Goal: Task Accomplishment & Management: Manage account settings

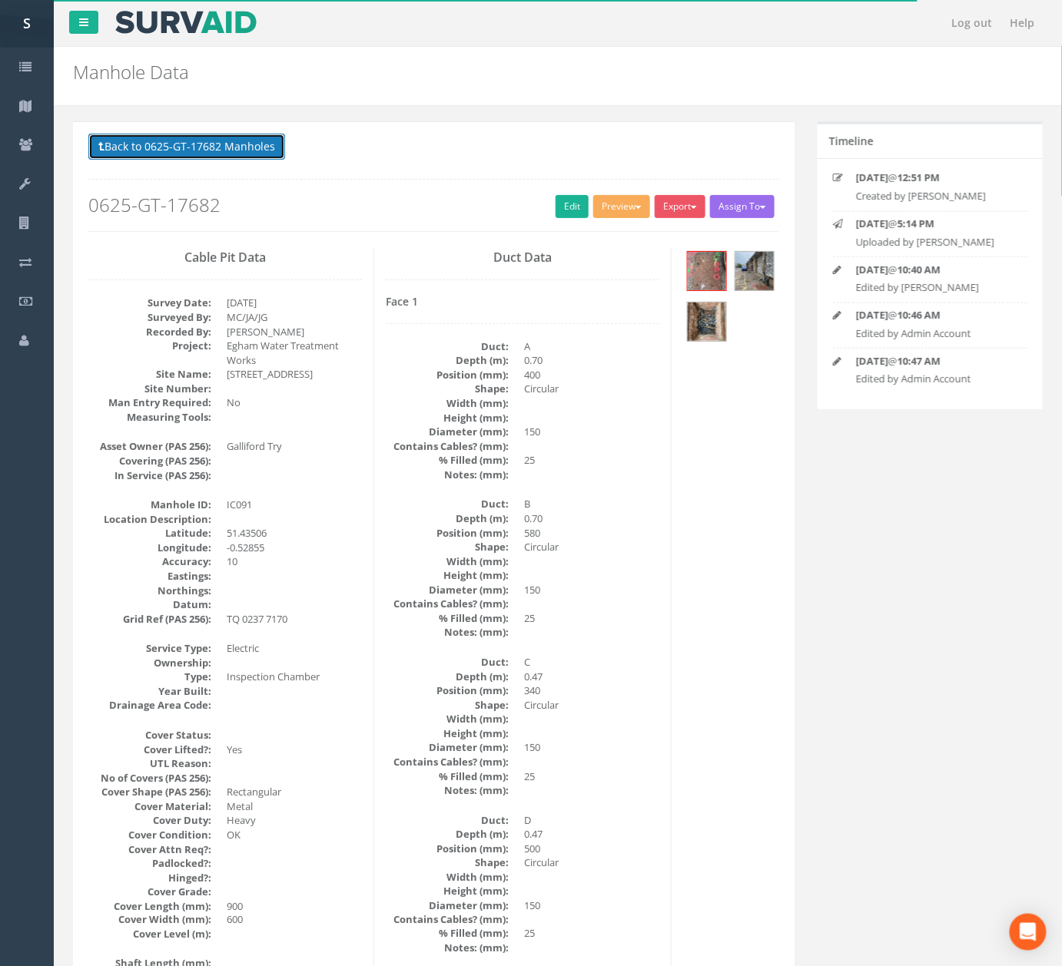
click at [244, 146] on button "Back to 0625-GT-17682 Manholes" at bounding box center [186, 147] width 197 height 26
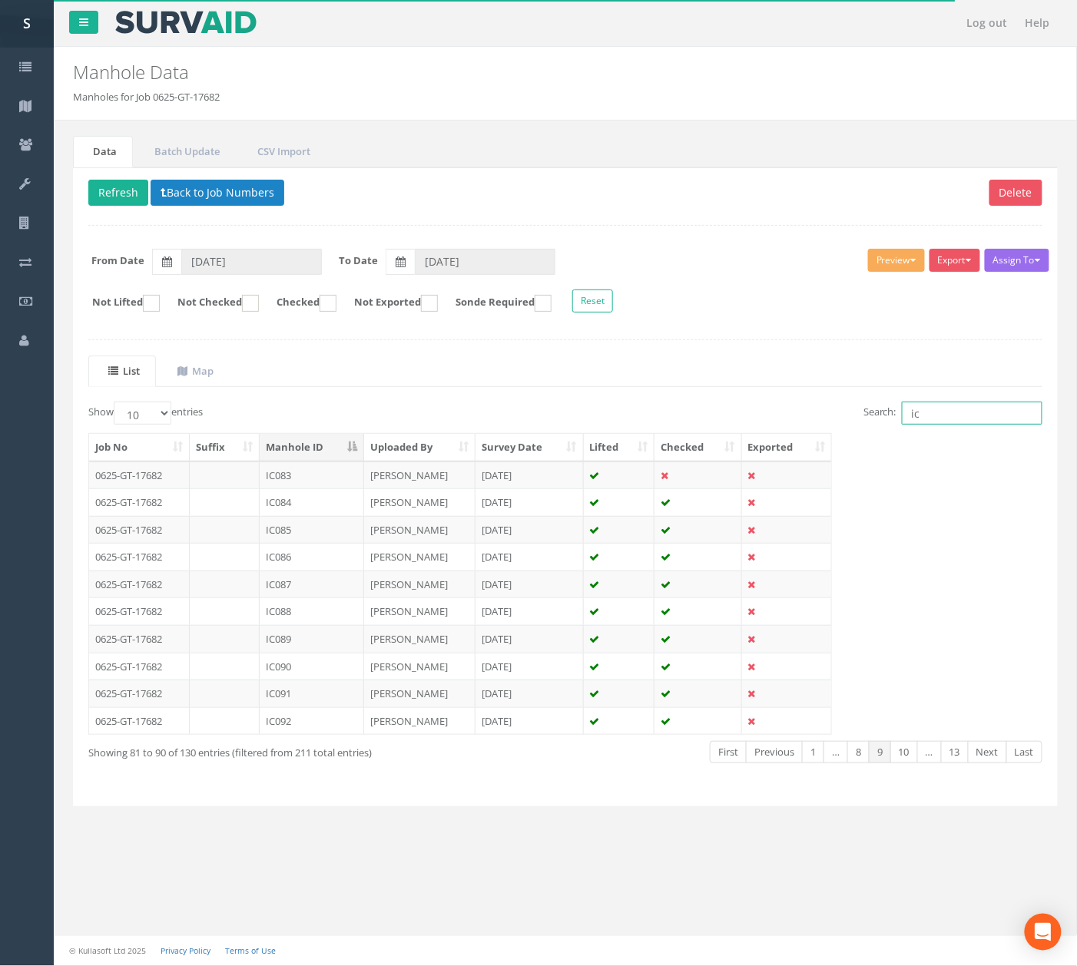
click at [981, 410] on input "ic" at bounding box center [972, 413] width 141 height 23
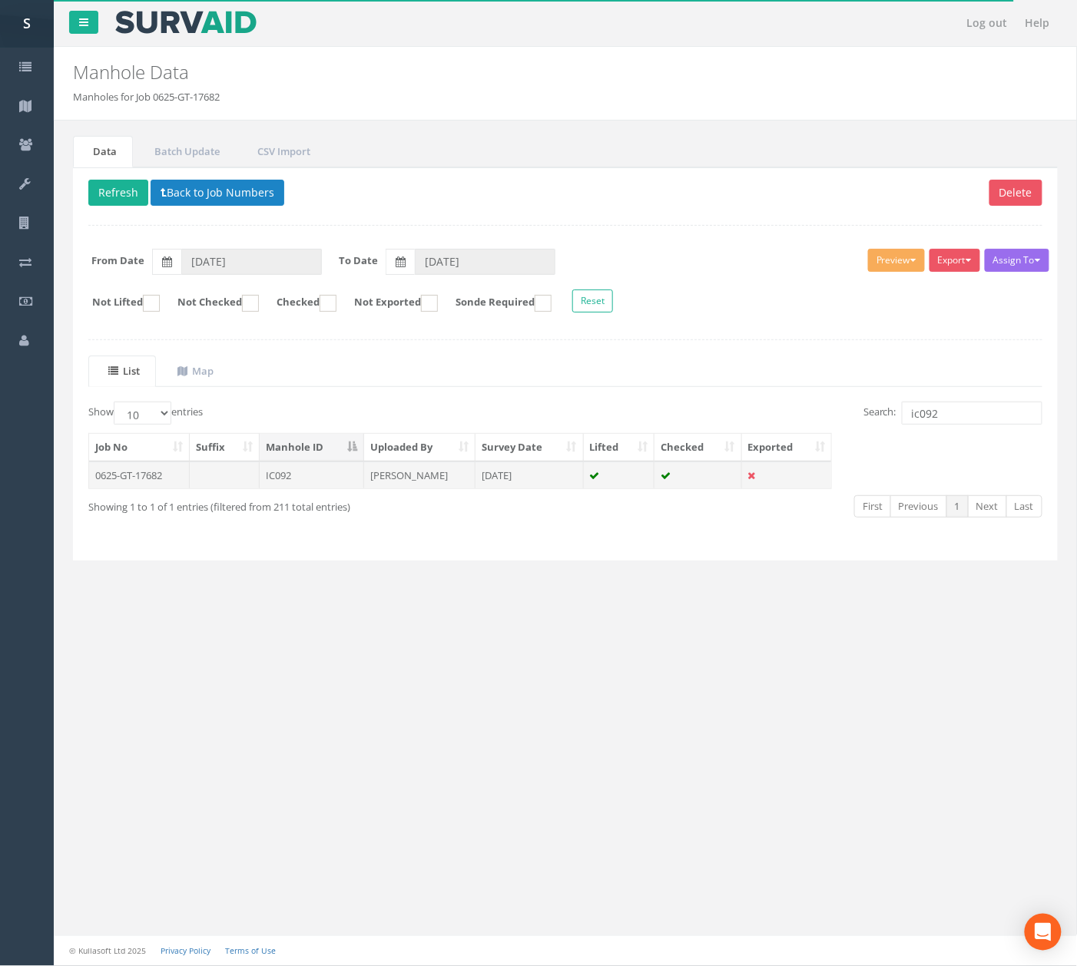
click at [548, 487] on td "[DATE]" at bounding box center [530, 476] width 108 height 28
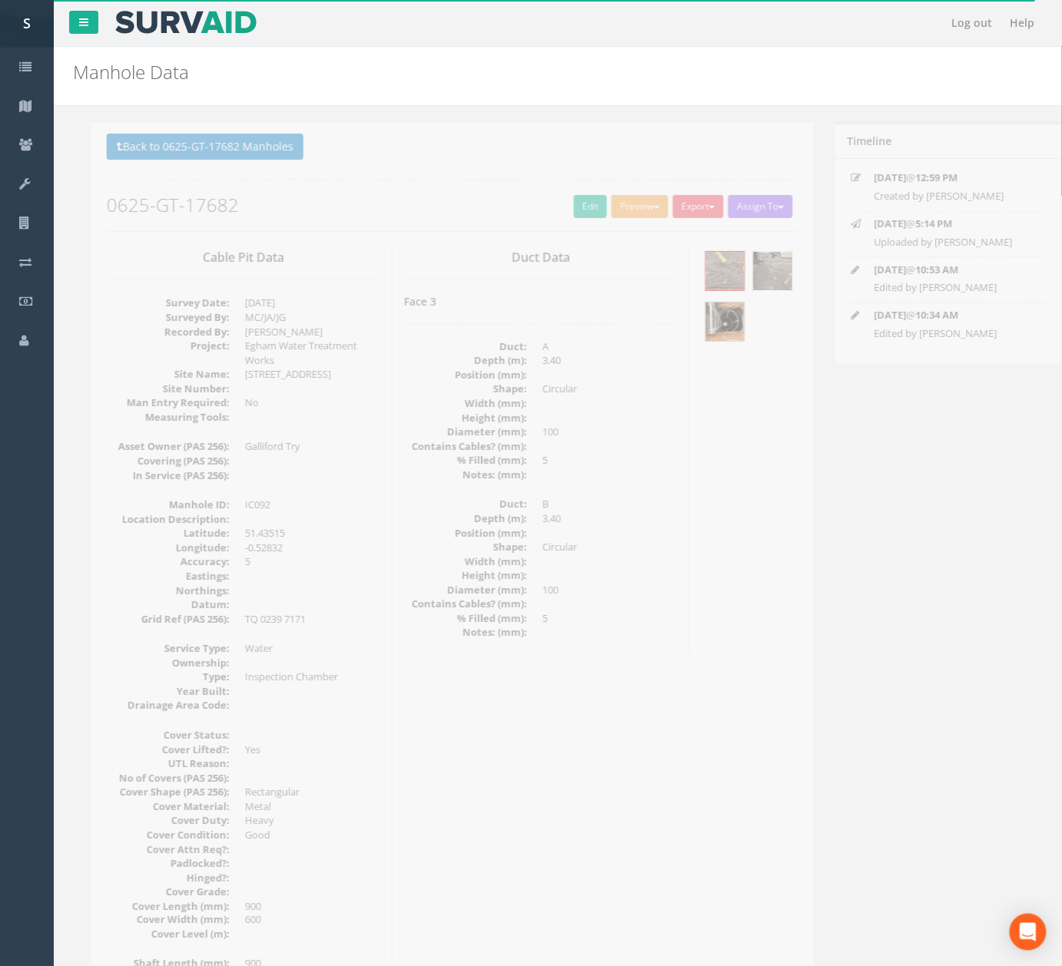
click at [735, 290] on img at bounding box center [754, 271] width 38 height 38
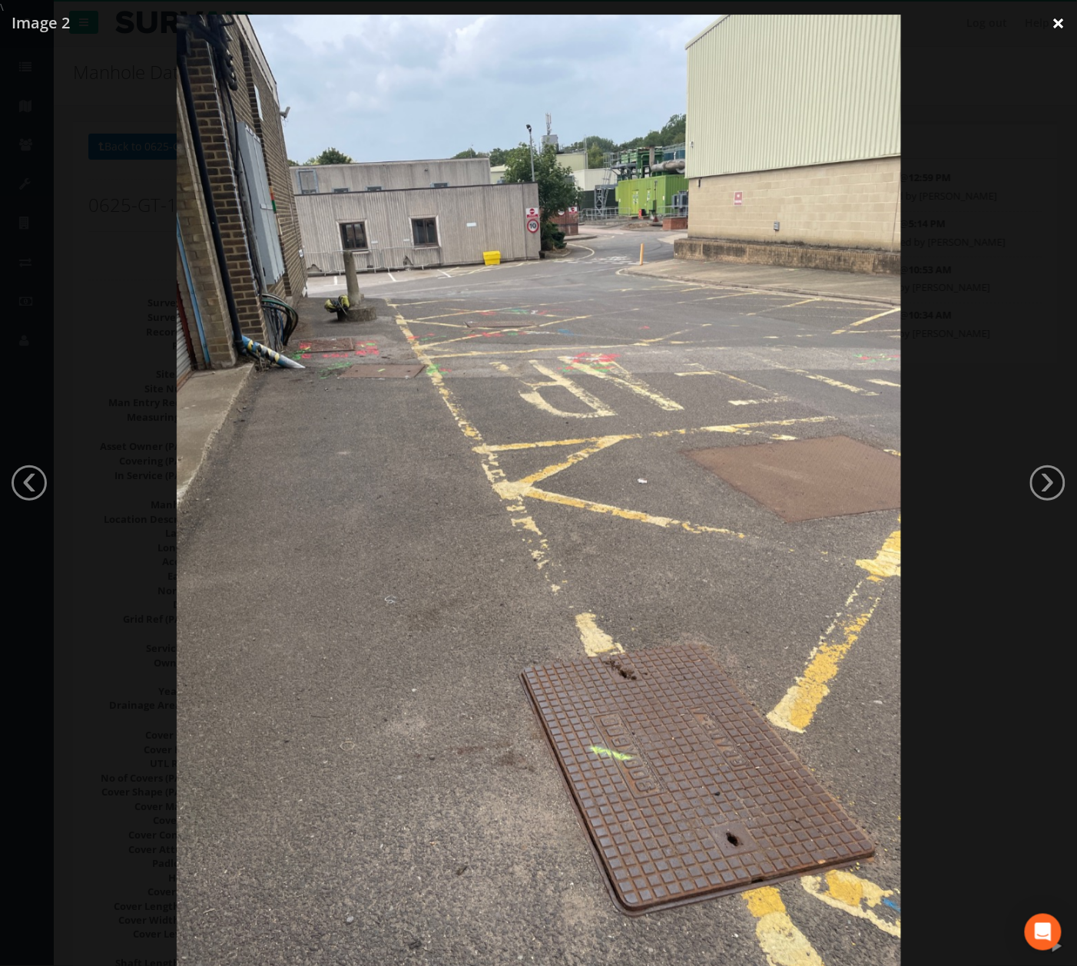
click at [1048, 28] on link "×" at bounding box center [1059, 23] width 36 height 46
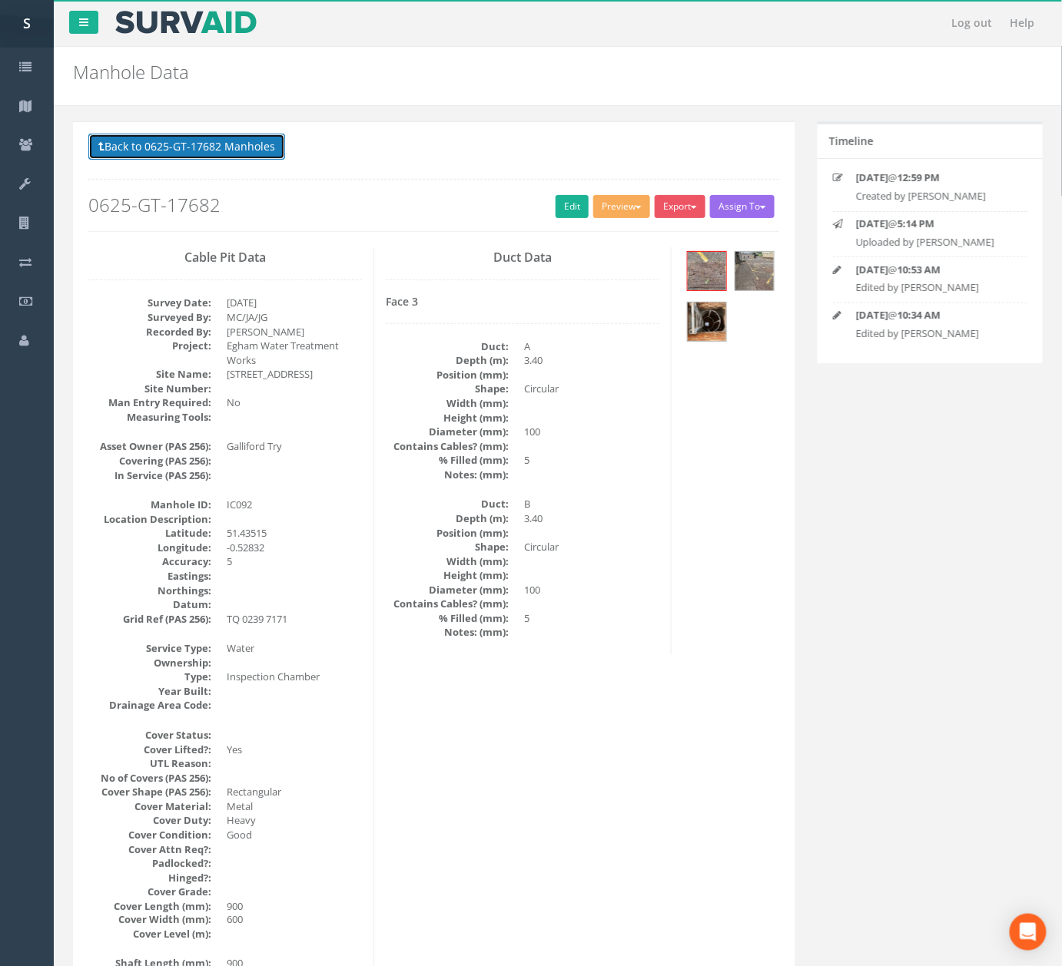
click at [262, 151] on button "Back to 0625-GT-17682 Manholes" at bounding box center [186, 147] width 197 height 26
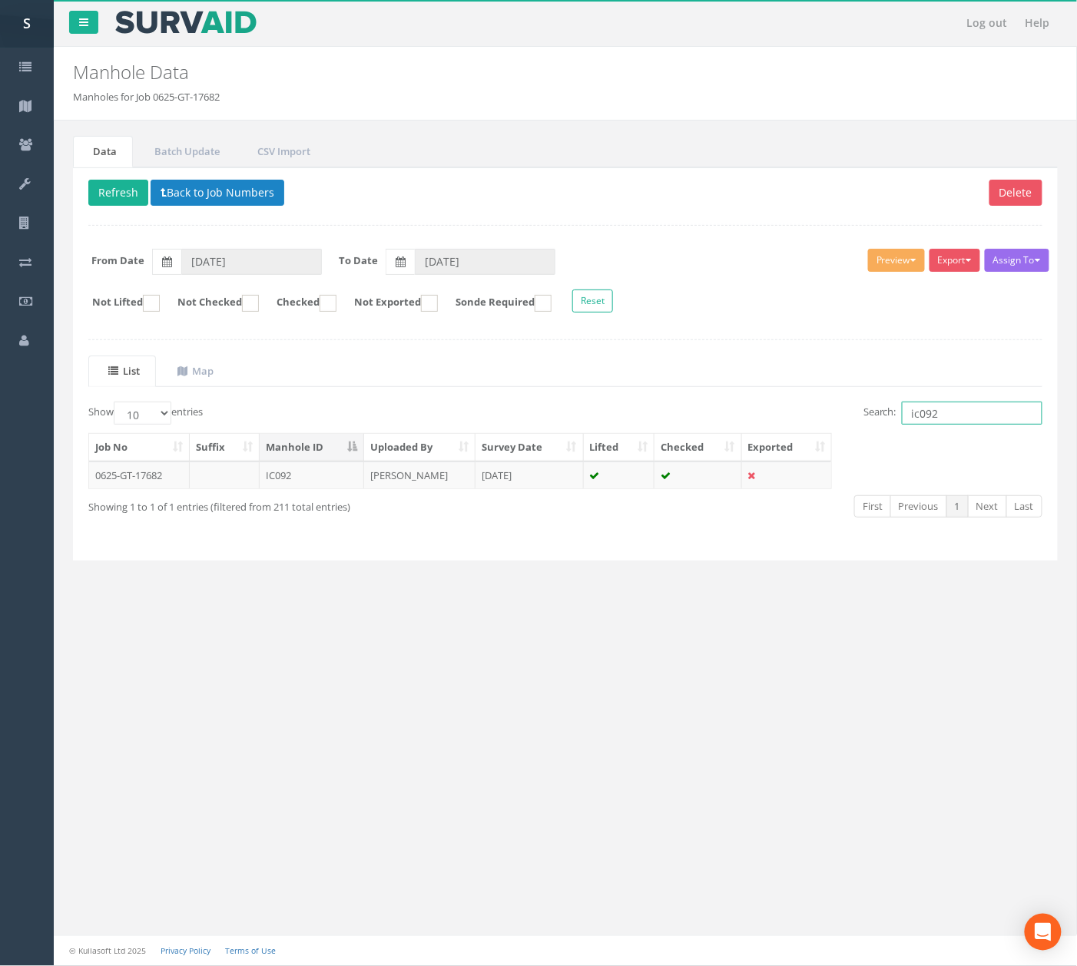
click at [1009, 419] on input "ic092" at bounding box center [972, 413] width 141 height 23
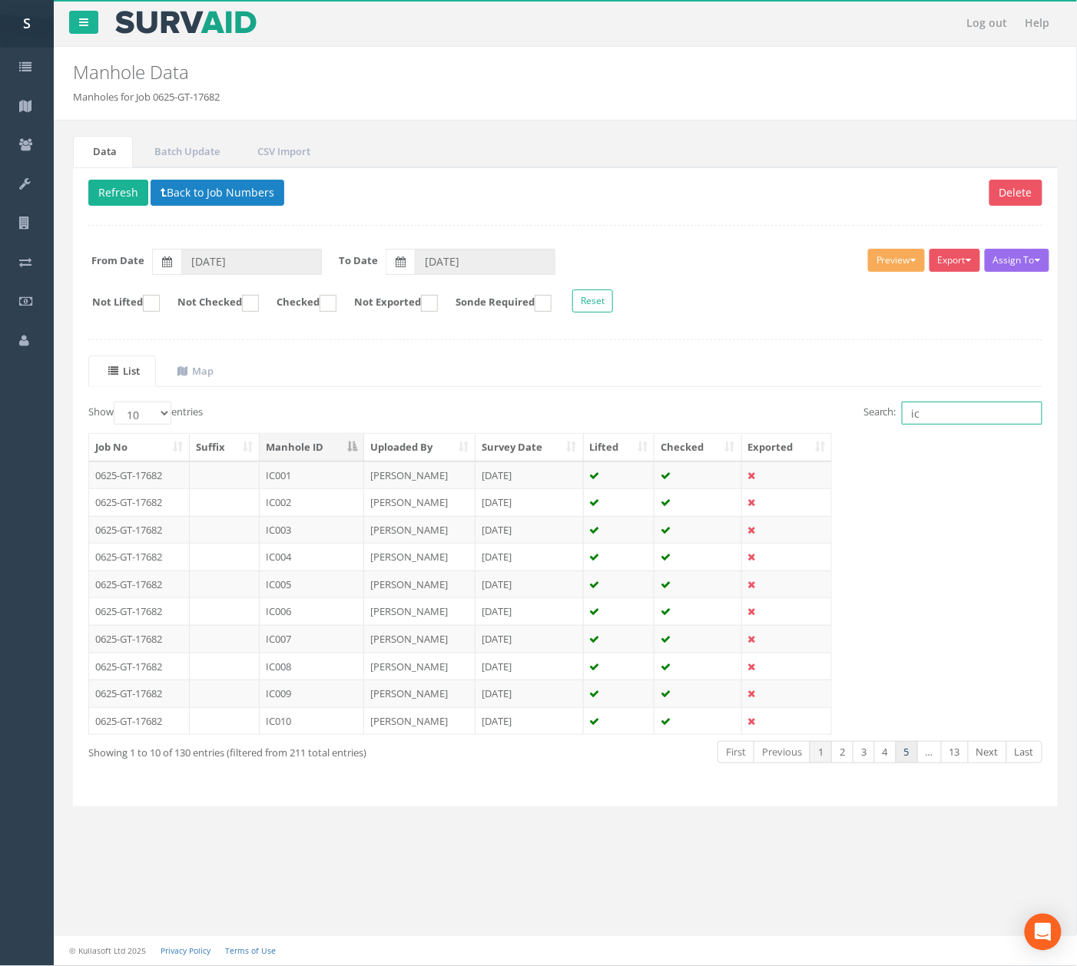
type input "ic"
click at [911, 761] on link "5" at bounding box center [907, 752] width 22 height 22
click at [911, 761] on link "6" at bounding box center [907, 752] width 22 height 22
click at [911, 761] on link "7" at bounding box center [907, 752] width 22 height 22
click at [911, 761] on link "9" at bounding box center [907, 752] width 22 height 22
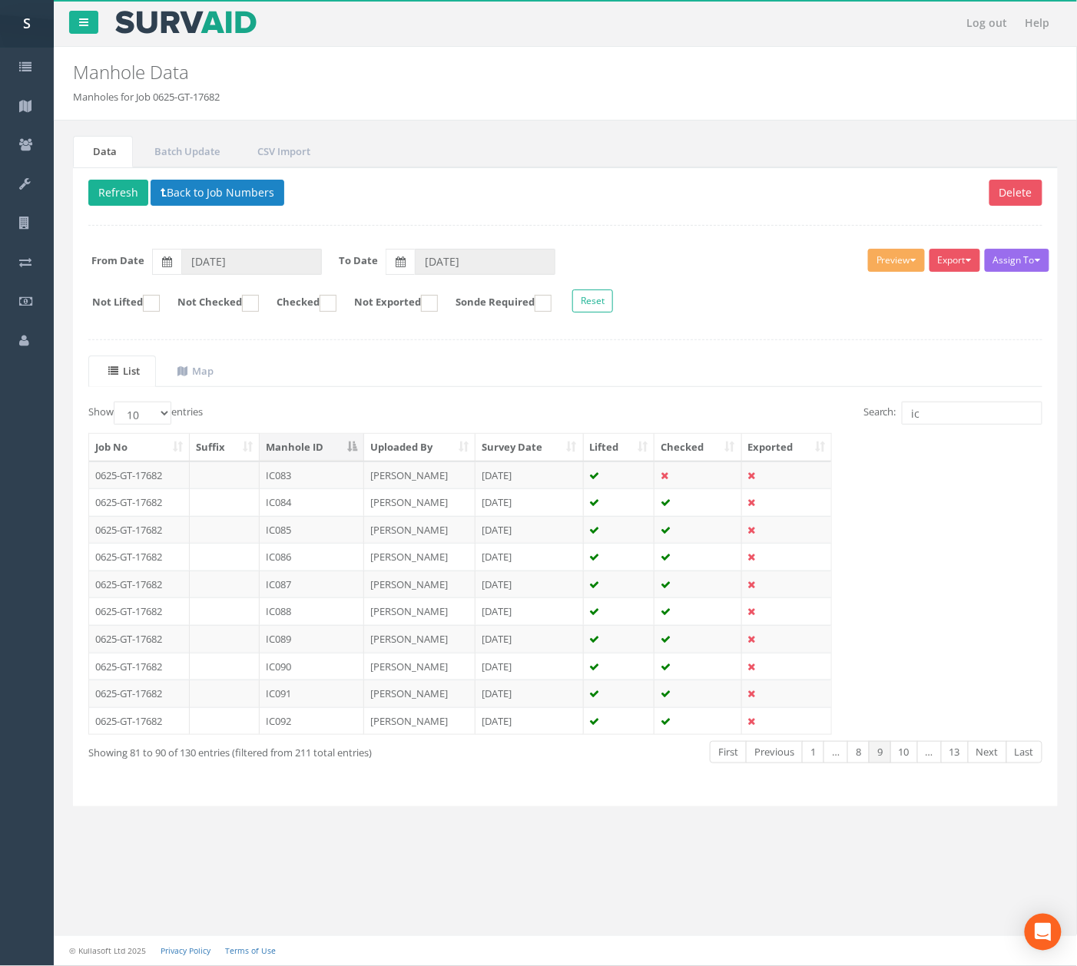
click at [911, 761] on link "10" at bounding box center [904, 752] width 28 height 22
click at [321, 504] on td "IC094" at bounding box center [312, 503] width 104 height 28
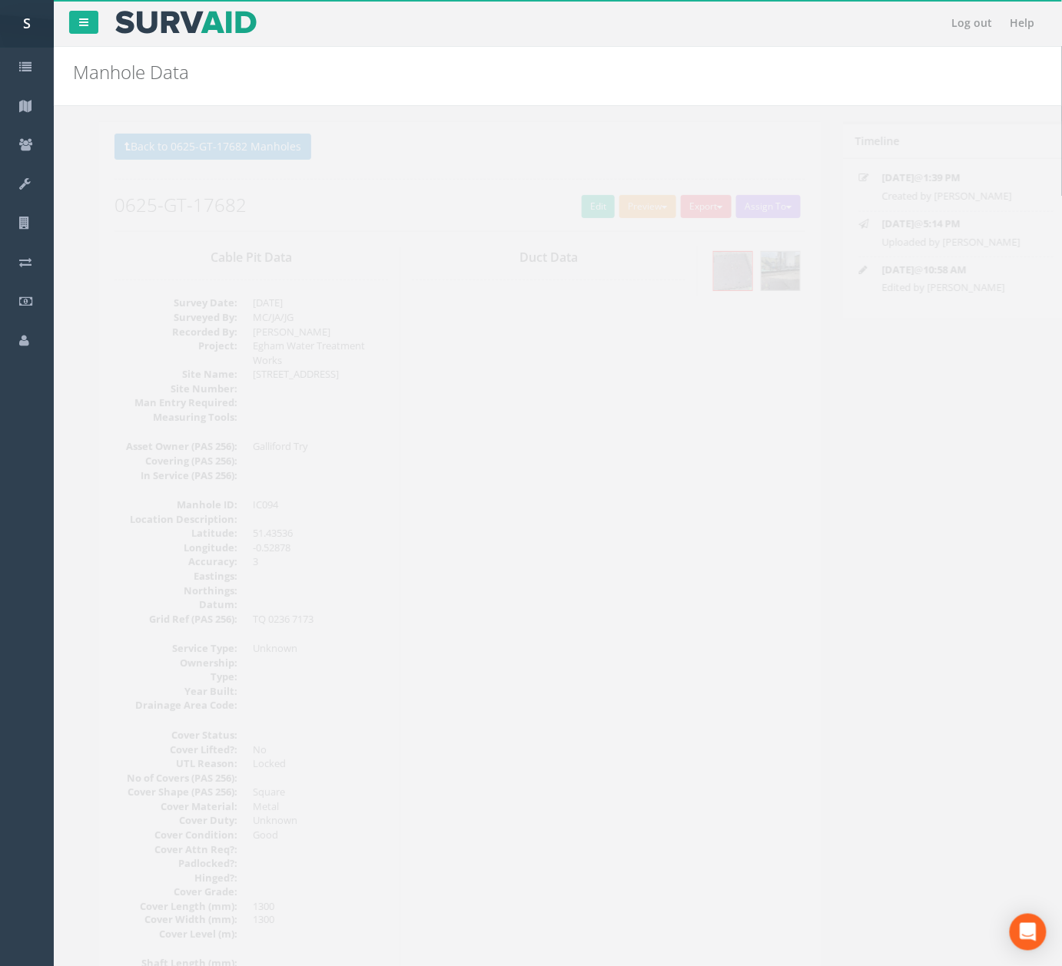
click at [229, 147] on button "Back to 0625-GT-17682 Manholes" at bounding box center [186, 147] width 197 height 26
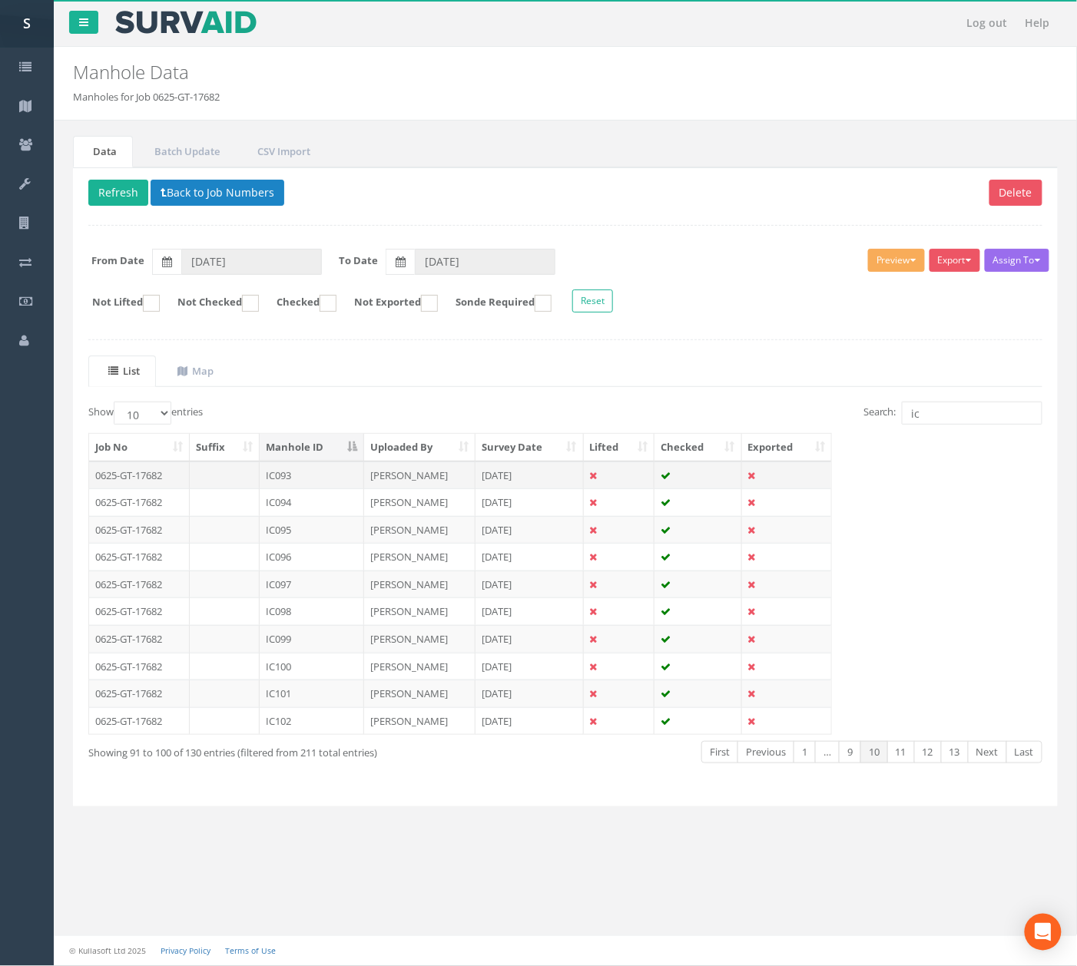
click at [287, 483] on td "IC093" at bounding box center [312, 476] width 104 height 28
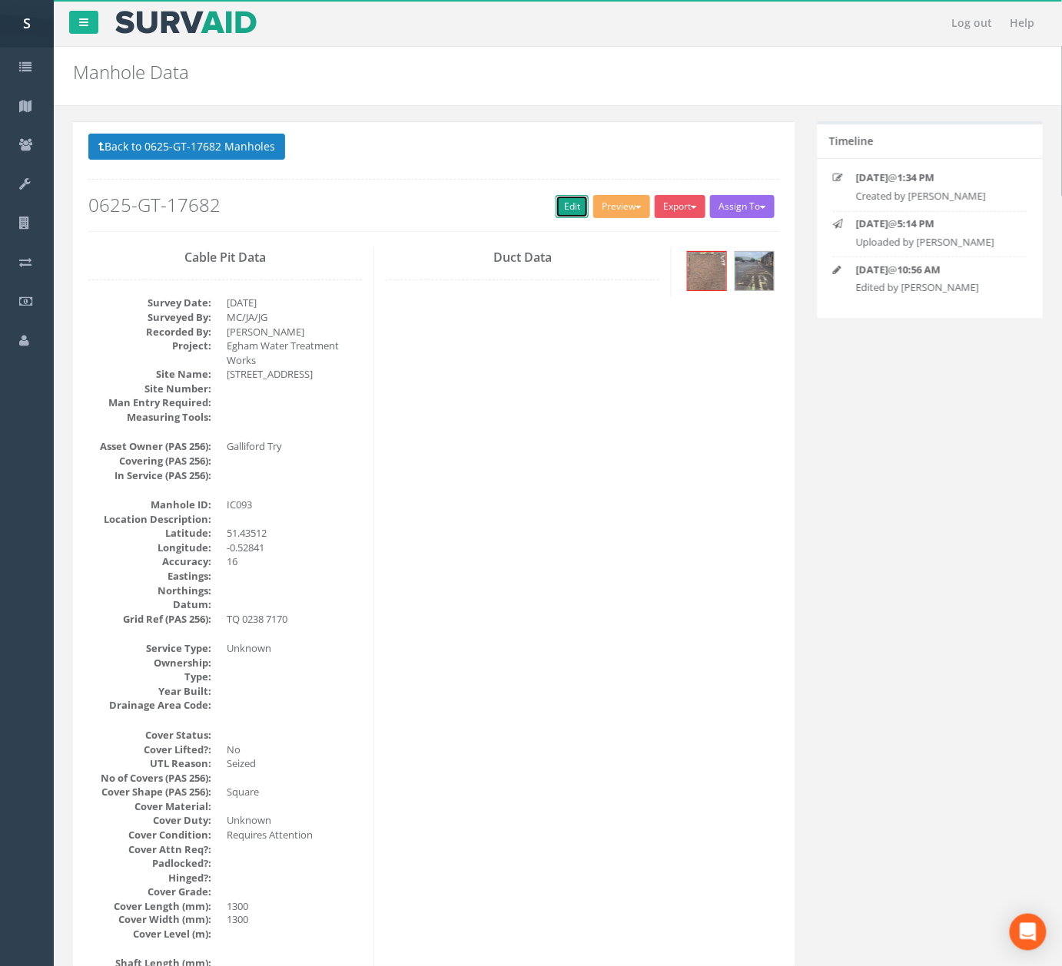
drag, startPoint x: 566, startPoint y: 207, endPoint x: 447, endPoint y: 240, distance: 123.6
click at [566, 207] on link "Edit" at bounding box center [571, 206] width 33 height 23
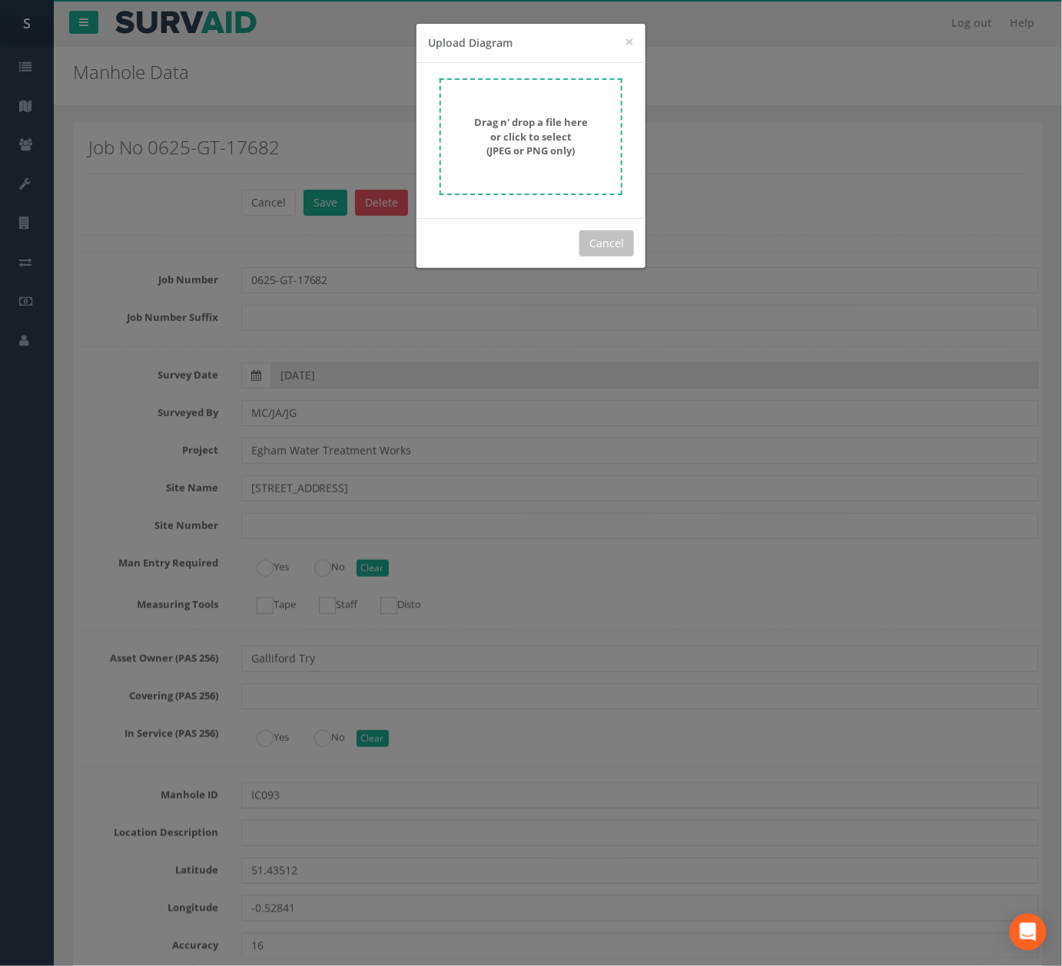
scroll to position [5175, 0]
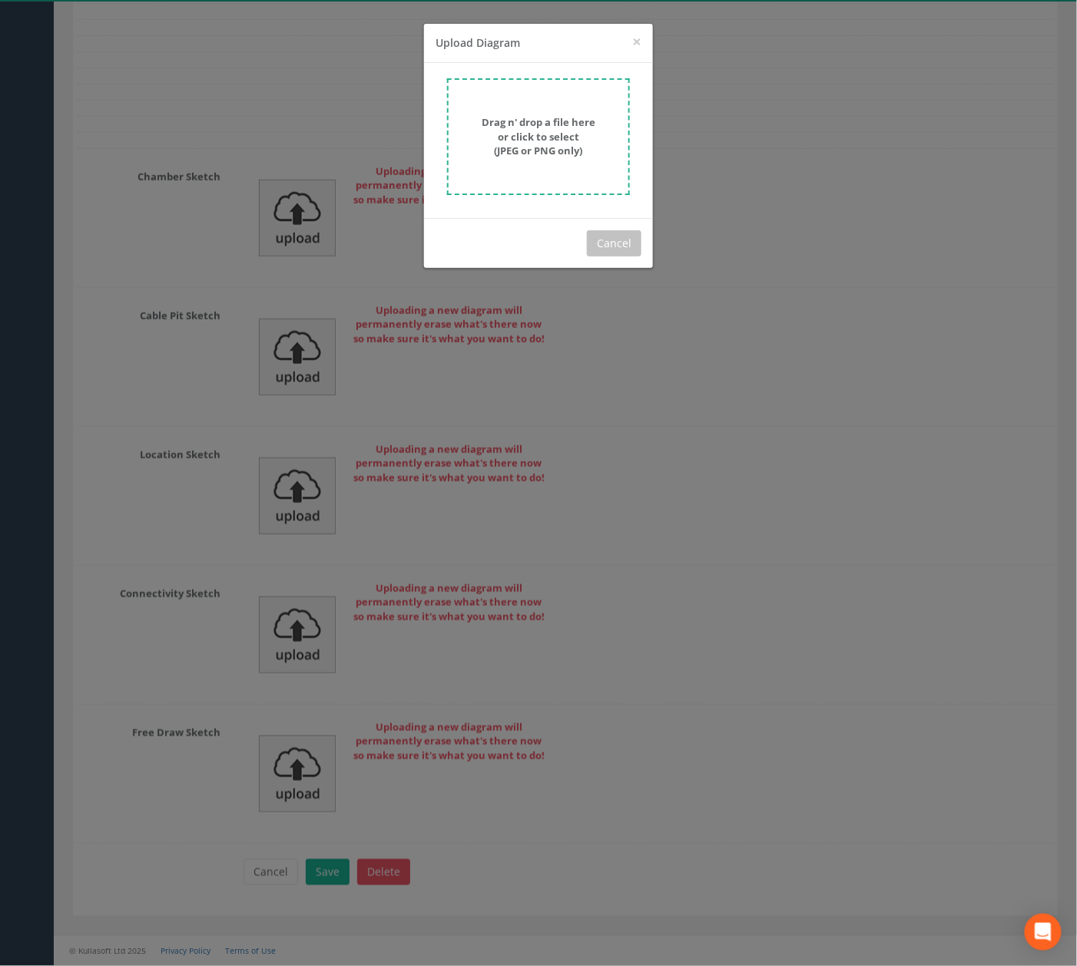
click at [511, 167] on form "Drag n' drop a file here or click to select (JPEG or PNG only)" at bounding box center [538, 136] width 183 height 117
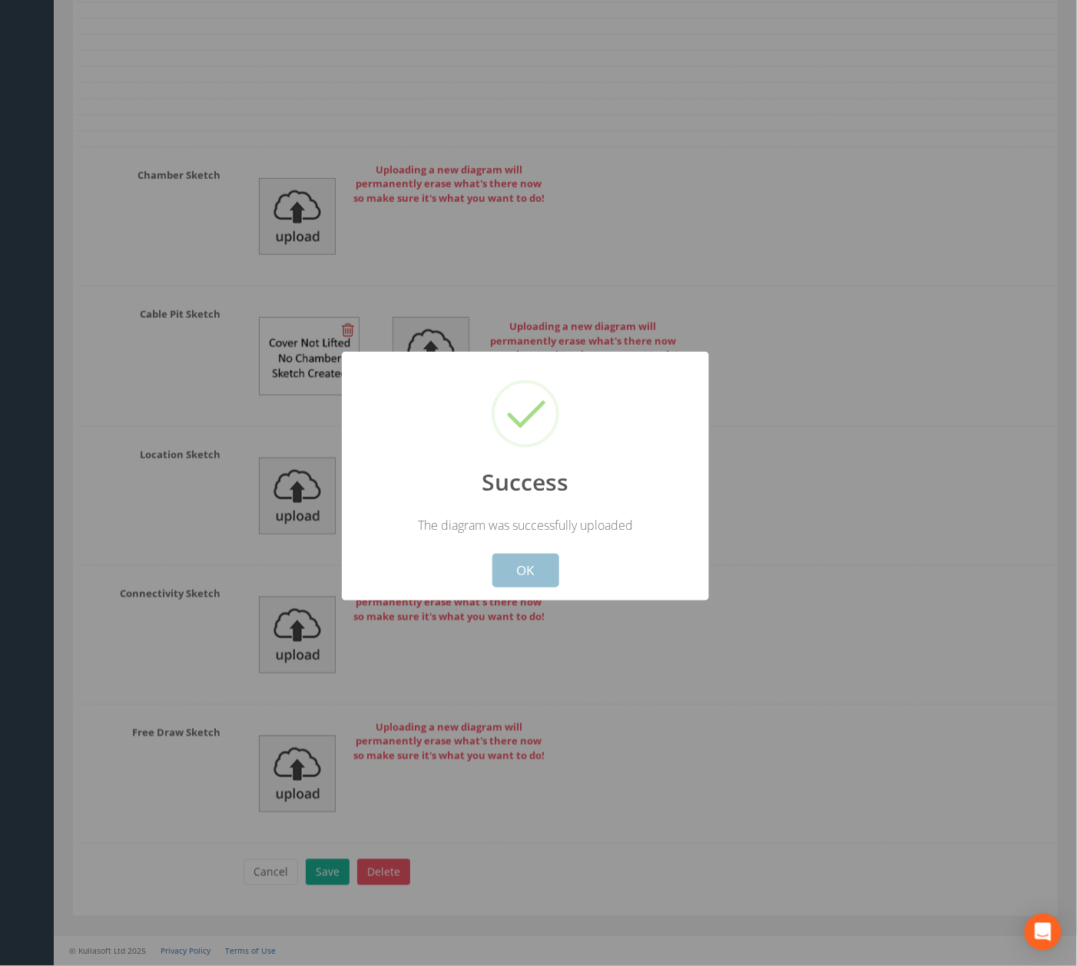
click at [516, 575] on button "OK" at bounding box center [525, 571] width 67 height 34
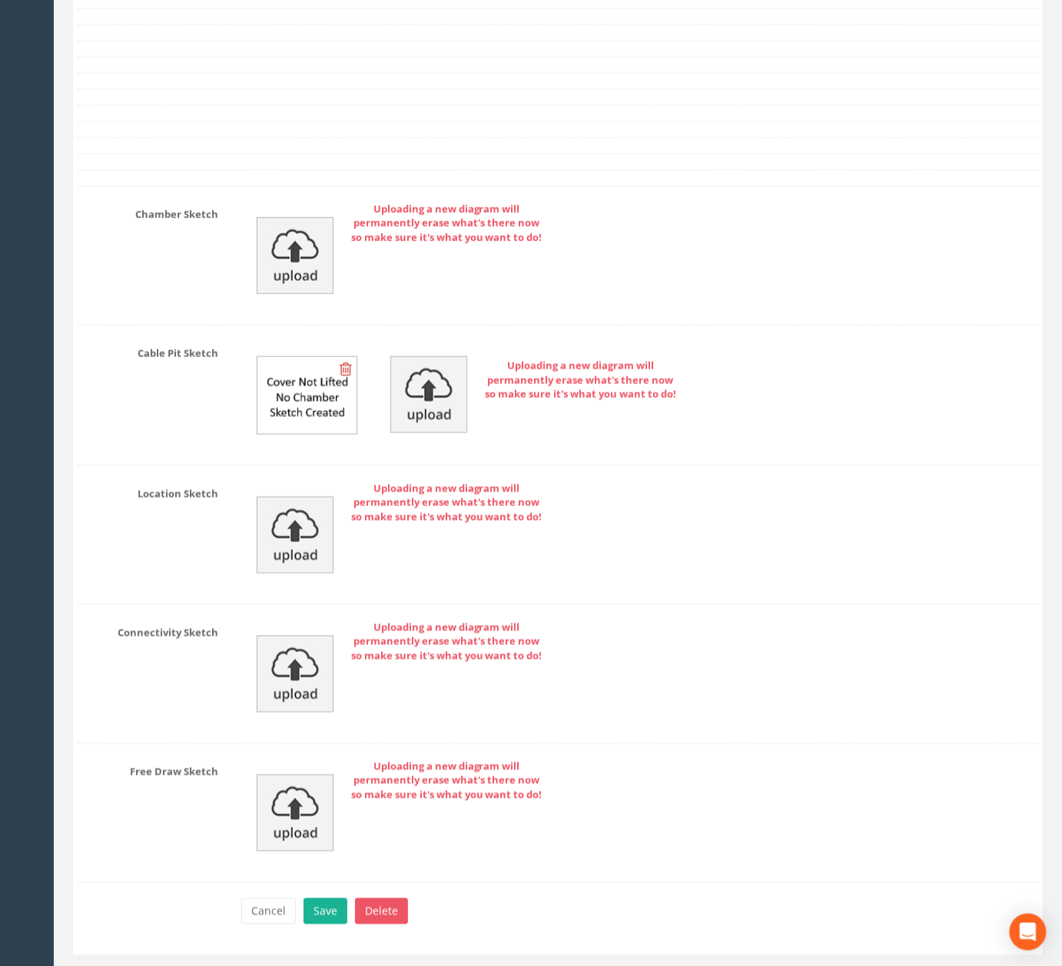
scroll to position [4867, 0]
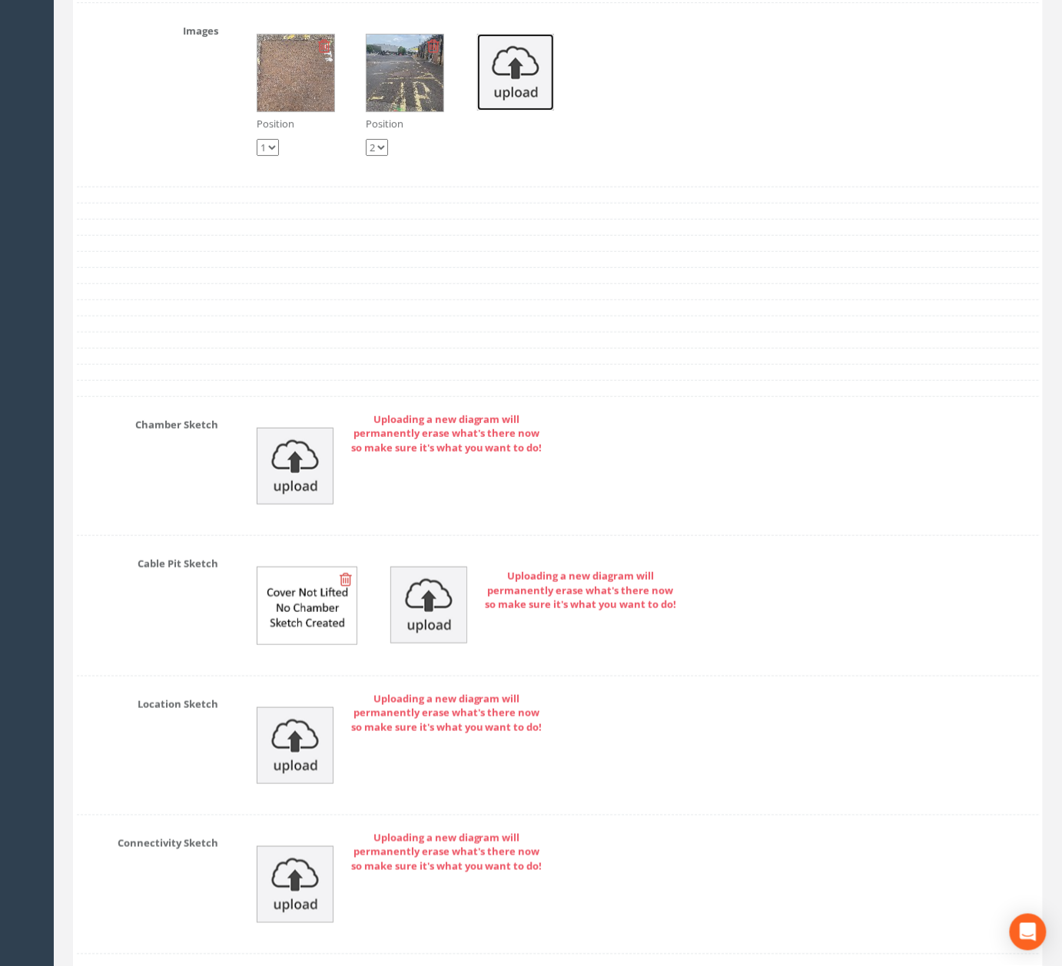
click at [533, 111] on img at bounding box center [515, 72] width 77 height 77
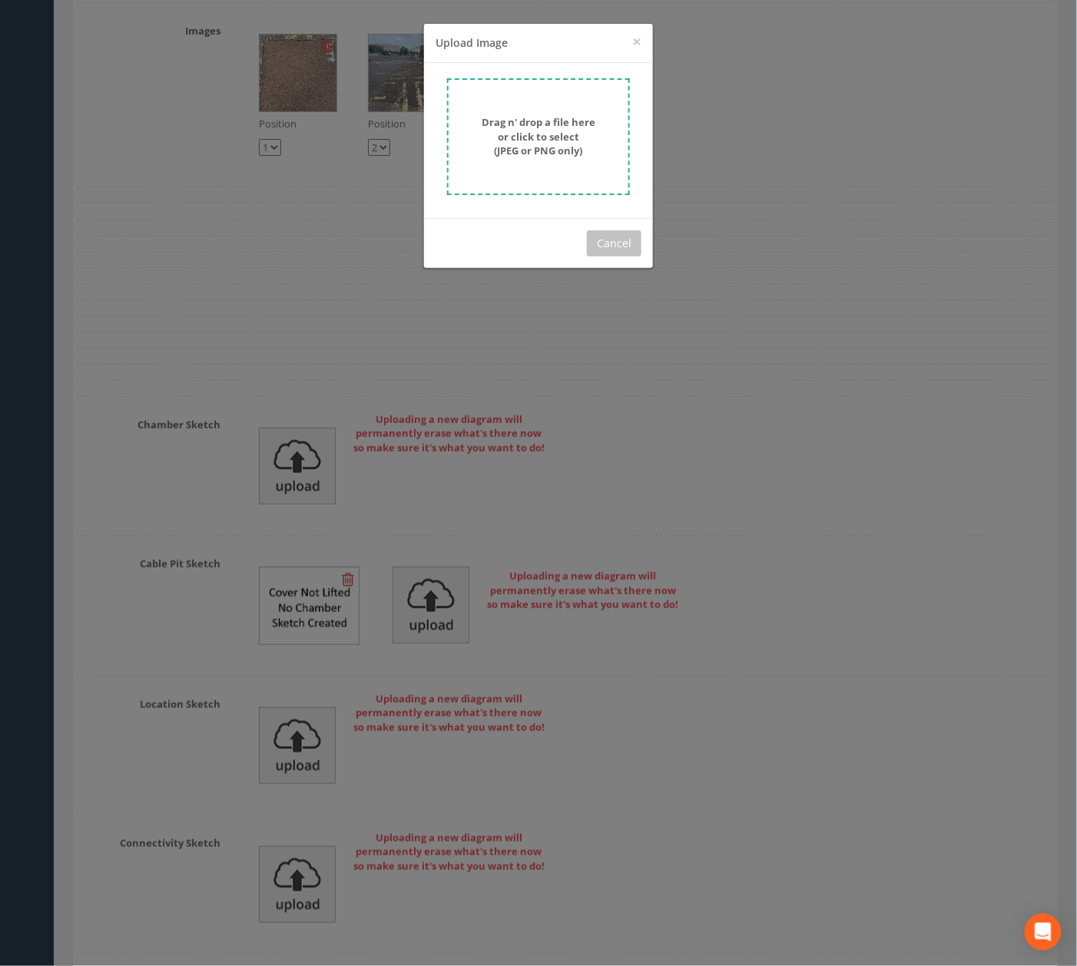
click at [507, 139] on strong "Drag n' drop a file here or click to select (JPEG or PNG only)" at bounding box center [539, 136] width 114 height 42
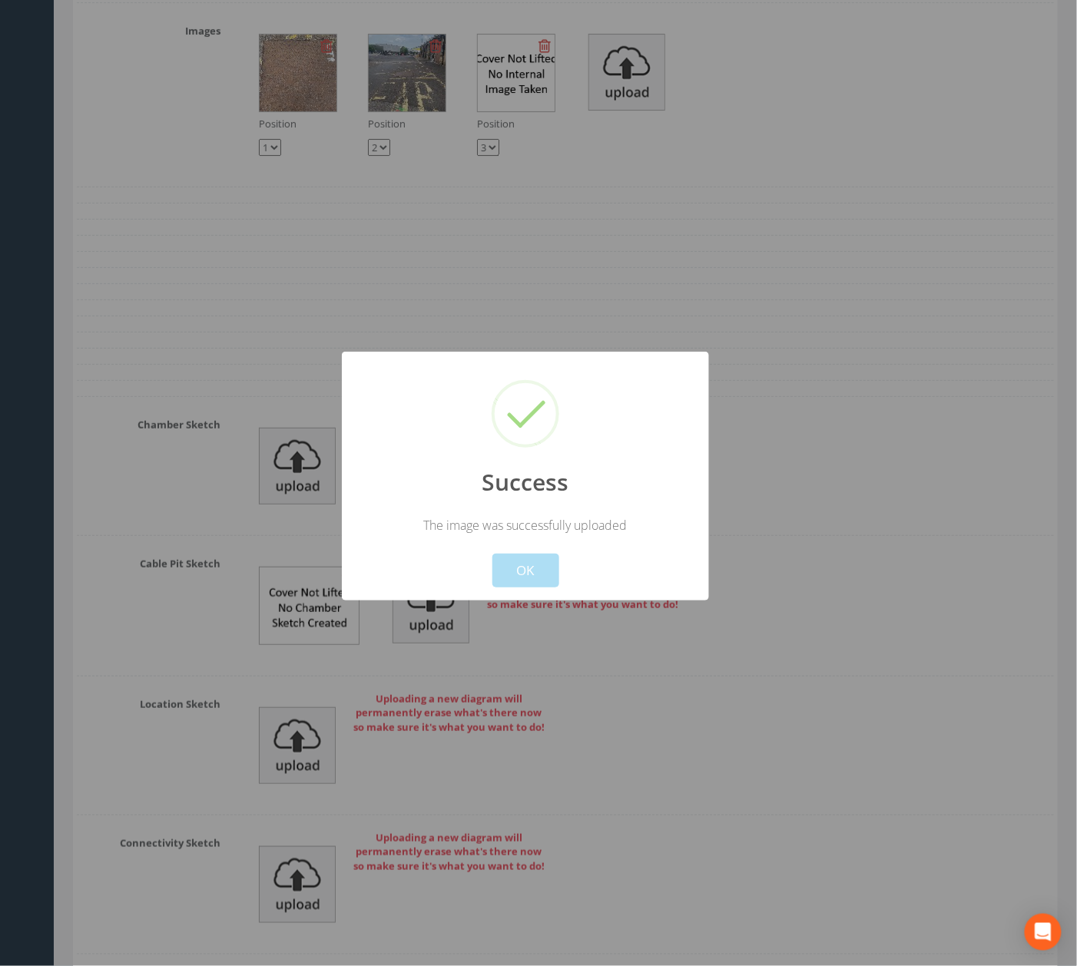
click at [552, 556] on button "OK" at bounding box center [525, 571] width 67 height 34
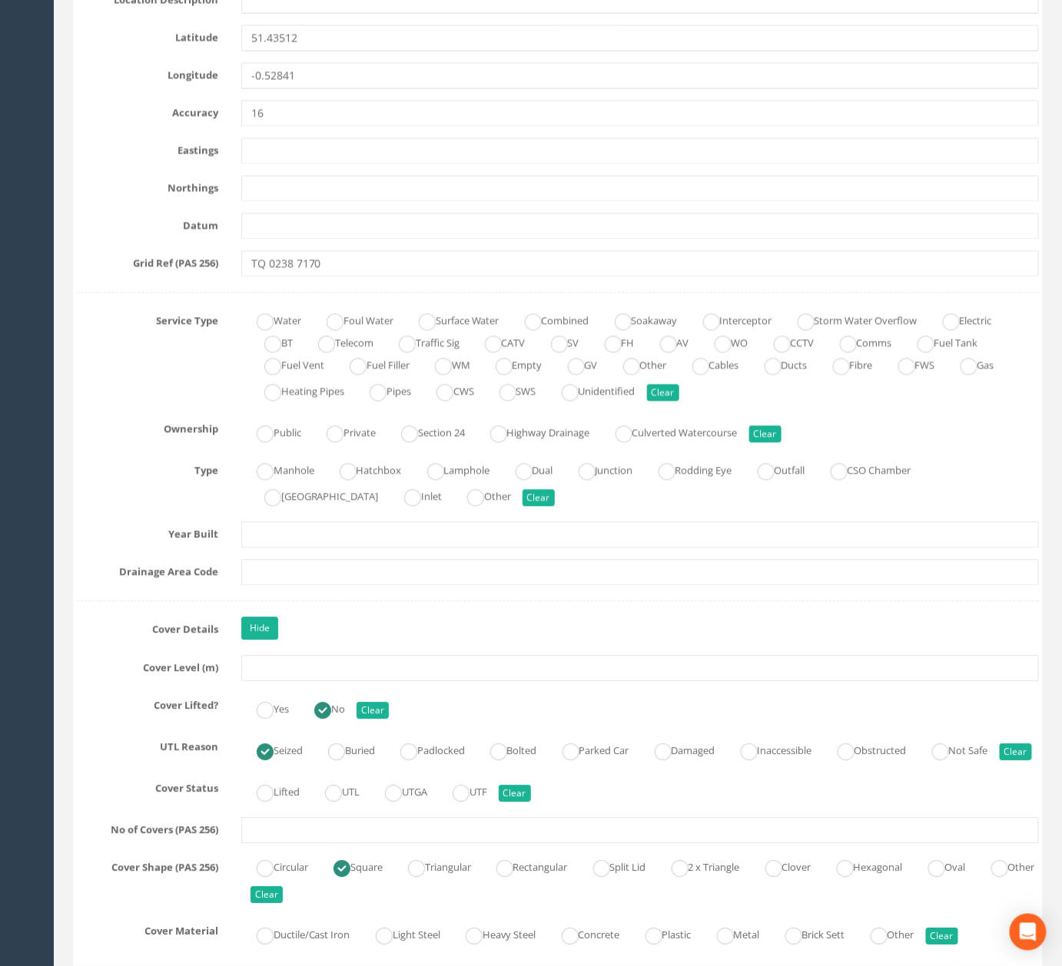
scroll to position [1331, 0]
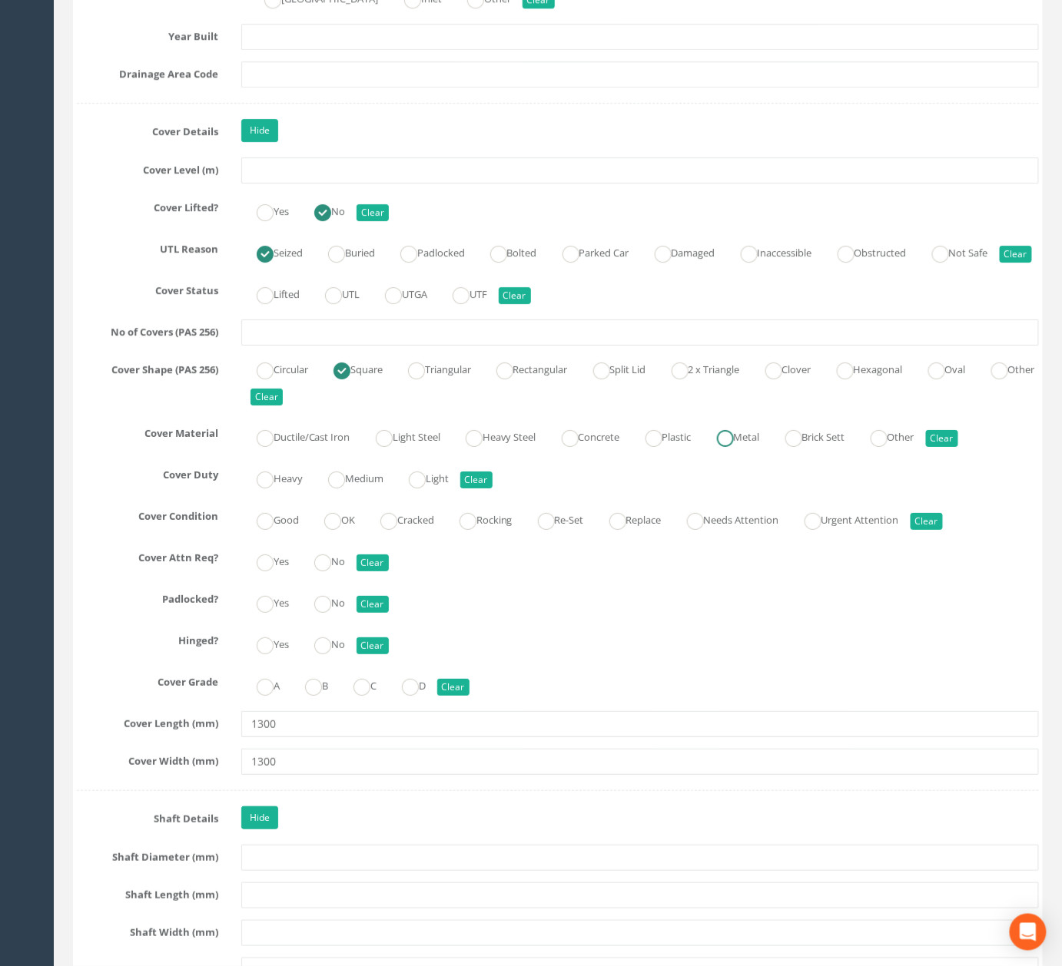
click at [757, 447] on label "Metal" at bounding box center [730, 436] width 58 height 22
radio input "true"
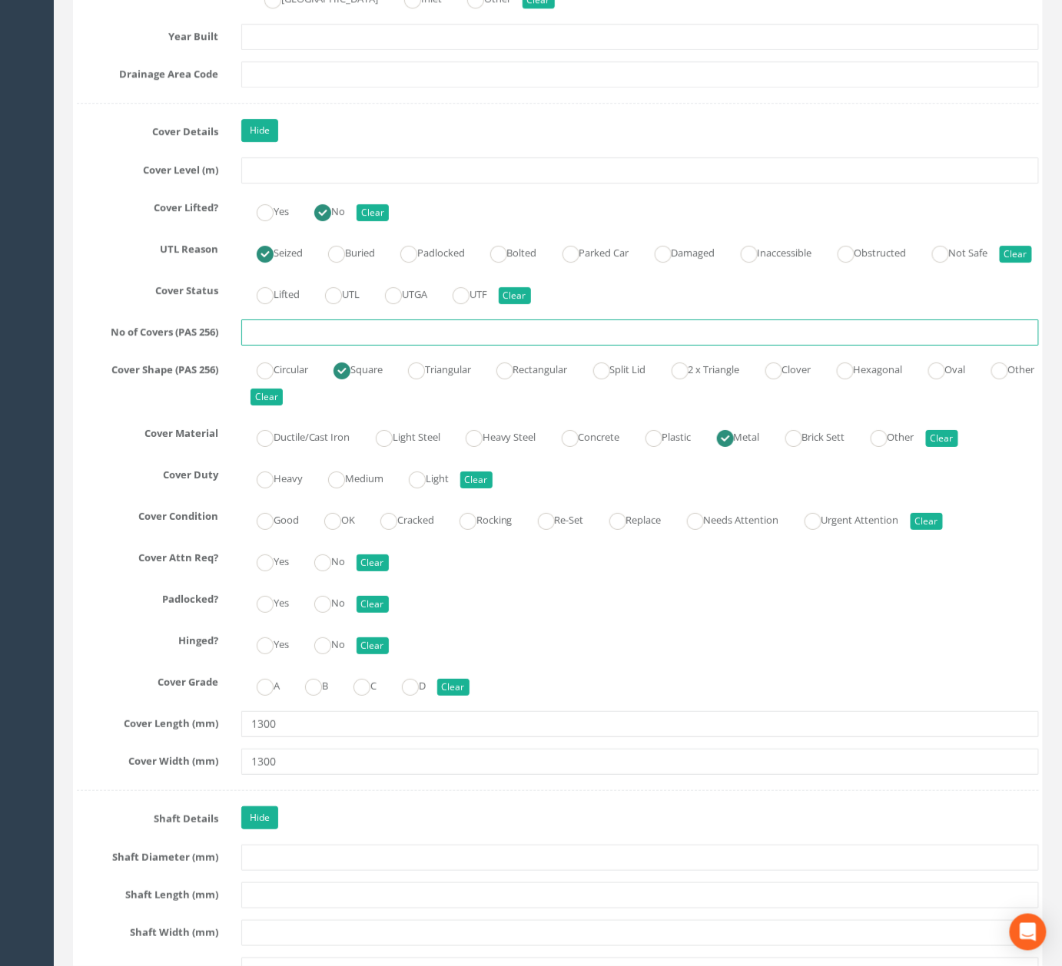
click at [376, 346] on input "text" at bounding box center [639, 333] width 797 height 26
click at [573, 346] on input "text" at bounding box center [639, 333] width 797 height 26
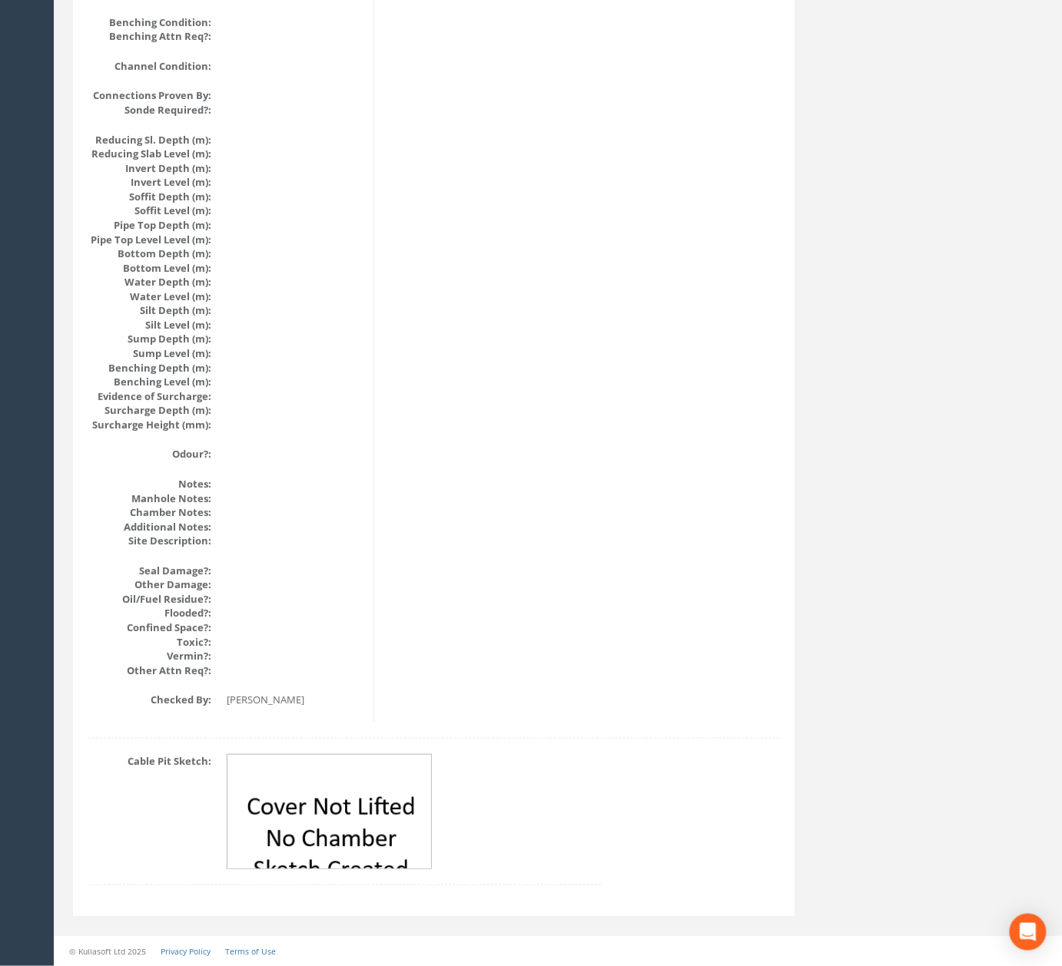
scroll to position [0, 0]
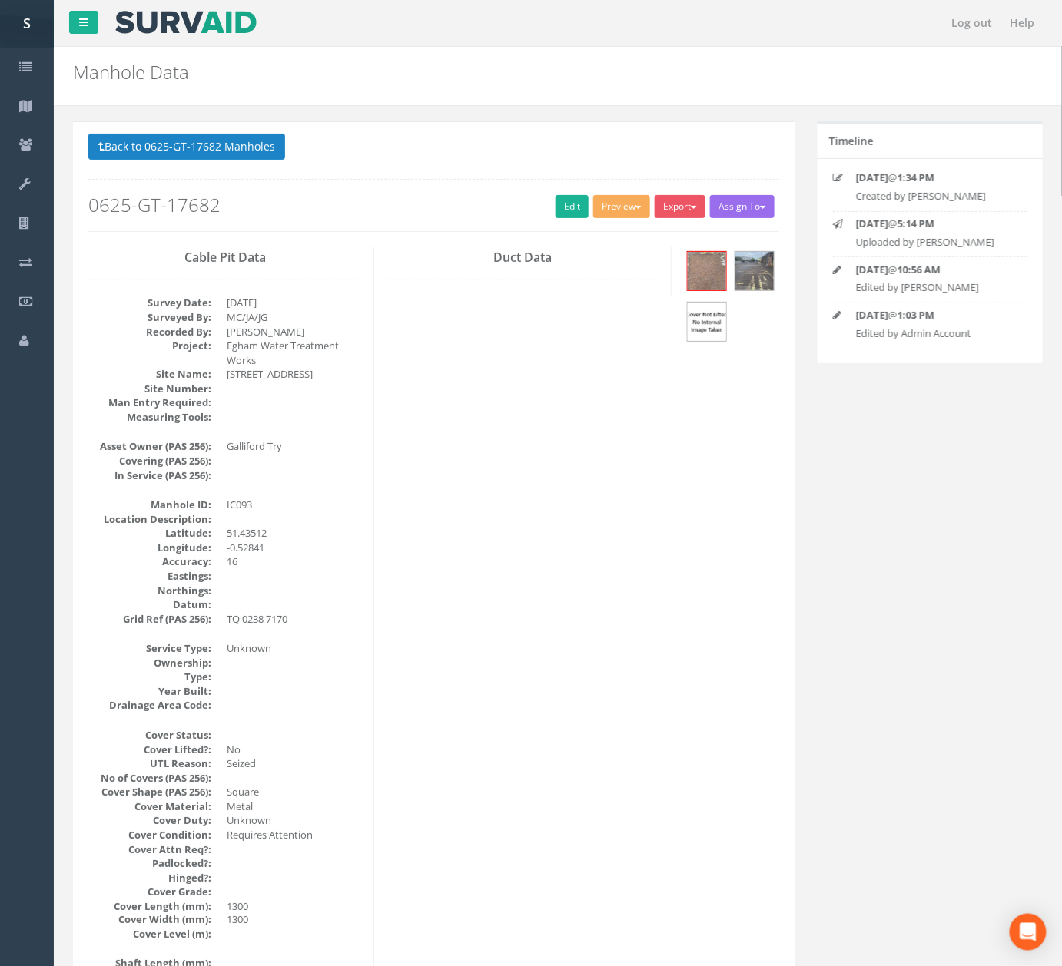
click at [235, 139] on button "Back to 0625-GT-17682 Manholes" at bounding box center [186, 147] width 197 height 26
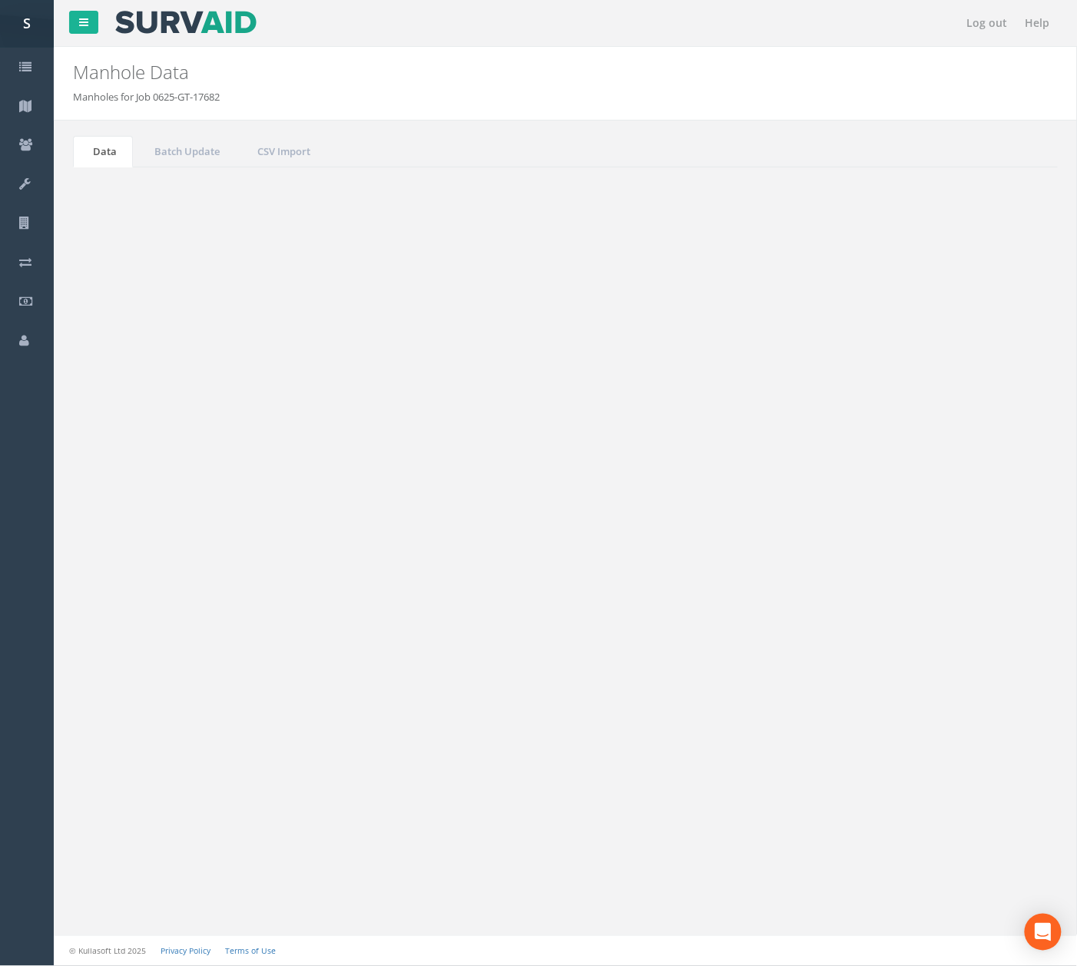
click at [326, 510] on td "IC094" at bounding box center [312, 503] width 104 height 28
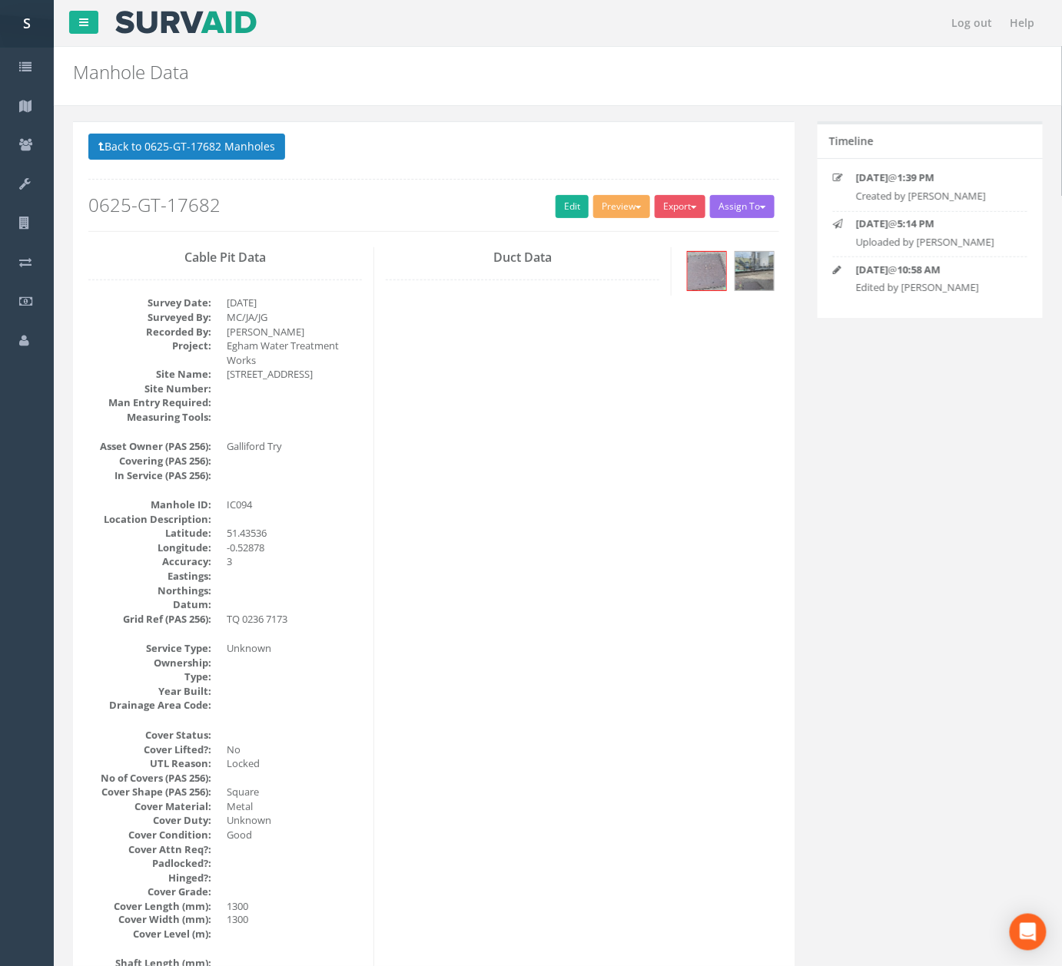
click at [545, 221] on div "Back to 0625-GT-17682 Manholes Back to Map Assign To No Companies Added Export …" at bounding box center [433, 183] width 691 height 98
click at [555, 215] on link "Edit" at bounding box center [571, 206] width 33 height 23
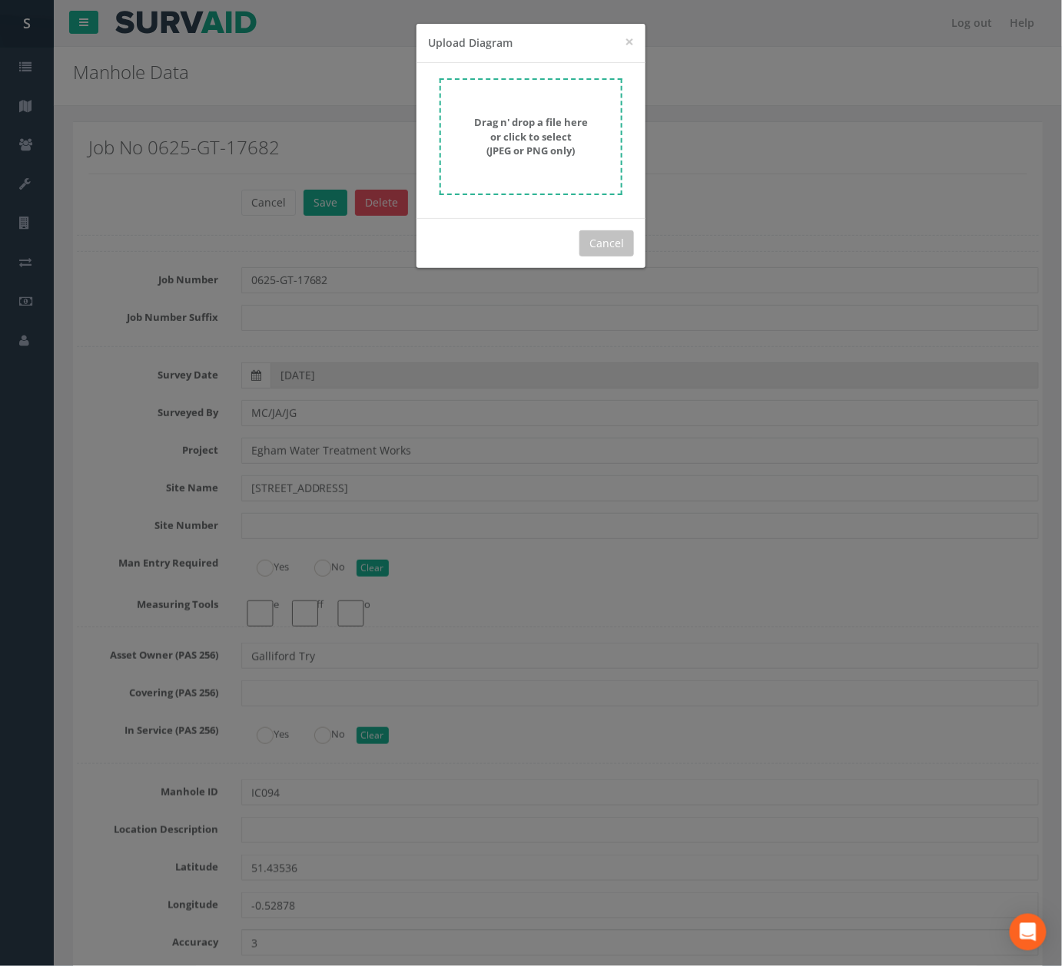
click at [616, 140] on form "Drag n' drop a file here or click to select (JPEG or PNG only)" at bounding box center [530, 136] width 183 height 117
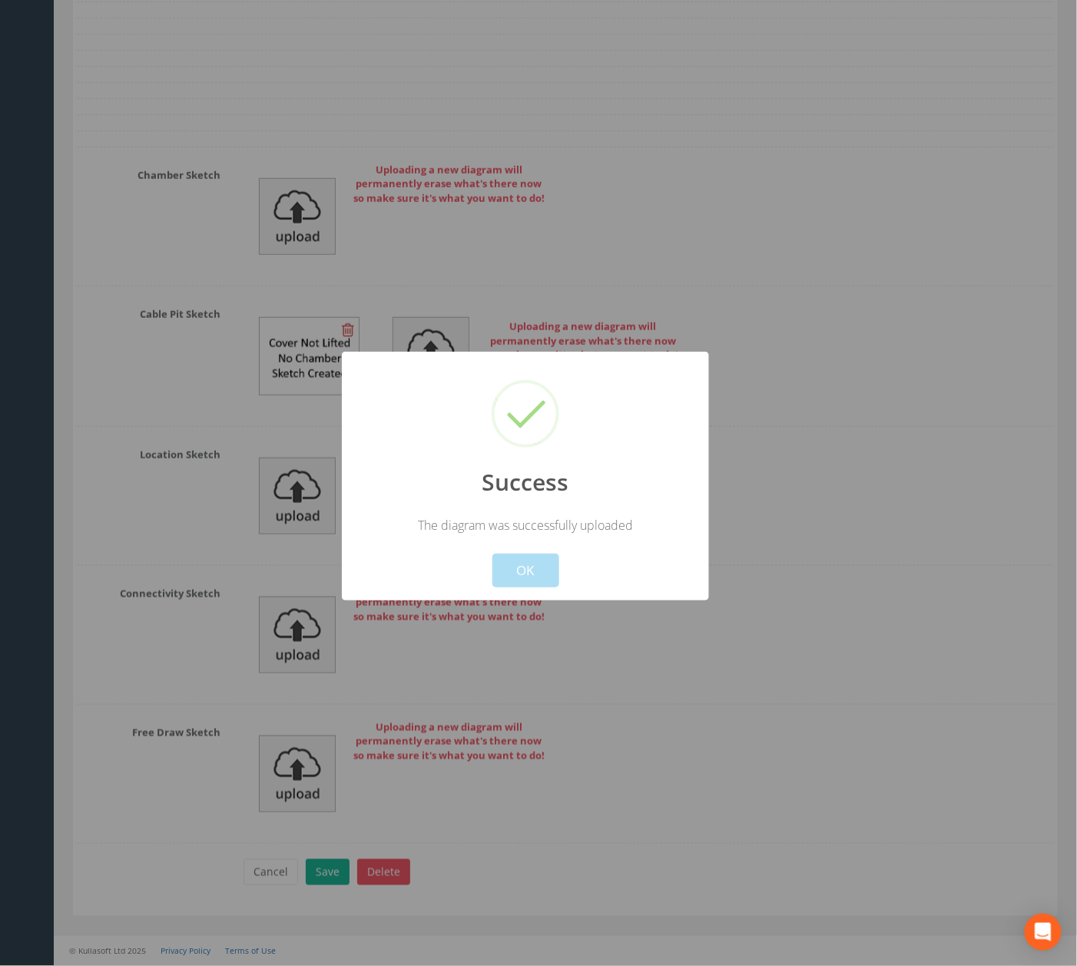
click at [532, 554] on button "OK" at bounding box center [525, 571] width 67 height 34
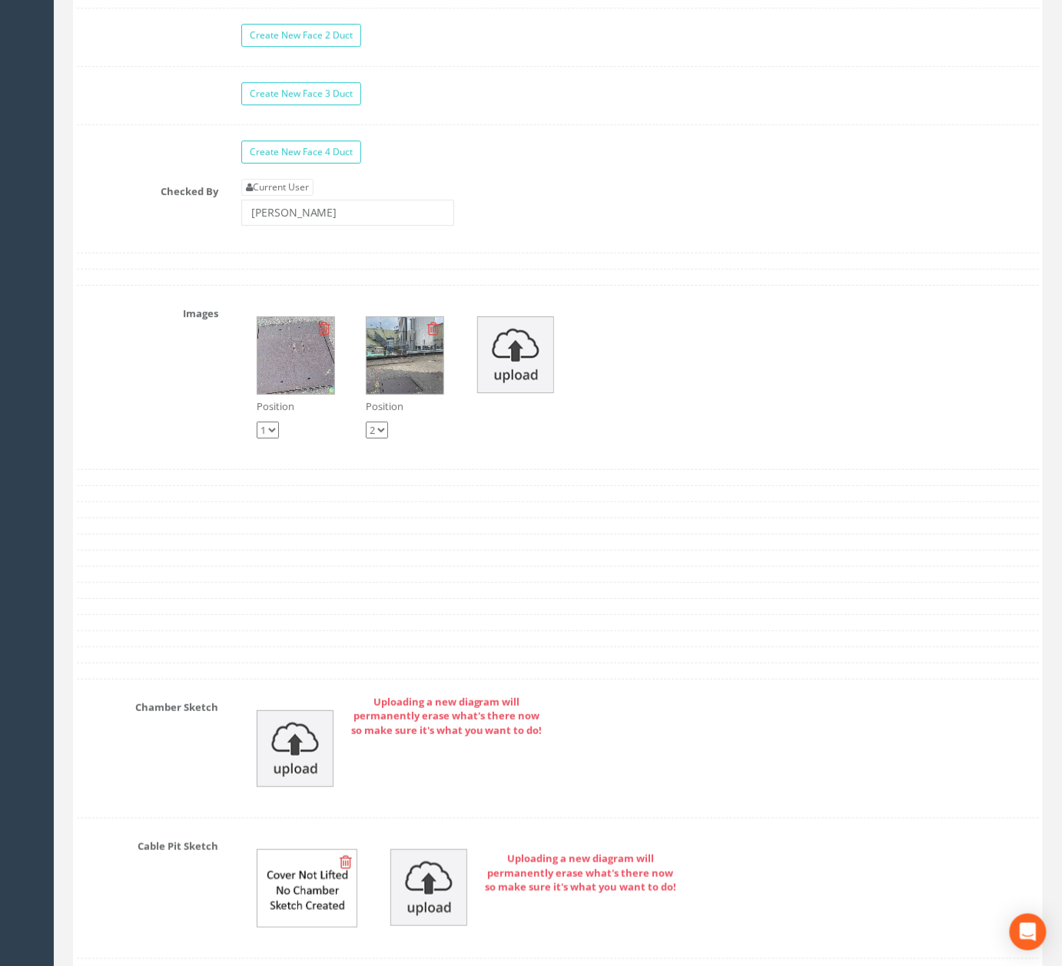
scroll to position [4560, 0]
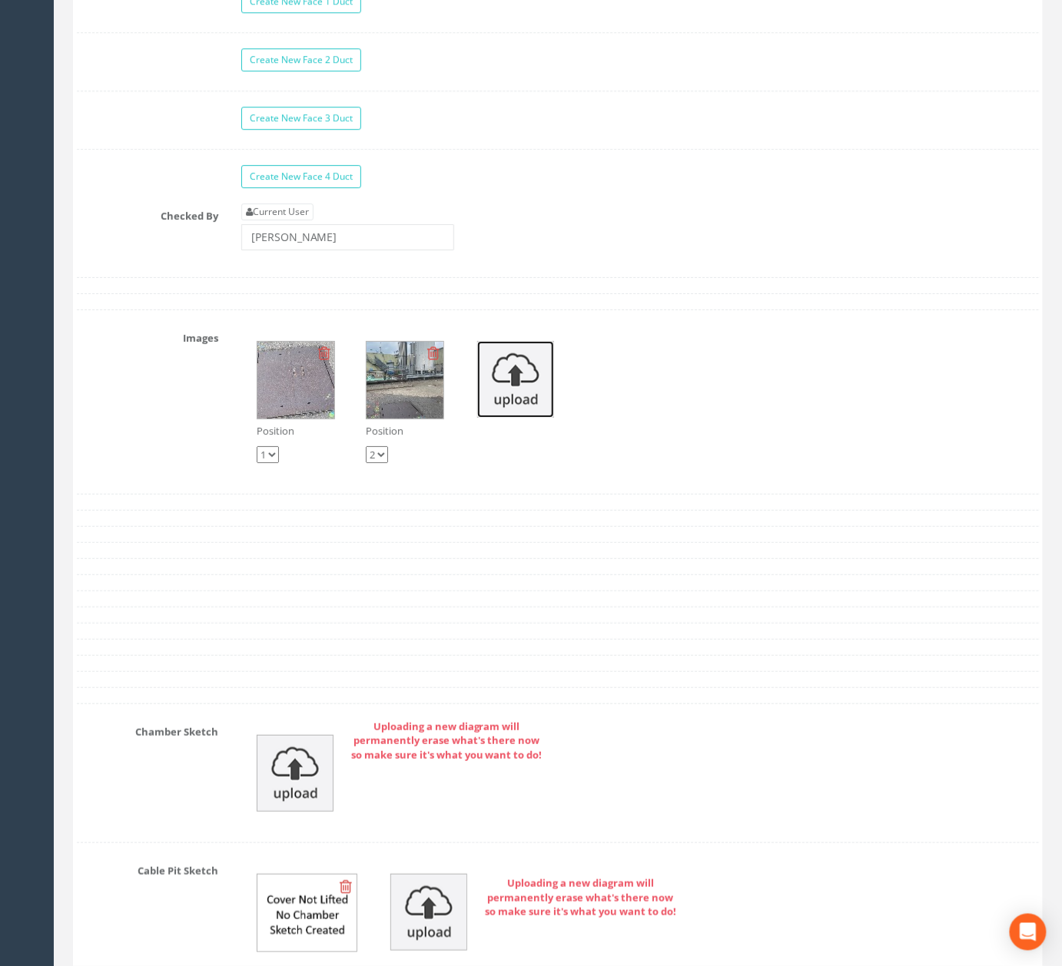
click at [496, 418] on img at bounding box center [515, 379] width 77 height 77
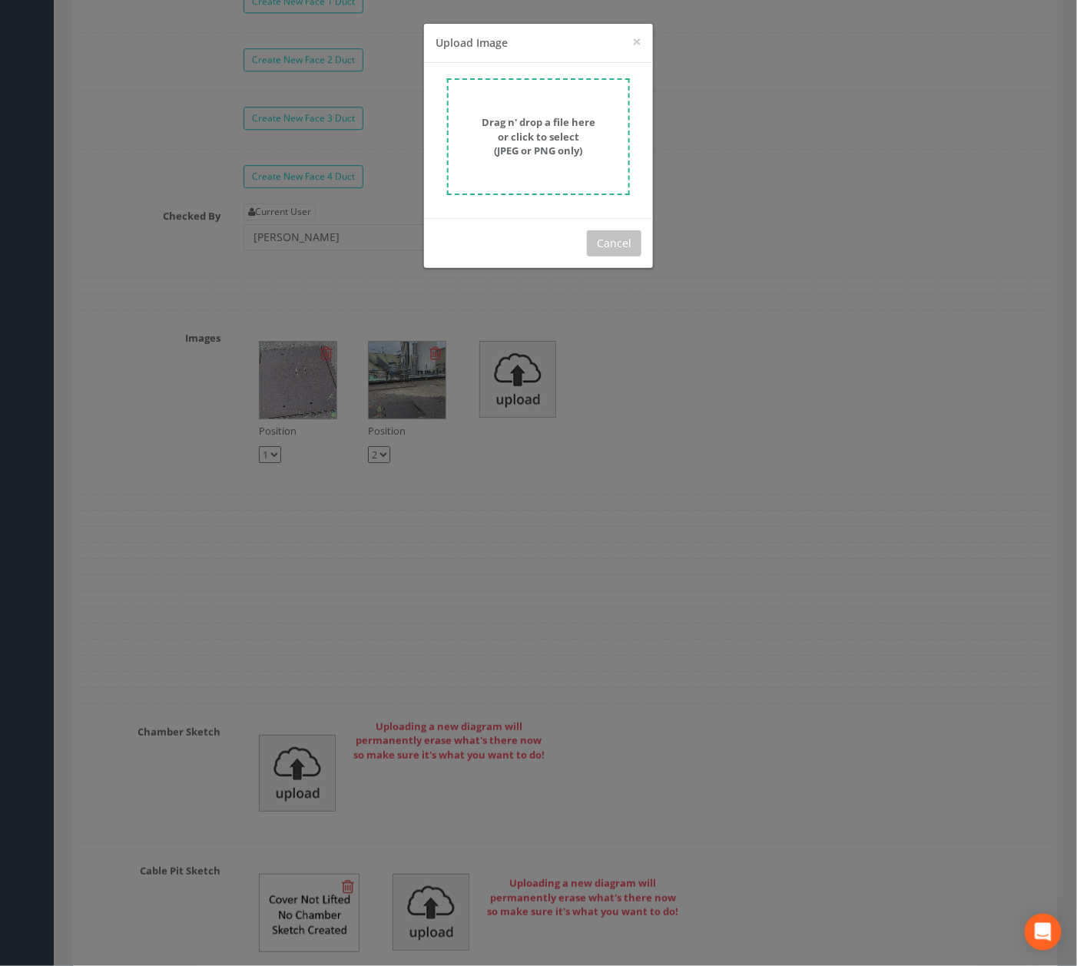
click at [505, 141] on strong "Drag n' drop a file here or click to select (JPEG or PNG only)" at bounding box center [539, 136] width 114 height 42
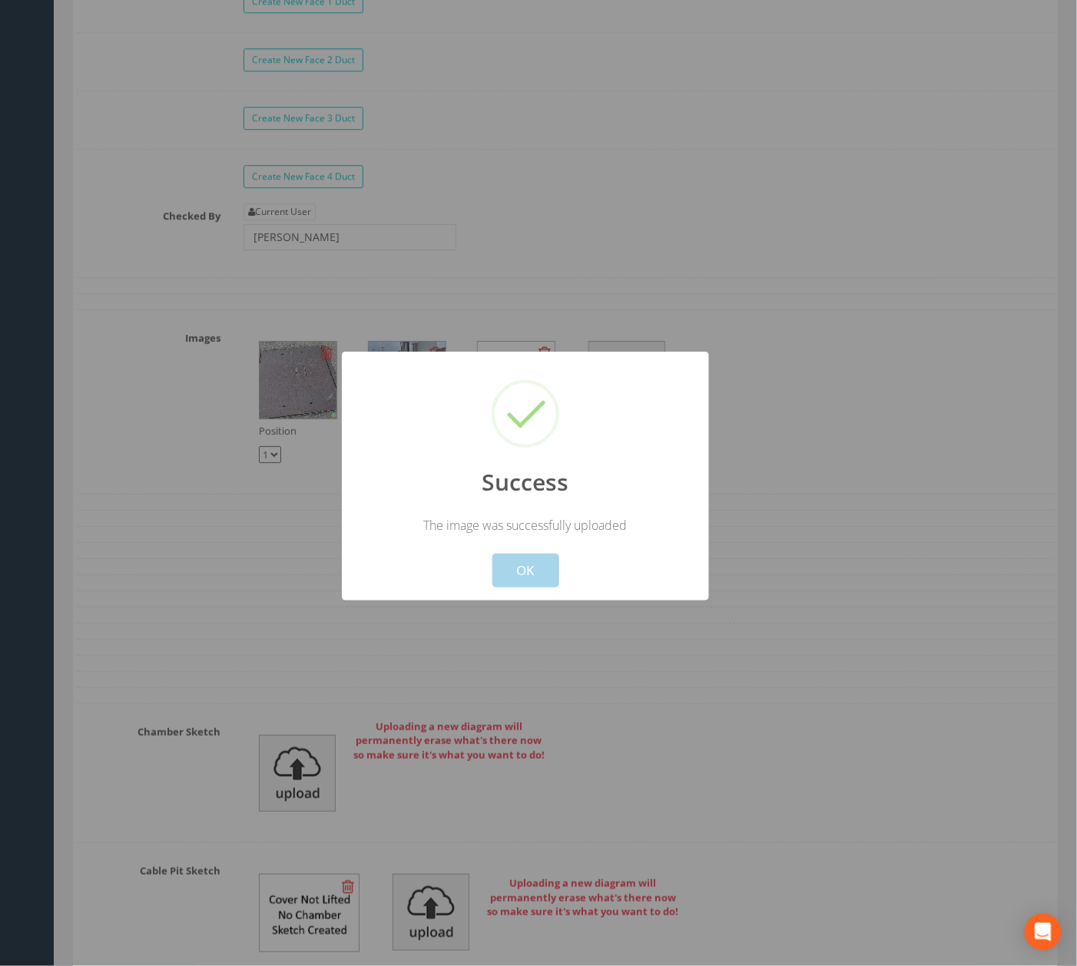
click at [539, 572] on button "OK" at bounding box center [525, 571] width 67 height 34
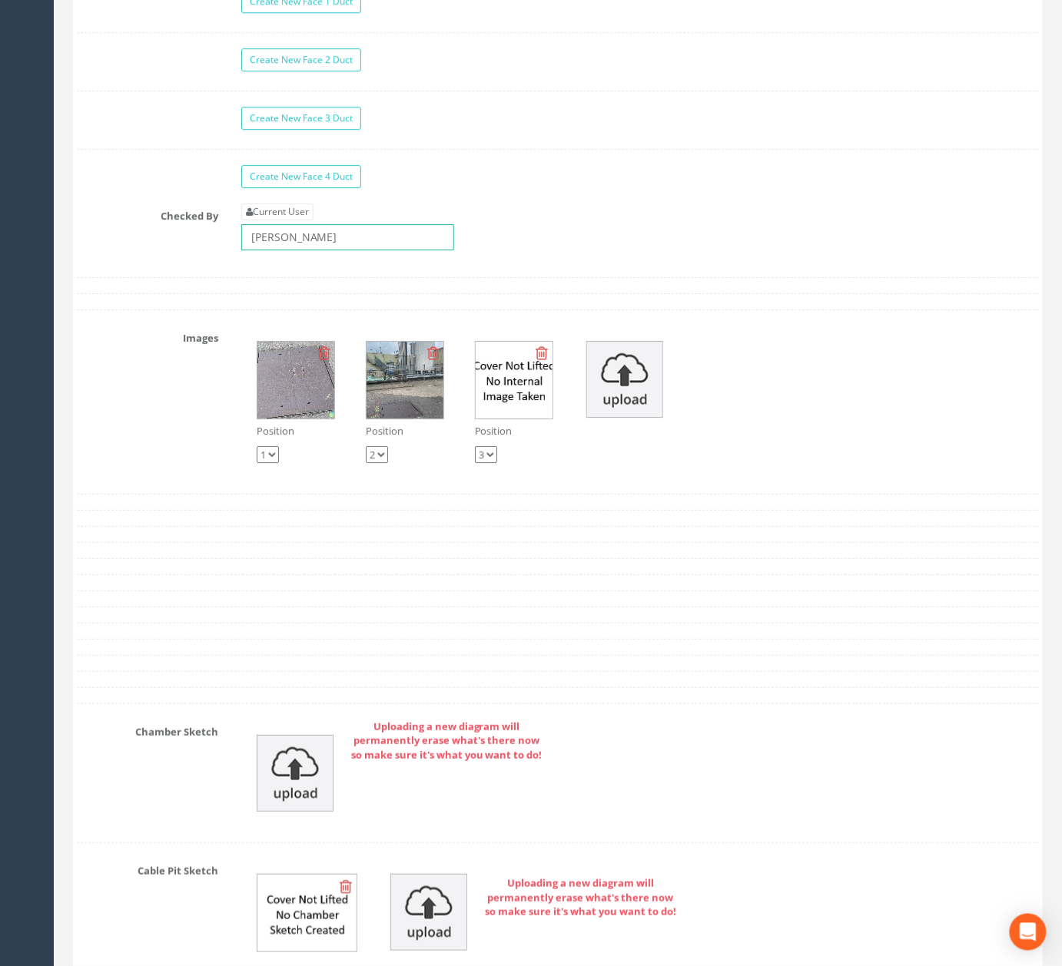
click at [398, 250] on input "[PERSON_NAME]" at bounding box center [347, 237] width 213 height 26
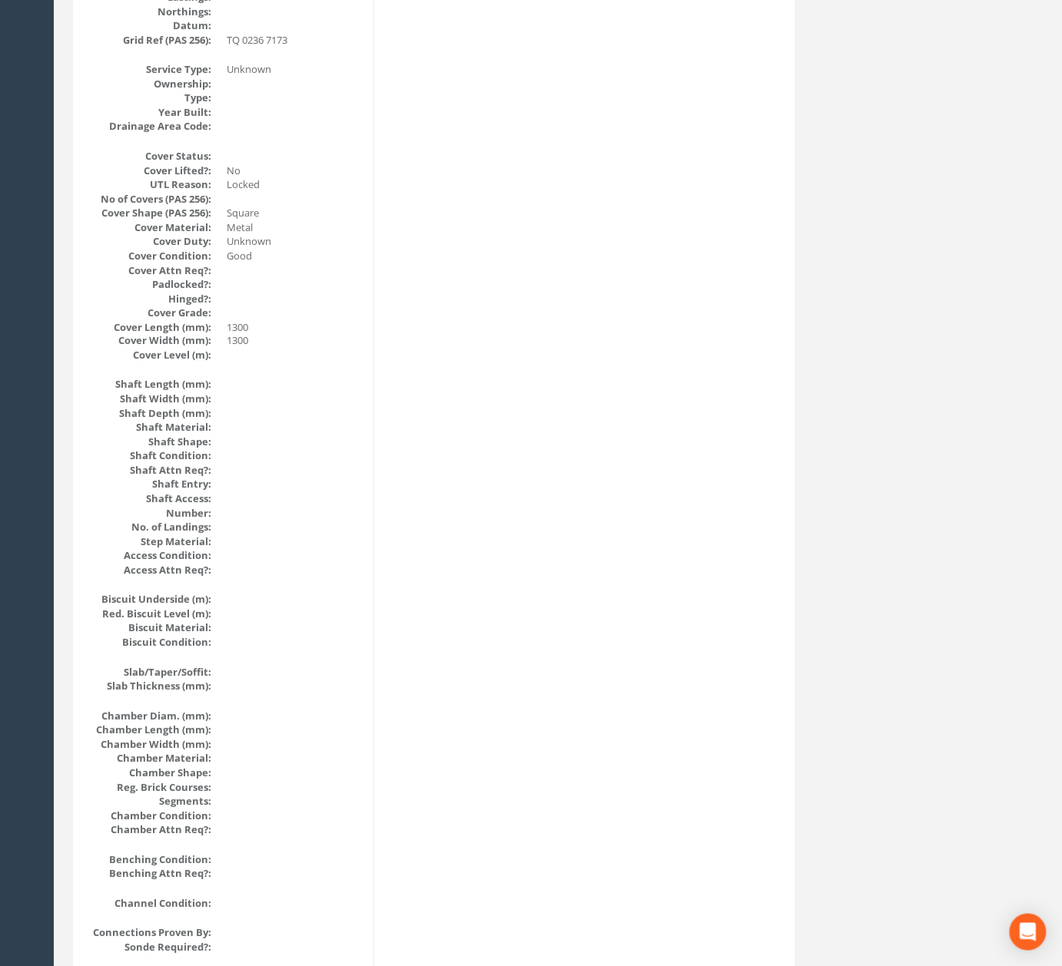
scroll to position [0, 0]
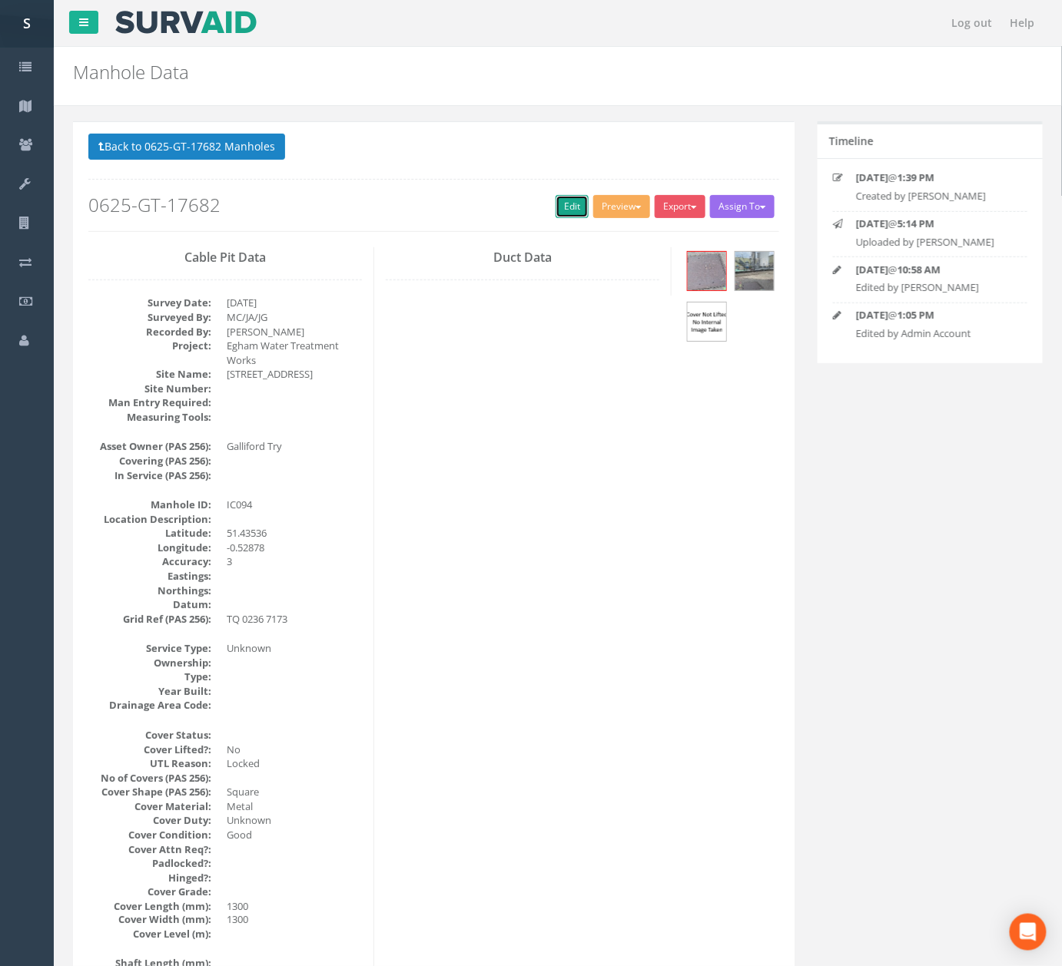
click at [572, 207] on link "Edit" at bounding box center [571, 206] width 33 height 23
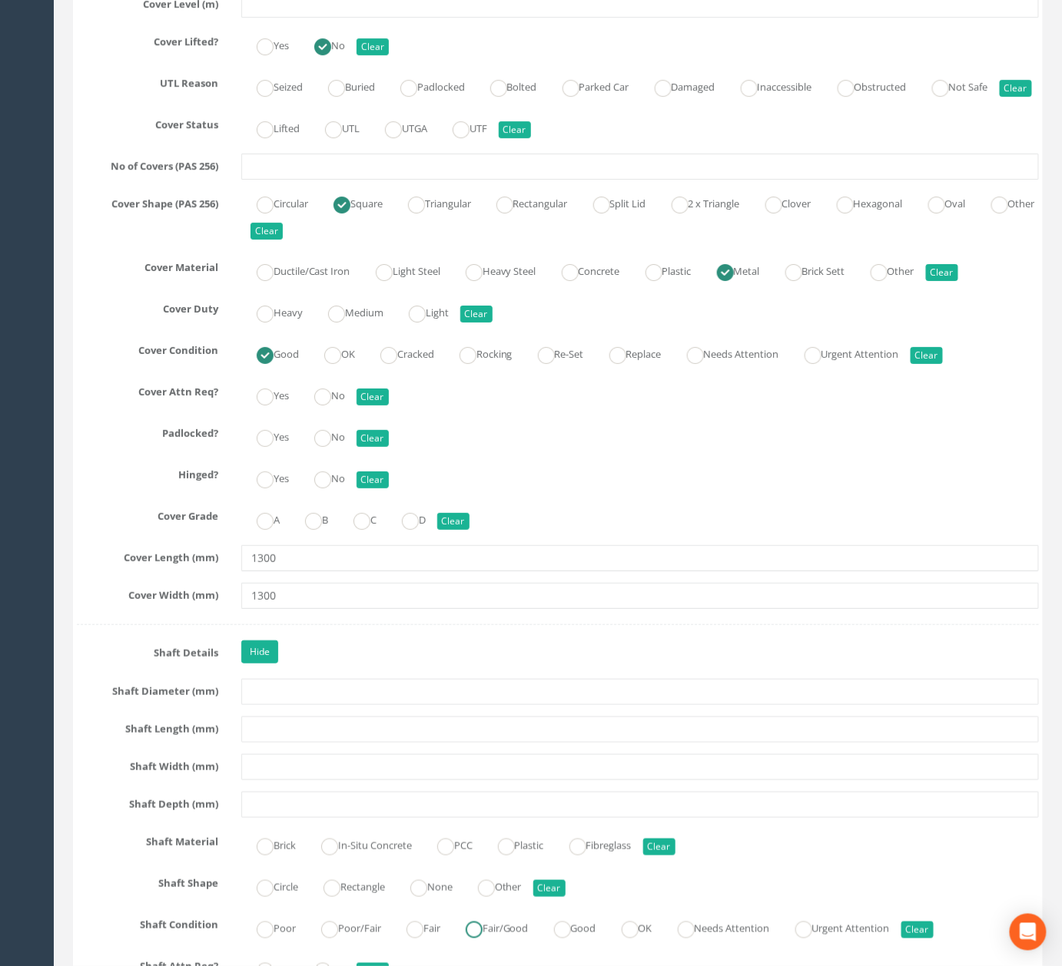
scroll to position [1437, 0]
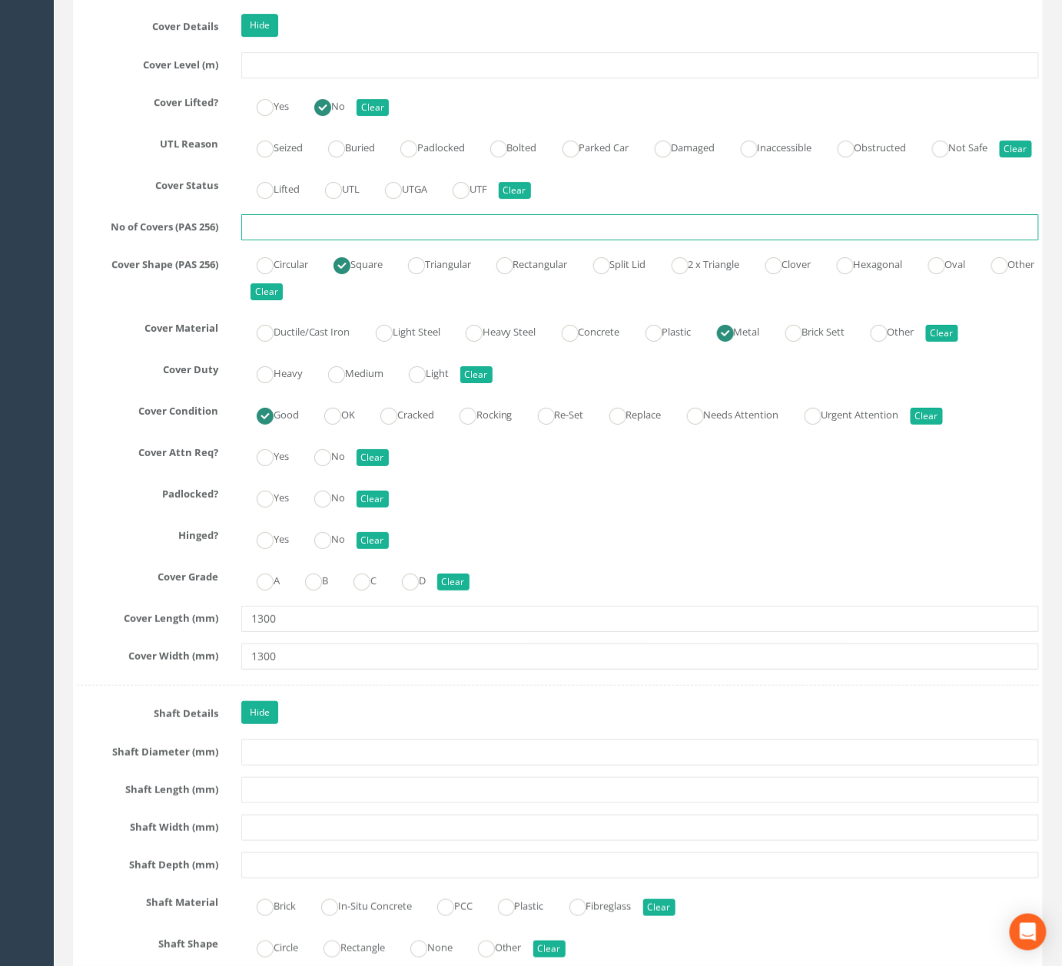
click at [643, 240] on input "text" at bounding box center [639, 227] width 797 height 26
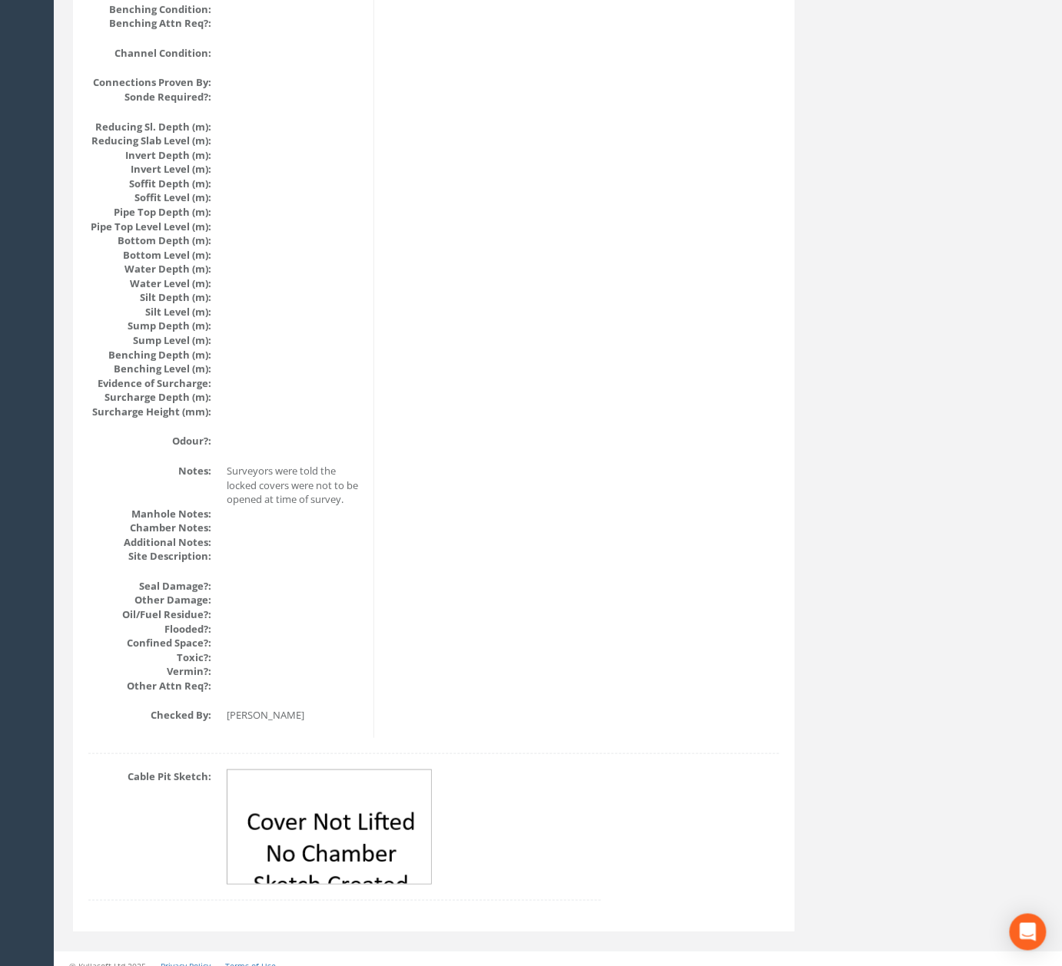
scroll to position [0, 0]
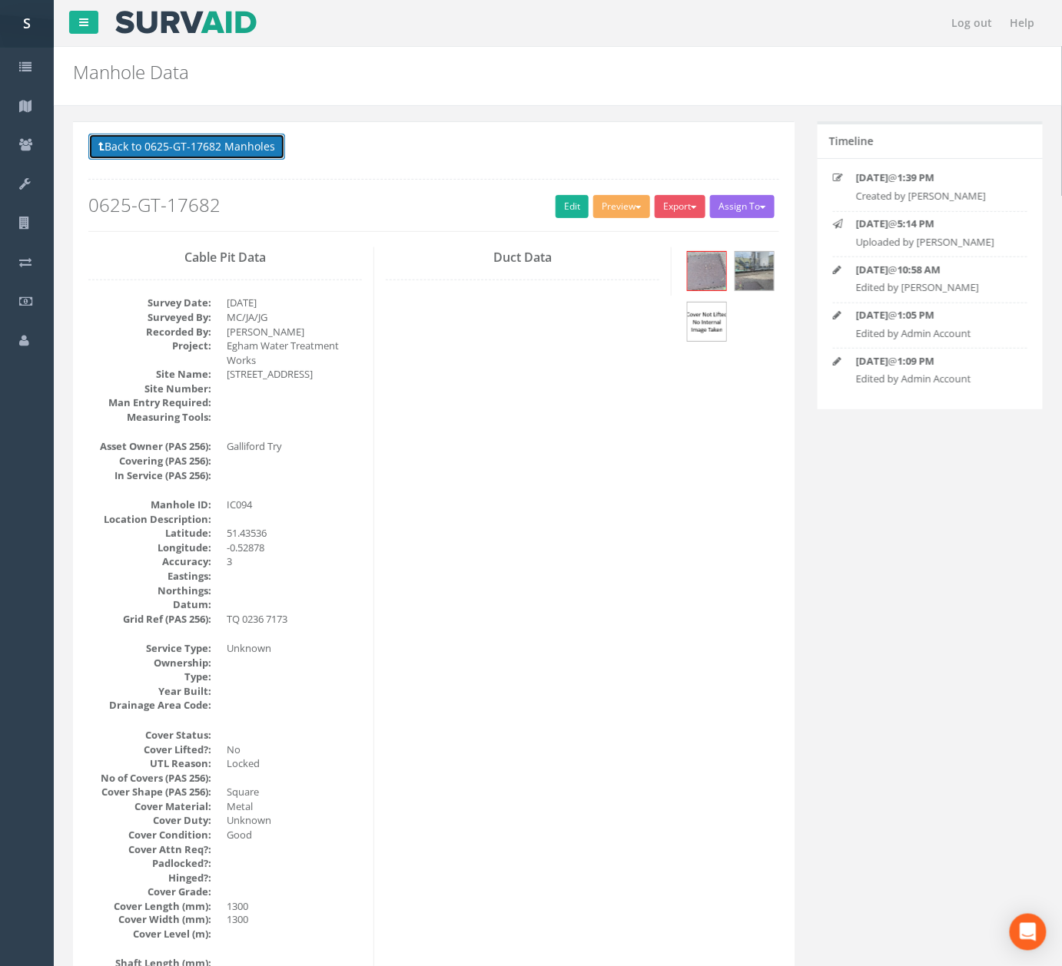
click at [219, 140] on button "Back to 0625-GT-17682 Manholes" at bounding box center [186, 147] width 197 height 26
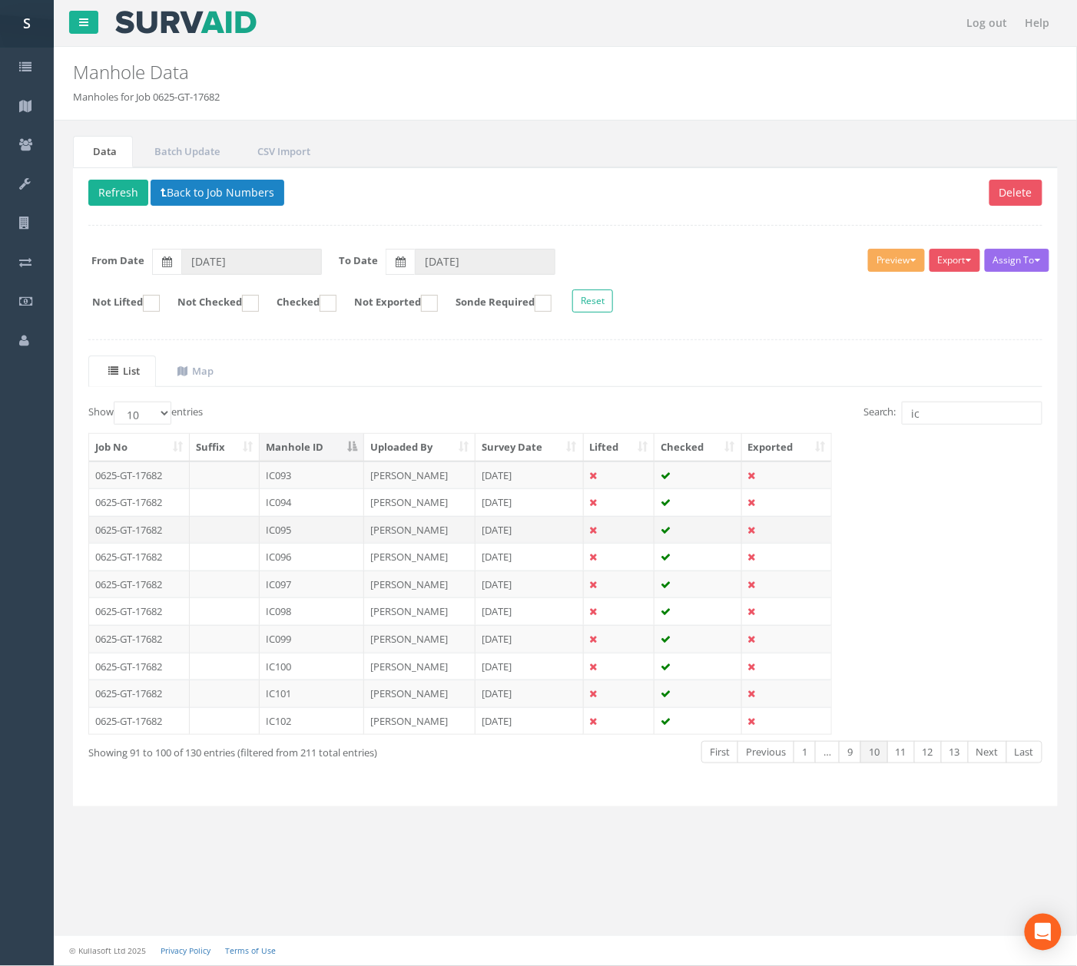
click at [326, 529] on td "IC095" at bounding box center [312, 530] width 104 height 28
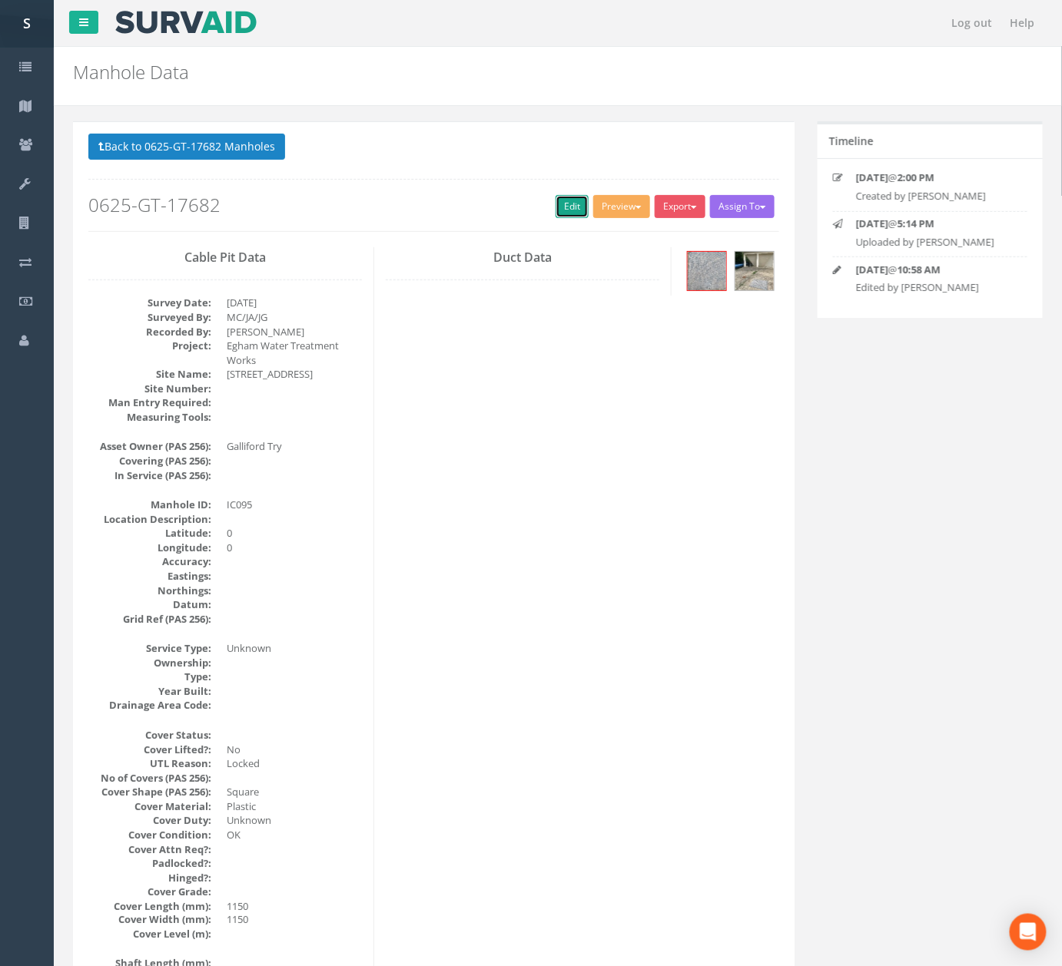
click at [555, 212] on link "Edit" at bounding box center [571, 206] width 33 height 23
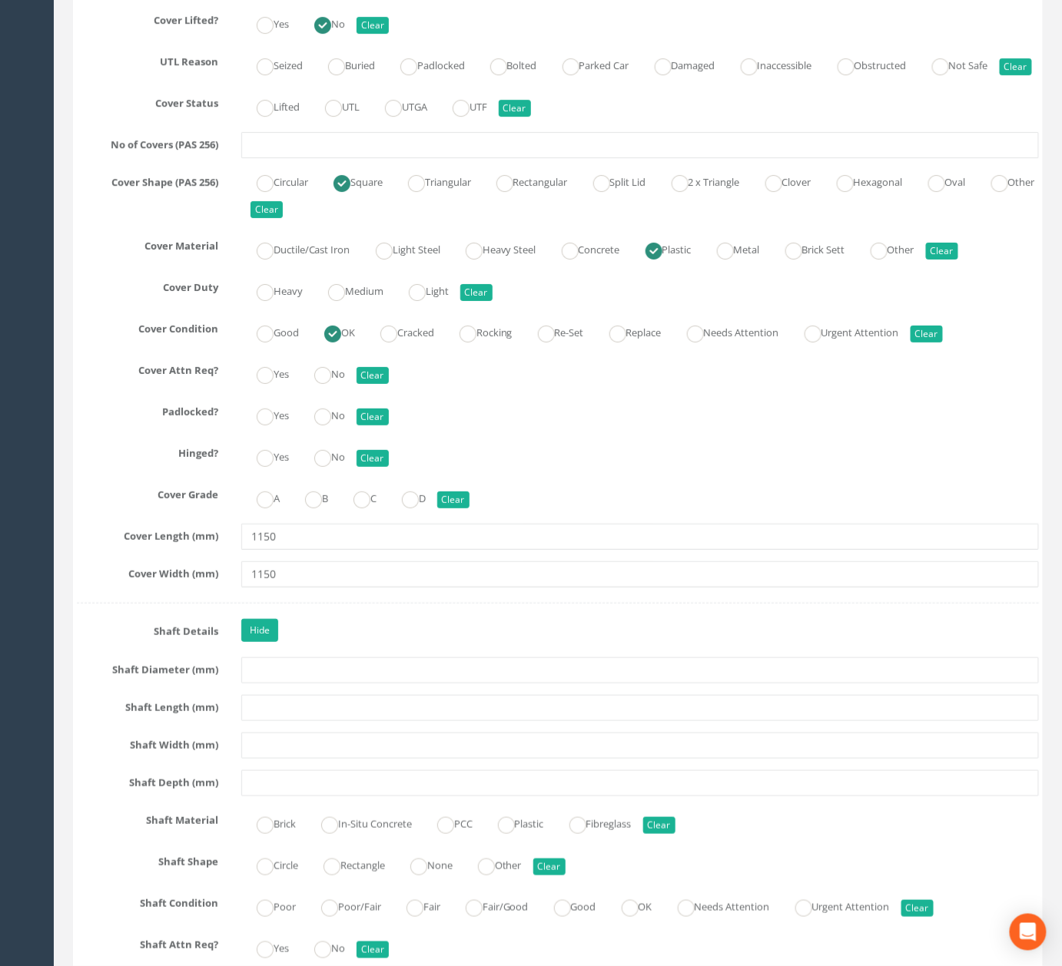
scroll to position [1475, 0]
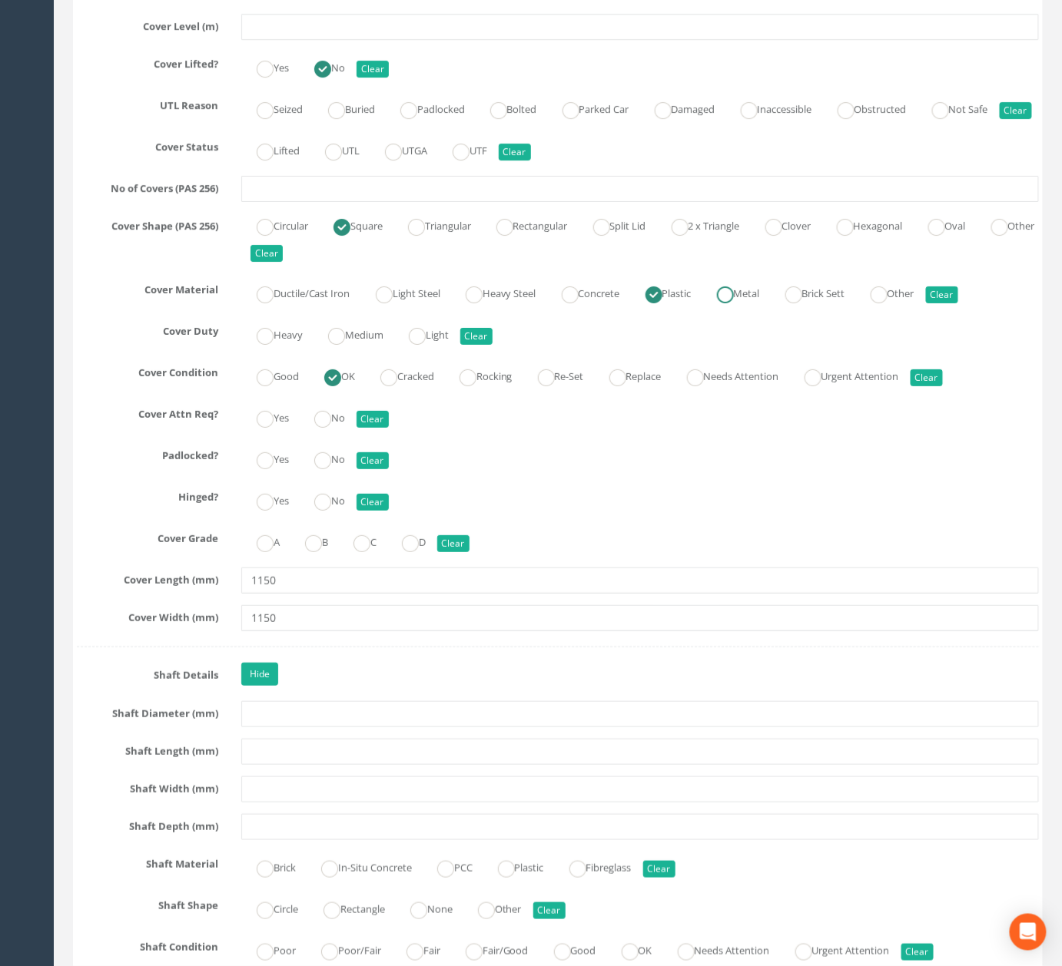
click at [751, 303] on label "Metal" at bounding box center [730, 292] width 58 height 22
radio input "false"
radio input "true"
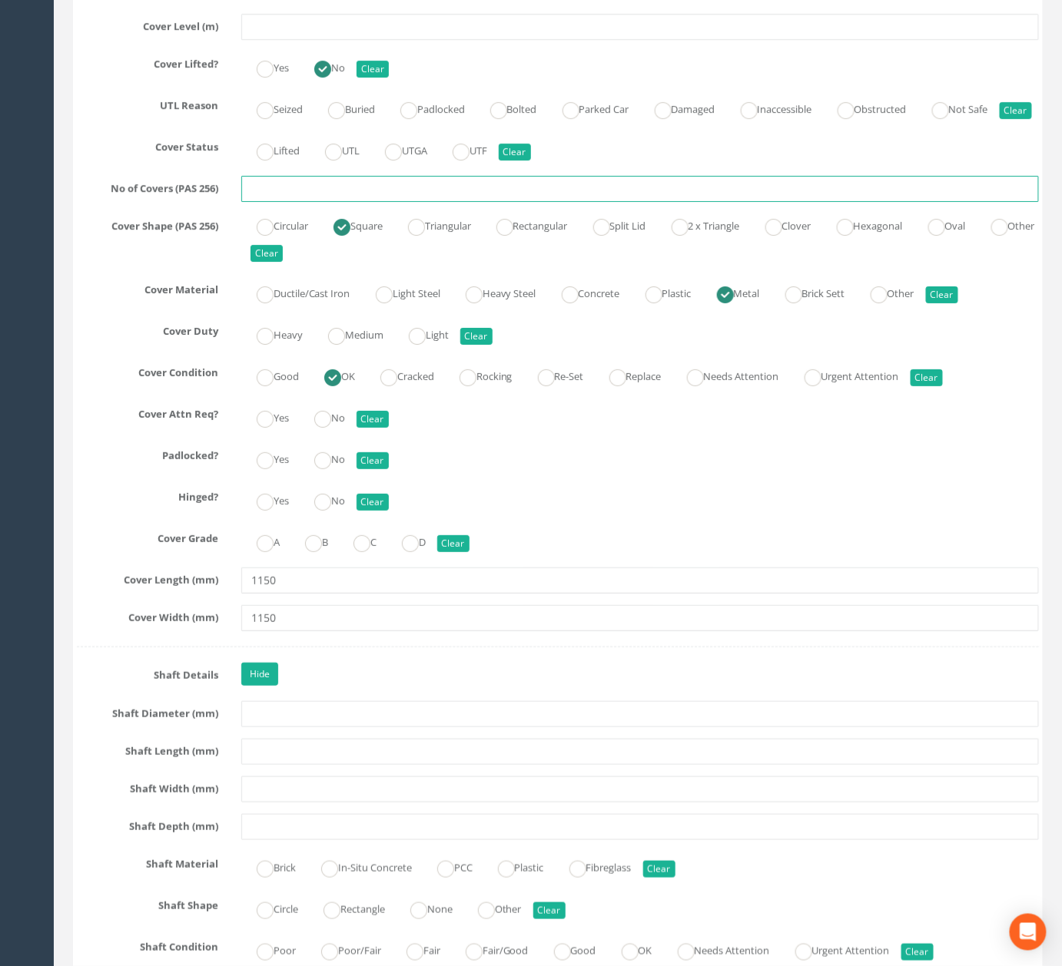
click at [423, 202] on input "text" at bounding box center [639, 189] width 797 height 26
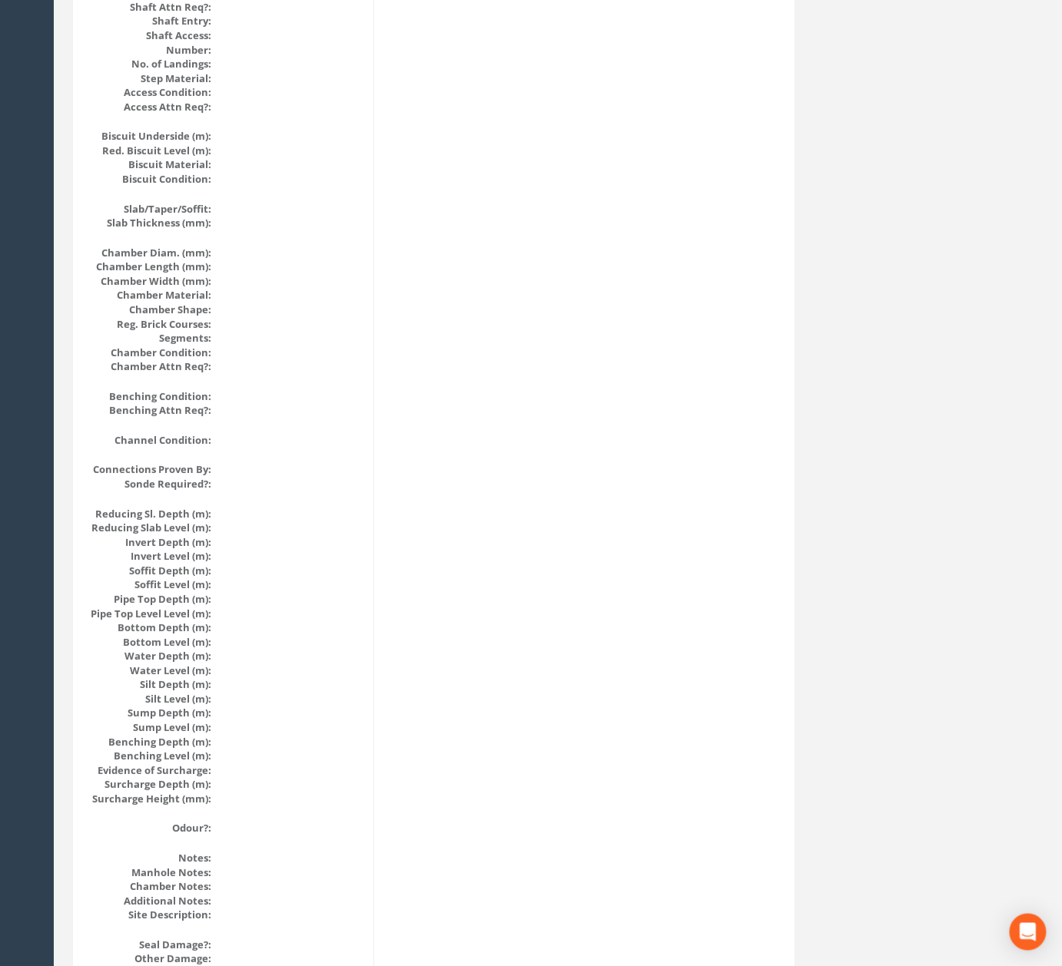
scroll to position [0, 0]
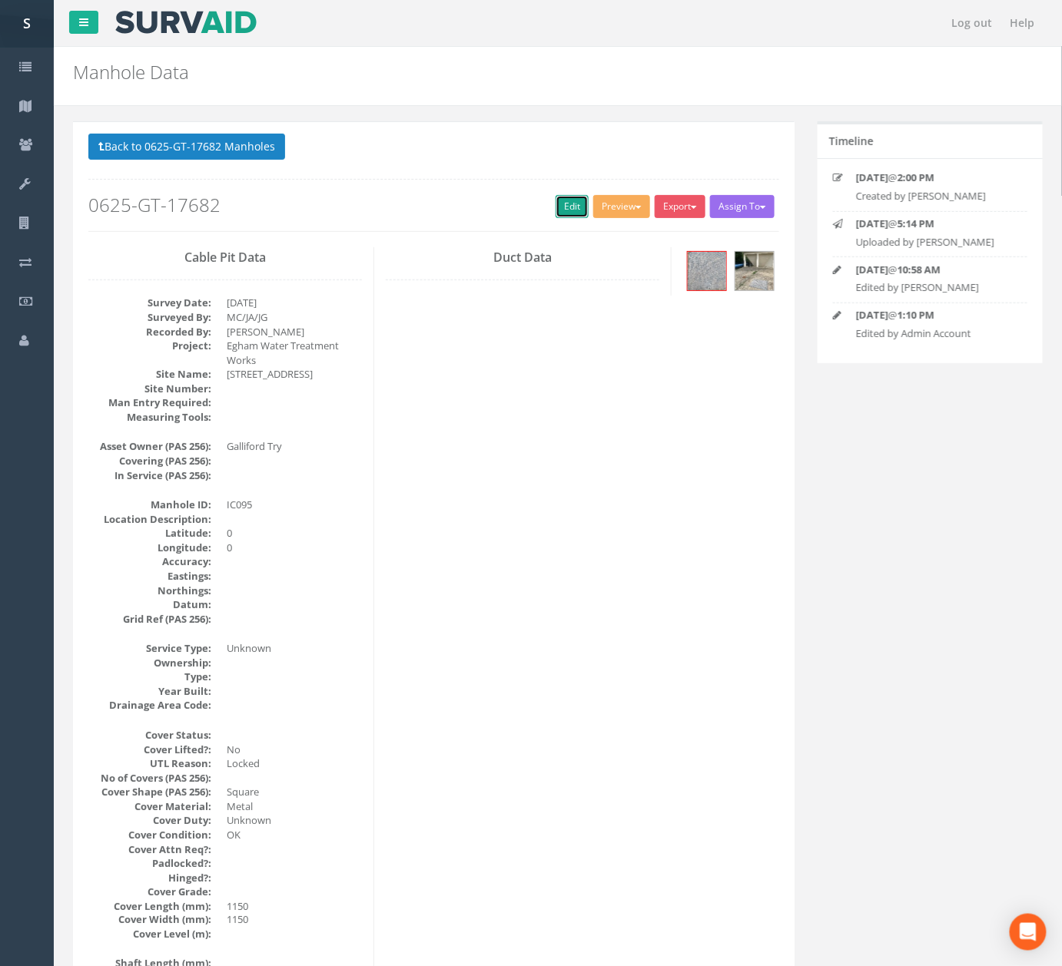
click at [564, 210] on link "Edit" at bounding box center [571, 206] width 33 height 23
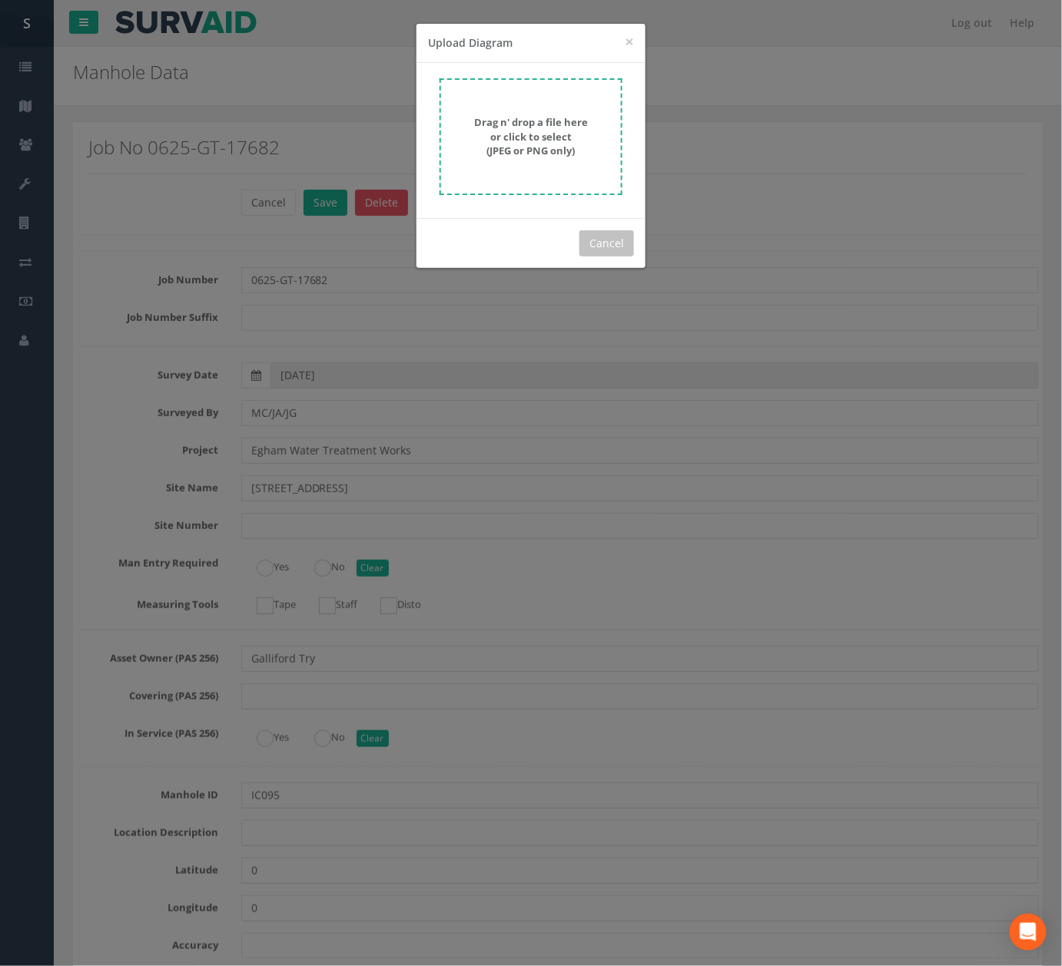
click at [495, 164] on form "Drag n' drop a file here or click to select (JPEG or PNG only)" at bounding box center [530, 136] width 183 height 117
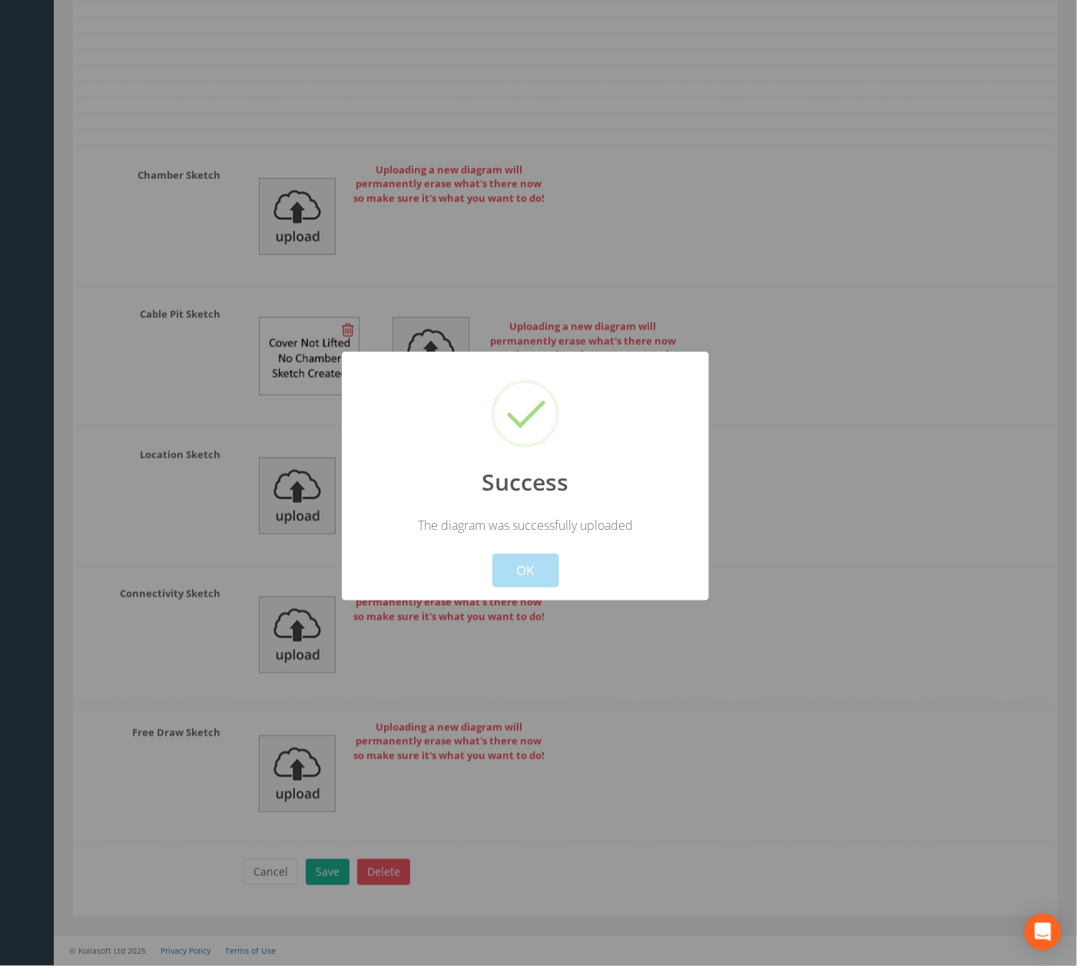
click at [517, 609] on div at bounding box center [538, 483] width 1077 height 966
click at [520, 572] on button "OK" at bounding box center [525, 571] width 67 height 34
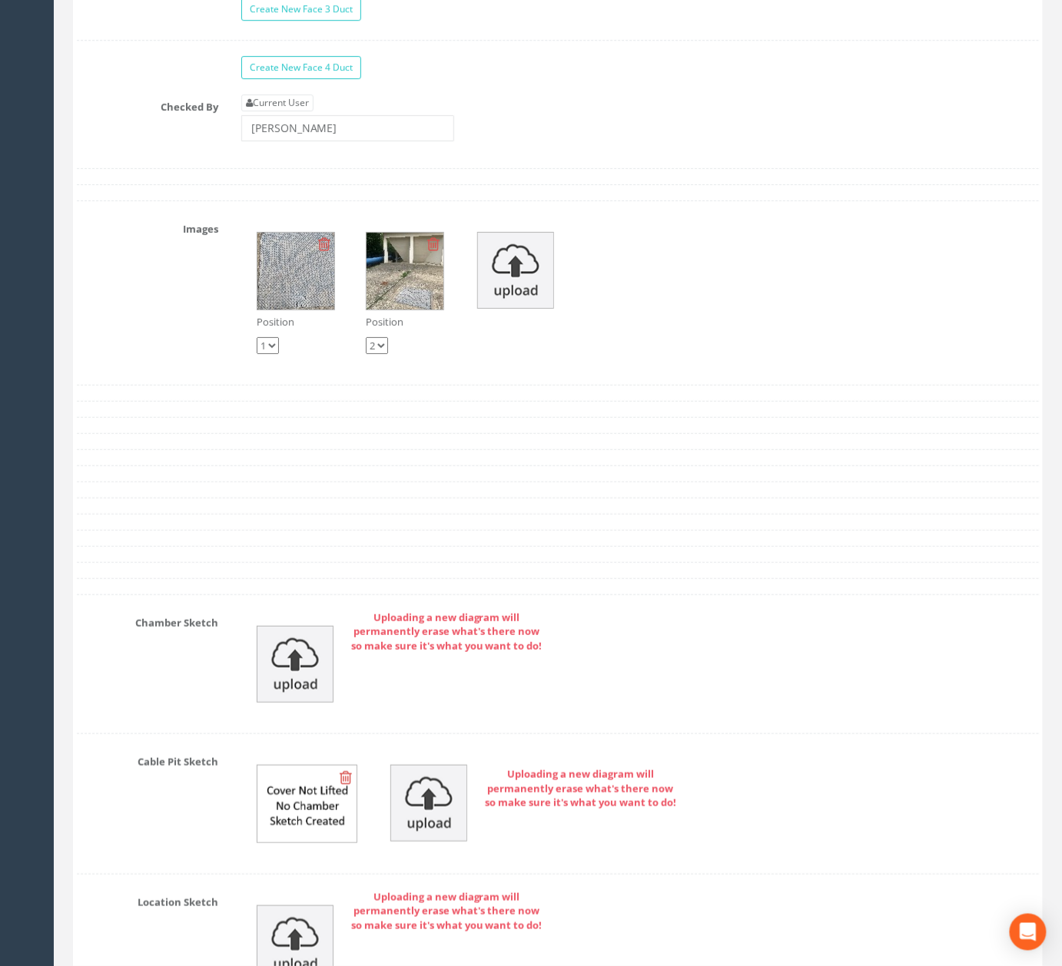
scroll to position [4662, 0]
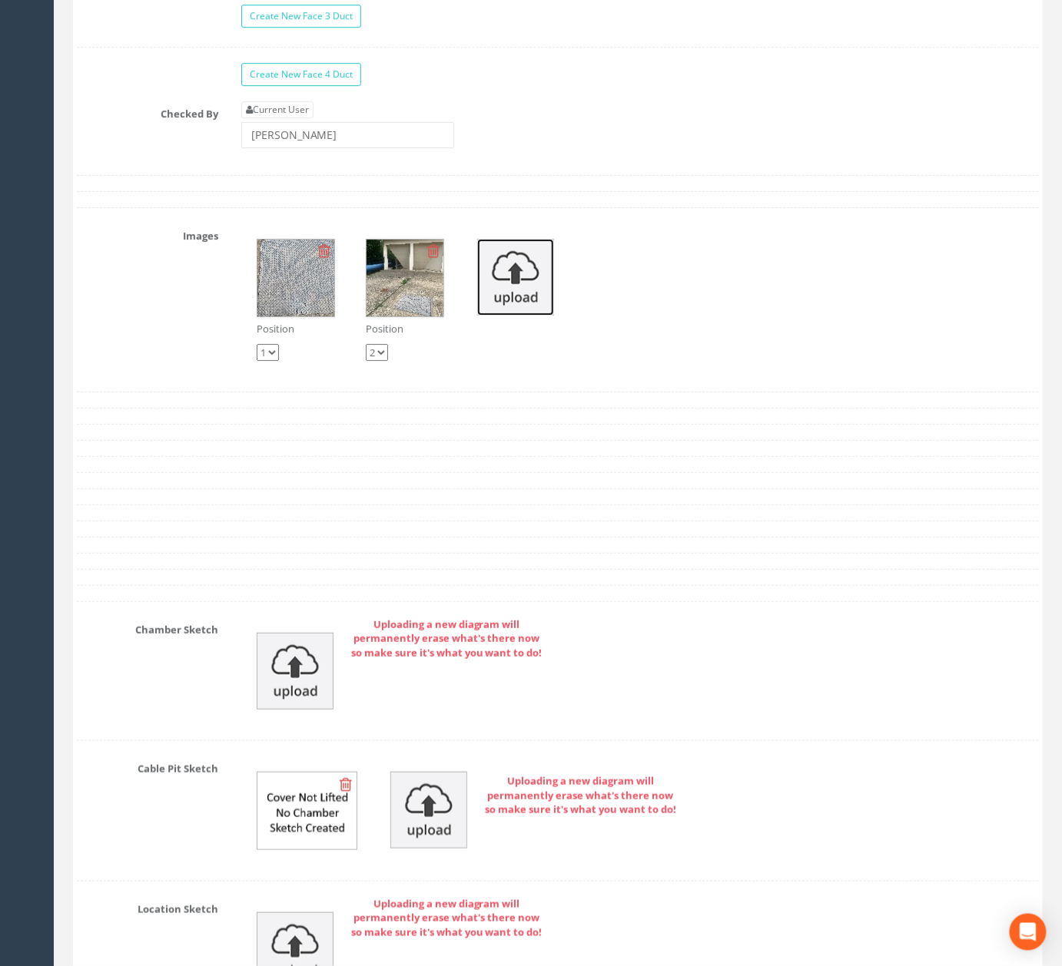
click at [516, 315] on img at bounding box center [515, 277] width 77 height 77
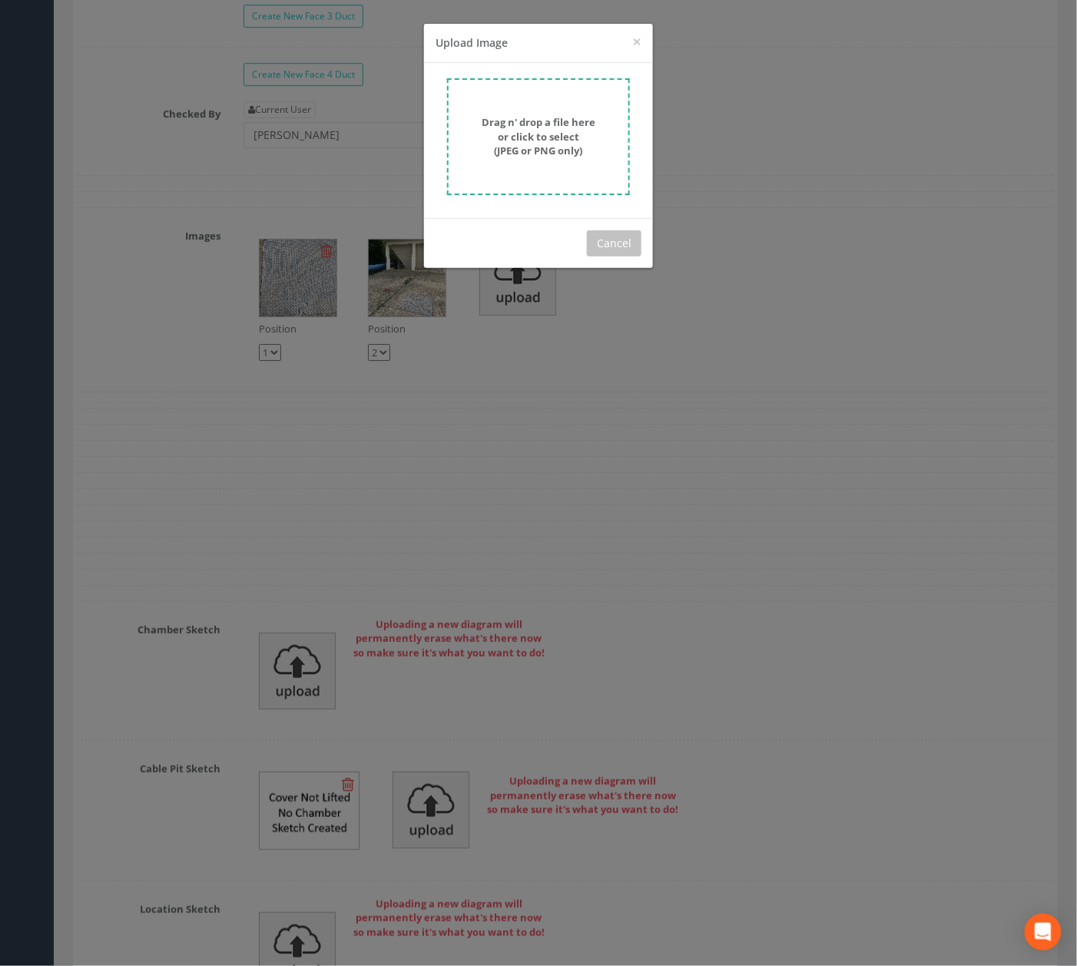
click at [548, 141] on strong "Drag n' drop a file here or click to select (JPEG or PNG only)" at bounding box center [539, 136] width 114 height 42
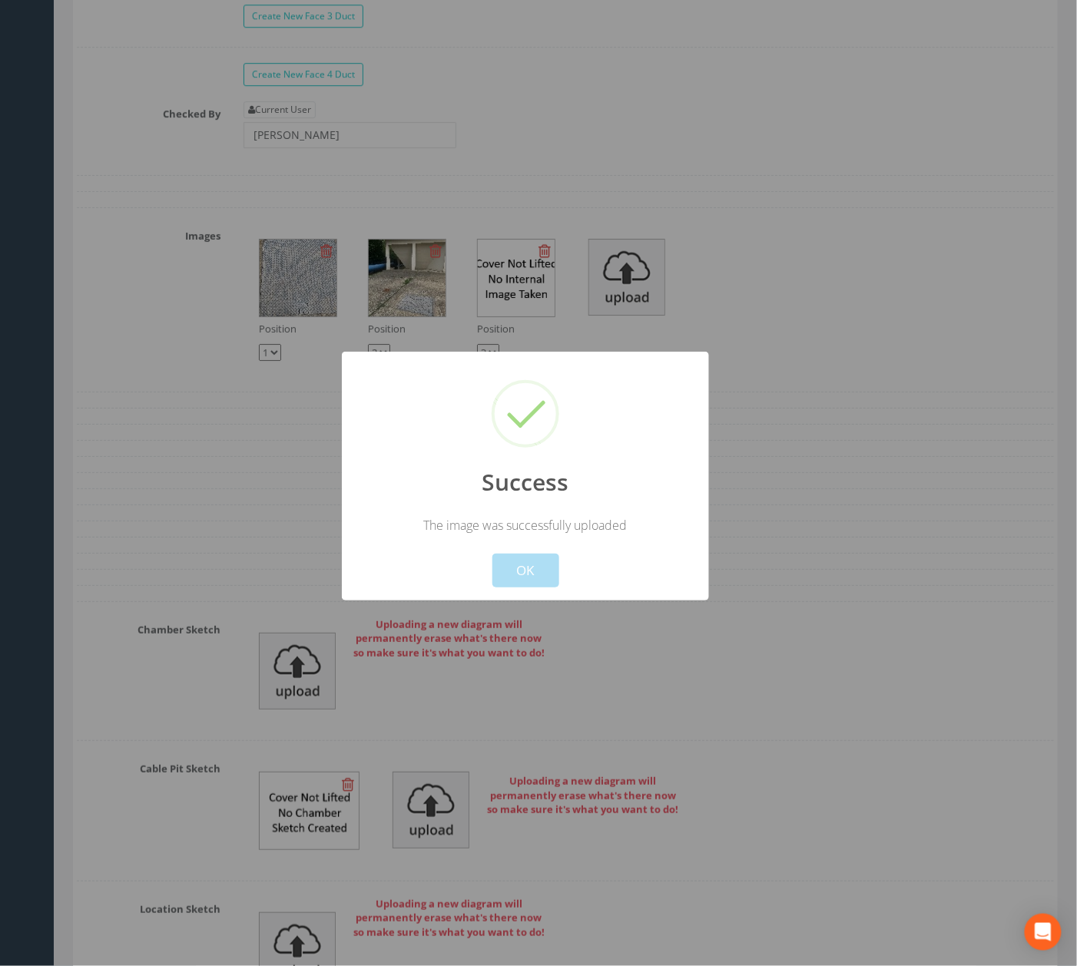
click at [518, 573] on button "OK" at bounding box center [525, 571] width 67 height 34
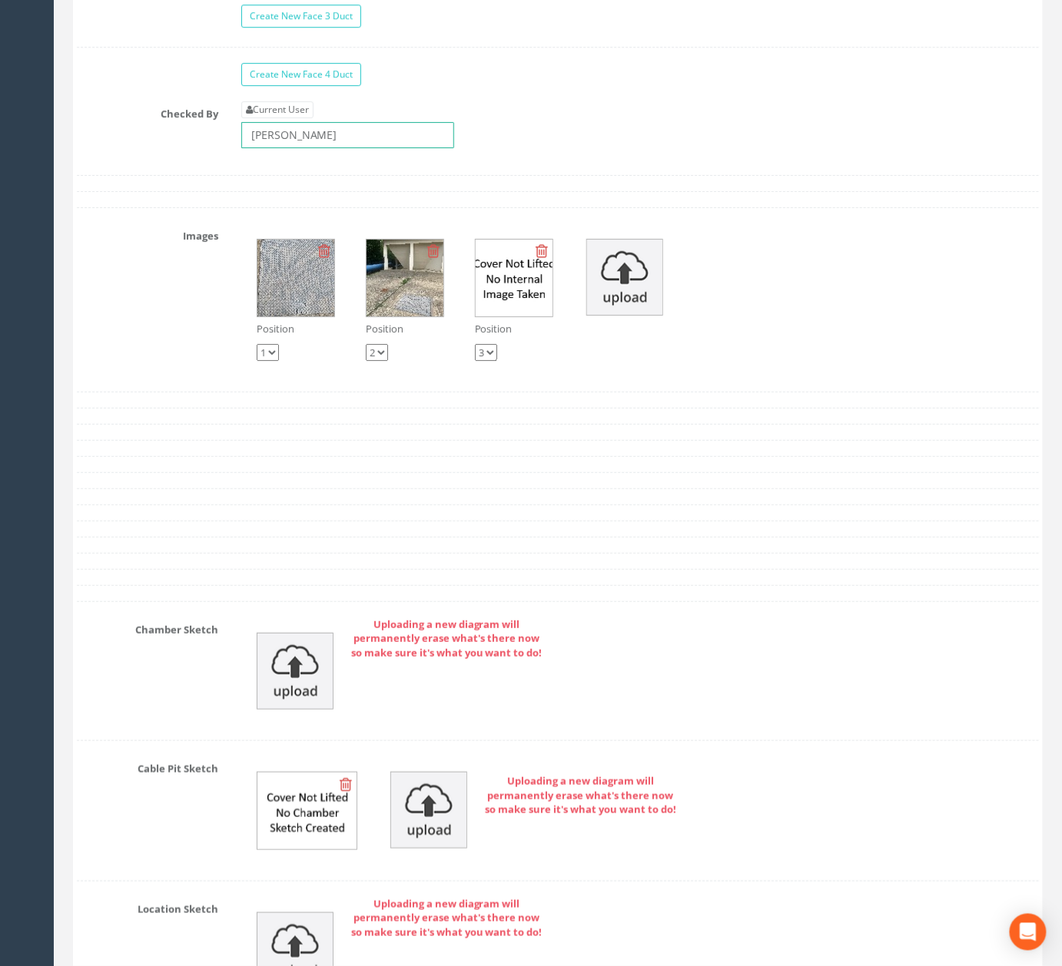
click at [376, 148] on input "[PERSON_NAME]" at bounding box center [347, 135] width 213 height 26
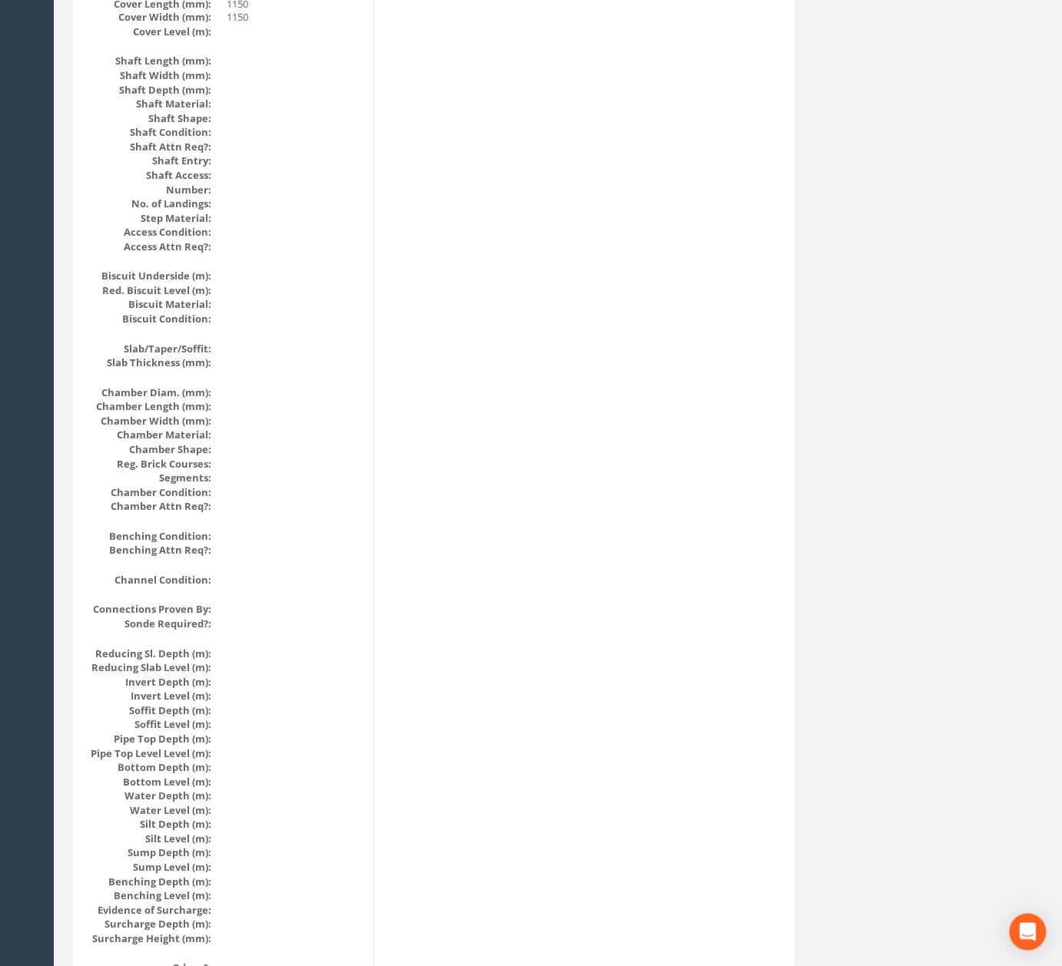
scroll to position [0, 0]
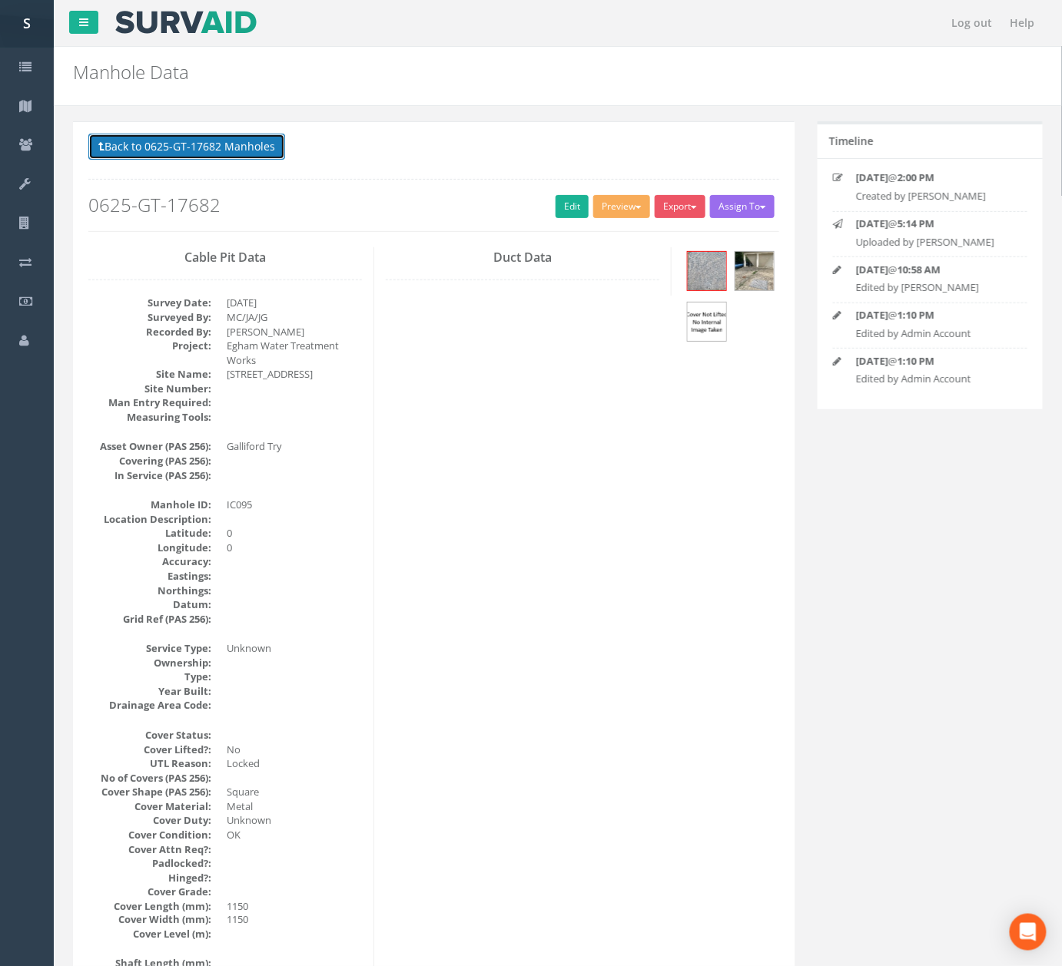
click at [250, 149] on button "Back to 0625-GT-17682 Manholes" at bounding box center [186, 147] width 197 height 26
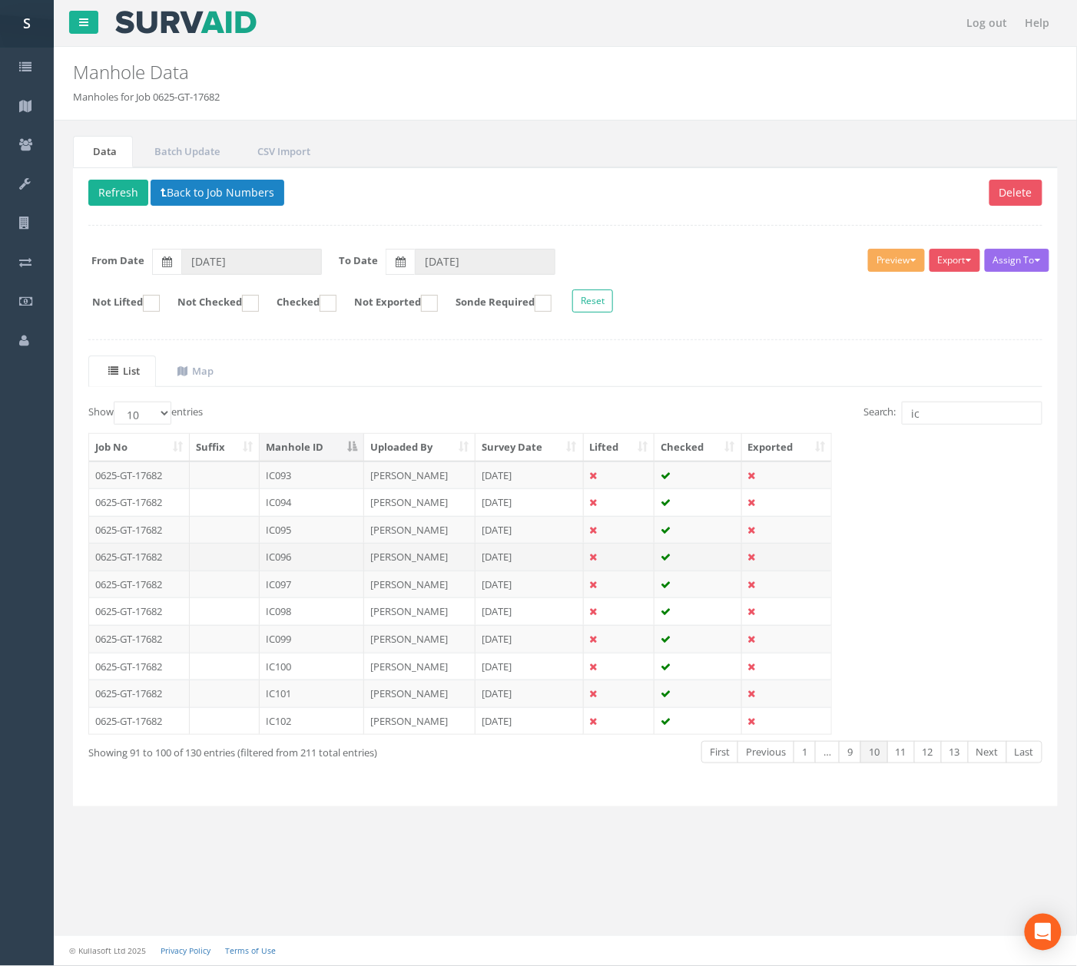
click at [339, 558] on td "IC096" at bounding box center [312, 557] width 104 height 28
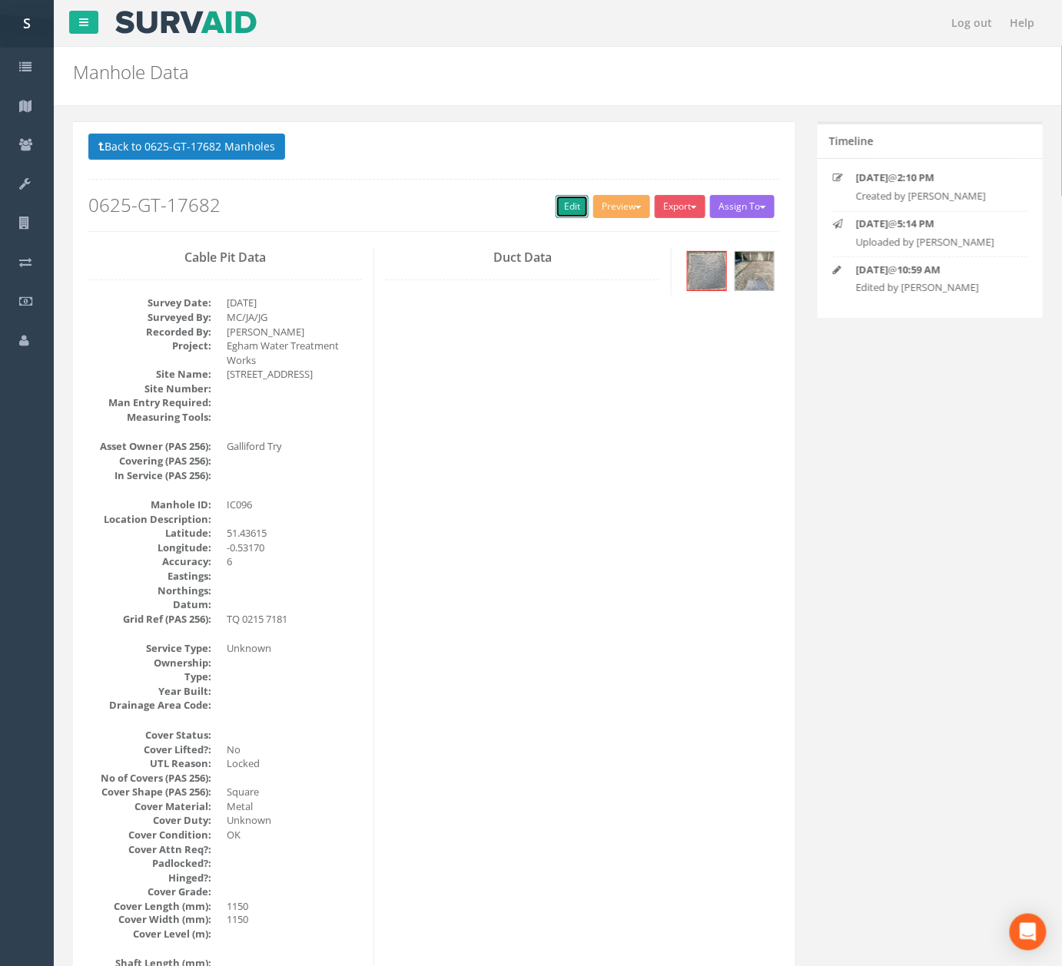
click at [556, 210] on link "Edit" at bounding box center [571, 206] width 33 height 23
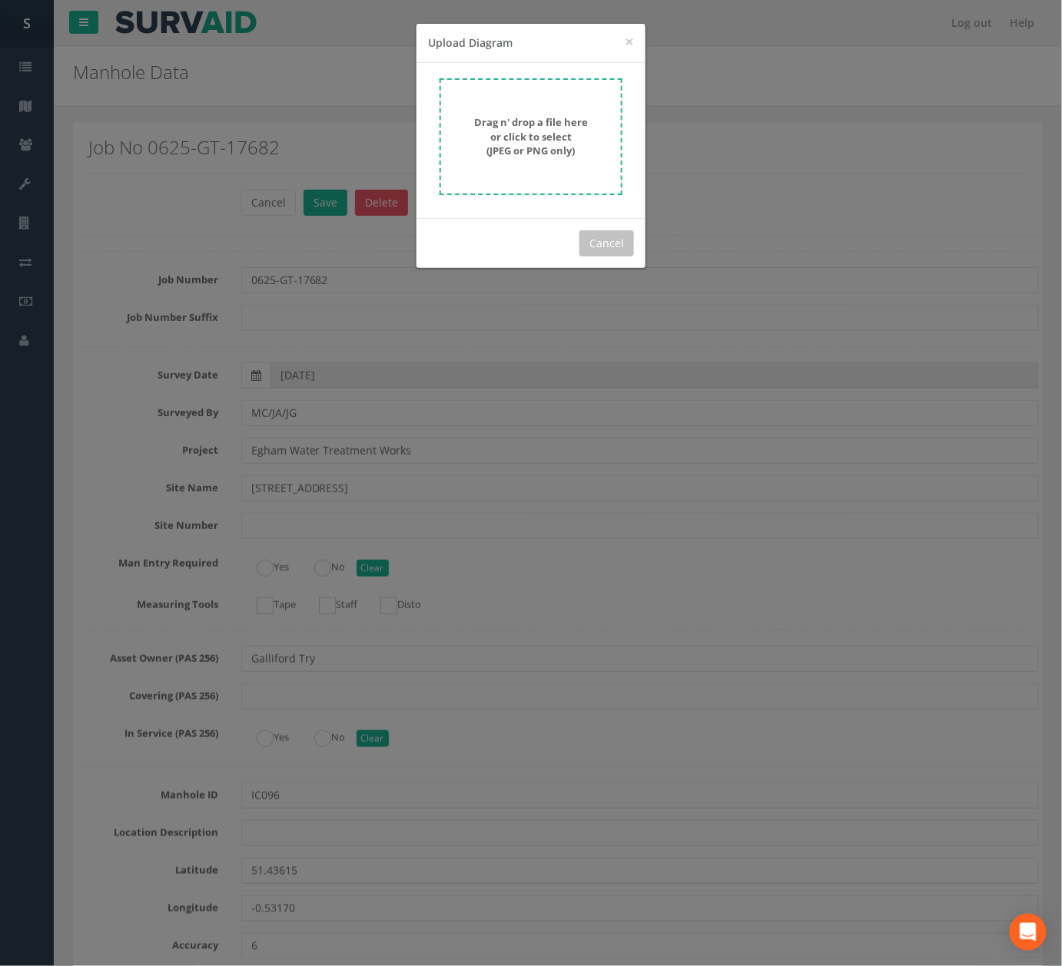
scroll to position [5173, 0]
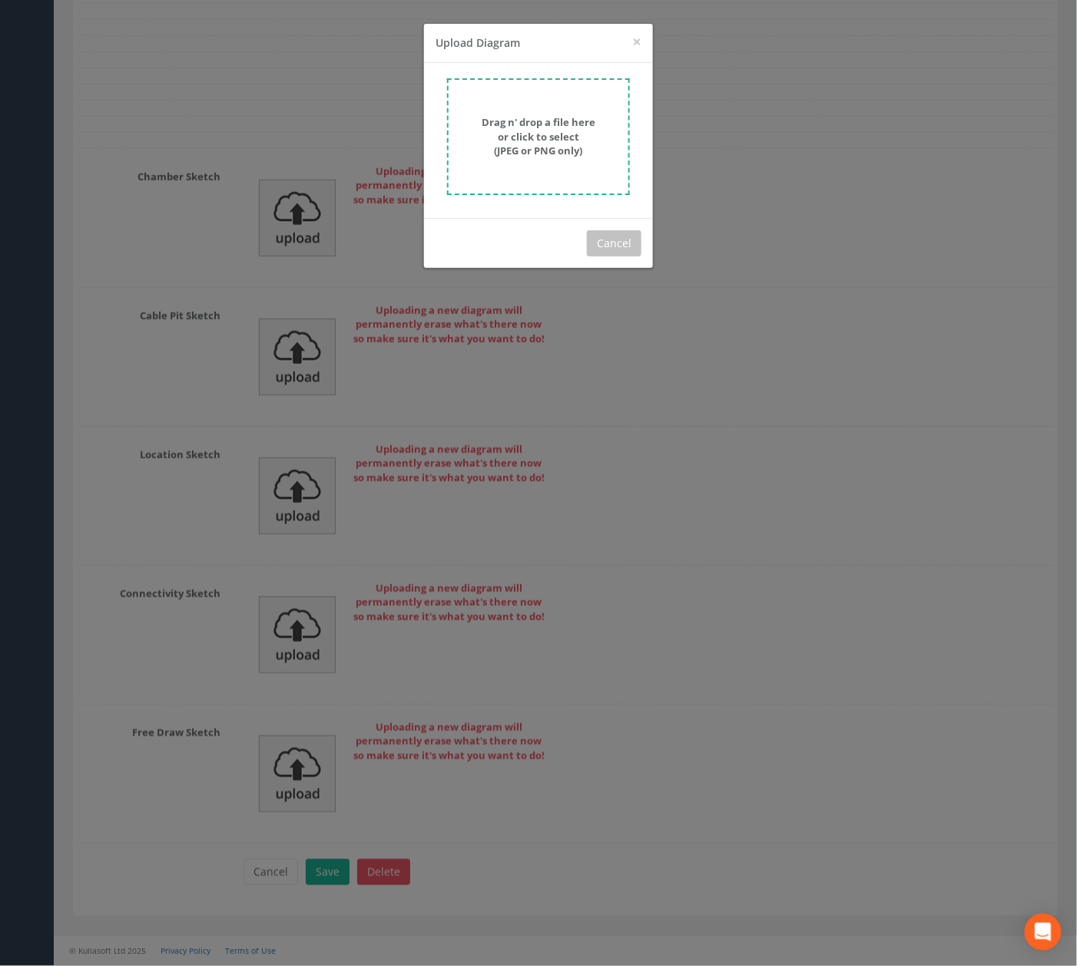
click at [481, 133] on div "Drag n' drop a file here or click to select (JPEG or PNG only)" at bounding box center [538, 136] width 149 height 43
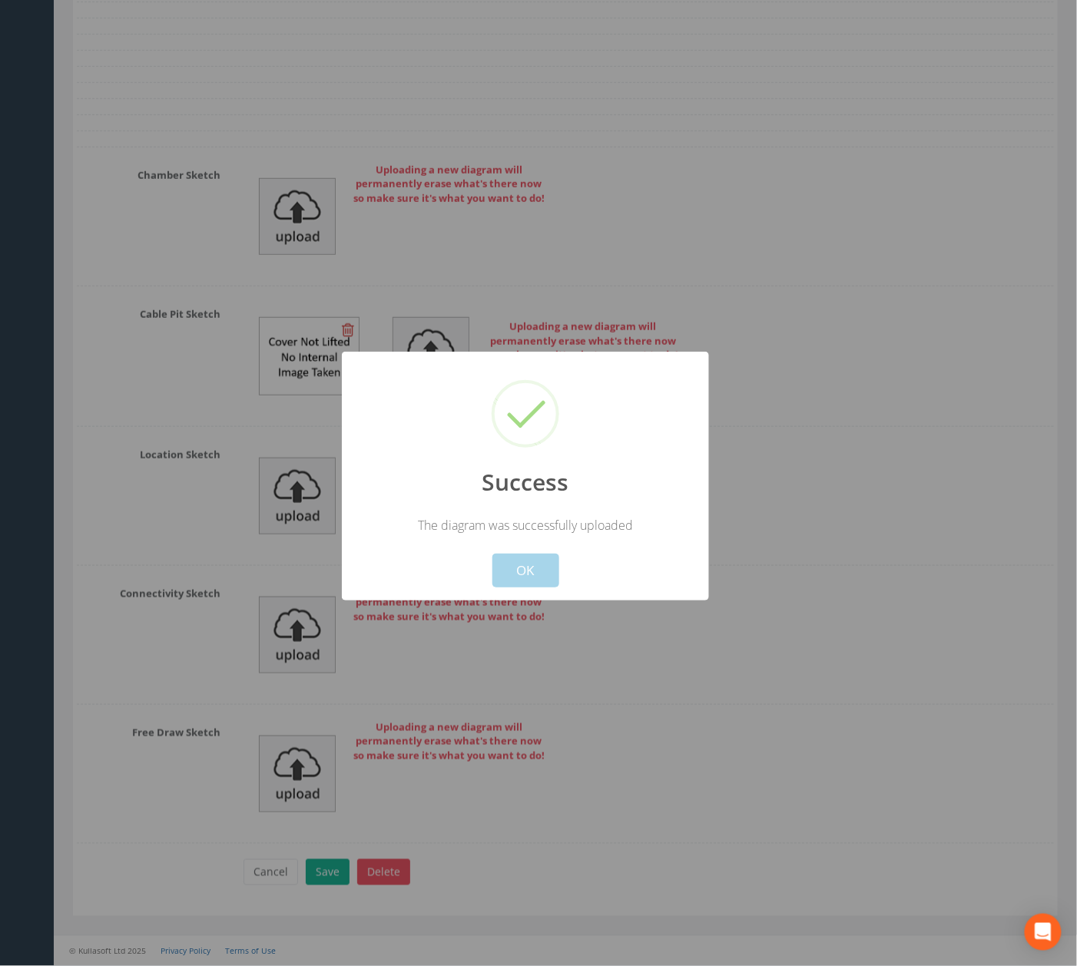
click at [533, 575] on button "OK" at bounding box center [525, 571] width 67 height 34
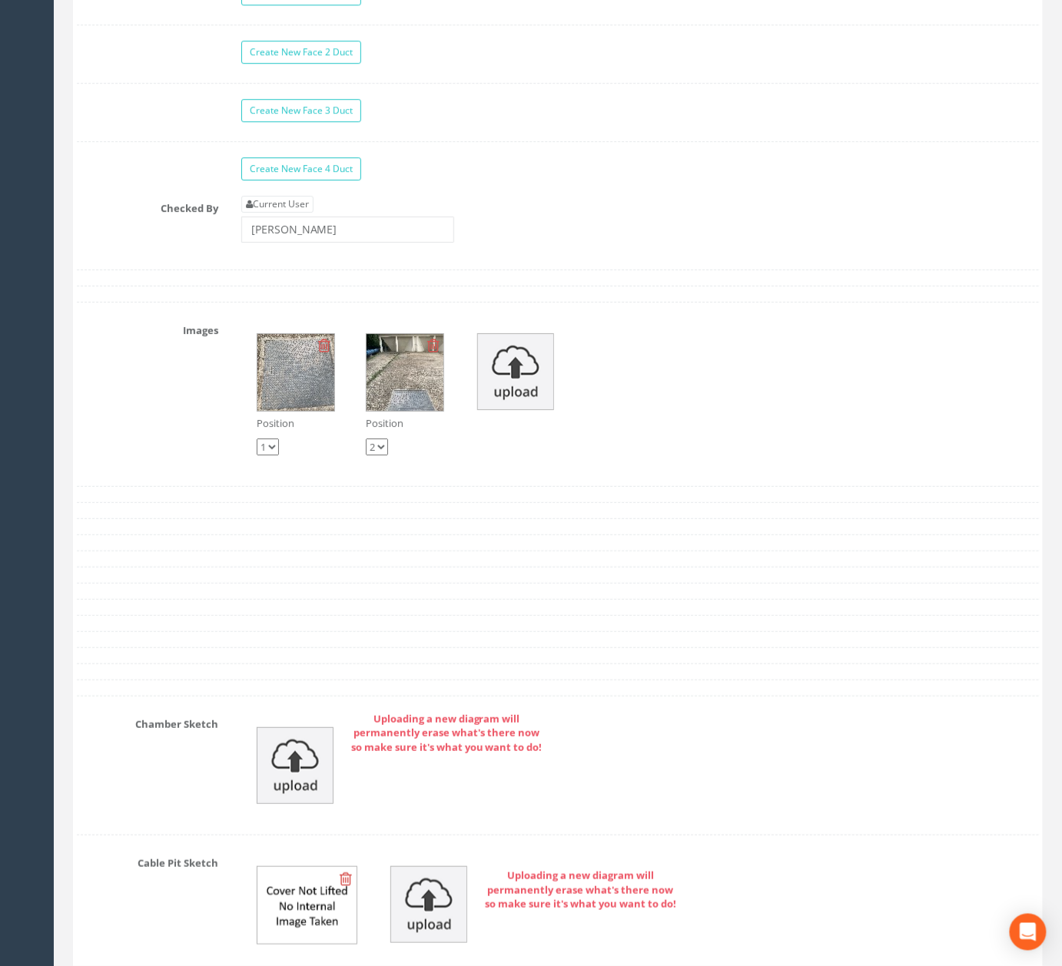
scroll to position [4558, 0]
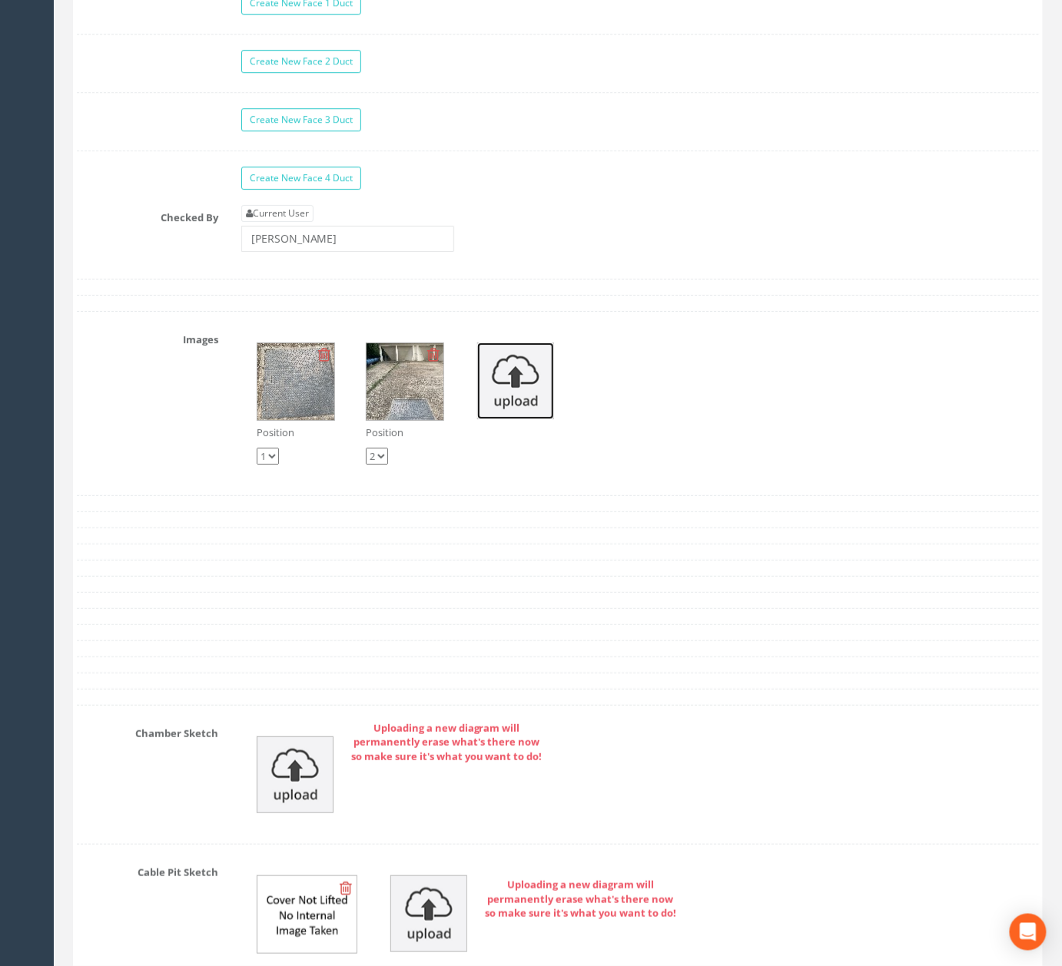
click at [521, 419] on img at bounding box center [515, 381] width 77 height 77
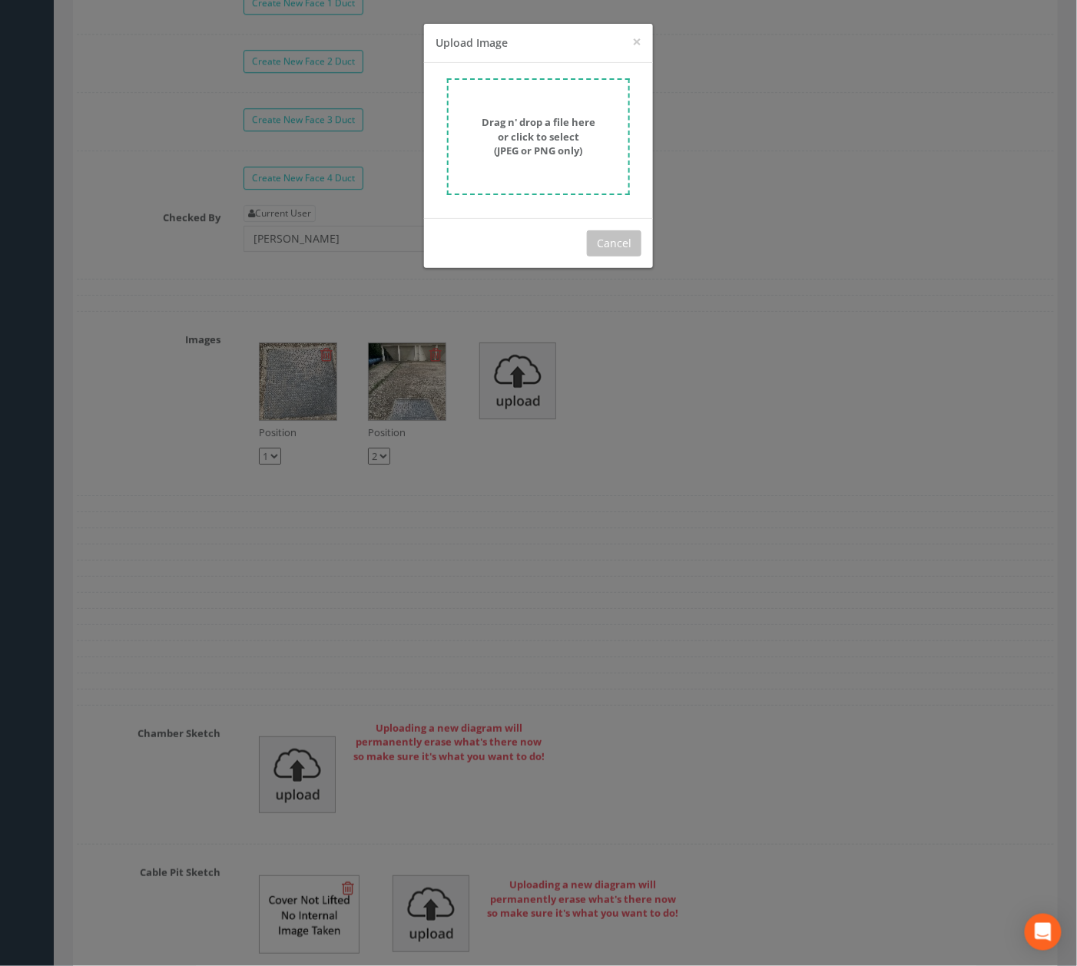
click at [555, 145] on strong "Drag n' drop a file here or click to select (JPEG or PNG only)" at bounding box center [539, 136] width 114 height 42
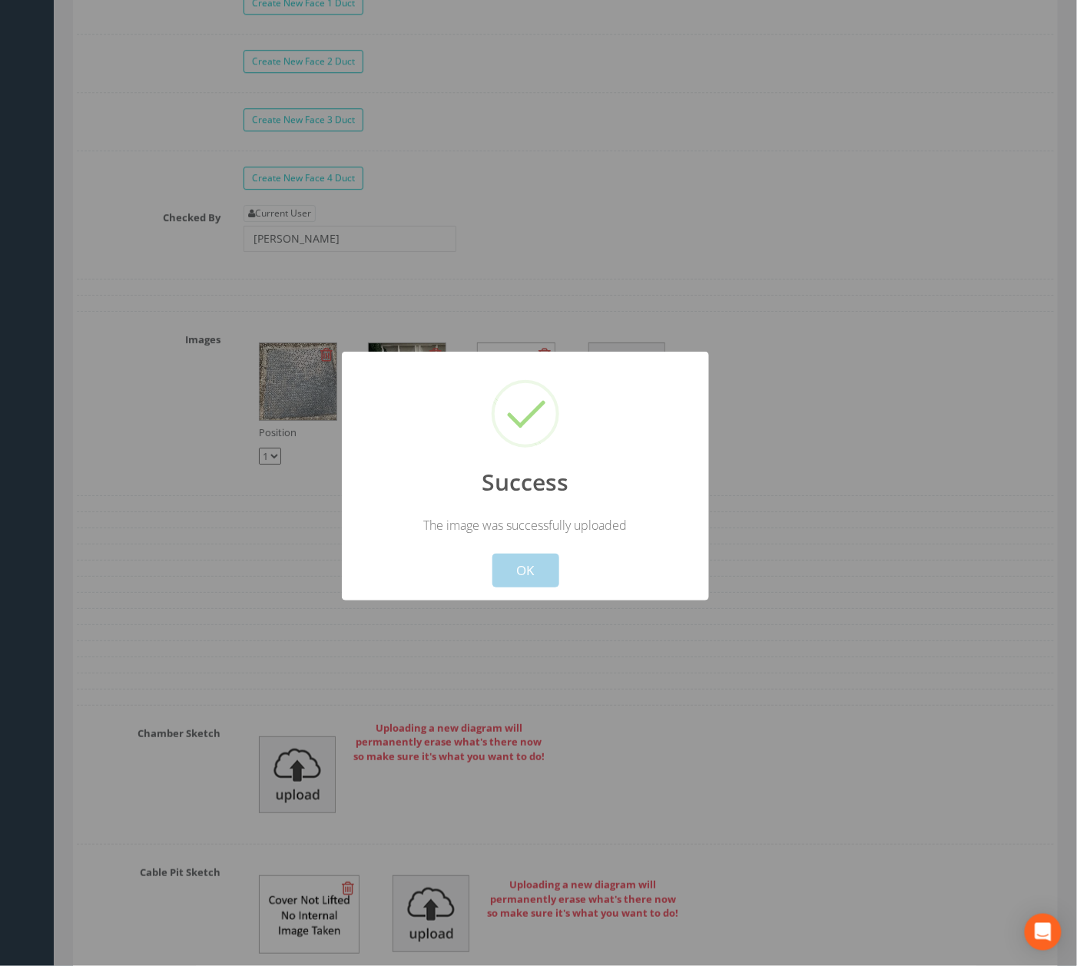
click at [548, 569] on button "OK" at bounding box center [525, 571] width 67 height 34
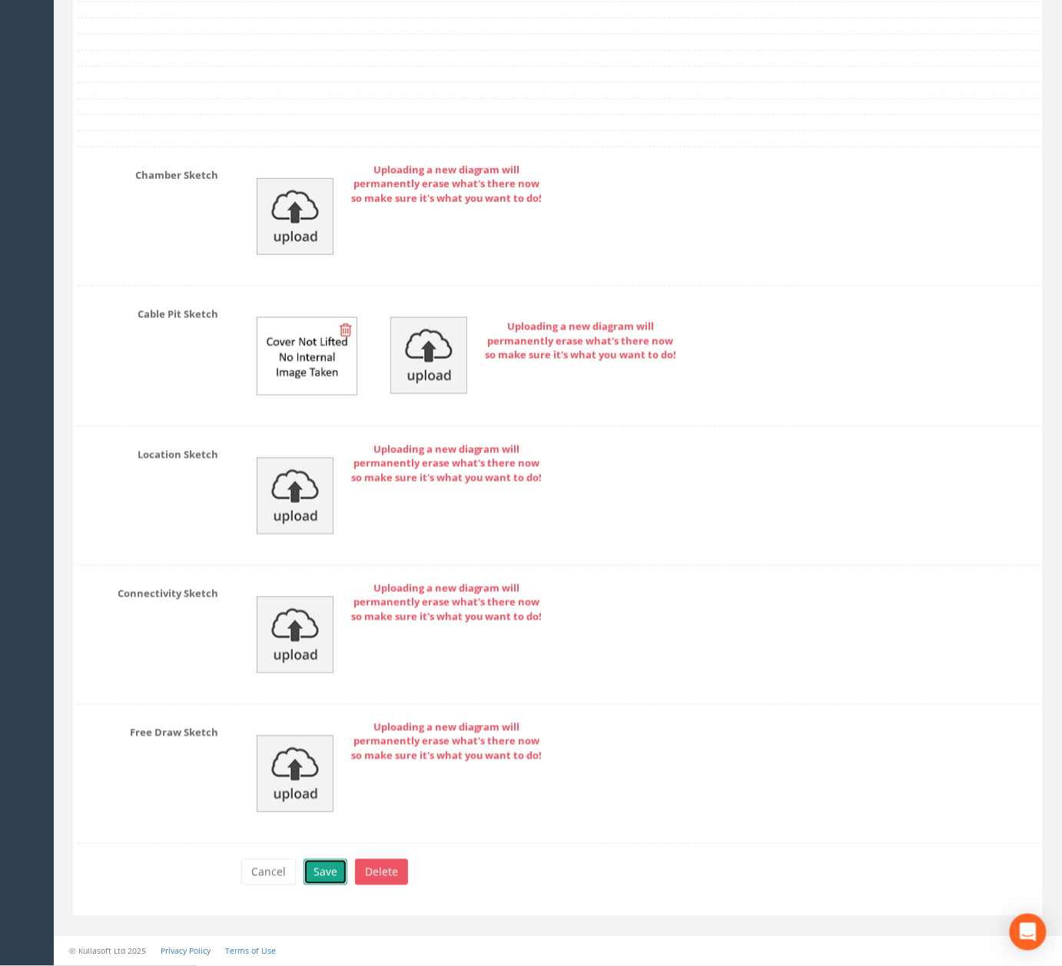
click at [323, 863] on button "Save" at bounding box center [325, 873] width 44 height 26
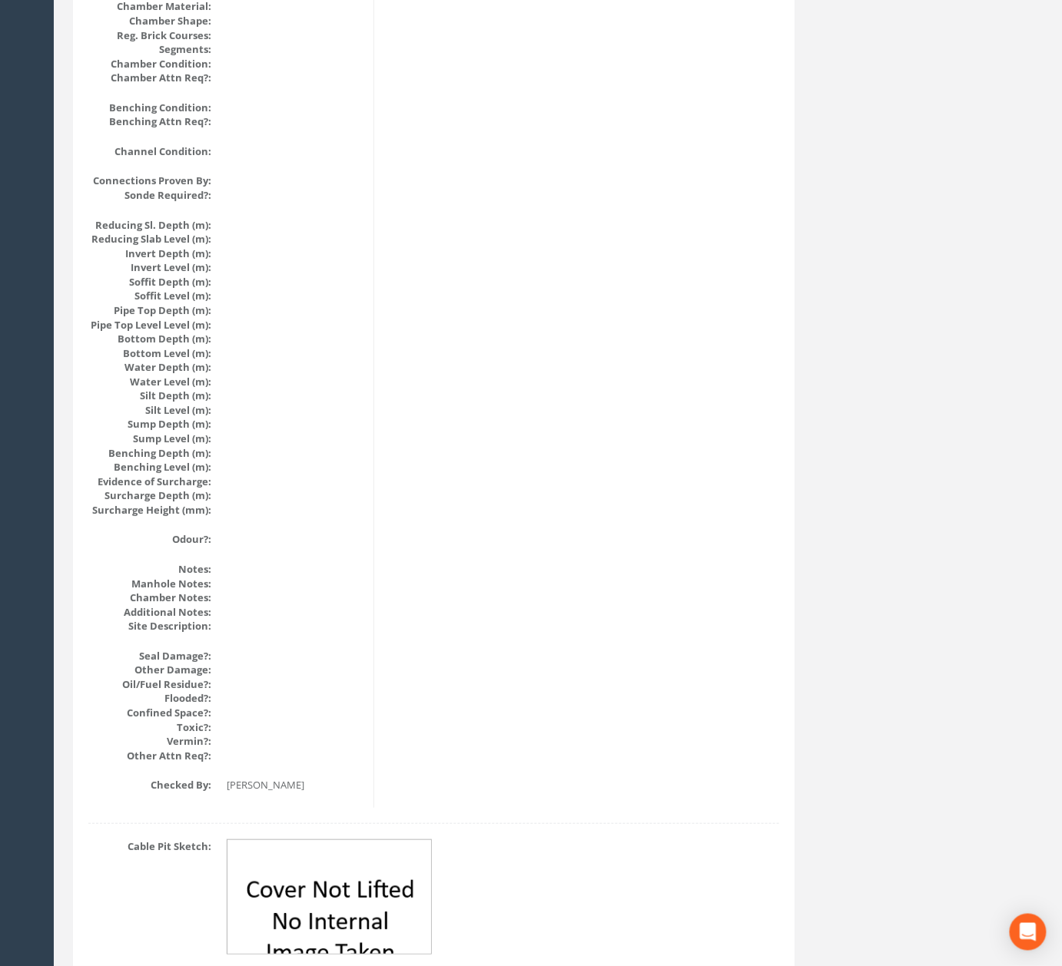
scroll to position [0, 0]
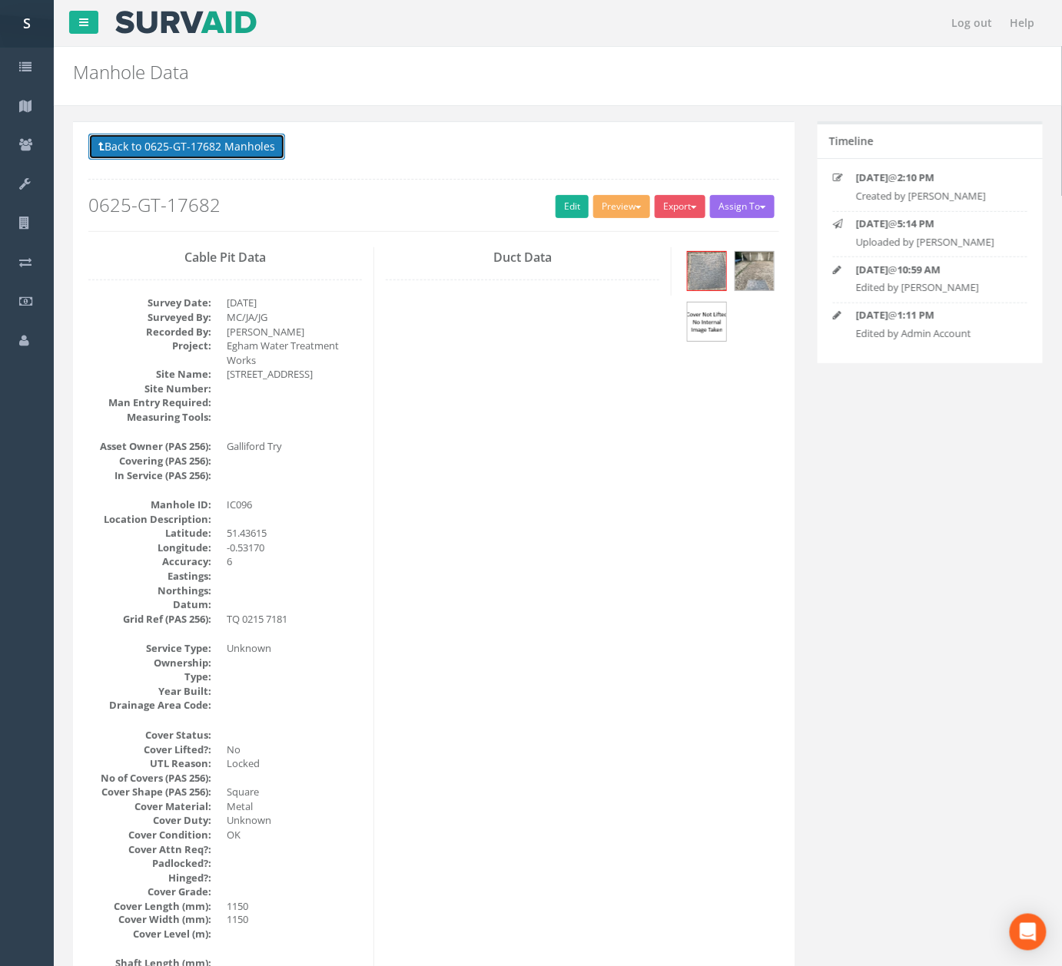
click at [261, 145] on button "Back to 0625-GT-17682 Manholes" at bounding box center [186, 147] width 197 height 26
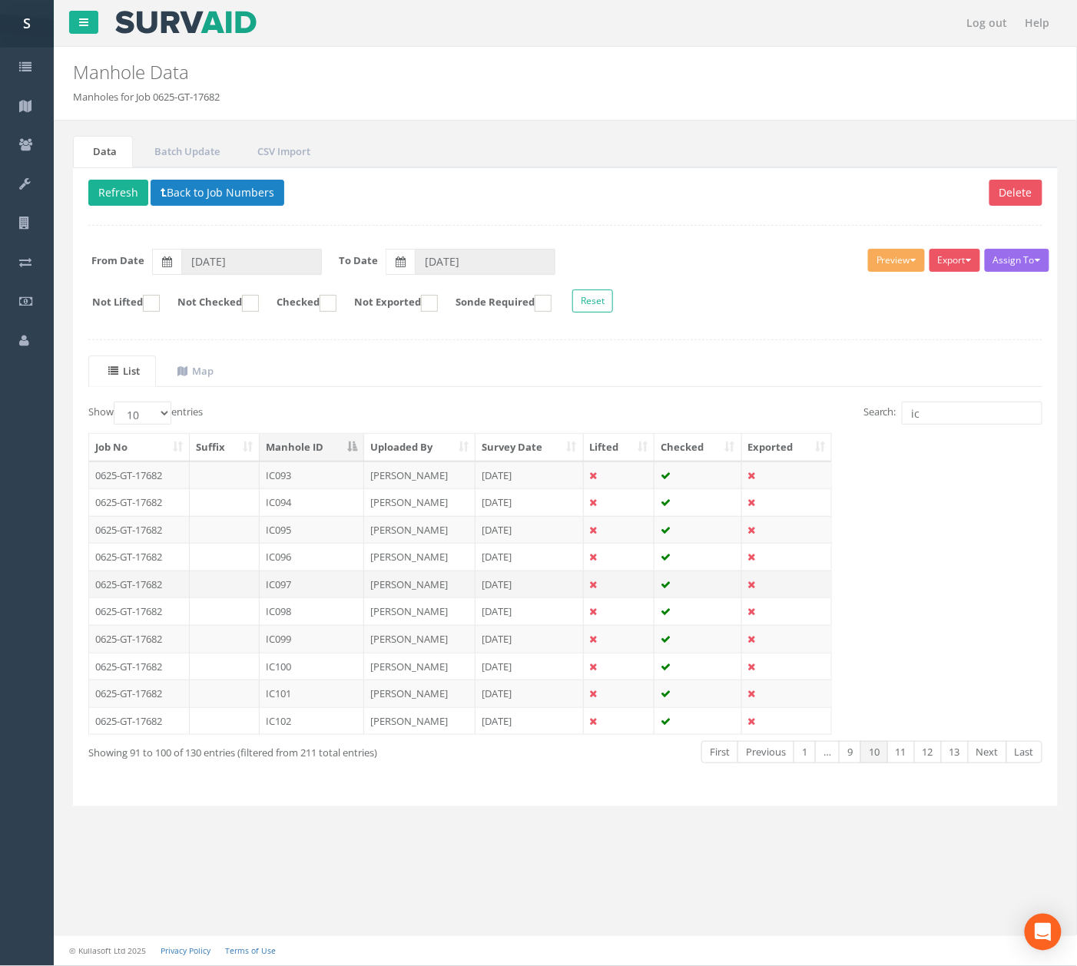
click at [262, 593] on td "IC097" at bounding box center [312, 585] width 104 height 28
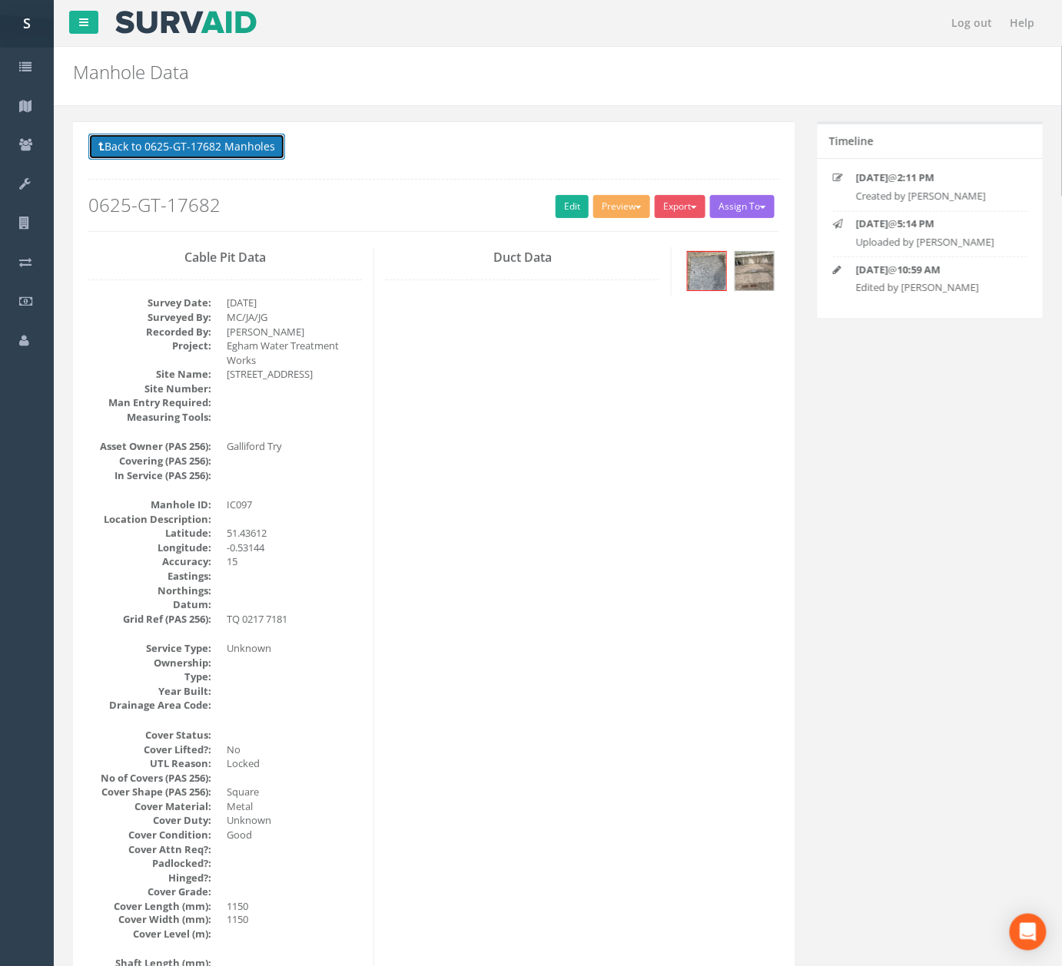
click at [225, 149] on button "Back to 0625-GT-17682 Manholes" at bounding box center [186, 147] width 197 height 26
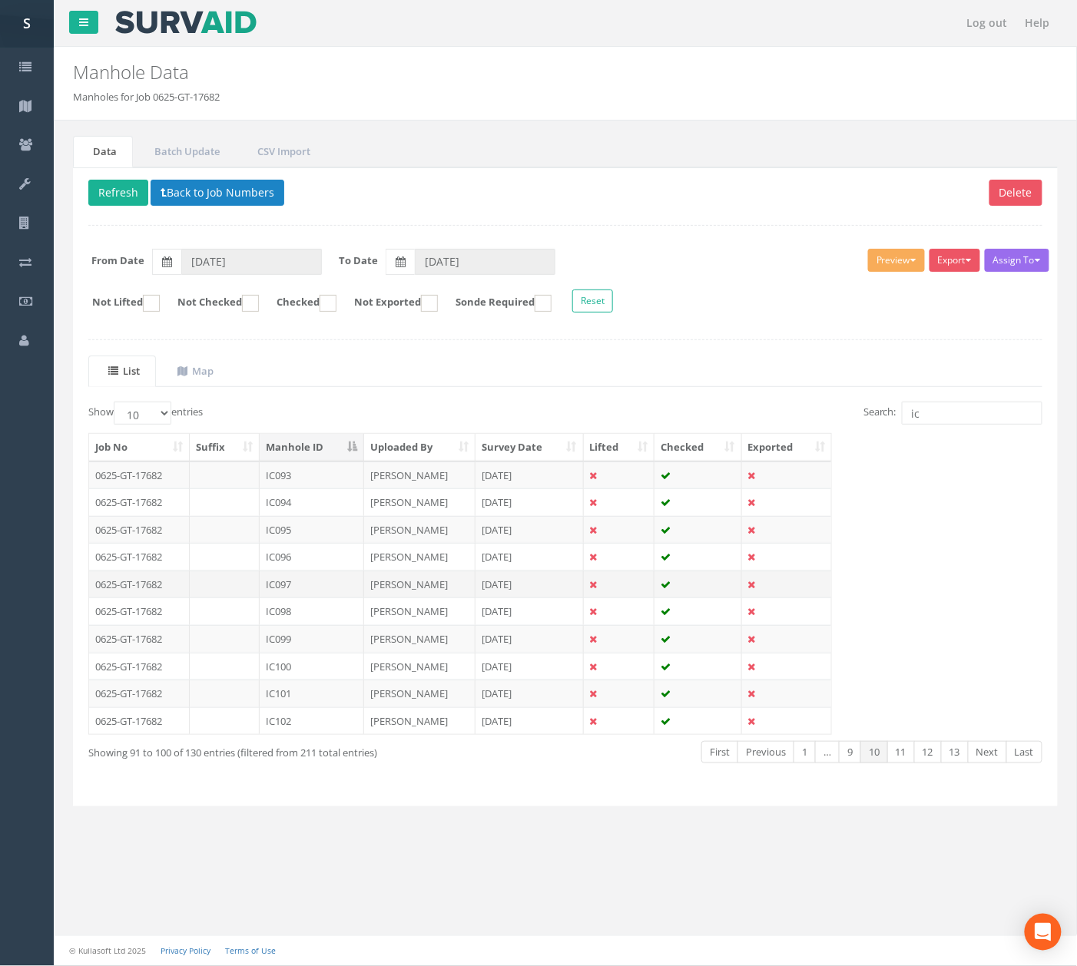
click at [305, 582] on td "IC097" at bounding box center [312, 585] width 104 height 28
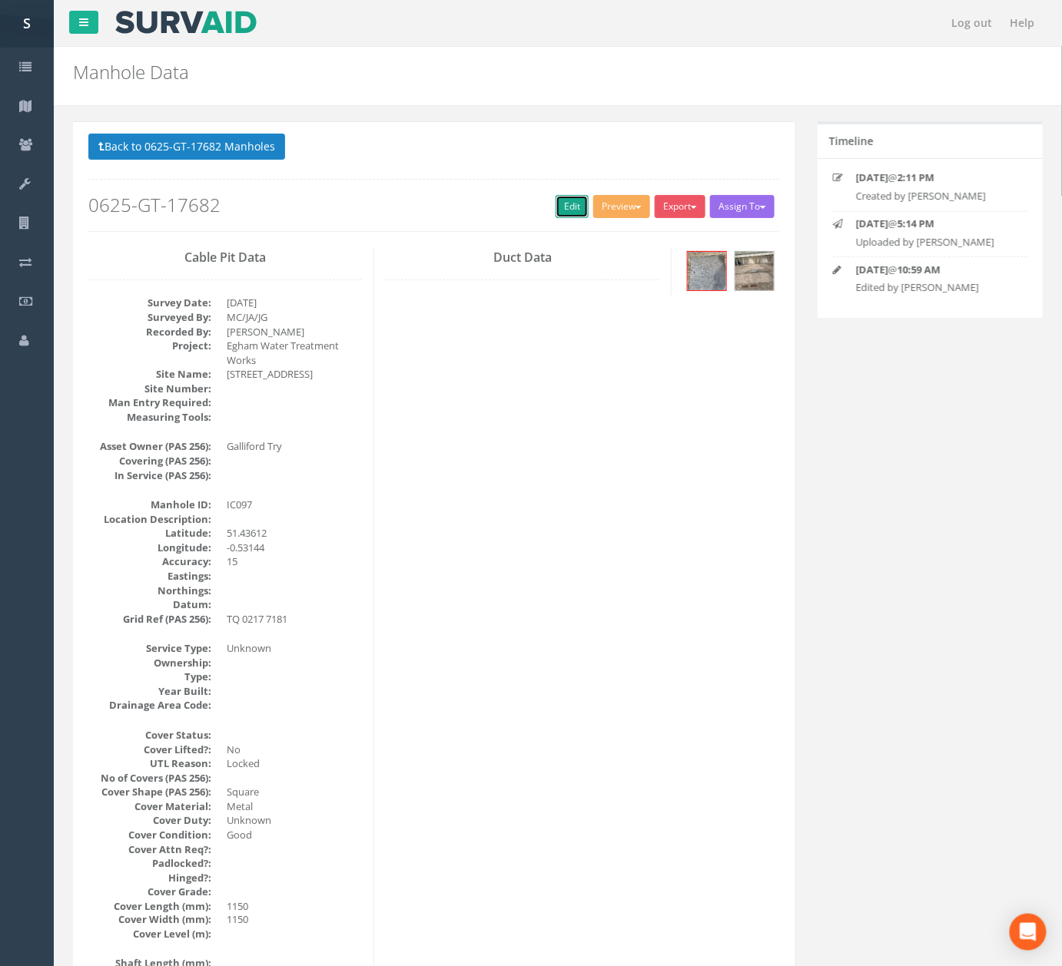
click at [555, 210] on link "Edit" at bounding box center [571, 206] width 33 height 23
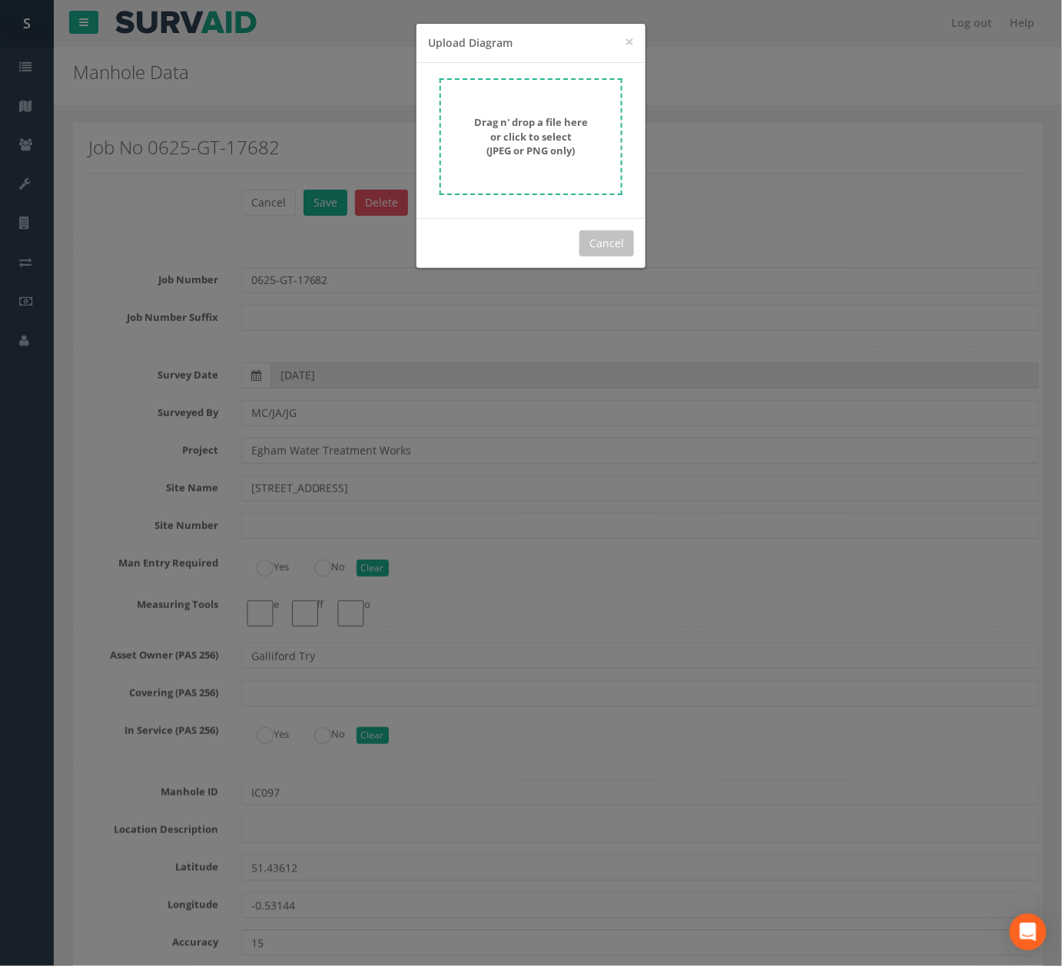
drag, startPoint x: 240, startPoint y: 585, endPoint x: 272, endPoint y: 479, distance: 110.1
click at [247, 576] on div "× Close Upload Diagram Drag n' drop a file here or click to select (JPEG or PNG…" at bounding box center [531, 483] width 1062 height 966
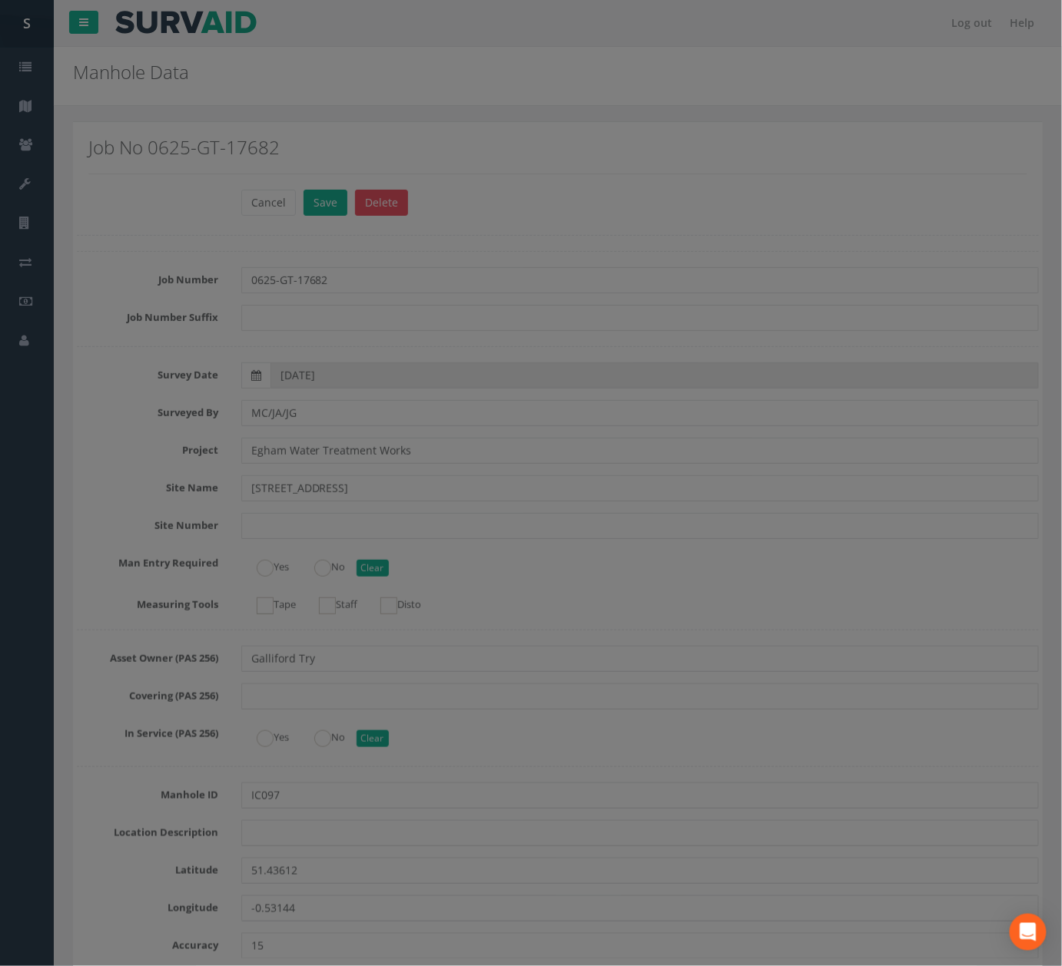
scroll to position [5175, 0]
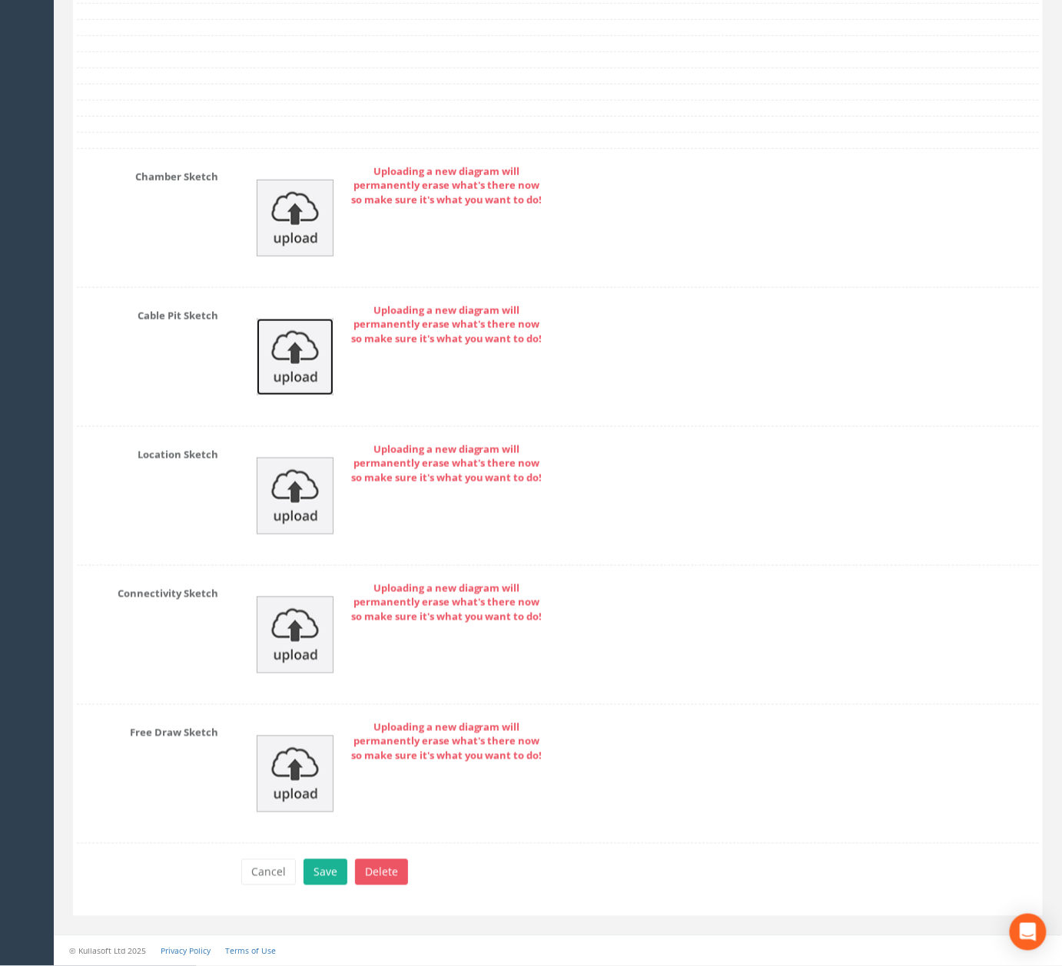
click at [298, 364] on img at bounding box center [295, 357] width 77 height 77
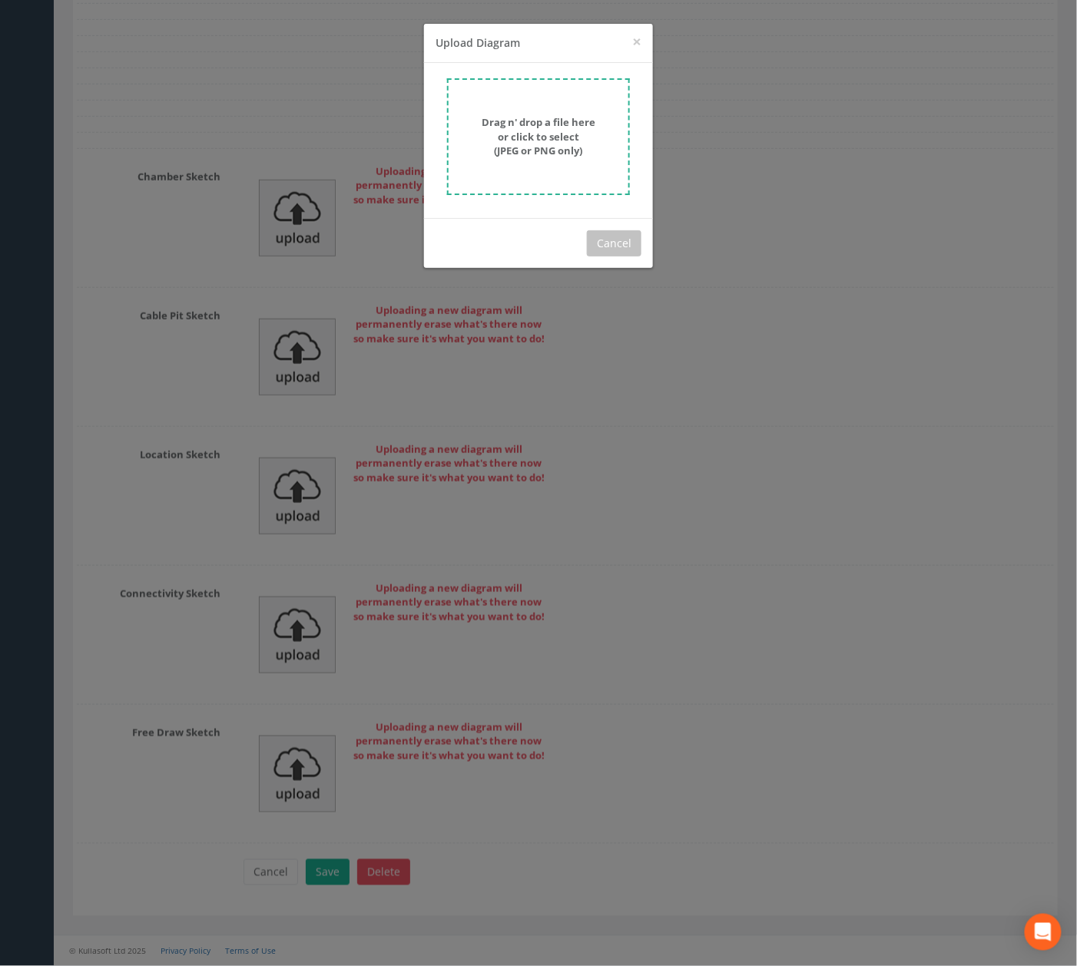
click at [542, 161] on form "Drag n' drop a file here or click to select (JPEG or PNG only)" at bounding box center [538, 136] width 183 height 117
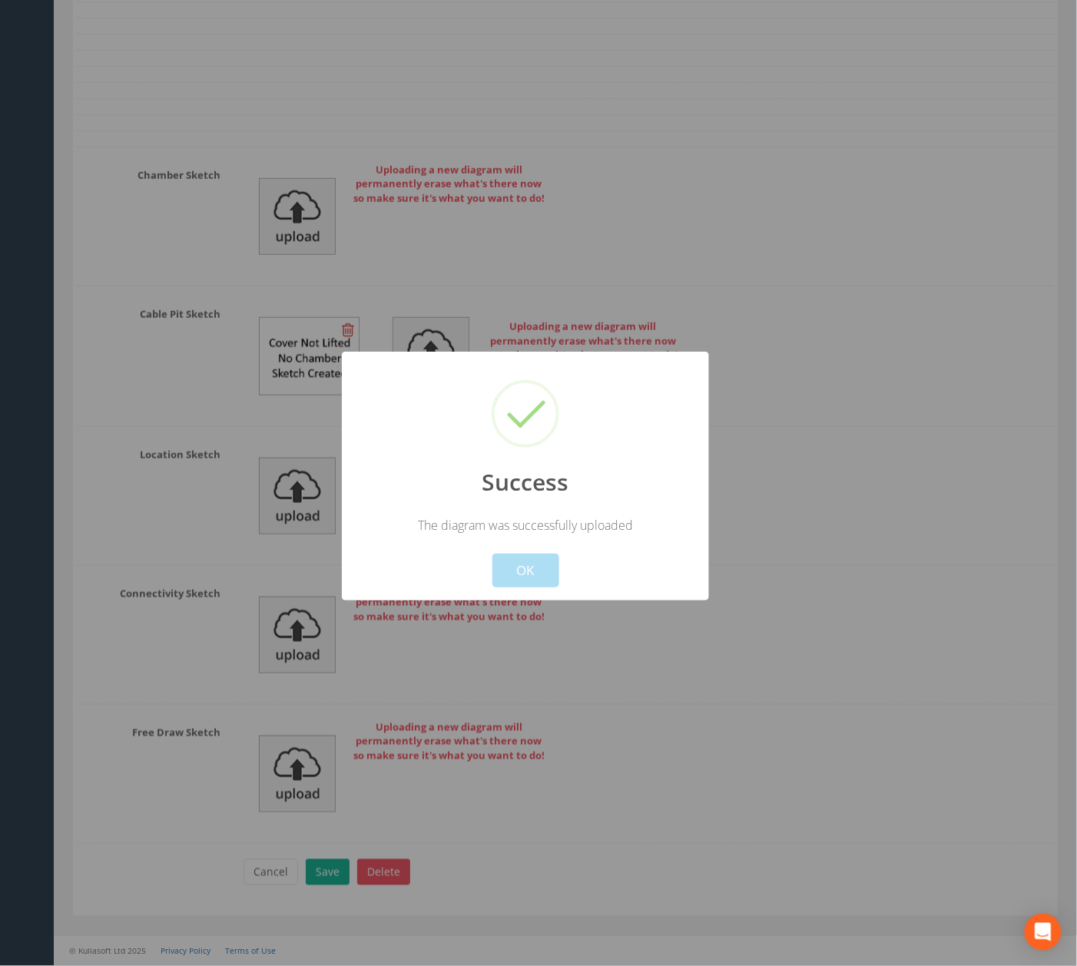
click at [513, 554] on button "OK" at bounding box center [525, 571] width 67 height 34
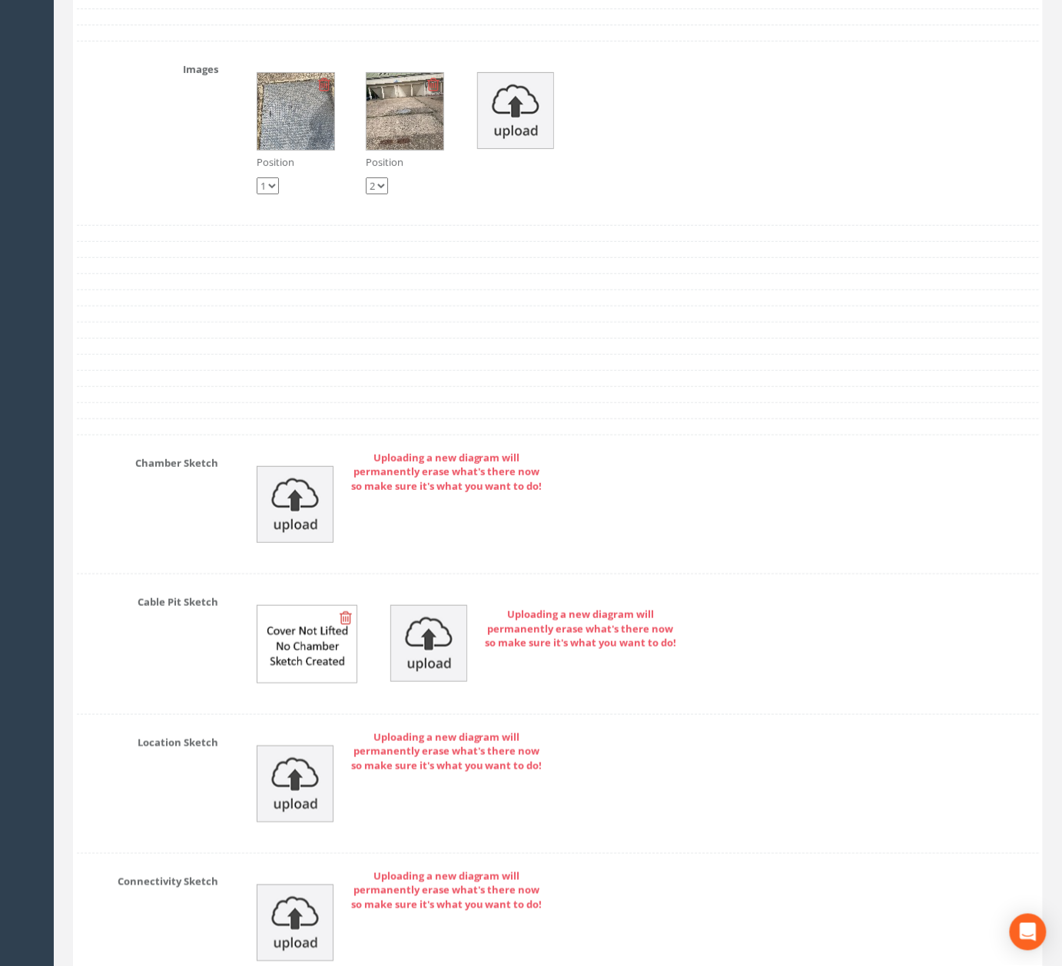
scroll to position [4764, 0]
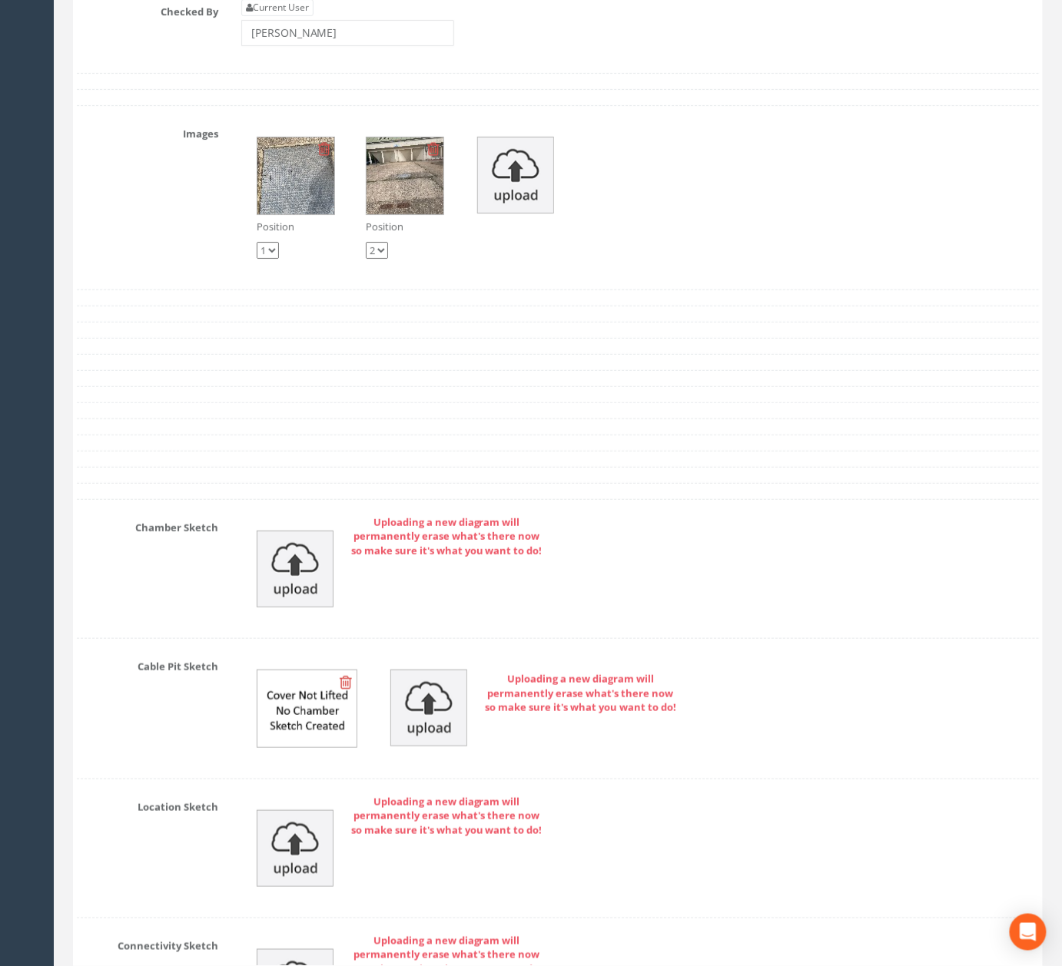
click at [525, 188] on div "Position 1 2 Position 1 2" at bounding box center [640, 197] width 820 height 153
click at [529, 214] on img at bounding box center [515, 175] width 77 height 77
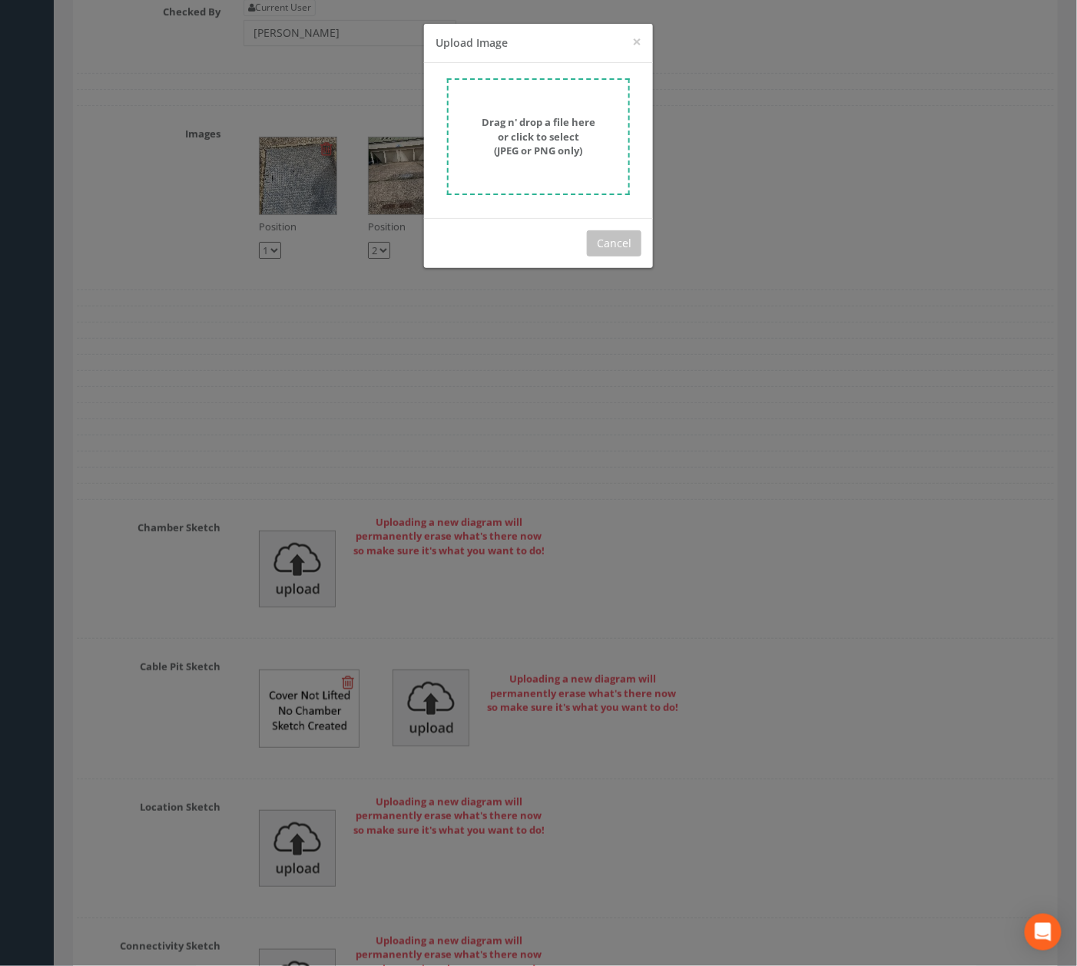
click at [526, 166] on form "Drag n' drop a file here or click to select (JPEG or PNG only)" at bounding box center [538, 136] width 183 height 117
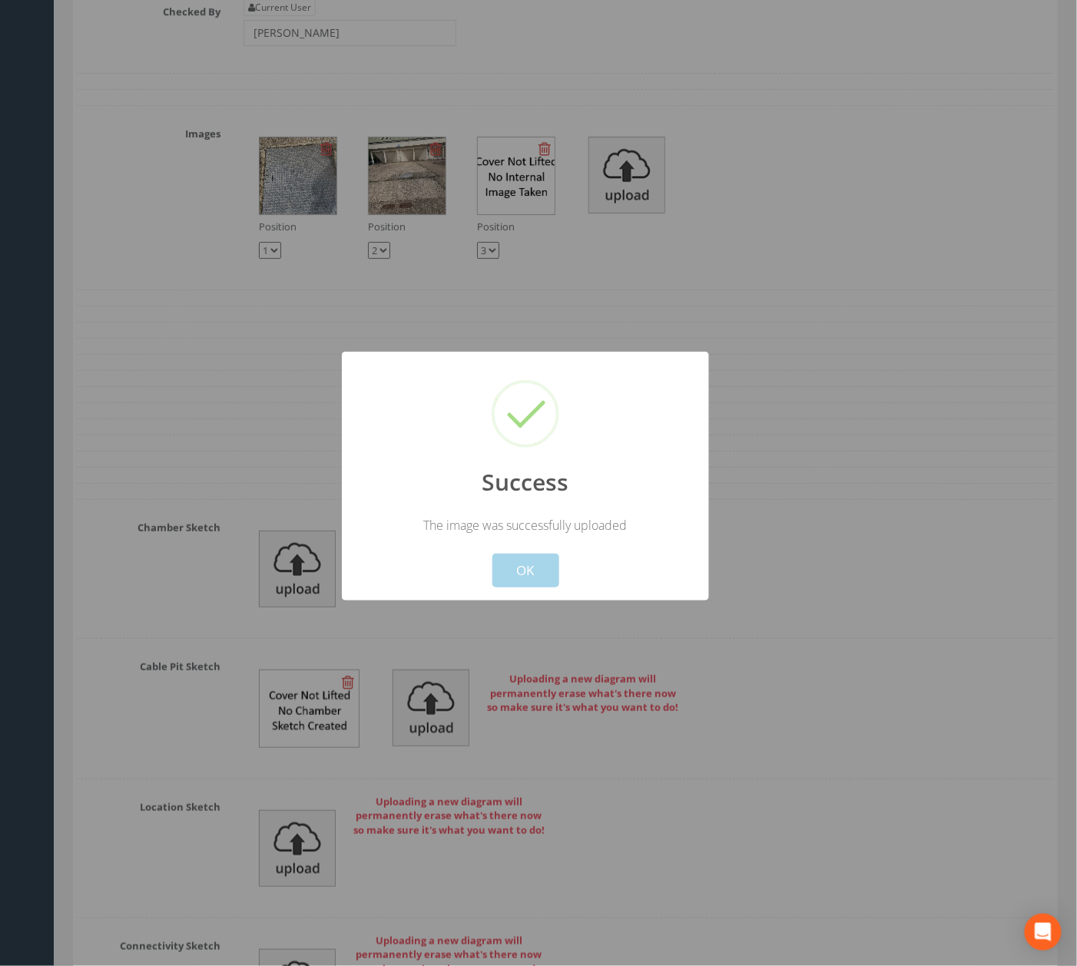
click at [545, 585] on button "OK" at bounding box center [525, 571] width 67 height 34
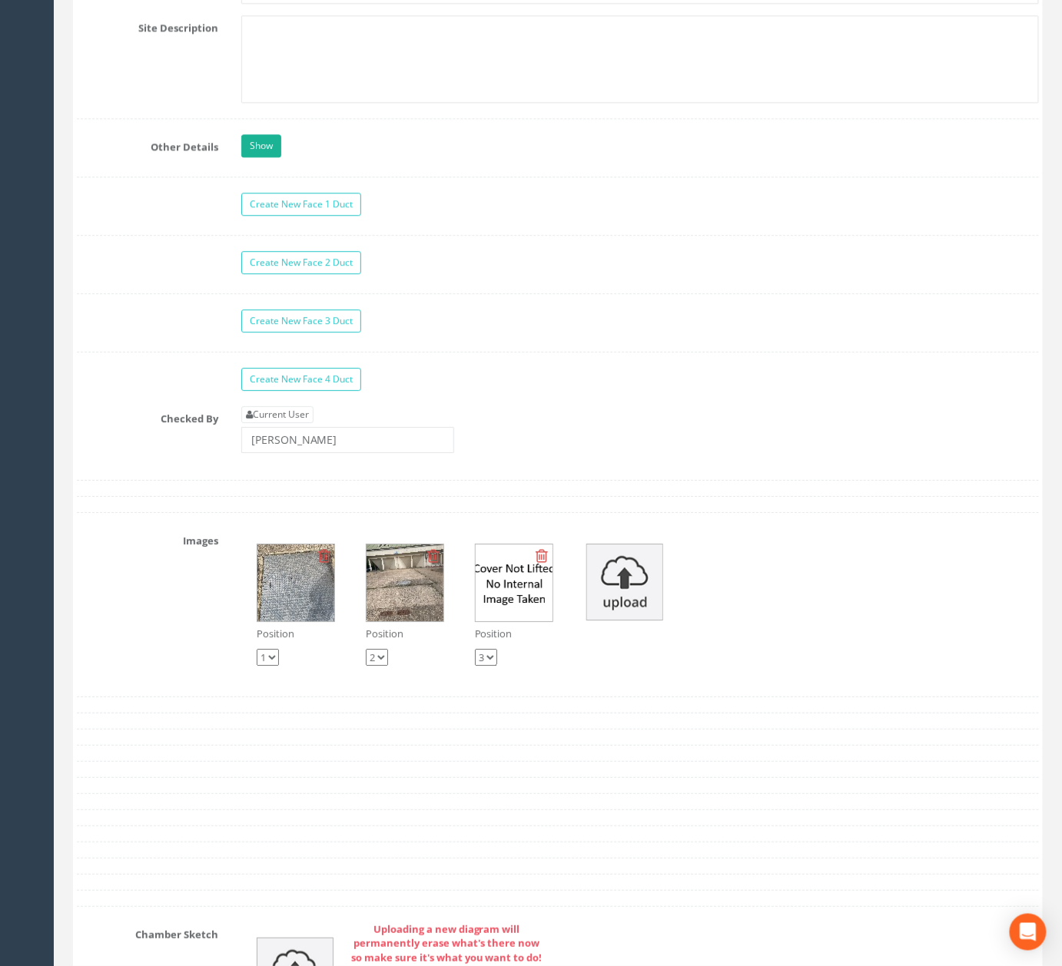
scroll to position [4355, 0]
click at [412, 456] on input "[PERSON_NAME]" at bounding box center [347, 442] width 213 height 26
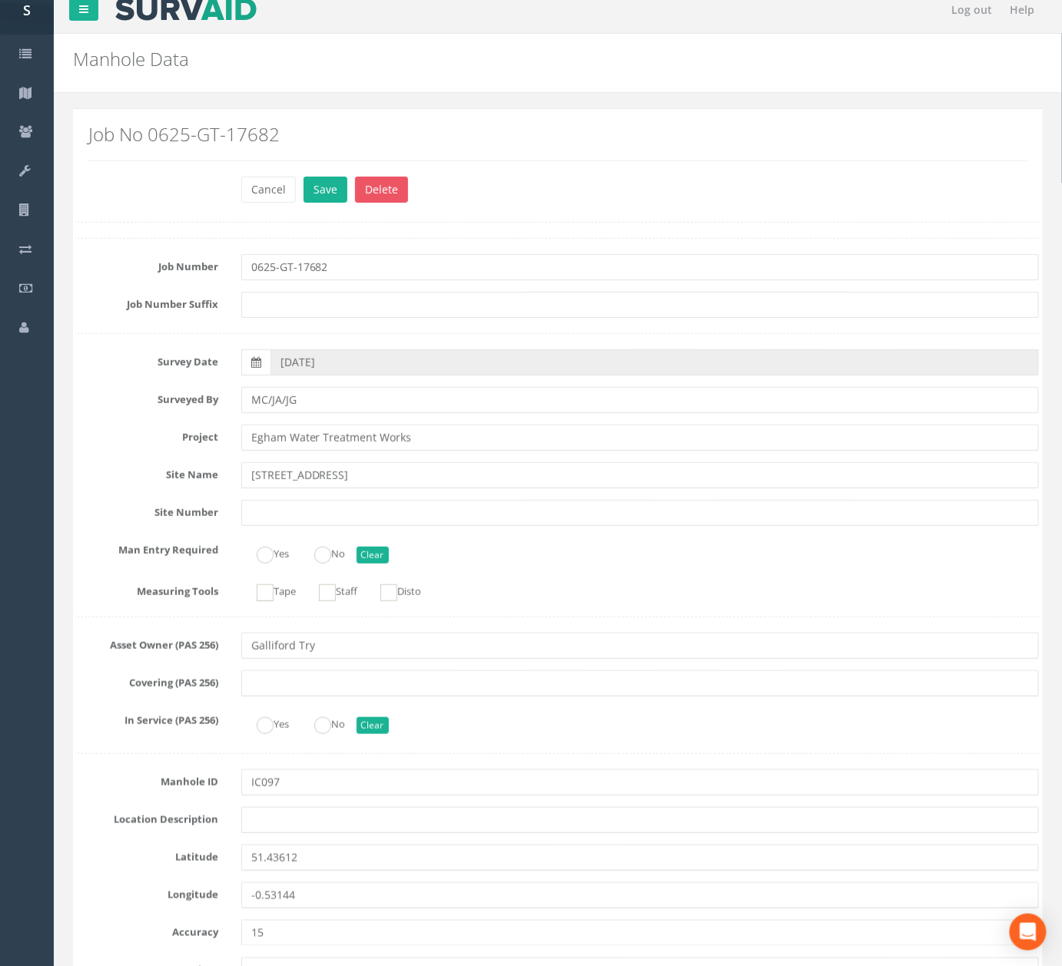
scroll to position [0, 0]
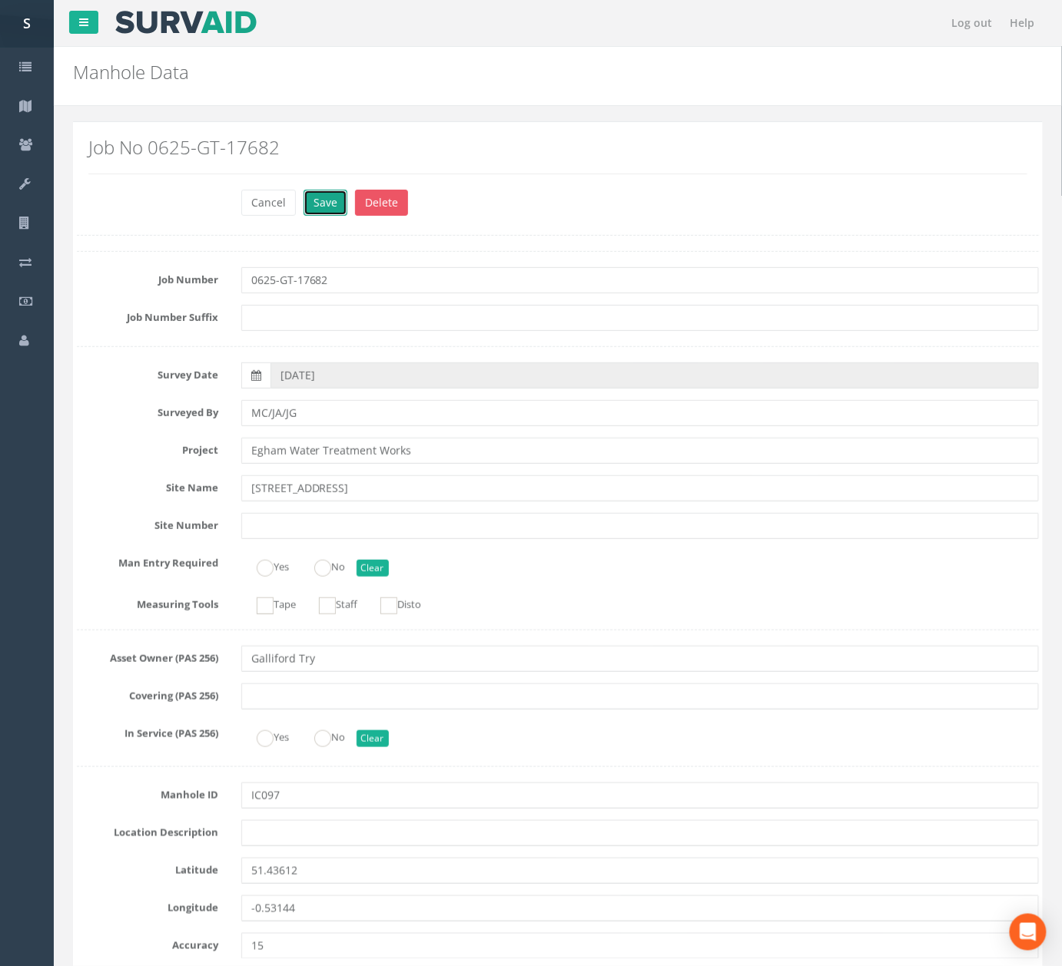
click at [323, 207] on button "Save" at bounding box center [325, 203] width 44 height 26
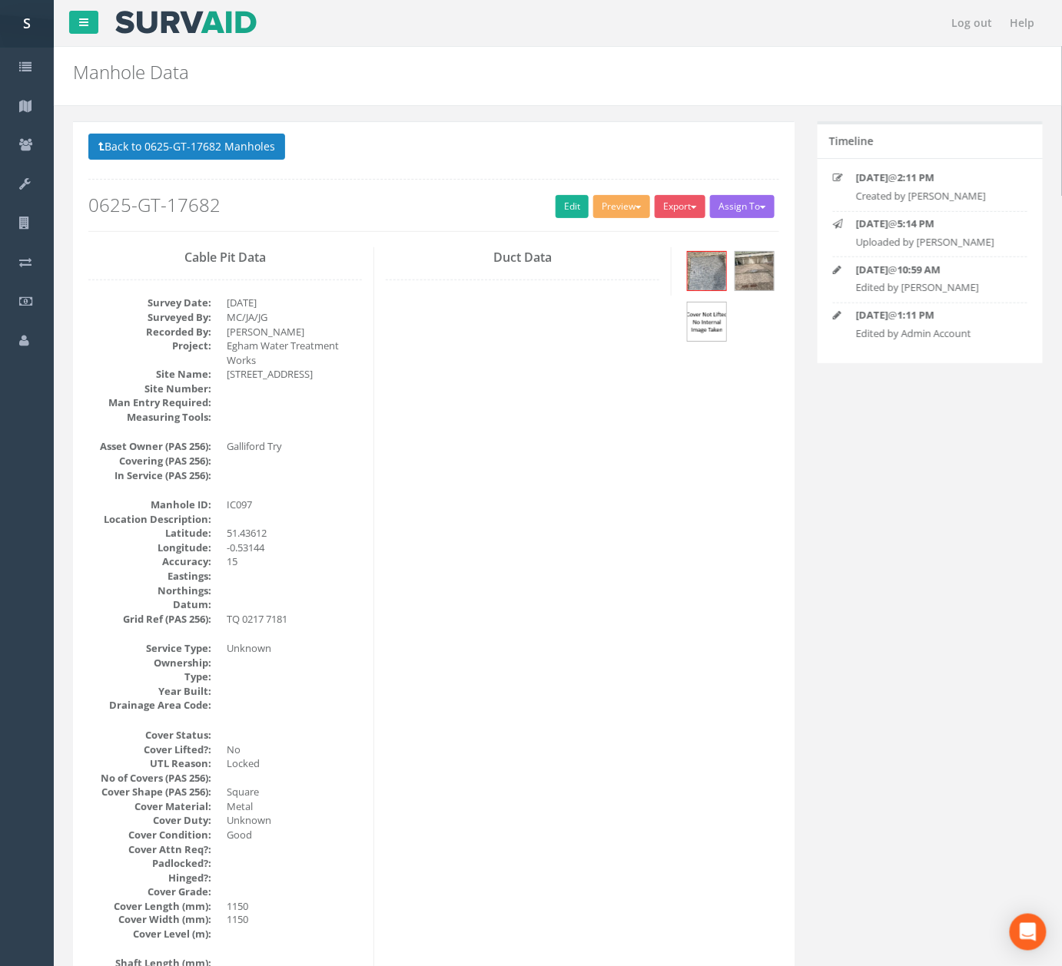
click at [238, 170] on div "Back to 0625-GT-17682 Manholes Back to Map Assign To No Companies Added Export …" at bounding box center [433, 183] width 691 height 98
click at [238, 151] on button "Back to 0625-GT-17682 Manholes" at bounding box center [186, 147] width 197 height 26
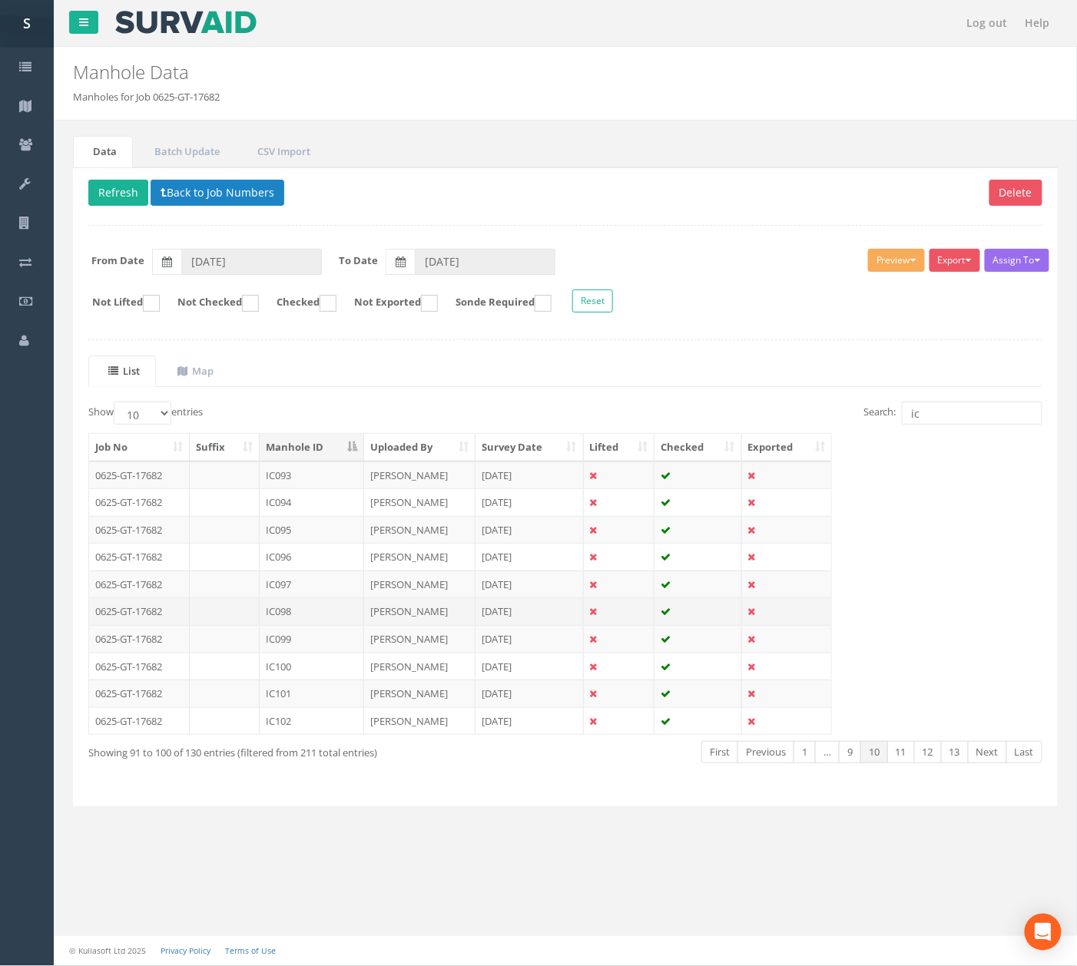
click at [326, 615] on td "IC098" at bounding box center [312, 612] width 104 height 28
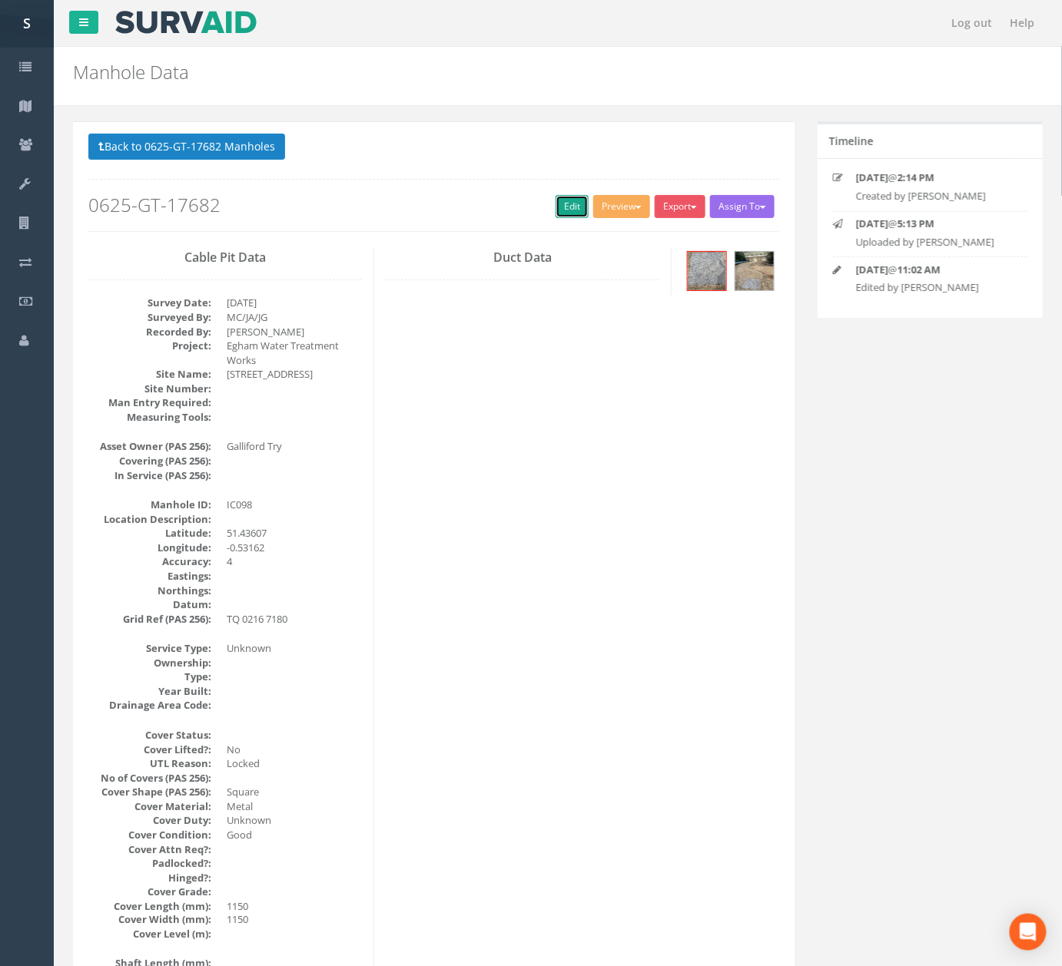
click at [570, 210] on link "Edit" at bounding box center [571, 206] width 33 height 23
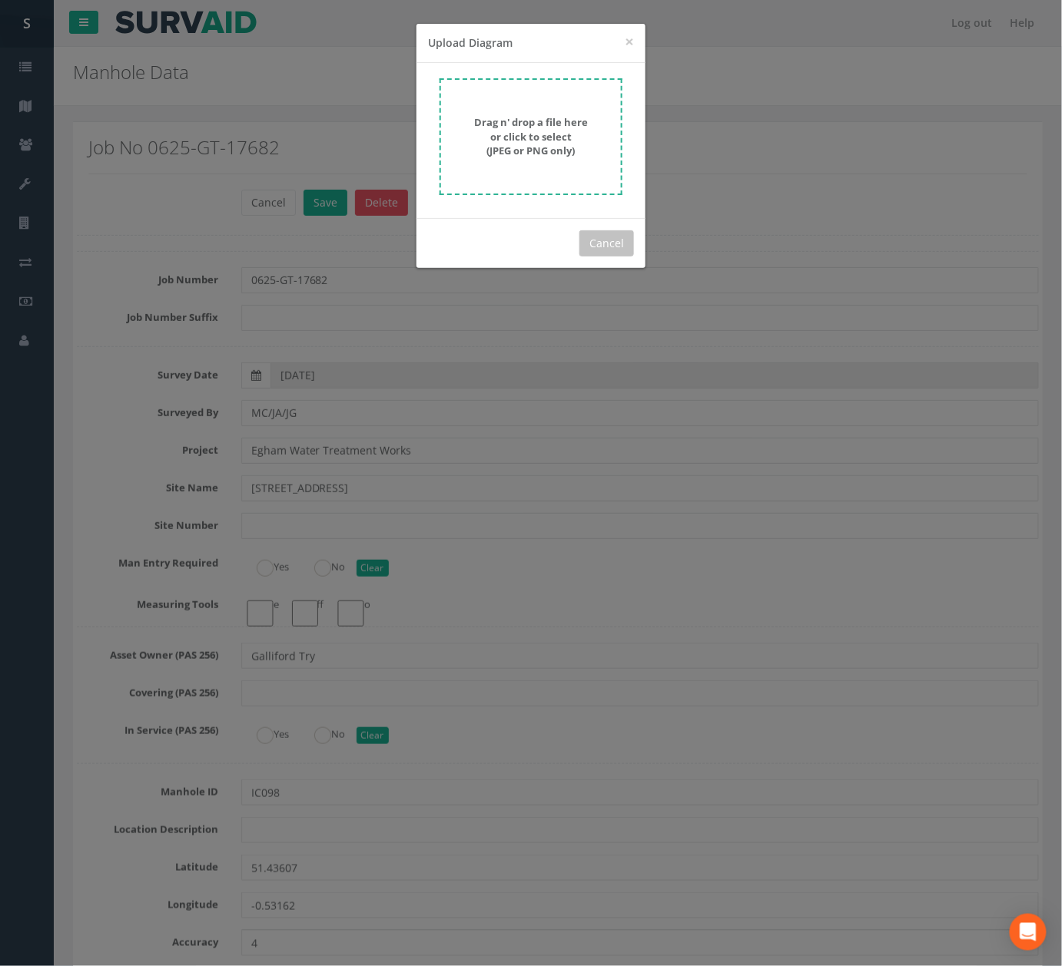
click at [619, 138] on form "Drag n' drop a file here or click to select (JPEG or PNG only)" at bounding box center [530, 136] width 183 height 117
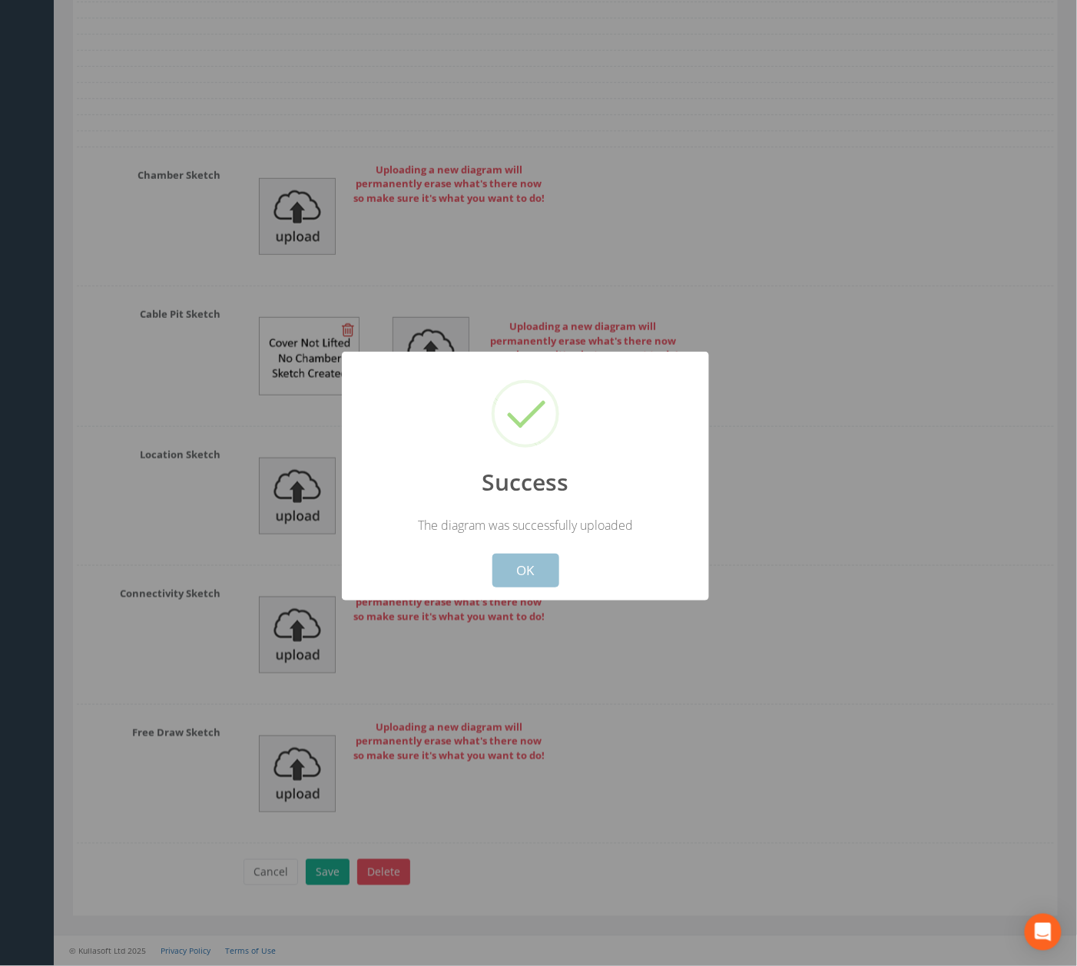
click at [514, 564] on button "OK" at bounding box center [525, 571] width 67 height 34
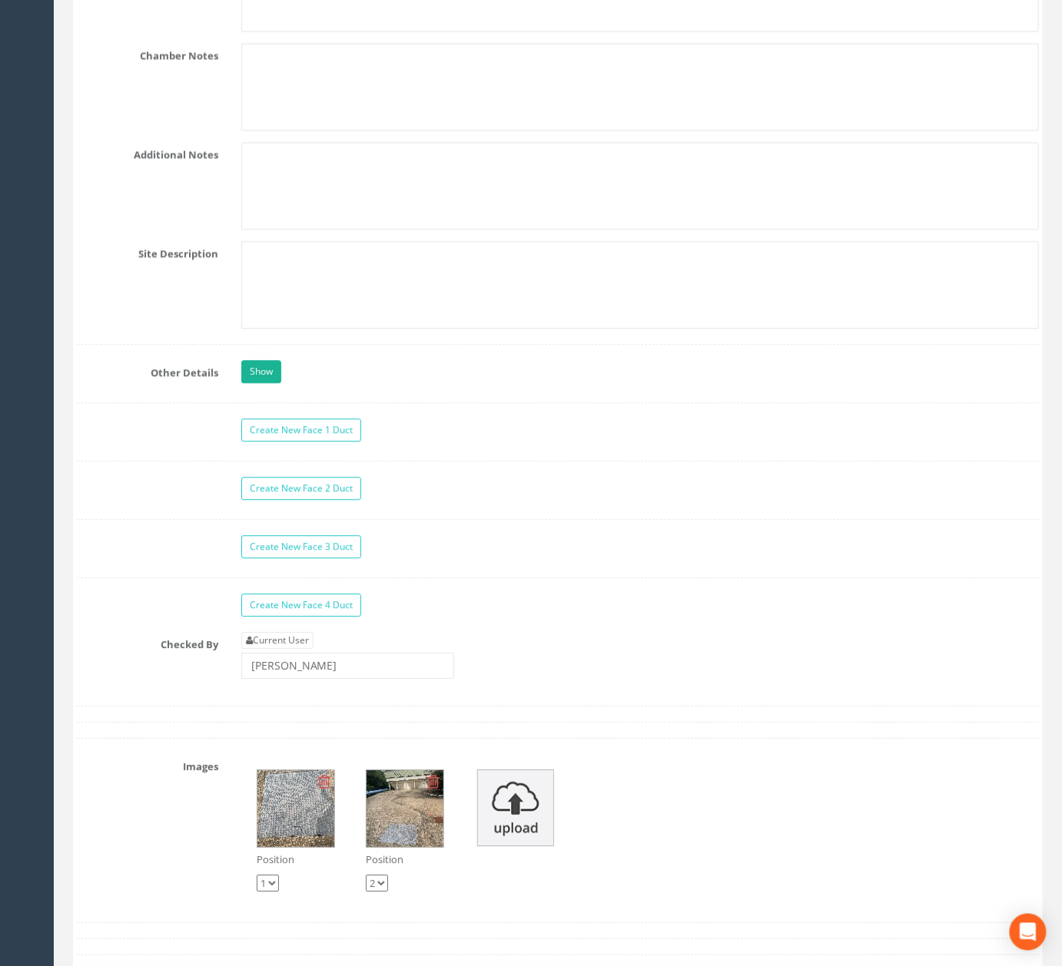
scroll to position [4097, 0]
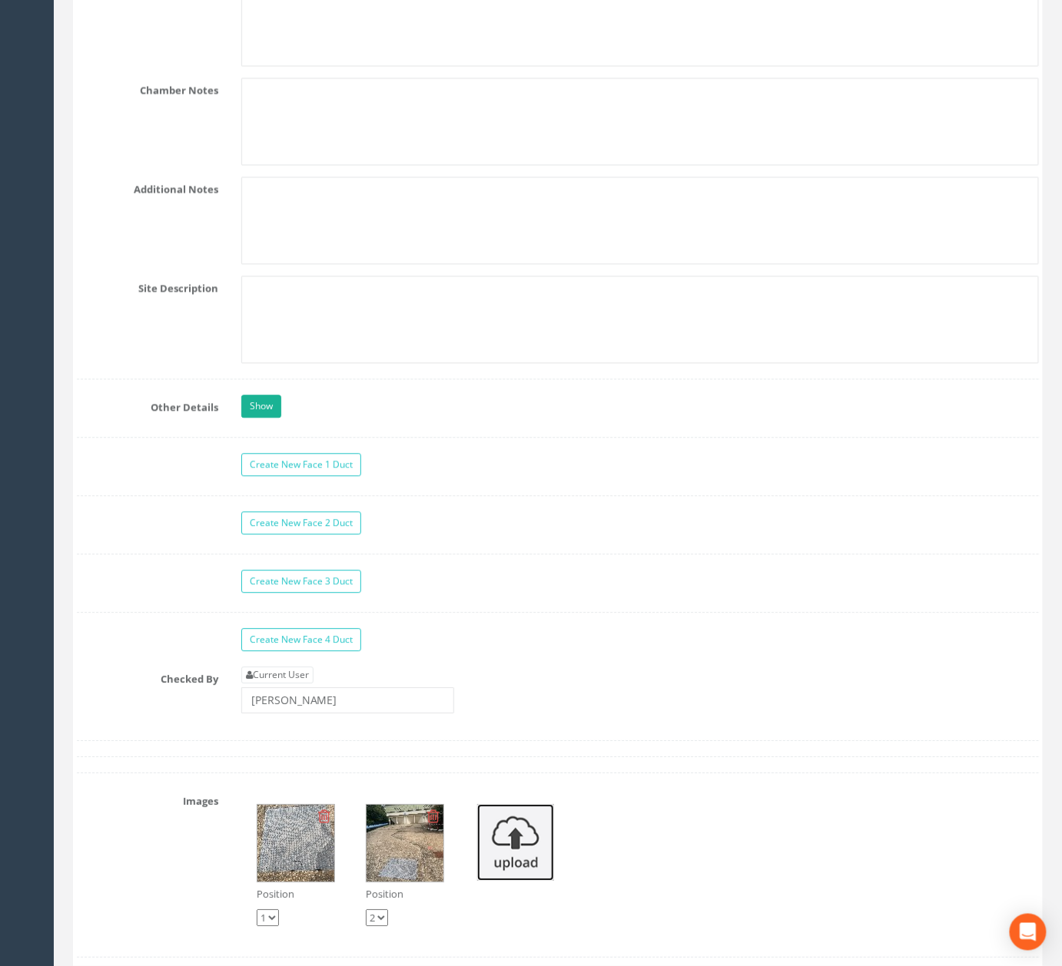
click at [516, 881] on img at bounding box center [515, 842] width 77 height 77
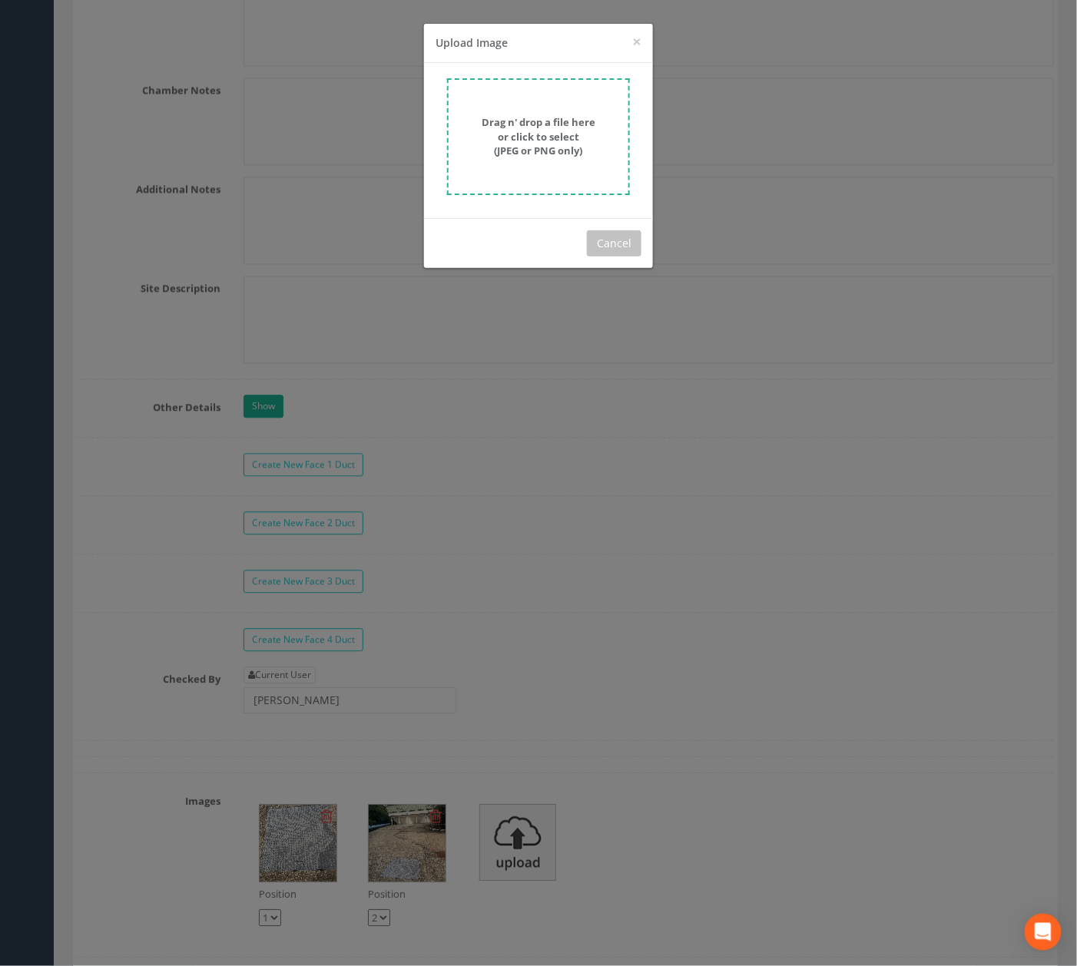
click at [542, 160] on form "Drag n' drop a file here or click to select (JPEG or PNG only)" at bounding box center [538, 136] width 183 height 117
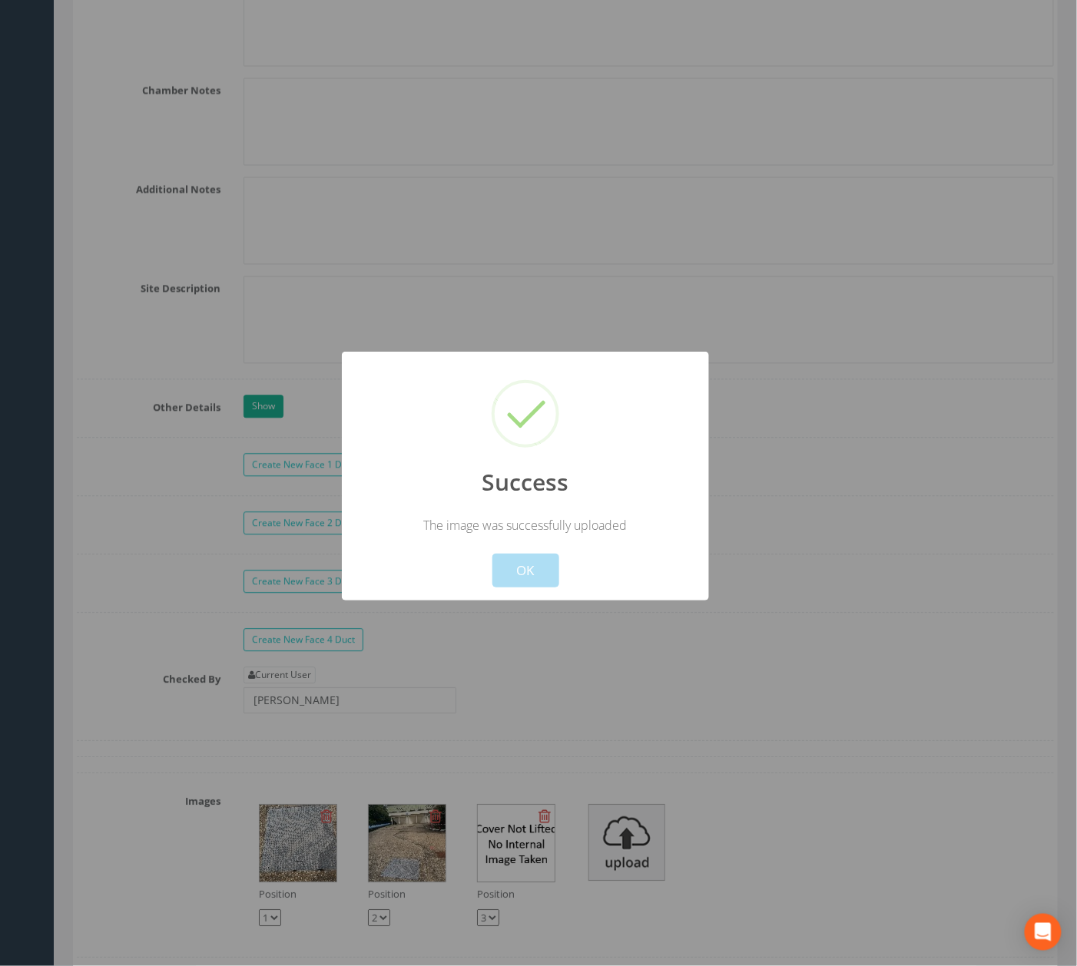
click at [539, 573] on button "OK" at bounding box center [525, 571] width 67 height 34
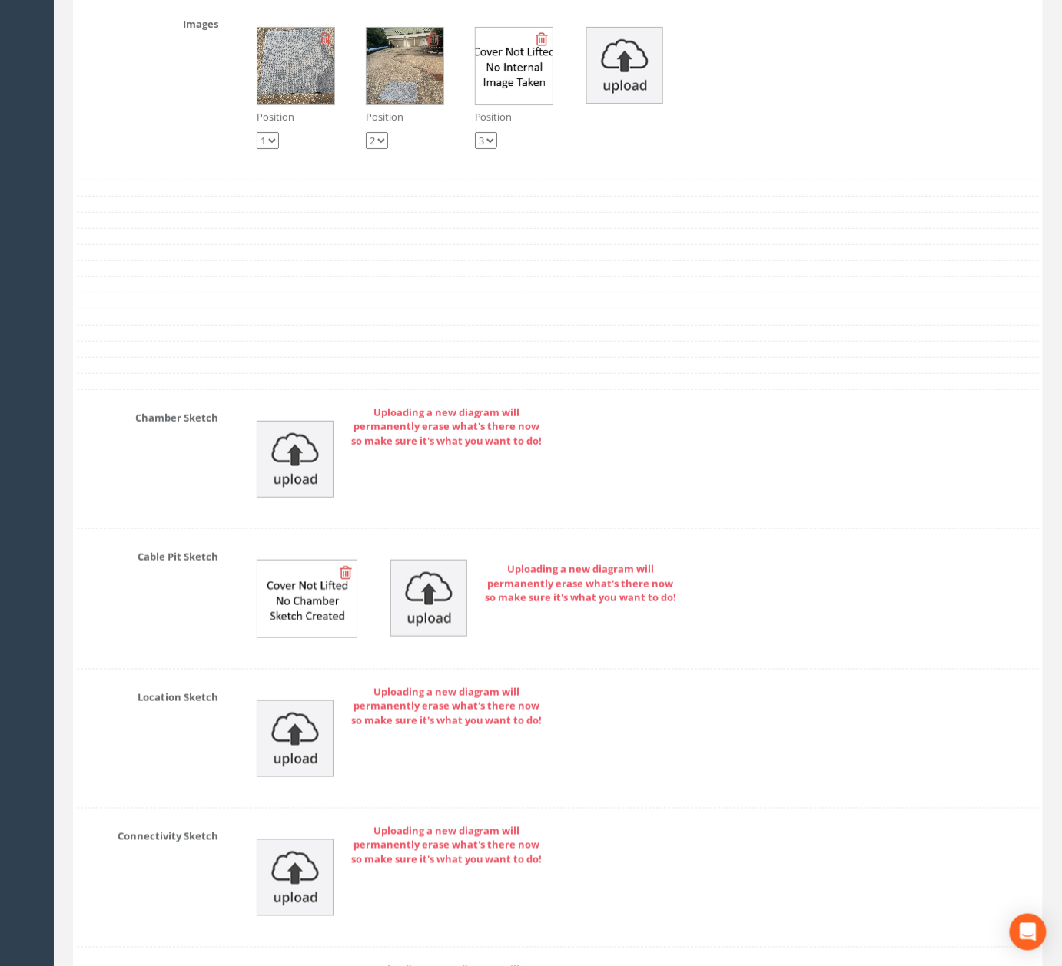
scroll to position [5121, 0]
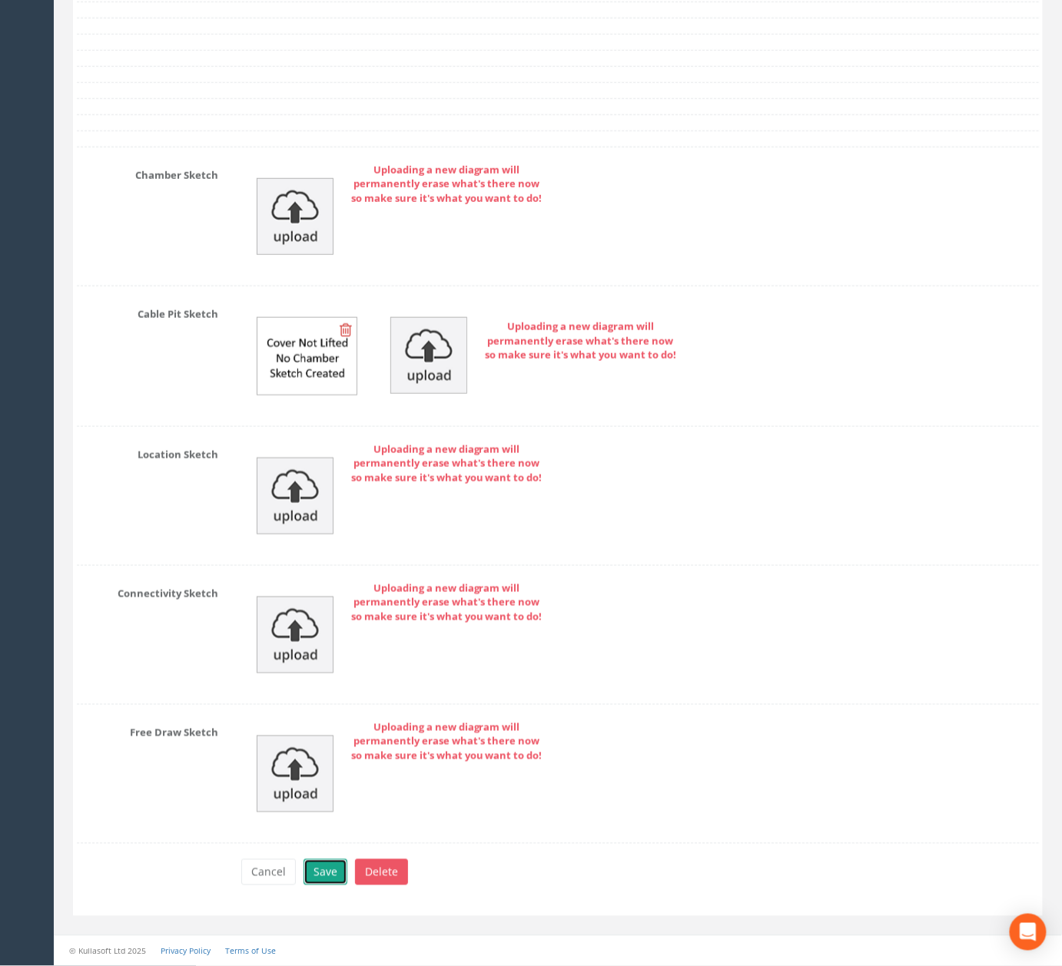
click at [323, 886] on button "Save" at bounding box center [325, 873] width 44 height 26
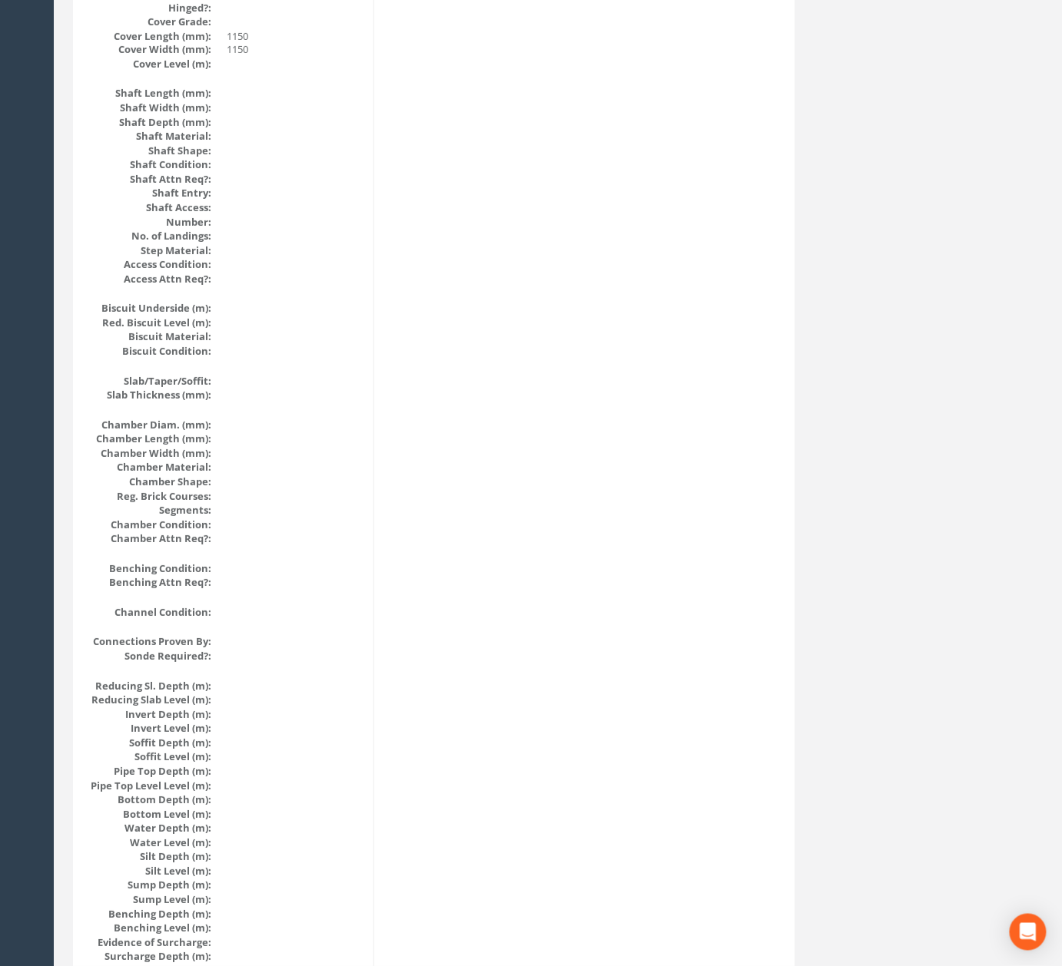
scroll to position [0, 0]
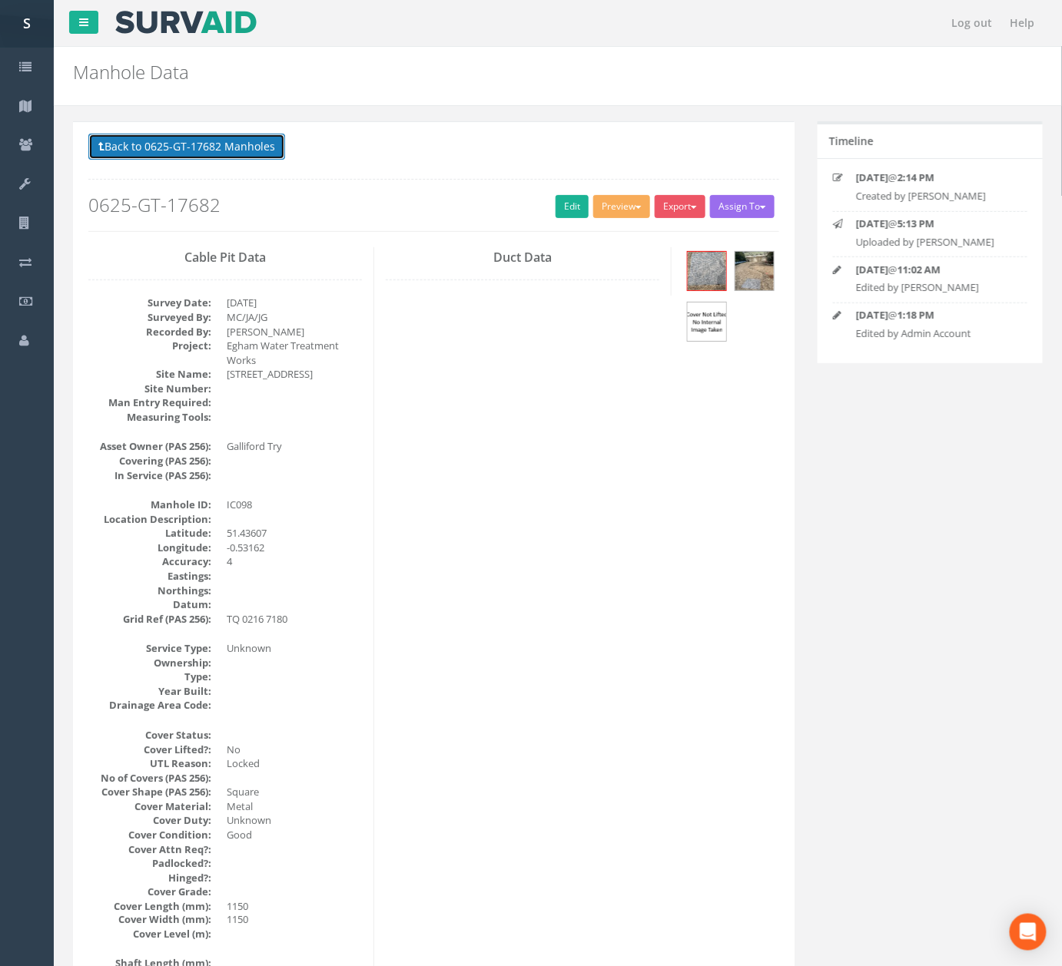
click at [191, 157] on button "Back to 0625-GT-17682 Manholes" at bounding box center [186, 147] width 197 height 26
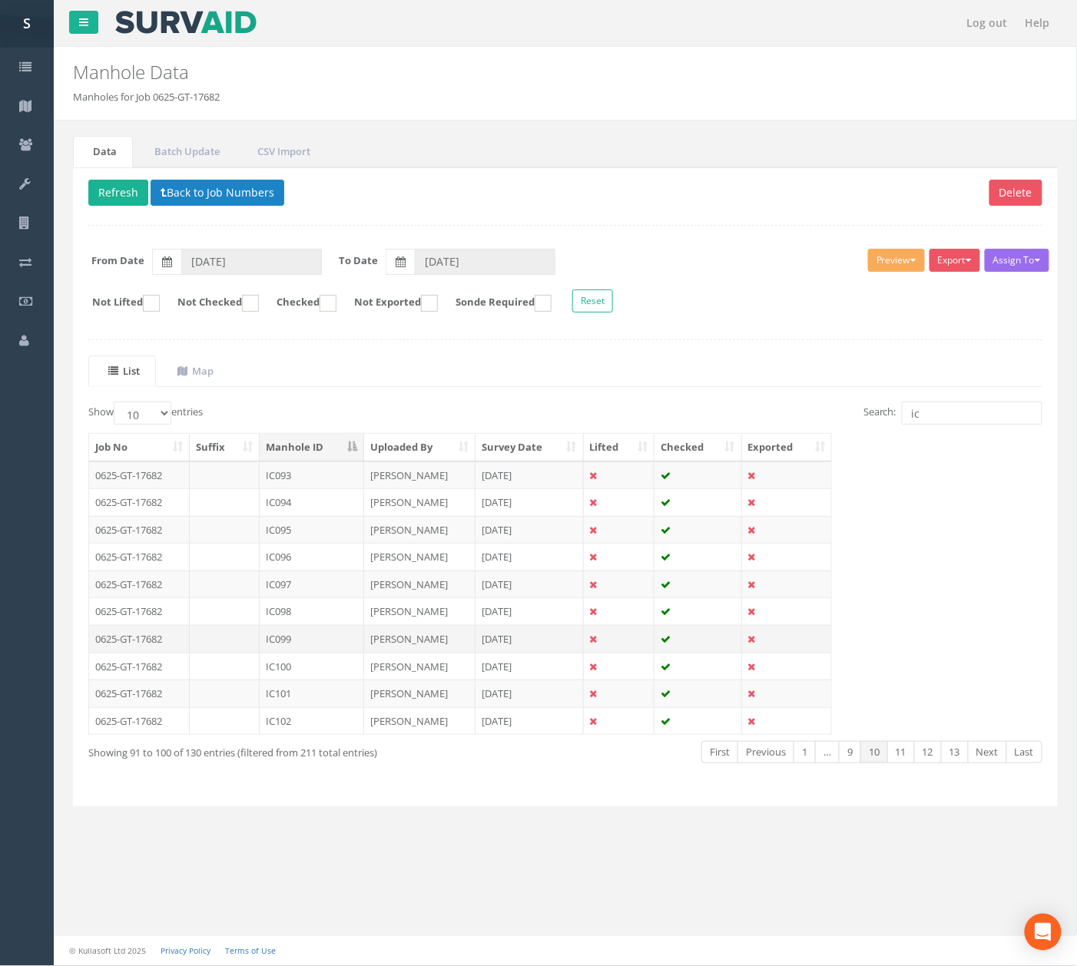
click at [309, 652] on td "IC099" at bounding box center [312, 639] width 104 height 28
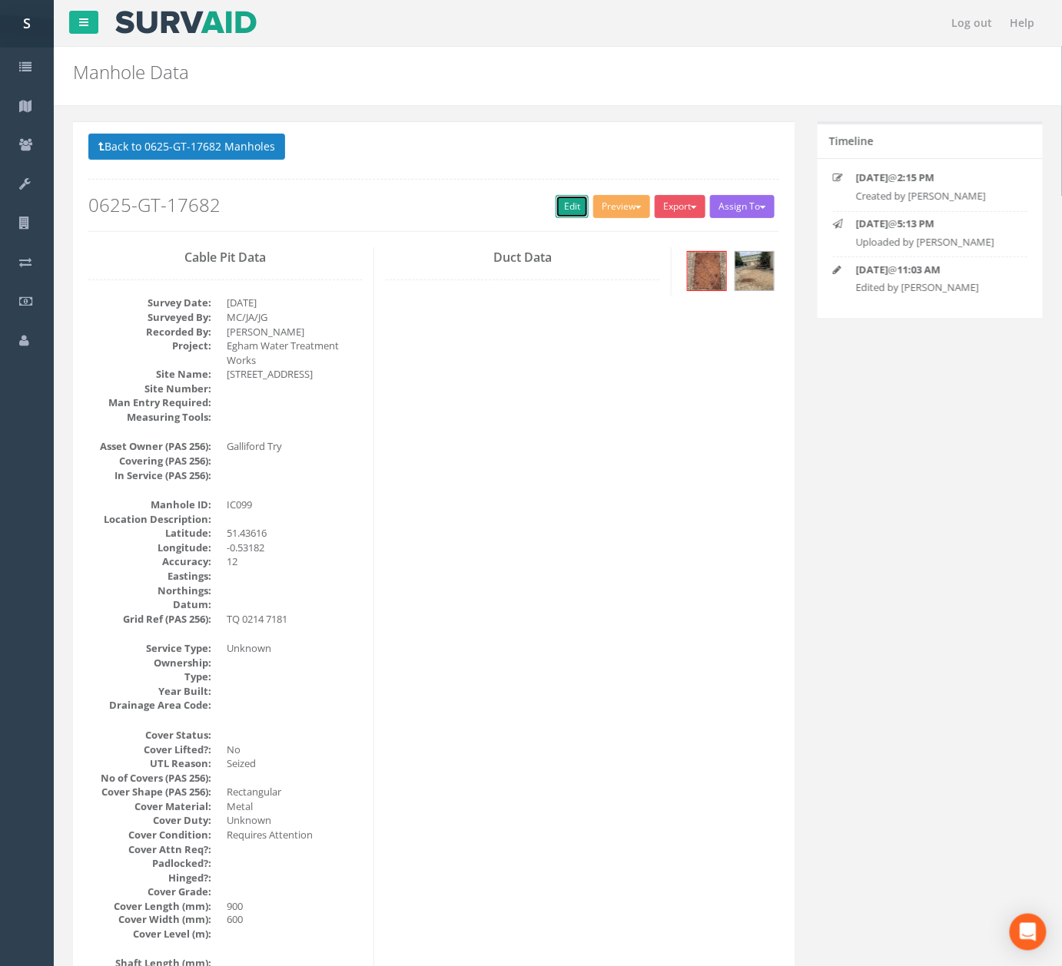
click at [566, 207] on link "Edit" at bounding box center [571, 206] width 33 height 23
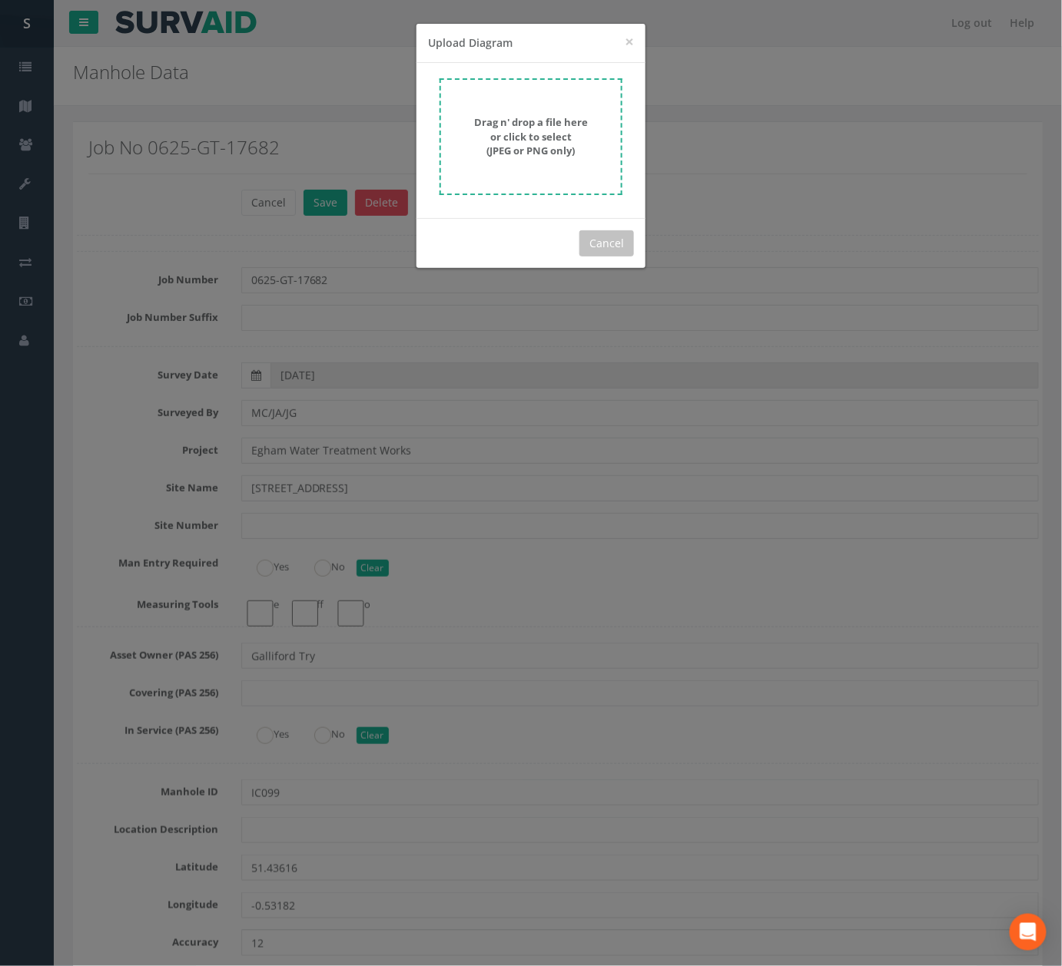
click at [499, 163] on form "Drag n' drop a file here or click to select (JPEG or PNG only)" at bounding box center [530, 136] width 183 height 117
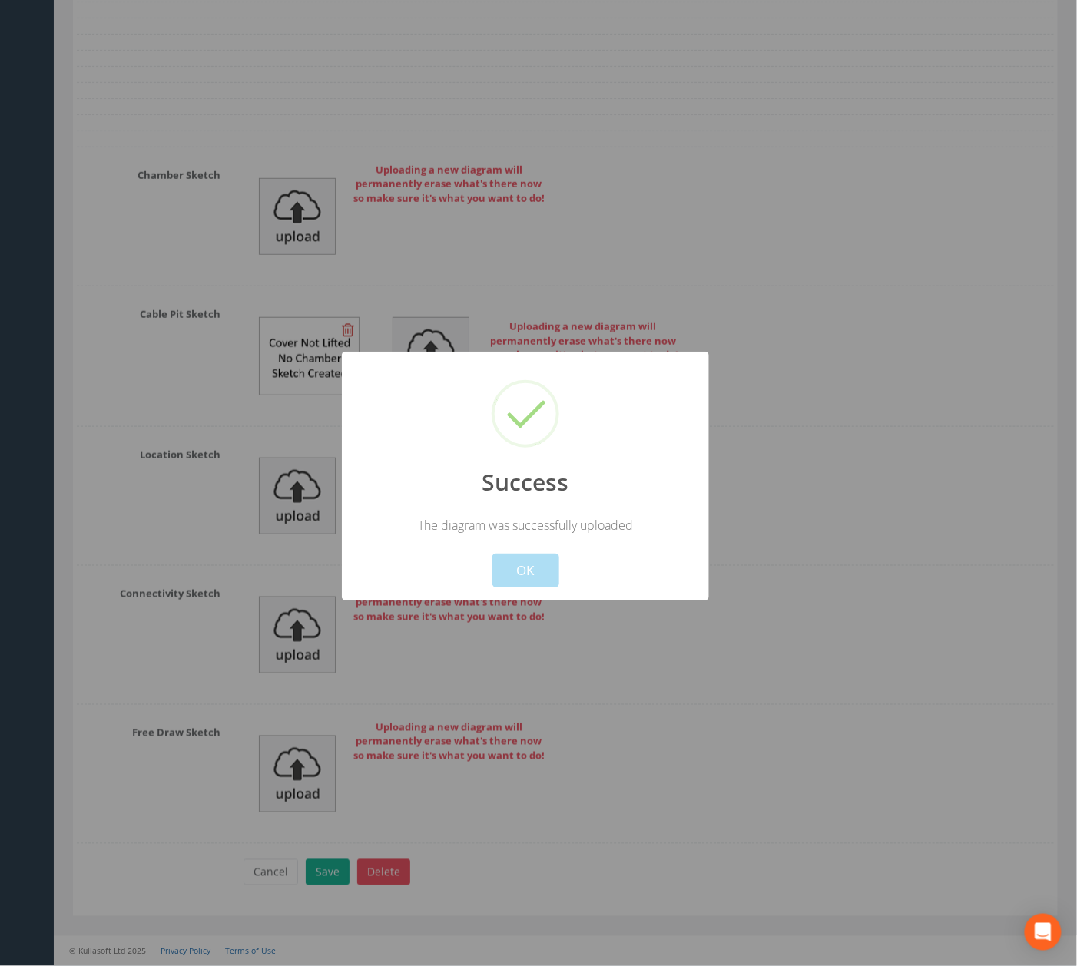
click at [519, 585] on button "OK" at bounding box center [525, 571] width 67 height 34
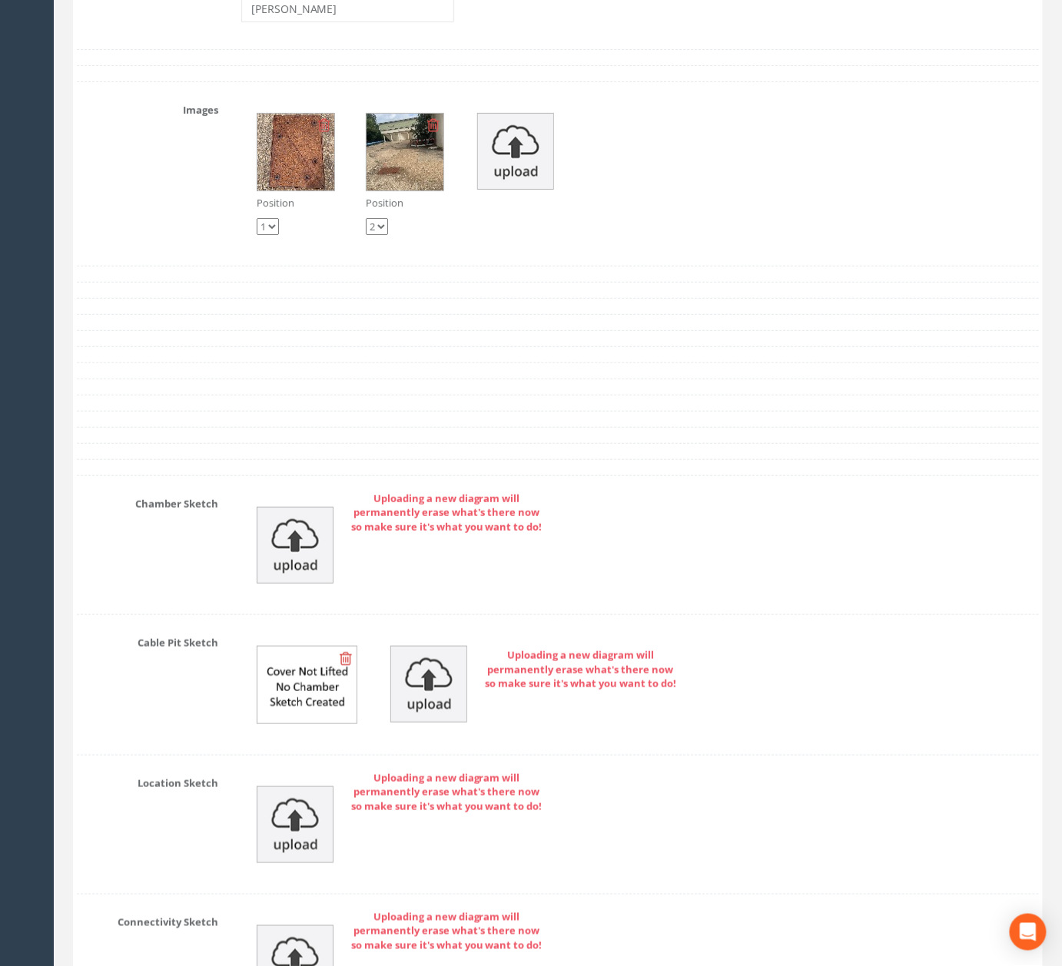
scroll to position [4764, 0]
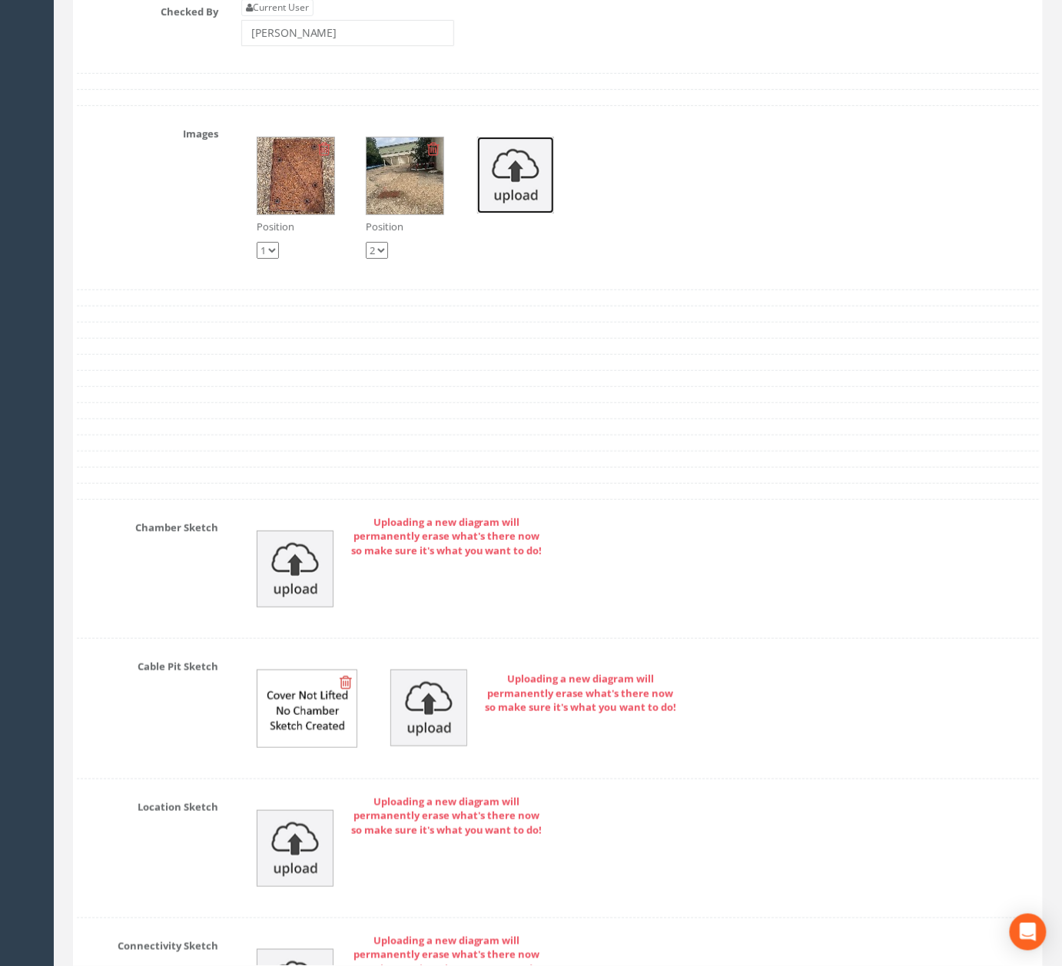
click at [495, 214] on img at bounding box center [515, 175] width 77 height 77
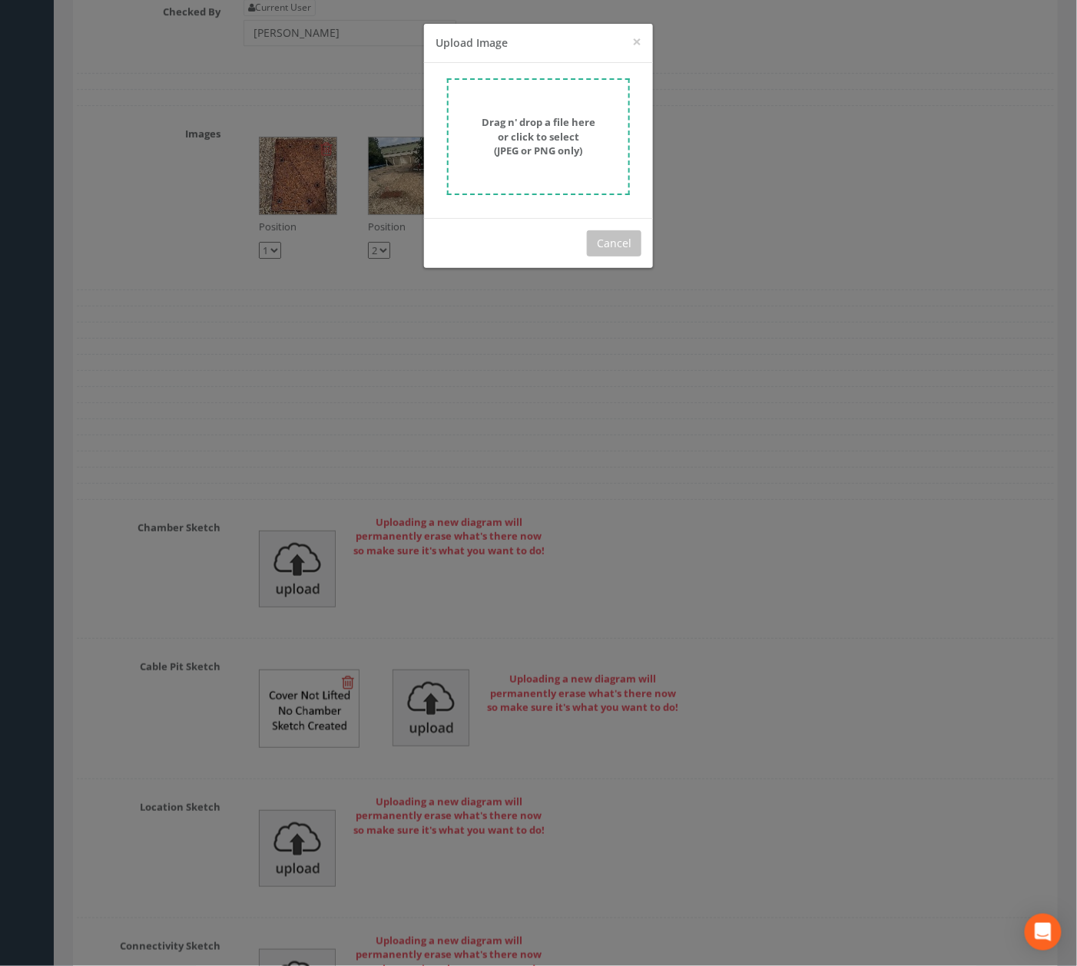
click at [517, 187] on form "Drag n' drop a file here or click to select (JPEG or PNG only)" at bounding box center [538, 136] width 183 height 117
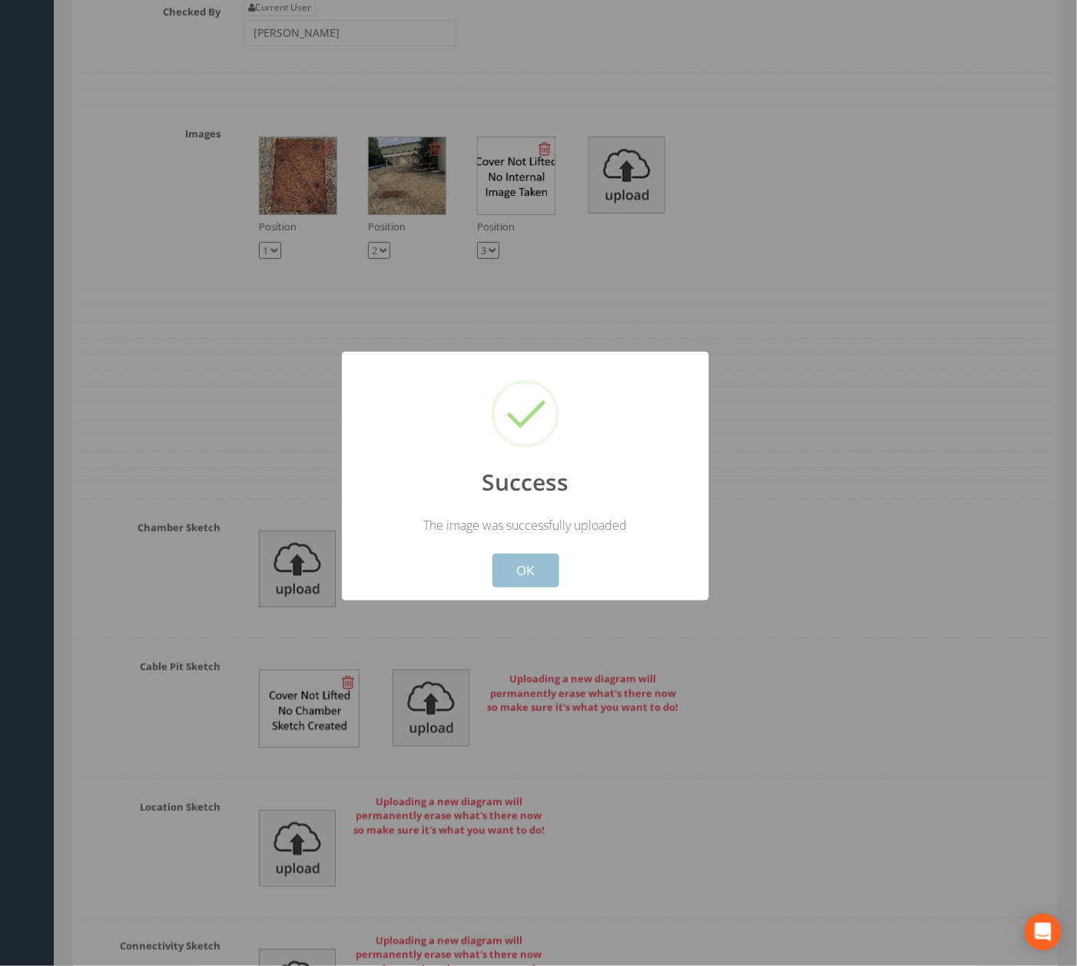
click at [547, 569] on button "OK" at bounding box center [525, 571] width 67 height 34
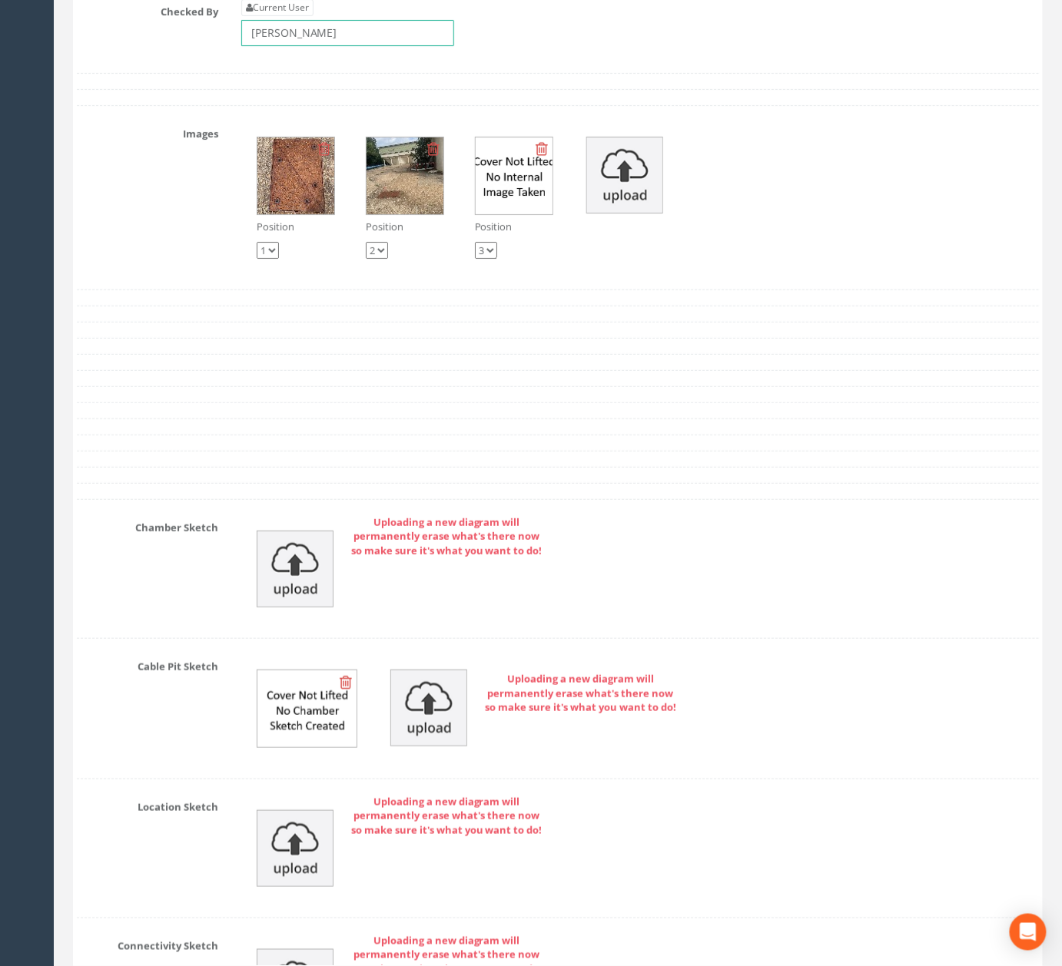
click at [355, 46] on input "[PERSON_NAME]" at bounding box center [347, 33] width 213 height 26
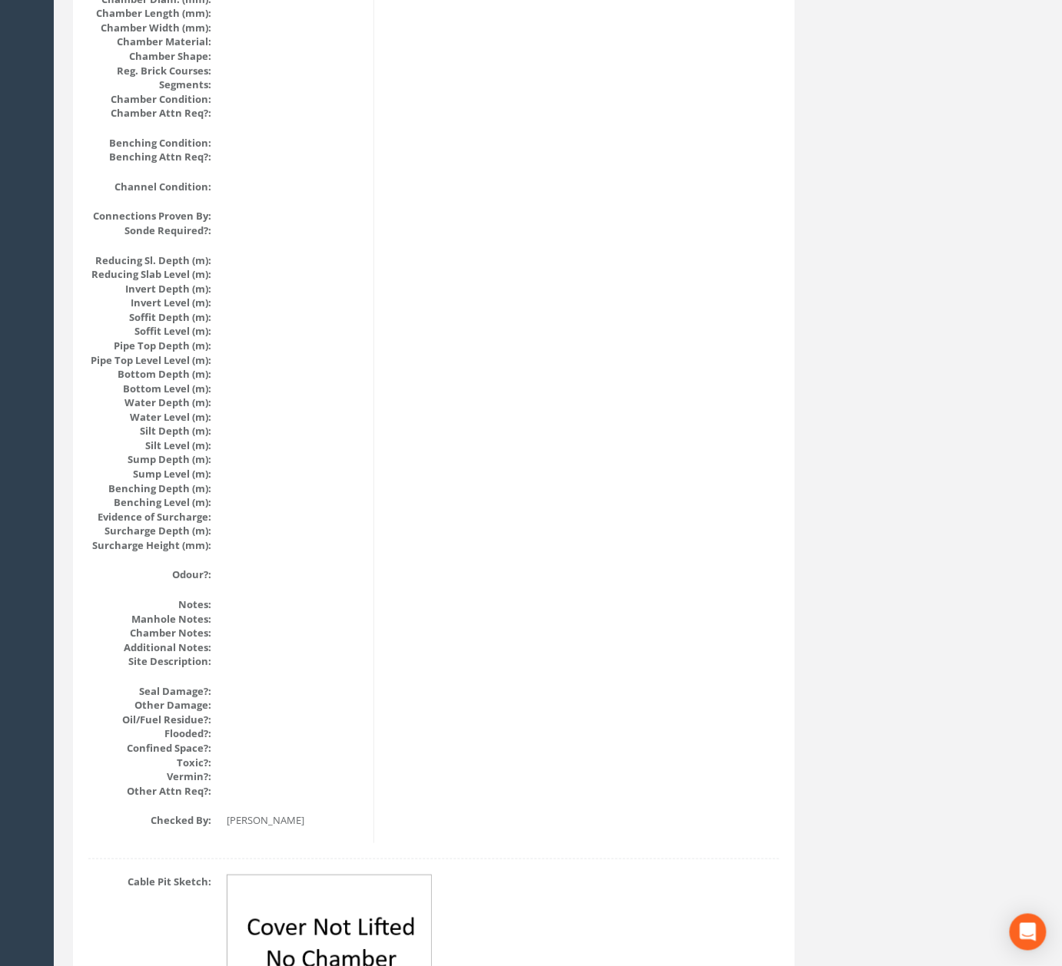
scroll to position [0, 0]
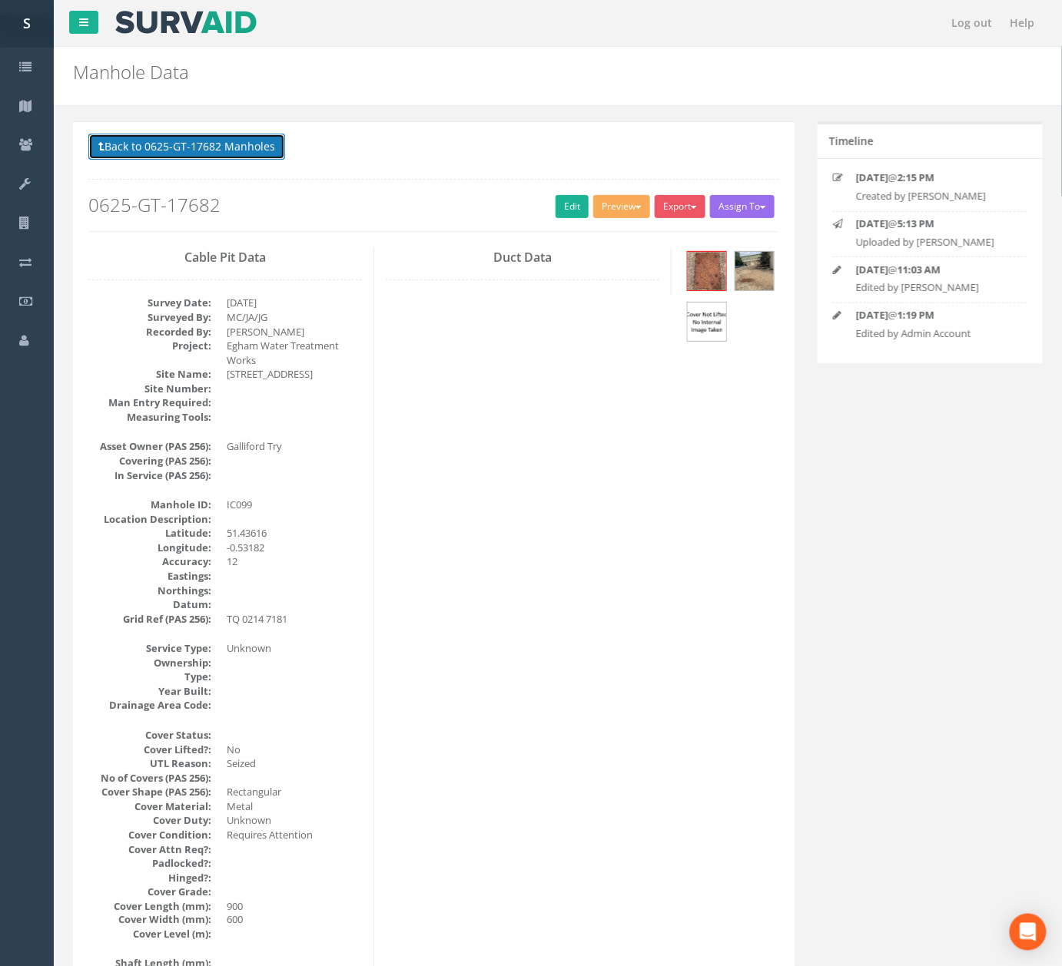
click at [244, 144] on button "Back to 0625-GT-17682 Manholes" at bounding box center [186, 147] width 197 height 26
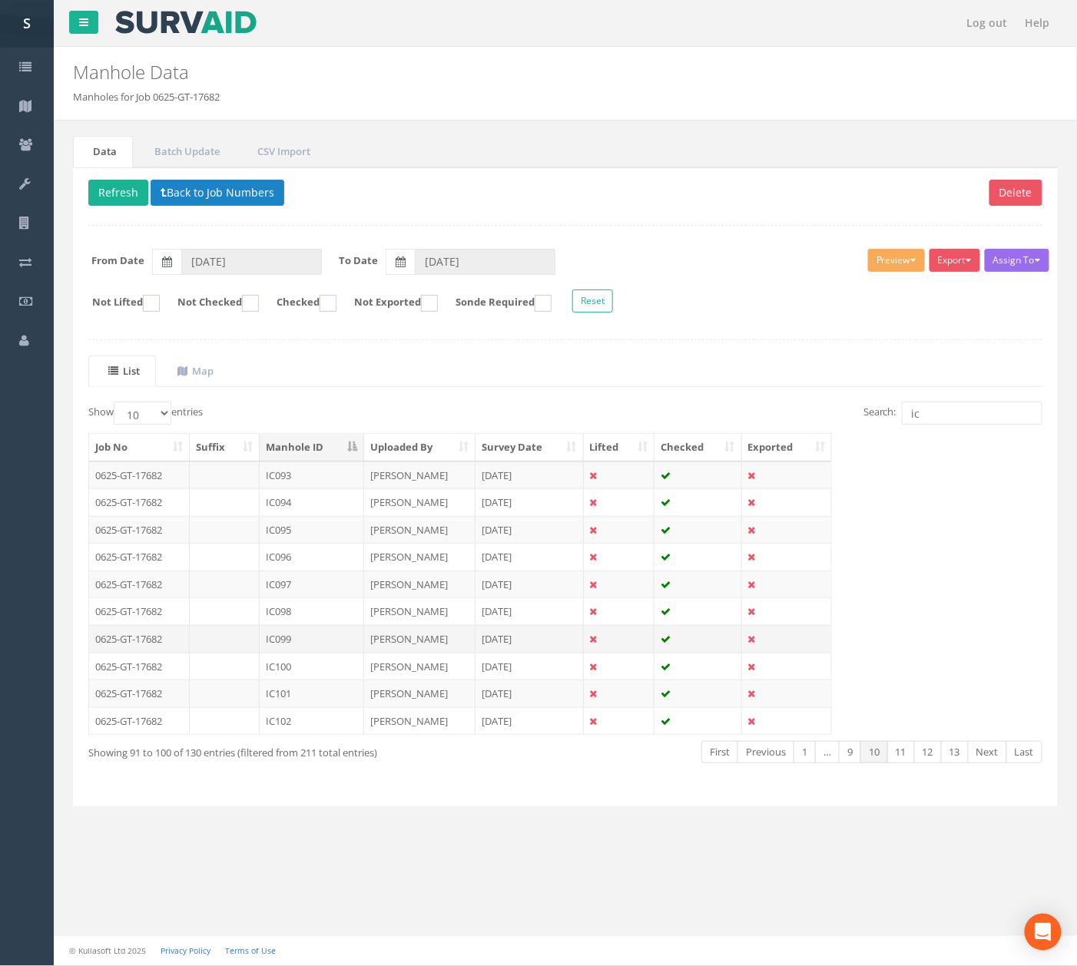
click at [379, 648] on td "[PERSON_NAME]" at bounding box center [419, 639] width 111 height 28
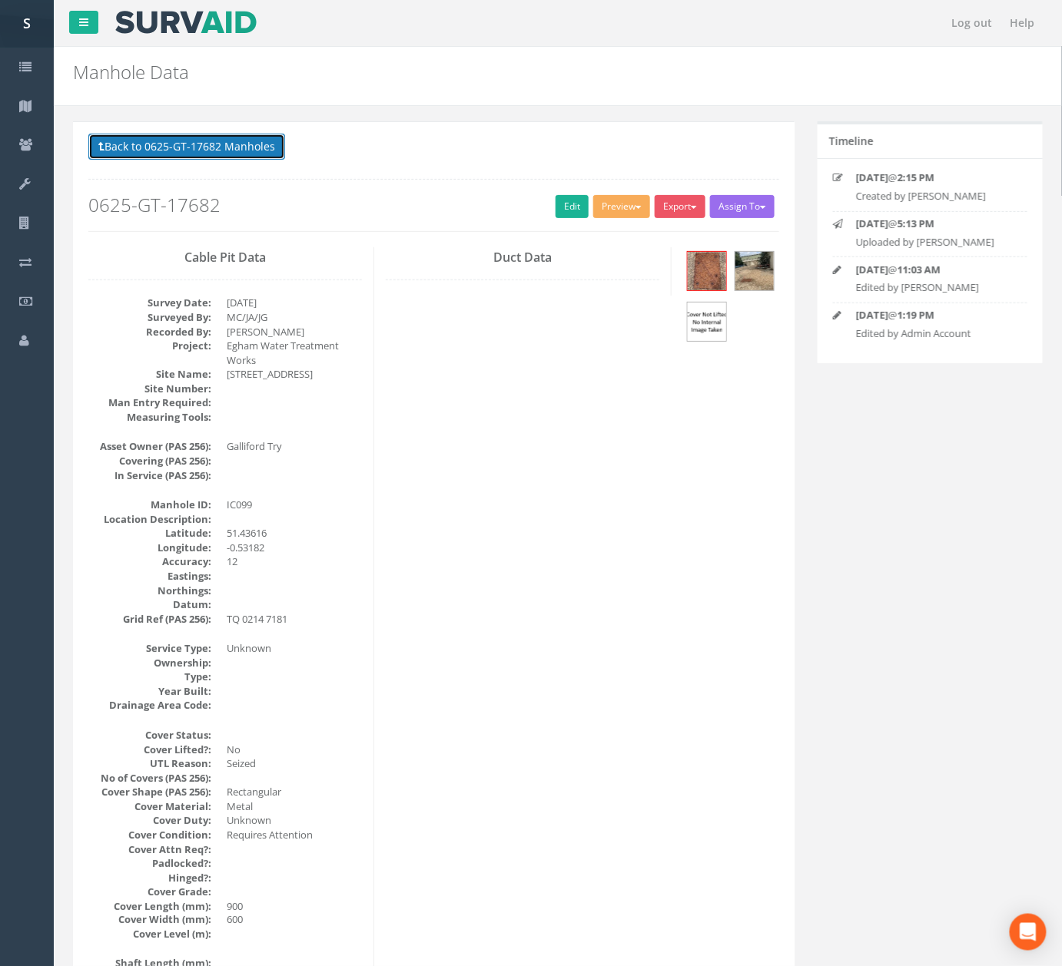
click at [231, 148] on button "Back to 0625-GT-17682 Manholes" at bounding box center [186, 147] width 197 height 26
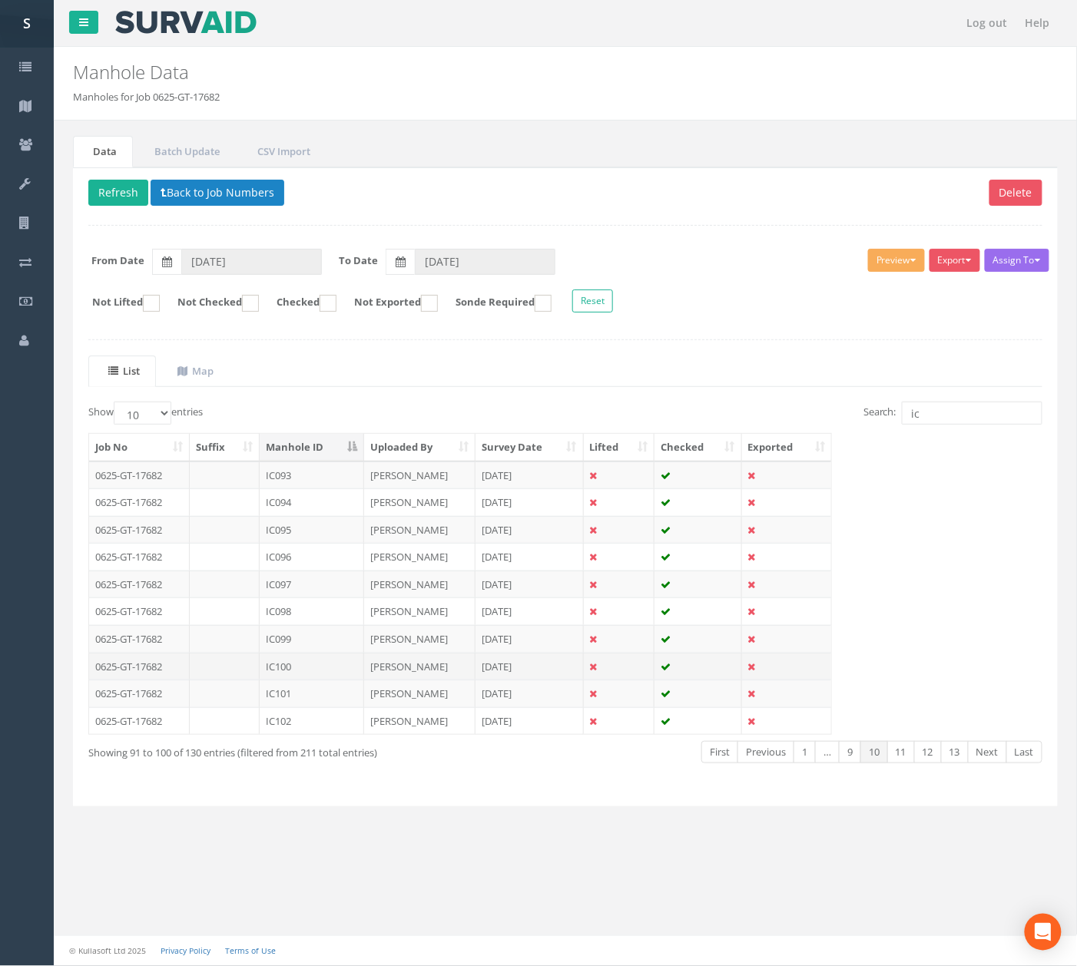
click at [382, 670] on td "[PERSON_NAME]" at bounding box center [419, 667] width 111 height 28
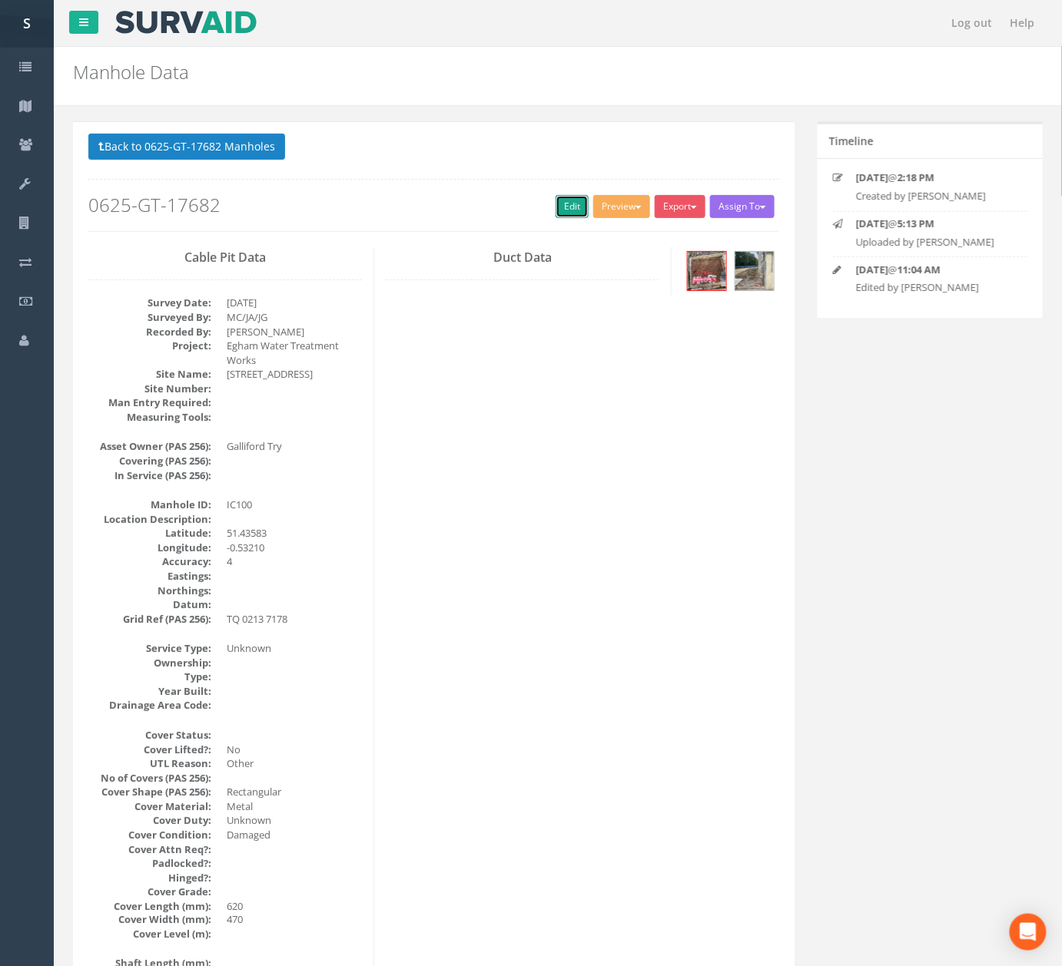
drag, startPoint x: 560, startPoint y: 210, endPoint x: 554, endPoint y: 185, distance: 25.3
click at [560, 210] on link "Edit" at bounding box center [571, 206] width 33 height 23
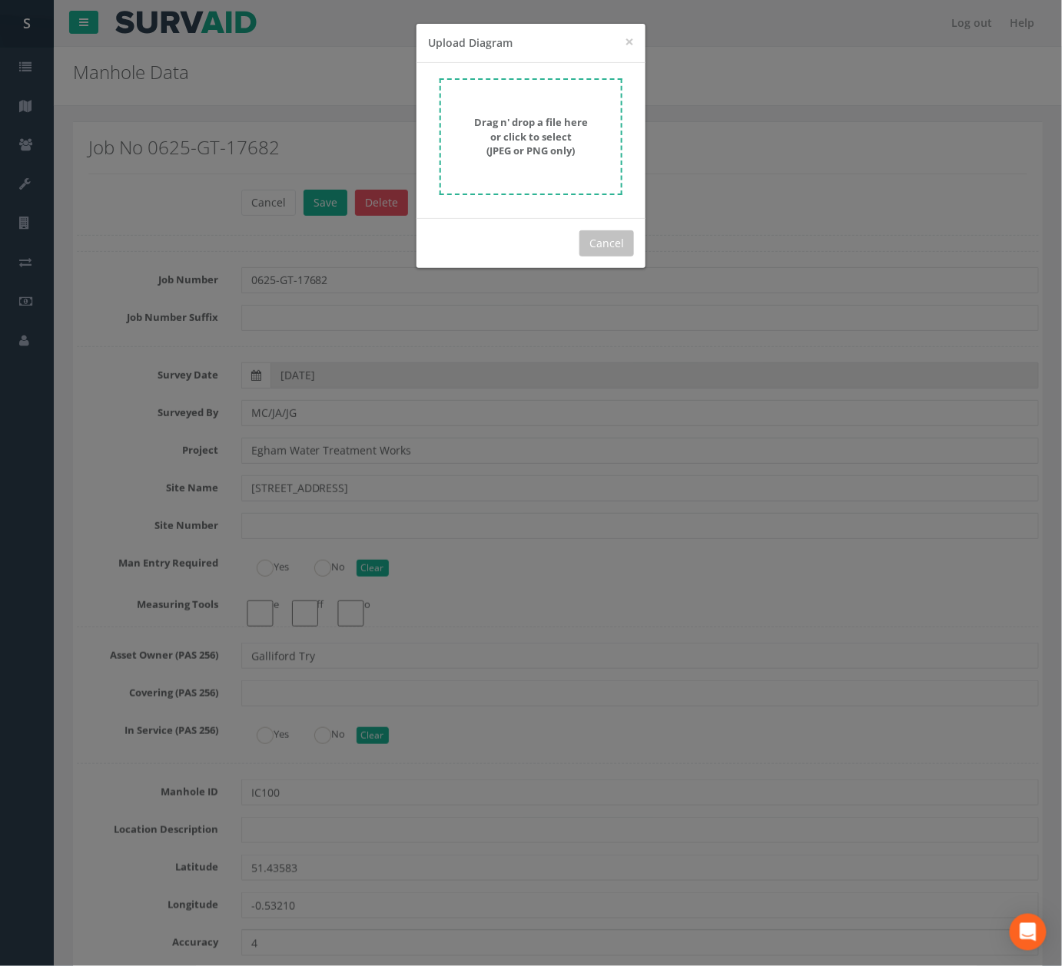
click at [563, 170] on form "Drag n' drop a file here or click to select (JPEG or PNG only)" at bounding box center [530, 136] width 183 height 117
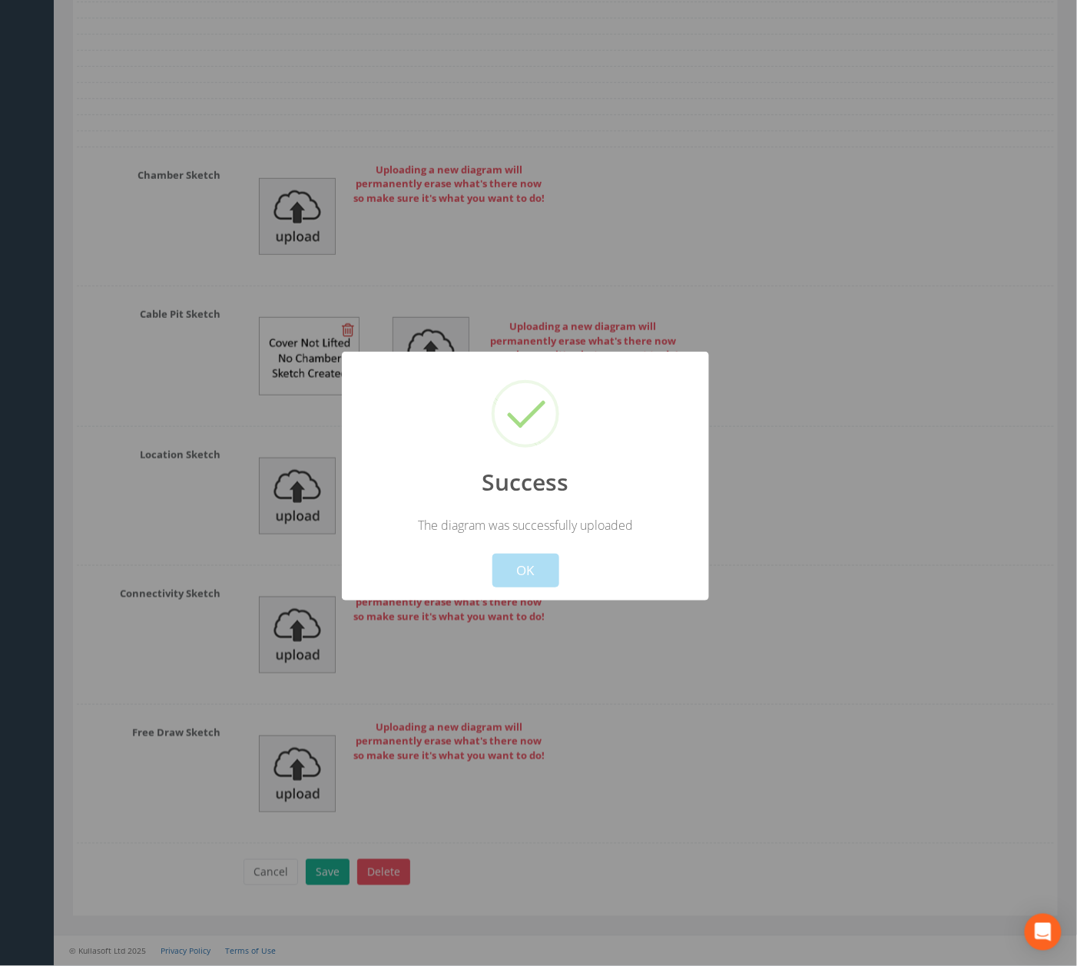
click at [525, 553] on div "Cancel OK" at bounding box center [525, 561] width 341 height 54
click at [525, 564] on button "OK" at bounding box center [525, 571] width 67 height 34
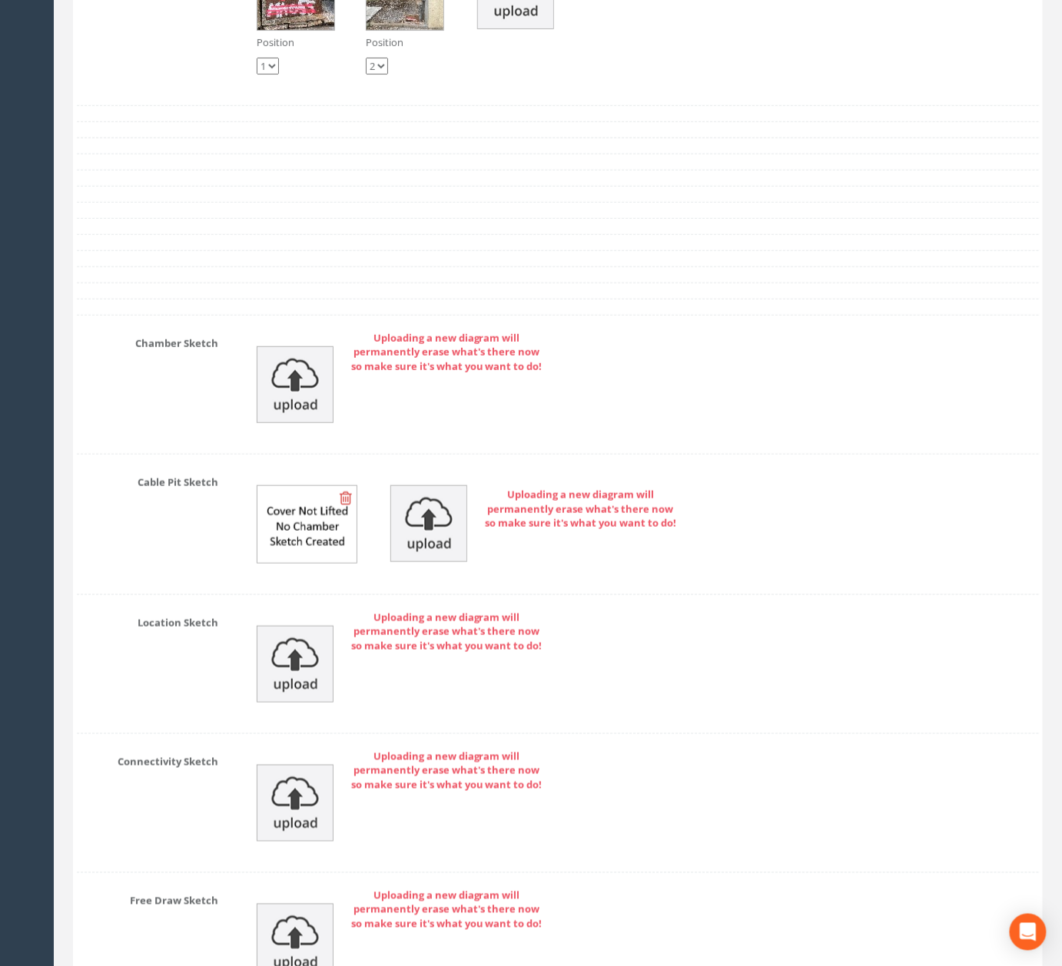
scroll to position [4867, 0]
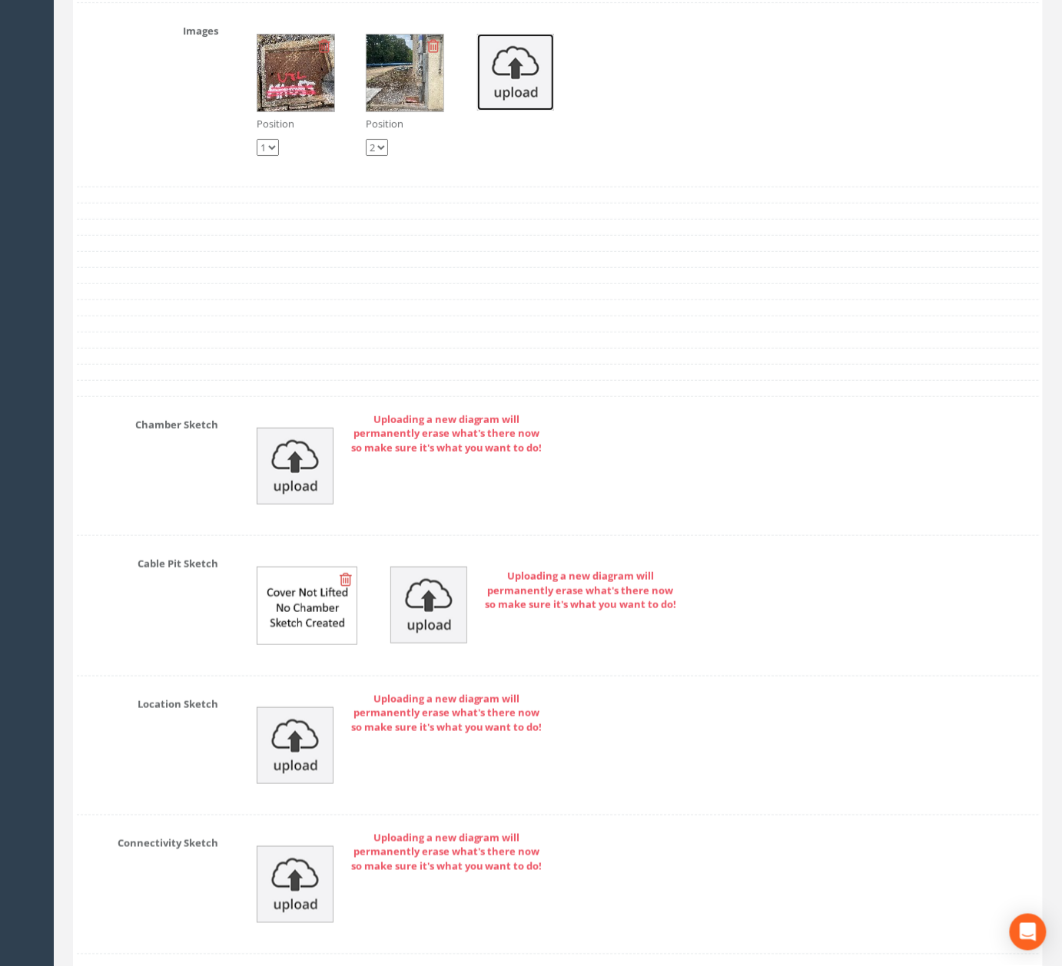
click at [499, 111] on img at bounding box center [515, 72] width 77 height 77
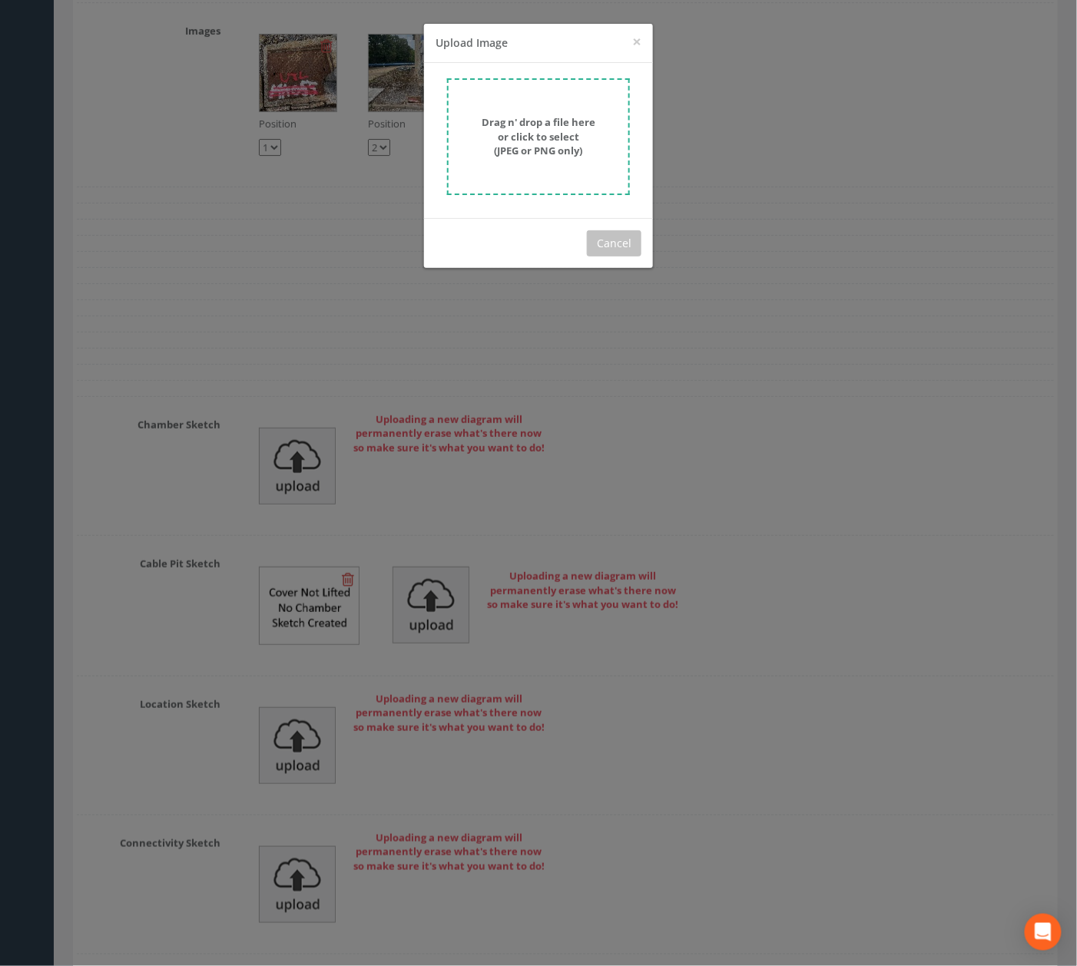
click at [552, 138] on strong "Drag n' drop a file here or click to select (JPEG or PNG only)" at bounding box center [539, 136] width 114 height 42
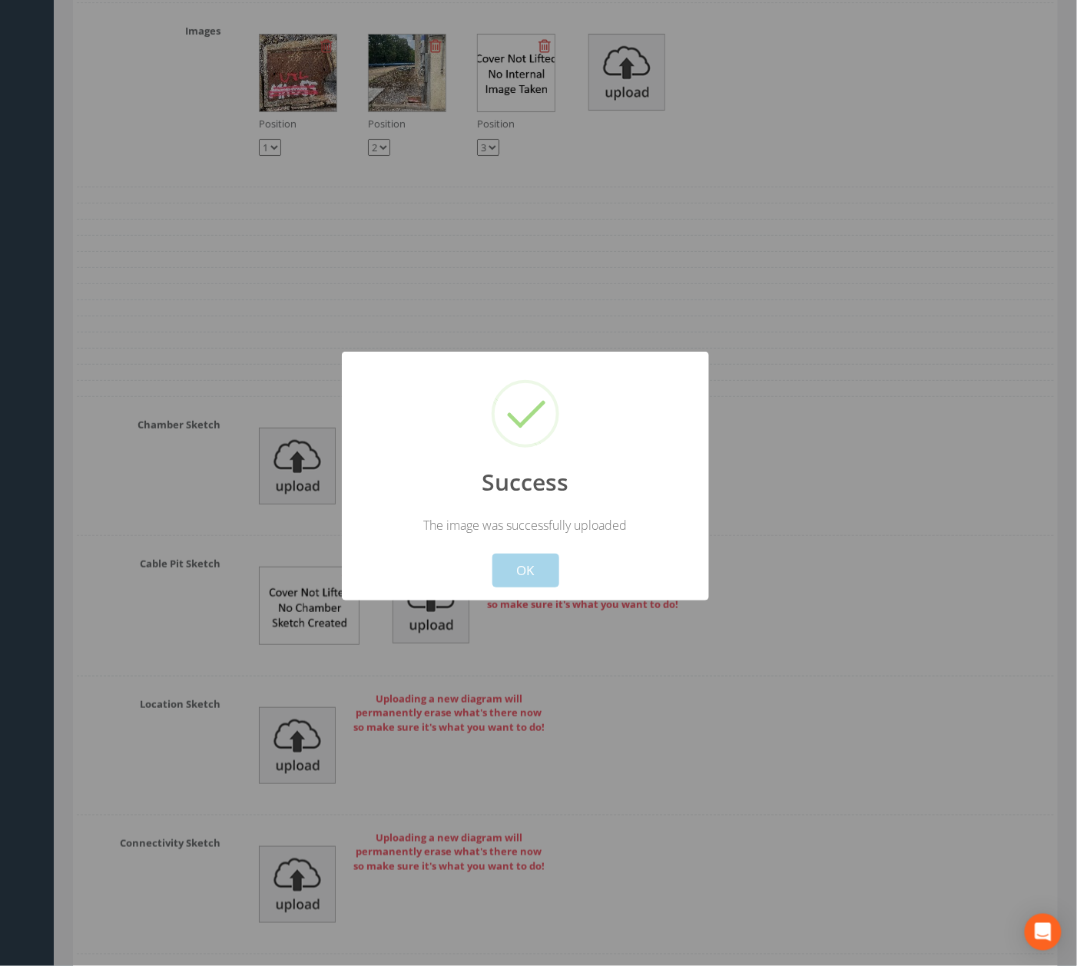
click at [539, 557] on button "OK" at bounding box center [525, 571] width 67 height 34
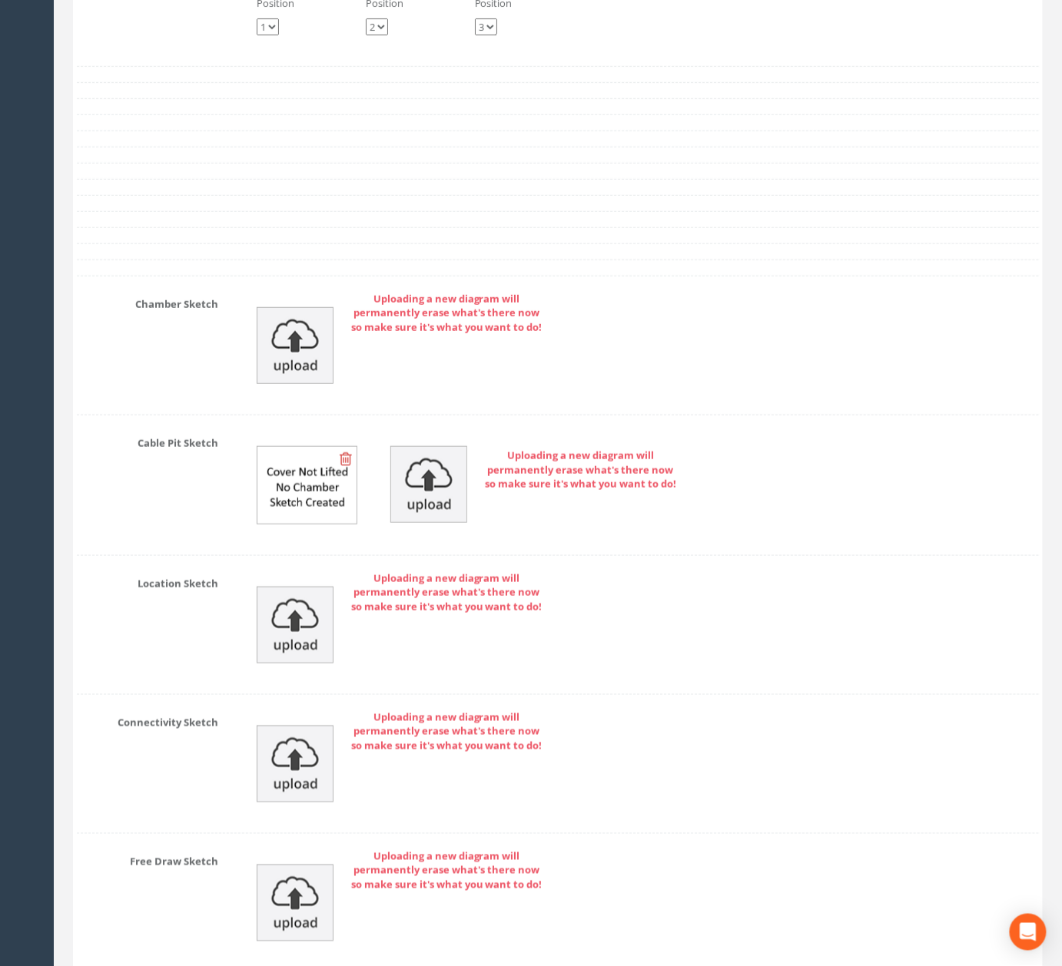
scroll to position [5176, 0]
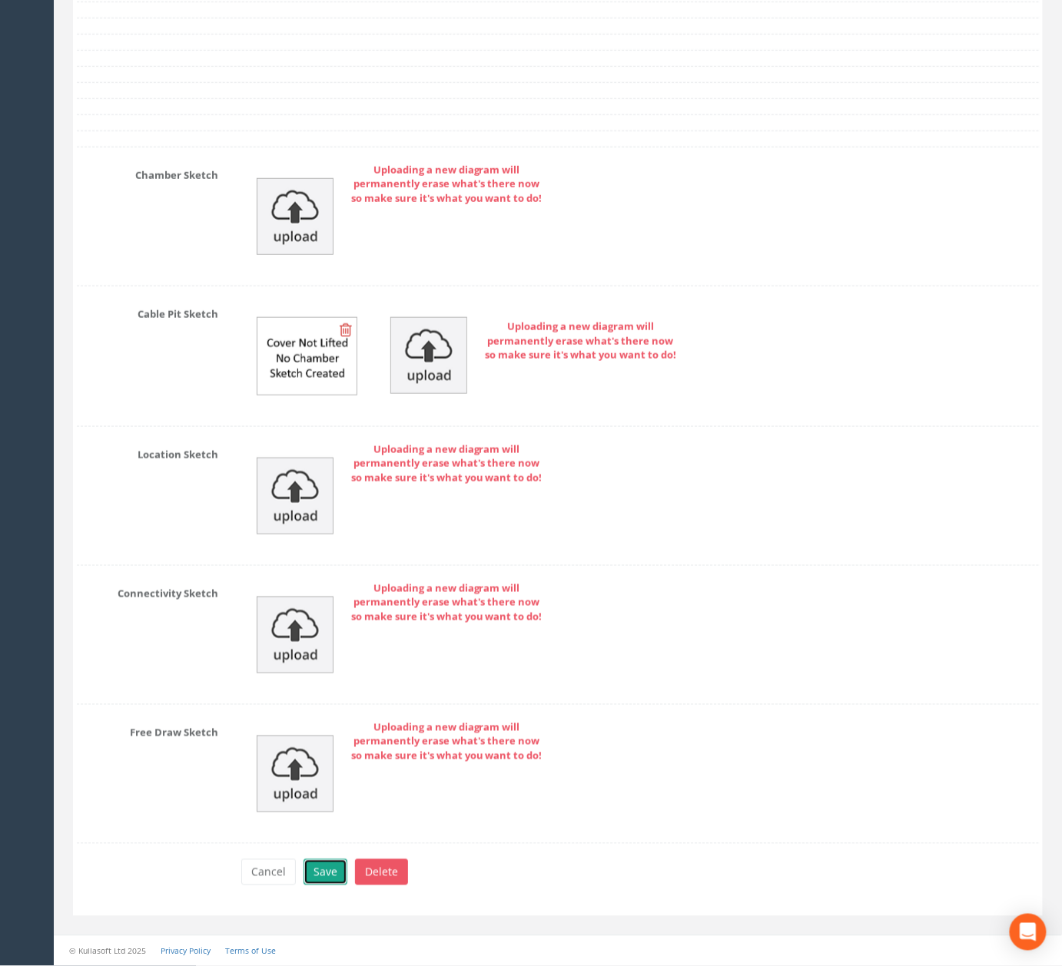
click at [345, 871] on button "Save" at bounding box center [325, 873] width 44 height 26
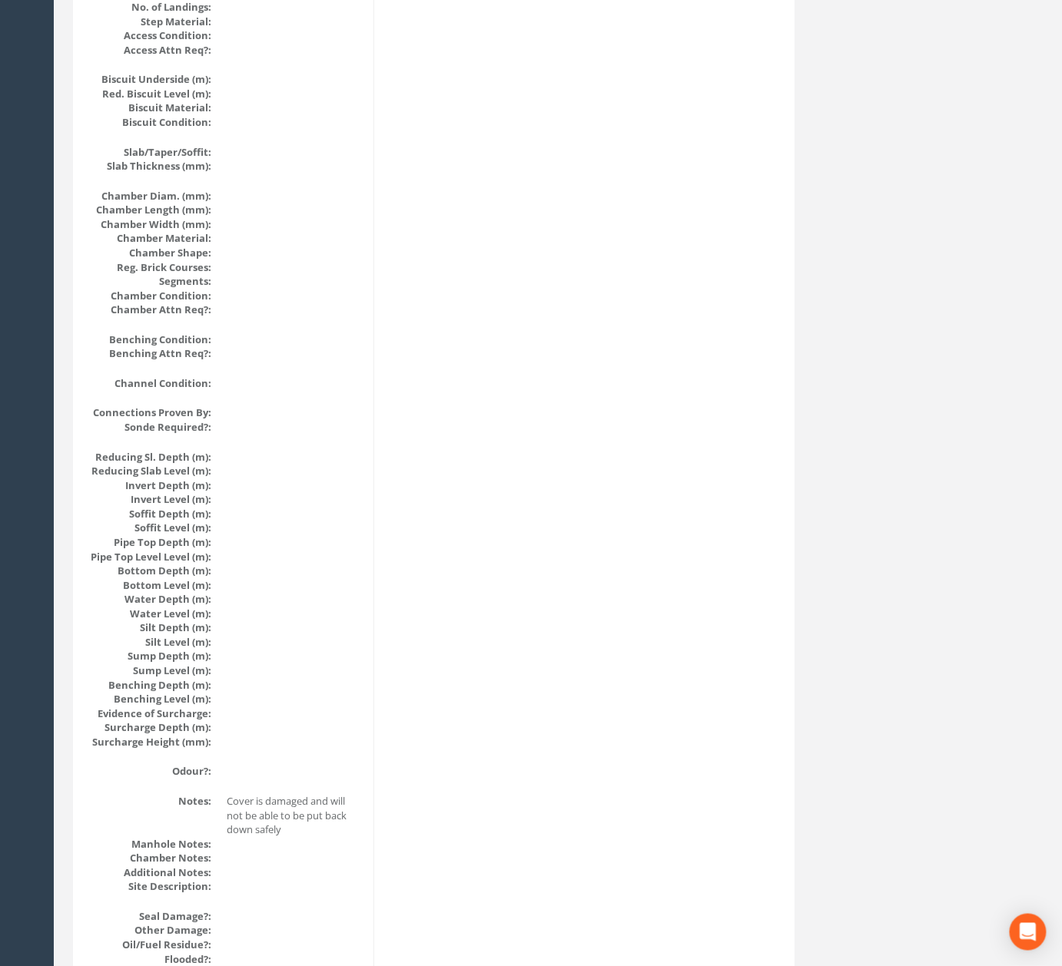
scroll to position [0, 0]
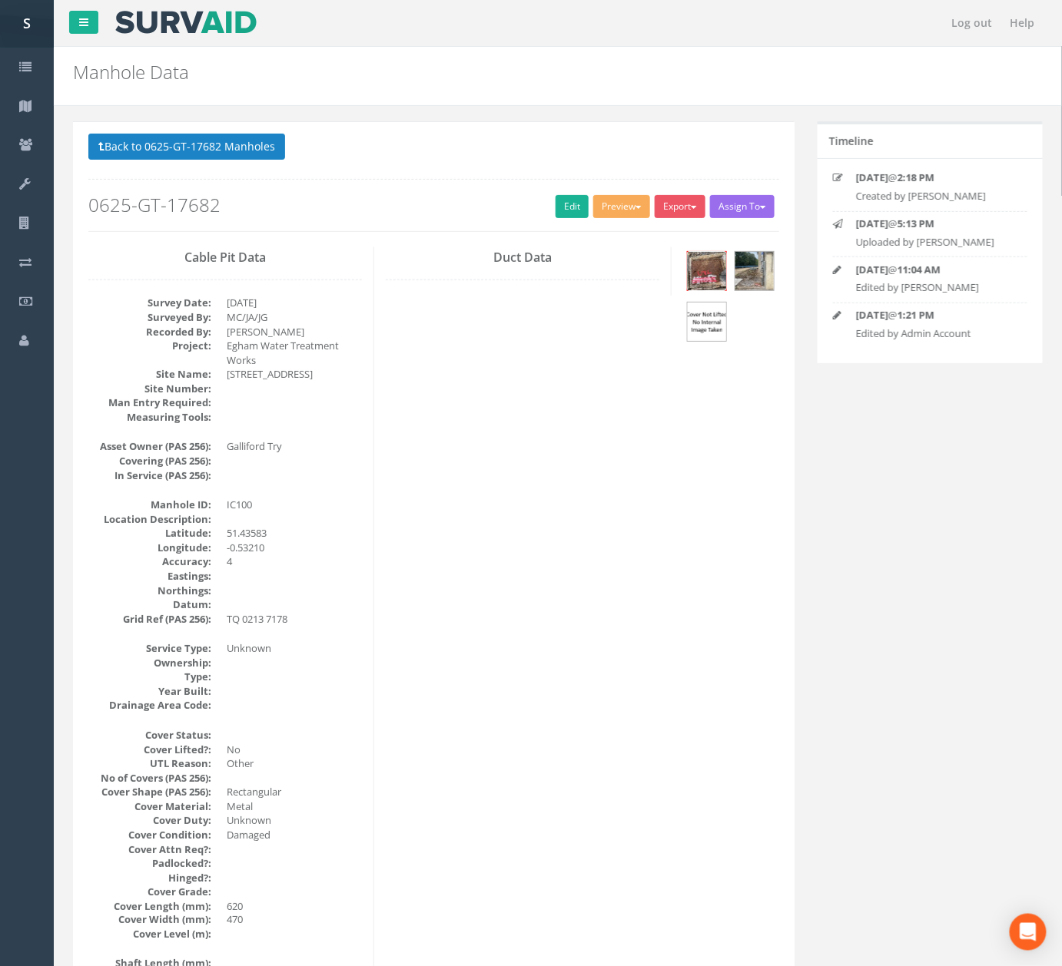
click at [713, 265] on img at bounding box center [707, 271] width 38 height 38
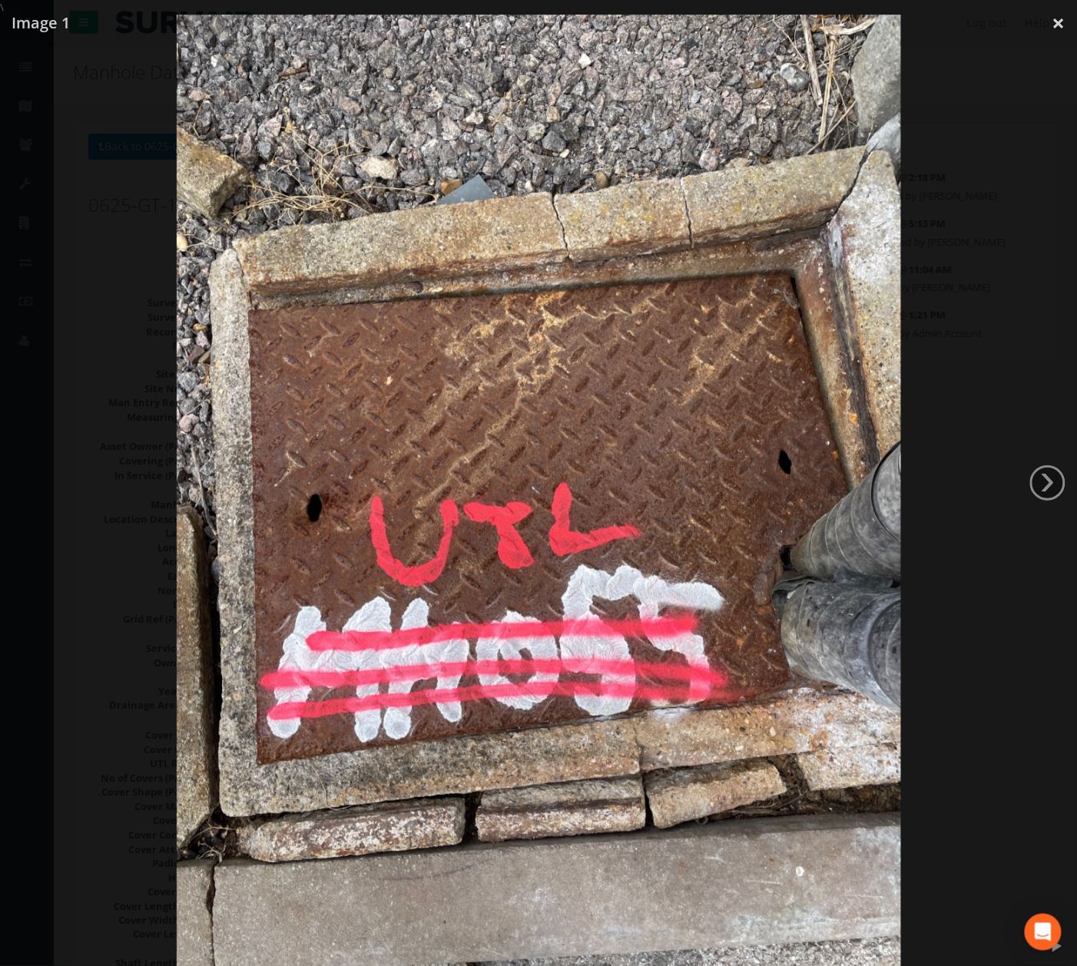
click at [985, 178] on div at bounding box center [539, 498] width 1078 height 966
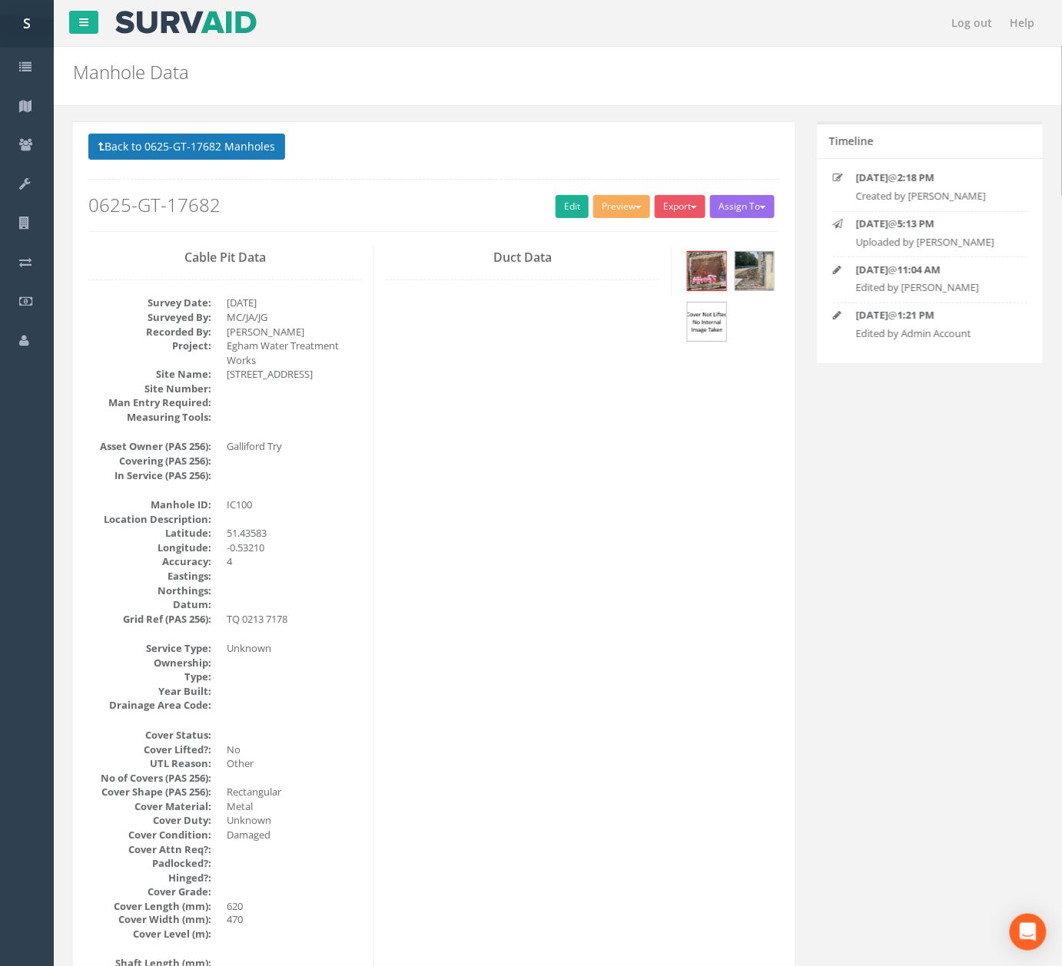
drag, startPoint x: 265, startPoint y: 161, endPoint x: 265, endPoint y: 151, distance: 10.0
click at [265, 161] on p "Back to 0625-GT-17682 Manholes Back to Map" at bounding box center [433, 149] width 691 height 30
click at [264, 151] on button "Back to 0625-GT-17682 Manholes" at bounding box center [186, 147] width 197 height 26
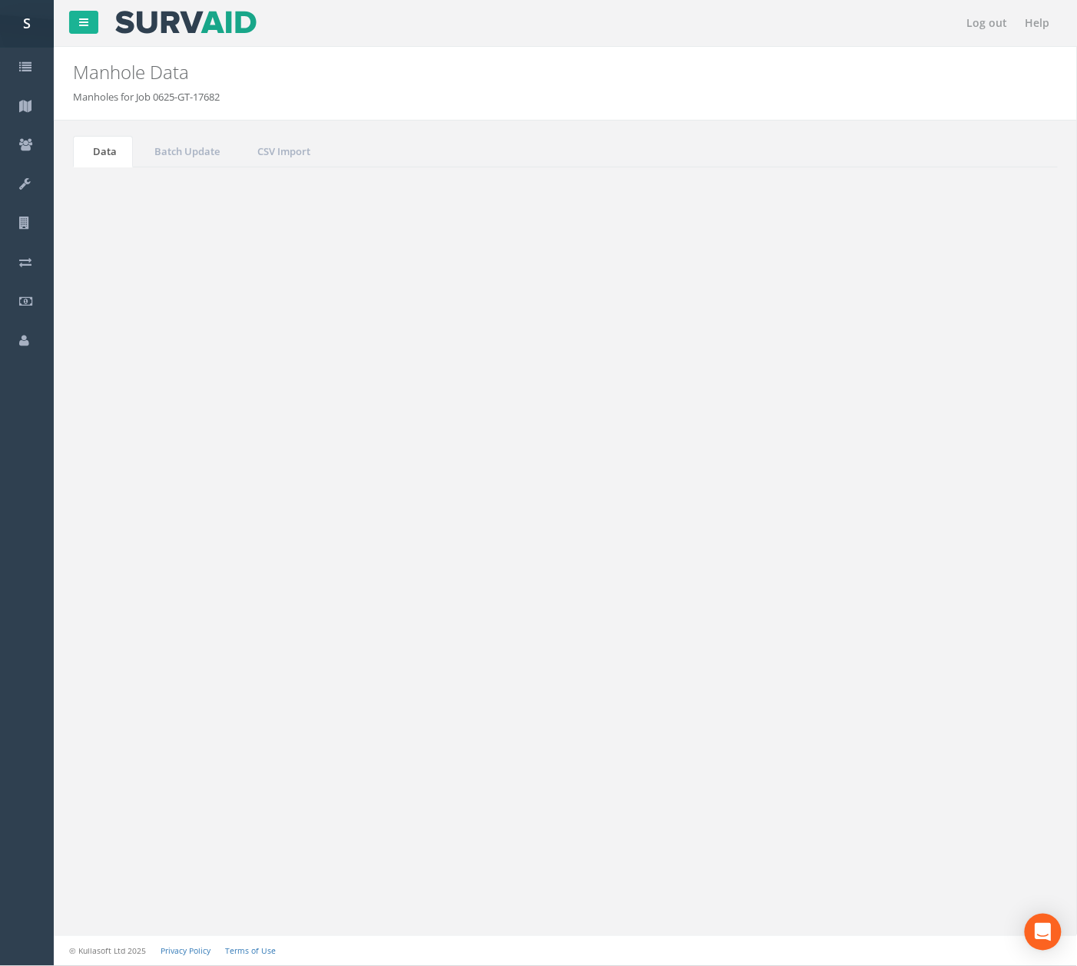
drag, startPoint x: 273, startPoint y: 737, endPoint x: 306, endPoint y: 725, distance: 34.5
click at [273, 735] on td "IC102" at bounding box center [312, 722] width 104 height 28
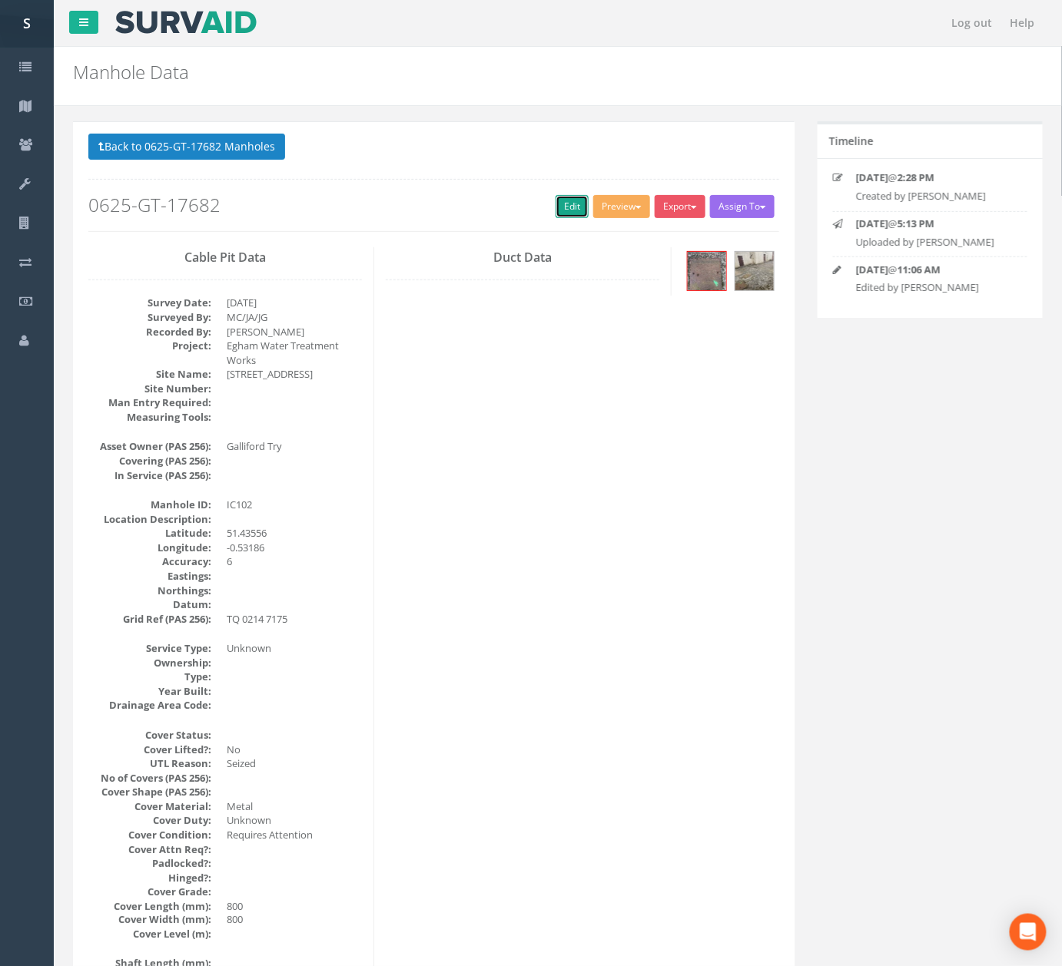
click at [558, 201] on link "Edit" at bounding box center [571, 206] width 33 height 23
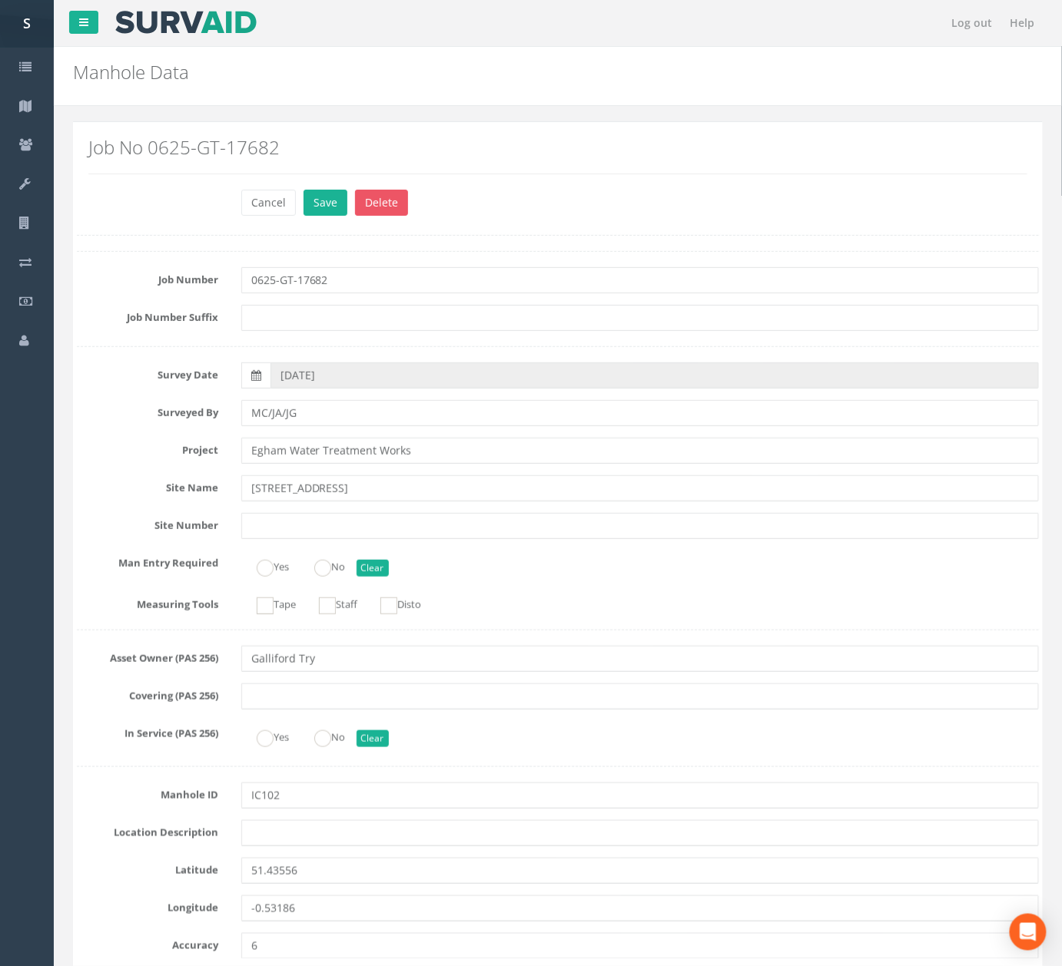
scroll to position [1128, 0]
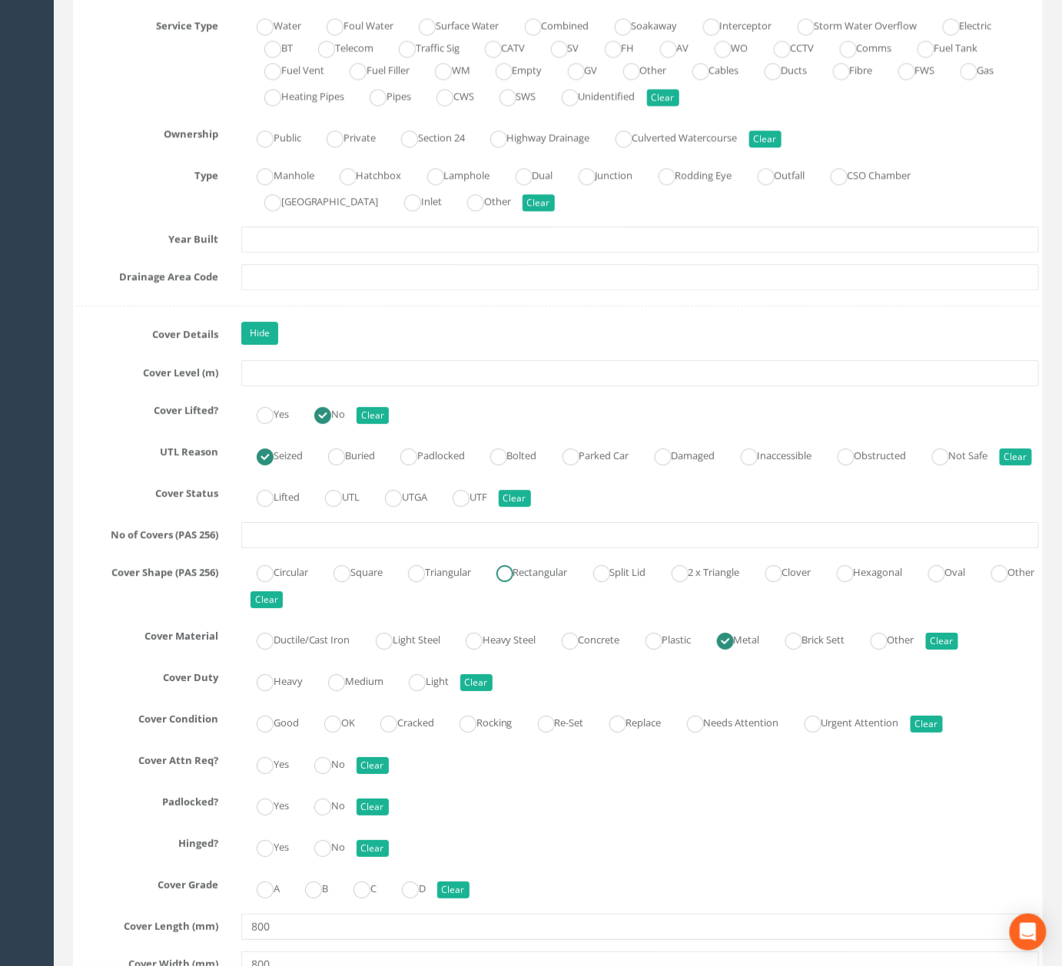
click at [555, 582] on label "Rectangular" at bounding box center [524, 571] width 87 height 22
radio input "true"
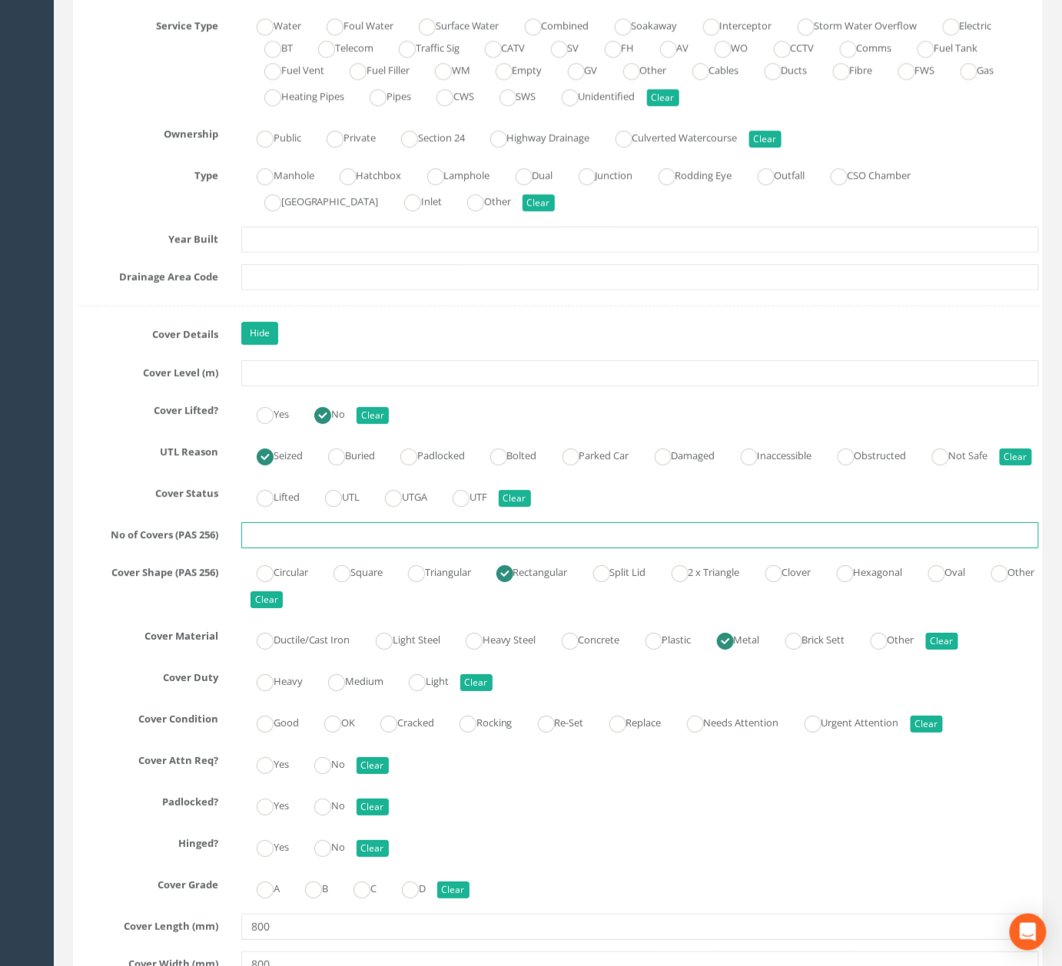
click at [558, 548] on input "text" at bounding box center [639, 535] width 797 height 26
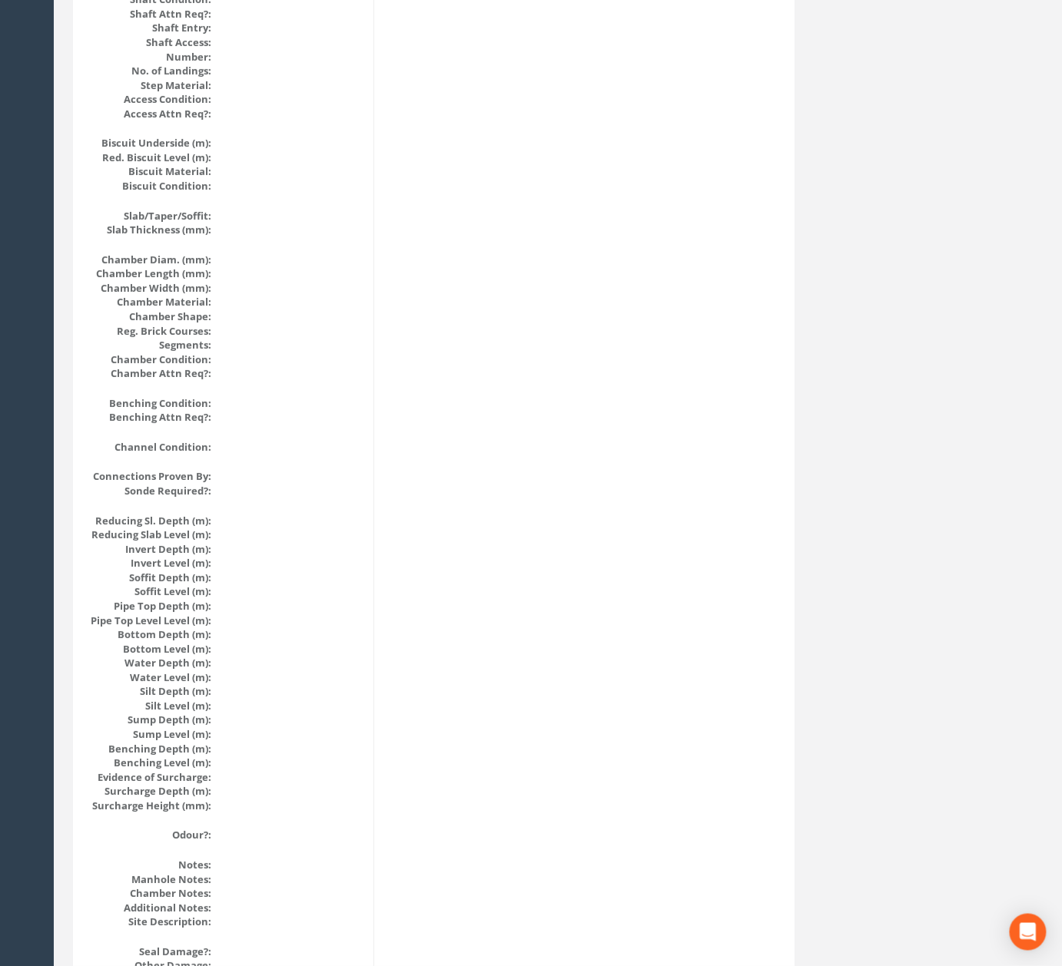
scroll to position [0, 0]
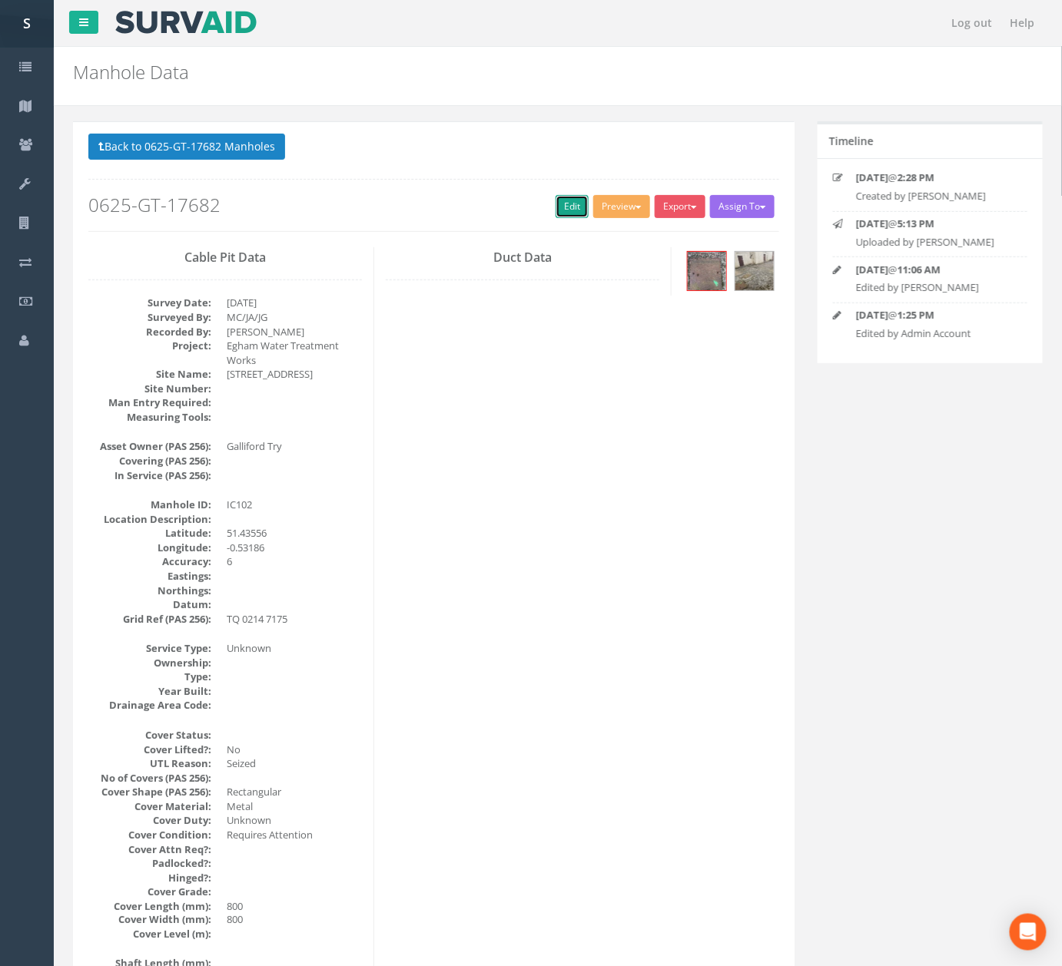
drag, startPoint x: 554, startPoint y: 207, endPoint x: 587, endPoint y: 108, distance: 104.5
click at [555, 207] on link "Edit" at bounding box center [571, 206] width 33 height 23
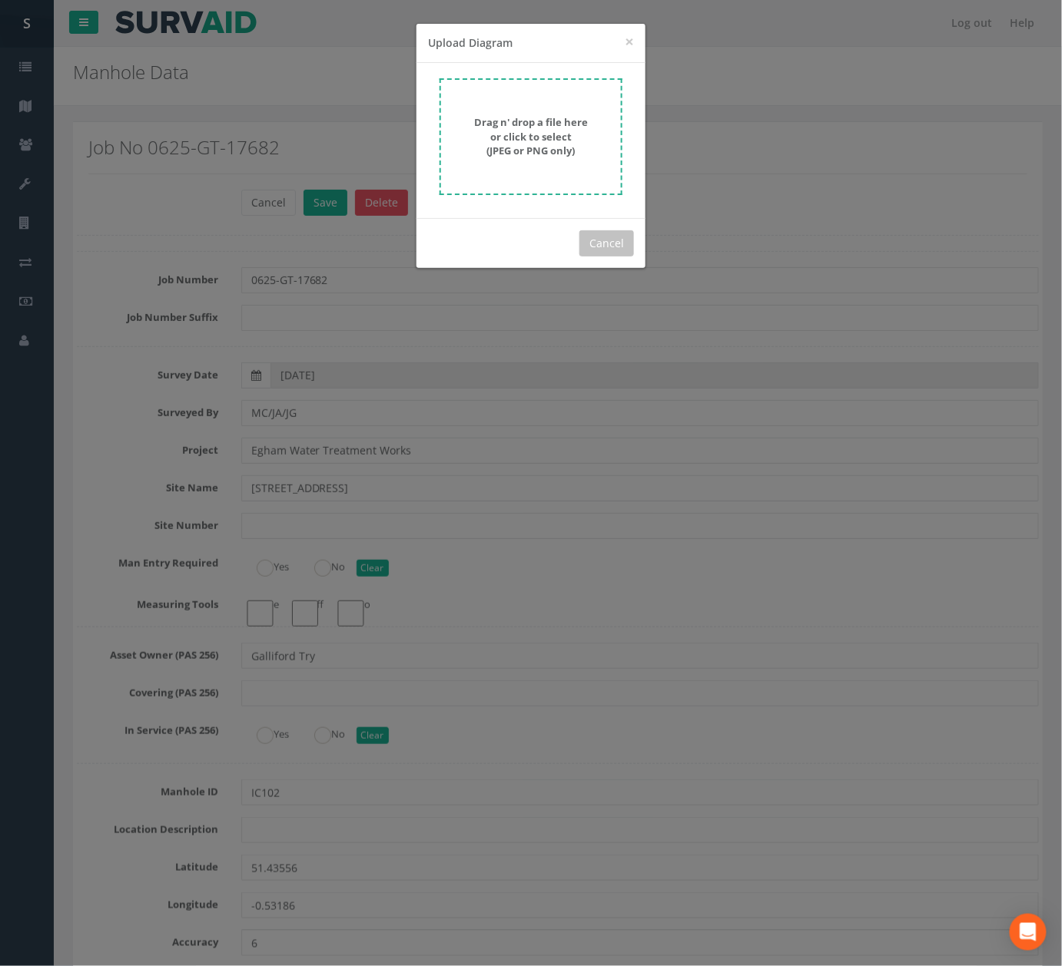
click at [592, 154] on div "Drag n' drop a file here or click to select (JPEG or PNG only)" at bounding box center [530, 136] width 149 height 43
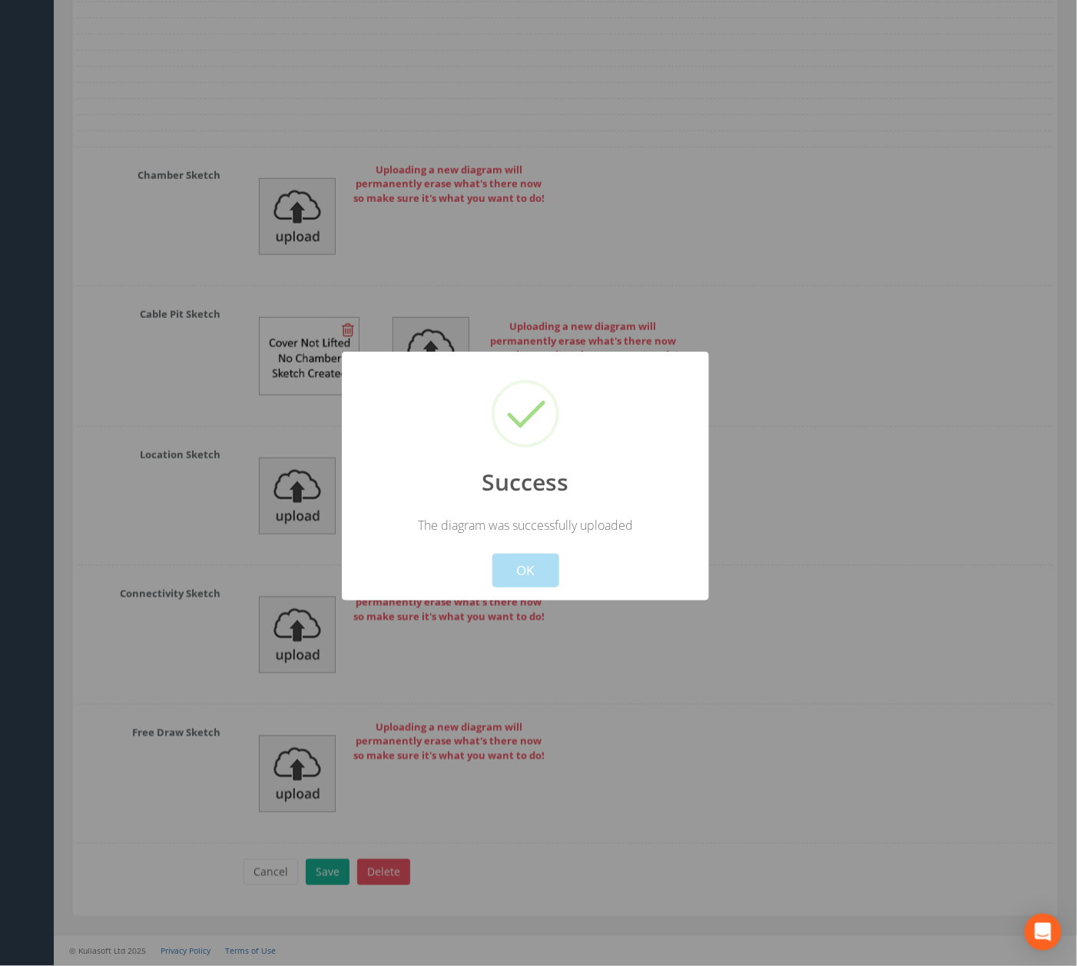
click at [510, 579] on button "OK" at bounding box center [525, 571] width 67 height 34
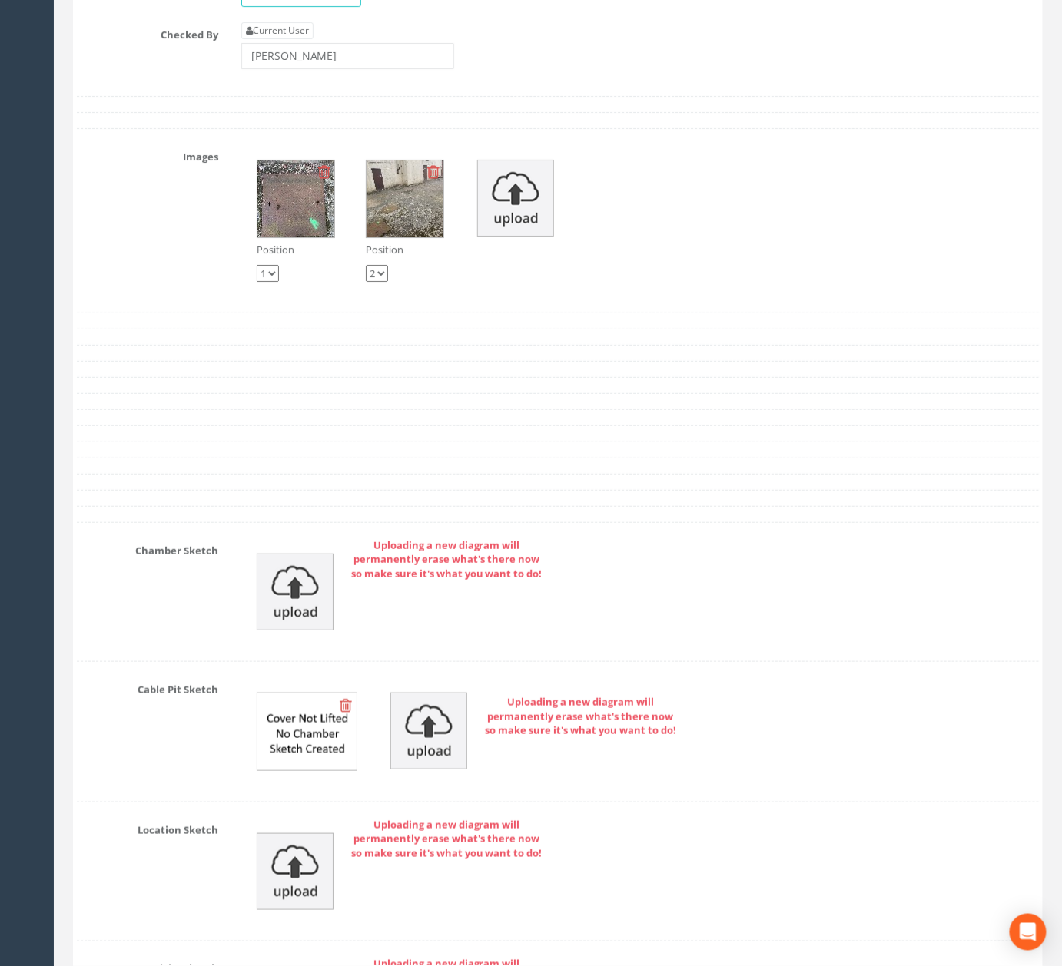
scroll to position [4260, 0]
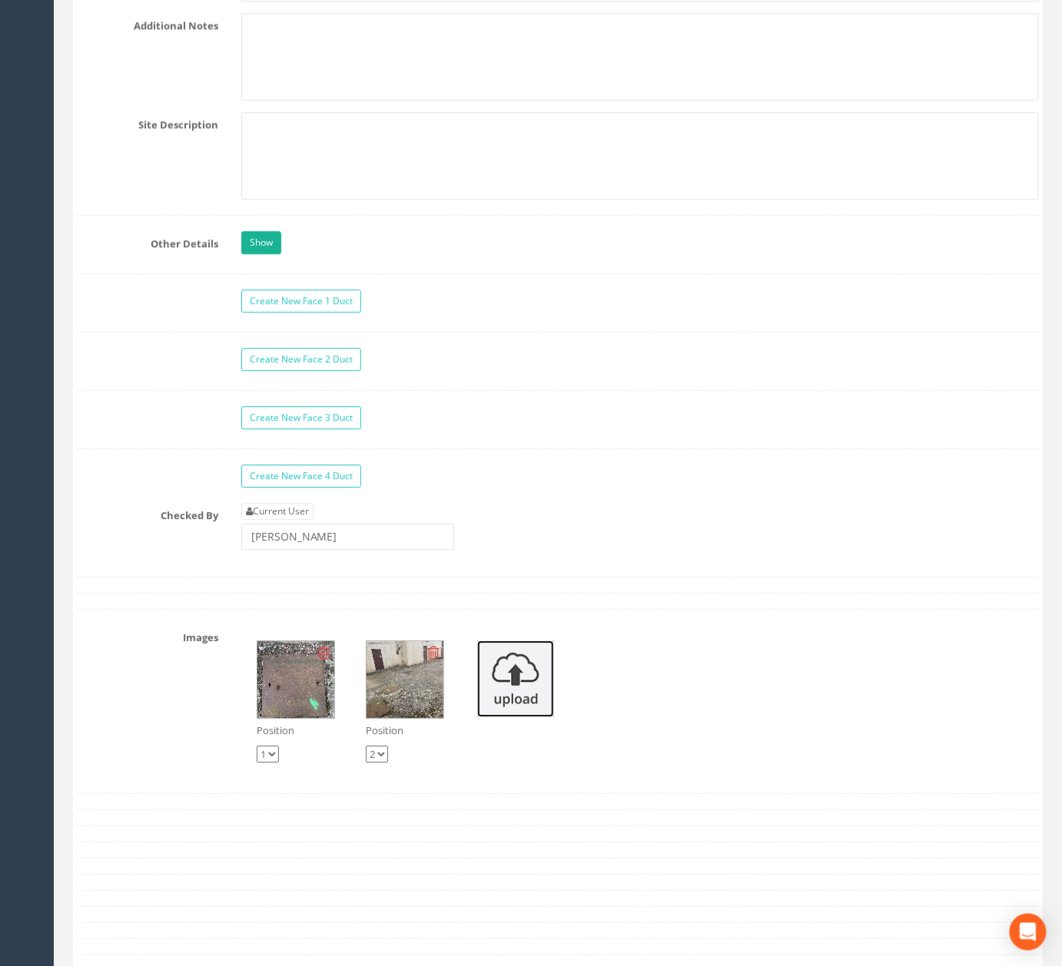
click at [519, 717] on img at bounding box center [515, 679] width 77 height 77
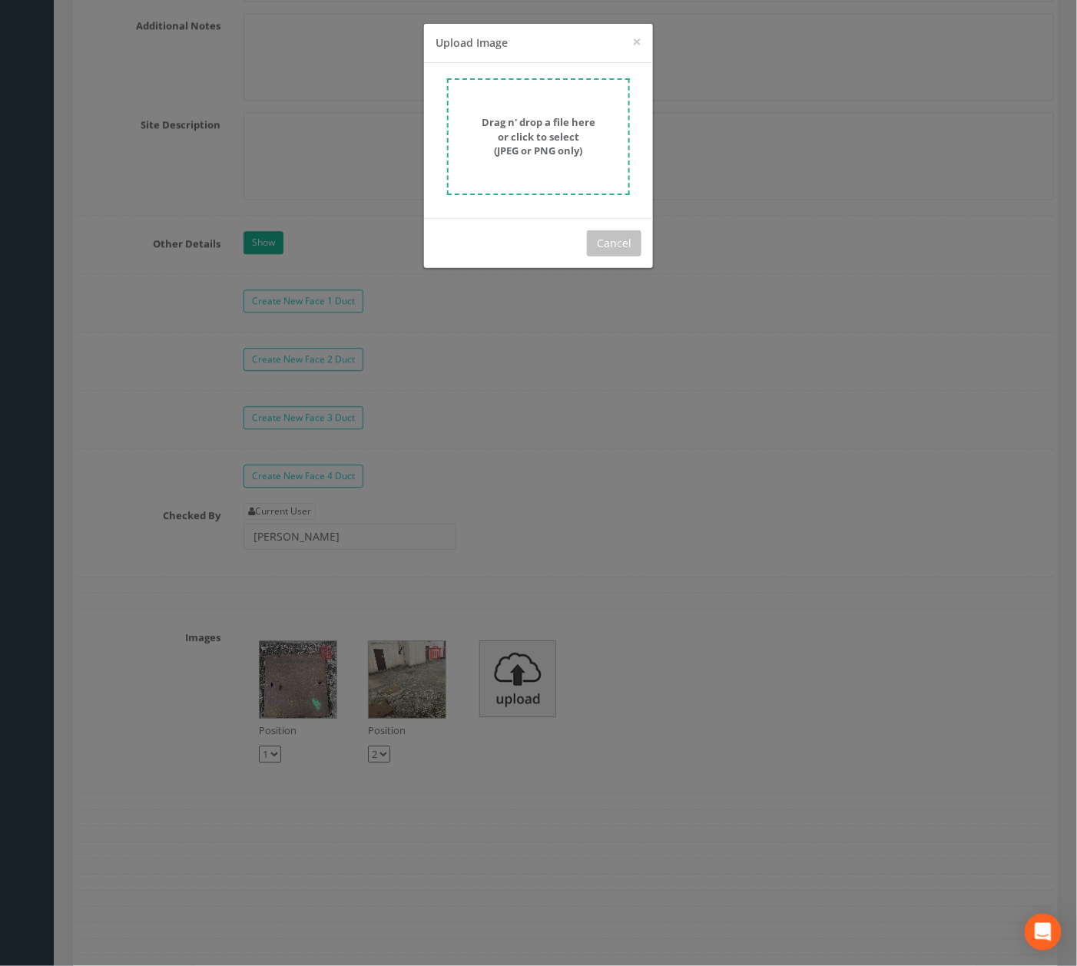
click at [554, 112] on form "Drag n' drop a file here or click to select (JPEG or PNG only)" at bounding box center [538, 136] width 183 height 117
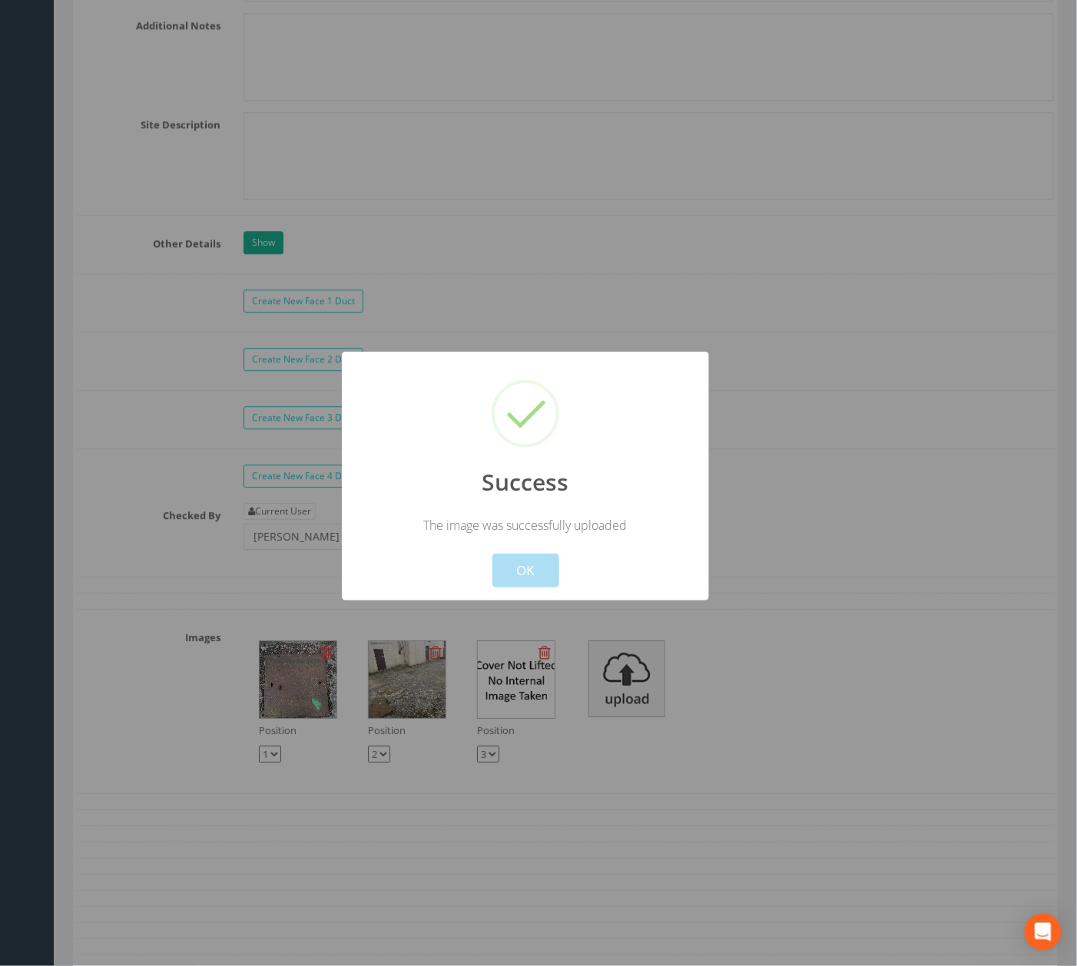
click at [532, 555] on button "OK" at bounding box center [525, 571] width 67 height 34
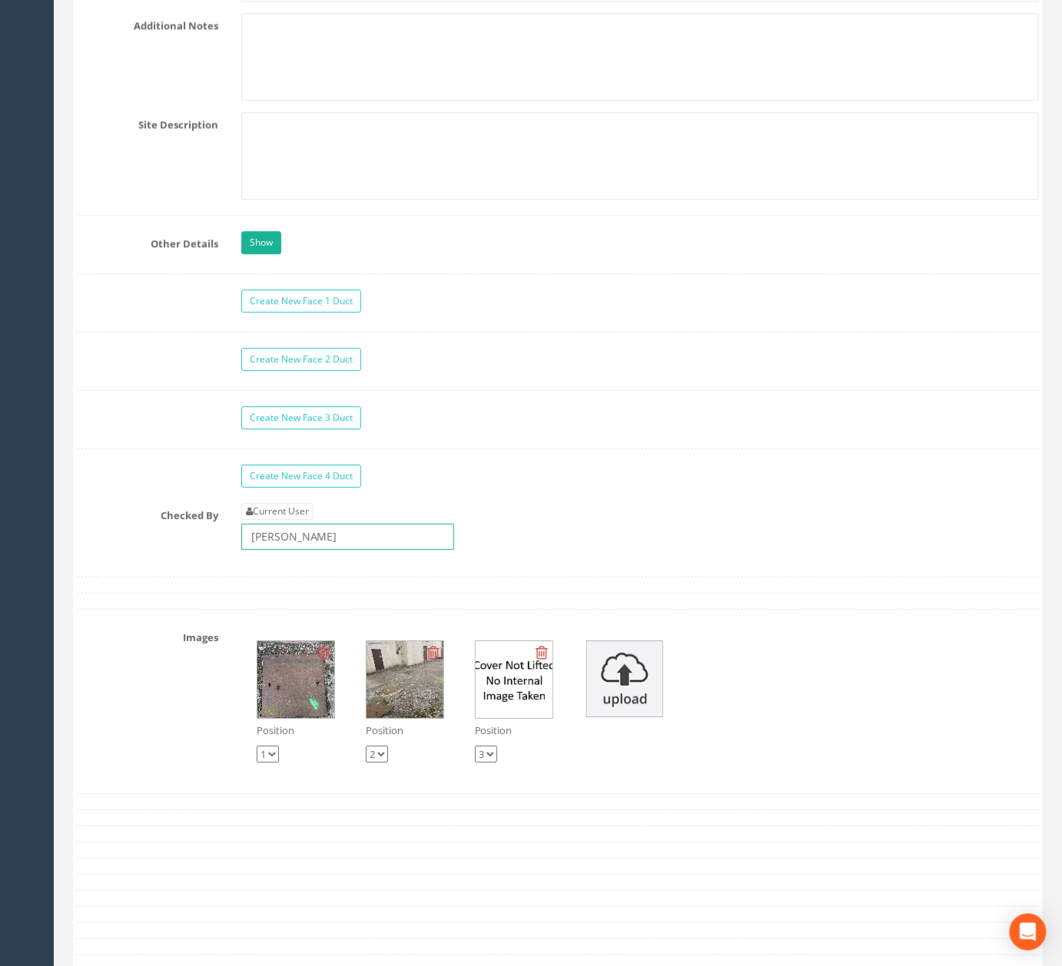
click at [330, 550] on input "[PERSON_NAME]" at bounding box center [347, 537] width 213 height 26
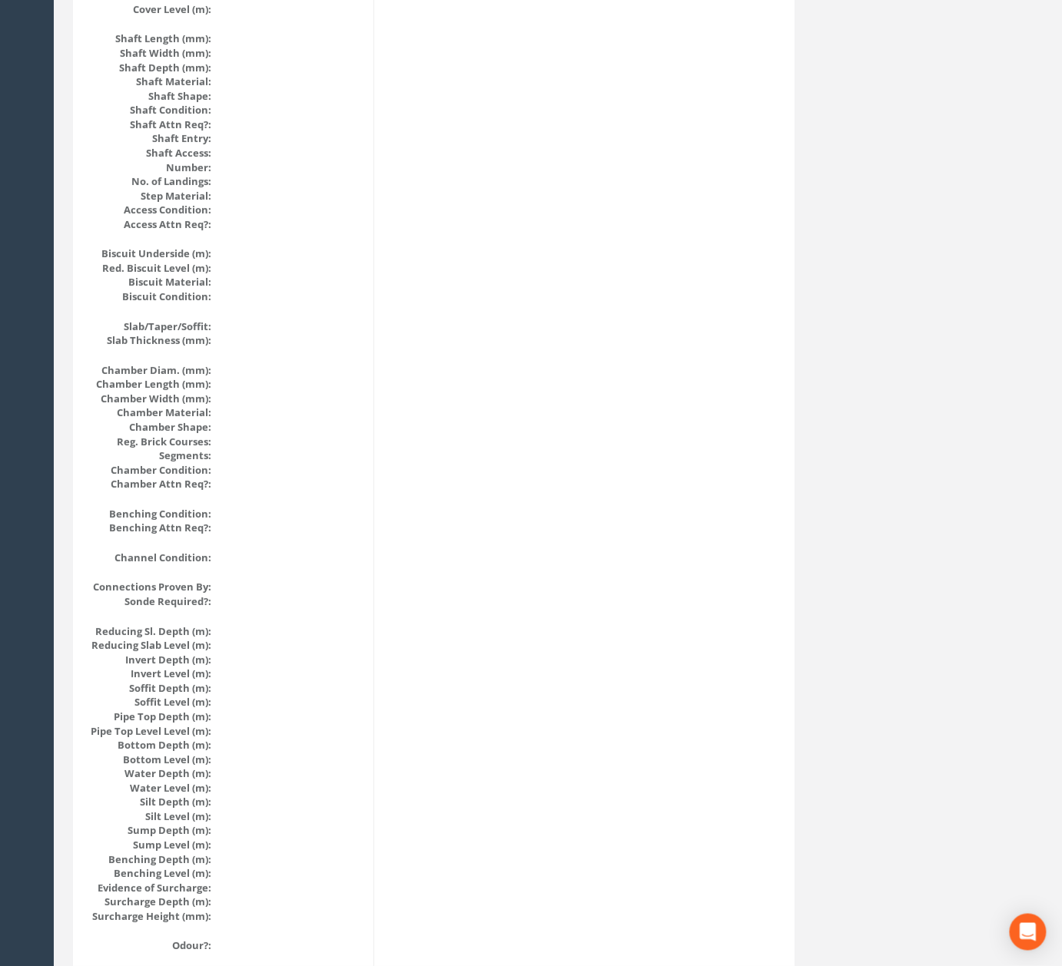
scroll to position [0, 0]
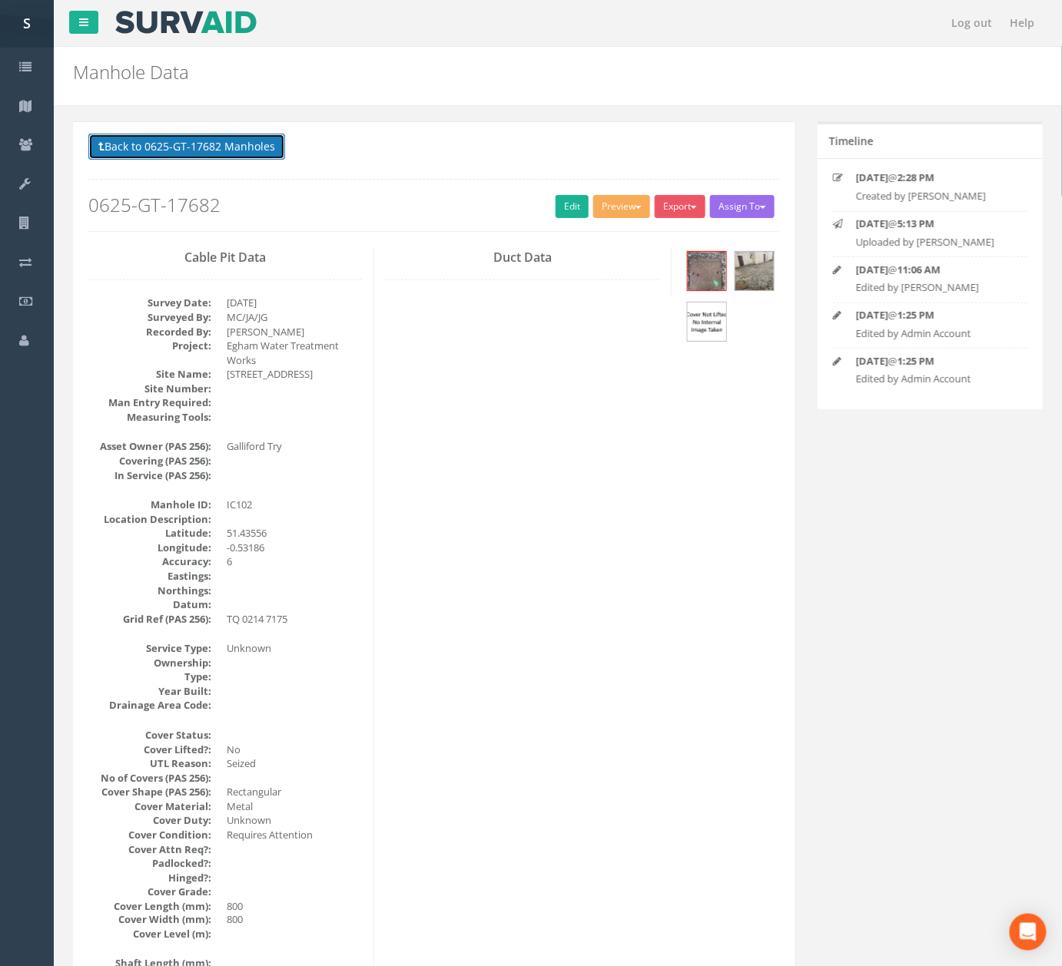
click at [183, 146] on button "Back to 0625-GT-17682 Manholes" at bounding box center [186, 147] width 197 height 26
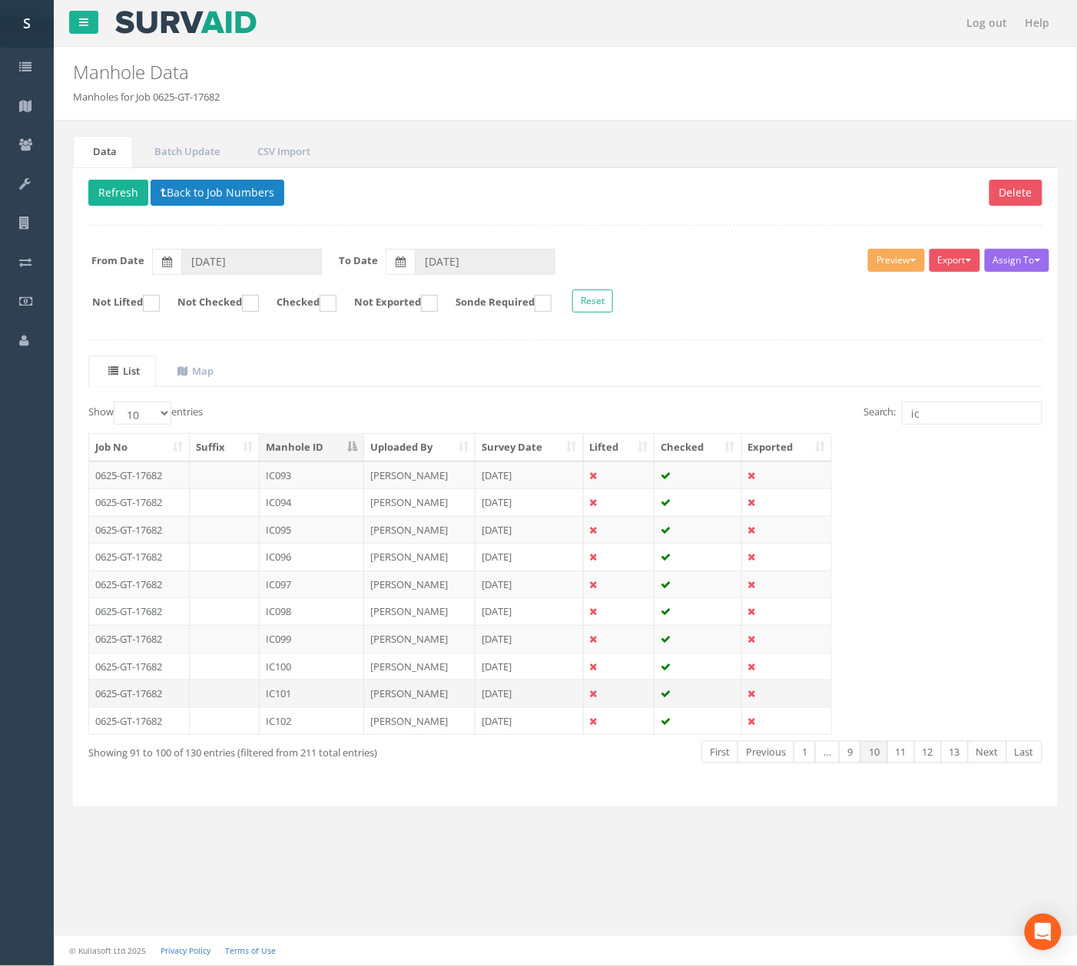
click at [366, 701] on td "[PERSON_NAME]" at bounding box center [419, 694] width 111 height 28
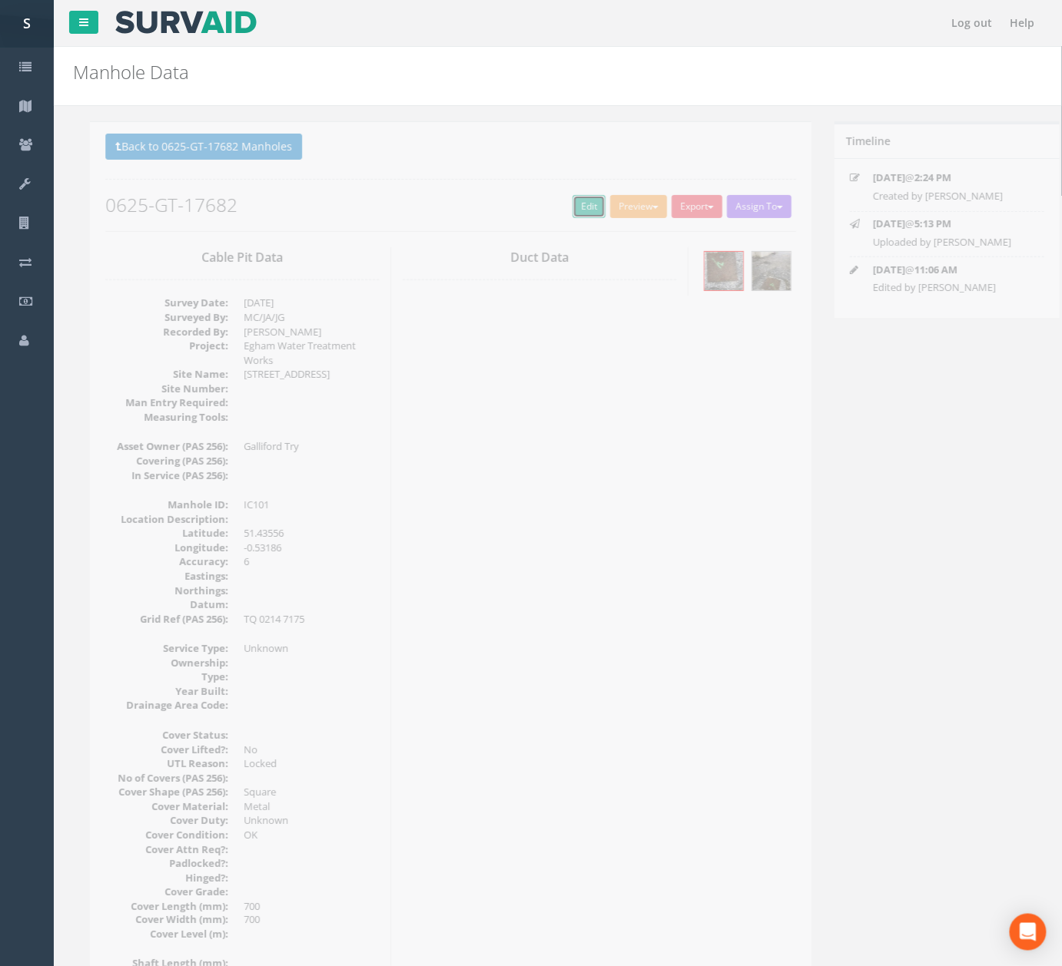
click at [556, 216] on link "Edit" at bounding box center [571, 206] width 33 height 23
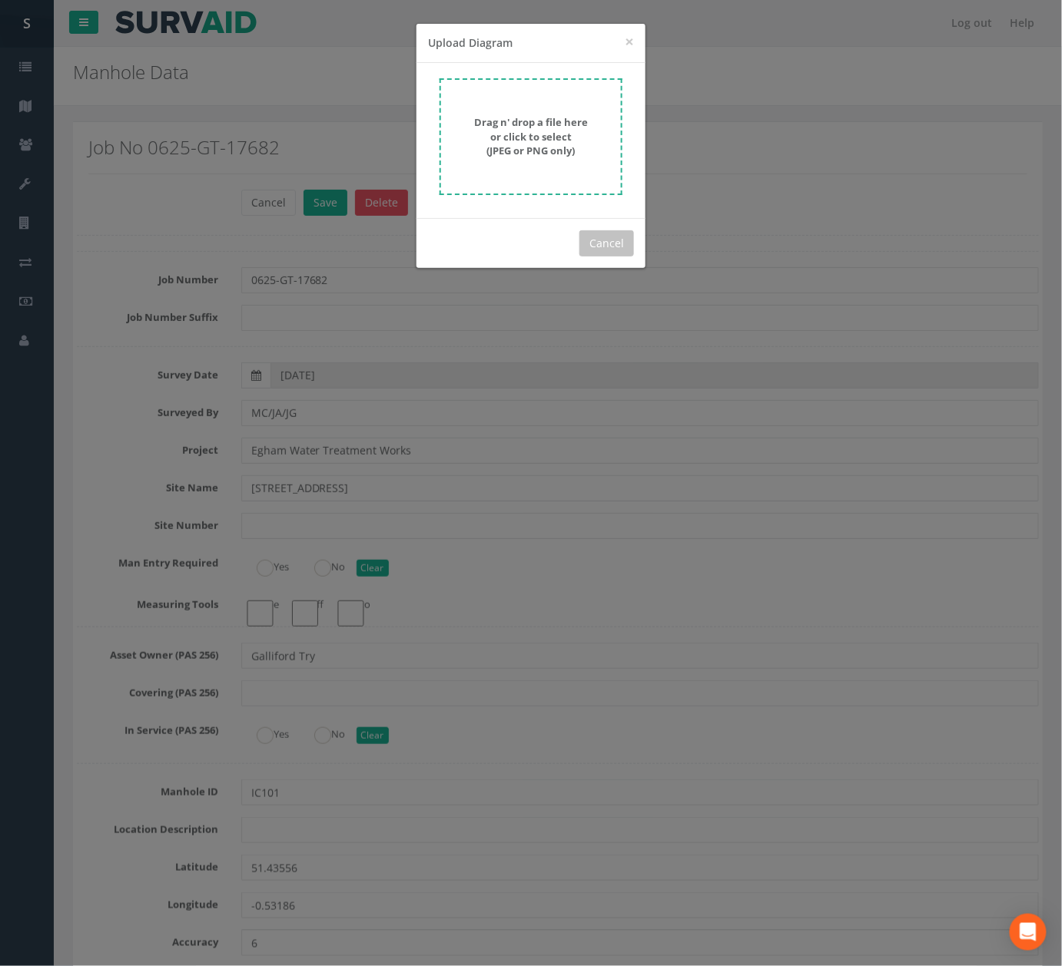
click at [504, 127] on strong "Drag n' drop a file here or click to select (JPEG or PNG only)" at bounding box center [531, 136] width 114 height 42
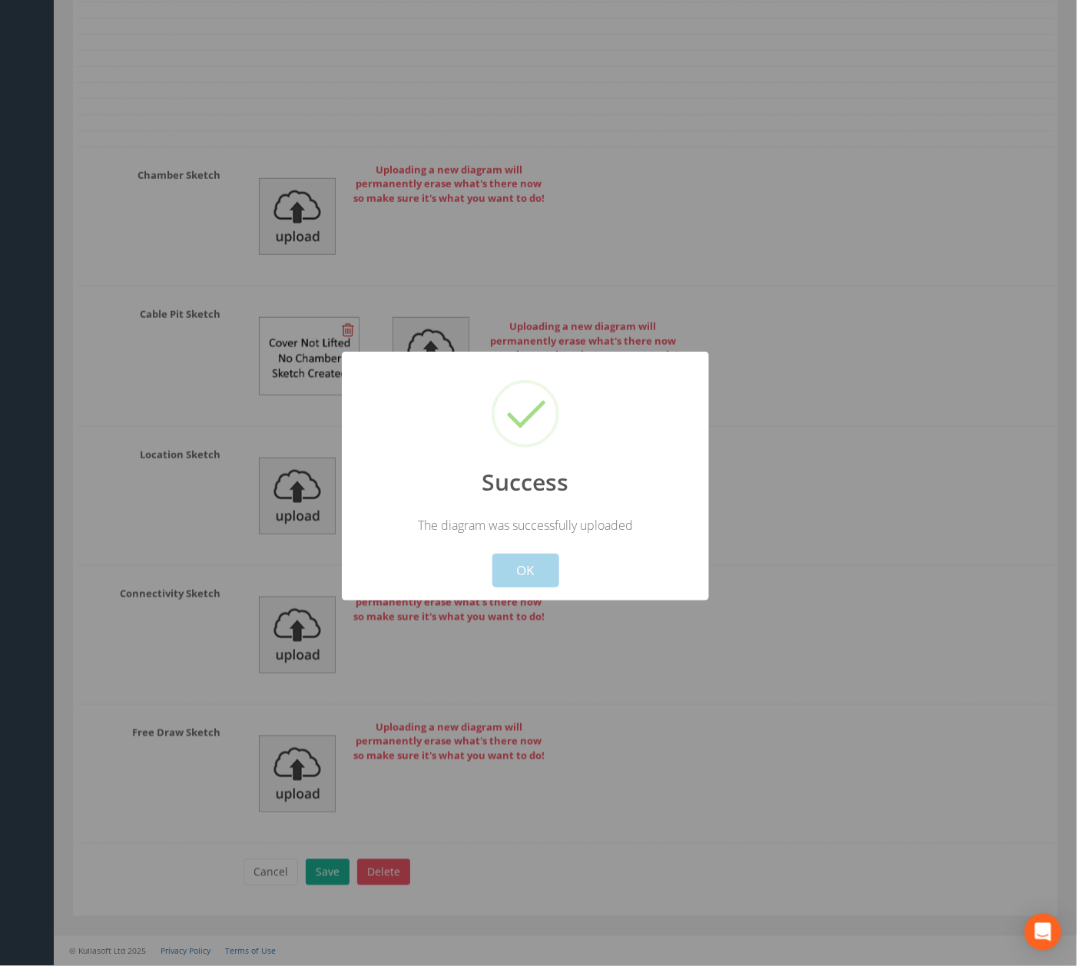
click at [544, 567] on button "OK" at bounding box center [525, 571] width 67 height 34
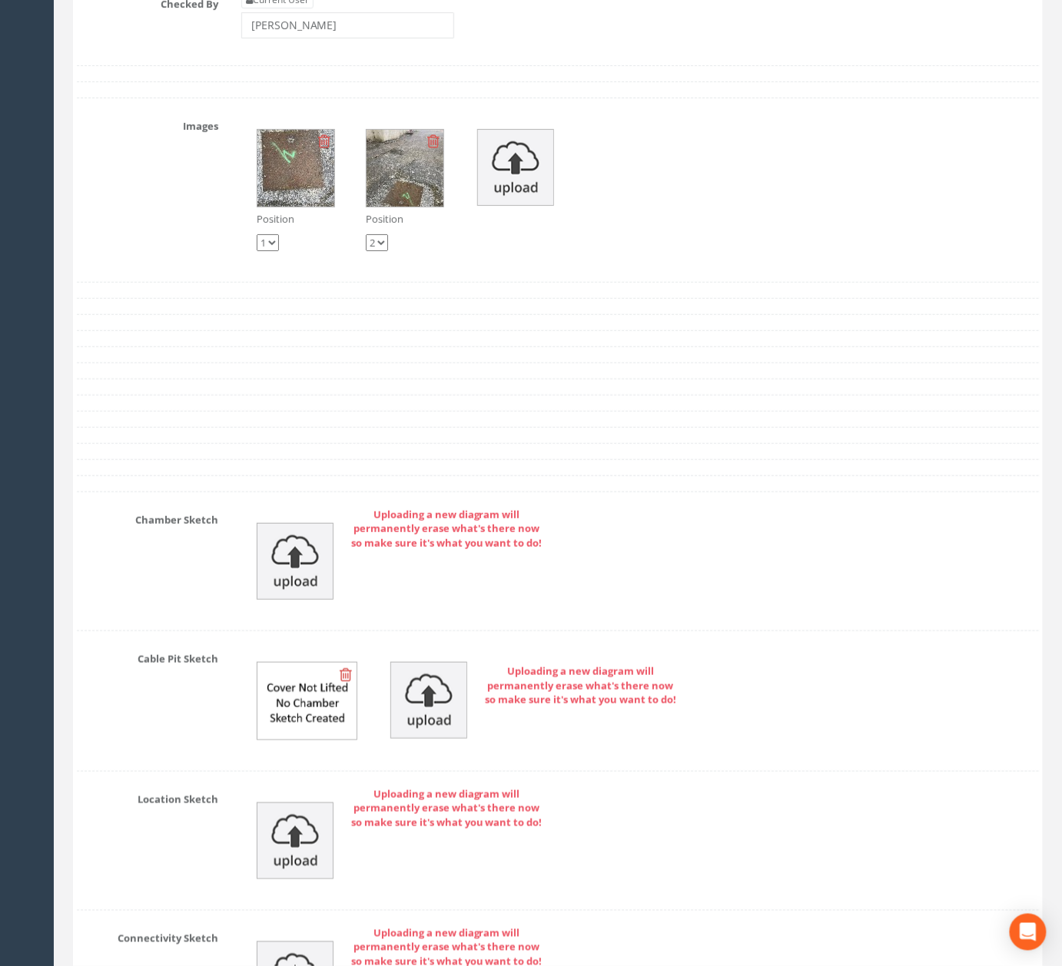
scroll to position [4764, 0]
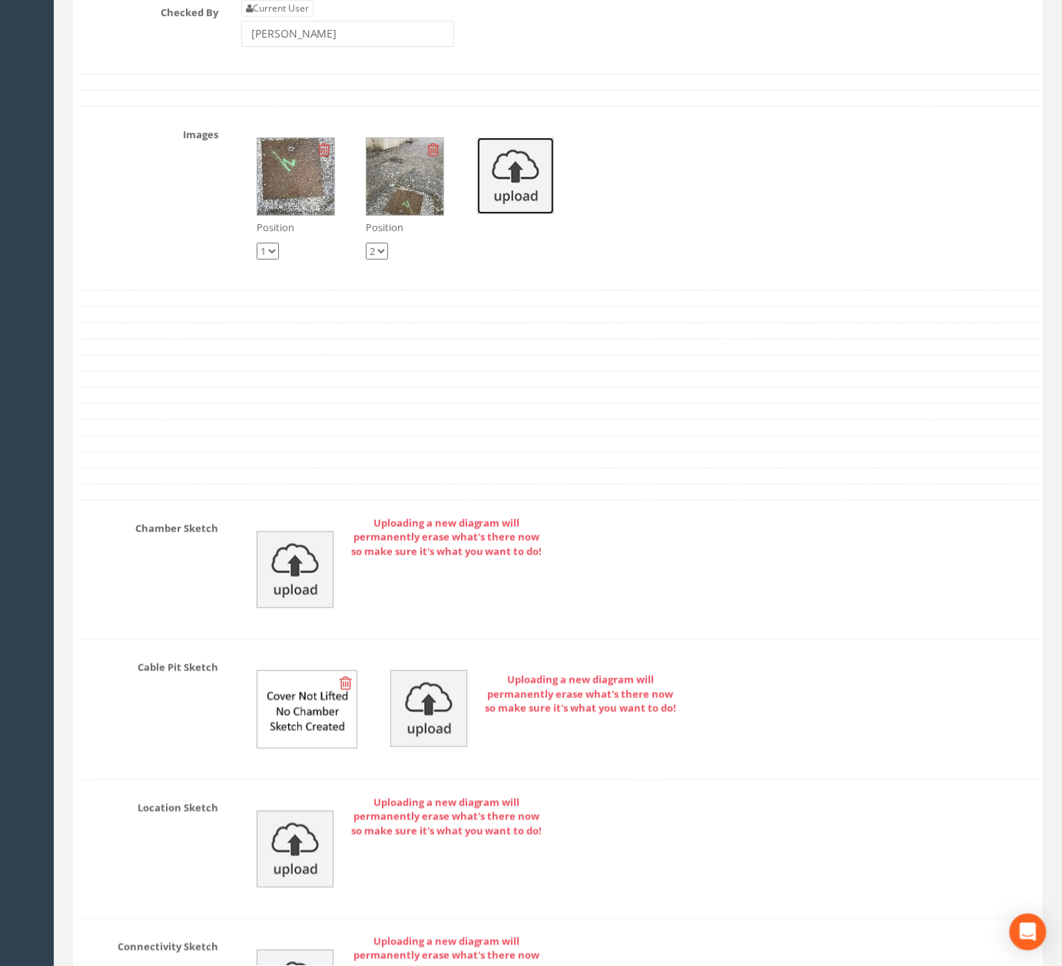
click at [520, 214] on img at bounding box center [515, 176] width 77 height 77
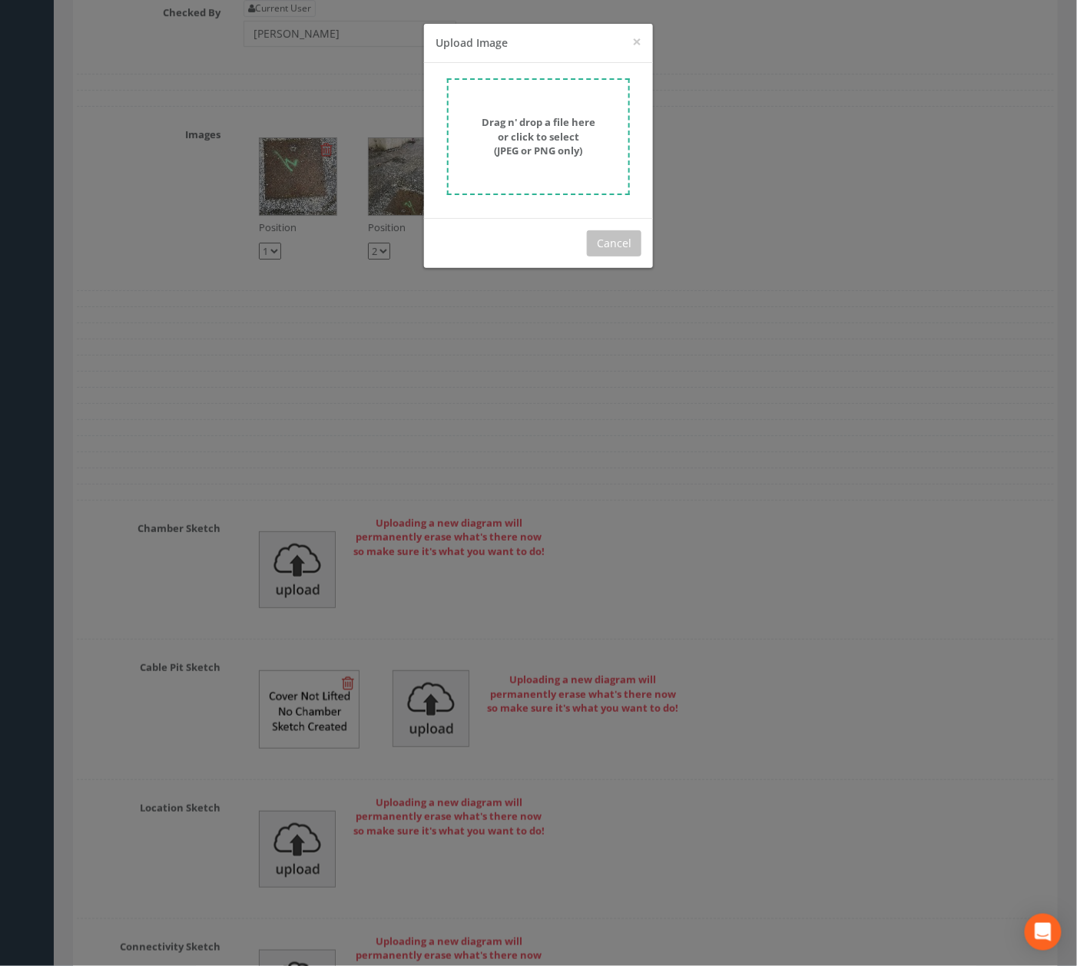
click at [584, 132] on div "Drag n' drop a file here or click to select (JPEG or PNG only)" at bounding box center [538, 136] width 149 height 43
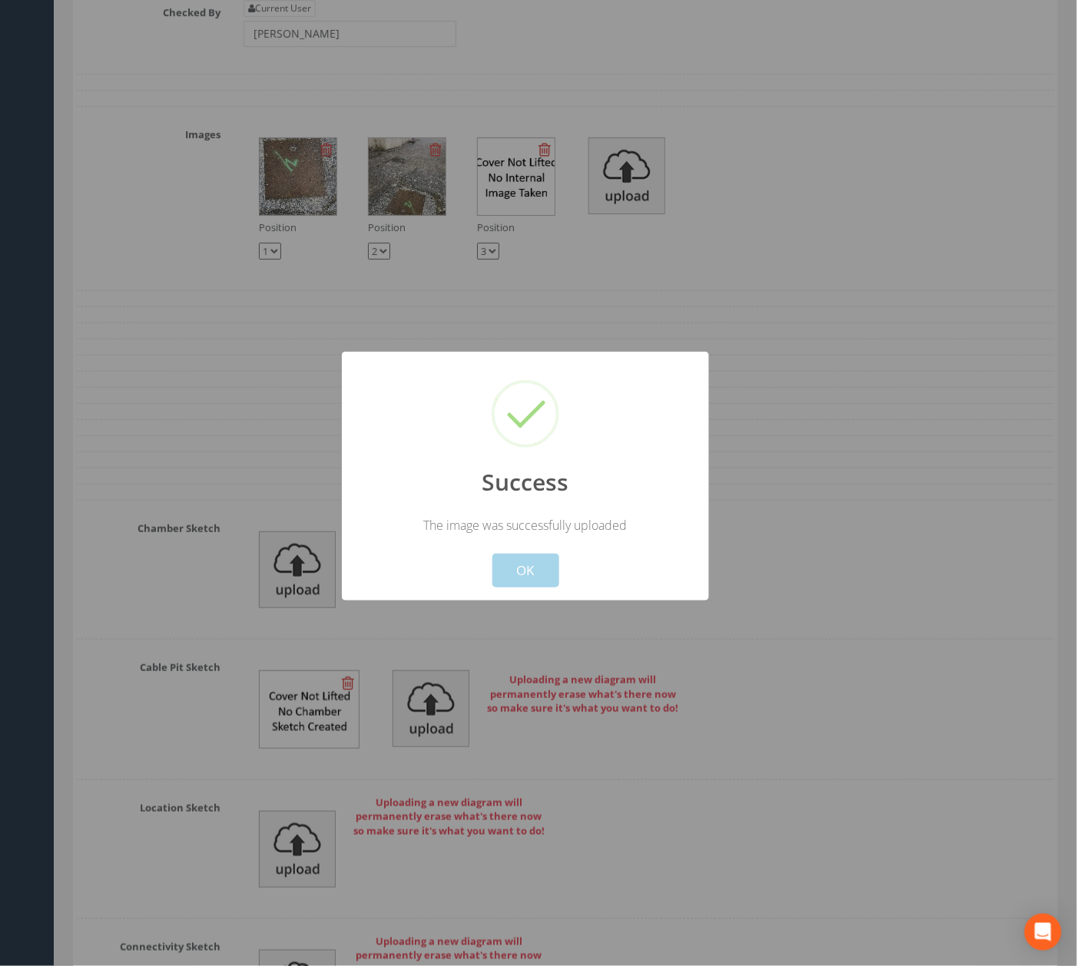
click at [532, 572] on button "OK" at bounding box center [525, 571] width 67 height 34
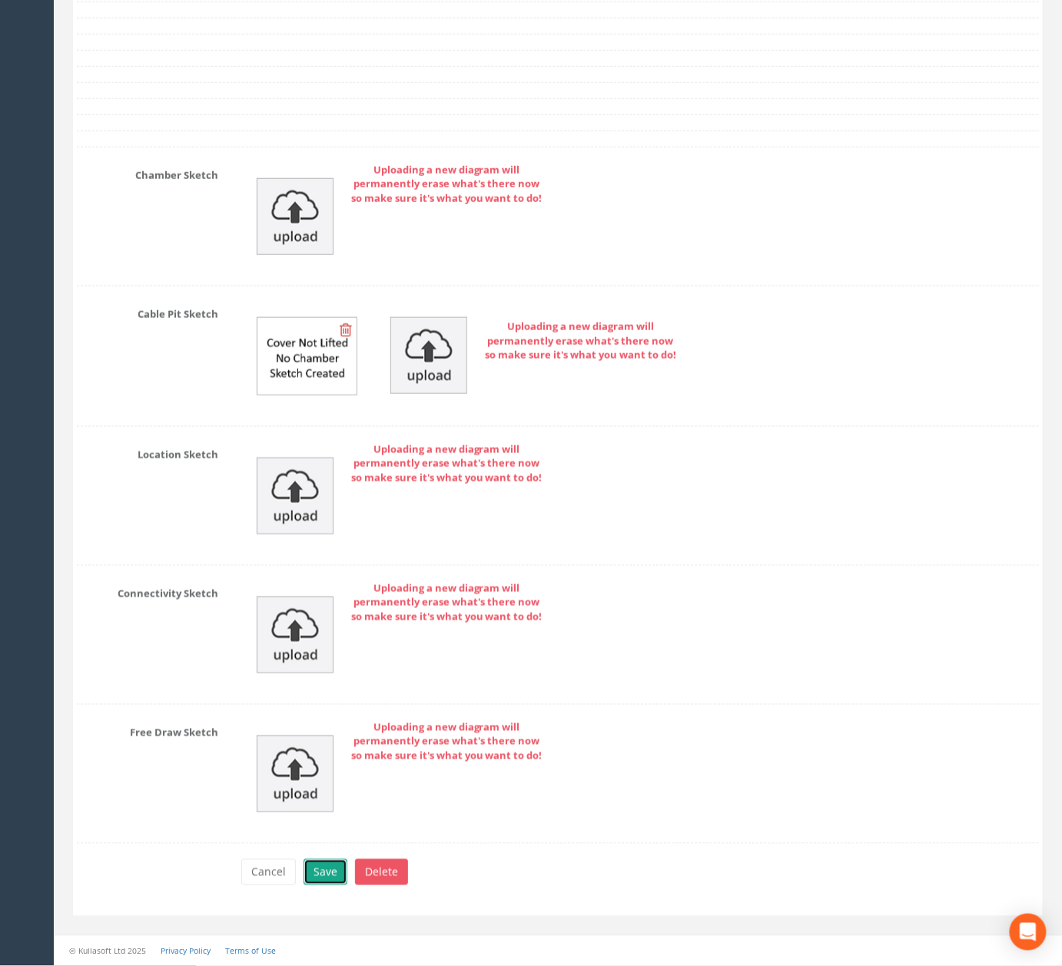
click at [326, 877] on button "Save" at bounding box center [325, 873] width 44 height 26
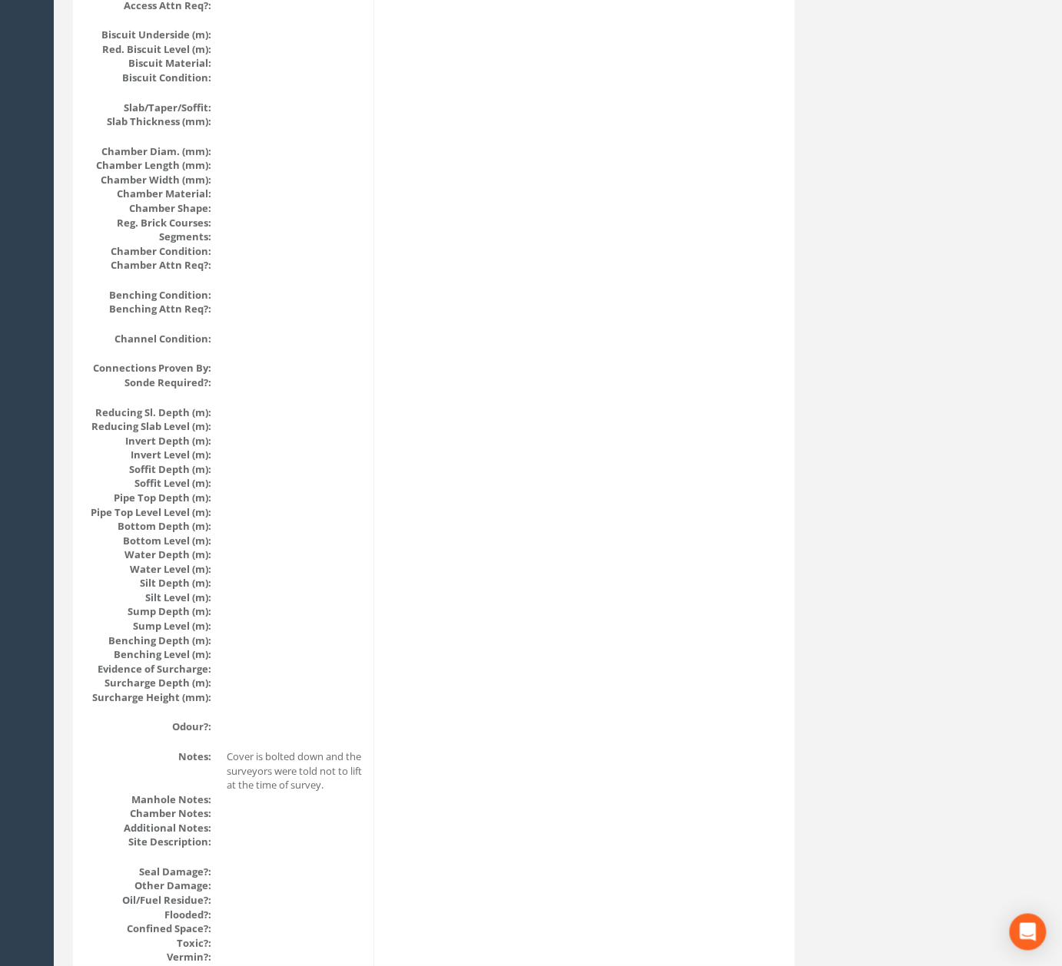
scroll to position [0, 0]
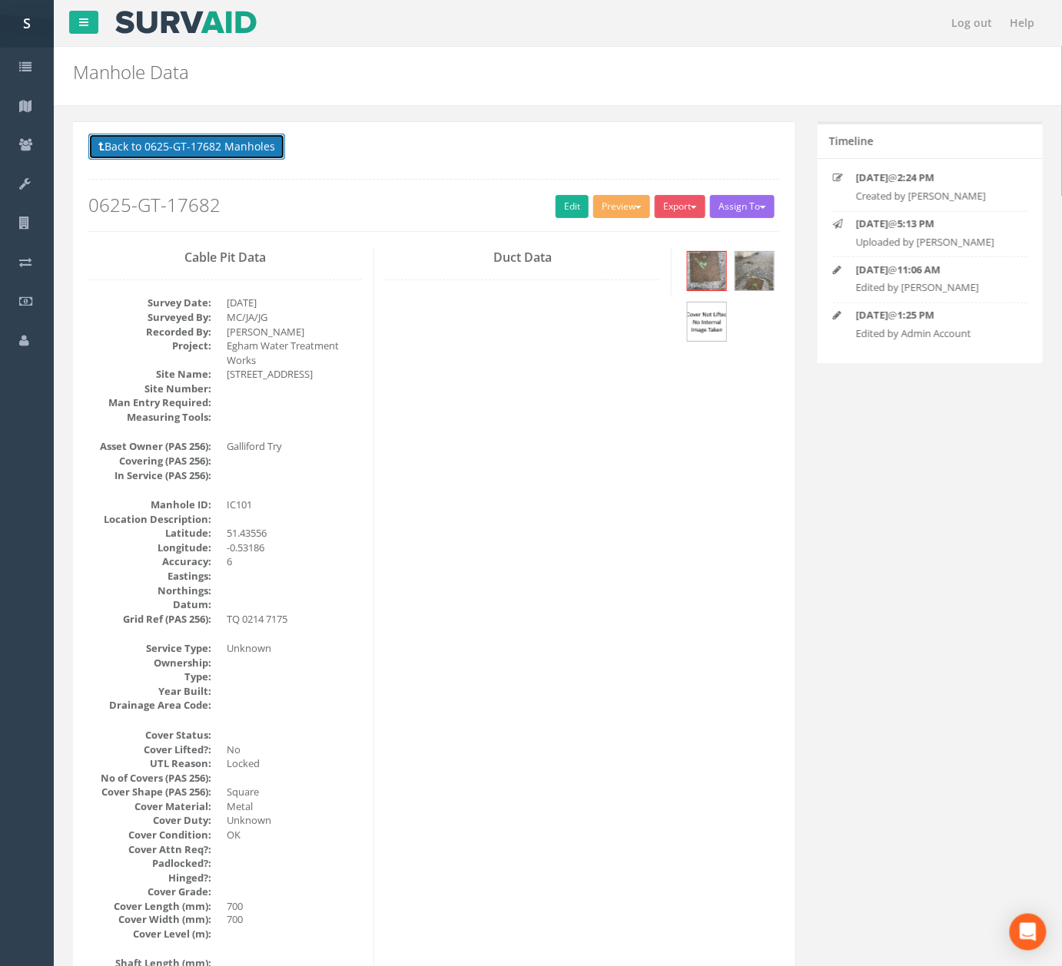
click at [191, 157] on button "Back to 0625-GT-17682 Manholes" at bounding box center [186, 147] width 197 height 26
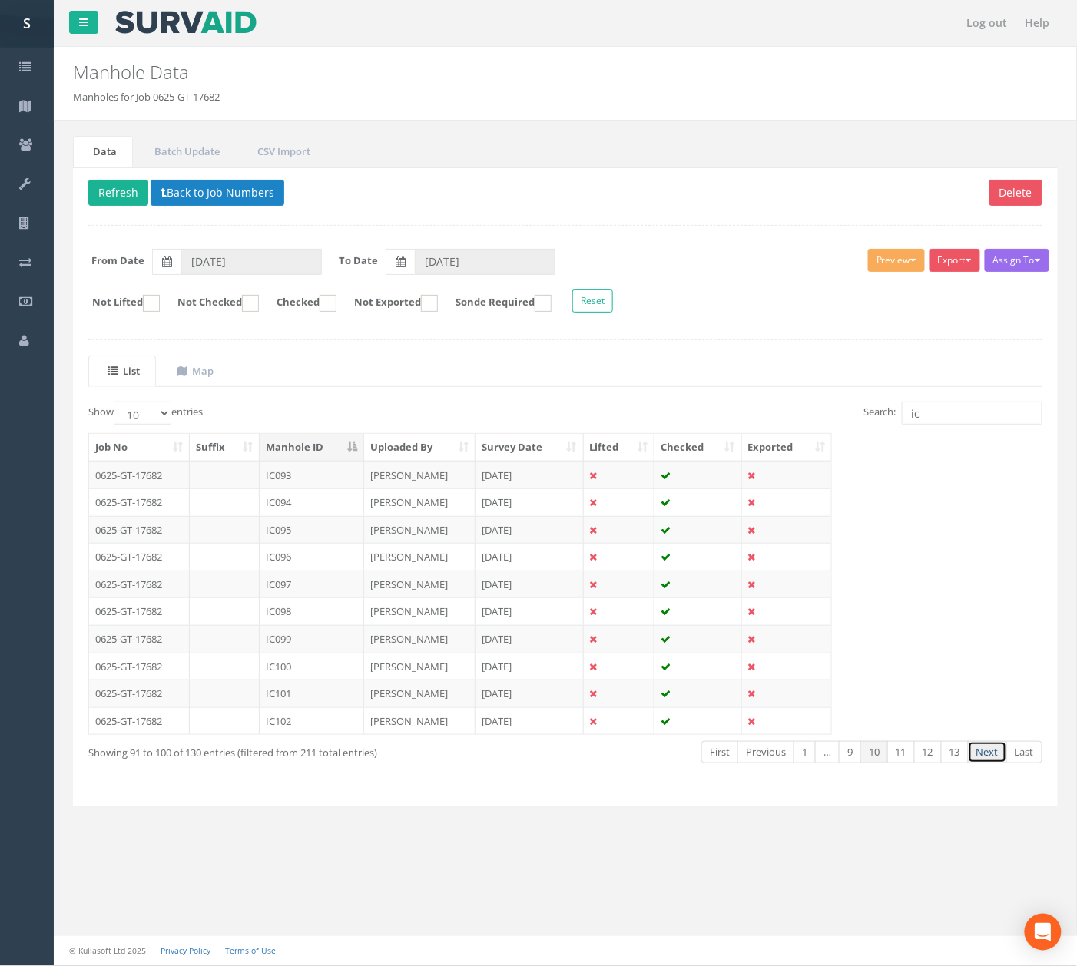
click at [994, 764] on link "Next" at bounding box center [987, 752] width 39 height 22
click at [252, 480] on td at bounding box center [225, 476] width 71 height 28
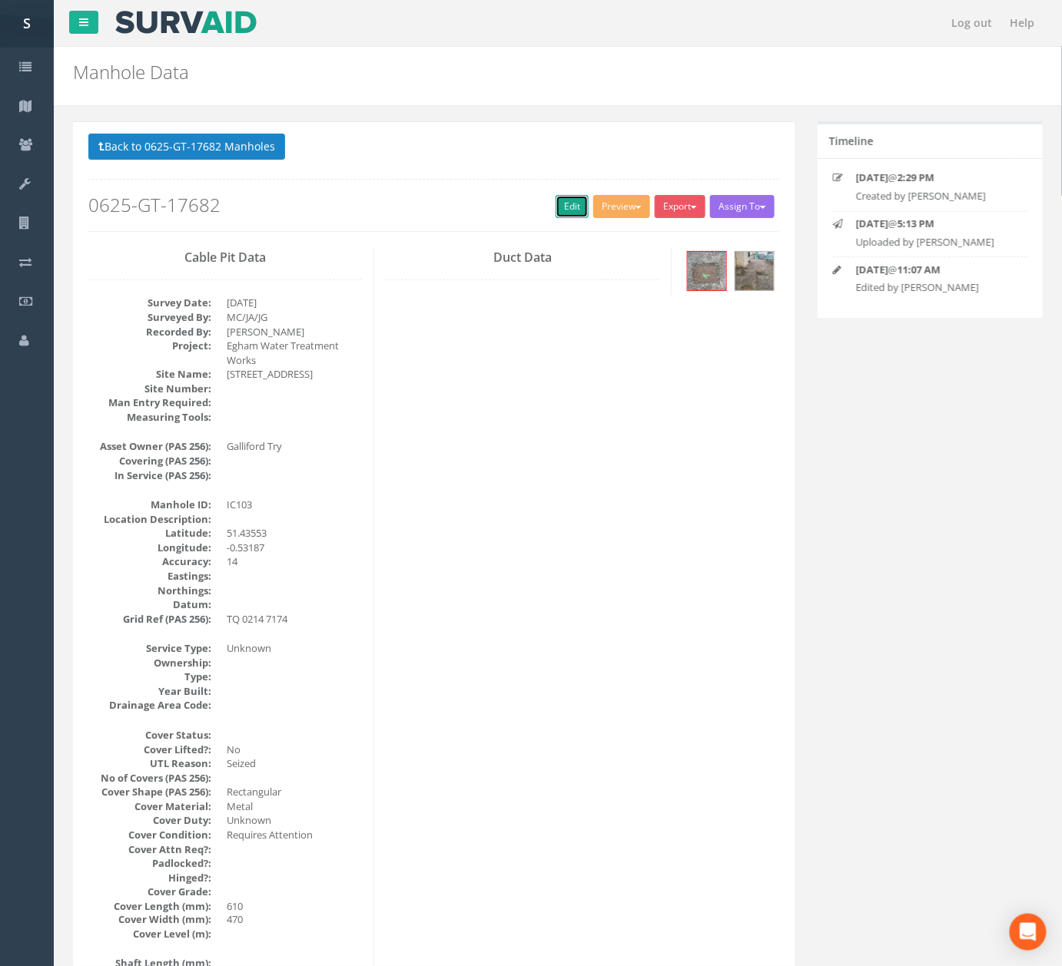
click at [572, 201] on link "Edit" at bounding box center [571, 206] width 33 height 23
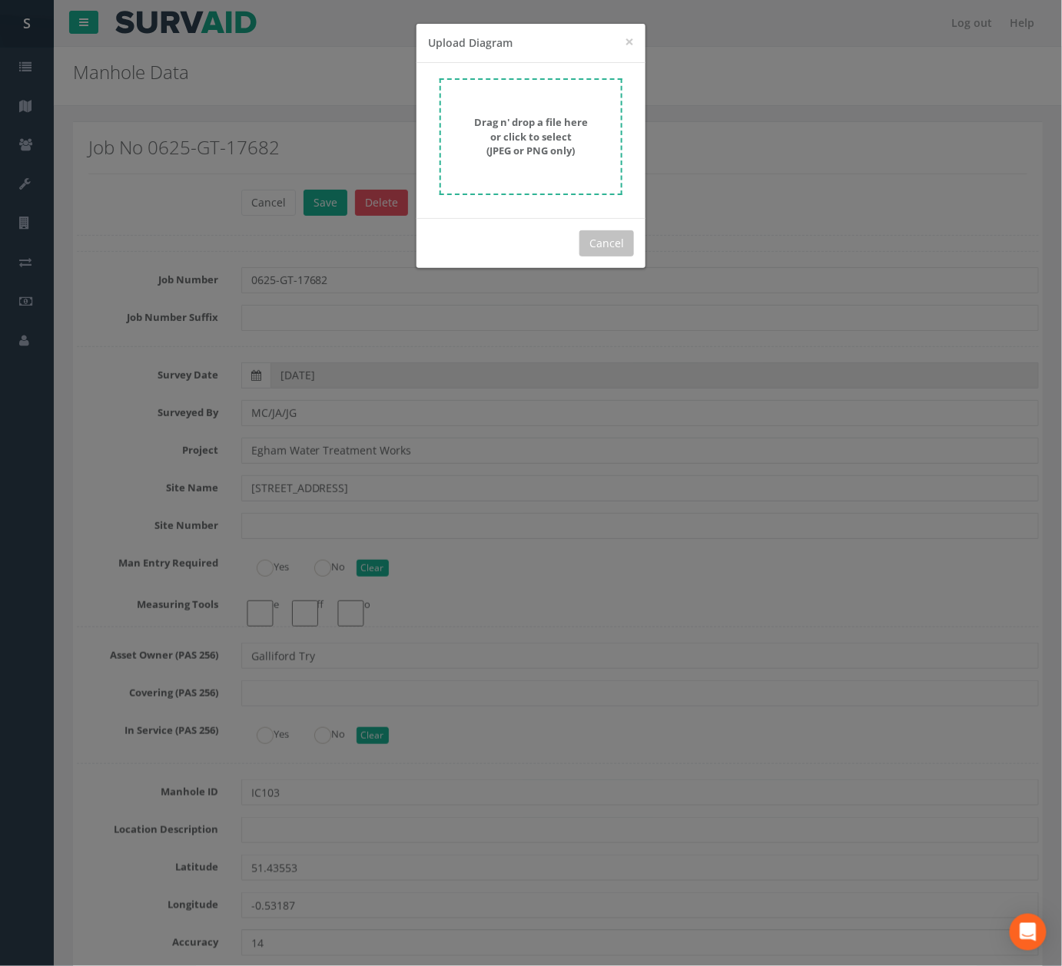
click at [592, 163] on form "Drag n' drop a file here or click to select (JPEG or PNG only)" at bounding box center [530, 136] width 183 height 117
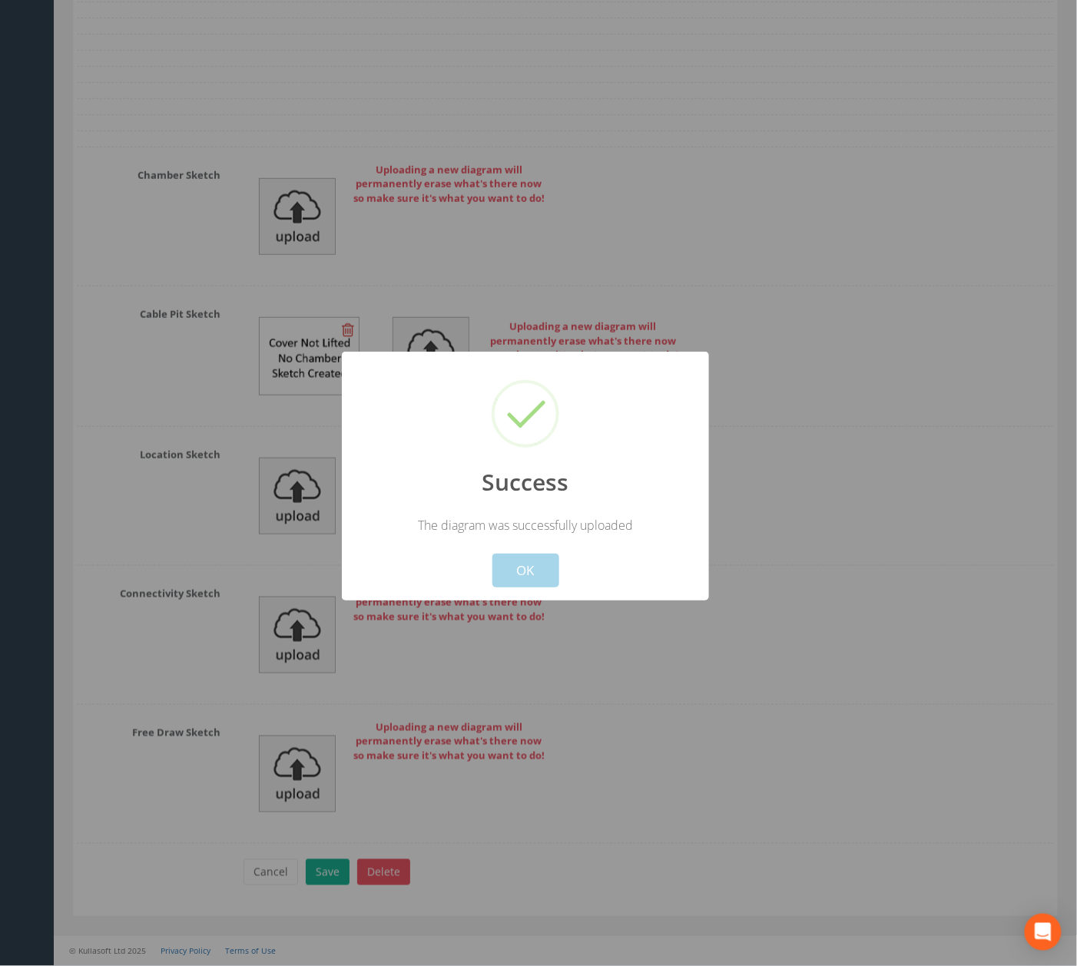
click at [533, 558] on button "OK" at bounding box center [525, 571] width 67 height 34
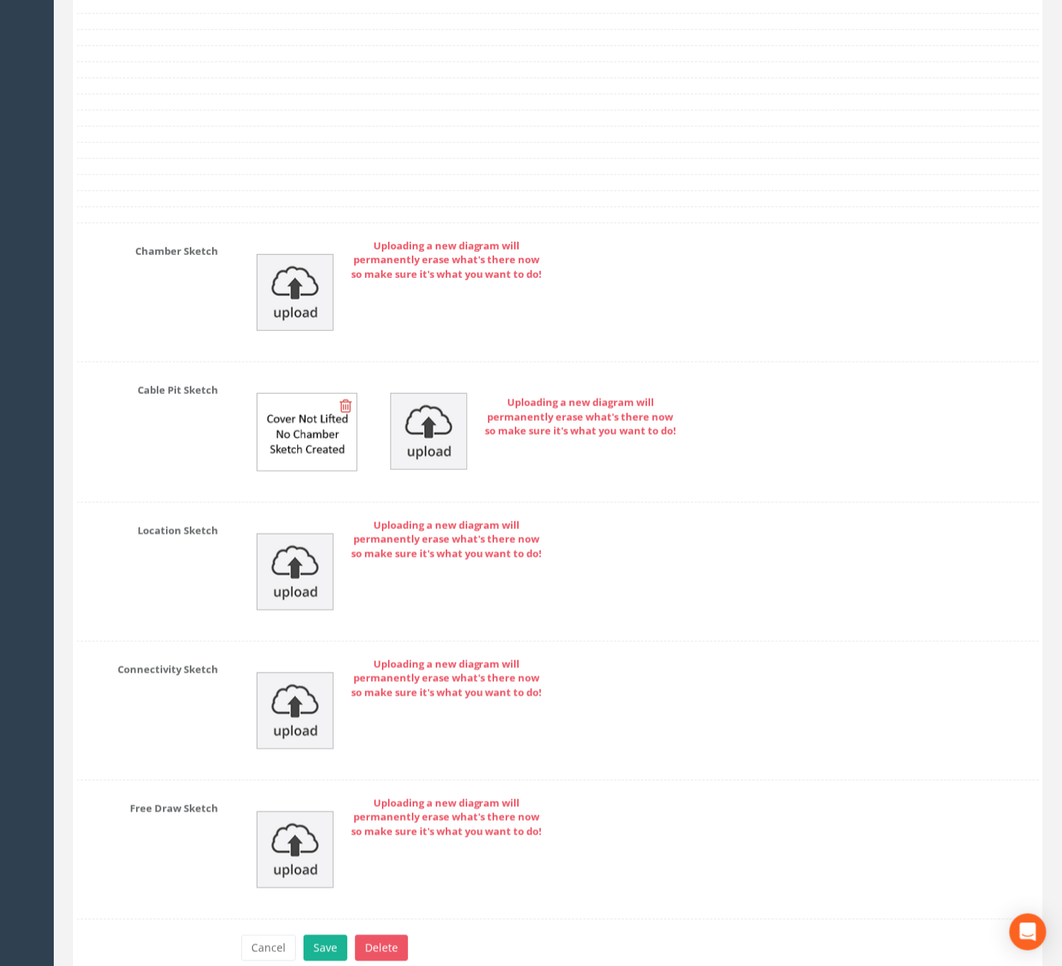
scroll to position [4866, 0]
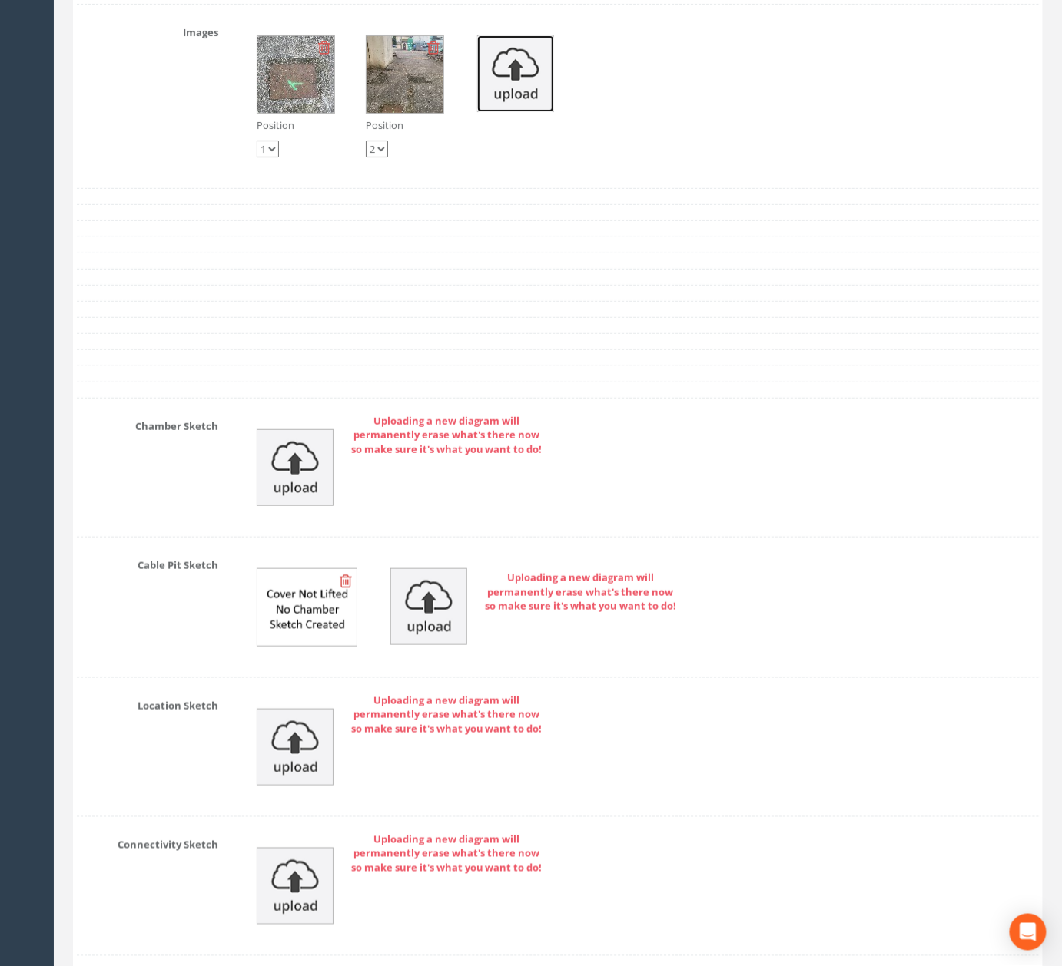
click at [495, 112] on img at bounding box center [515, 73] width 77 height 77
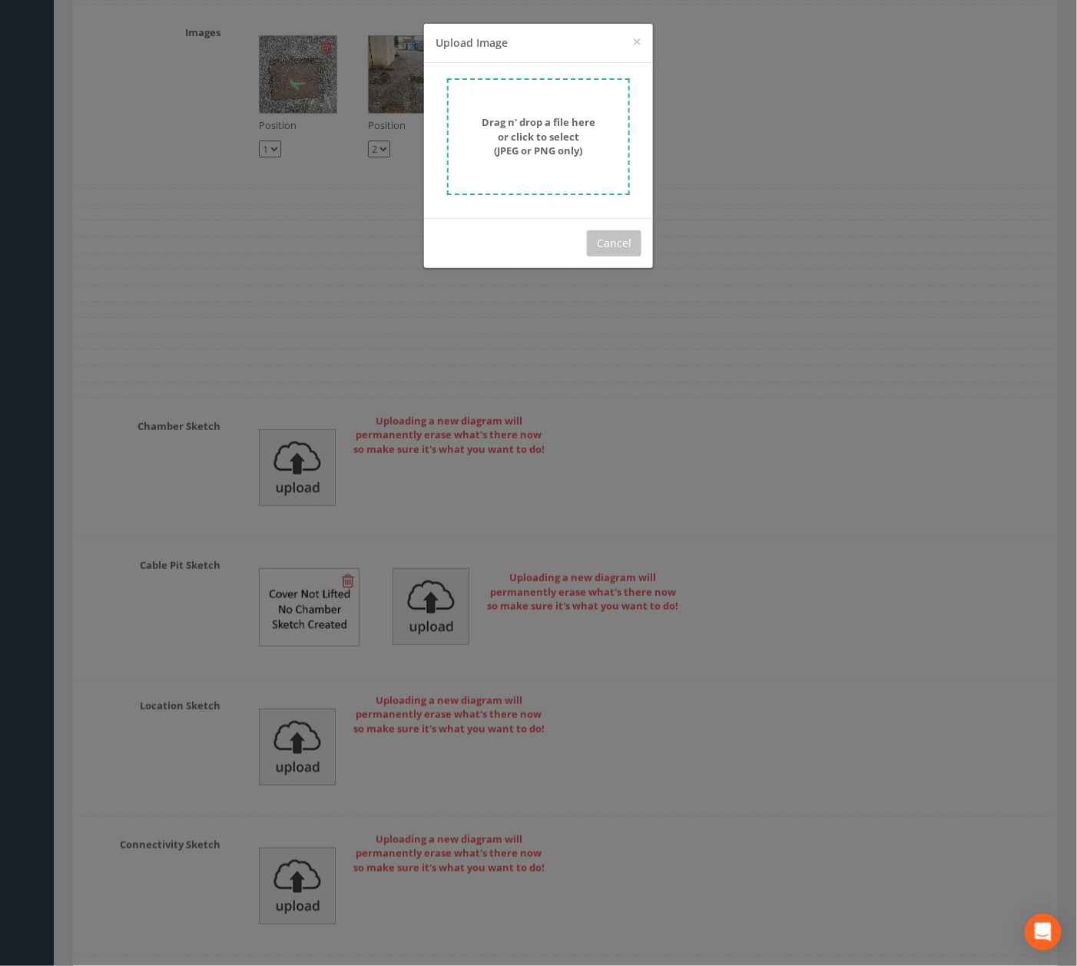
click at [526, 133] on strong "Drag n' drop a file here or click to select (JPEG or PNG only)" at bounding box center [539, 136] width 114 height 42
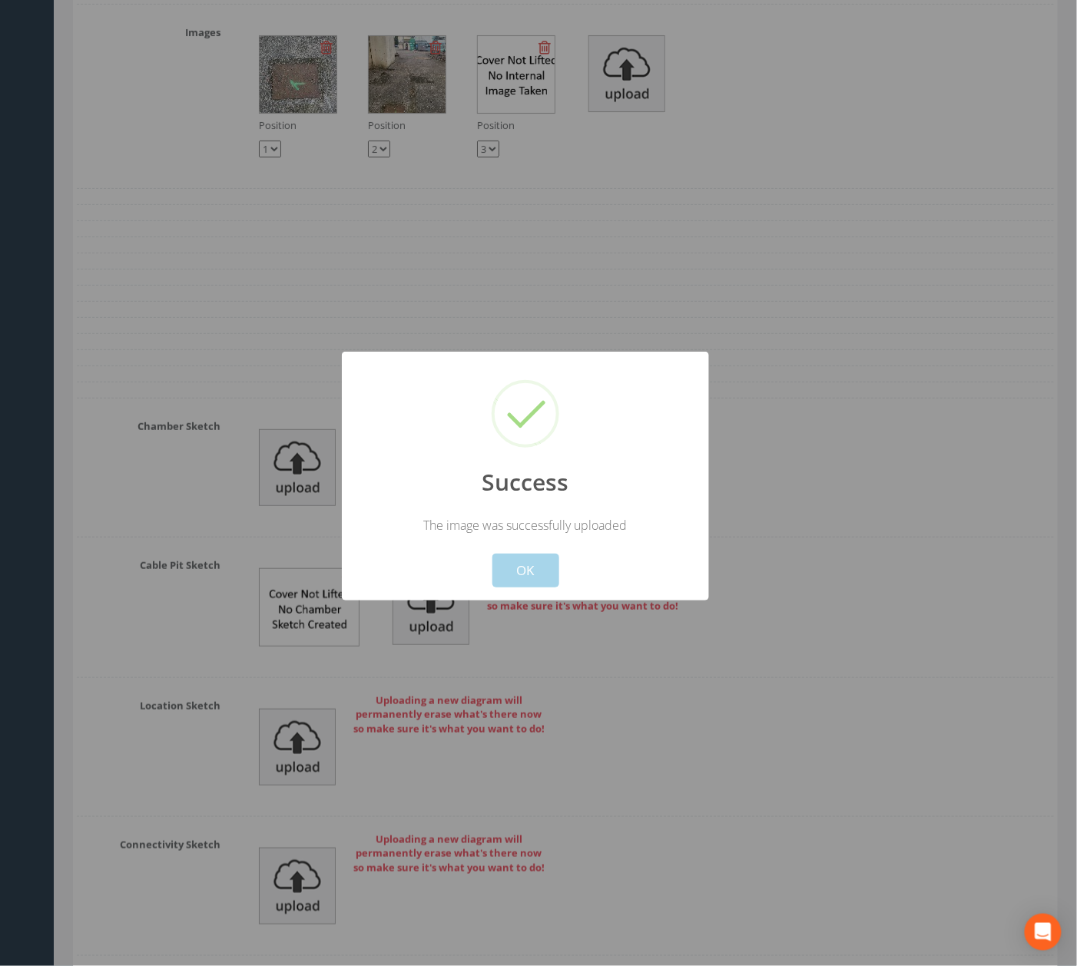
click at [548, 572] on button "OK" at bounding box center [525, 571] width 67 height 34
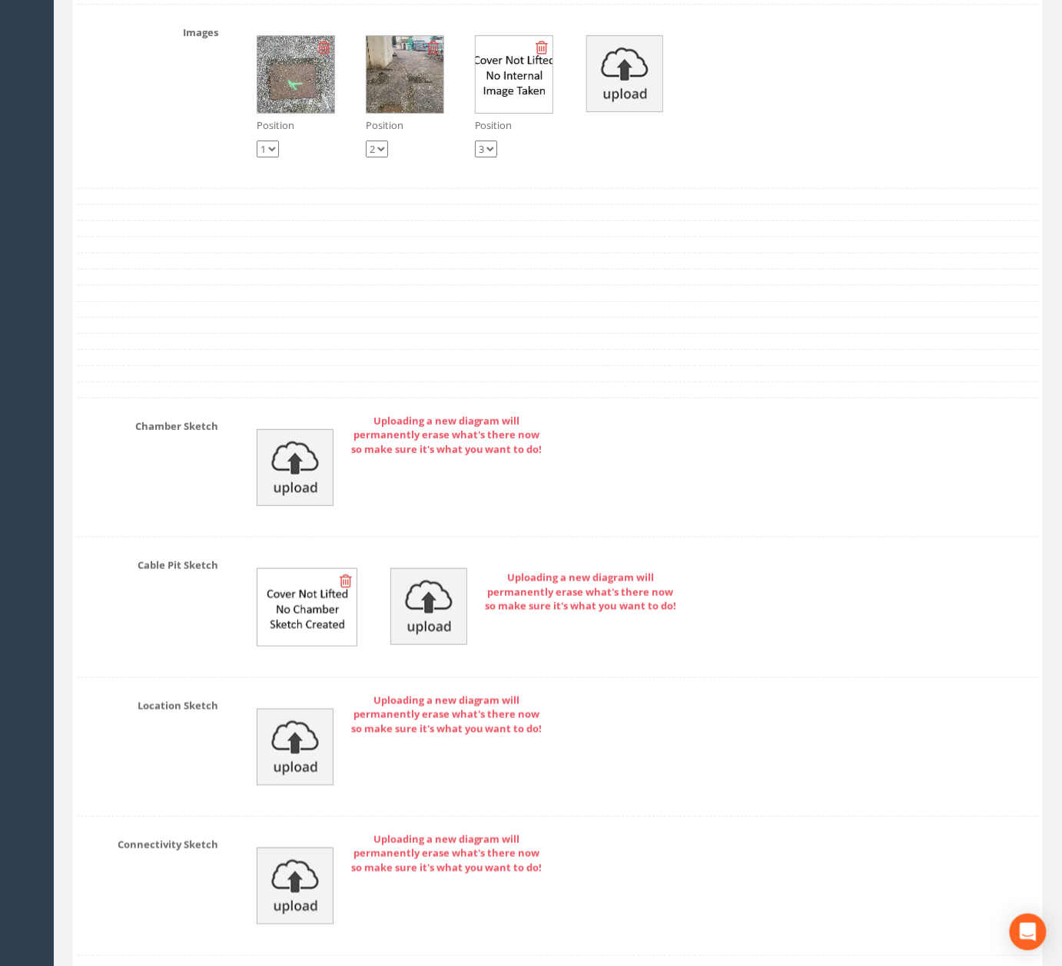
scroll to position [5176, 0]
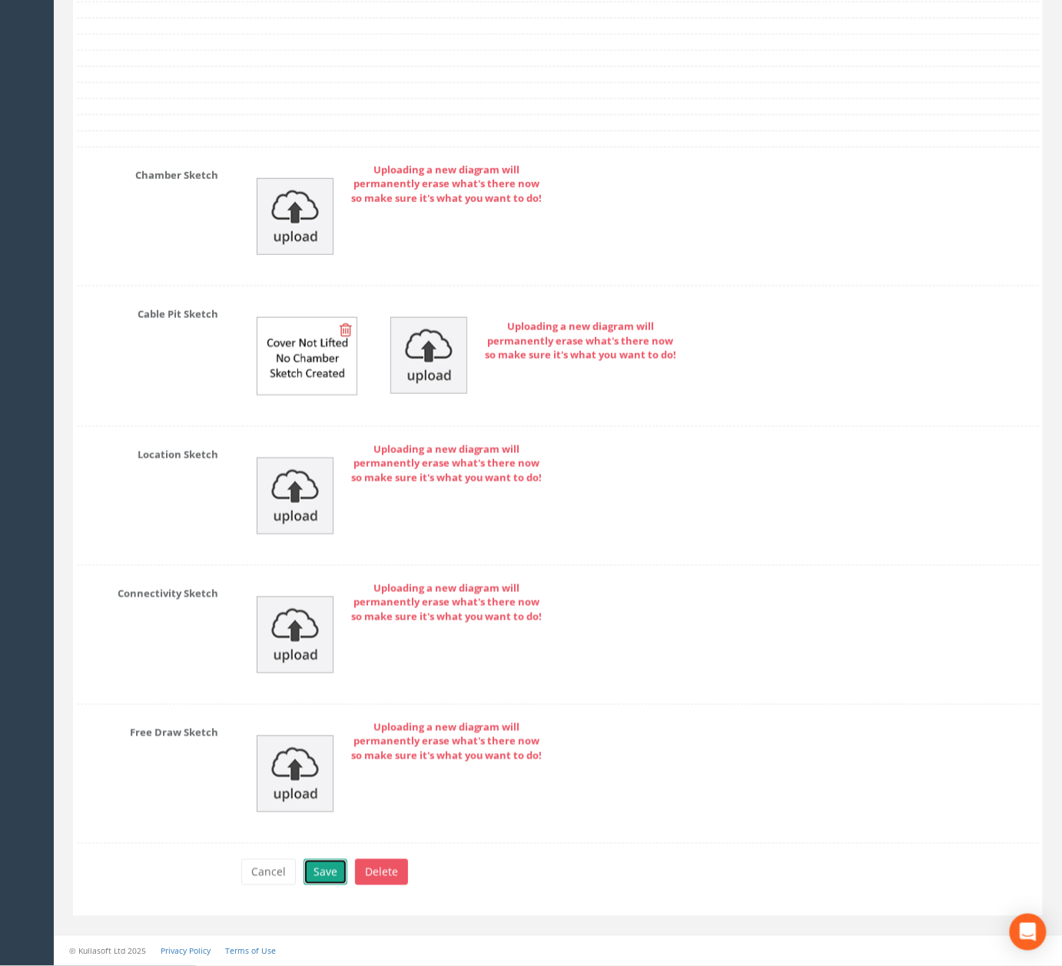
click at [327, 879] on button "Save" at bounding box center [325, 873] width 44 height 26
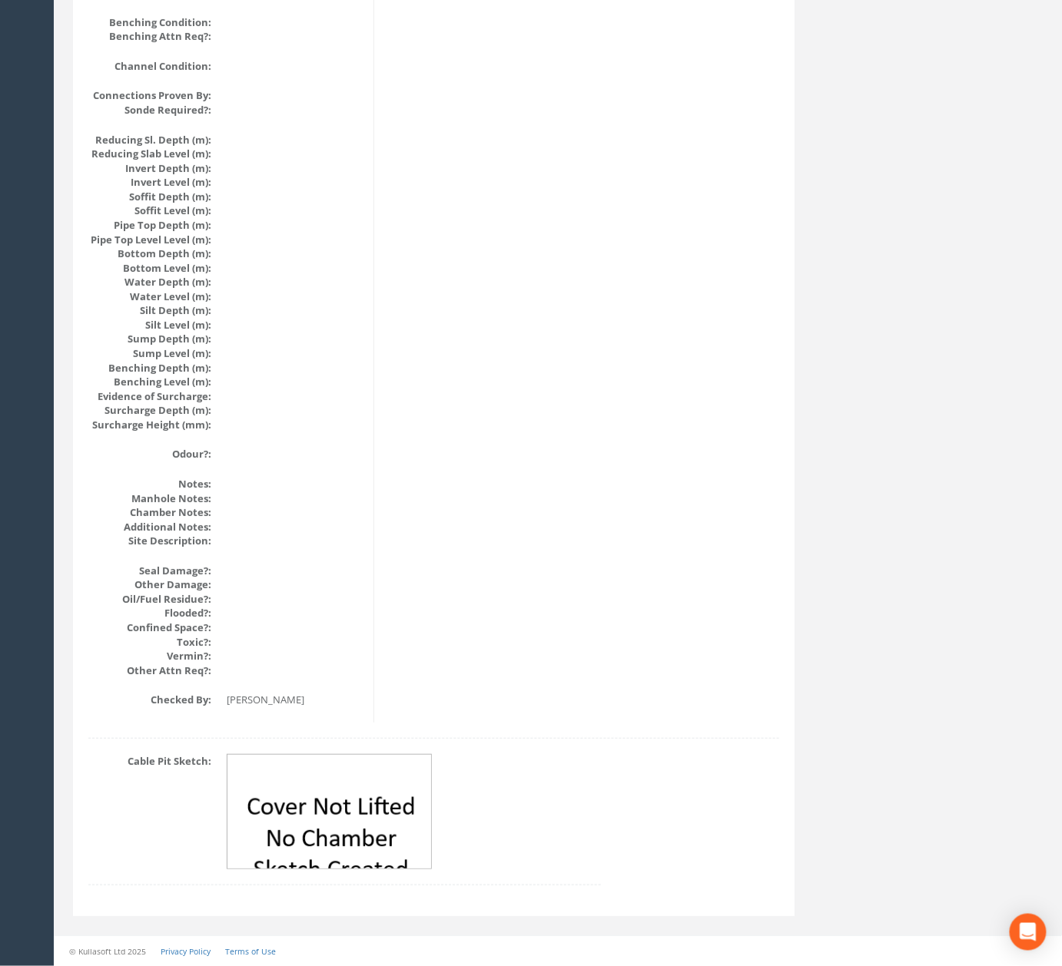
scroll to position [1433, 0]
drag, startPoint x: 732, startPoint y: 668, endPoint x: 732, endPoint y: 611, distance: 56.8
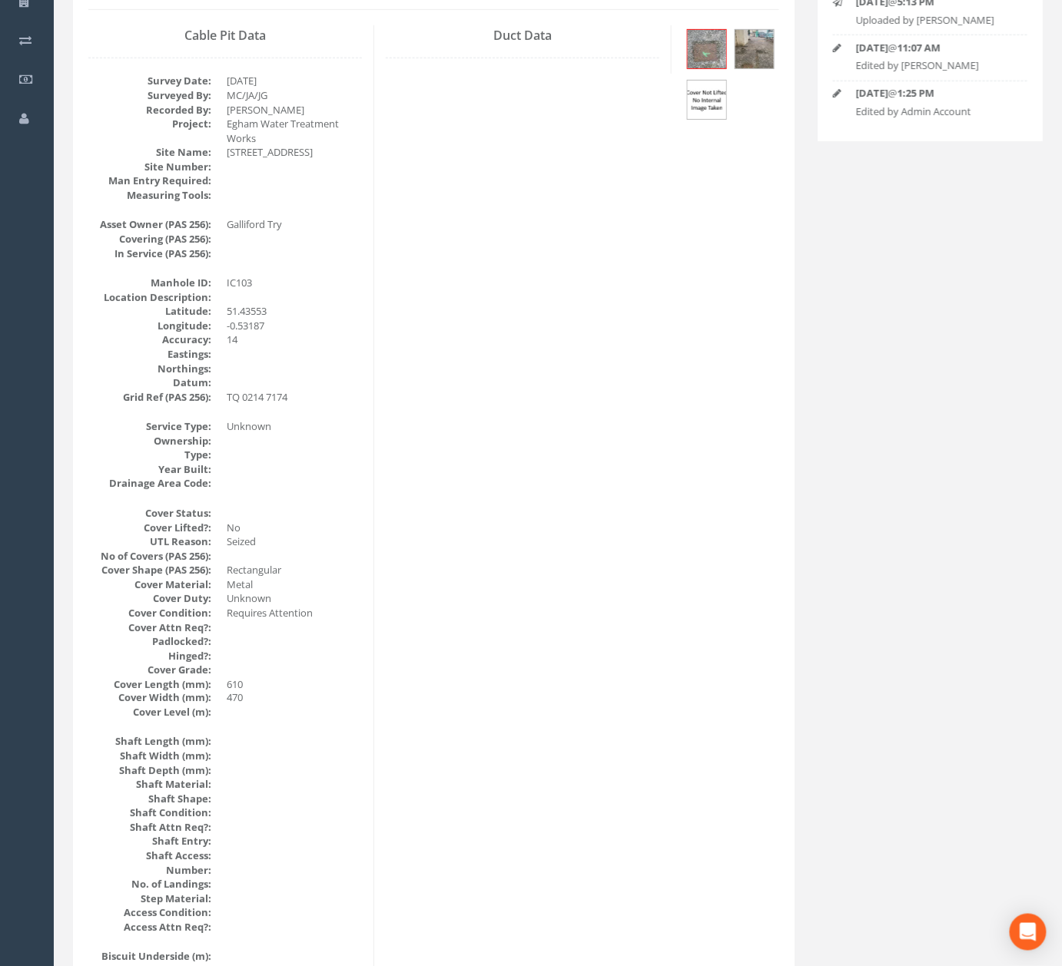
scroll to position [0, 0]
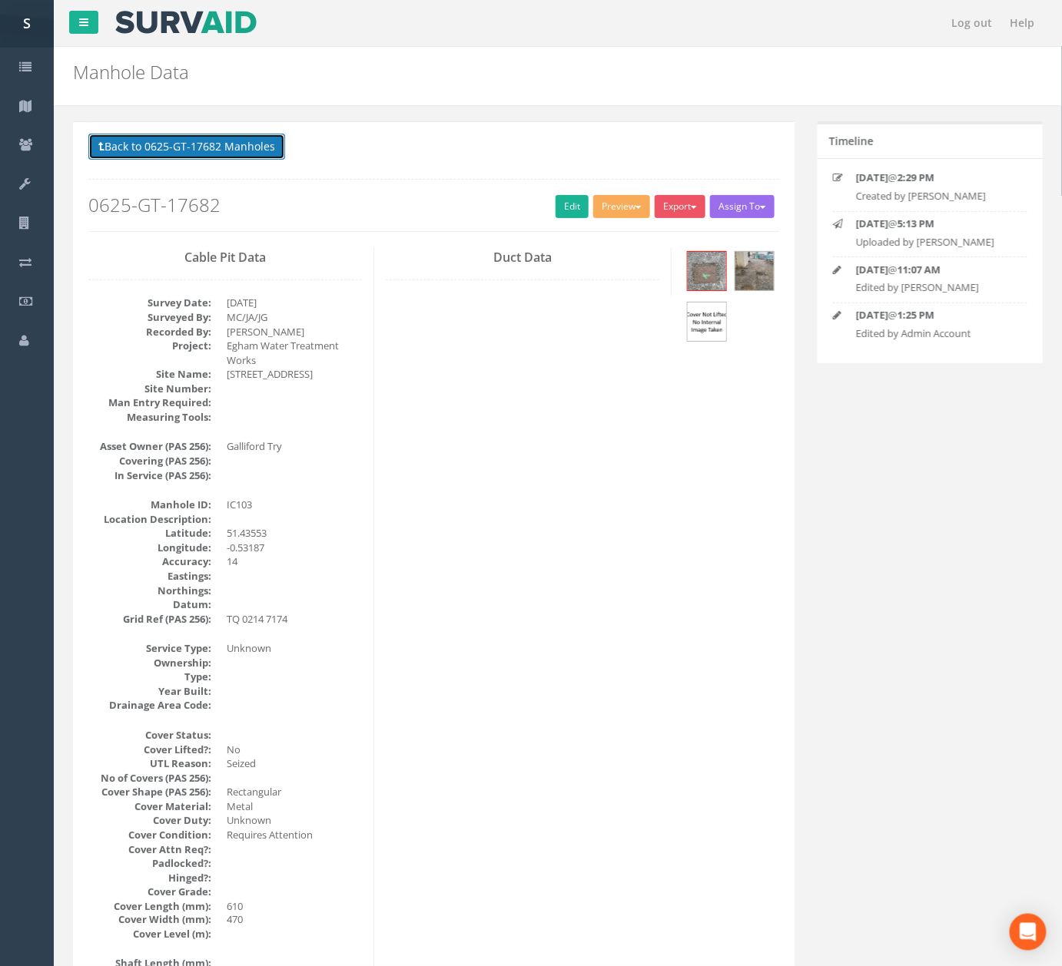
click at [149, 154] on button "Back to 0625-GT-17682 Manholes" at bounding box center [186, 147] width 197 height 26
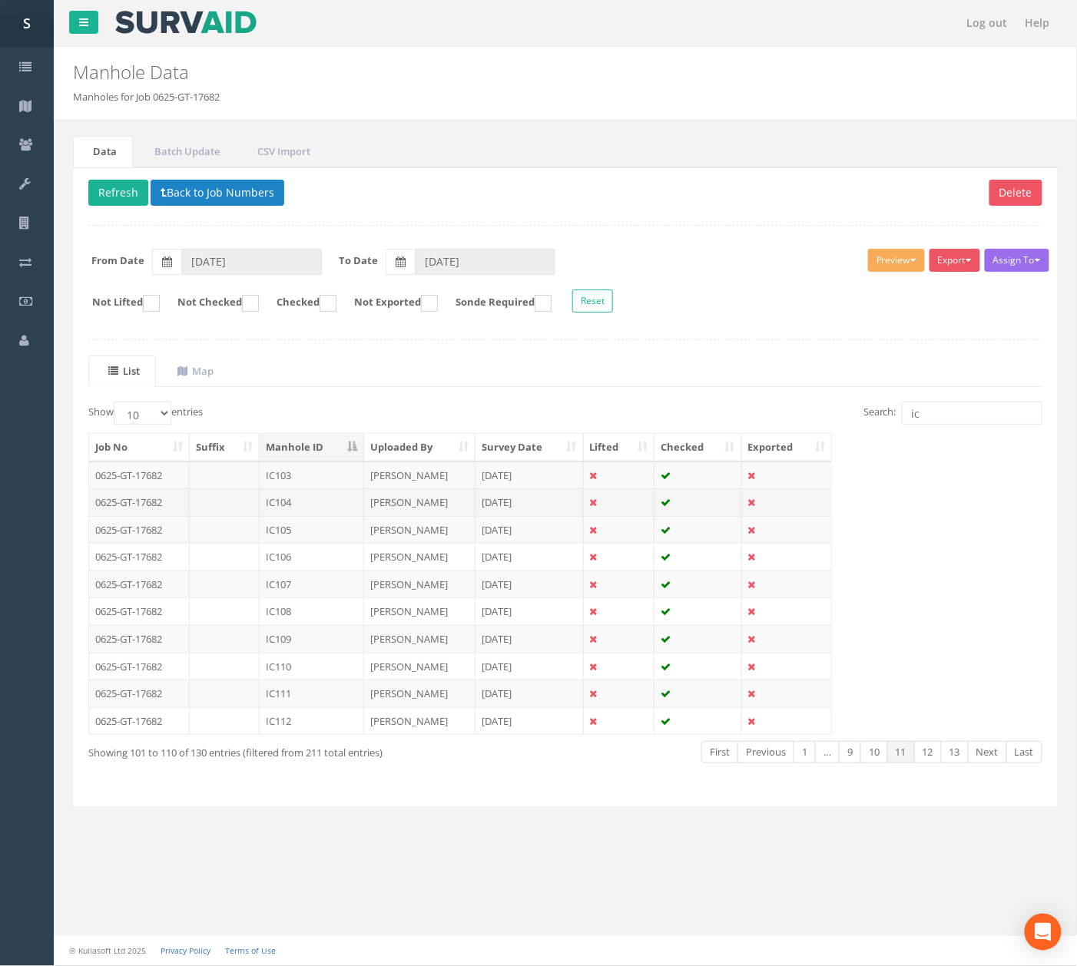
click at [304, 499] on td "IC104" at bounding box center [312, 503] width 104 height 28
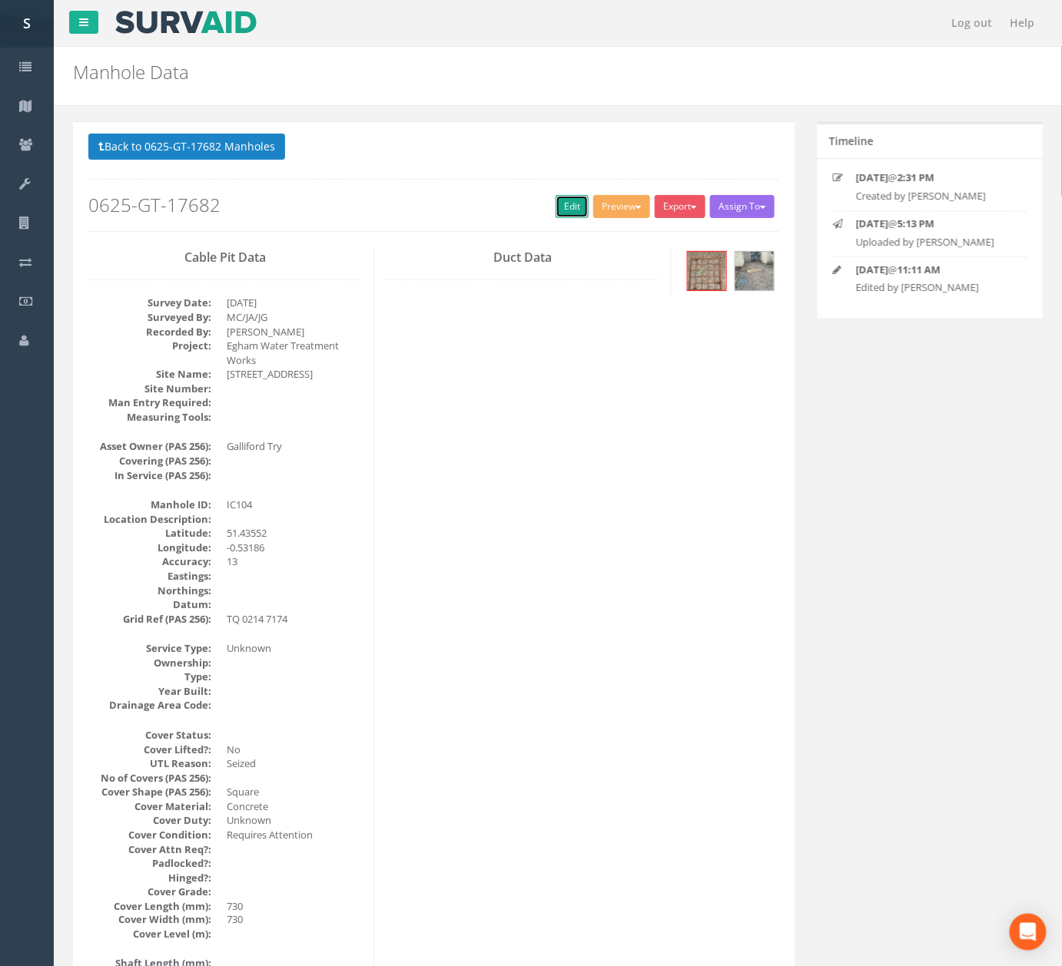
click at [555, 206] on link "Edit" at bounding box center [571, 206] width 33 height 23
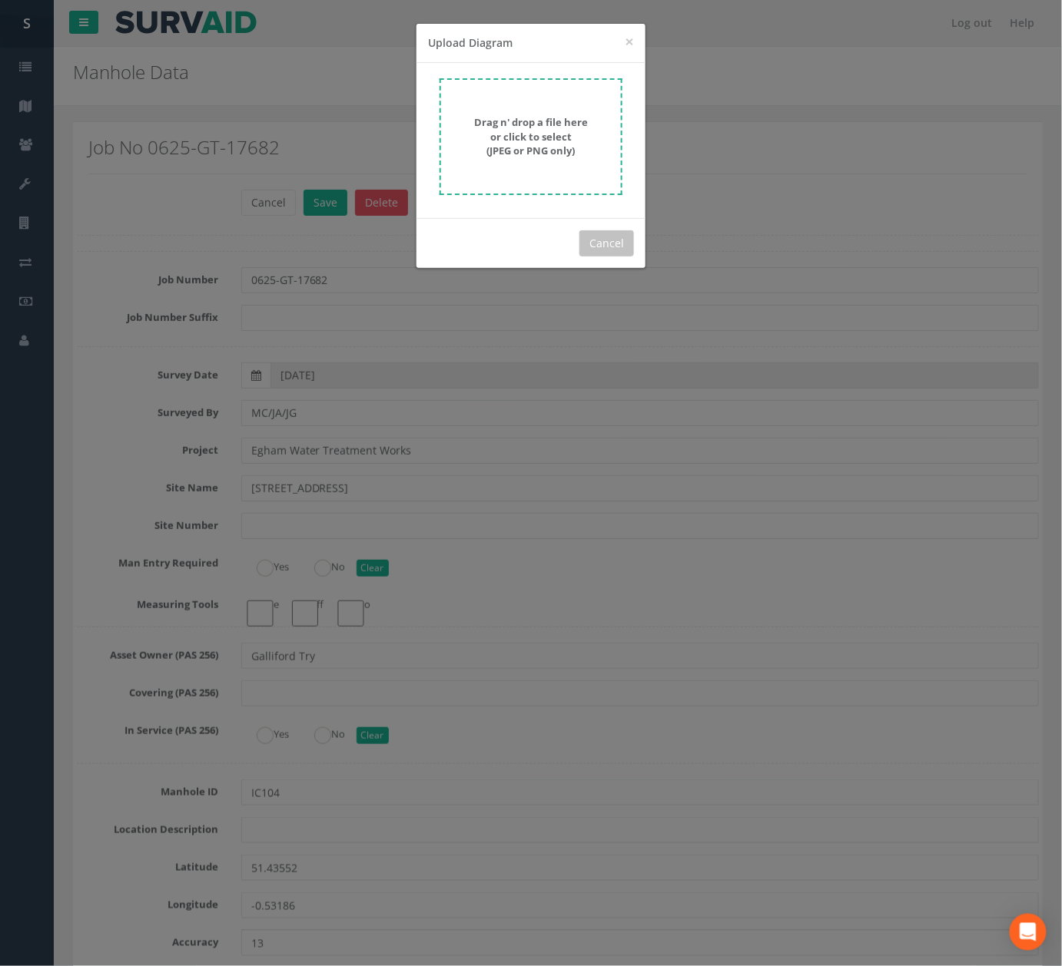
click at [558, 131] on strong "Drag n' drop a file here or click to select (JPEG or PNG only)" at bounding box center [531, 136] width 114 height 42
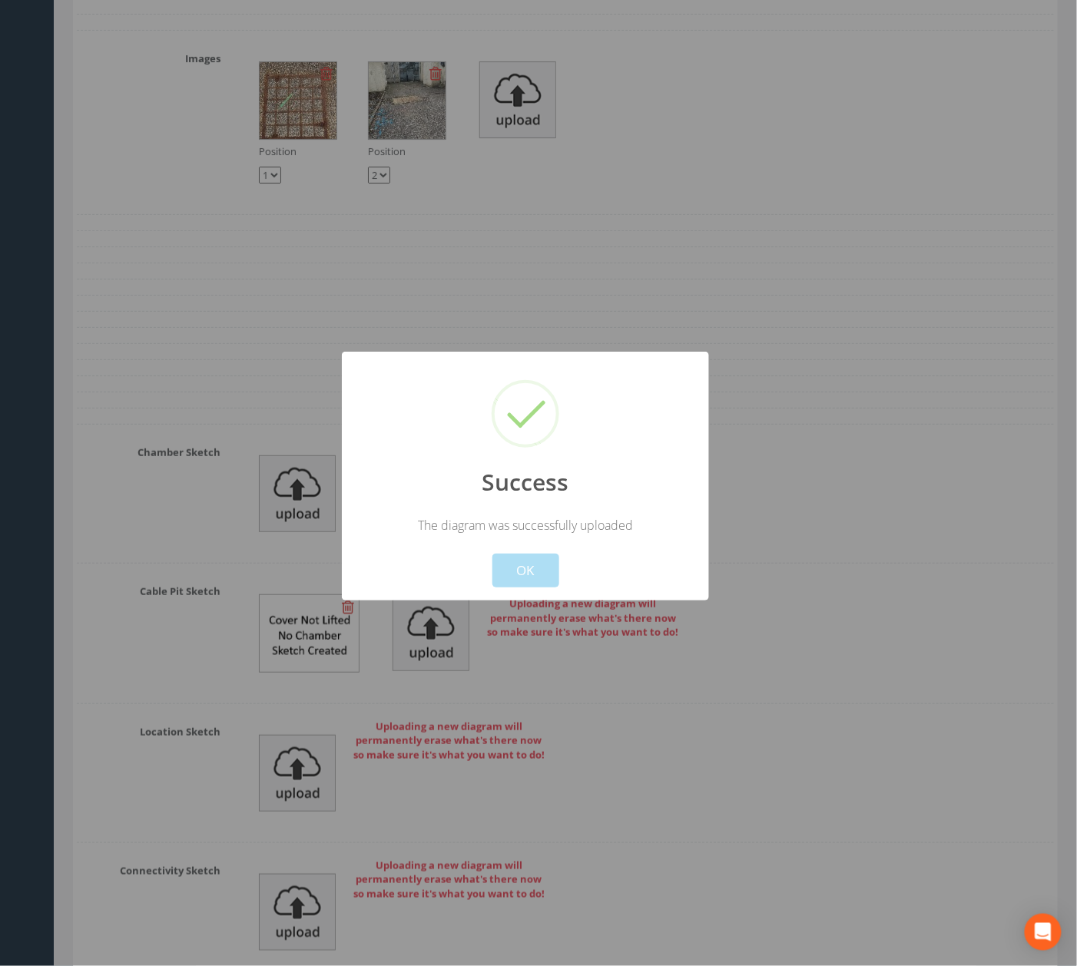
click at [539, 582] on button "OK" at bounding box center [525, 571] width 67 height 34
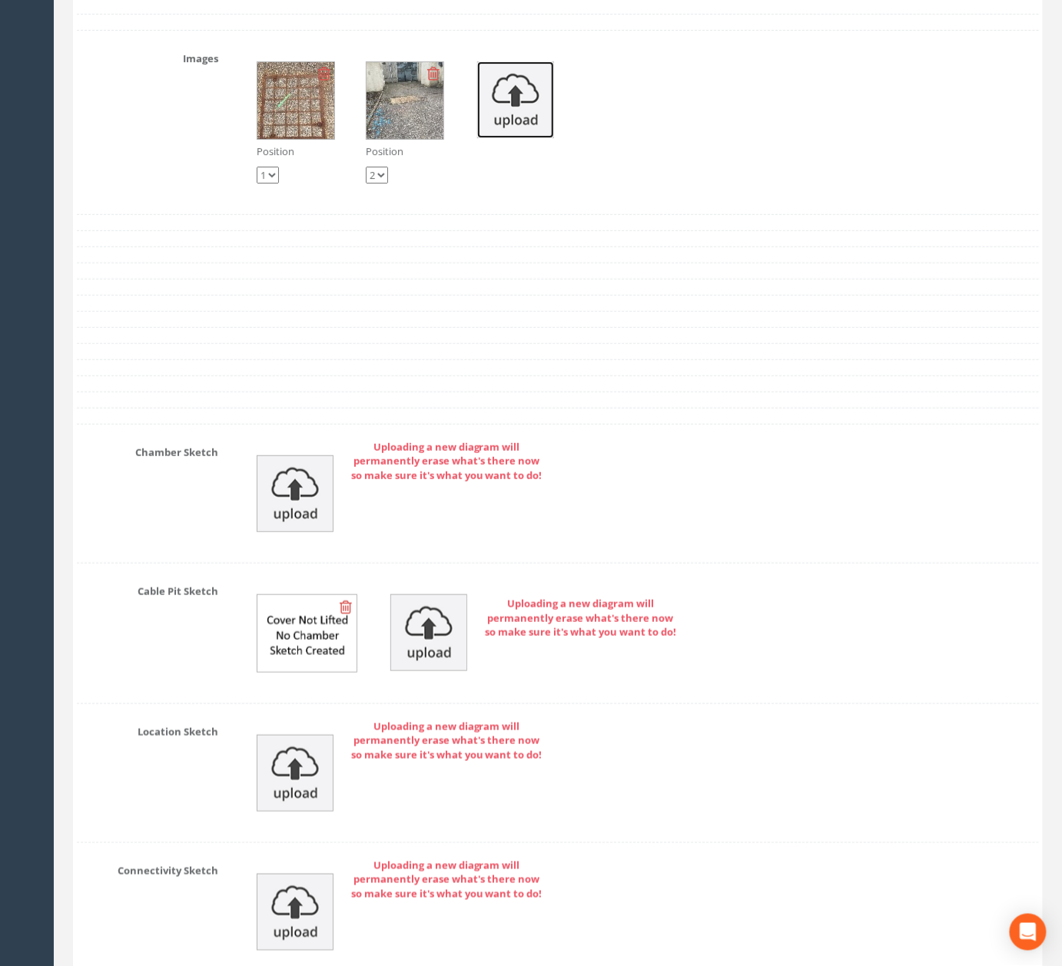
click at [502, 138] on img at bounding box center [515, 99] width 77 height 77
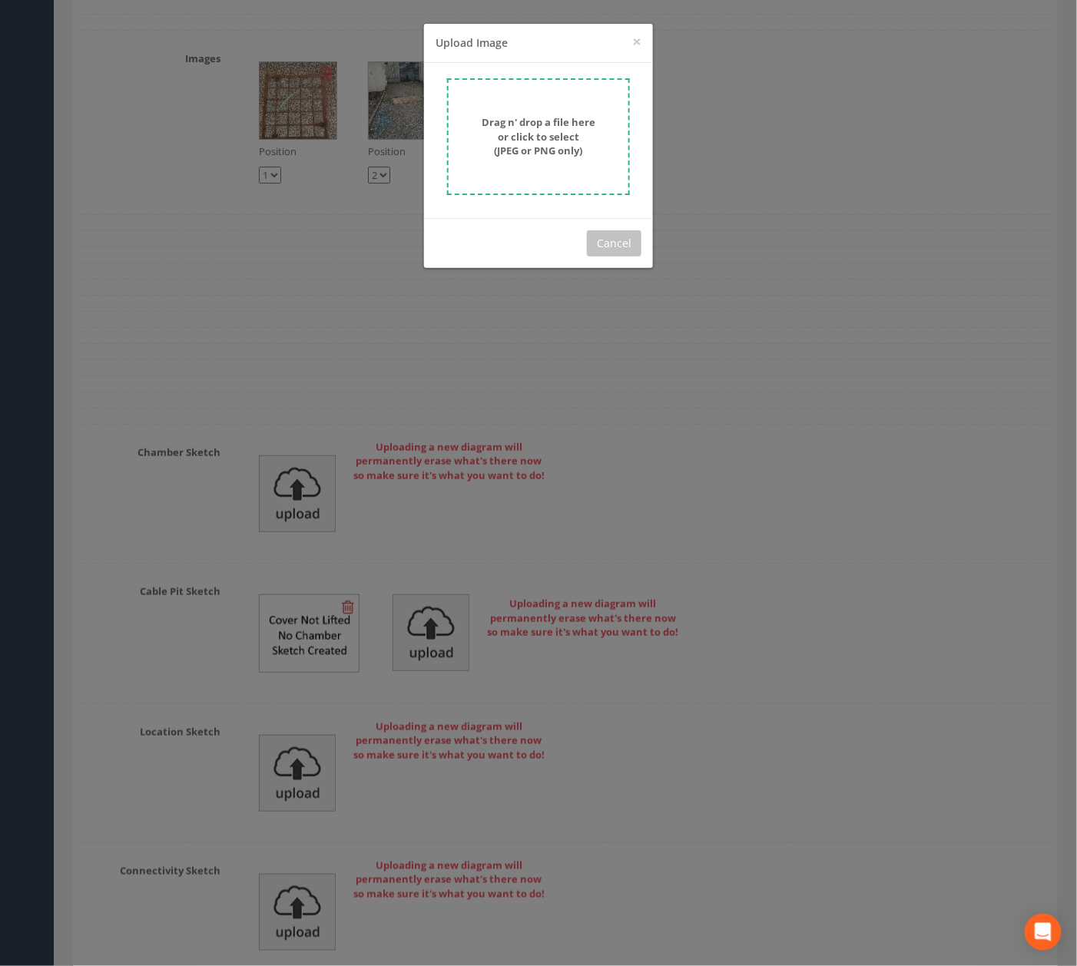
click at [504, 154] on strong "Drag n' drop a file here or click to select (JPEG or PNG only)" at bounding box center [539, 136] width 114 height 42
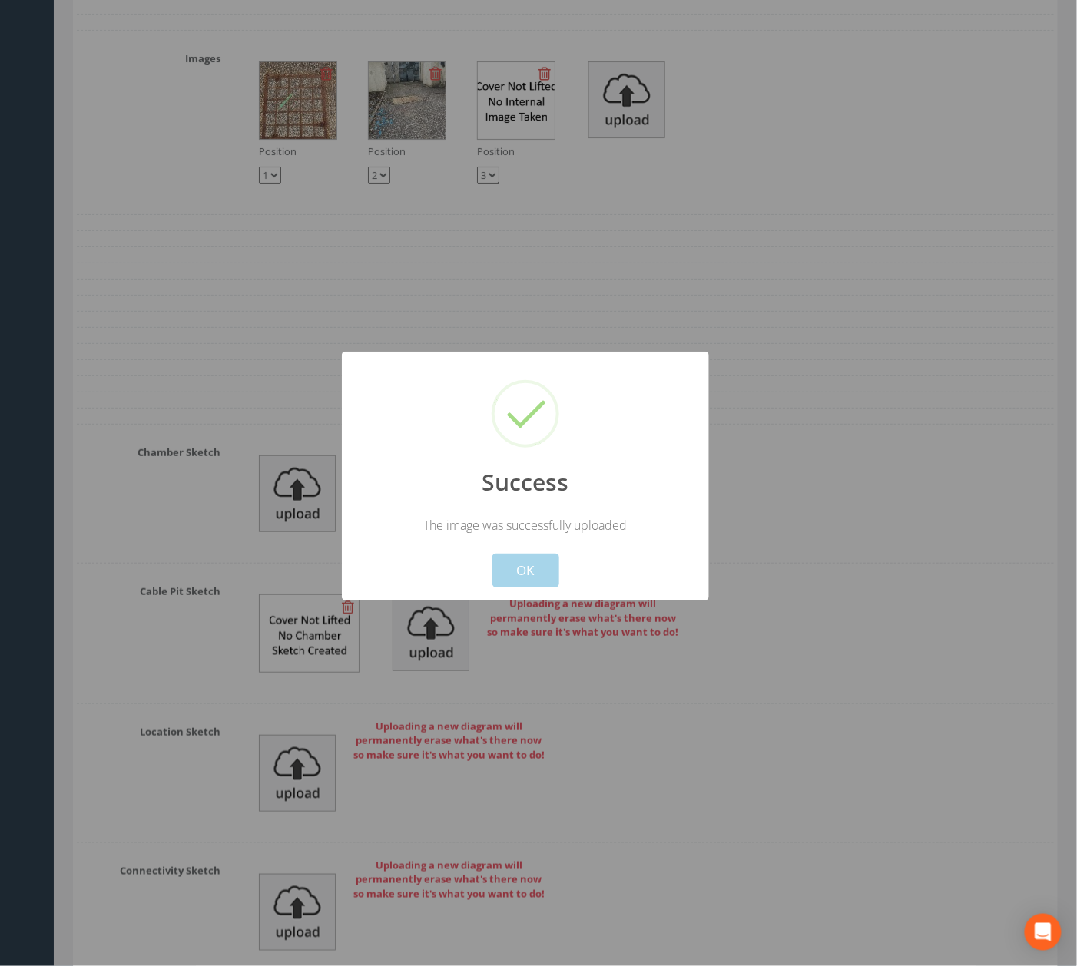
click at [509, 585] on button "OK" at bounding box center [525, 571] width 67 height 34
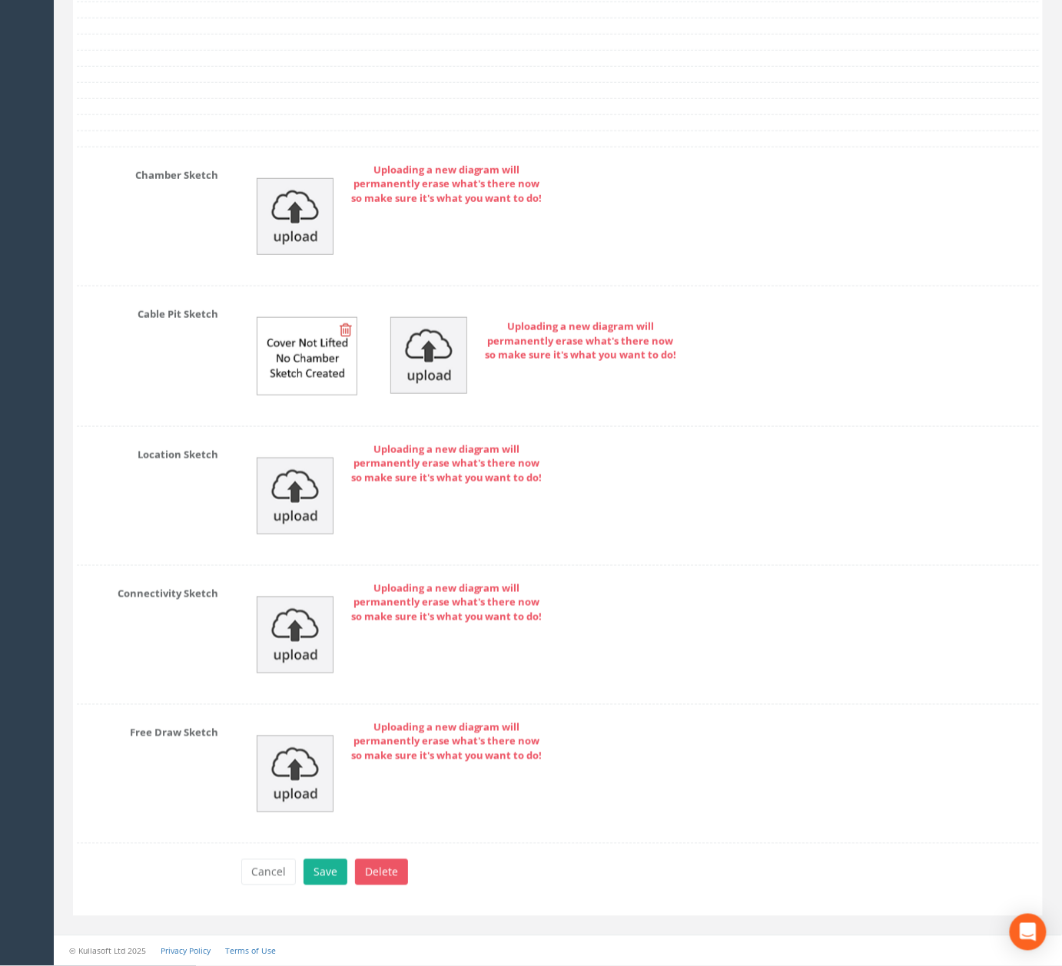
scroll to position [5176, 0]
click at [336, 873] on button "Save" at bounding box center [325, 873] width 44 height 26
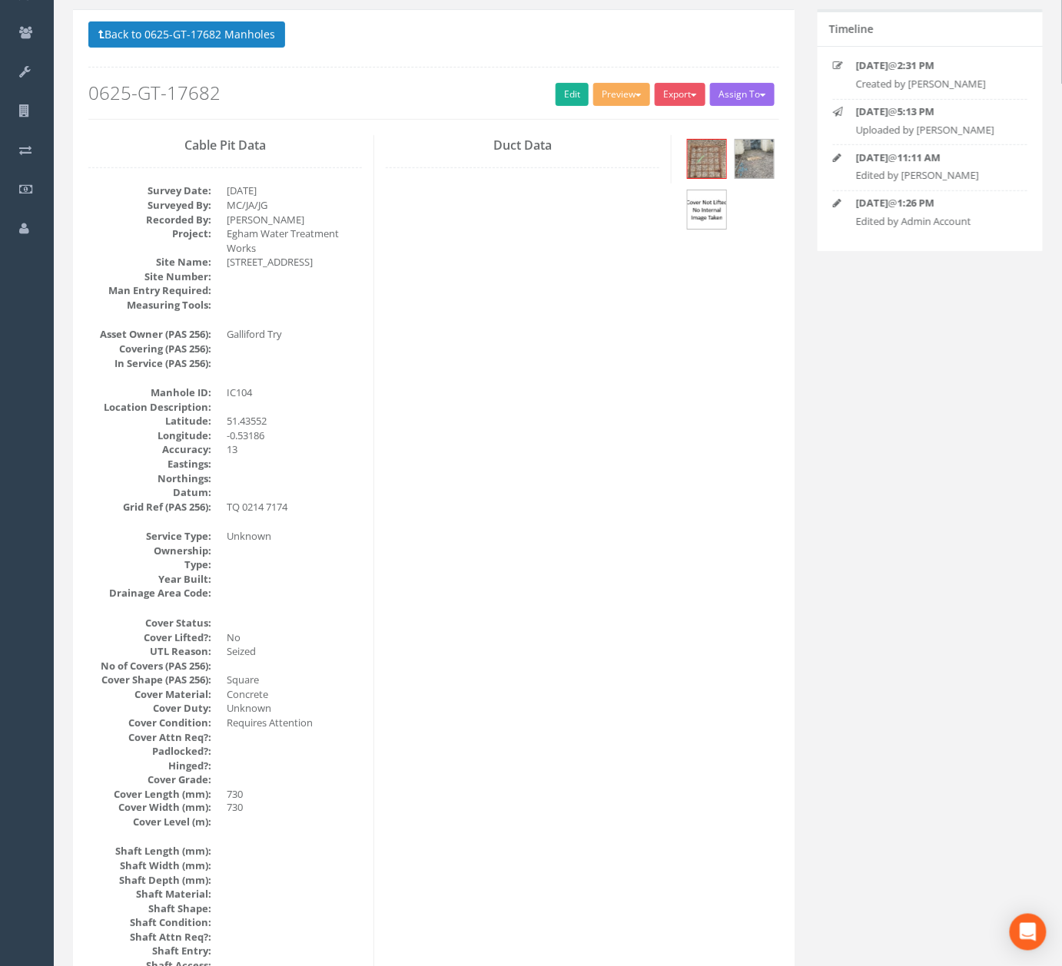
scroll to position [0, 0]
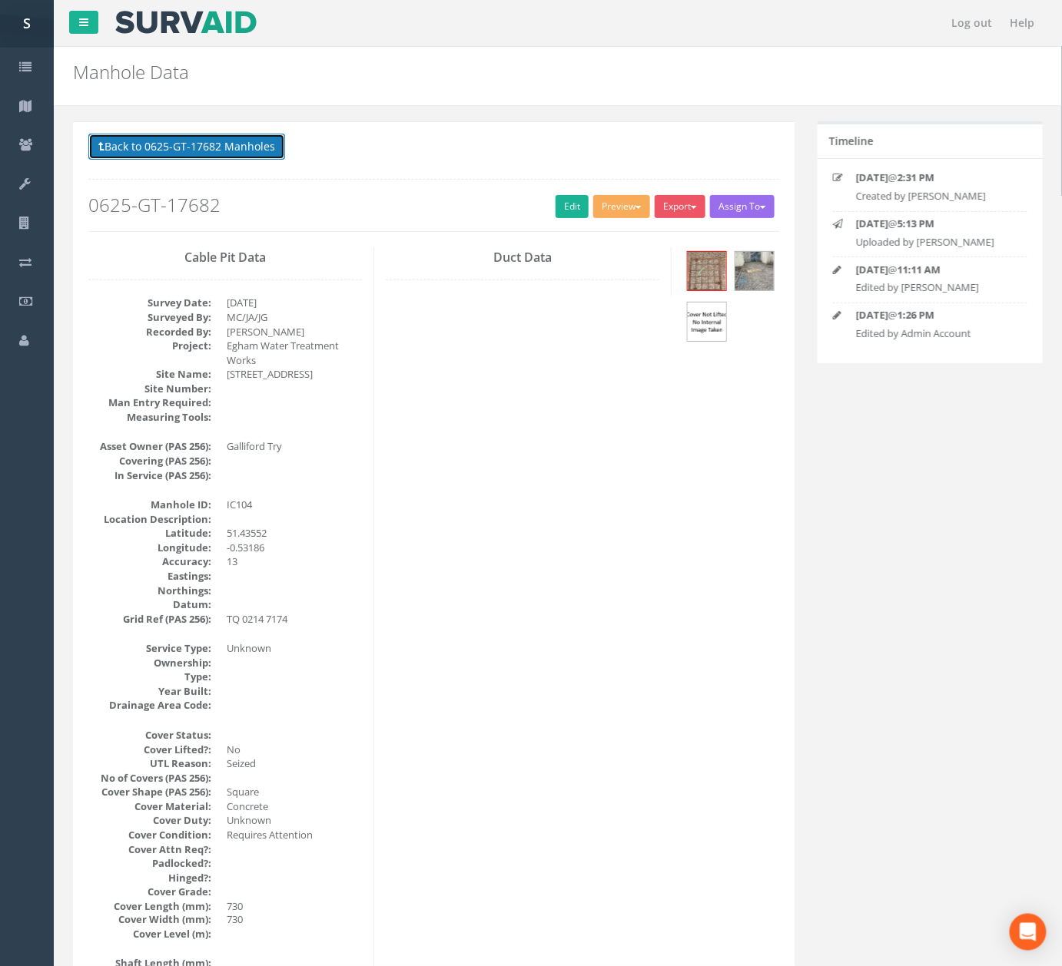
click at [234, 144] on button "Back to 0625-GT-17682 Manholes" at bounding box center [186, 147] width 197 height 26
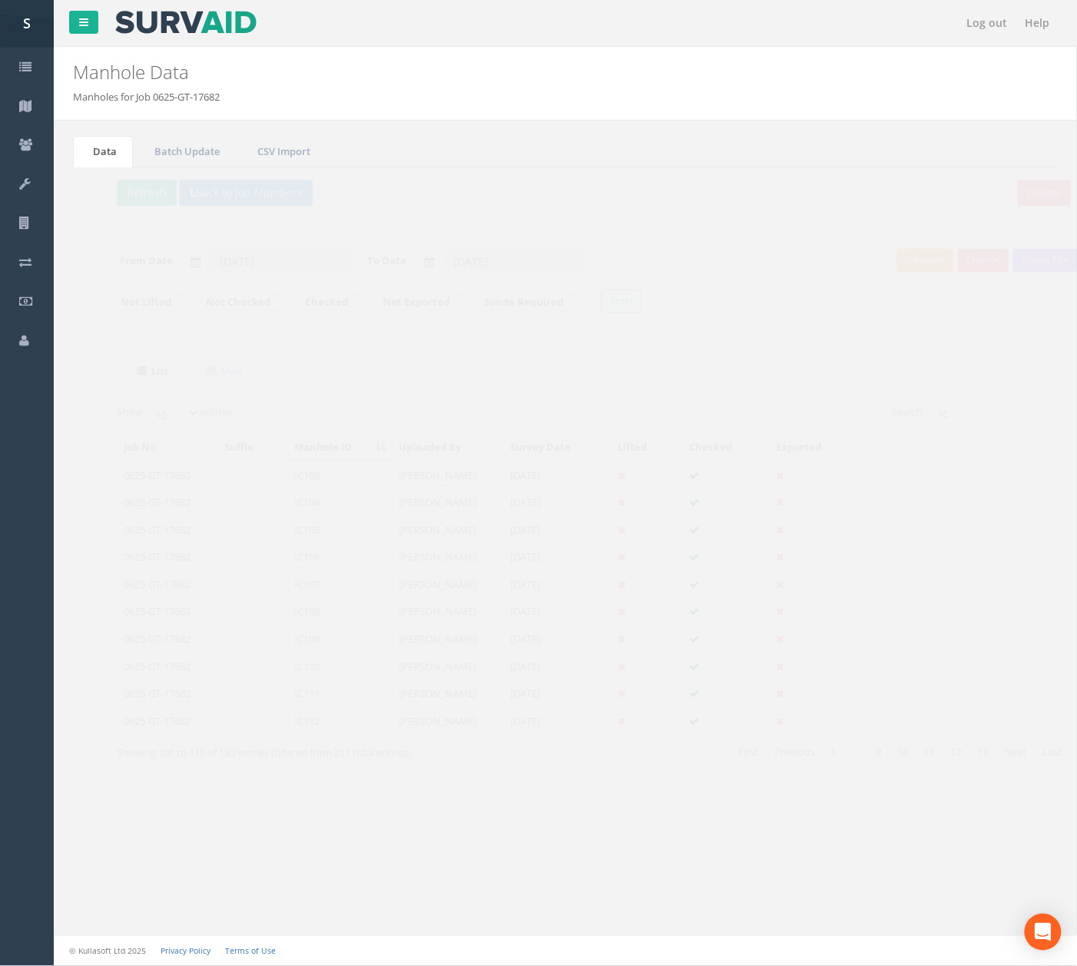
drag, startPoint x: 349, startPoint y: 529, endPoint x: 407, endPoint y: 514, distance: 60.2
click at [349, 529] on td "IC105" at bounding box center [312, 530] width 104 height 28
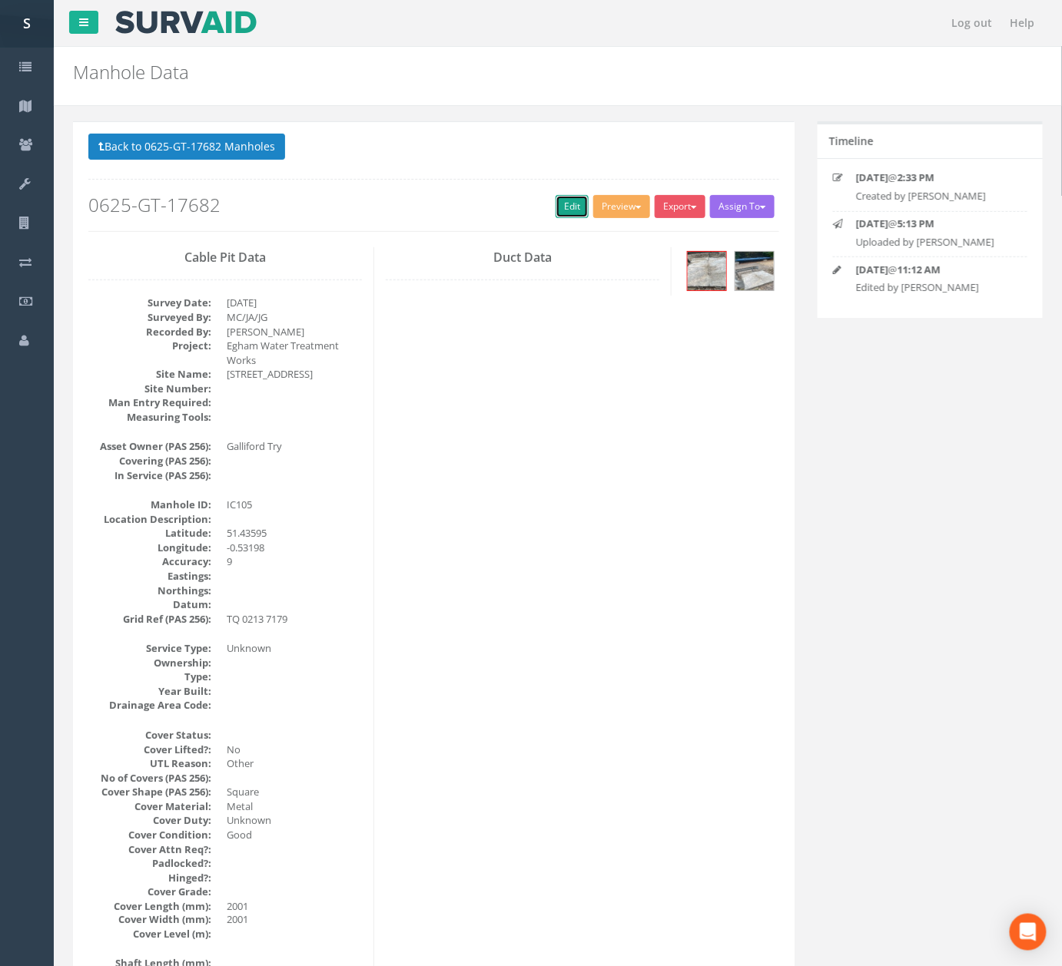
click at [558, 206] on link "Edit" at bounding box center [571, 206] width 33 height 23
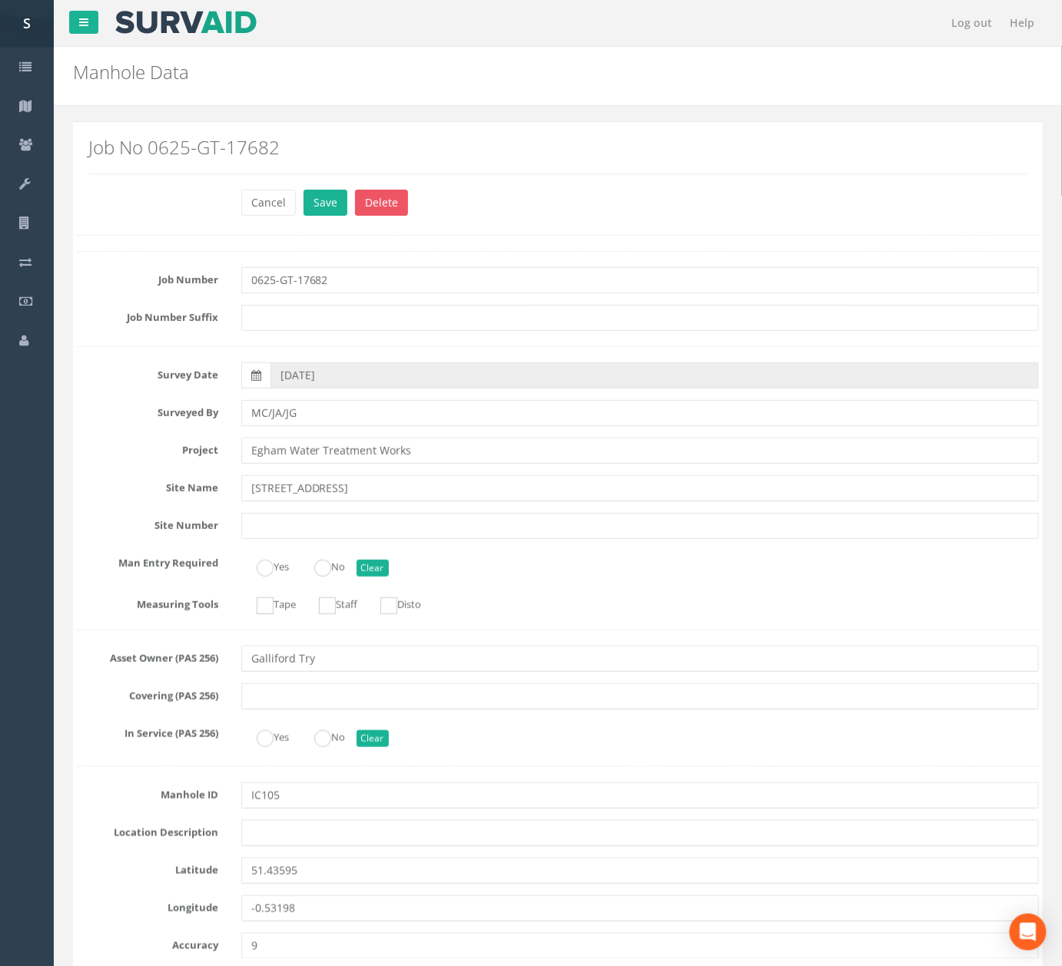
scroll to position [4377, 0]
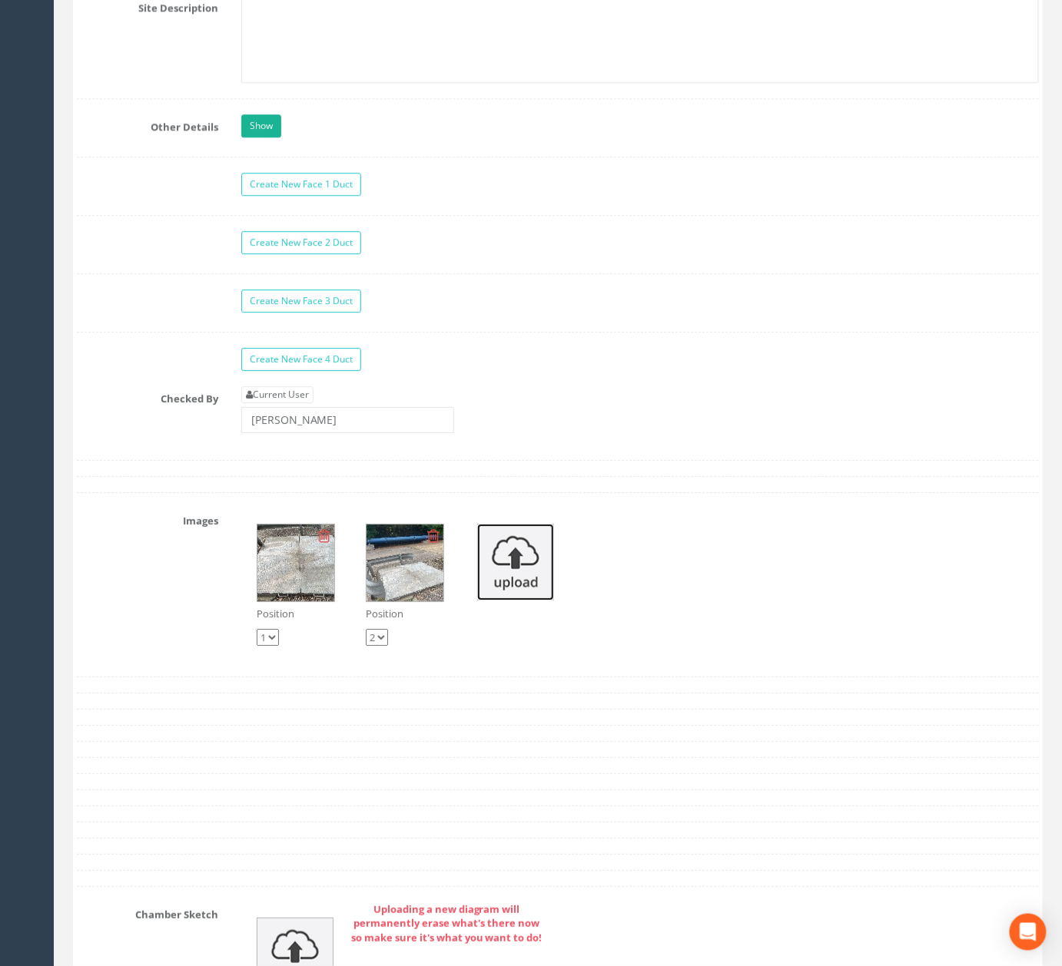
click at [550, 601] on img at bounding box center [515, 562] width 77 height 77
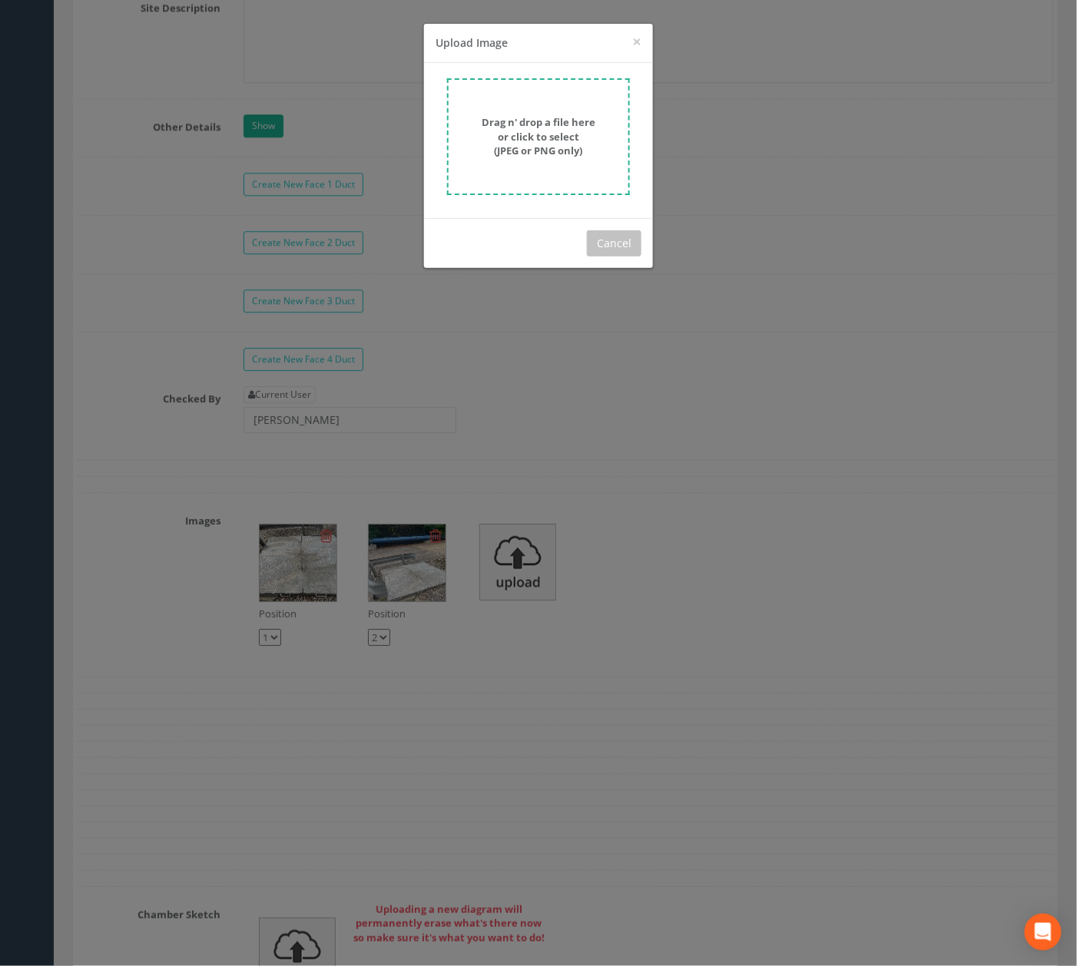
click at [536, 139] on strong "Drag n' drop a file here or click to select (JPEG or PNG only)" at bounding box center [539, 136] width 114 height 42
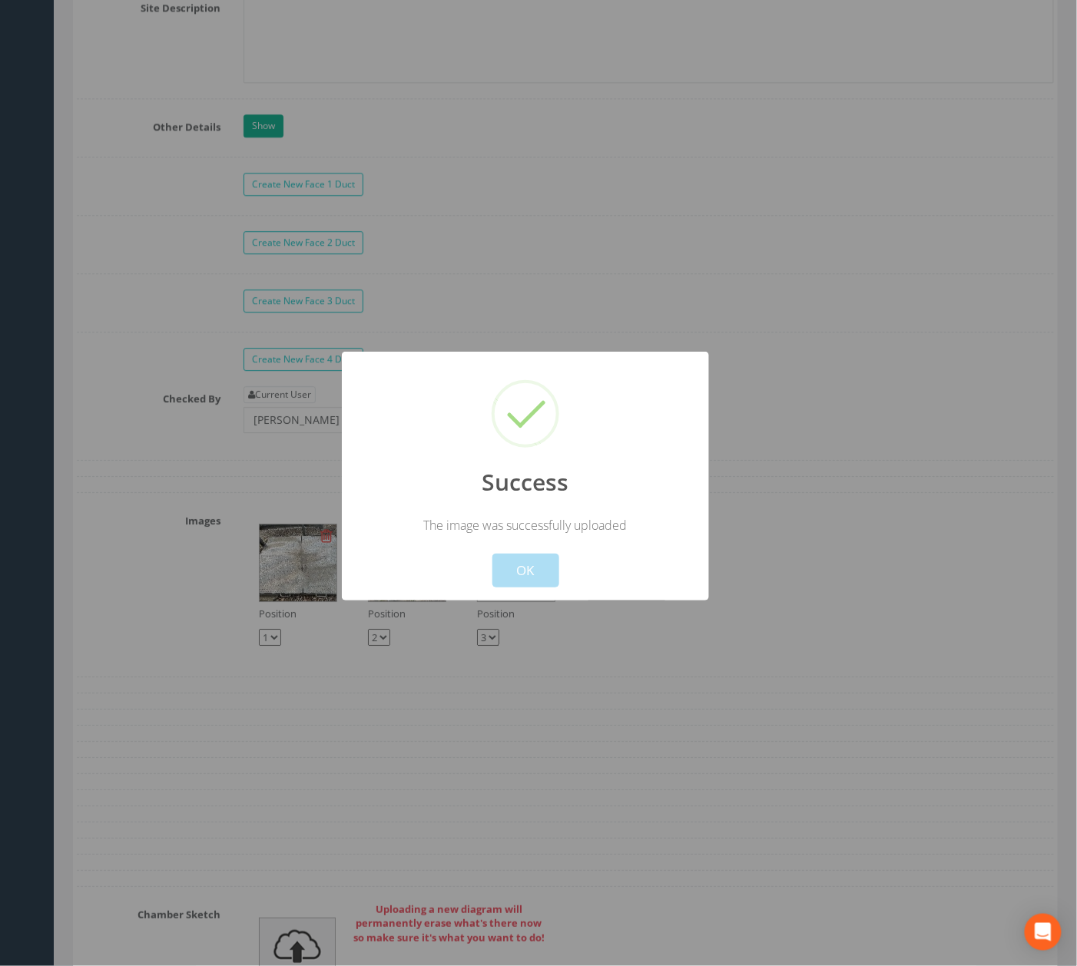
click at [544, 562] on button "OK" at bounding box center [525, 571] width 67 height 34
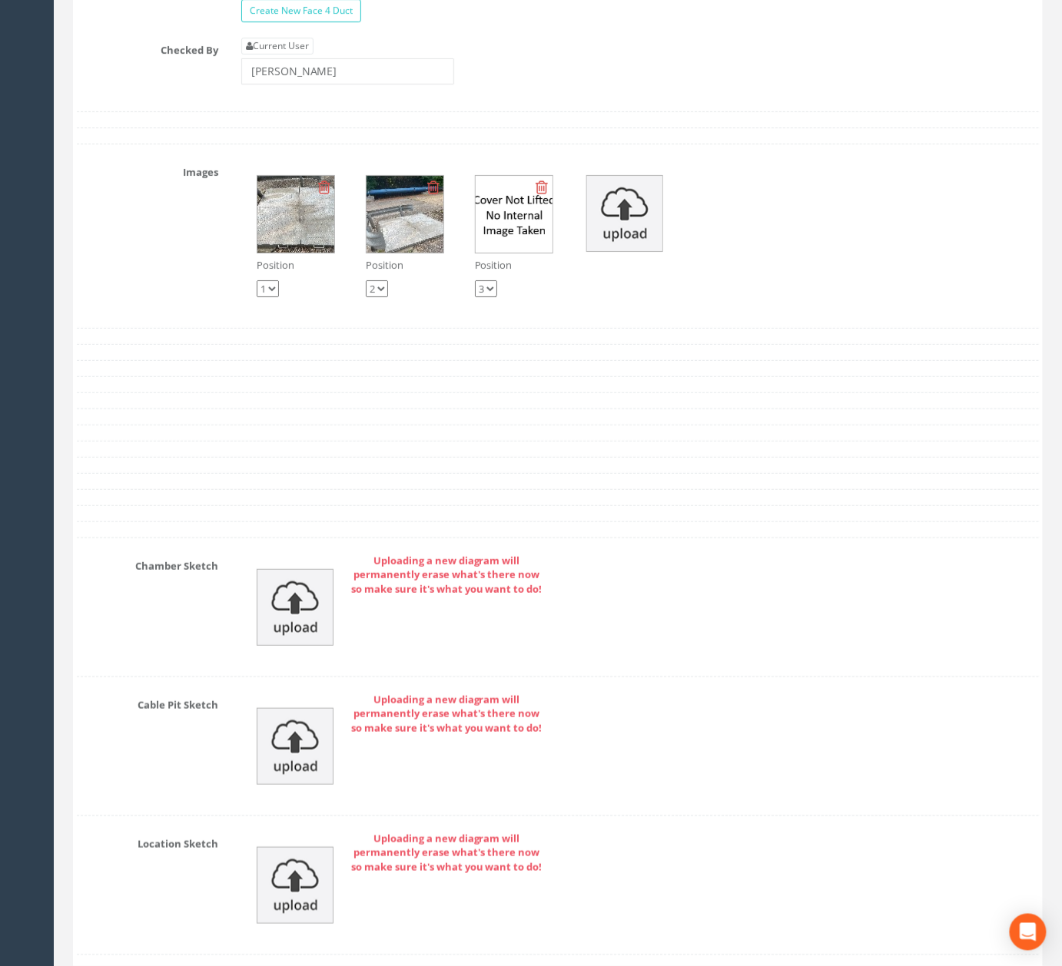
scroll to position [4787, 0]
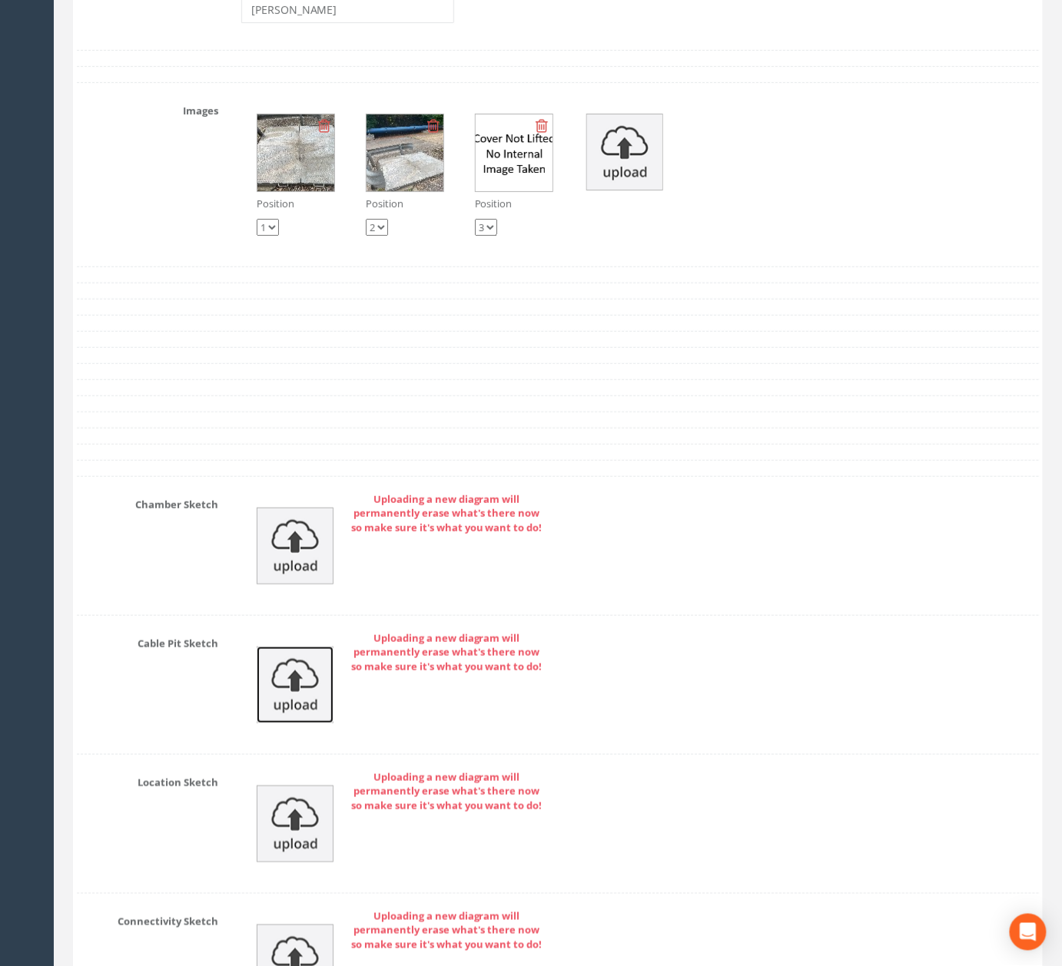
click at [257, 724] on img at bounding box center [295, 685] width 77 height 77
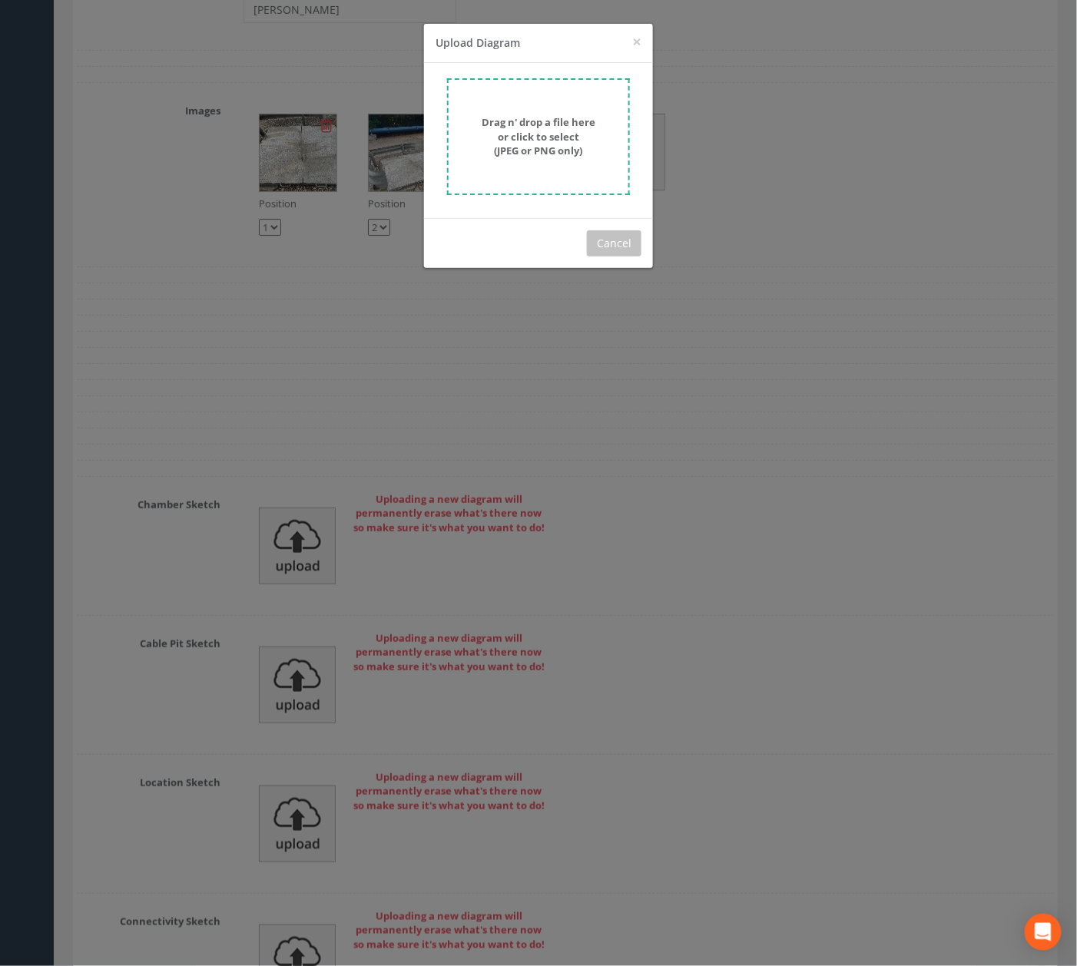
click at [530, 96] on form "Drag n' drop a file here or click to select (JPEG or PNG only)" at bounding box center [538, 136] width 183 height 117
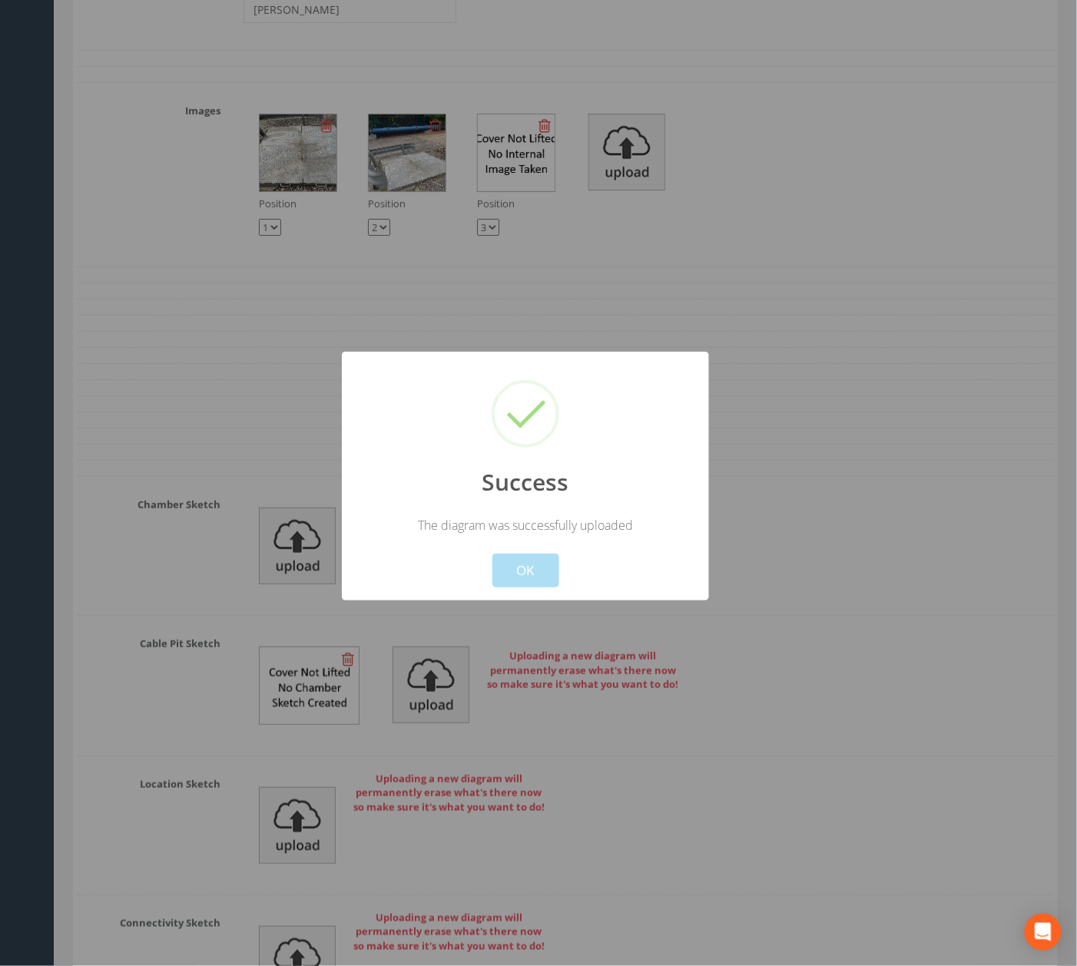
click at [513, 564] on button "OK" at bounding box center [525, 571] width 67 height 34
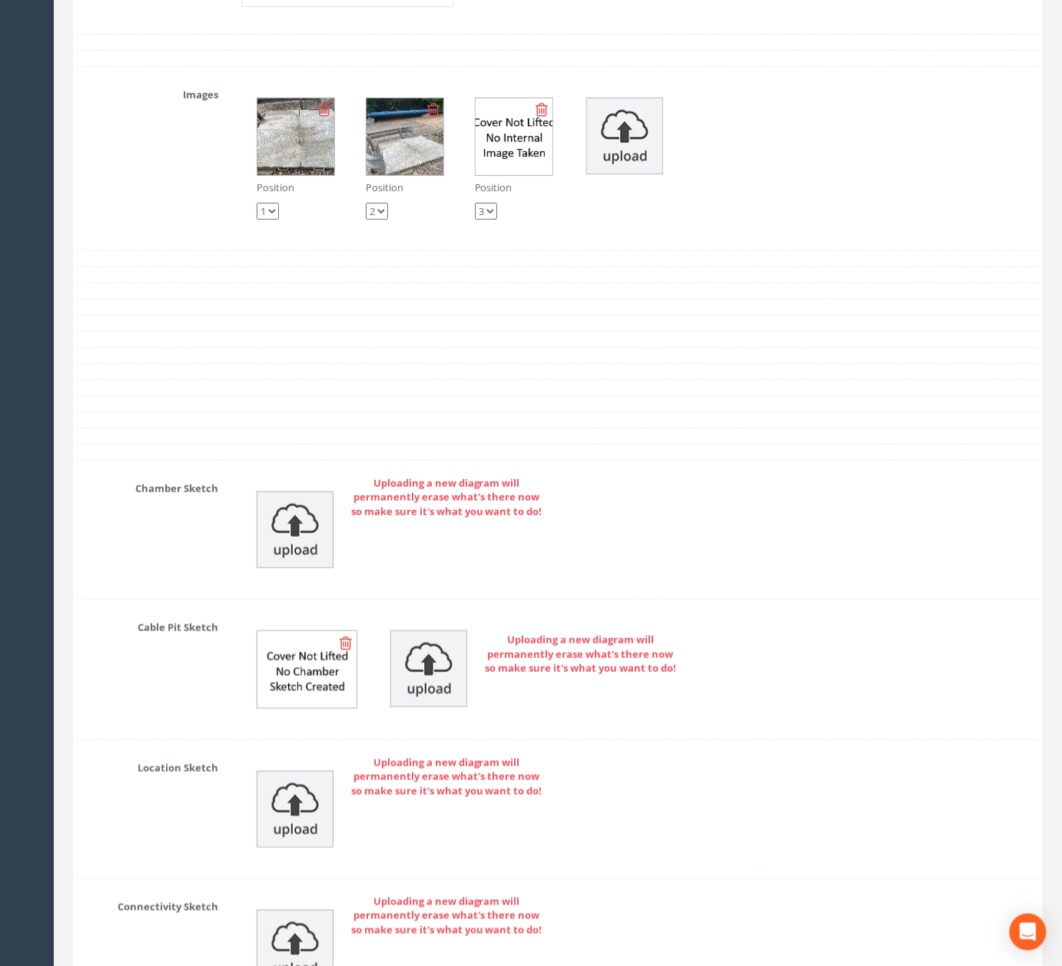
scroll to position [5176, 0]
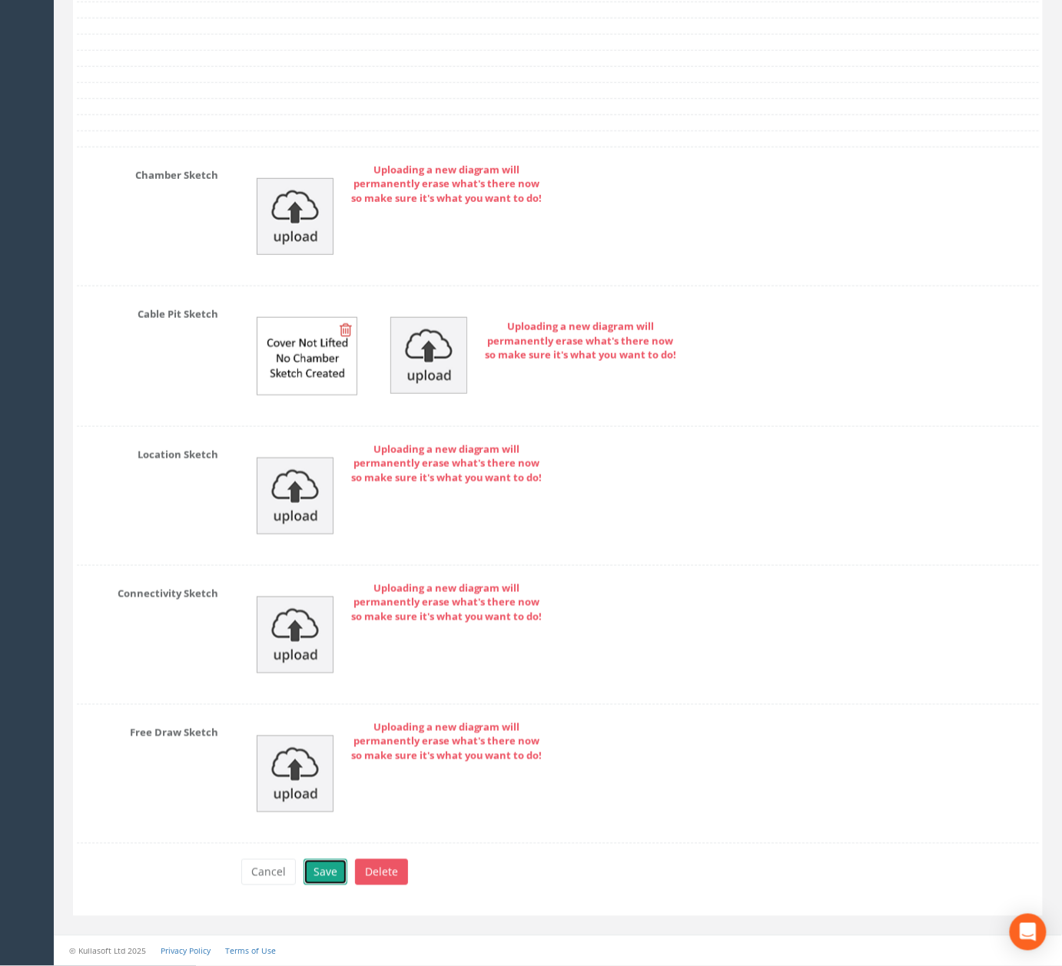
click at [324, 874] on button "Save" at bounding box center [325, 873] width 44 height 26
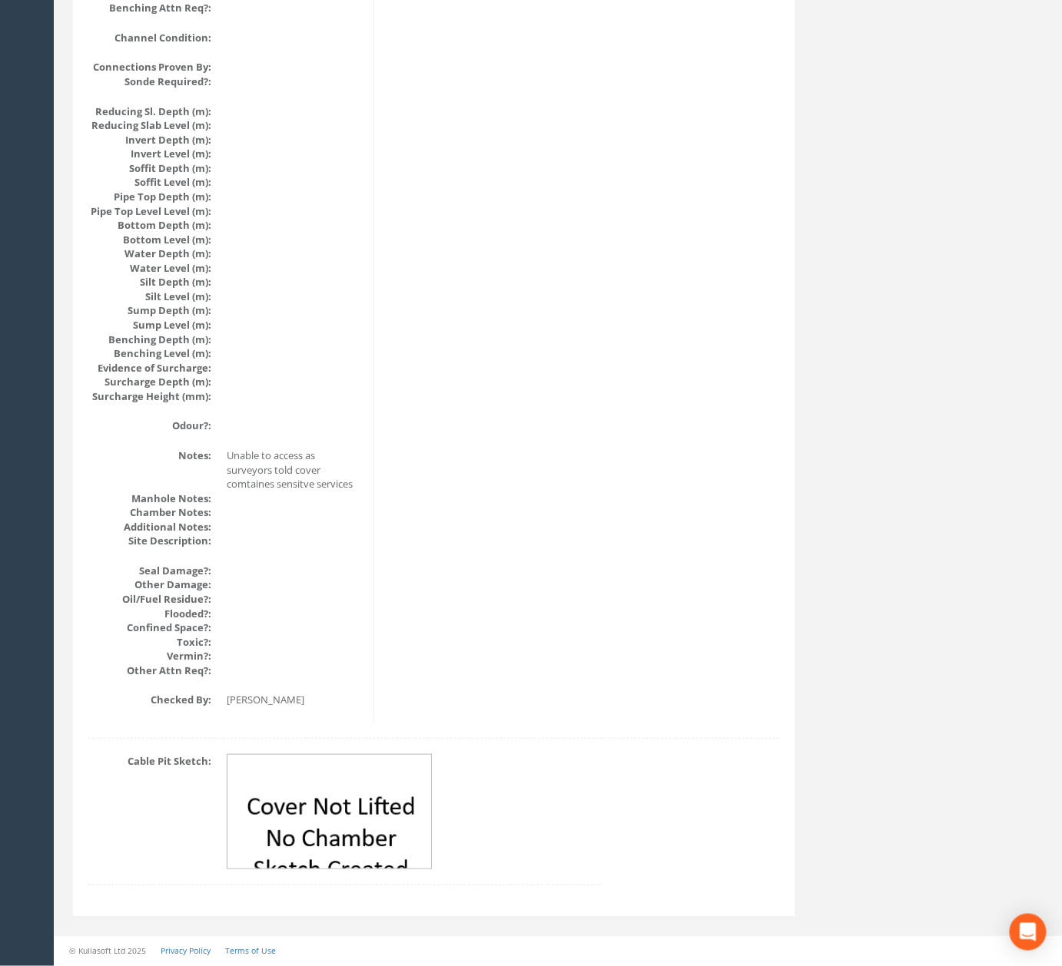
scroll to position [0, 0]
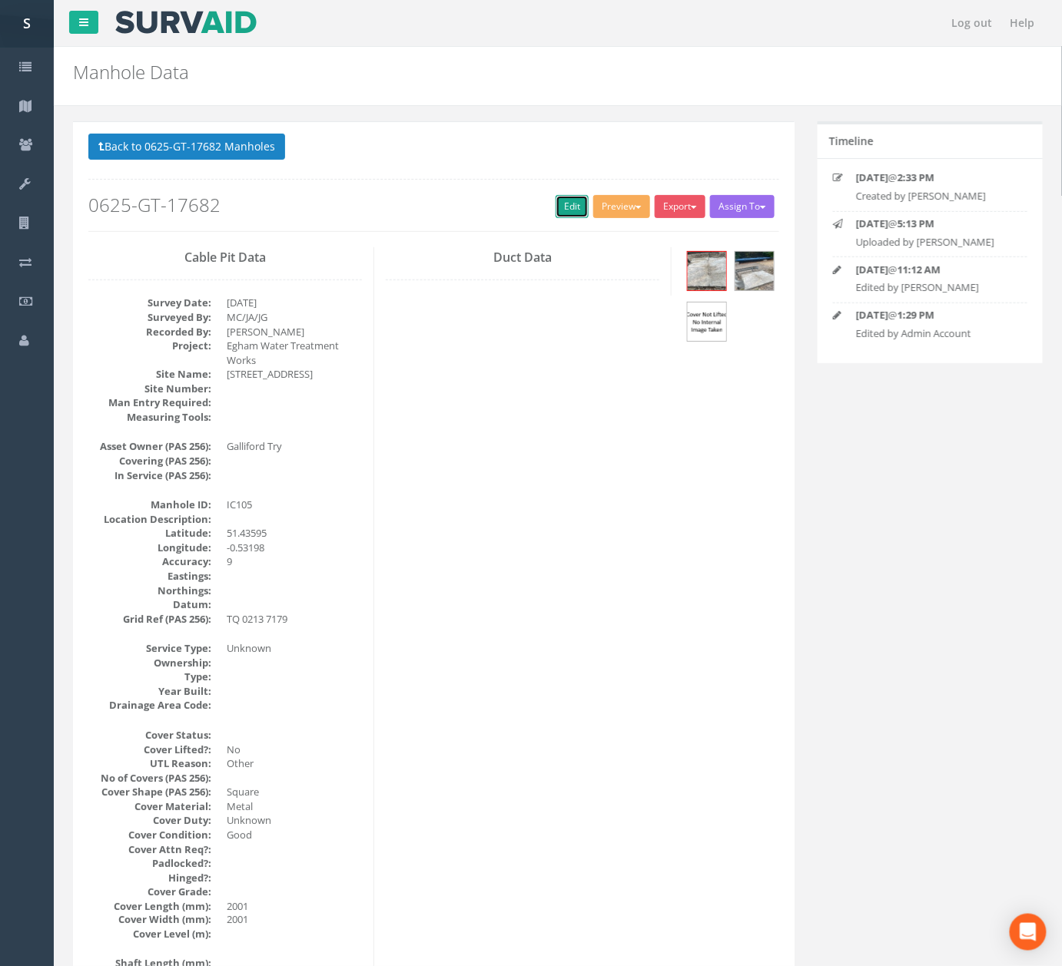
click at [555, 210] on link "Edit" at bounding box center [571, 206] width 33 height 23
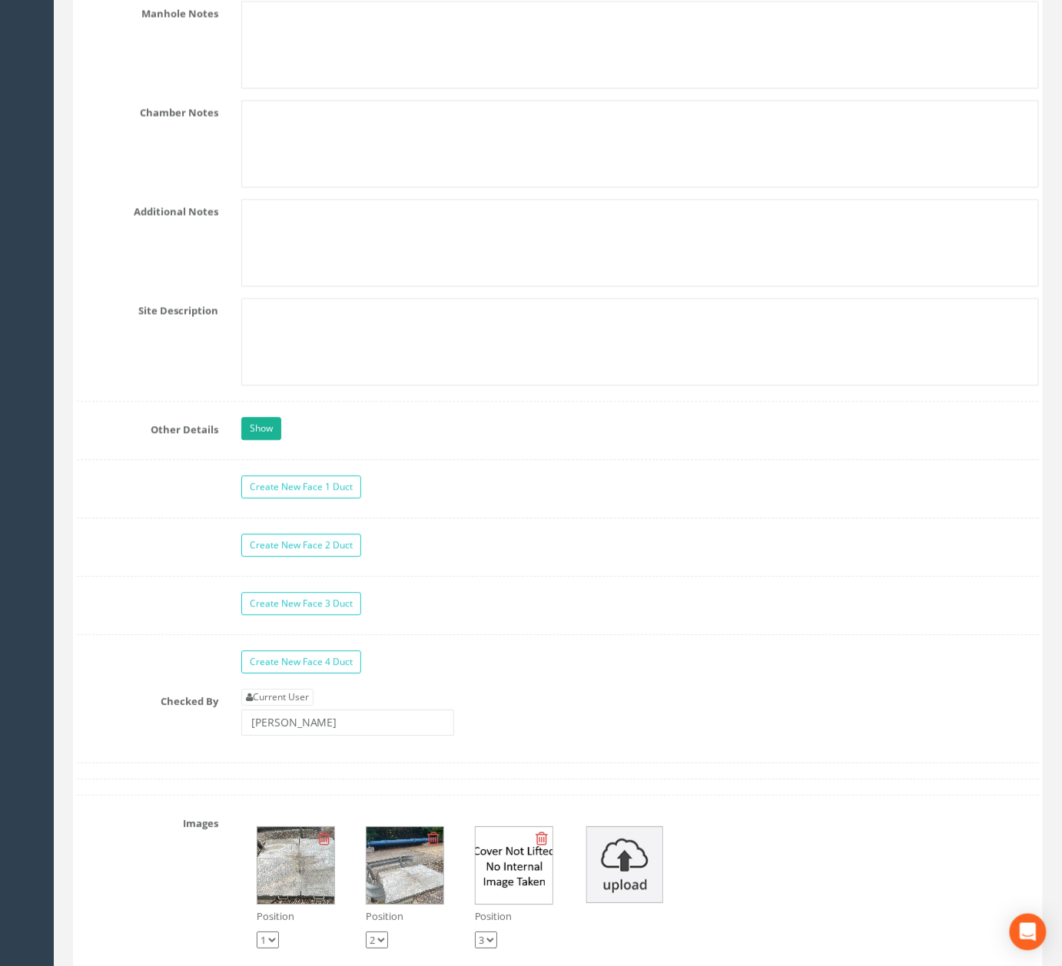
scroll to position [3839, 0]
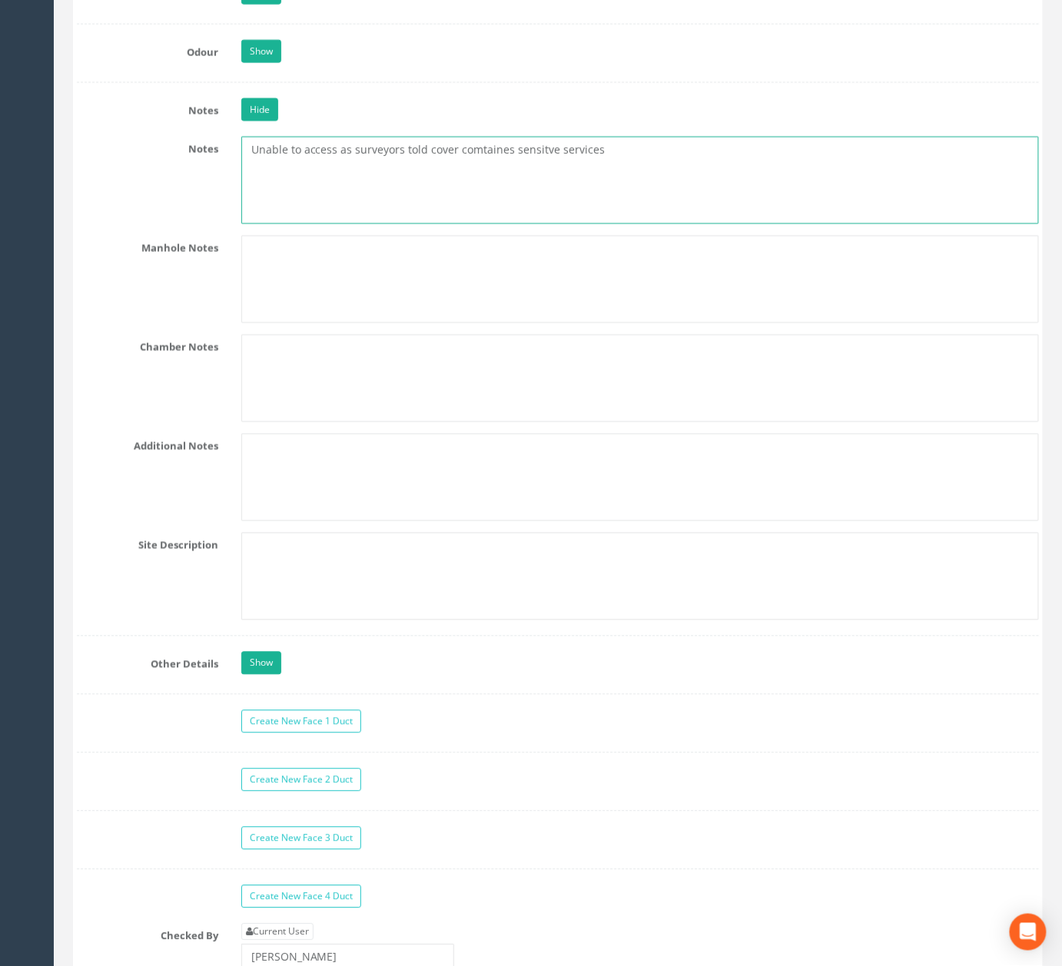
click at [473, 194] on textarea "Unable to access as surveyors told cover comtaines sensitve services" at bounding box center [639, 181] width 797 height 88
click at [498, 197] on textarea "Unable to access as surveyors told cover containes sensitve services" at bounding box center [639, 181] width 797 height 88
click at [533, 197] on textarea "Unable to access as surveyors told cover contains sensitve services" at bounding box center [639, 181] width 797 height 88
click at [633, 210] on textarea "Unable to access as surveyors told cover contains sensitive services" at bounding box center [639, 181] width 797 height 88
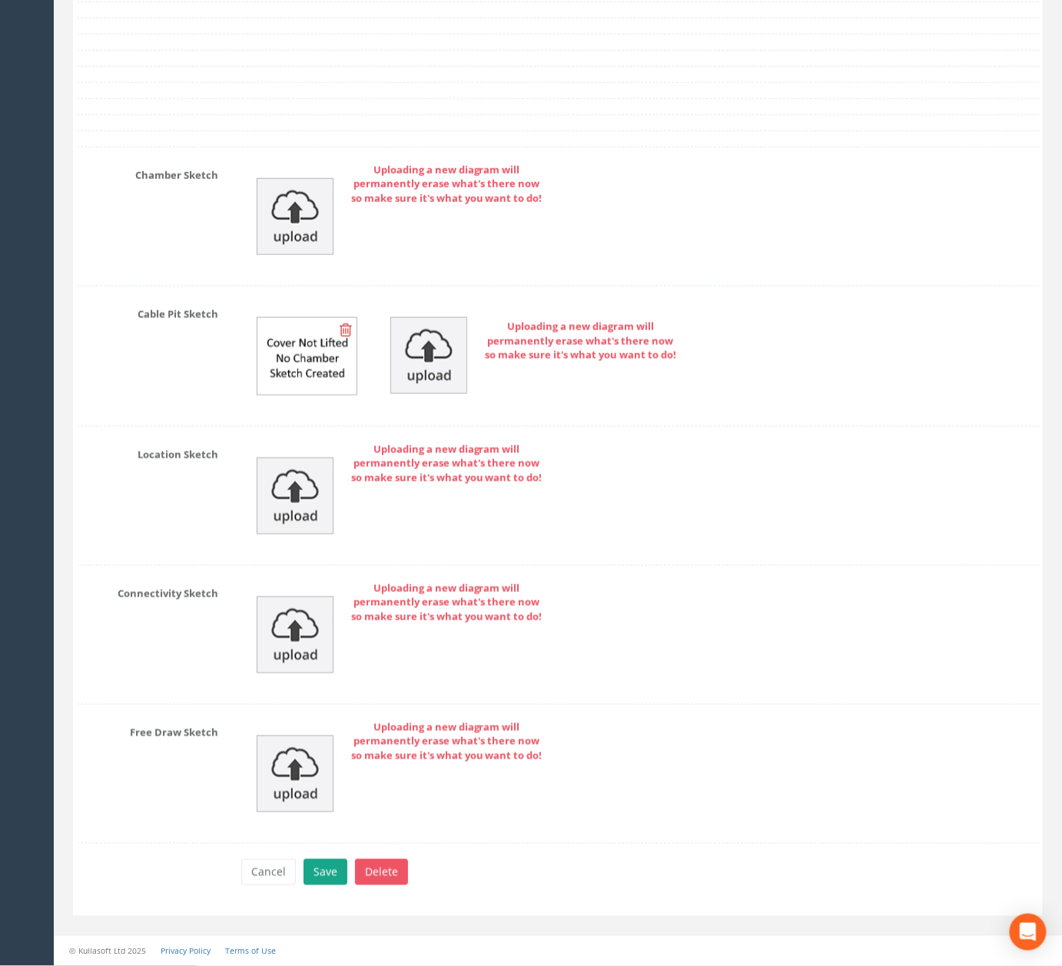
type textarea "Unable to access as surveyors told cover contains sensitive services"
click at [335, 876] on button "Save" at bounding box center [325, 873] width 44 height 26
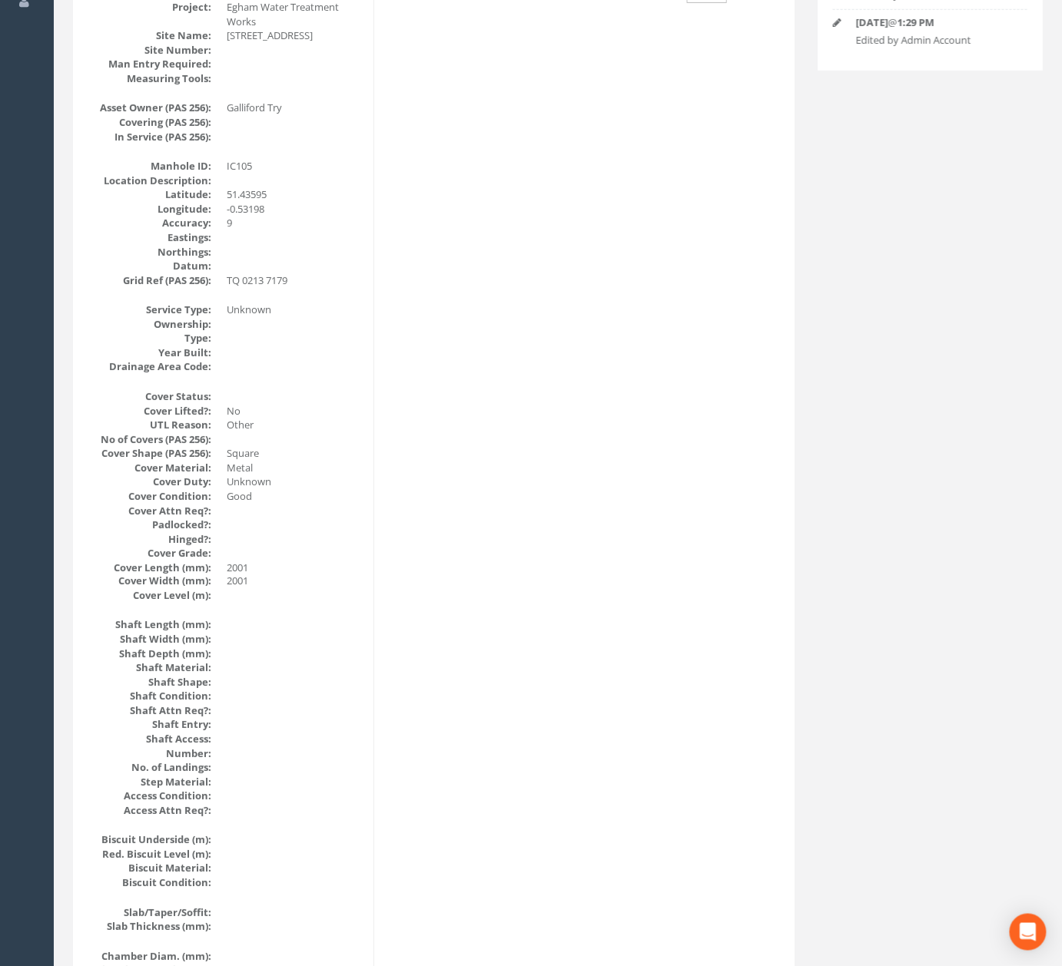
scroll to position [0, 0]
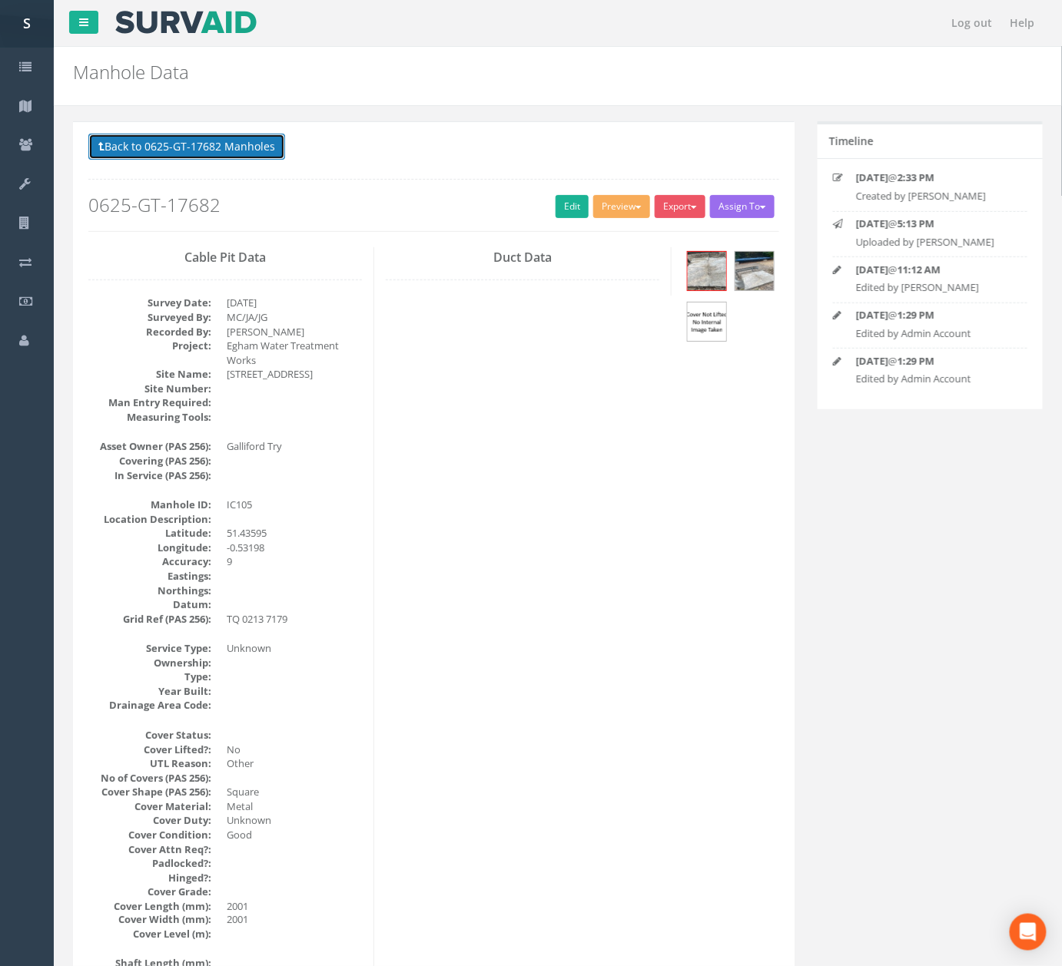
click at [234, 152] on button "Back to 0625-GT-17682 Manholes" at bounding box center [186, 147] width 197 height 26
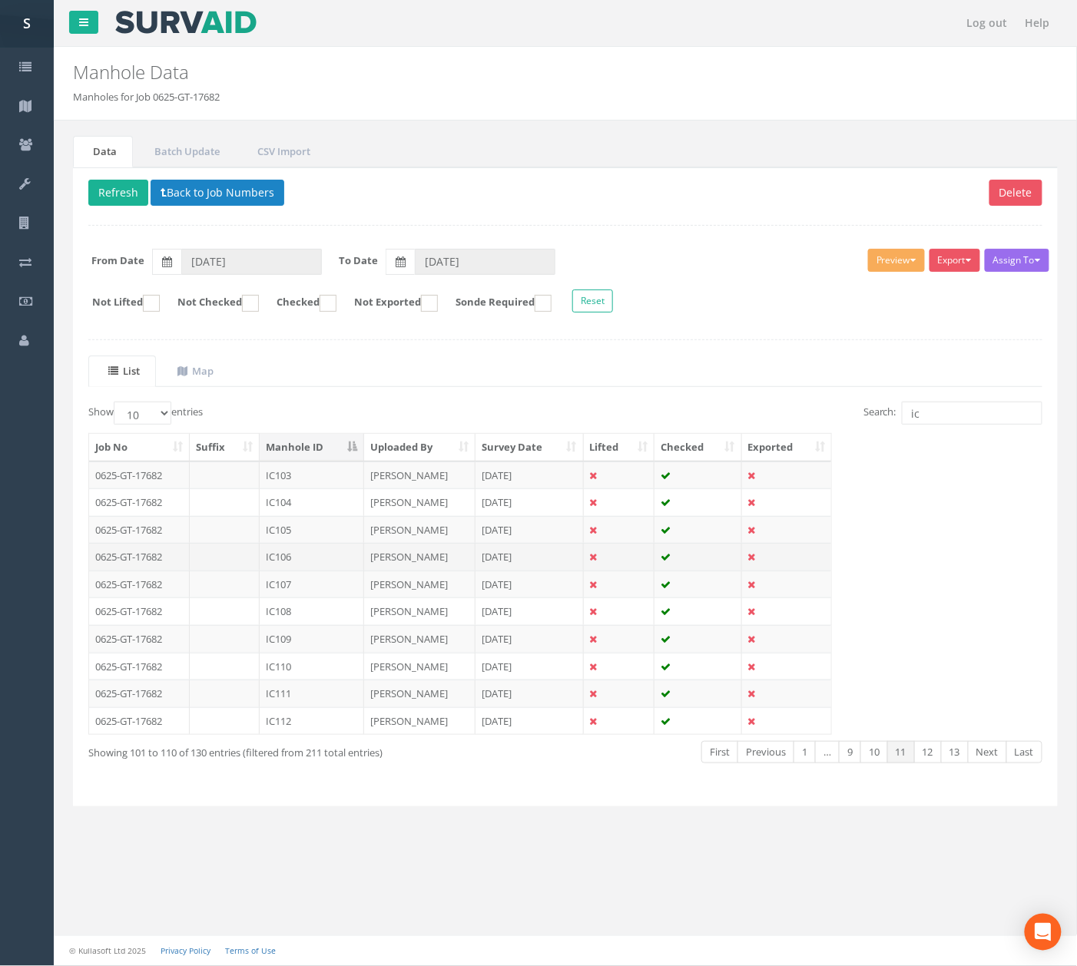
click at [360, 554] on td "IC106" at bounding box center [312, 557] width 104 height 28
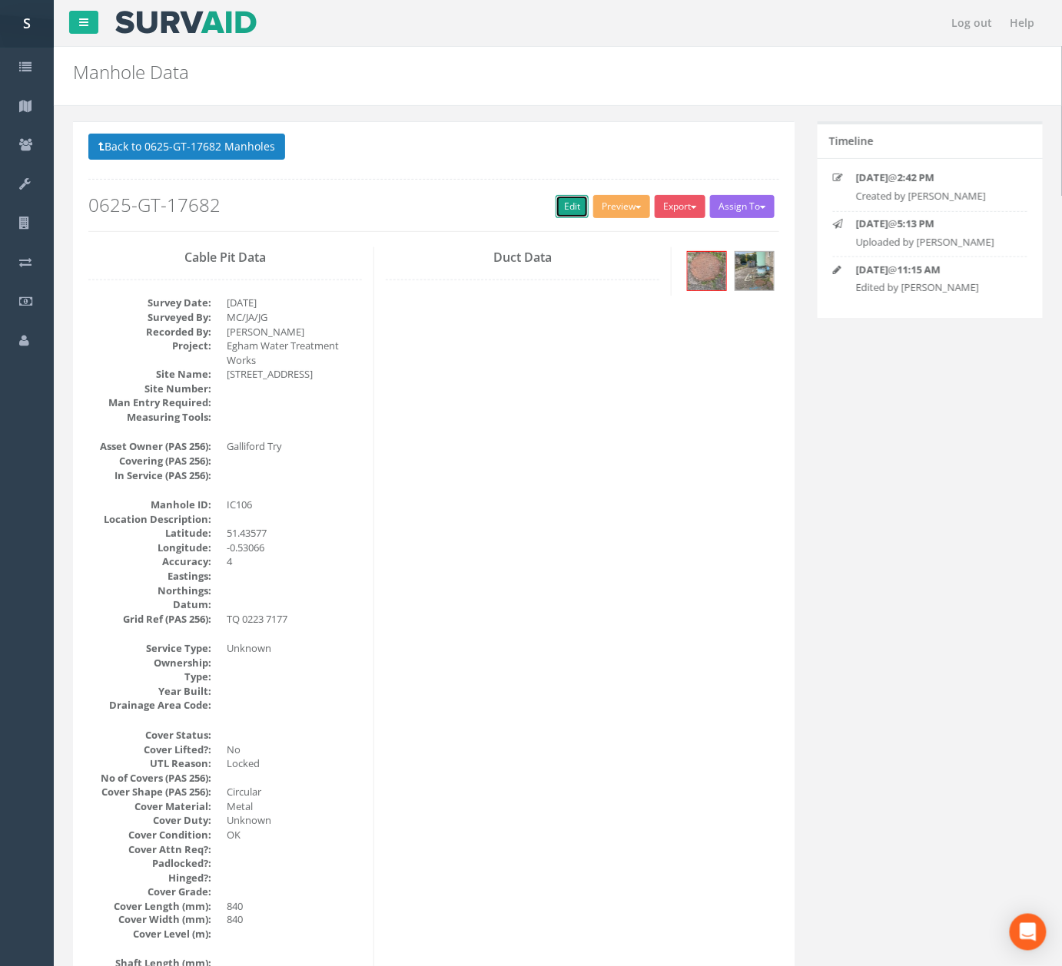
drag, startPoint x: 558, startPoint y: 204, endPoint x: 579, endPoint y: 215, distance: 24.0
click at [558, 204] on link "Edit" at bounding box center [571, 206] width 33 height 23
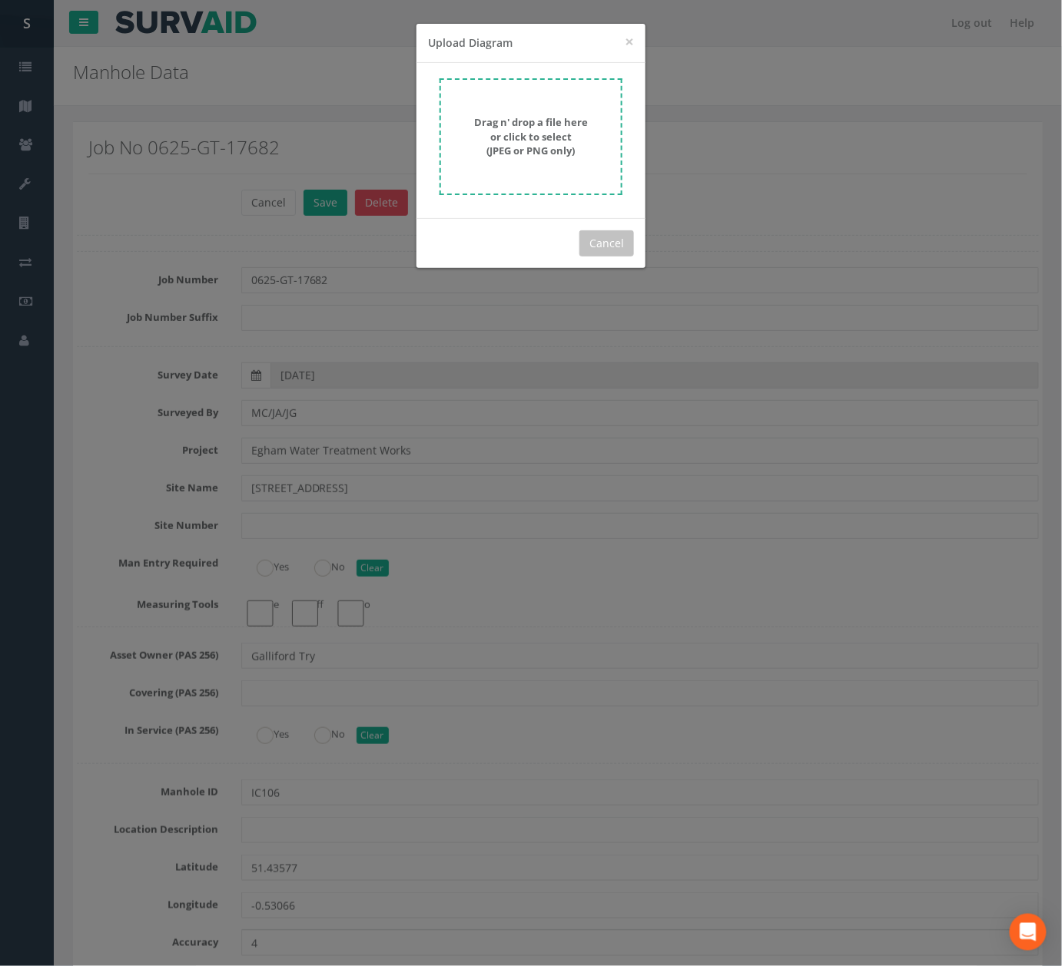
click at [554, 142] on strong "Drag n' drop a file here or click to select (JPEG or PNG only)" at bounding box center [531, 136] width 114 height 42
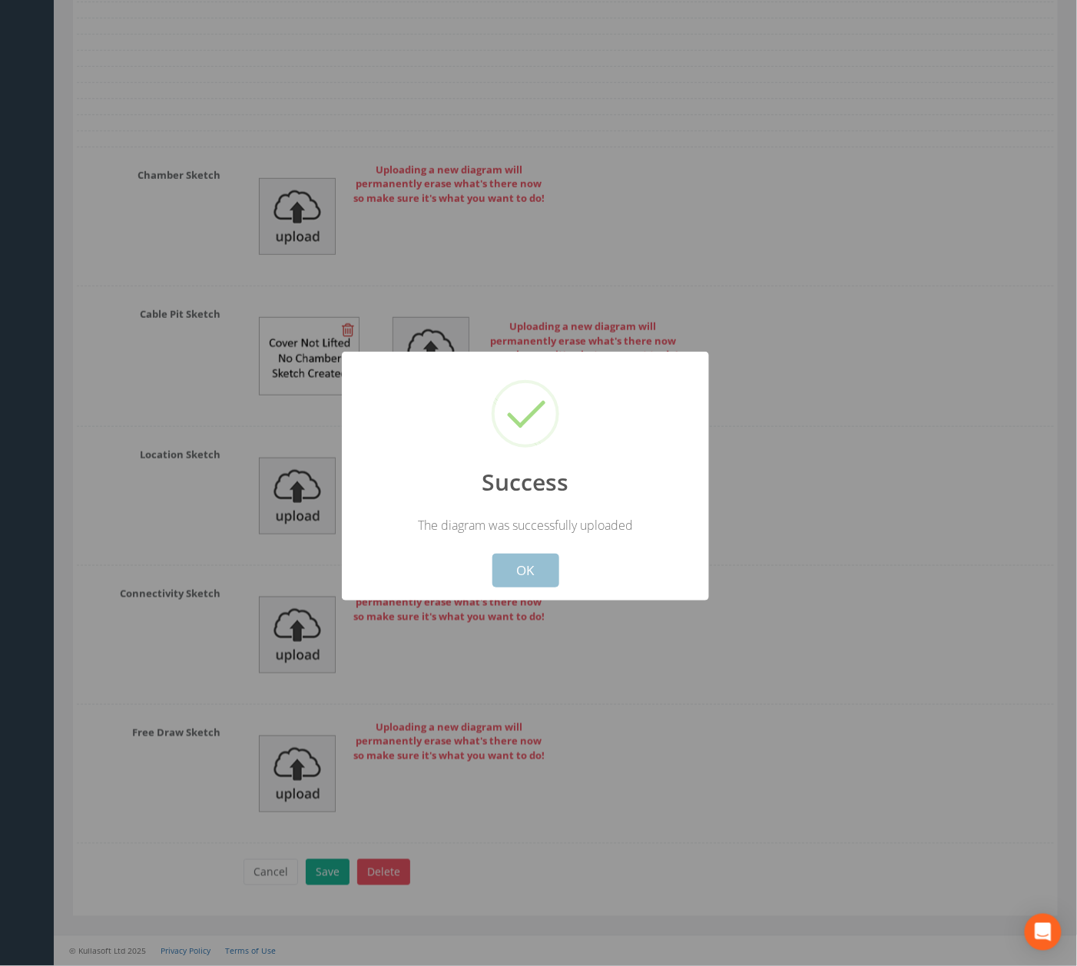
click at [526, 582] on button "OK" at bounding box center [525, 571] width 67 height 34
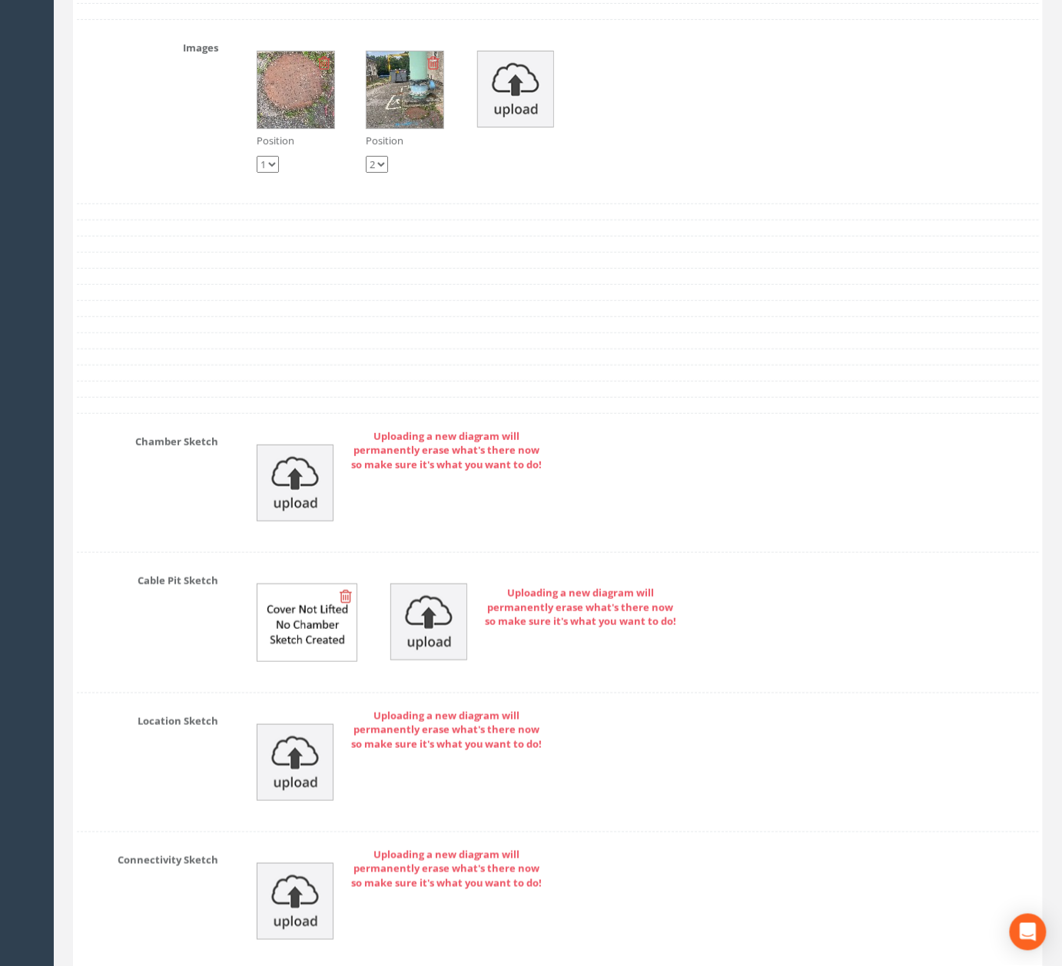
scroll to position [4764, 0]
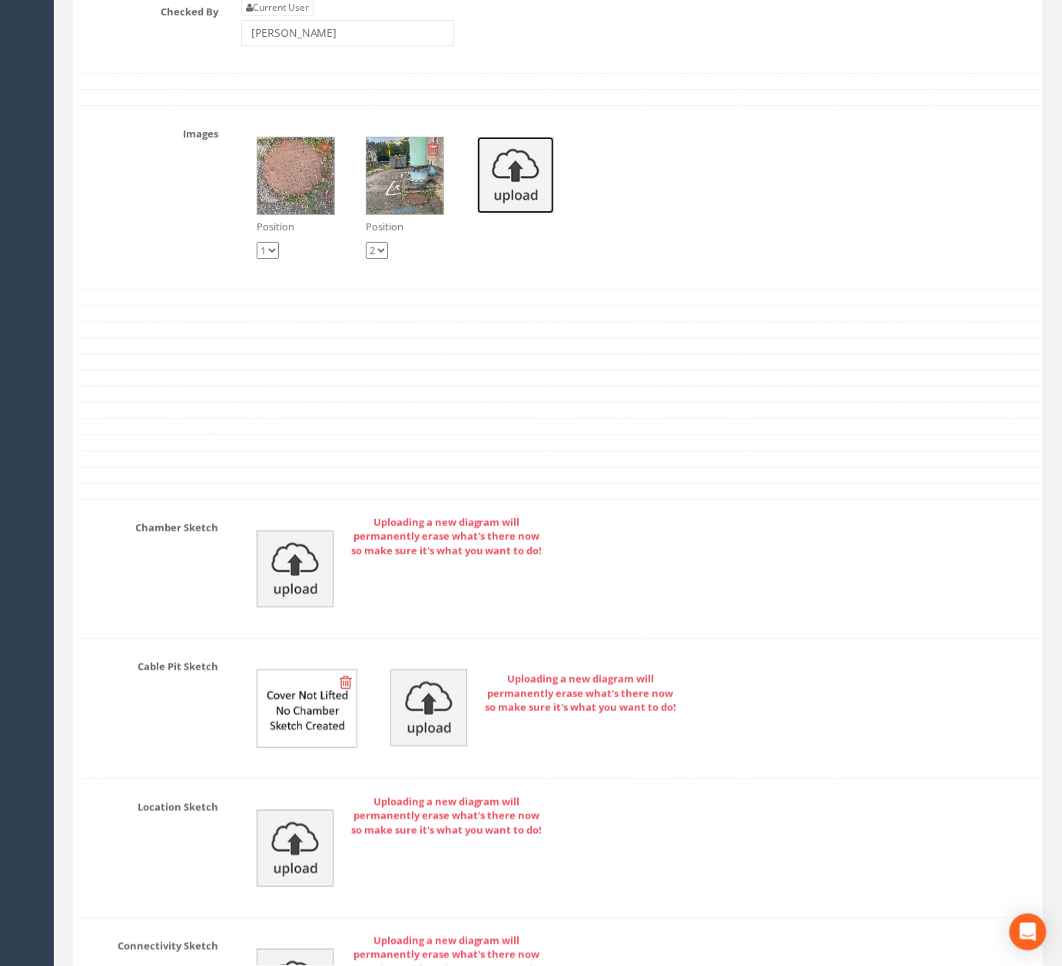
click at [493, 214] on img at bounding box center [515, 175] width 77 height 77
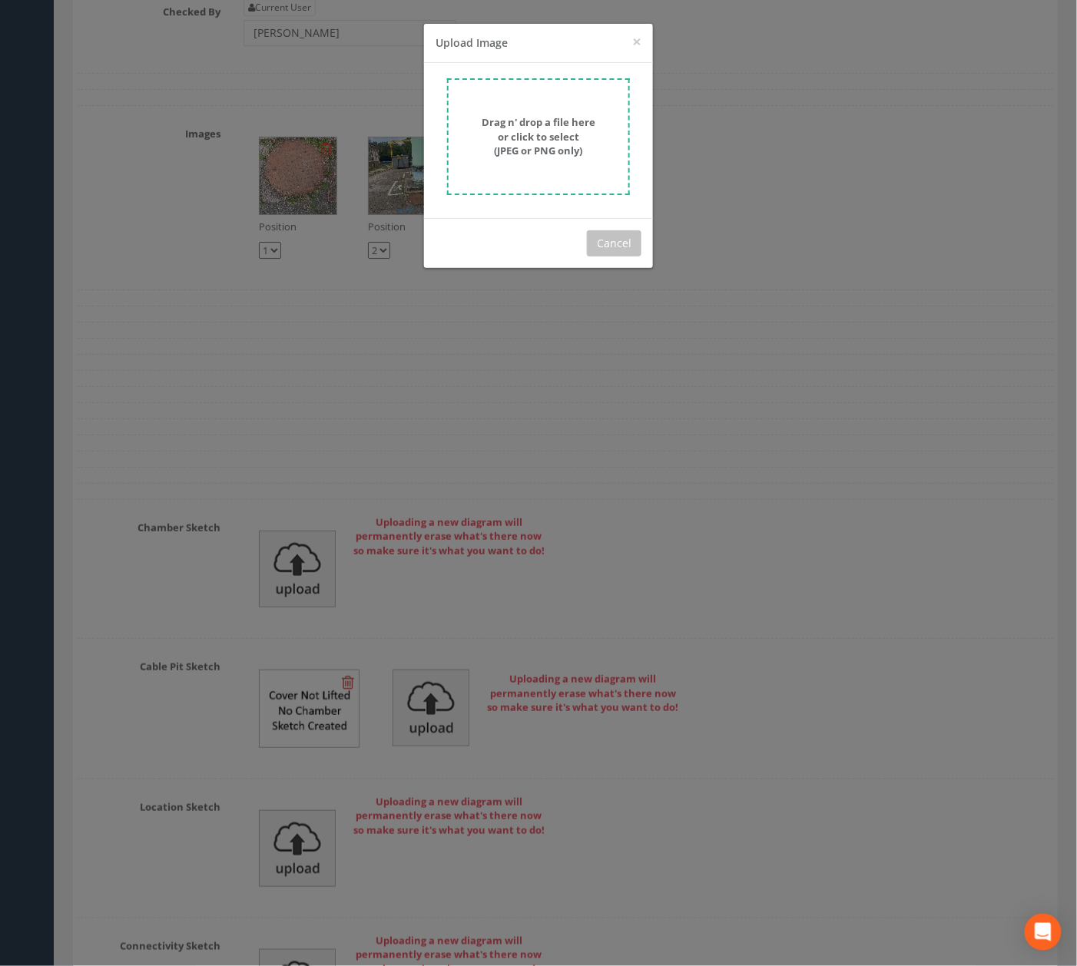
click at [594, 134] on div "Drag n' drop a file here or click to select (JPEG or PNG only)" at bounding box center [538, 136] width 149 height 43
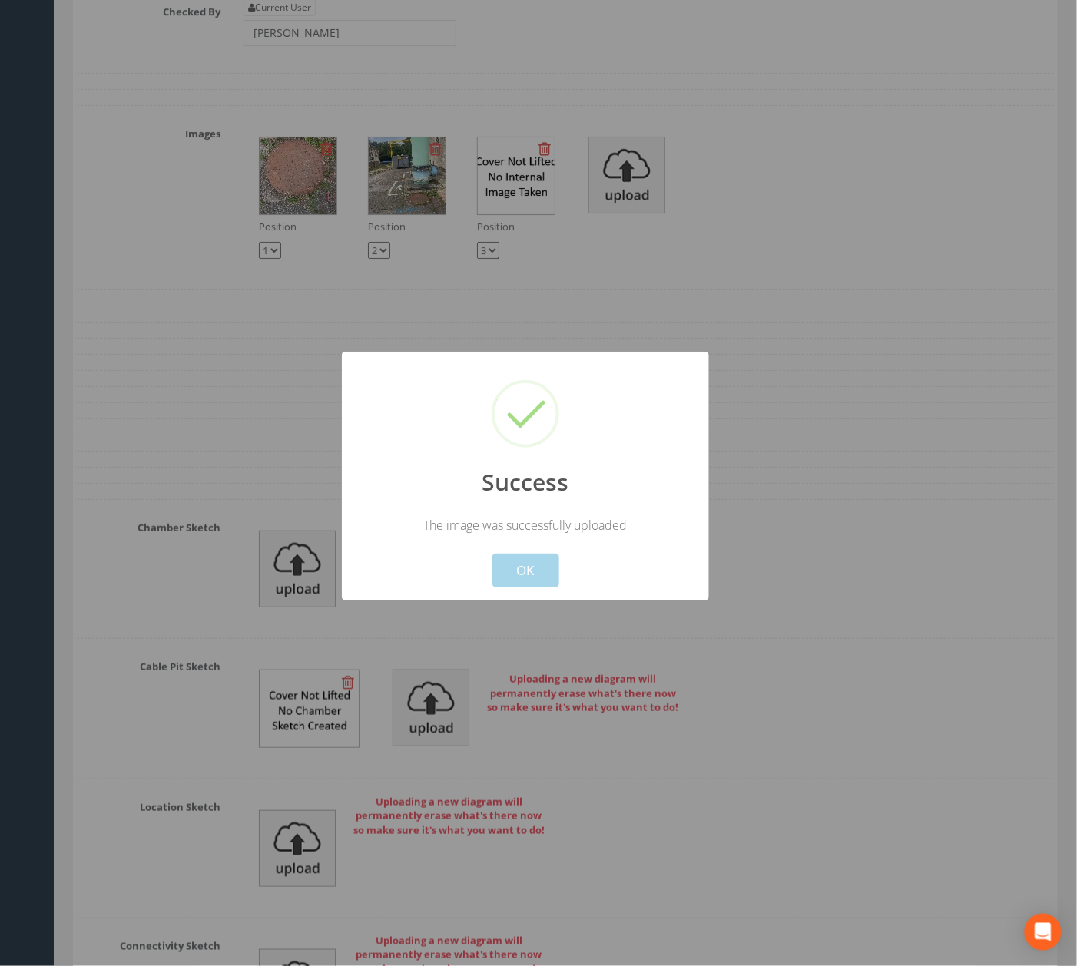
click at [530, 581] on button "OK" at bounding box center [525, 571] width 67 height 34
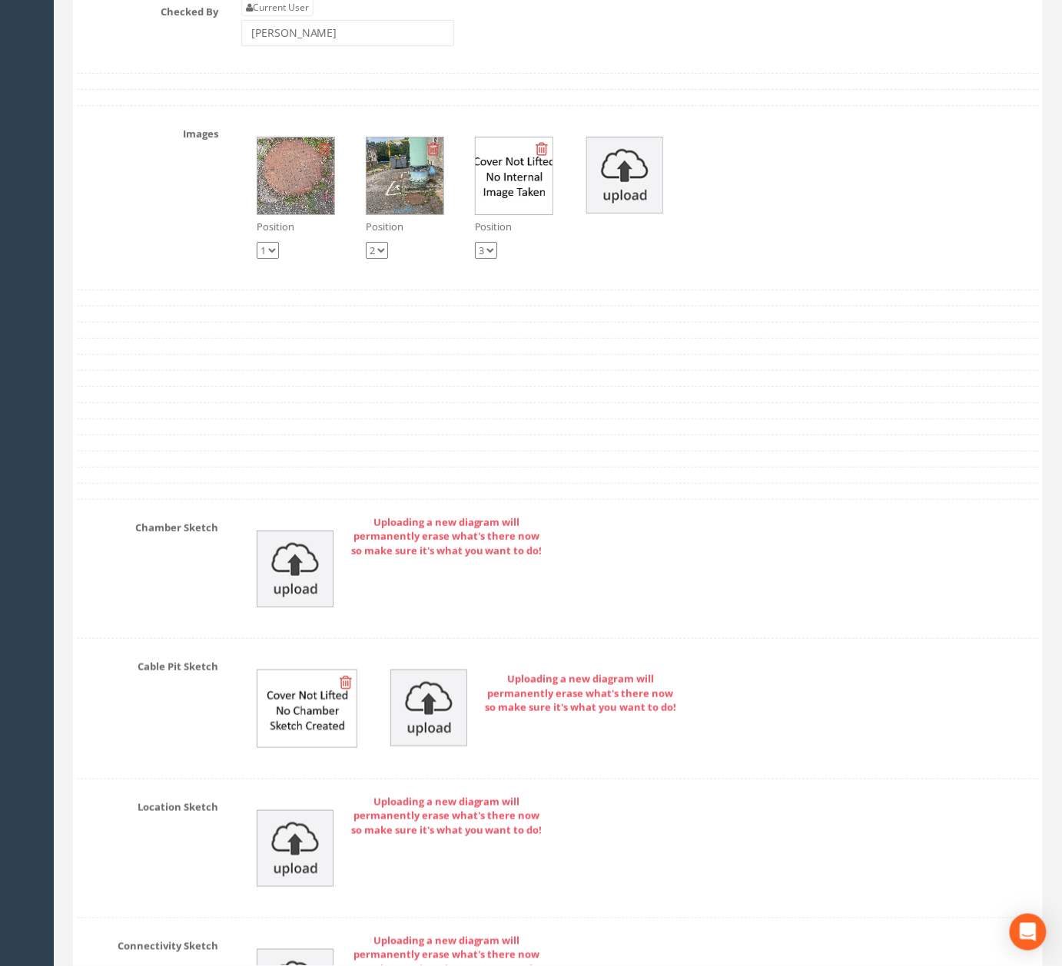
scroll to position [5175, 0]
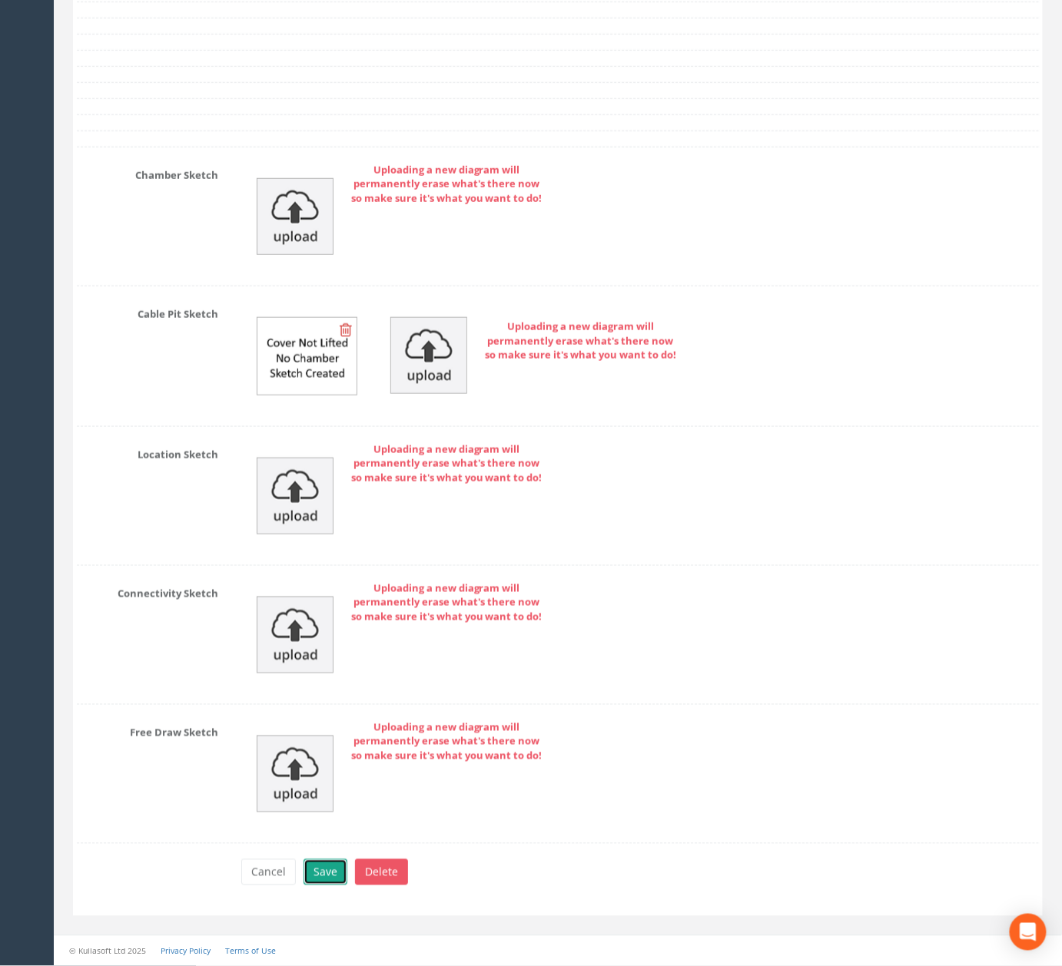
click at [338, 880] on button "Save" at bounding box center [325, 873] width 44 height 26
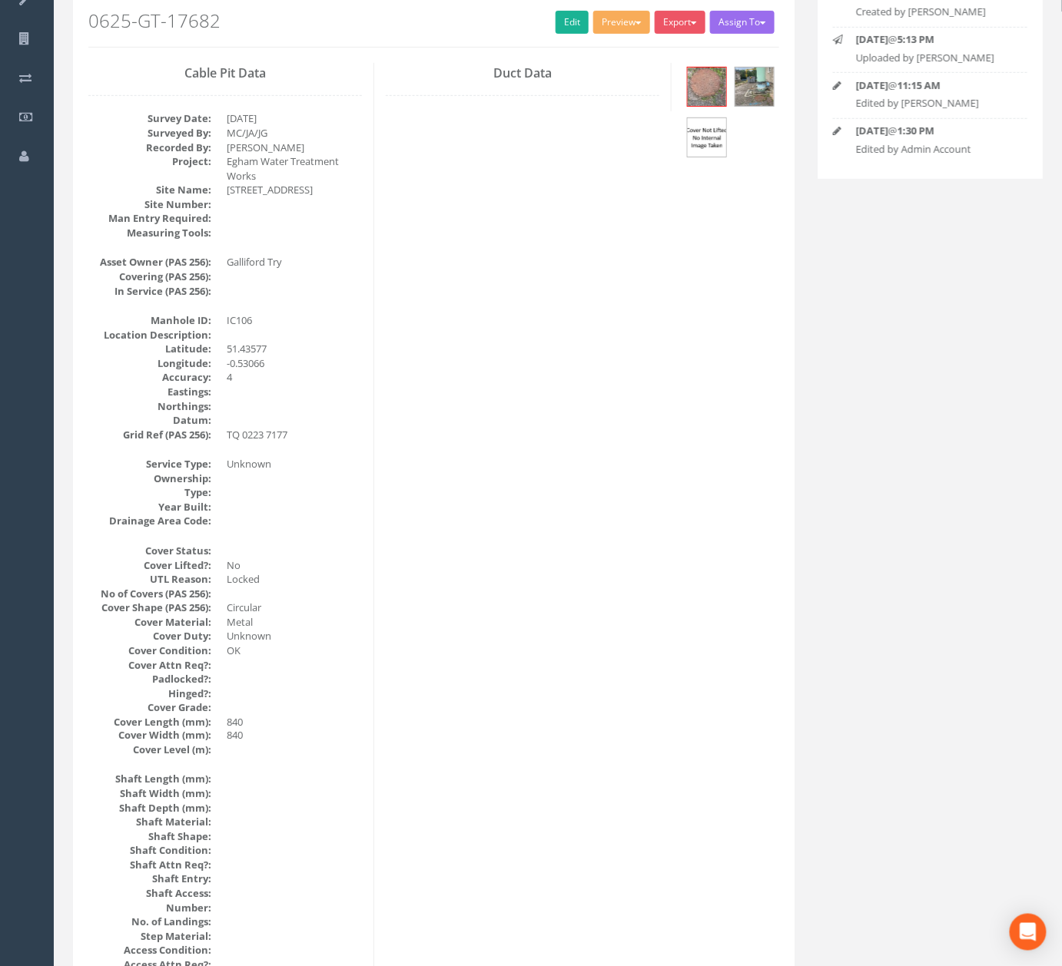
scroll to position [0, 0]
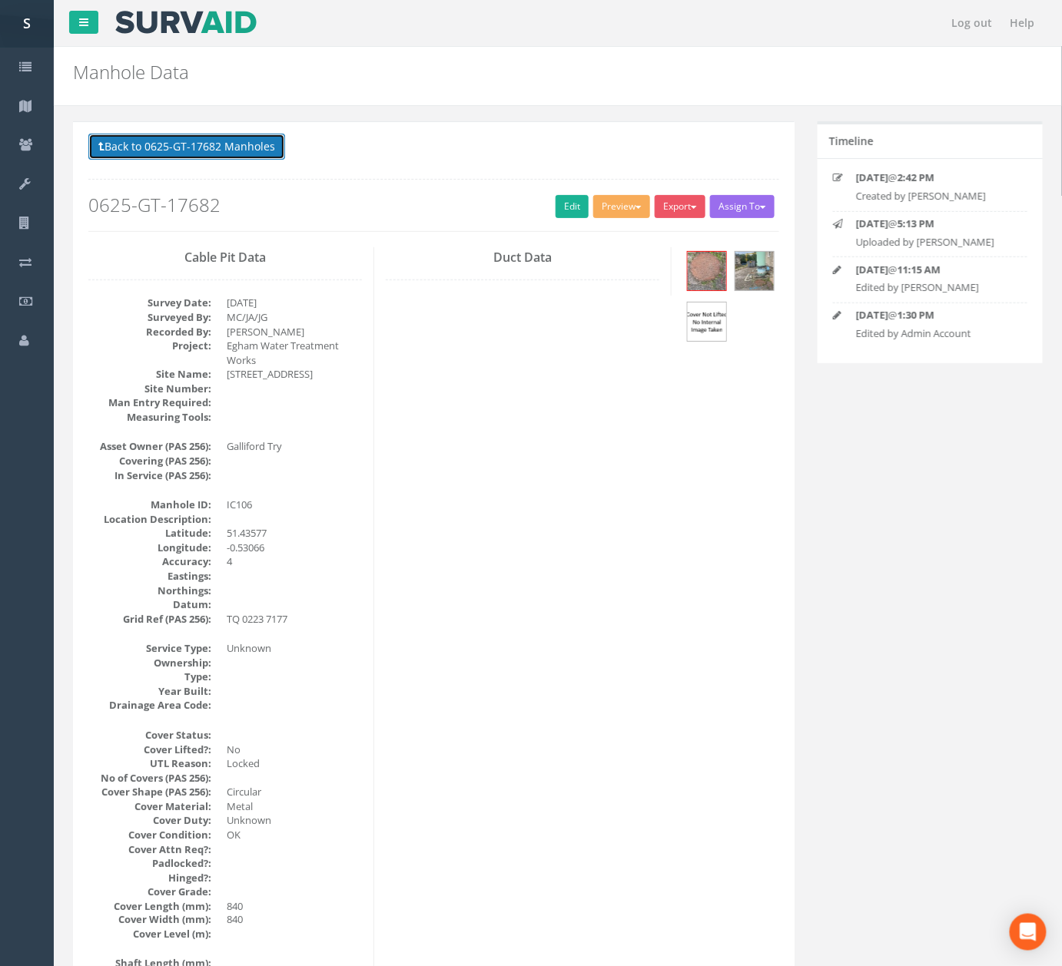
drag, startPoint x: 173, startPoint y: 151, endPoint x: 173, endPoint y: 178, distance: 27.7
click at [173, 151] on button "Back to 0625-GT-17682 Manholes" at bounding box center [186, 147] width 197 height 26
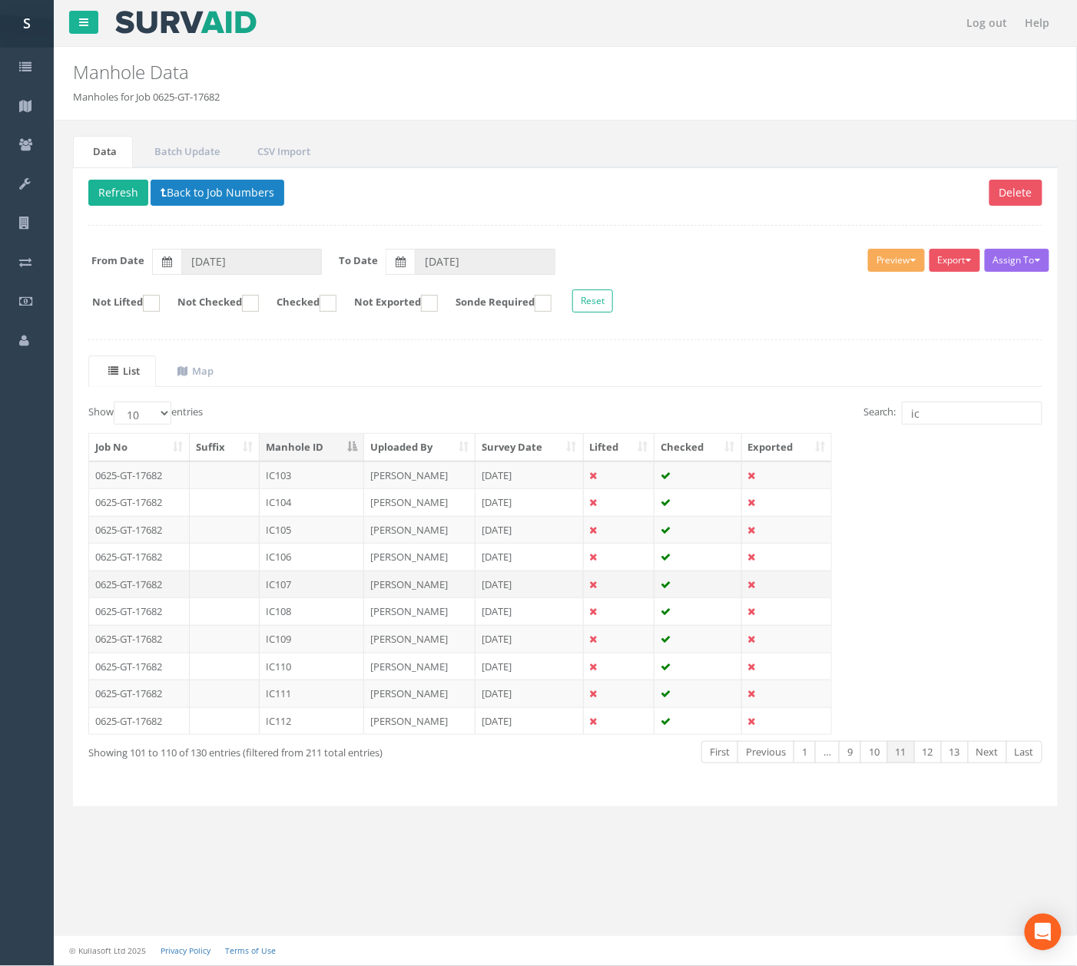
click at [244, 588] on td at bounding box center [225, 585] width 71 height 28
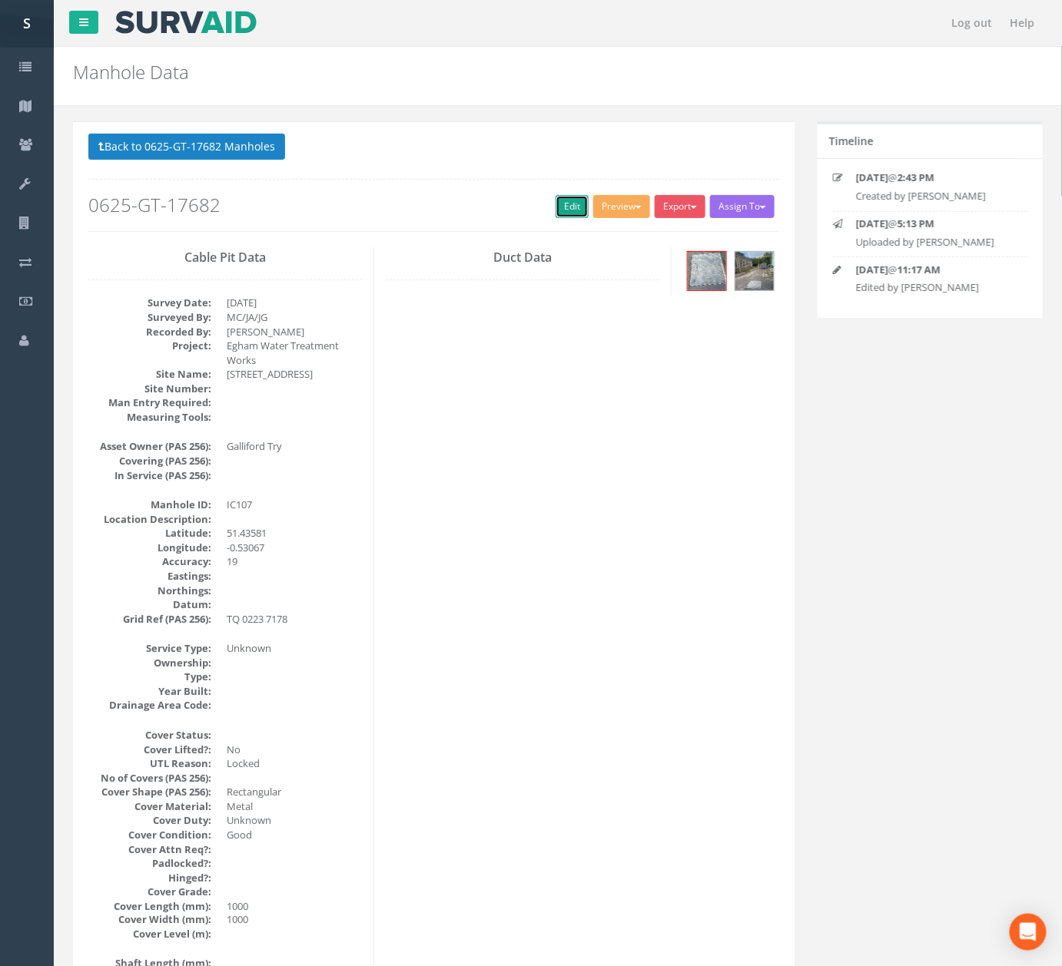
click at [563, 218] on link "Edit" at bounding box center [571, 206] width 33 height 23
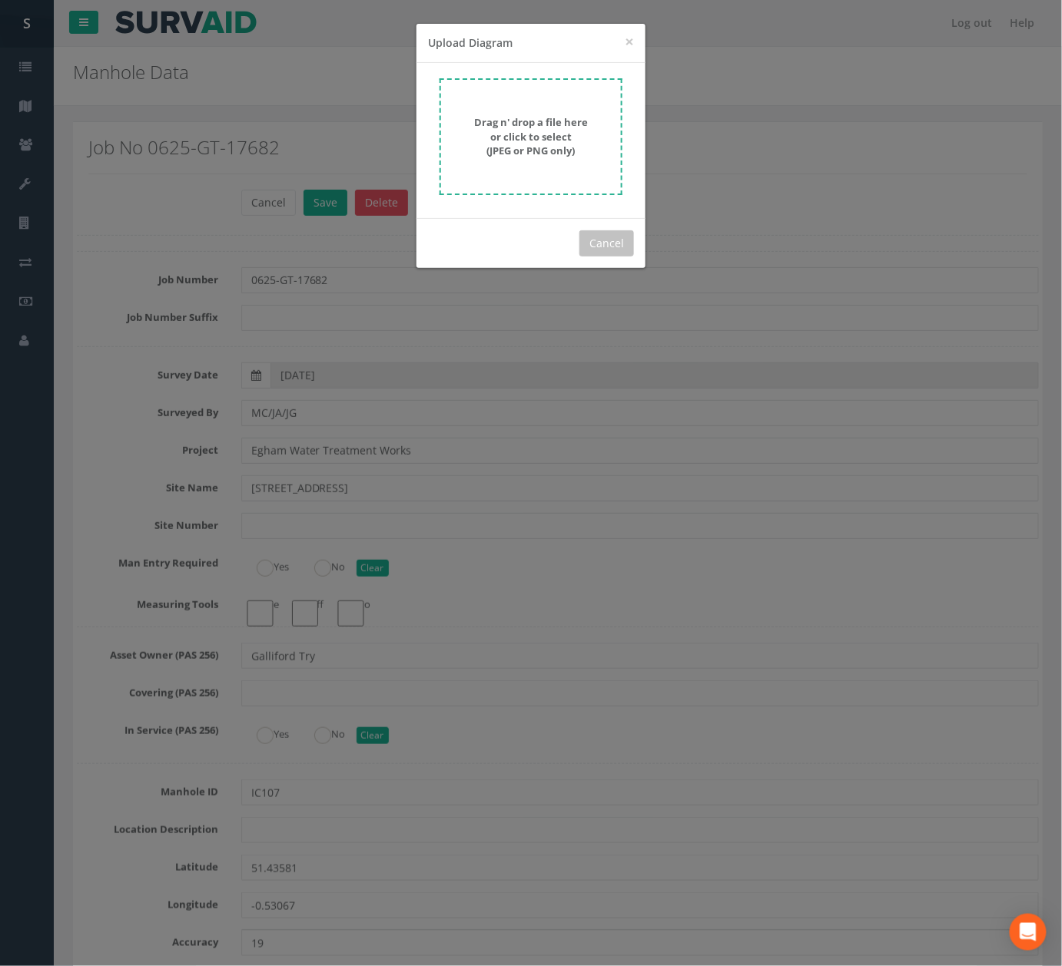
click at [508, 143] on strong "Drag n' drop a file here or click to select (JPEG or PNG only)" at bounding box center [531, 136] width 114 height 42
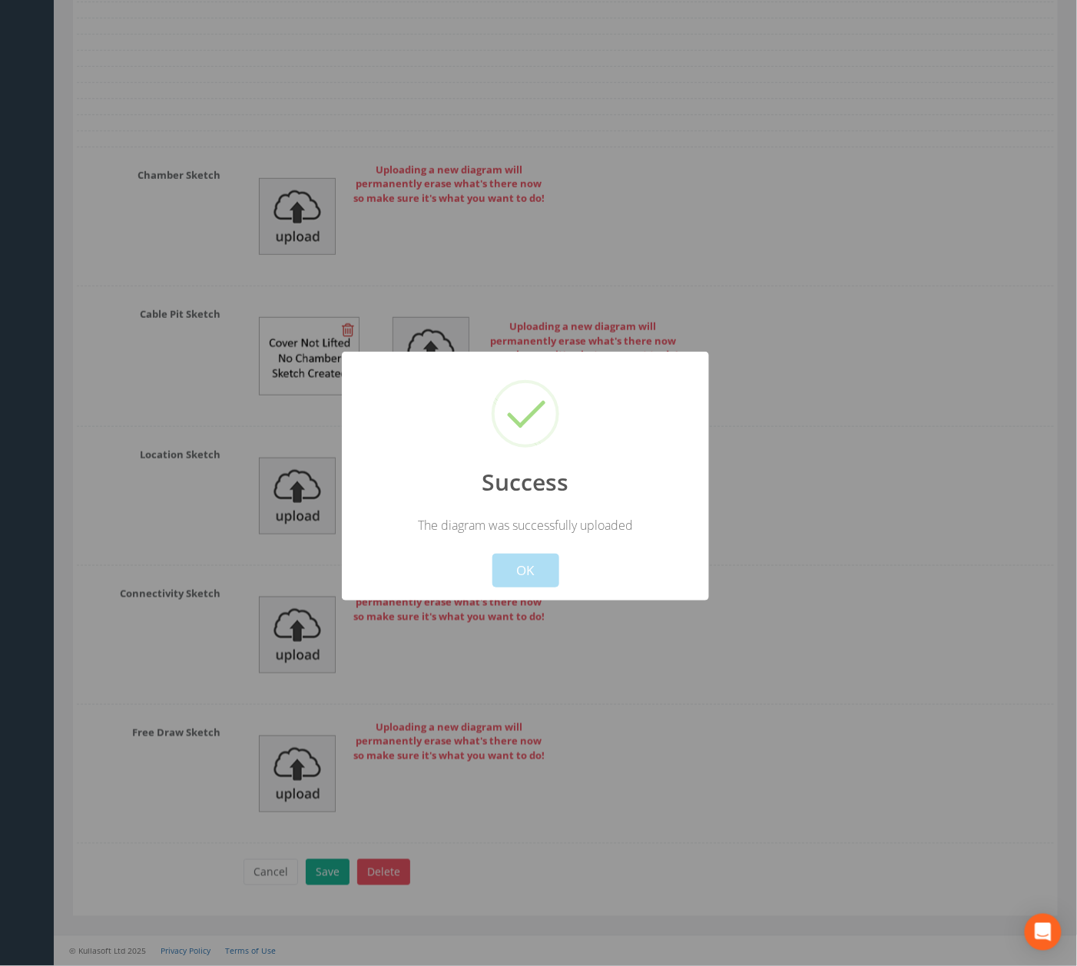
click at [550, 591] on div "Success The diagram was successfully uploaded ! Not valid! Cancel OK" at bounding box center [525, 476] width 367 height 249
click at [529, 569] on button "OK" at bounding box center [525, 571] width 67 height 34
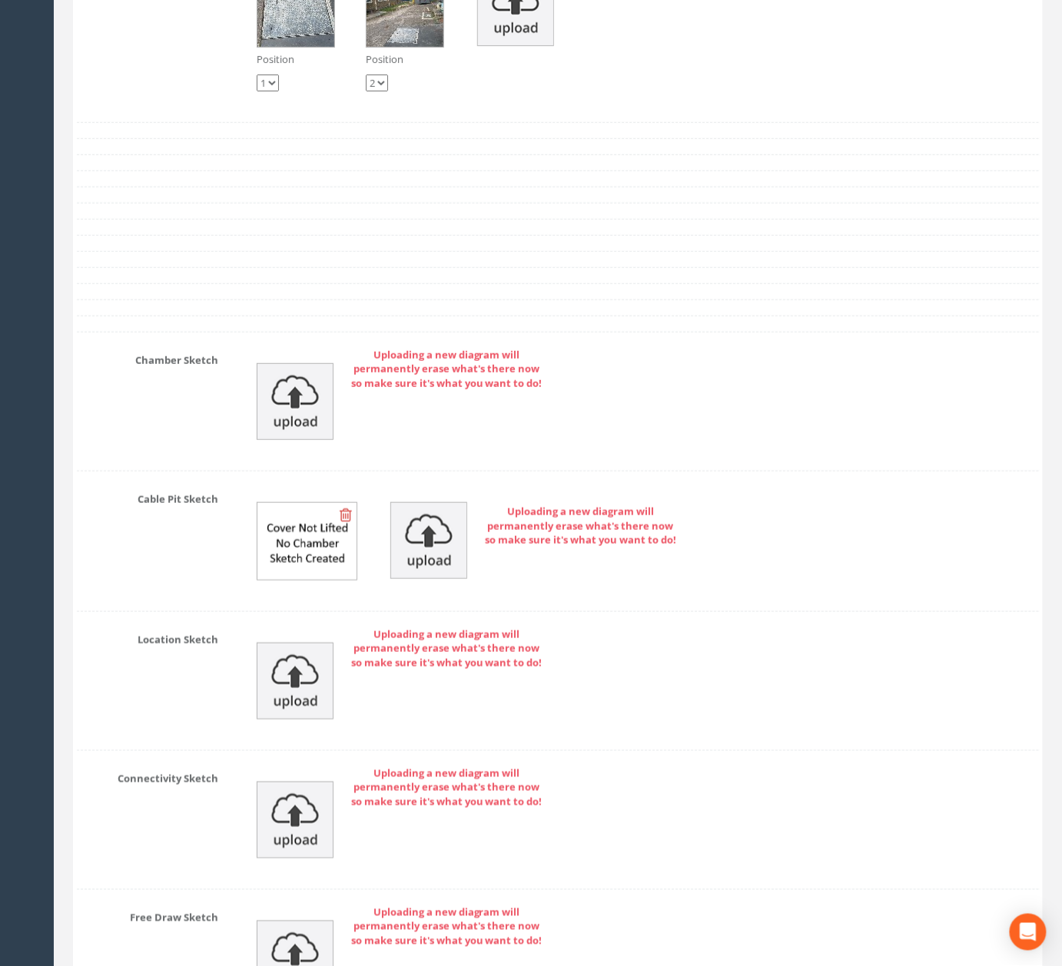
scroll to position [4764, 0]
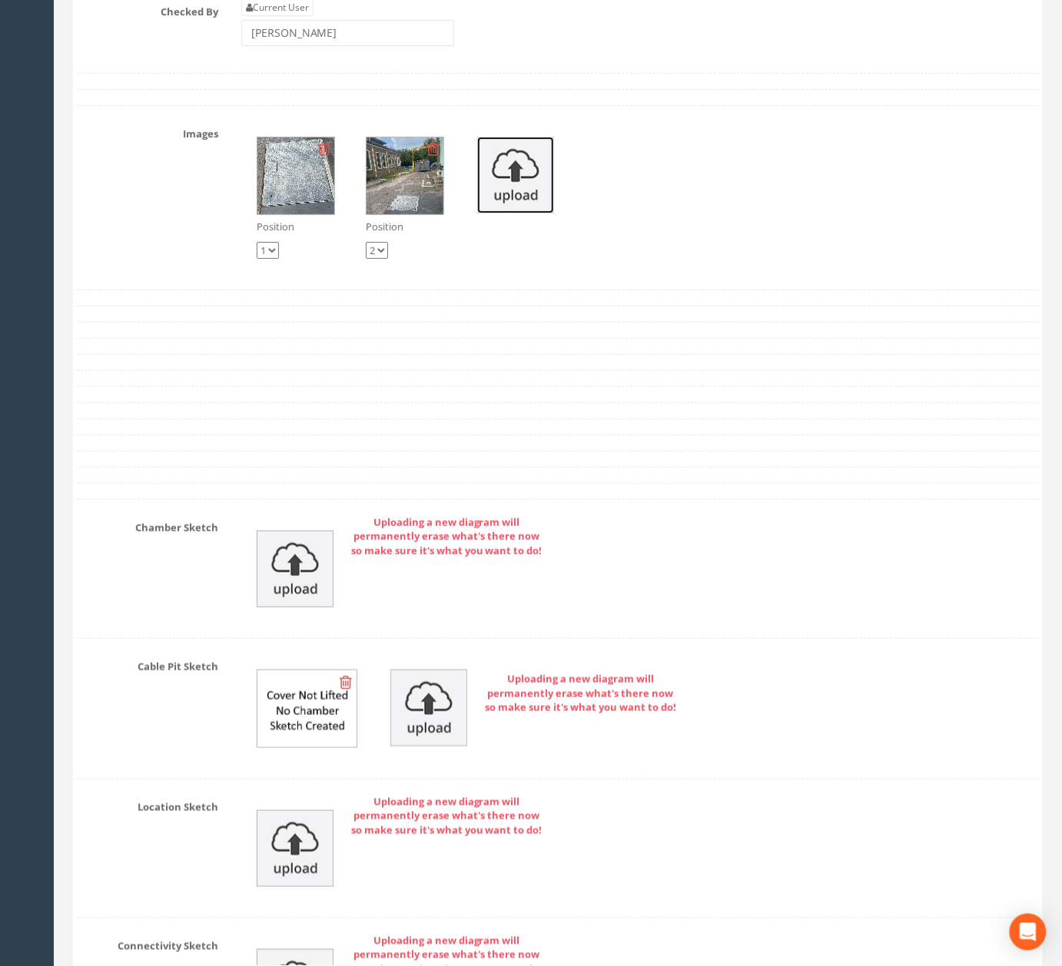
click at [529, 214] on img at bounding box center [515, 175] width 77 height 77
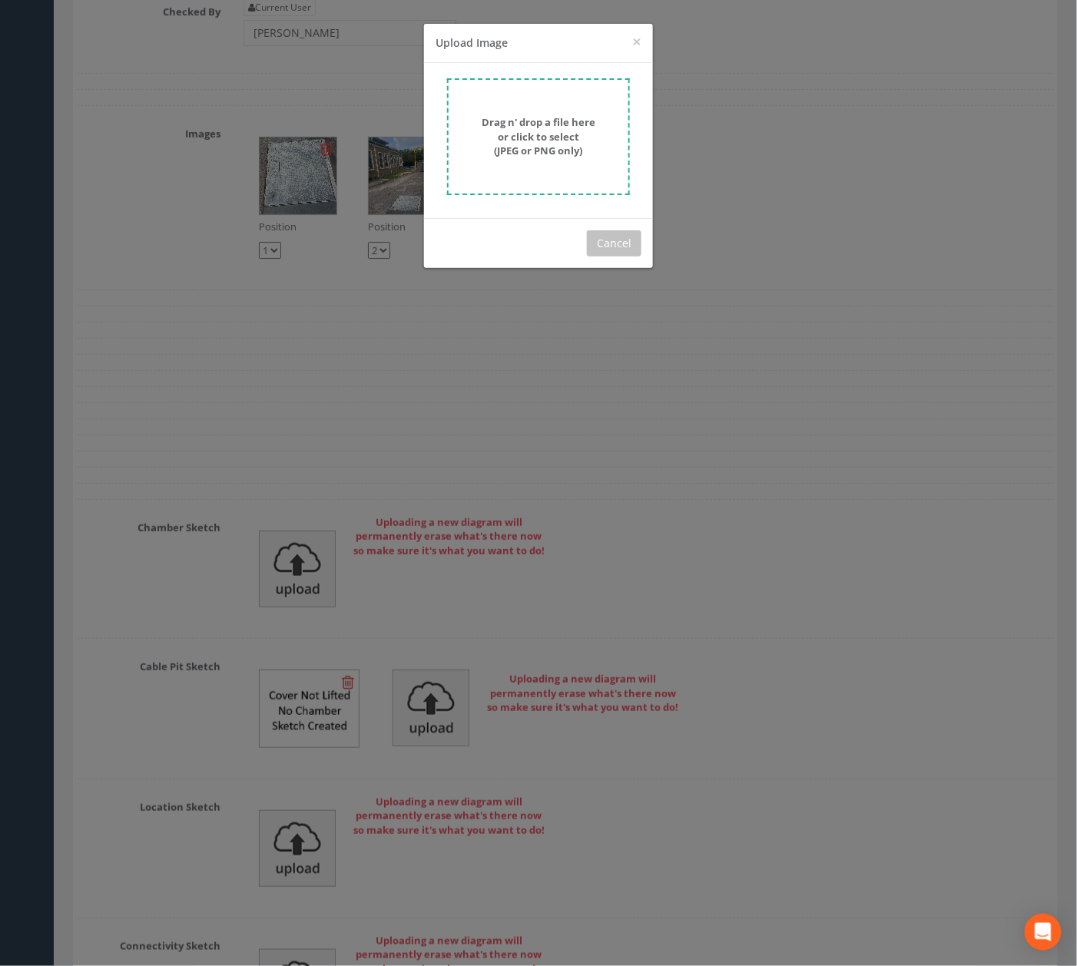
click at [538, 132] on strong "Drag n' drop a file here or click to select (JPEG or PNG only)" at bounding box center [539, 136] width 114 height 42
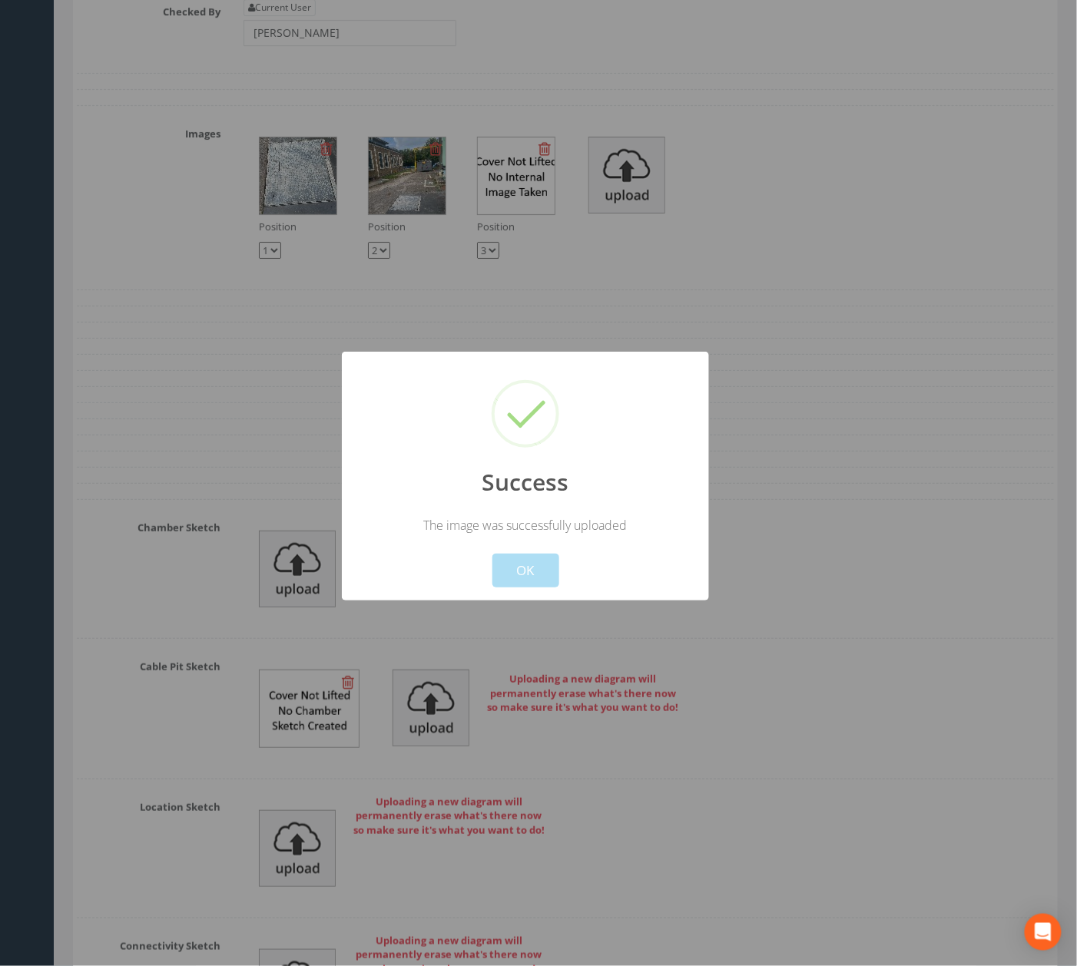
click at [539, 585] on button "OK" at bounding box center [525, 571] width 67 height 34
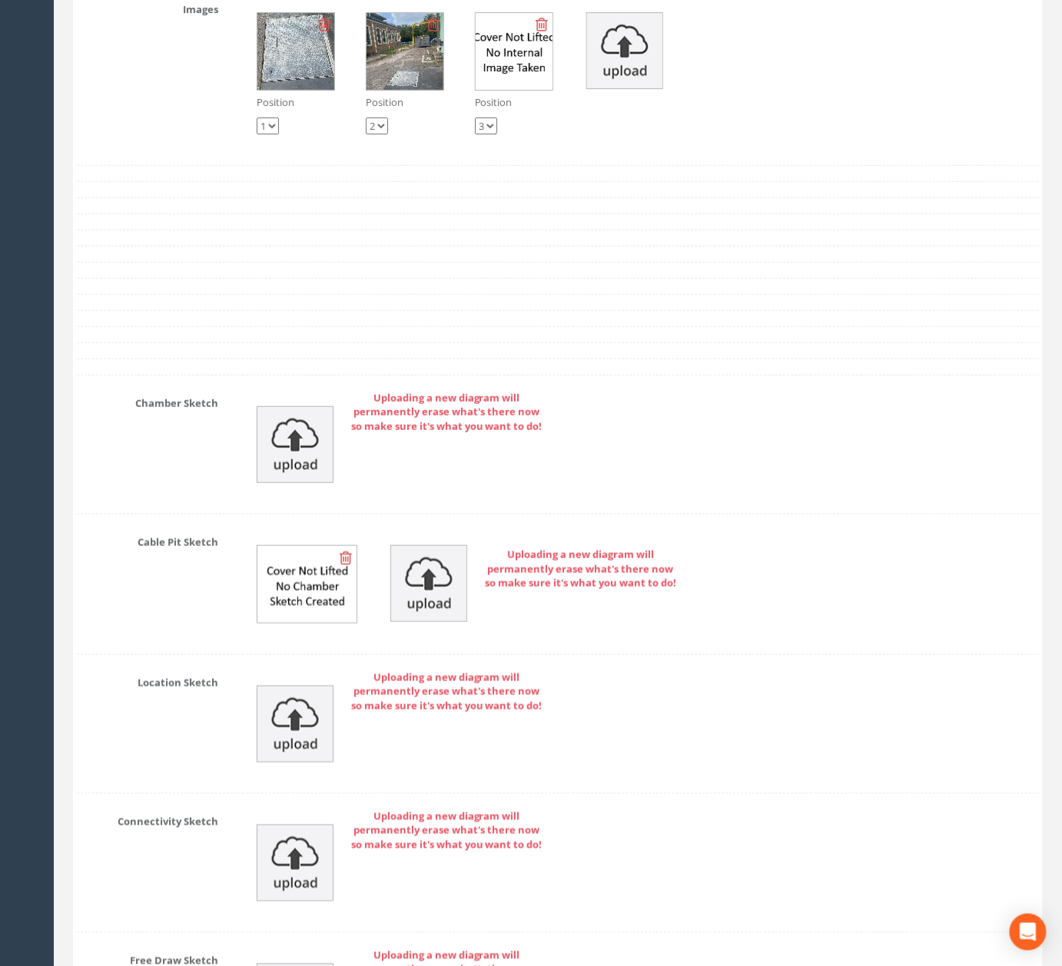
scroll to position [5176, 0]
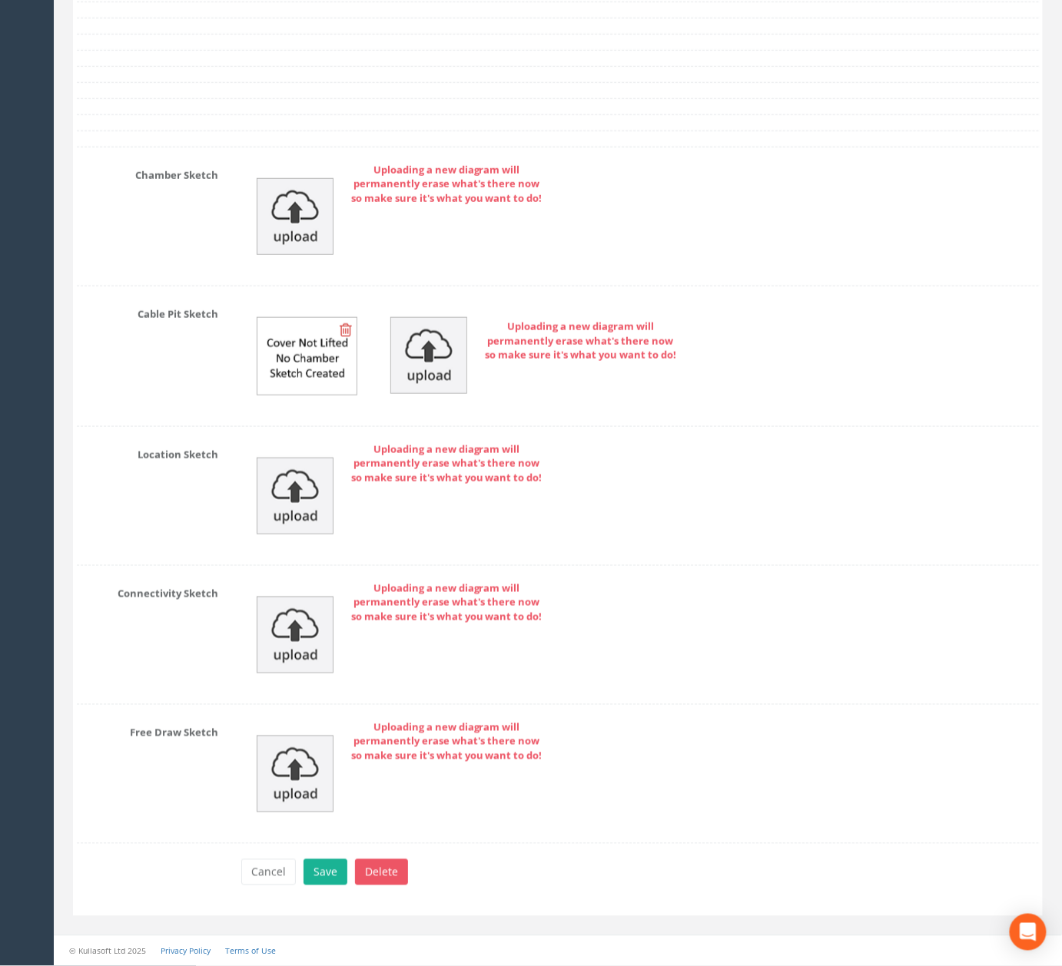
click at [323, 882] on button "Save" at bounding box center [325, 873] width 44 height 26
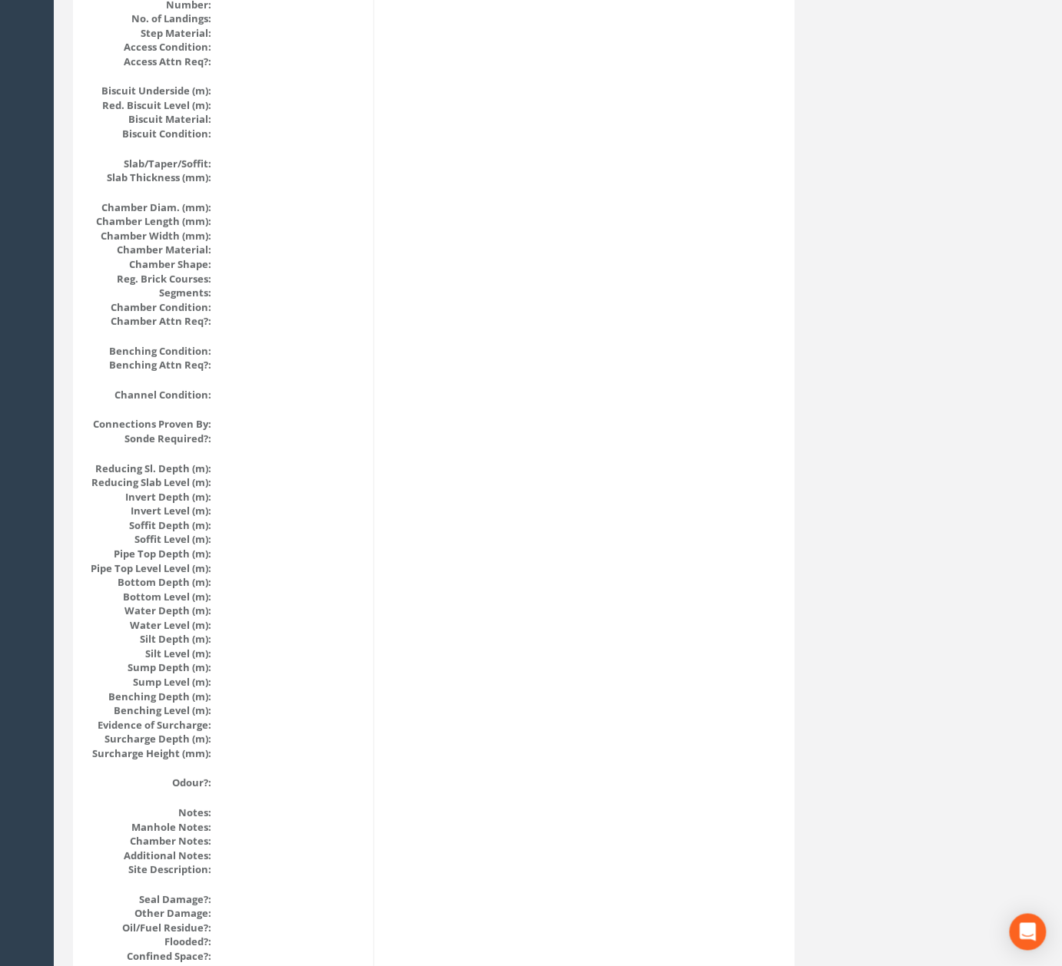
scroll to position [0, 0]
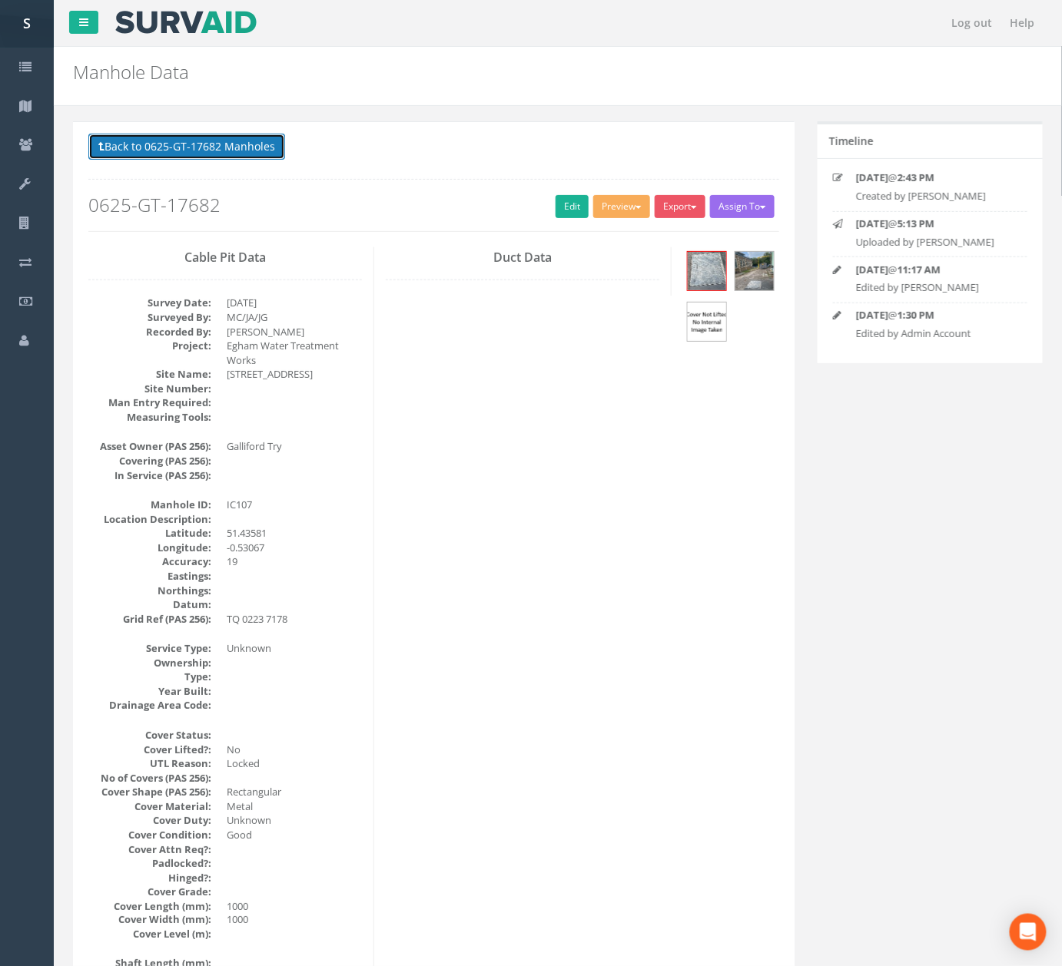
click at [219, 152] on button "Back to 0625-GT-17682 Manholes" at bounding box center [186, 147] width 197 height 26
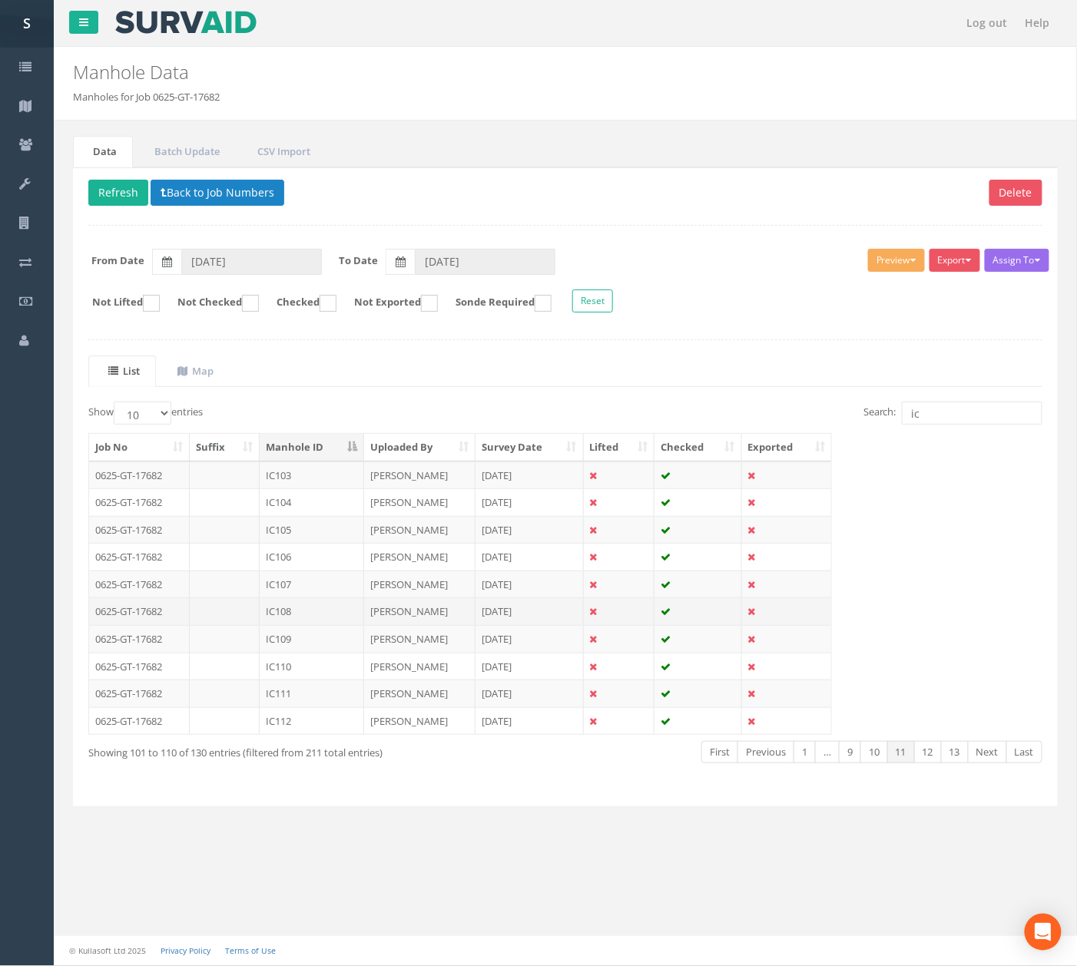
click at [333, 616] on td "IC108" at bounding box center [312, 612] width 104 height 28
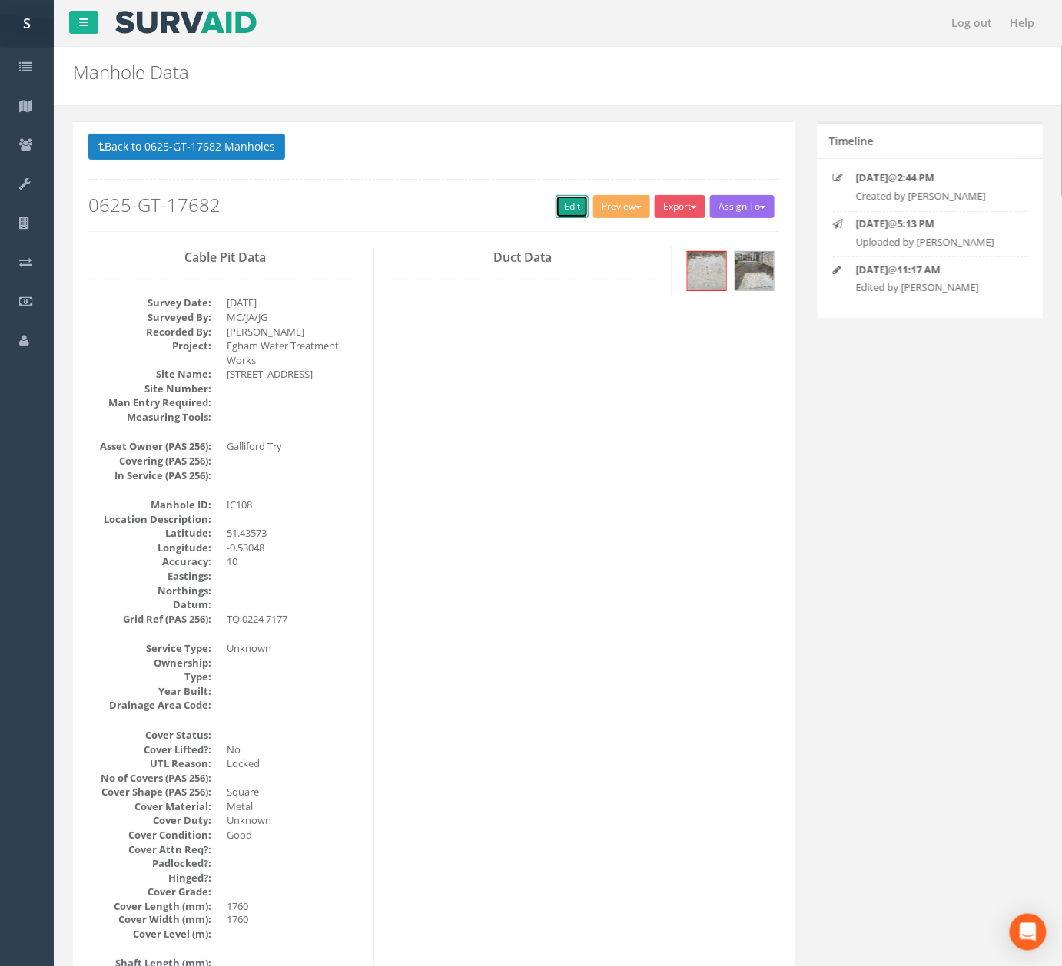
click at [561, 213] on link "Edit" at bounding box center [571, 206] width 33 height 23
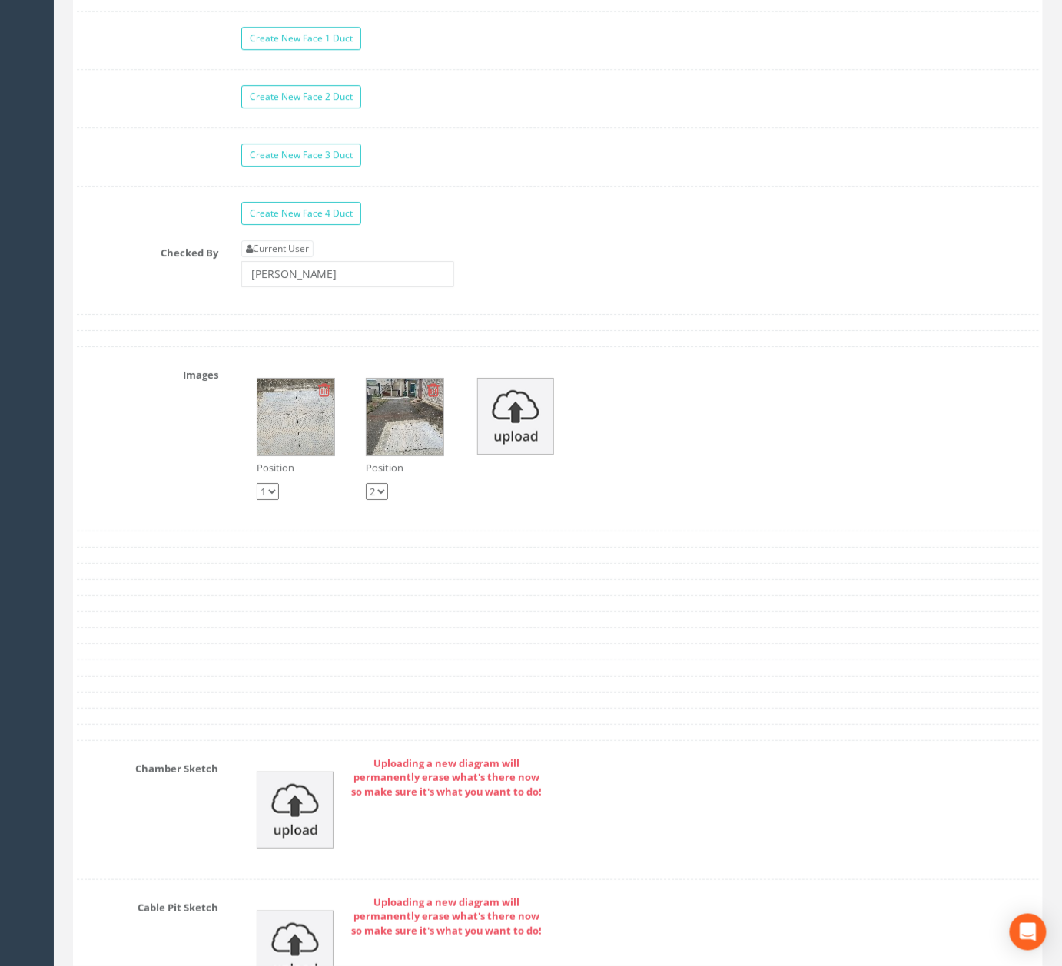
scroll to position [4573, 0]
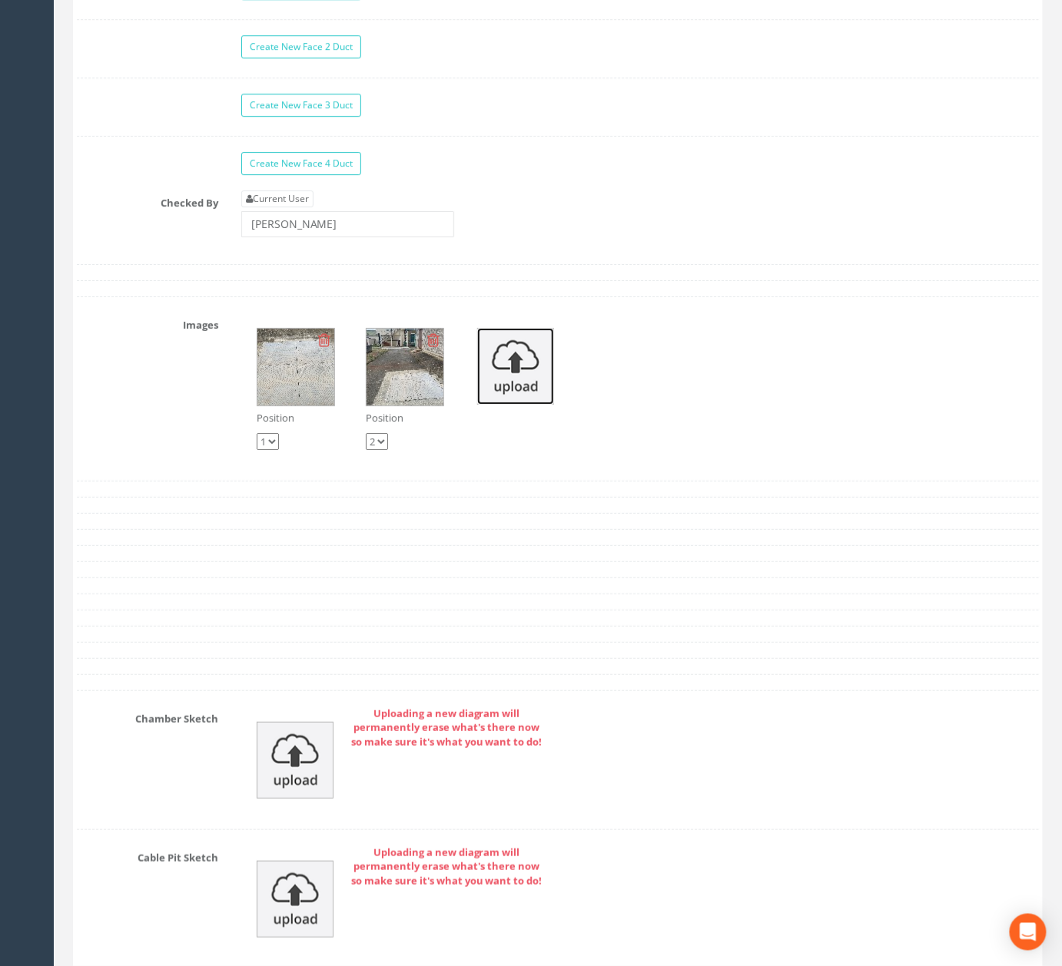
click at [525, 405] on img at bounding box center [515, 366] width 77 height 77
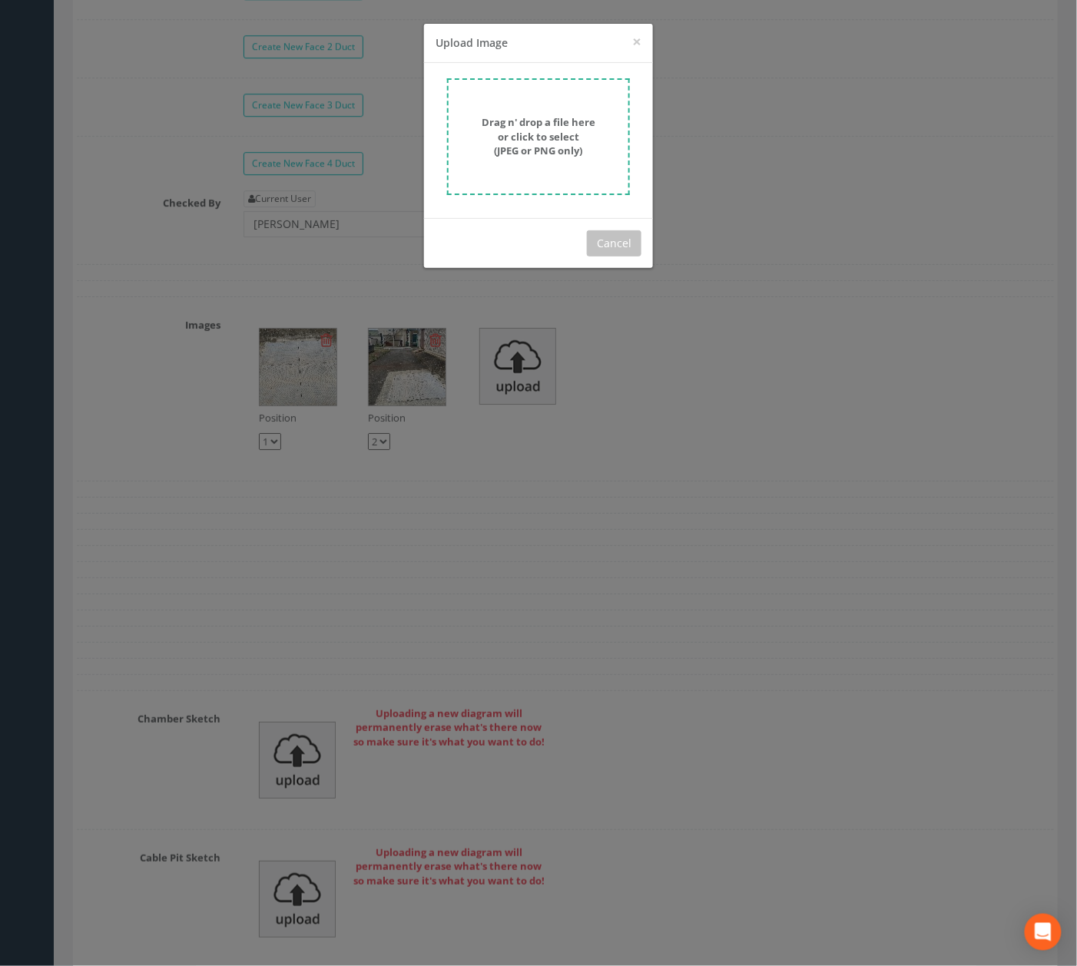
click at [526, 176] on form "Drag n' drop a file here or click to select (JPEG or PNG only)" at bounding box center [538, 136] width 183 height 117
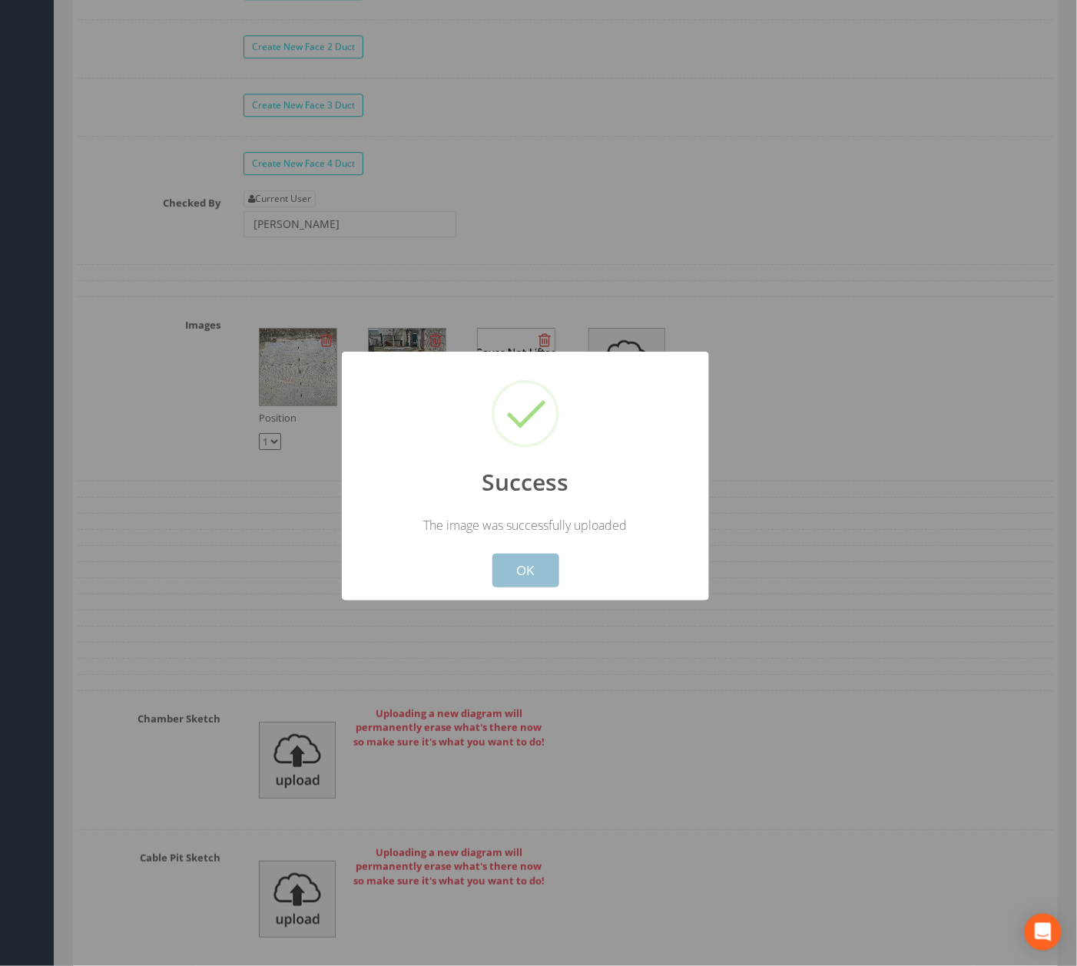
click at [545, 555] on button "OK" at bounding box center [525, 571] width 67 height 34
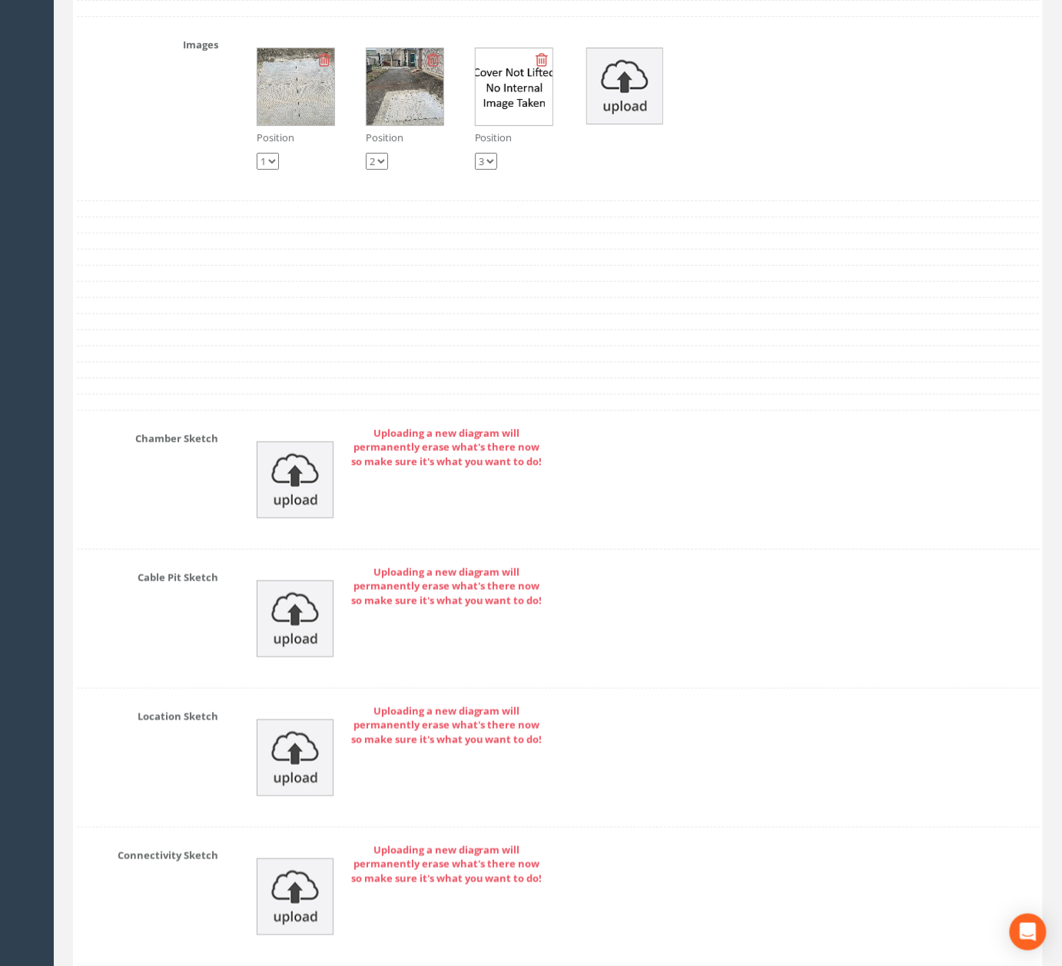
scroll to position [4880, 0]
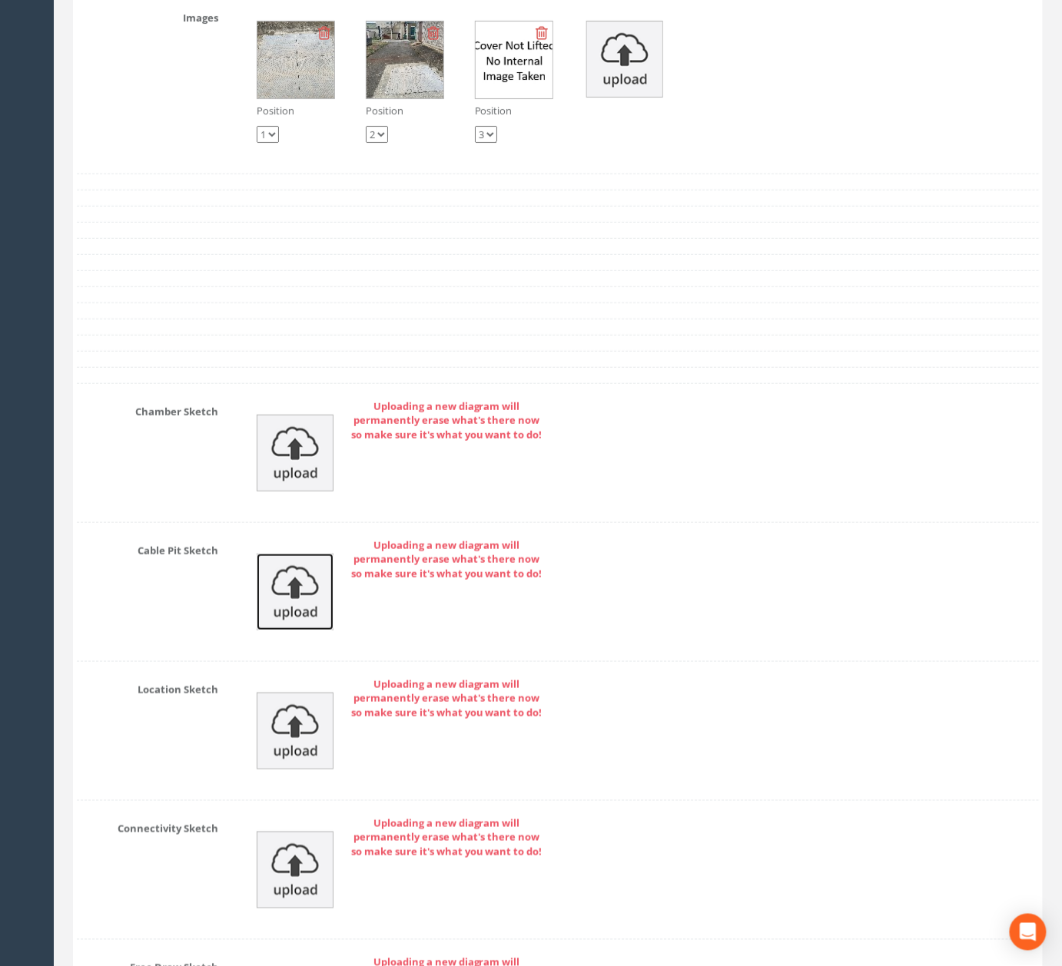
click at [296, 631] on img at bounding box center [295, 592] width 77 height 77
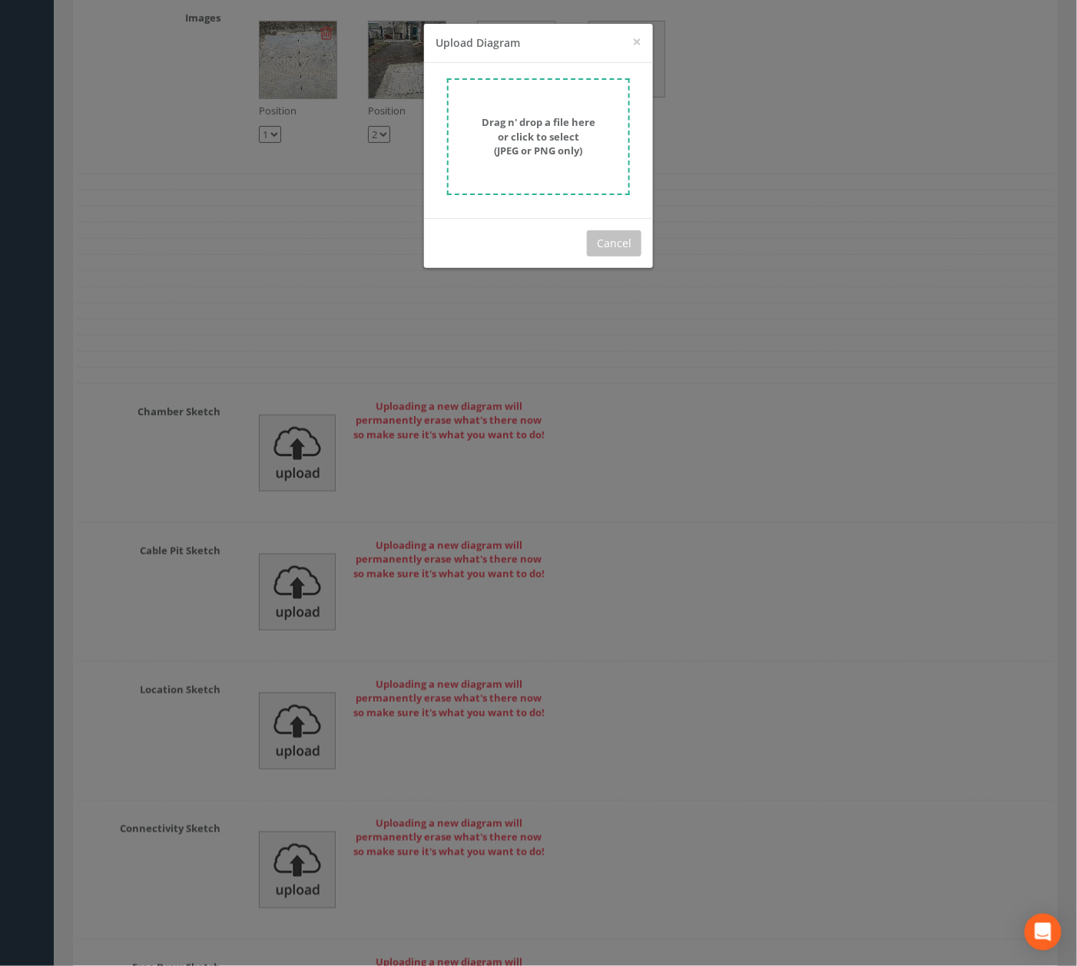
click at [570, 100] on form "Drag n' drop a file here or click to select (JPEG or PNG only)" at bounding box center [538, 136] width 183 height 117
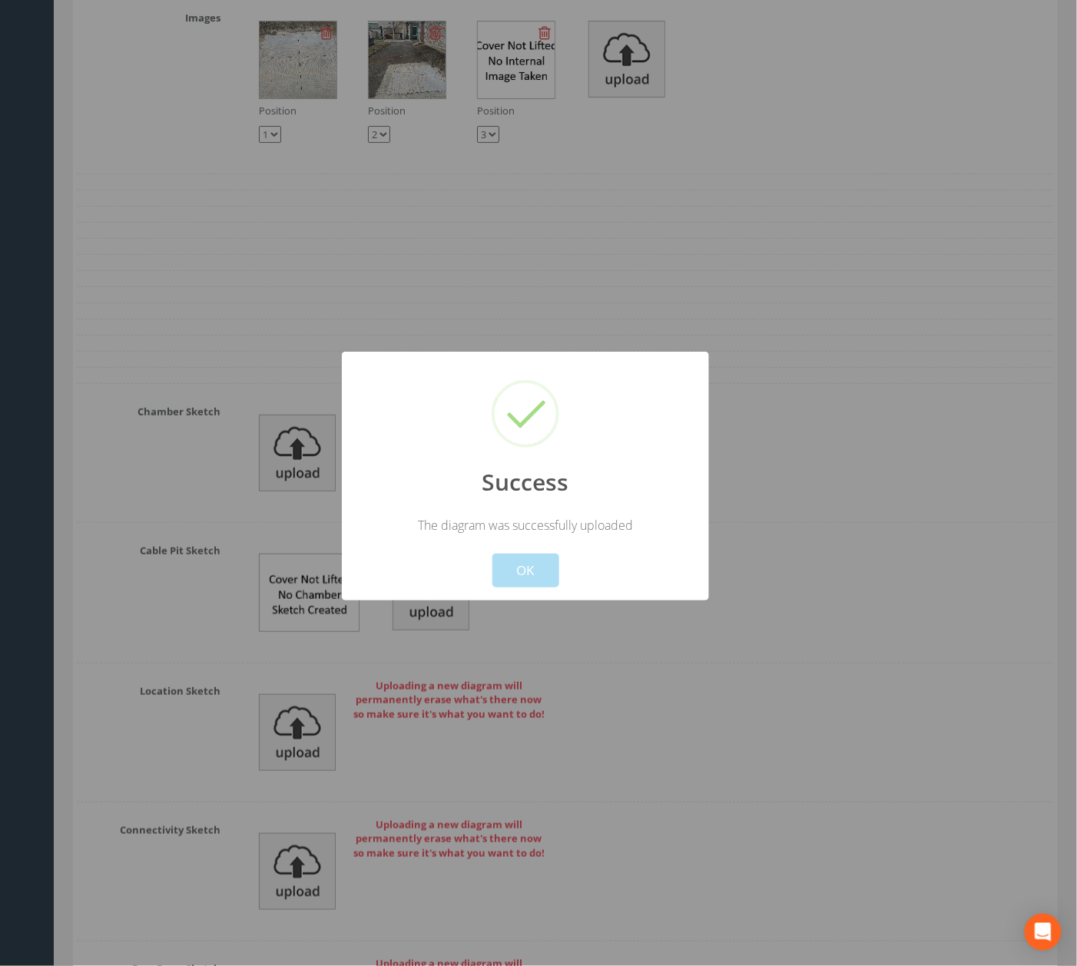
click at [496, 553] on div "Cancel OK" at bounding box center [525, 561] width 341 height 54
click at [507, 567] on button "OK" at bounding box center [525, 571] width 67 height 34
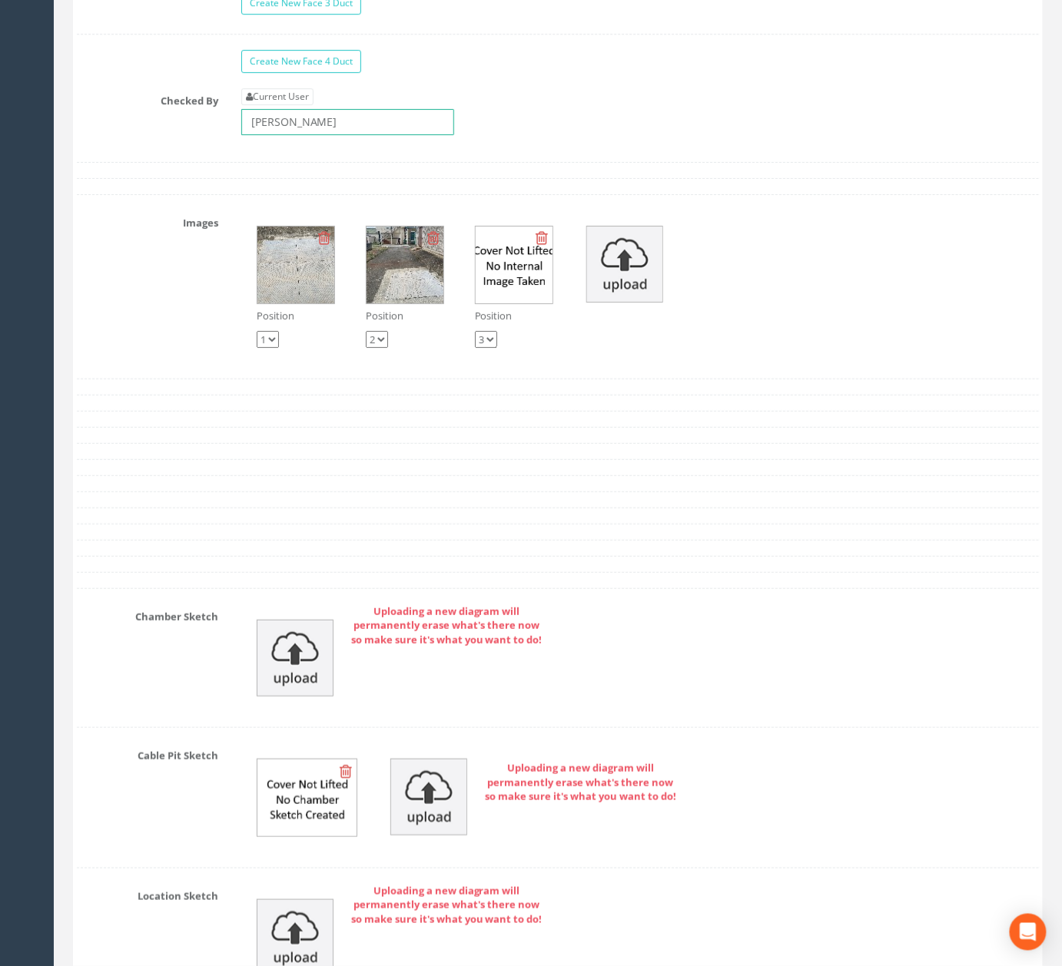
click at [449, 135] on input "[PERSON_NAME]" at bounding box center [347, 122] width 213 height 26
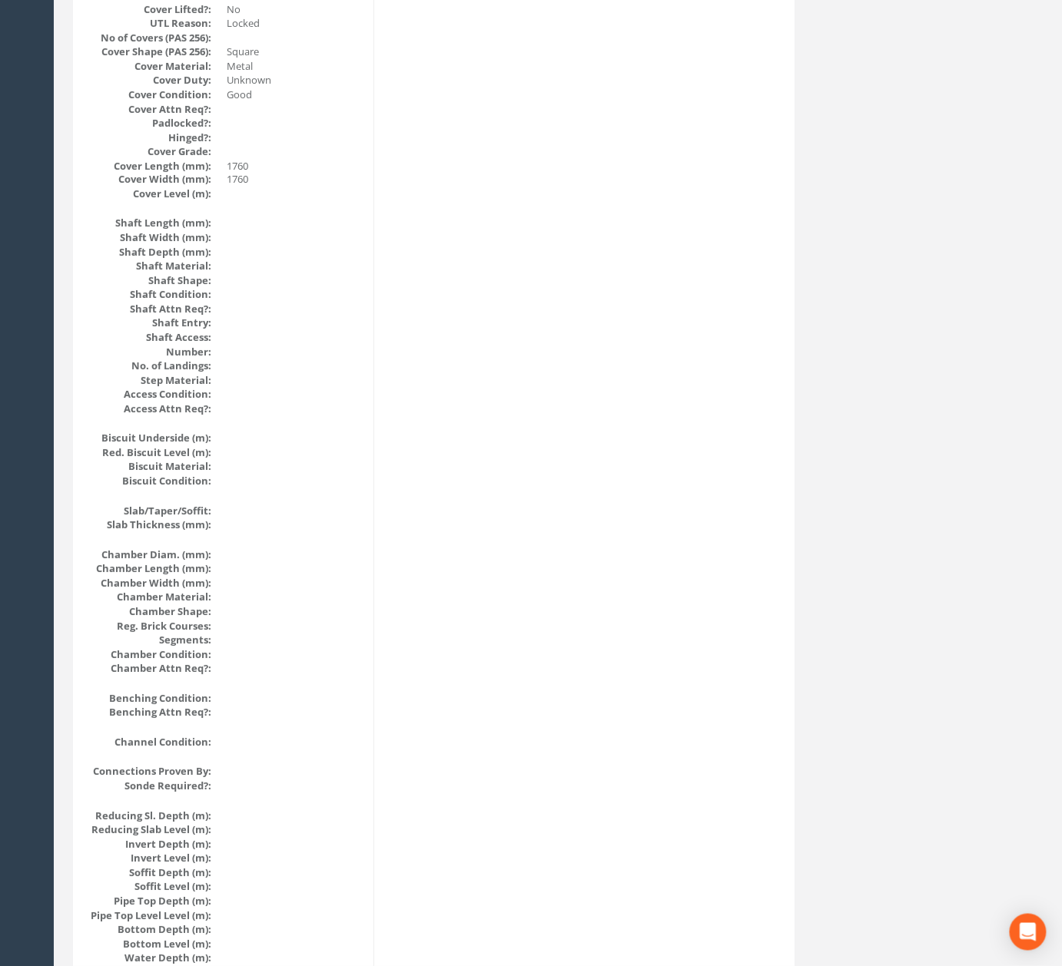
scroll to position [0, 0]
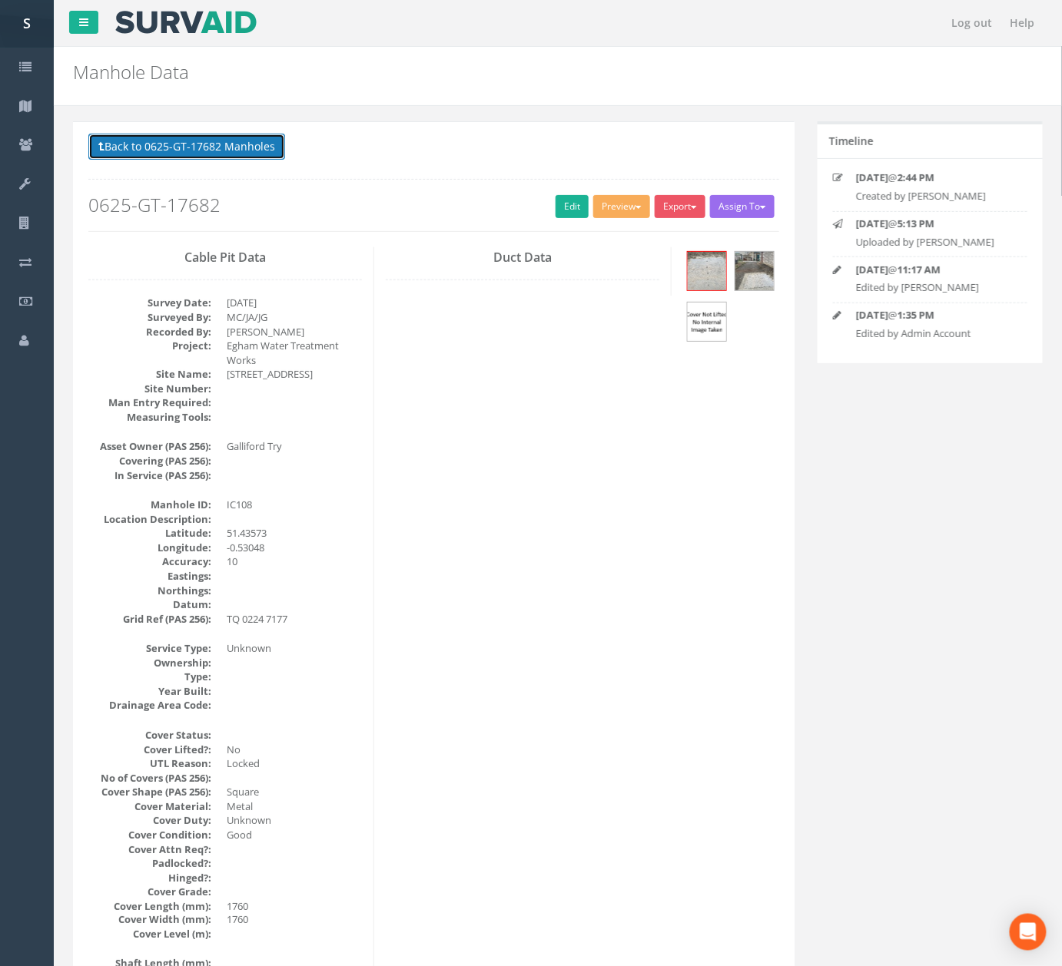
click at [269, 151] on button "Back to 0625-GT-17682 Manholes" at bounding box center [186, 147] width 197 height 26
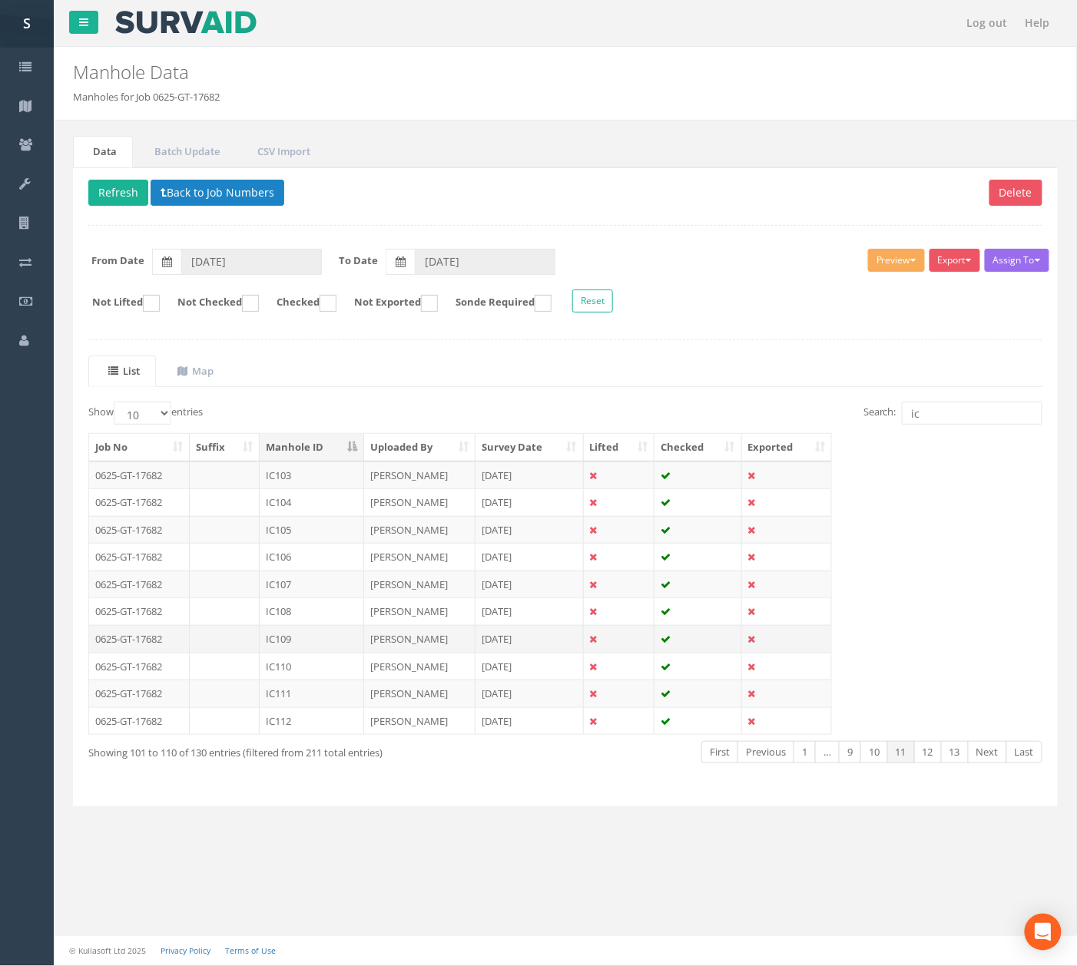
click at [449, 650] on td "[PERSON_NAME]" at bounding box center [419, 639] width 111 height 28
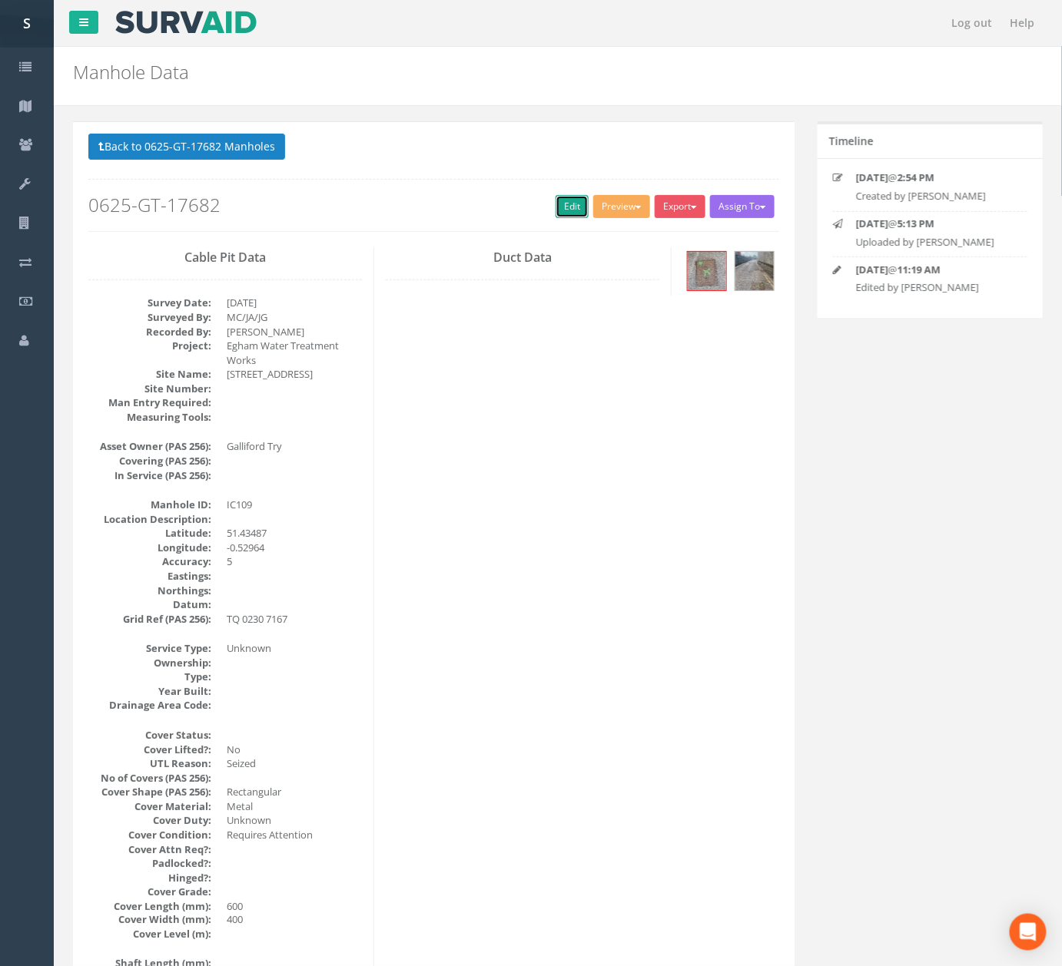
click at [565, 201] on link "Edit" at bounding box center [571, 206] width 33 height 23
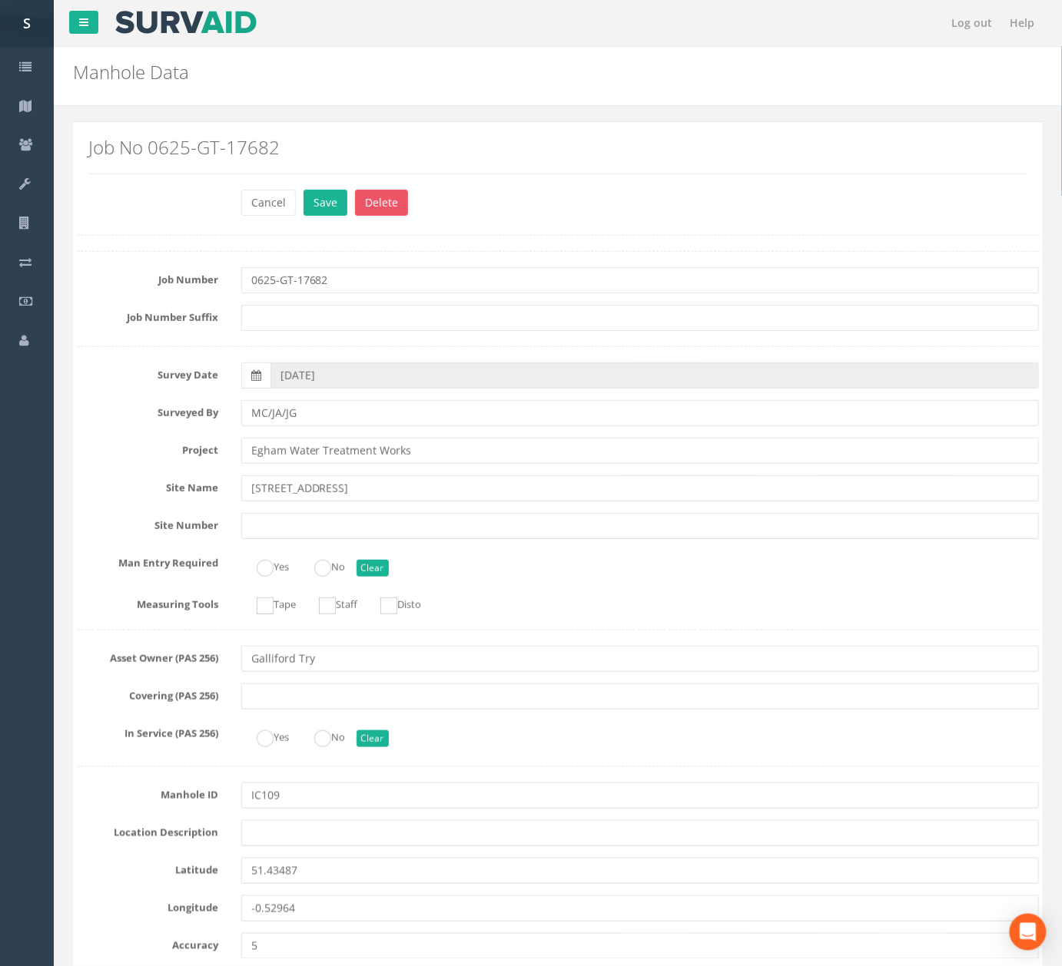
scroll to position [822, 0]
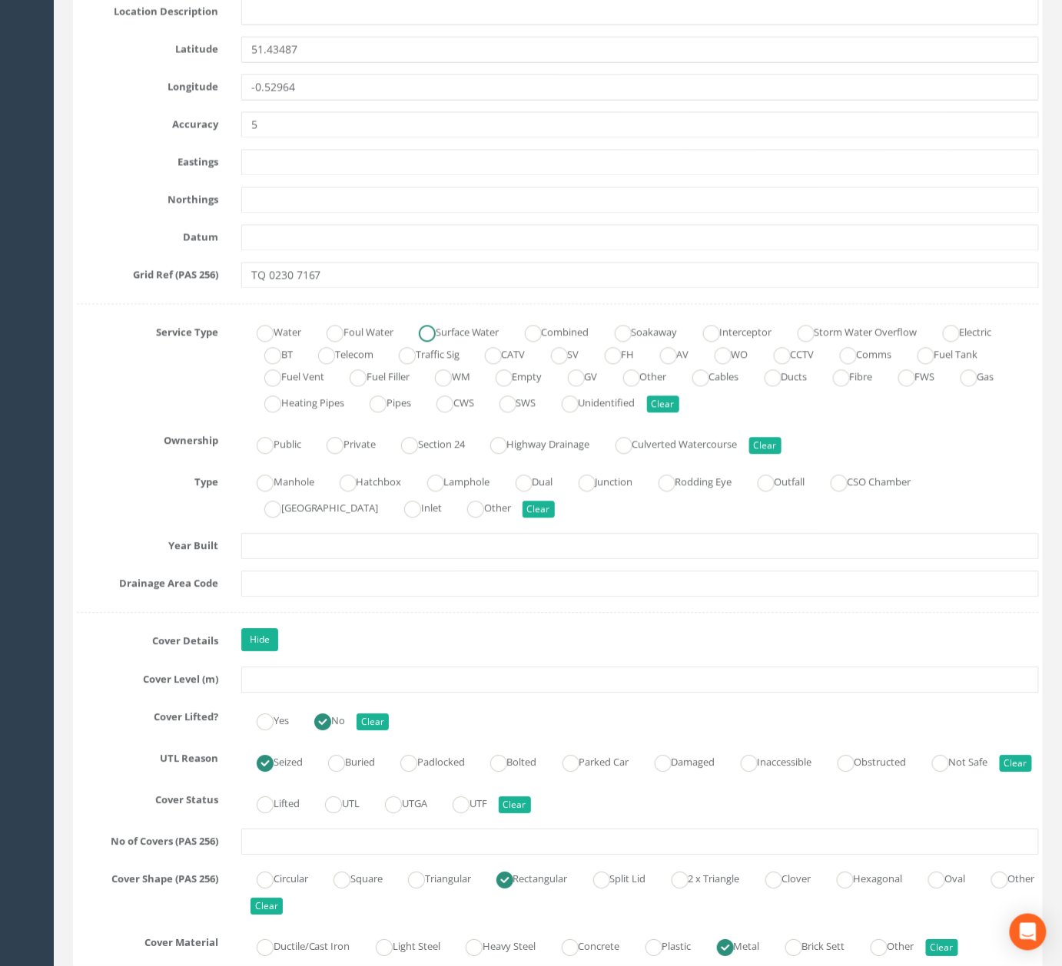
click at [495, 336] on label "Surface Water" at bounding box center [451, 331] width 96 height 22
radio input "true"
click at [493, 286] on input "TQ 0230 7167" at bounding box center [639, 275] width 797 height 26
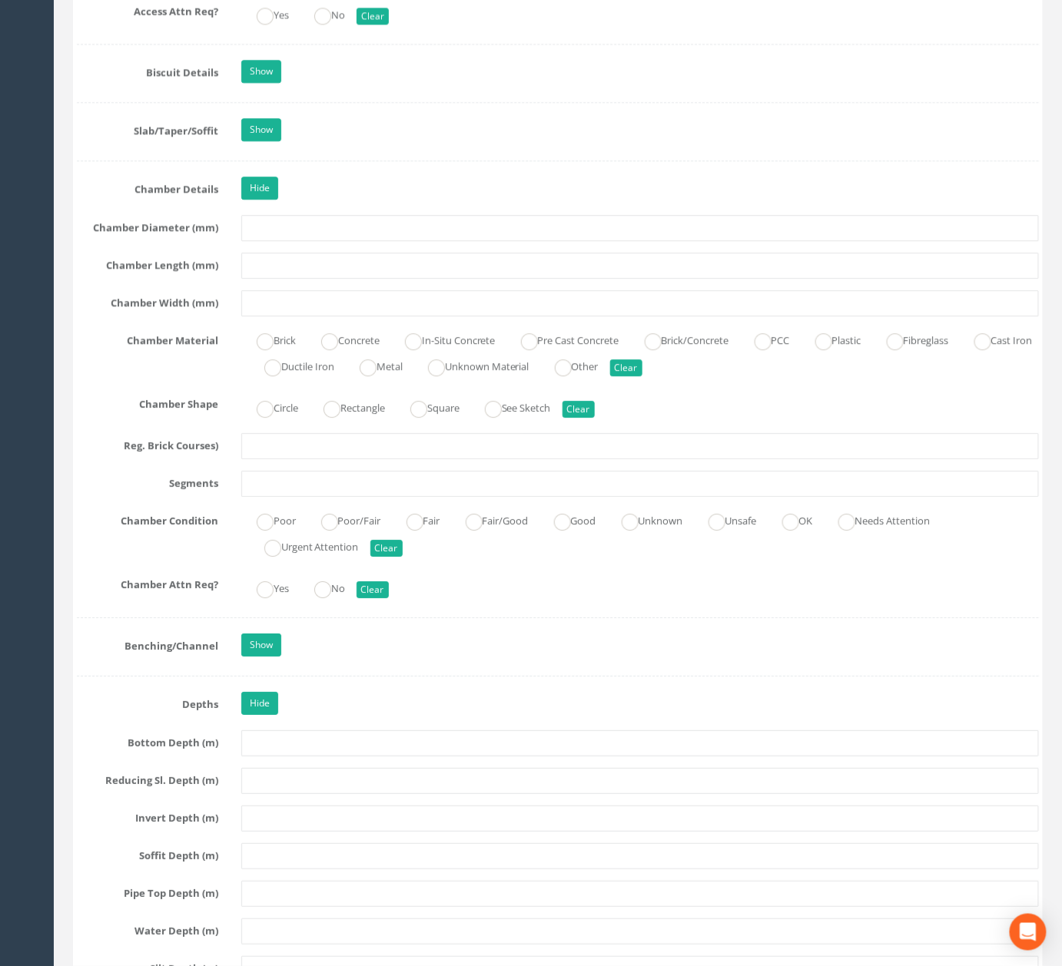
scroll to position [5175, 0]
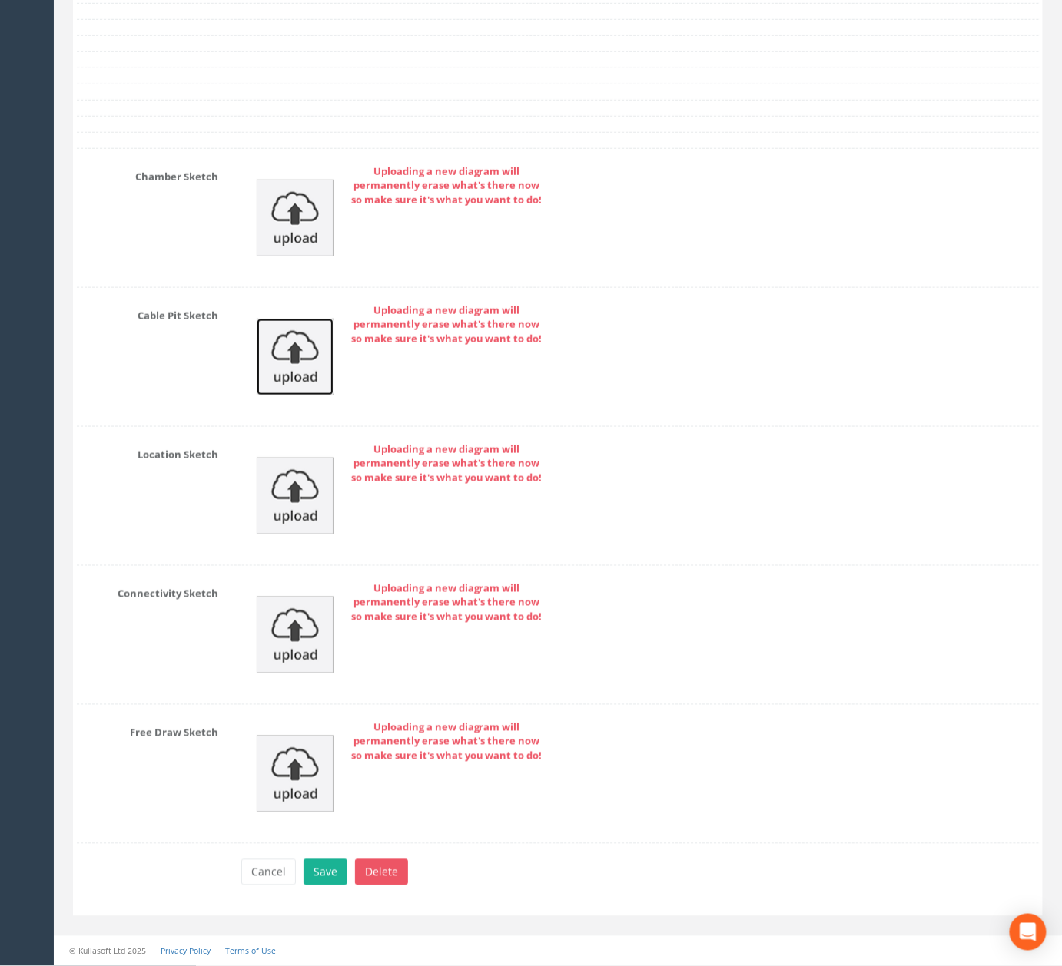
click at [320, 367] on img at bounding box center [295, 357] width 77 height 77
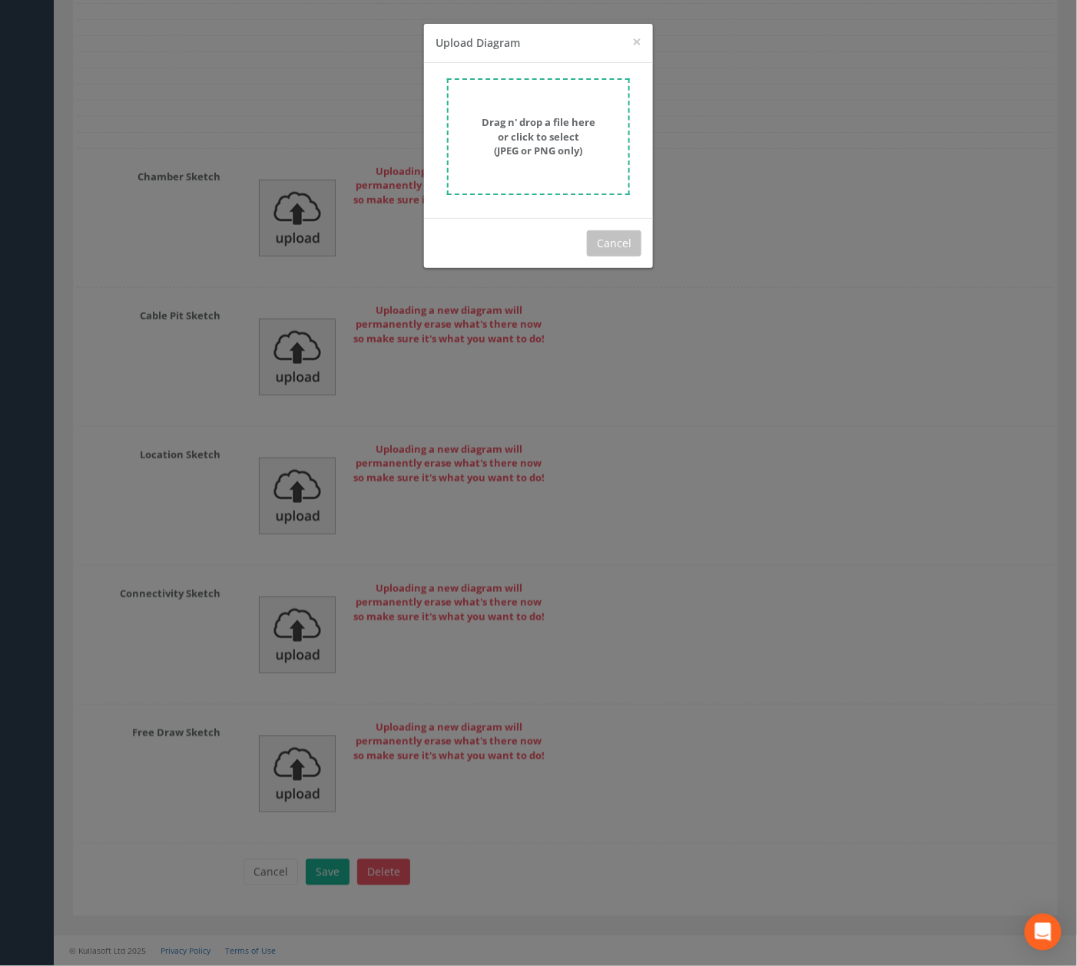
click at [524, 158] on form "Drag n' drop a file here or click to select (JPEG or PNG only)" at bounding box center [538, 136] width 183 height 117
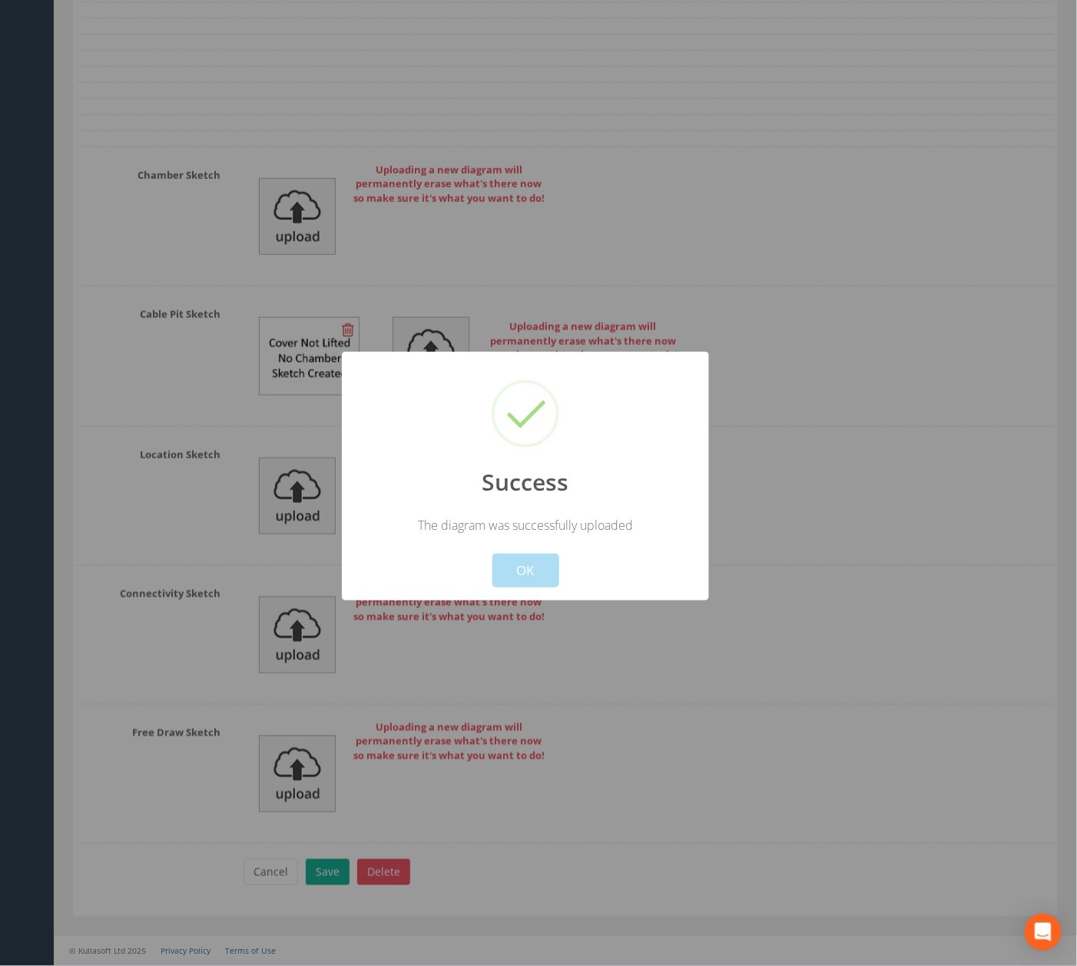
click at [532, 552] on div "Cancel OK" at bounding box center [525, 561] width 341 height 54
click at [532, 572] on button "OK" at bounding box center [525, 571] width 67 height 34
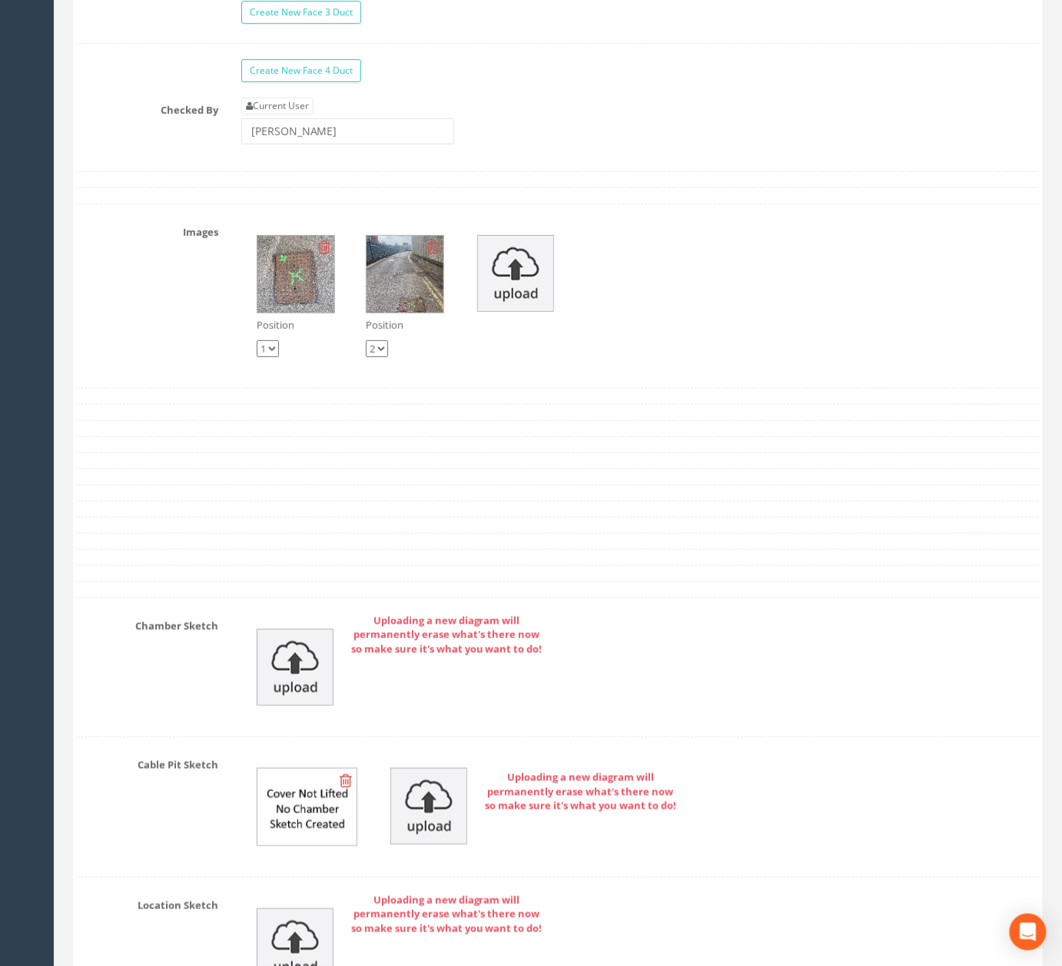
scroll to position [4662, 0]
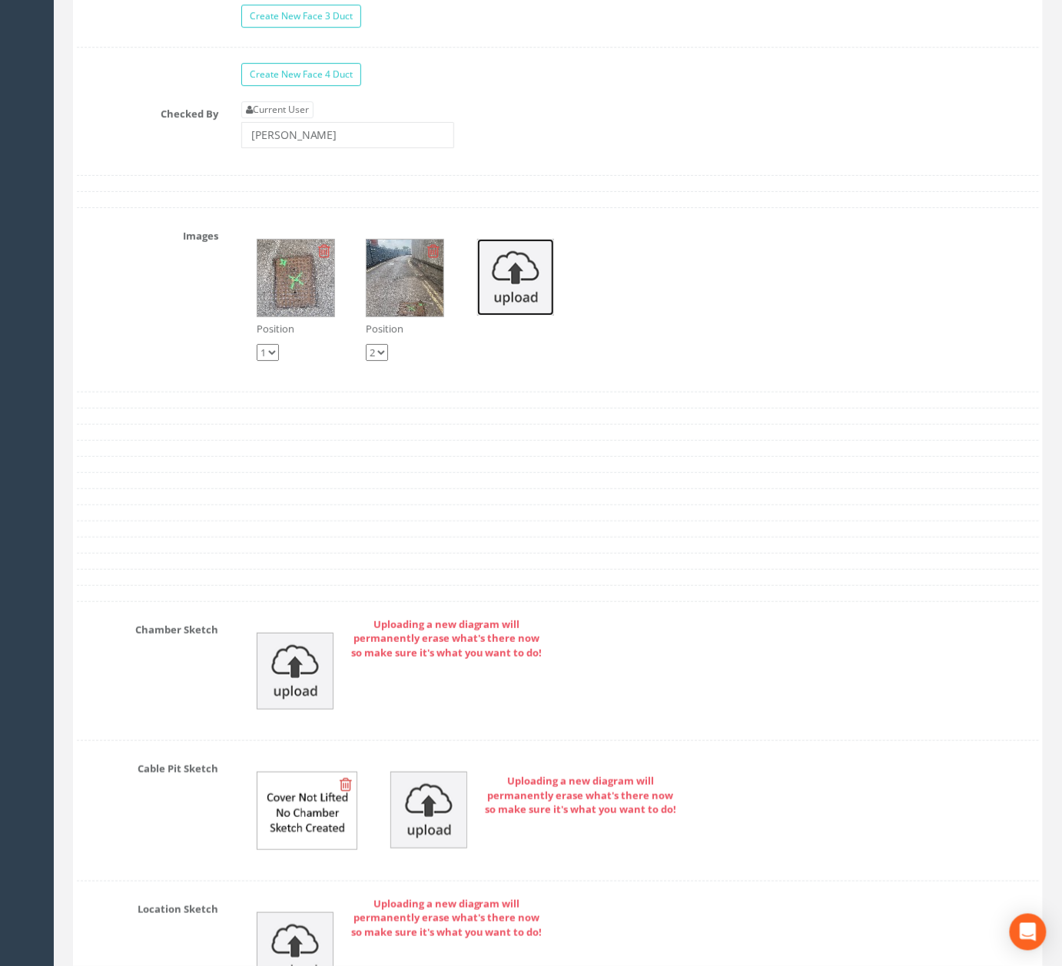
click at [532, 316] on img at bounding box center [515, 277] width 77 height 77
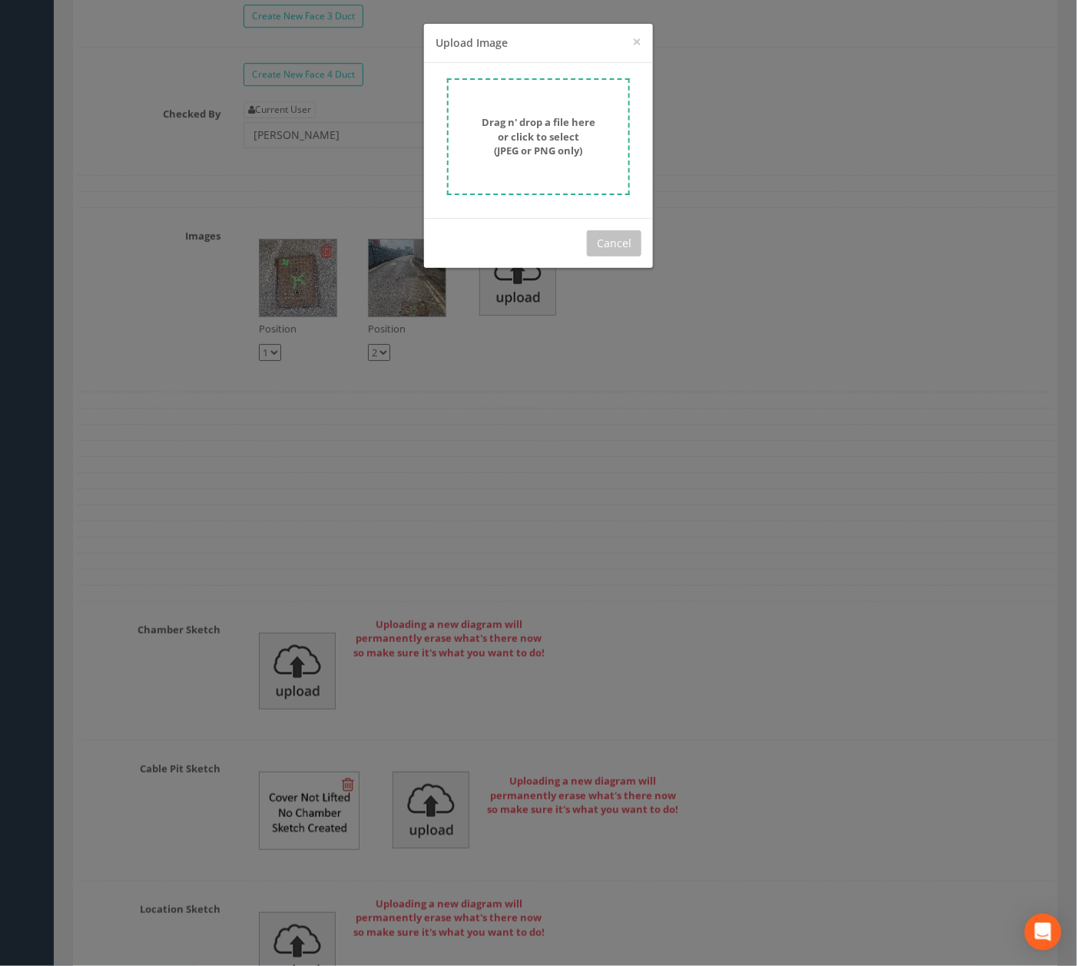
click at [520, 154] on strong "Drag n' drop a file here or click to select (JPEG or PNG only)" at bounding box center [539, 136] width 114 height 42
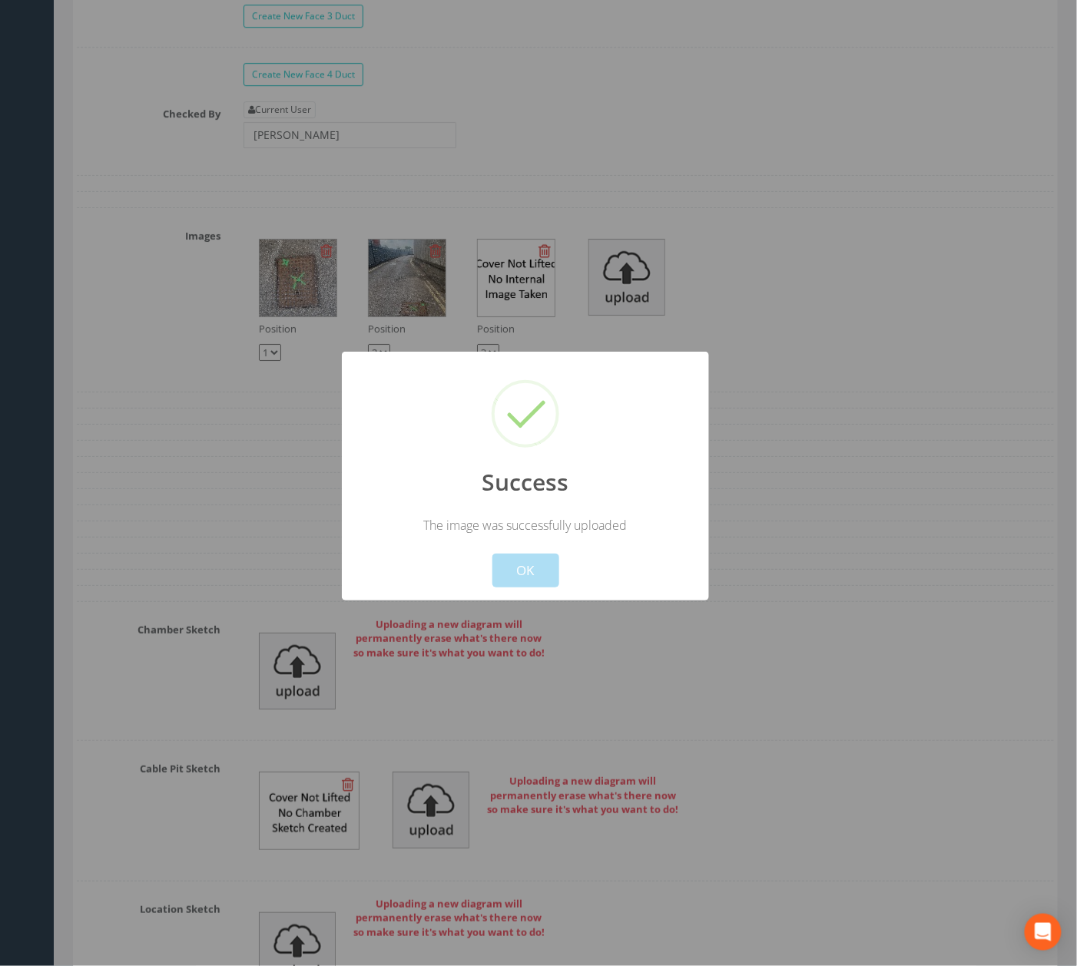
click at [523, 557] on button "OK" at bounding box center [525, 571] width 67 height 34
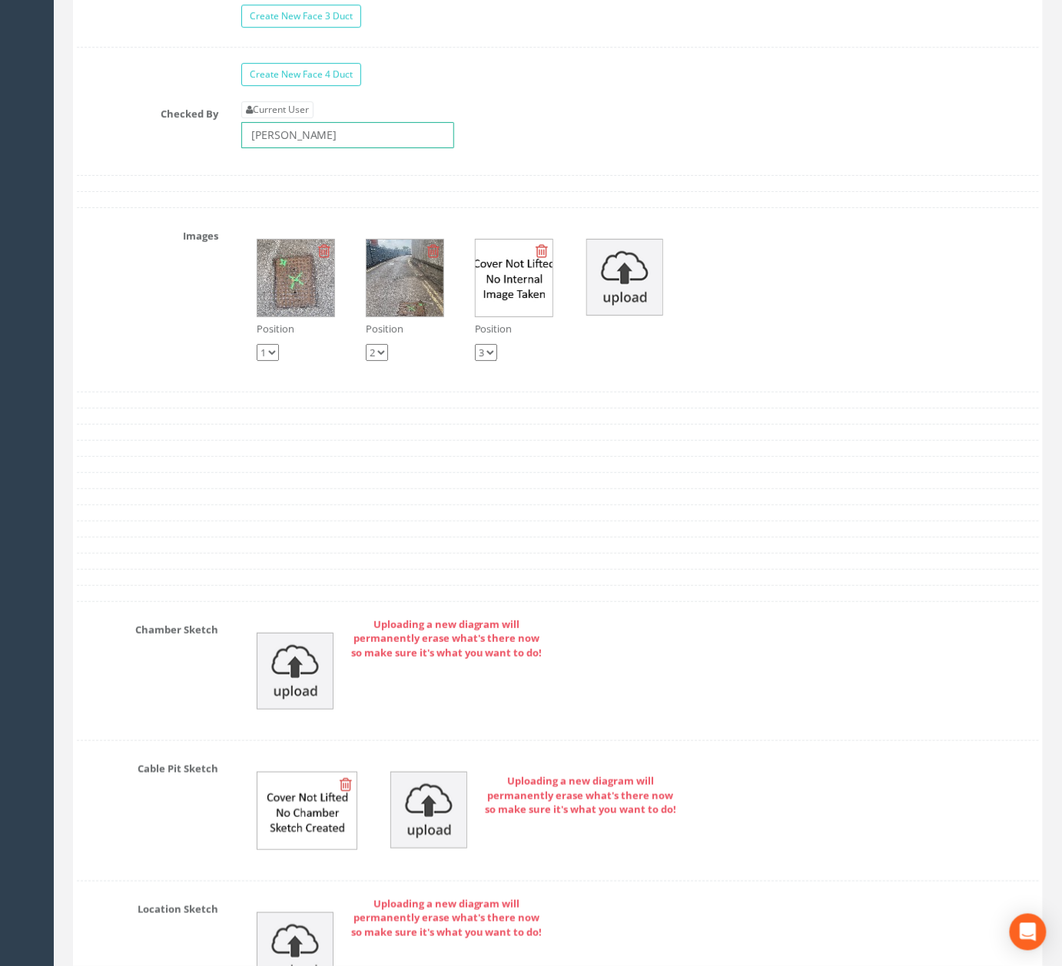
click at [416, 148] on input "[PERSON_NAME]" at bounding box center [347, 135] width 213 height 26
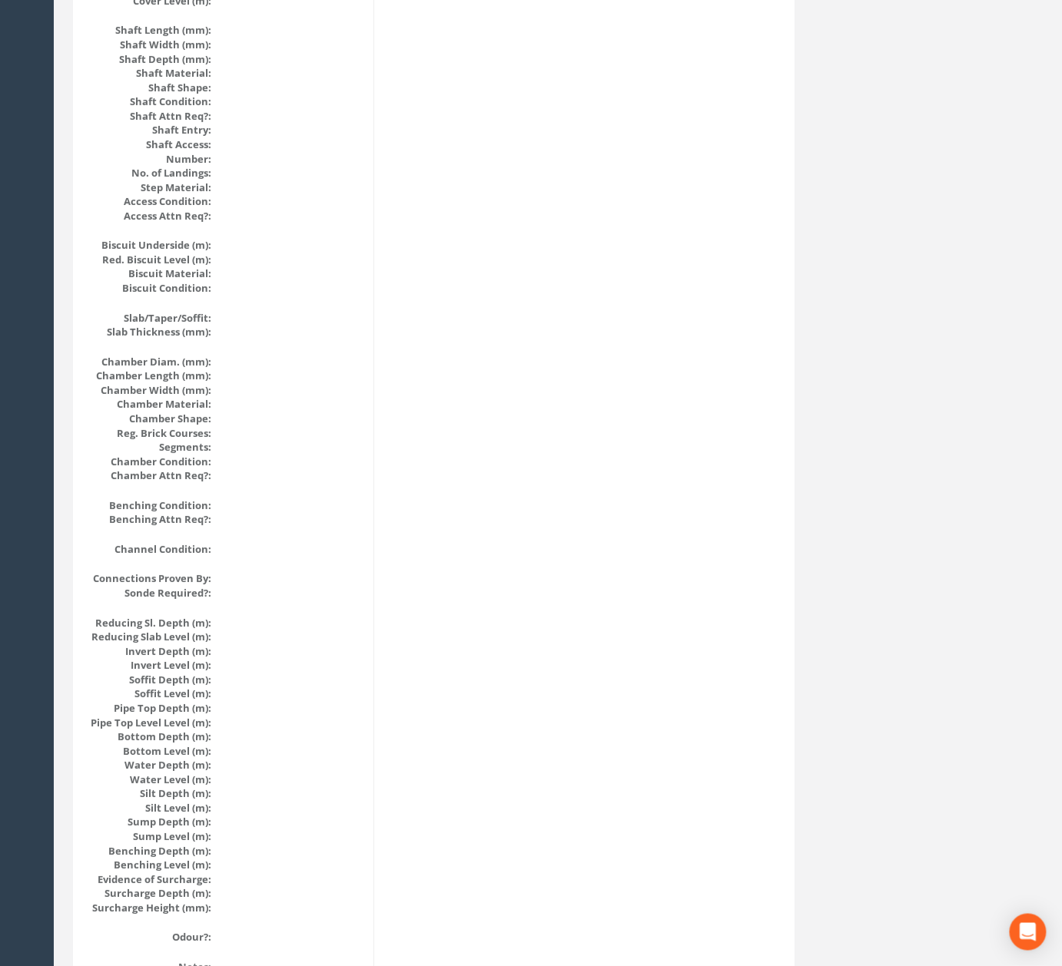
scroll to position [0, 0]
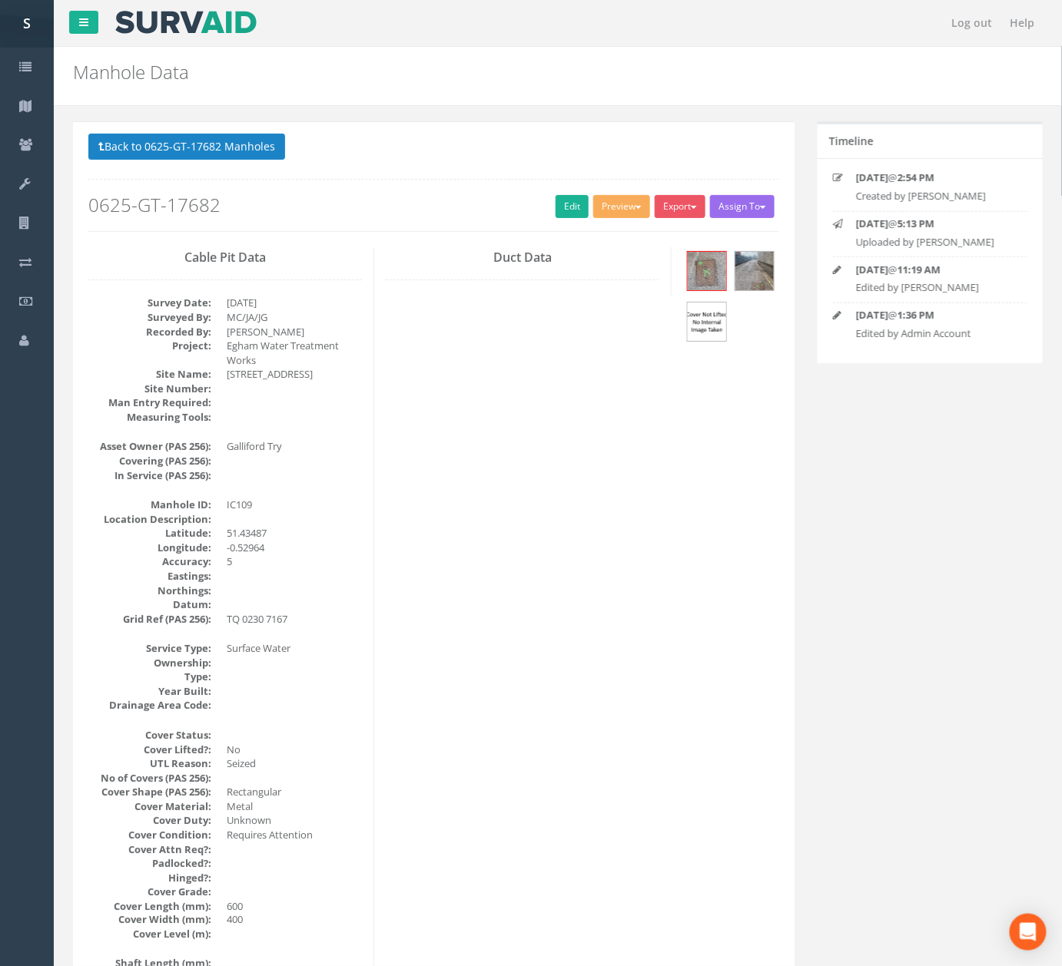
click at [206, 143] on button "Back to 0625-GT-17682 Manholes" at bounding box center [186, 147] width 197 height 26
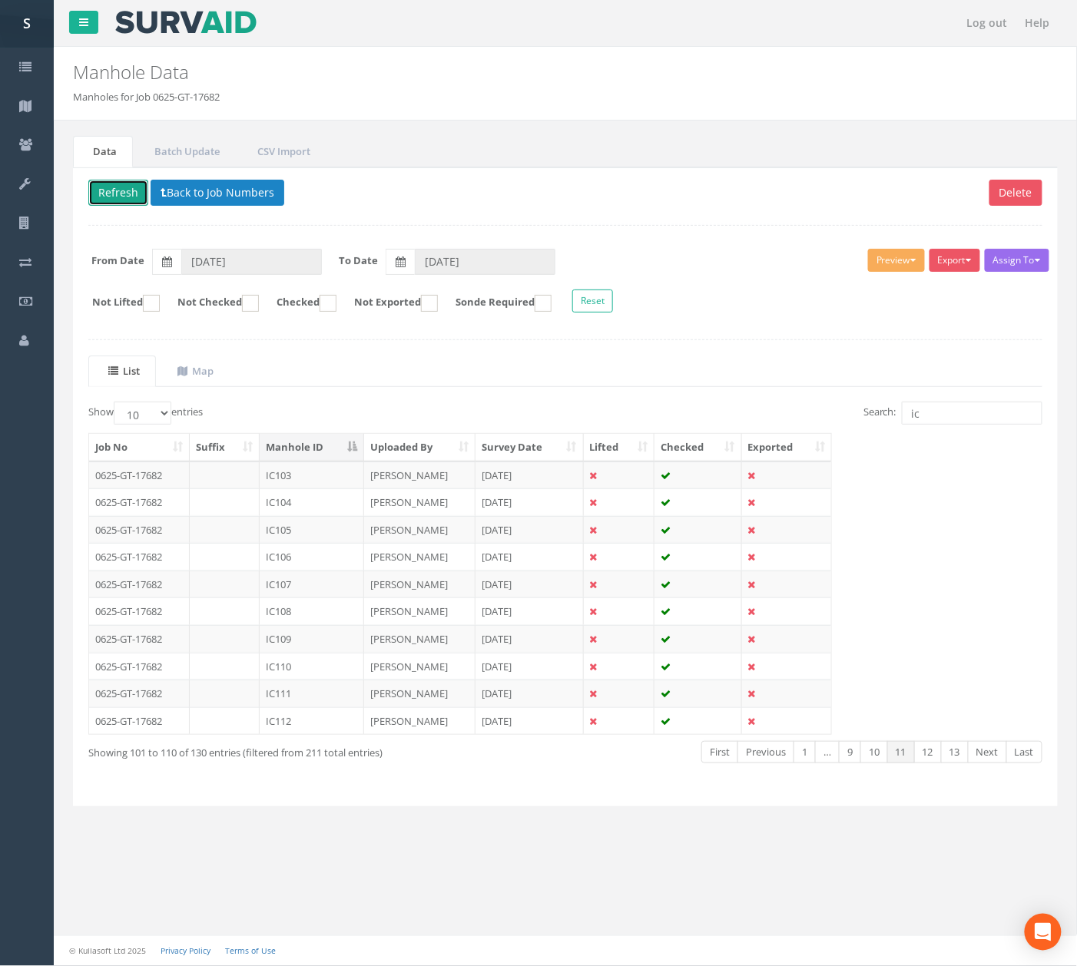
click at [105, 191] on button "Refresh" at bounding box center [118, 193] width 60 height 26
drag, startPoint x: 308, startPoint y: 676, endPoint x: 326, endPoint y: 647, distance: 34.5
click at [308, 676] on td "IC110" at bounding box center [312, 667] width 104 height 28
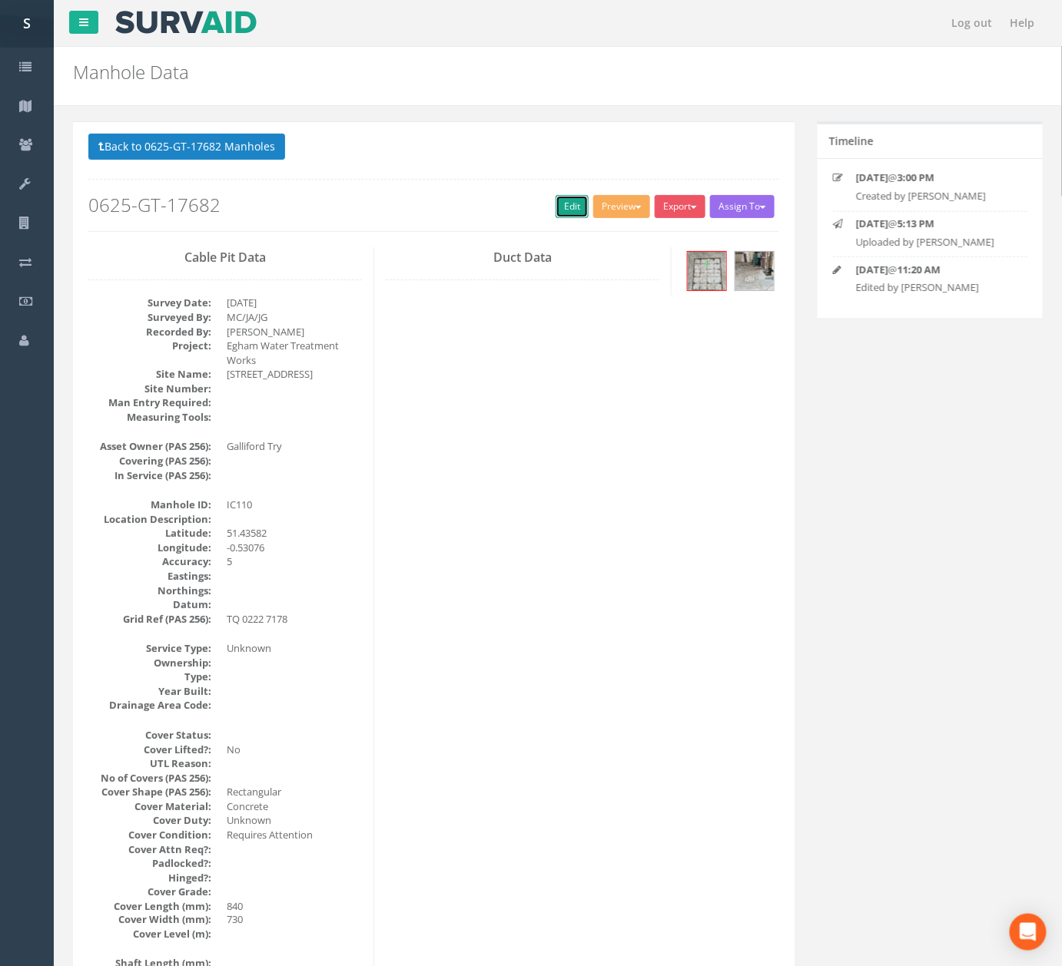
click at [561, 210] on link "Edit" at bounding box center [571, 206] width 33 height 23
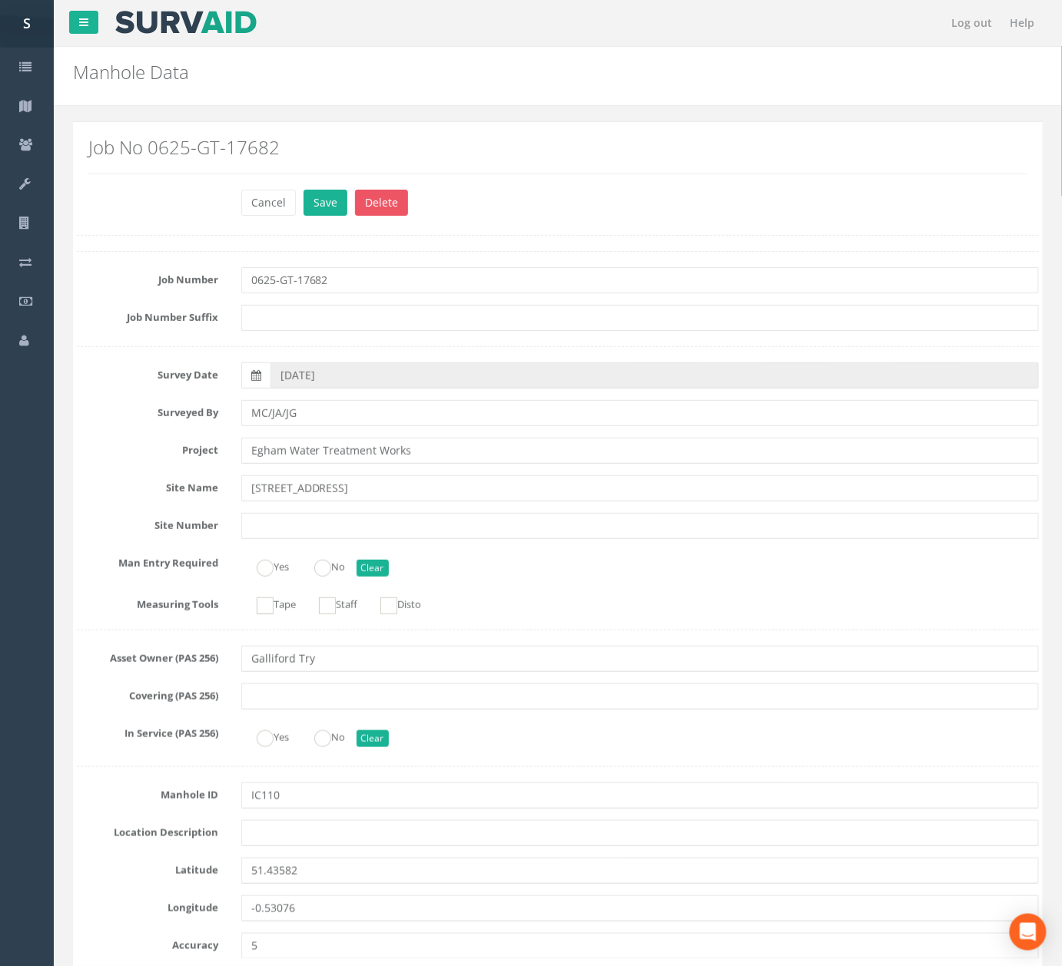
scroll to position [1027, 0]
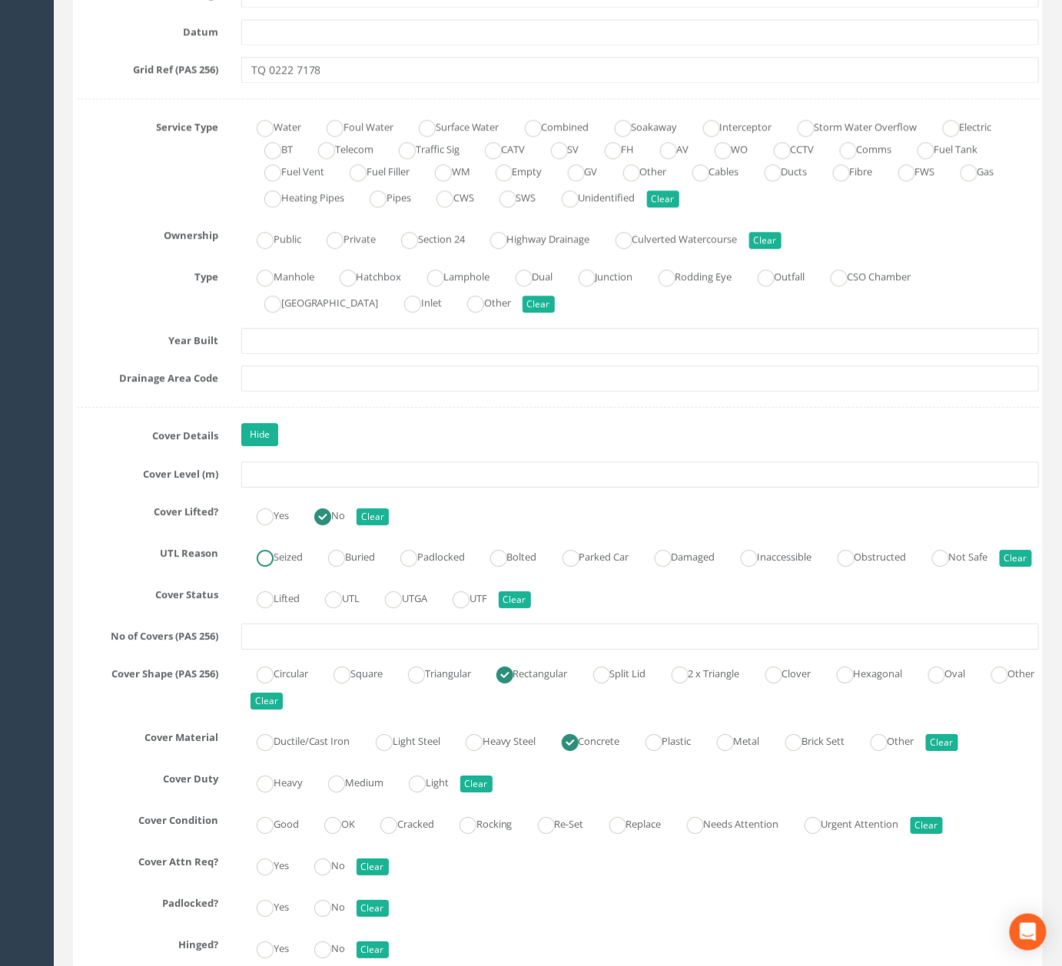
click at [269, 558] on ins at bounding box center [265, 558] width 17 height 17
radio input "true"
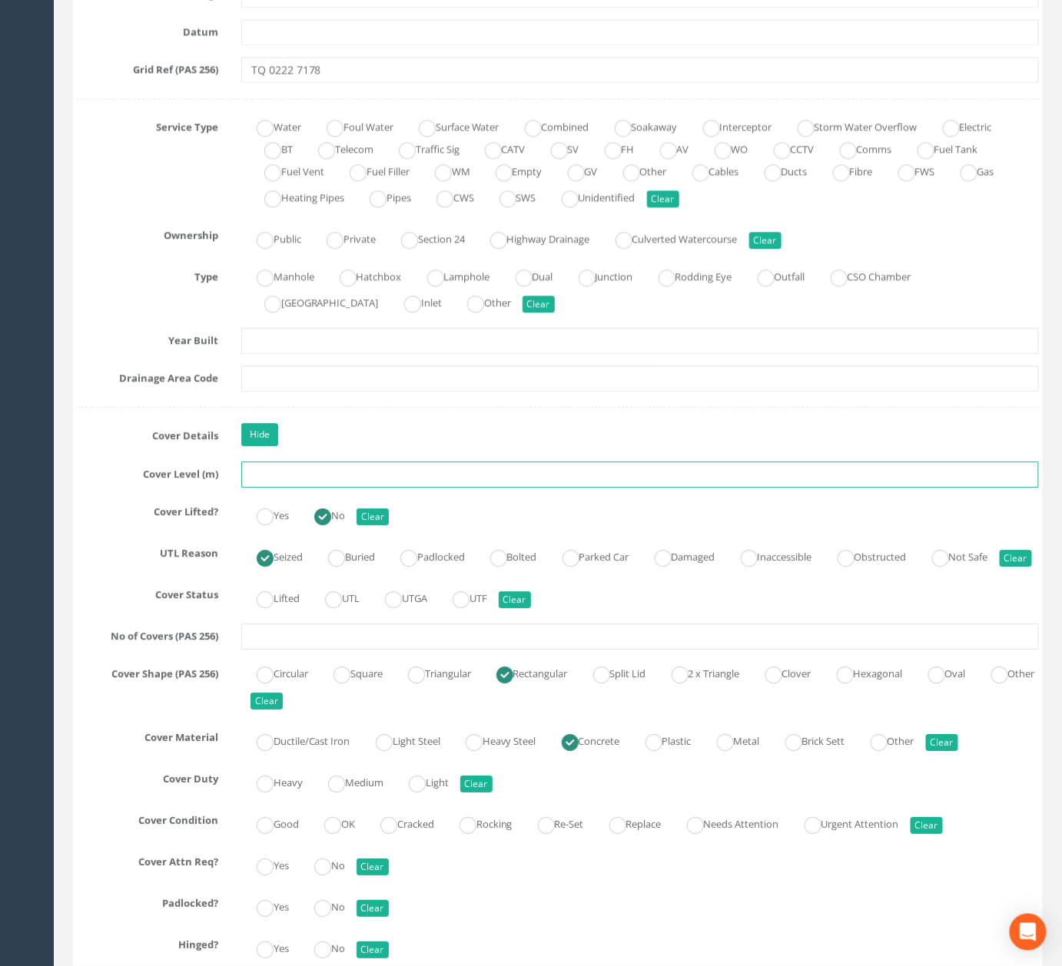
click at [499, 479] on input "text" at bounding box center [639, 475] width 797 height 26
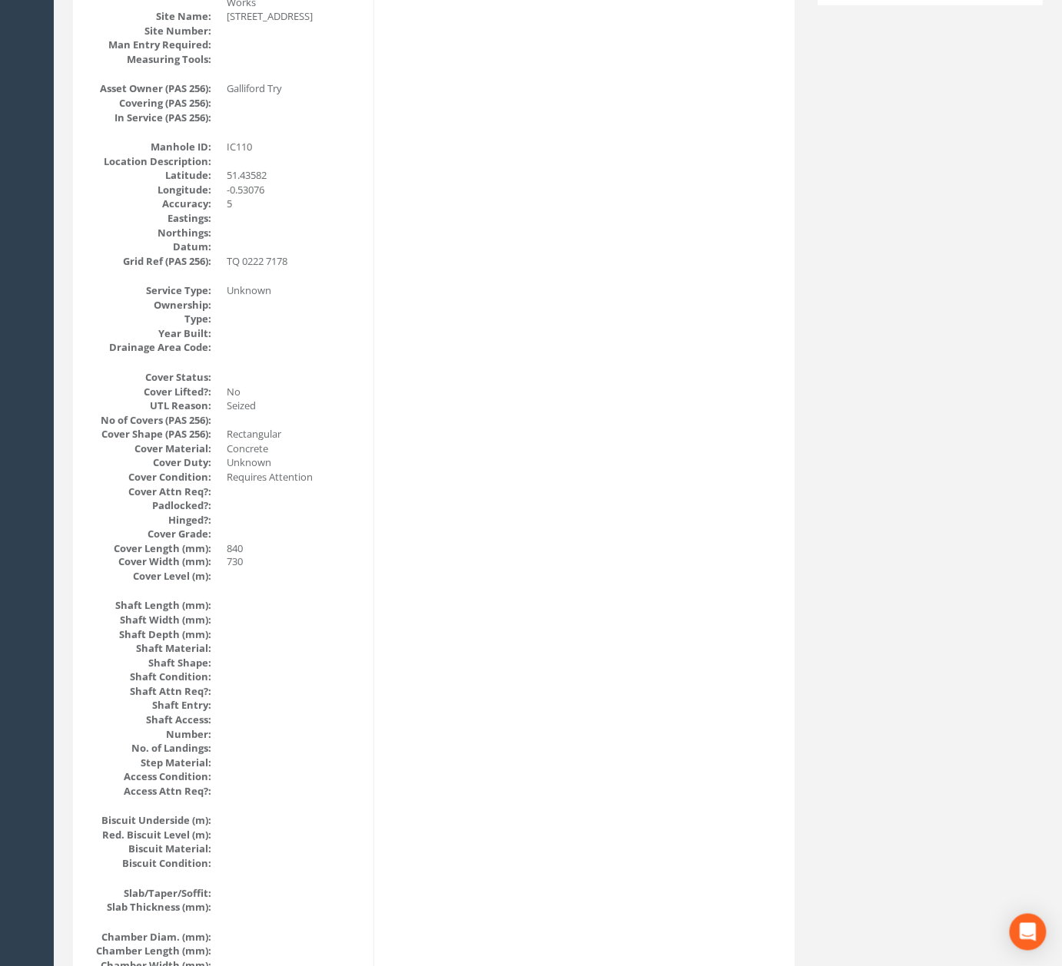
scroll to position [0, 0]
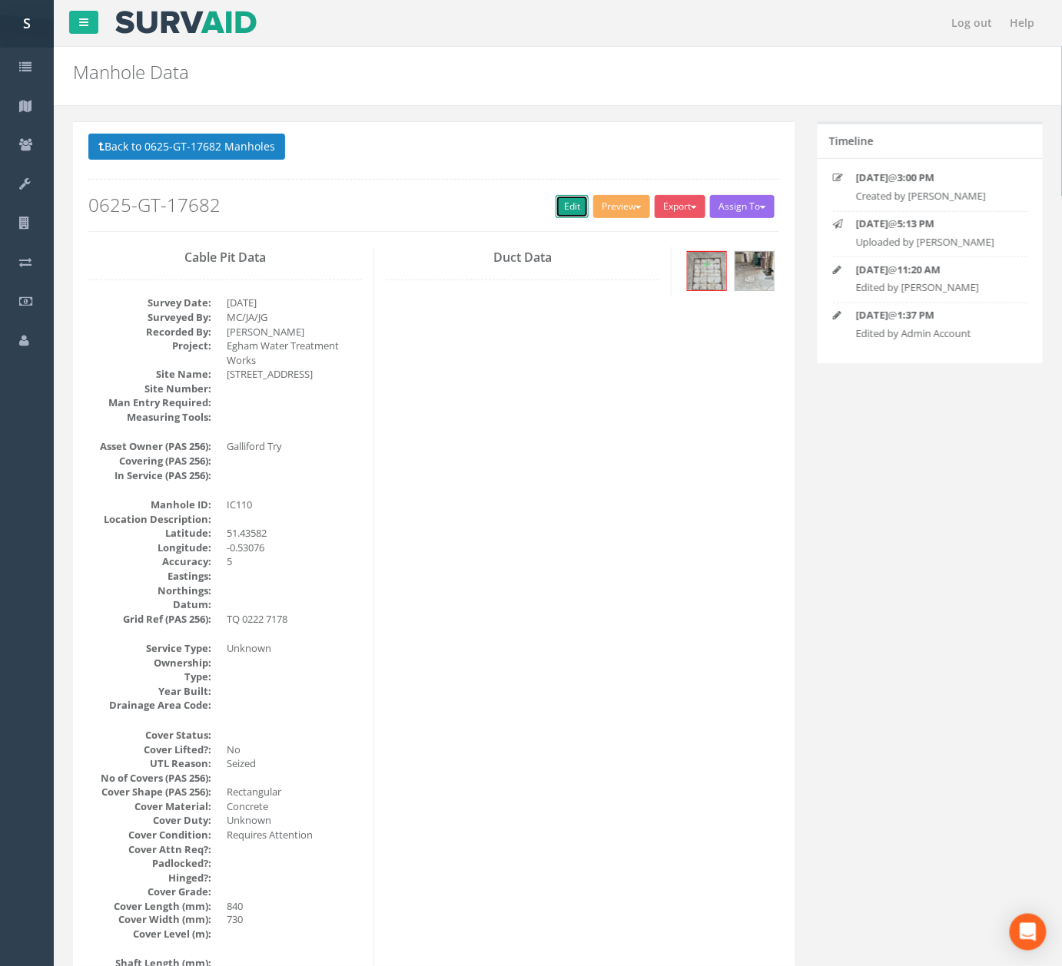
click at [575, 207] on link "Edit" at bounding box center [571, 206] width 33 height 23
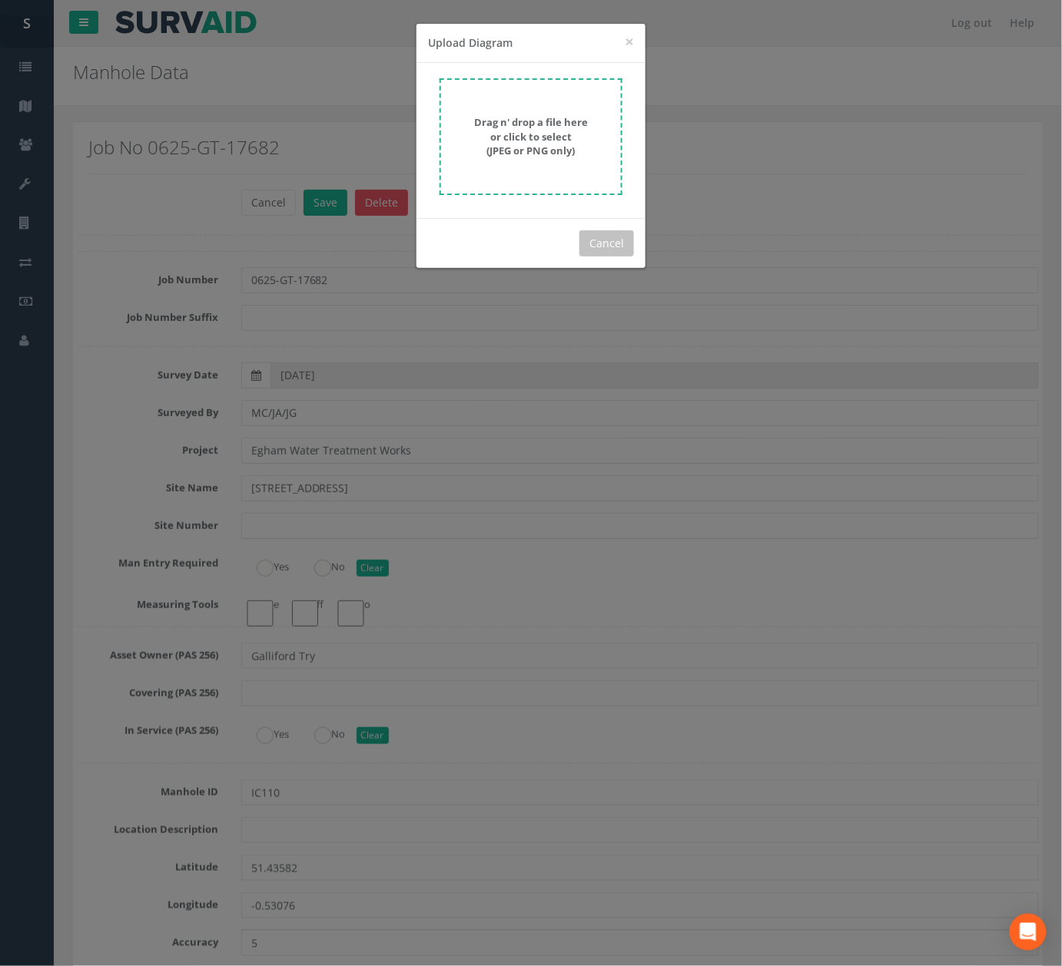
click at [470, 176] on form "Drag n' drop a file here or click to select (JPEG or PNG only)" at bounding box center [530, 136] width 183 height 117
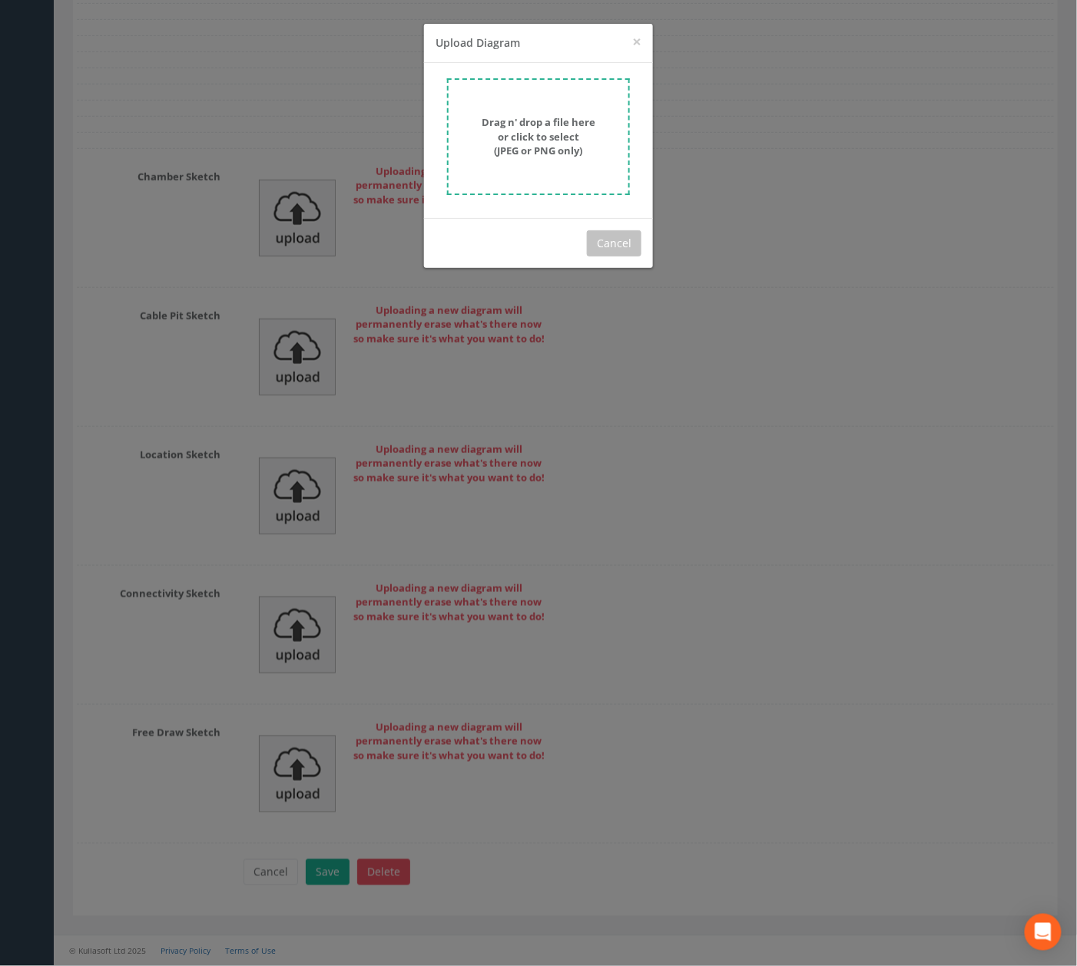
click at [370, 272] on div "× Close Upload Diagram Drag n' drop a file here or click to select (JPEG or PNG…" at bounding box center [538, 483] width 1077 height 966
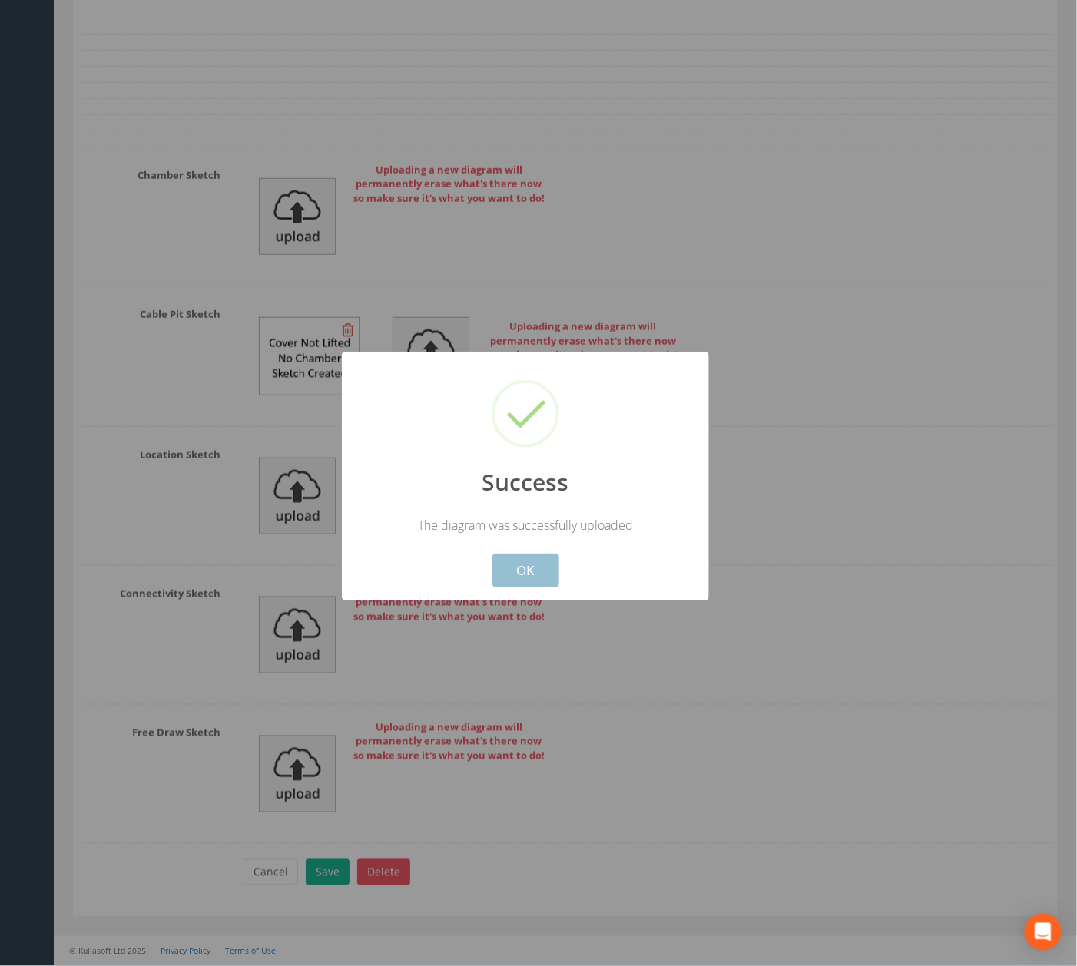
click at [535, 582] on button "OK" at bounding box center [525, 571] width 67 height 34
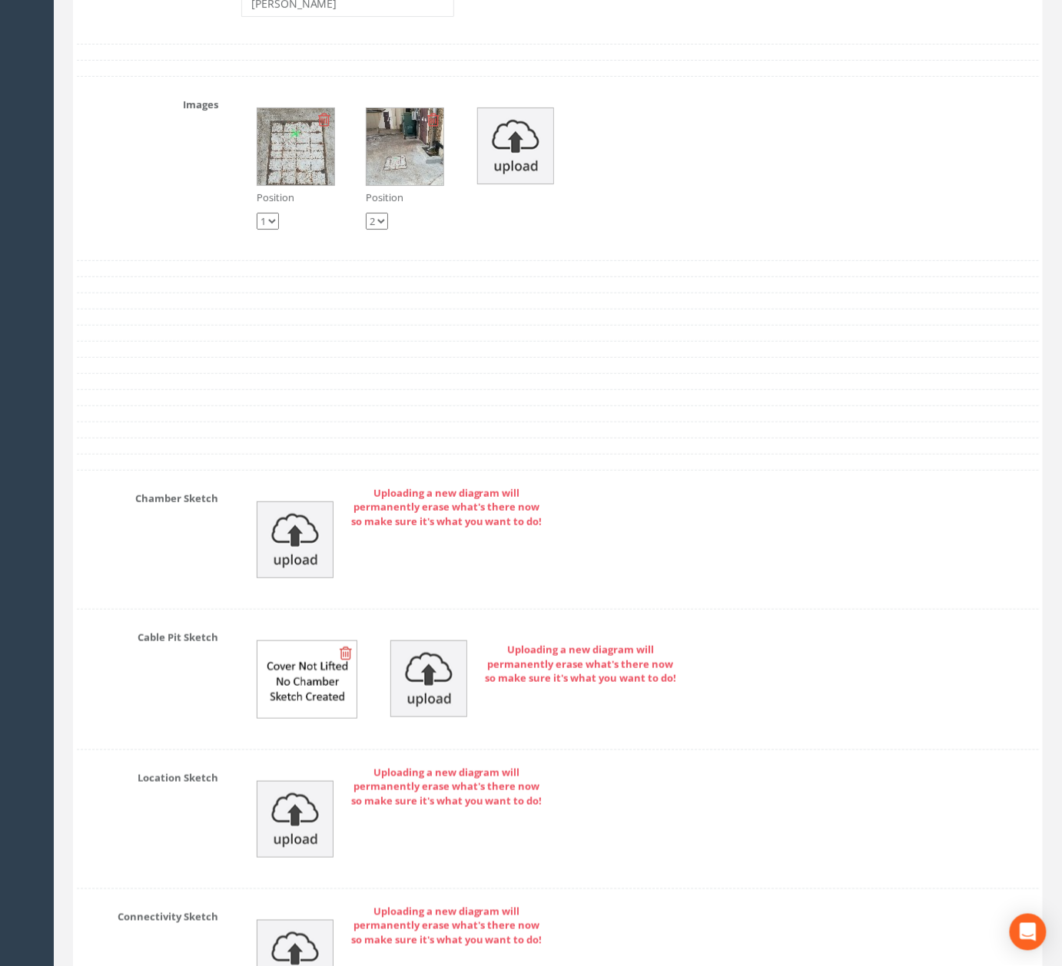
scroll to position [4764, 0]
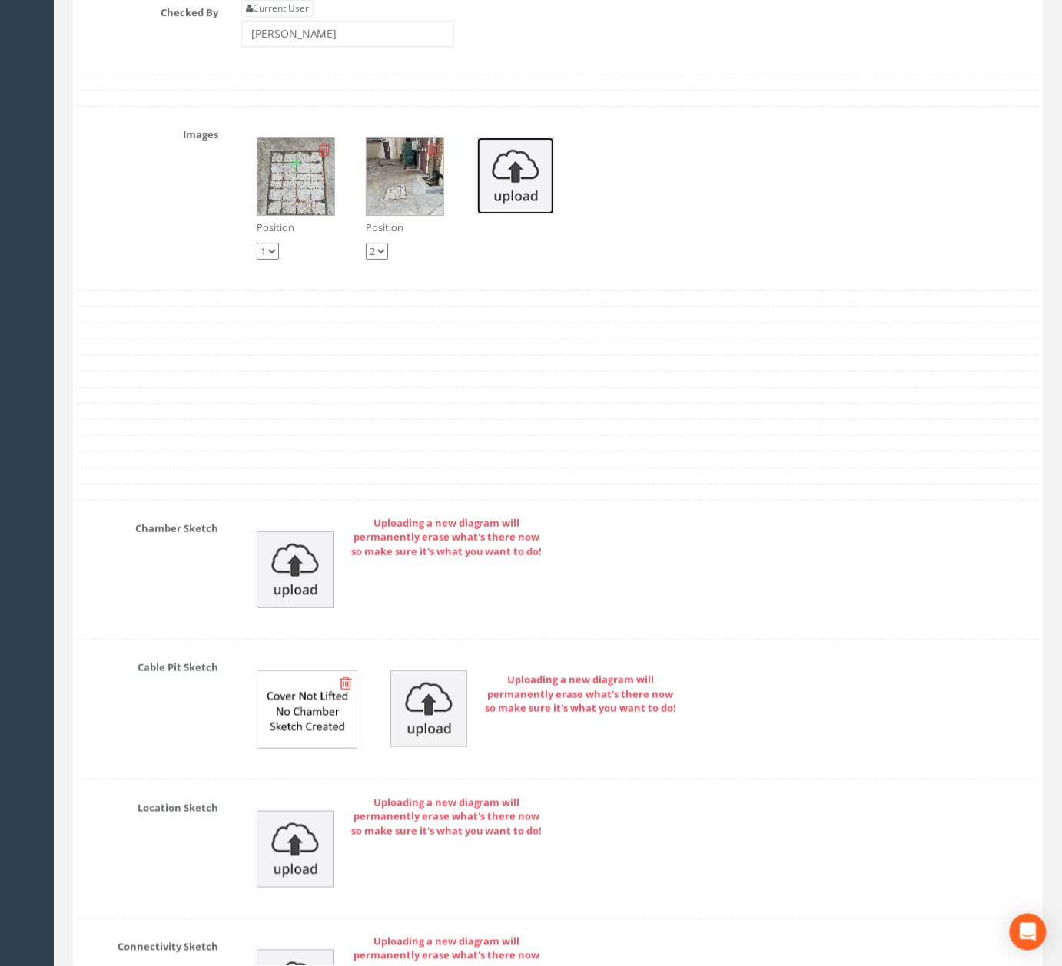
click at [499, 214] on img at bounding box center [515, 176] width 77 height 77
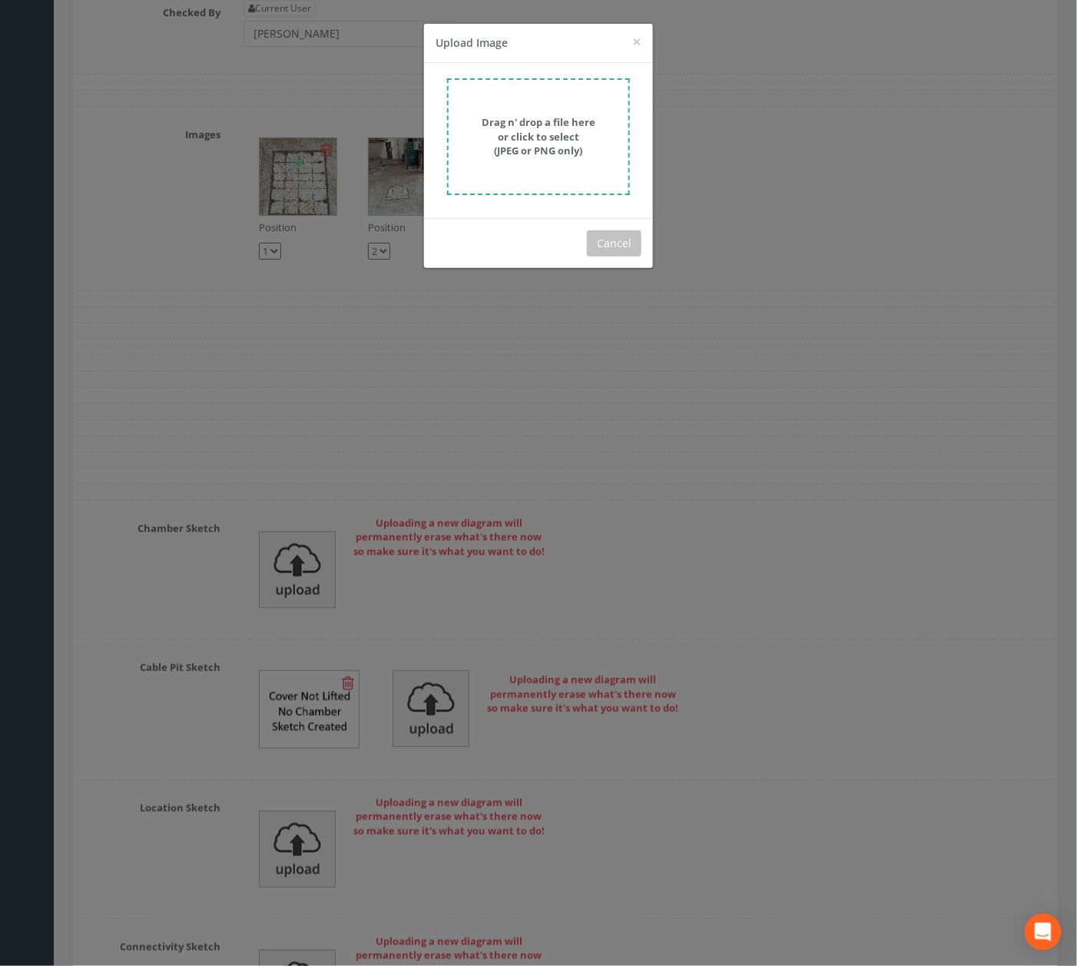
click at [553, 133] on strong "Drag n' drop a file here or click to select (JPEG or PNG only)" at bounding box center [539, 136] width 114 height 42
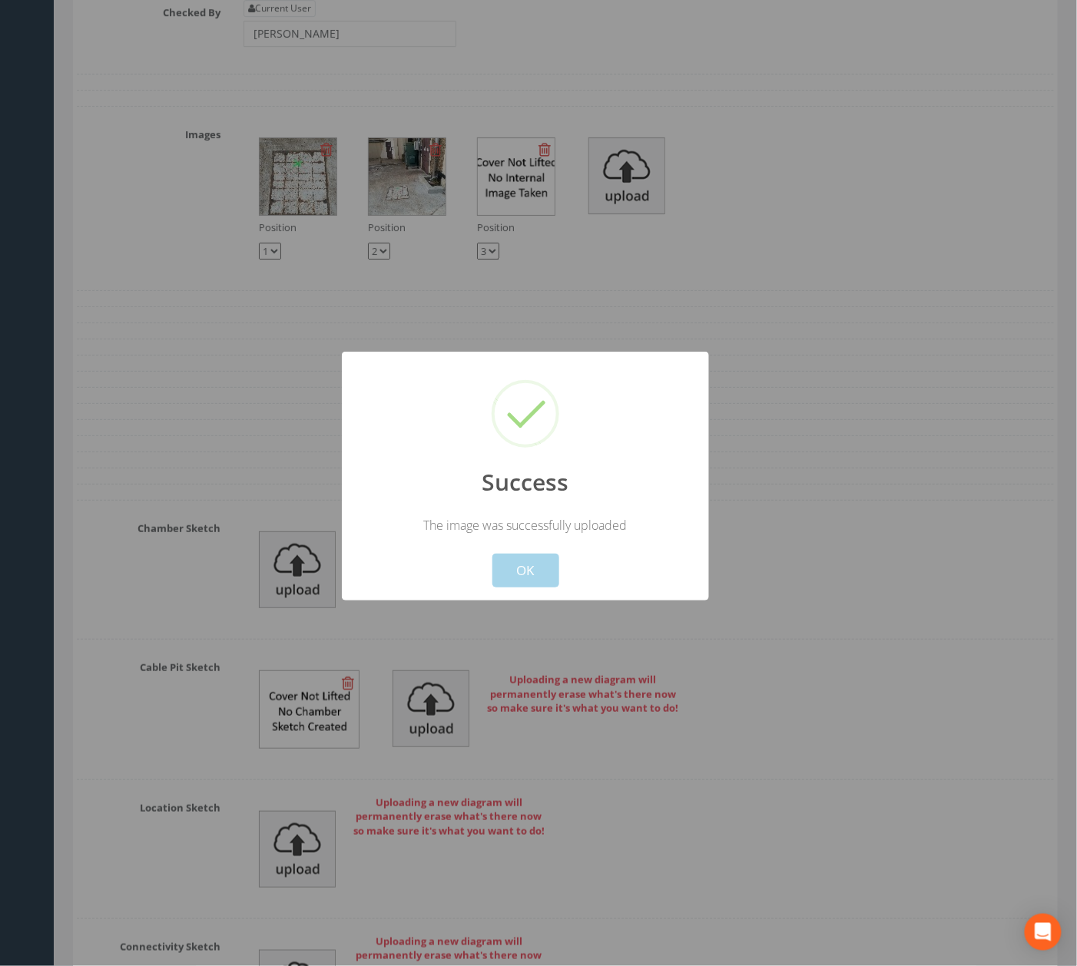
click at [529, 578] on button "OK" at bounding box center [525, 571] width 67 height 34
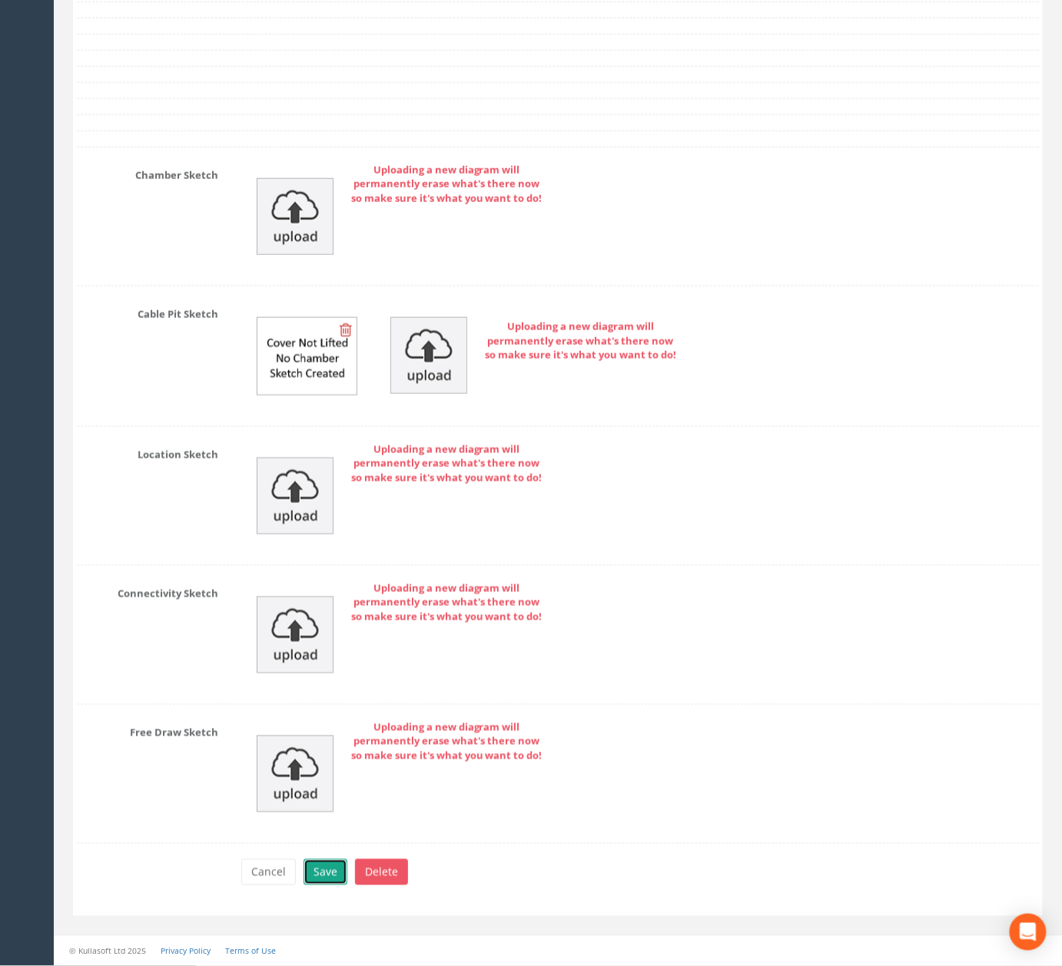
click at [336, 871] on button "Save" at bounding box center [325, 873] width 44 height 26
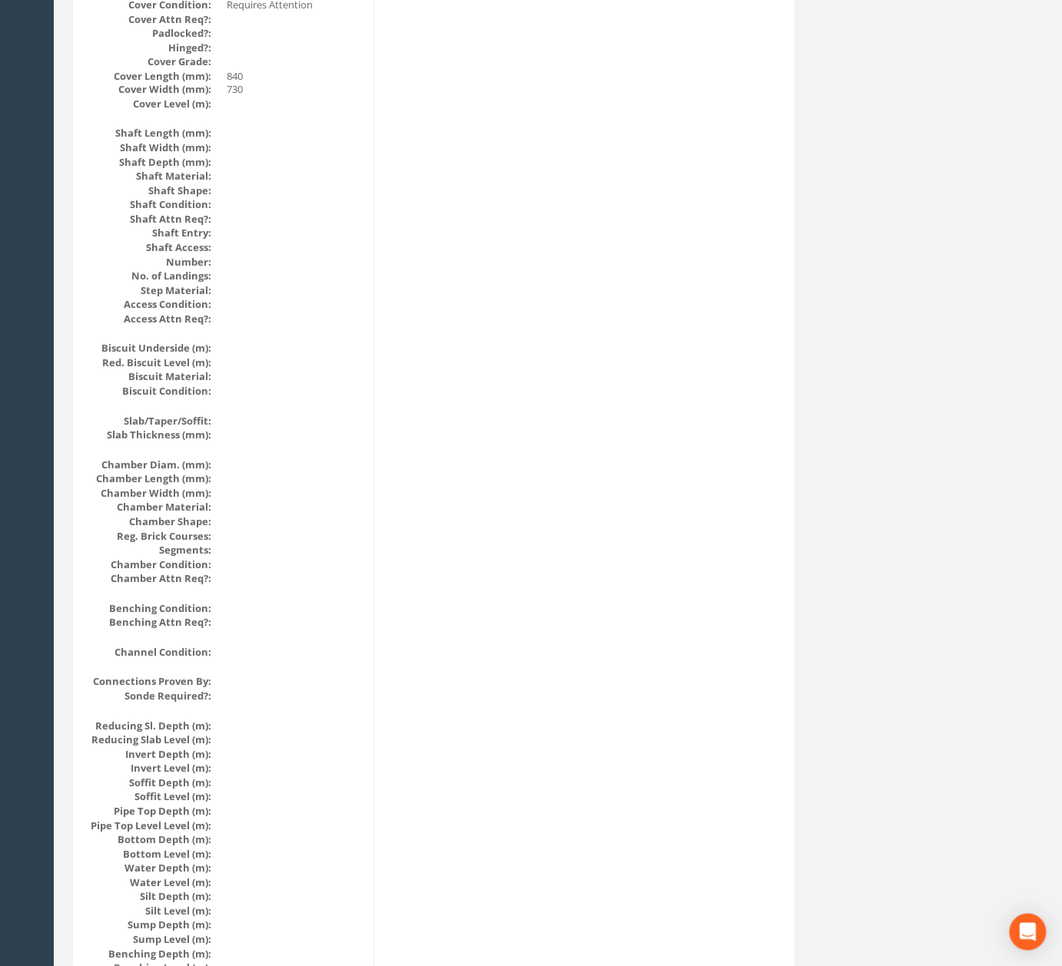
scroll to position [0, 0]
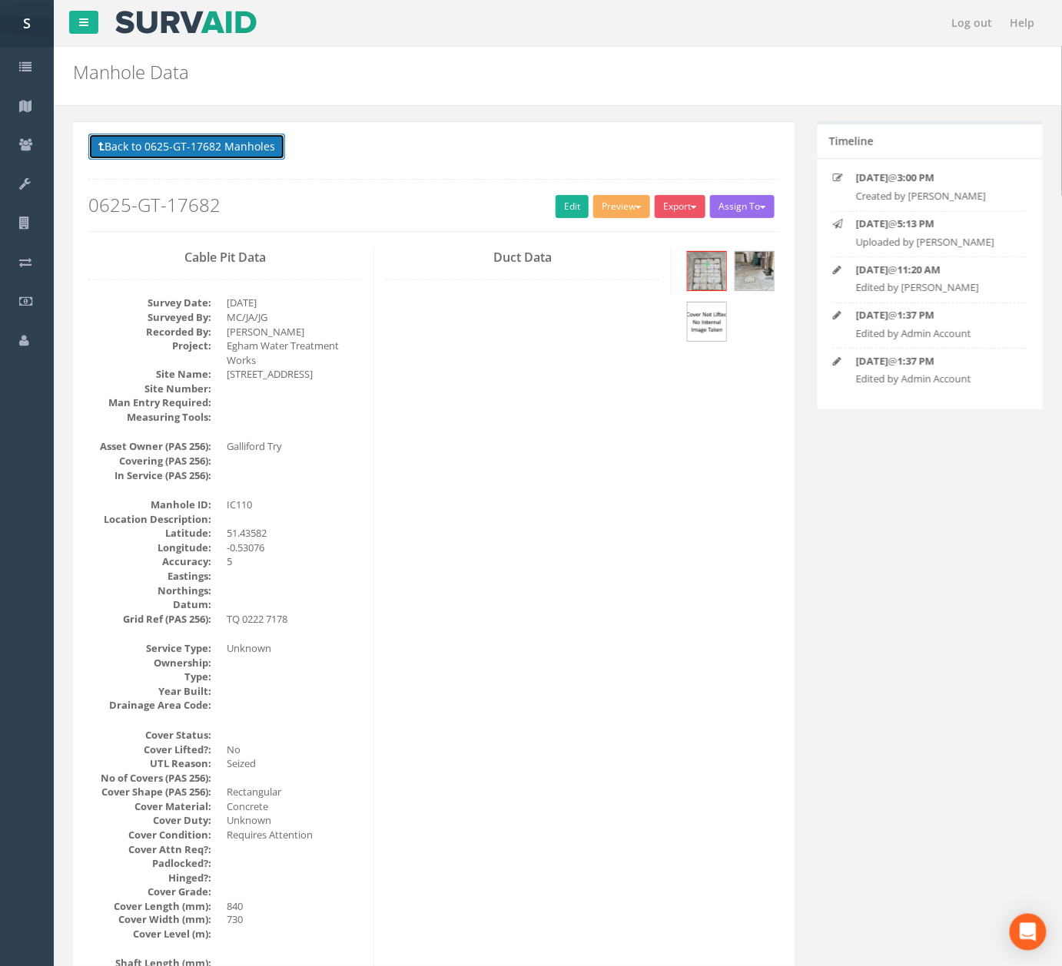
click at [250, 143] on button "Back to 0625-GT-17682 Manholes" at bounding box center [186, 147] width 197 height 26
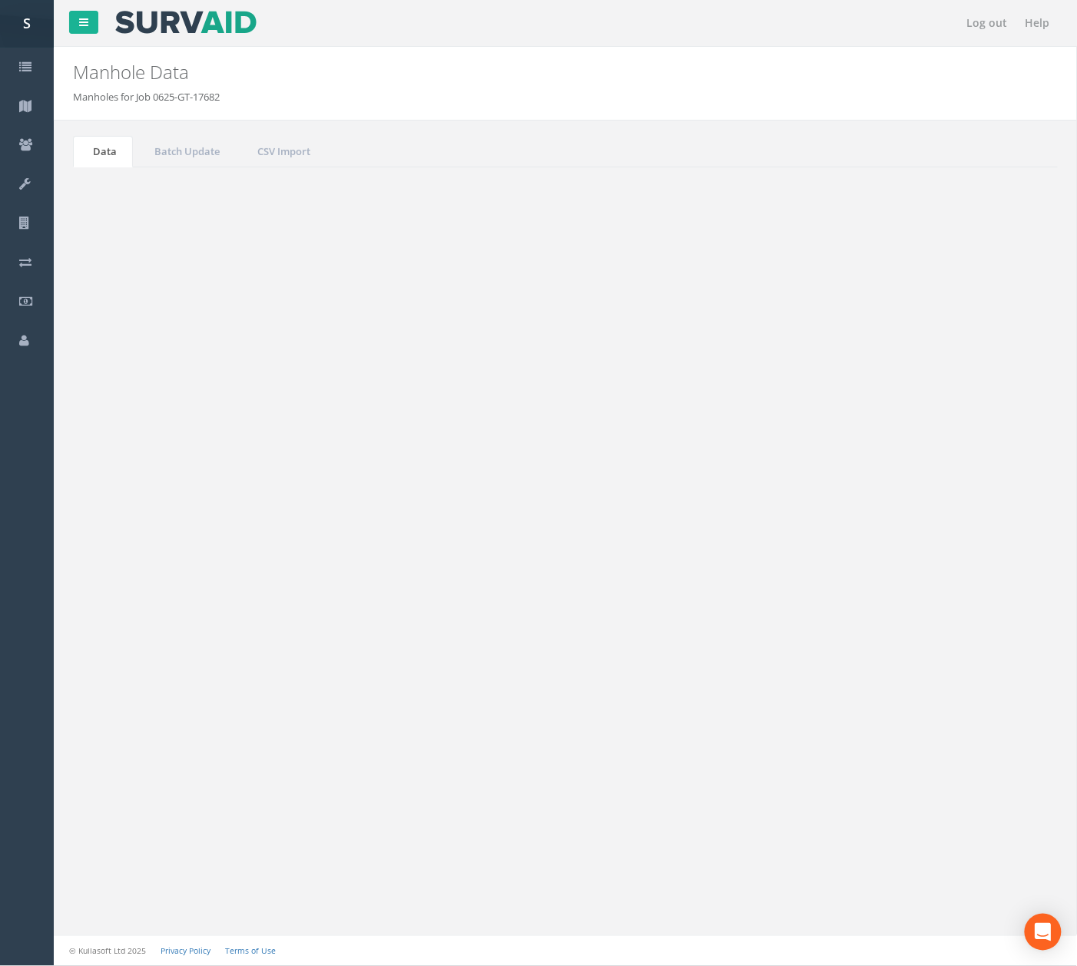
click at [132, 200] on button "Refresh" at bounding box center [118, 193] width 60 height 26
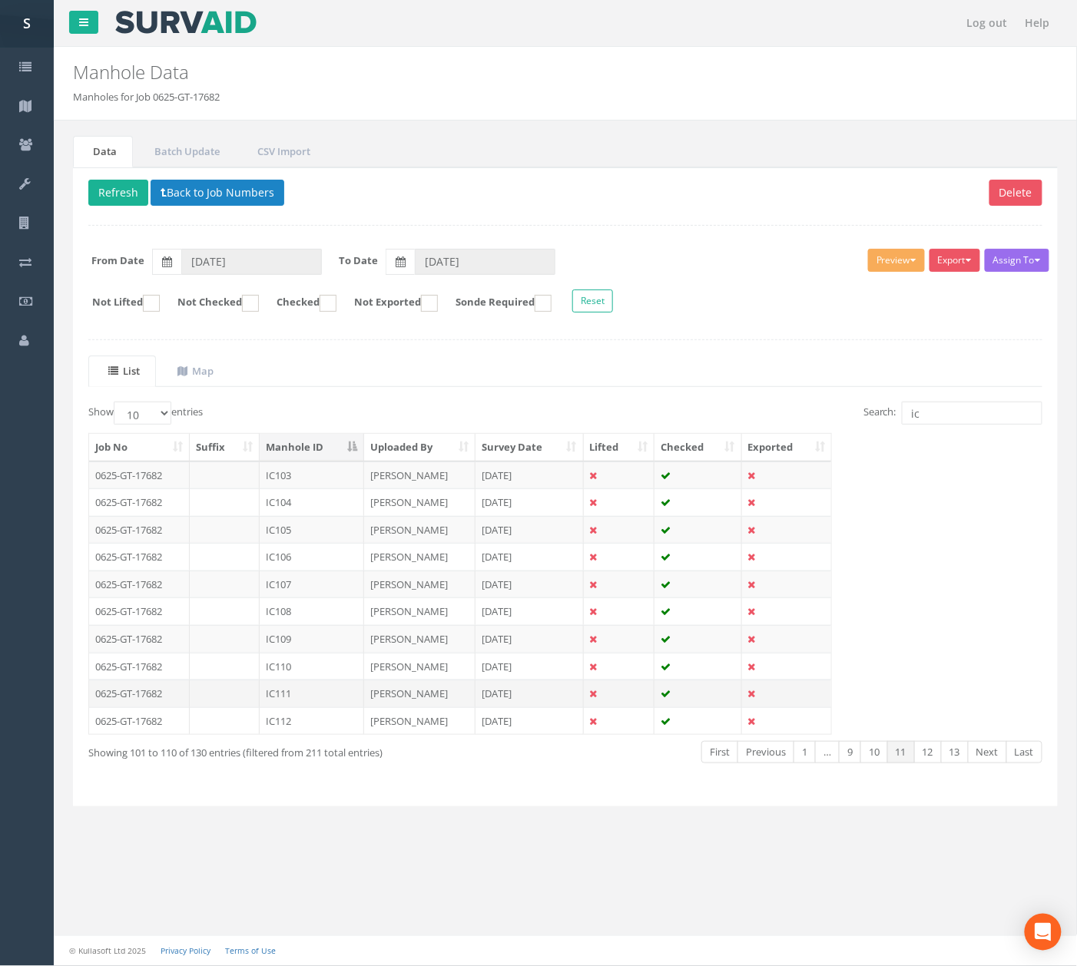
drag, startPoint x: 326, startPoint y: 704, endPoint x: 552, endPoint y: 646, distance: 233.1
click at [326, 704] on td "IC111" at bounding box center [312, 694] width 104 height 28
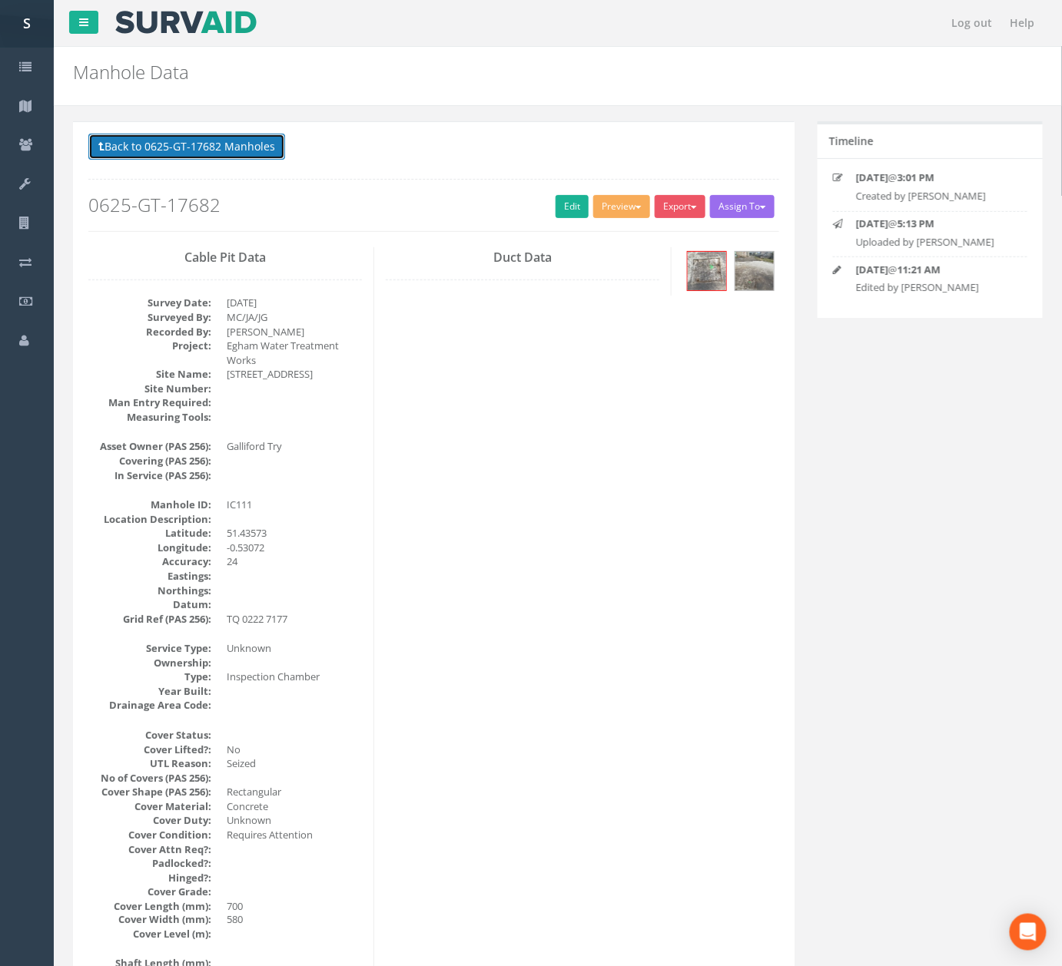
click at [192, 160] on button "Back to 0625-GT-17682 Manholes" at bounding box center [186, 147] width 197 height 26
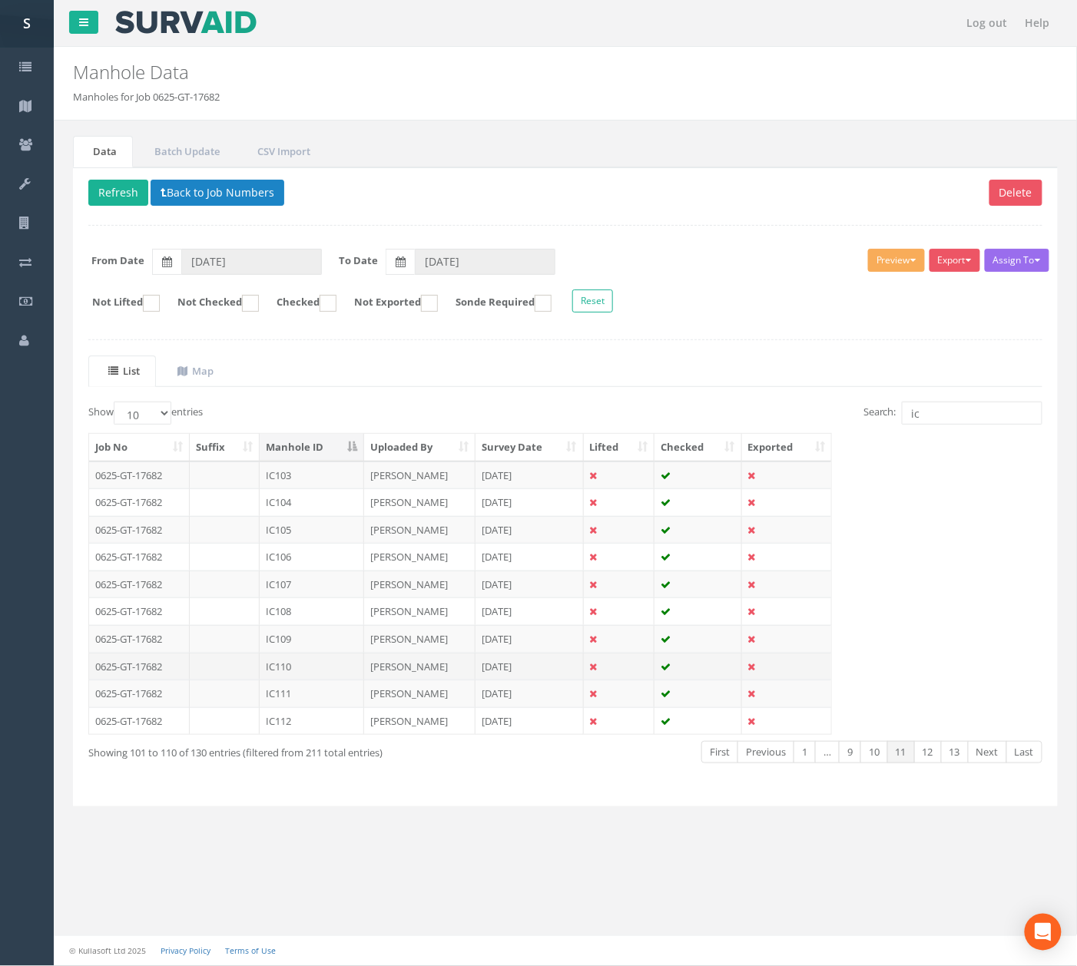
click at [317, 679] on td "IC110" at bounding box center [312, 667] width 104 height 28
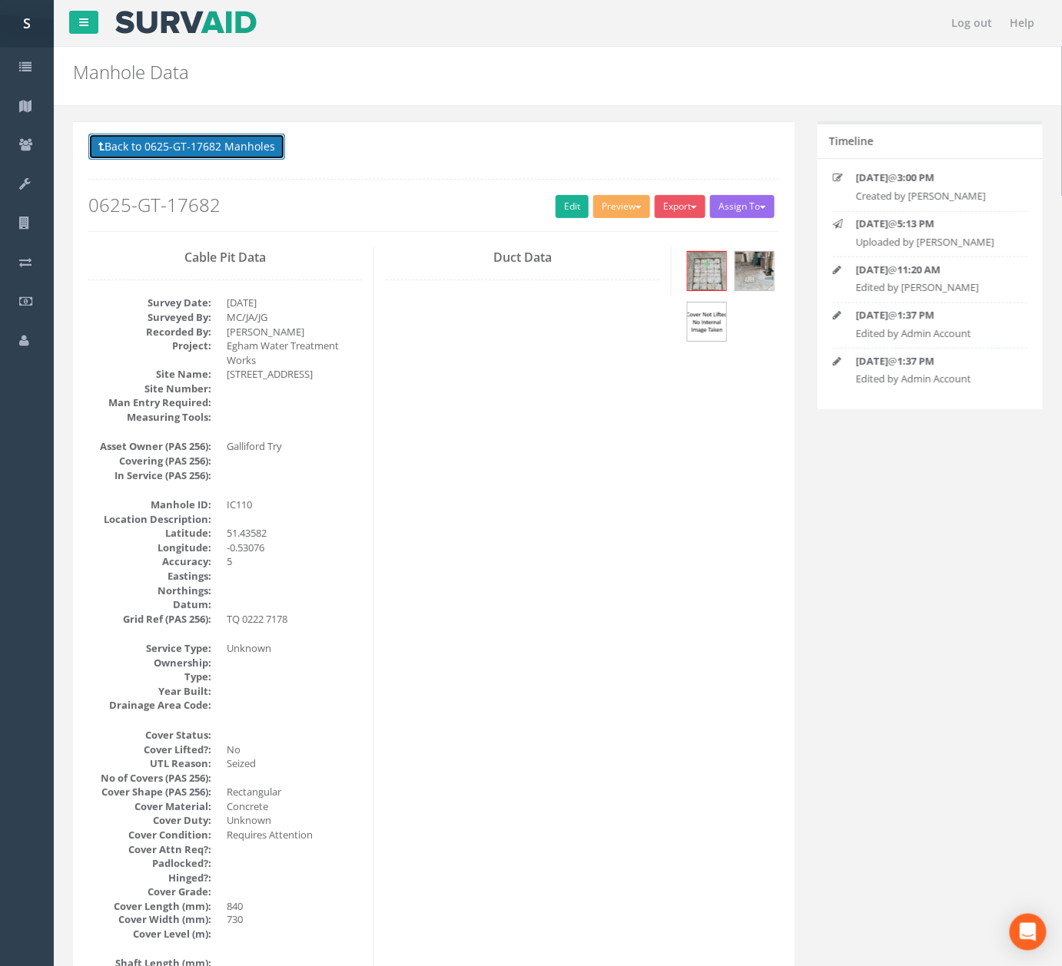
click at [217, 152] on button "Back to 0625-GT-17682 Manholes" at bounding box center [186, 147] width 197 height 26
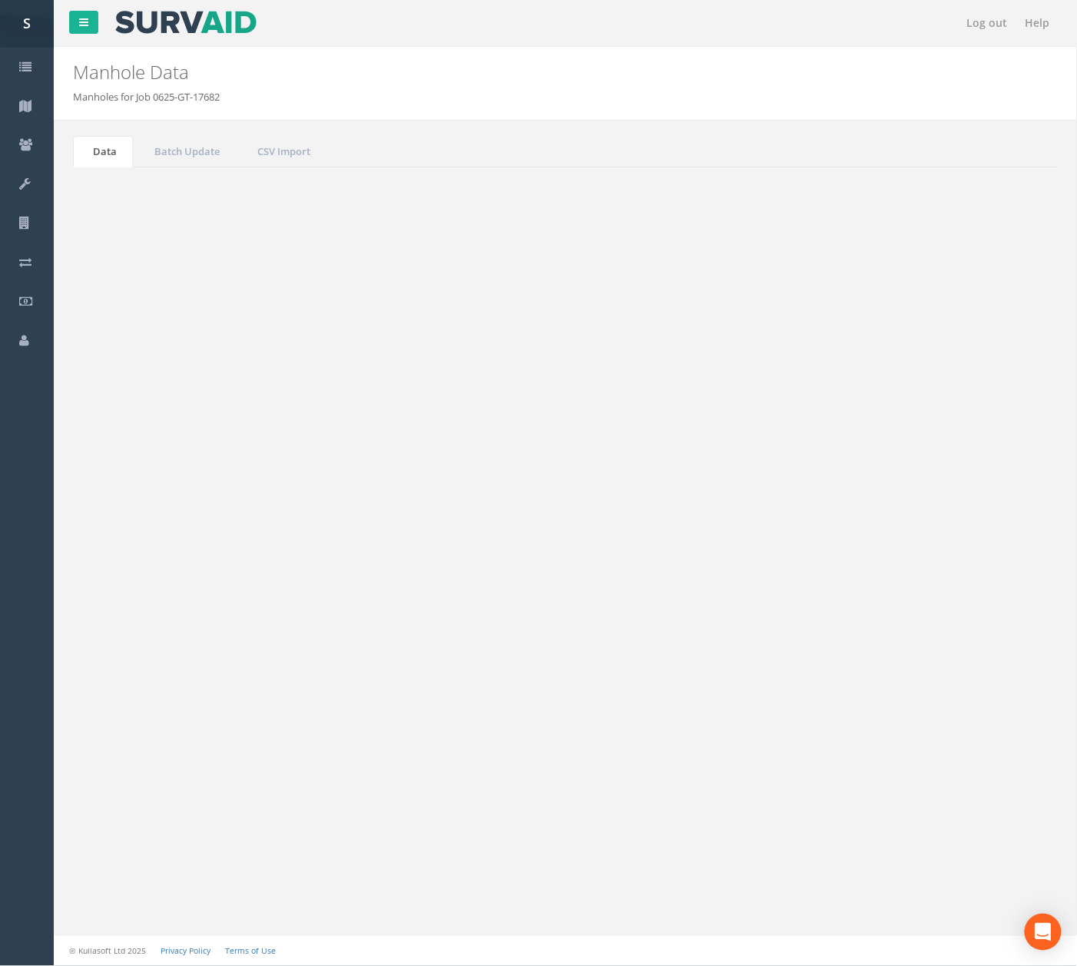
click at [342, 693] on td "IC111" at bounding box center [312, 694] width 104 height 28
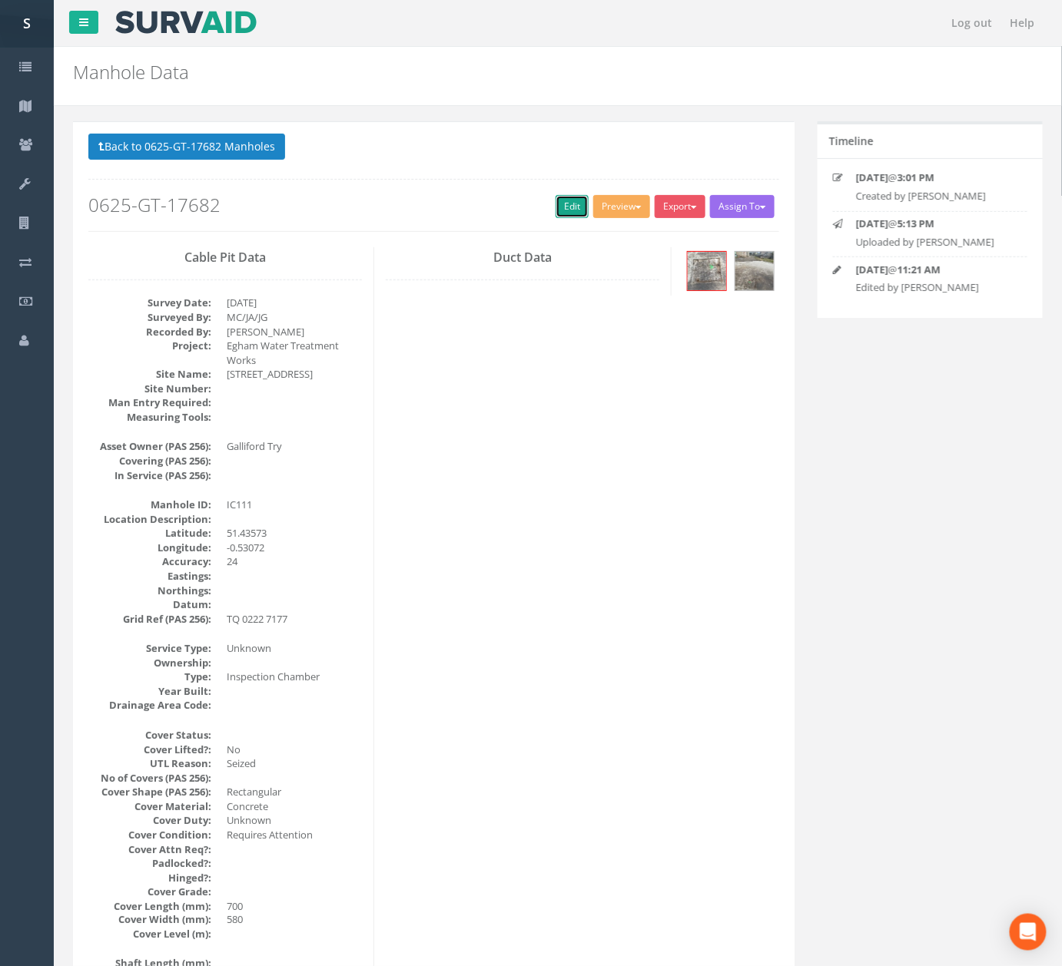
click at [579, 207] on link "Edit" at bounding box center [571, 206] width 33 height 23
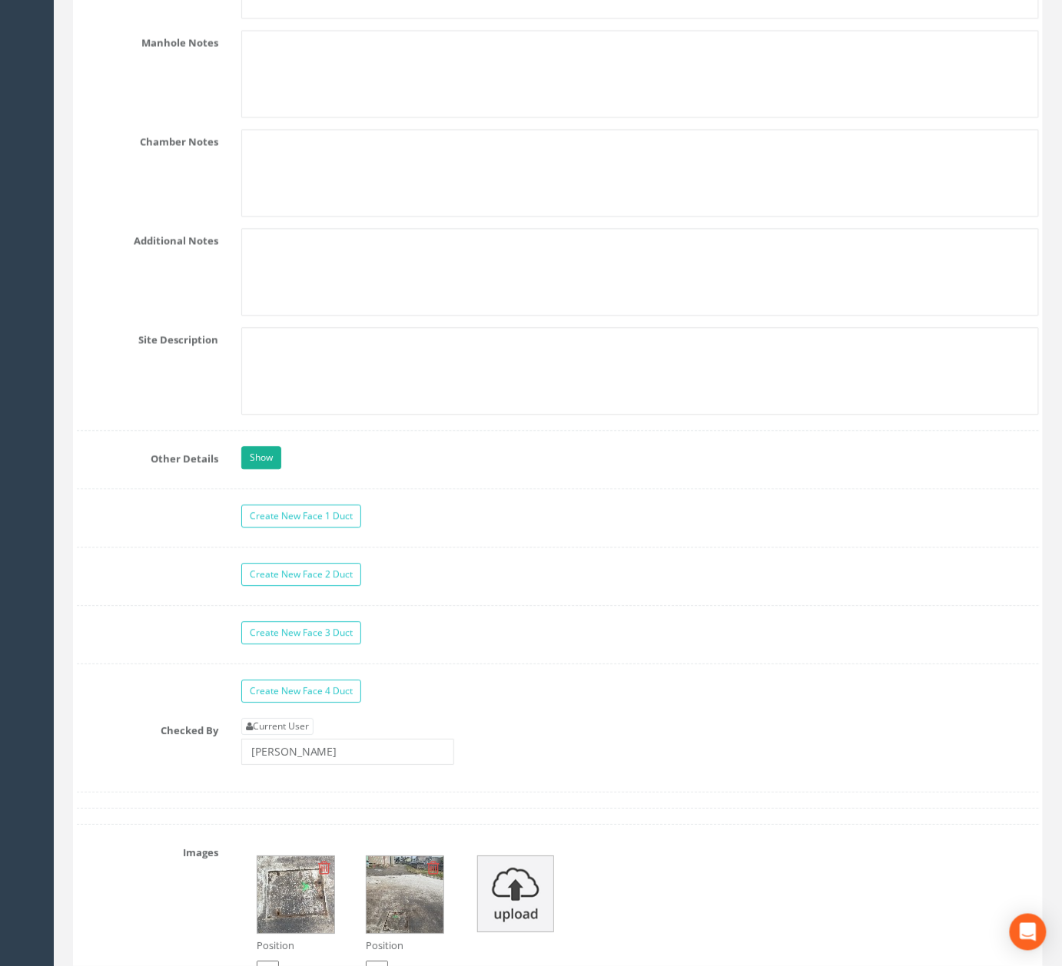
scroll to position [4456, 0]
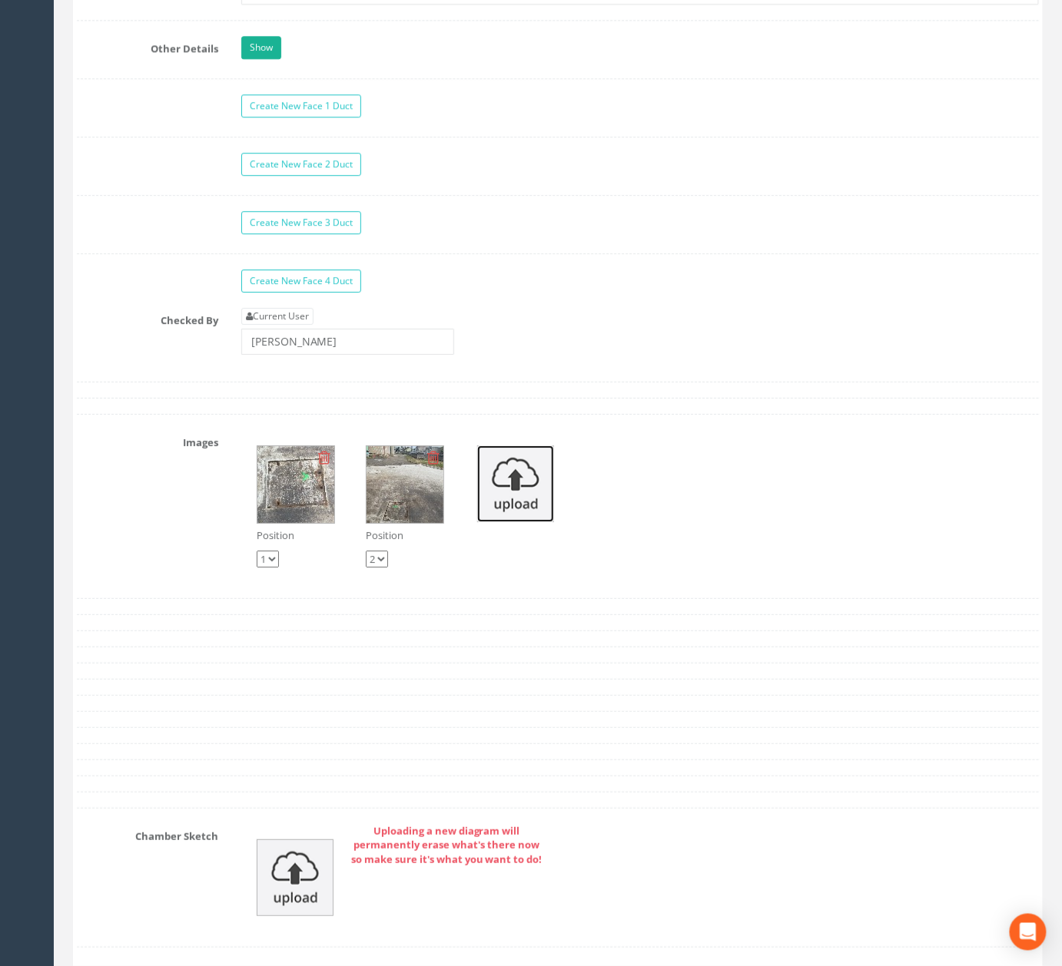
click at [533, 522] on img at bounding box center [515, 484] width 77 height 77
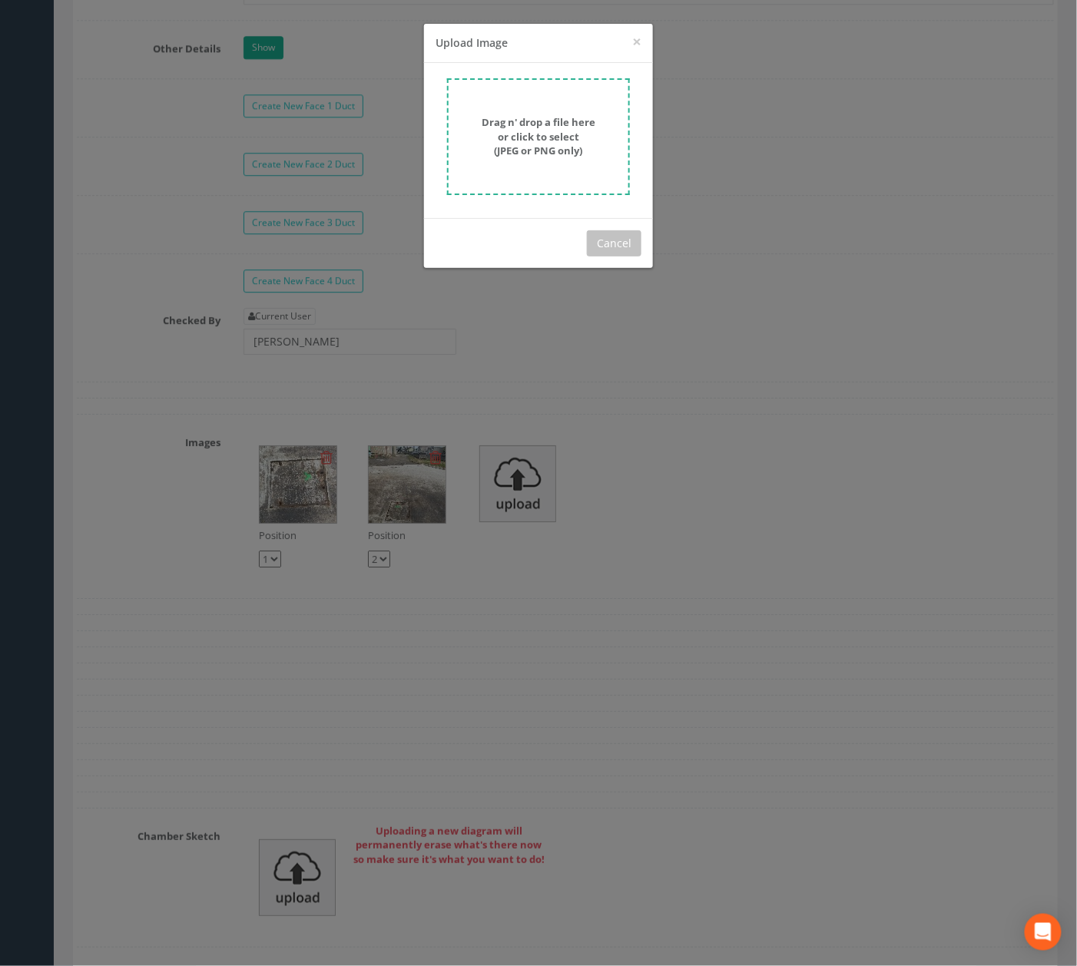
click at [582, 123] on strong "Drag n' drop a file here or click to select (JPEG or PNG only)" at bounding box center [539, 136] width 114 height 42
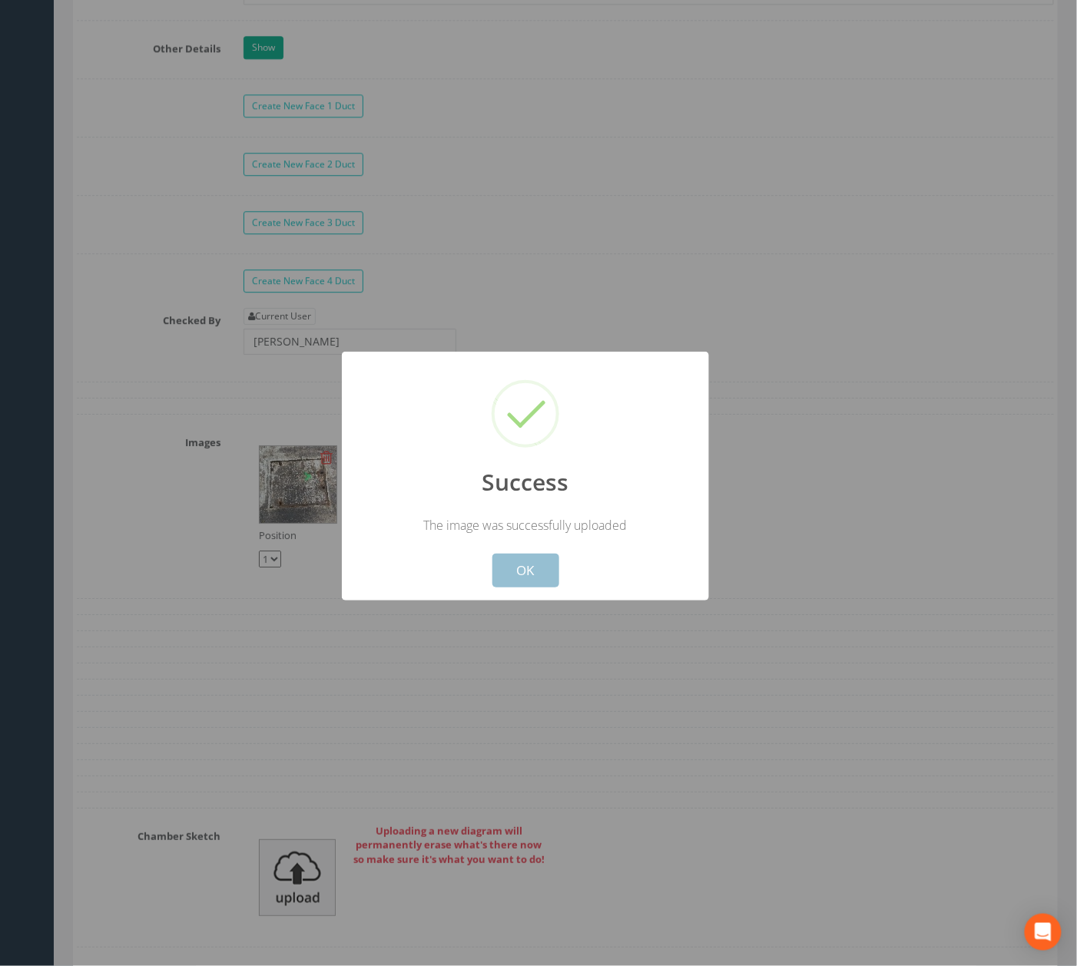
click at [542, 557] on button "OK" at bounding box center [525, 571] width 67 height 34
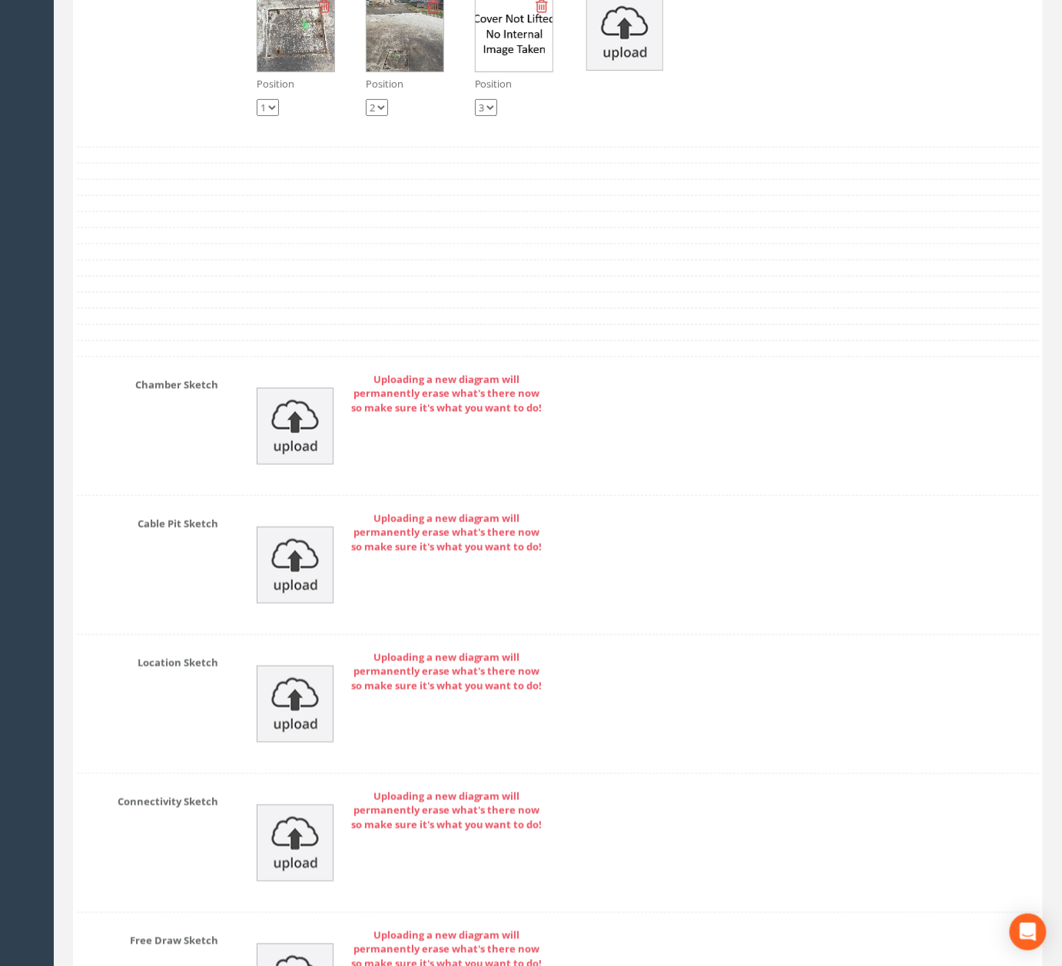
scroll to position [4967, 0]
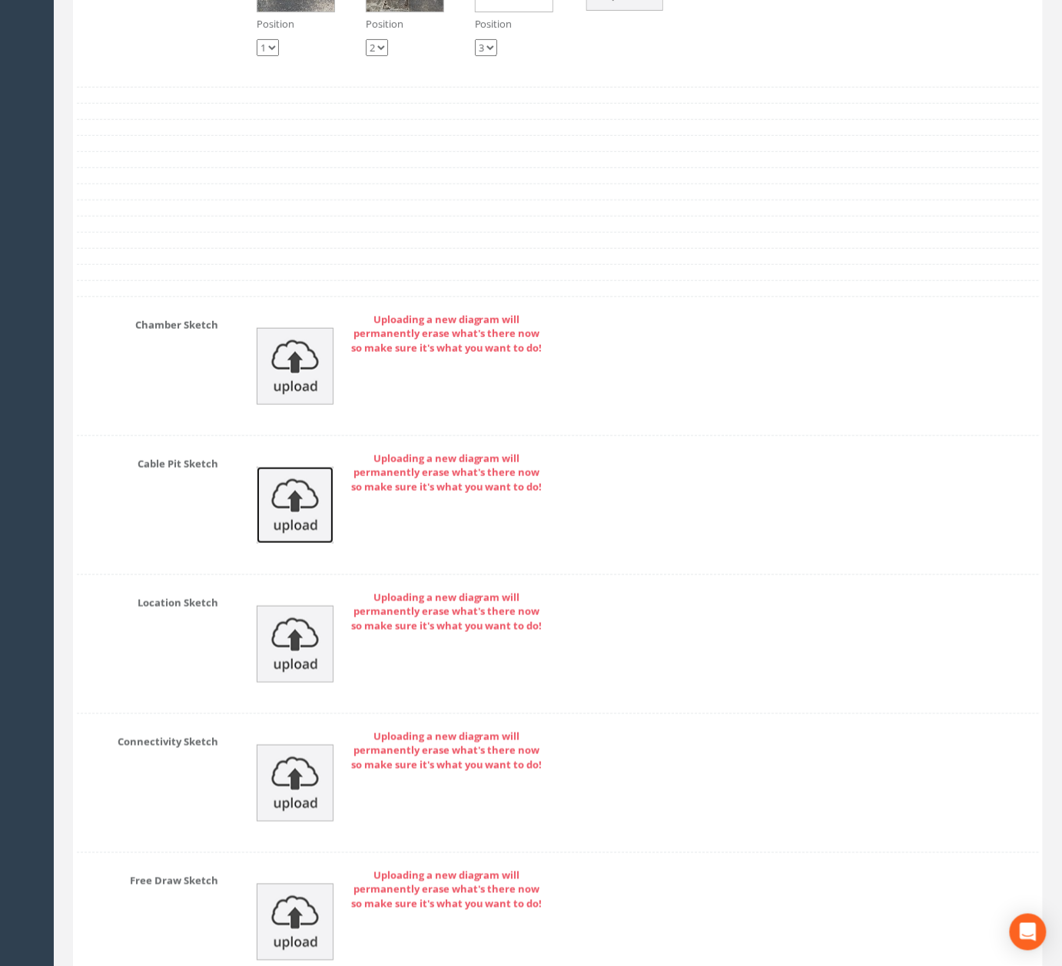
click at [330, 544] on img at bounding box center [295, 505] width 77 height 77
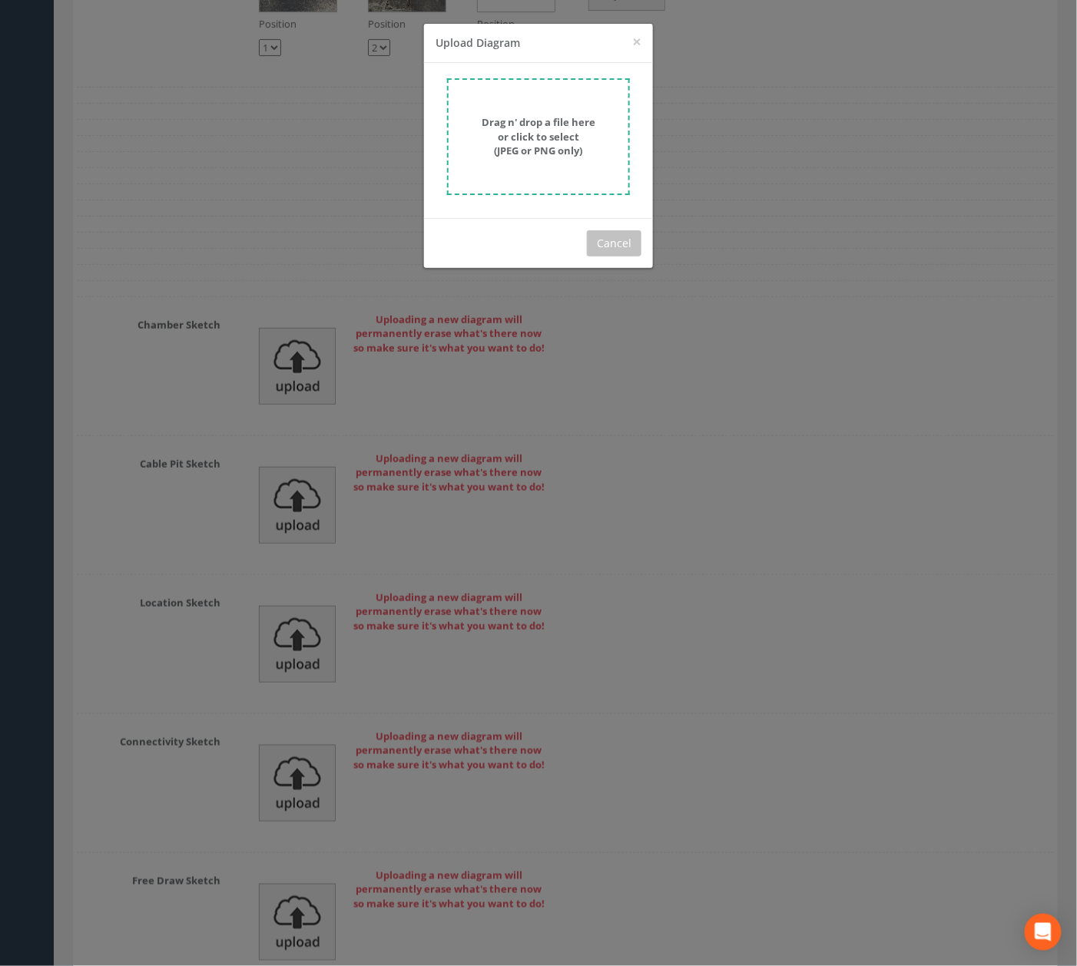
click at [585, 146] on div "Drag n' drop a file here or click to select (JPEG or PNG only)" at bounding box center [538, 136] width 149 height 43
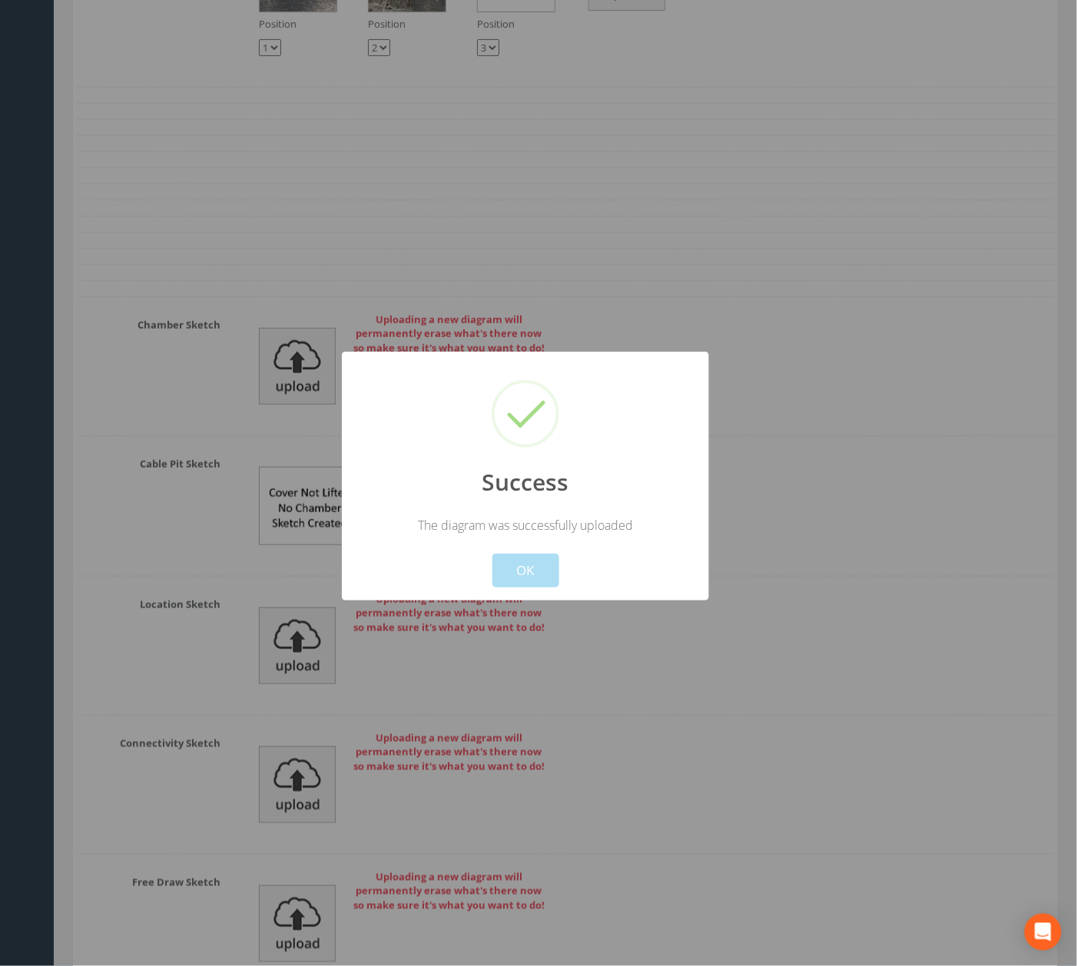
click at [535, 555] on button "OK" at bounding box center [525, 571] width 67 height 34
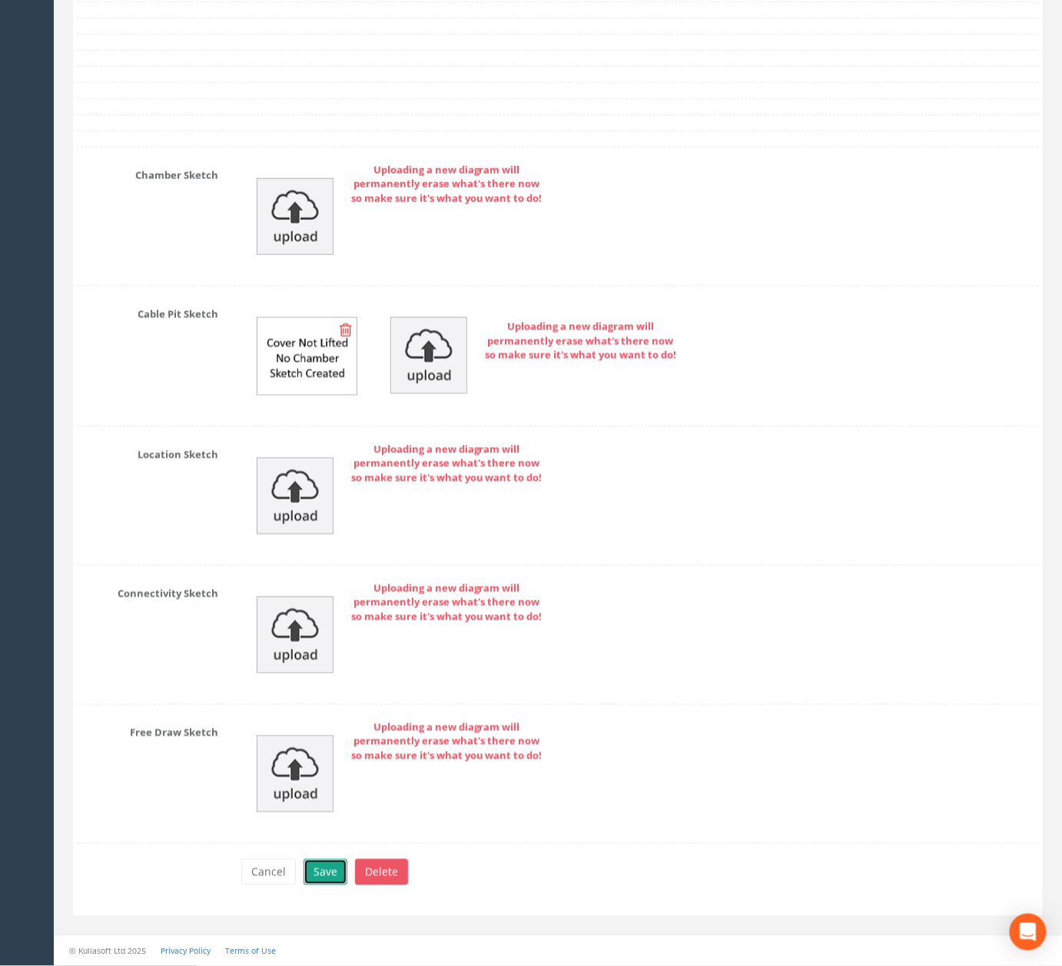
click at [333, 876] on button "Save" at bounding box center [325, 873] width 44 height 26
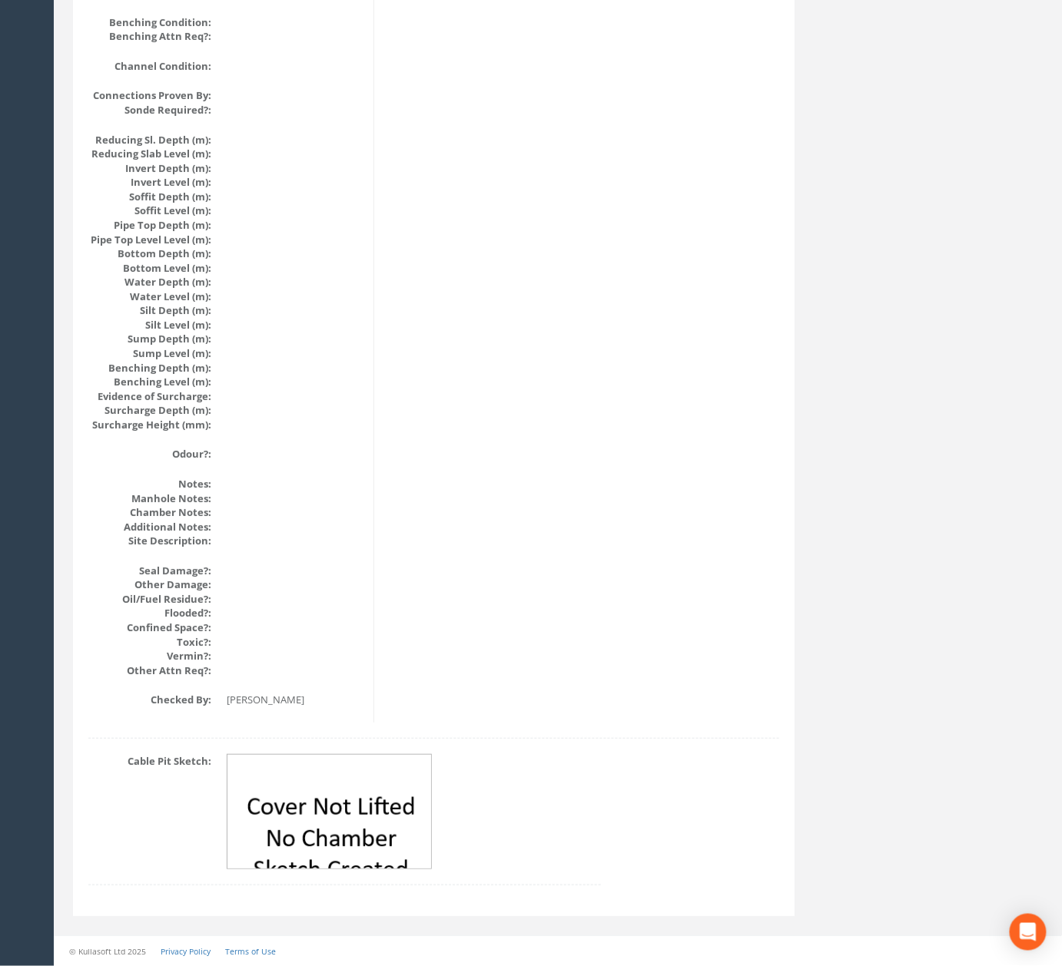
scroll to position [0, 0]
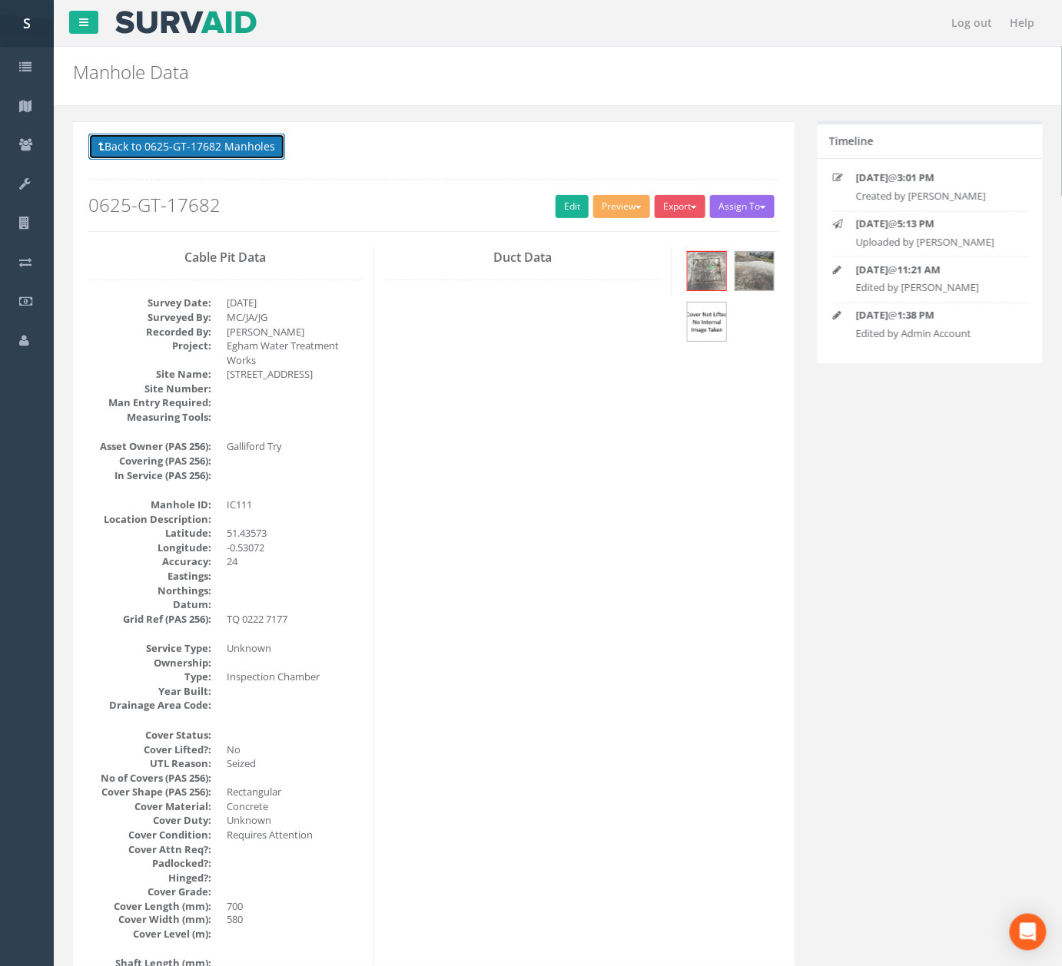
click at [235, 154] on button "Back to 0625-GT-17682 Manholes" at bounding box center [186, 147] width 197 height 26
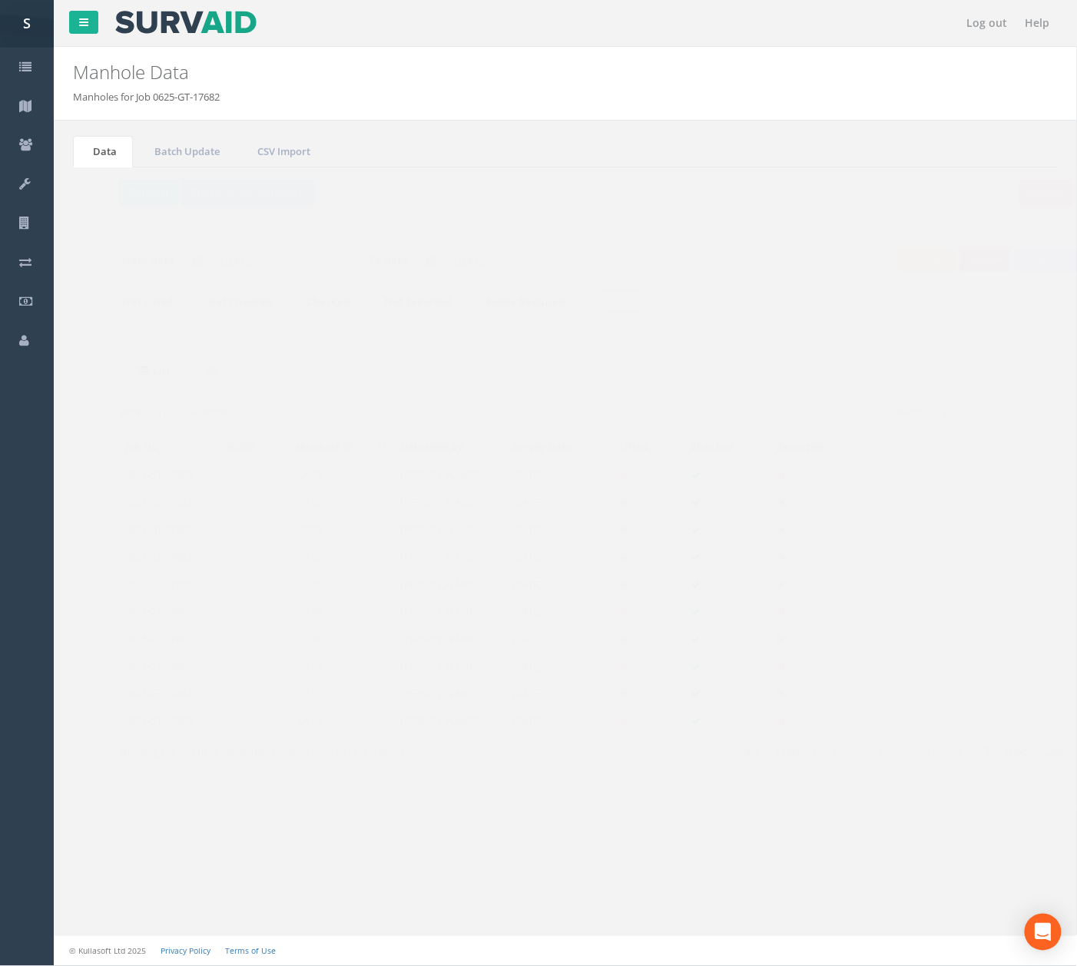
click at [224, 722] on td at bounding box center [225, 722] width 71 height 28
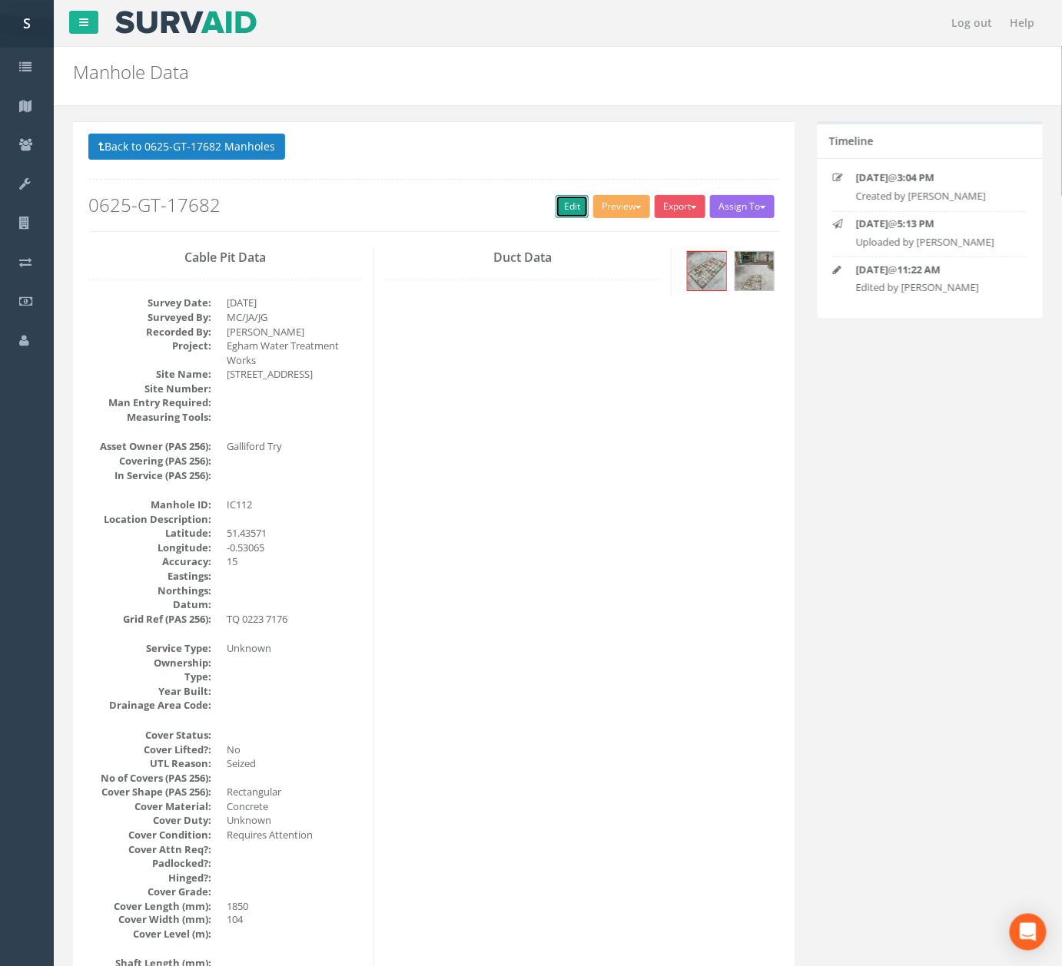
click at [572, 215] on link "Edit" at bounding box center [571, 206] width 33 height 23
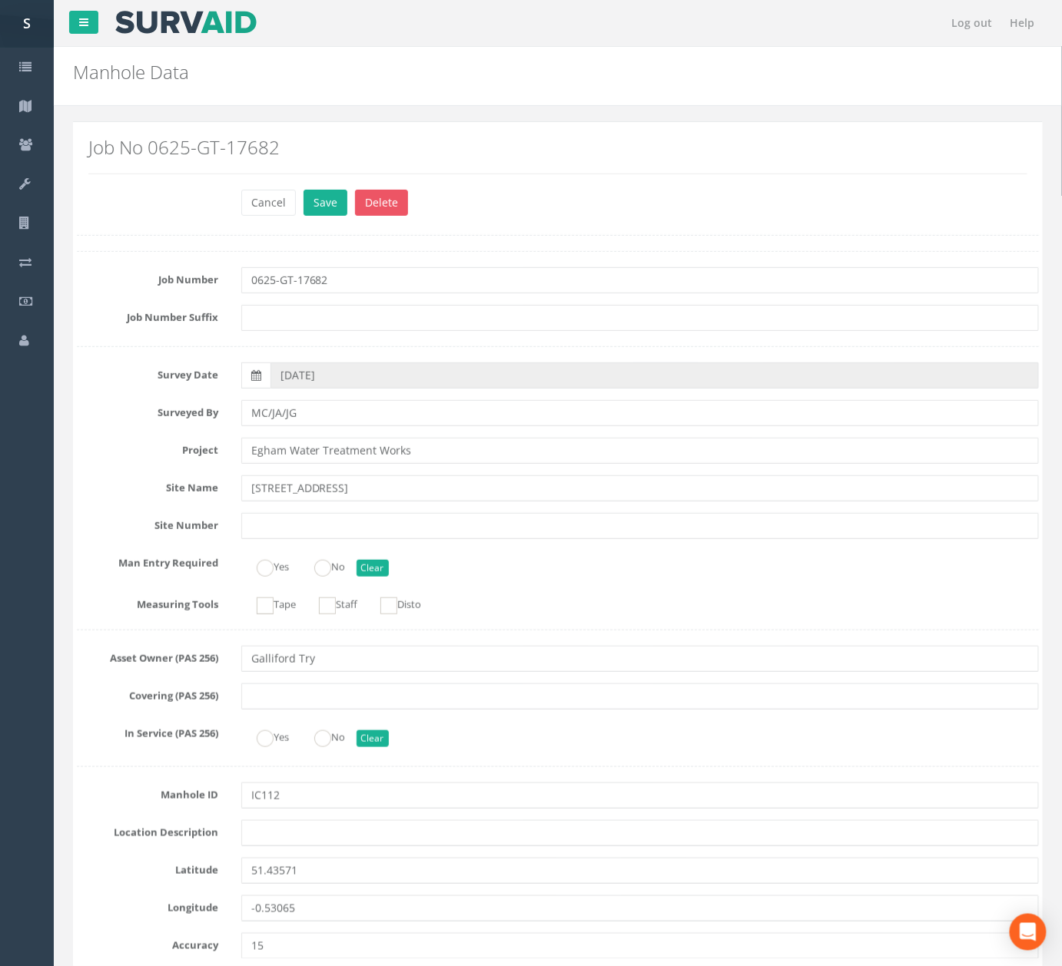
scroll to position [1685, 0]
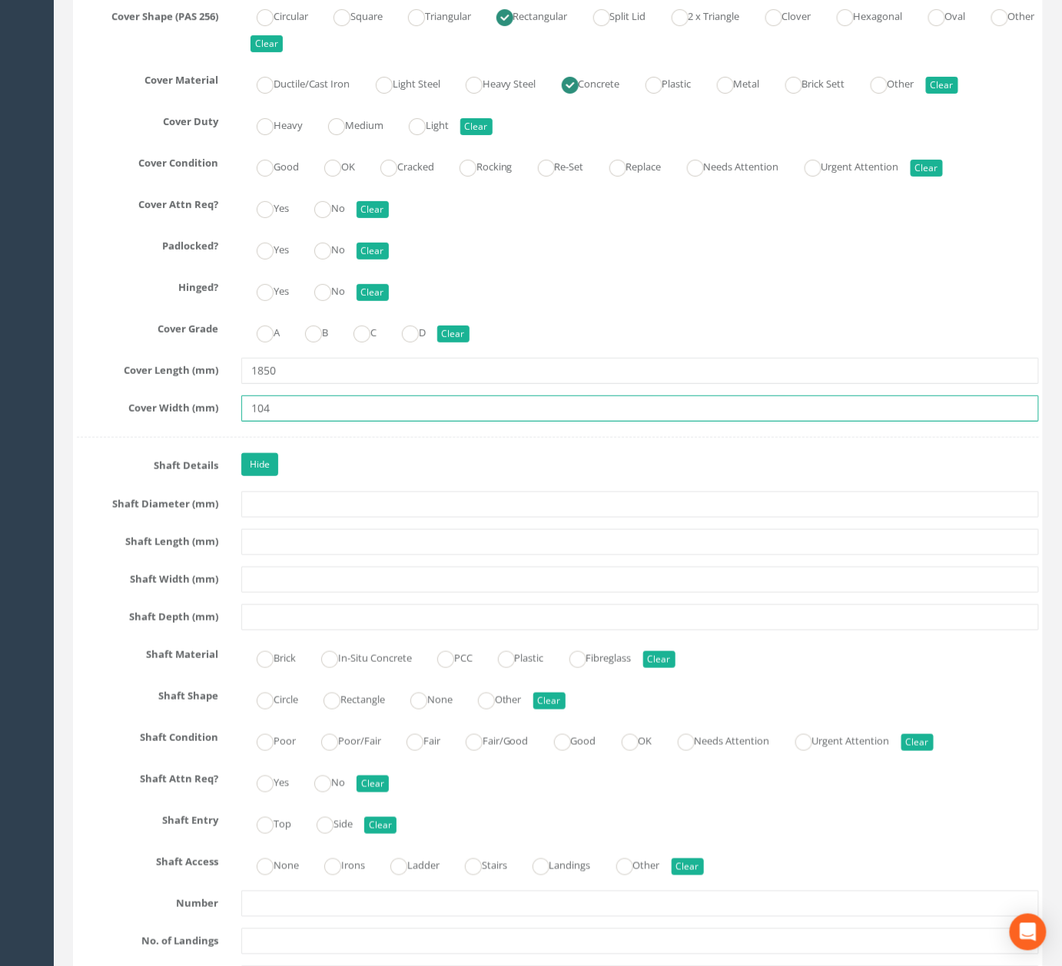
click at [326, 422] on input "104" at bounding box center [639, 409] width 797 height 26
type input "1040"
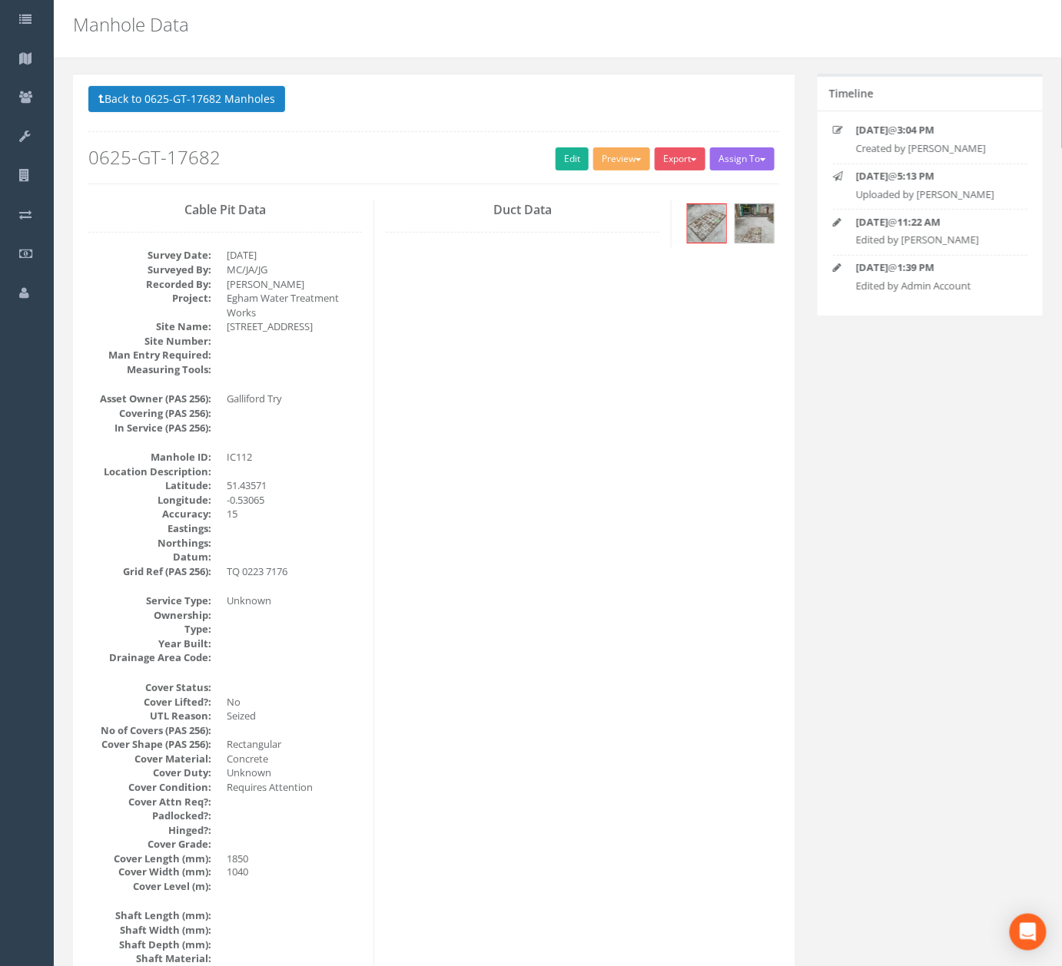
scroll to position [0, 0]
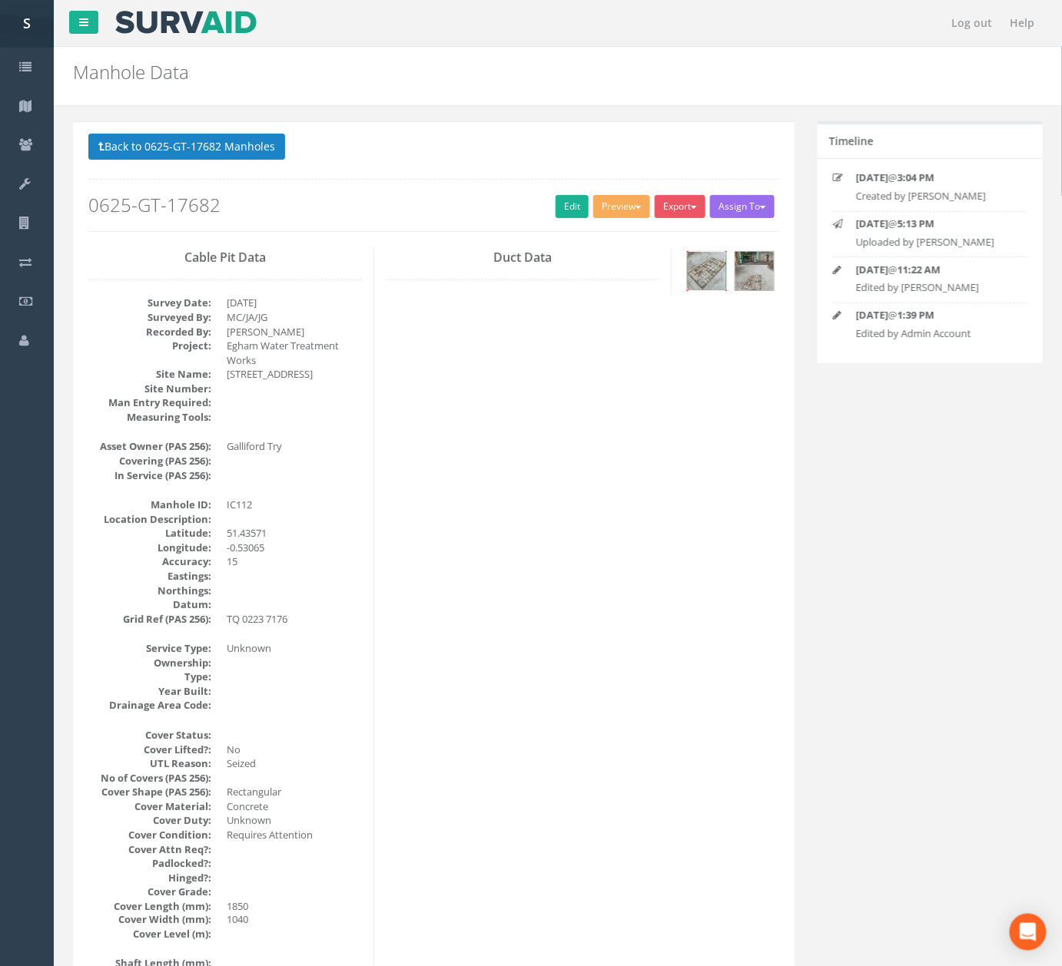
click at [707, 280] on img at bounding box center [707, 271] width 38 height 38
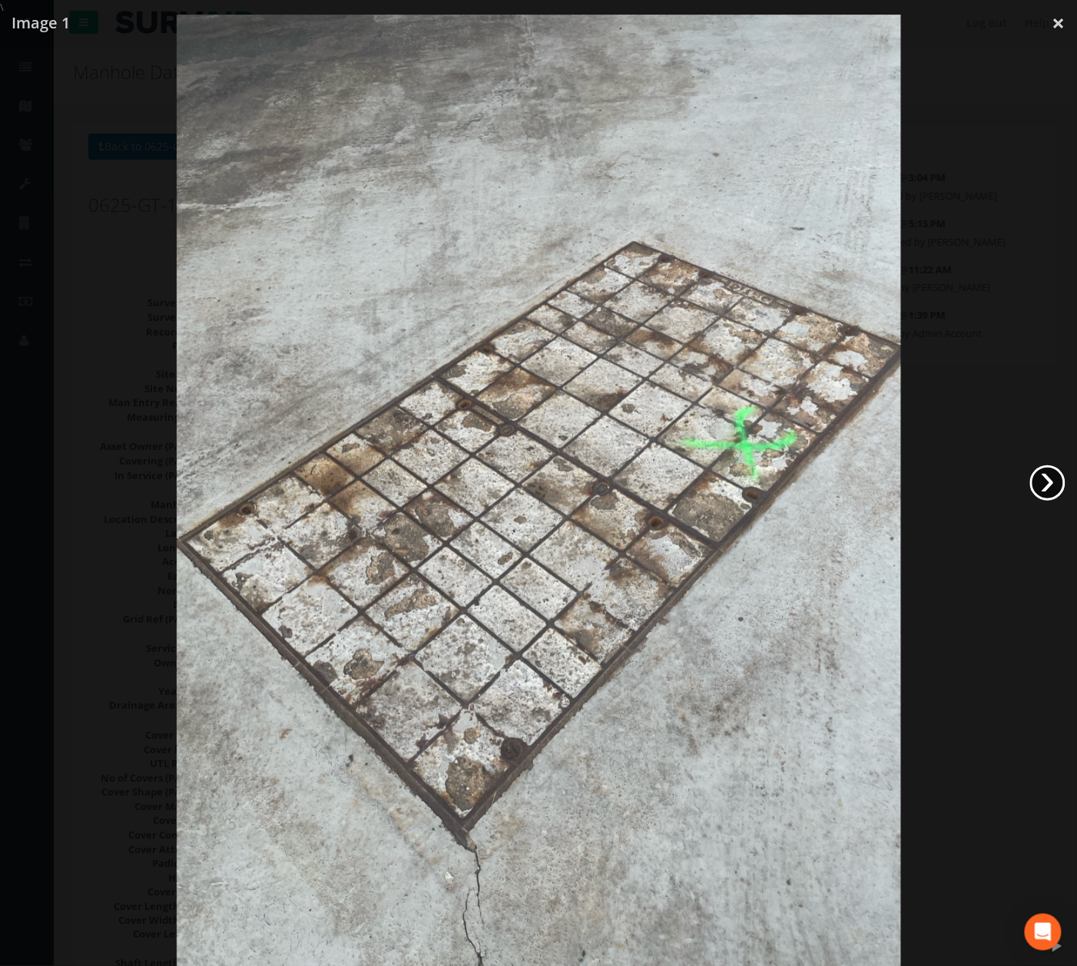
click at [1042, 466] on link "›" at bounding box center [1047, 483] width 35 height 35
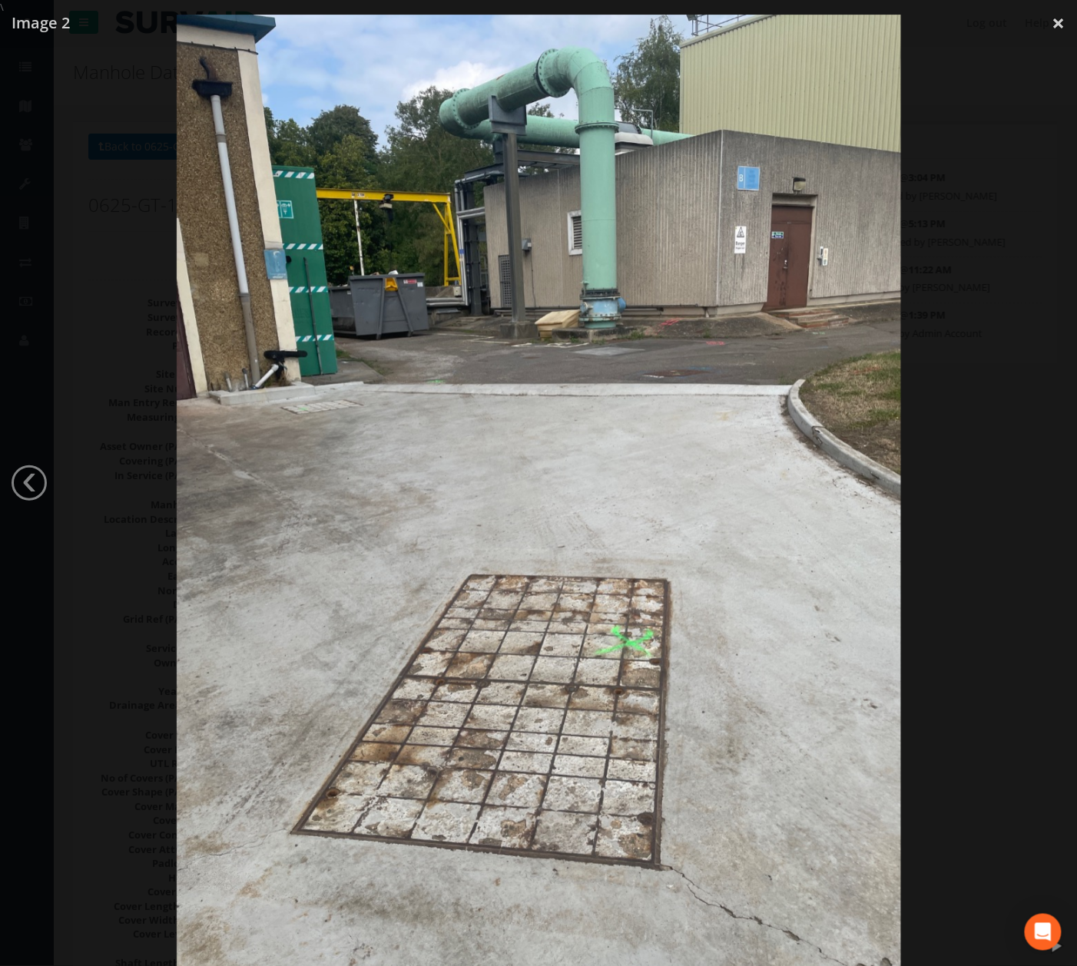
click at [1017, 318] on div at bounding box center [539, 498] width 1078 height 966
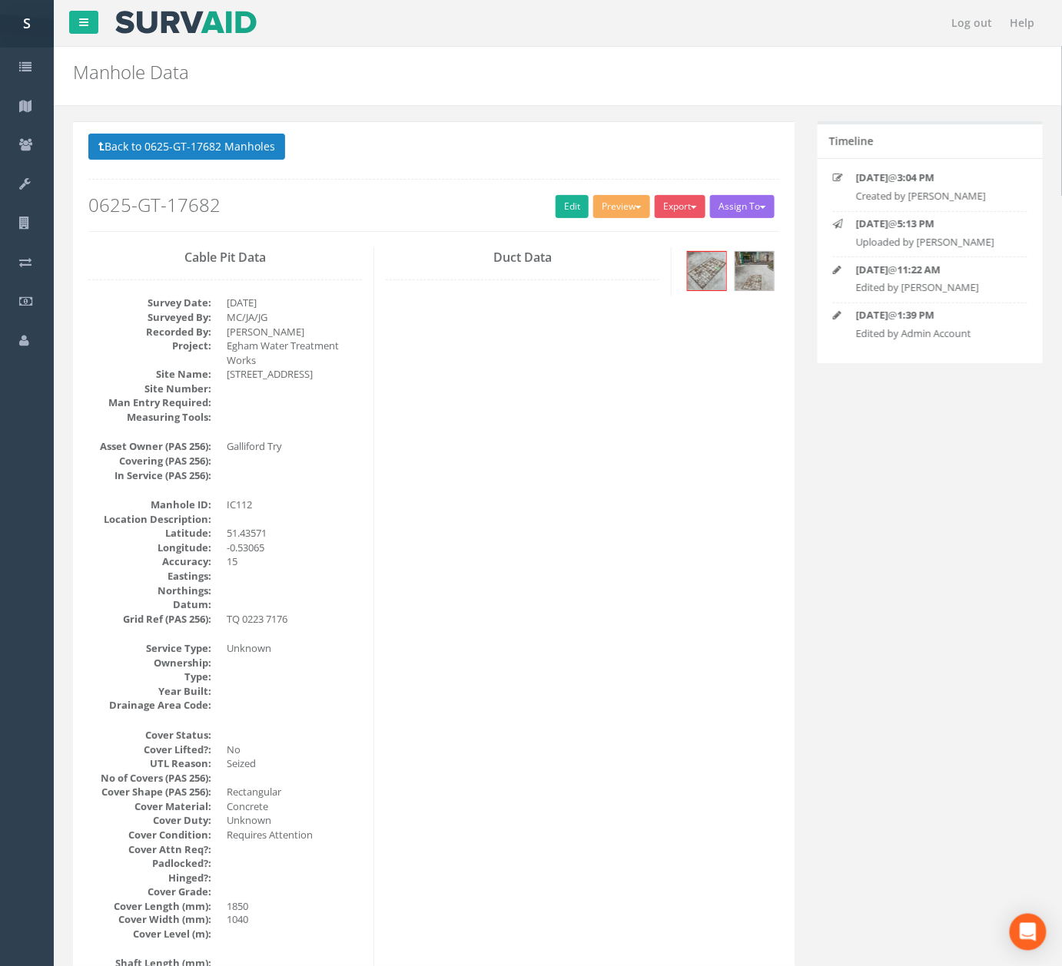
click at [566, 223] on div "Back to 0625-GT-17682 Manholes Back to Map Assign To No Companies Added Export …" at bounding box center [433, 183] width 691 height 98
click at [568, 217] on link "Edit" at bounding box center [571, 206] width 33 height 23
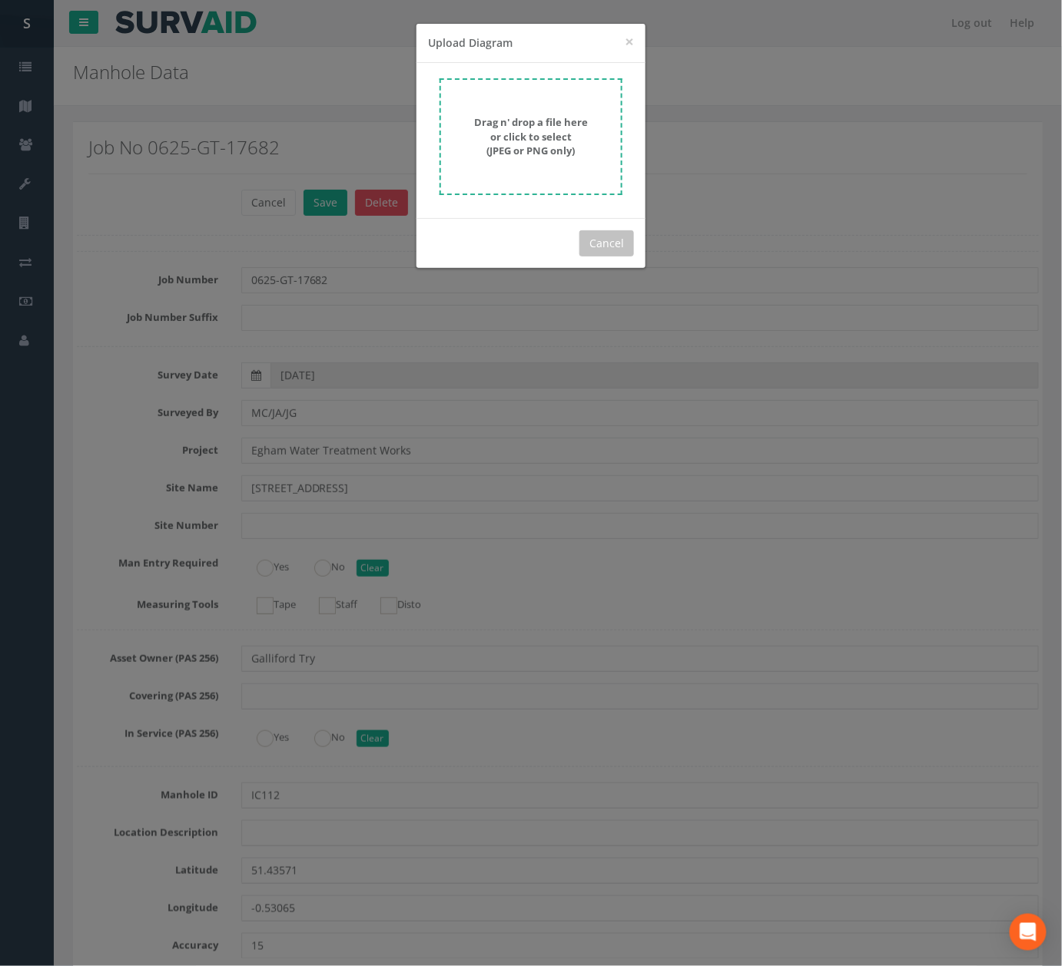
scroll to position [5173, 0]
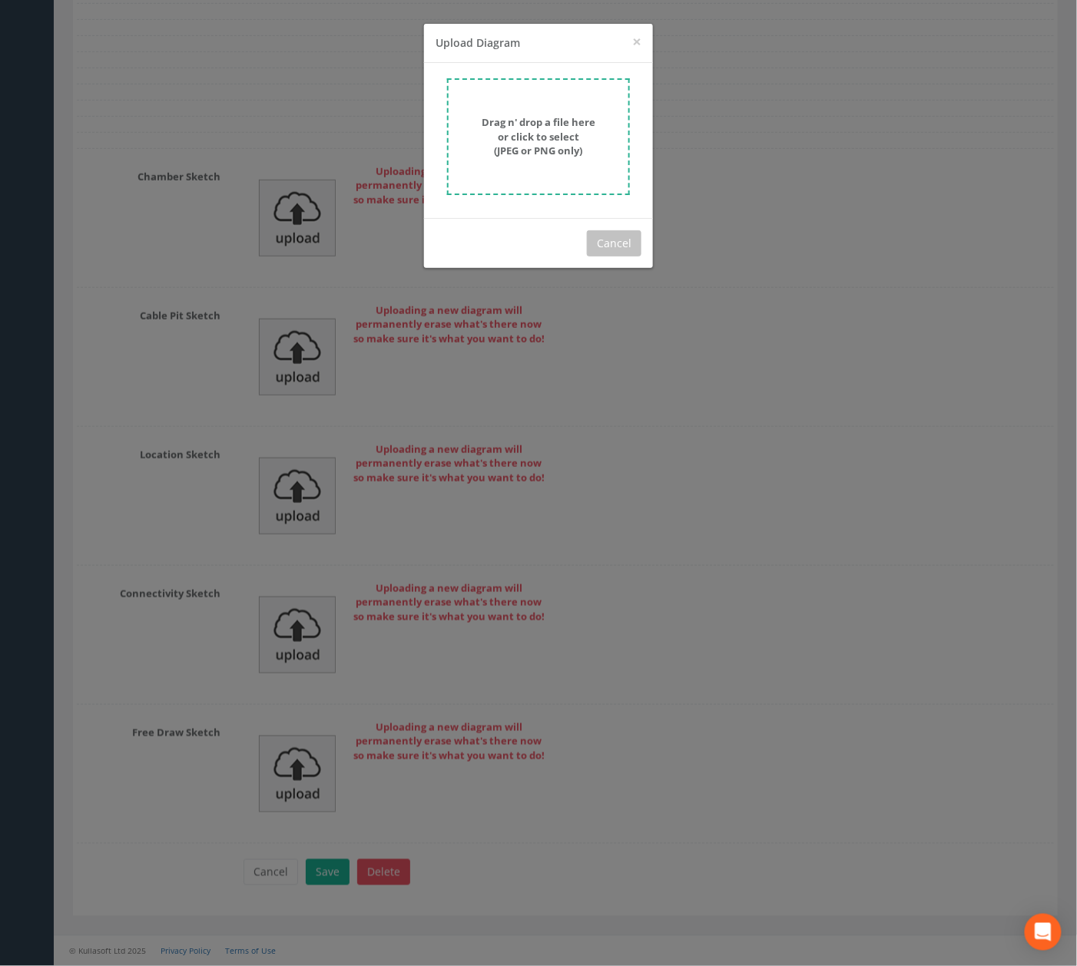
click at [532, 101] on form "Drag n' drop a file here or click to select (JPEG or PNG only)" at bounding box center [538, 136] width 183 height 117
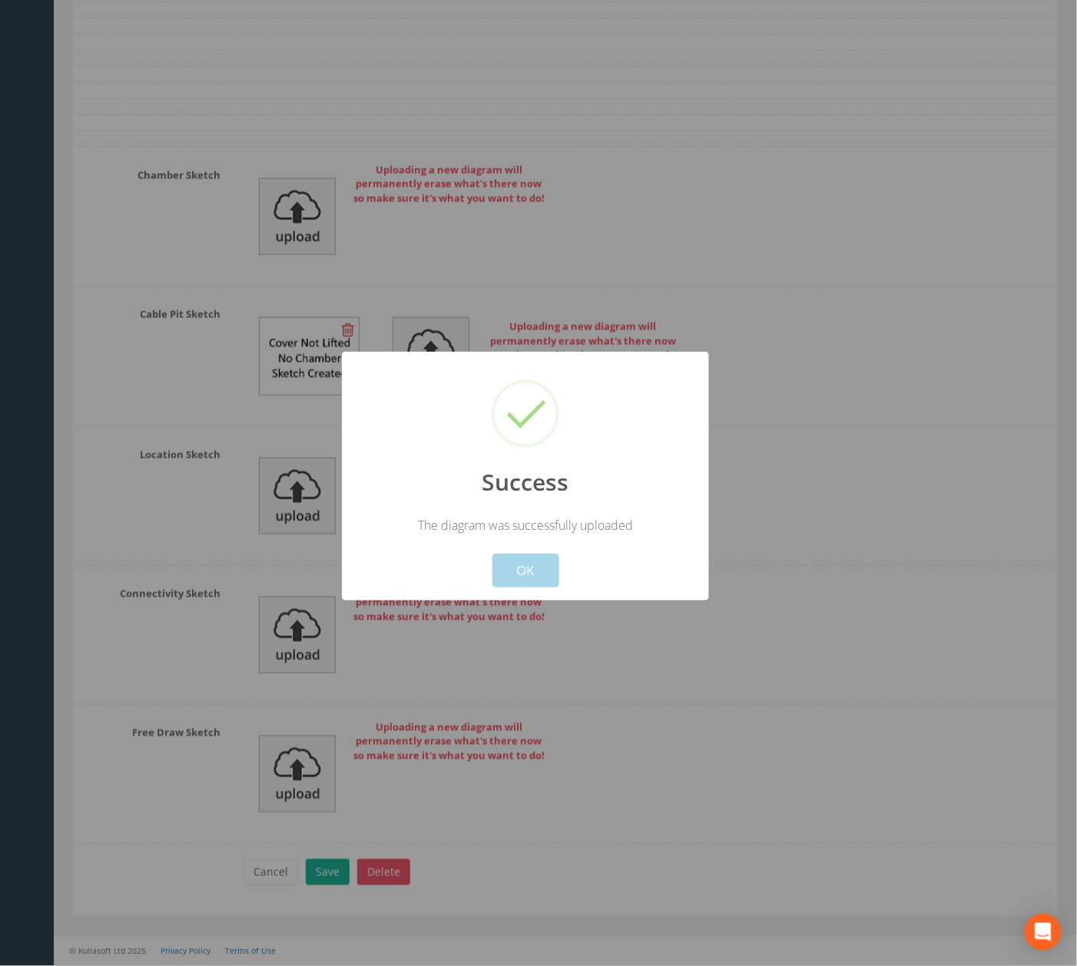
click at [522, 570] on button "OK" at bounding box center [525, 571] width 67 height 34
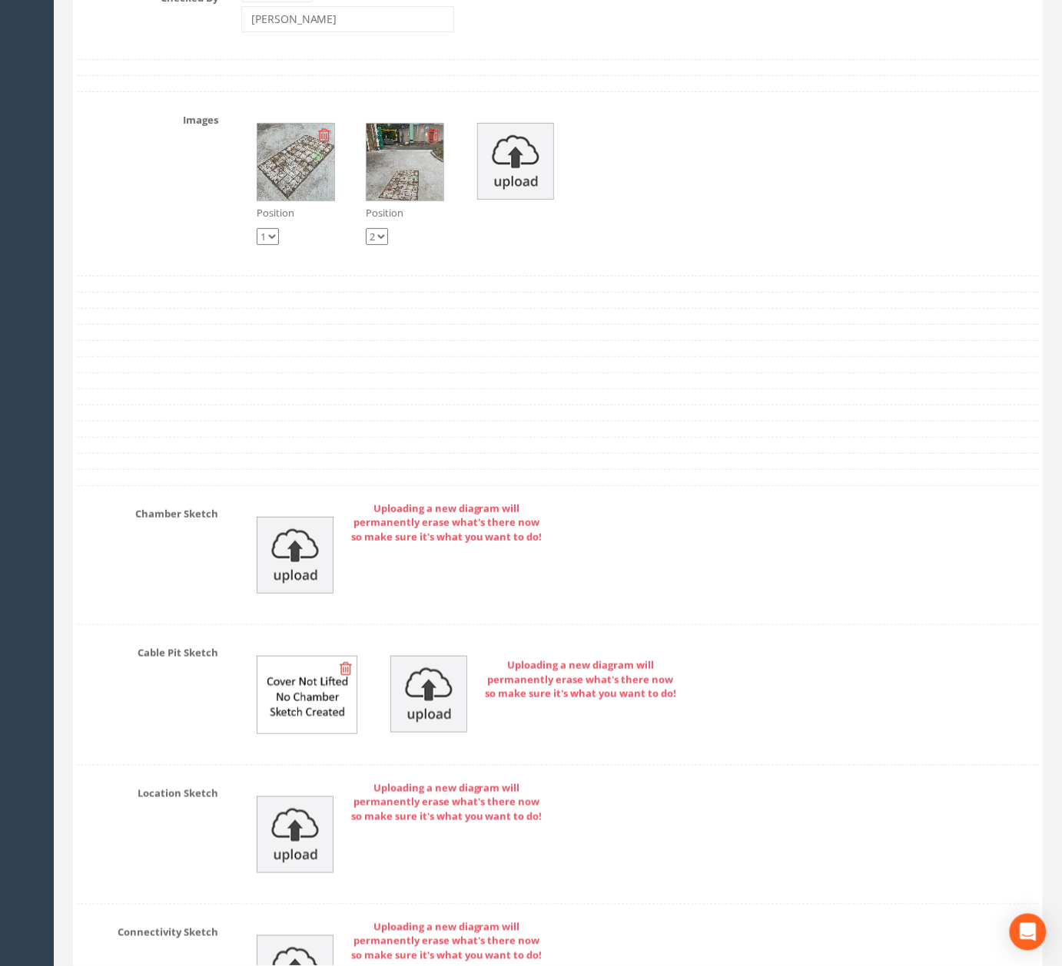
scroll to position [4764, 0]
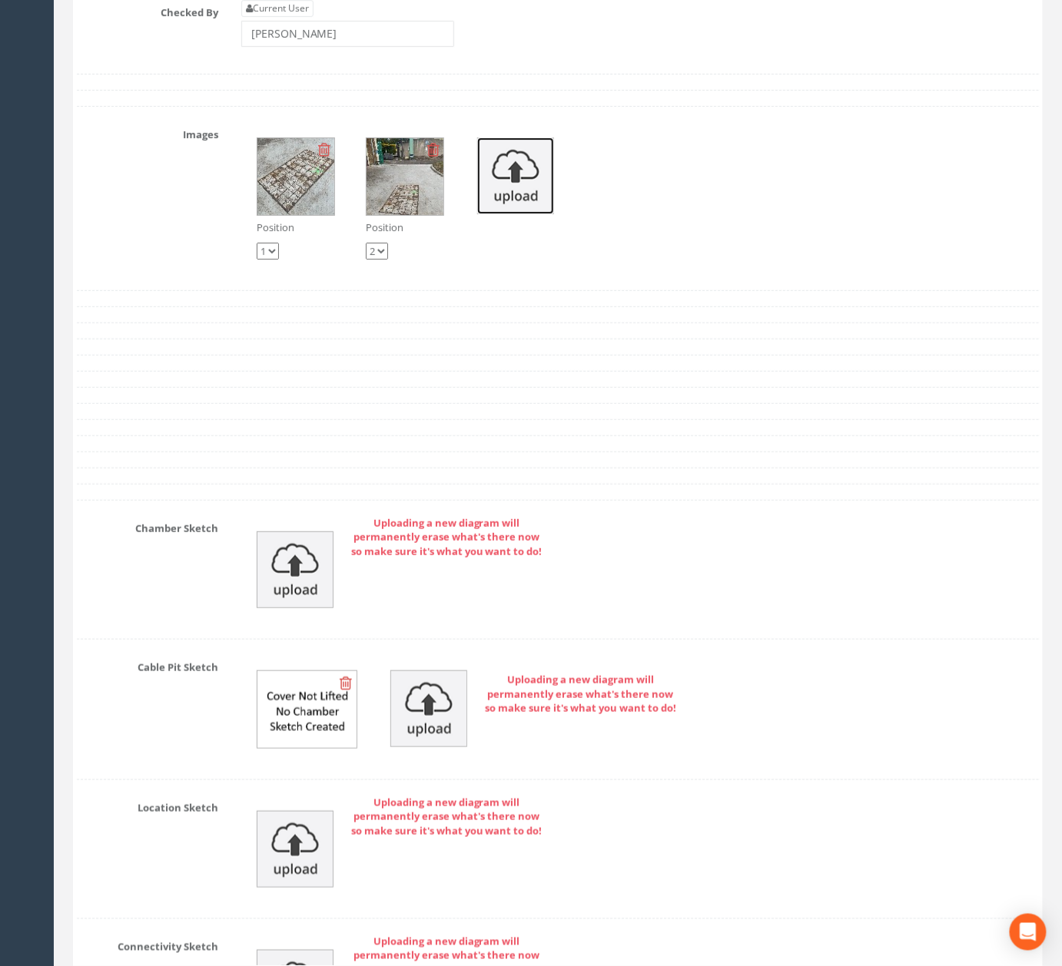
click at [525, 212] on img at bounding box center [515, 176] width 77 height 77
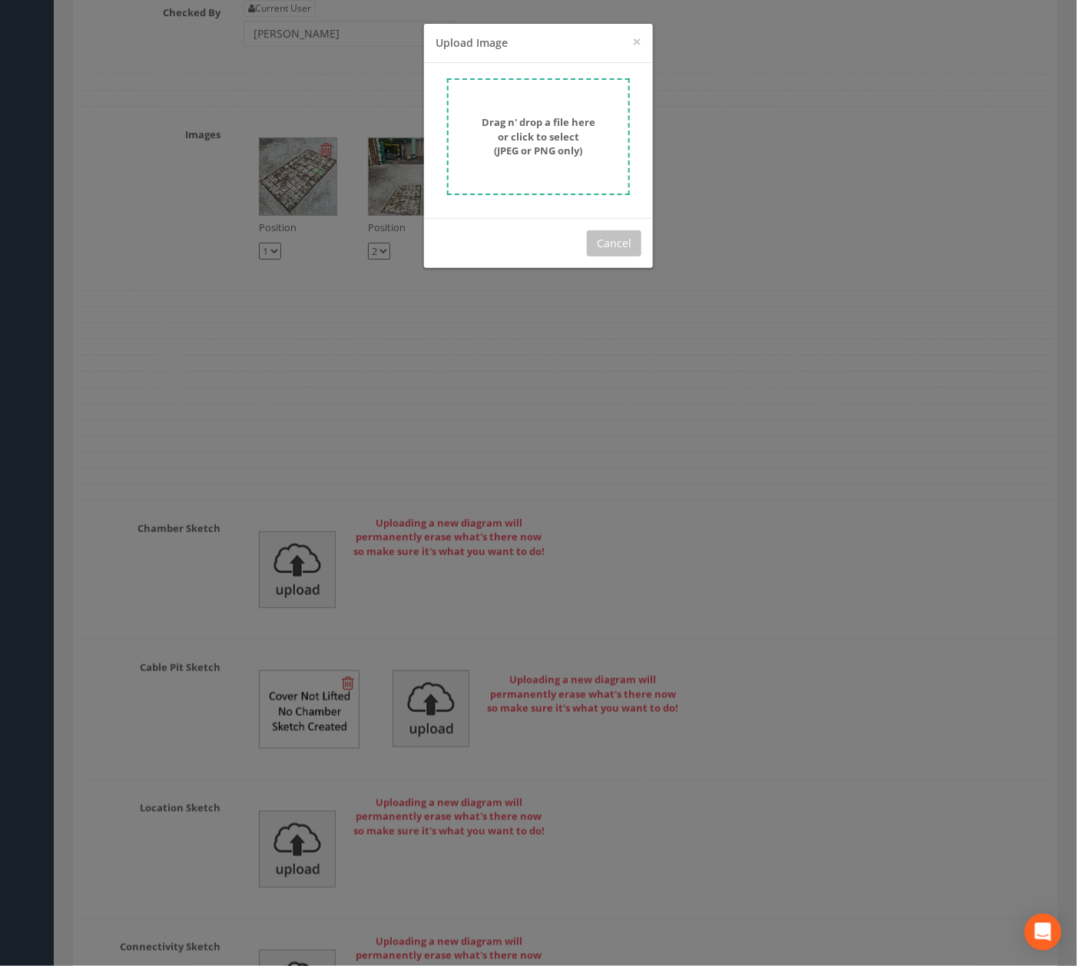
click at [562, 118] on strong "Drag n' drop a file here or click to select (JPEG or PNG only)" at bounding box center [539, 136] width 114 height 42
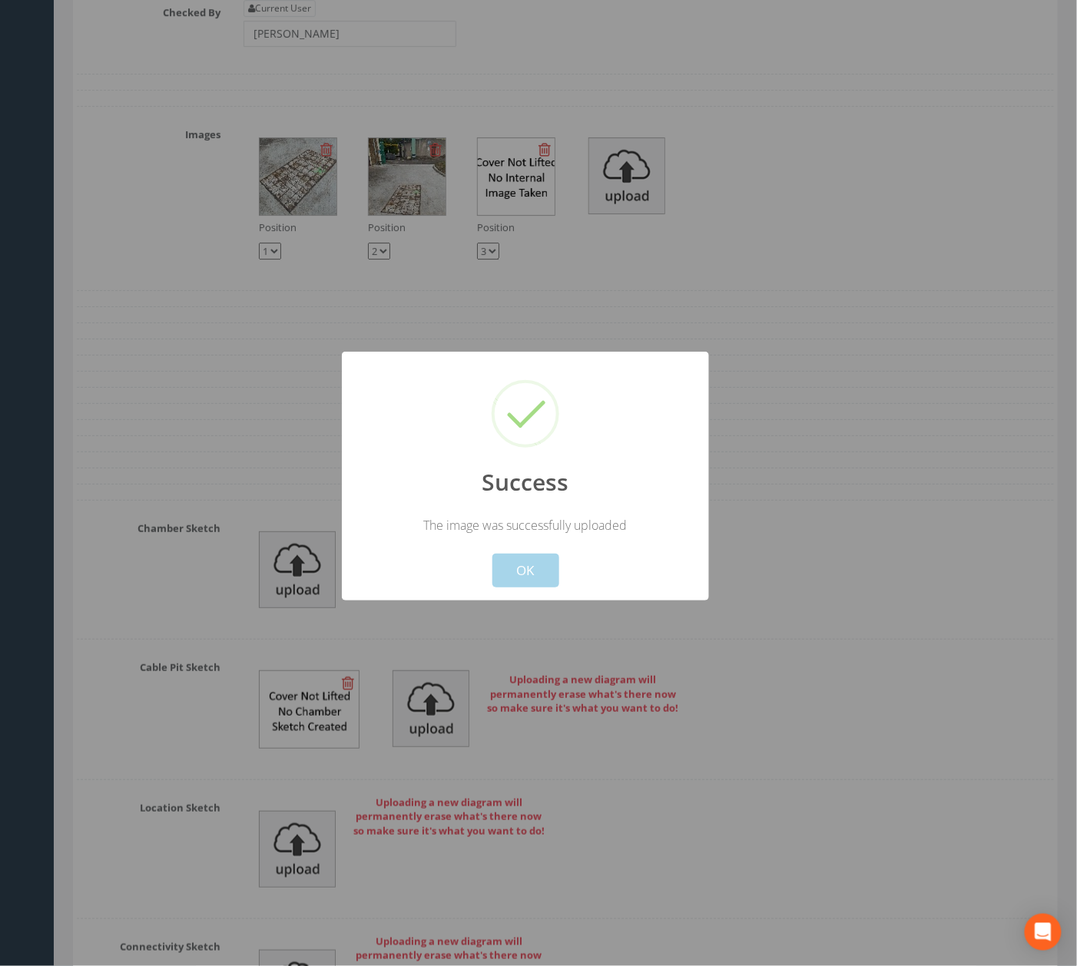
click at [545, 552] on div "Cancel OK" at bounding box center [525, 561] width 341 height 54
click at [542, 561] on button "OK" at bounding box center [525, 571] width 67 height 34
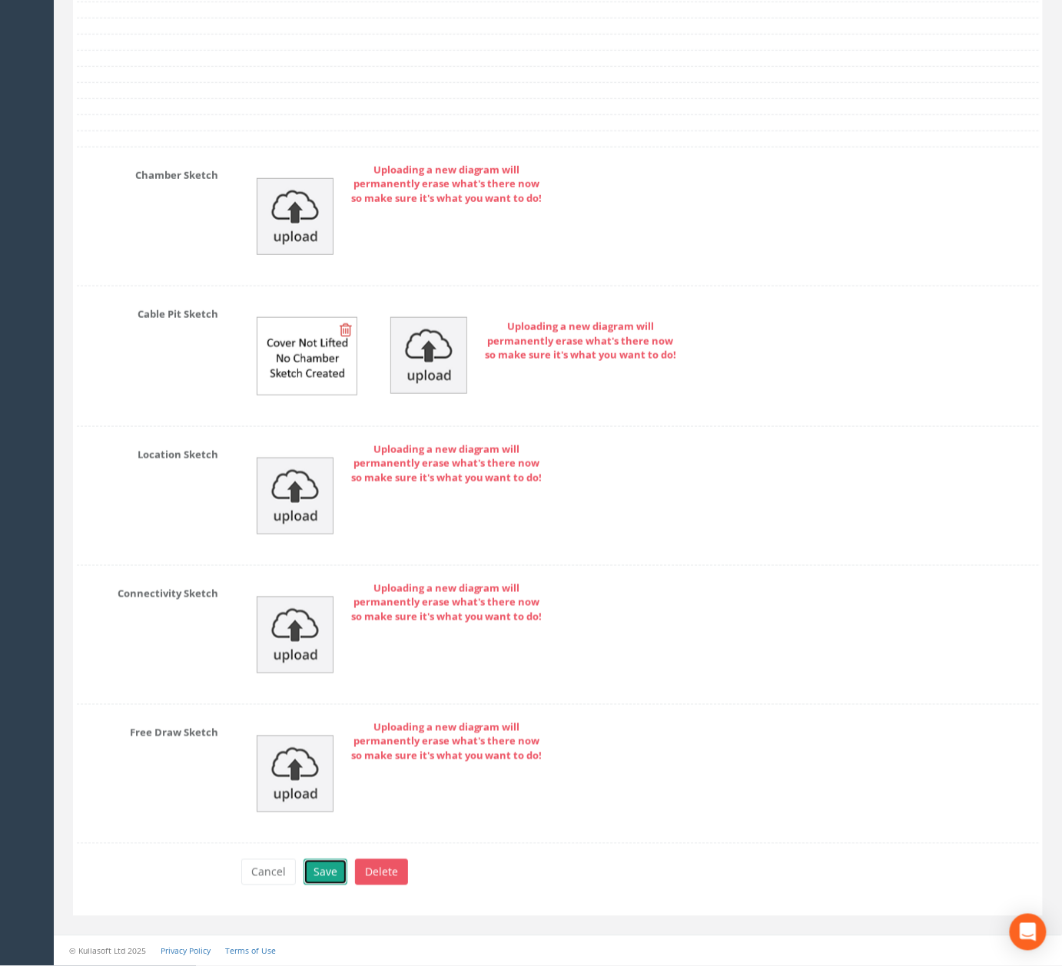
click at [341, 877] on button "Save" at bounding box center [325, 873] width 44 height 26
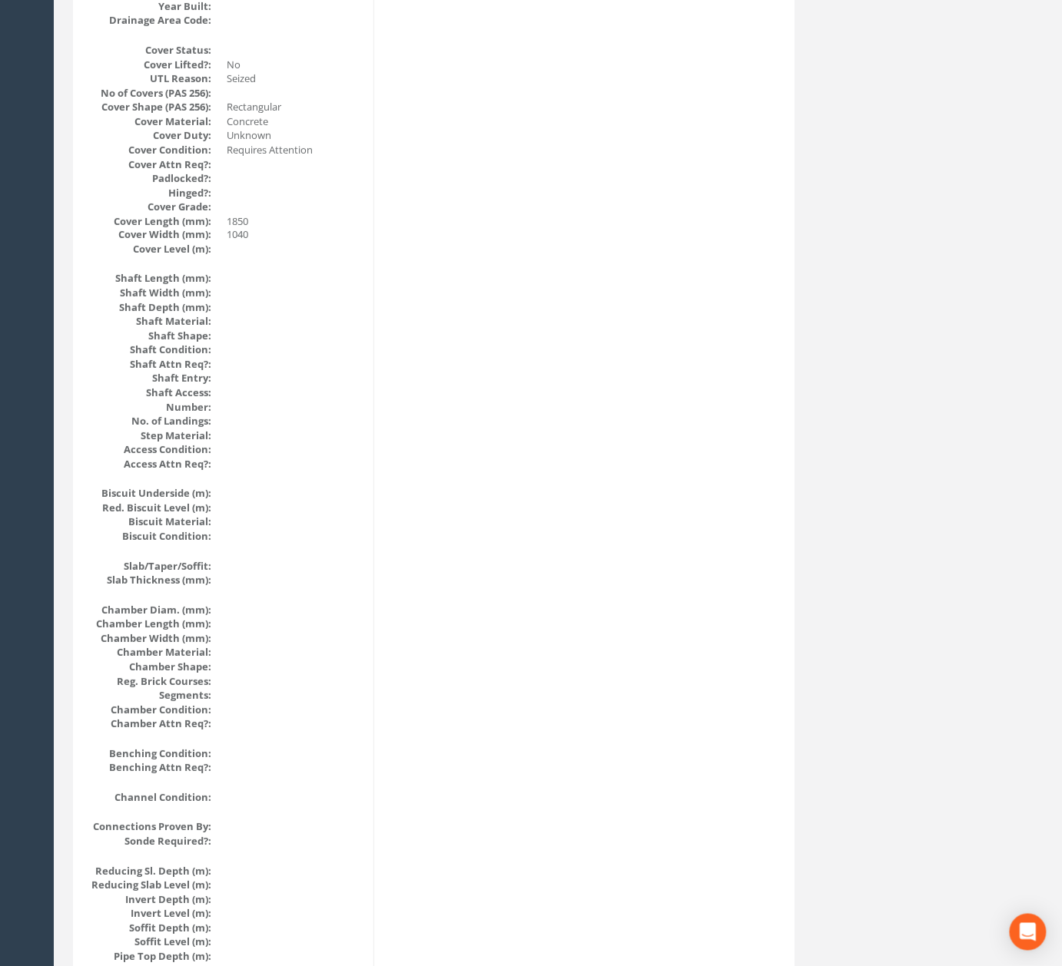
scroll to position [0, 0]
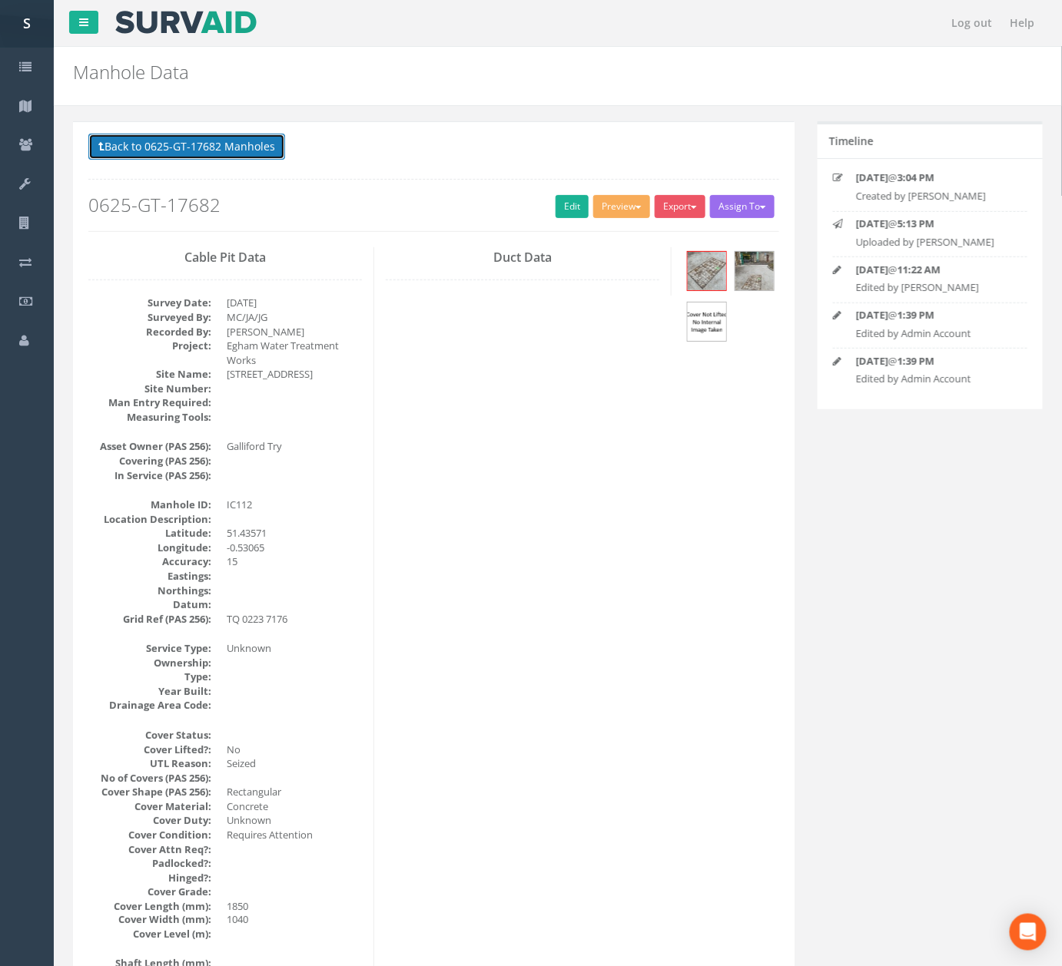
click at [231, 140] on button "Back to 0625-GT-17682 Manholes" at bounding box center [186, 147] width 197 height 26
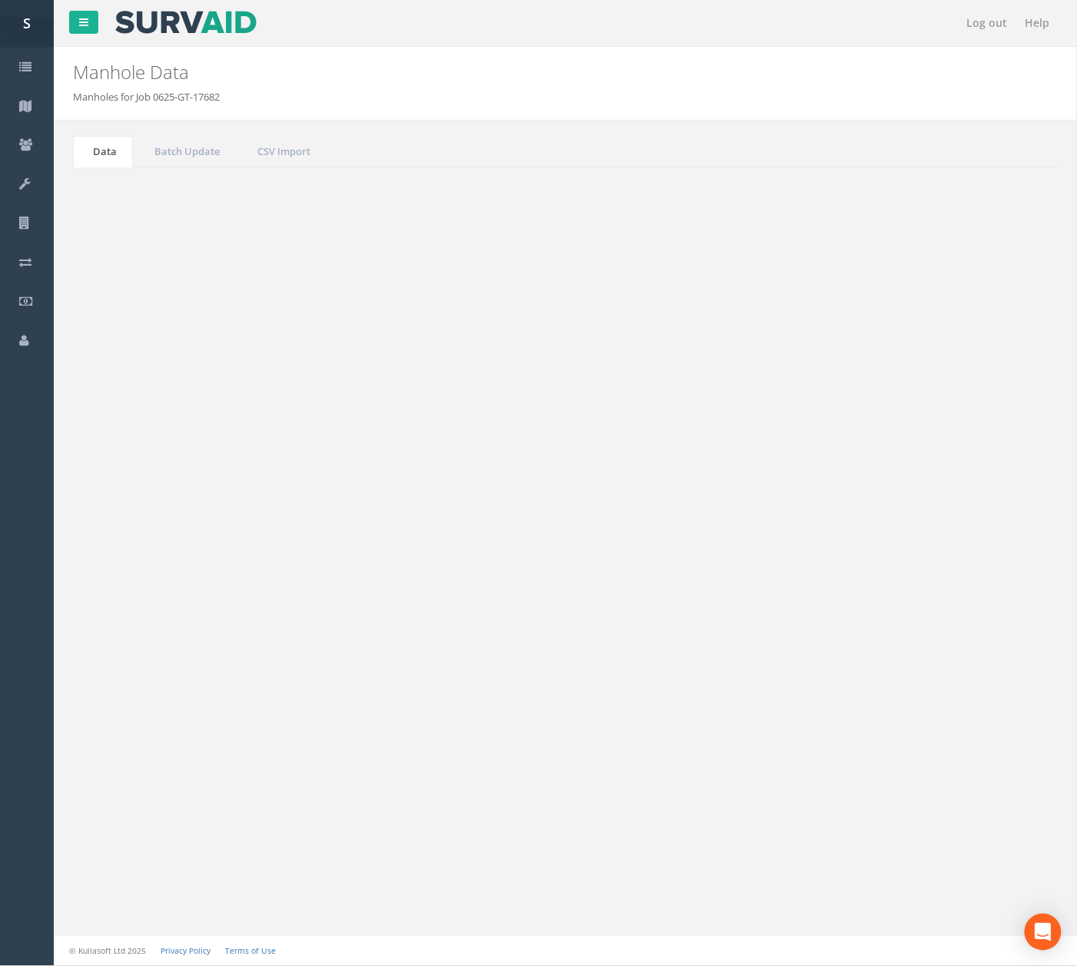
click at [997, 763] on link "Next" at bounding box center [987, 752] width 39 height 22
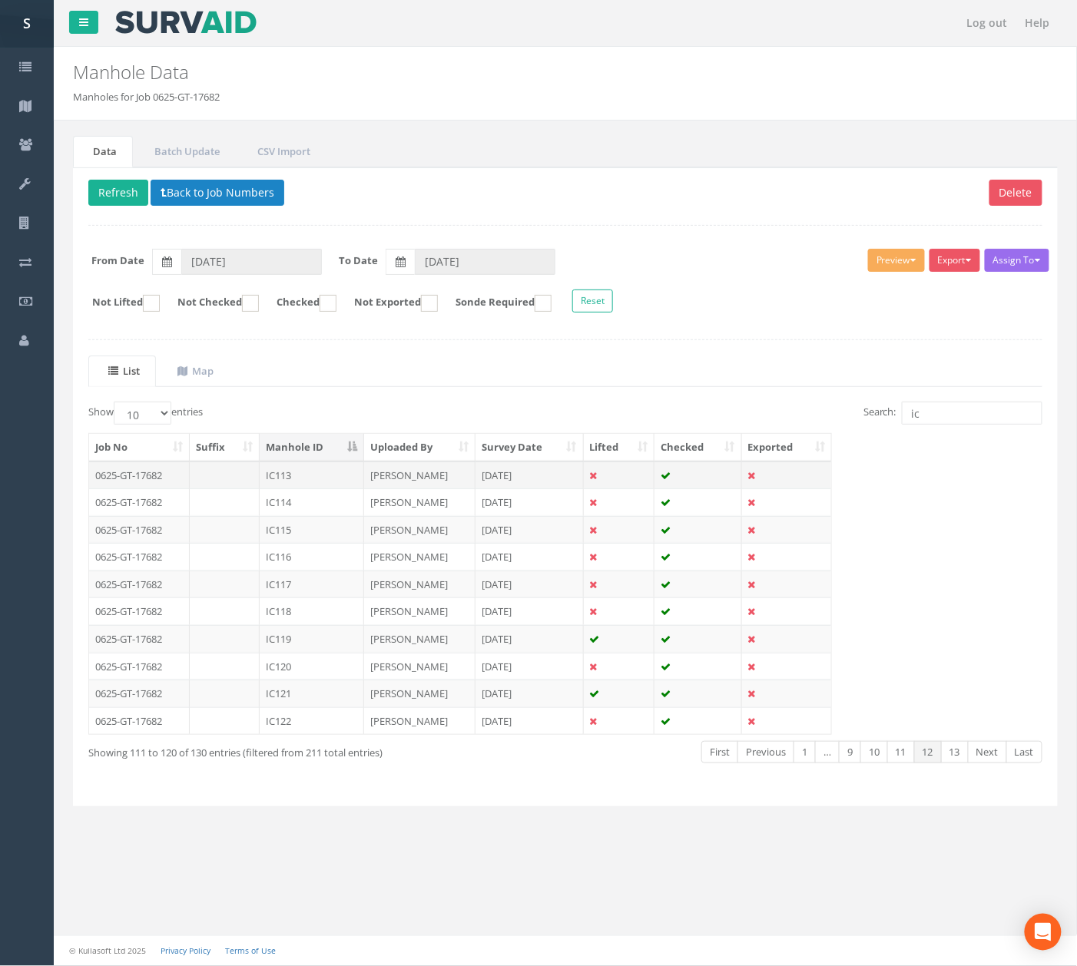
click at [287, 473] on td "IC113" at bounding box center [312, 476] width 104 height 28
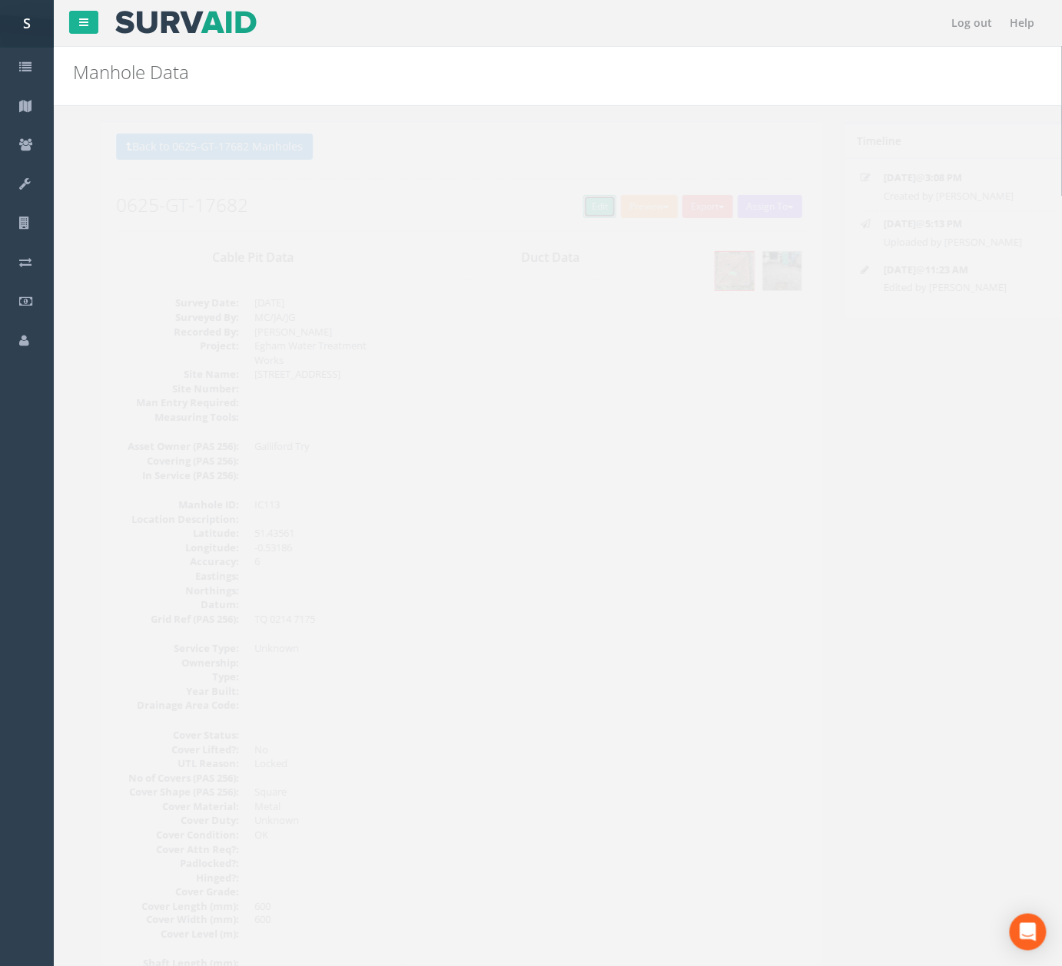
click at [576, 207] on link "Edit" at bounding box center [571, 206] width 33 height 23
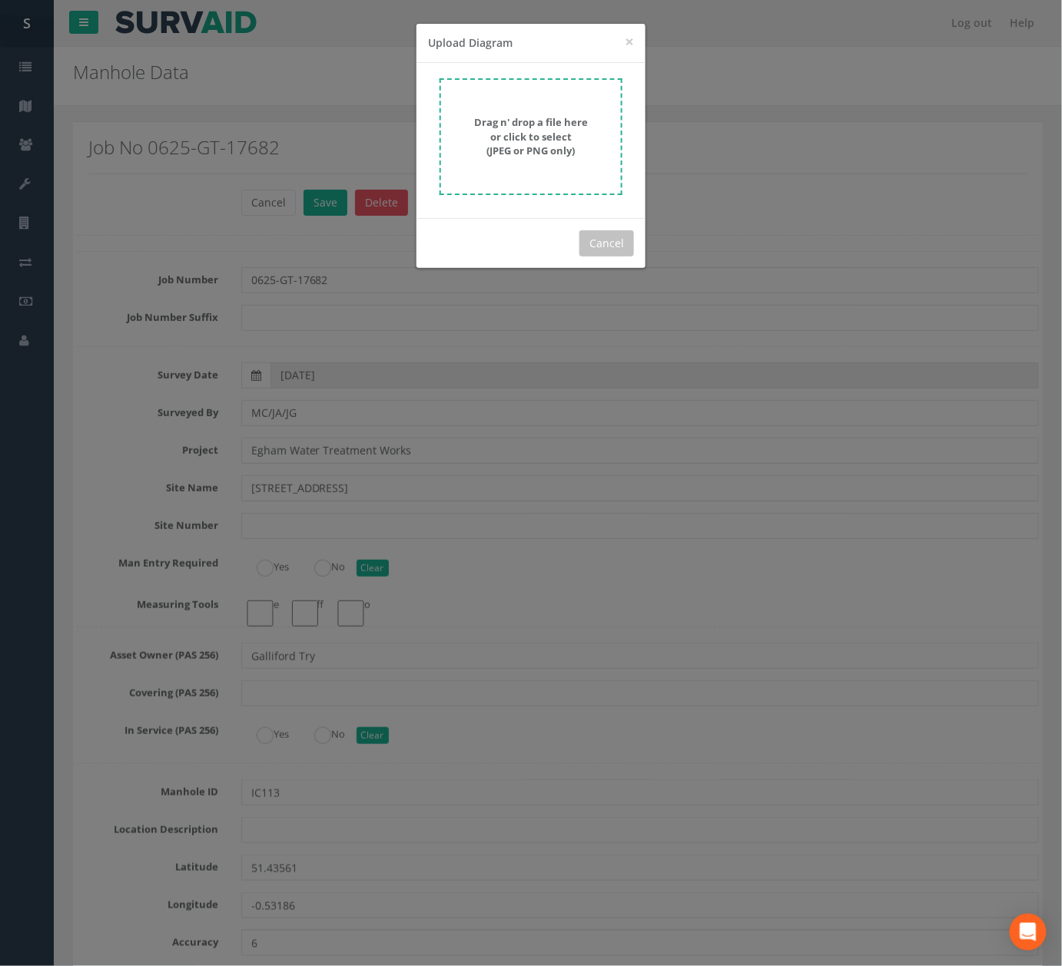
click at [548, 154] on strong "Drag n' drop a file here or click to select (JPEG or PNG only)" at bounding box center [531, 136] width 114 height 42
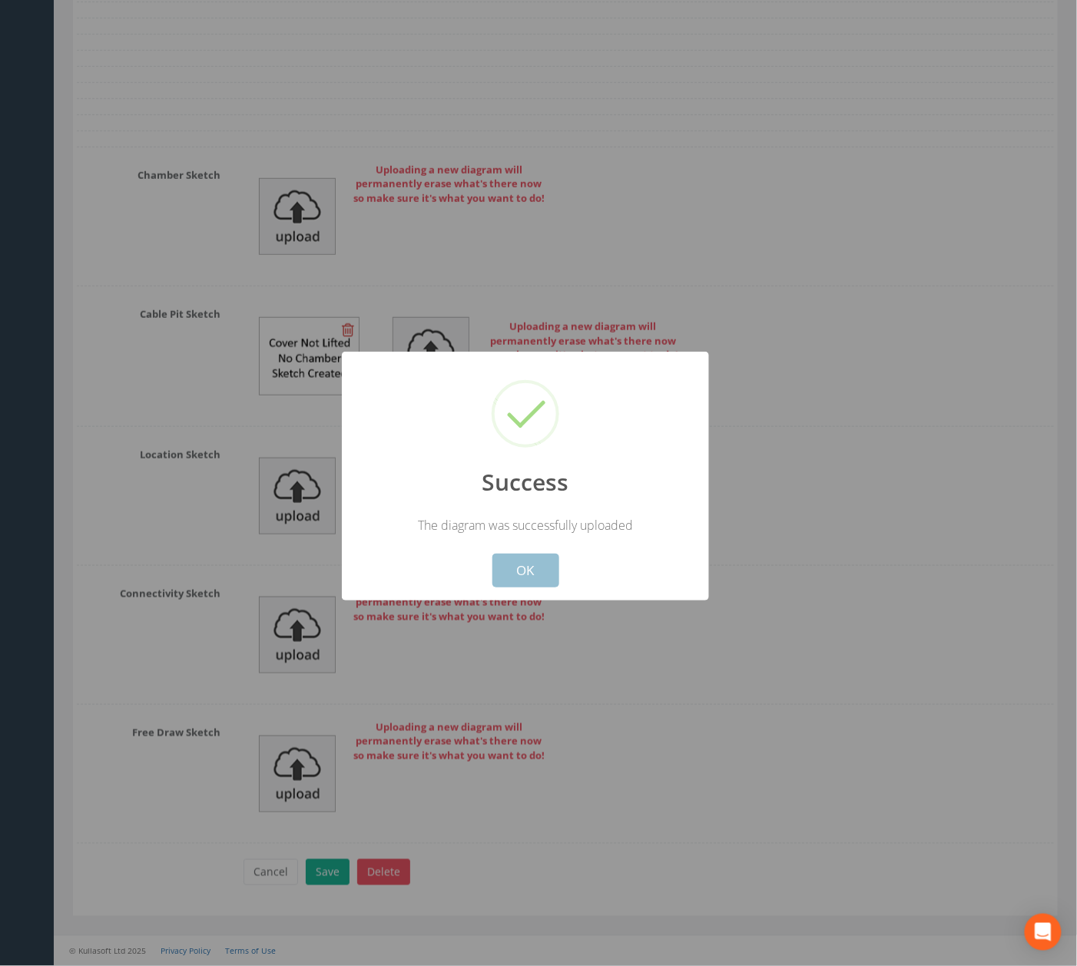
click at [532, 575] on button "OK" at bounding box center [525, 571] width 67 height 34
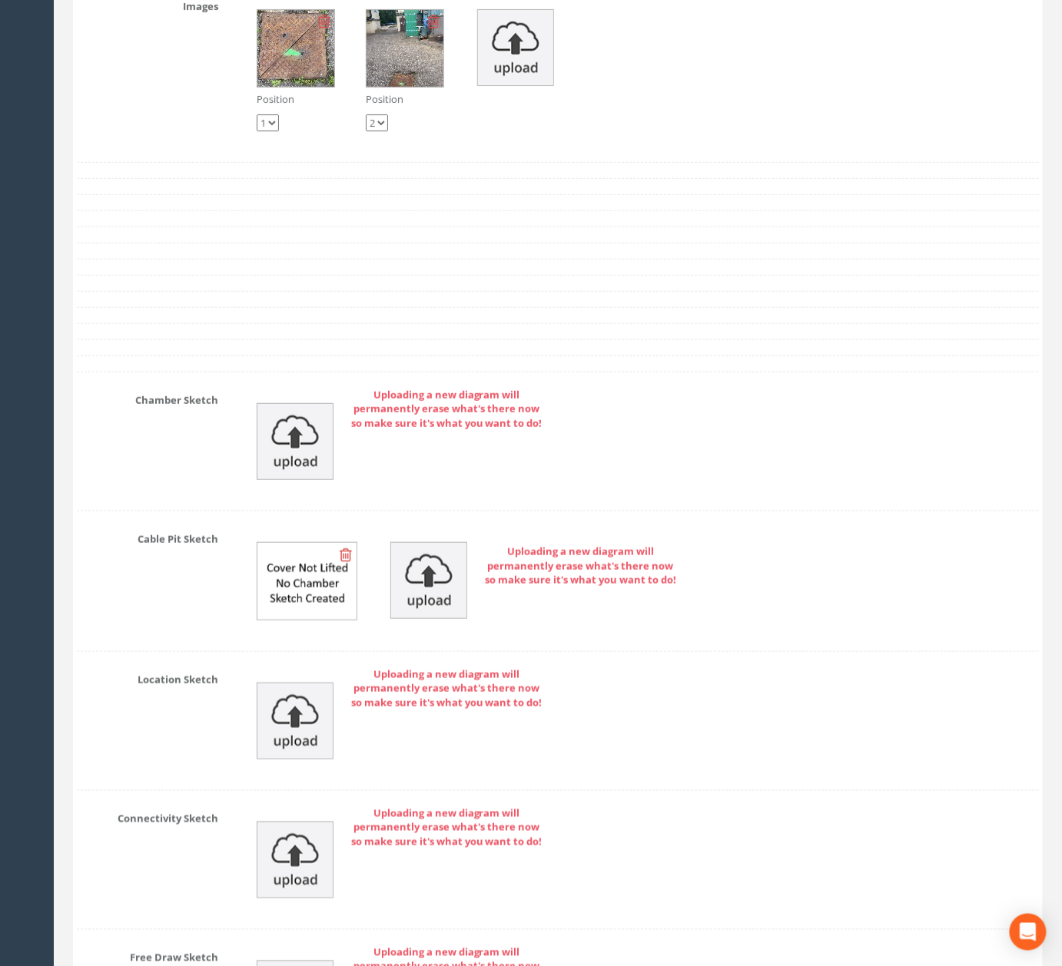
scroll to position [4866, 0]
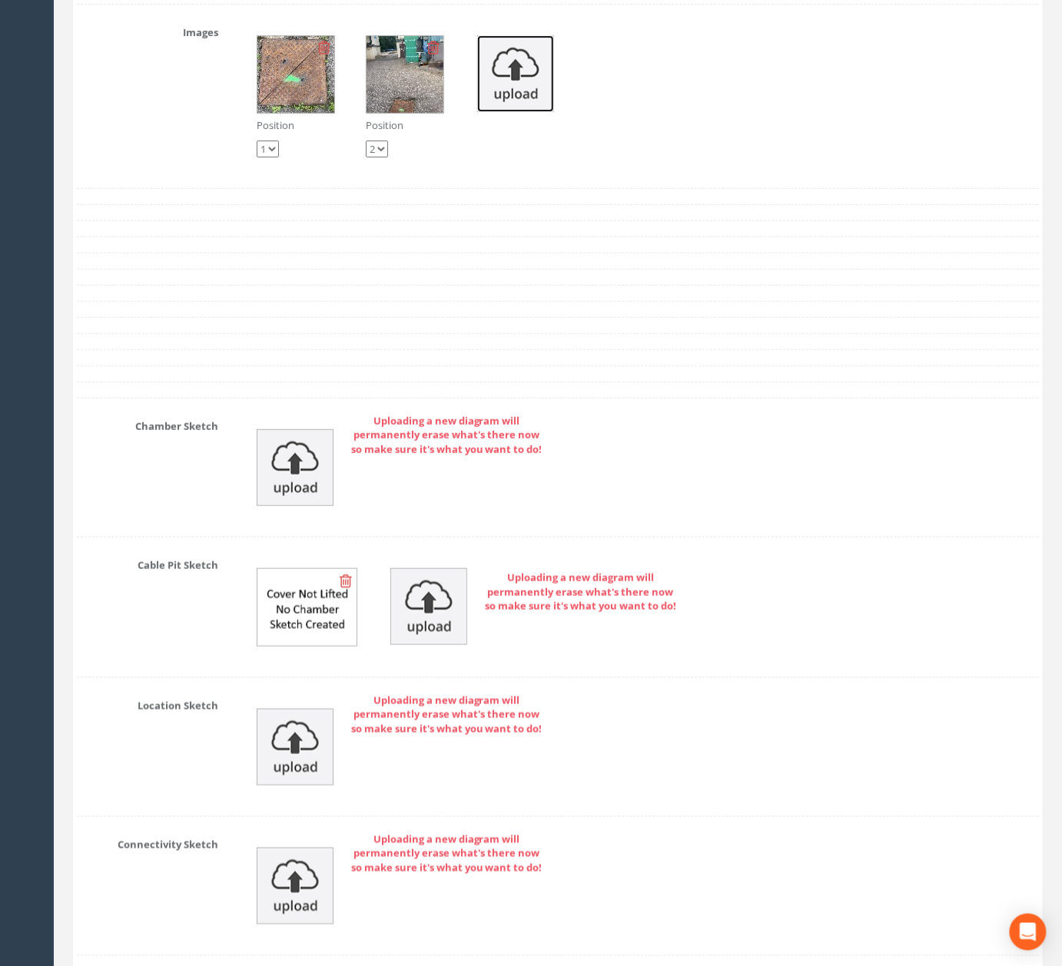
click at [518, 112] on img at bounding box center [515, 73] width 77 height 77
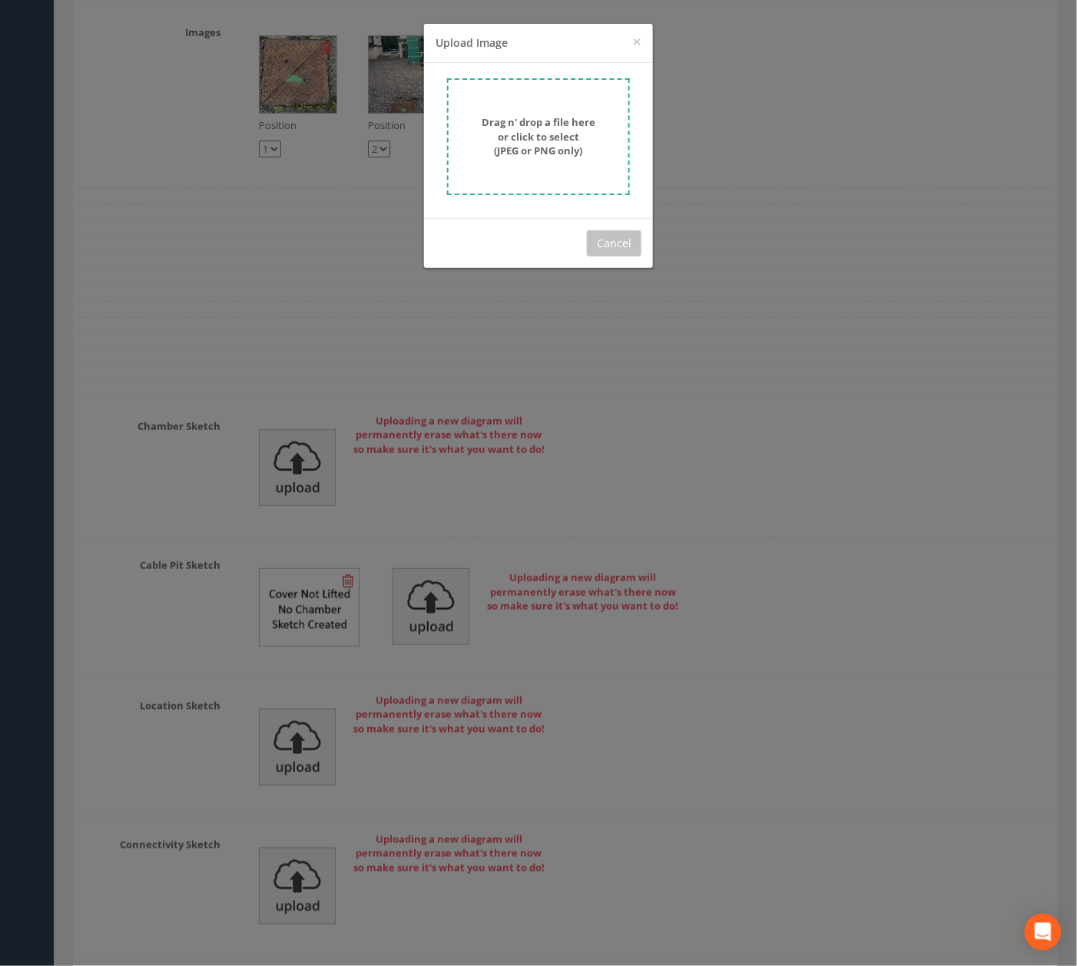
click at [544, 142] on strong "Drag n' drop a file here or click to select (JPEG or PNG only)" at bounding box center [539, 136] width 114 height 42
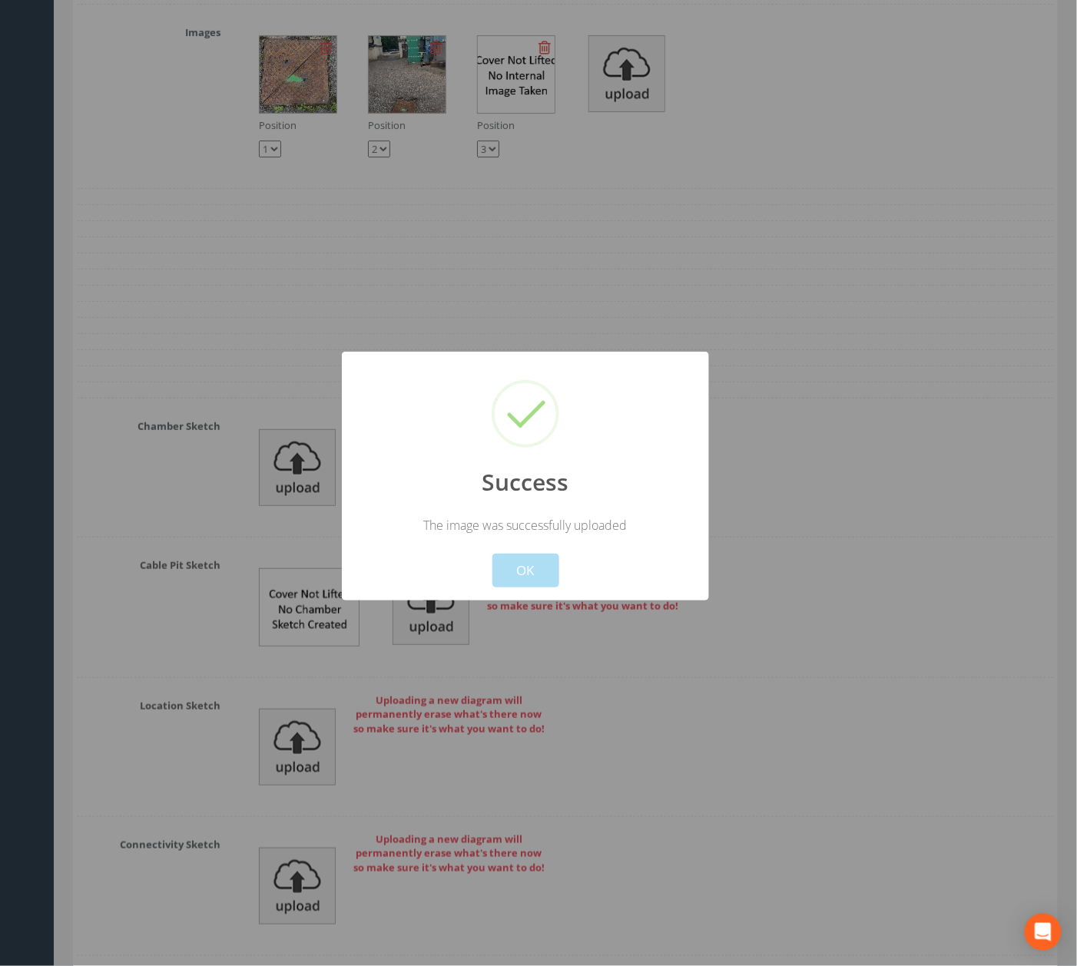
click at [526, 563] on button "OK" at bounding box center [525, 571] width 67 height 34
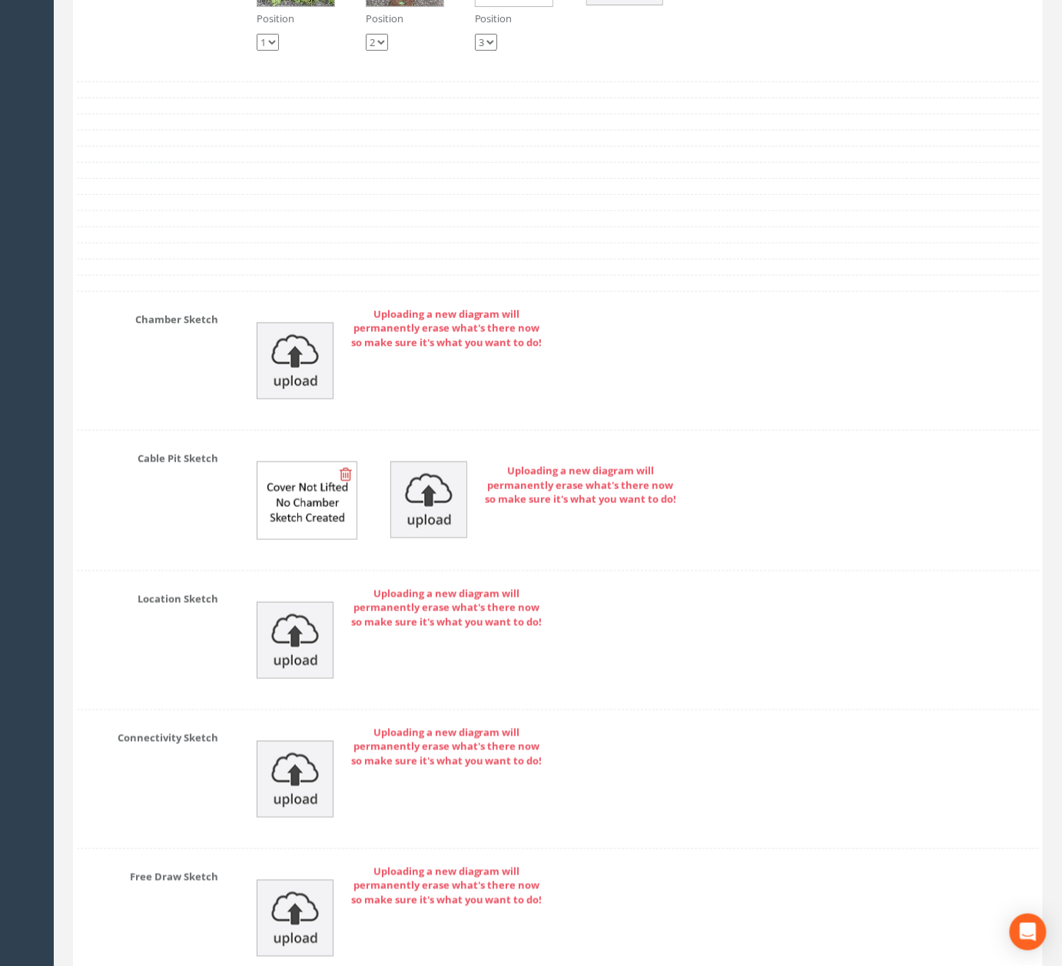
scroll to position [5176, 0]
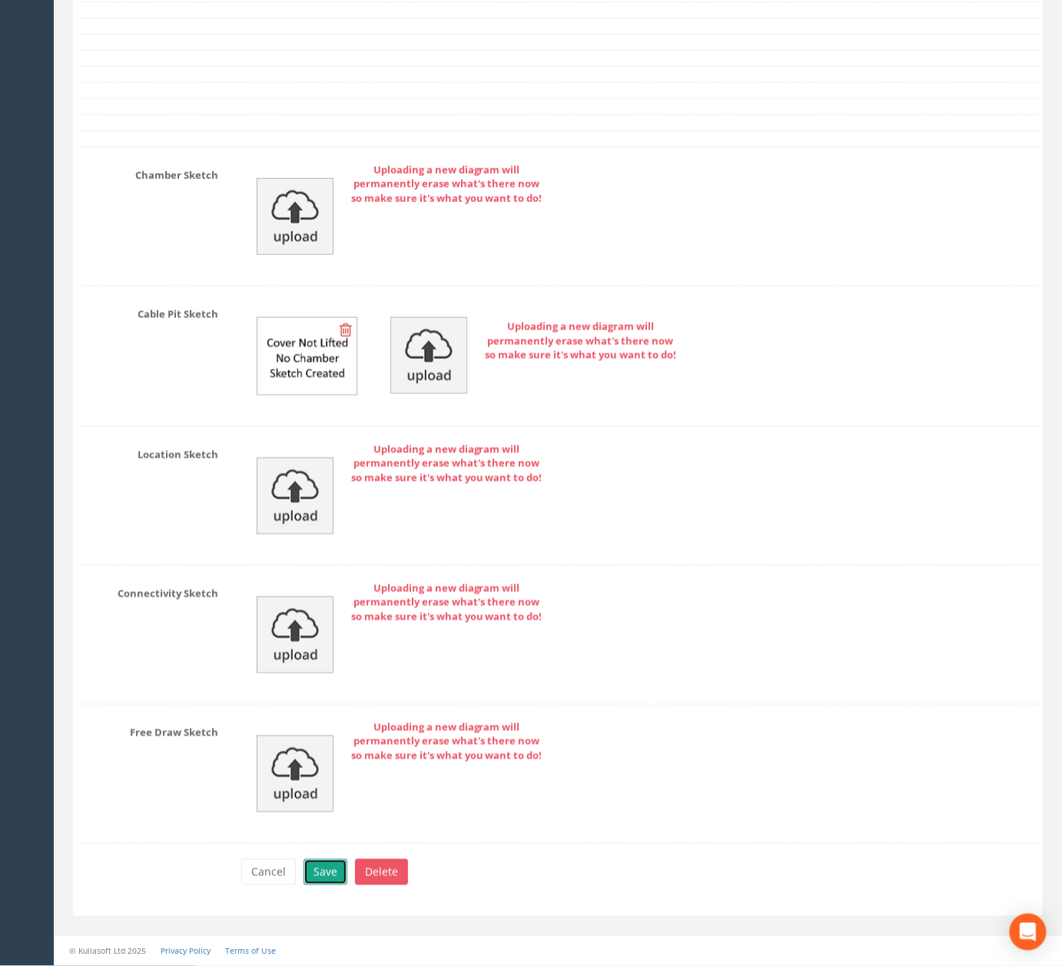
click at [330, 874] on button "Save" at bounding box center [325, 873] width 44 height 26
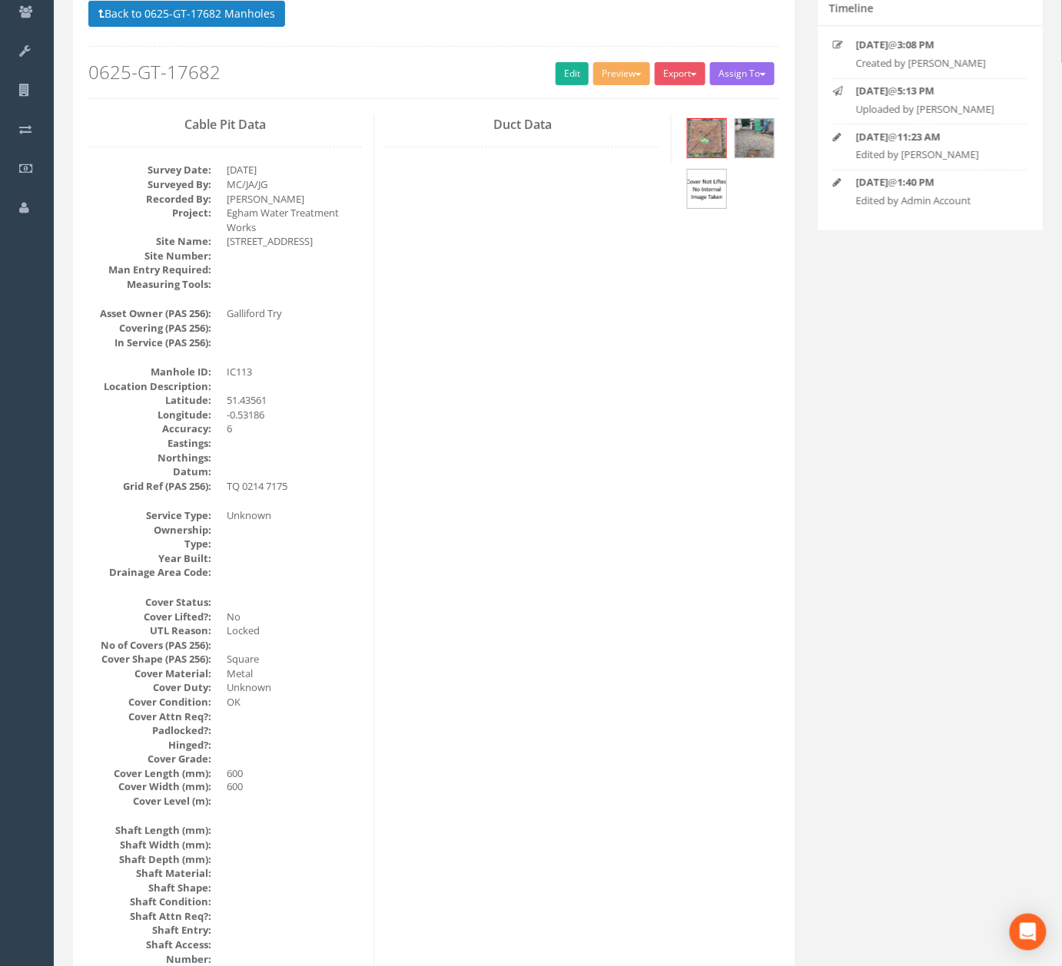
scroll to position [0, 0]
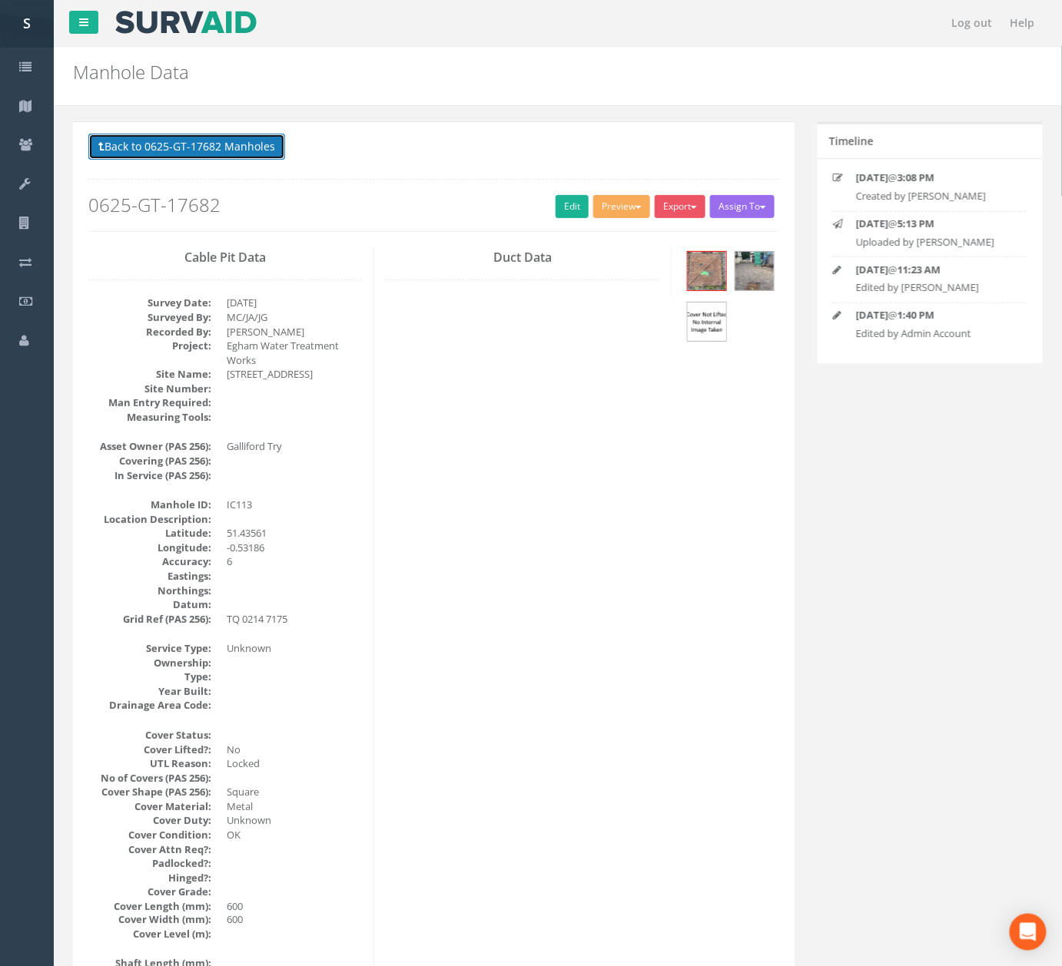
click at [179, 139] on button "Back to 0625-GT-17682 Manholes" at bounding box center [186, 147] width 197 height 26
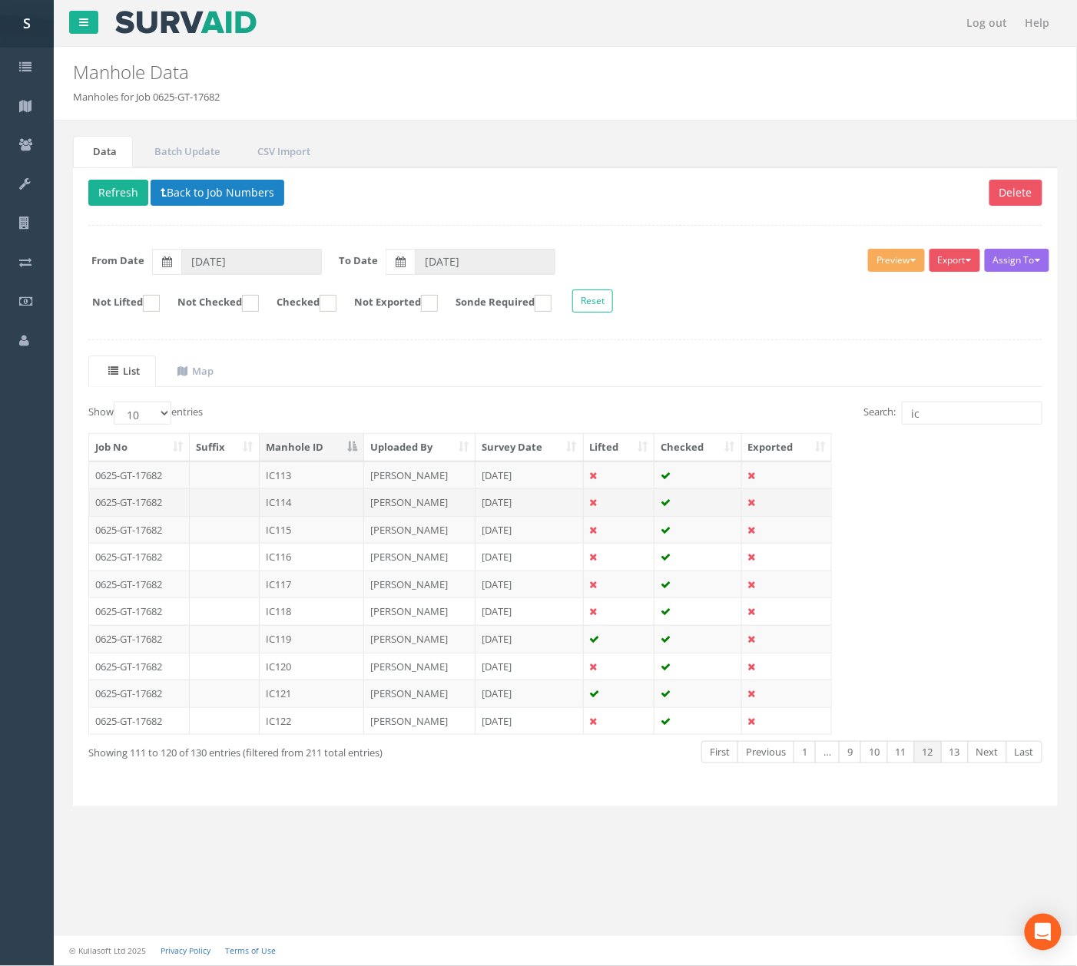
click at [327, 505] on td "IC114" at bounding box center [312, 503] width 104 height 28
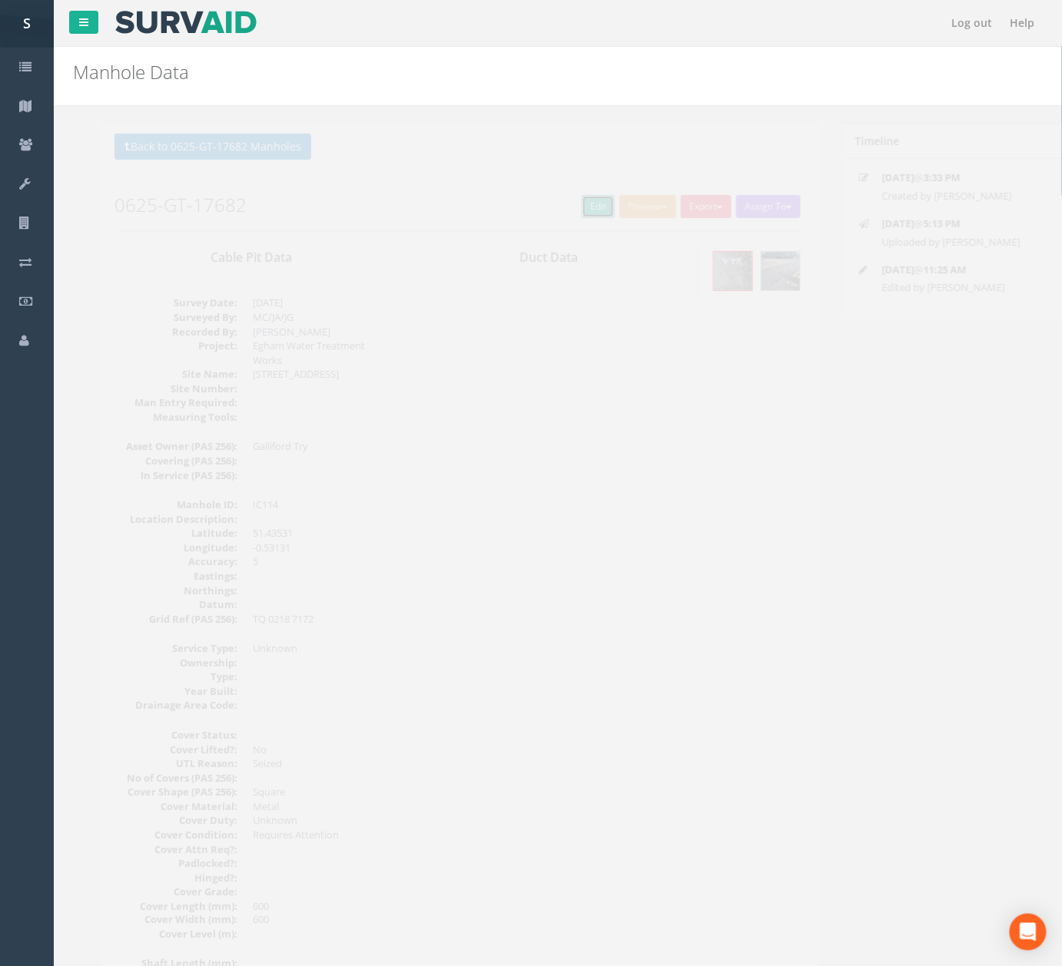
click at [567, 209] on link "Edit" at bounding box center [571, 206] width 33 height 23
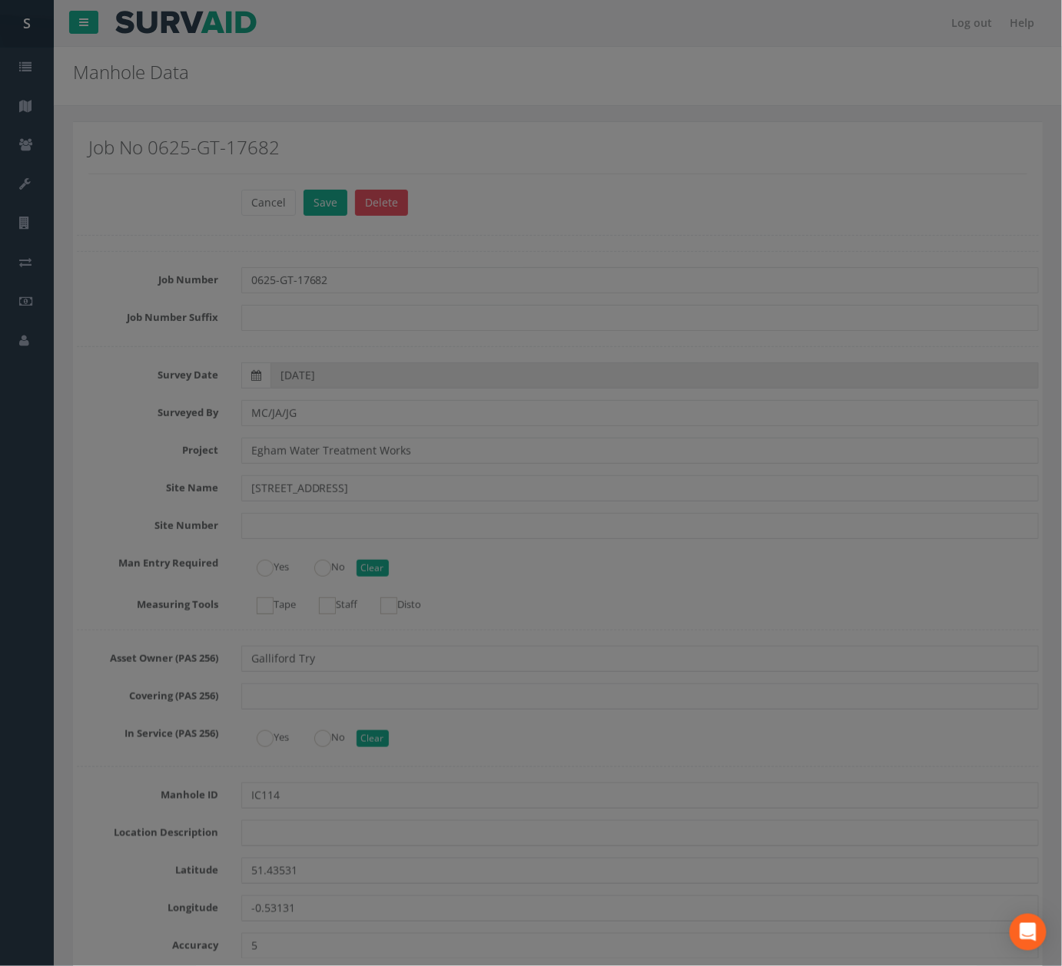
scroll to position [4245, 0]
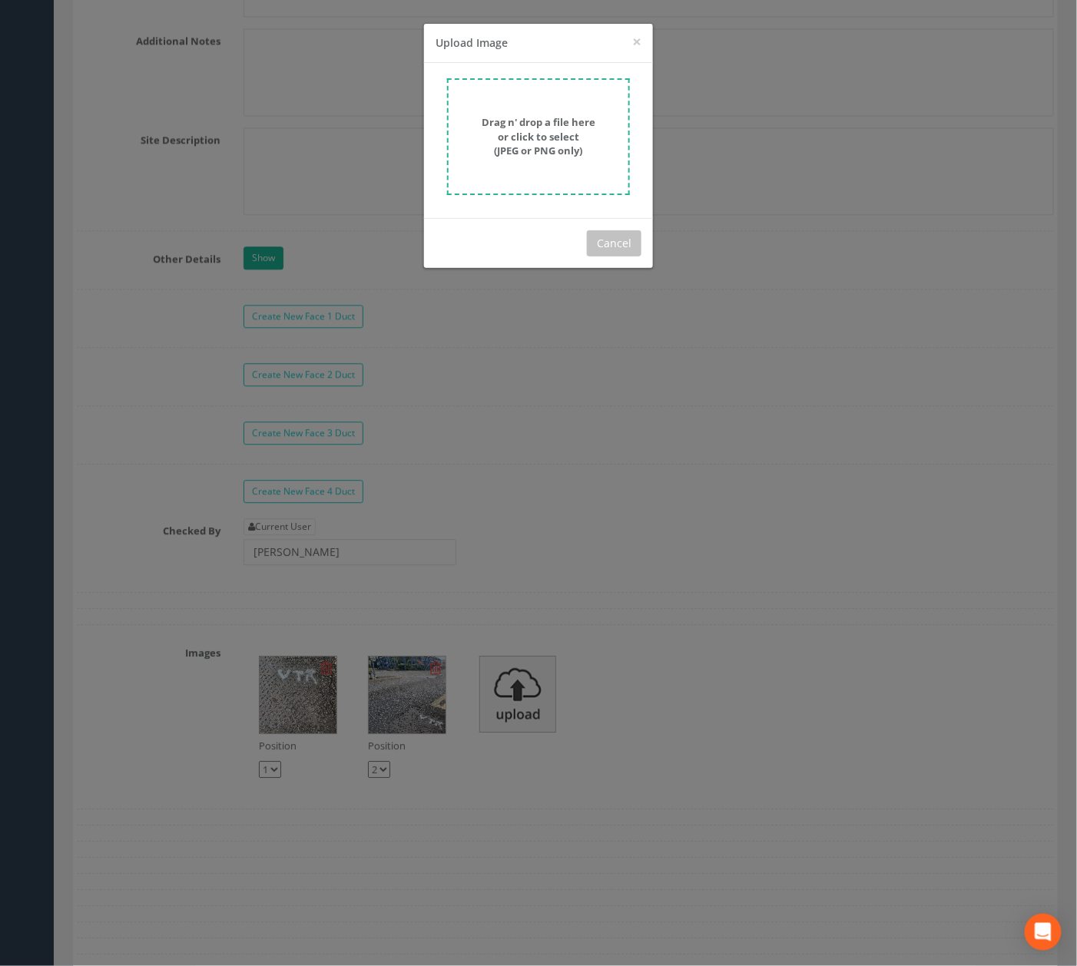
click at [529, 161] on form "Drag n' drop a file here or click to select (JPEG or PNG only)" at bounding box center [538, 136] width 183 height 117
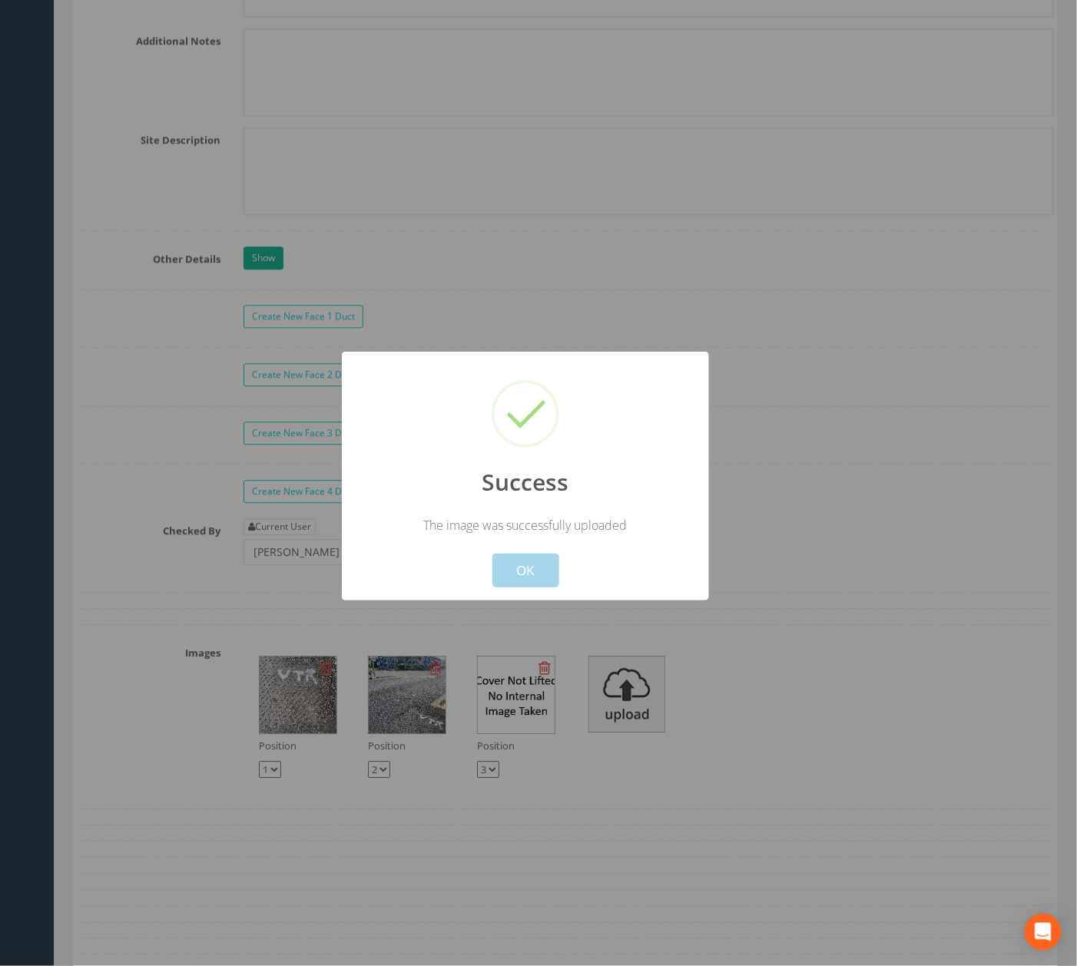
click at [533, 576] on button "OK" at bounding box center [525, 571] width 67 height 34
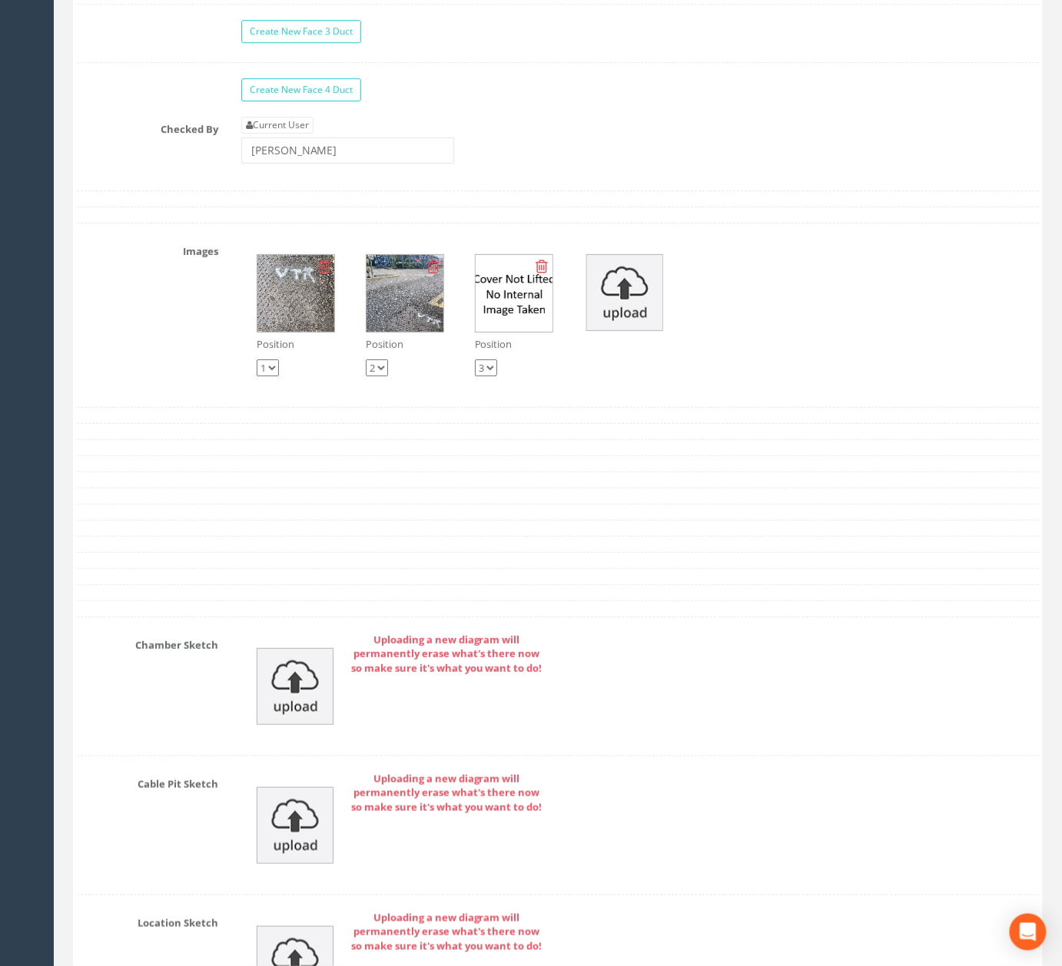
scroll to position [4860, 0]
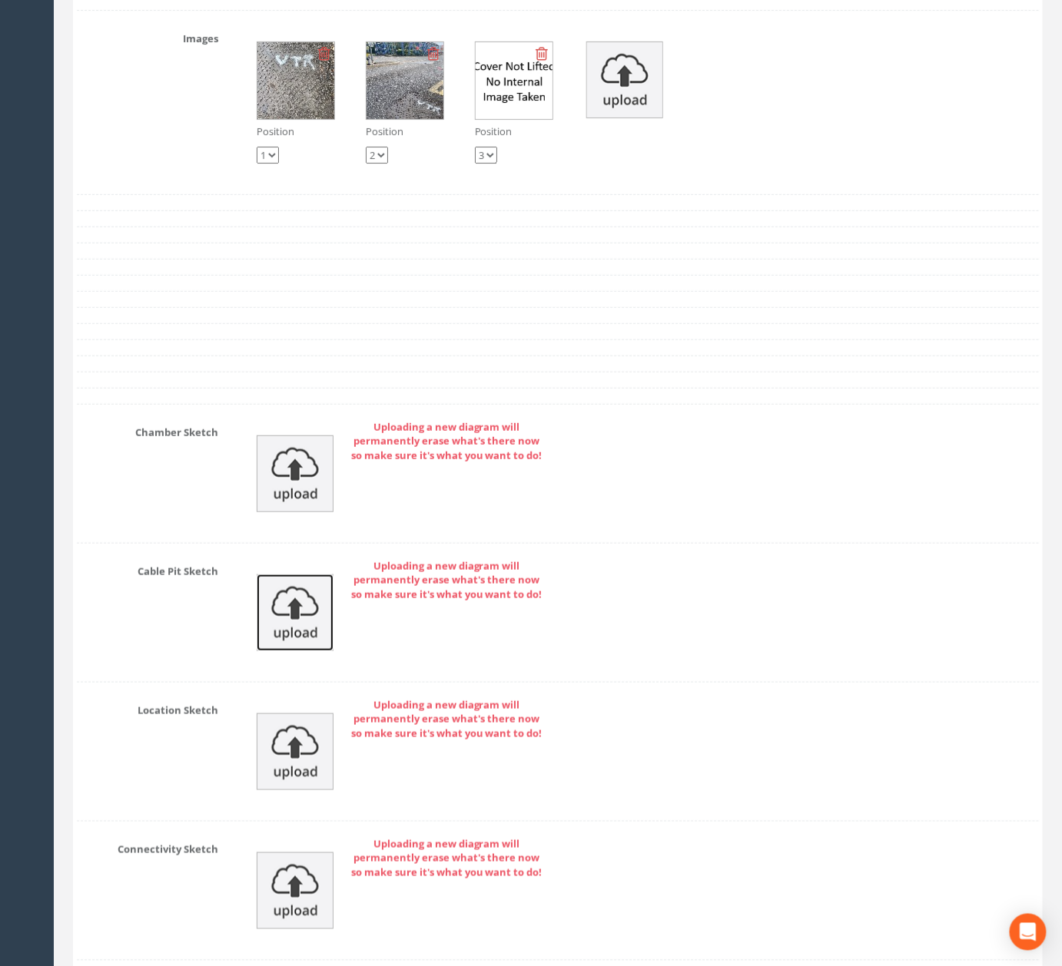
click at [308, 639] on img at bounding box center [295, 613] width 77 height 77
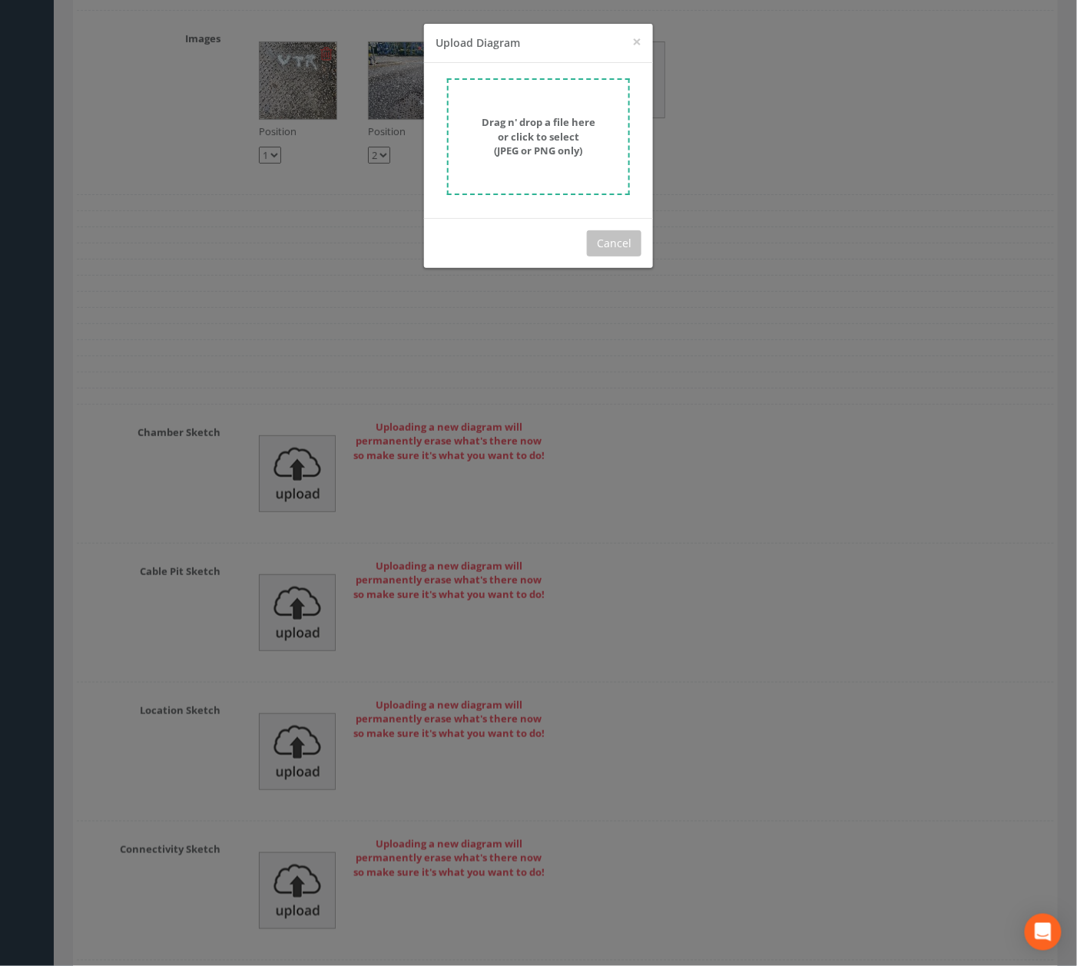
click at [533, 74] on div "Drag n' drop a file here or click to select (JPEG or PNG only)" at bounding box center [538, 140] width 229 height 155
click at [536, 130] on strong "Drag n' drop a file here or click to select (JPEG or PNG only)" at bounding box center [539, 136] width 114 height 42
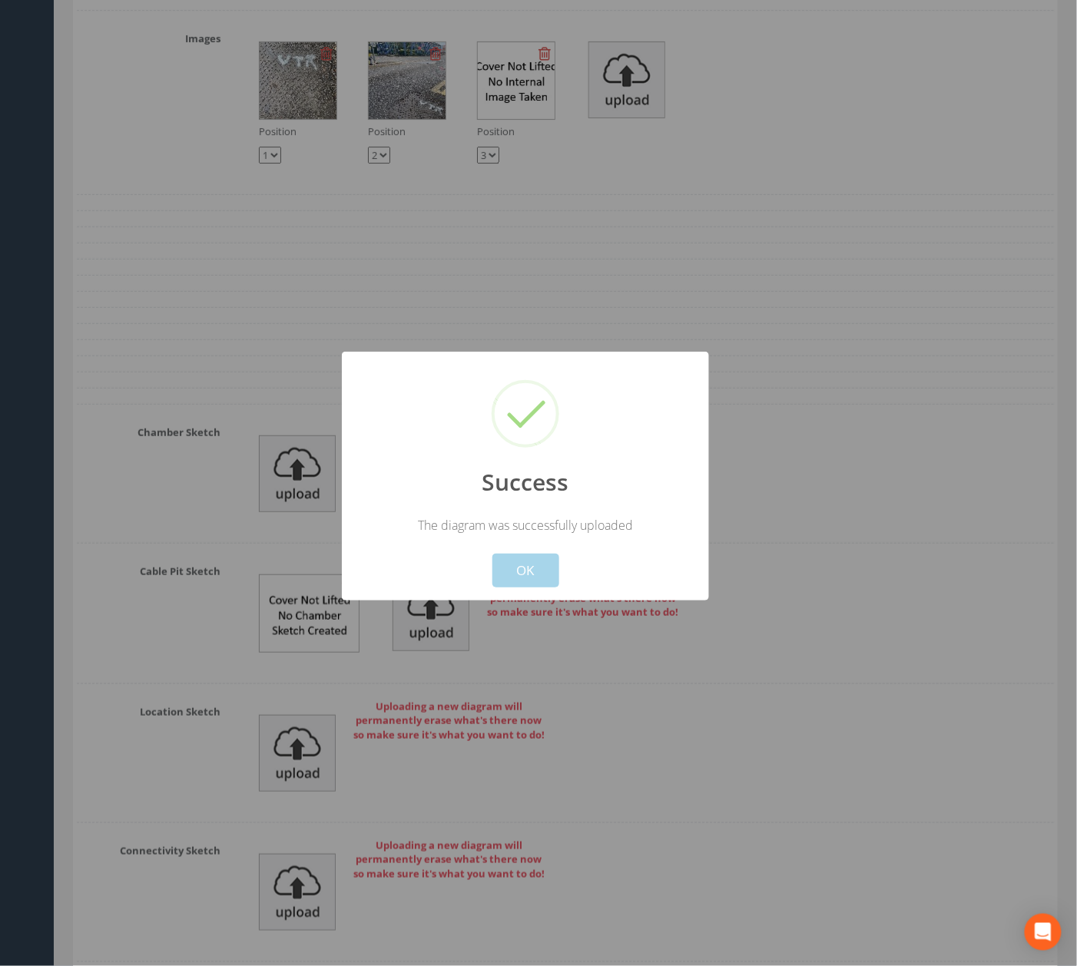
click at [522, 576] on button "OK" at bounding box center [525, 571] width 67 height 34
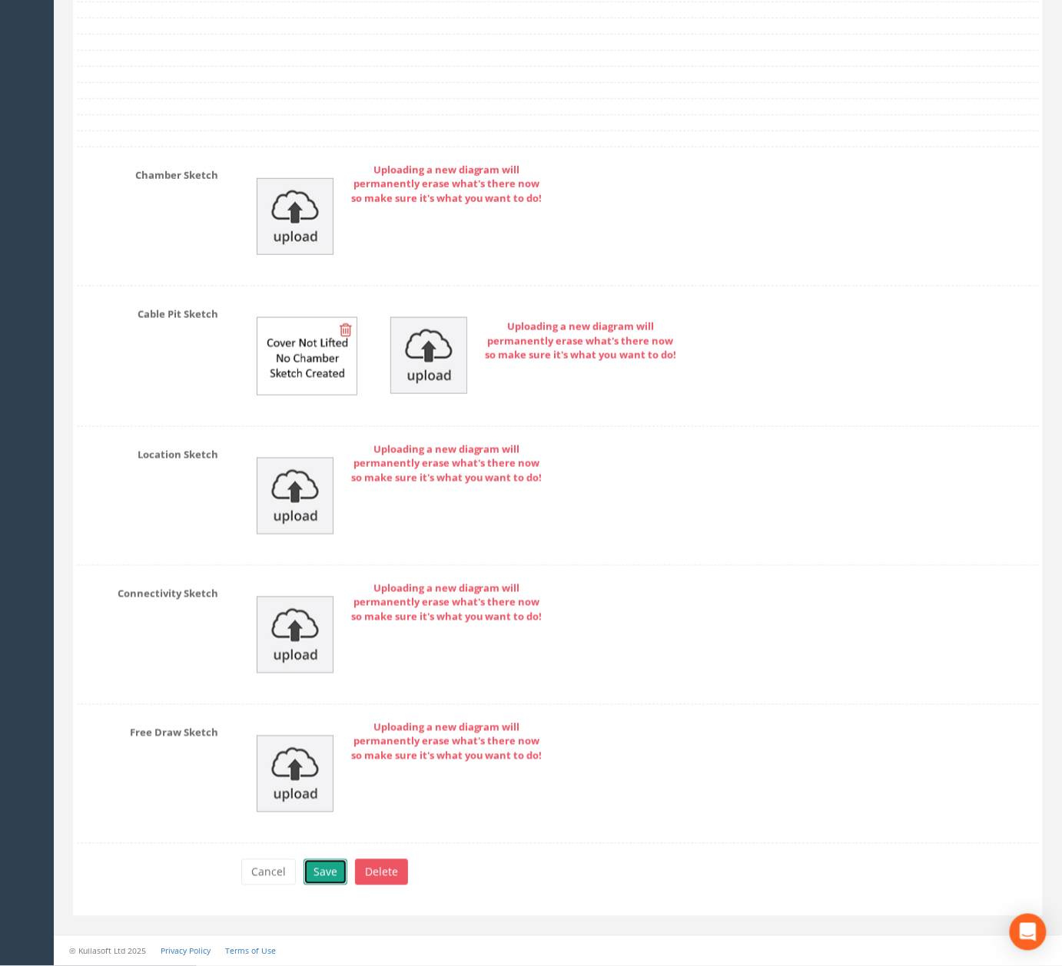
click at [332, 877] on button "Save" at bounding box center [325, 873] width 44 height 26
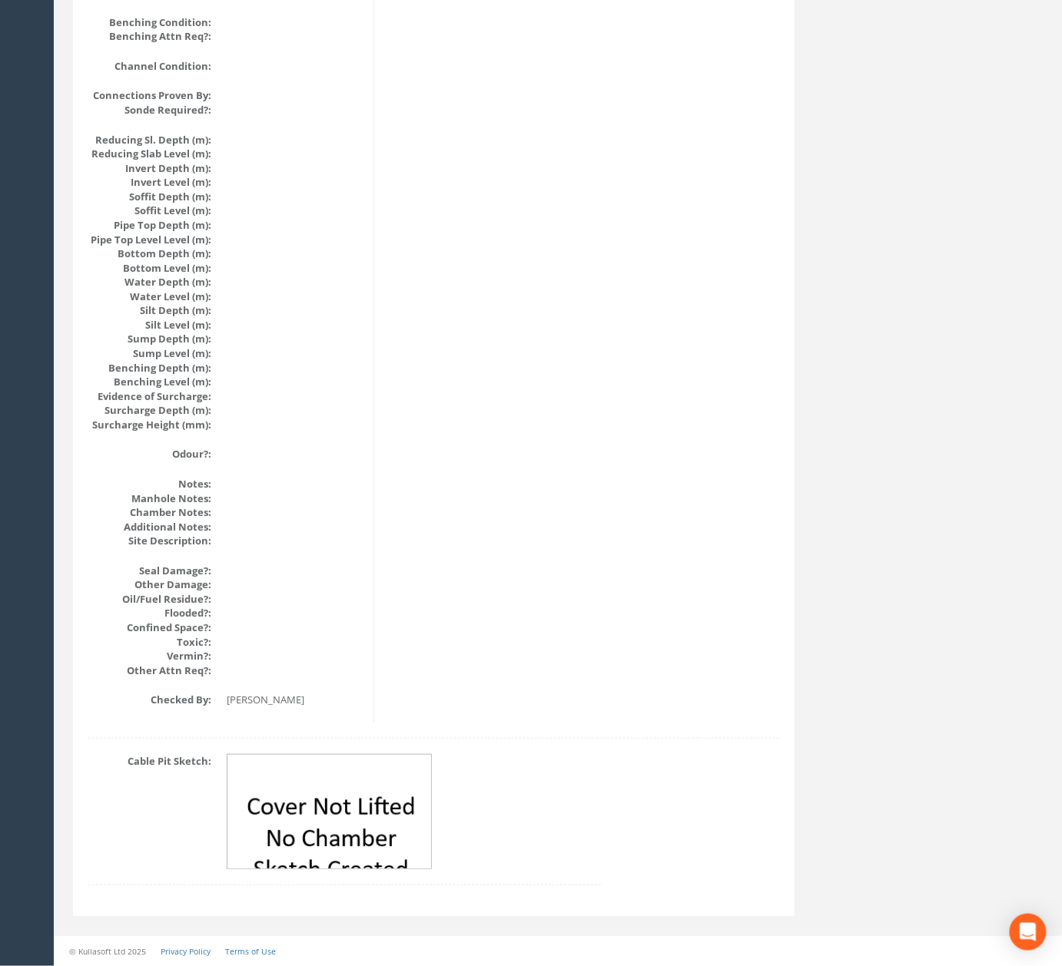
scroll to position [0, 0]
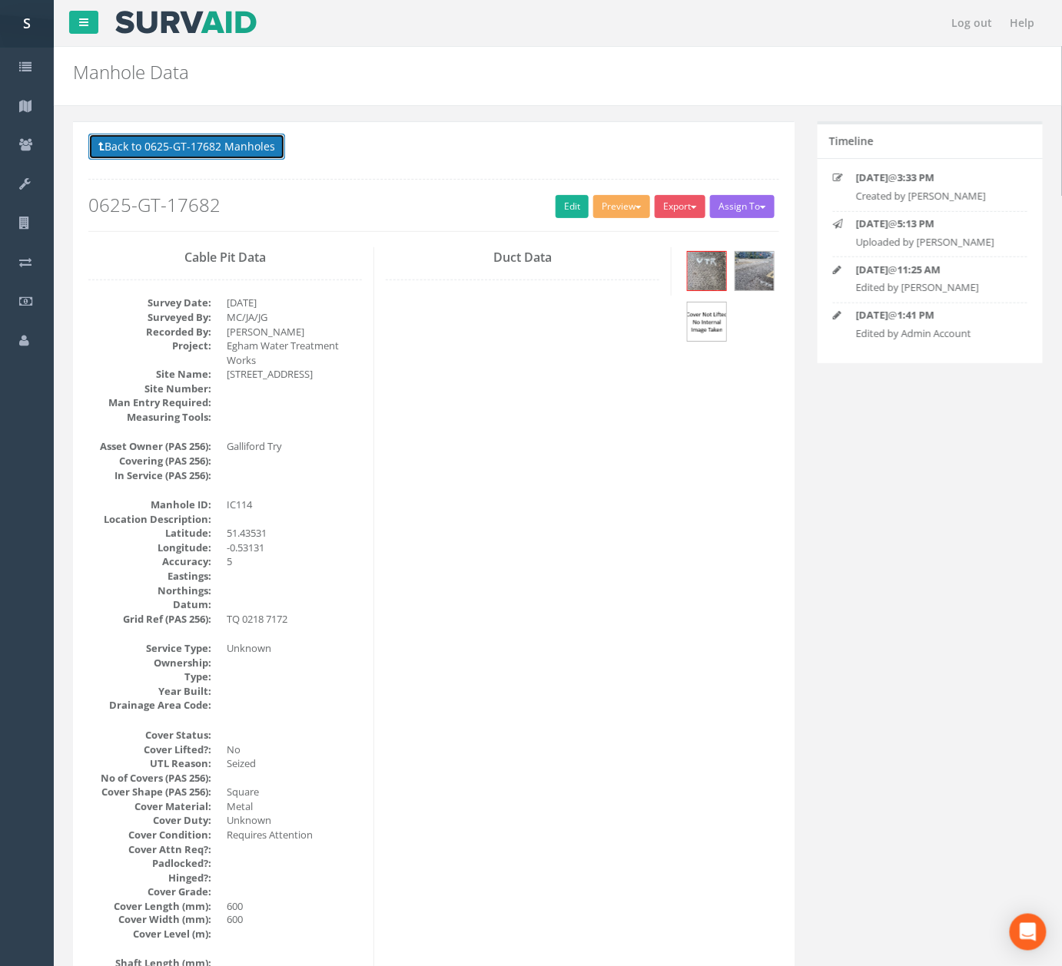
click at [244, 154] on button "Back to 0625-GT-17682 Manholes" at bounding box center [186, 147] width 197 height 26
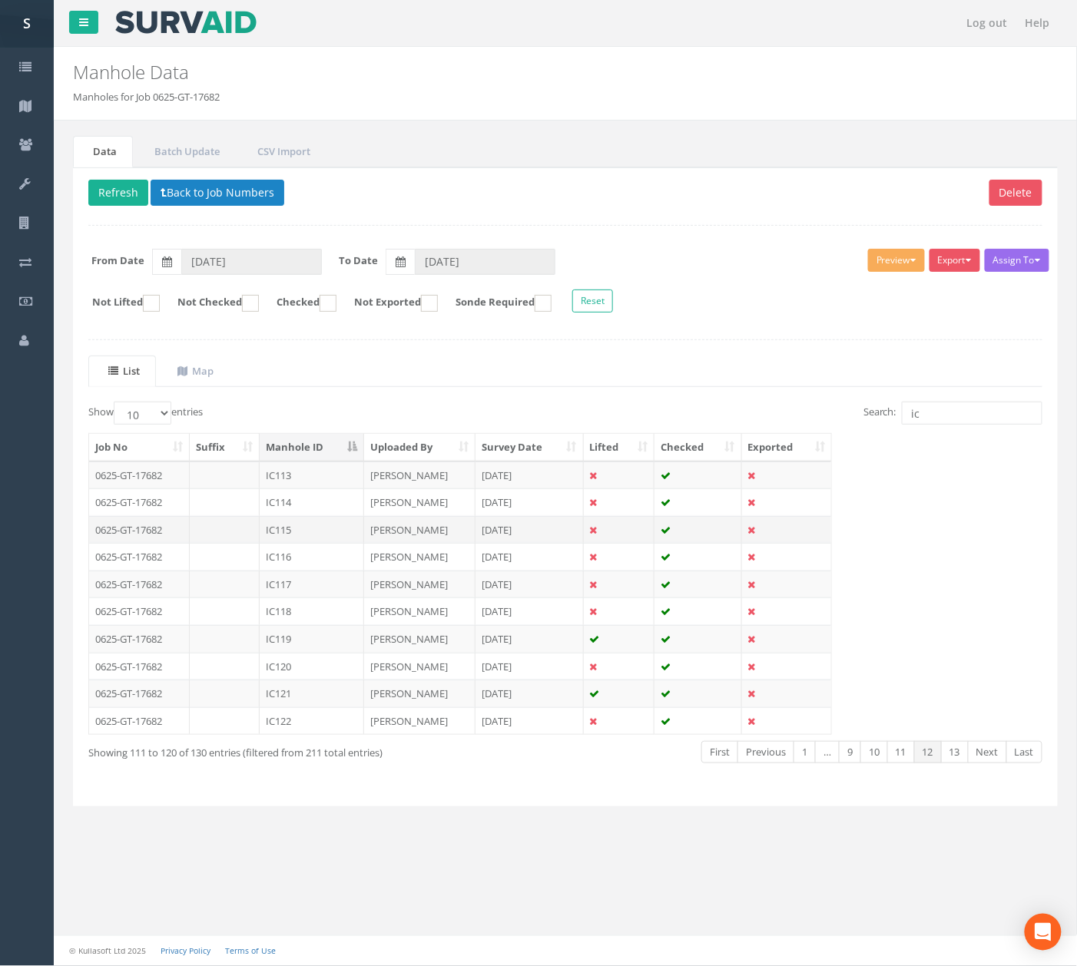
click at [326, 532] on td "IC115" at bounding box center [312, 530] width 104 height 28
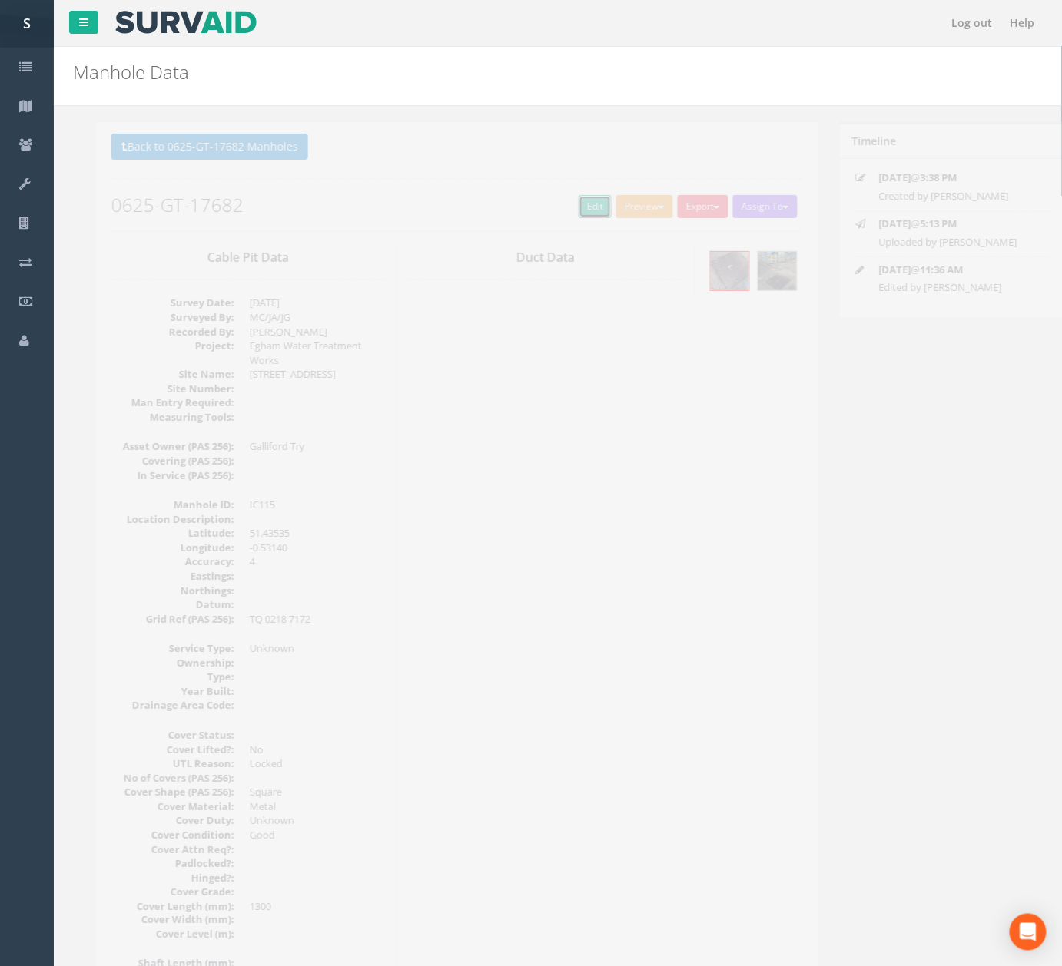
click at [555, 209] on link "Edit" at bounding box center [571, 206] width 33 height 23
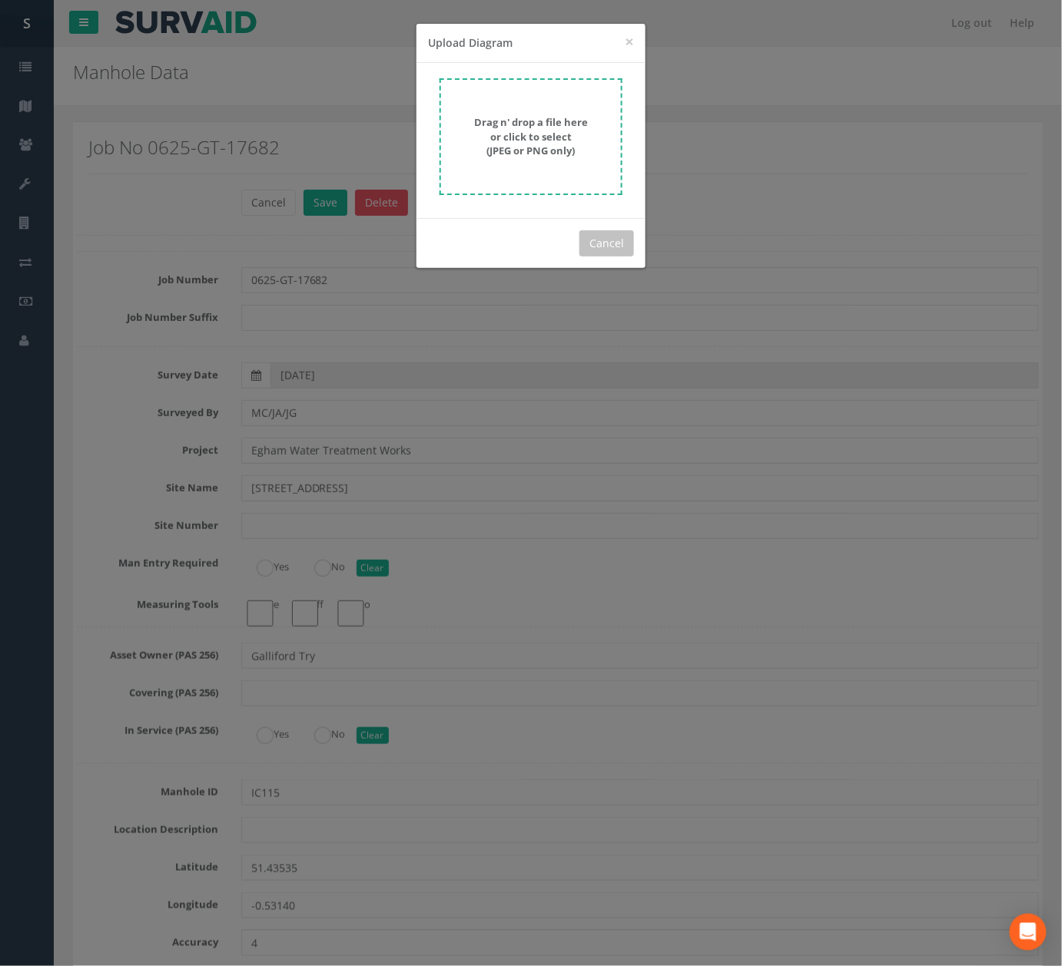
click at [524, 103] on form "Drag n' drop a file here or click to select (JPEG or PNG only)" at bounding box center [530, 136] width 183 height 117
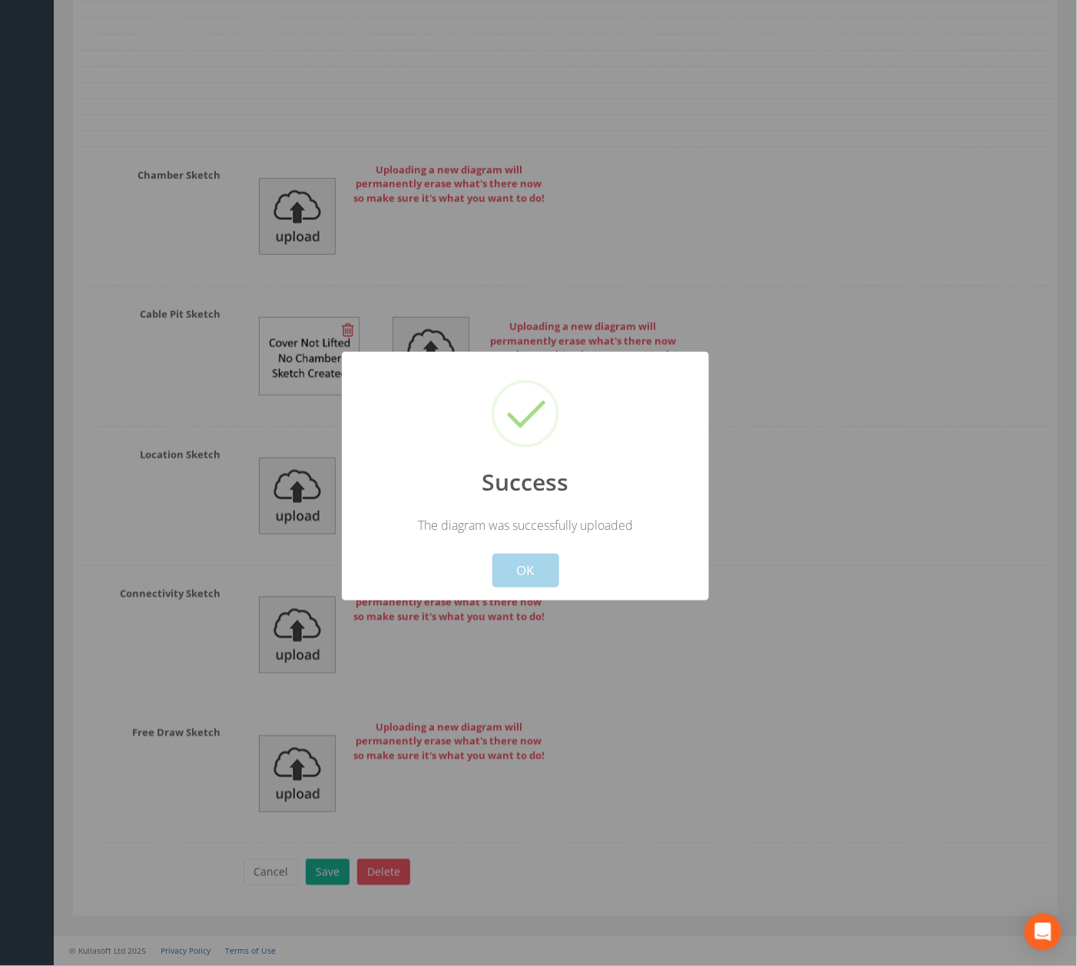
click at [536, 591] on div "Success The diagram was successfully uploaded ! Not valid! Cancel OK" at bounding box center [525, 476] width 367 height 249
click at [536, 570] on button "OK" at bounding box center [525, 571] width 67 height 34
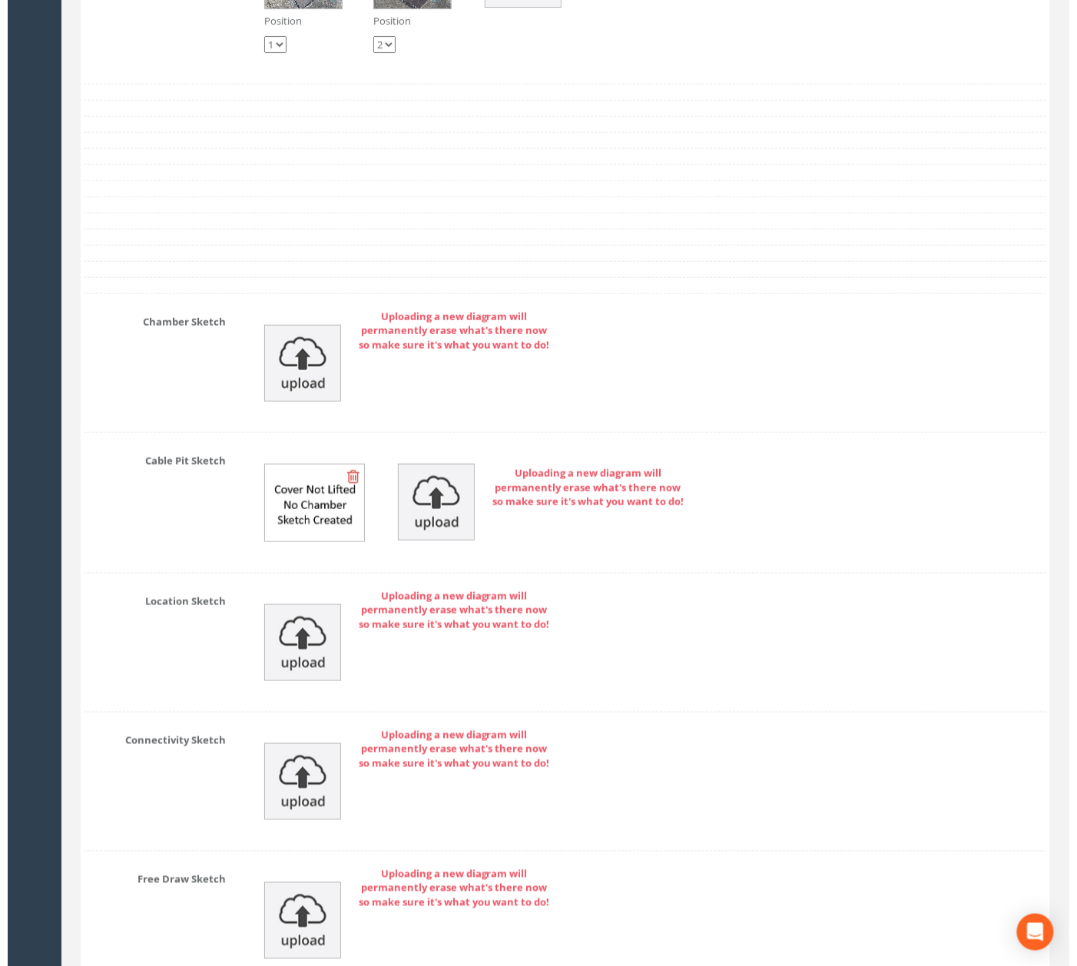
scroll to position [4969, 0]
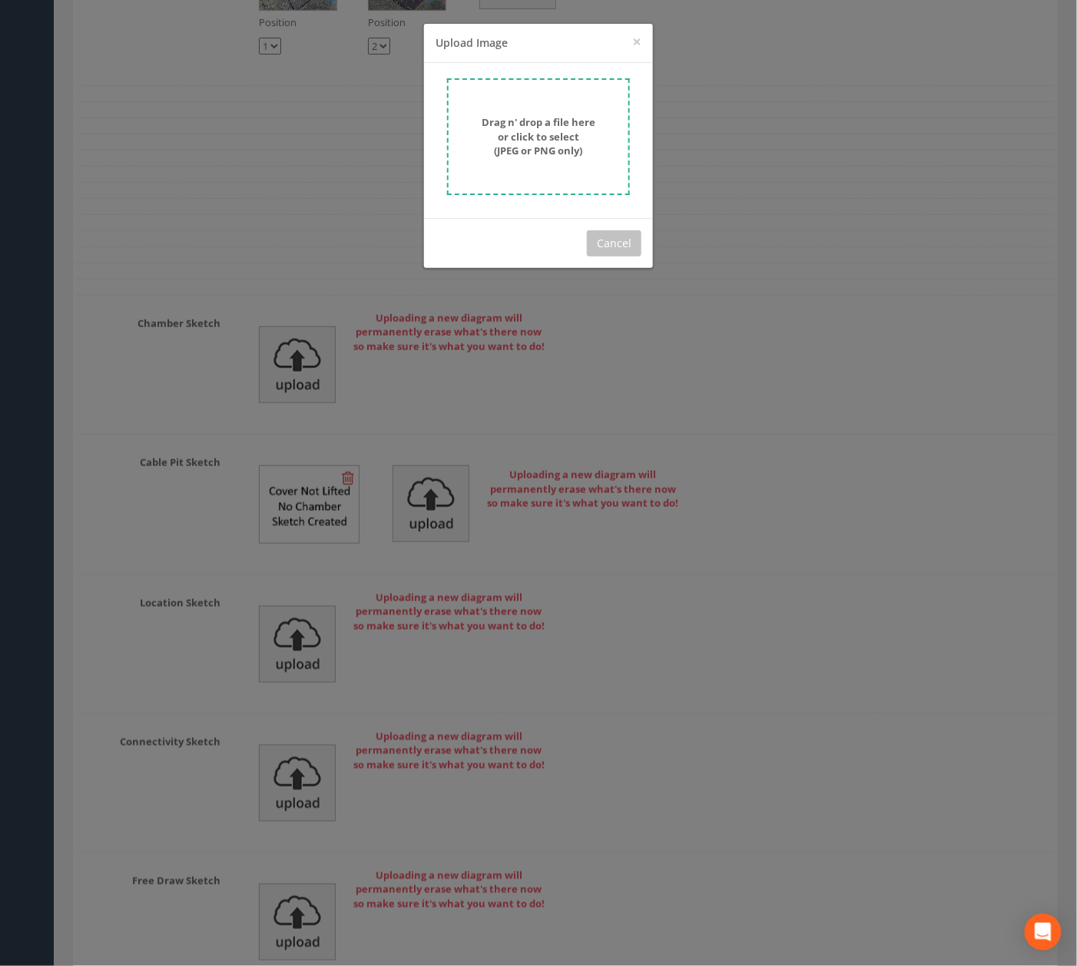
click at [575, 160] on form "Drag n' drop a file here or click to select (JPEG or PNG only)" at bounding box center [538, 136] width 183 height 117
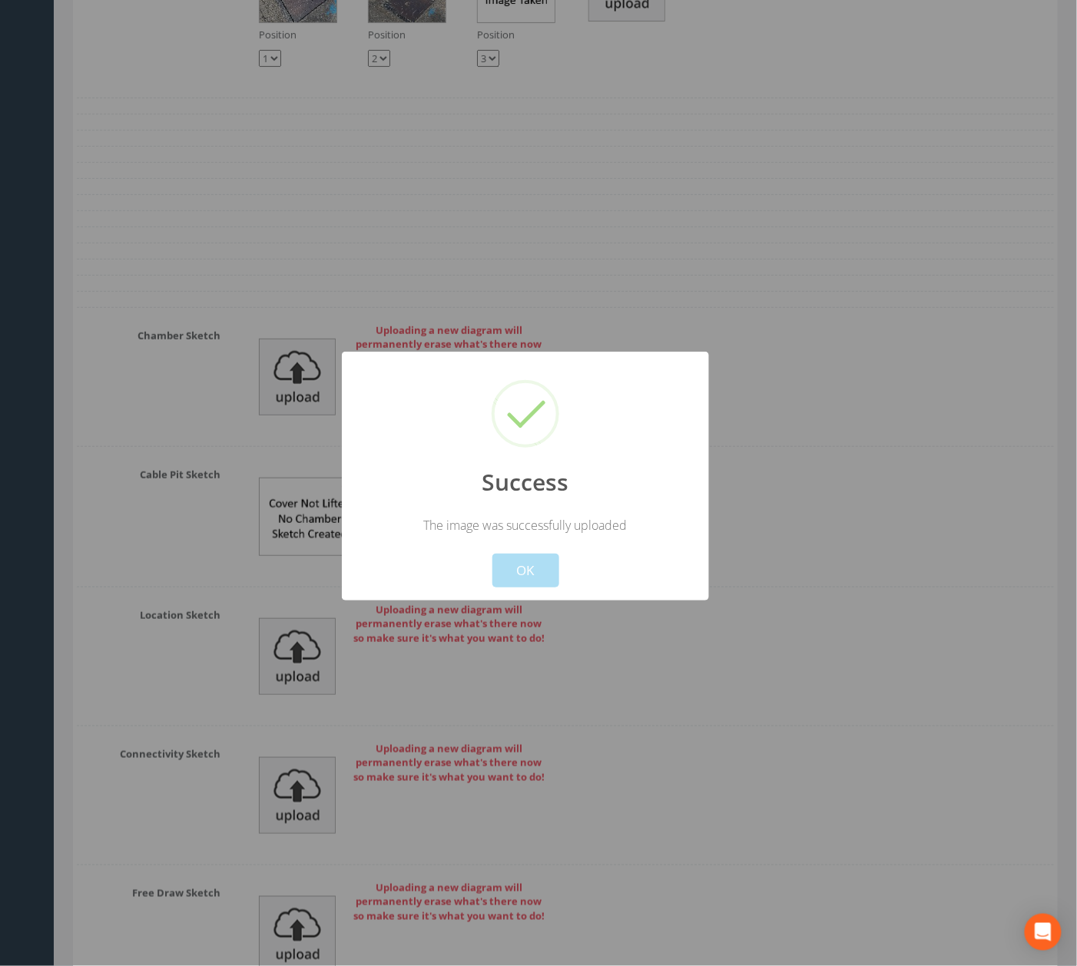
click at [536, 591] on div "Success The image was successfully uploaded ! Not valid! Cancel OK" at bounding box center [525, 476] width 367 height 249
click at [536, 578] on button "OK" at bounding box center [525, 571] width 67 height 34
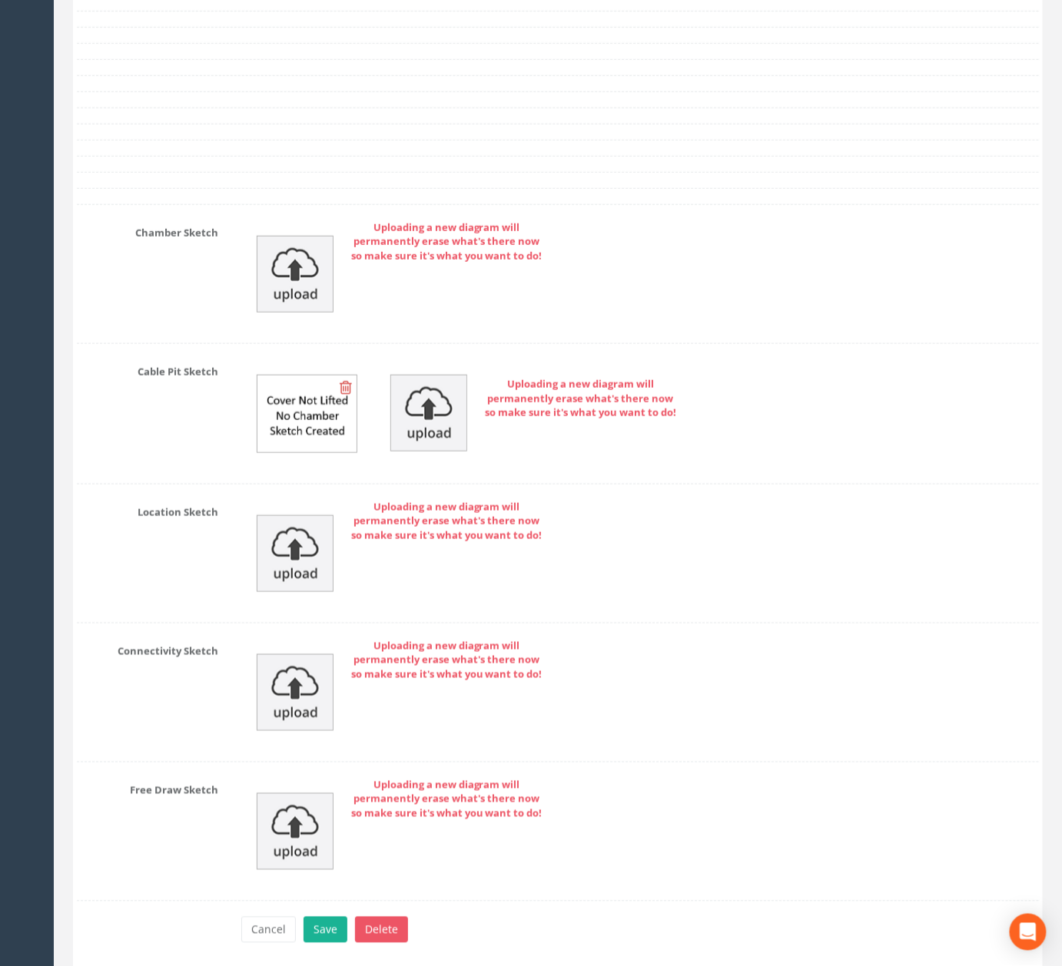
scroll to position [5161, 0]
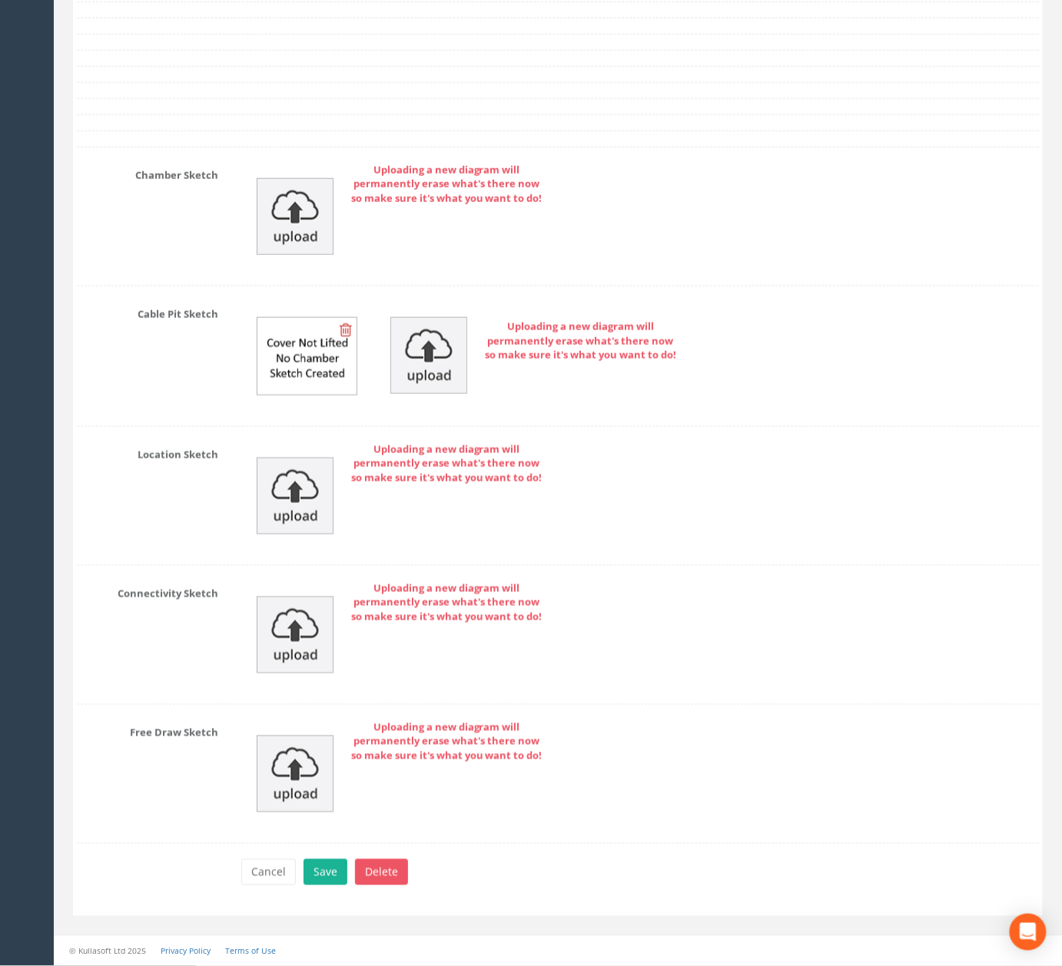
click at [336, 890] on div "Cancel Save Delete" at bounding box center [640, 875] width 820 height 30
click at [327, 886] on button "Save" at bounding box center [325, 873] width 44 height 26
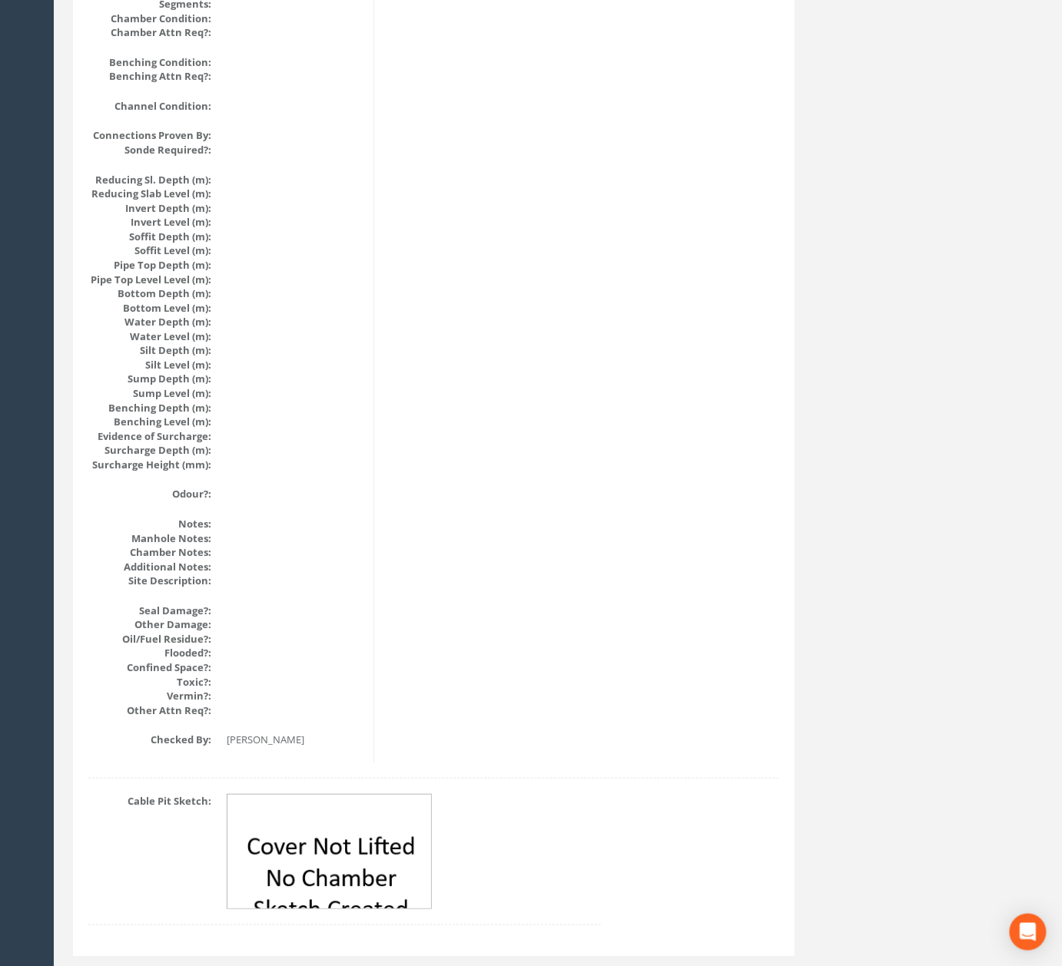
scroll to position [0, 0]
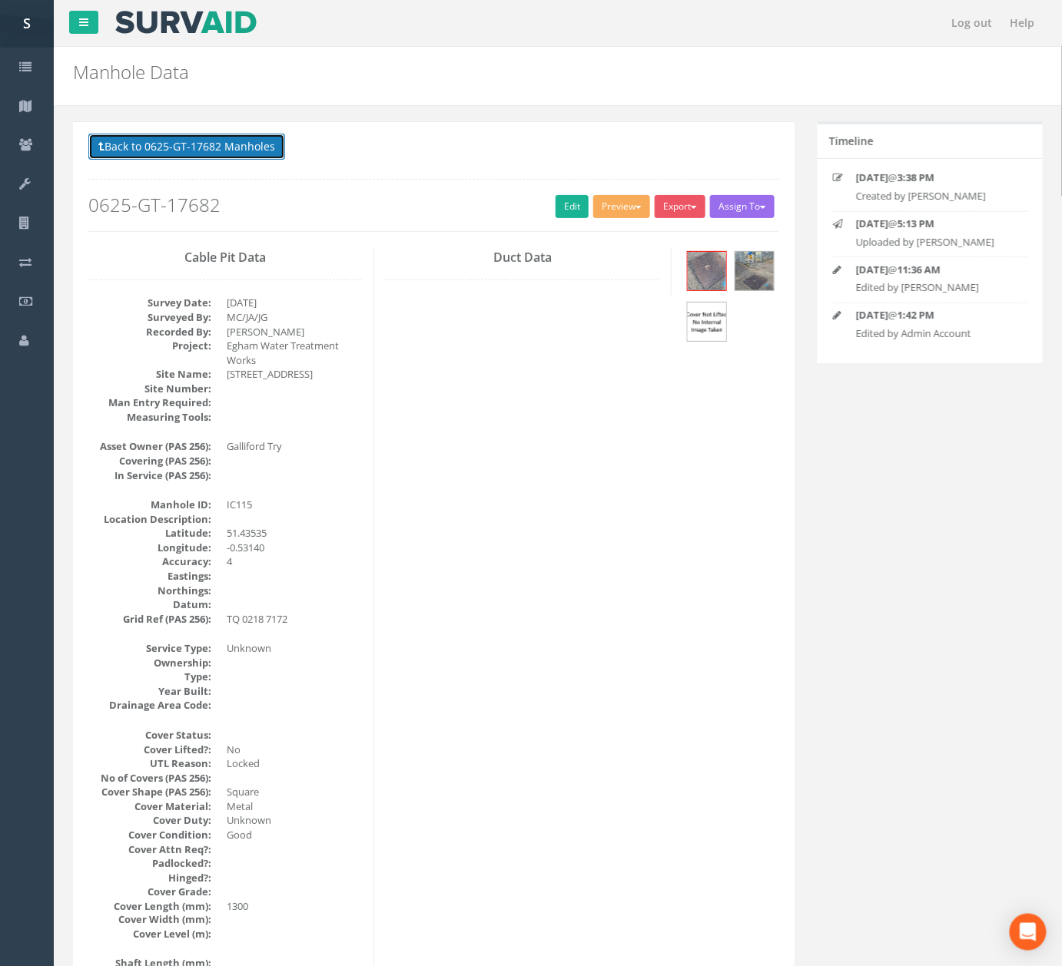
click at [225, 160] on button "Back to 0625-GT-17682 Manholes" at bounding box center [186, 147] width 197 height 26
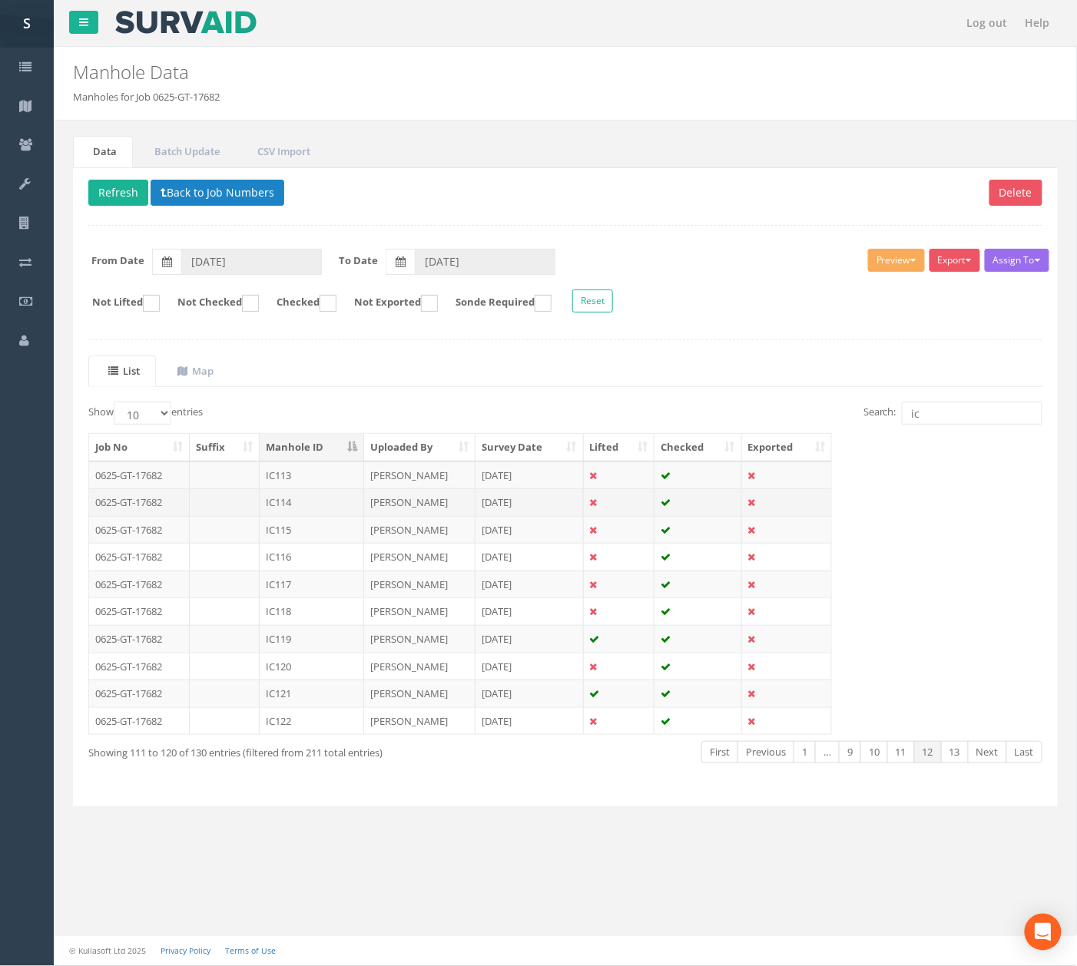
click at [478, 511] on td "25 Jul 2025" at bounding box center [530, 503] width 108 height 28
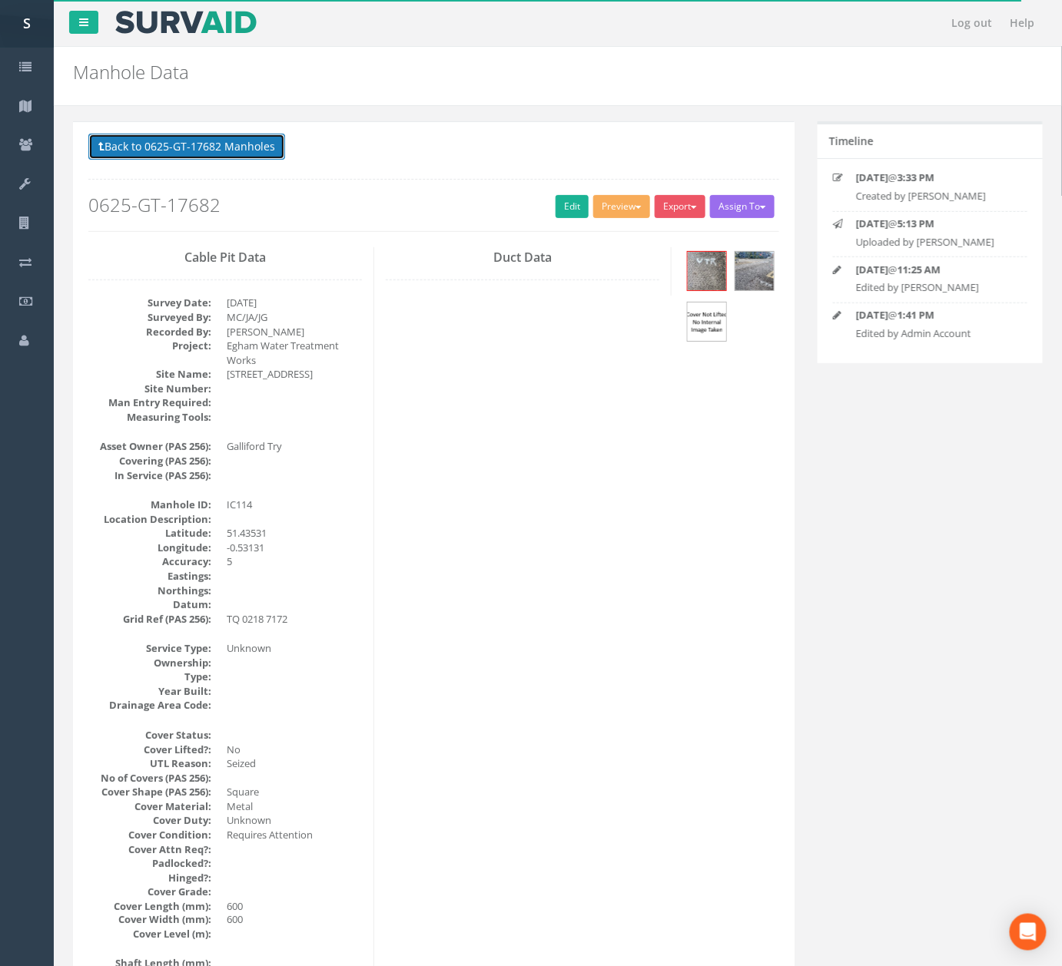
click at [244, 149] on button "Back to 0625-GT-17682 Manholes" at bounding box center [186, 147] width 197 height 26
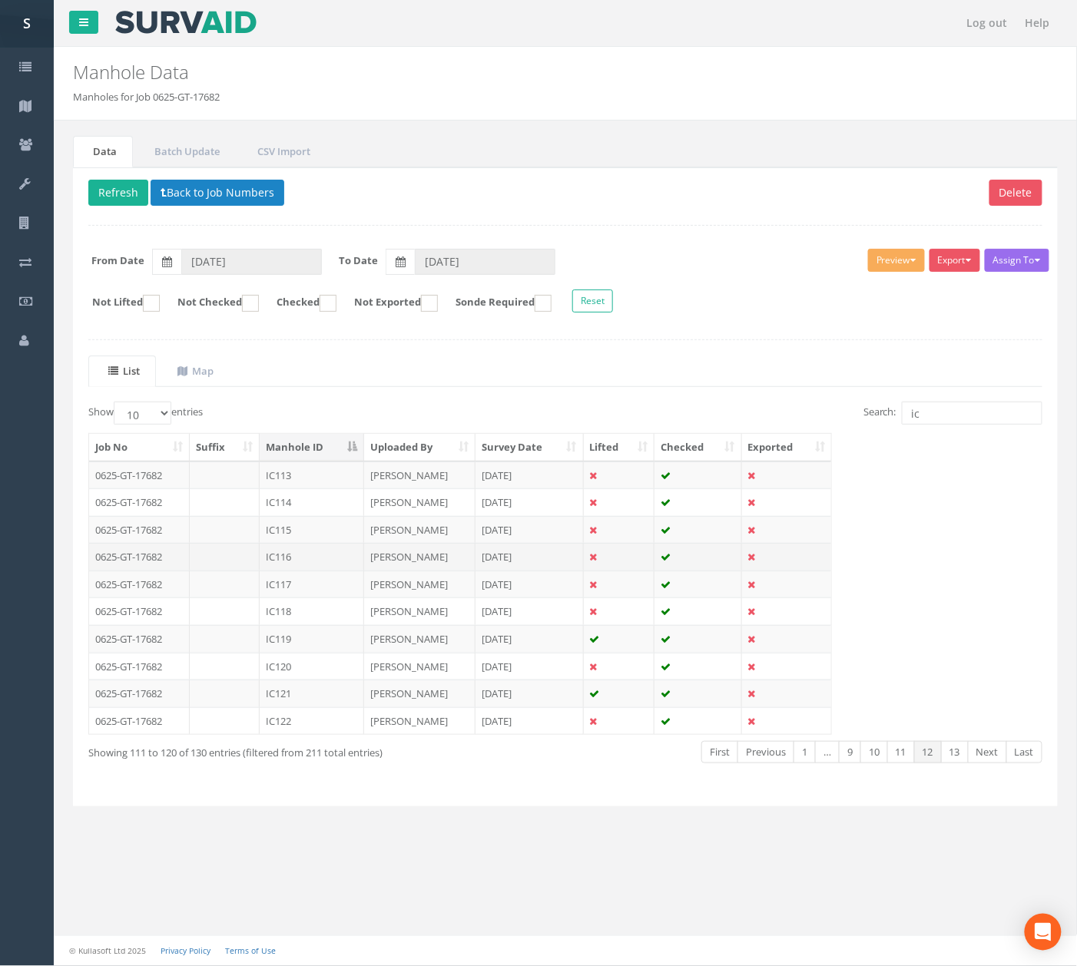
click at [323, 564] on td "IC116" at bounding box center [312, 557] width 104 height 28
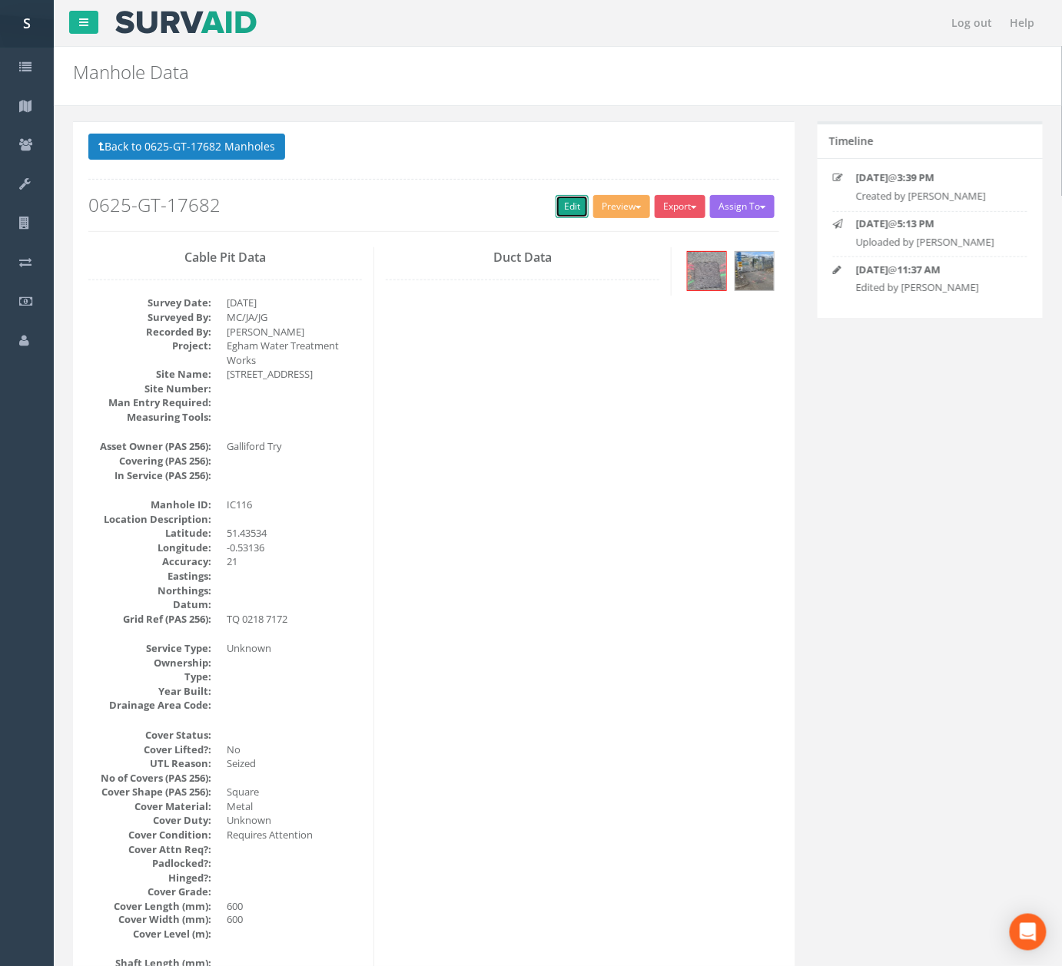
click at [562, 213] on link "Edit" at bounding box center [571, 206] width 33 height 23
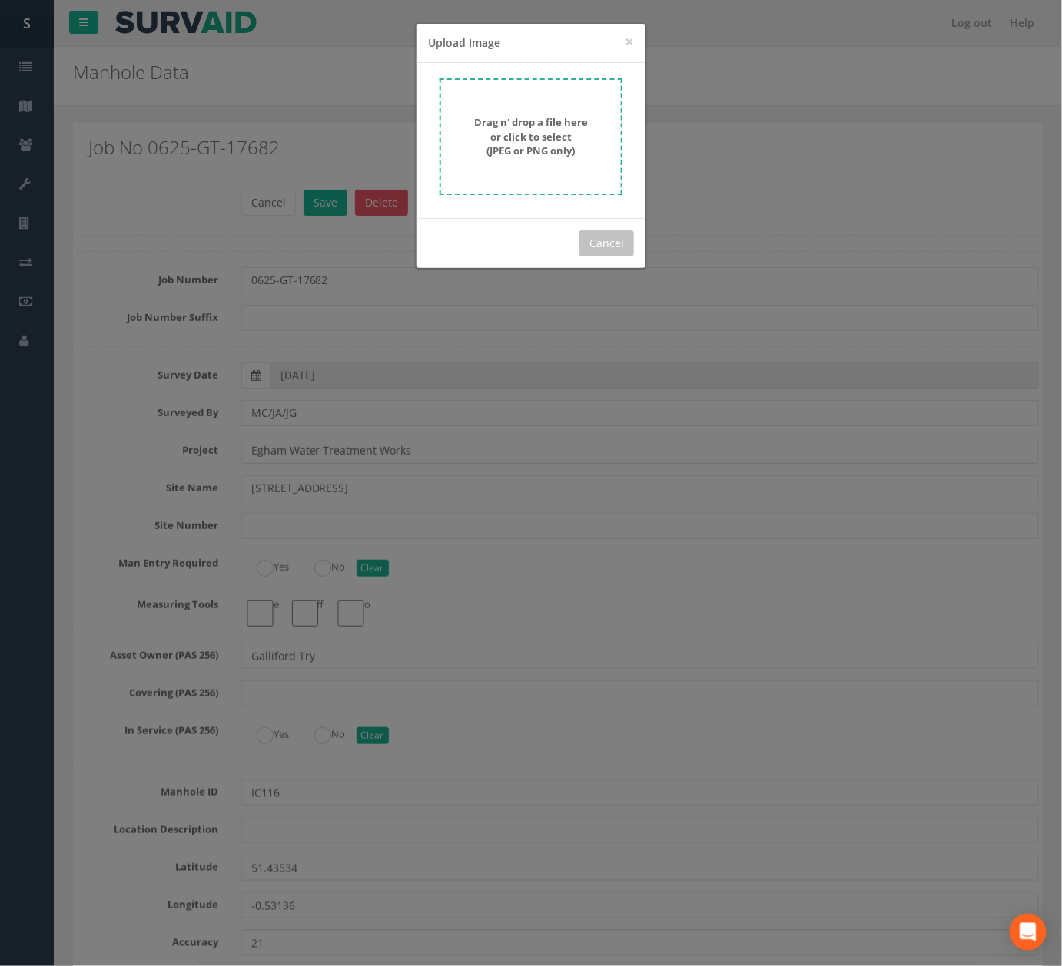
click at [533, 66] on div "Drag n' drop a file here or click to select (JPEG or PNG only)" at bounding box center [530, 140] width 229 height 155
click at [526, 132] on strong "Drag n' drop a file here or click to select (JPEG or PNG only)" at bounding box center [531, 136] width 114 height 42
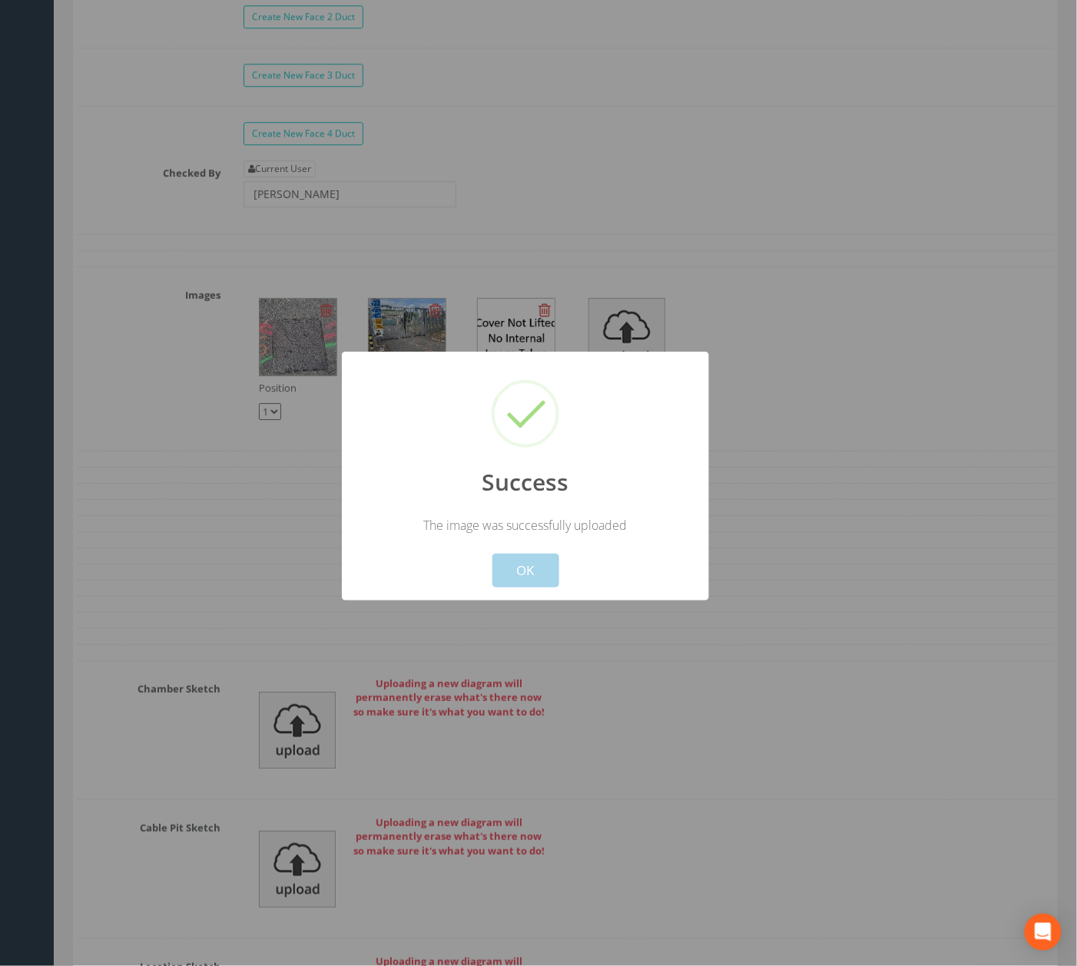
drag, startPoint x: 557, startPoint y: 563, endPoint x: 507, endPoint y: 593, distance: 58.2
click at [555, 563] on button "OK" at bounding box center [525, 571] width 67 height 34
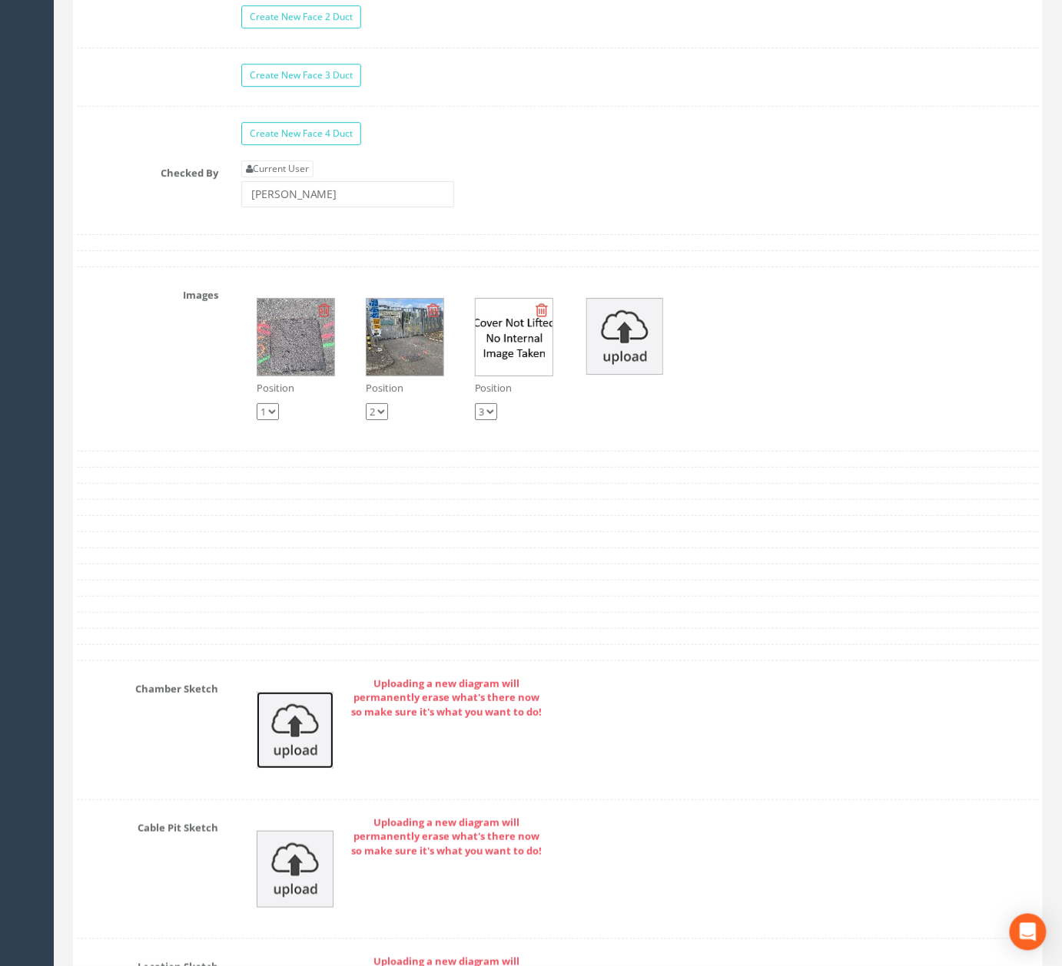
click at [304, 769] on img at bounding box center [295, 730] width 77 height 77
click at [293, 908] on img at bounding box center [295, 869] width 77 height 77
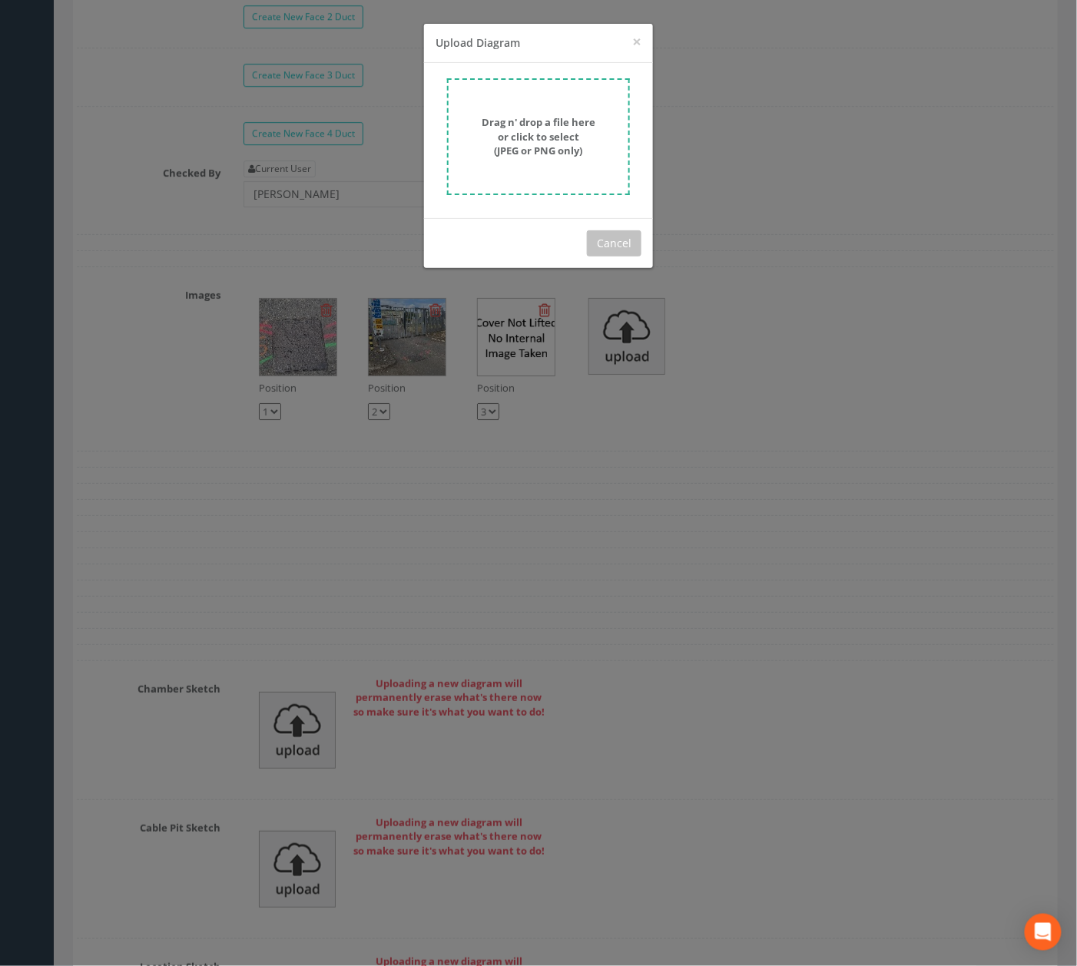
click at [557, 117] on strong "Drag n' drop a file here or click to select (JPEG or PNG only)" at bounding box center [539, 136] width 114 height 42
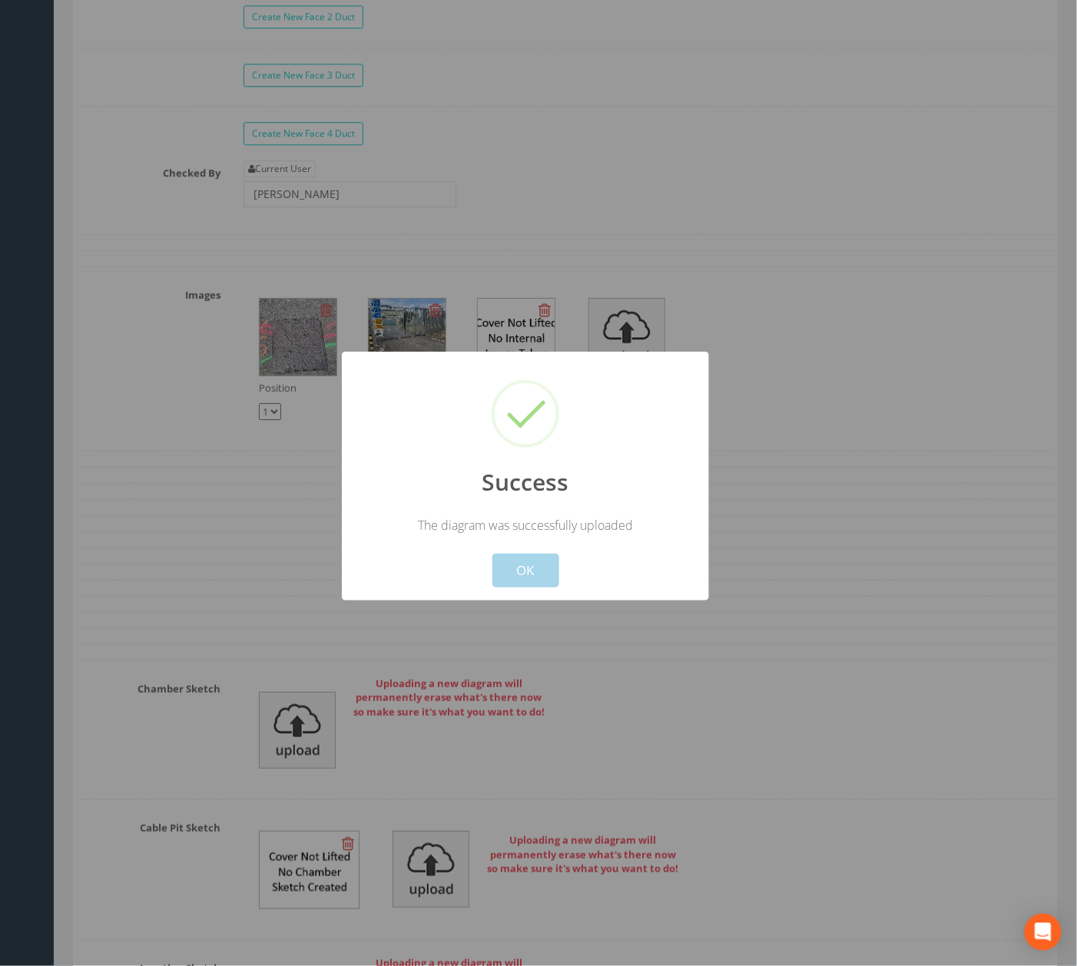
click at [524, 579] on button "OK" at bounding box center [525, 571] width 67 height 34
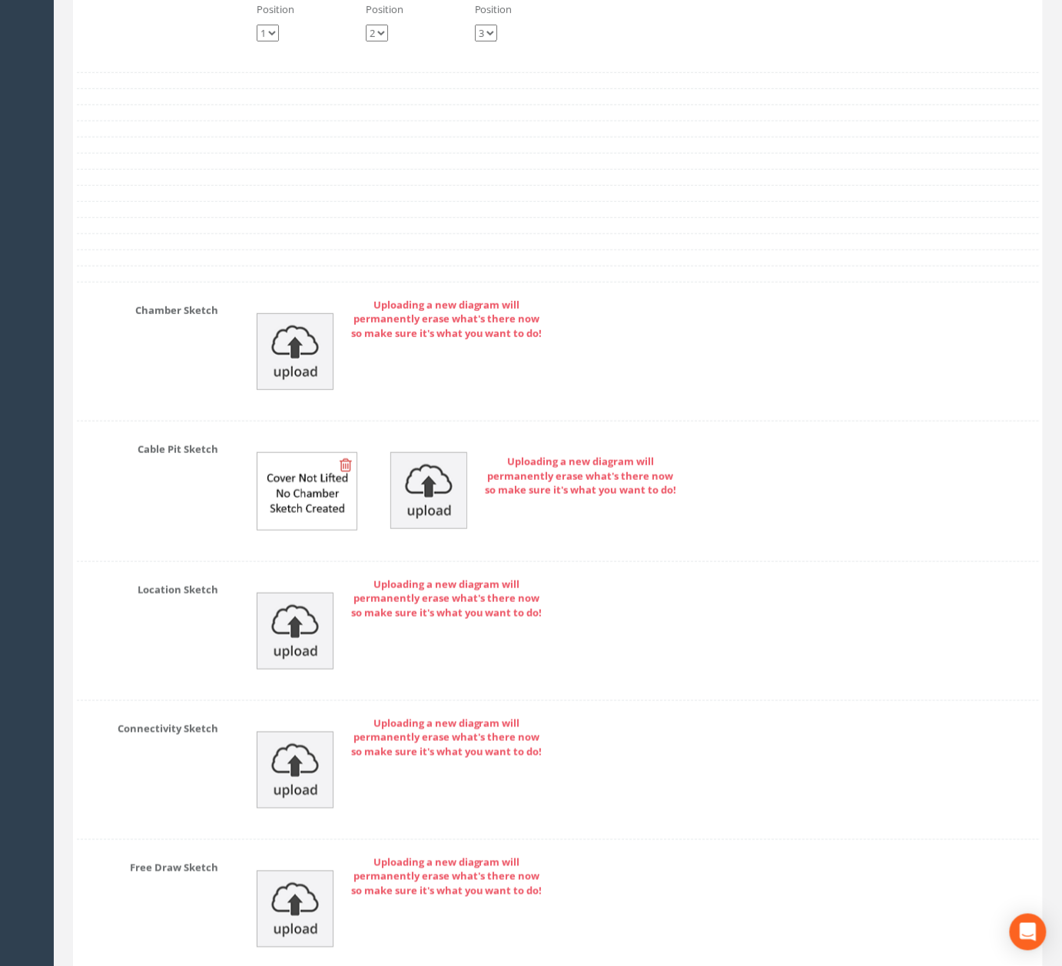
scroll to position [5176, 0]
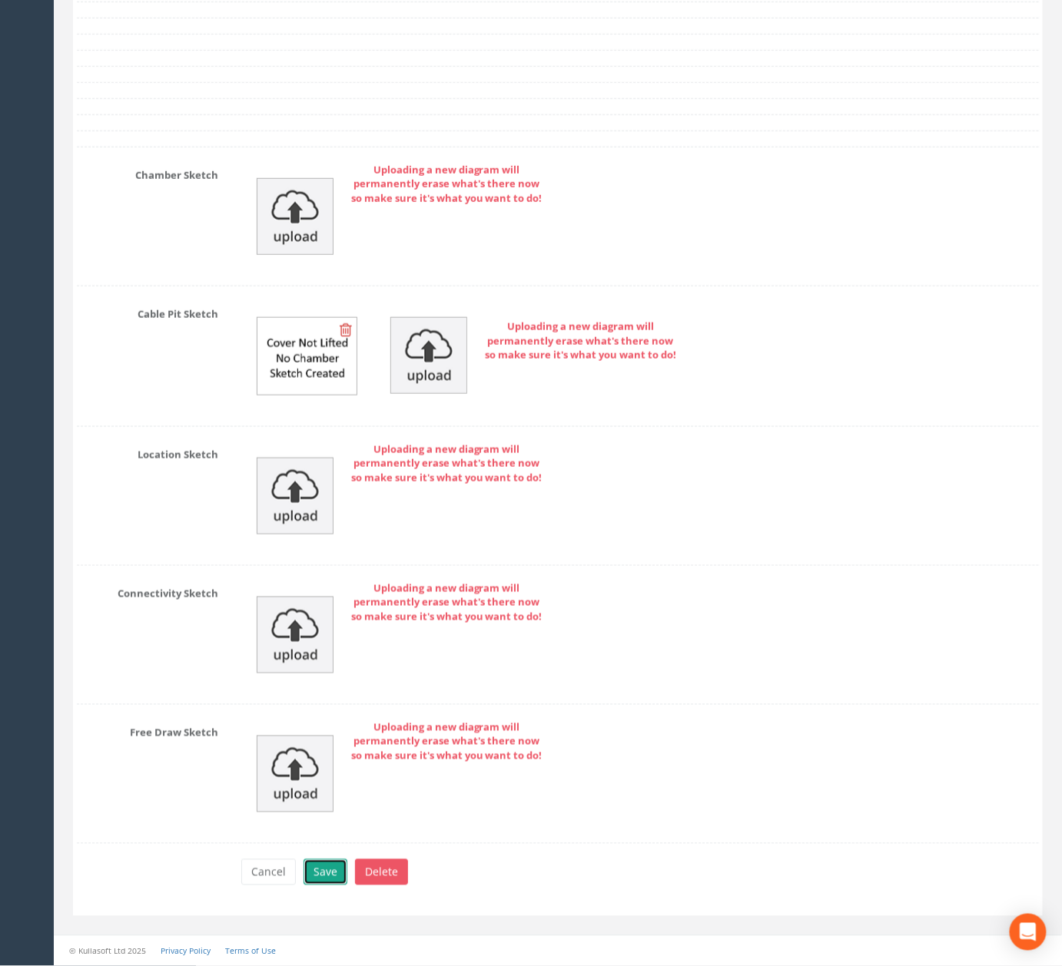
click at [336, 863] on button "Save" at bounding box center [325, 873] width 44 height 26
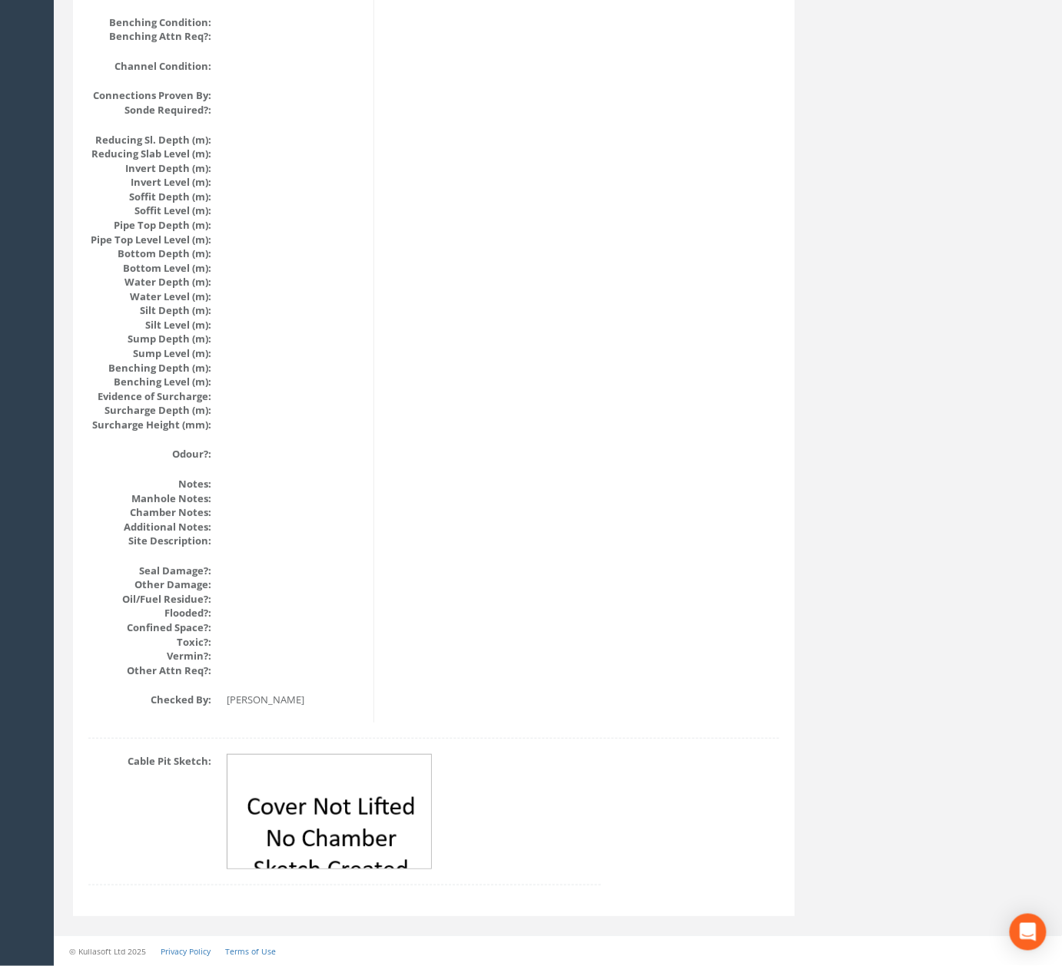
scroll to position [0, 0]
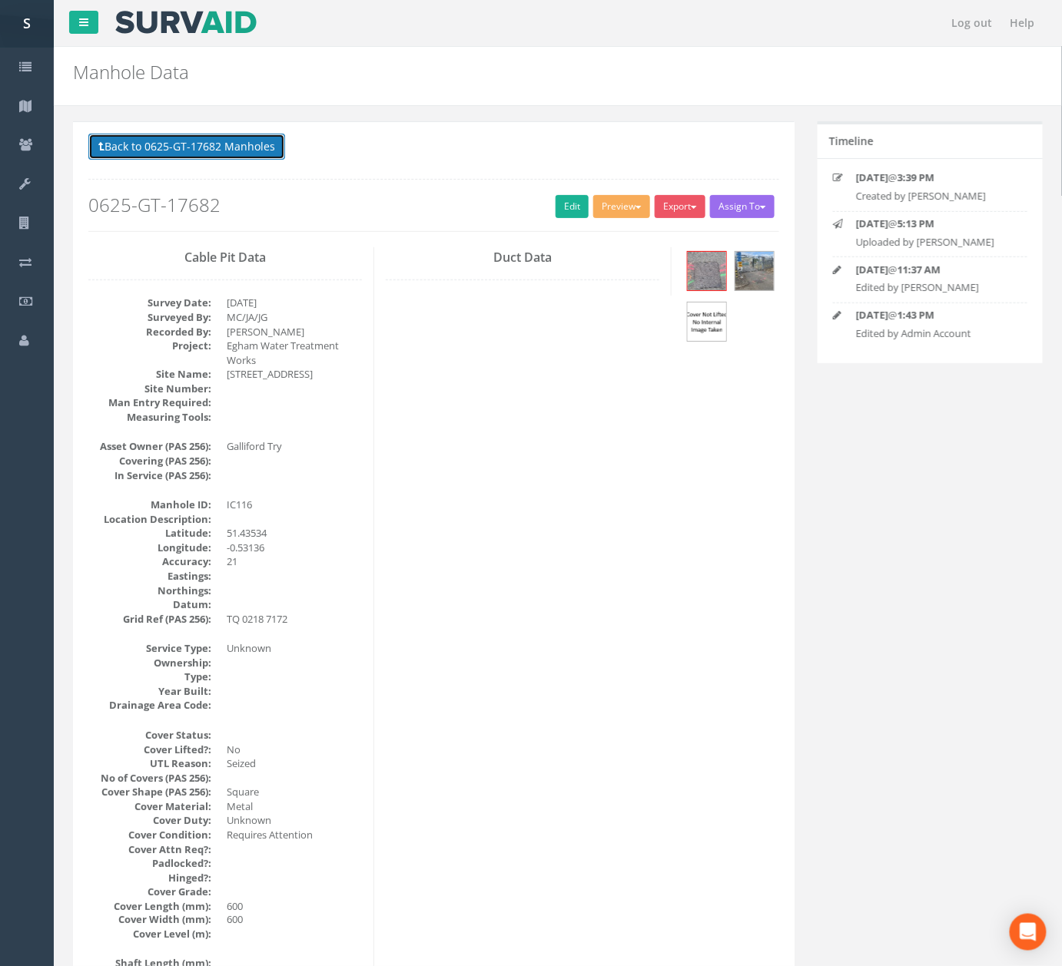
click at [241, 147] on button "Back to 0625-GT-17682 Manholes" at bounding box center [186, 147] width 197 height 26
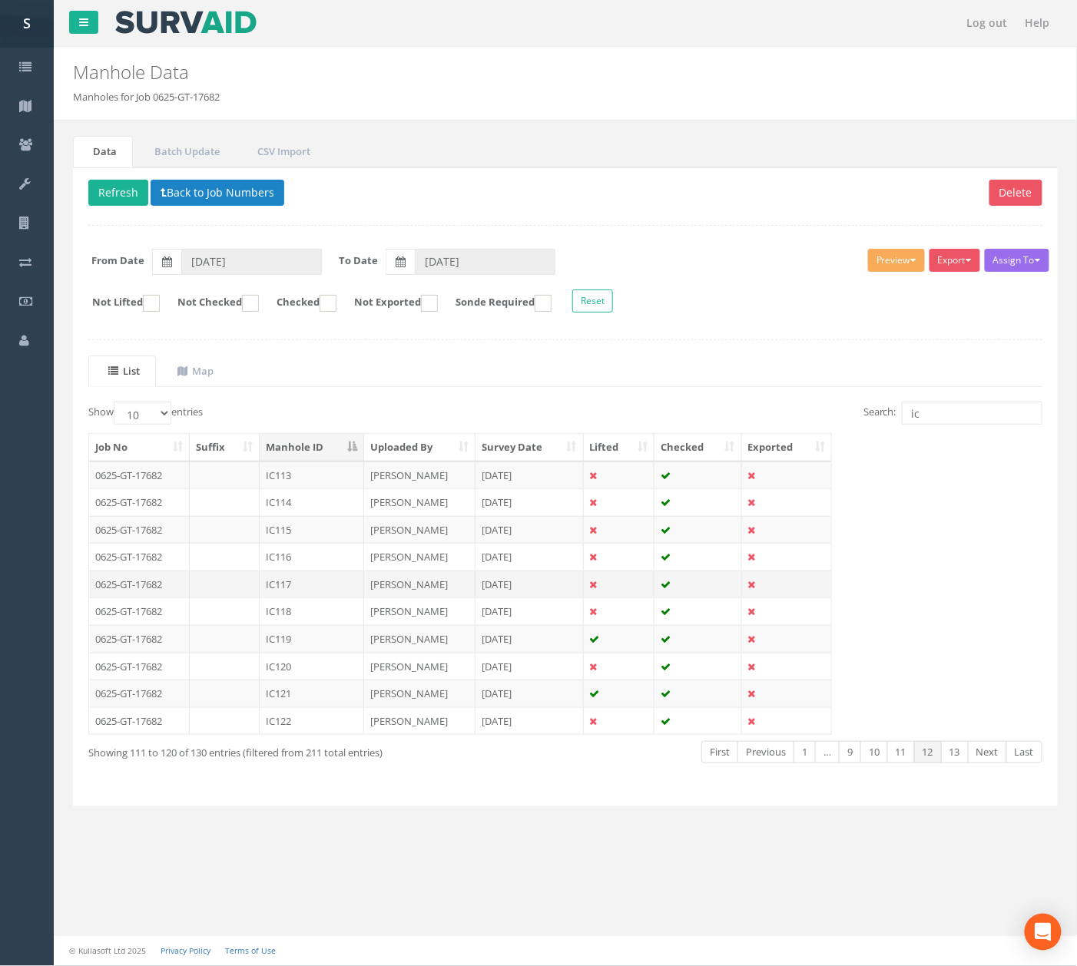
click at [321, 591] on td "IC117" at bounding box center [312, 585] width 104 height 28
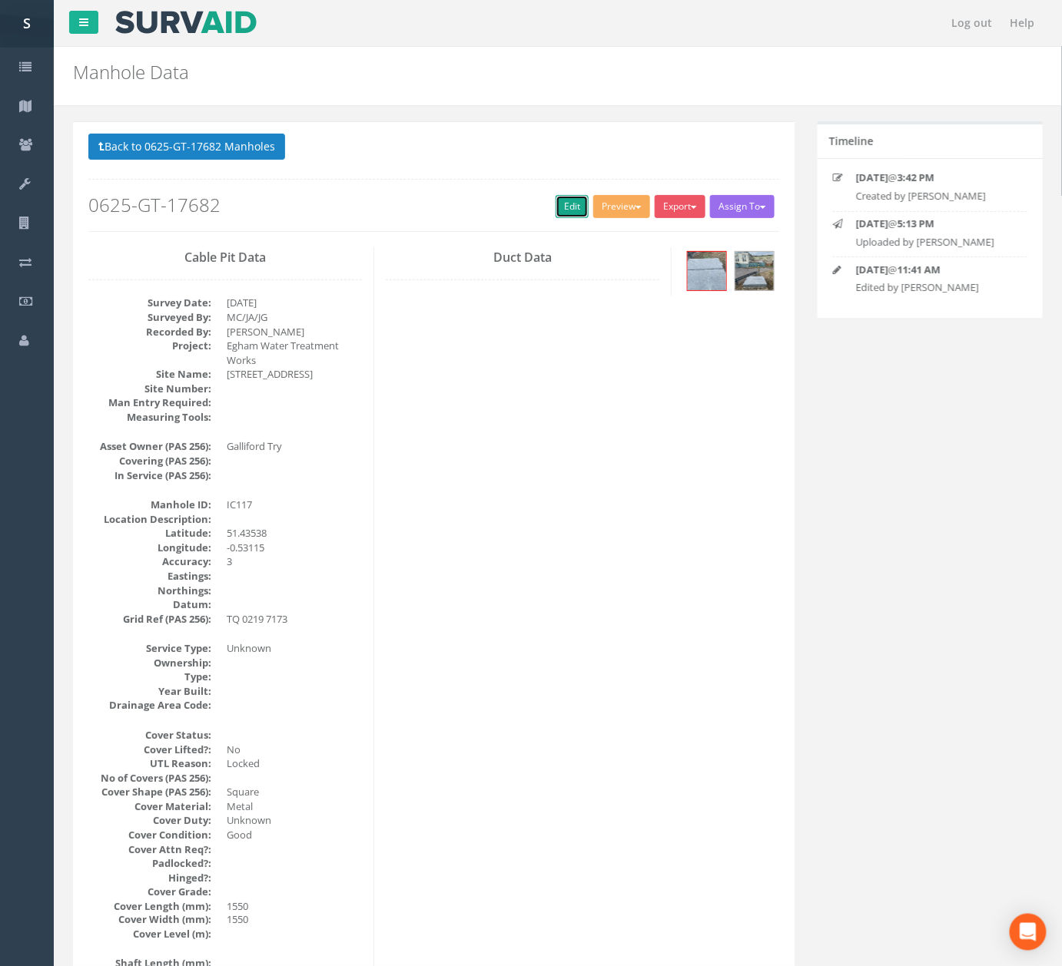
click at [558, 218] on link "Edit" at bounding box center [571, 206] width 33 height 23
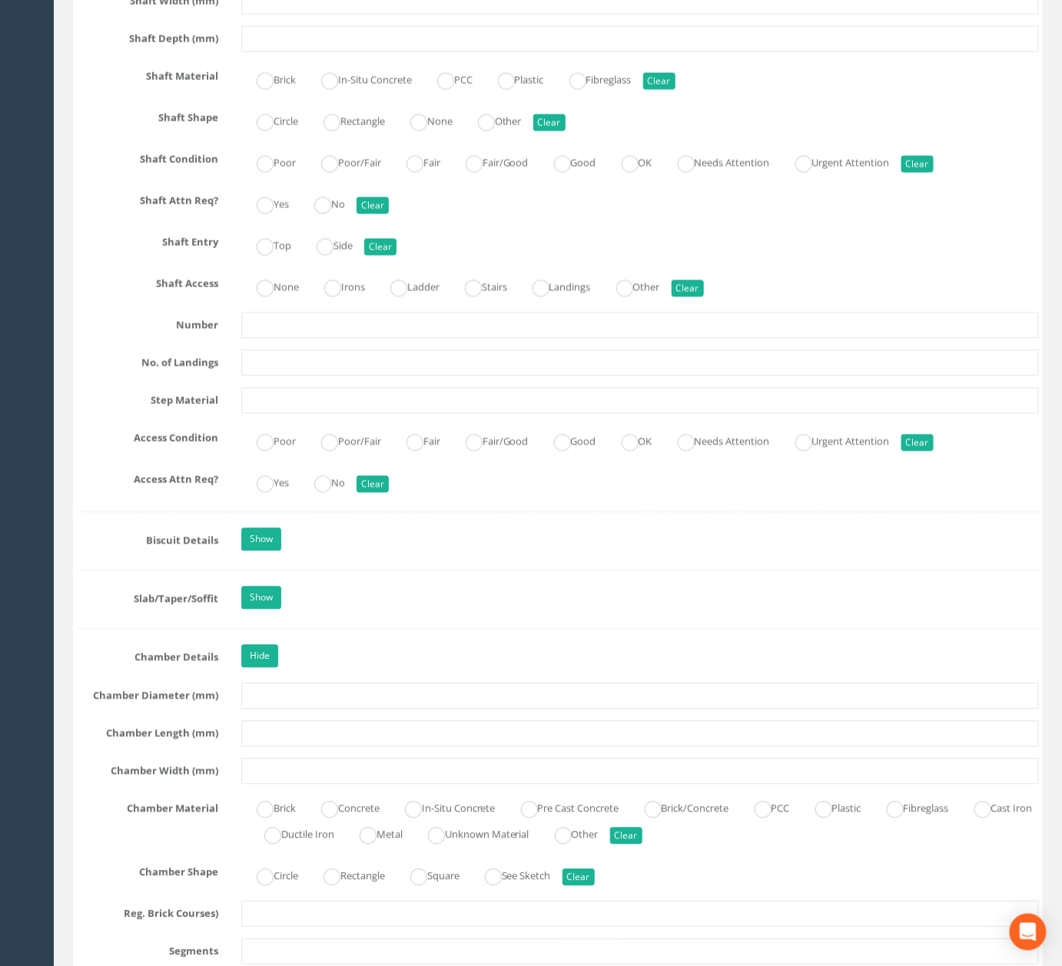
scroll to position [5175, 0]
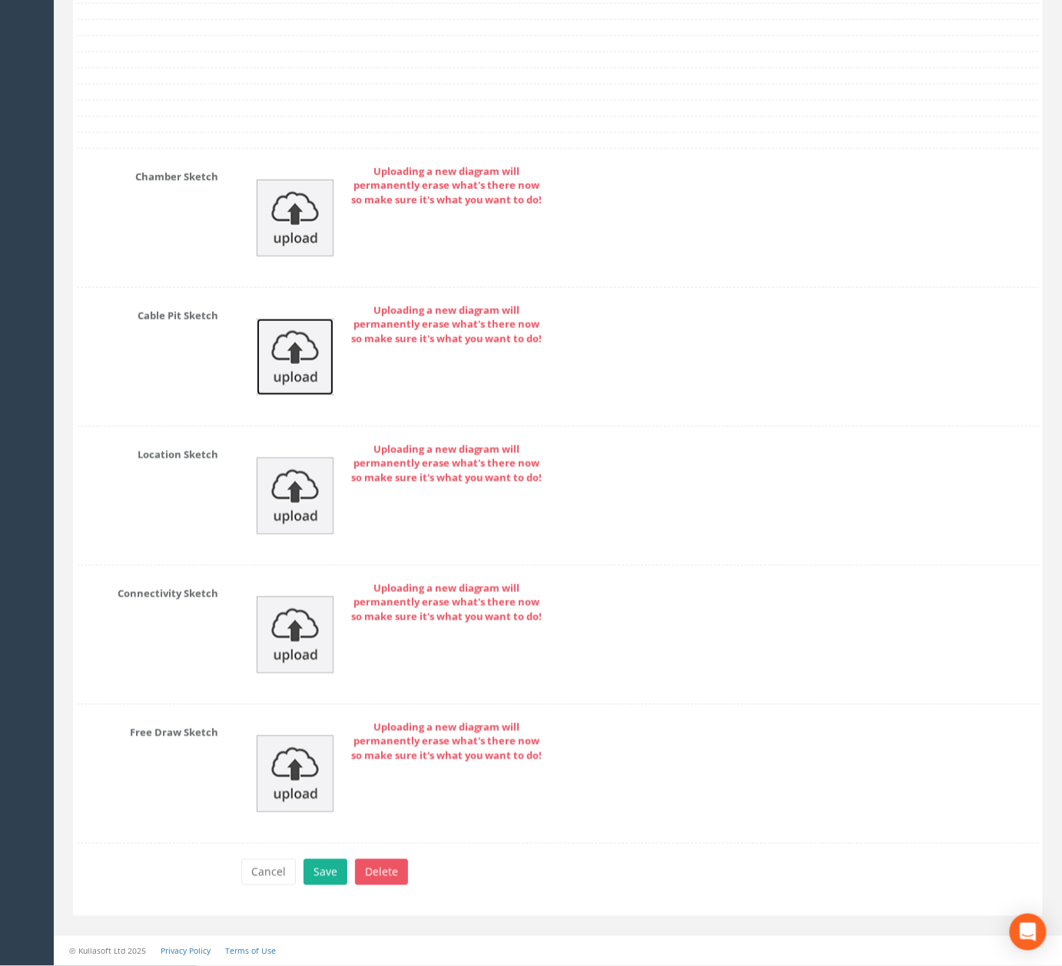
click at [289, 361] on img at bounding box center [295, 357] width 77 height 77
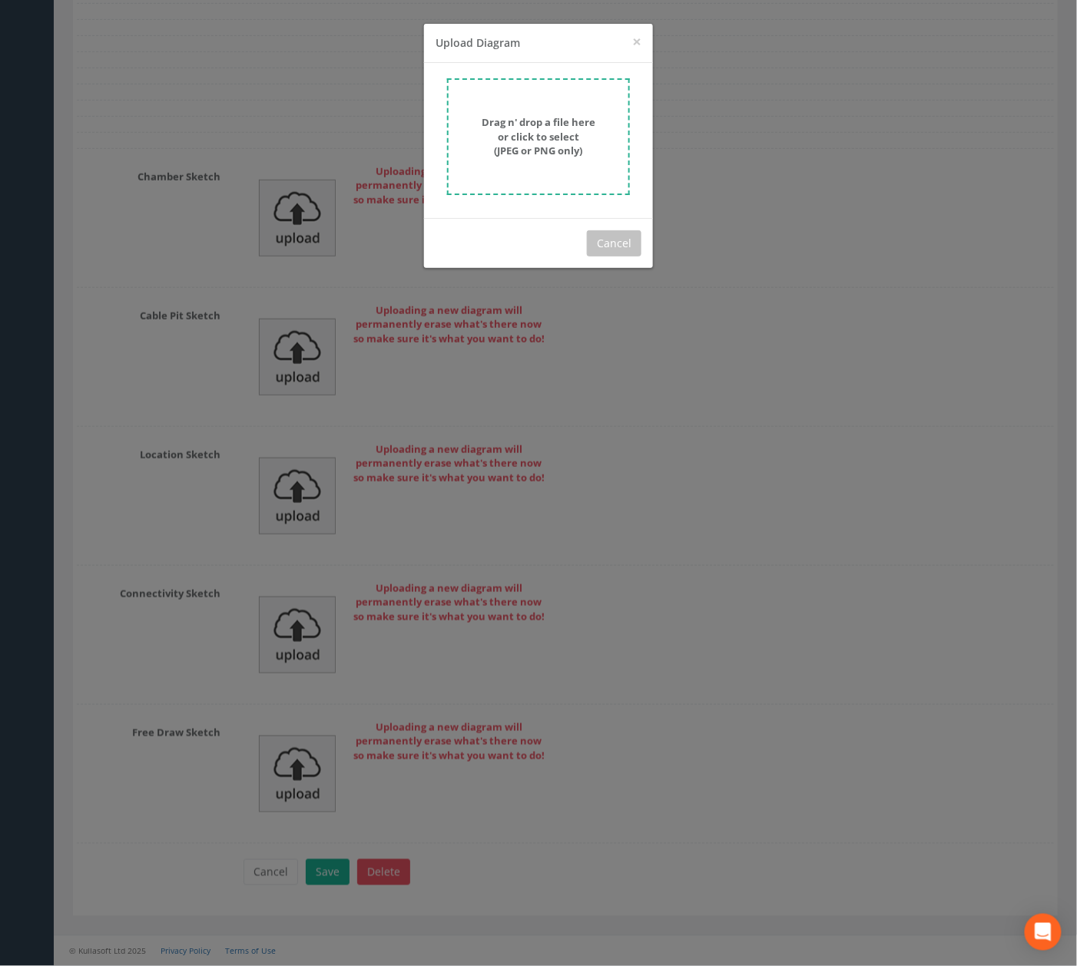
click at [508, 154] on strong "Drag n' drop a file here or click to select (JPEG or PNG only)" at bounding box center [539, 136] width 114 height 42
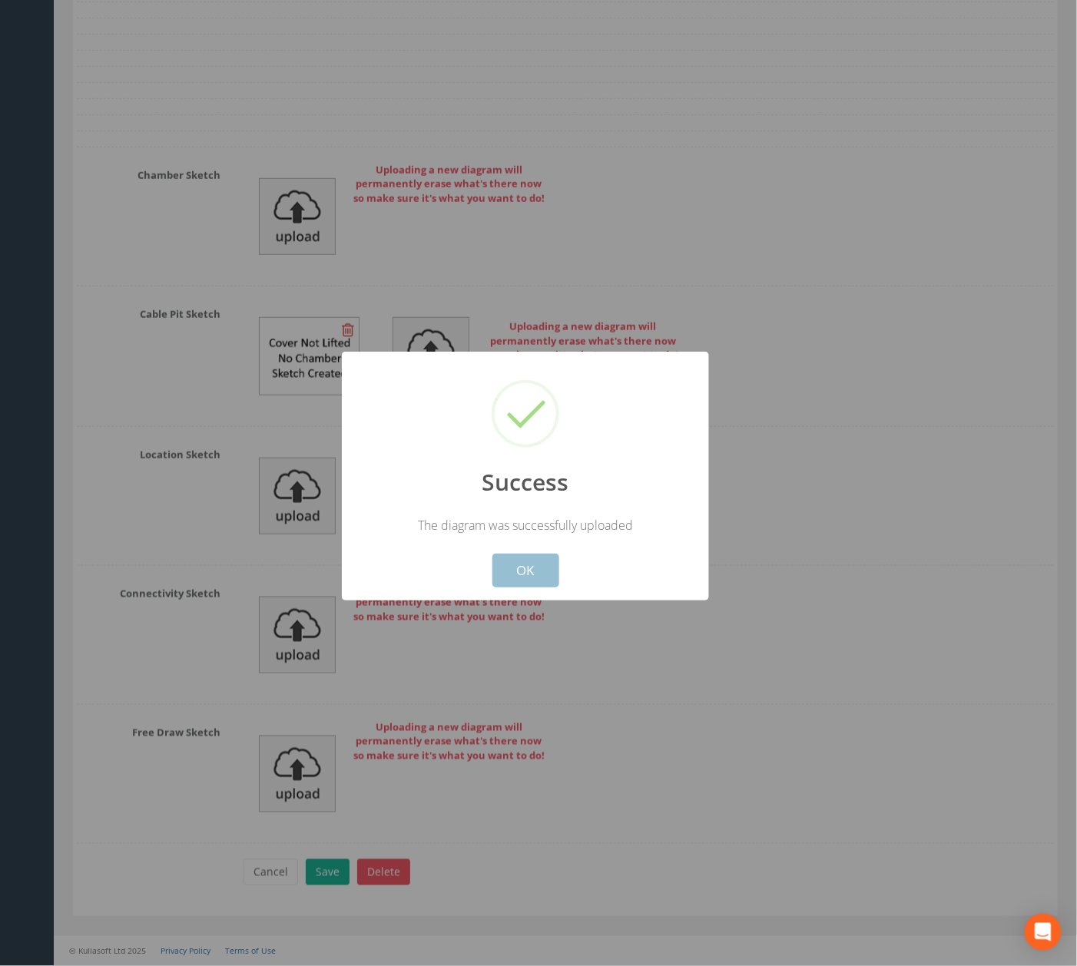
click at [515, 562] on button "OK" at bounding box center [525, 571] width 67 height 34
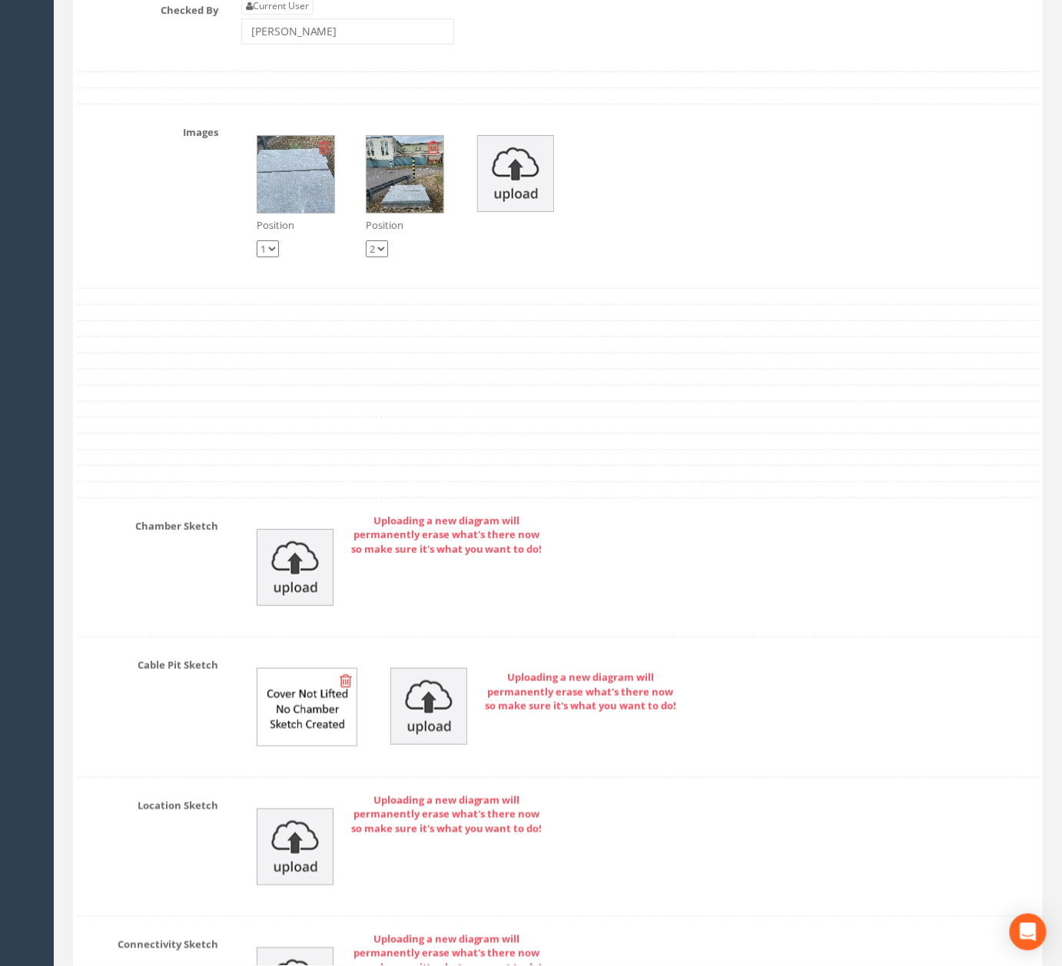
scroll to position [4764, 0]
click at [498, 207] on img at bounding box center [515, 175] width 77 height 77
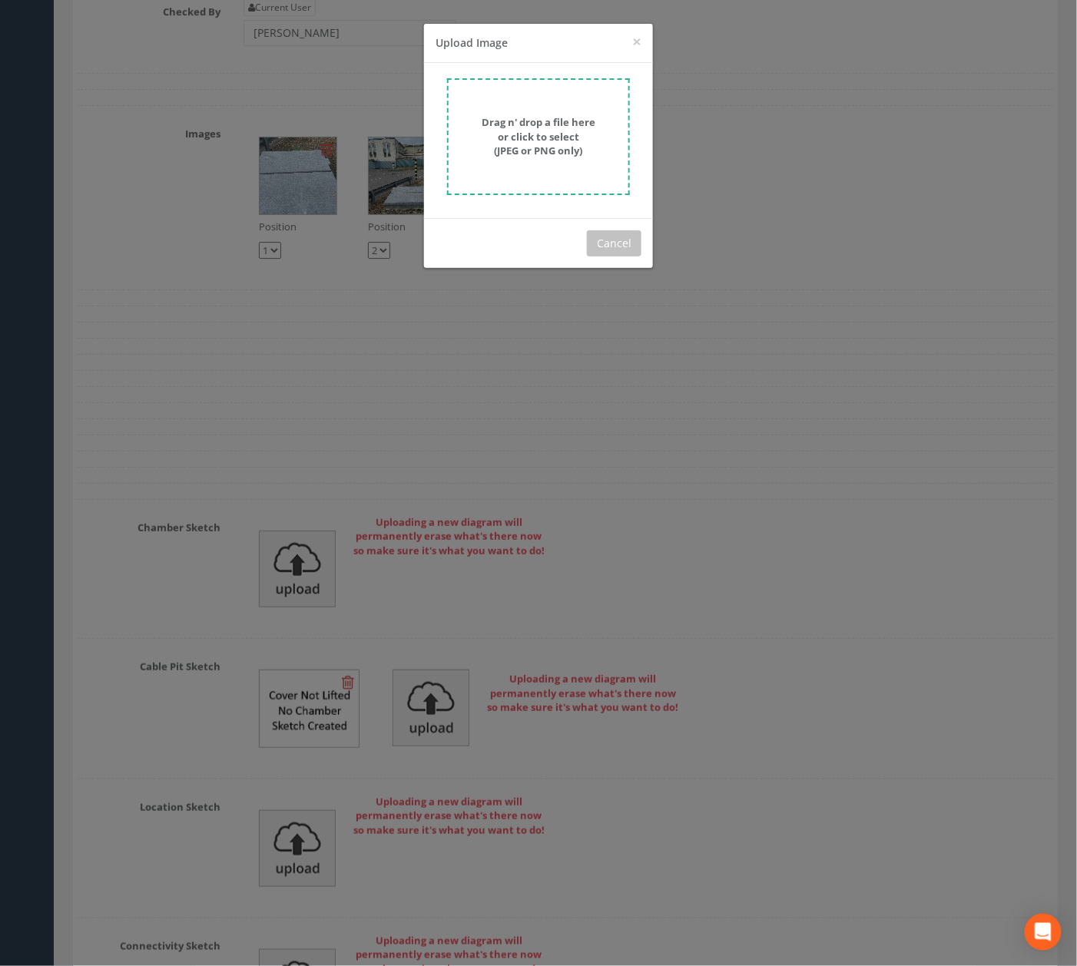
click at [572, 124] on strong "Drag n' drop a file here or click to select (JPEG or PNG only)" at bounding box center [539, 136] width 114 height 42
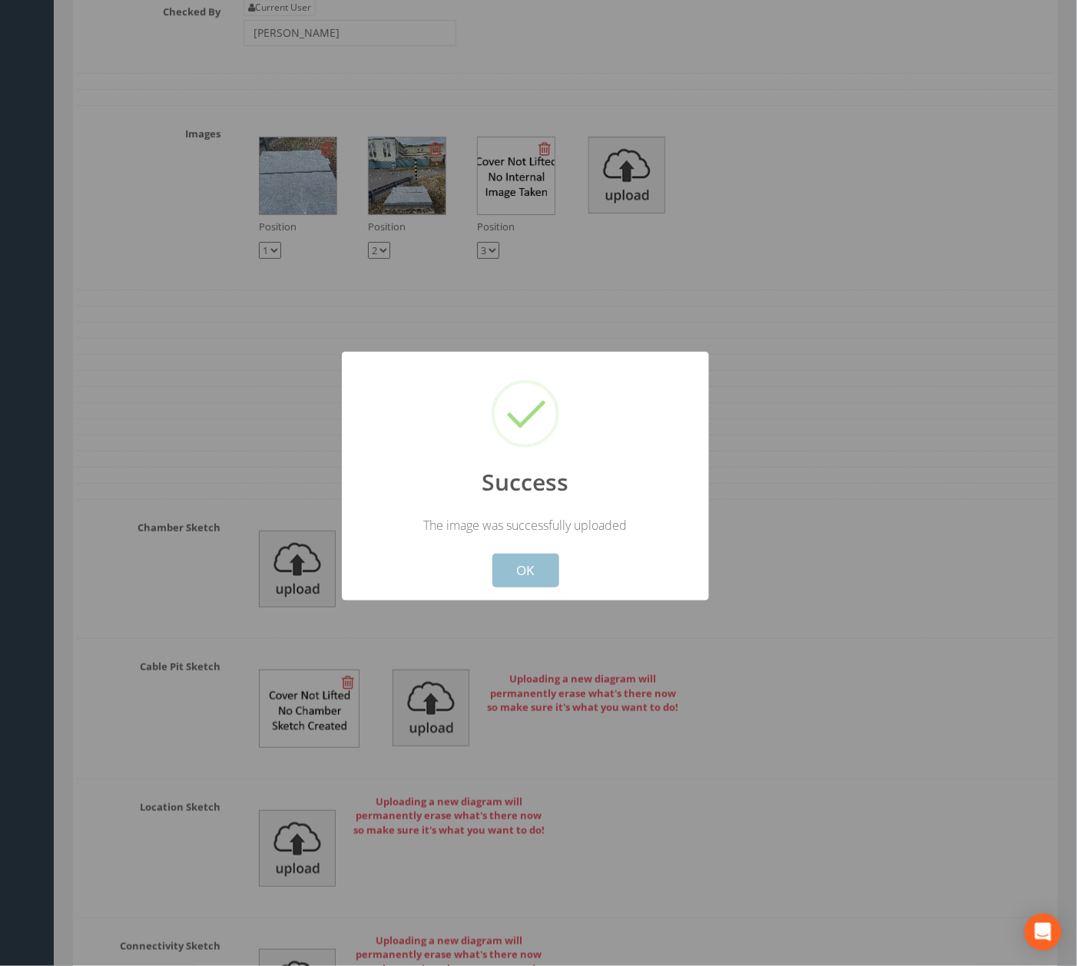
click at [535, 587] on button "OK" at bounding box center [525, 571] width 67 height 34
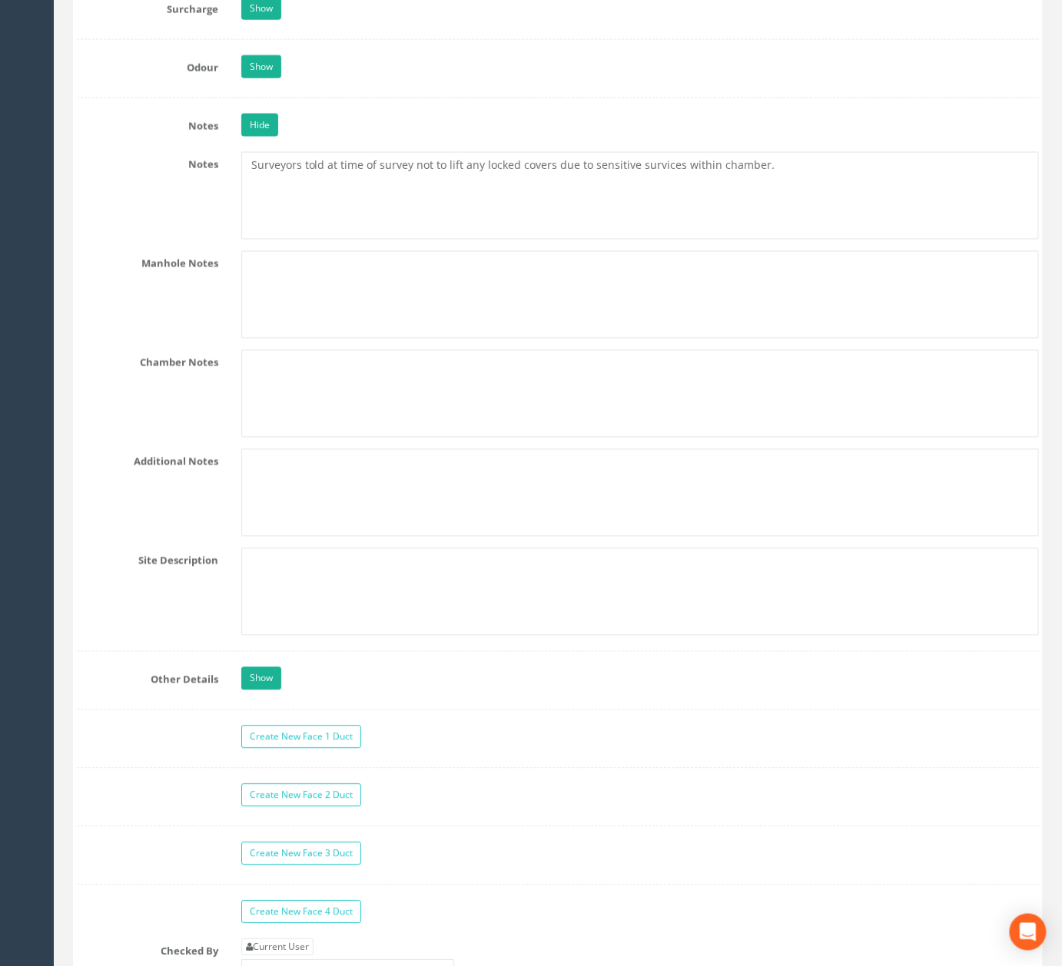
scroll to position [3740, 0]
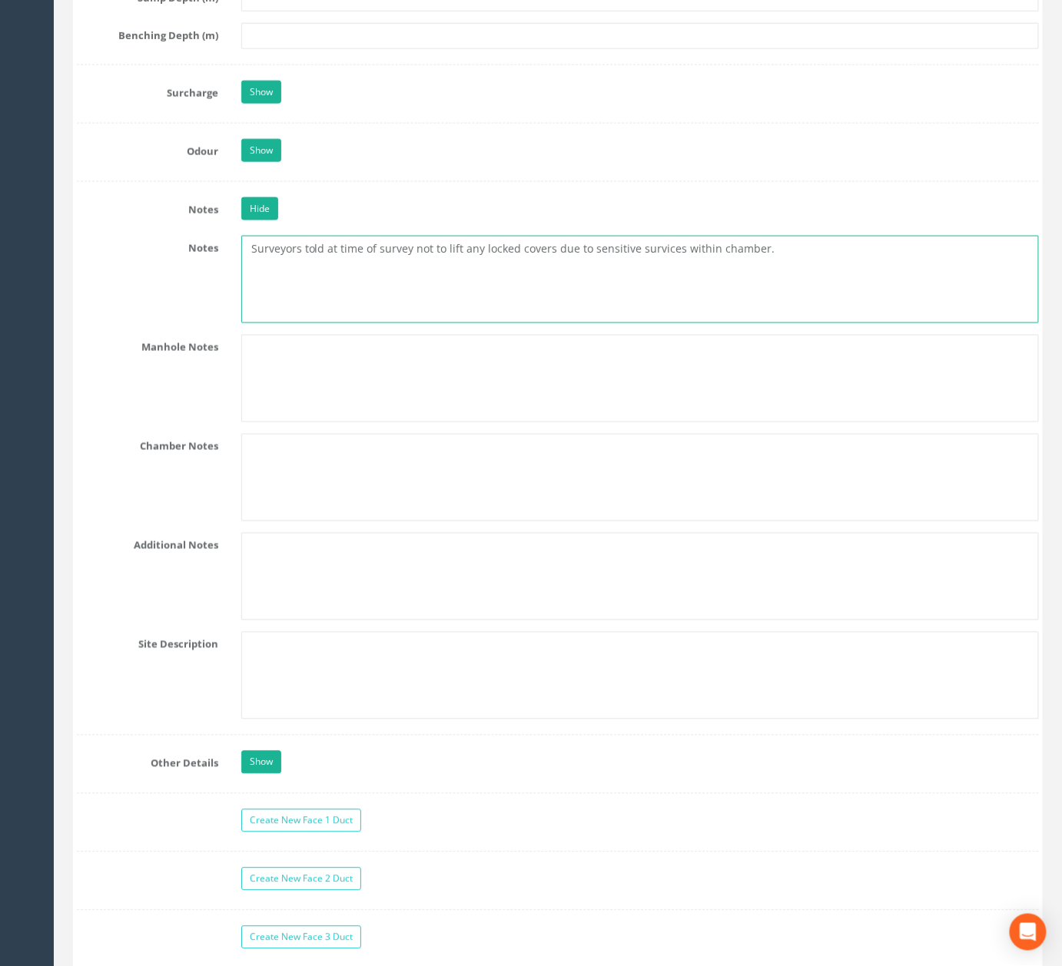
click at [640, 296] on textarea "Surveyors told at time of survey not to lift any locked covers due to sensitive…" at bounding box center [639, 280] width 797 height 88
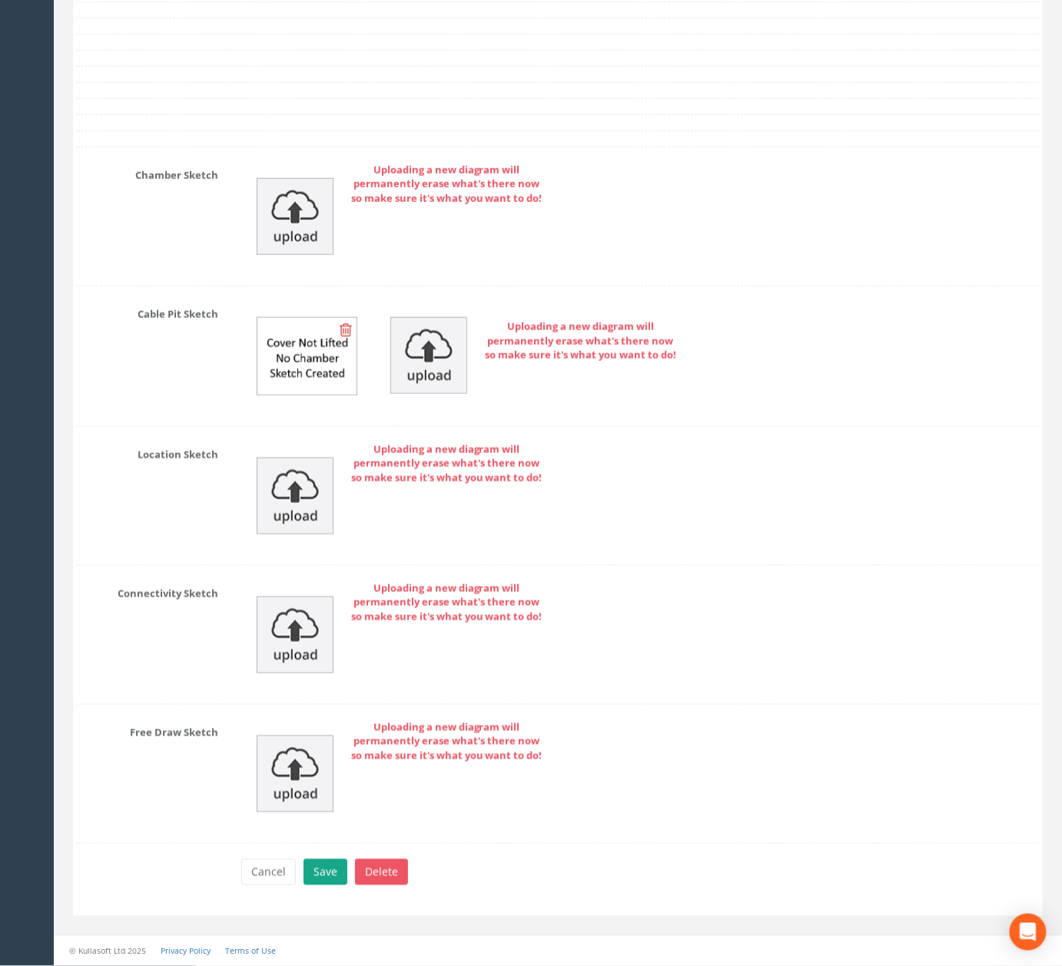
type textarea "Surveyors told at time of survey not to lift any locked covers due to sensitive…"
click at [310, 885] on button "Save" at bounding box center [325, 873] width 44 height 26
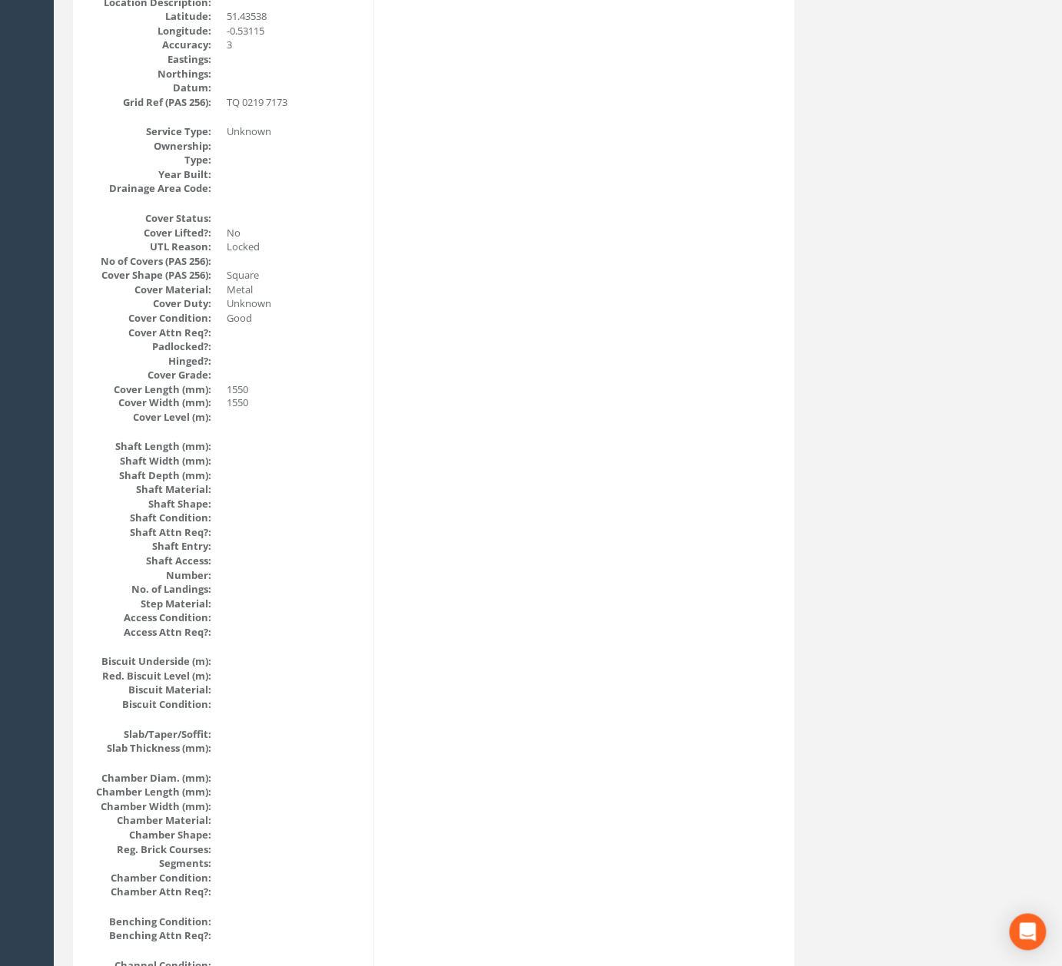
scroll to position [0, 0]
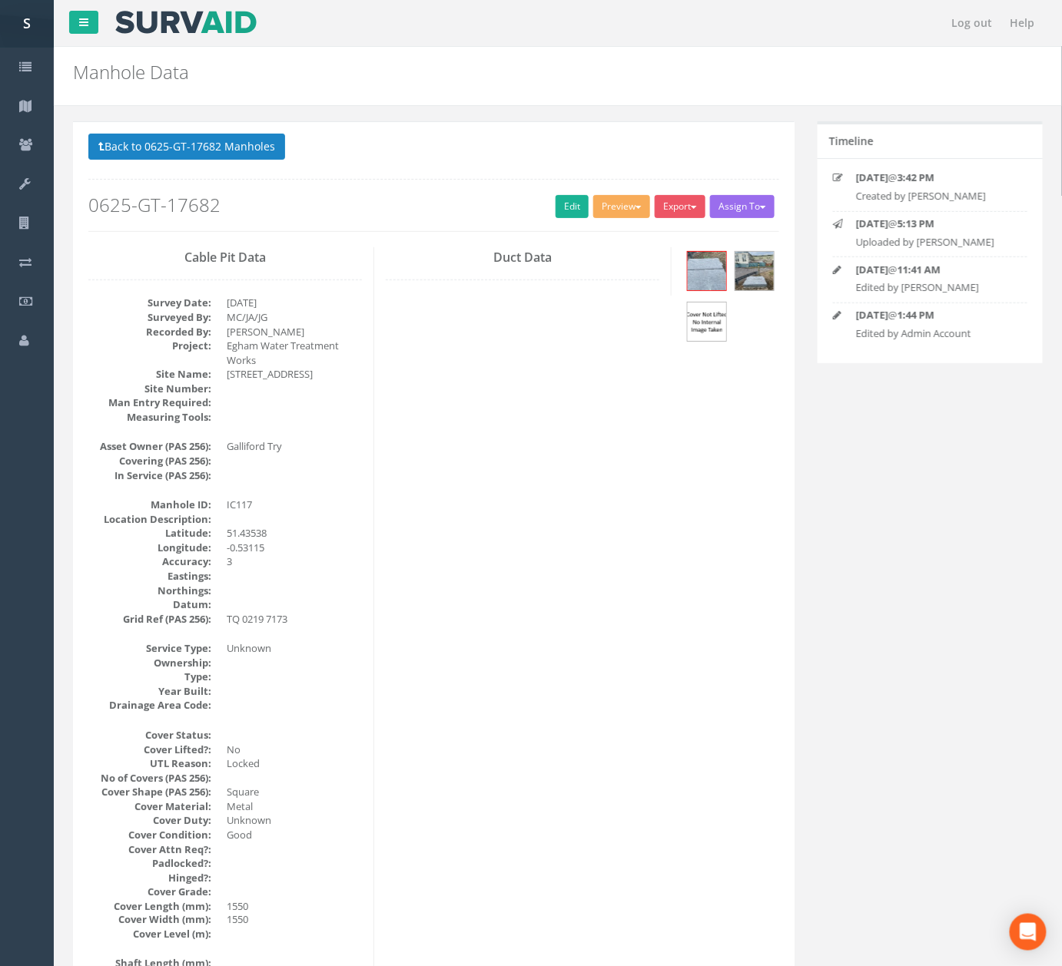
click at [216, 166] on div "Back to 0625-GT-17682 Manholes Back to Map Assign To No Companies Added Export …" at bounding box center [433, 183] width 691 height 98
click at [212, 164] on p "Back to 0625-GT-17682 Manholes Back to Map" at bounding box center [433, 149] width 691 height 30
click at [219, 151] on button "Back to 0625-GT-17682 Manholes" at bounding box center [186, 147] width 197 height 26
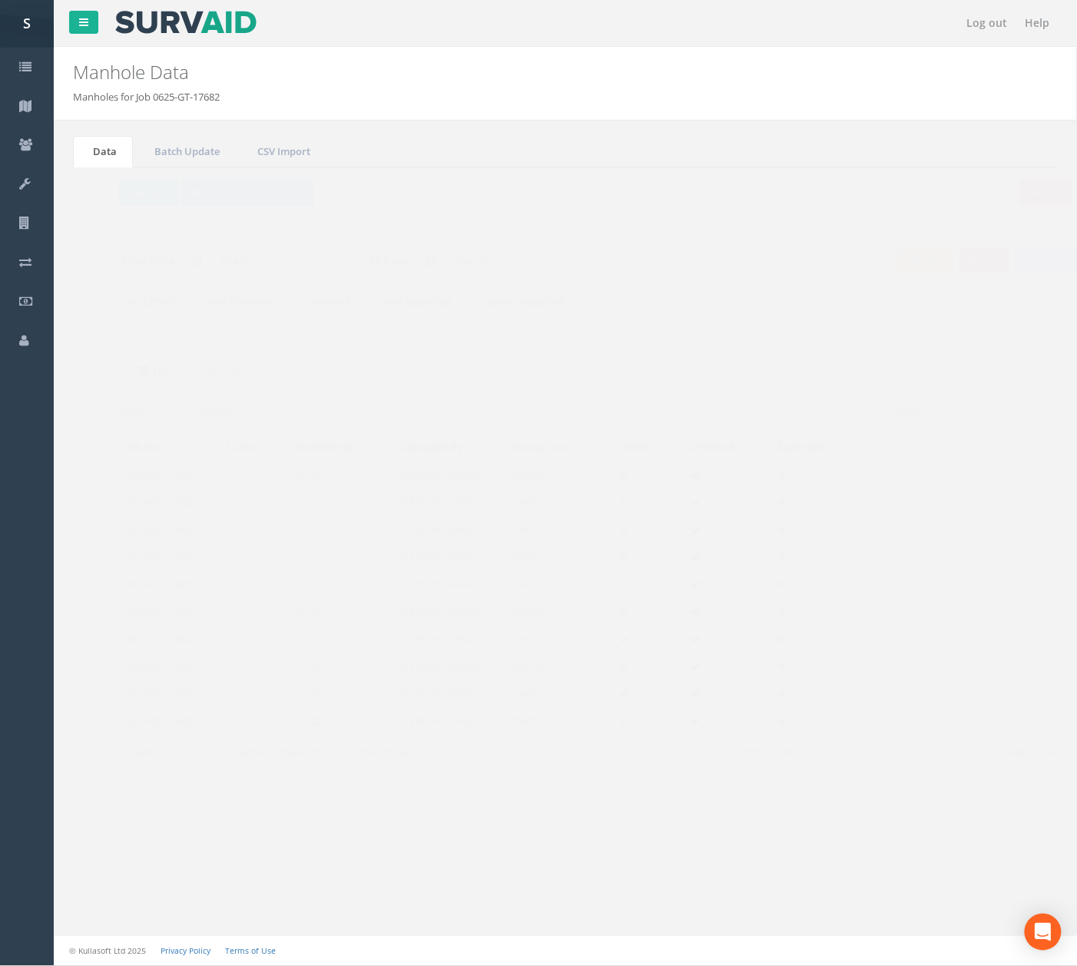
click at [326, 625] on td "IC118" at bounding box center [312, 612] width 104 height 28
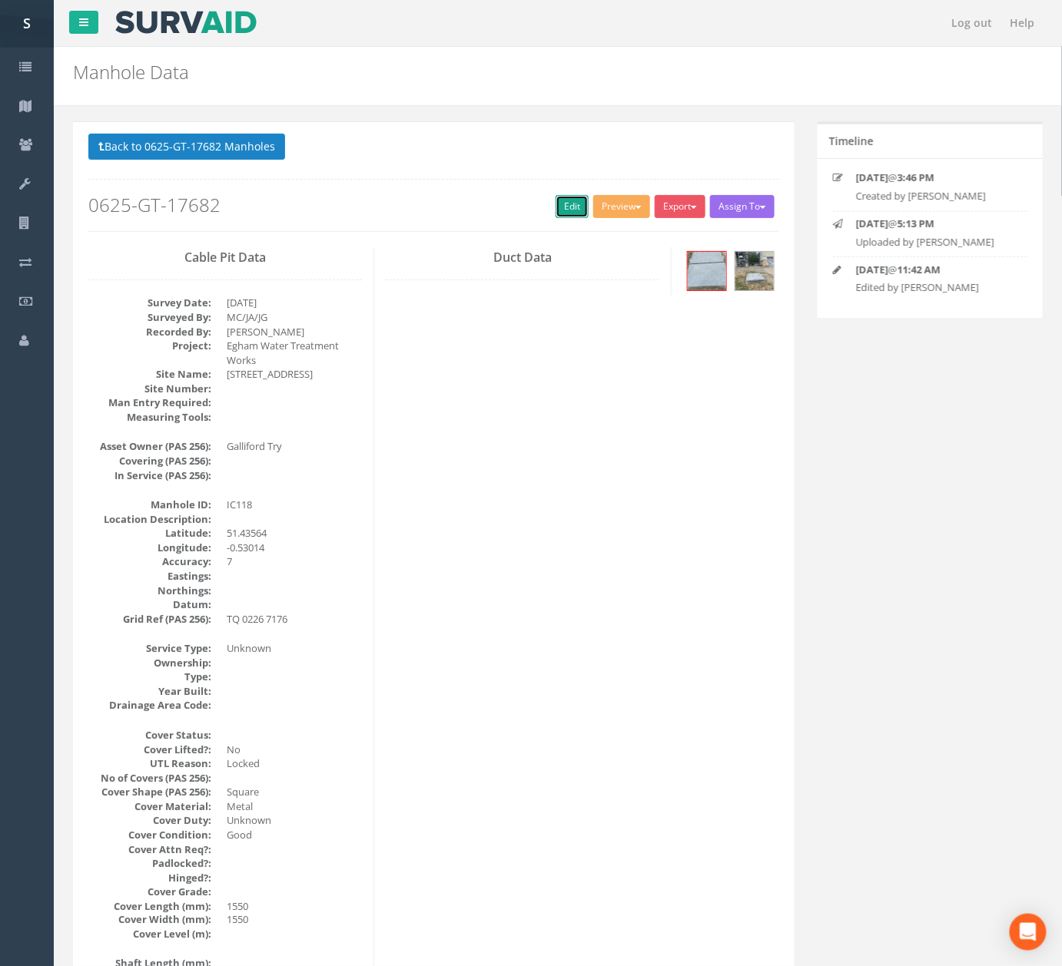
drag, startPoint x: 548, startPoint y: 203, endPoint x: 566, endPoint y: 189, distance: 22.4
click at [555, 203] on link "Edit" at bounding box center [571, 206] width 33 height 23
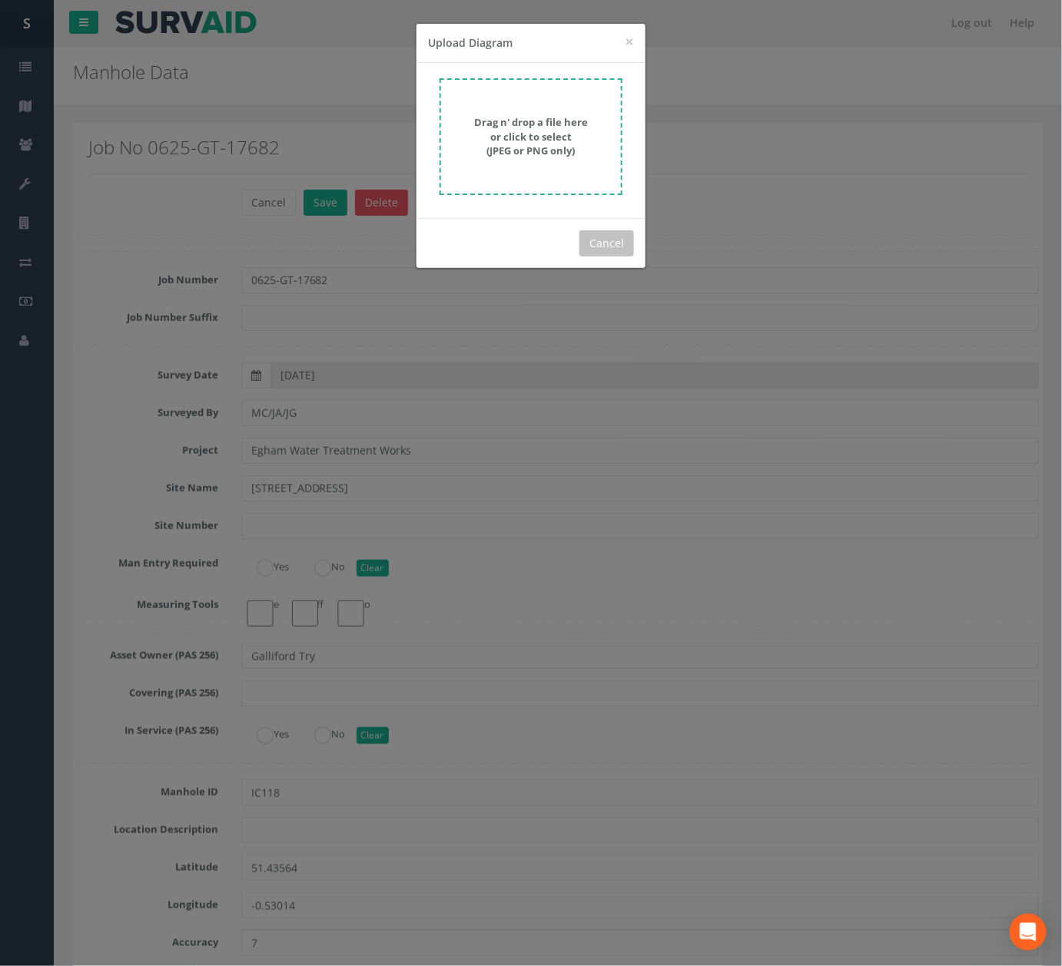
click at [567, 189] on div "× Close Upload Diagram Drag n' drop a file here or click to select (JPEG or PNG…" at bounding box center [531, 146] width 230 height 246
click at [562, 145] on strong "Drag n' drop a file here or click to select (JPEG or PNG only)" at bounding box center [531, 136] width 114 height 42
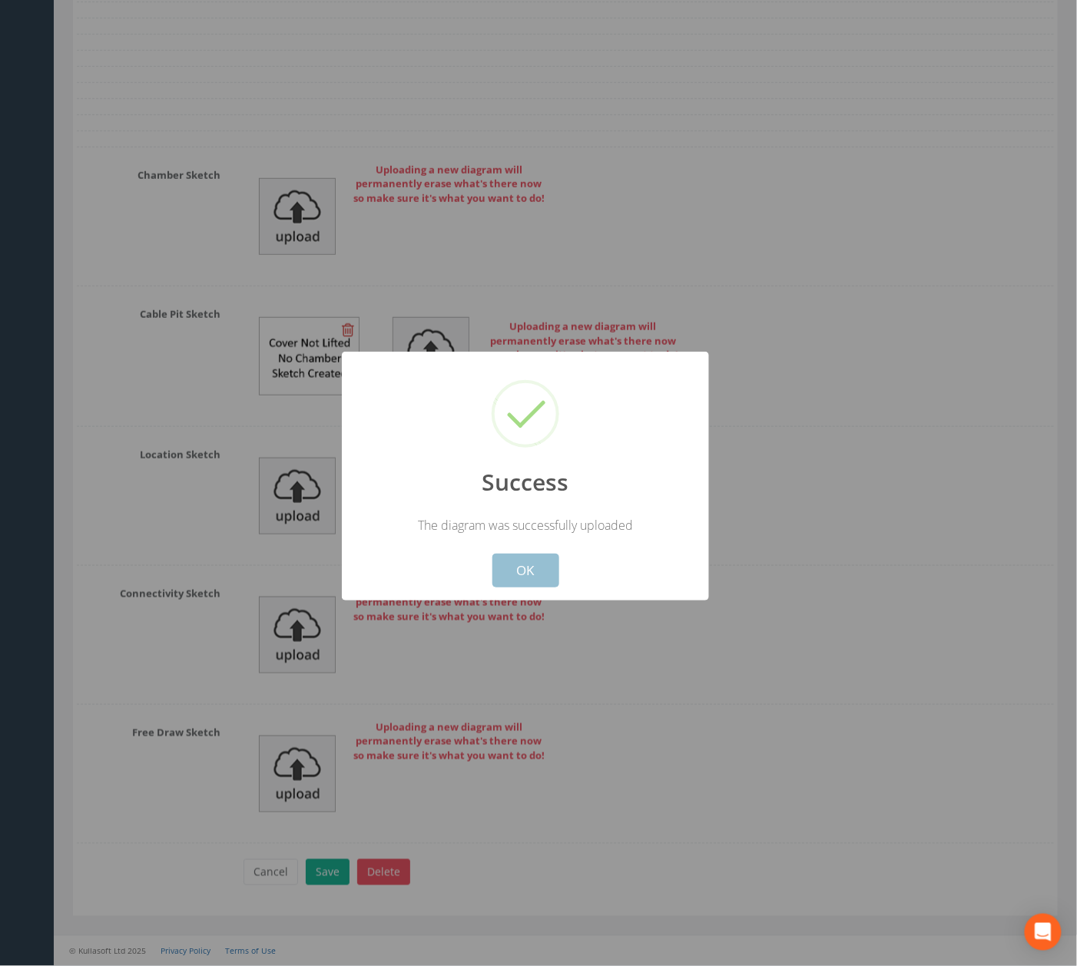
click at [542, 566] on button "OK" at bounding box center [525, 571] width 67 height 34
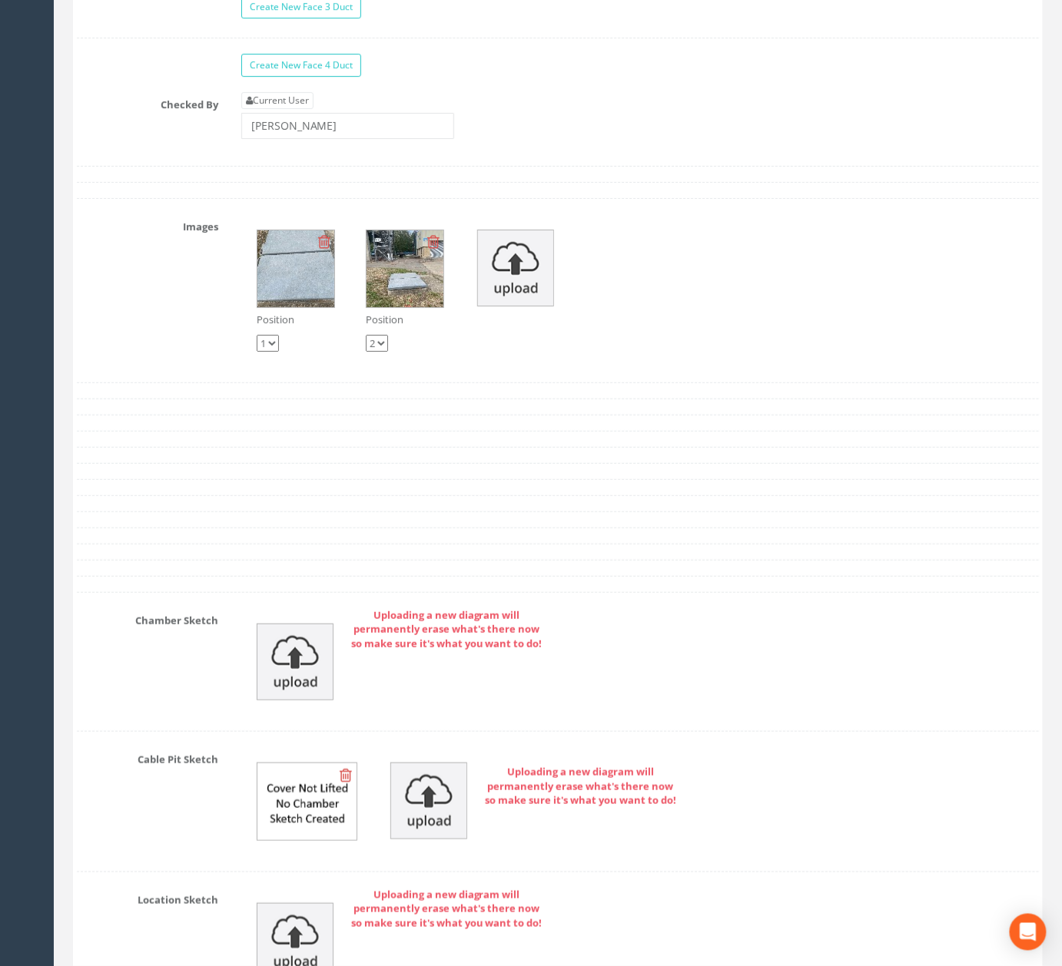
scroll to position [4640, 0]
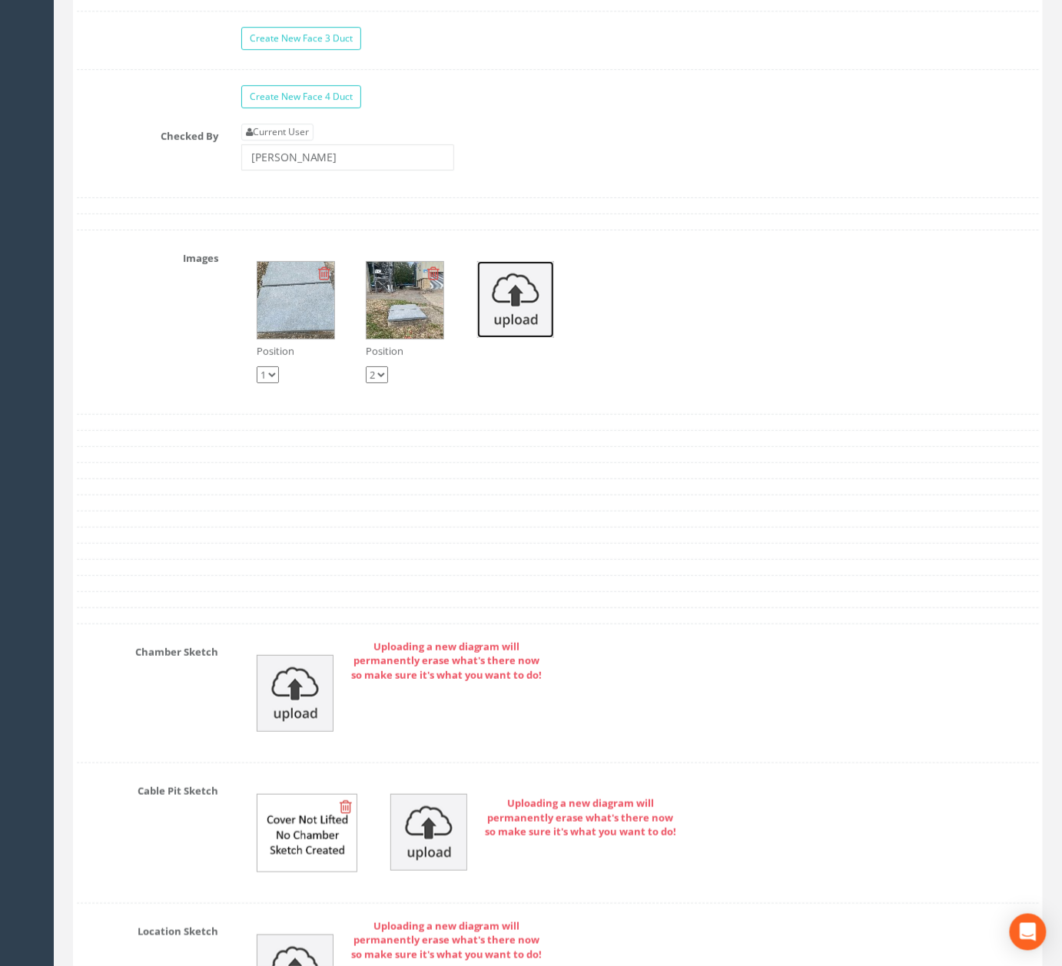
click at [547, 338] on img at bounding box center [515, 299] width 77 height 77
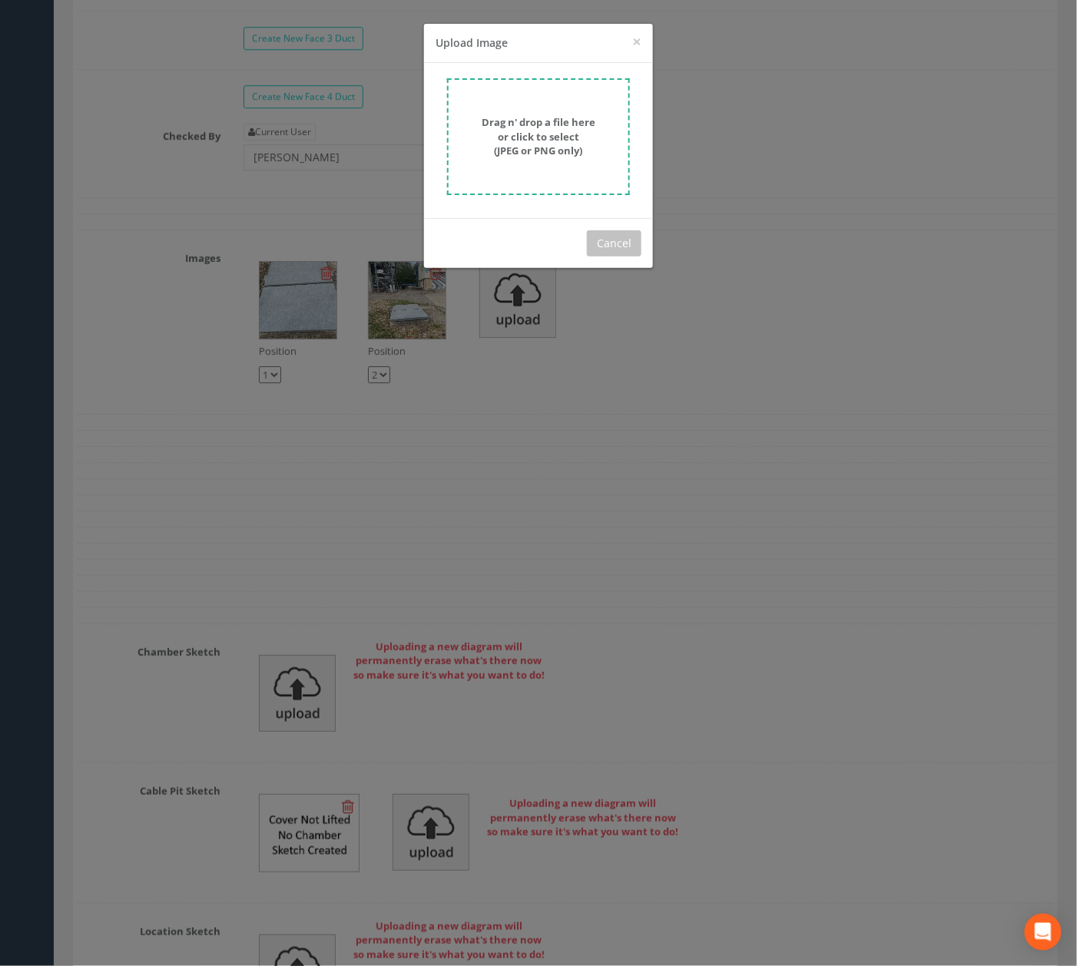
click at [650, 191] on div "Drag n' drop a file here or click to select (JPEG or PNG only)" at bounding box center [538, 140] width 229 height 155
click at [631, 143] on div "Drag n' drop a file here or click to select (JPEG or PNG only)" at bounding box center [538, 140] width 229 height 155
click at [590, 147] on div "Drag n' drop a file here or click to select (JPEG or PNG only)" at bounding box center [538, 136] width 149 height 43
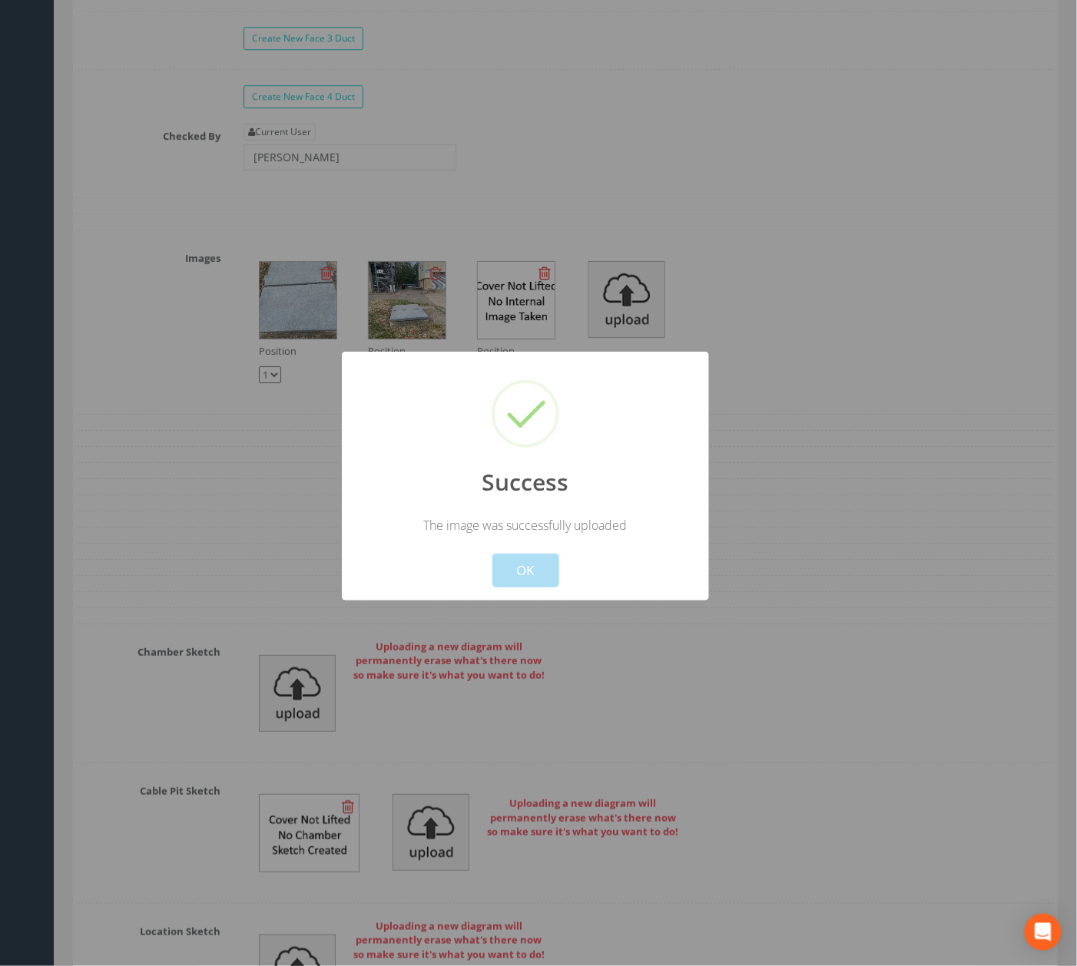
click at [548, 542] on div "Cancel OK" at bounding box center [525, 561] width 341 height 54
click at [535, 582] on button "OK" at bounding box center [525, 571] width 67 height 34
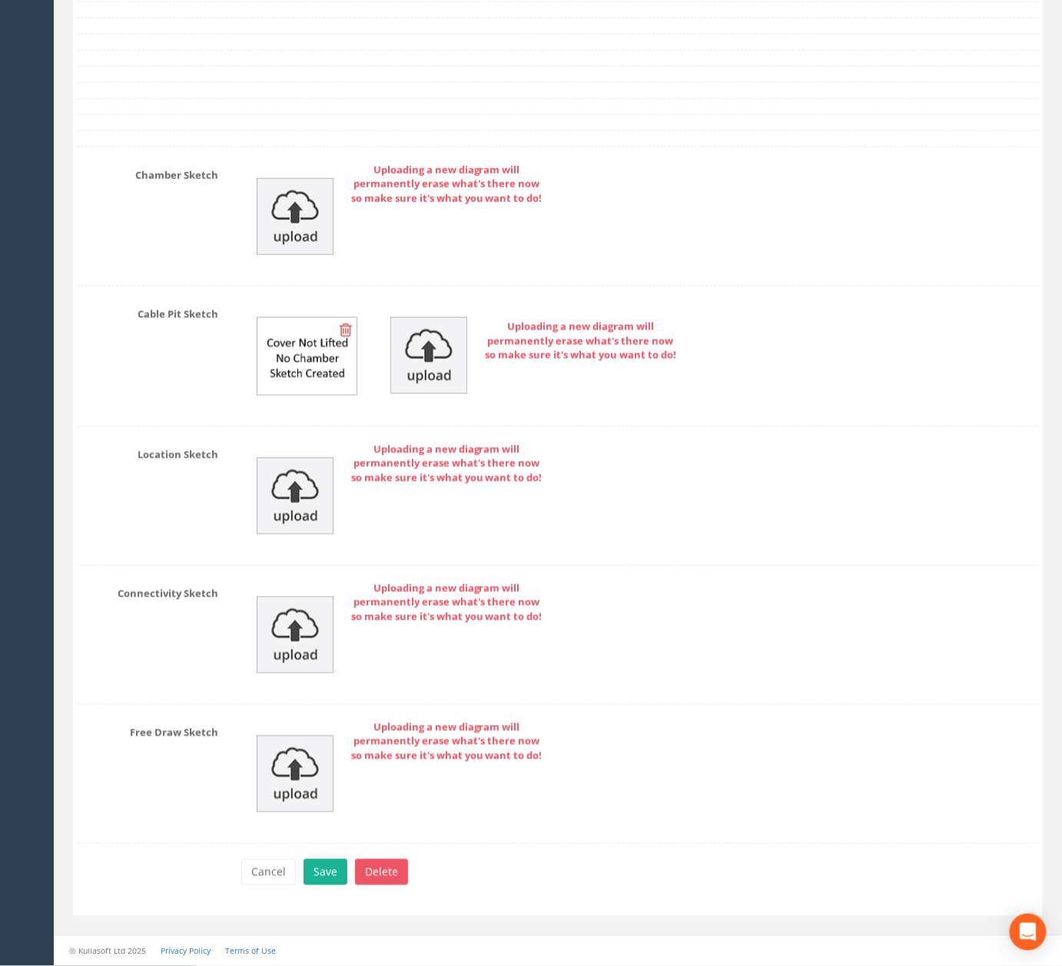
scroll to position [5176, 0]
click at [323, 885] on button "Save" at bounding box center [325, 873] width 44 height 26
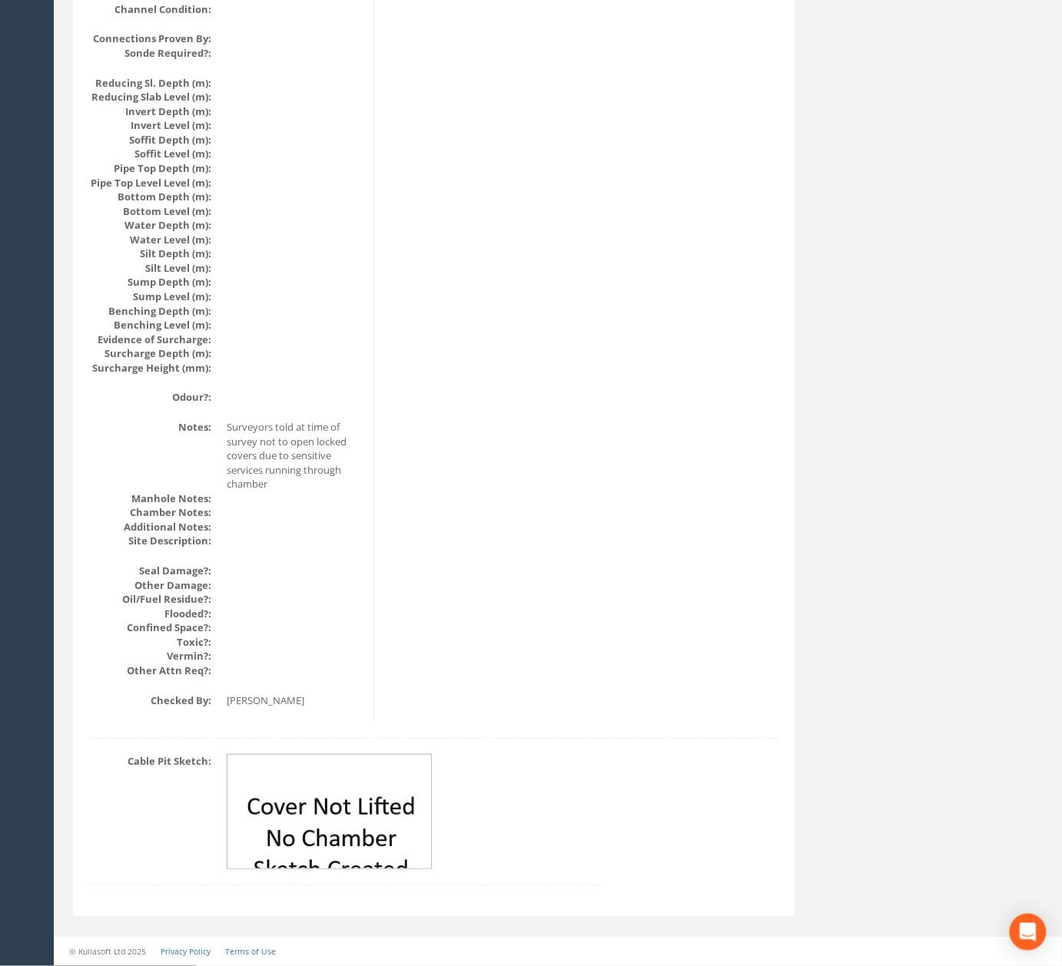
scroll to position [0, 0]
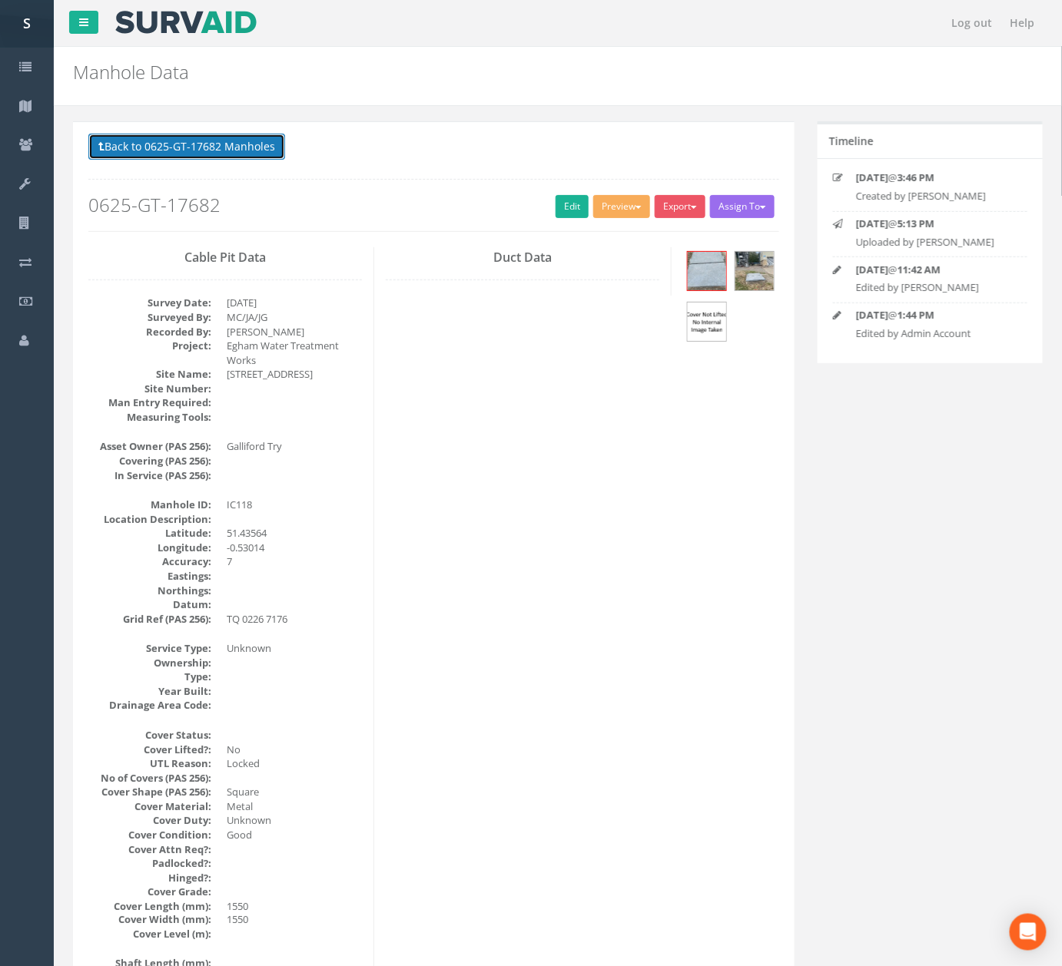
click at [228, 149] on button "Back to 0625-GT-17682 Manholes" at bounding box center [186, 147] width 197 height 26
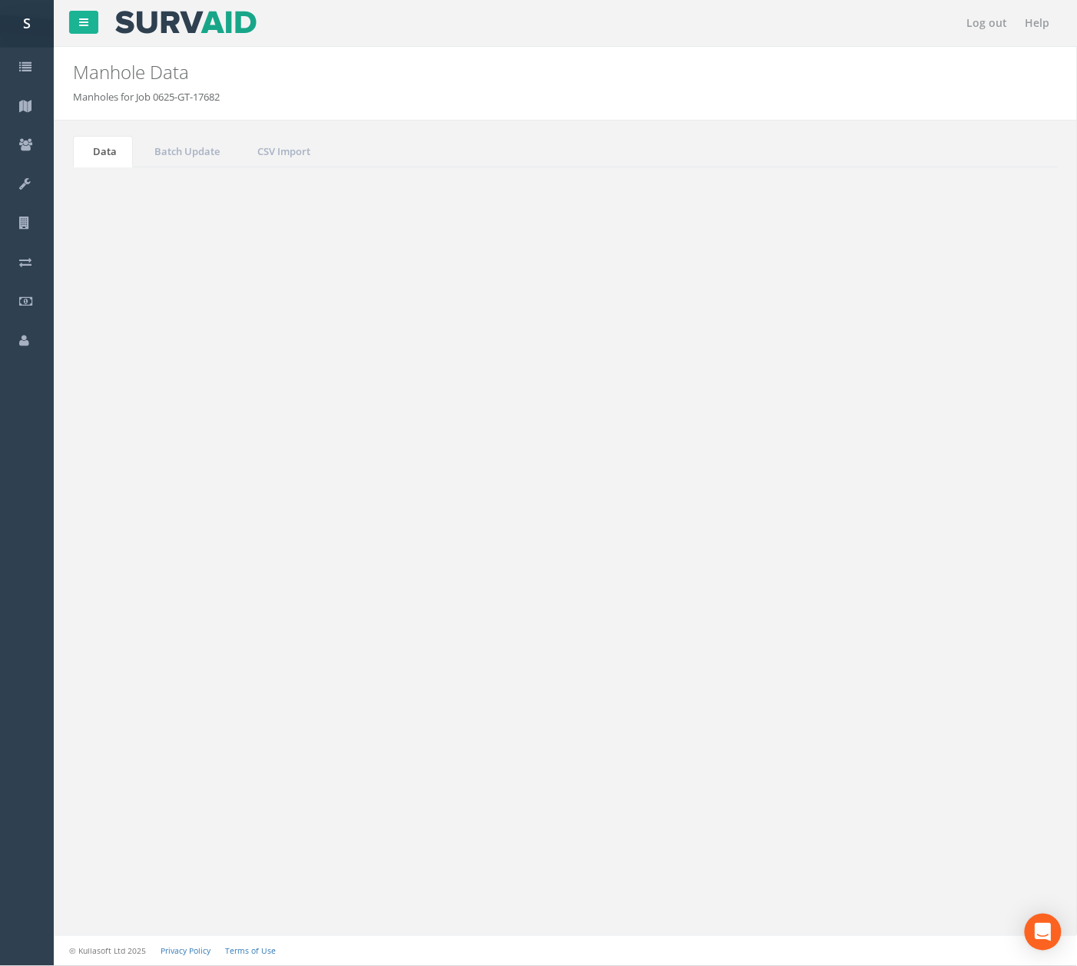
drag, startPoint x: 313, startPoint y: 644, endPoint x: 330, endPoint y: 619, distance: 29.4
click at [313, 644] on td "IC119" at bounding box center [312, 639] width 104 height 28
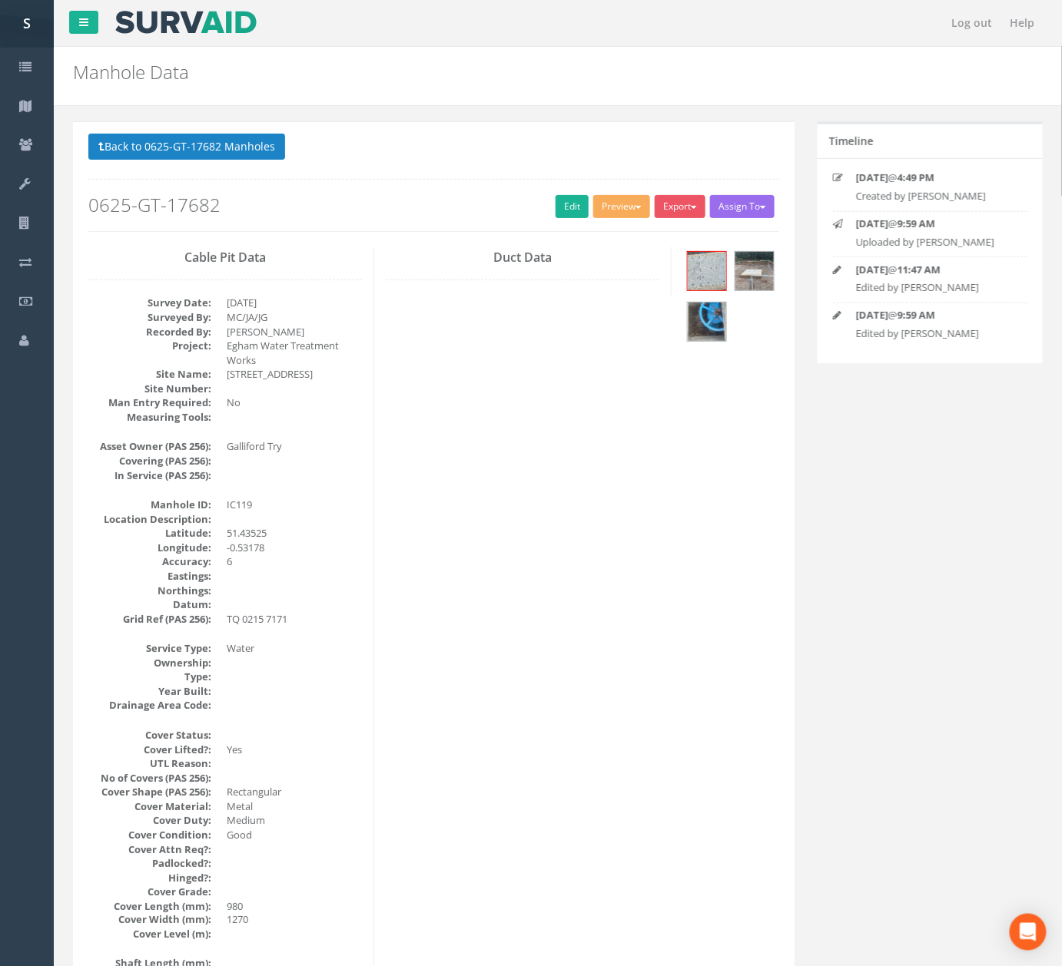
click at [560, 221] on div "Back to 0625-GT-17682 Manholes Back to Map Assign To No Companies Added Export …" at bounding box center [433, 183] width 691 height 98
click at [558, 214] on link "Edit" at bounding box center [571, 206] width 33 height 23
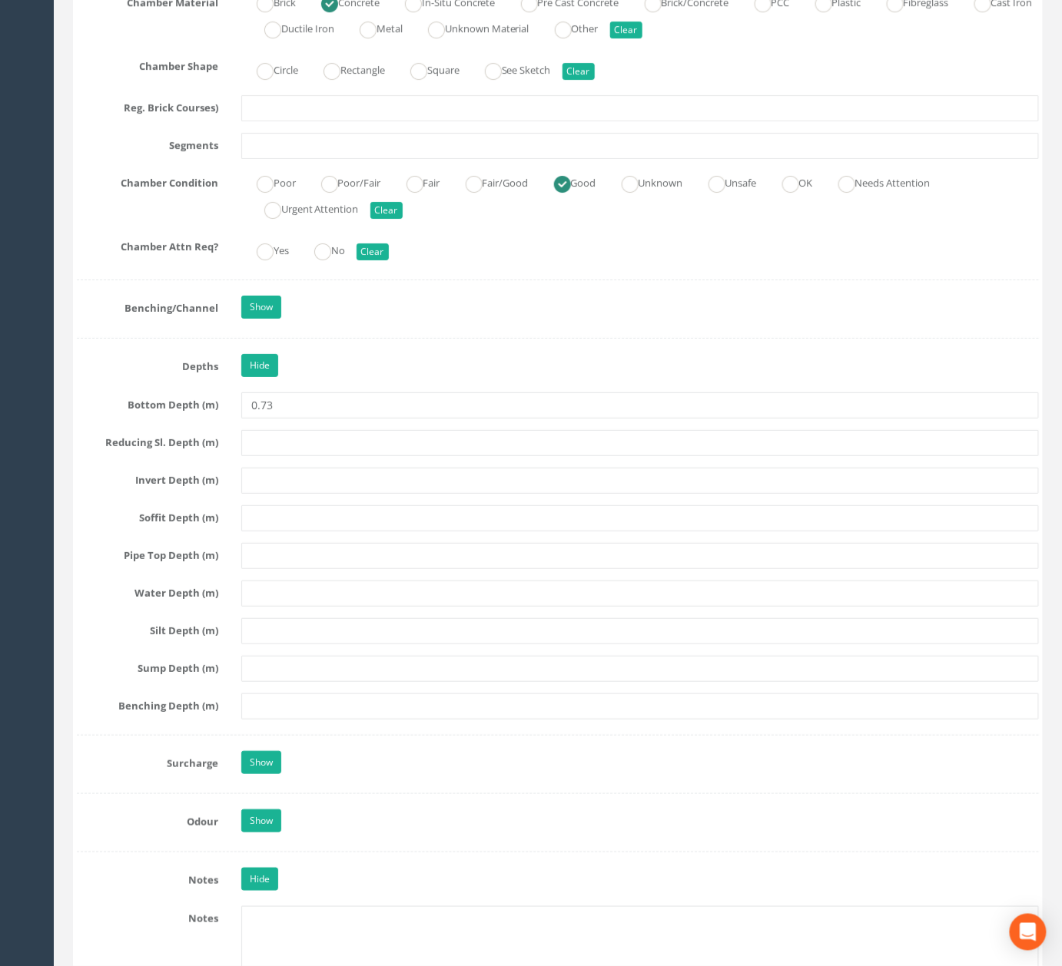
scroll to position [2821, 0]
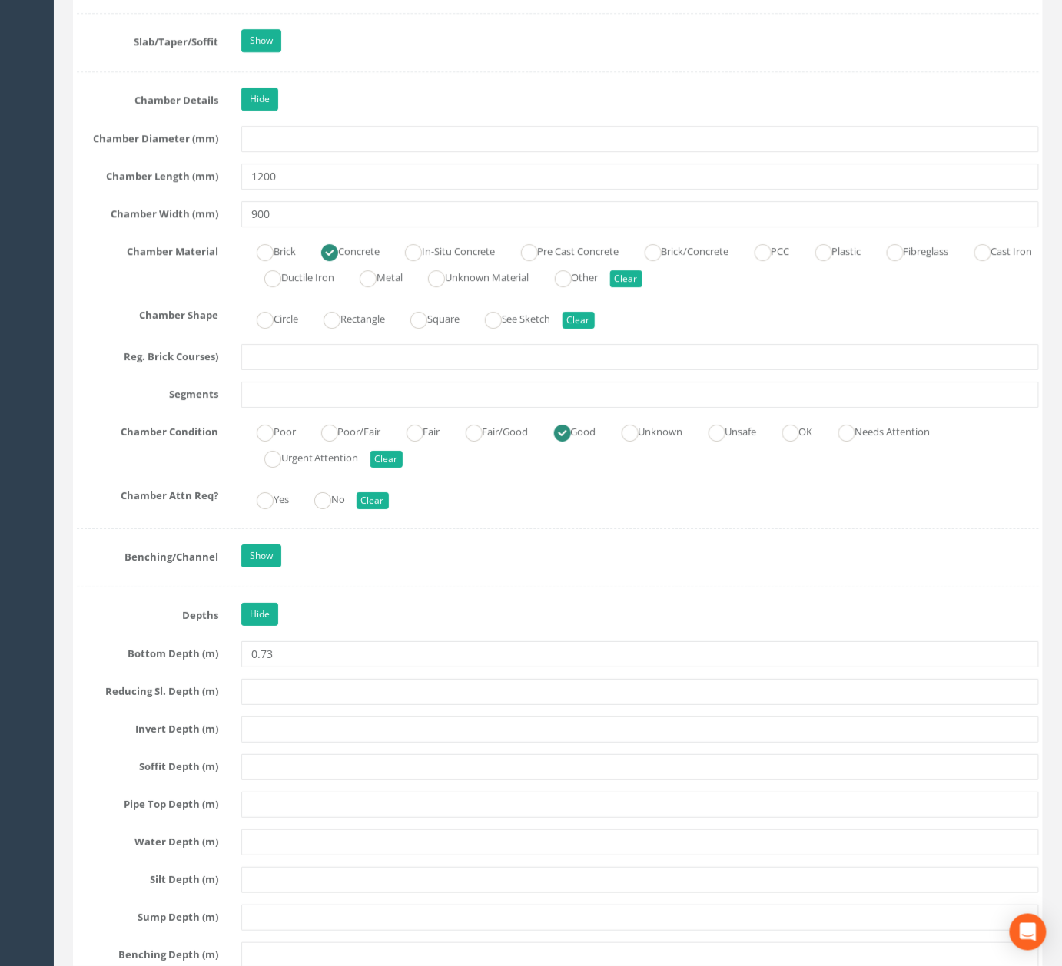
click at [360, 329] on label "Rectangle" at bounding box center [346, 318] width 77 height 22
radio input "true"
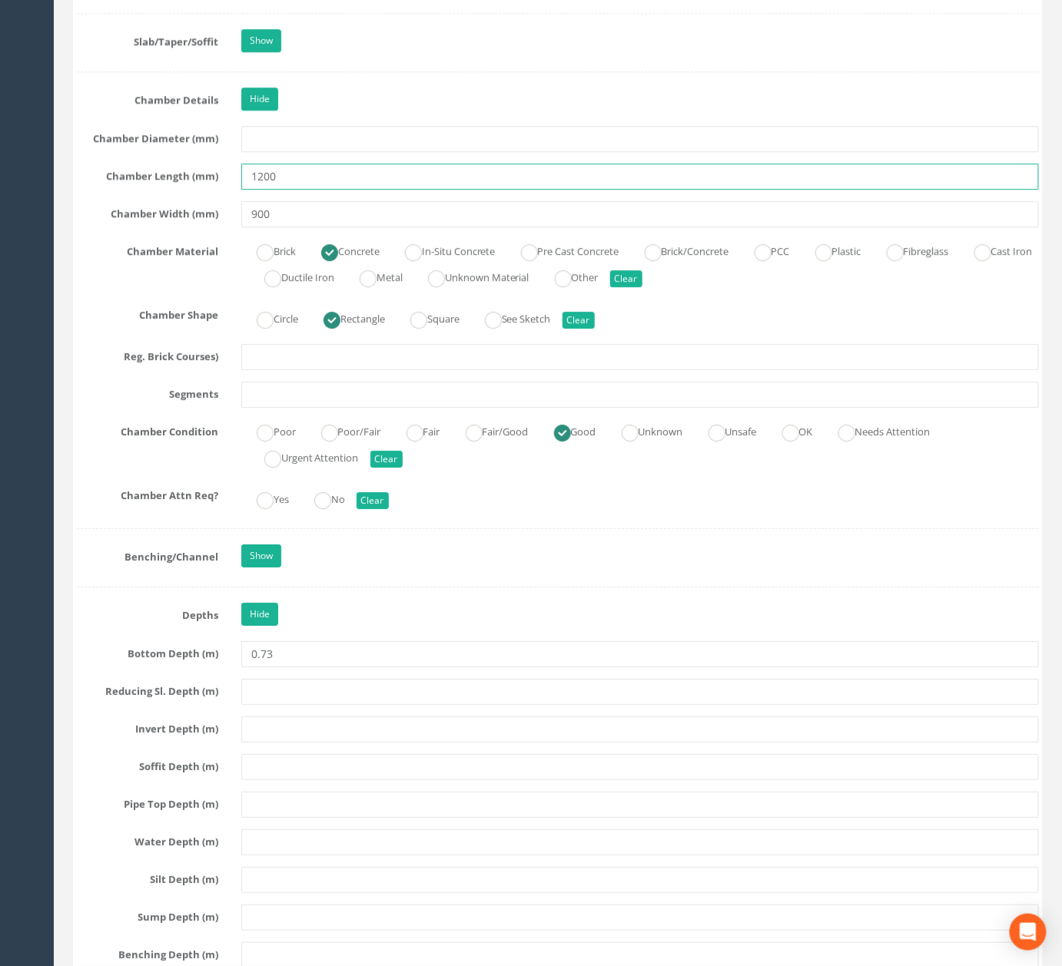
click at [396, 190] on input "1200" at bounding box center [639, 177] width 797 height 26
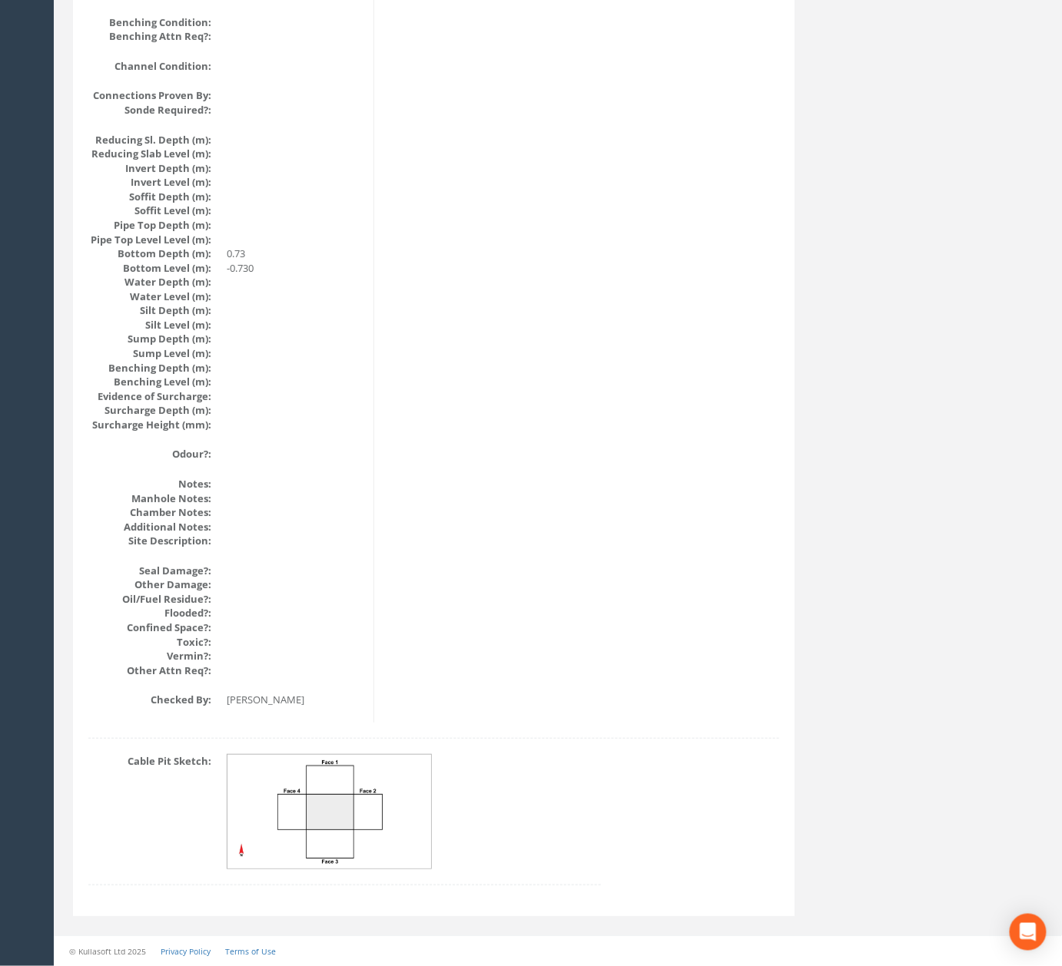
scroll to position [1433, 0]
drag, startPoint x: 581, startPoint y: 677, endPoint x: 558, endPoint y: 495, distance: 182.8
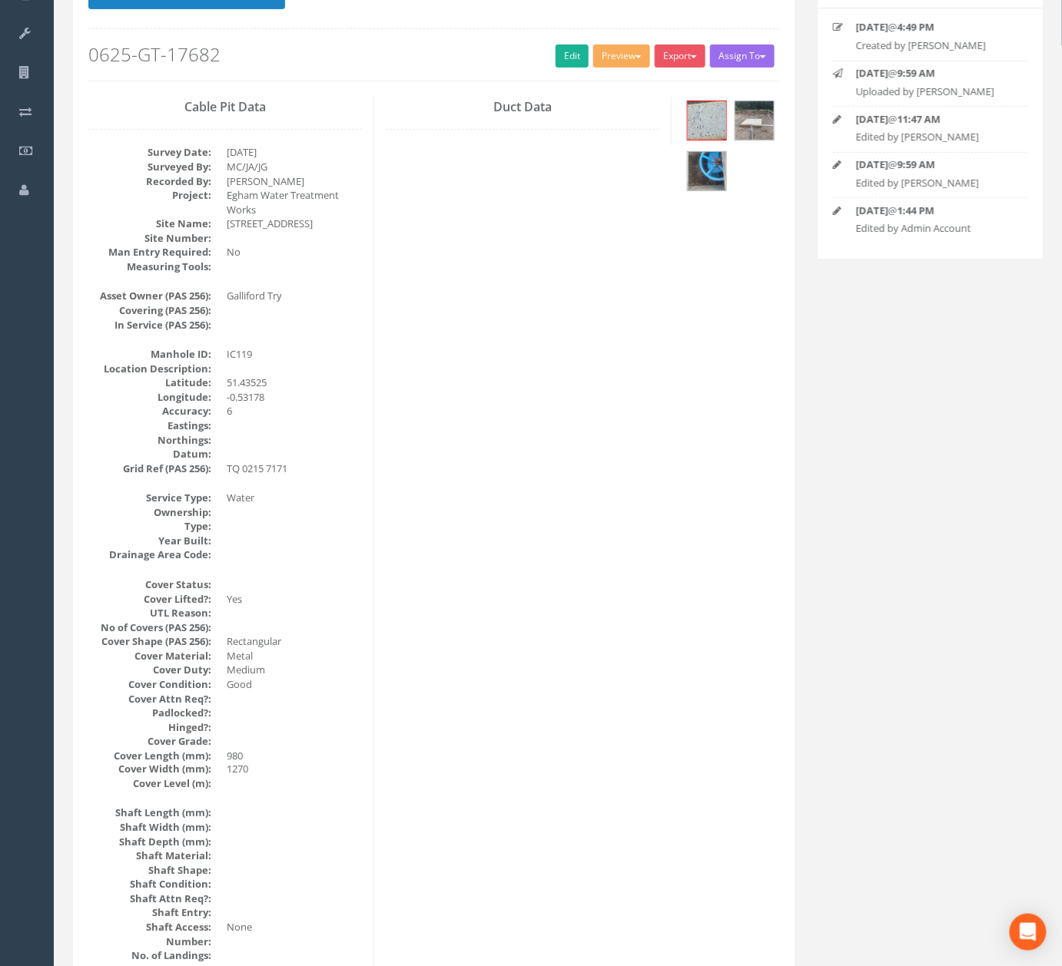
scroll to position [0, 0]
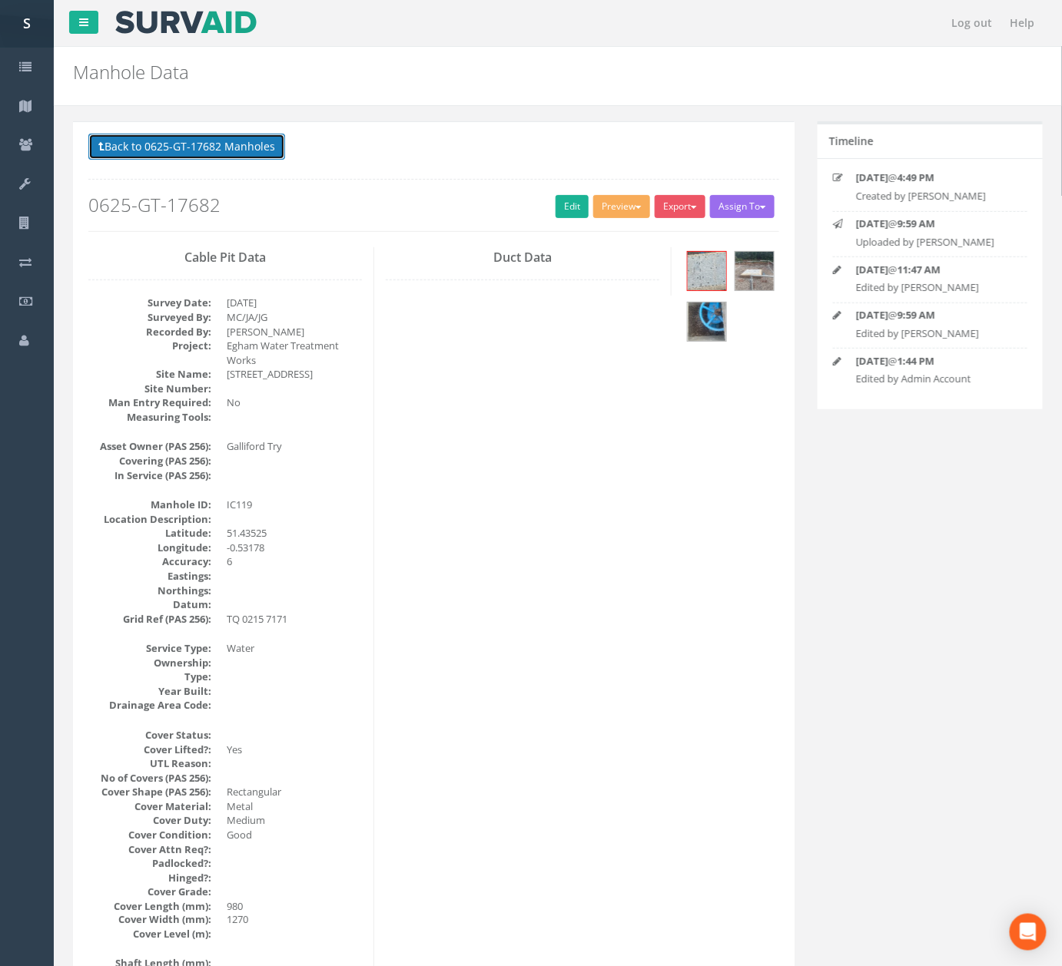
click at [223, 148] on button "Back to 0625-GT-17682 Manholes" at bounding box center [186, 147] width 197 height 26
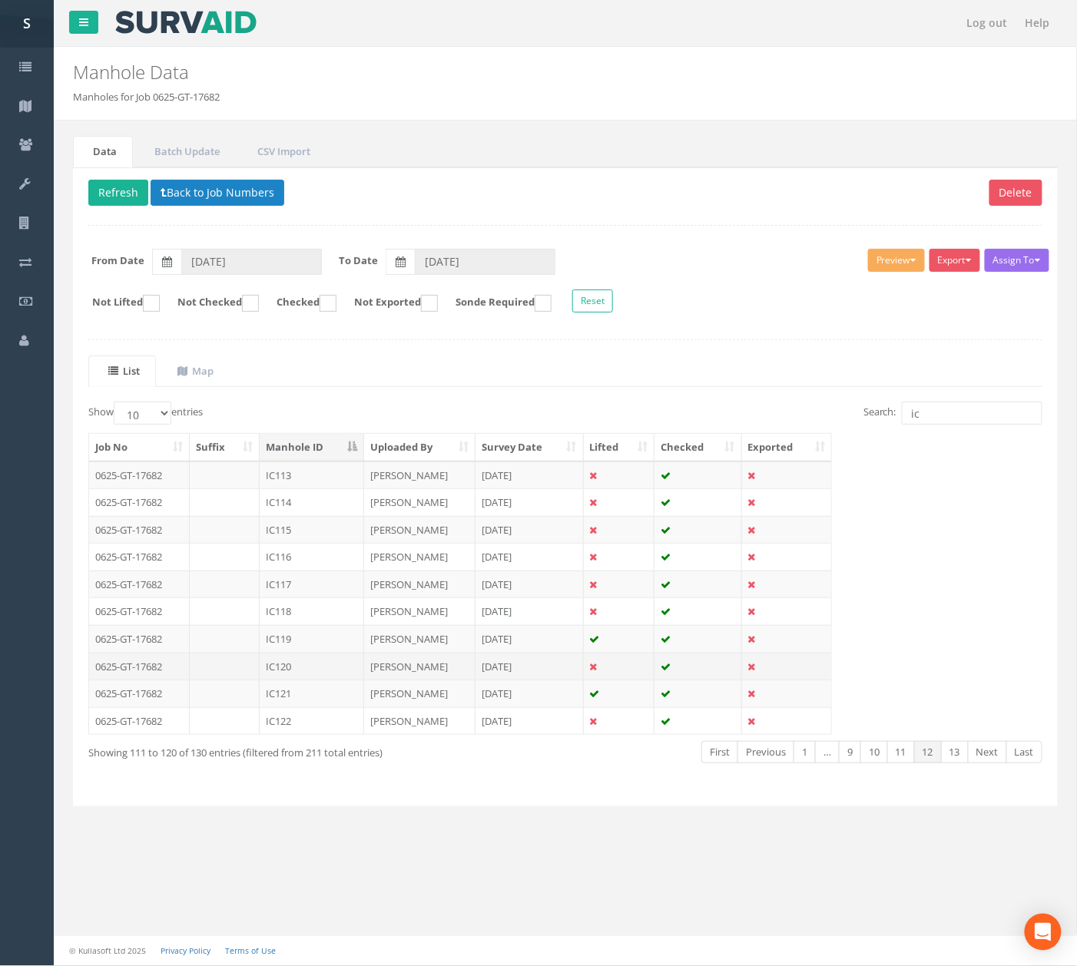
click at [336, 676] on td "IC120" at bounding box center [312, 667] width 104 height 28
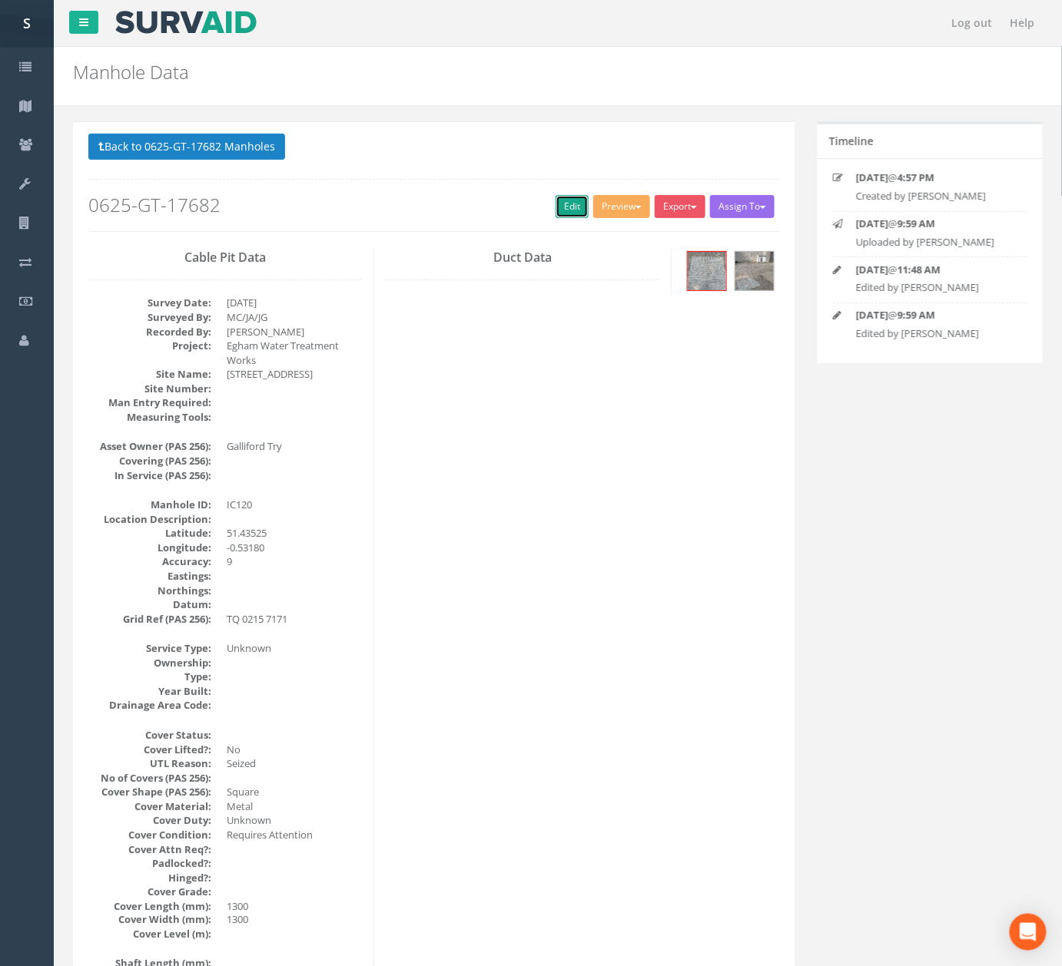
click at [570, 210] on link "Edit" at bounding box center [571, 206] width 33 height 23
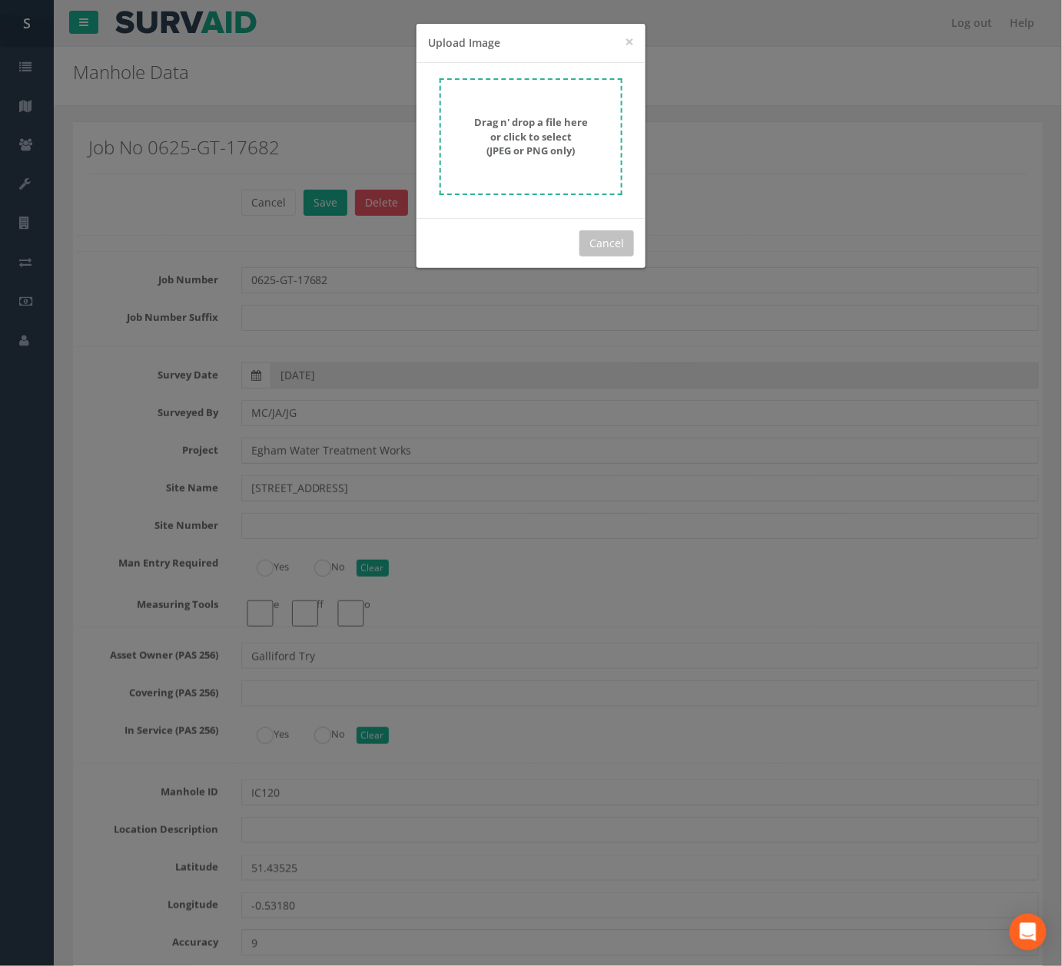
click at [552, 148] on strong "Drag n' drop a file here or click to select (JPEG or PNG only)" at bounding box center [531, 136] width 114 height 42
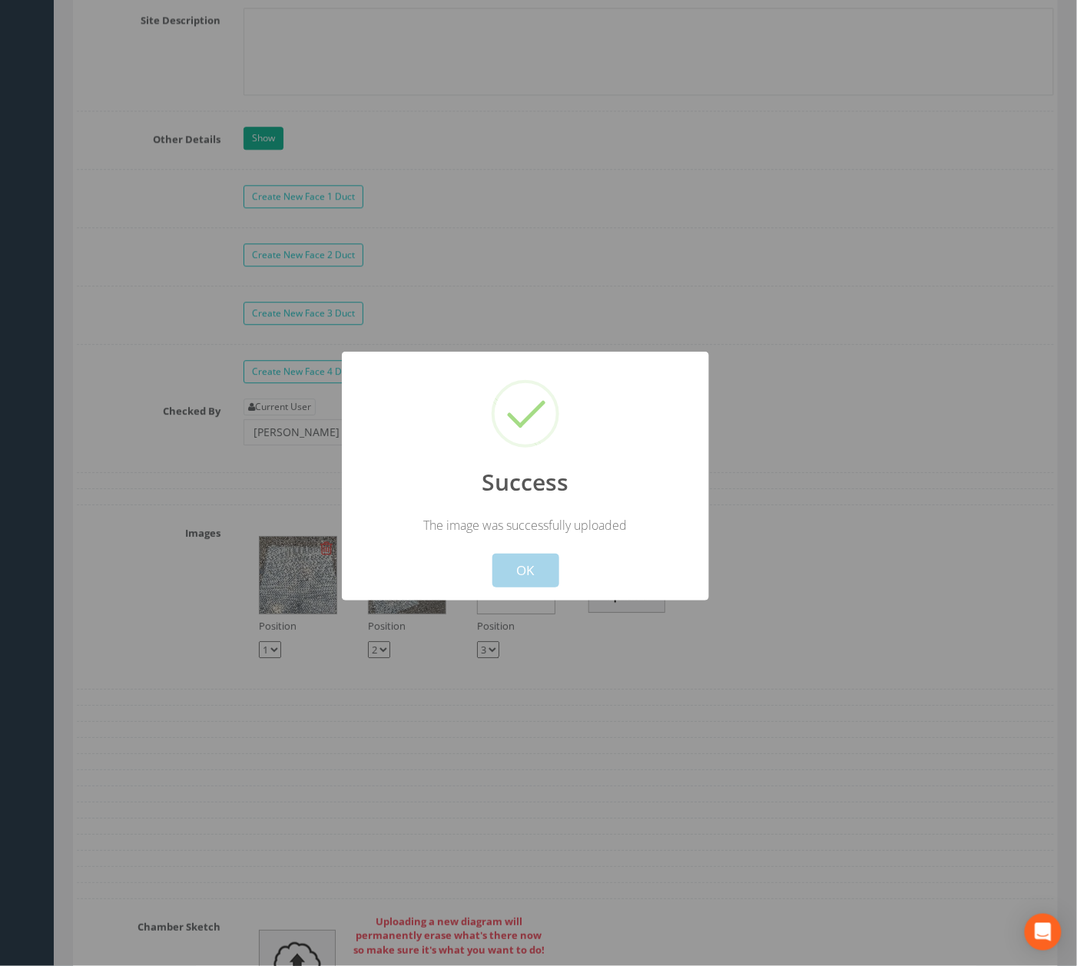
click at [545, 565] on button "OK" at bounding box center [525, 571] width 67 height 34
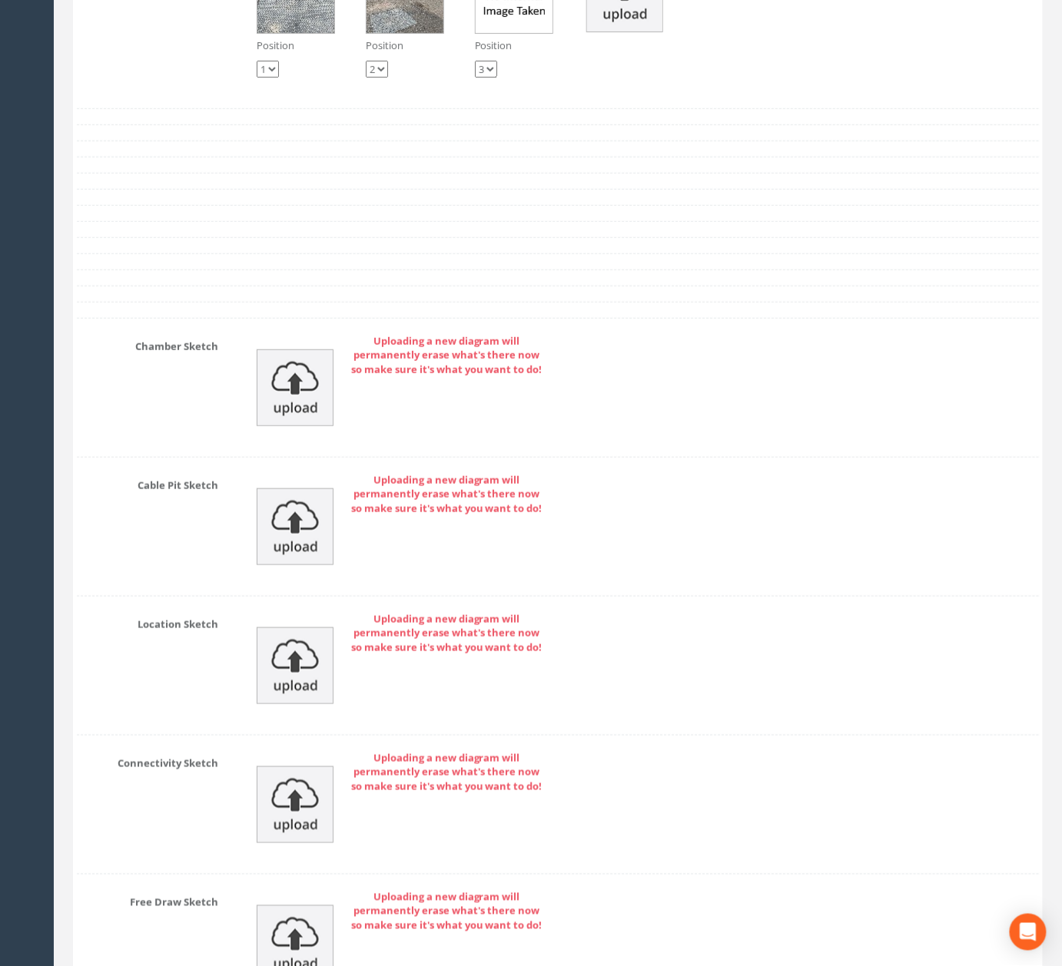
scroll to position [5082, 0]
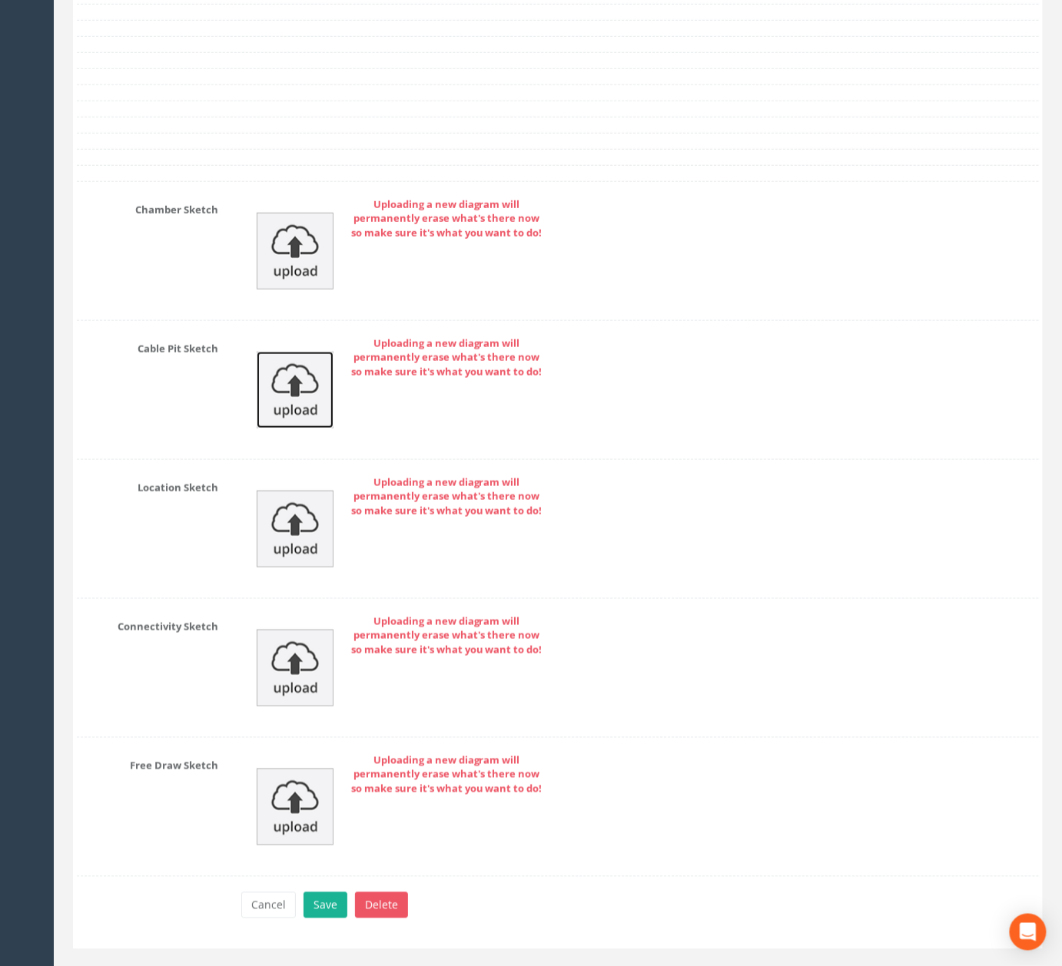
click at [295, 424] on img at bounding box center [295, 390] width 77 height 77
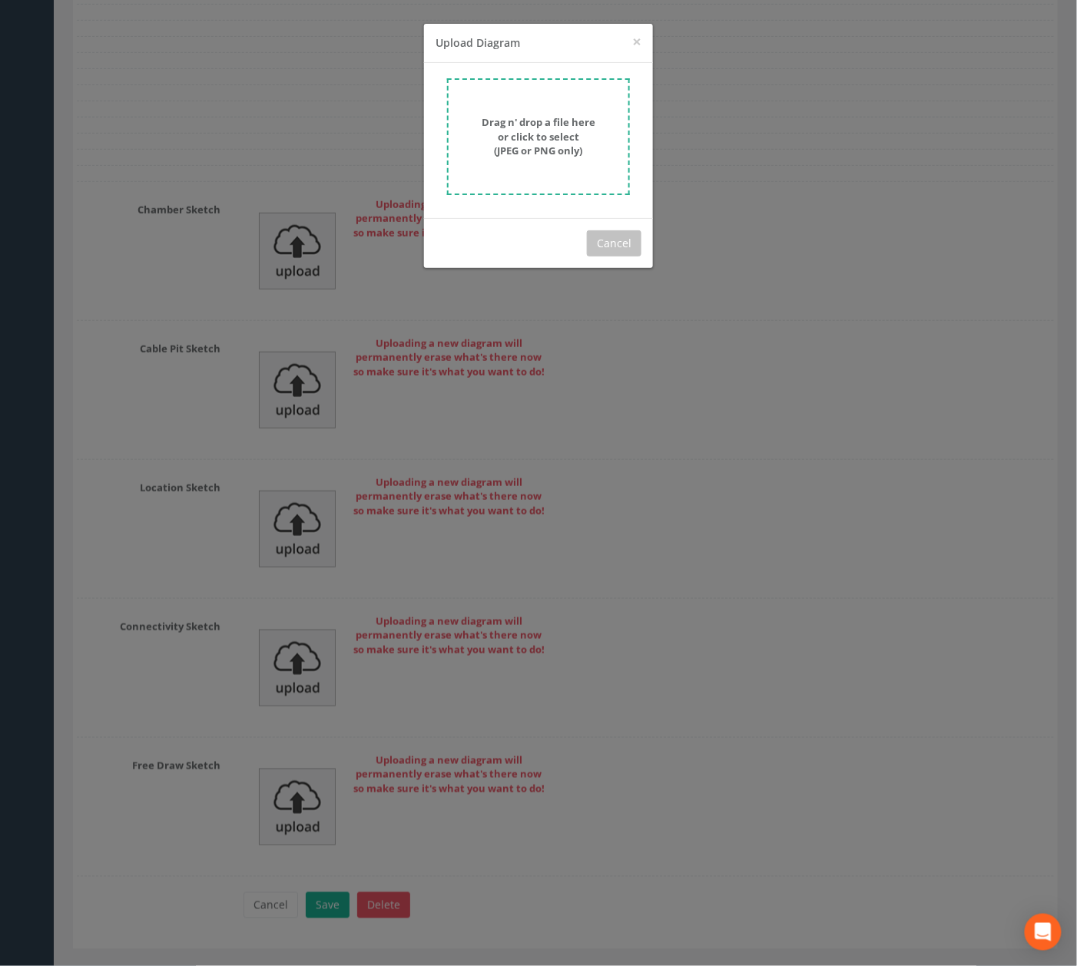
click at [432, 120] on div "Drag n' drop a file here or click to select (JPEG or PNG only)" at bounding box center [538, 140] width 229 height 155
click at [502, 123] on strong "Drag n' drop a file here or click to select (JPEG or PNG only)" at bounding box center [539, 136] width 114 height 42
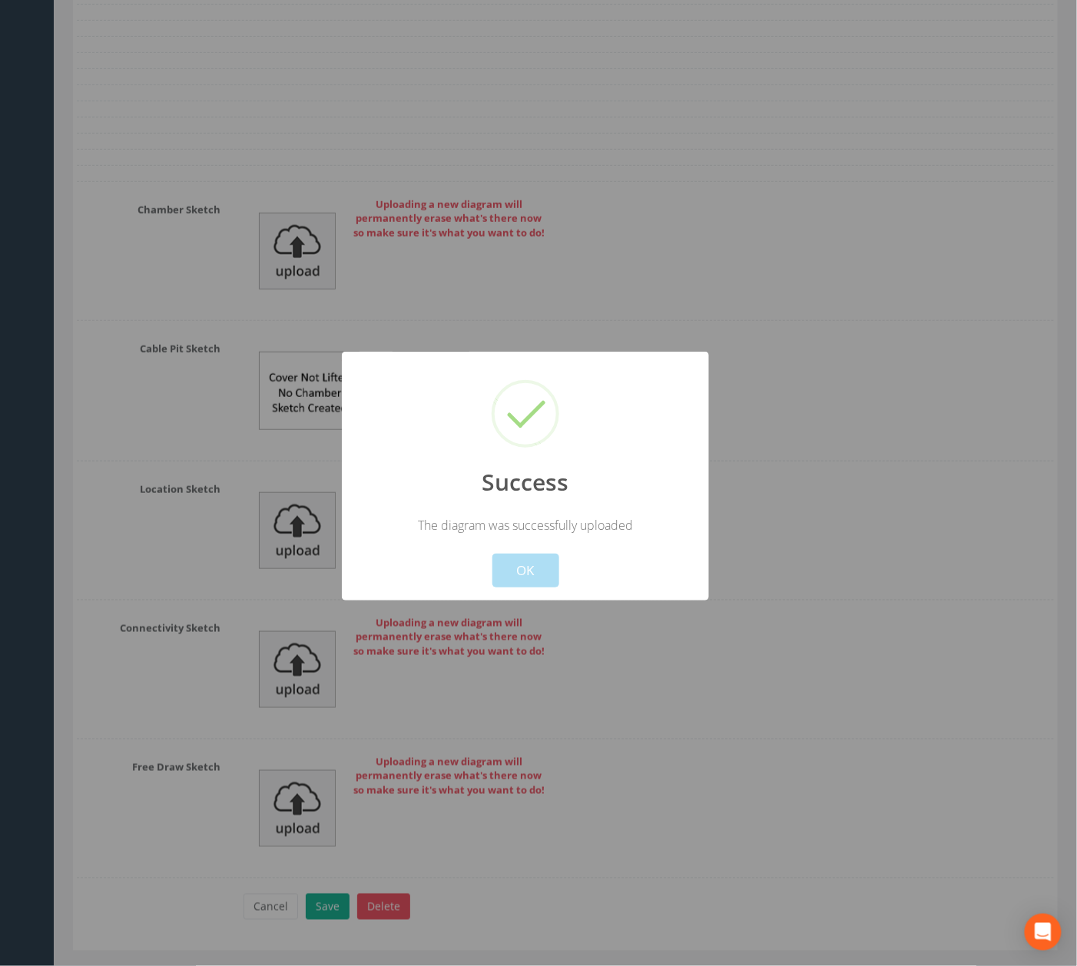
click at [505, 568] on button "OK" at bounding box center [525, 571] width 67 height 34
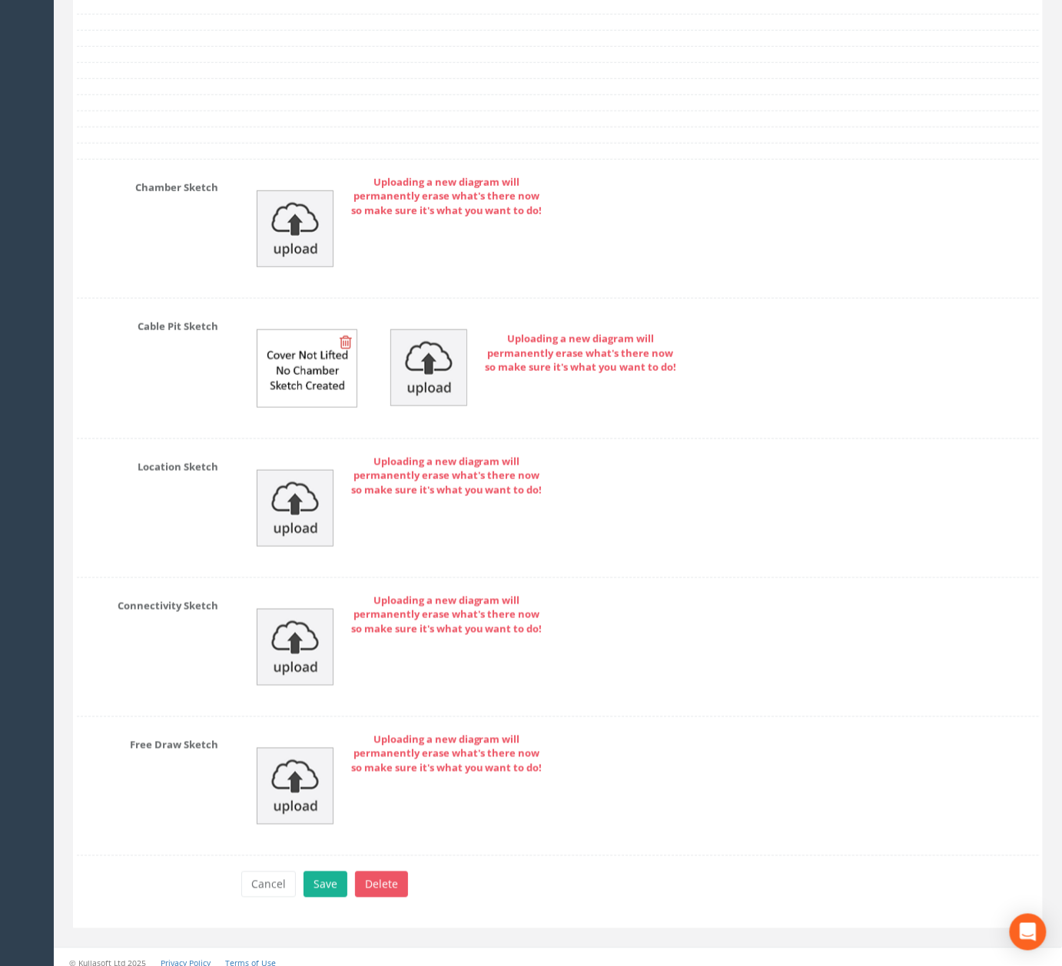
scroll to position [5176, 0]
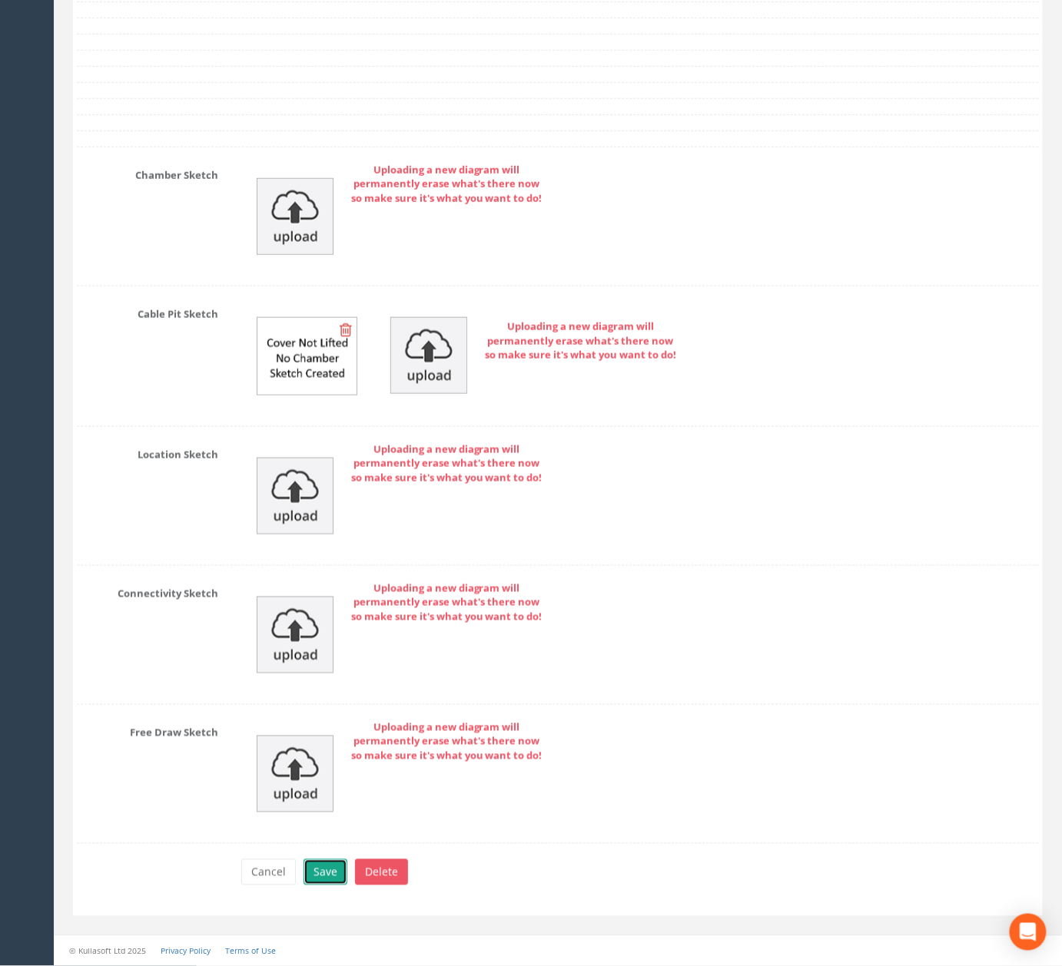
click at [318, 862] on button "Save" at bounding box center [325, 873] width 44 height 26
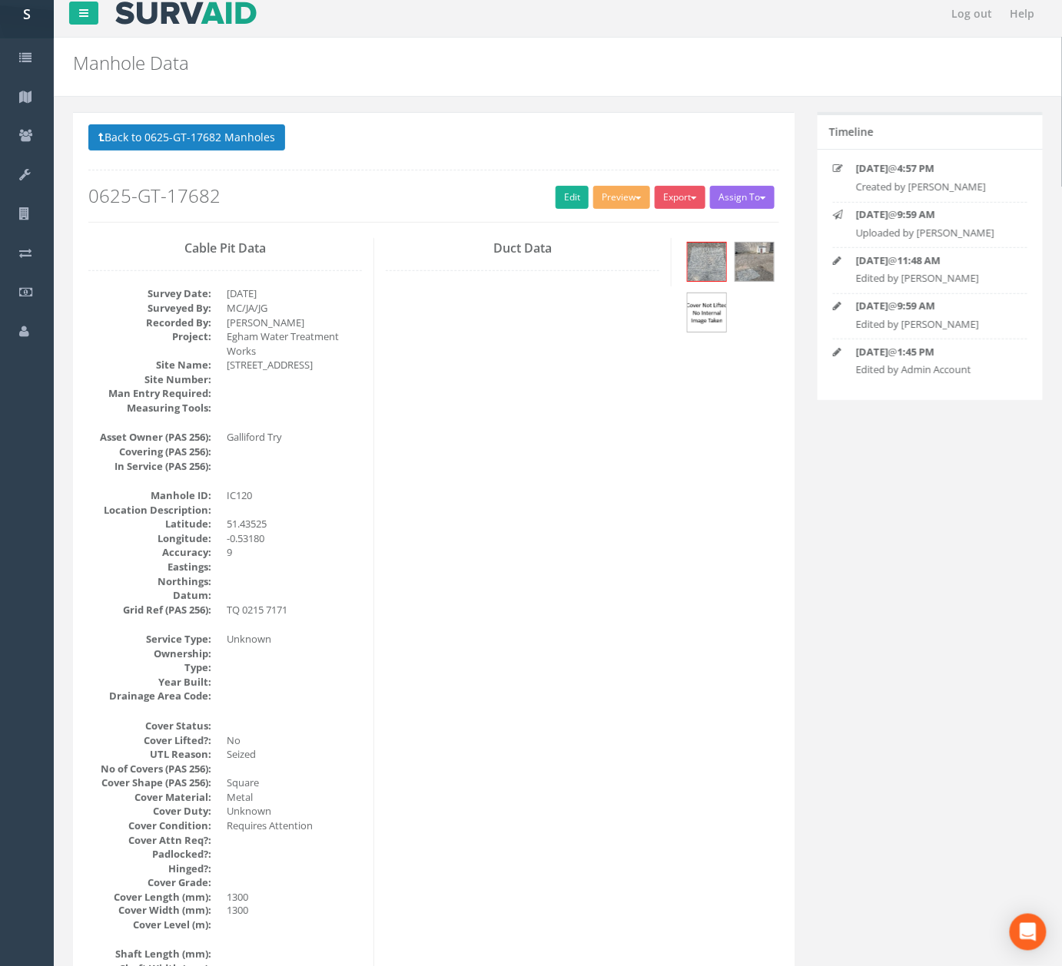
scroll to position [0, 0]
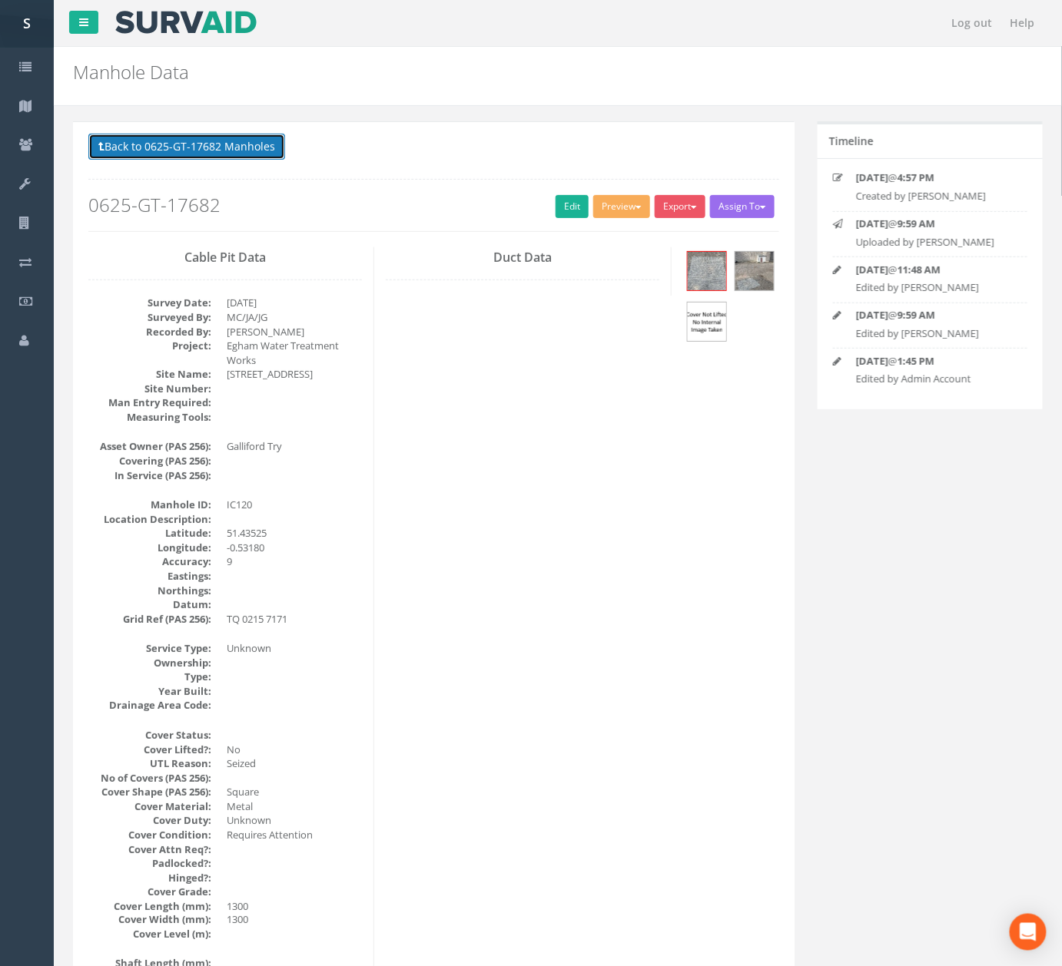
click at [226, 148] on button "Back to 0625-GT-17682 Manholes" at bounding box center [186, 147] width 197 height 26
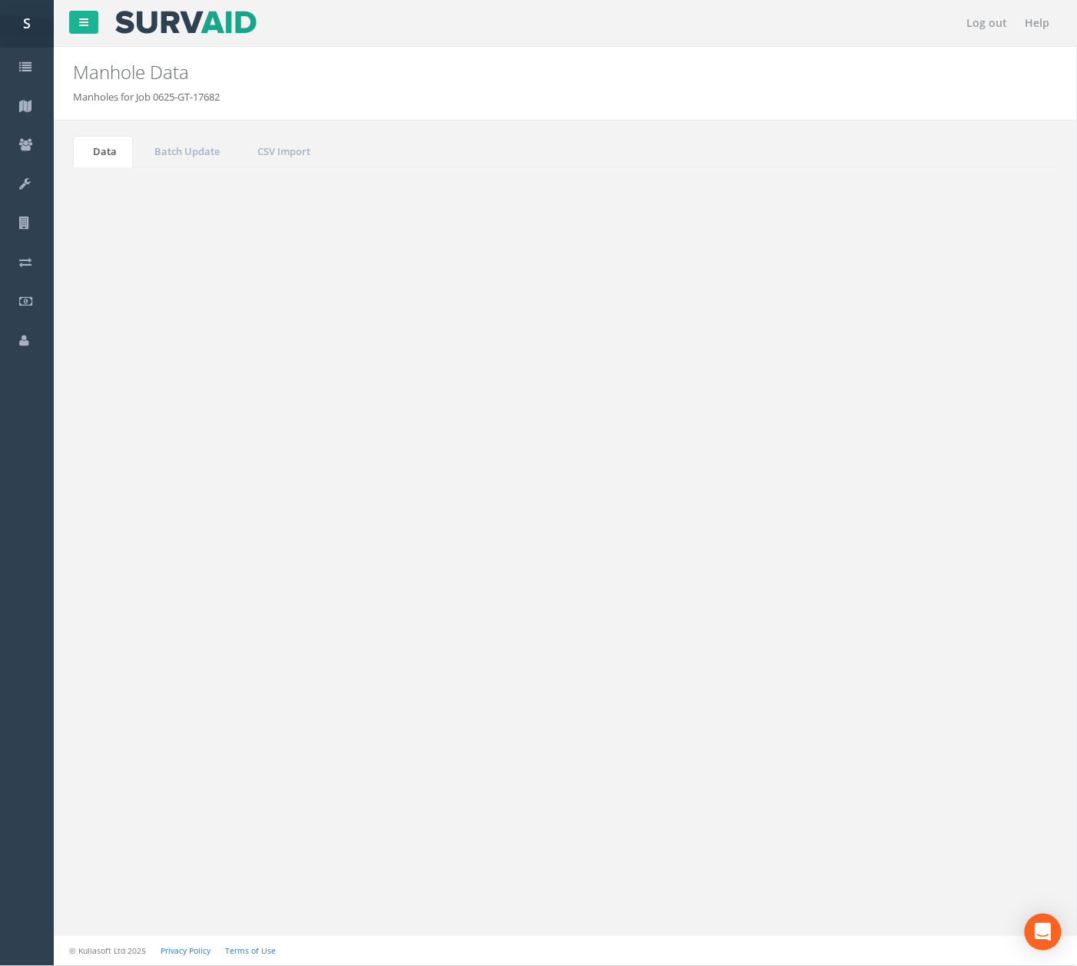
click at [348, 699] on td "IC121" at bounding box center [312, 694] width 104 height 28
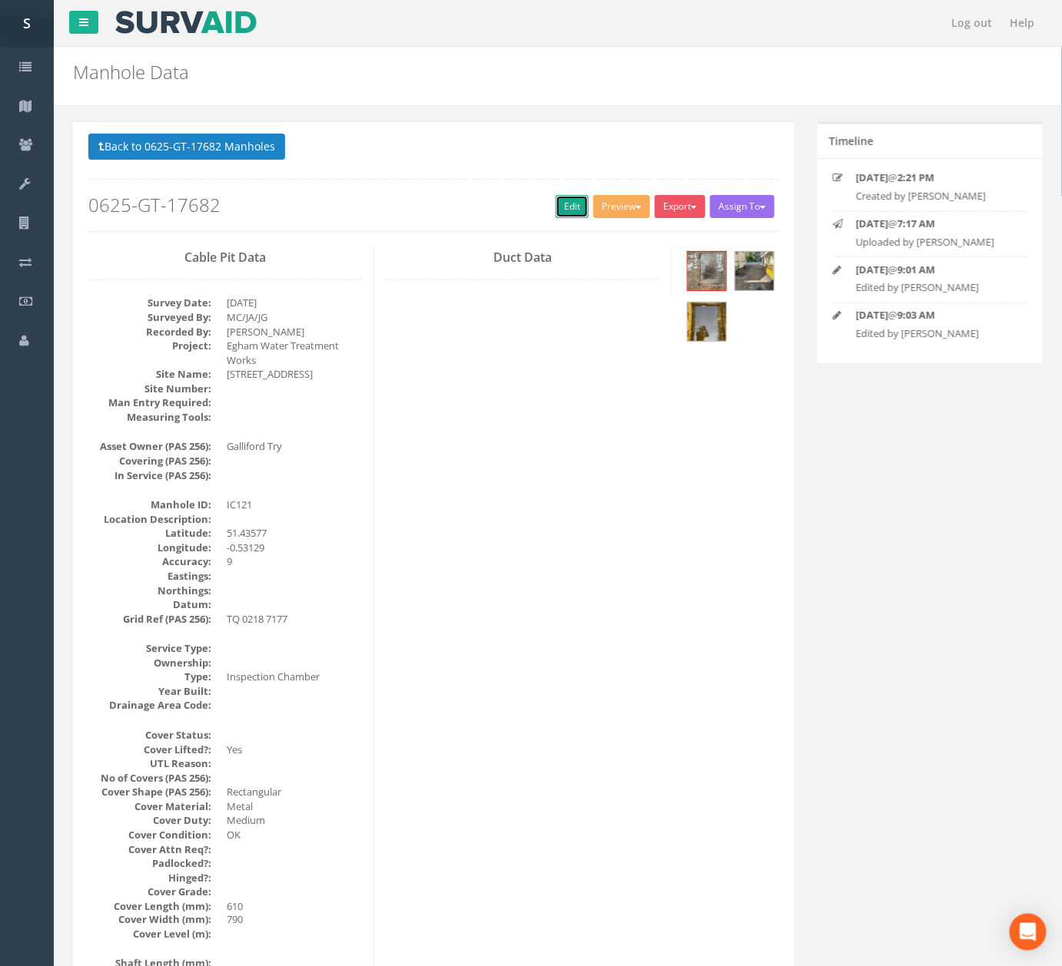
click at [555, 210] on link "Edit" at bounding box center [571, 206] width 33 height 23
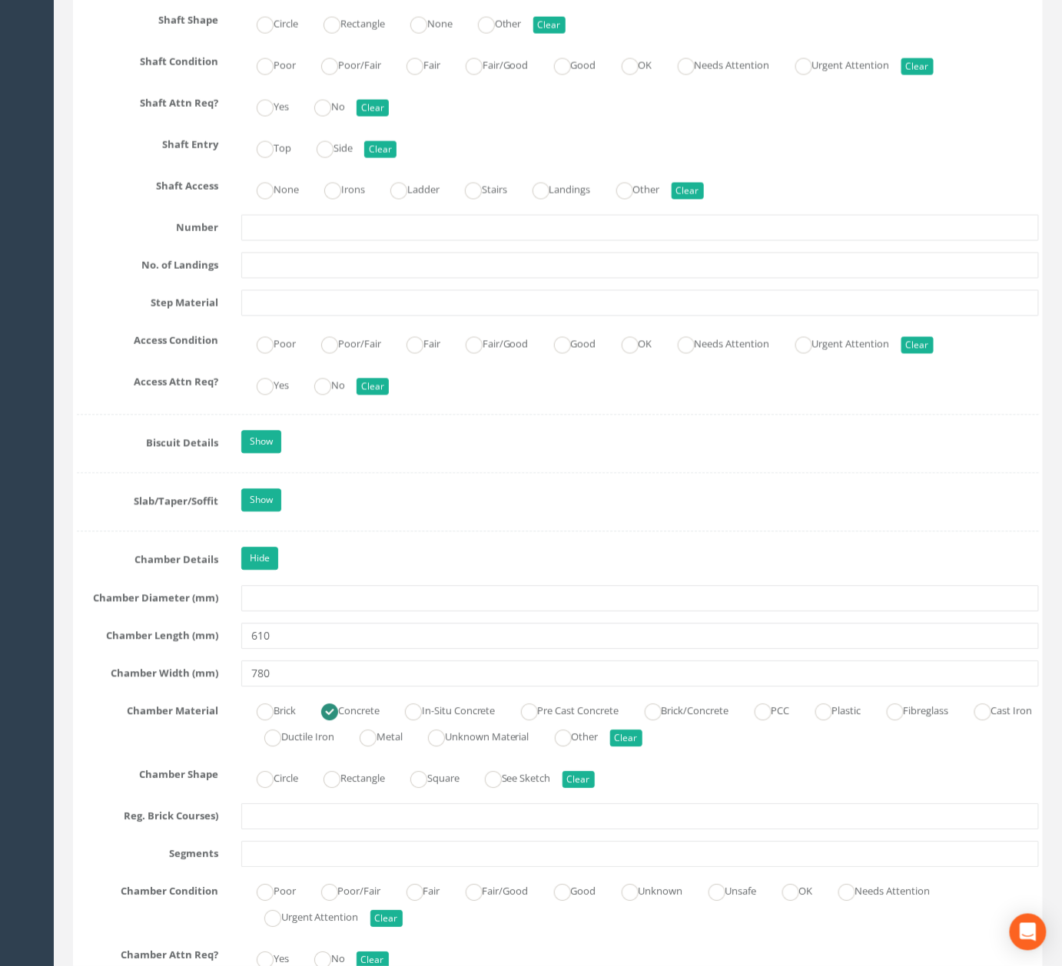
scroll to position [2461, 0]
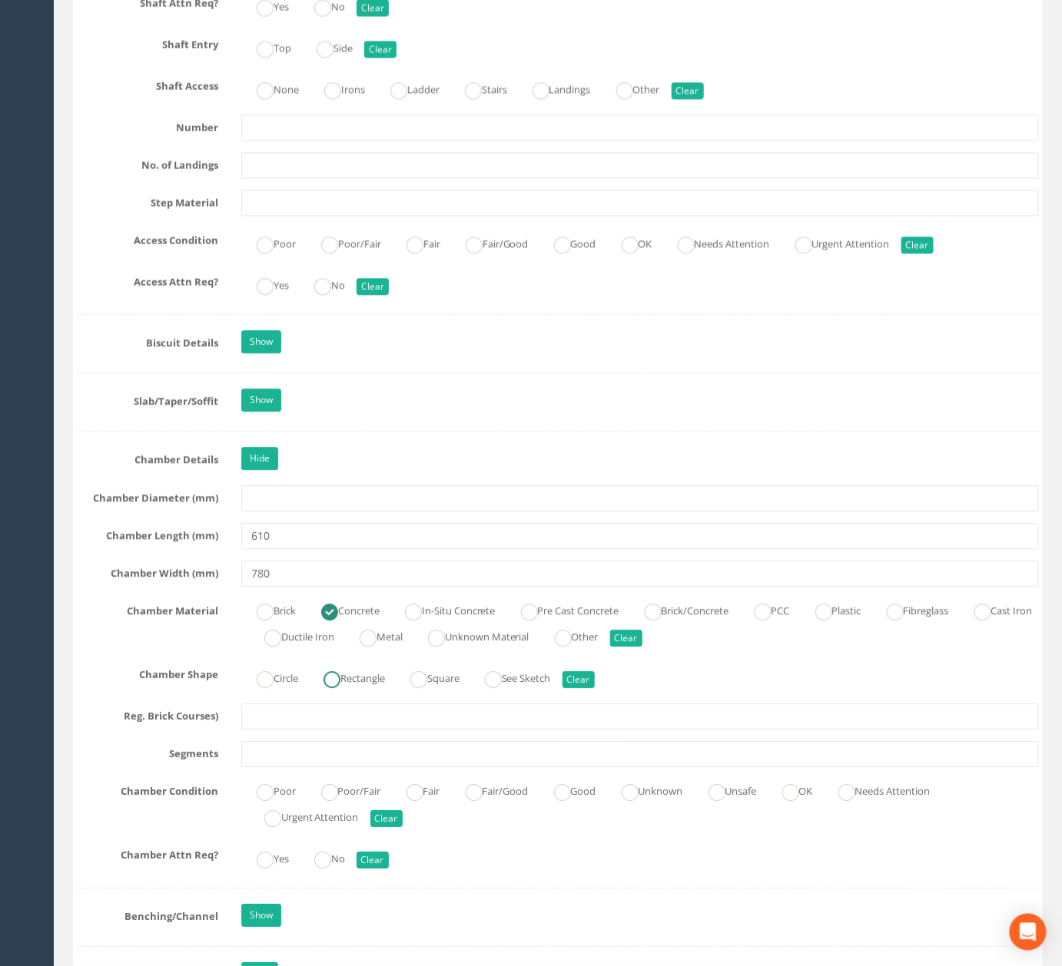
click at [375, 688] on label "Rectangle" at bounding box center [346, 677] width 77 height 22
radio input "true"
click at [387, 587] on input "780" at bounding box center [639, 574] width 797 height 26
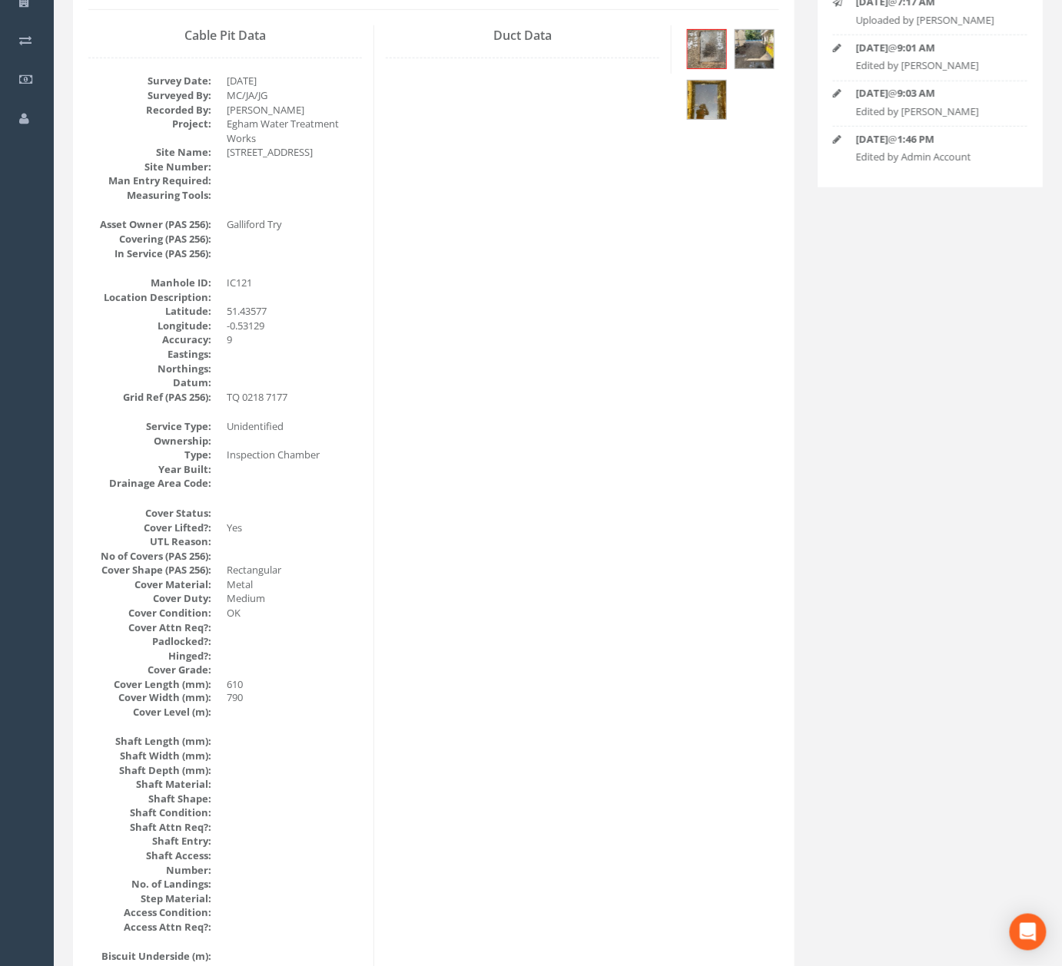
scroll to position [0, 0]
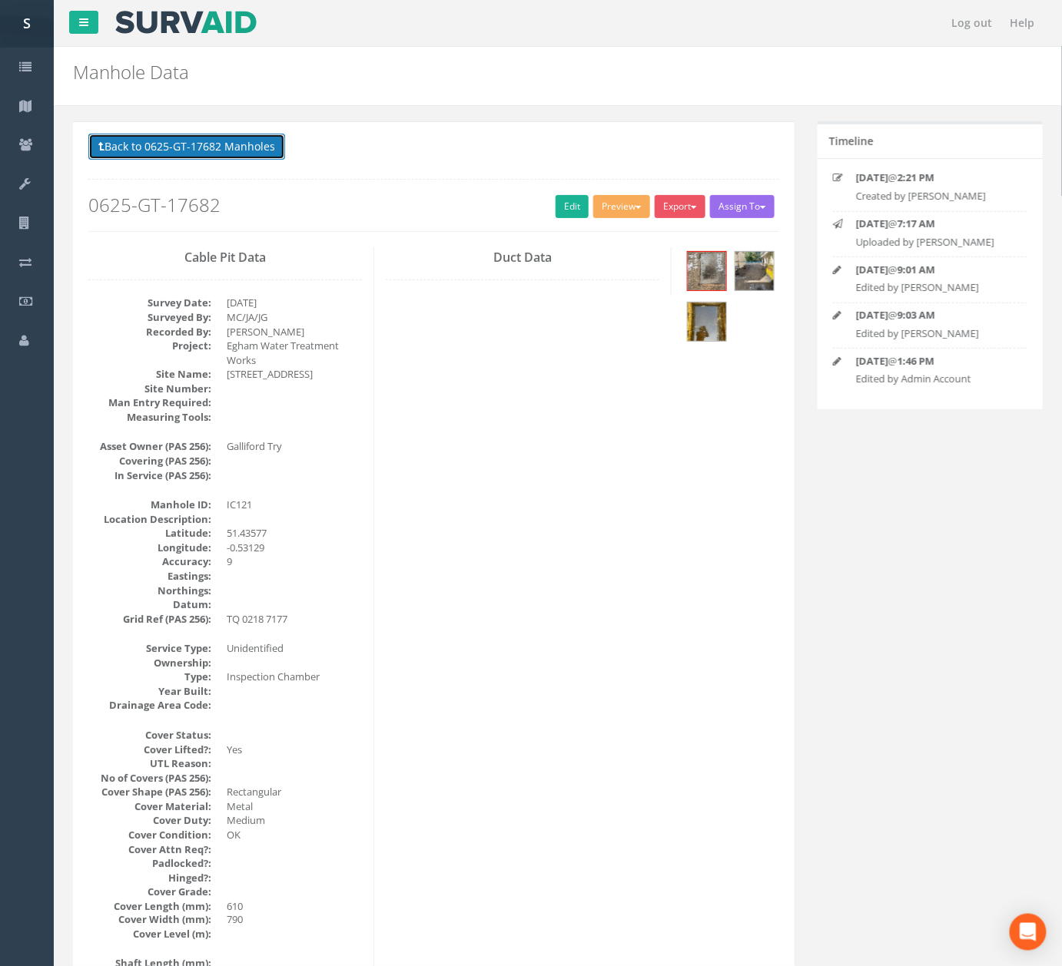
click at [225, 141] on button "Back to 0625-GT-17682 Manholes" at bounding box center [186, 147] width 197 height 26
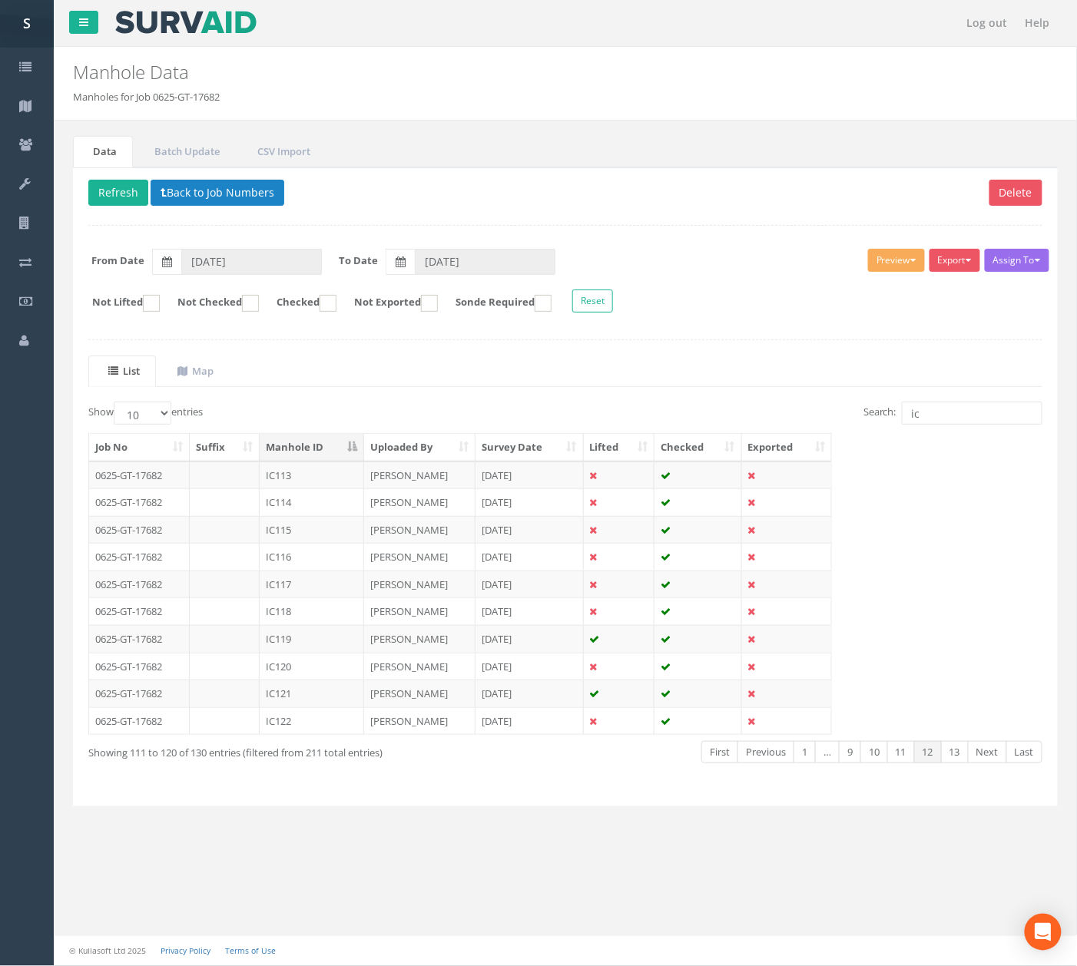
drag, startPoint x: 306, startPoint y: 728, endPoint x: 315, endPoint y: 728, distance: 9.2
click at [306, 728] on td "IC122" at bounding box center [312, 722] width 104 height 28
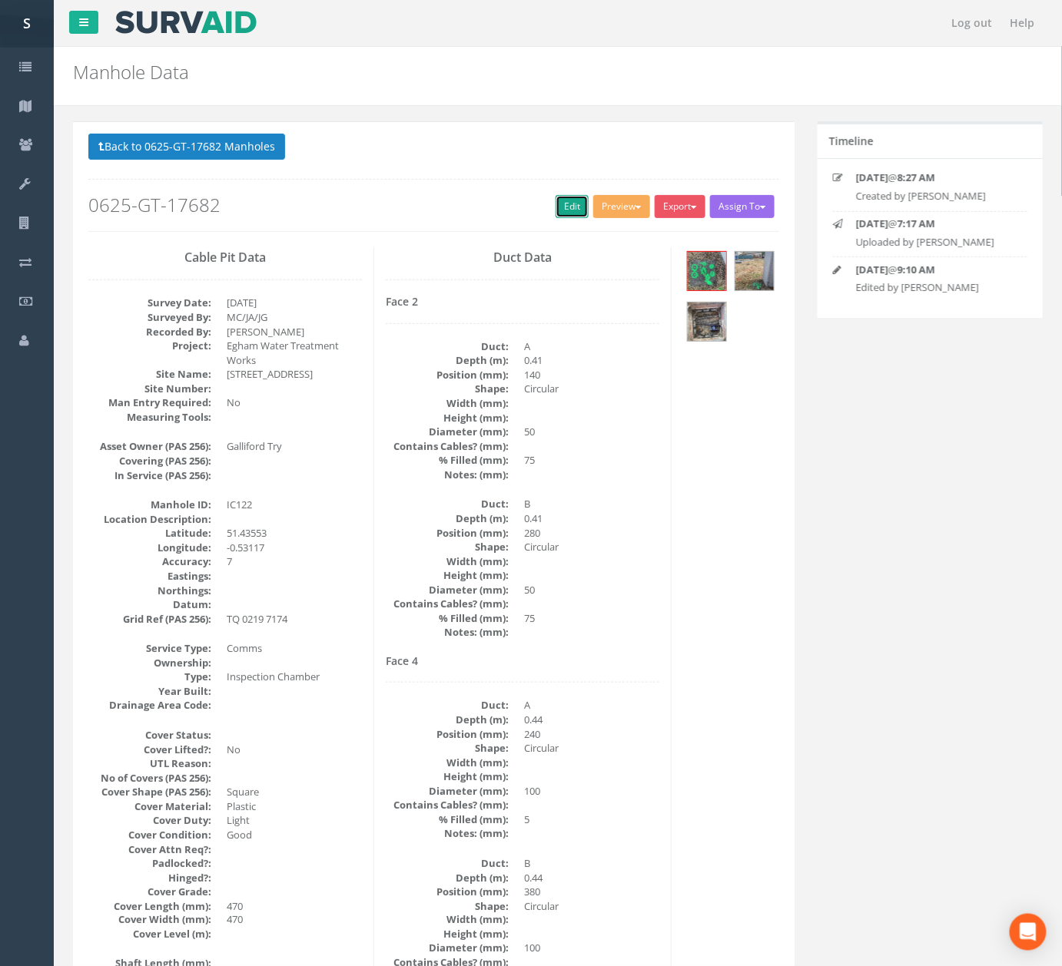
click at [561, 210] on link "Edit" at bounding box center [571, 206] width 33 height 23
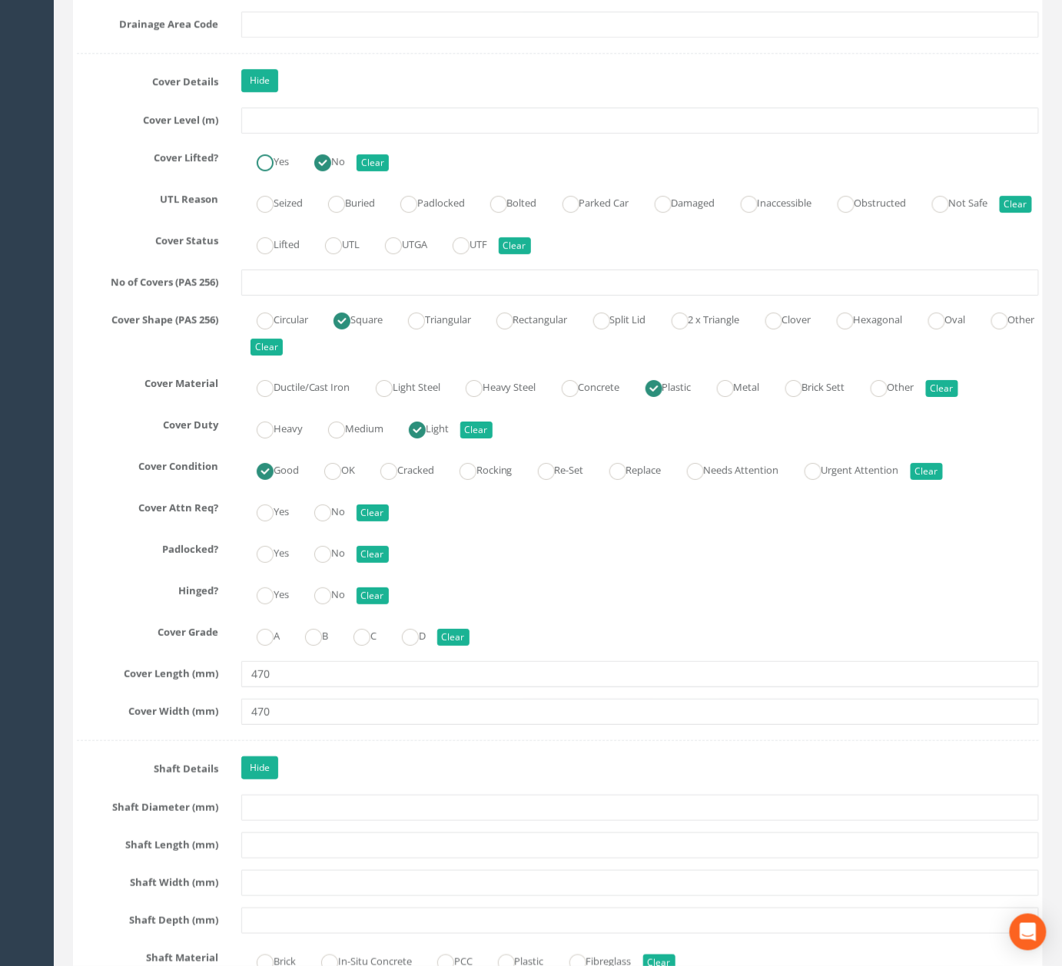
click at [277, 171] on label "Yes" at bounding box center [265, 160] width 48 height 22
radio input "true"
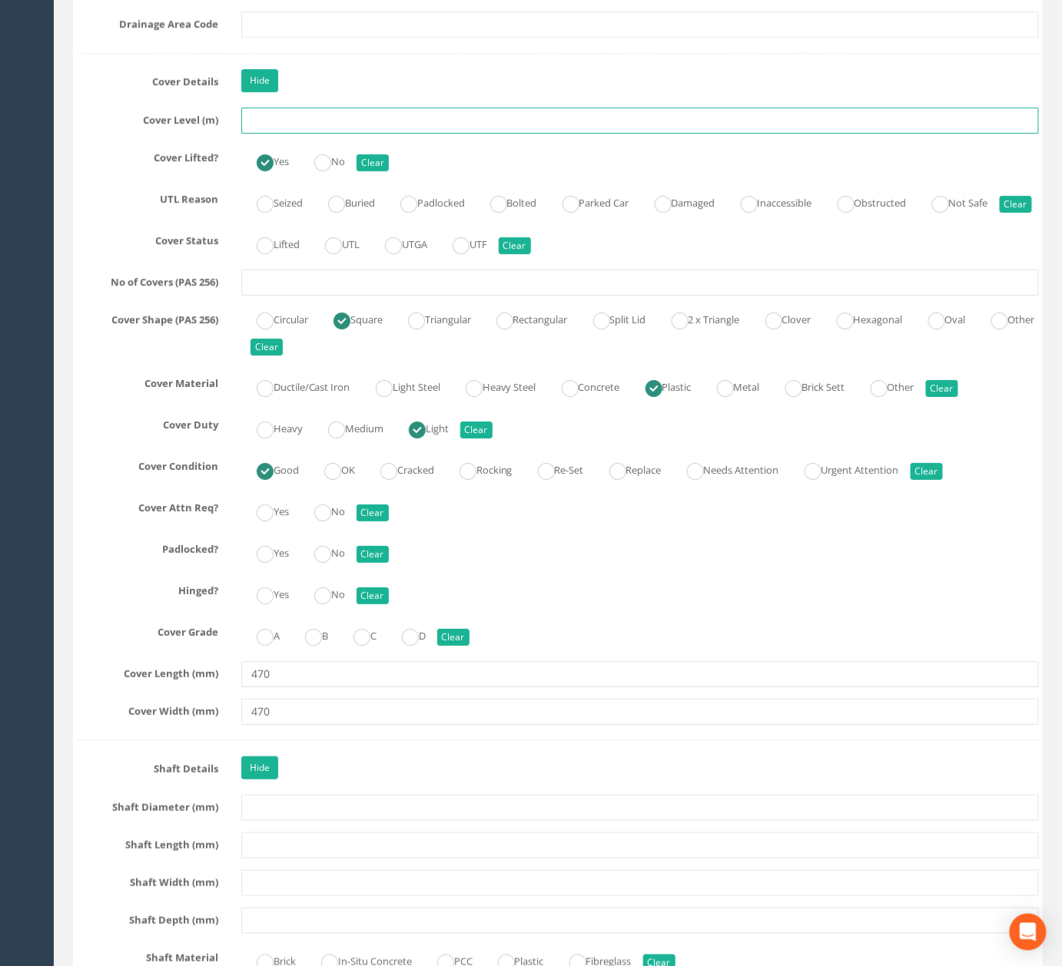
click at [341, 124] on input "text" at bounding box center [639, 121] width 797 height 26
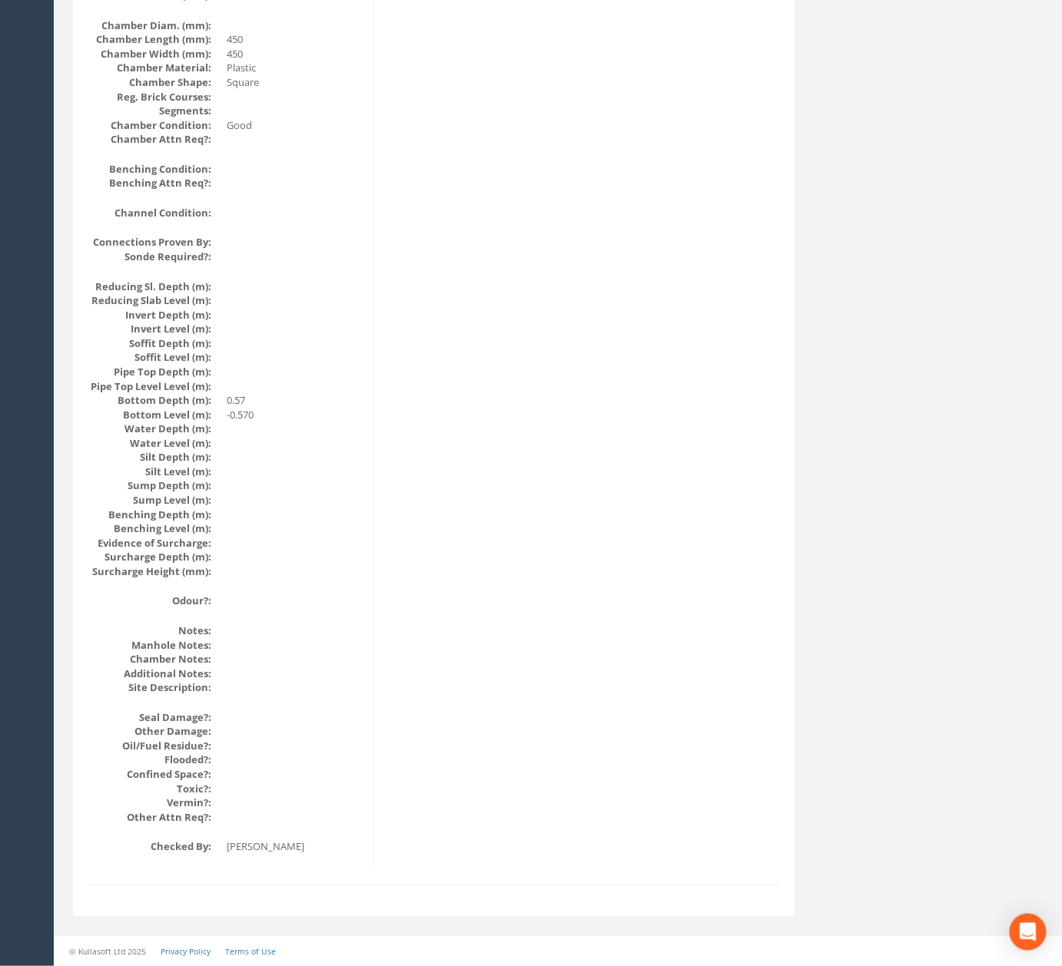
scroll to position [0, 0]
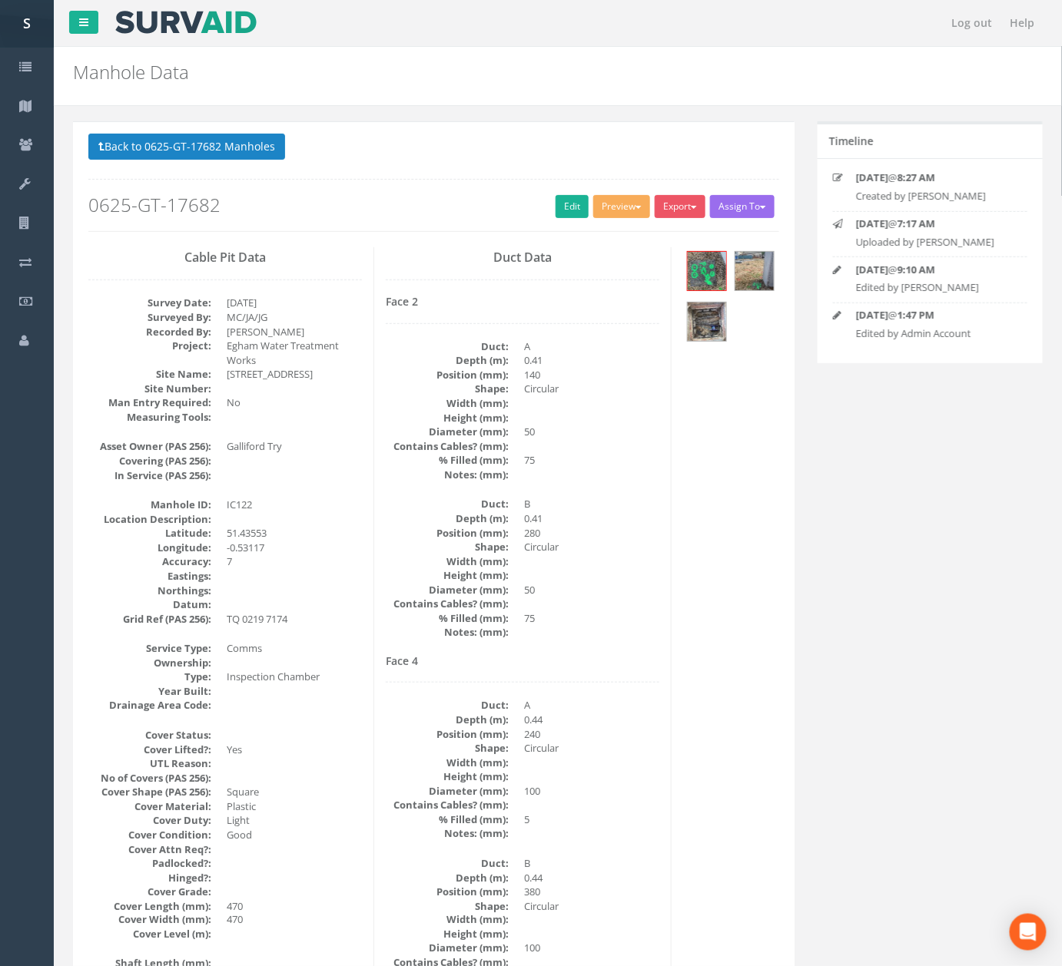
drag, startPoint x: 581, startPoint y: 412, endPoint x: 572, endPoint y: 787, distance: 375.0
click at [565, 204] on link "Edit" at bounding box center [571, 206] width 33 height 23
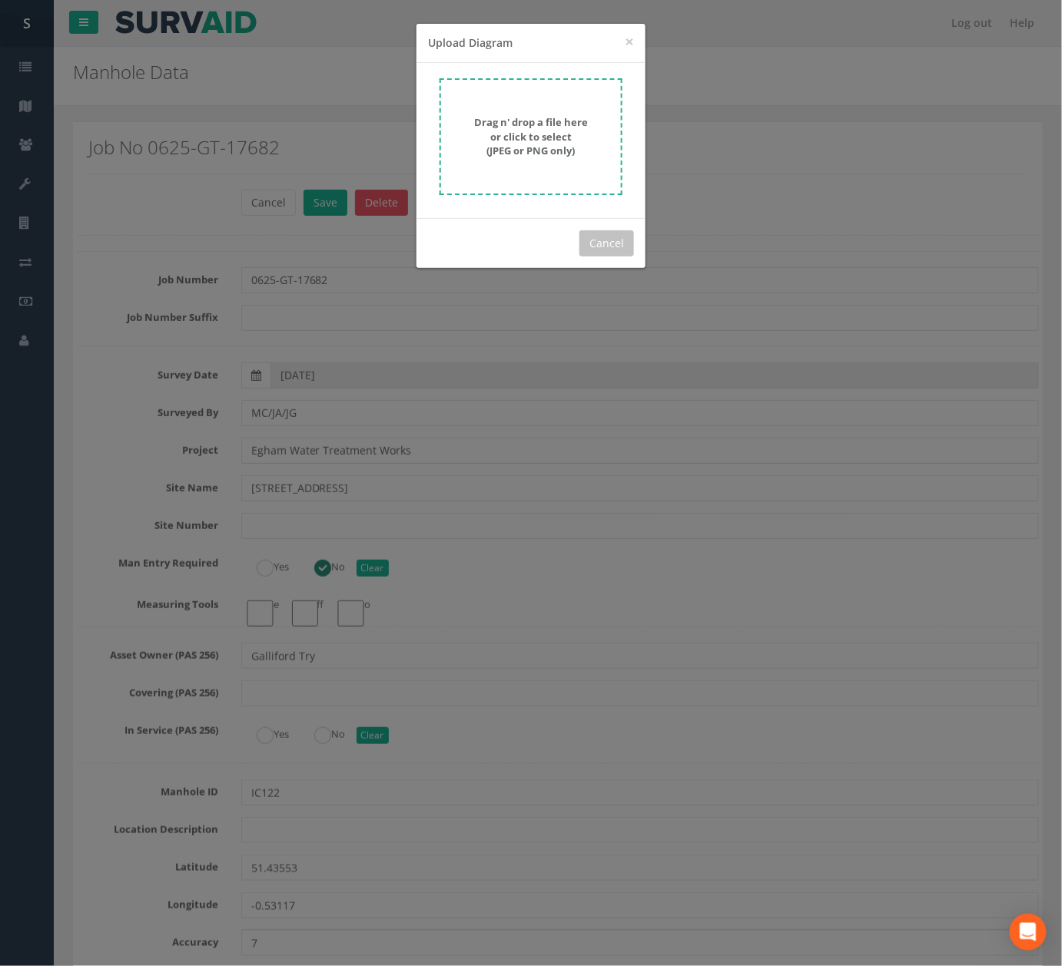
click at [612, 158] on form "Drag n' drop a file here or click to select (JPEG or PNG only)" at bounding box center [530, 136] width 183 height 117
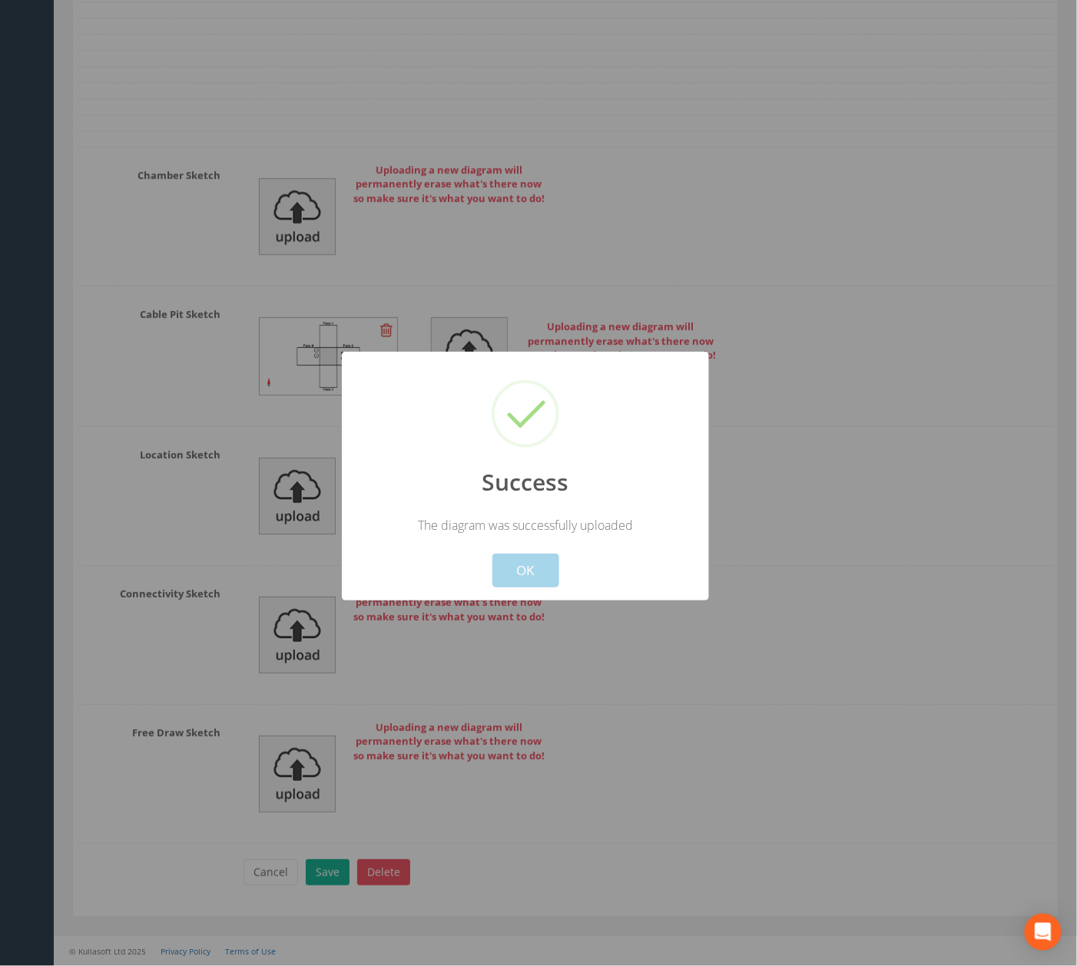
click at [524, 565] on button "OK" at bounding box center [525, 571] width 67 height 34
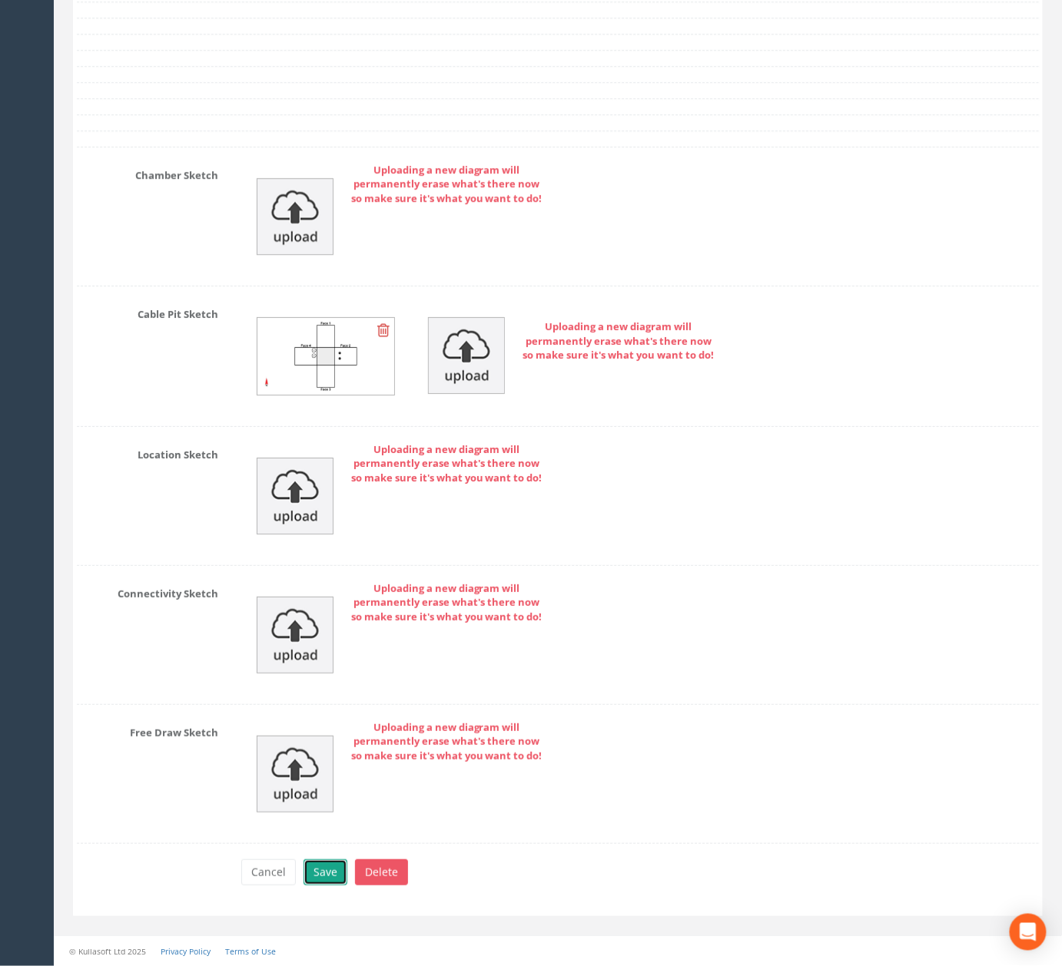
click at [320, 880] on button "Save" at bounding box center [325, 873] width 44 height 26
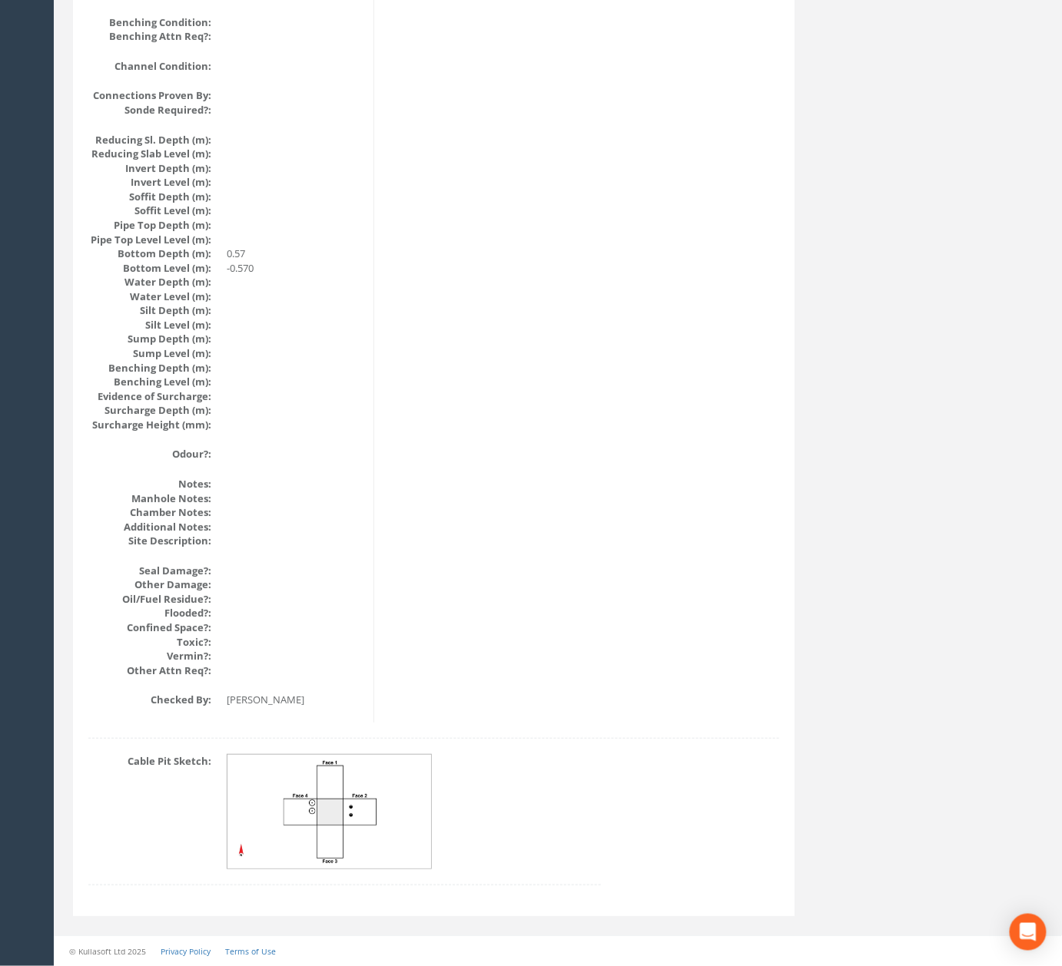
scroll to position [0, 0]
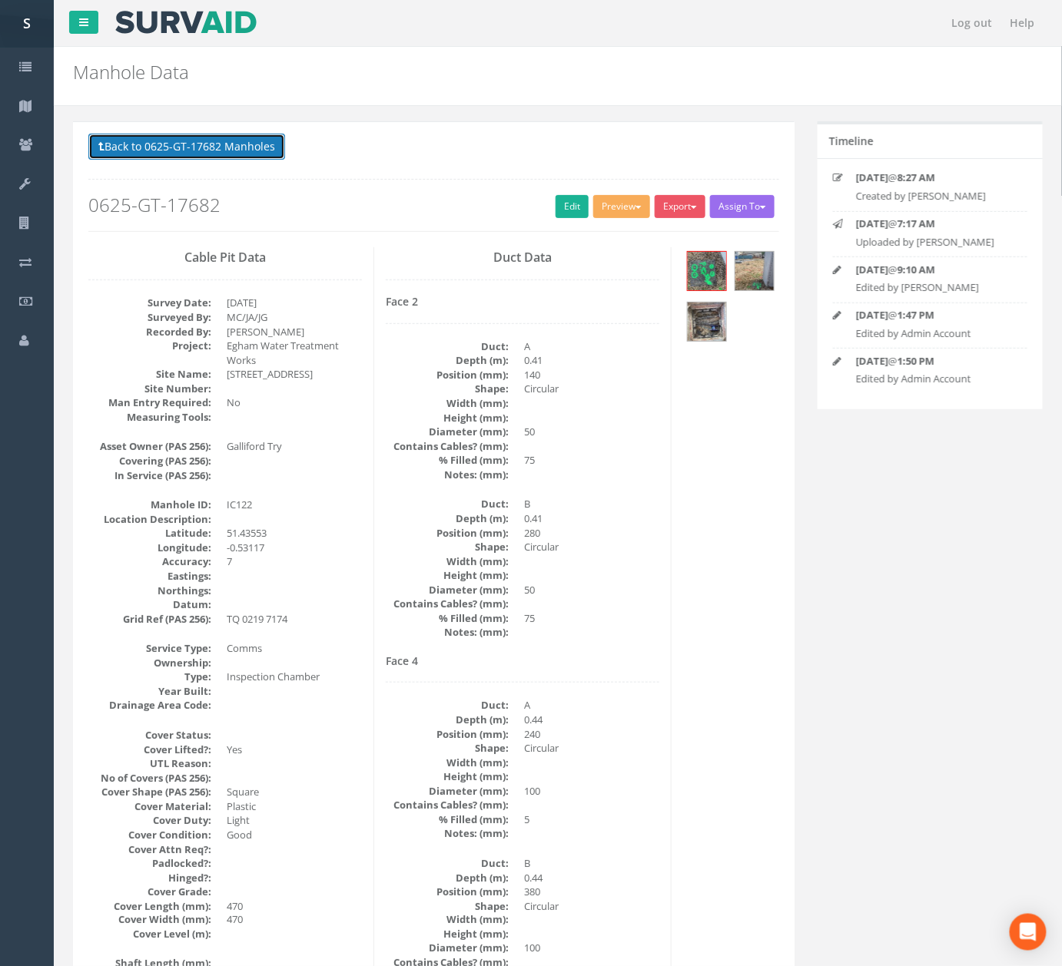
click at [241, 158] on button "Back to 0625-GT-17682 Manholes" at bounding box center [186, 147] width 197 height 26
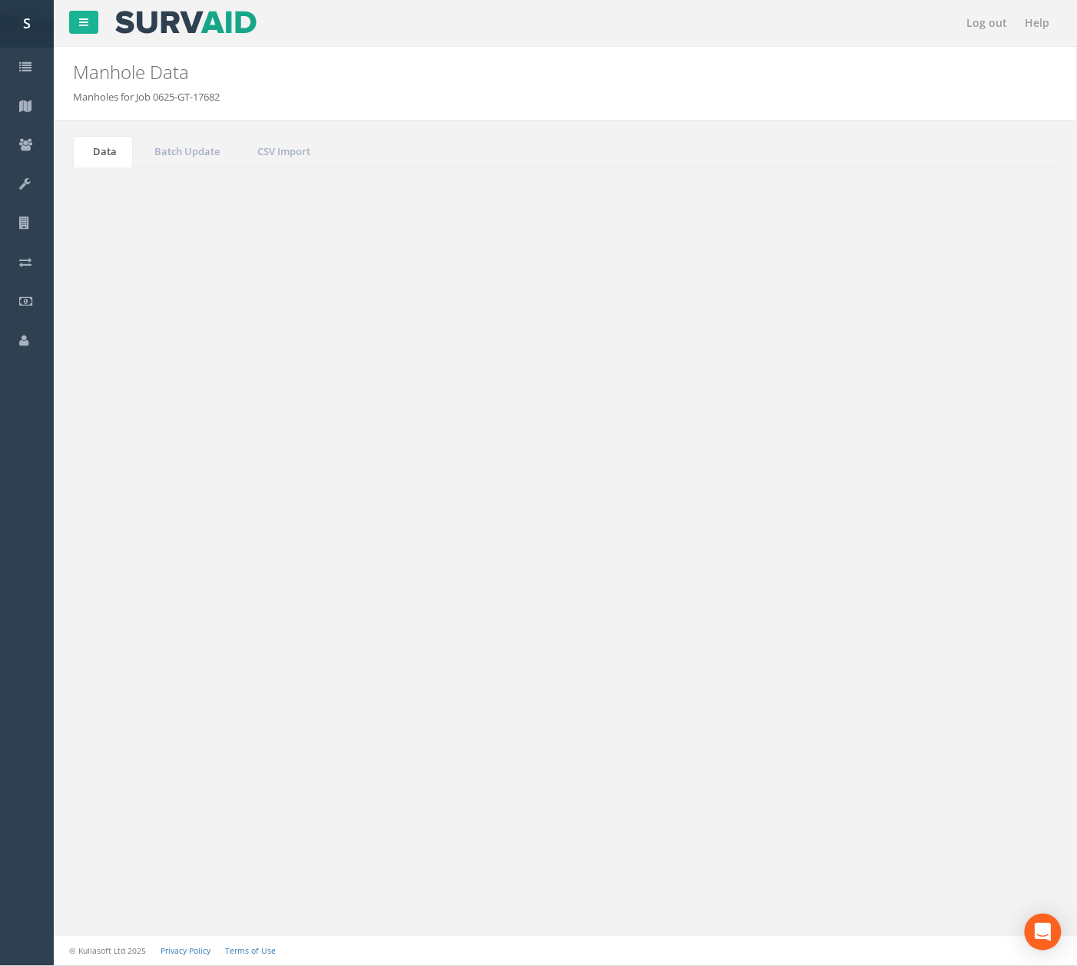
click at [120, 188] on button "Refresh" at bounding box center [118, 193] width 60 height 26
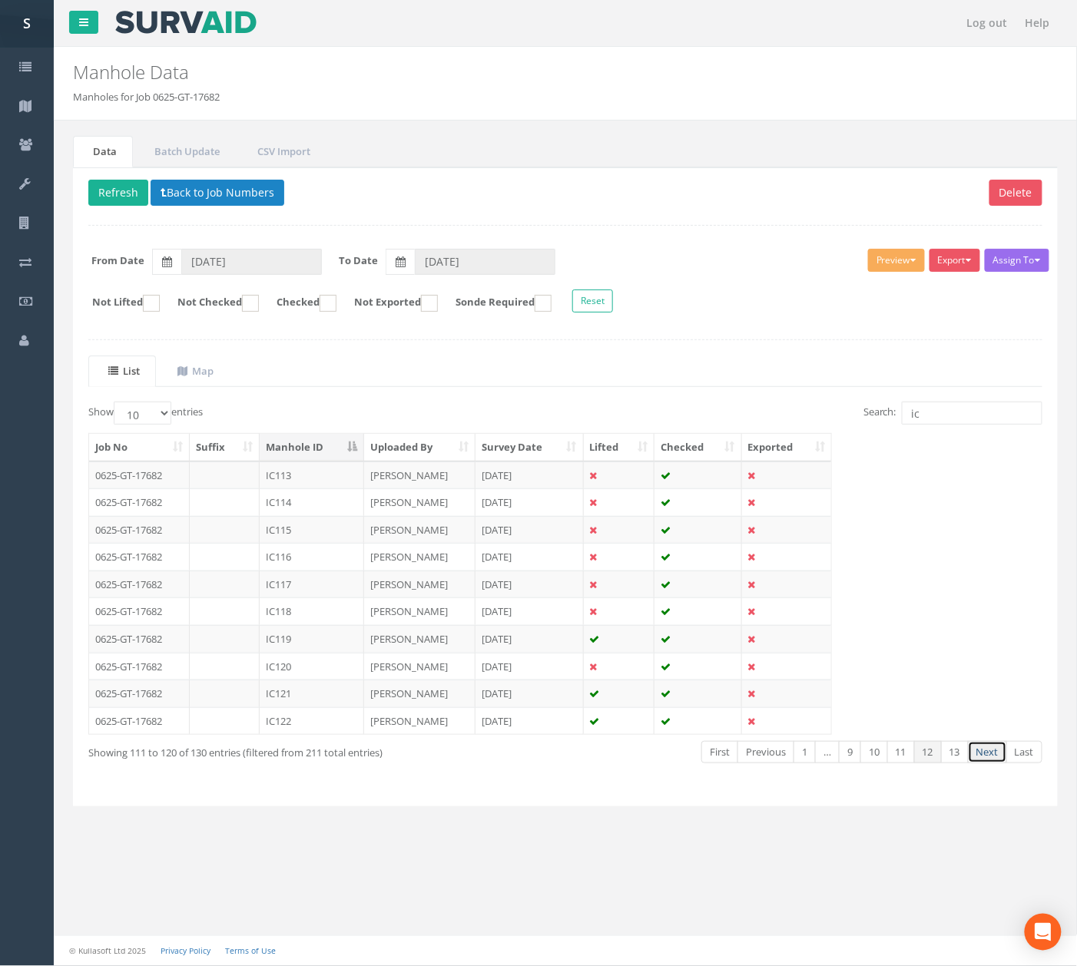
click at [974, 748] on link "Next" at bounding box center [987, 752] width 39 height 22
drag, startPoint x: 317, startPoint y: 481, endPoint x: 321, endPoint y: 473, distance: 8.6
click at [317, 481] on td "IC123" at bounding box center [312, 476] width 104 height 28
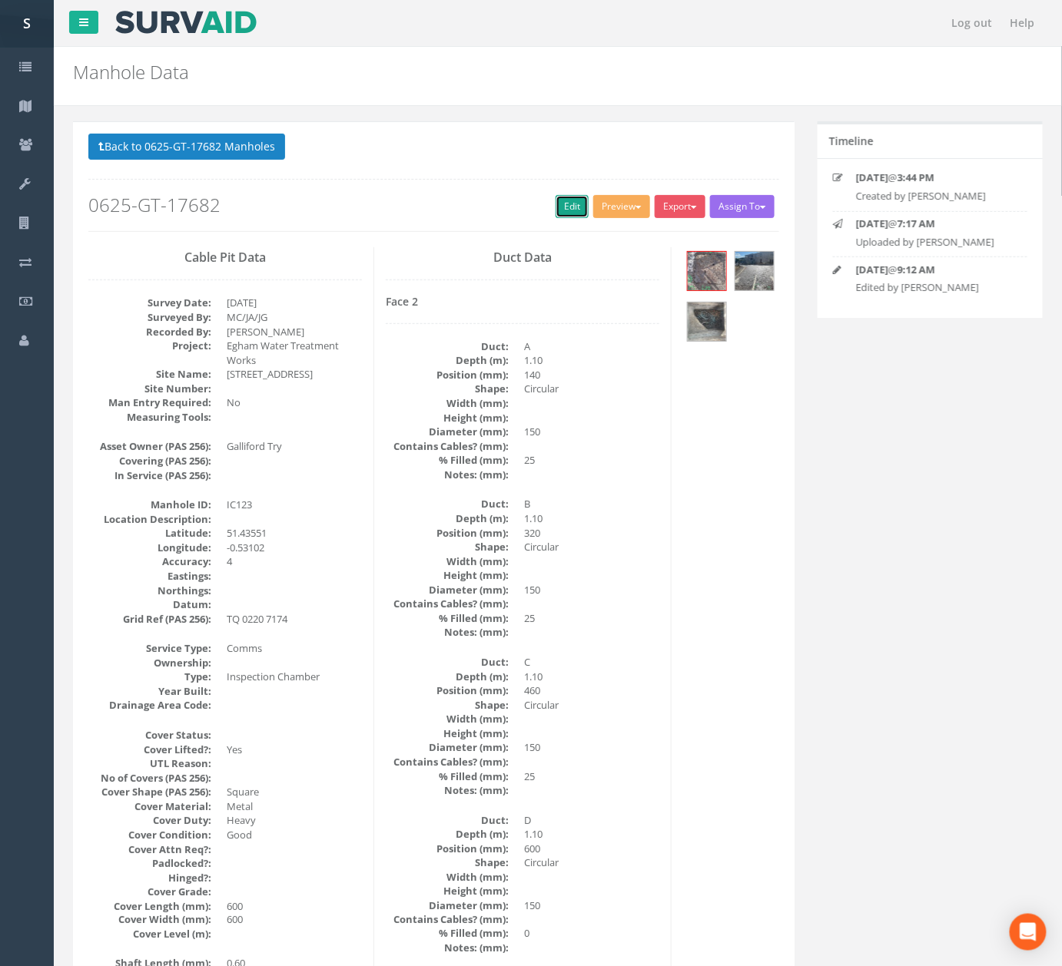
click at [568, 215] on link "Edit" at bounding box center [571, 206] width 33 height 23
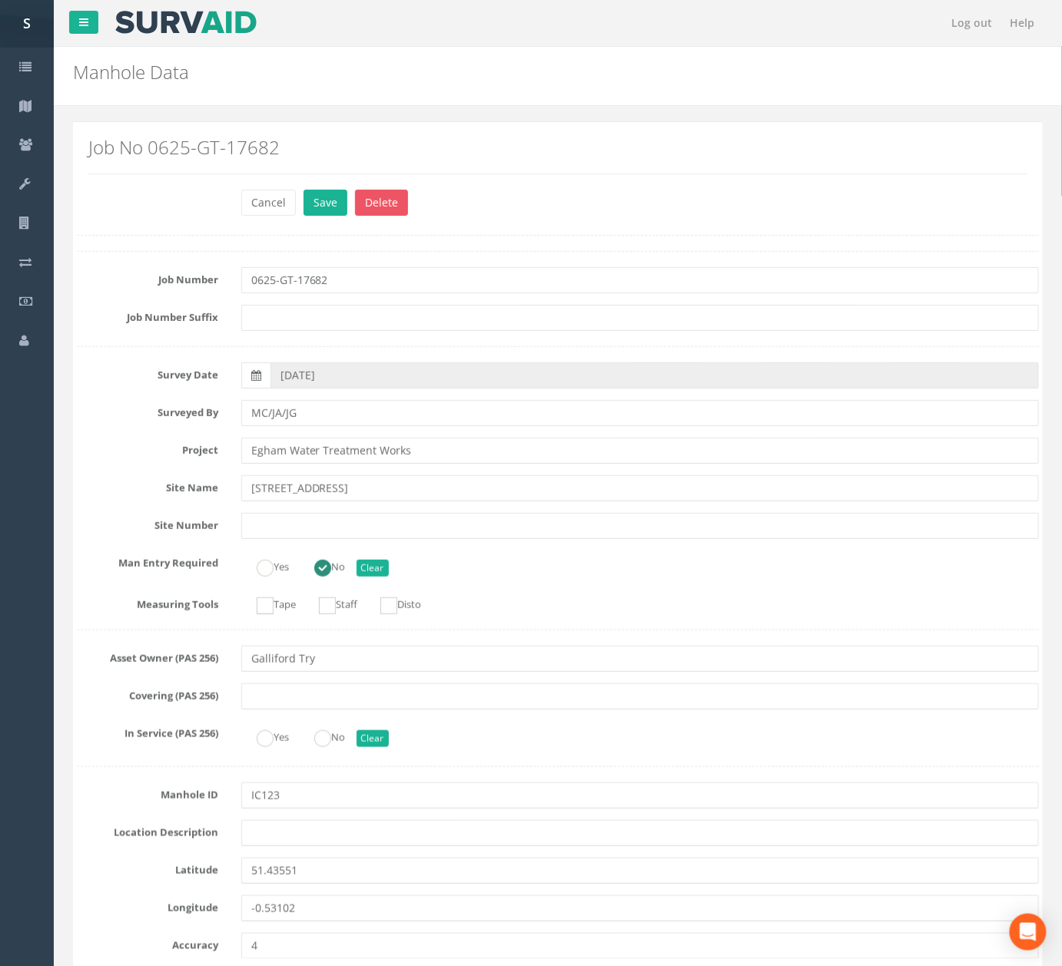
scroll to position [2044, 0]
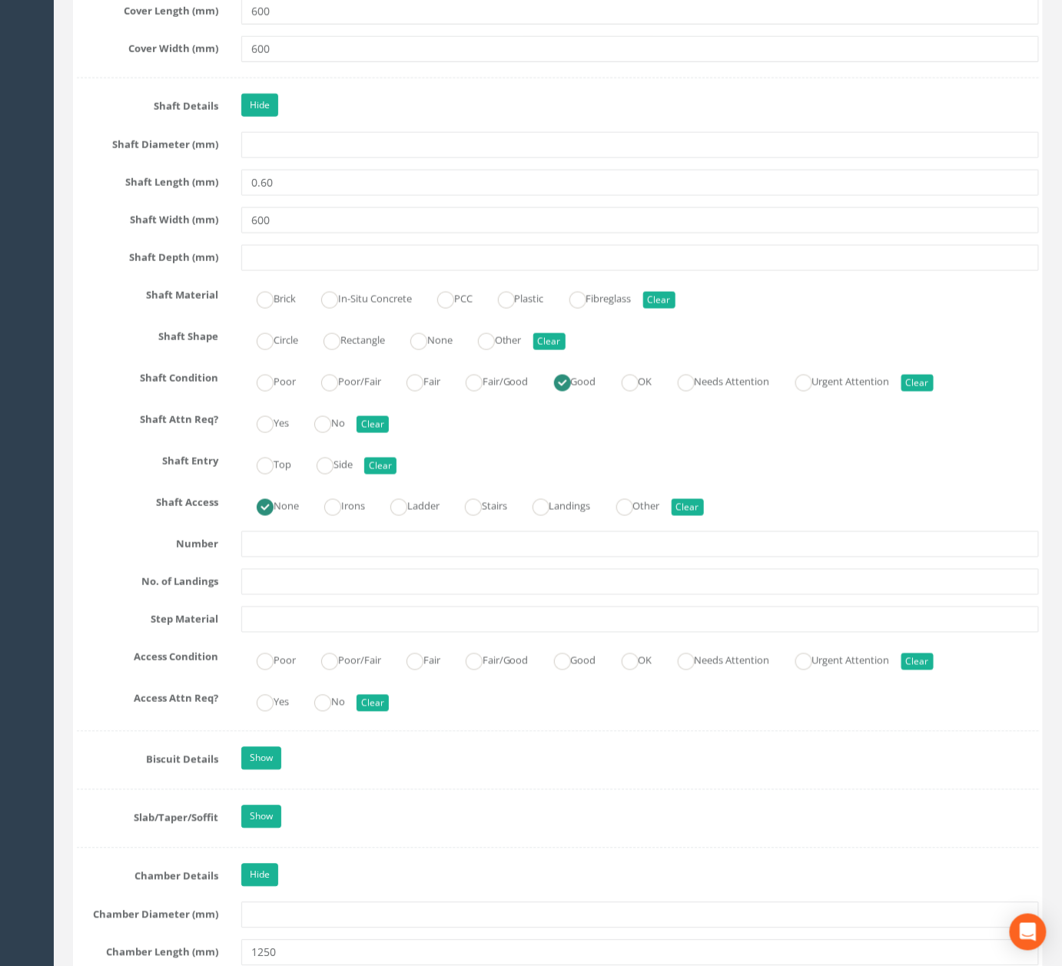
type input "600"
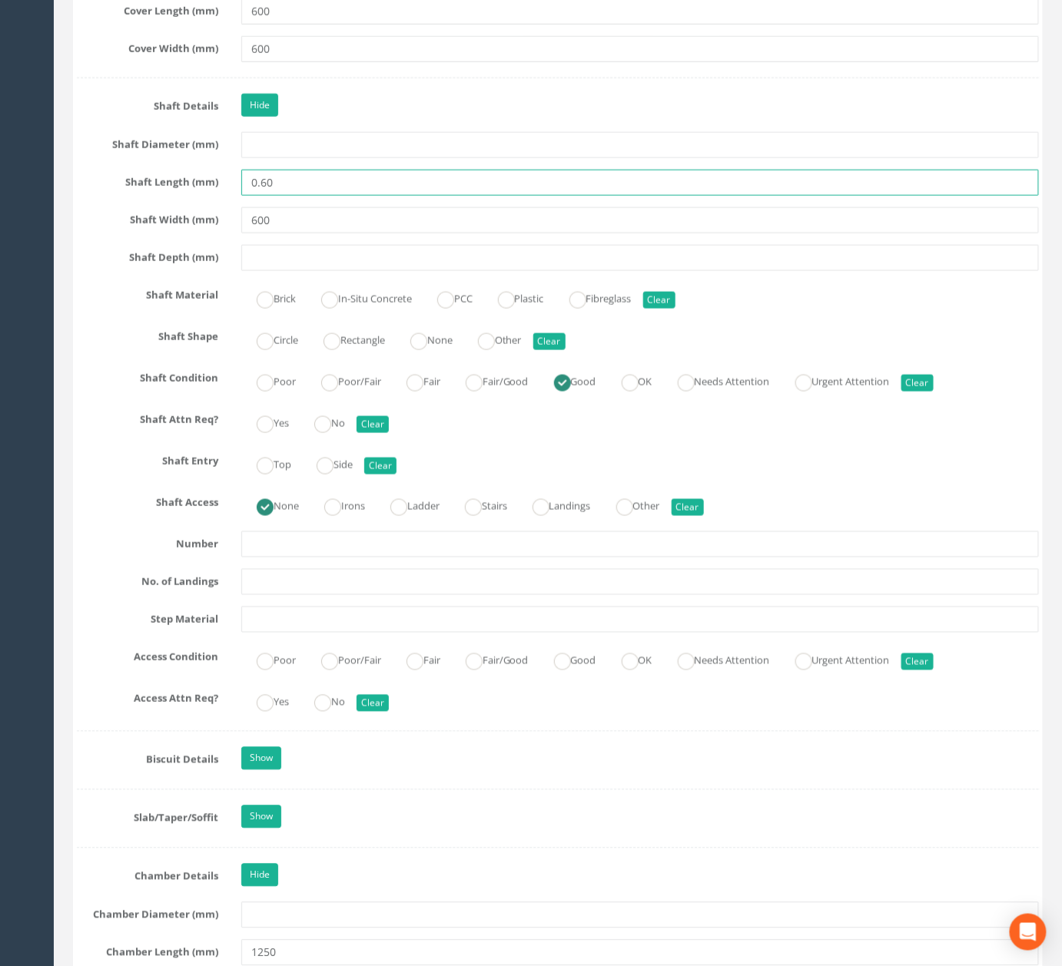
drag, startPoint x: 323, startPoint y: 224, endPoint x: 86, endPoint y: 220, distance: 237.4
click at [104, 196] on div "Shaft Length (mm) 0.60" at bounding box center [557, 183] width 985 height 26
drag, startPoint x: 292, startPoint y: 215, endPoint x: 174, endPoint y: 218, distance: 118.3
click at [155, 196] on div "Shaft Length (mm) 300" at bounding box center [557, 183] width 985 height 26
type input "600"
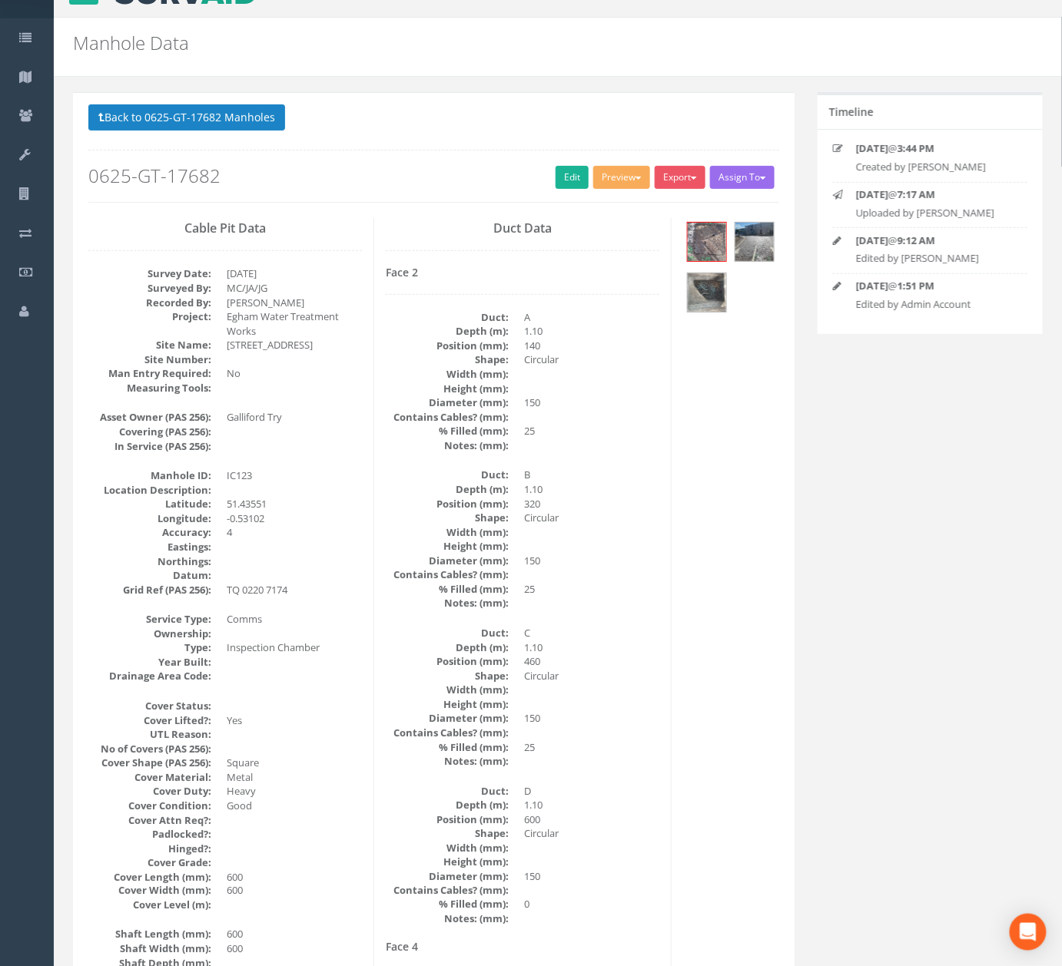
scroll to position [0, 0]
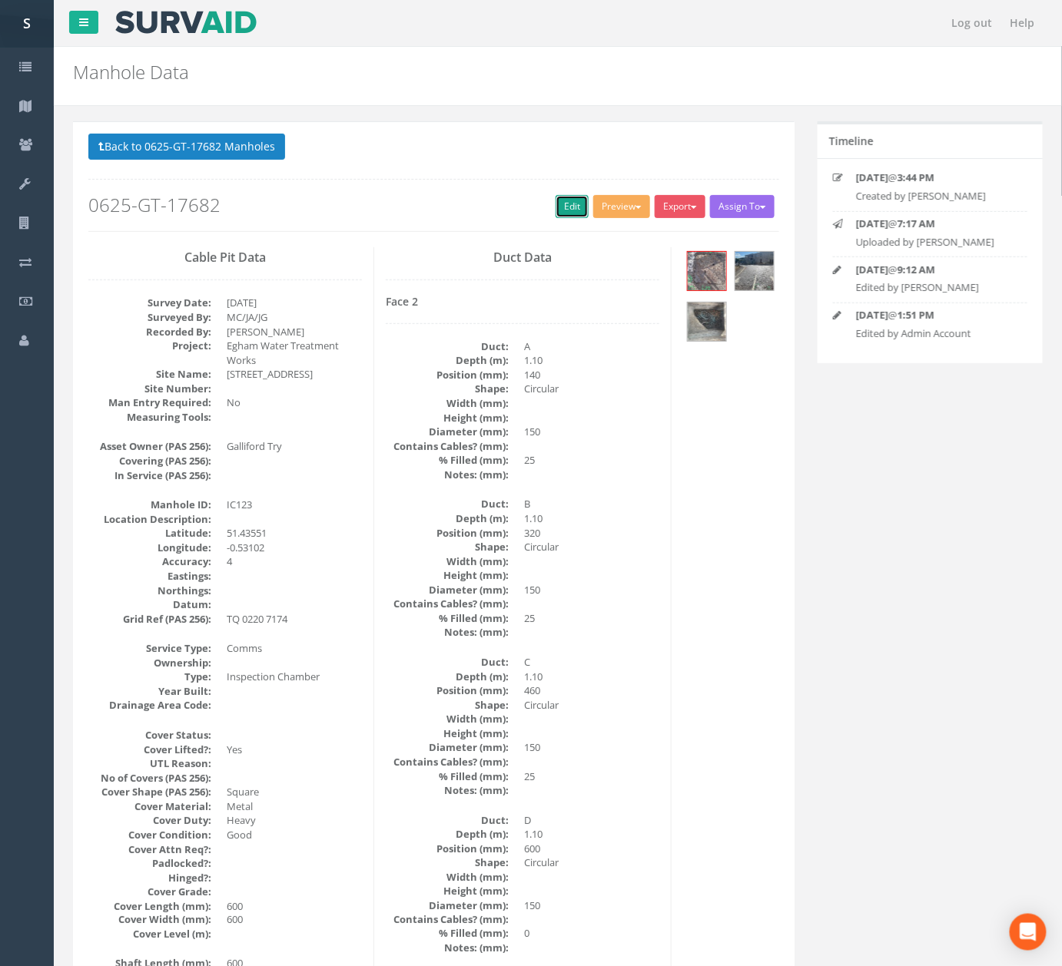
click at [570, 215] on link "Edit" at bounding box center [571, 206] width 33 height 23
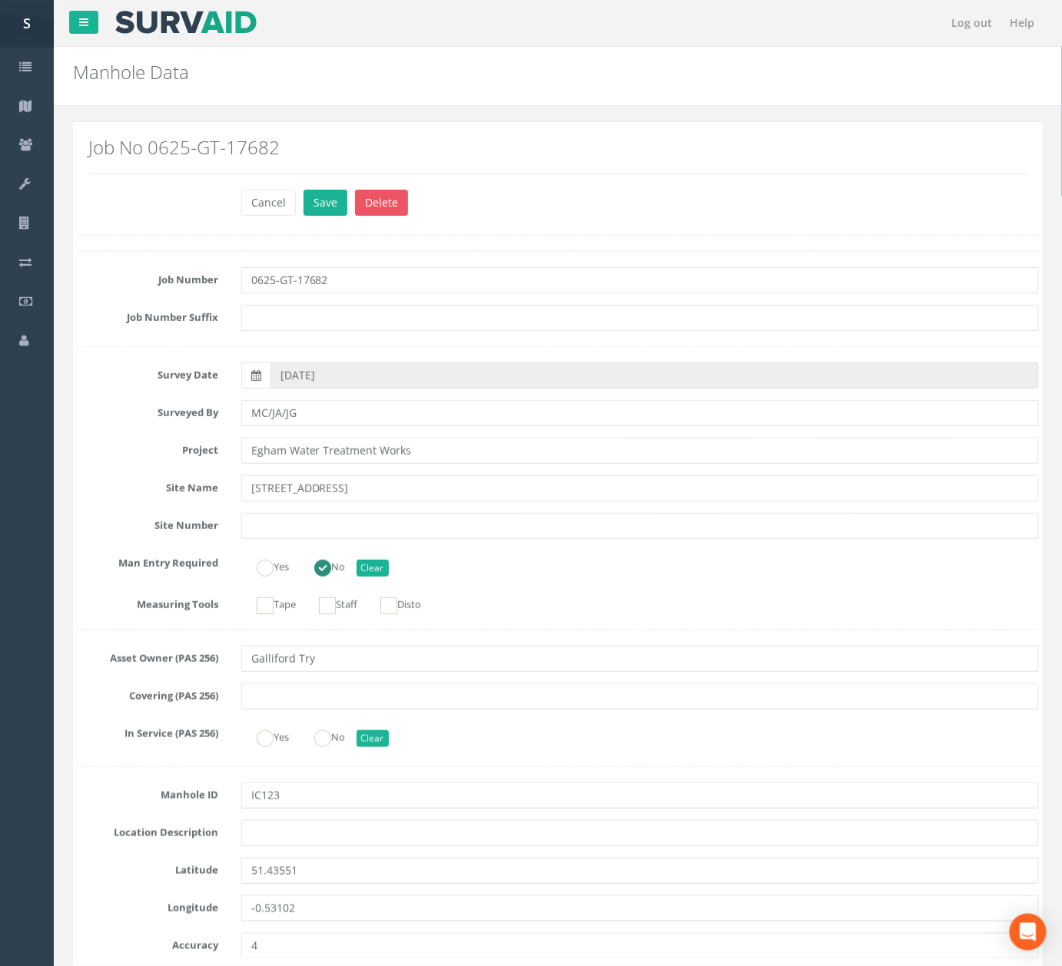
scroll to position [3025, 0]
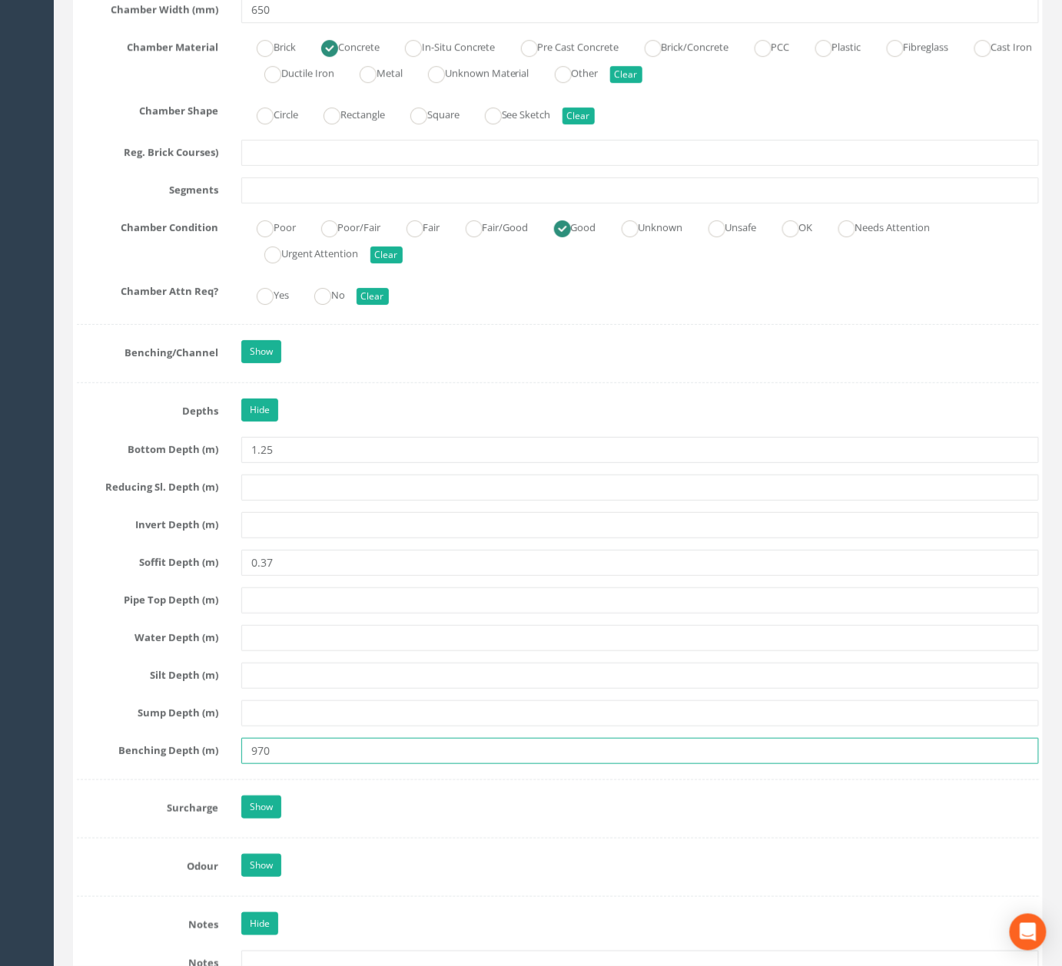
click at [249, 764] on input "970" at bounding box center [639, 751] width 797 height 26
click at [290, 764] on input "0.970" at bounding box center [639, 751] width 797 height 26
type input "0.97"
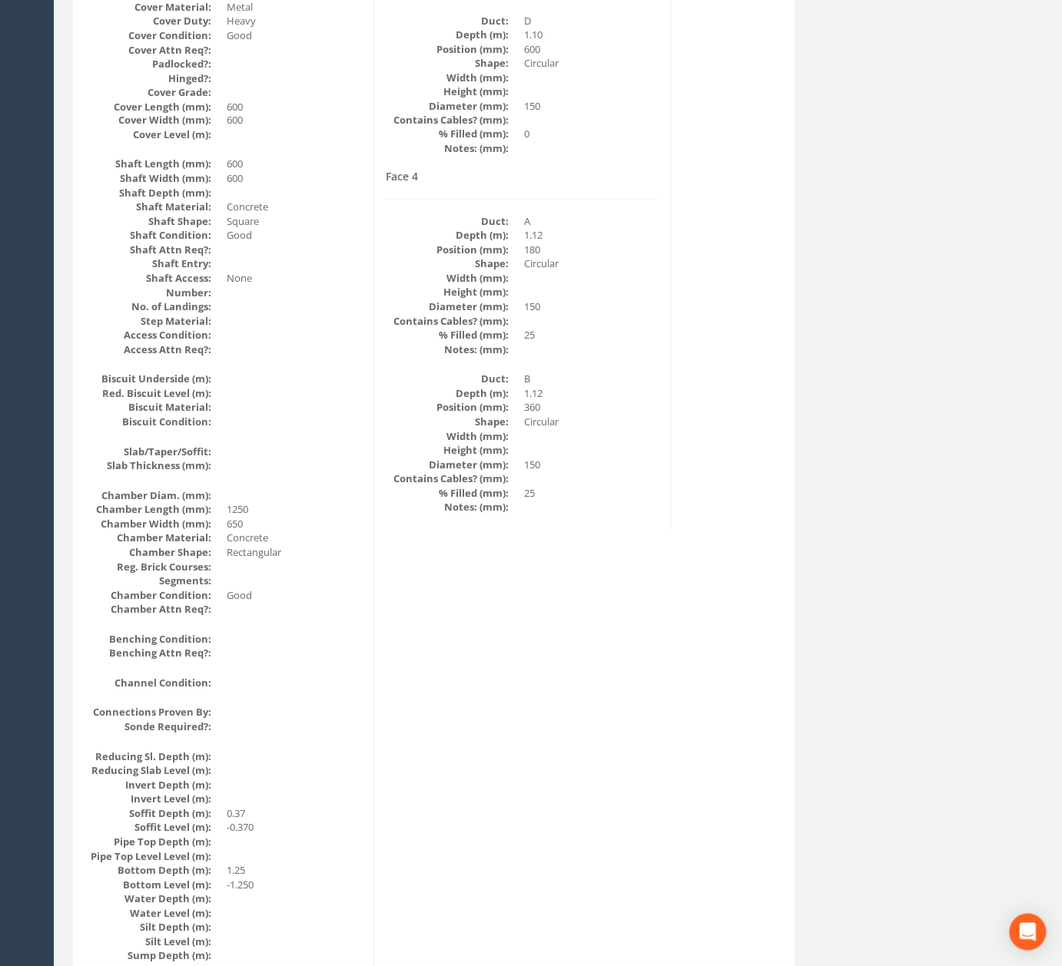
scroll to position [0, 0]
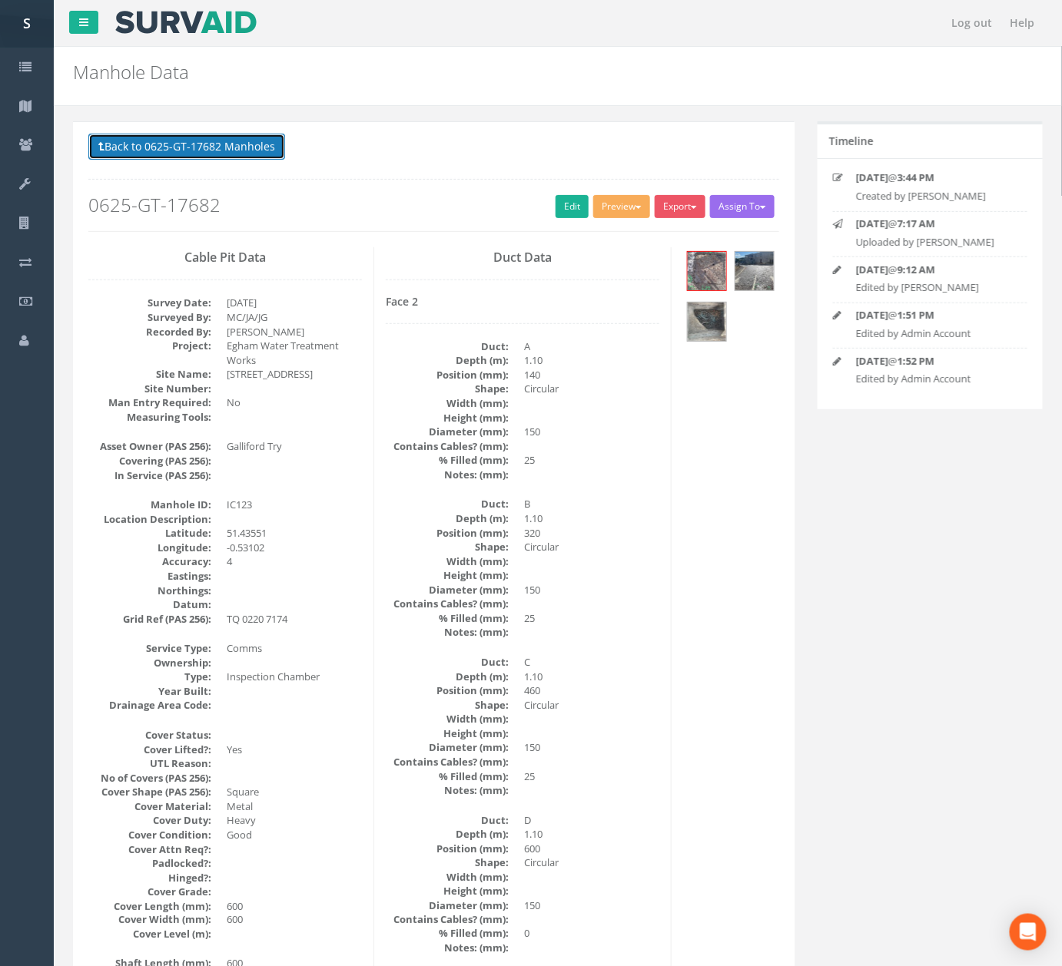
click at [234, 151] on button "Back to 0625-GT-17682 Manholes" at bounding box center [186, 147] width 197 height 26
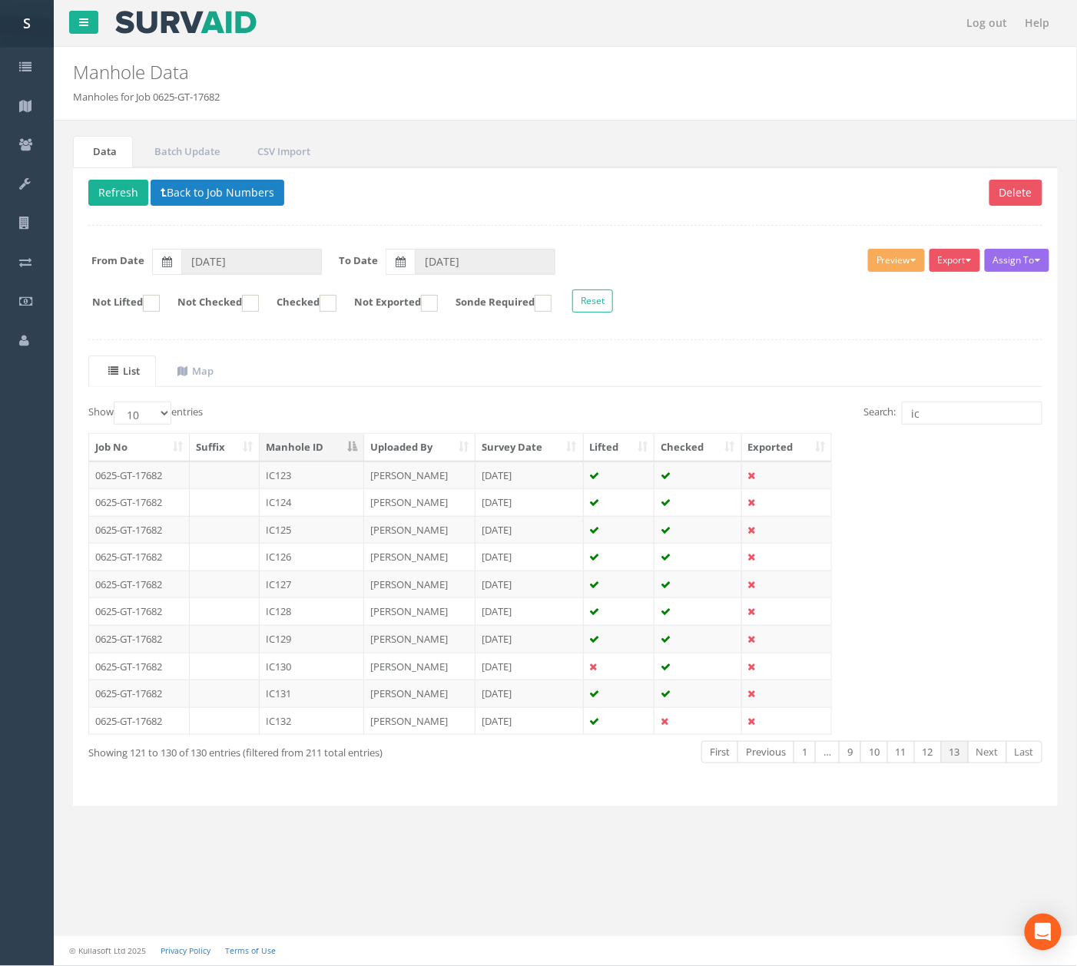
drag, startPoint x: 316, startPoint y: 509, endPoint x: 340, endPoint y: 477, distance: 39.0
click at [316, 509] on td "IC124" at bounding box center [312, 503] width 104 height 28
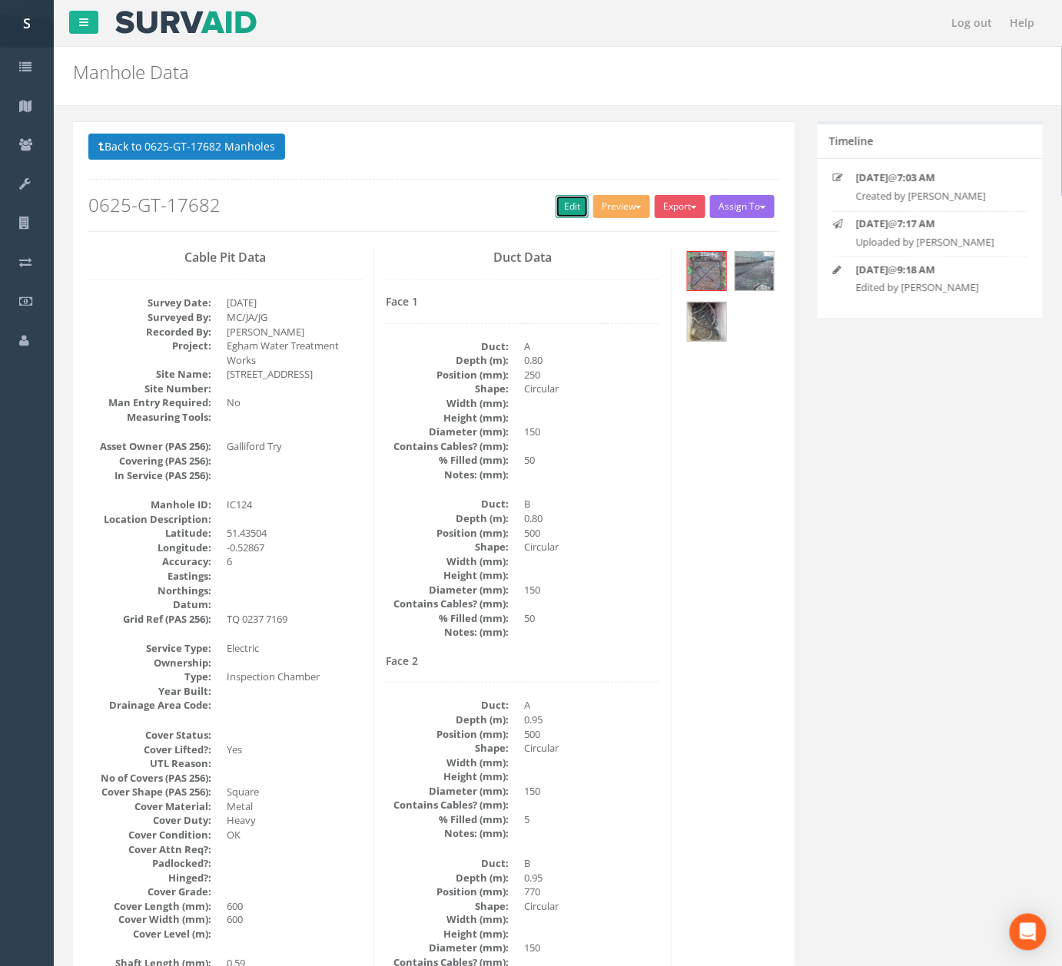
click at [570, 210] on link "Edit" at bounding box center [571, 206] width 33 height 23
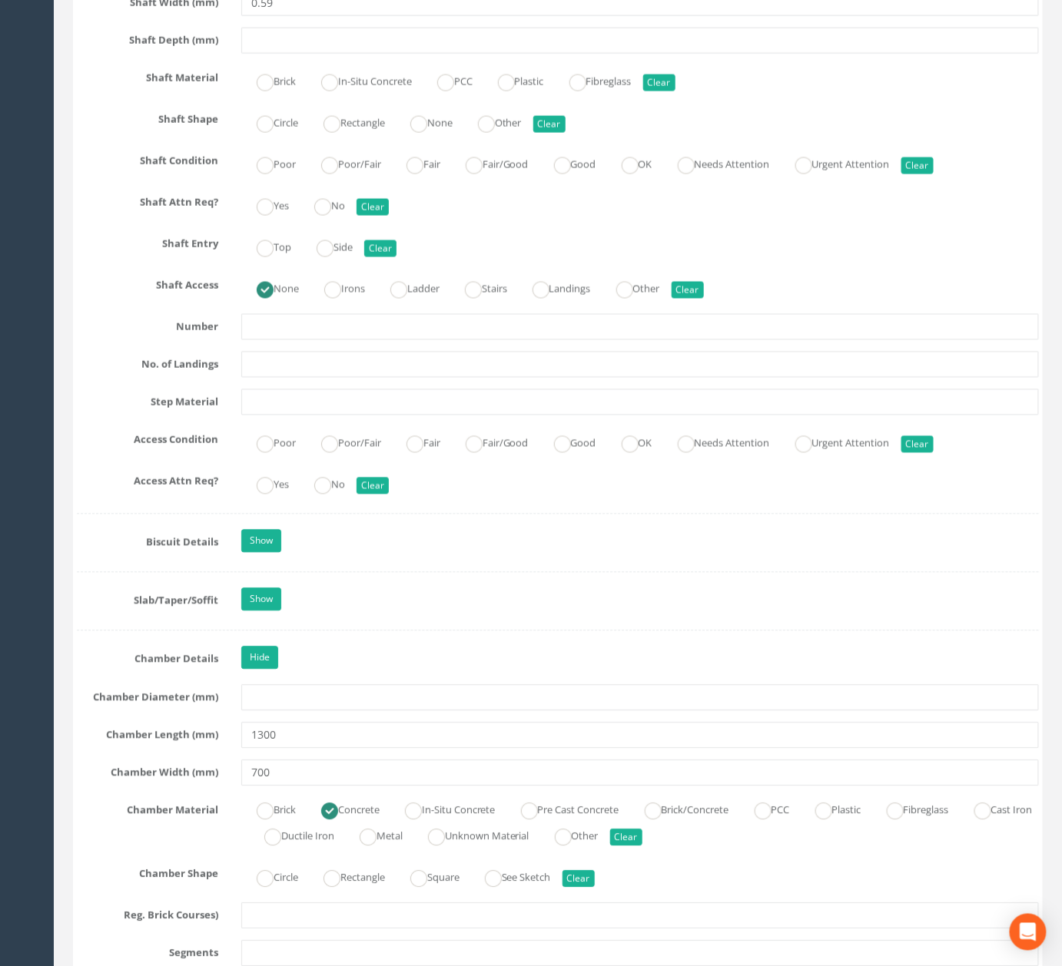
scroll to position [2212, 0]
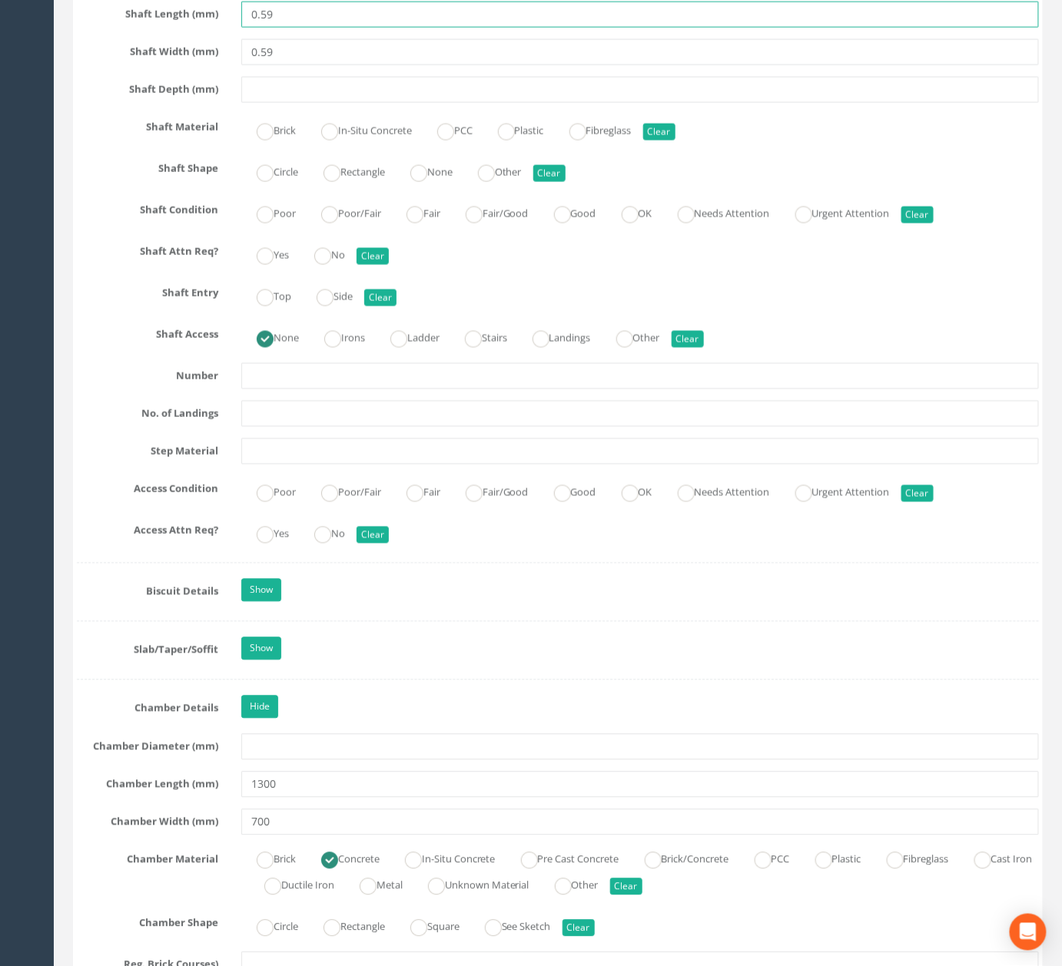
click at [306, 28] on input "0.59" at bounding box center [639, 15] width 797 height 26
type input "0.590"
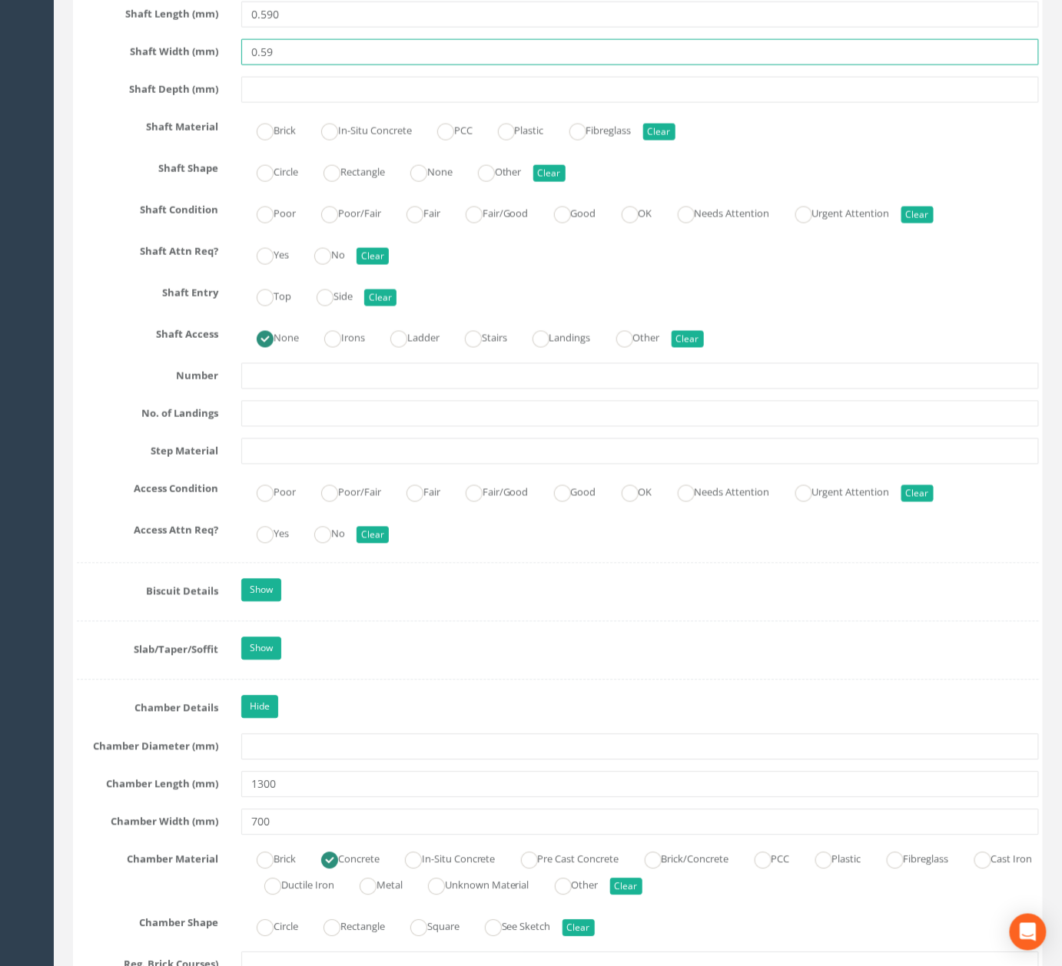
click at [296, 65] on input "0.59" at bounding box center [639, 52] width 797 height 26
drag, startPoint x: 225, startPoint y: 86, endPoint x: 183, endPoint y: 91, distance: 42.5
click at [207, 65] on div "Shaft Width (mm) 0.590" at bounding box center [557, 52] width 985 height 26
type input ".590"
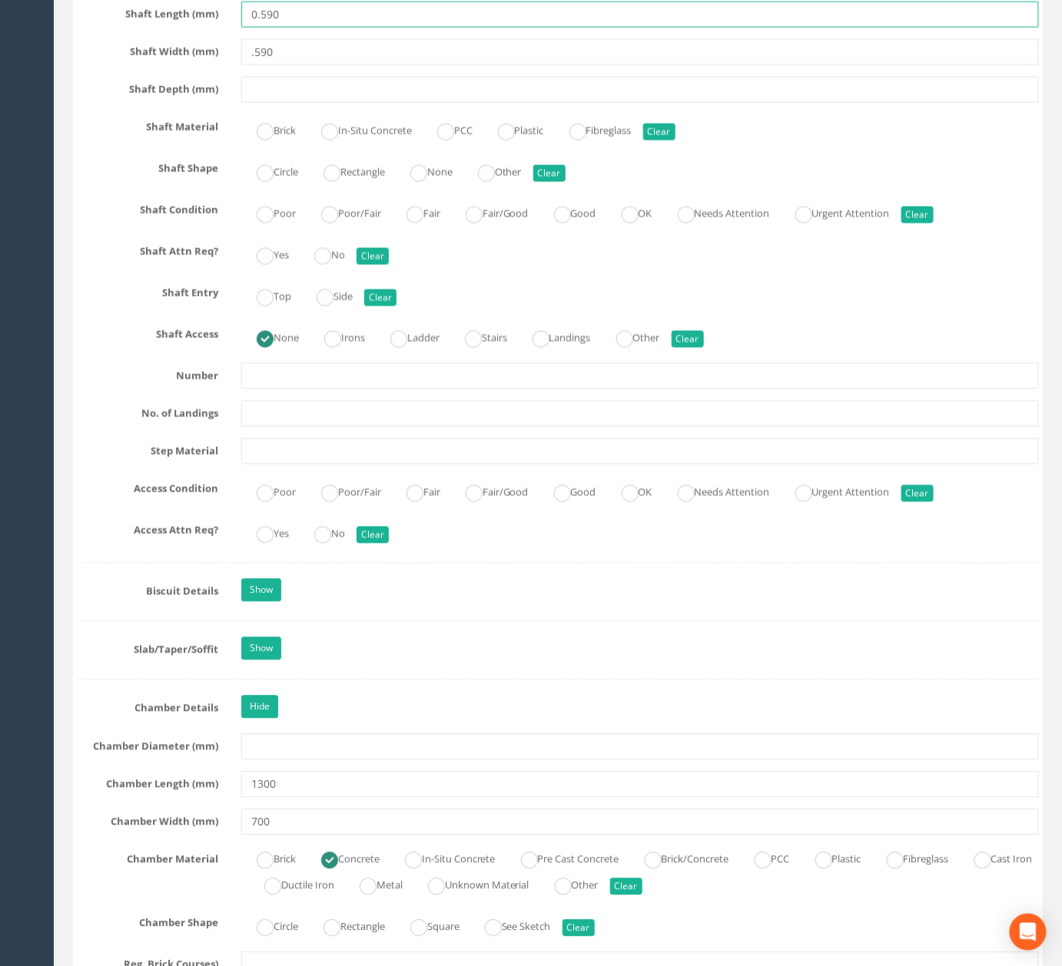
click at [258, 28] on input "0.590" at bounding box center [639, 15] width 797 height 26
type input "590"
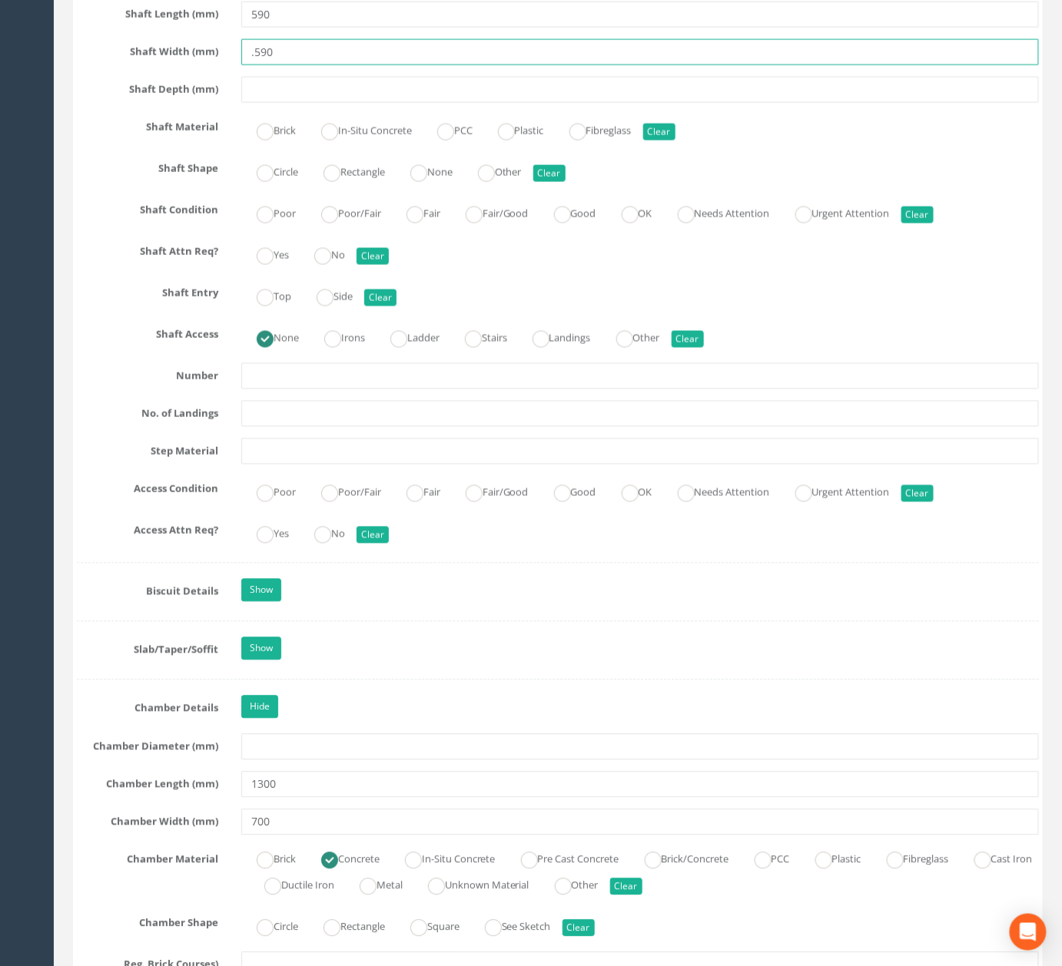
click at [256, 65] on input ".590" at bounding box center [639, 52] width 797 height 26
type input "590"
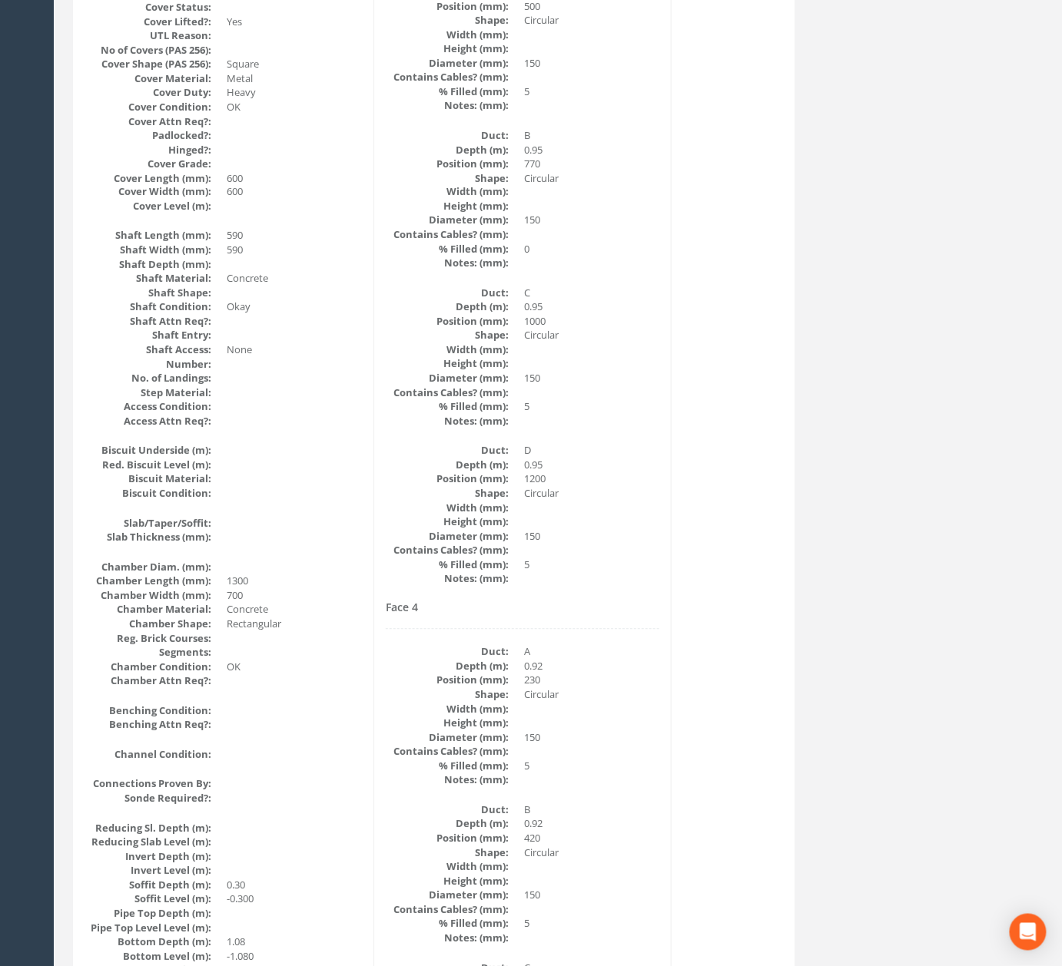
scroll to position [0, 0]
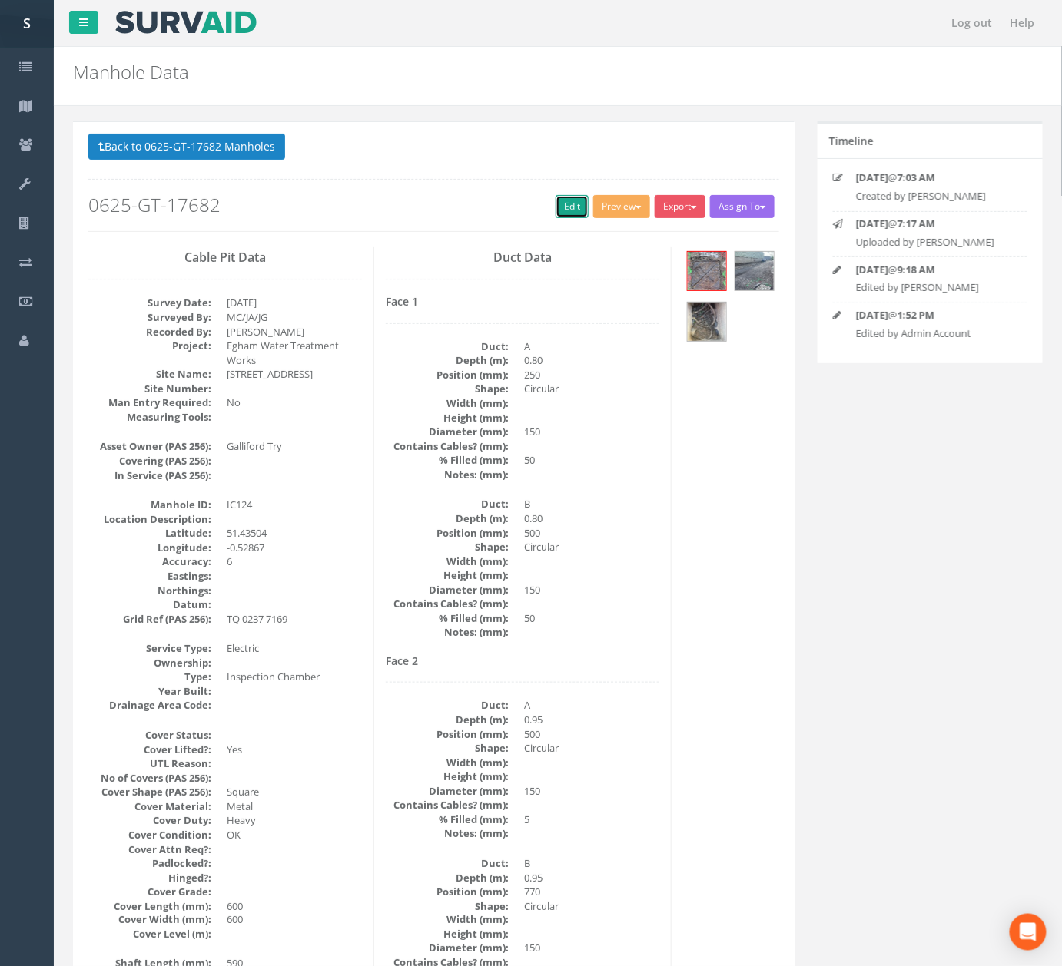
click at [564, 207] on link "Edit" at bounding box center [571, 206] width 33 height 23
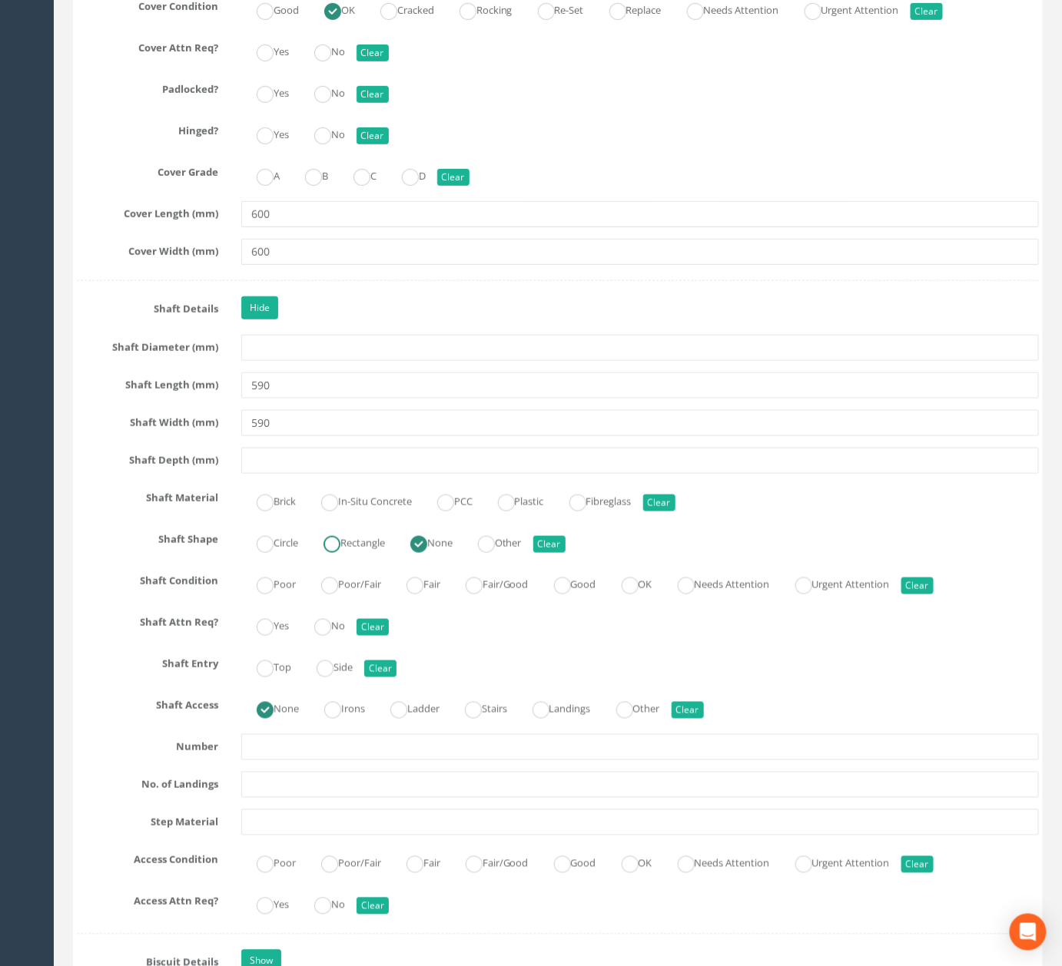
click at [336, 553] on ins at bounding box center [331, 544] width 17 height 17
radio input "true"
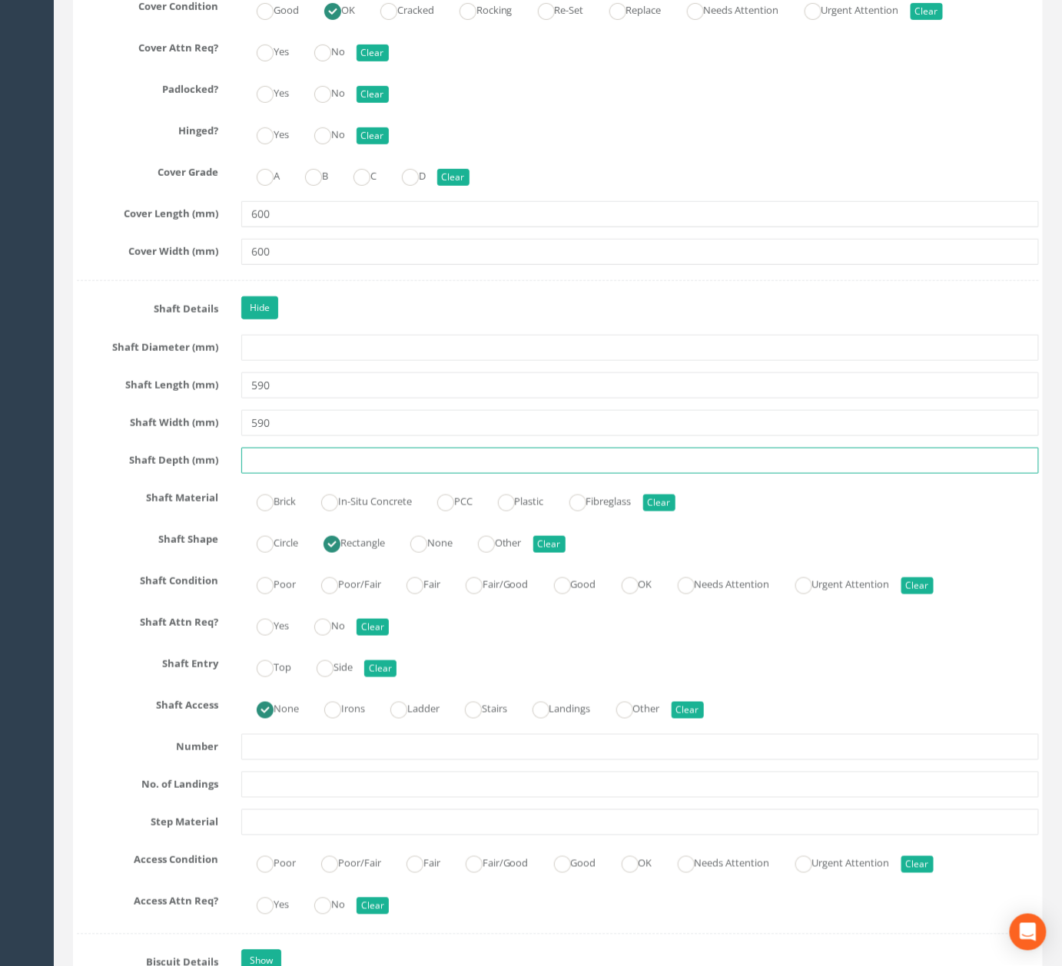
click at [419, 474] on input "text" at bounding box center [639, 461] width 797 height 26
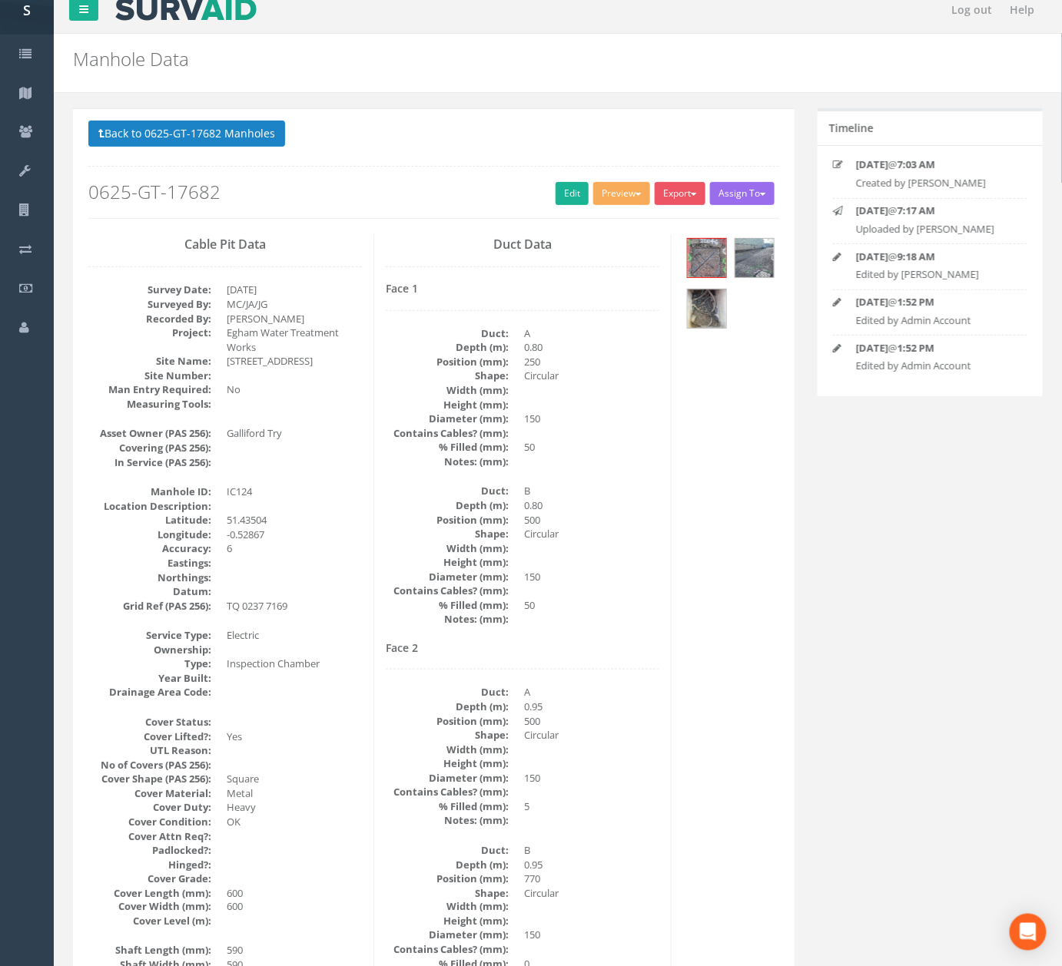
scroll to position [0, 0]
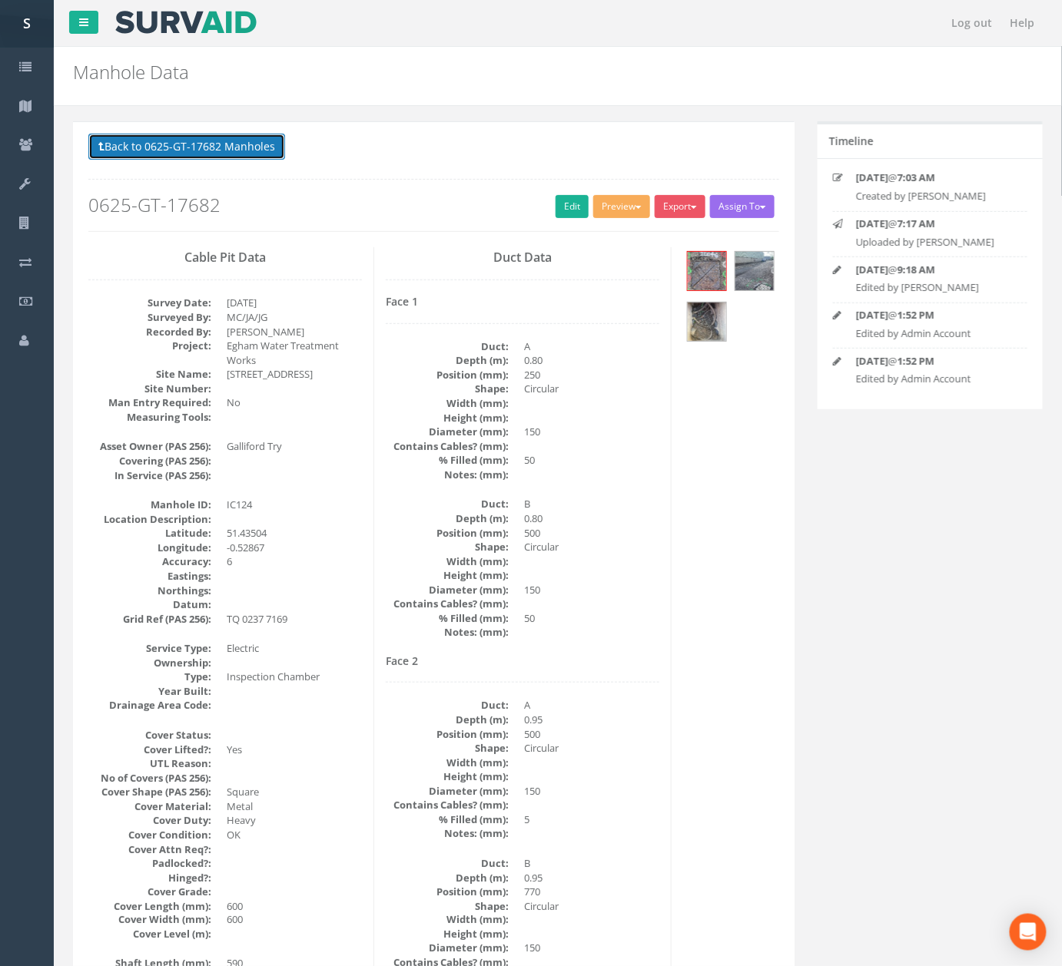
click at [171, 151] on button "Back to 0625-GT-17682 Manholes" at bounding box center [186, 147] width 197 height 26
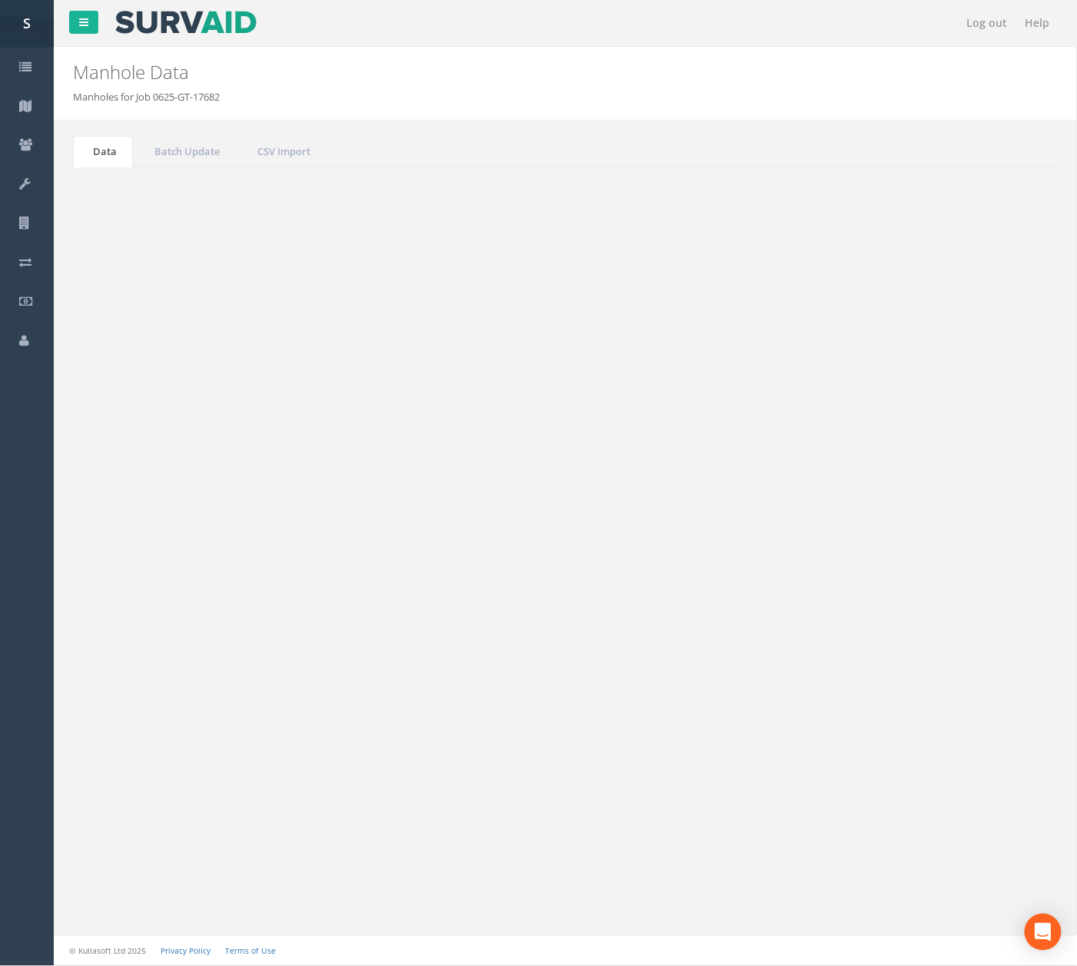
click at [126, 195] on button "Refresh" at bounding box center [118, 193] width 60 height 26
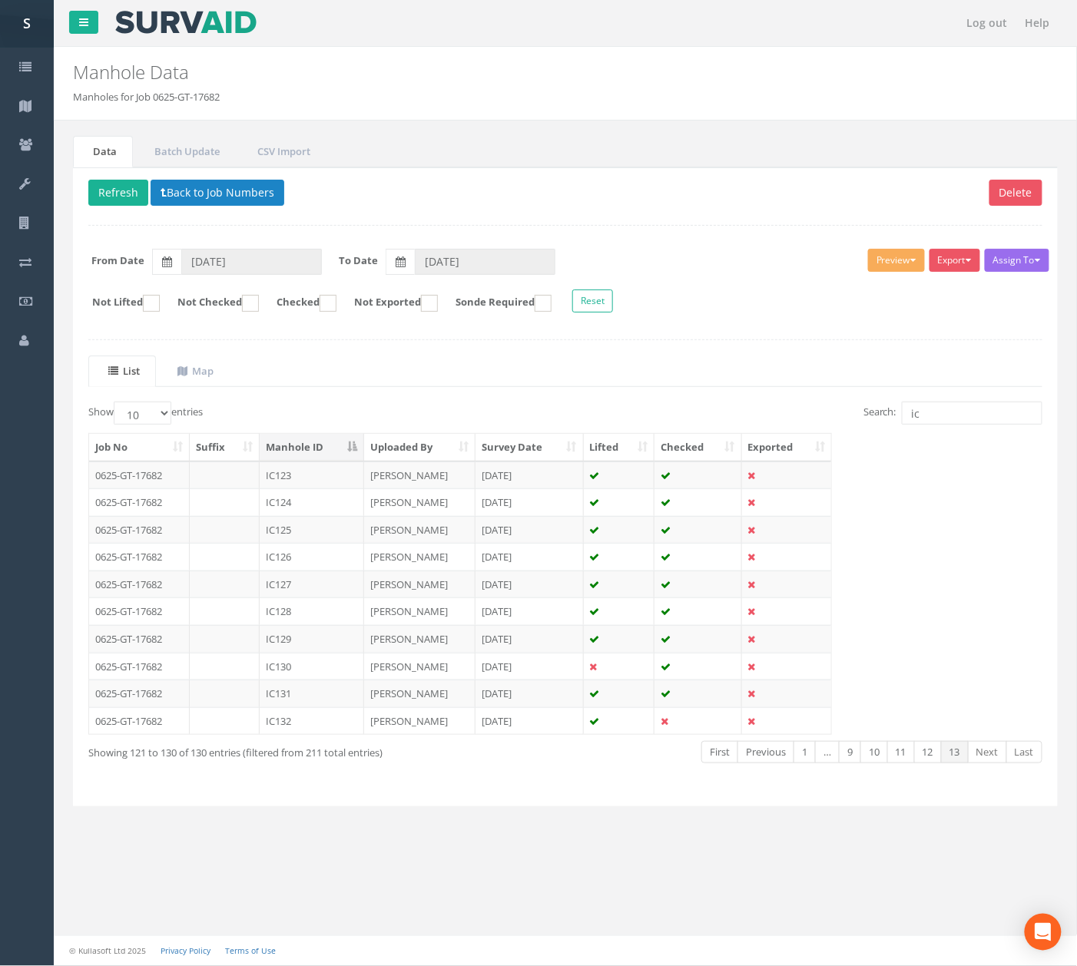
drag, startPoint x: 326, startPoint y: 564, endPoint x: 342, endPoint y: 493, distance: 72.5
click at [326, 564] on td "IC126" at bounding box center [312, 557] width 104 height 28
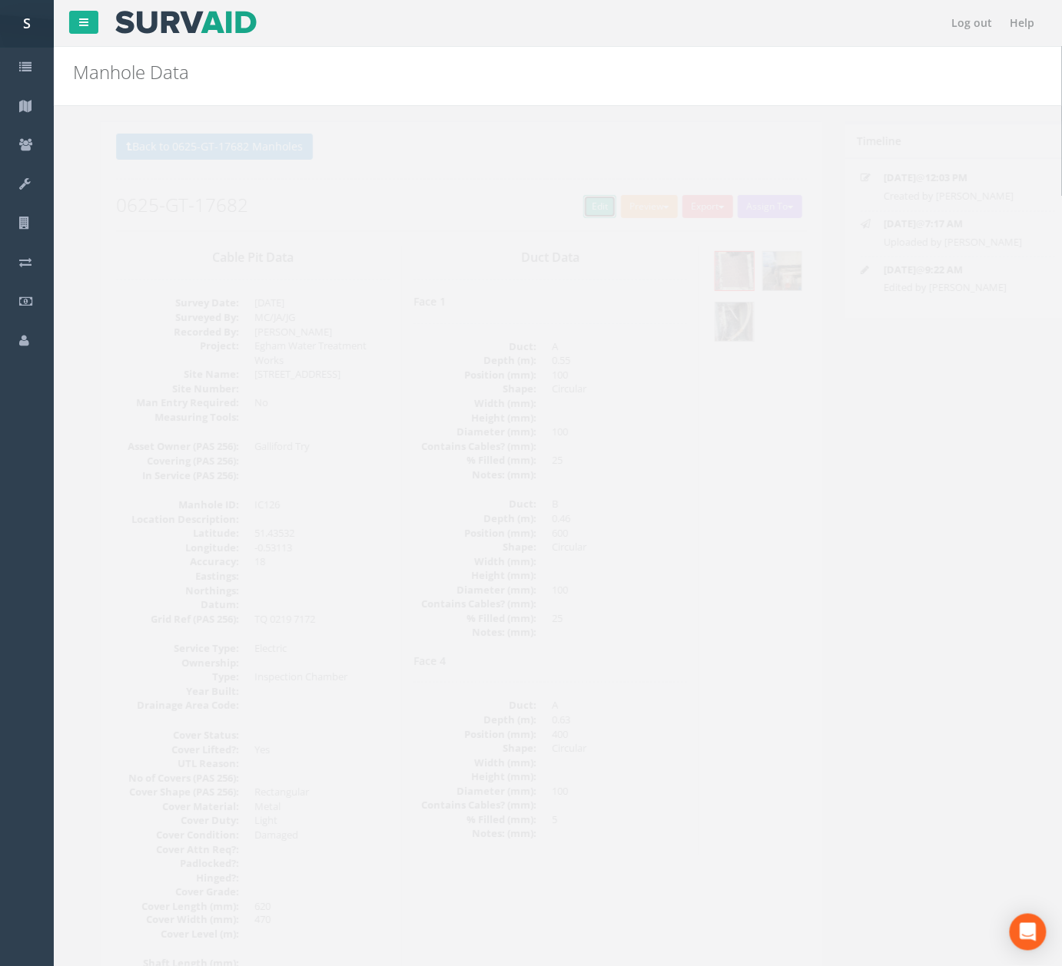
click at [581, 207] on link "Edit" at bounding box center [571, 206] width 33 height 23
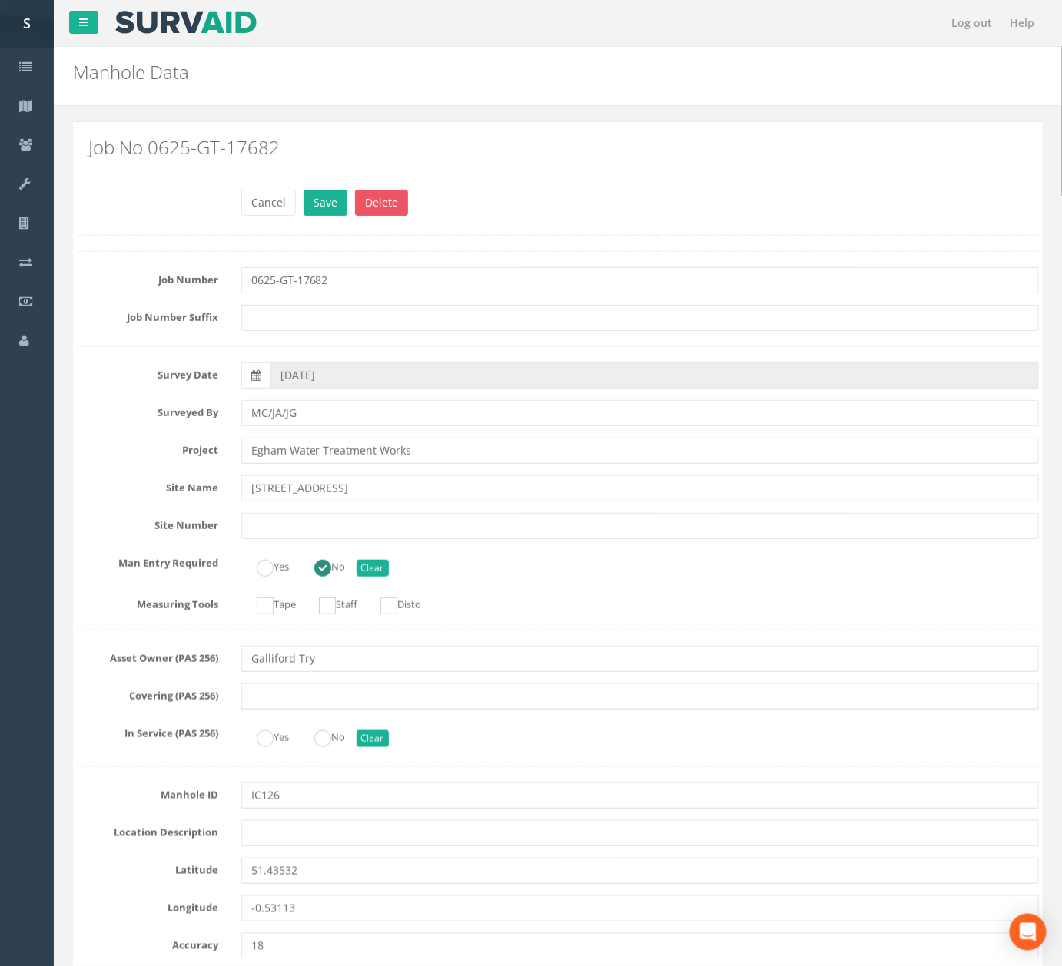
scroll to position [2809, 0]
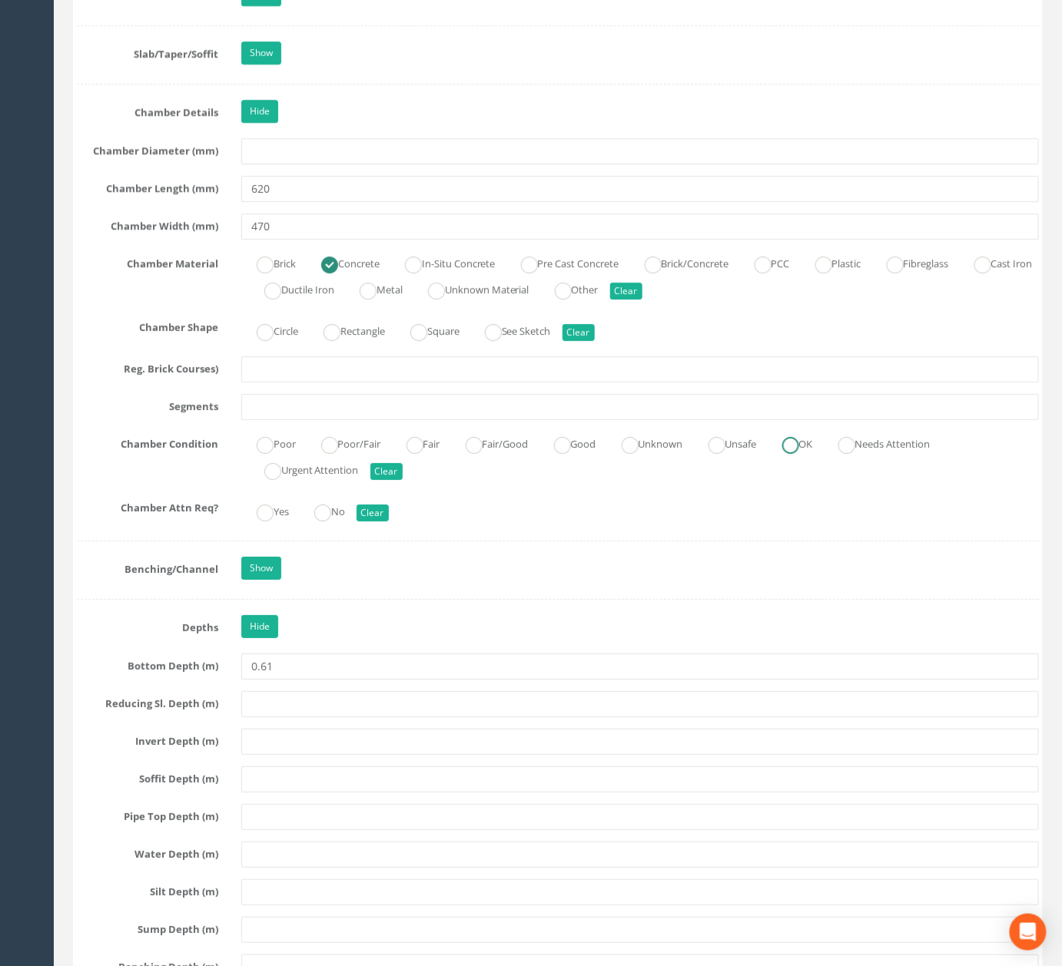
click at [813, 454] on label "OK" at bounding box center [790, 443] width 46 height 22
radio input "true"
click at [807, 420] on input "text" at bounding box center [639, 407] width 797 height 26
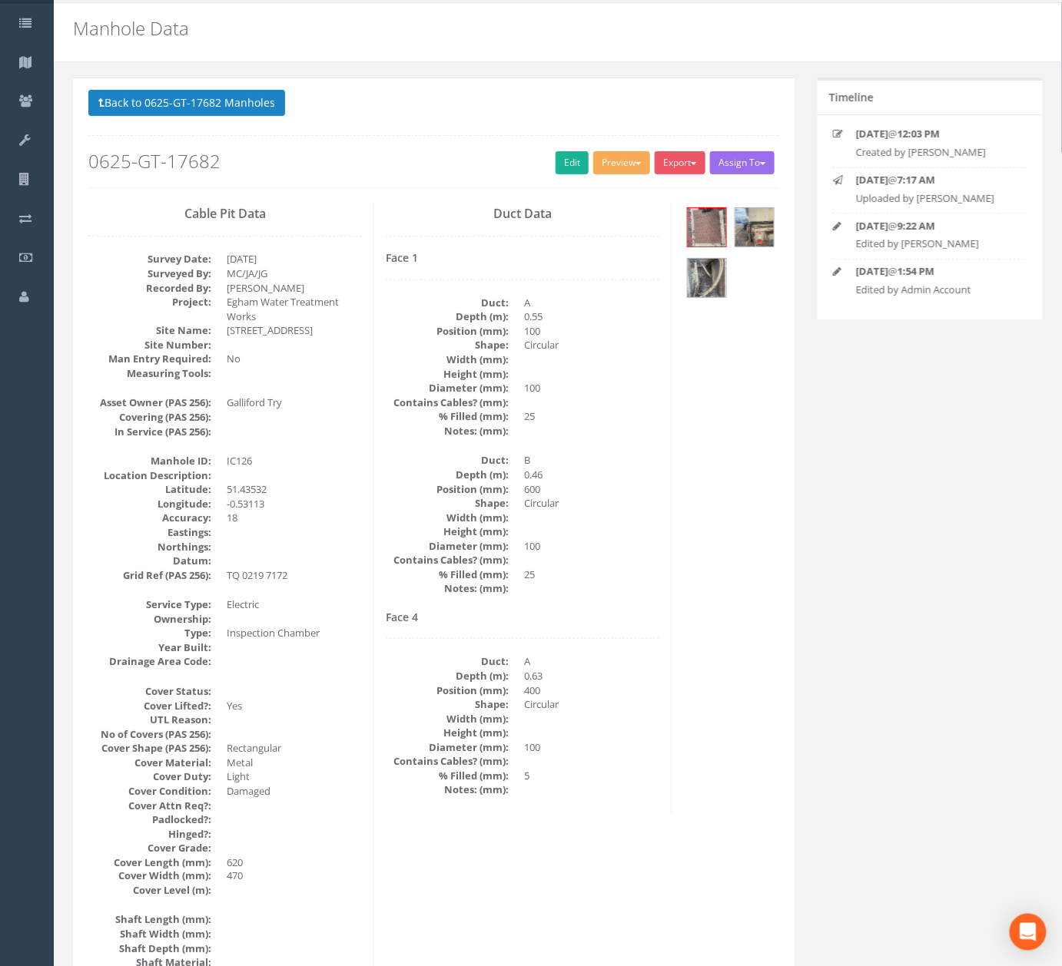
scroll to position [0, 0]
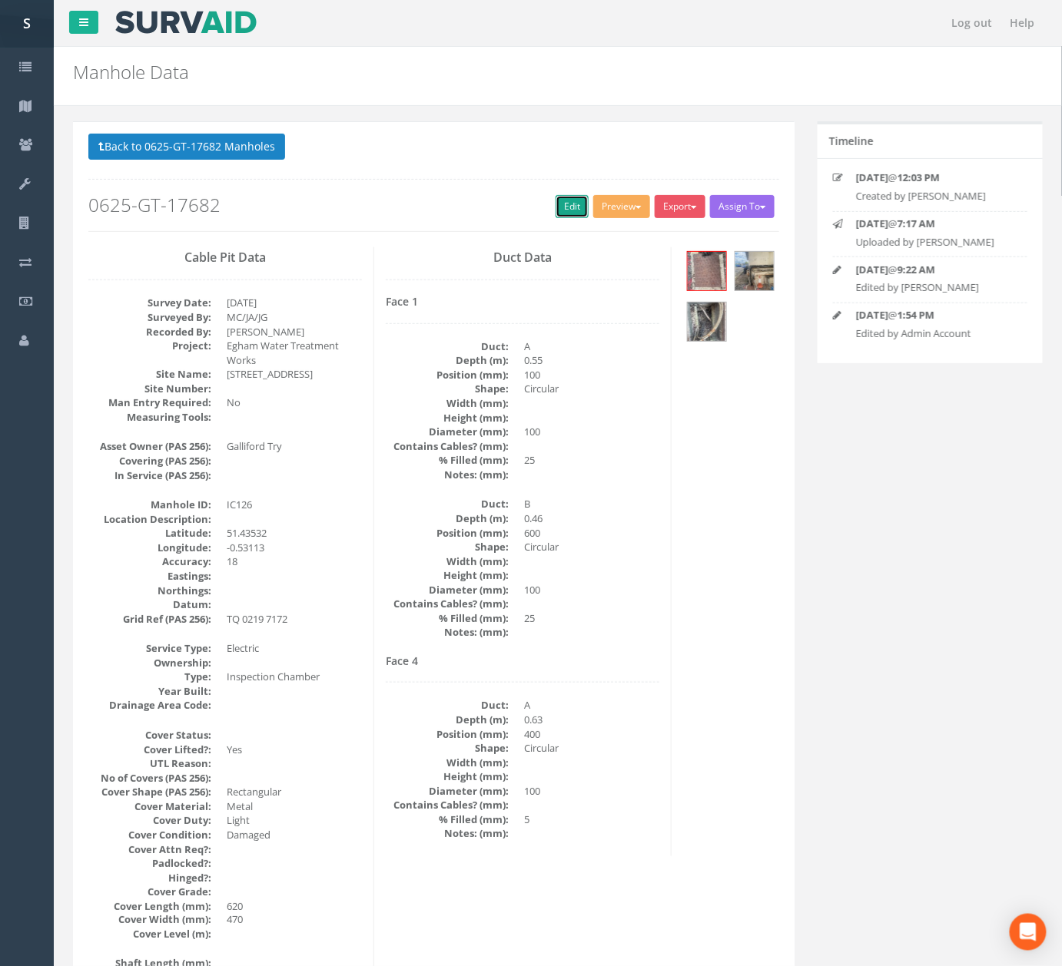
click at [575, 212] on link "Edit" at bounding box center [571, 206] width 33 height 23
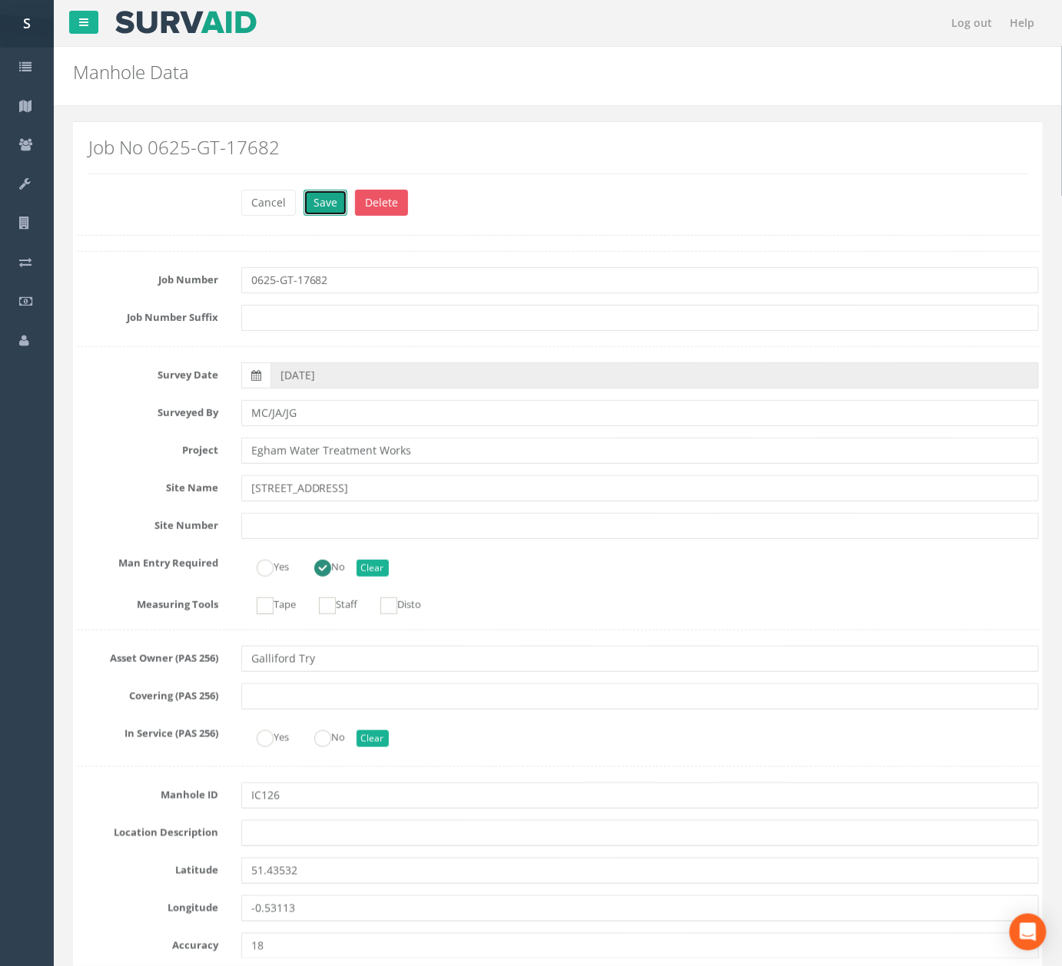
click at [324, 206] on button "Save" at bounding box center [325, 203] width 44 height 26
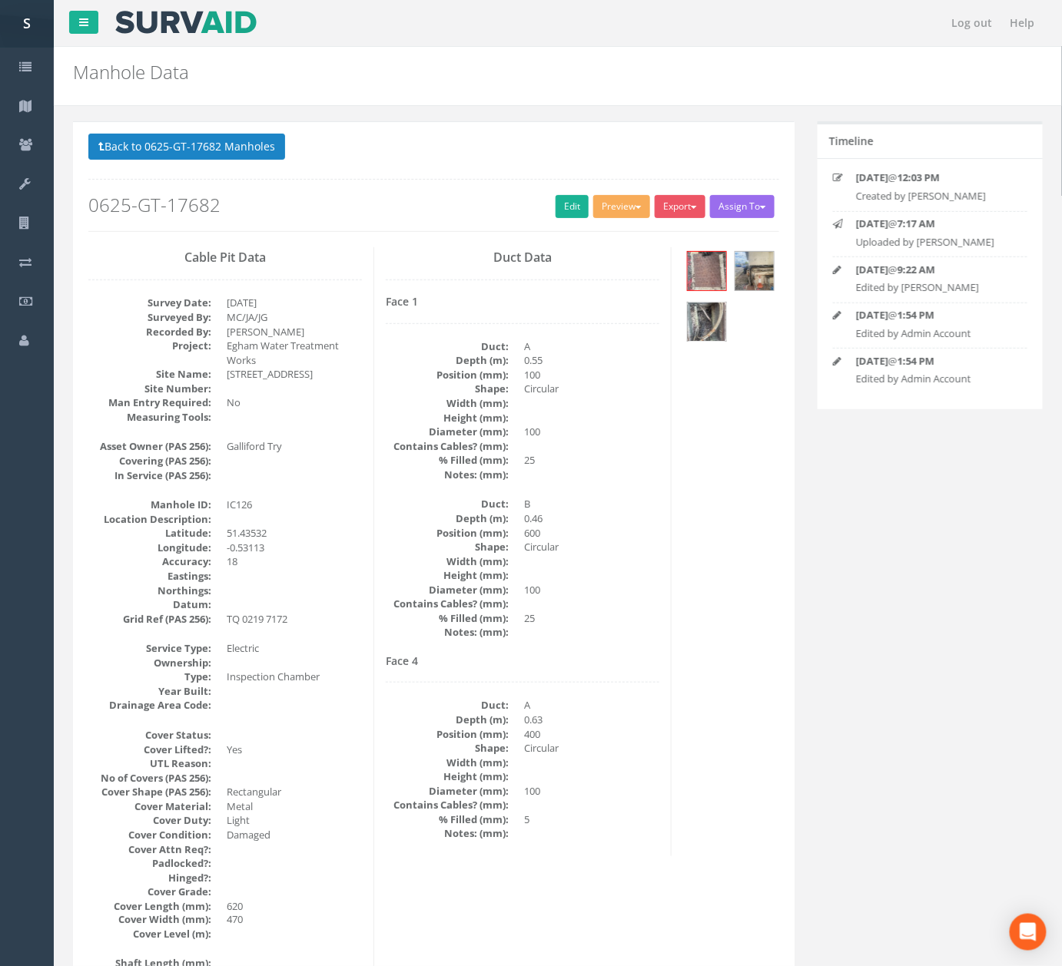
click at [707, 341] on img at bounding box center [707, 322] width 38 height 38
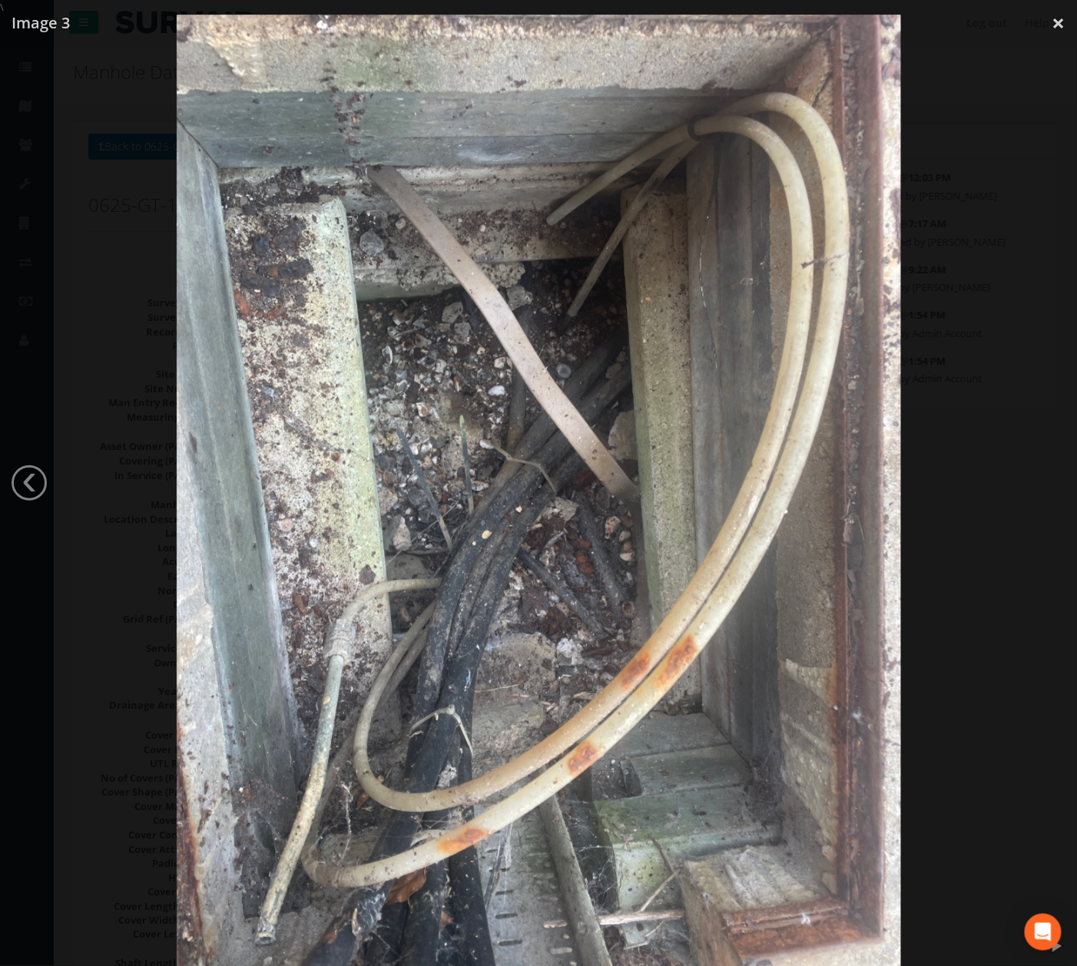
click at [954, 477] on div at bounding box center [539, 498] width 1078 height 966
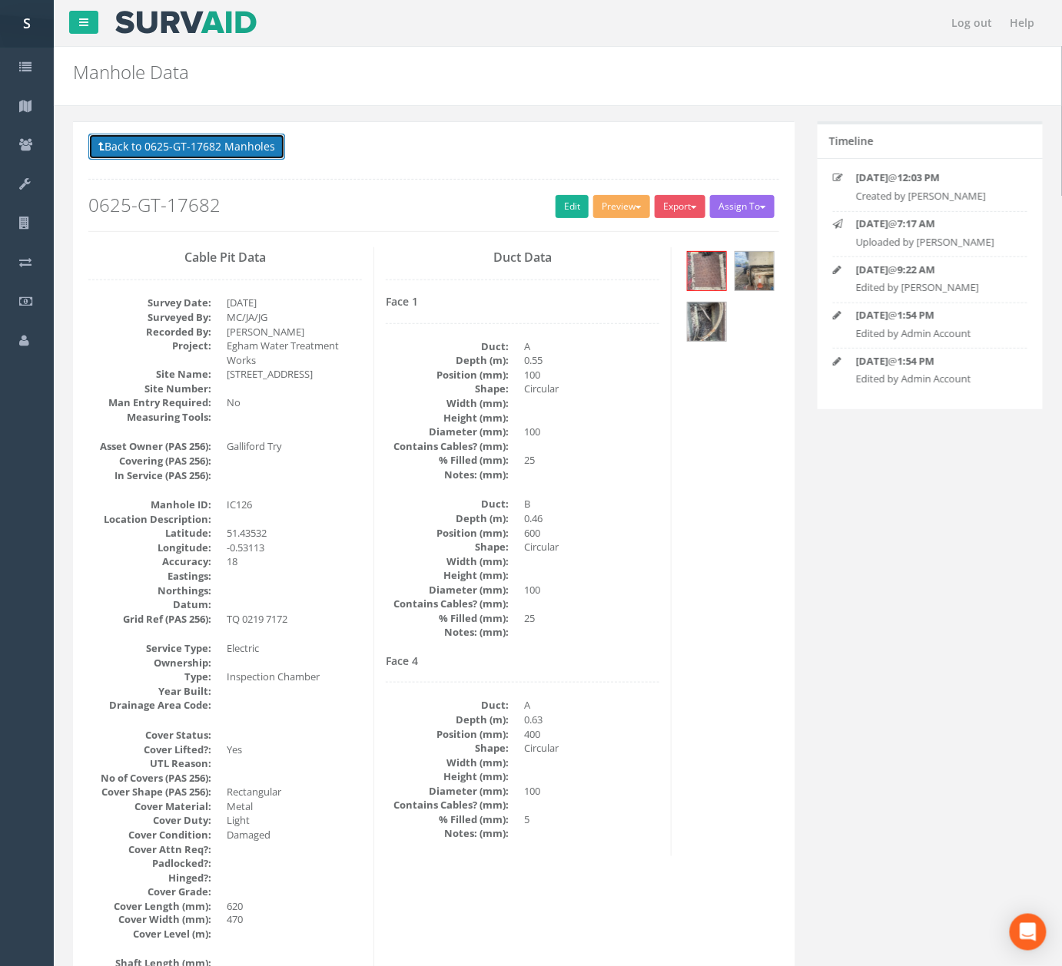
click at [268, 157] on button "Back to 0625-GT-17682 Manholes" at bounding box center [186, 147] width 197 height 26
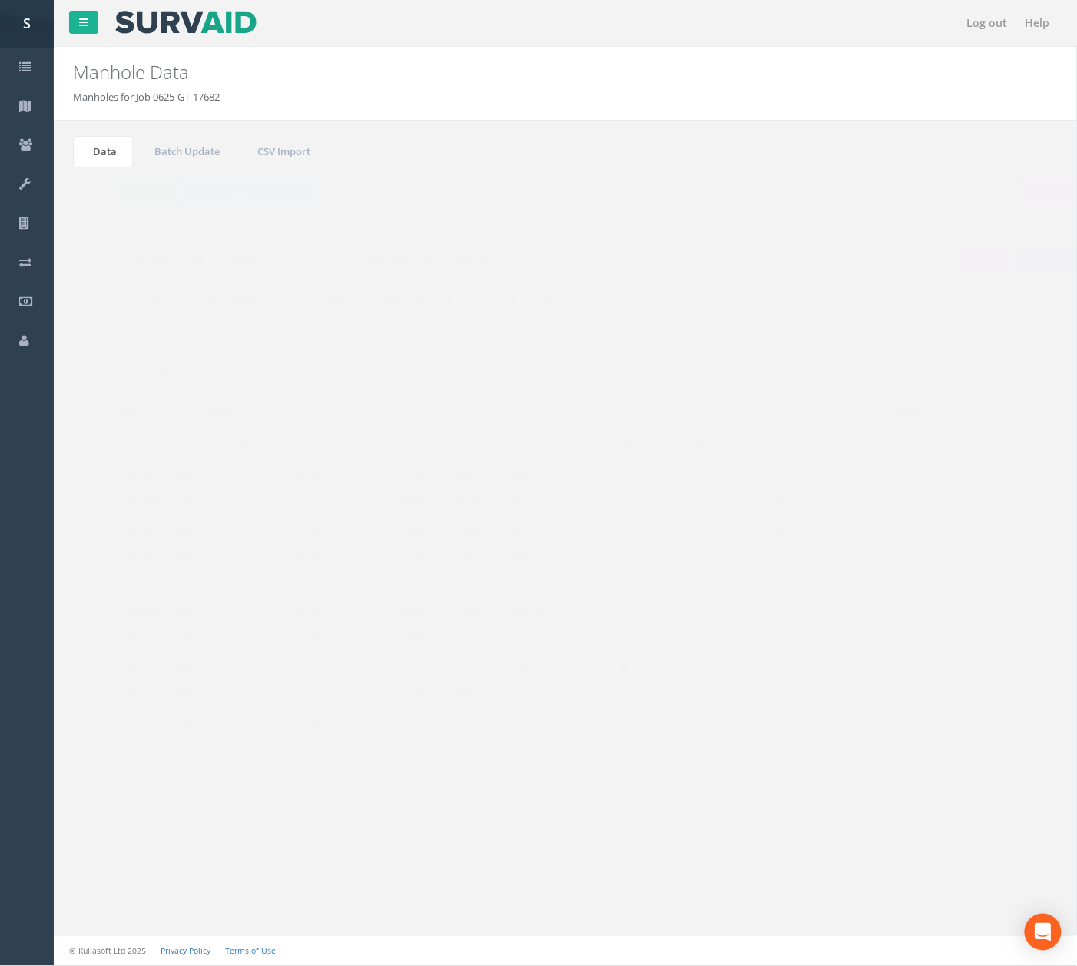
click at [310, 615] on td "IC128" at bounding box center [312, 612] width 104 height 28
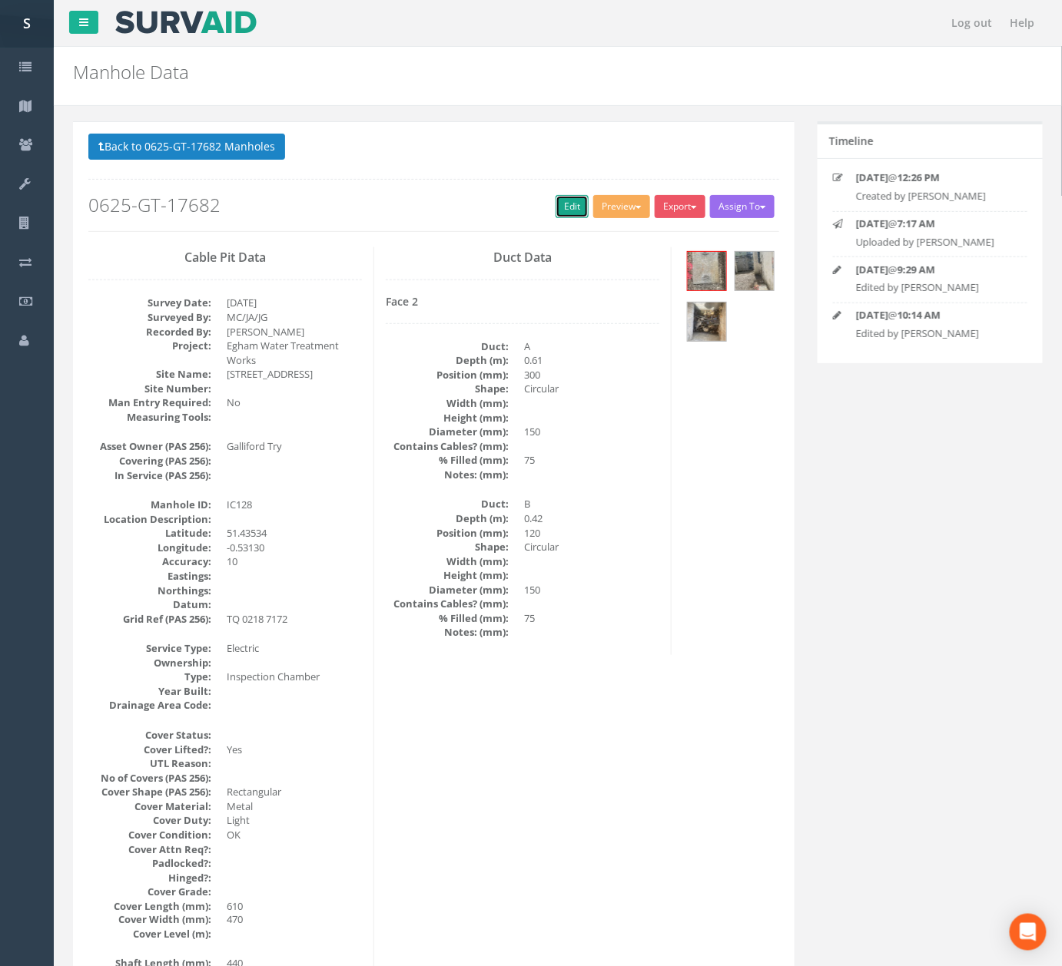
click at [561, 210] on link "Edit" at bounding box center [571, 206] width 33 height 23
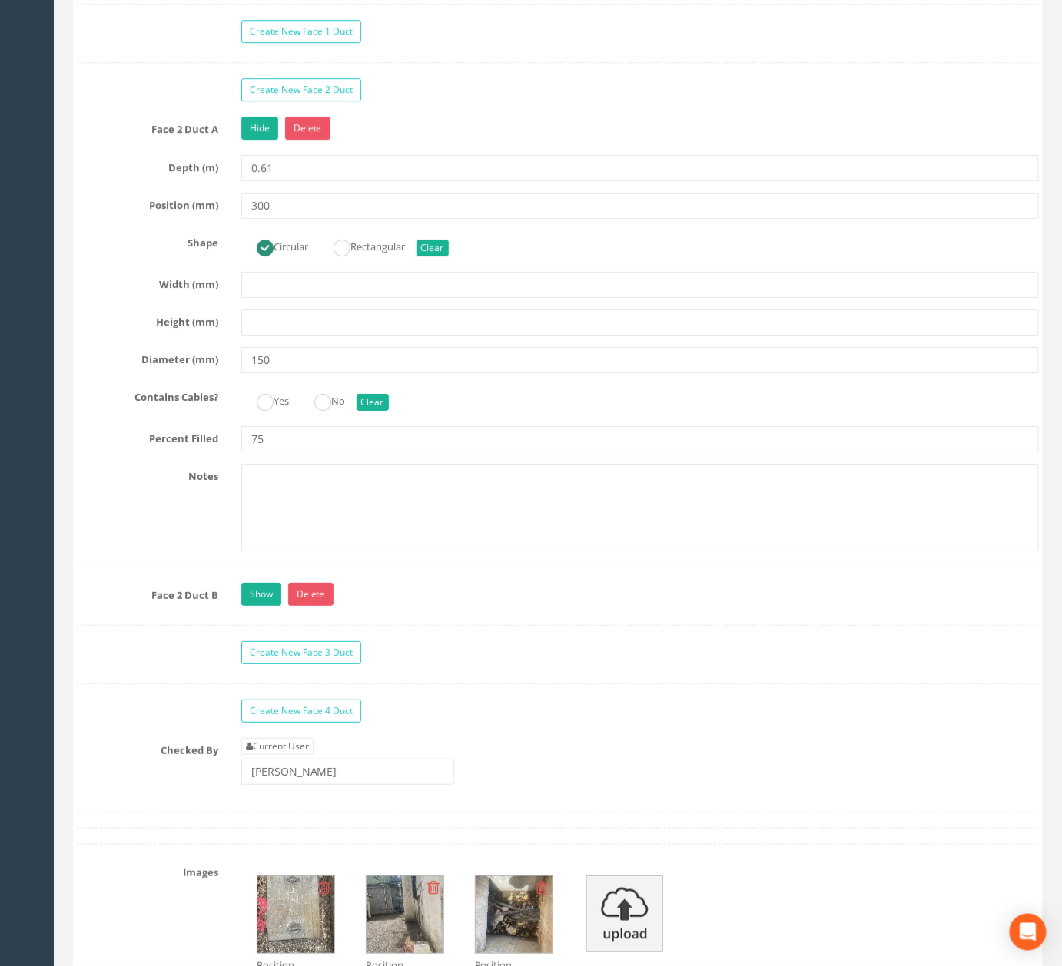
scroll to position [4605, 0]
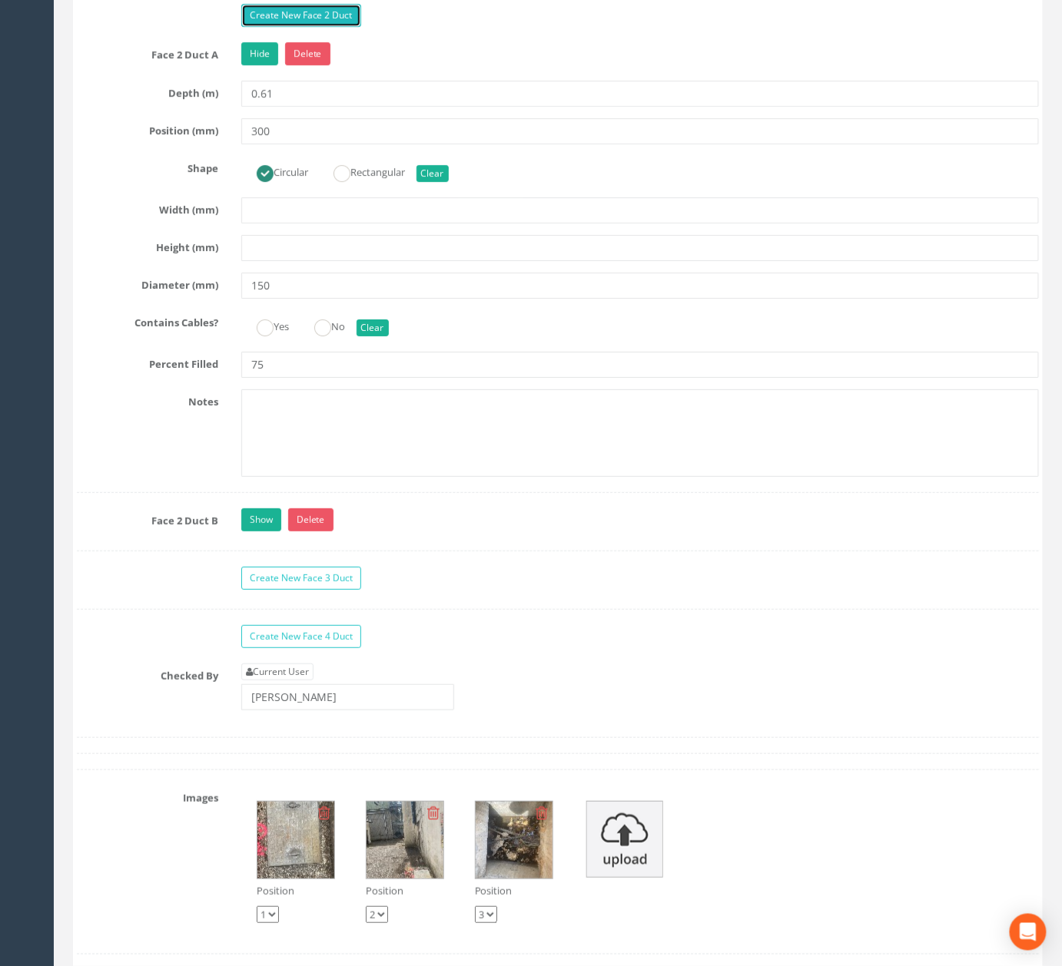
click at [332, 27] on link "Create New Face 2 Duct" at bounding box center [301, 15] width 120 height 23
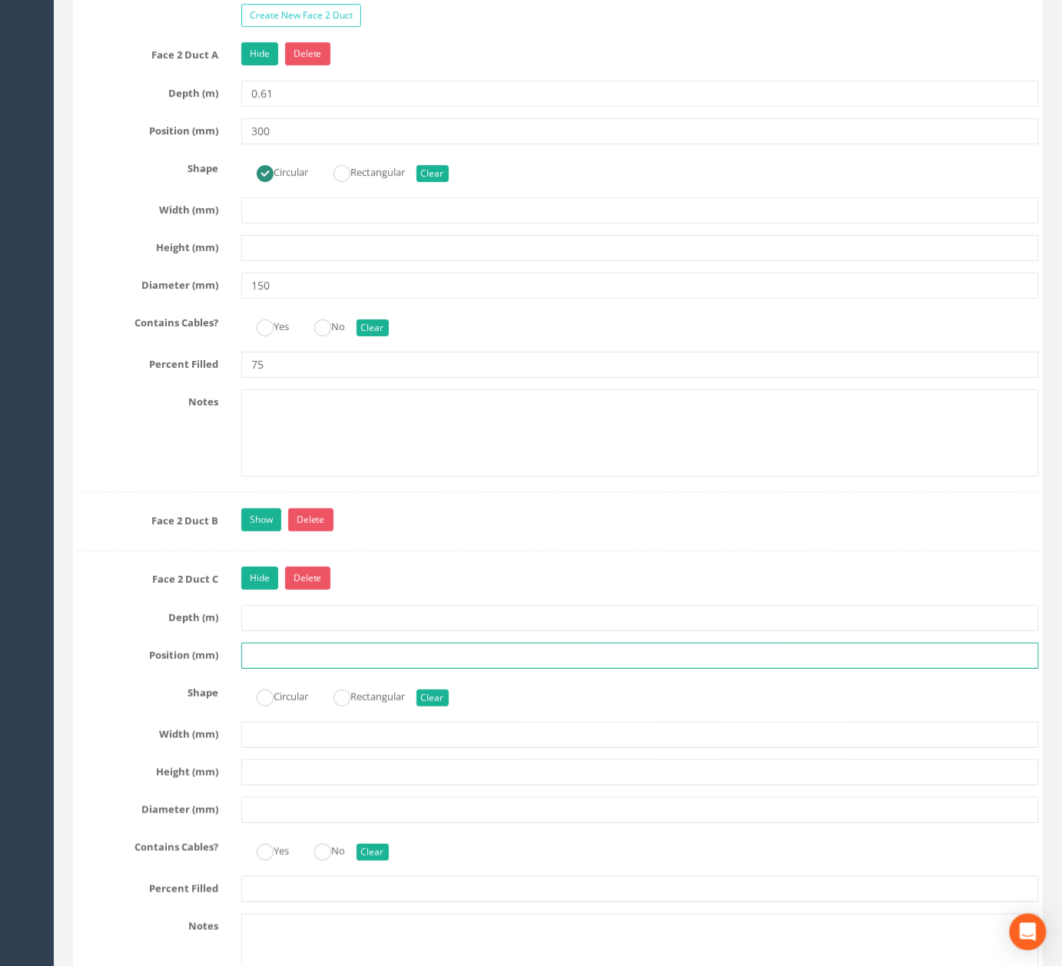
click at [287, 669] on input "text" at bounding box center [639, 656] width 797 height 26
type input "480"
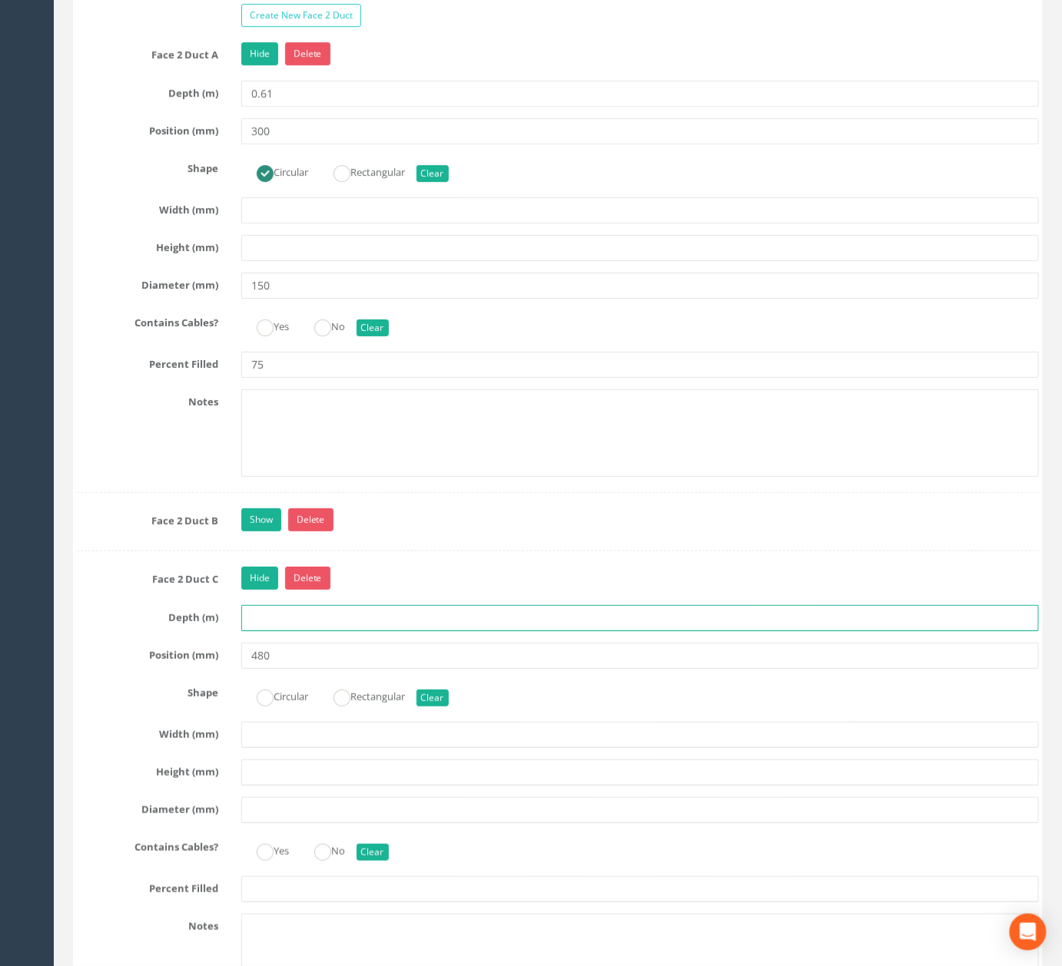
click at [298, 631] on input "text" at bounding box center [639, 618] width 797 height 26
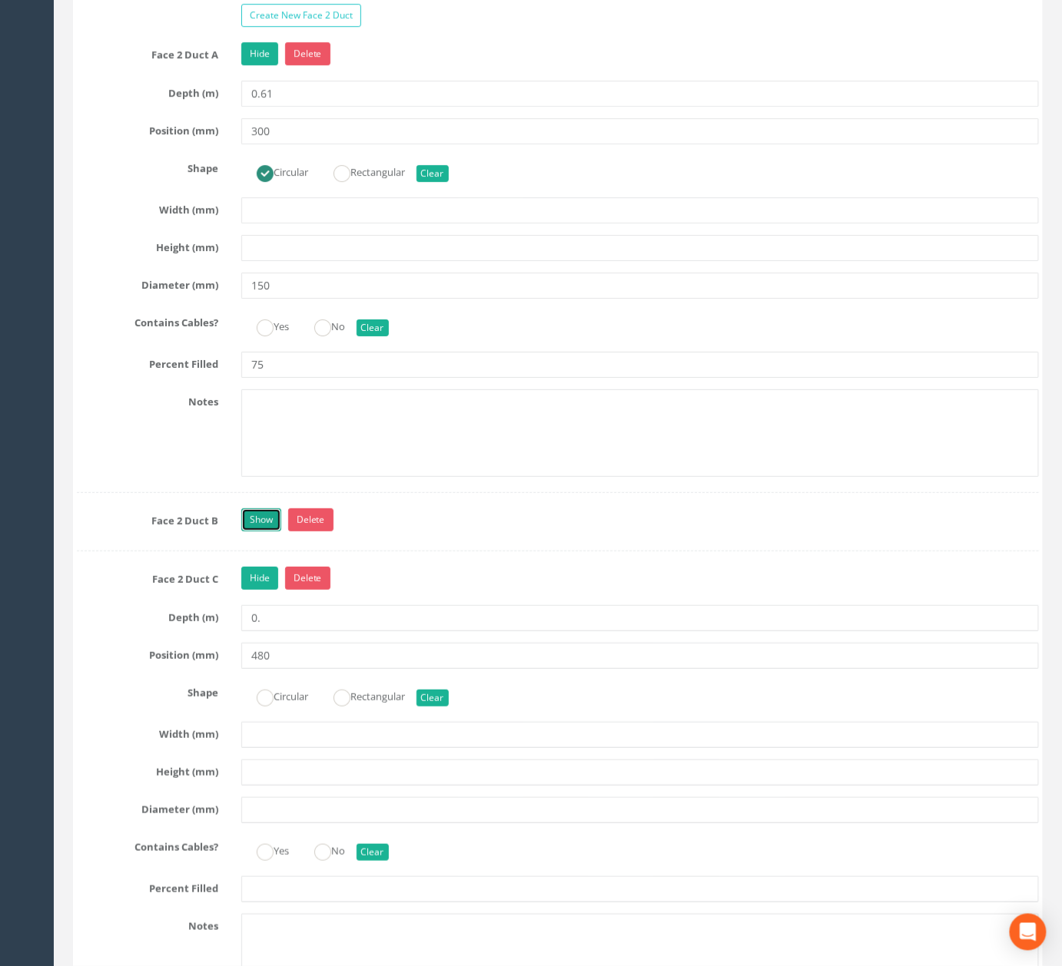
click at [264, 532] on link "Show" at bounding box center [261, 520] width 40 height 23
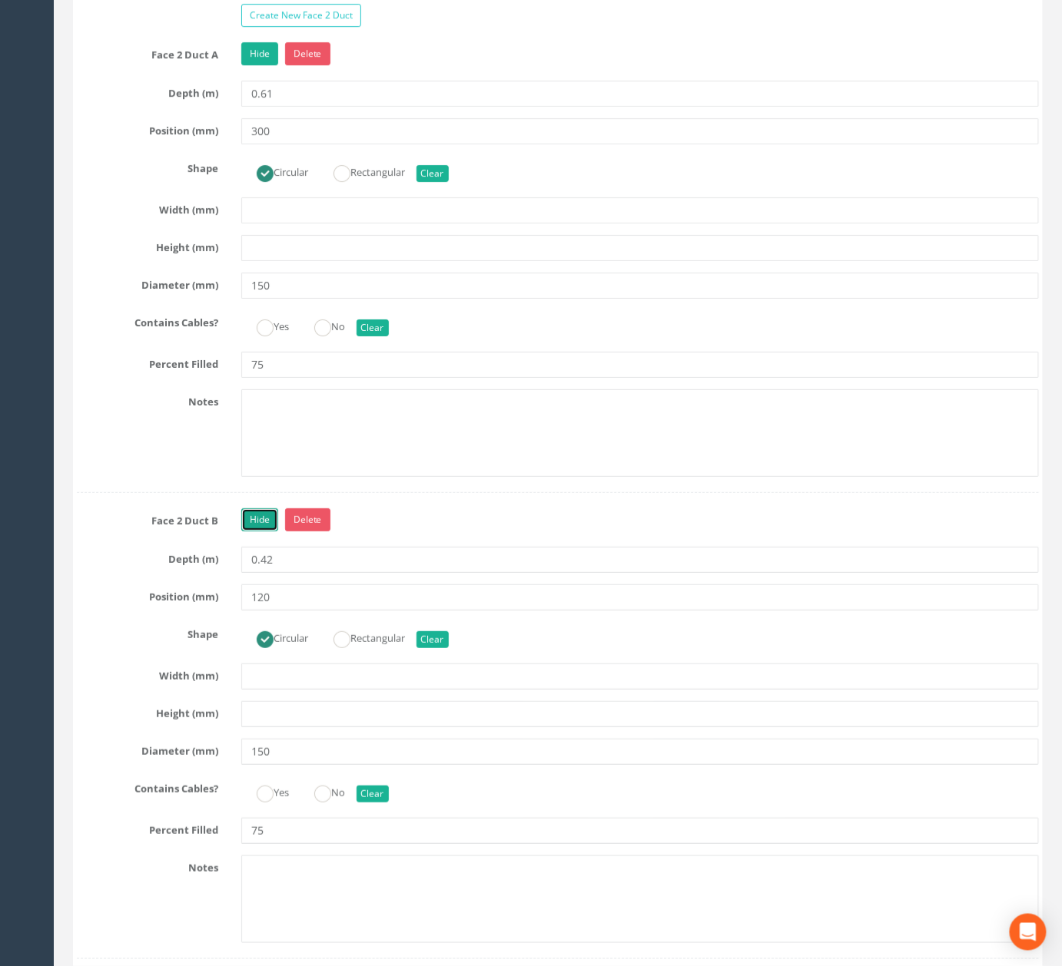
click at [264, 532] on link "Hide" at bounding box center [259, 520] width 37 height 23
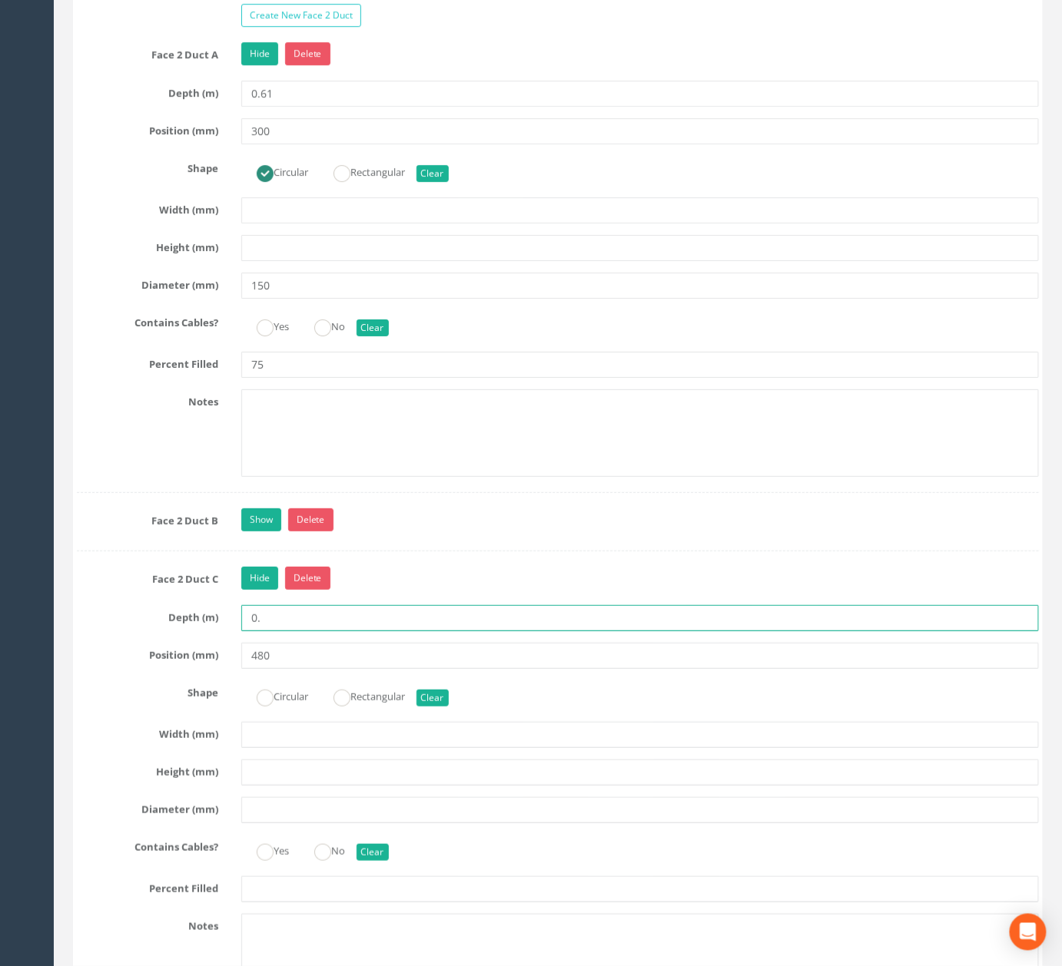
click at [289, 631] on input "0." at bounding box center [639, 618] width 797 height 26
type input "0.42"
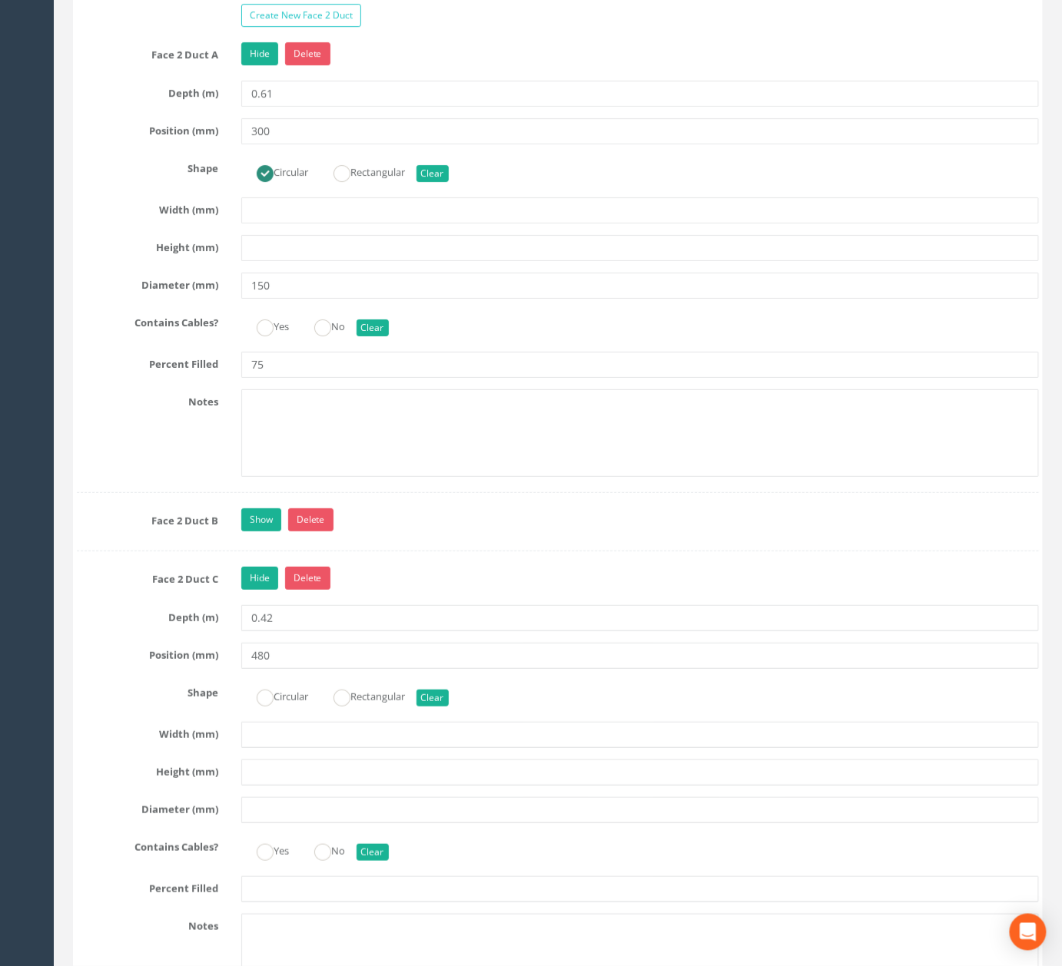
click at [271, 776] on div "Face 2 Duct C Hide Delete Depth (m) 0.42 Position (mm) 480 Shape Circular Recta…" at bounding box center [558, 792] width 962 height 451
click at [273, 707] on label "Circular" at bounding box center [274, 695] width 67 height 22
radio input "true"
click at [268, 532] on link "Show" at bounding box center [261, 520] width 40 height 23
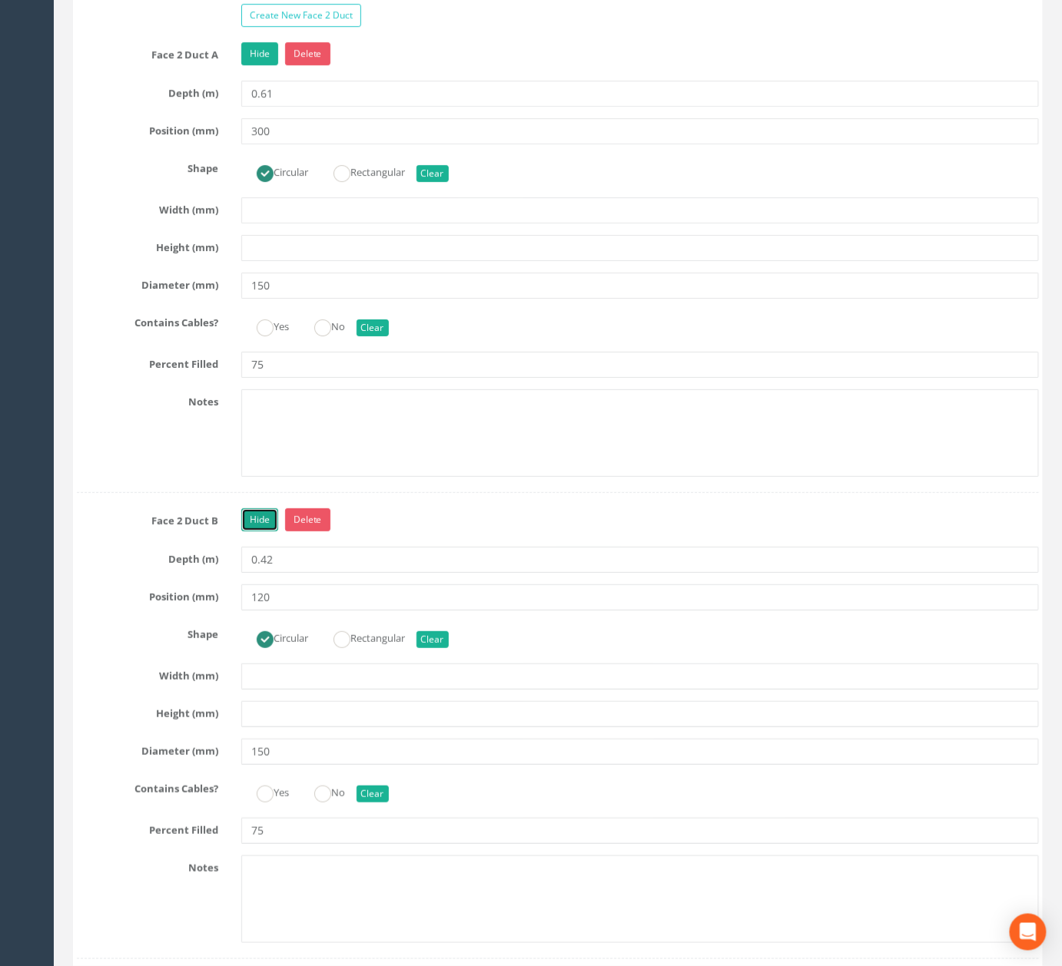
click at [268, 532] on link "Hide" at bounding box center [259, 520] width 37 height 23
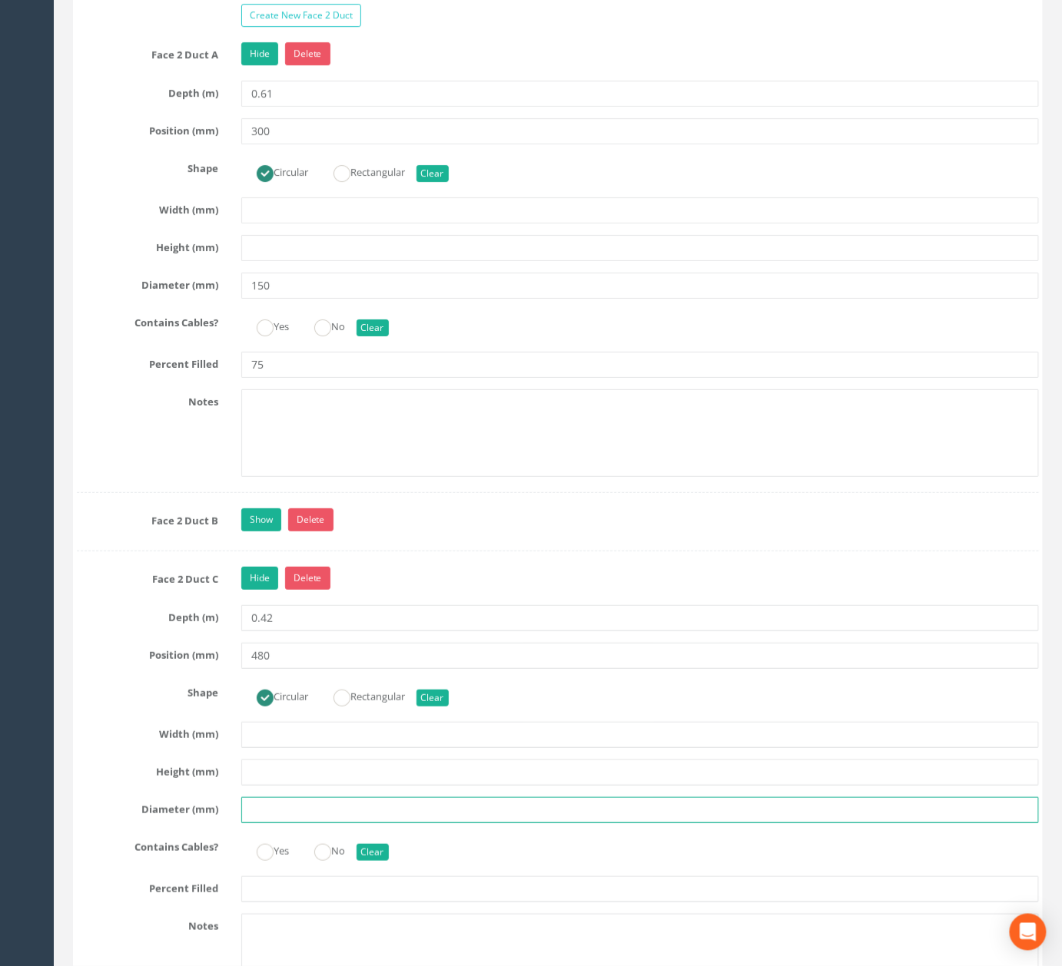
click at [292, 824] on input "text" at bounding box center [639, 810] width 797 height 26
type input "150"
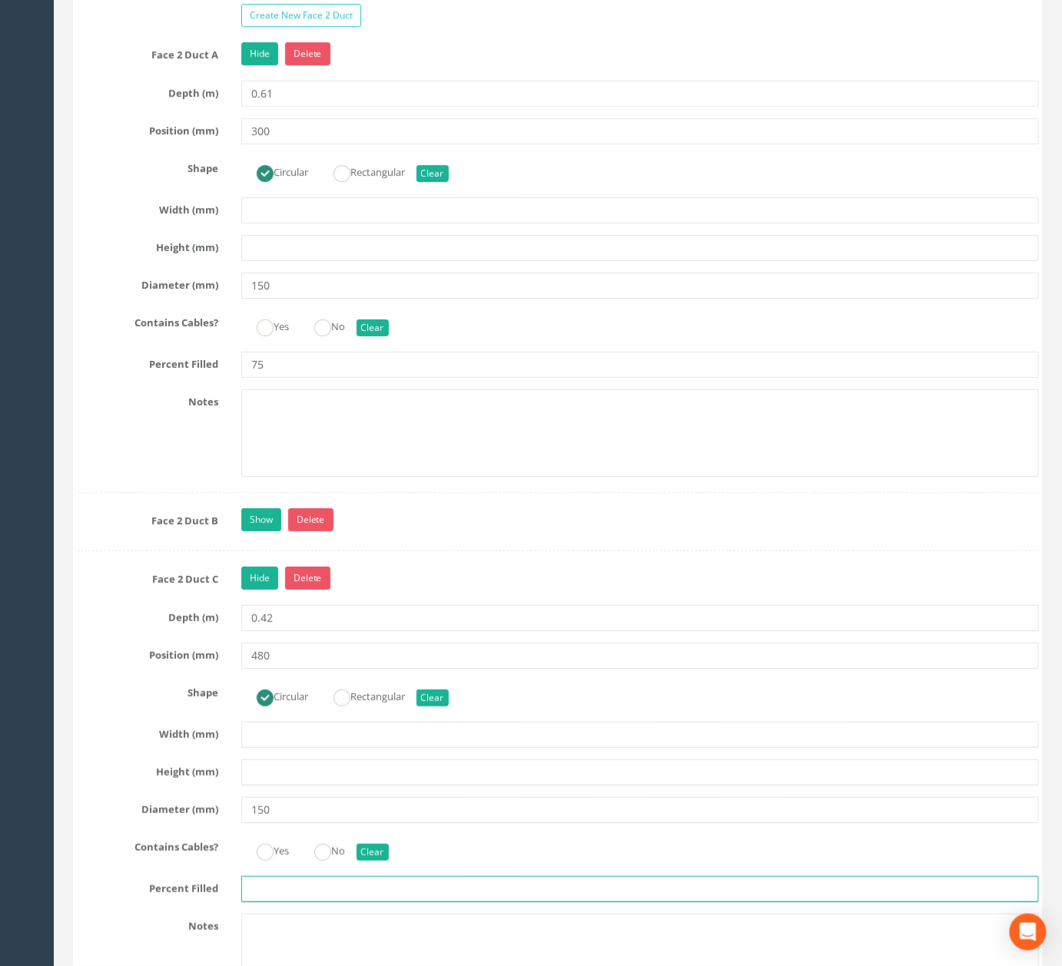
click at [297, 903] on input "text" at bounding box center [639, 890] width 797 height 26
type input "0"
click at [263, 532] on link "Show" at bounding box center [261, 520] width 40 height 23
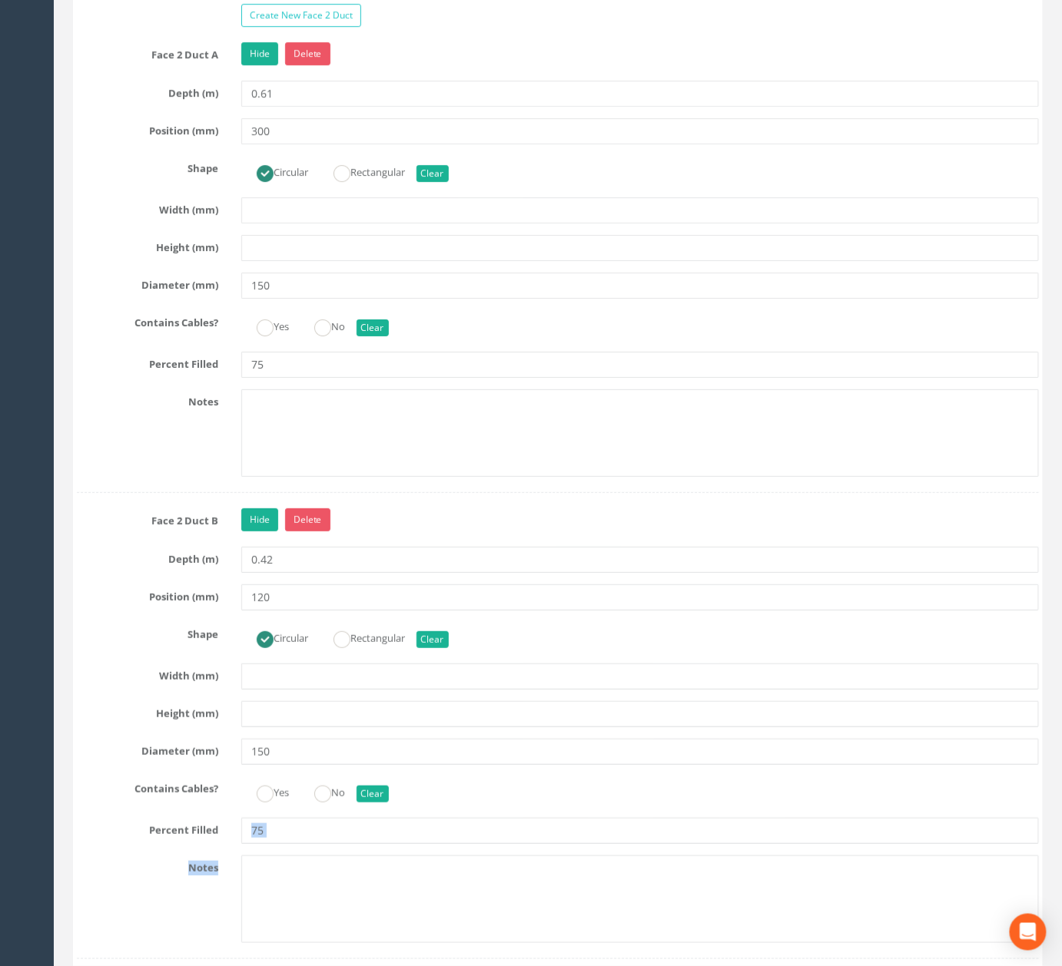
drag, startPoint x: 299, startPoint y: 900, endPoint x: 111, endPoint y: 861, distance: 192.2
click at [151, 895] on div "Face 2 Duct B Hide Delete Depth (m) 0.42 Position (mm) 120 Shape Circular Recta…" at bounding box center [558, 734] width 962 height 451
click at [327, 910] on textarea at bounding box center [639, 900] width 797 height 88
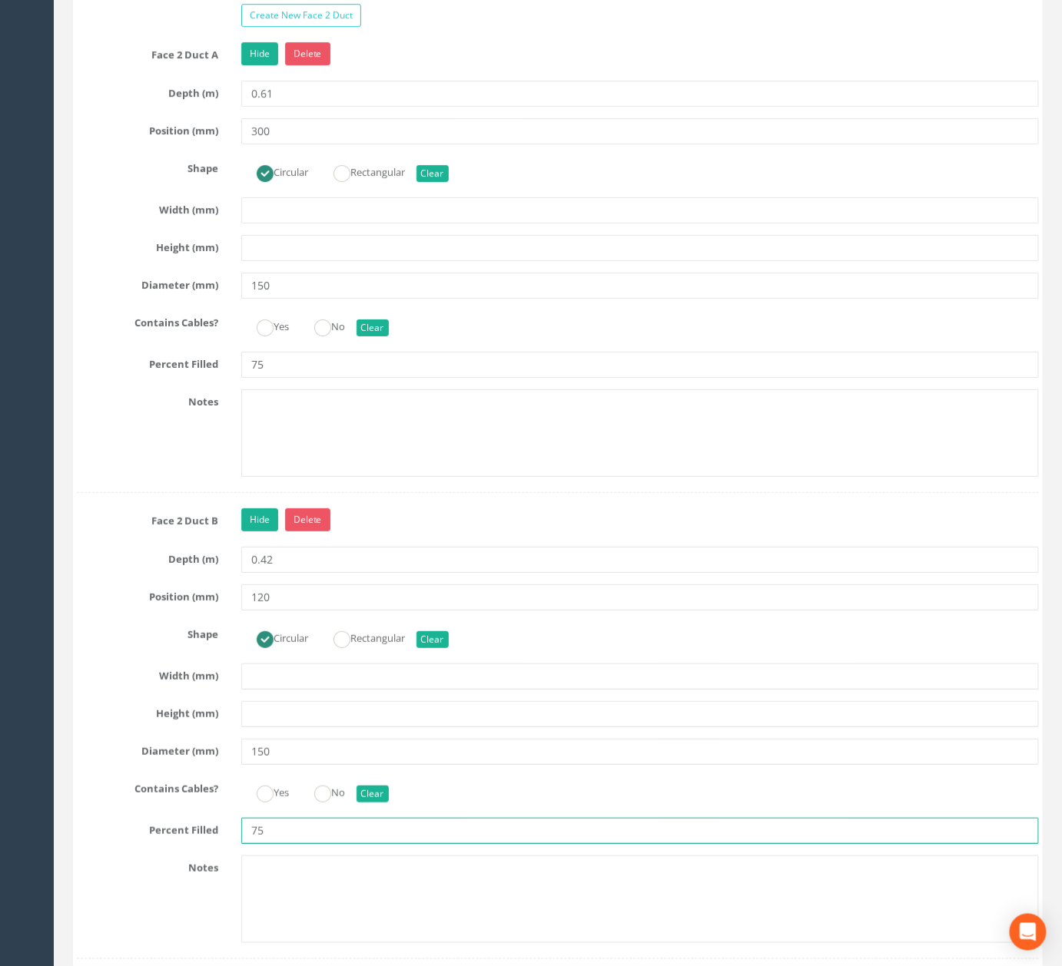
drag, startPoint x: 327, startPoint y: 882, endPoint x: 128, endPoint y: 876, distance: 199.8
click at [137, 844] on div "Percent Filled 75" at bounding box center [557, 831] width 985 height 26
type input "0"
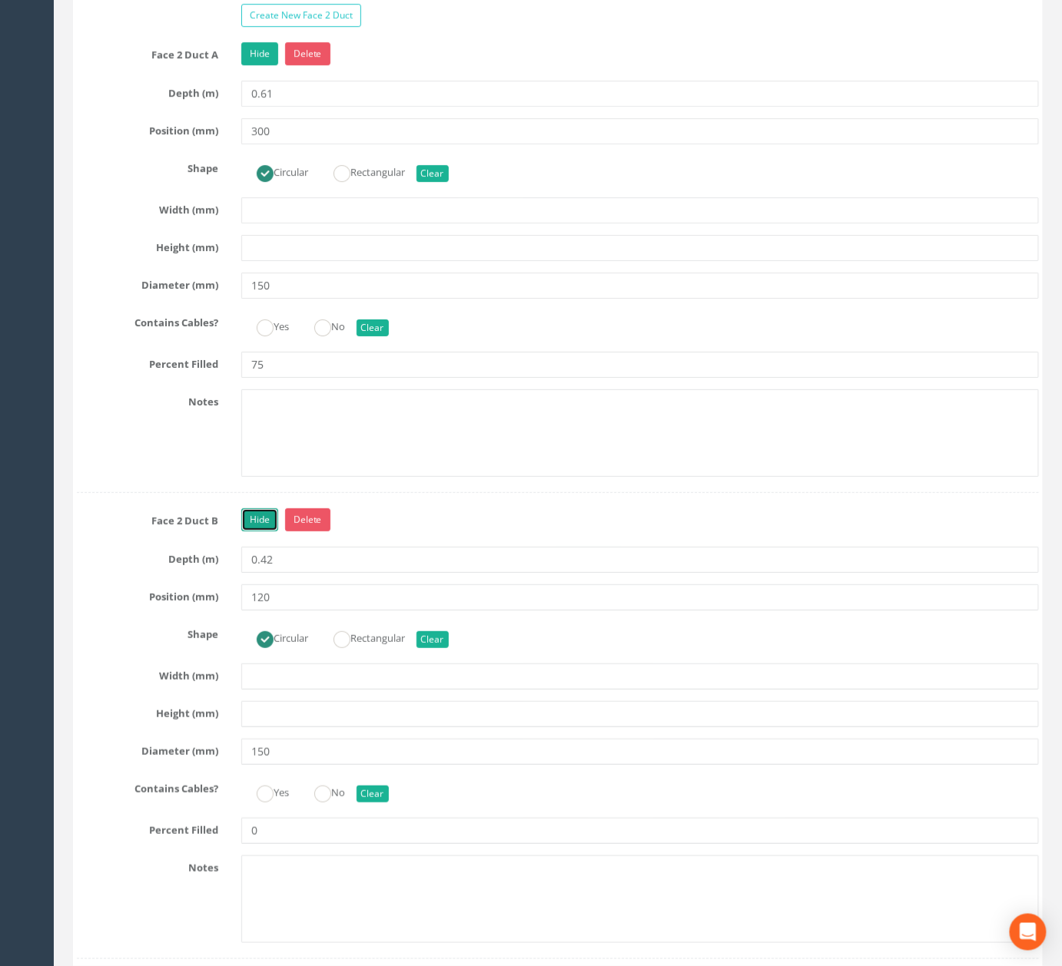
click at [256, 532] on link "Hide" at bounding box center [259, 520] width 37 height 23
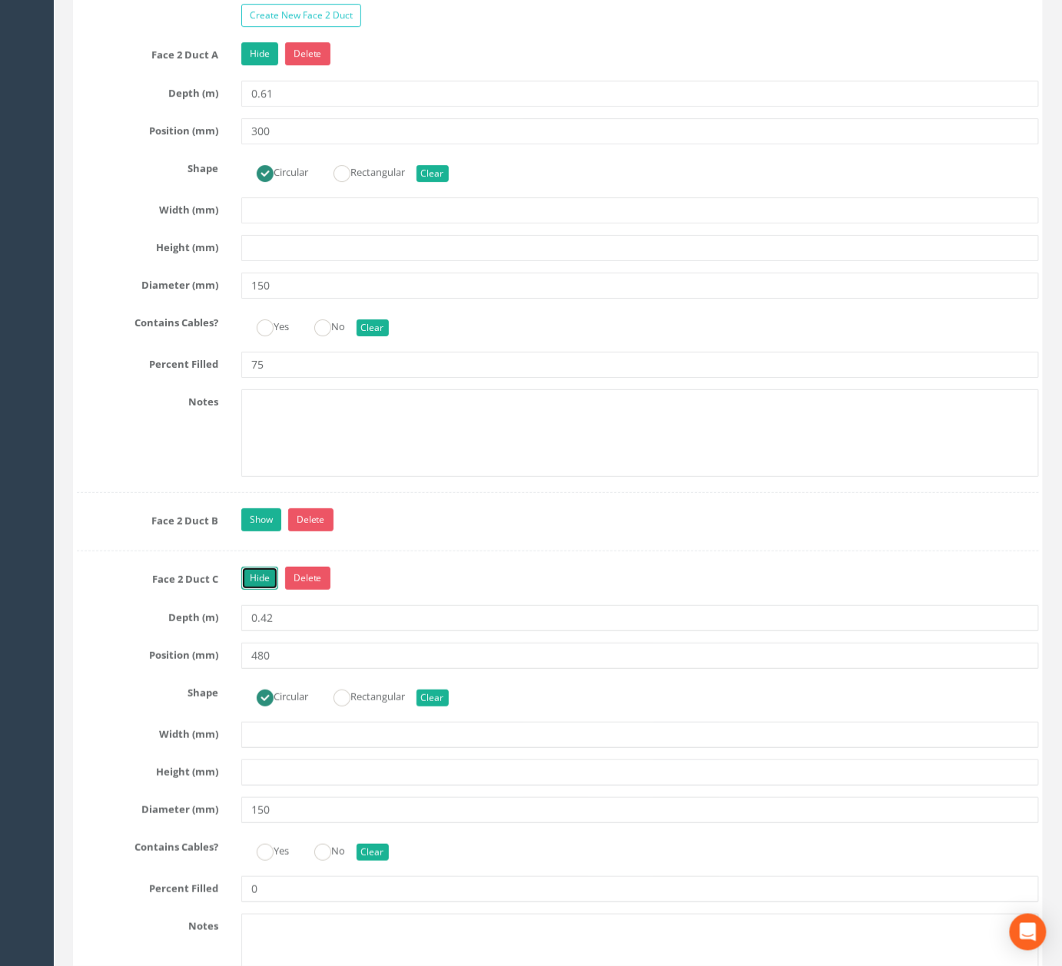
click at [264, 590] on link "Hide" at bounding box center [259, 578] width 37 height 23
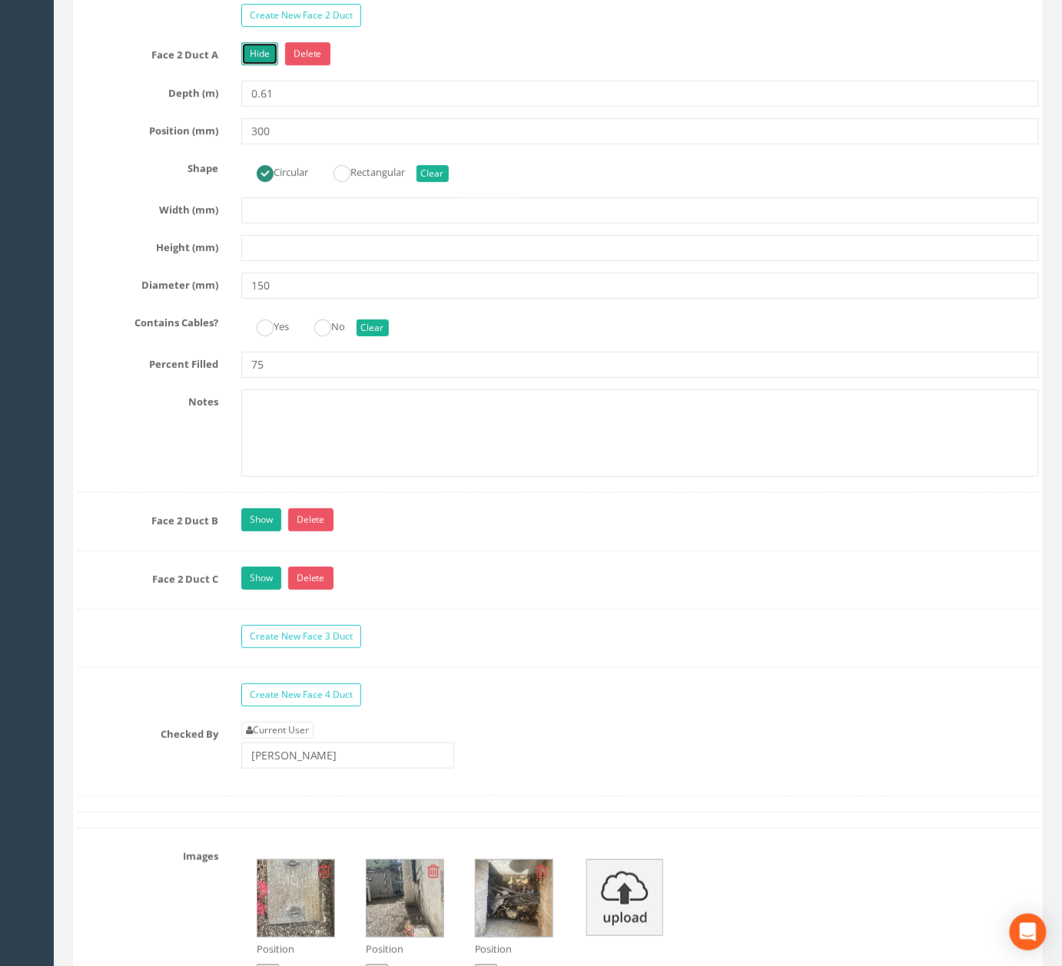
click at [268, 65] on link "Hide" at bounding box center [259, 53] width 37 height 23
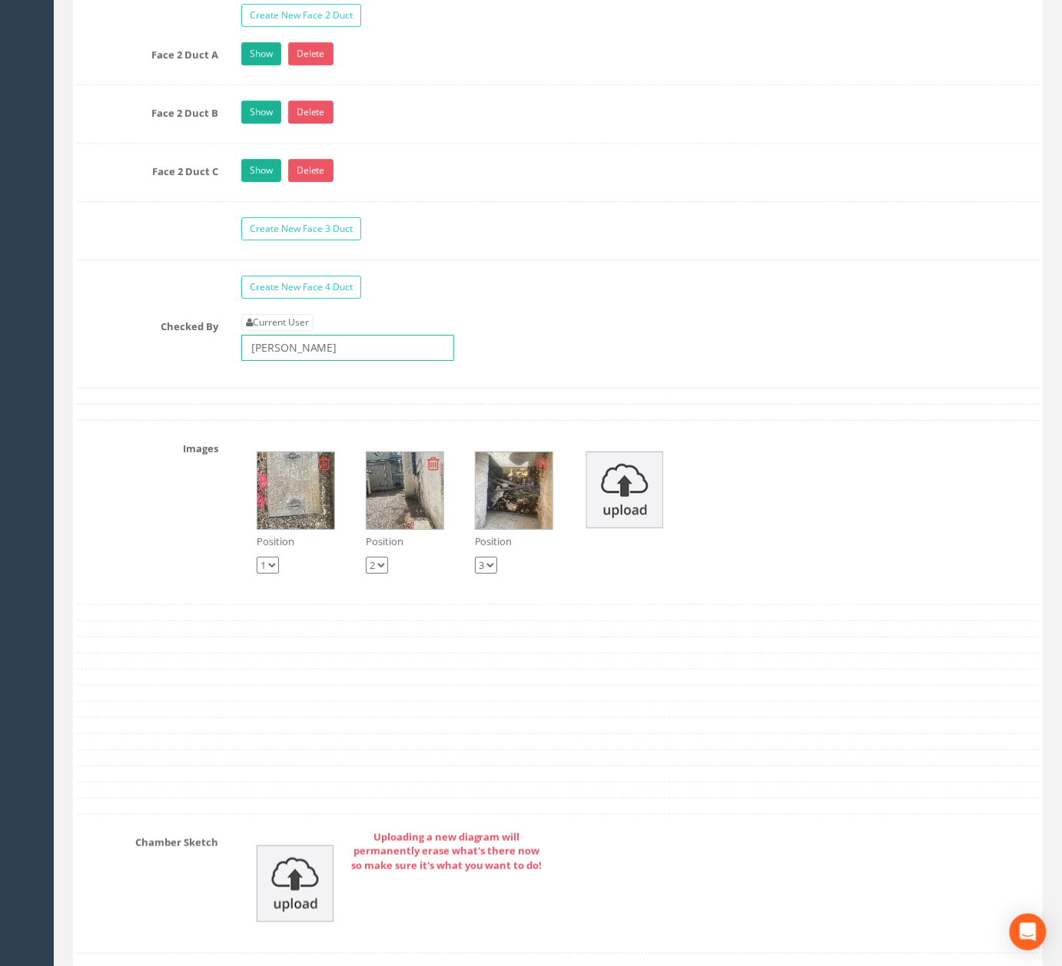
click at [385, 361] on input "[PERSON_NAME]" at bounding box center [347, 348] width 213 height 26
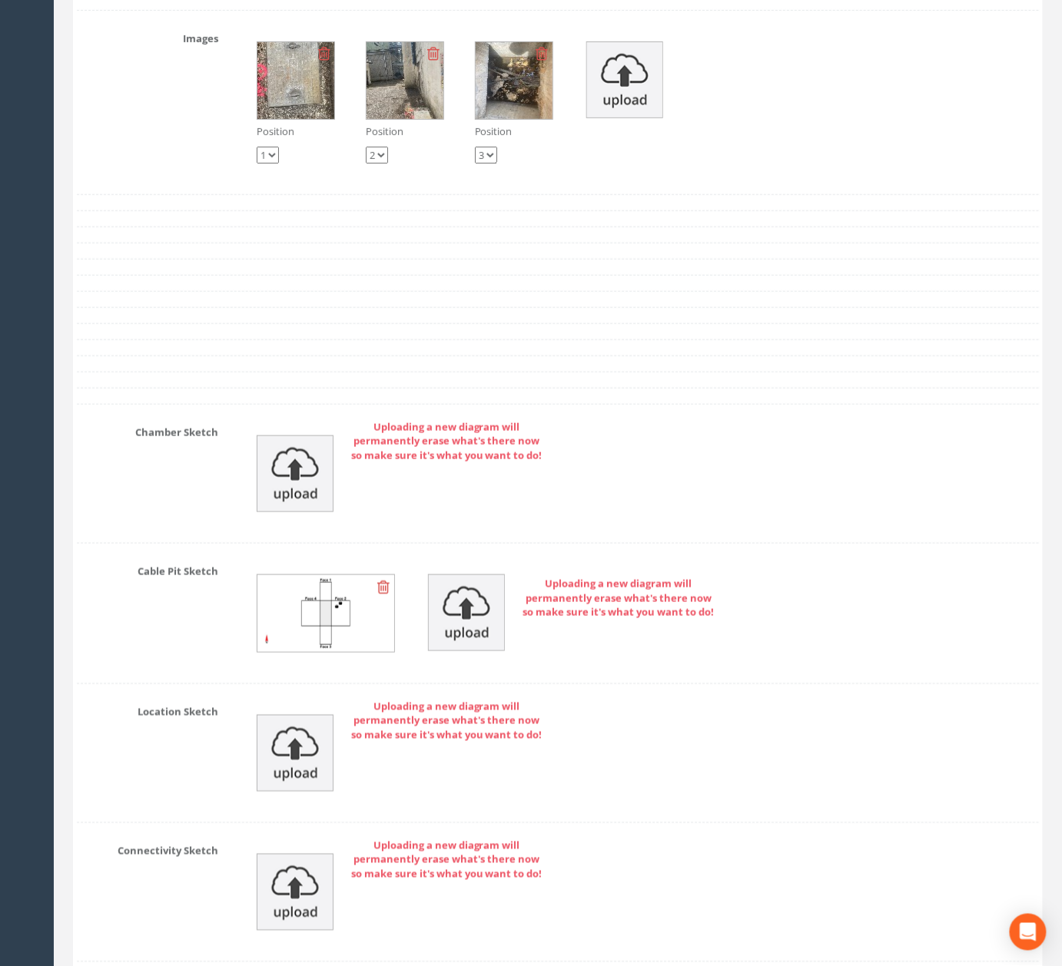
click at [388, 595] on icon at bounding box center [383, 587] width 12 height 15
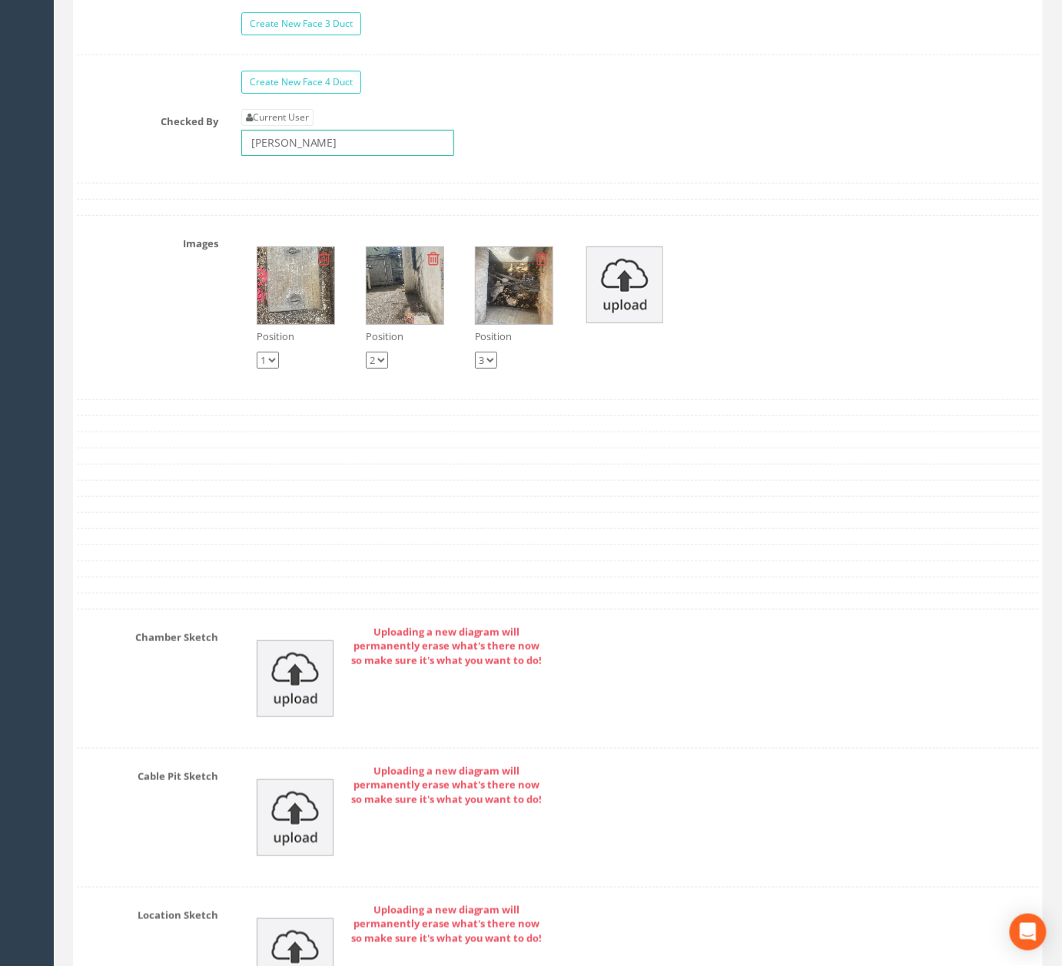
click at [378, 156] on input "[PERSON_NAME]" at bounding box center [347, 143] width 213 height 26
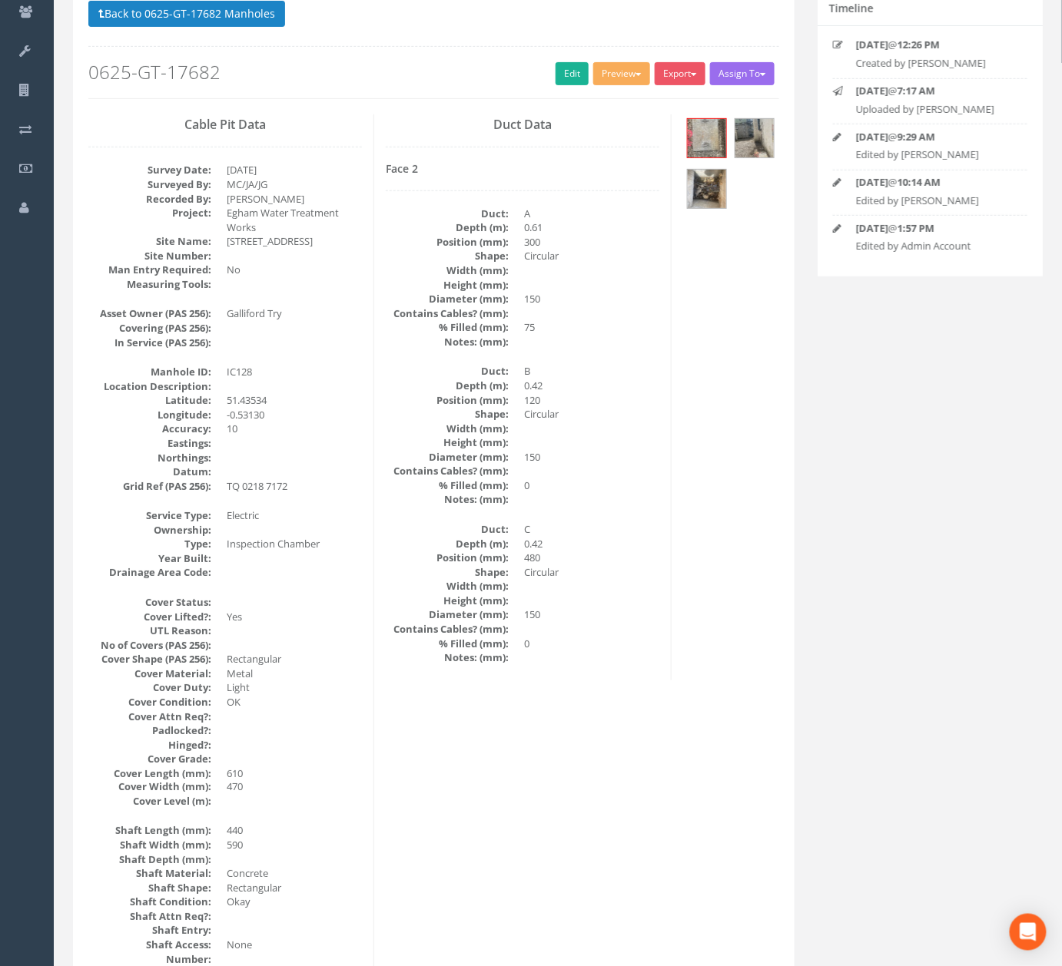
scroll to position [78, 0]
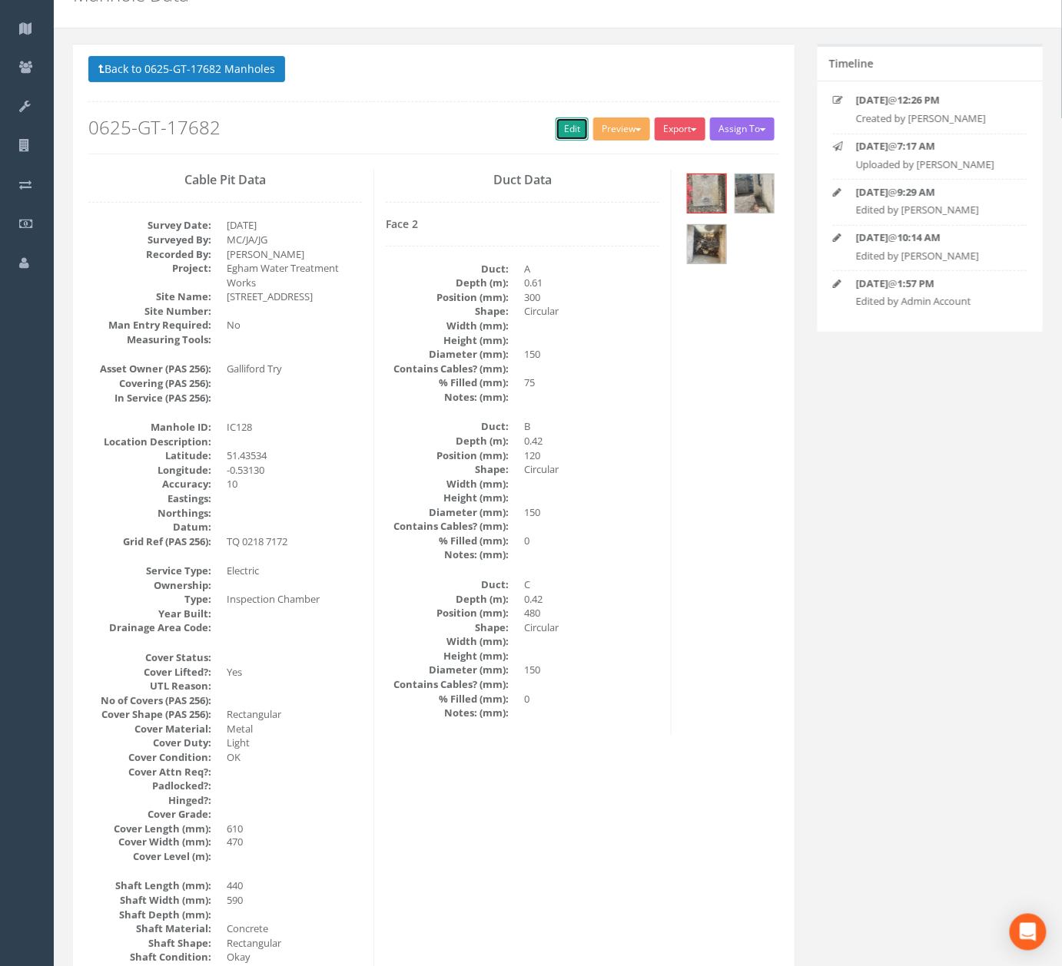
click at [563, 141] on link "Edit" at bounding box center [571, 129] width 33 height 23
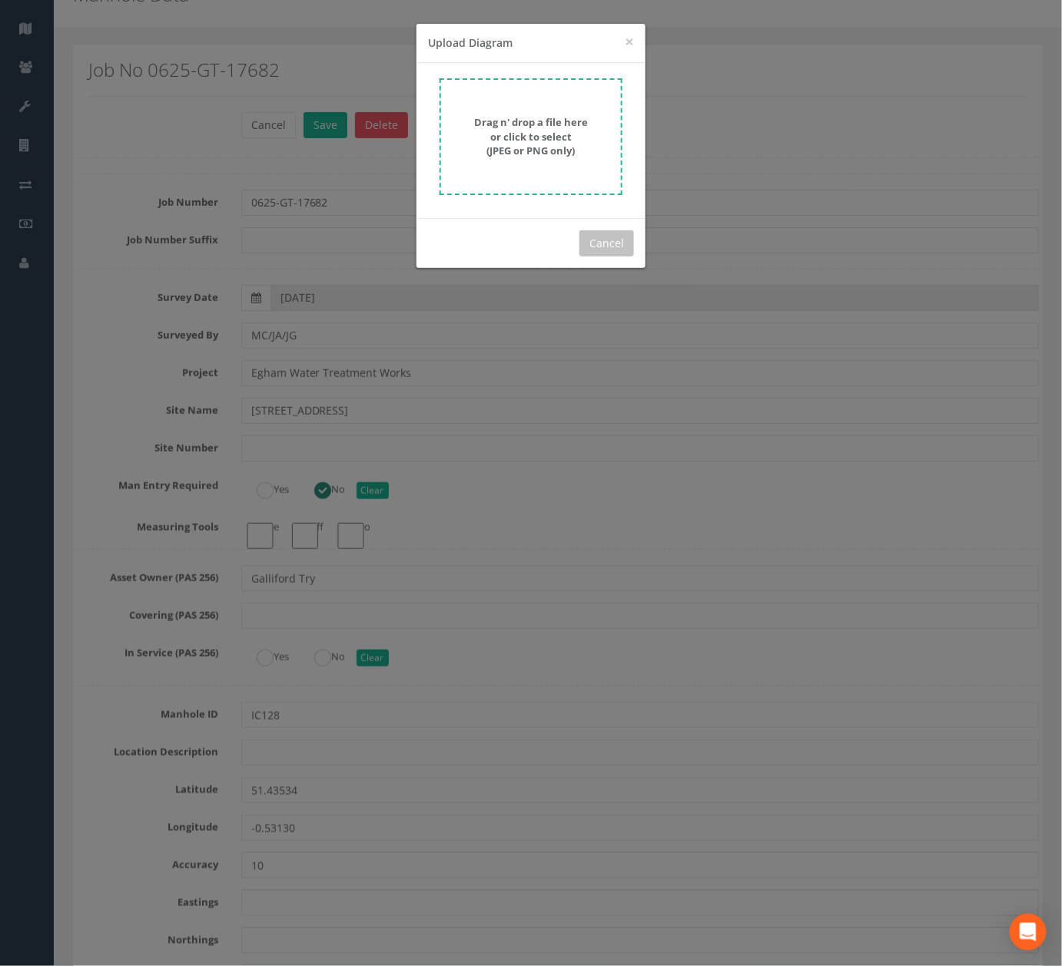
click at [518, 139] on strong "Drag n' drop a file here or click to select (JPEG or PNG only)" at bounding box center [531, 136] width 114 height 42
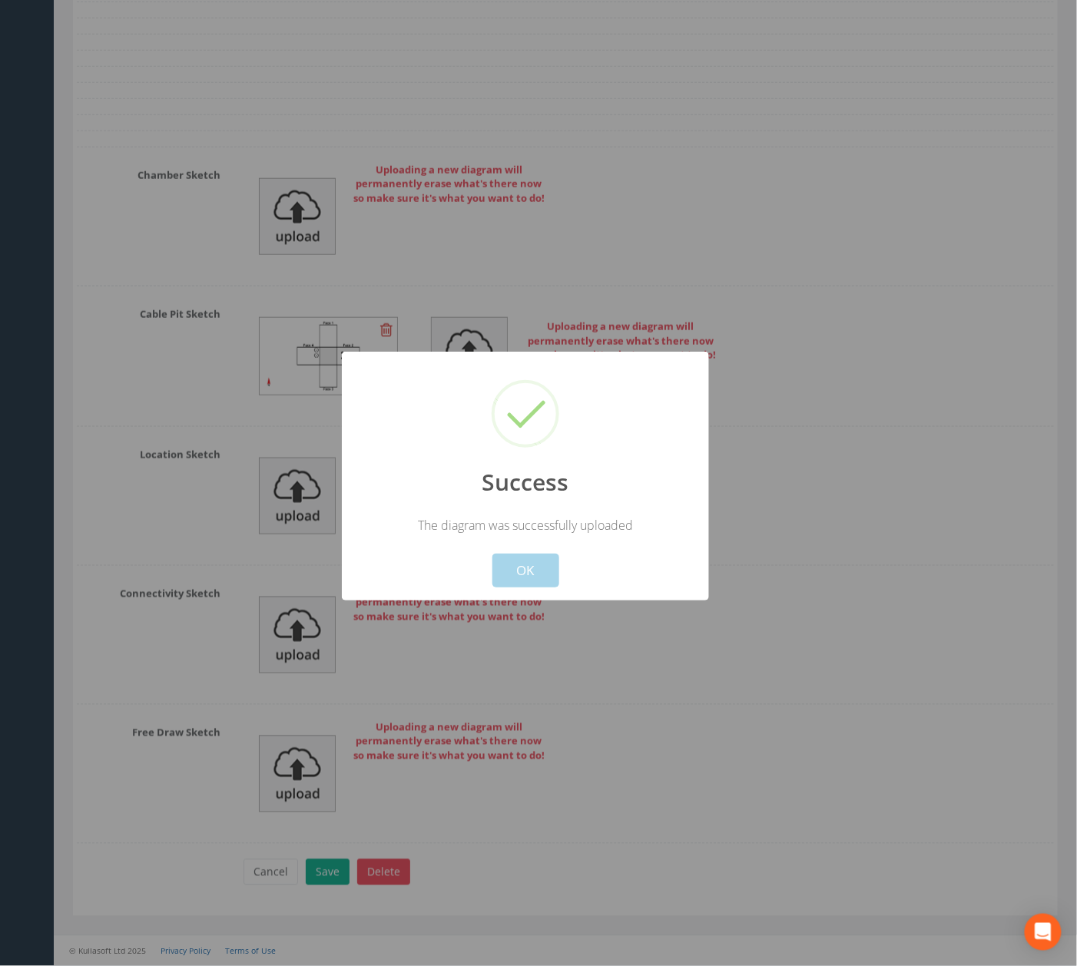
click at [533, 565] on button "OK" at bounding box center [525, 571] width 67 height 34
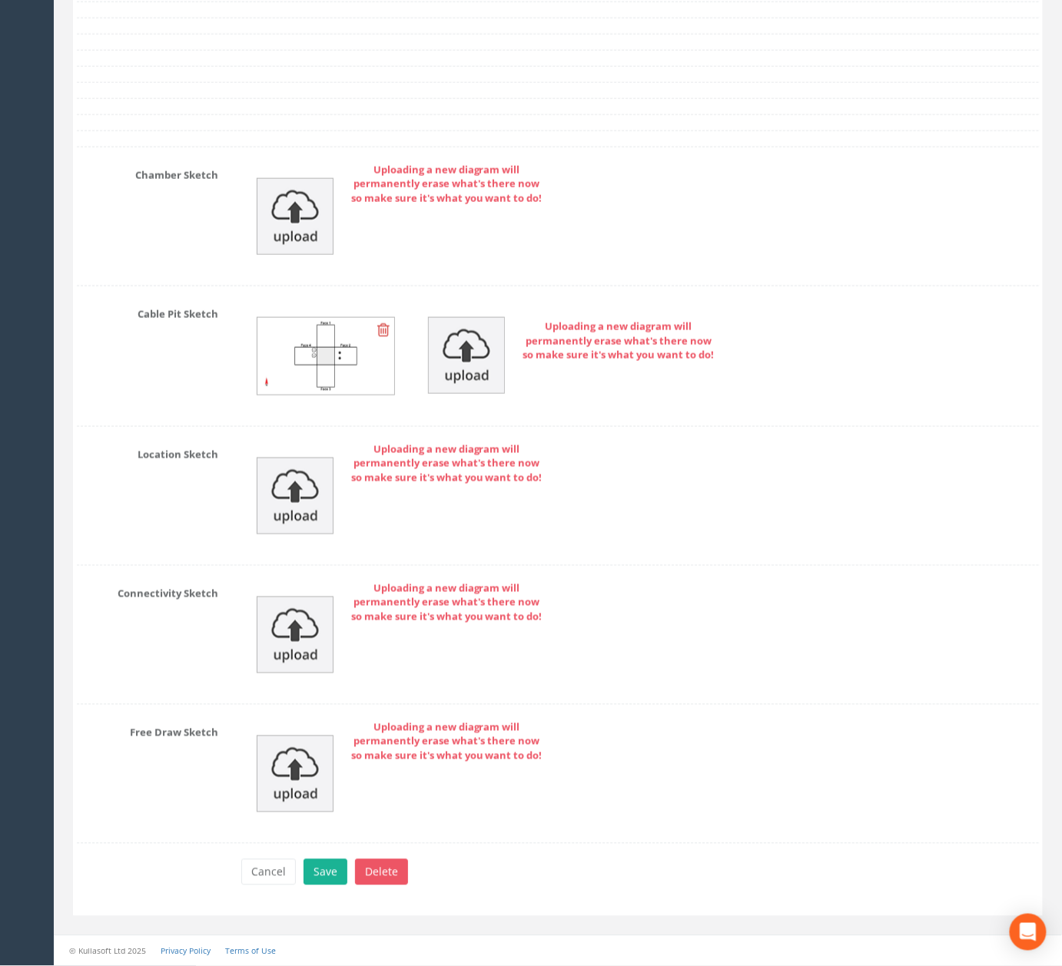
click at [385, 330] on icon at bounding box center [383, 330] width 12 height 15
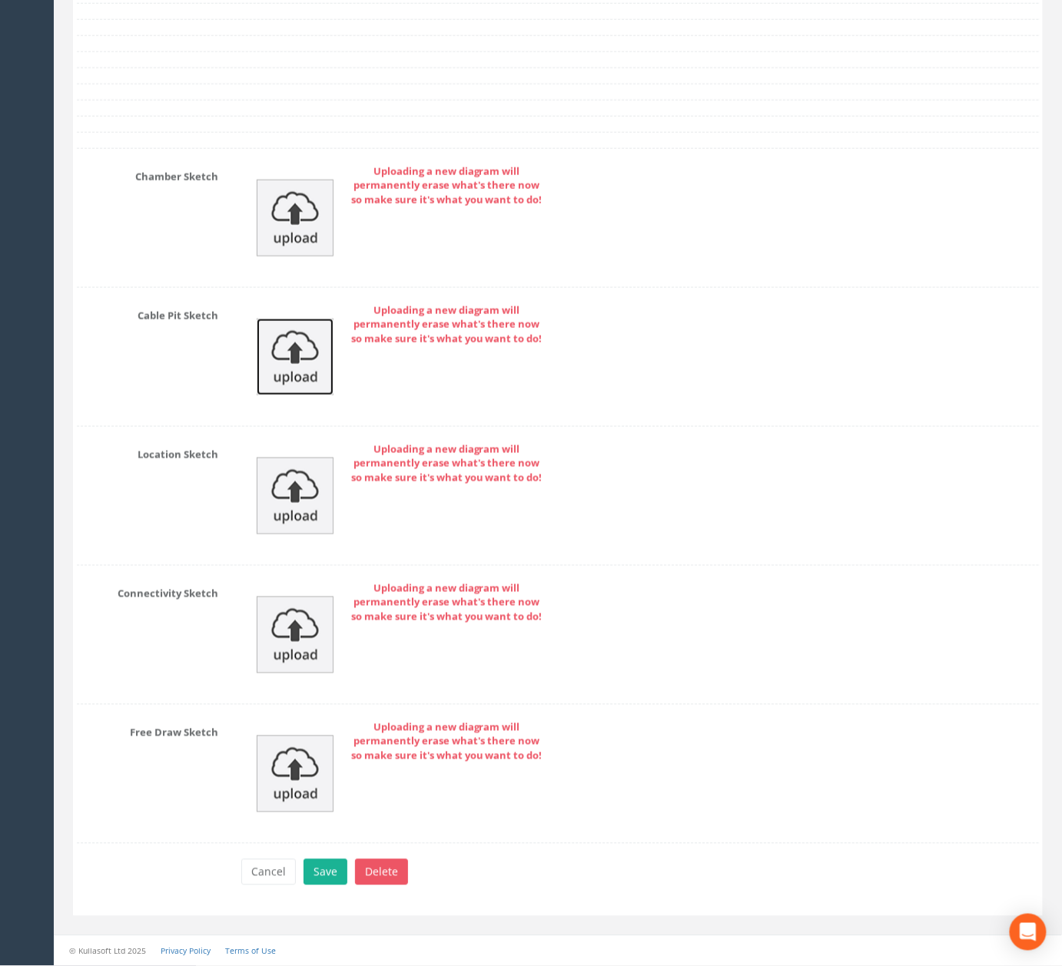
click at [314, 369] on img at bounding box center [295, 357] width 77 height 77
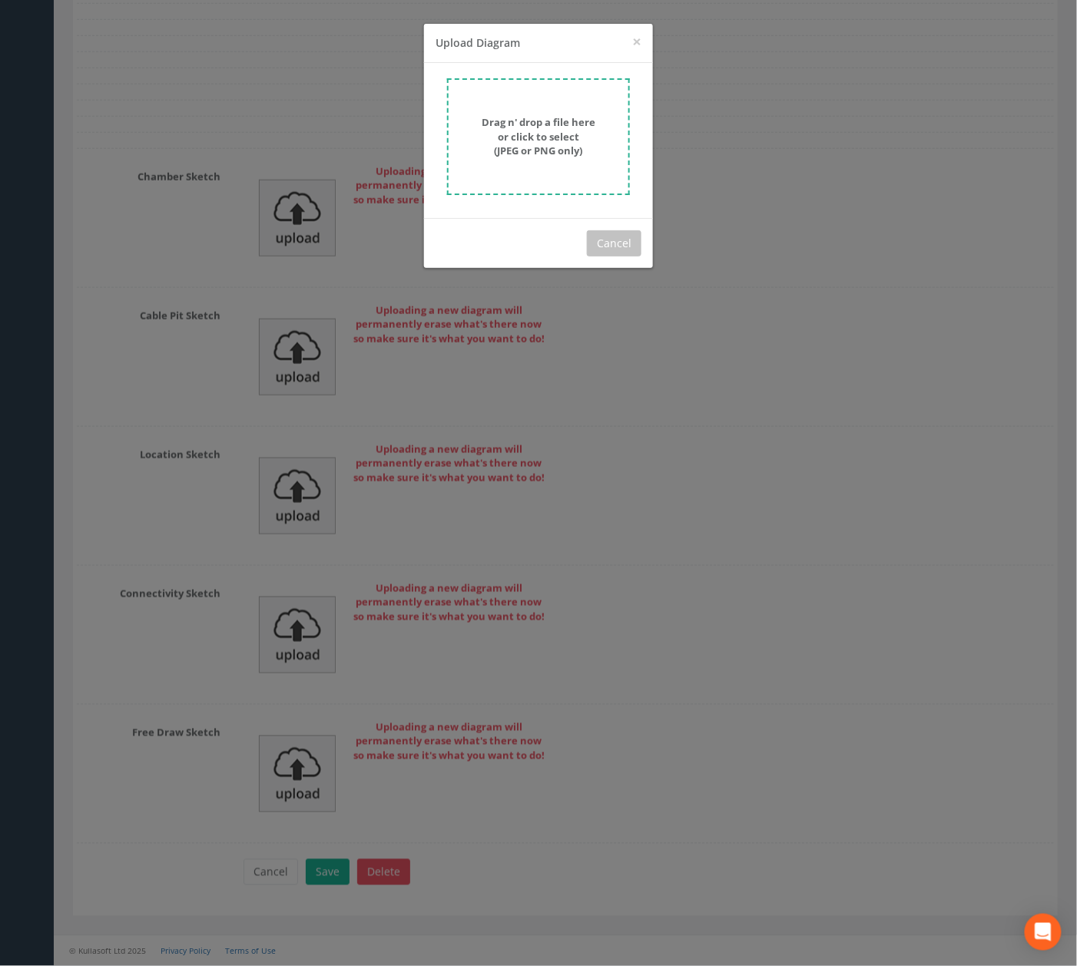
click at [518, 130] on strong "Drag n' drop a file here or click to select (JPEG or PNG only)" at bounding box center [539, 136] width 114 height 42
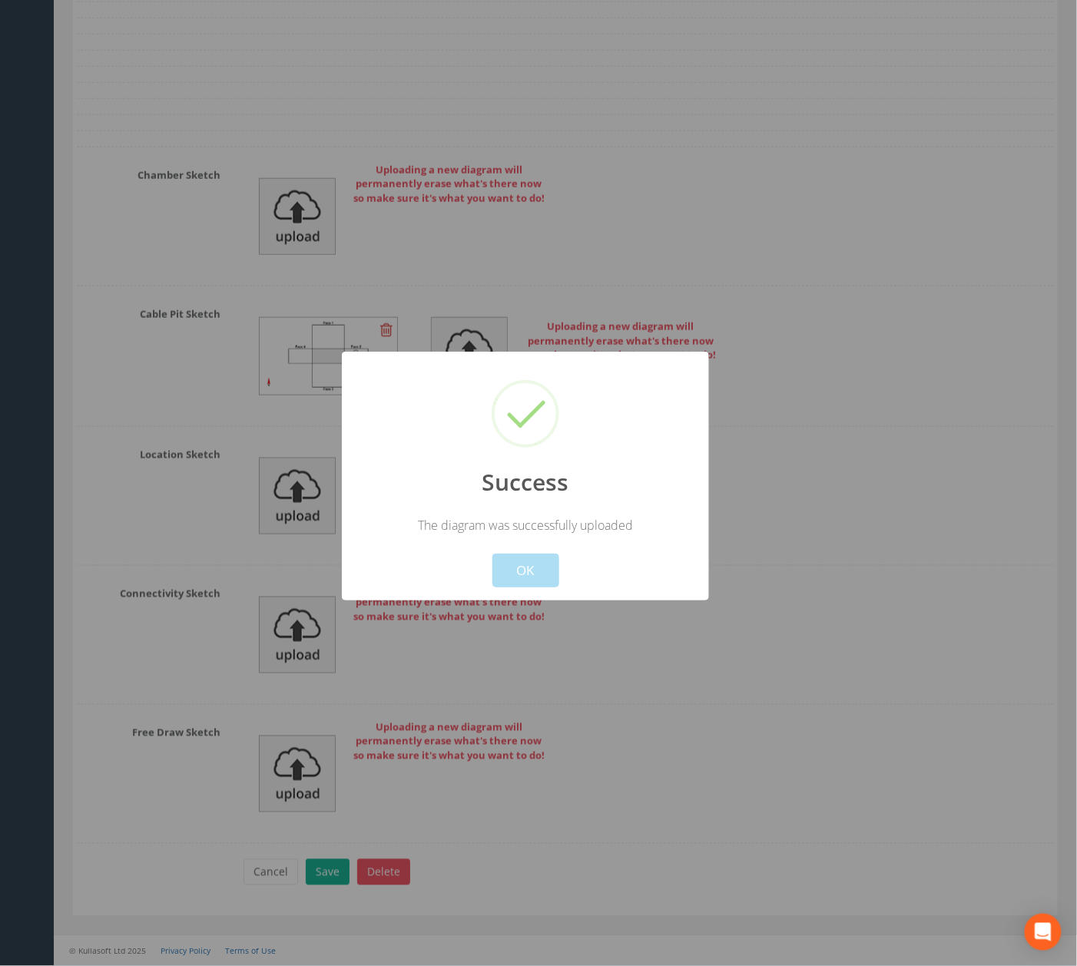
click at [521, 575] on button "OK" at bounding box center [525, 571] width 67 height 34
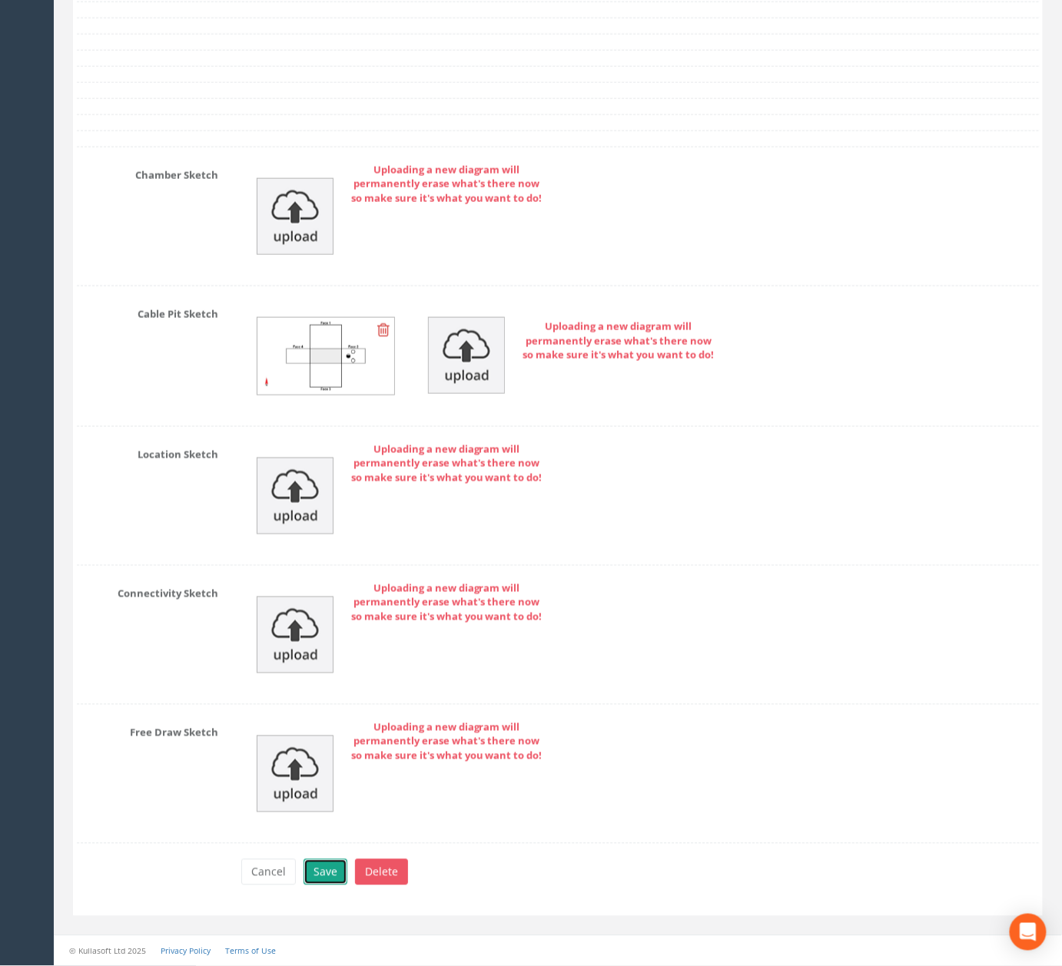
click at [313, 874] on button "Save" at bounding box center [325, 873] width 44 height 26
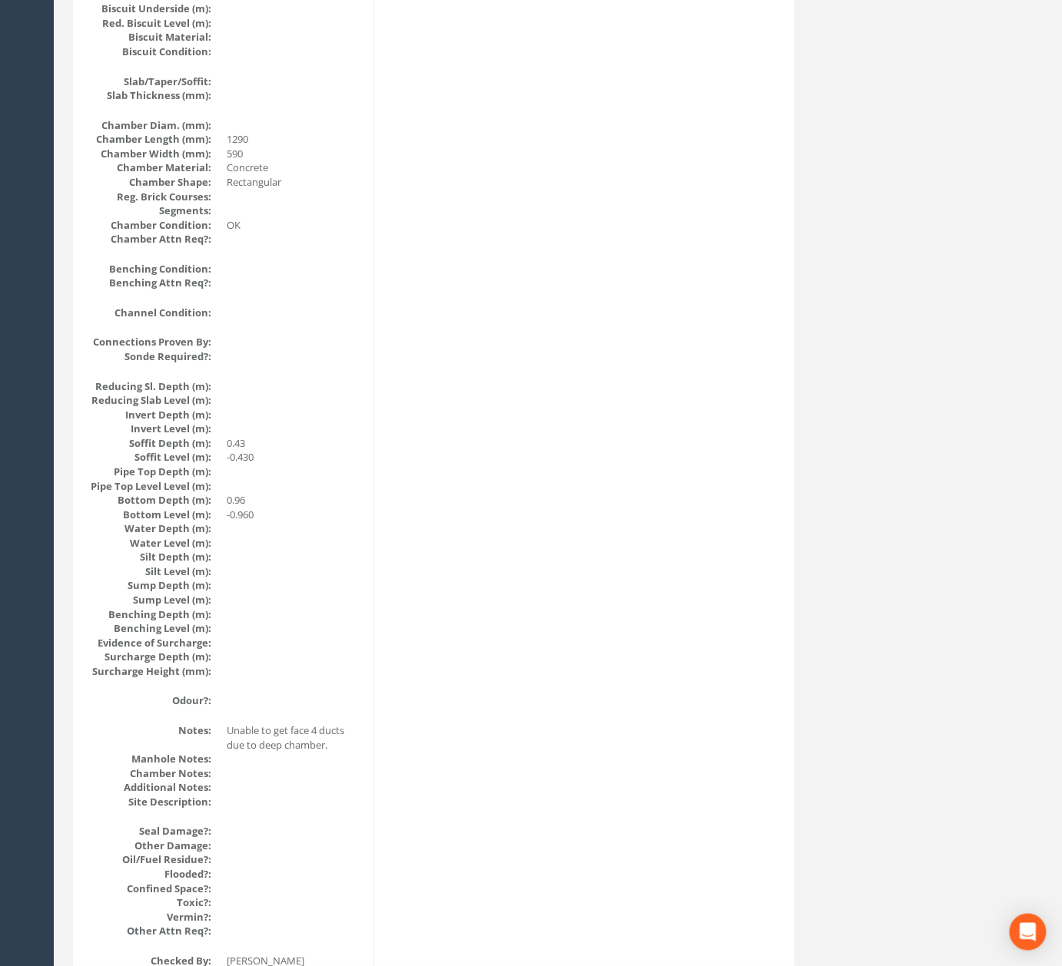
scroll to position [0, 0]
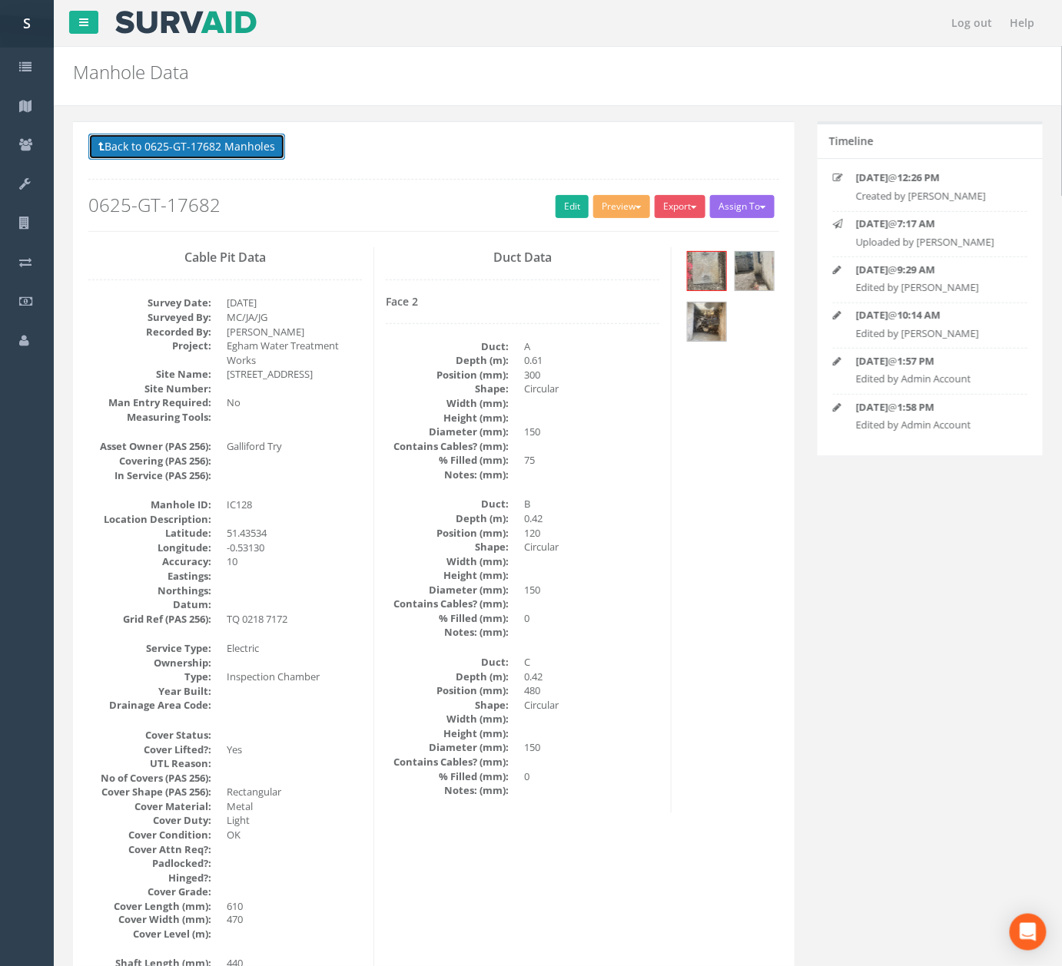
click at [206, 139] on button "Back to 0625-GT-17682 Manholes" at bounding box center [186, 147] width 197 height 26
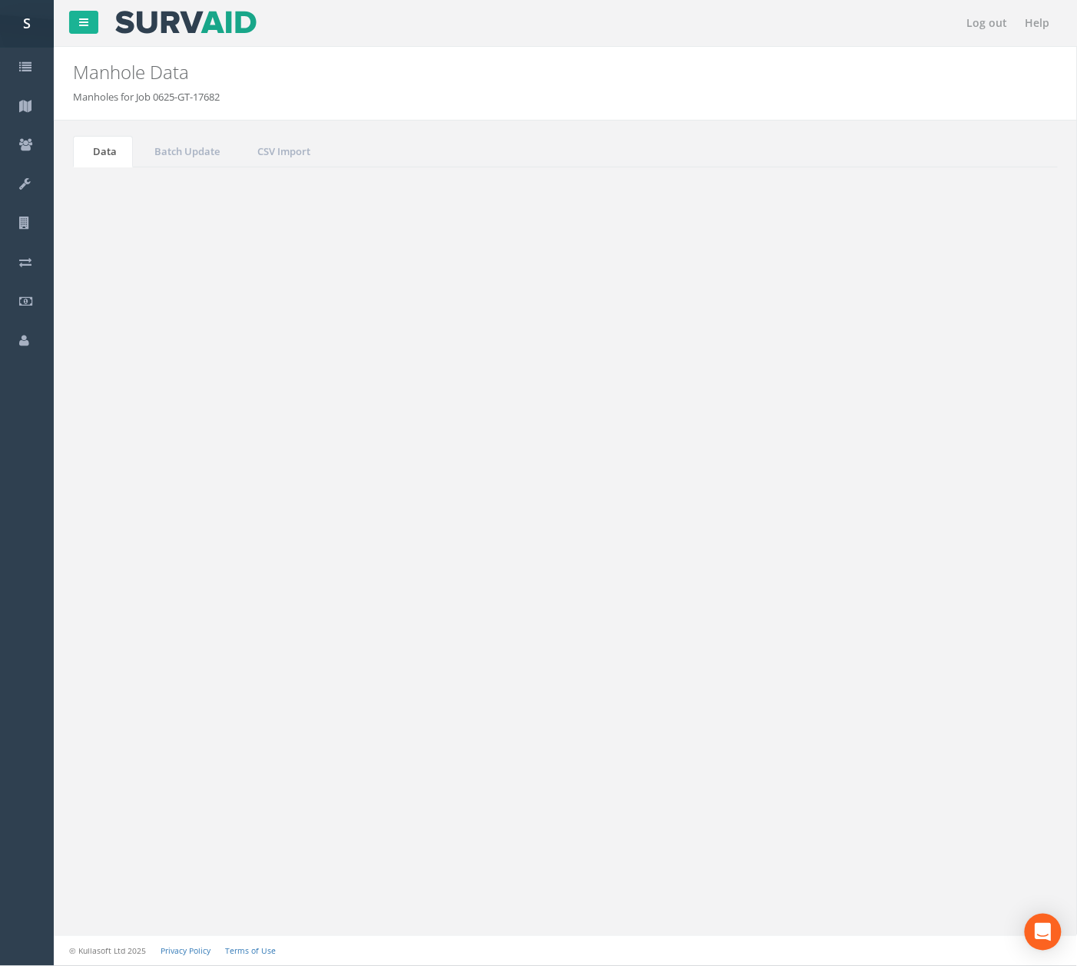
click at [126, 189] on button "Refresh" at bounding box center [118, 193] width 60 height 26
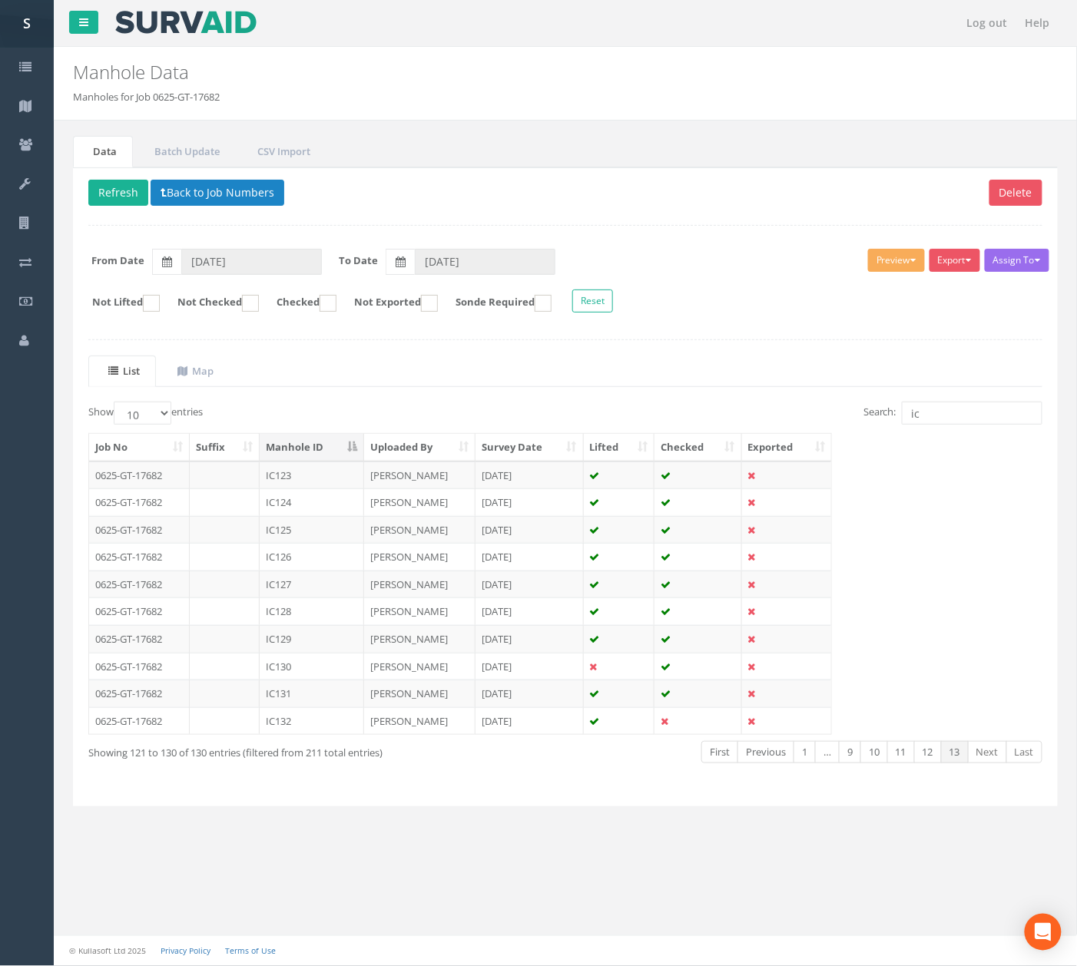
drag, startPoint x: 297, startPoint y: 674, endPoint x: 373, endPoint y: 486, distance: 202.3
click at [297, 674] on td "IC130" at bounding box center [312, 667] width 104 height 28
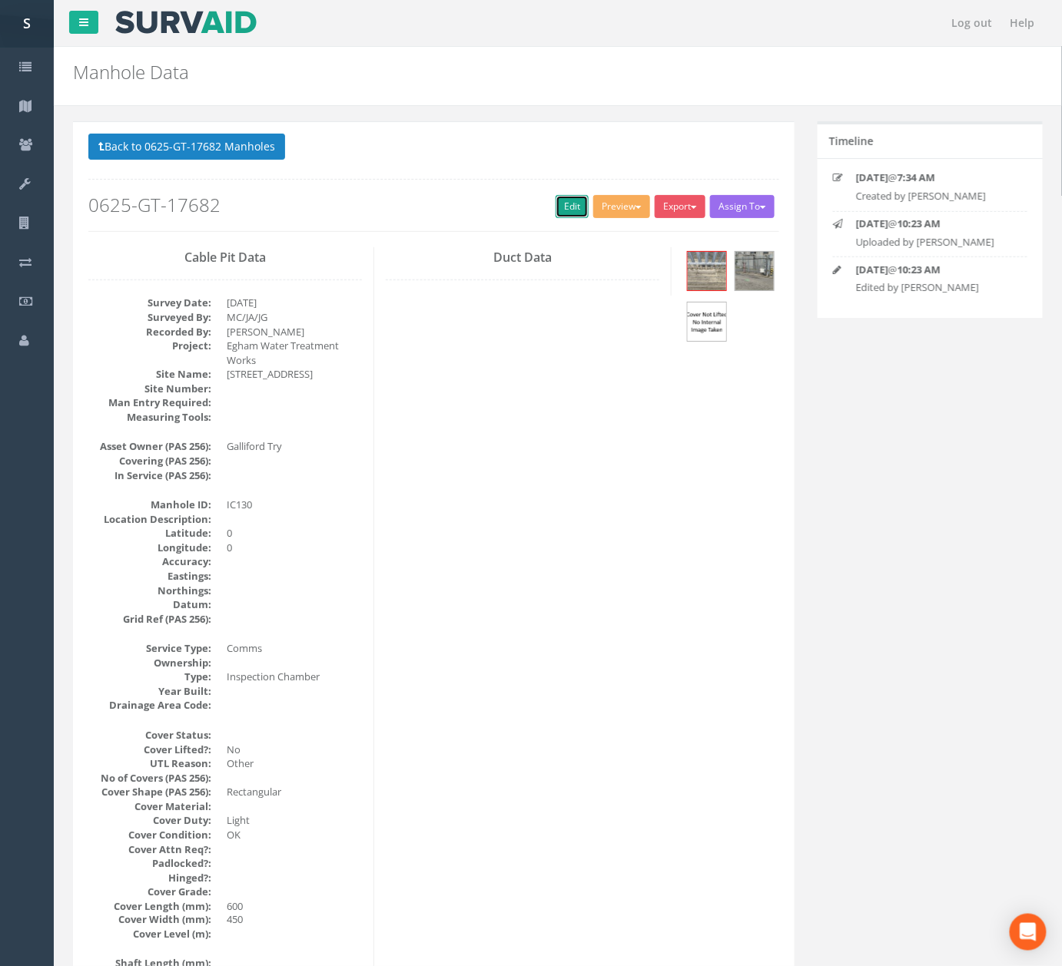
click at [556, 207] on link "Edit" at bounding box center [571, 206] width 33 height 23
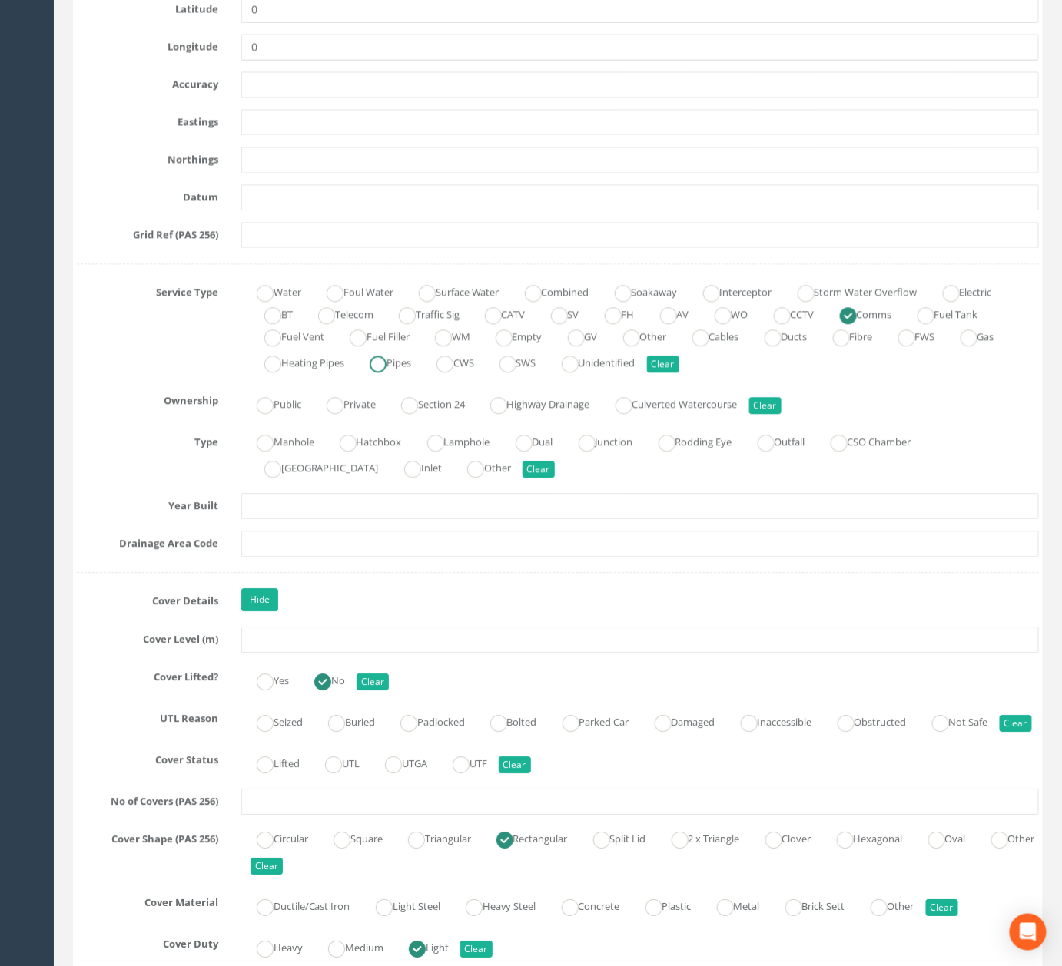
scroll to position [1141, 0]
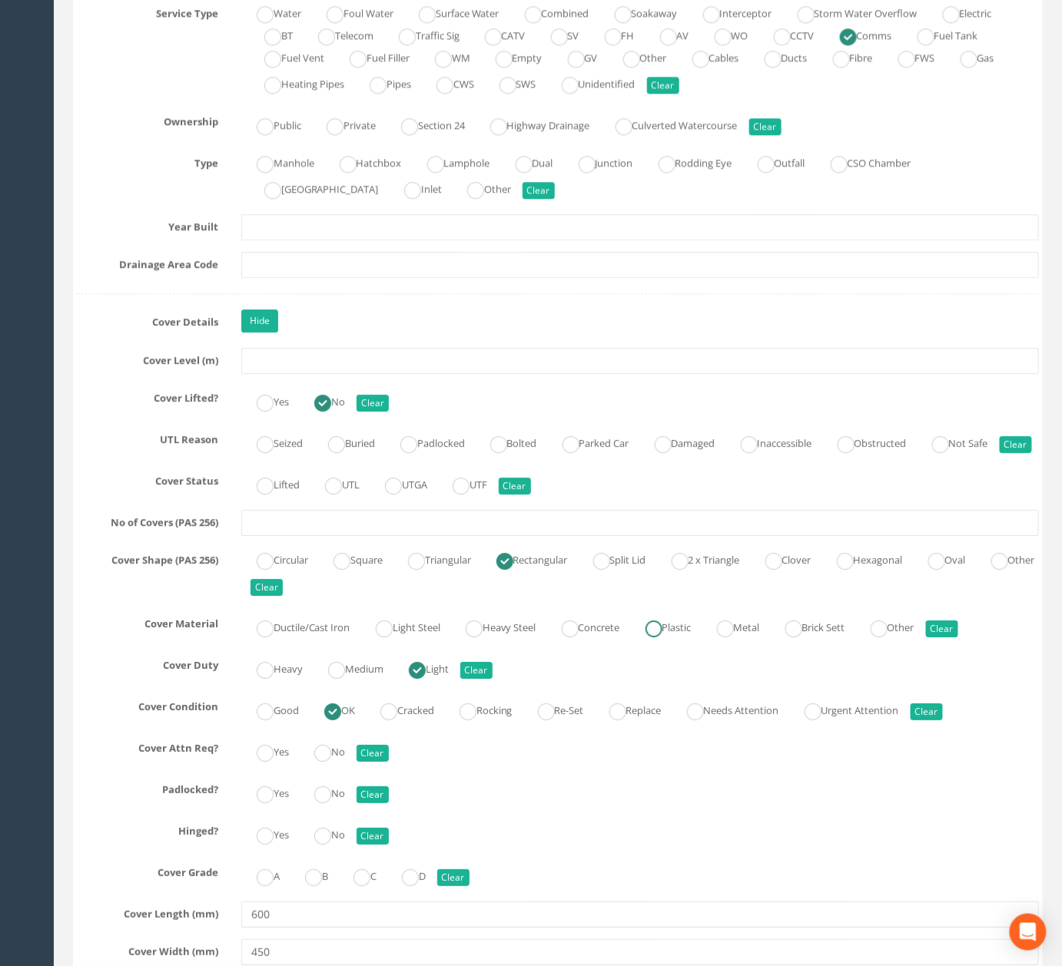
drag, startPoint x: 686, startPoint y: 661, endPoint x: 674, endPoint y: 649, distance: 16.8
click at [685, 638] on label "Plastic" at bounding box center [660, 626] width 61 height 22
radio input "true"
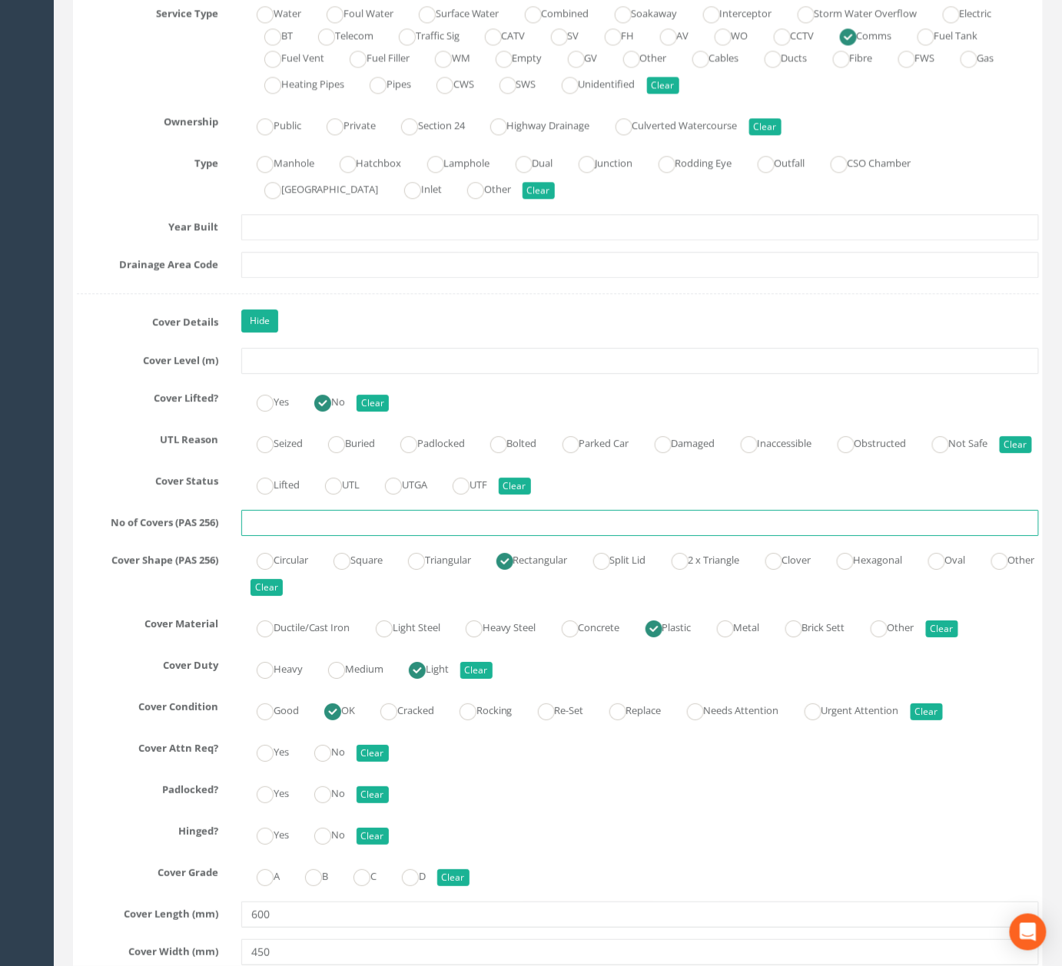
click at [674, 536] on input "text" at bounding box center [639, 523] width 797 height 26
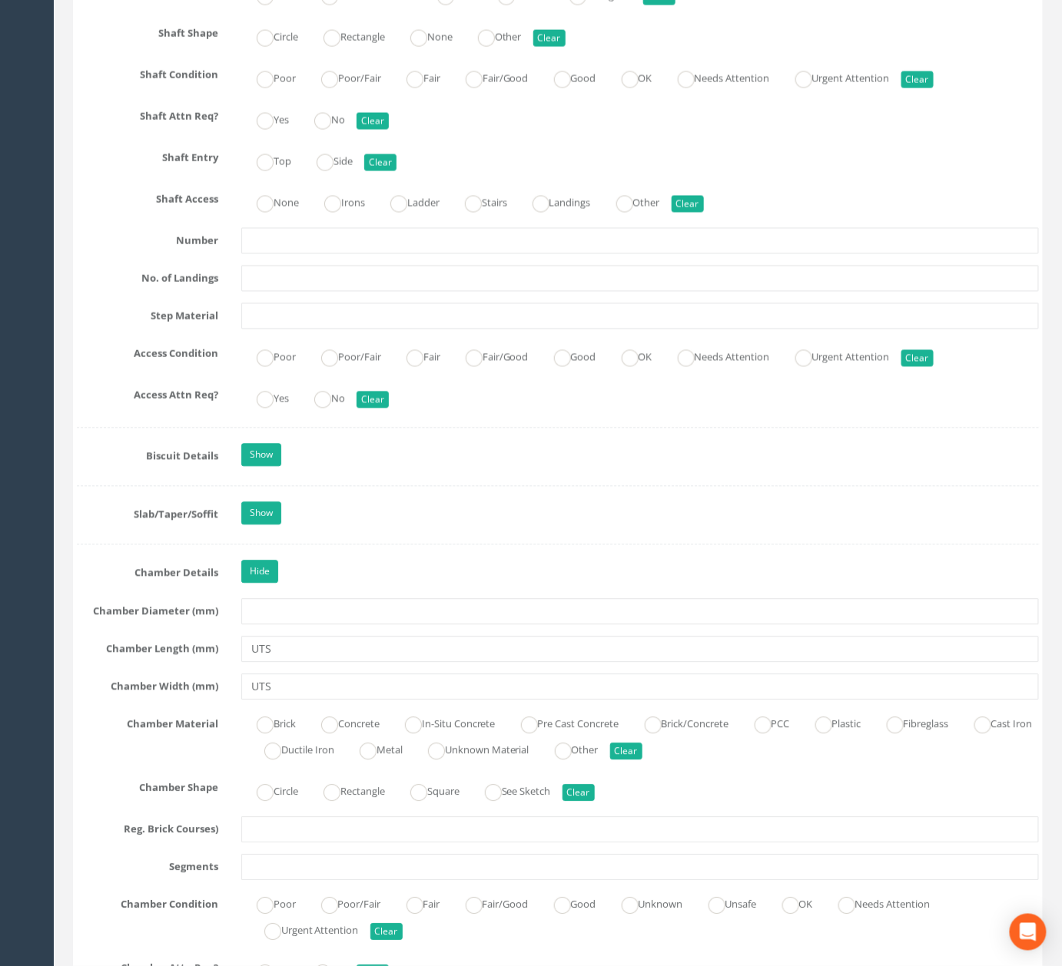
scroll to position [5175, 0]
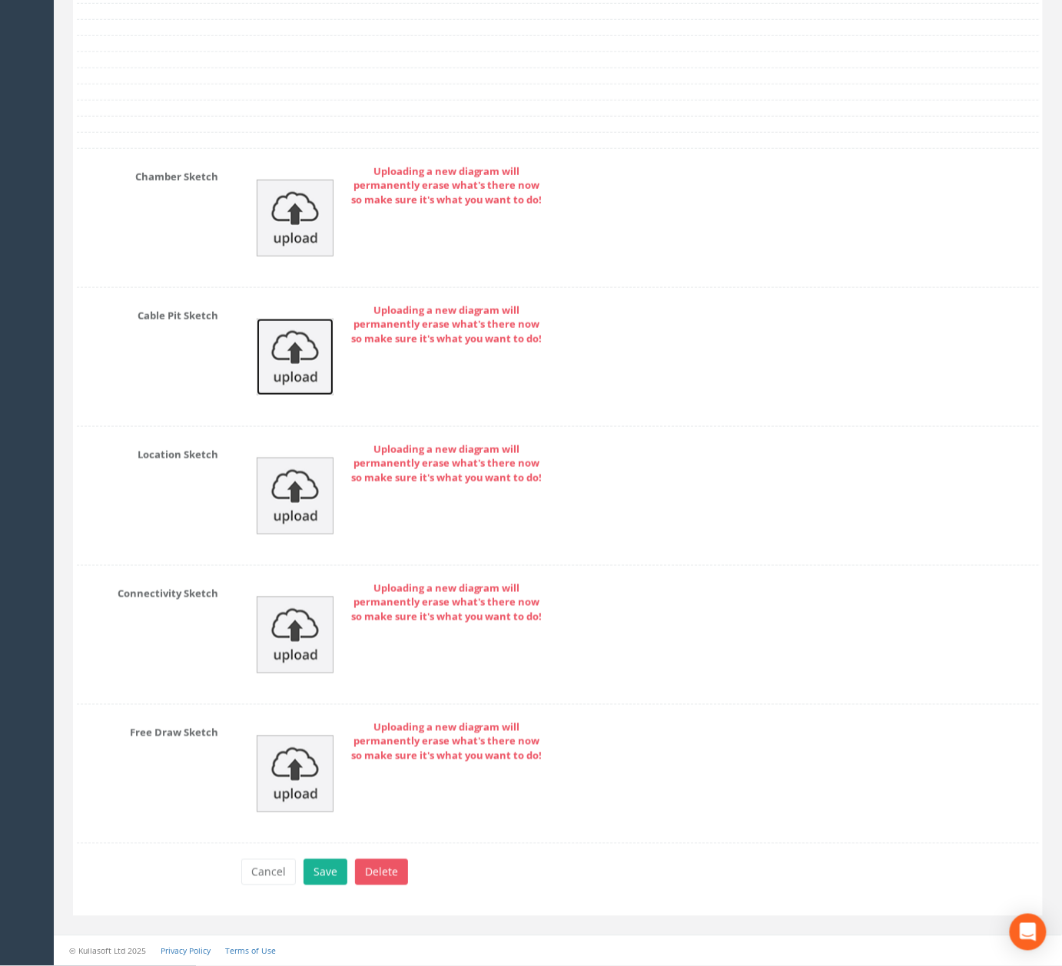
click at [306, 347] on img at bounding box center [295, 357] width 77 height 77
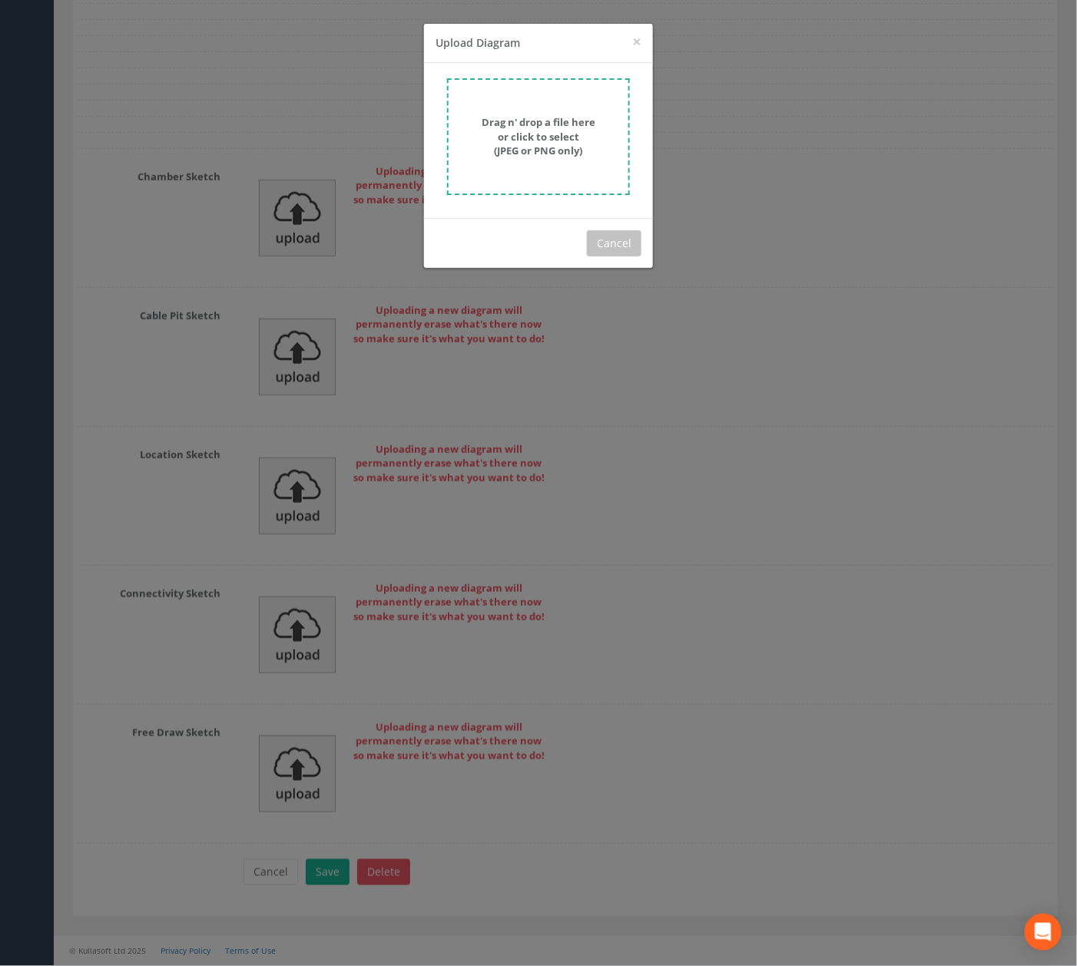
click at [565, 157] on div "Drag n' drop a file here or click to select (JPEG or PNG only)" at bounding box center [538, 136] width 149 height 43
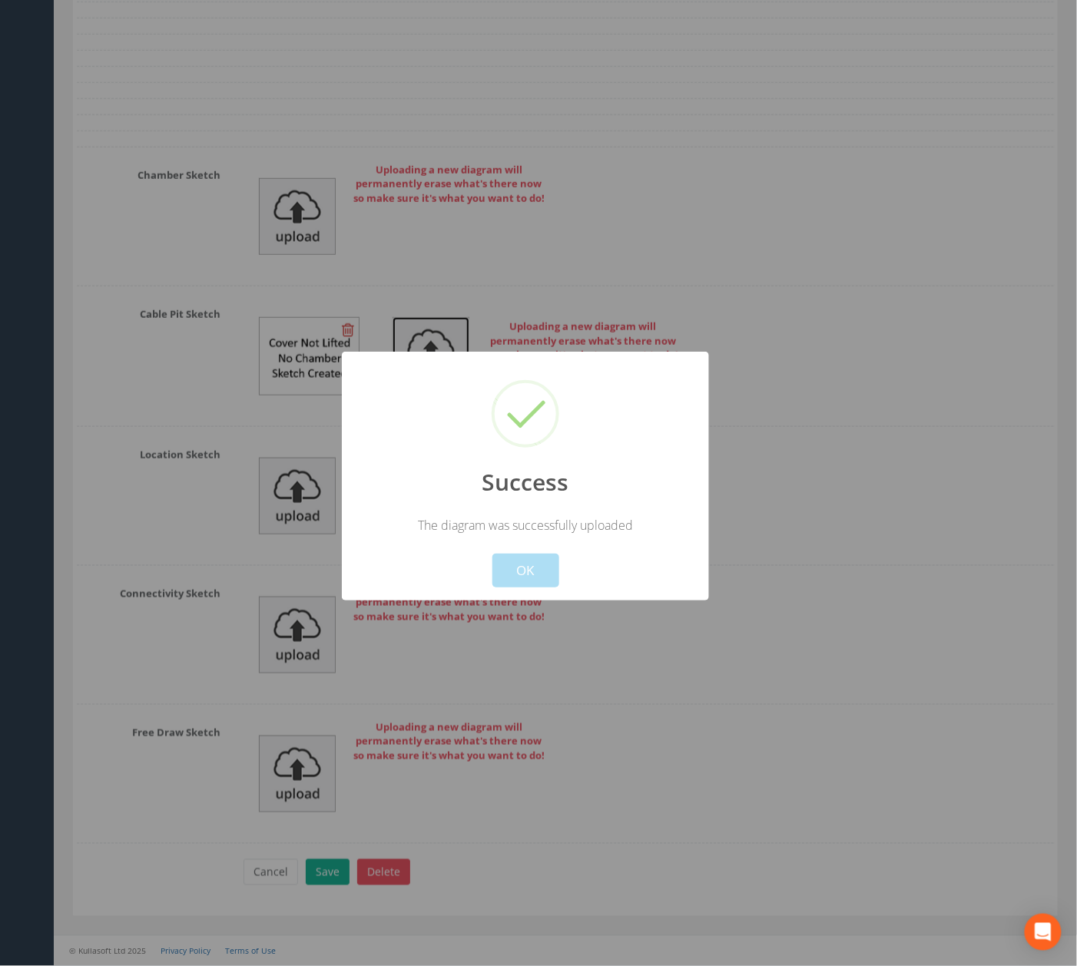
click at [393, 347] on link at bounding box center [431, 354] width 77 height 14
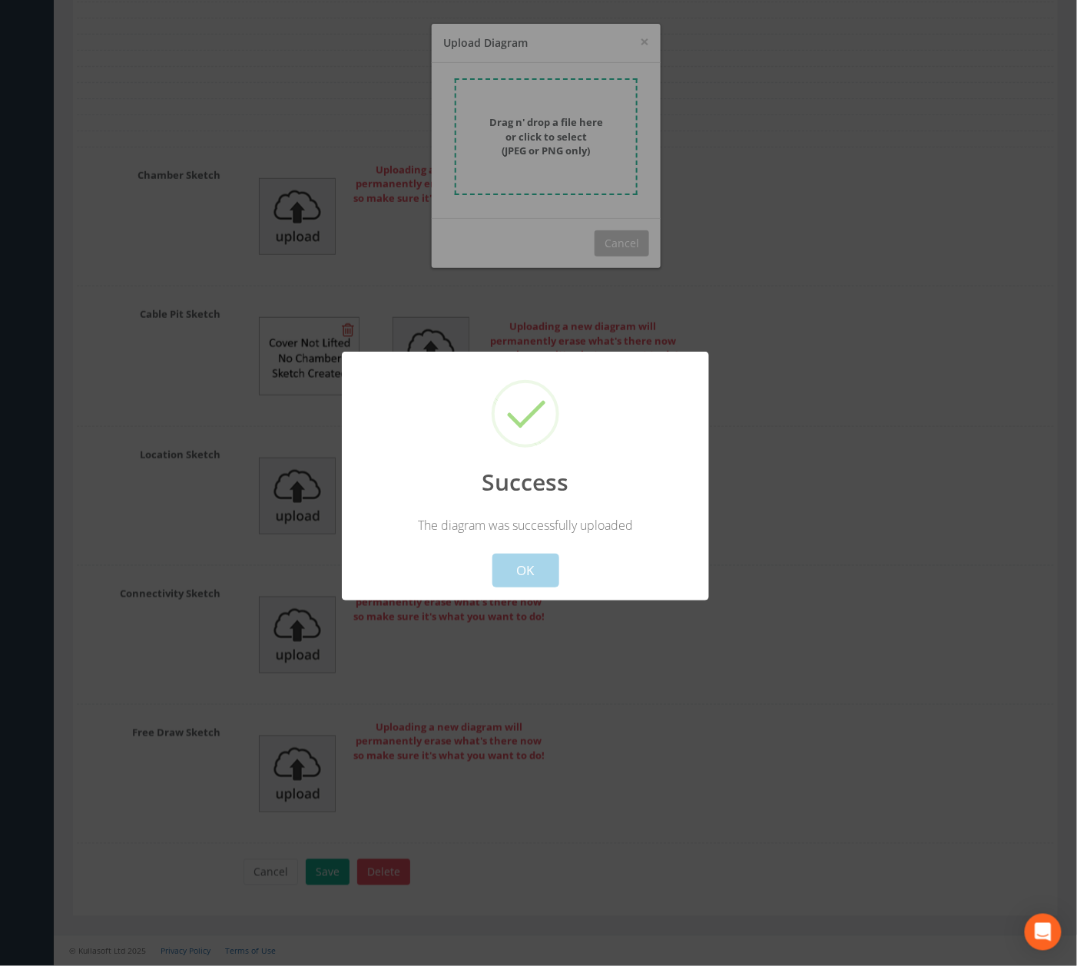
click at [536, 572] on button "OK" at bounding box center [525, 571] width 67 height 34
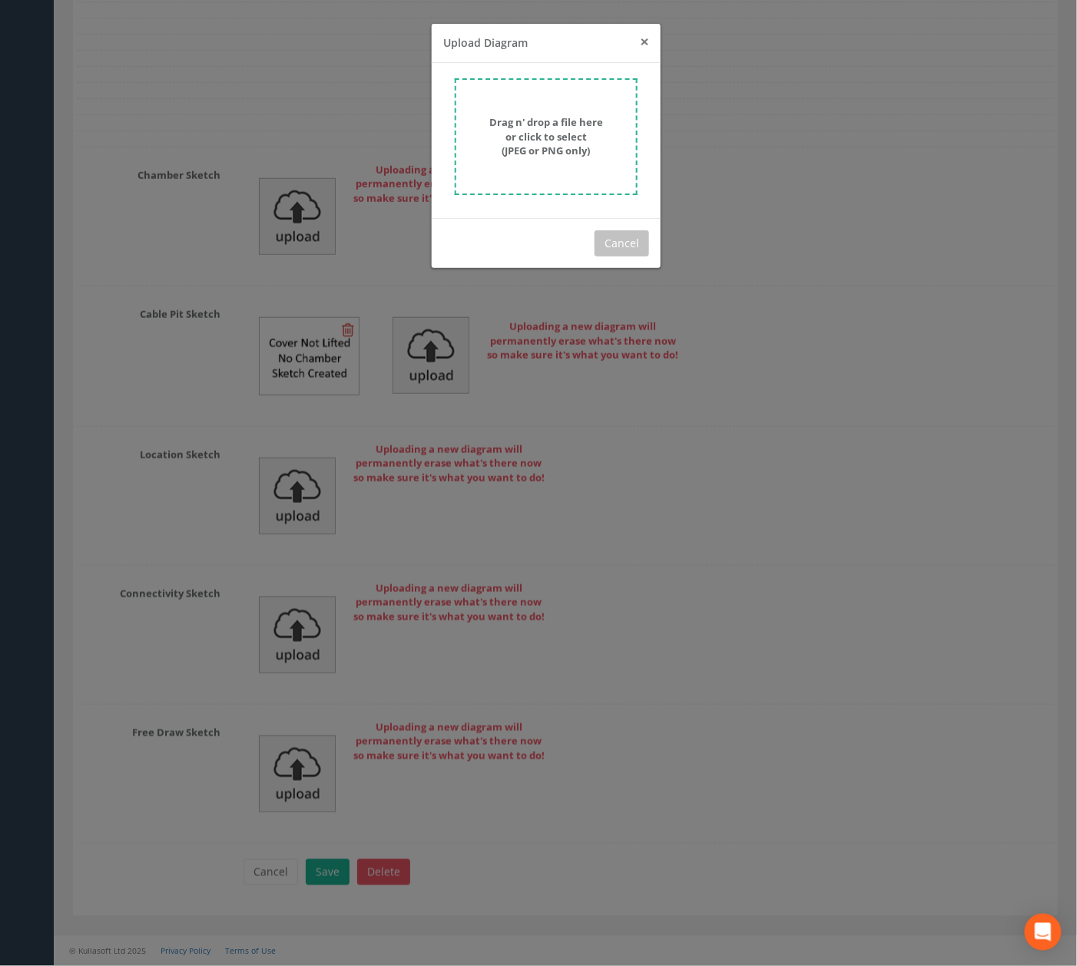
click at [642, 44] on span "×" at bounding box center [644, 42] width 9 height 22
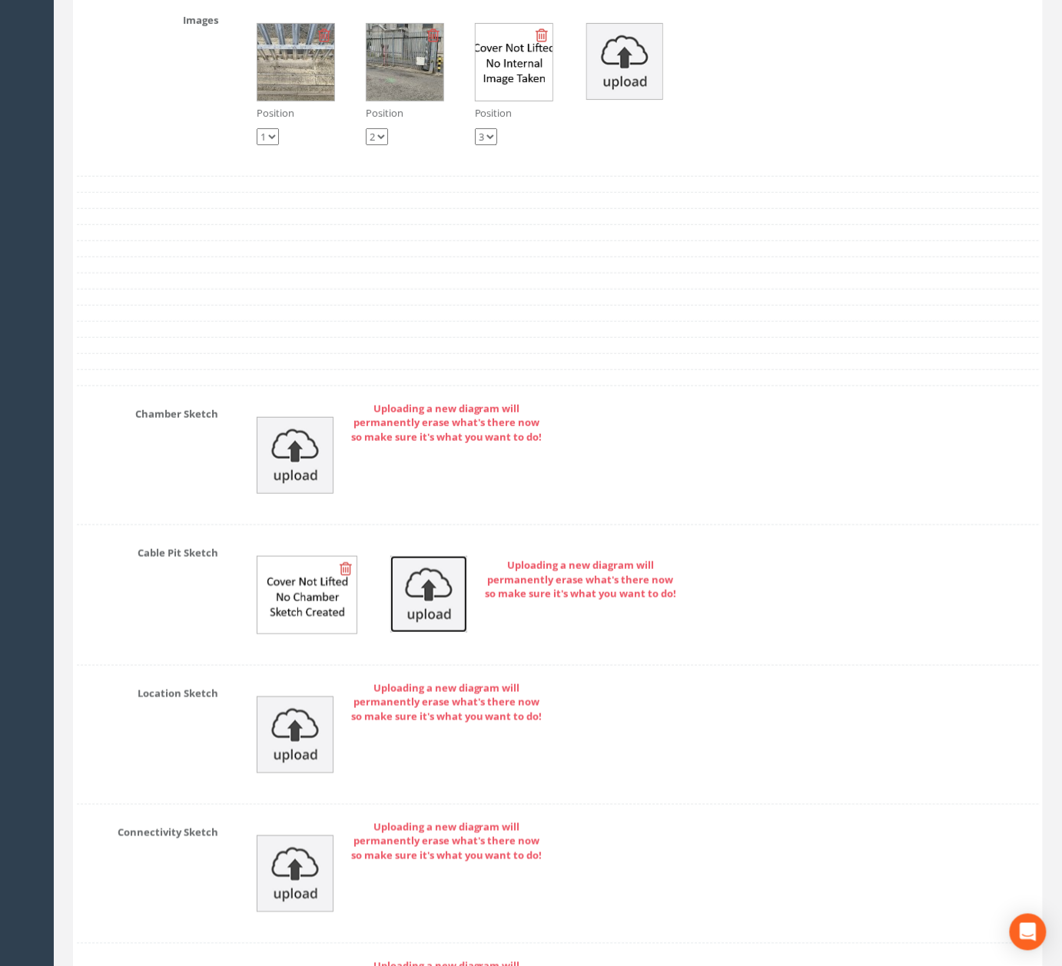
scroll to position [4867, 0]
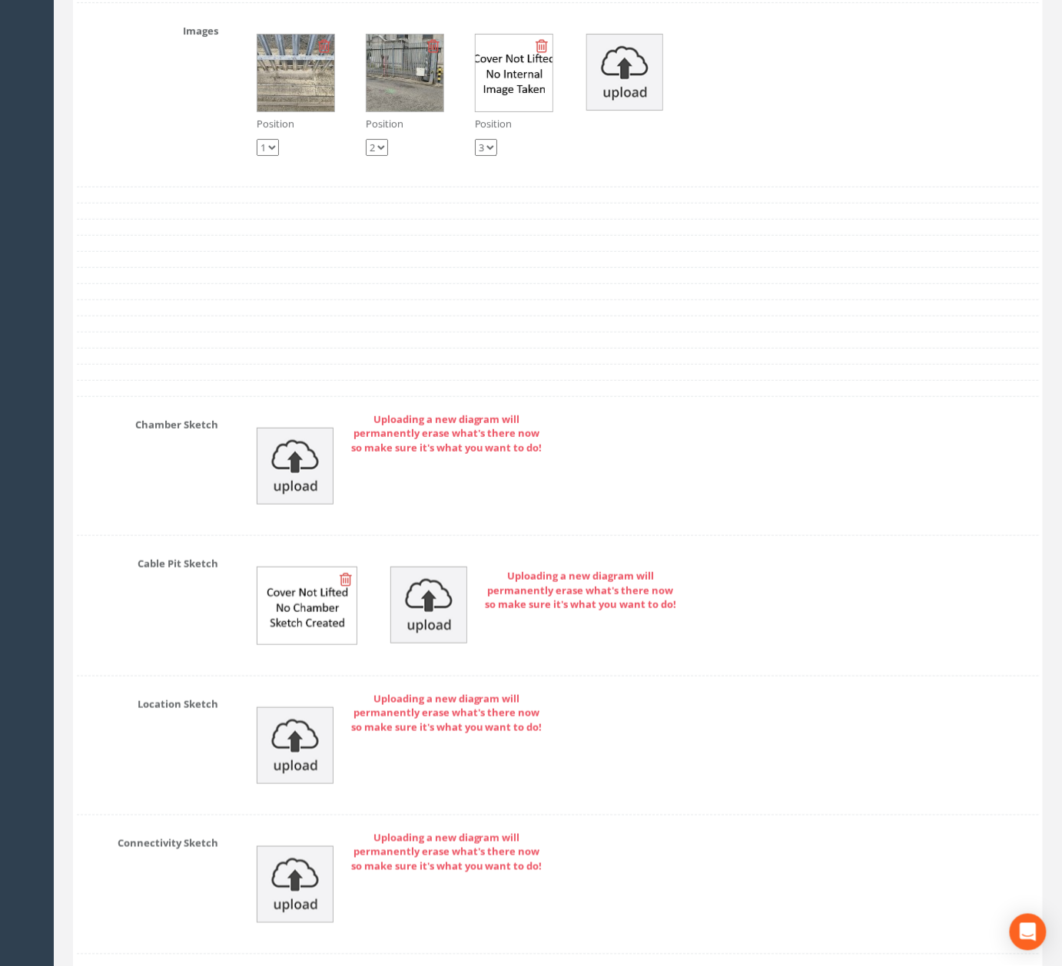
click at [667, 118] on div "Position 1 2 3 Position 1 2 3 Position 1 2 3" at bounding box center [640, 94] width 820 height 153
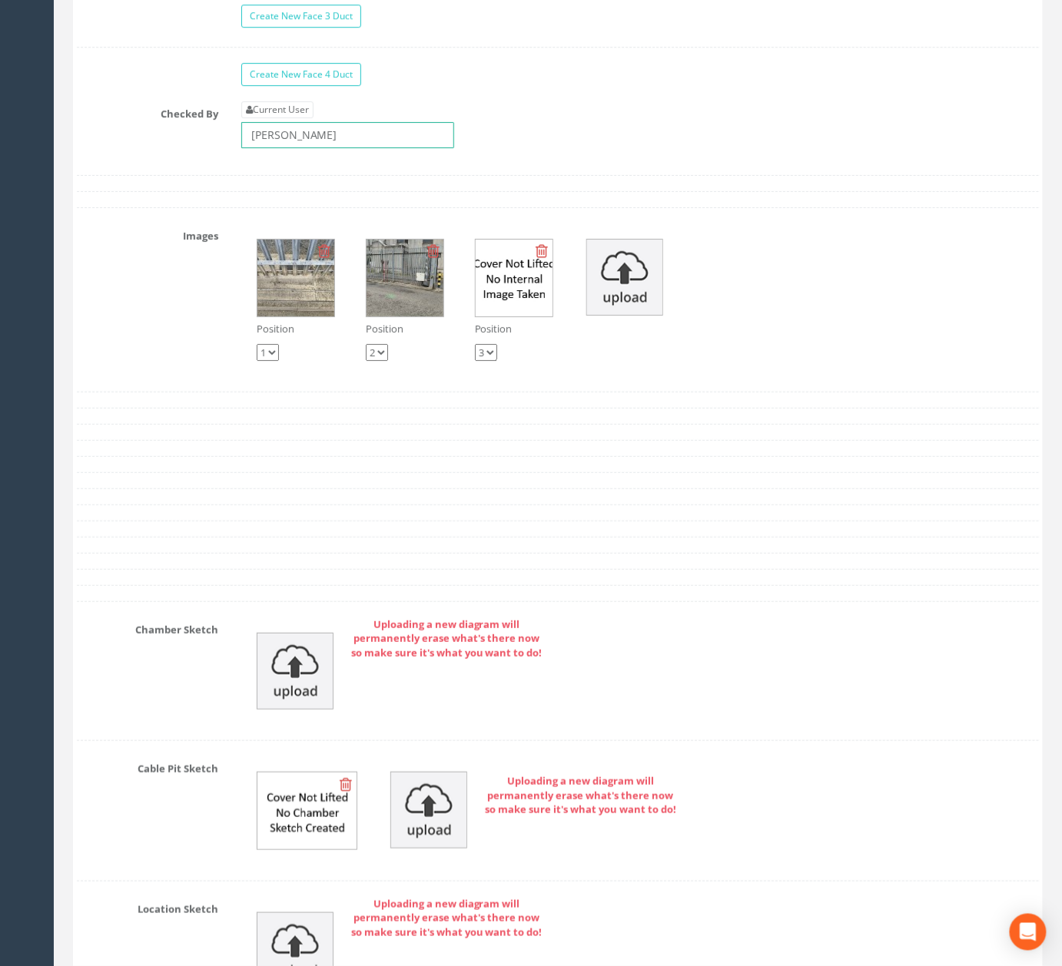
click at [388, 148] on input "[PERSON_NAME]" at bounding box center [347, 135] width 213 height 26
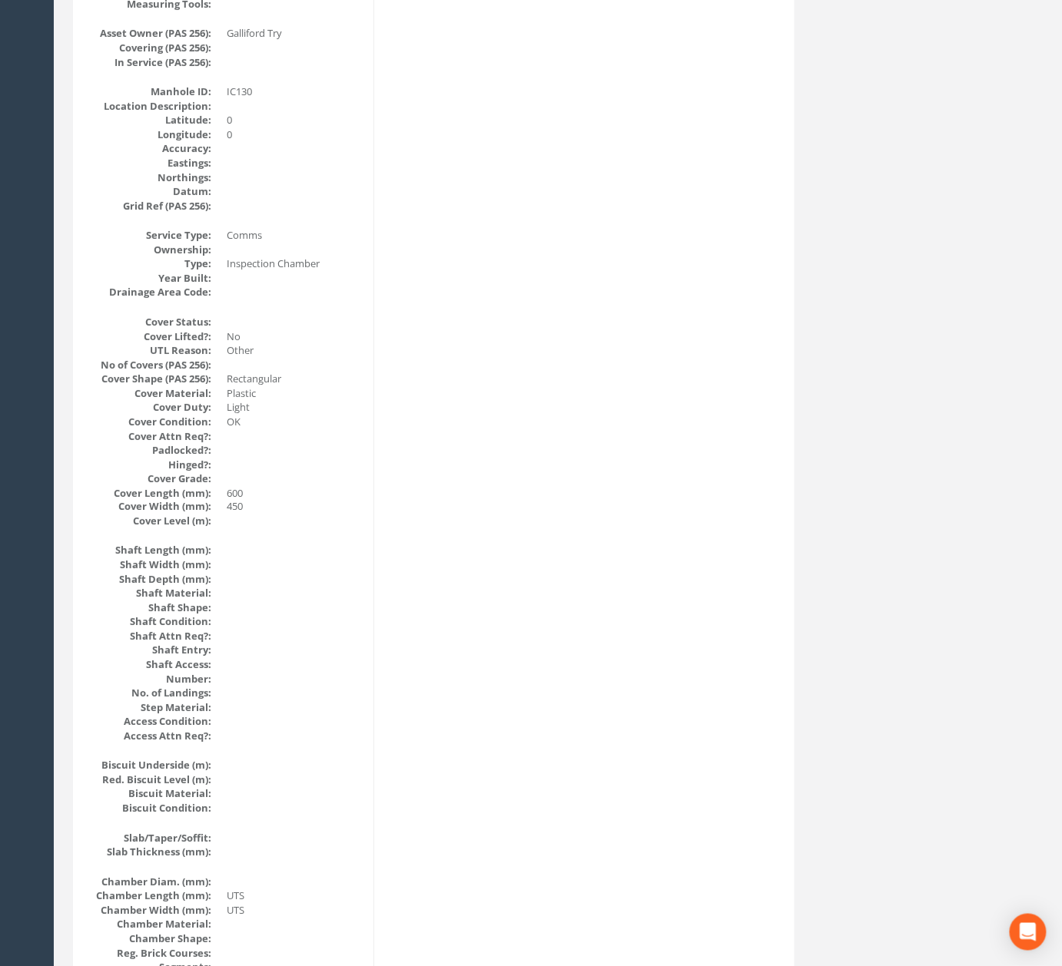
scroll to position [0, 0]
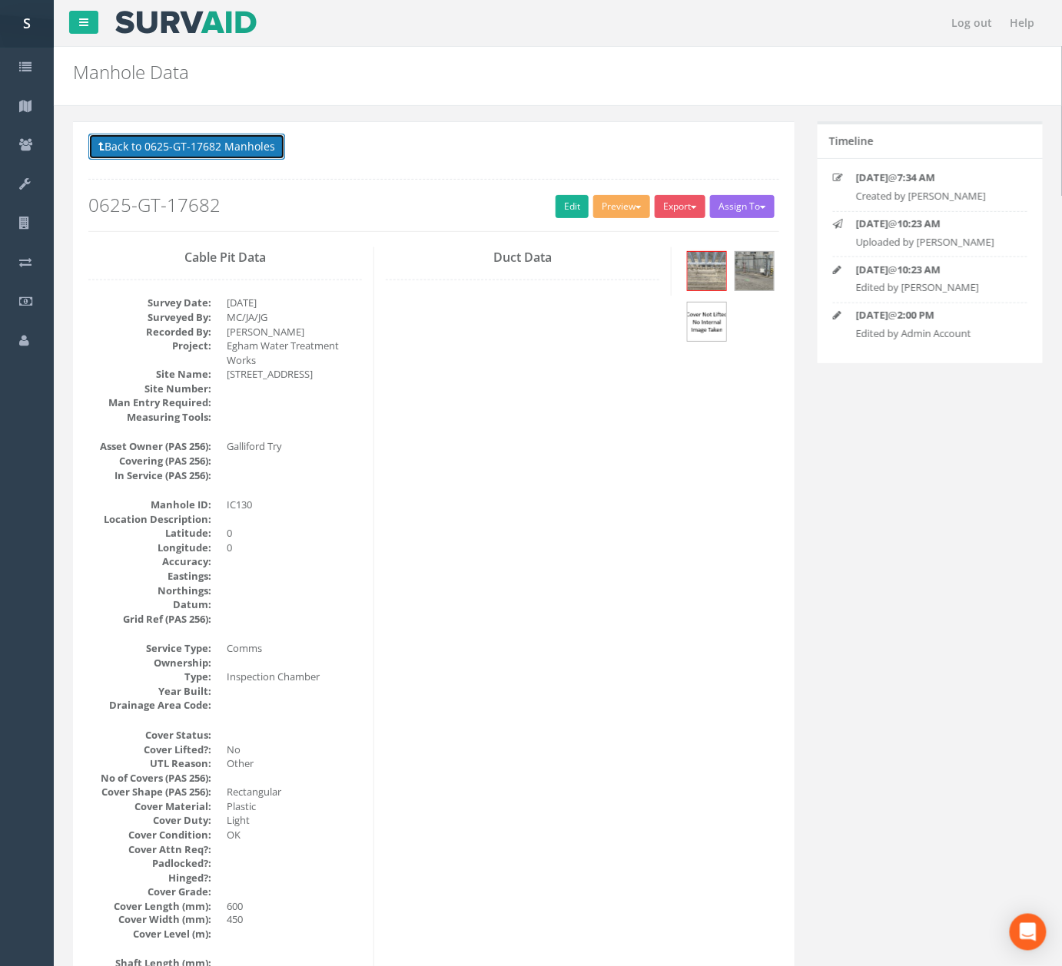
click at [263, 146] on button "Back to 0625-GT-17682 Manholes" at bounding box center [186, 147] width 197 height 26
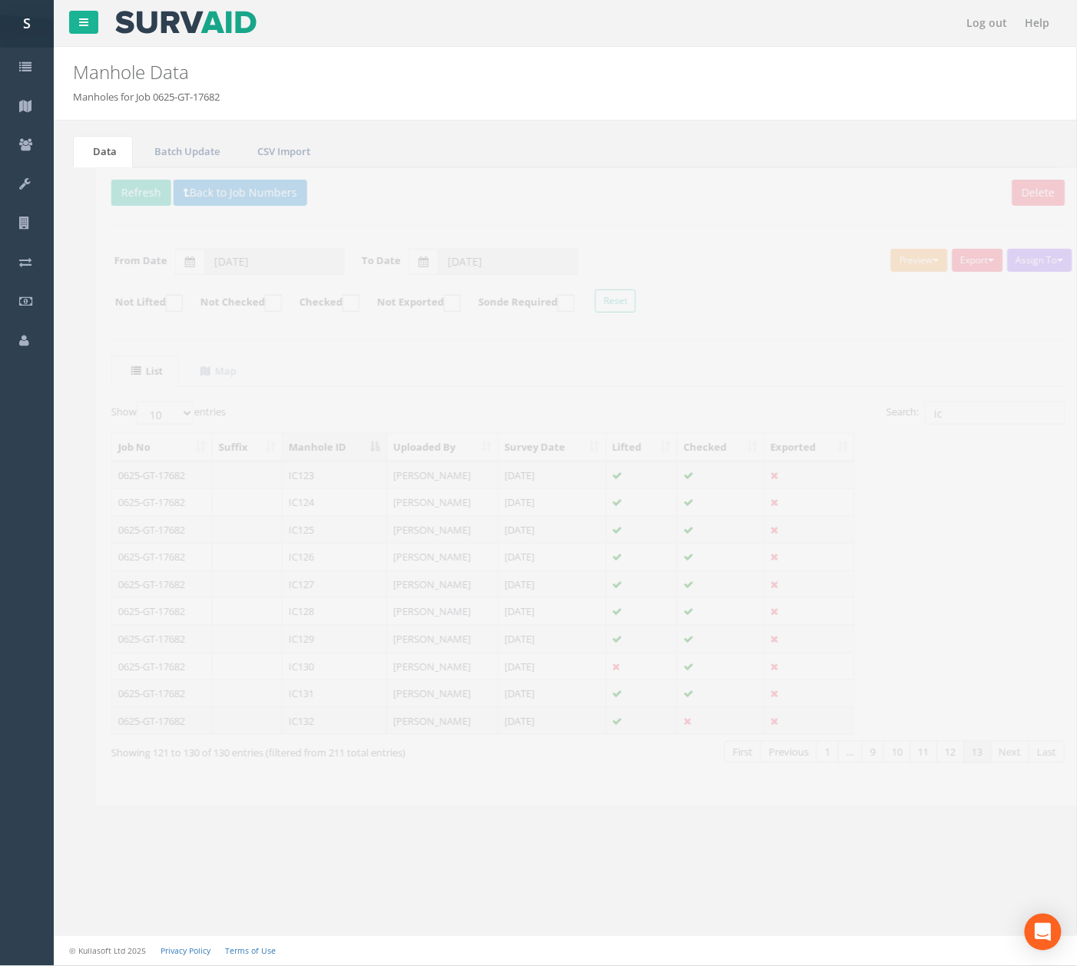
click at [735, 735] on td at bounding box center [699, 722] width 88 height 28
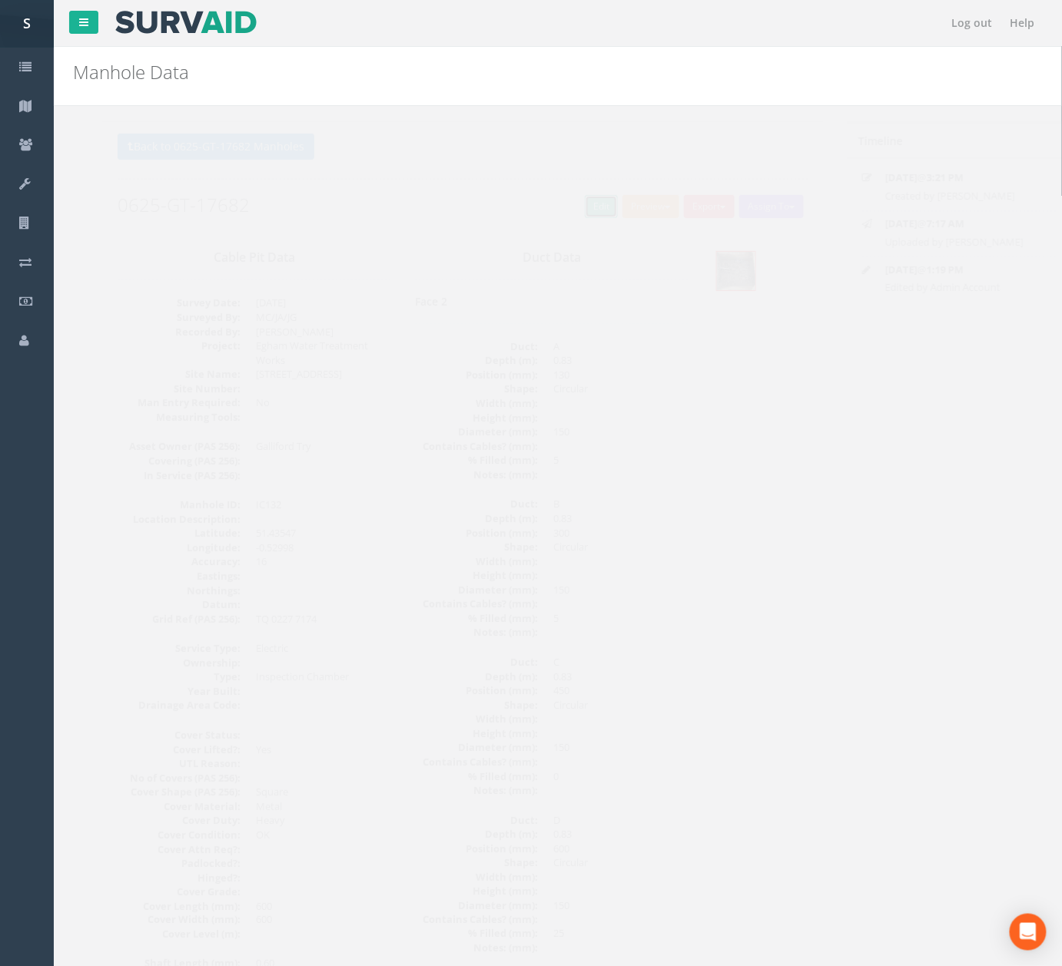
click at [559, 210] on link "Edit" at bounding box center [571, 206] width 33 height 23
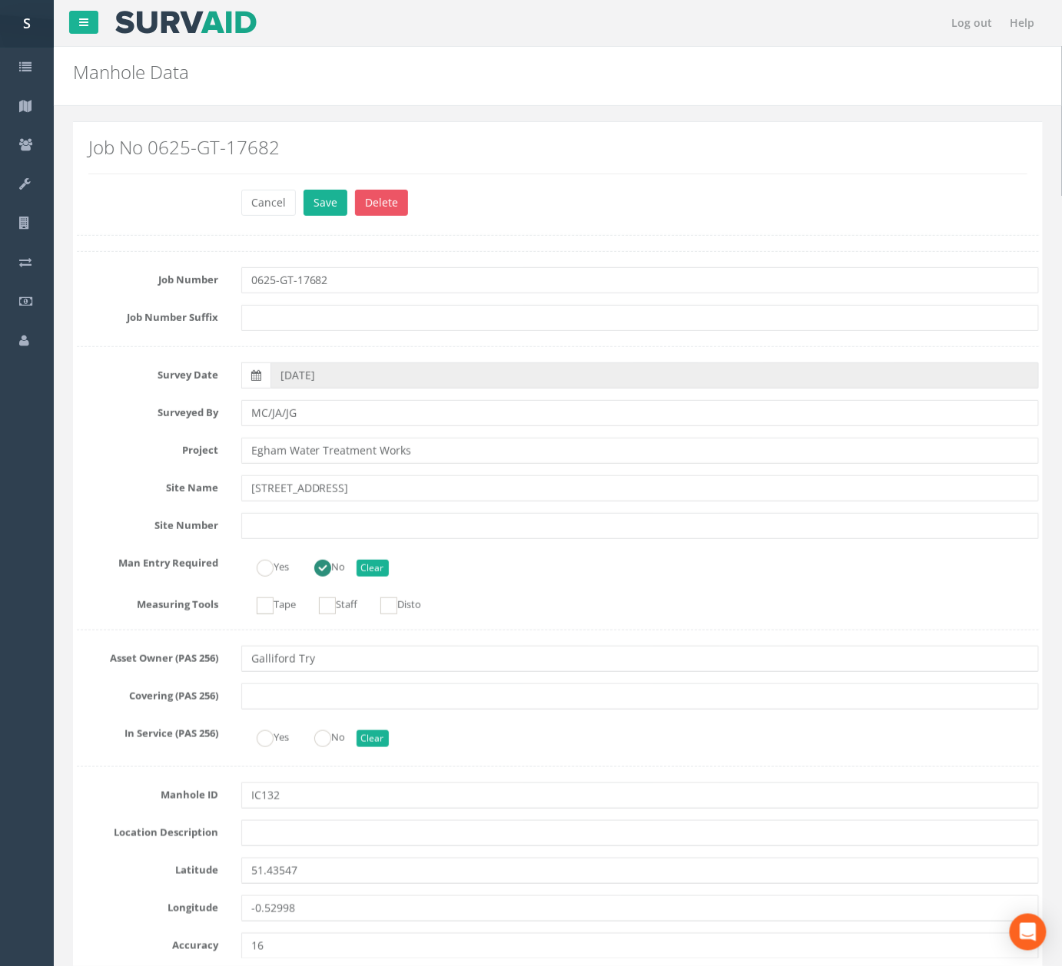
scroll to position [6806, 0]
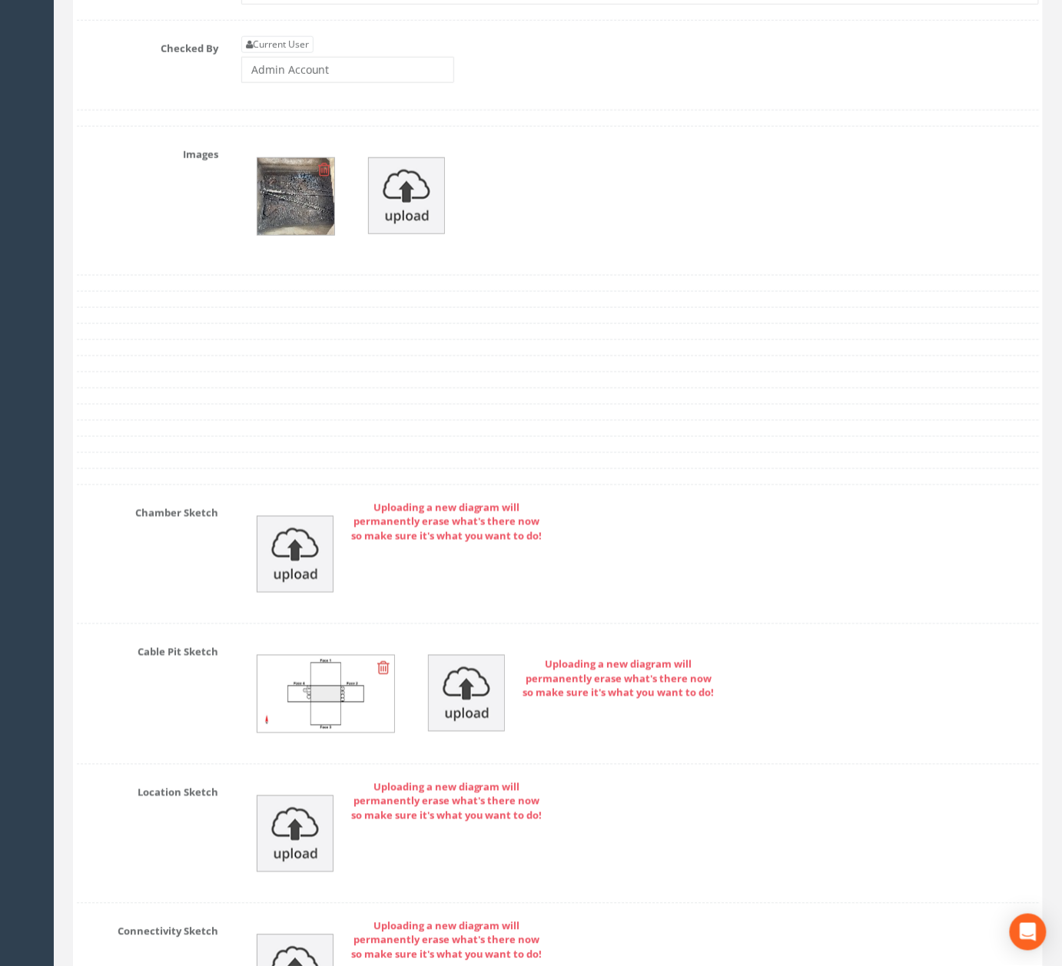
click at [363, 260] on div at bounding box center [640, 201] width 820 height 118
click at [404, 234] on img at bounding box center [406, 195] width 77 height 77
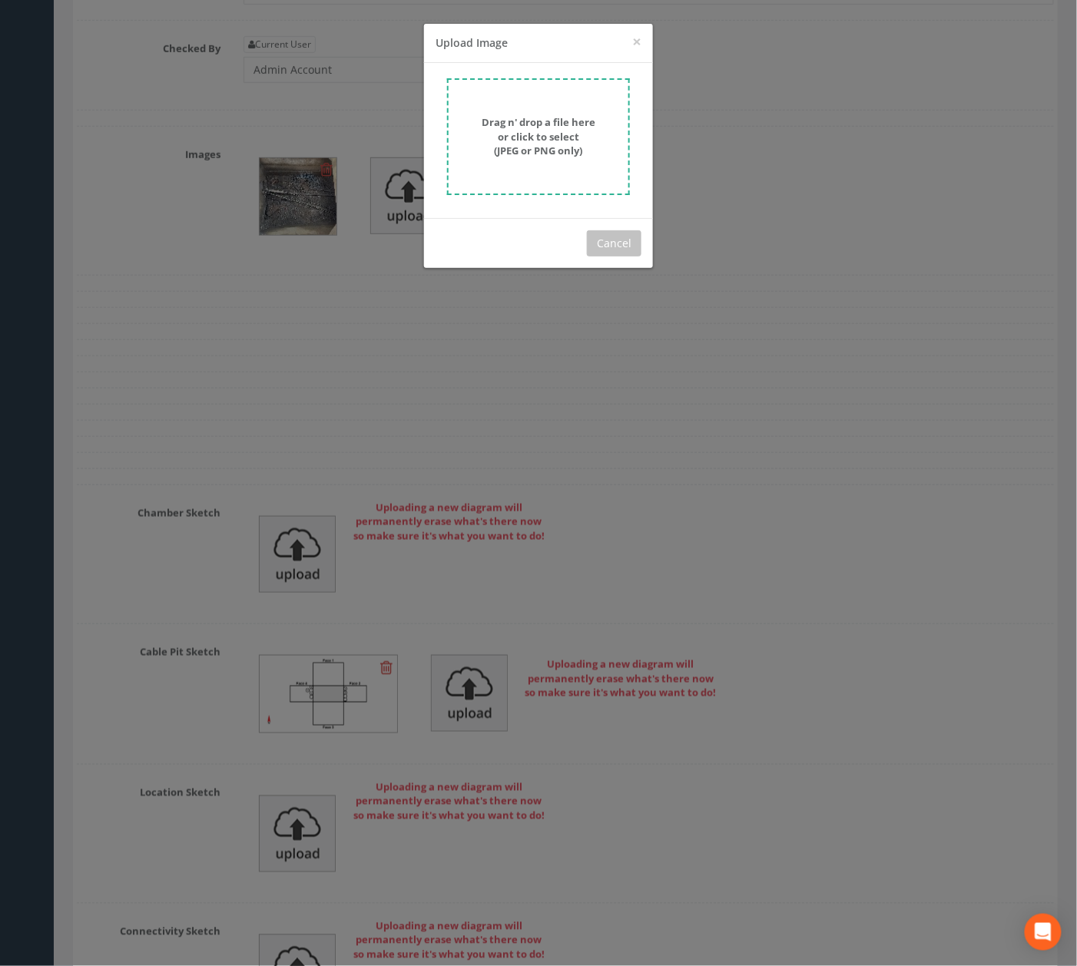
click at [505, 114] on form "Drag n' drop a file here or click to select (JPEG or PNG only)" at bounding box center [538, 136] width 183 height 117
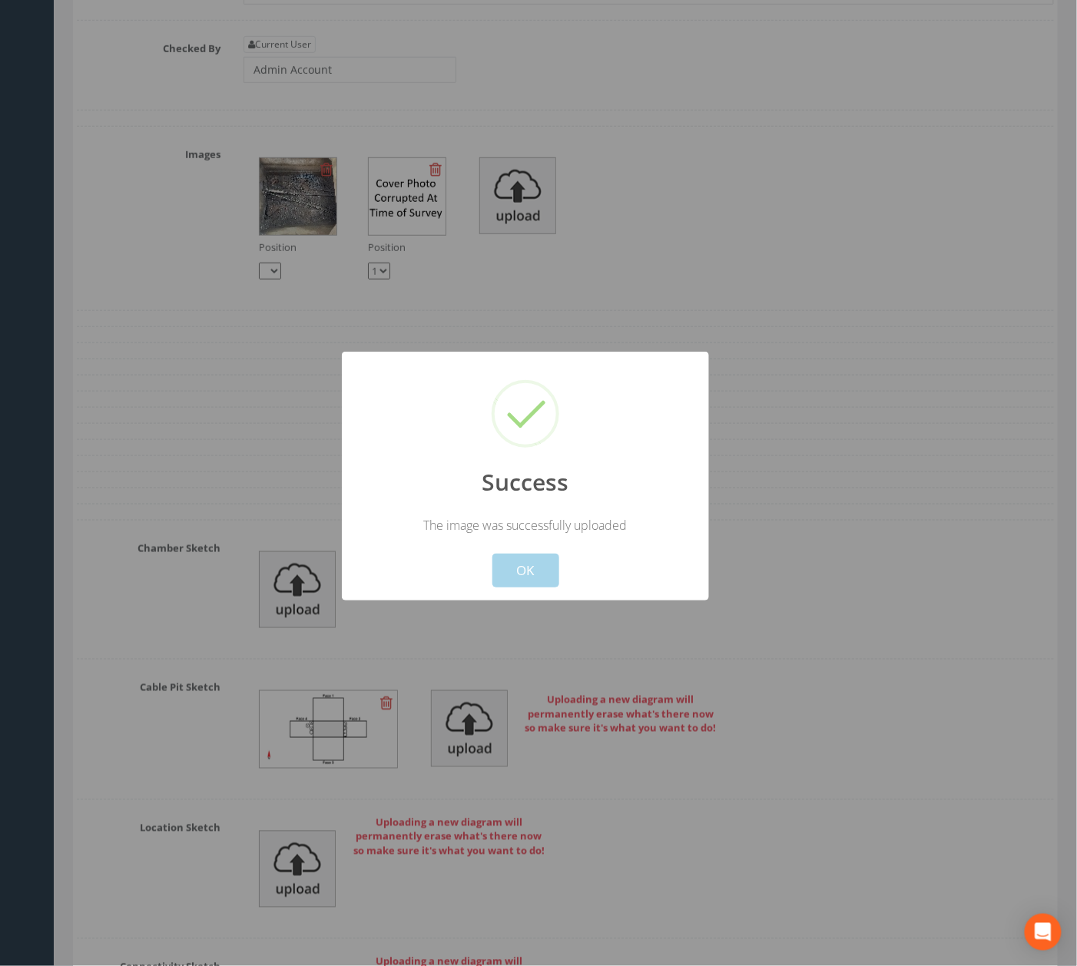
click at [535, 597] on div "Success The image was successfully uploaded ! Not valid! Cancel OK" at bounding box center [525, 476] width 367 height 249
click at [519, 575] on button "OK" at bounding box center [525, 571] width 67 height 34
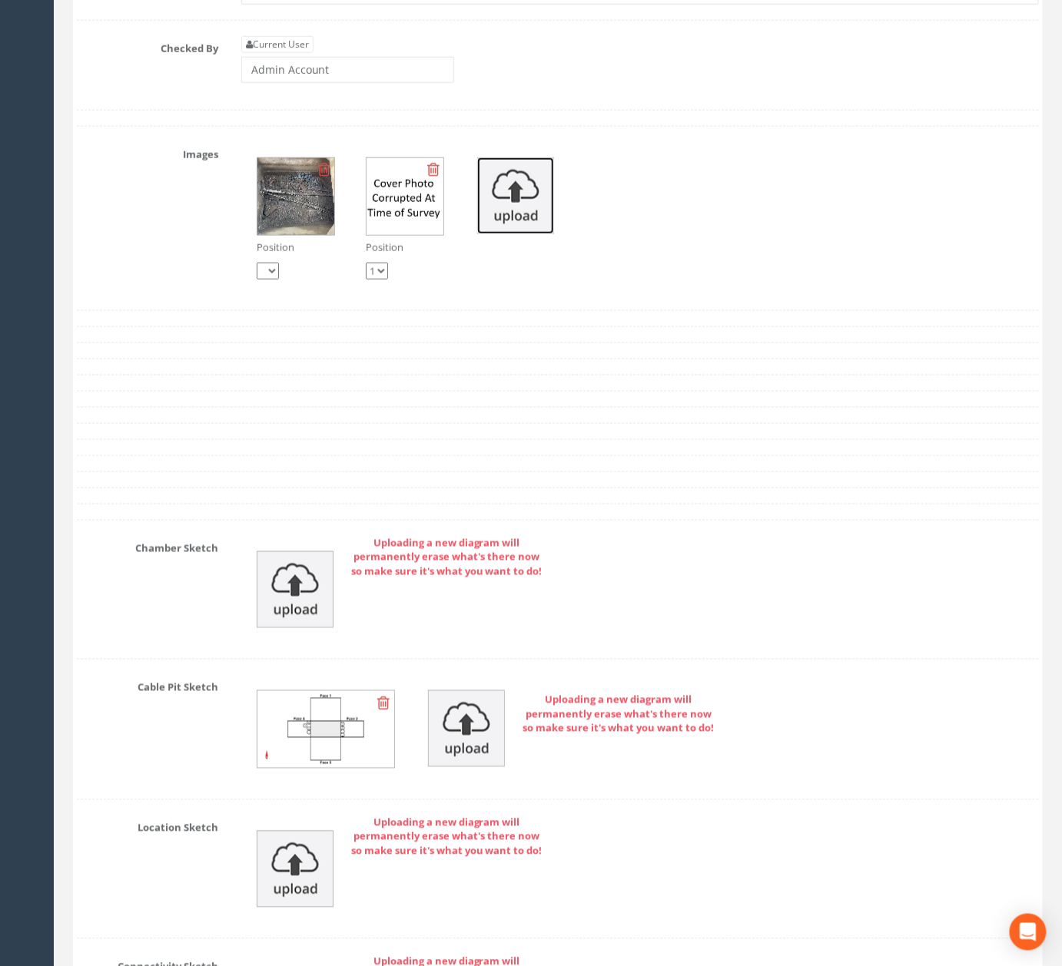
click at [544, 234] on img at bounding box center [515, 195] width 77 height 77
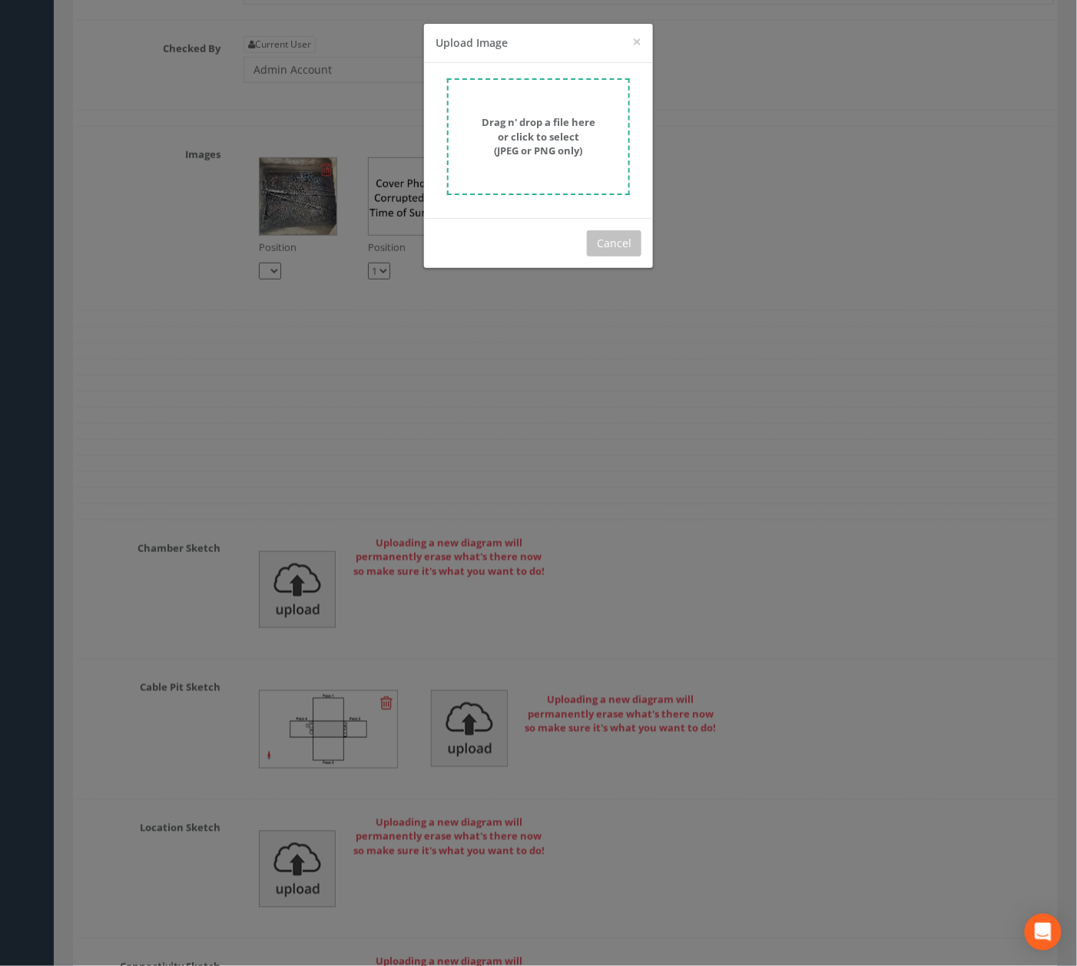
click at [542, 145] on strong "Drag n' drop a file here or click to select (JPEG or PNG only)" at bounding box center [539, 136] width 114 height 42
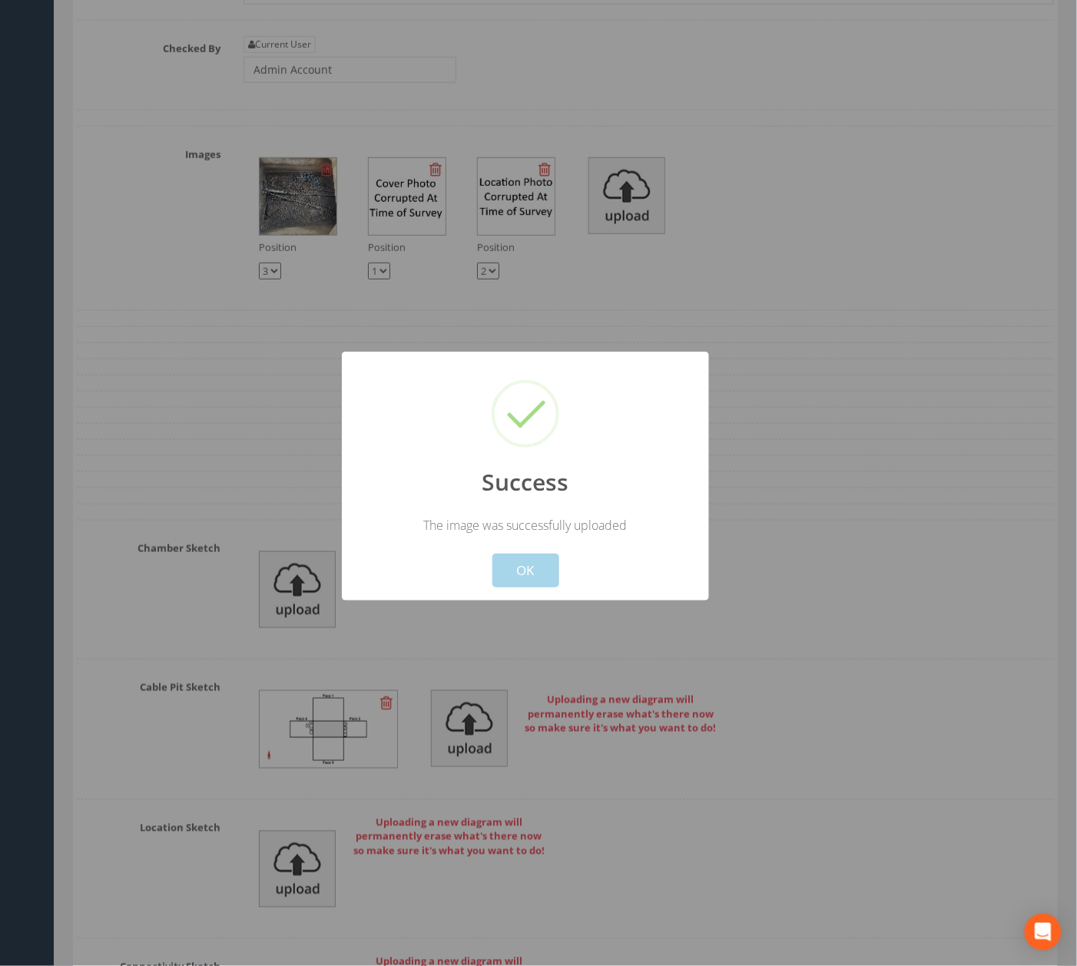
click at [544, 584] on button "OK" at bounding box center [525, 571] width 67 height 34
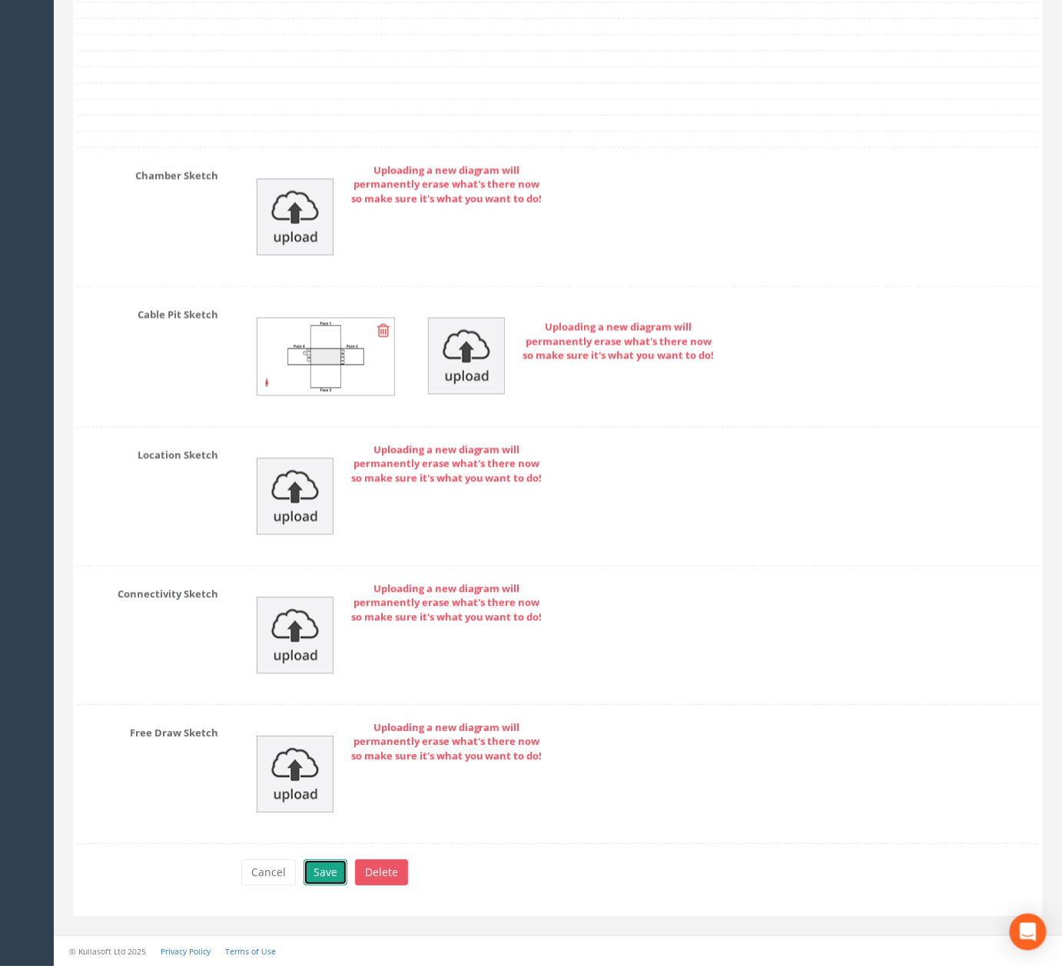
click at [333, 880] on button "Save" at bounding box center [325, 873] width 44 height 26
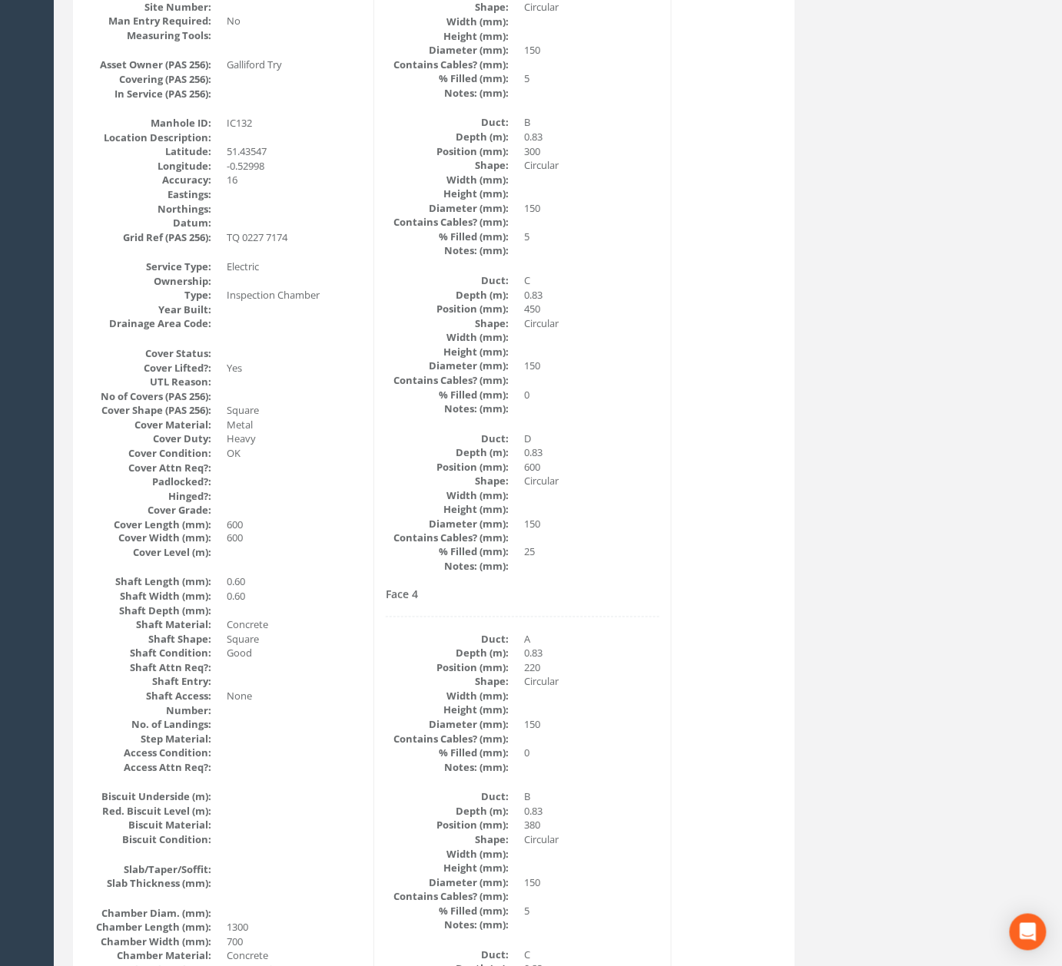
scroll to position [0, 0]
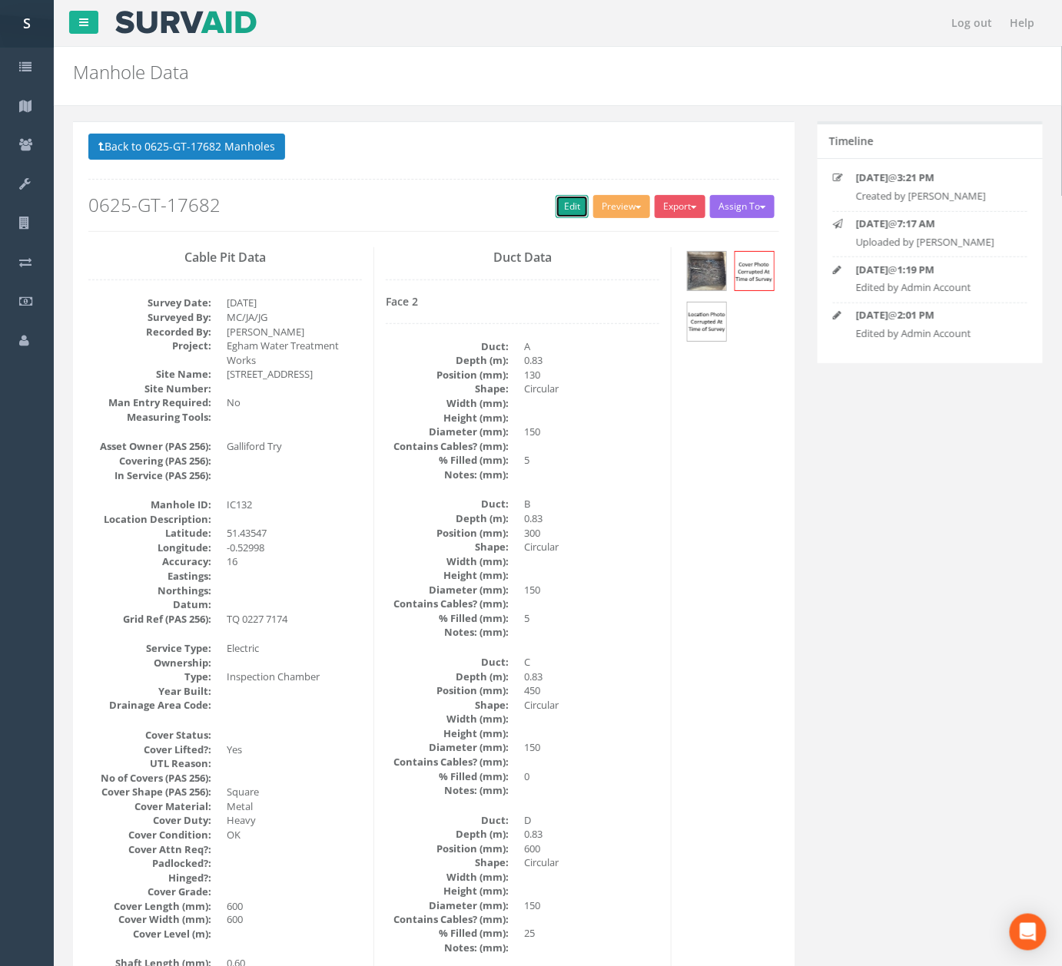
click at [573, 200] on link "Edit" at bounding box center [571, 206] width 33 height 23
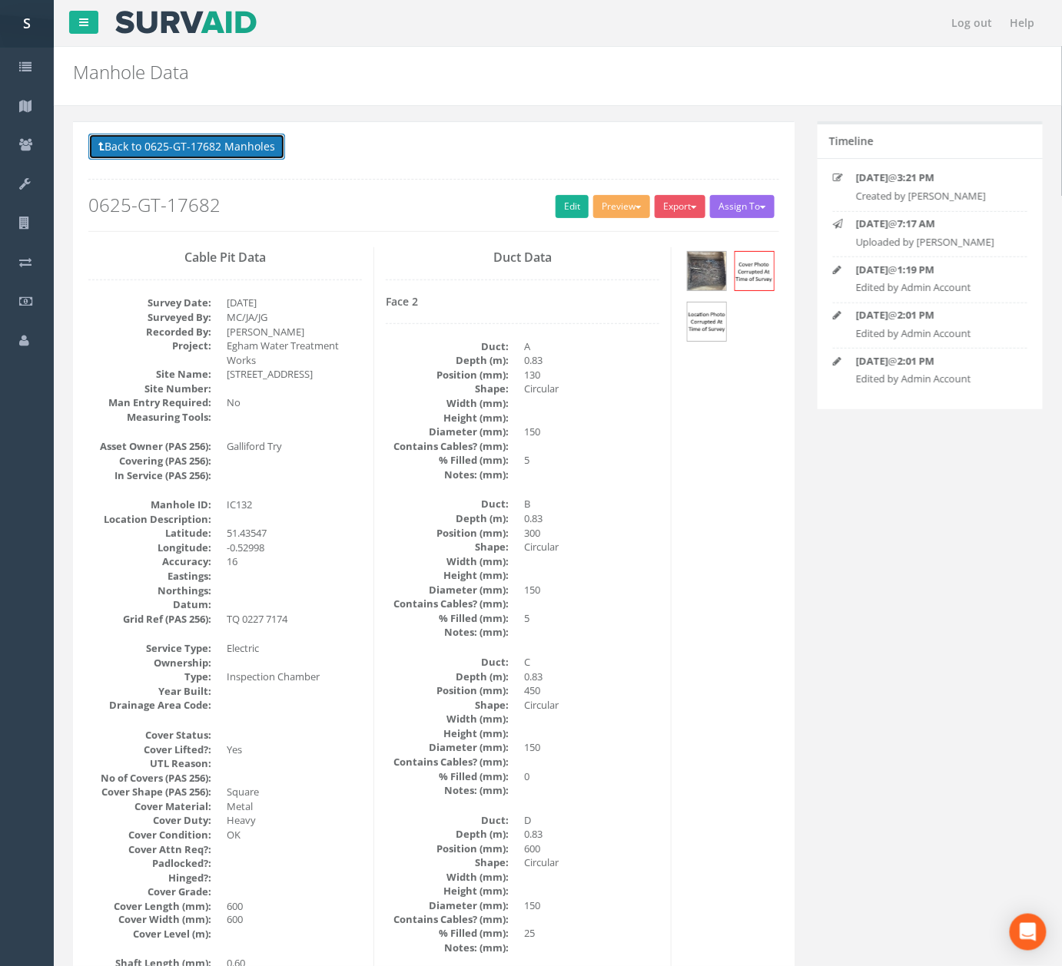
click at [200, 143] on button "Back to 0625-GT-17682 Manholes" at bounding box center [186, 147] width 197 height 26
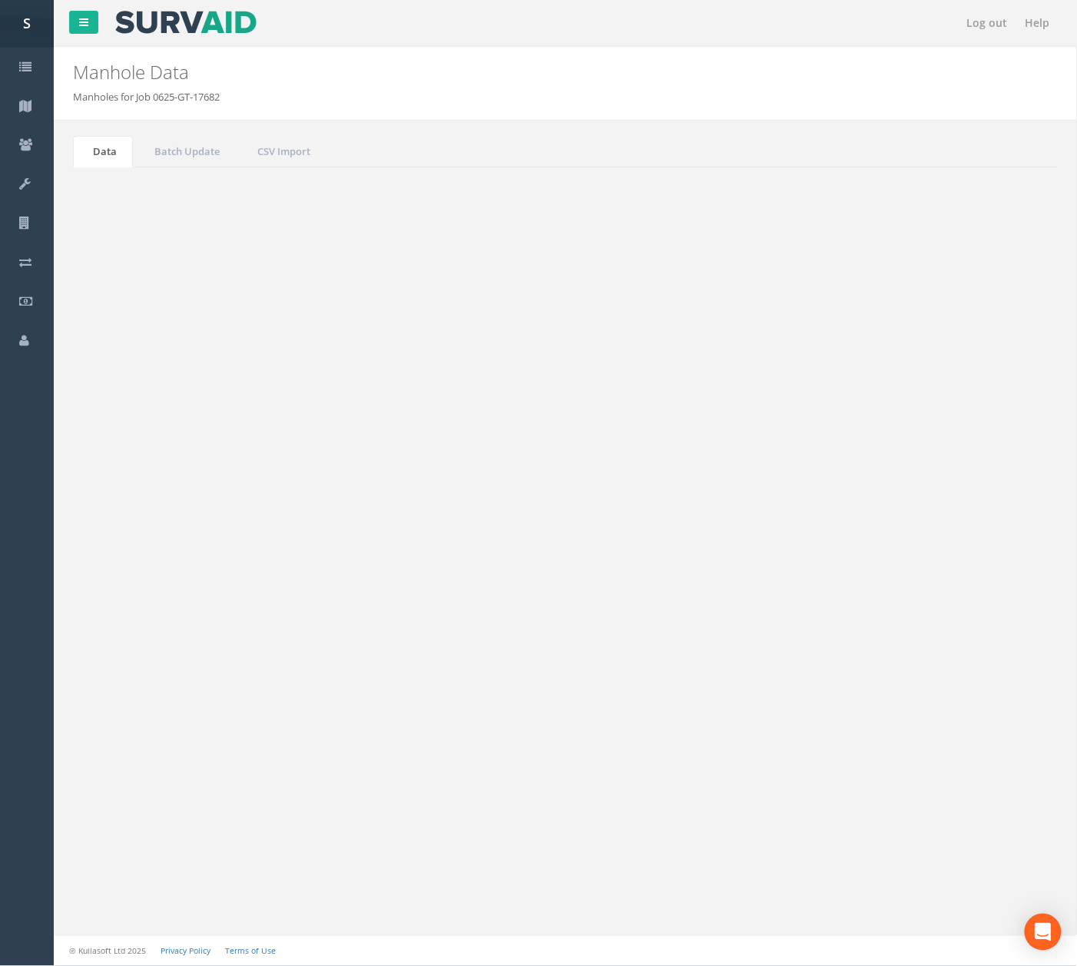
click at [308, 708] on td "IC131" at bounding box center [312, 694] width 104 height 28
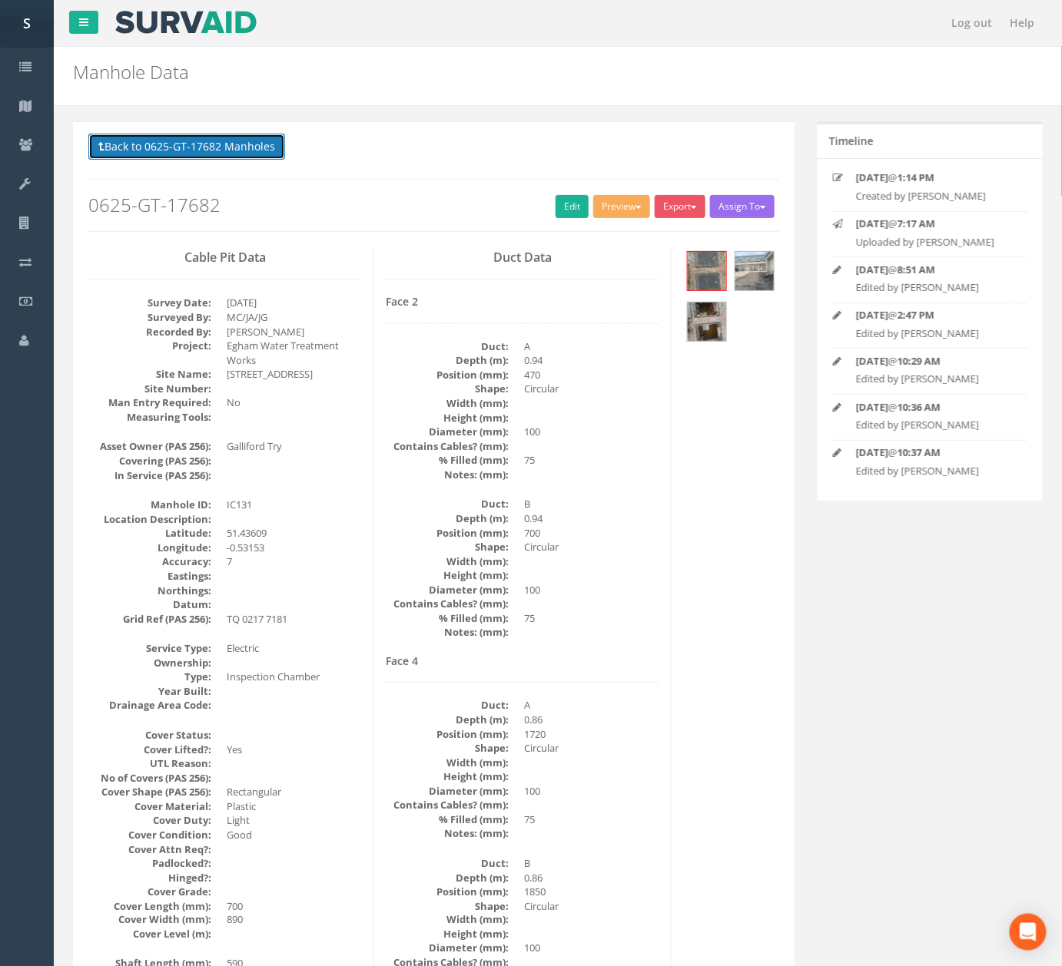
click at [232, 144] on button "Back to 0625-GT-17682 Manholes" at bounding box center [186, 147] width 197 height 26
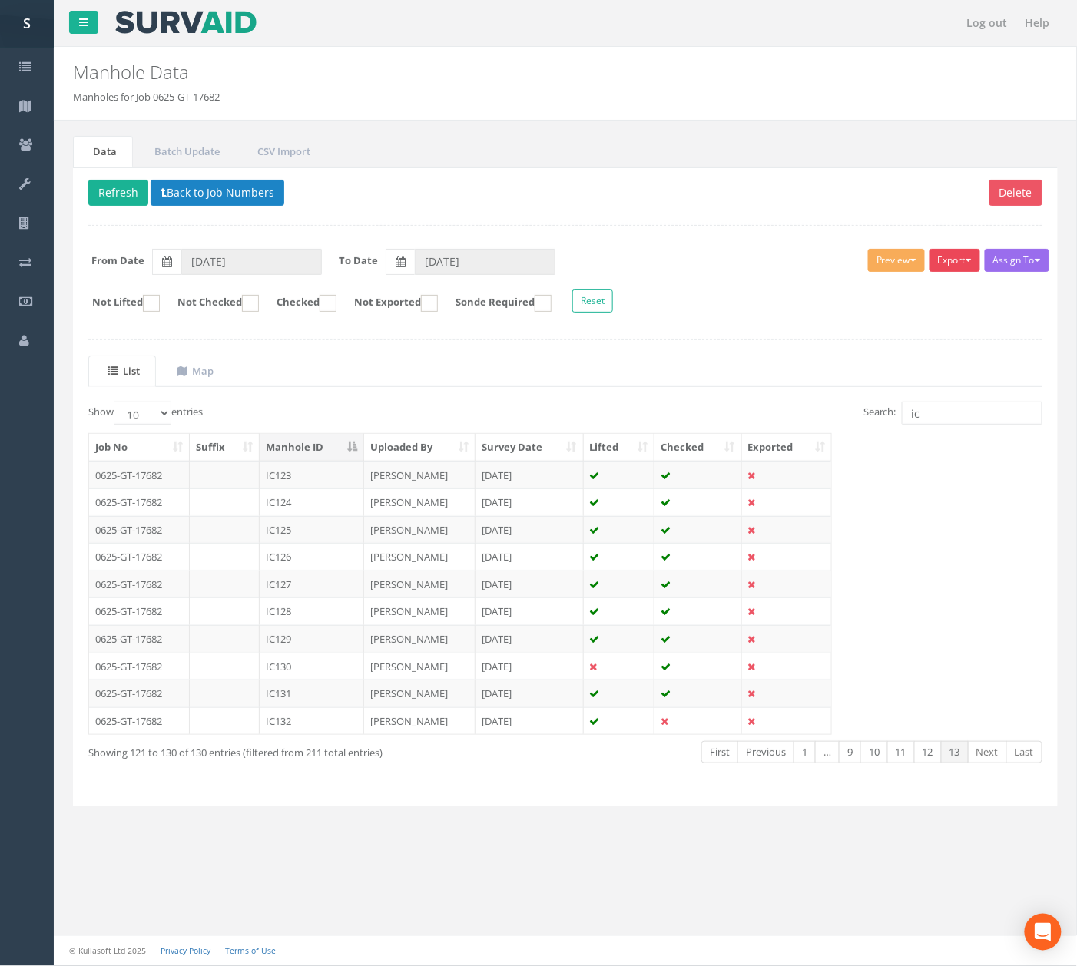
click at [963, 265] on button "Export" at bounding box center [955, 260] width 51 height 23
click at [732, 339] on div "Delete Refresh Back to Job Numbers Assign To No Companies Added Export SVS IC S…" at bounding box center [565, 487] width 985 height 640
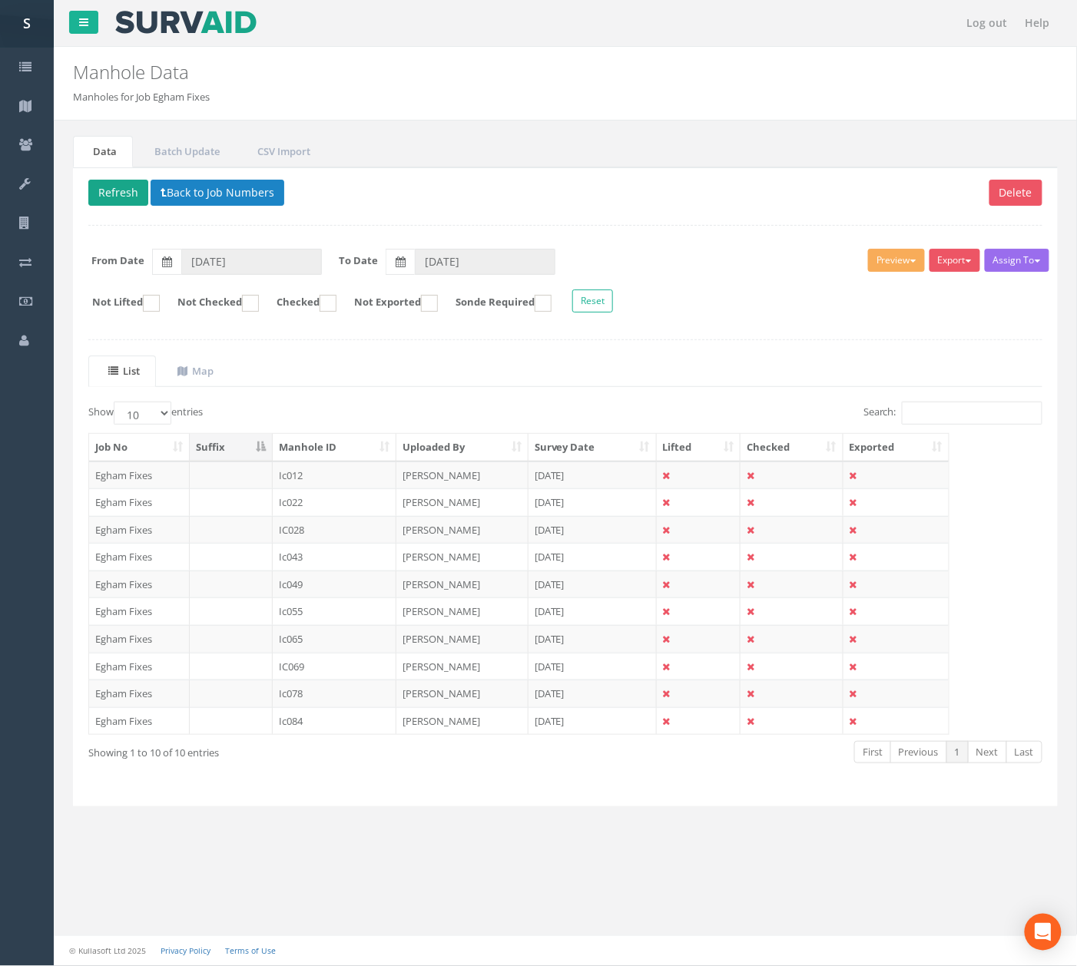
click at [118, 194] on button "Refresh" at bounding box center [118, 193] width 60 height 26
click at [981, 764] on link "Next" at bounding box center [987, 752] width 39 height 22
click at [456, 258] on input "[DATE]" at bounding box center [485, 262] width 141 height 26
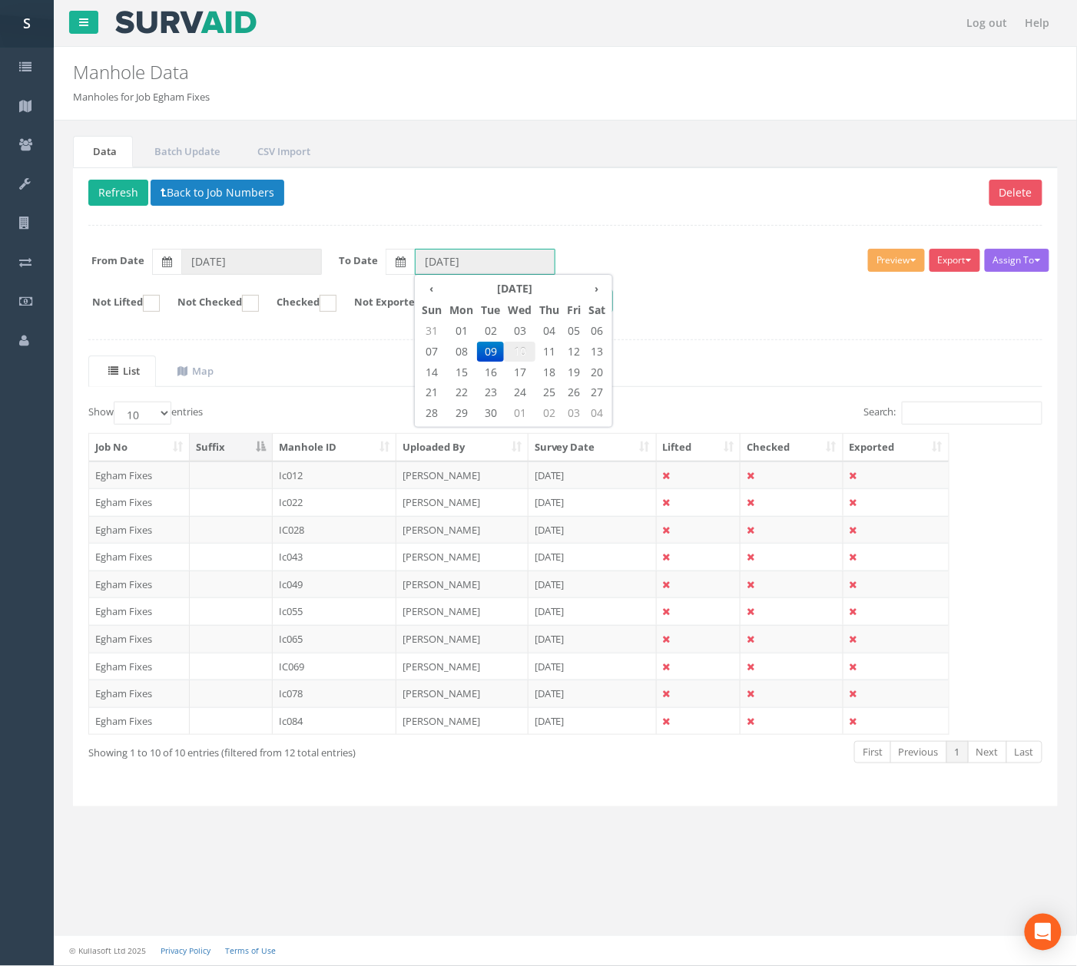
click at [525, 352] on span "10" at bounding box center [519, 352] width 31 height 20
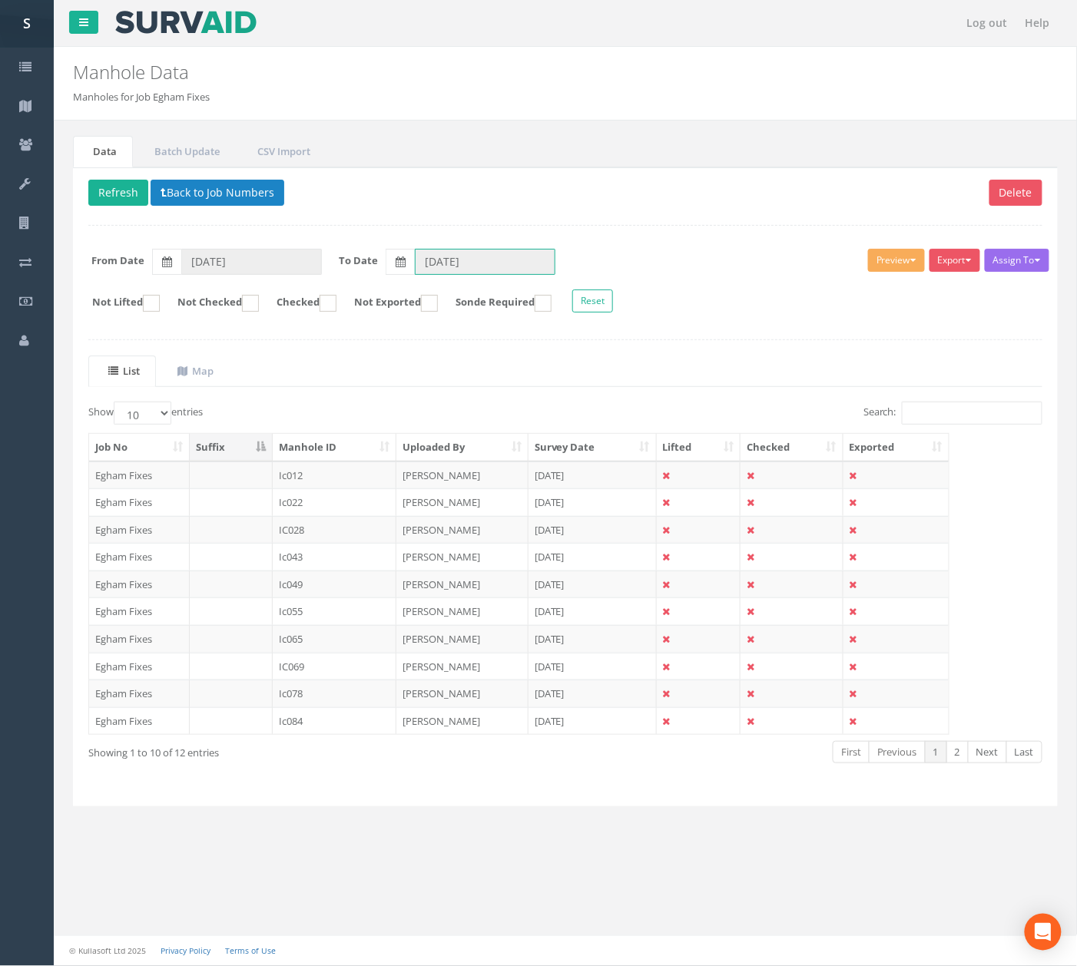
type input "[DATE]"
click at [987, 764] on link "Next" at bounding box center [987, 752] width 39 height 22
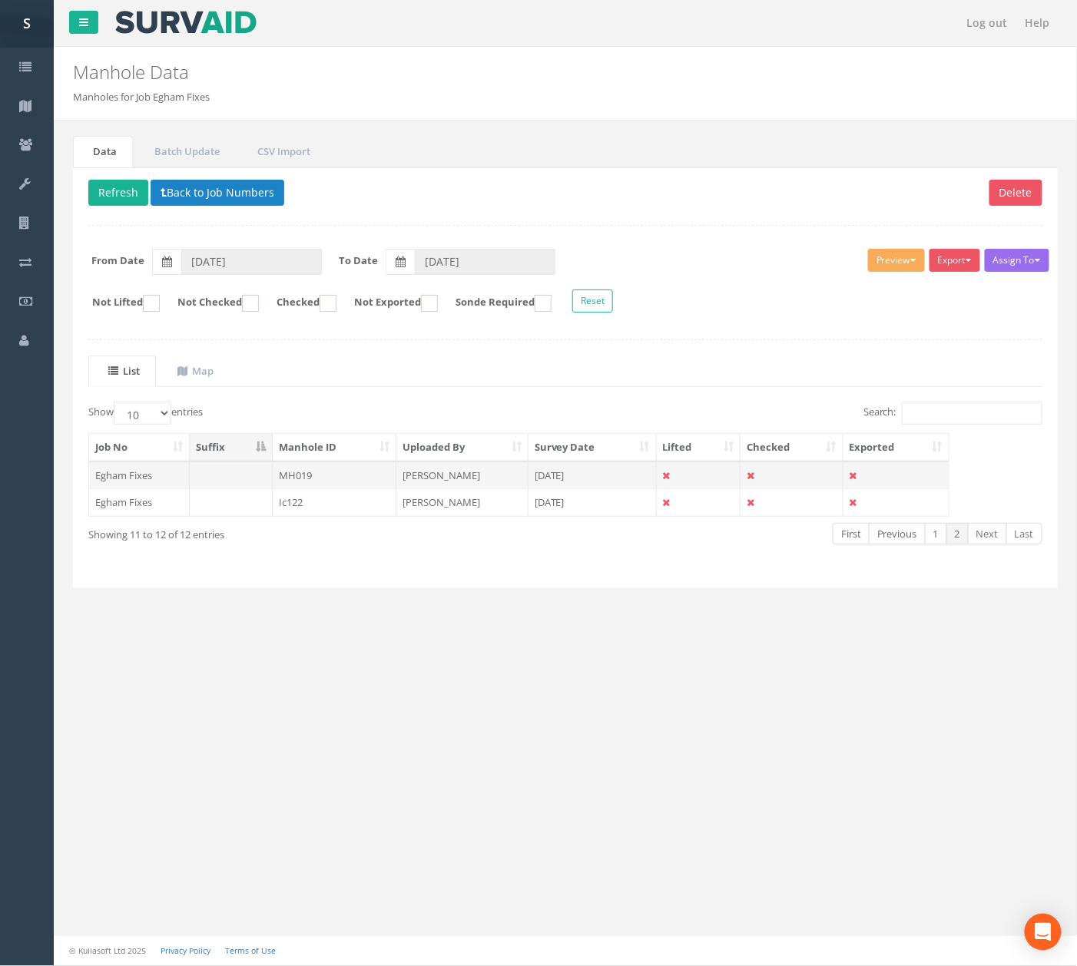
click at [335, 486] on td "MH019" at bounding box center [335, 476] width 124 height 28
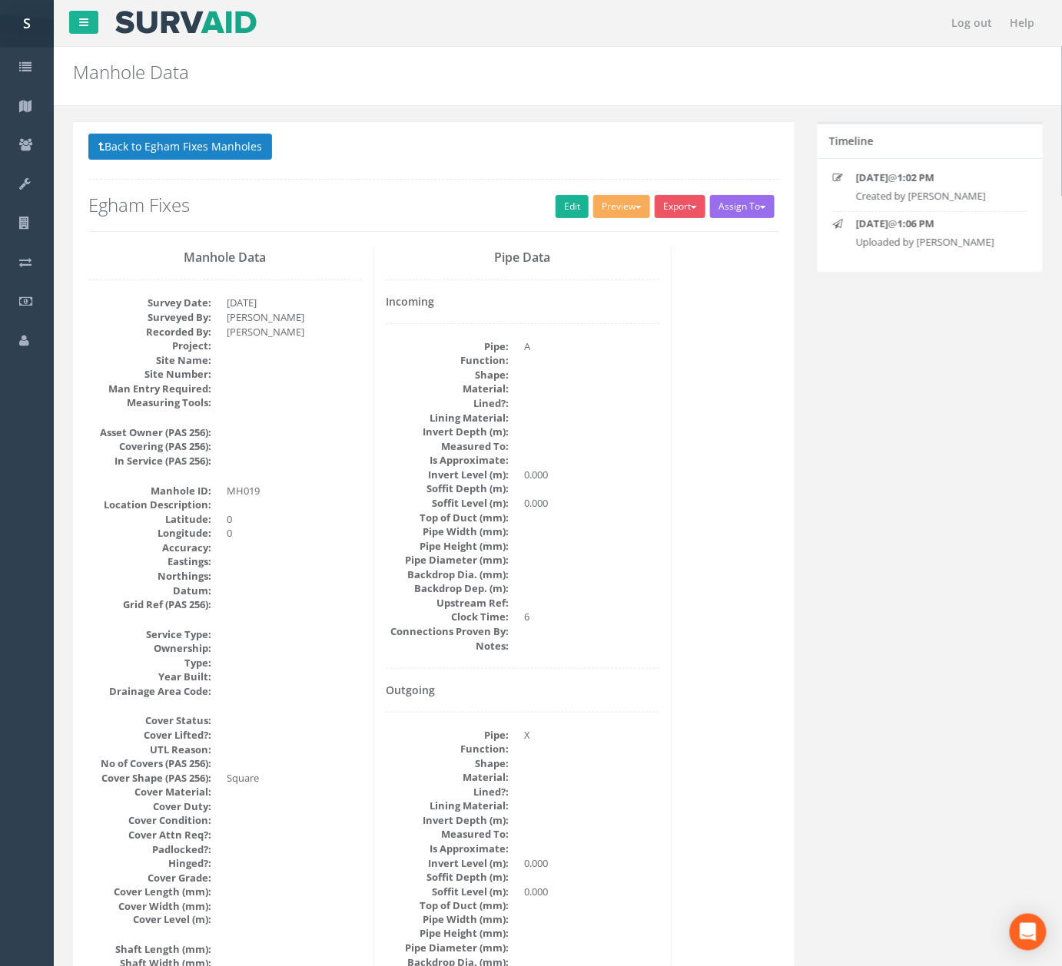
click at [221, 157] on button "Back to Egham Fixes Manholes" at bounding box center [180, 147] width 184 height 26
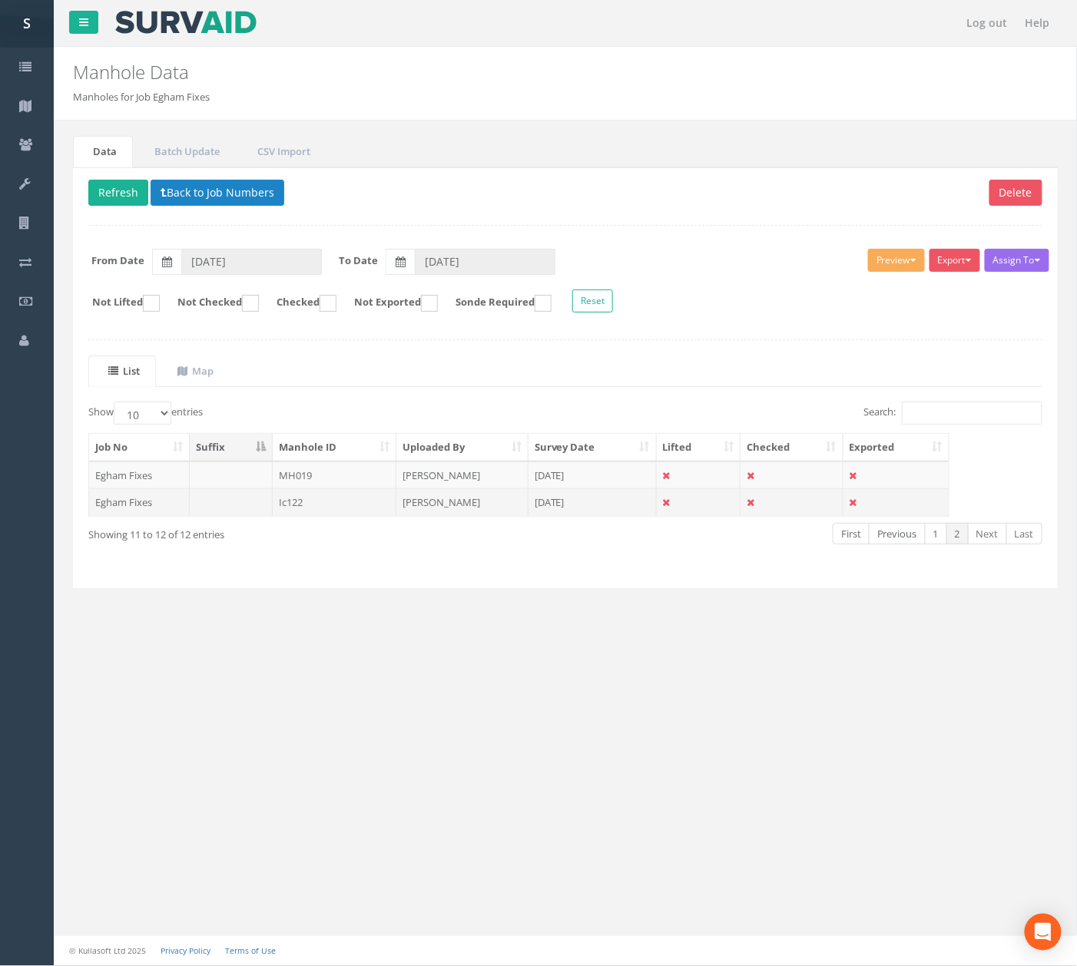
click at [490, 510] on td "[PERSON_NAME]" at bounding box center [462, 503] width 132 height 28
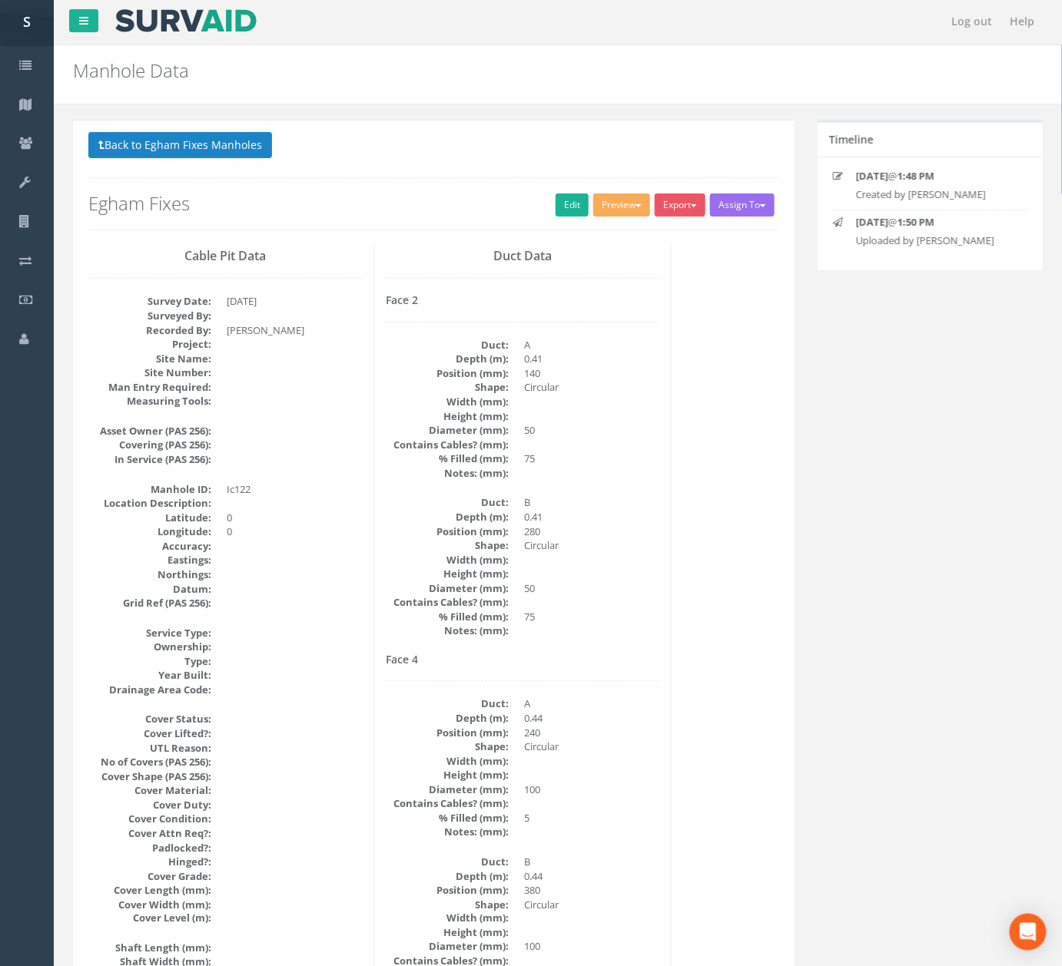
scroll to position [1405, 0]
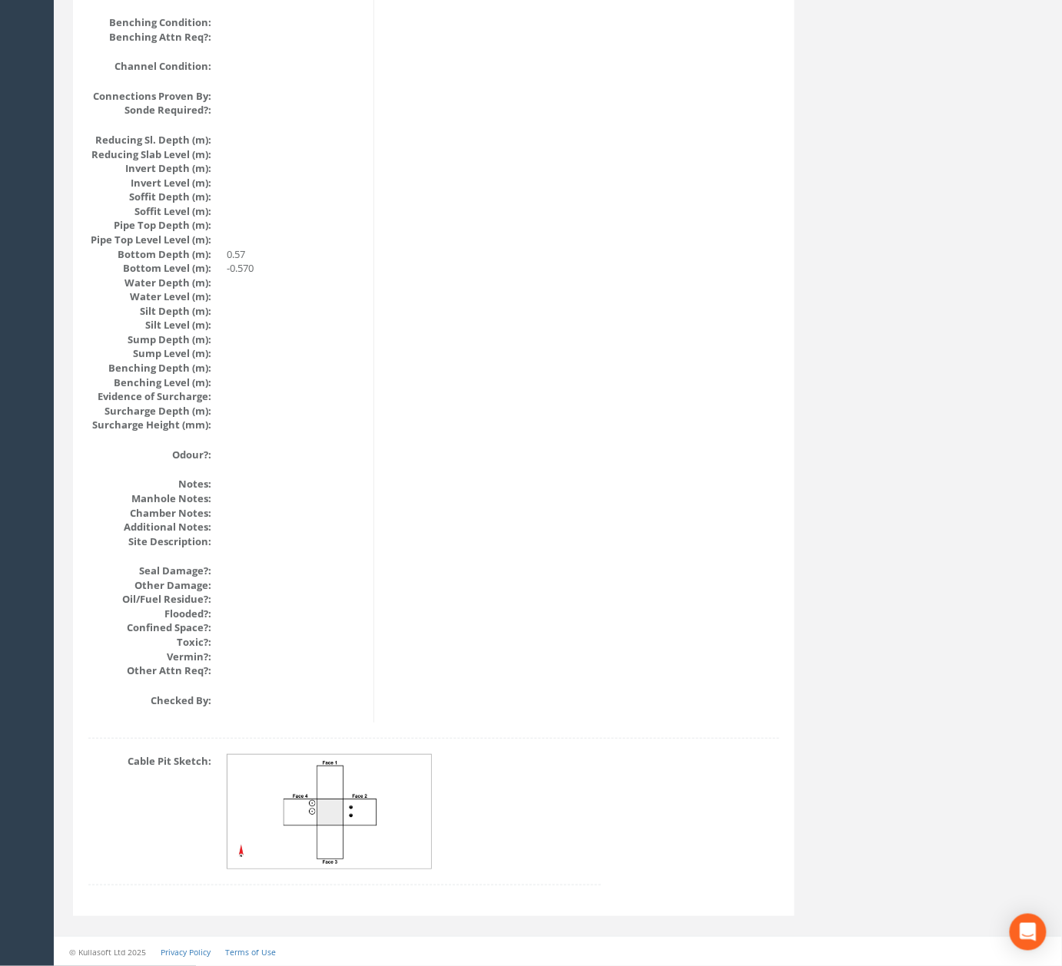
click at [356, 820] on img at bounding box center [329, 812] width 205 height 114
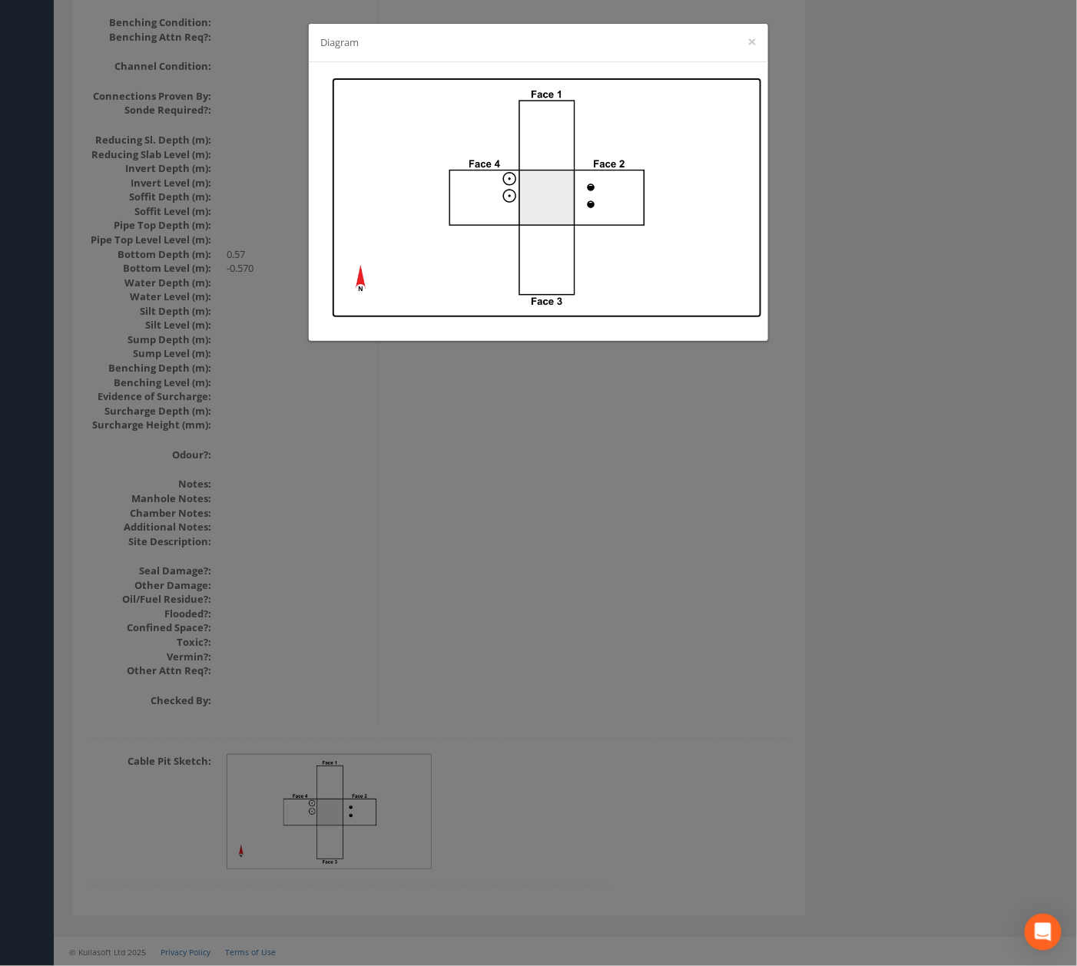
click at [559, 178] on img at bounding box center [547, 198] width 430 height 240
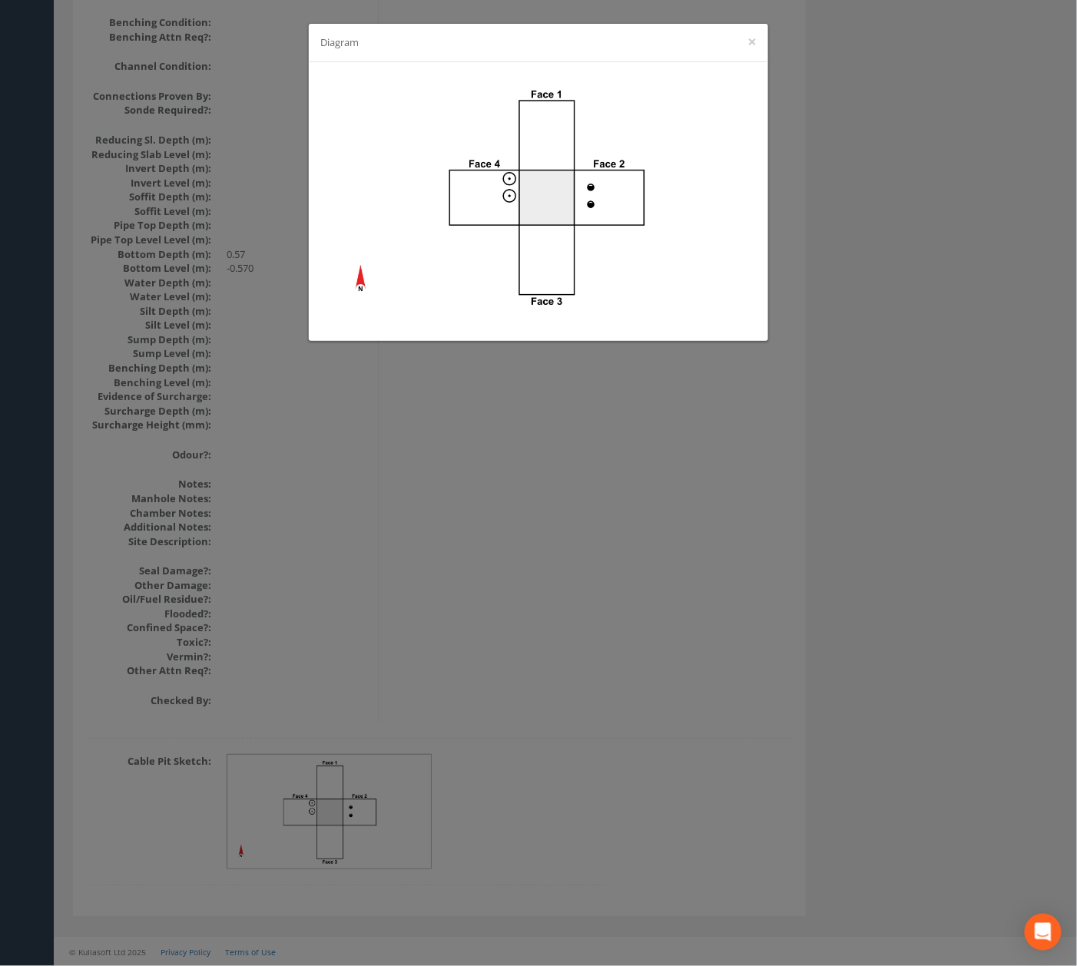
click at [535, 496] on div "Diagram ×" at bounding box center [538, 483] width 1077 height 966
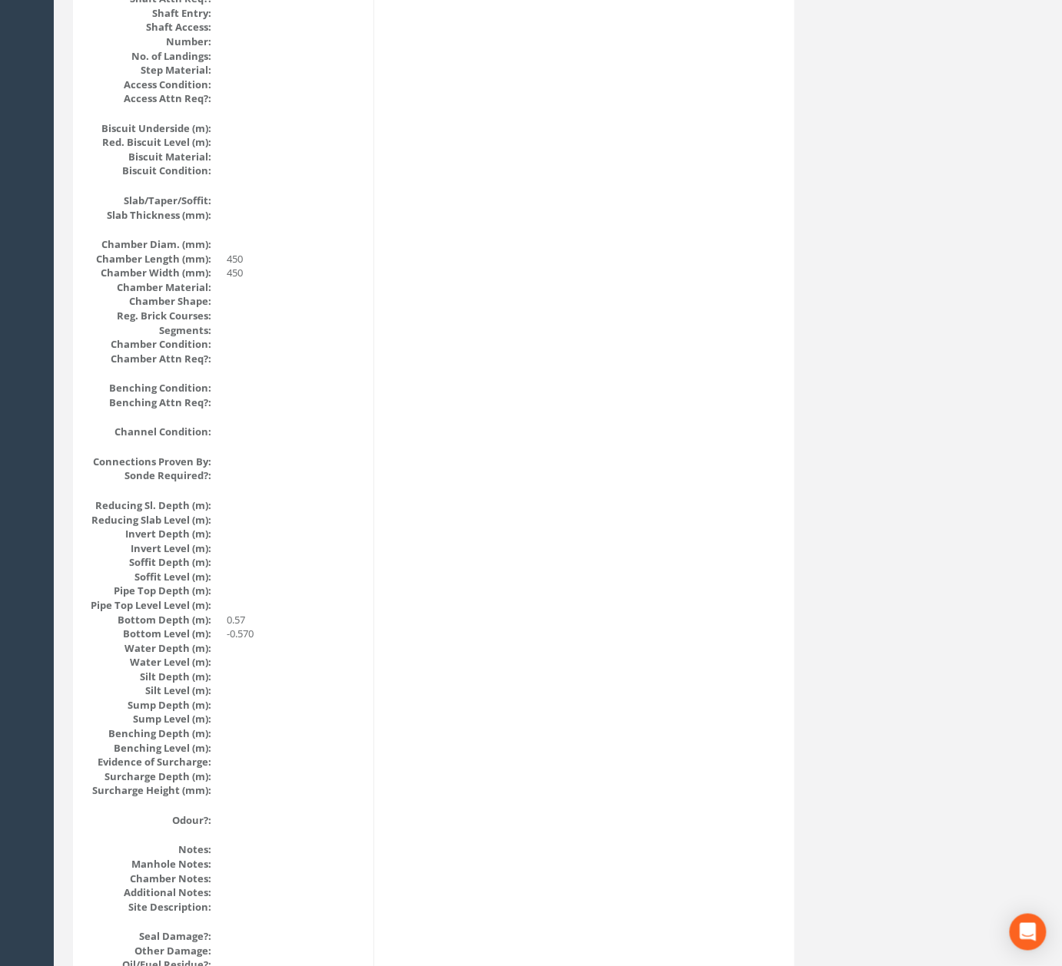
scroll to position [0, 0]
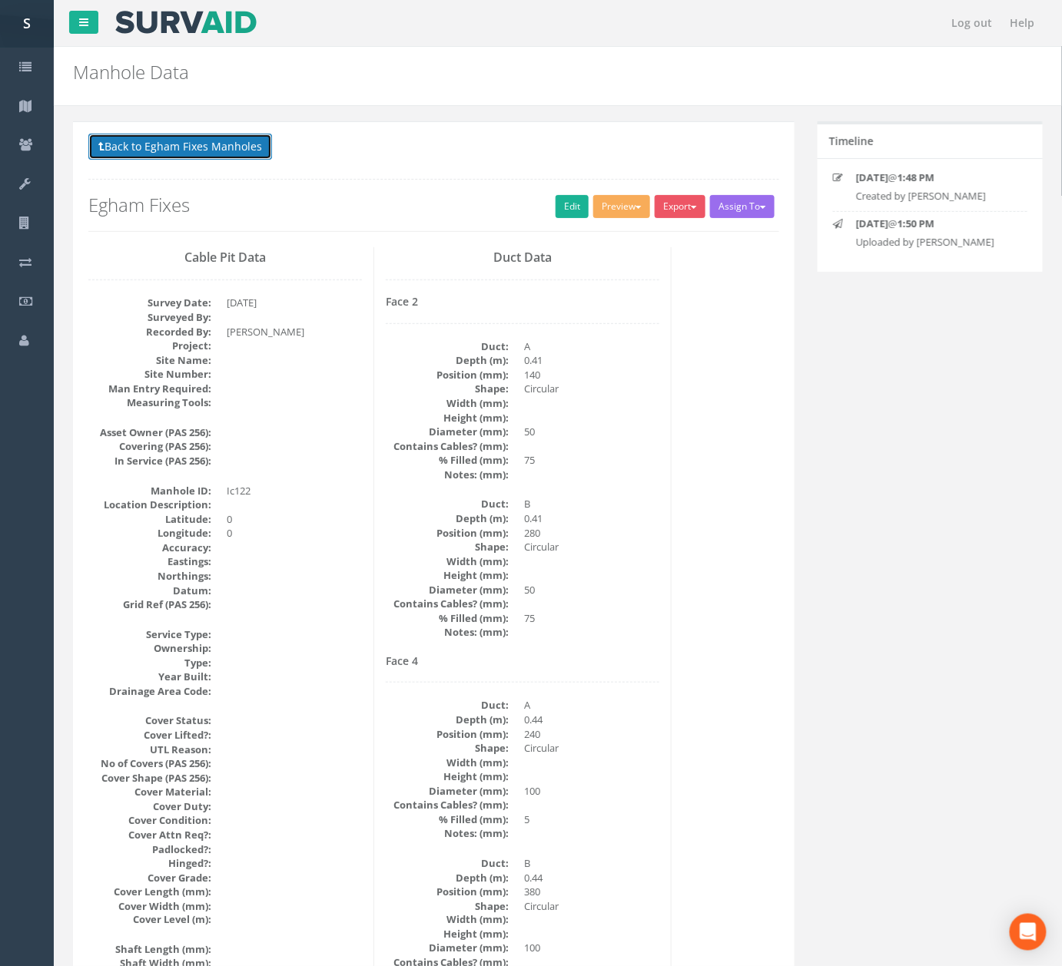
click at [252, 138] on button "Back to Egham Fixes Manholes" at bounding box center [180, 147] width 184 height 26
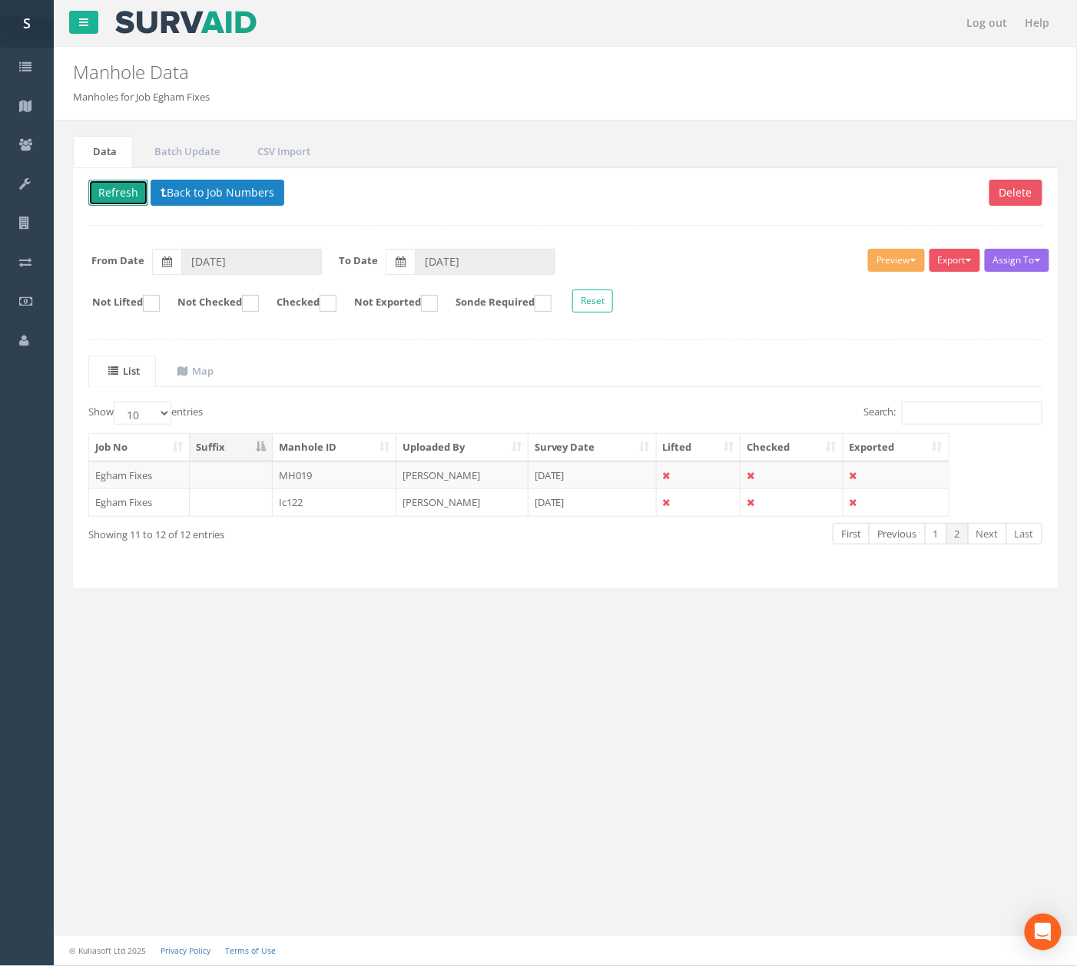
click at [129, 189] on button "Refresh" at bounding box center [118, 193] width 60 height 26
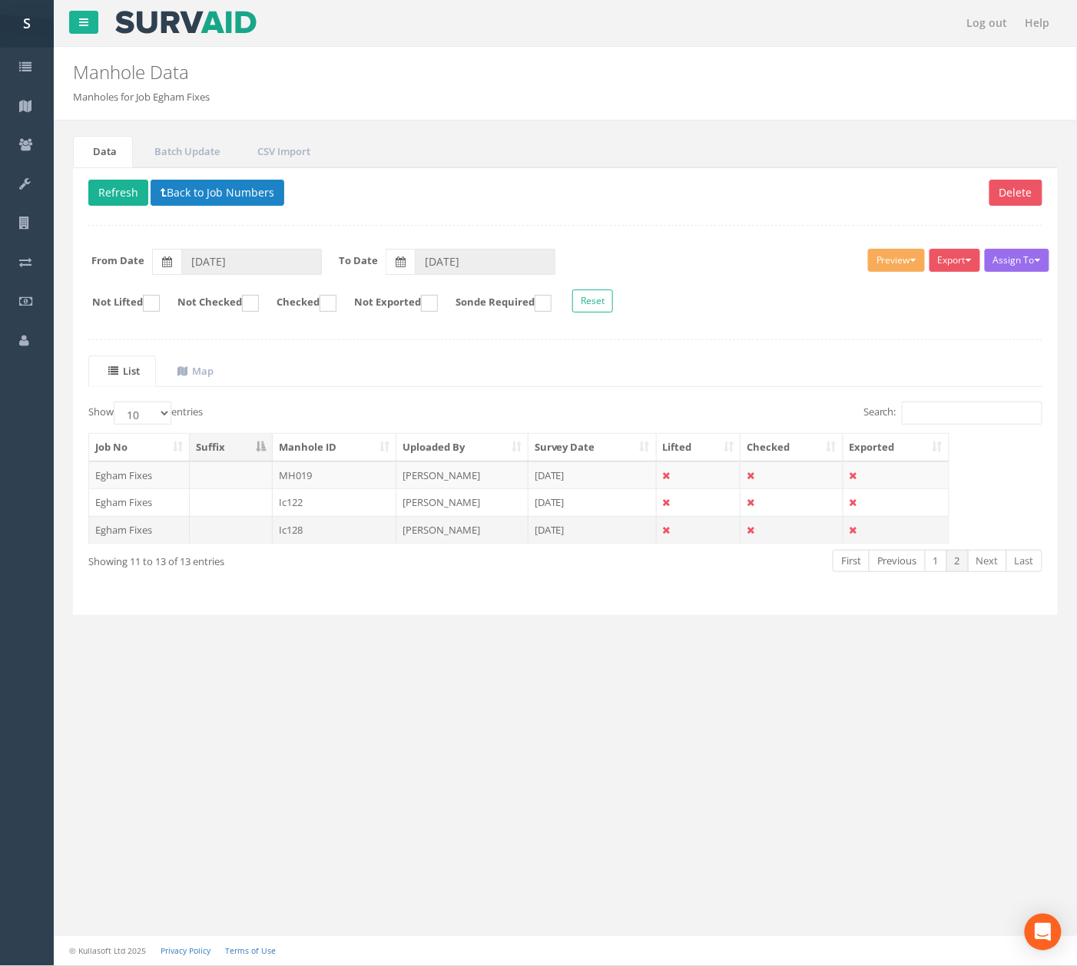
click at [339, 526] on td "Ic128" at bounding box center [335, 530] width 124 height 28
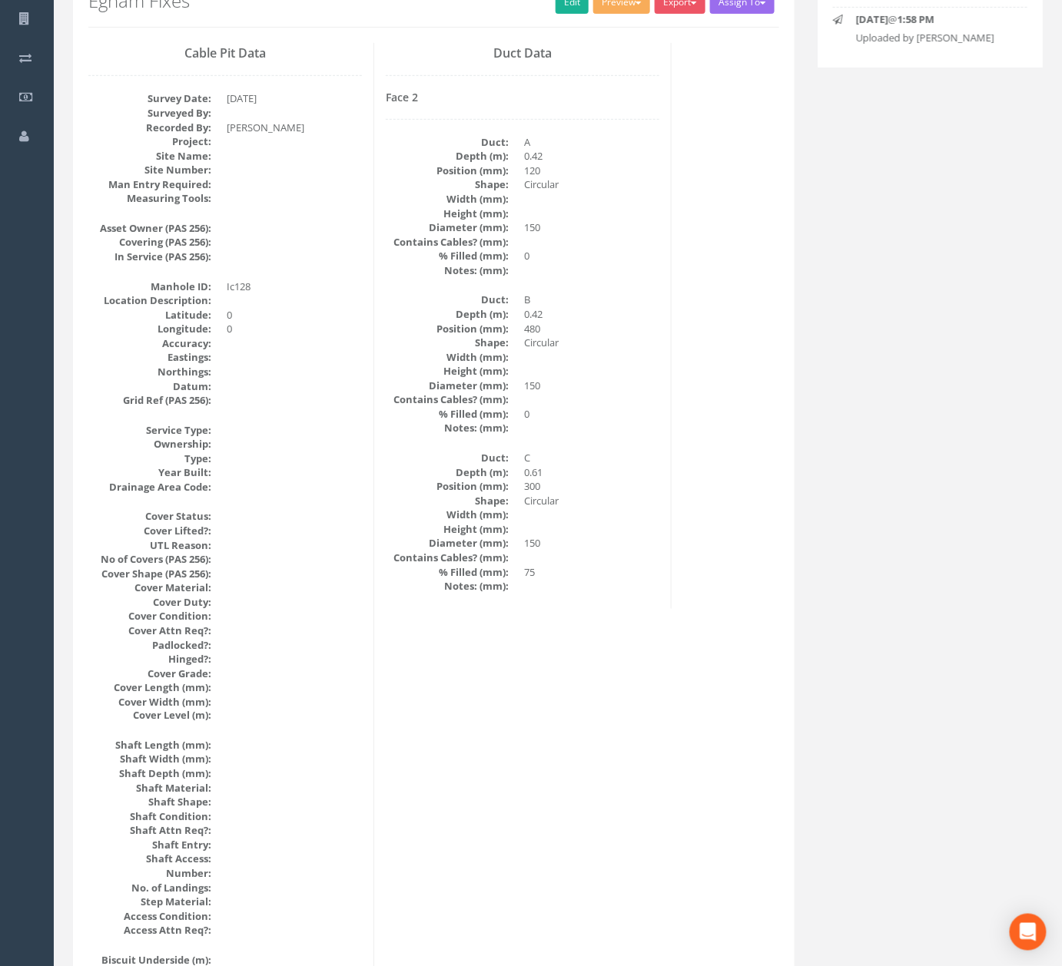
scroll to position [1405, 0]
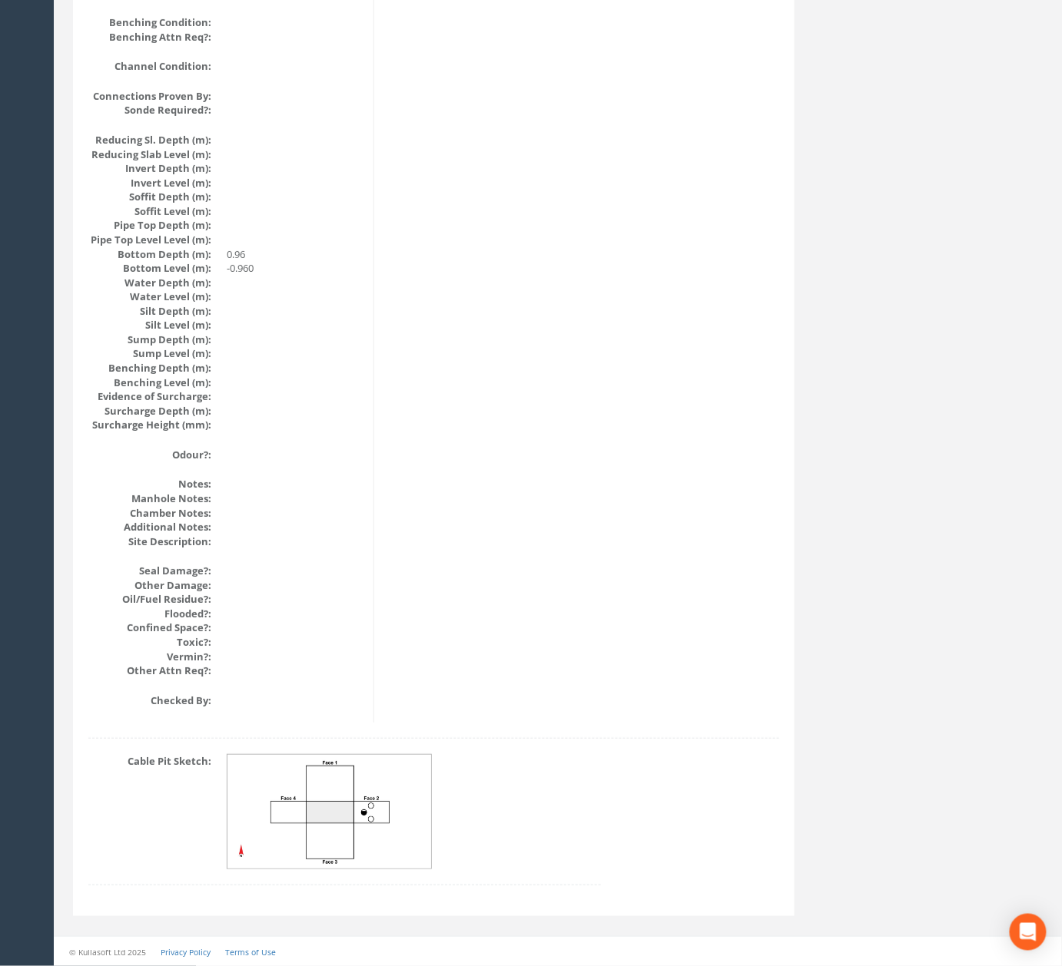
click at [406, 850] on img at bounding box center [329, 812] width 205 height 114
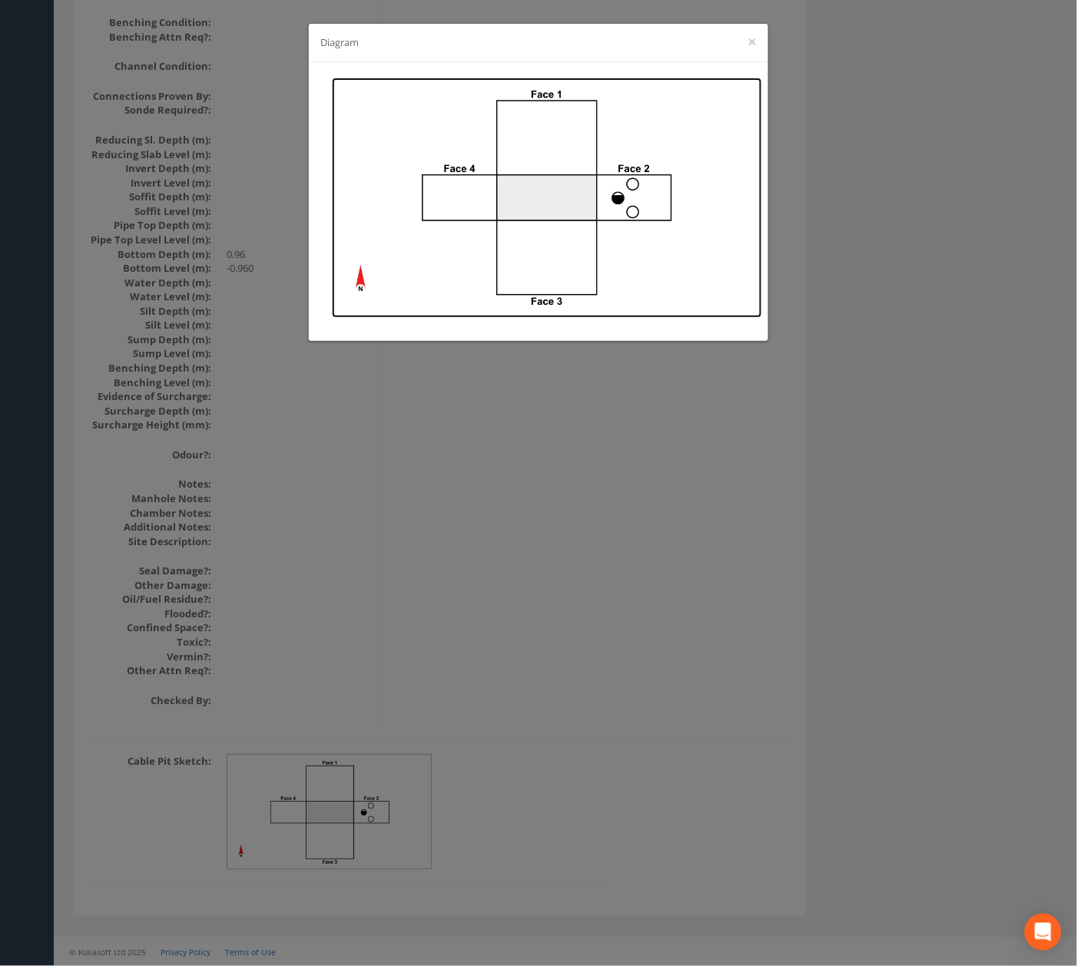
click at [605, 175] on img at bounding box center [547, 198] width 430 height 240
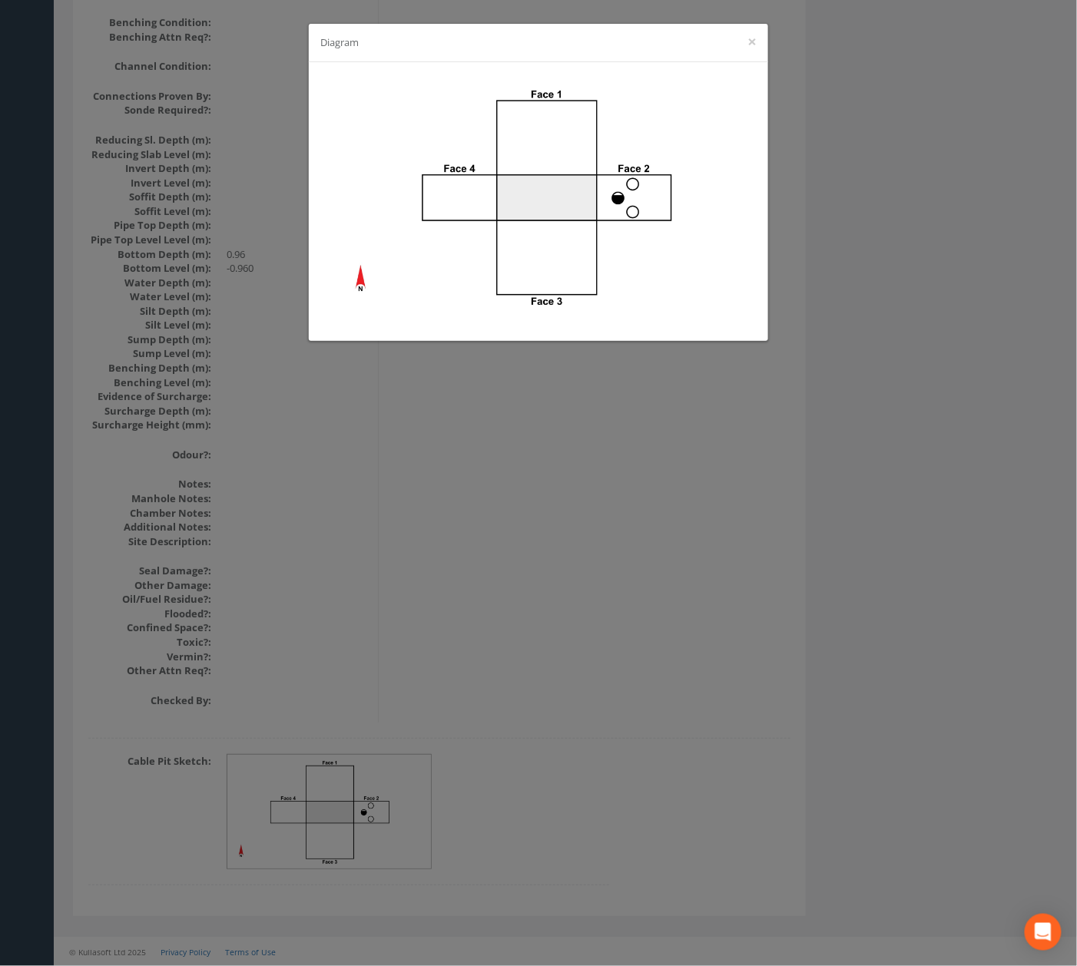
click at [708, 492] on div "Diagram ×" at bounding box center [538, 483] width 1077 height 966
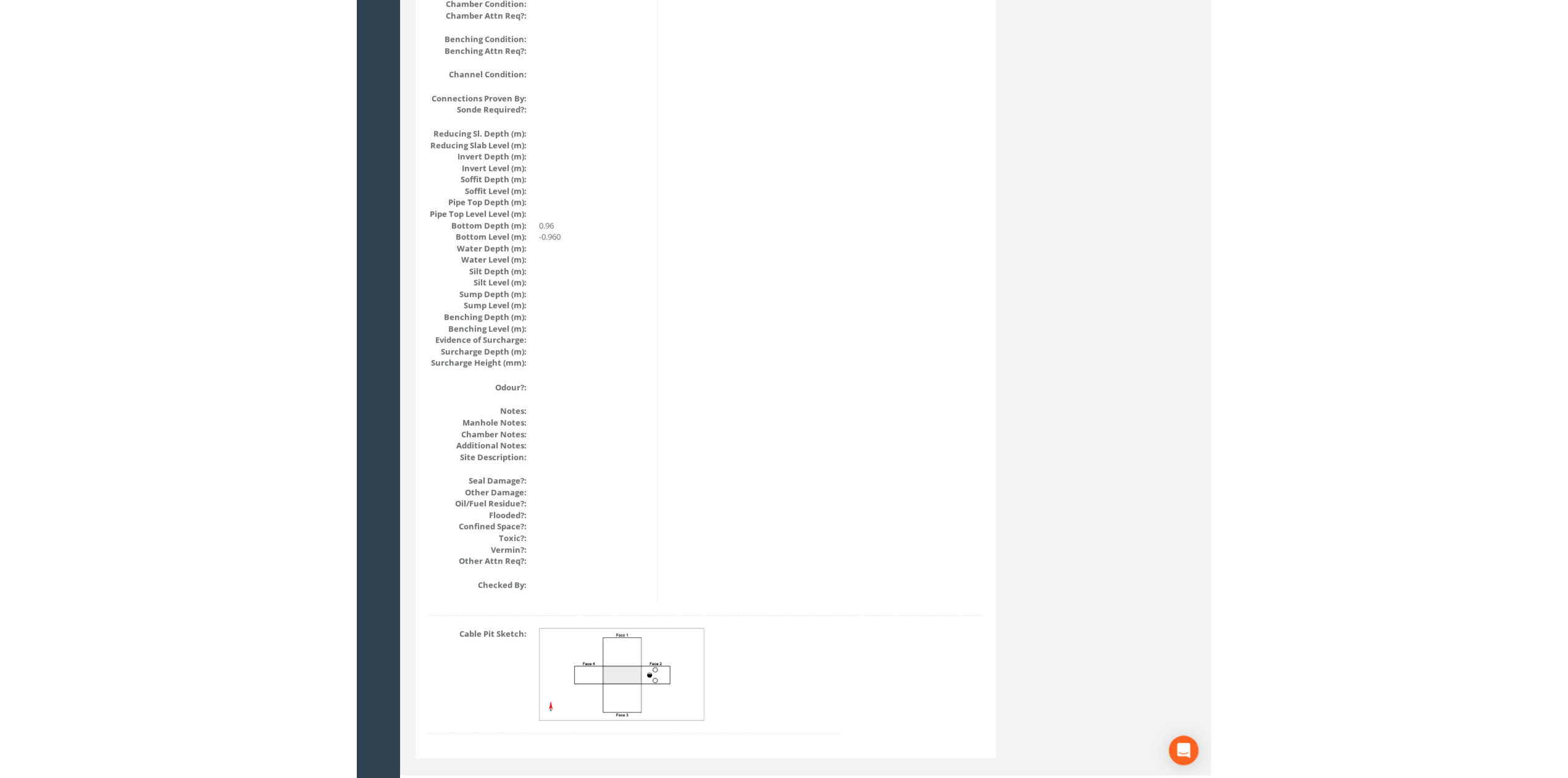
scroll to position [0, 0]
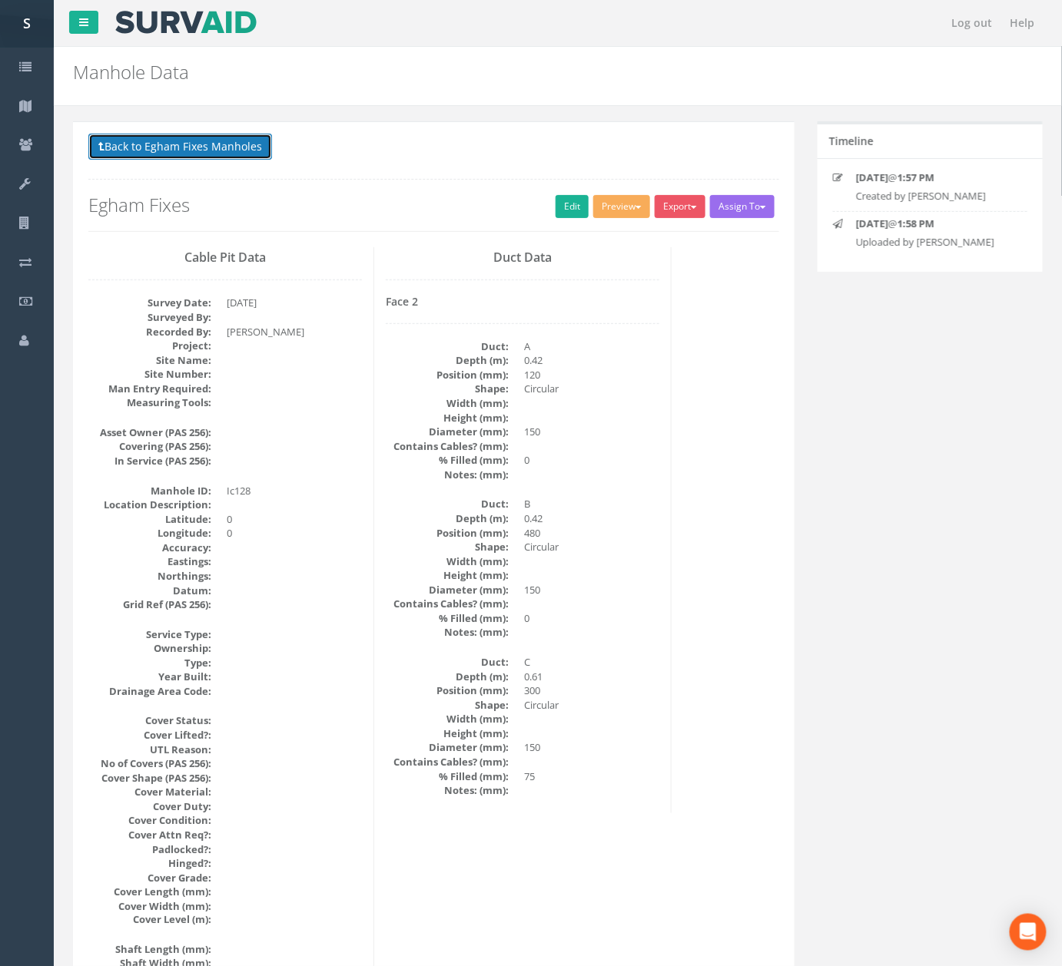
click at [224, 157] on button "Back to Egham Fixes Manholes" at bounding box center [180, 147] width 184 height 26
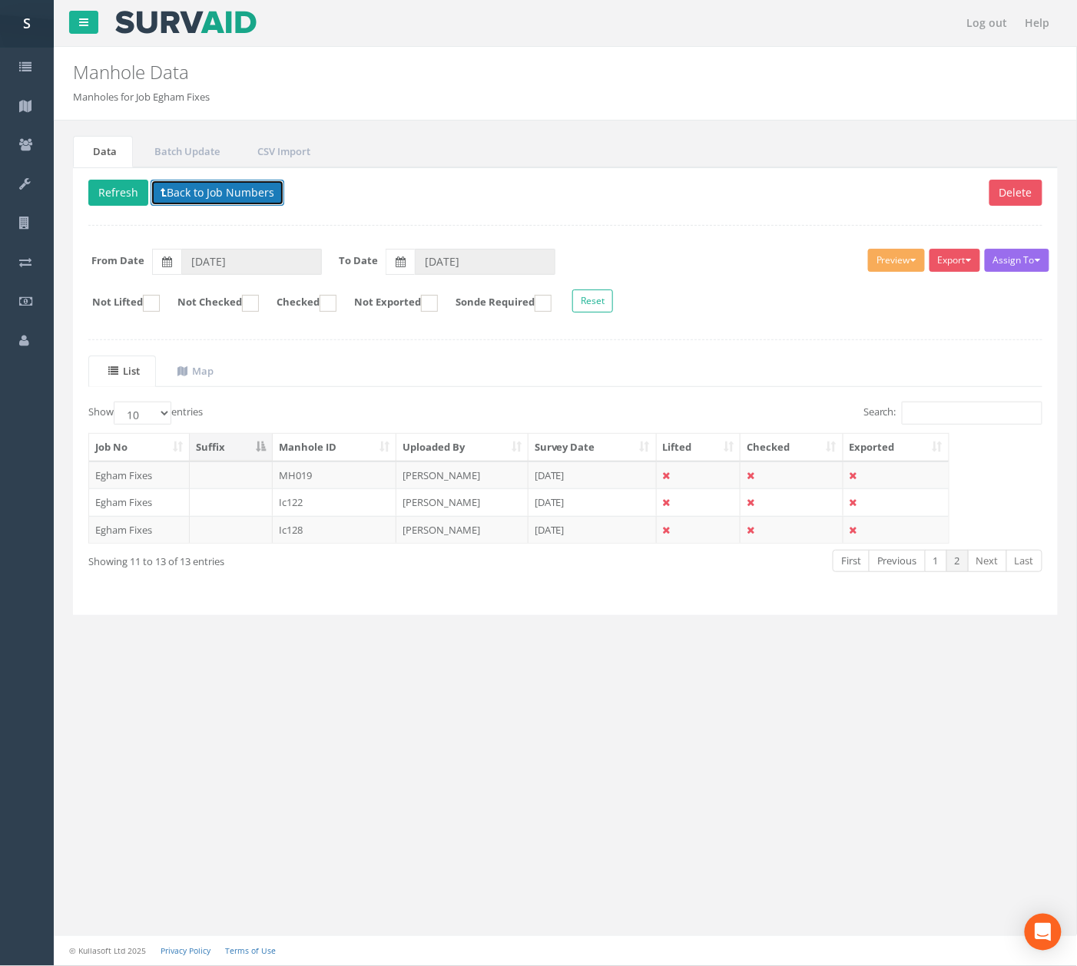
click at [184, 197] on button "Back to Job Numbers" at bounding box center [218, 193] width 134 height 26
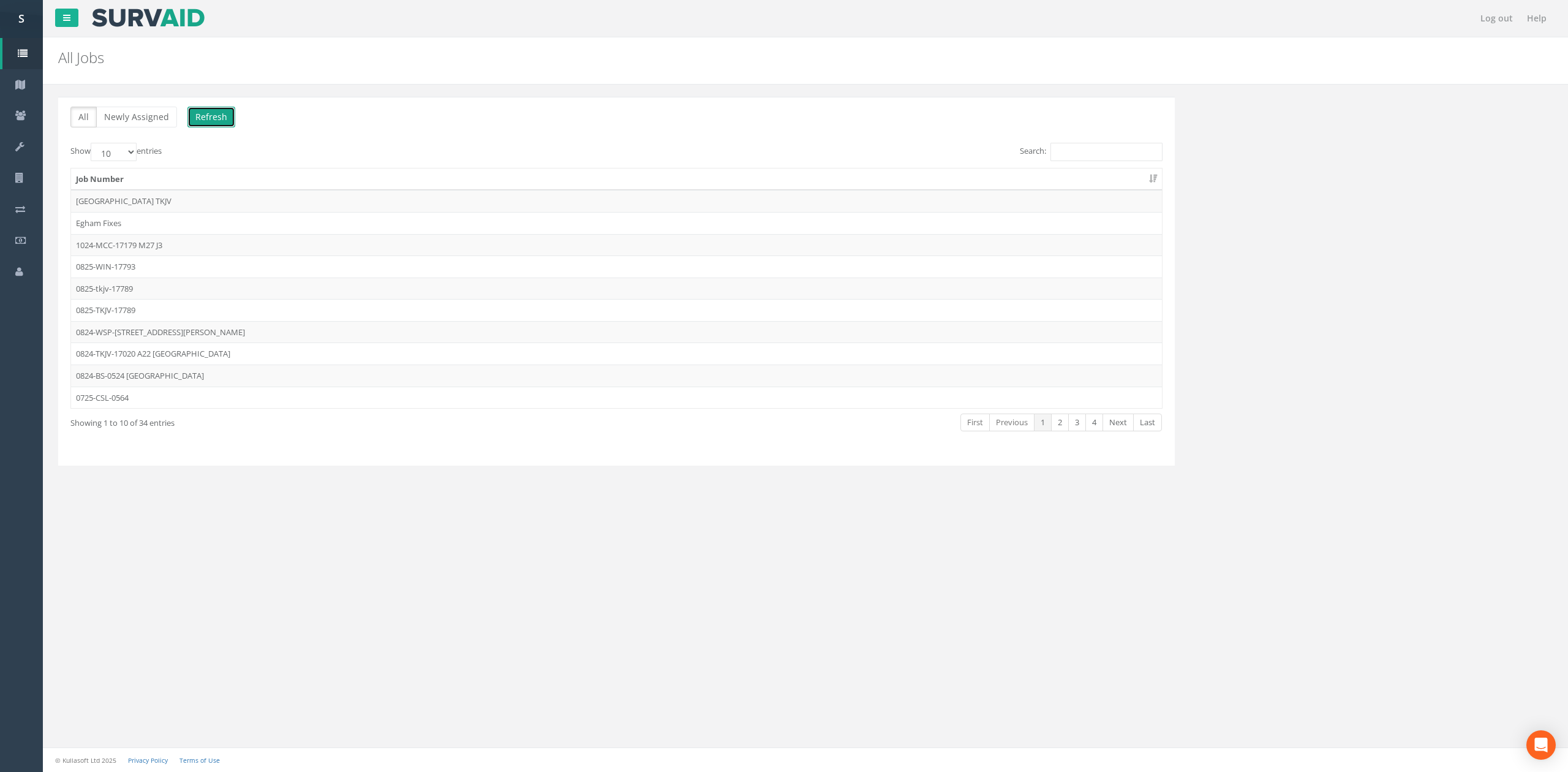
click at [192, 119] on button "Refresh" at bounding box center [211, 117] width 48 height 21
click at [858, 427] on link "Next" at bounding box center [1118, 423] width 31 height 18
click at [184, 334] on td "0625-GT-17682" at bounding box center [616, 333] width 1091 height 22
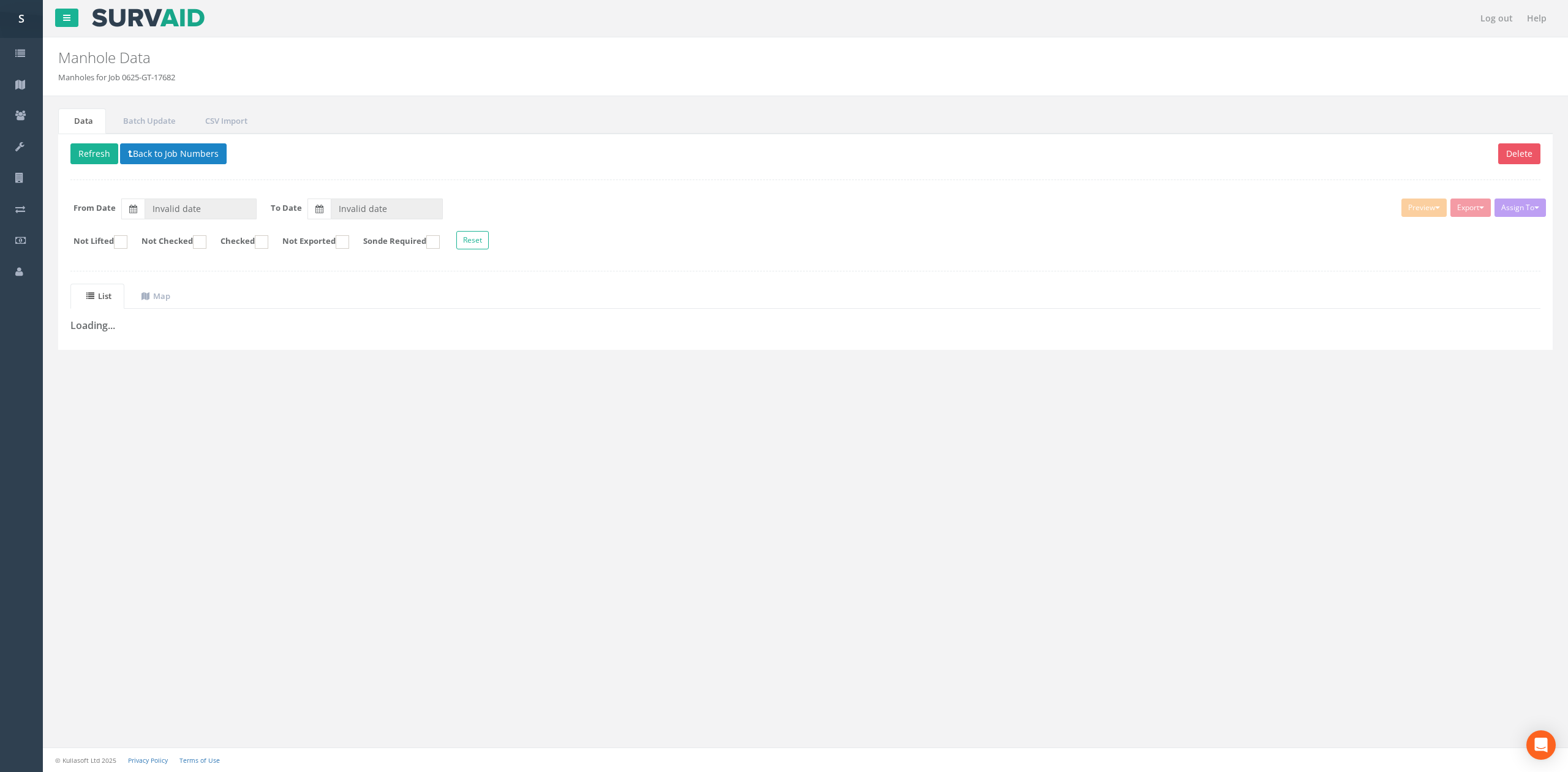
type input "[DATE]"
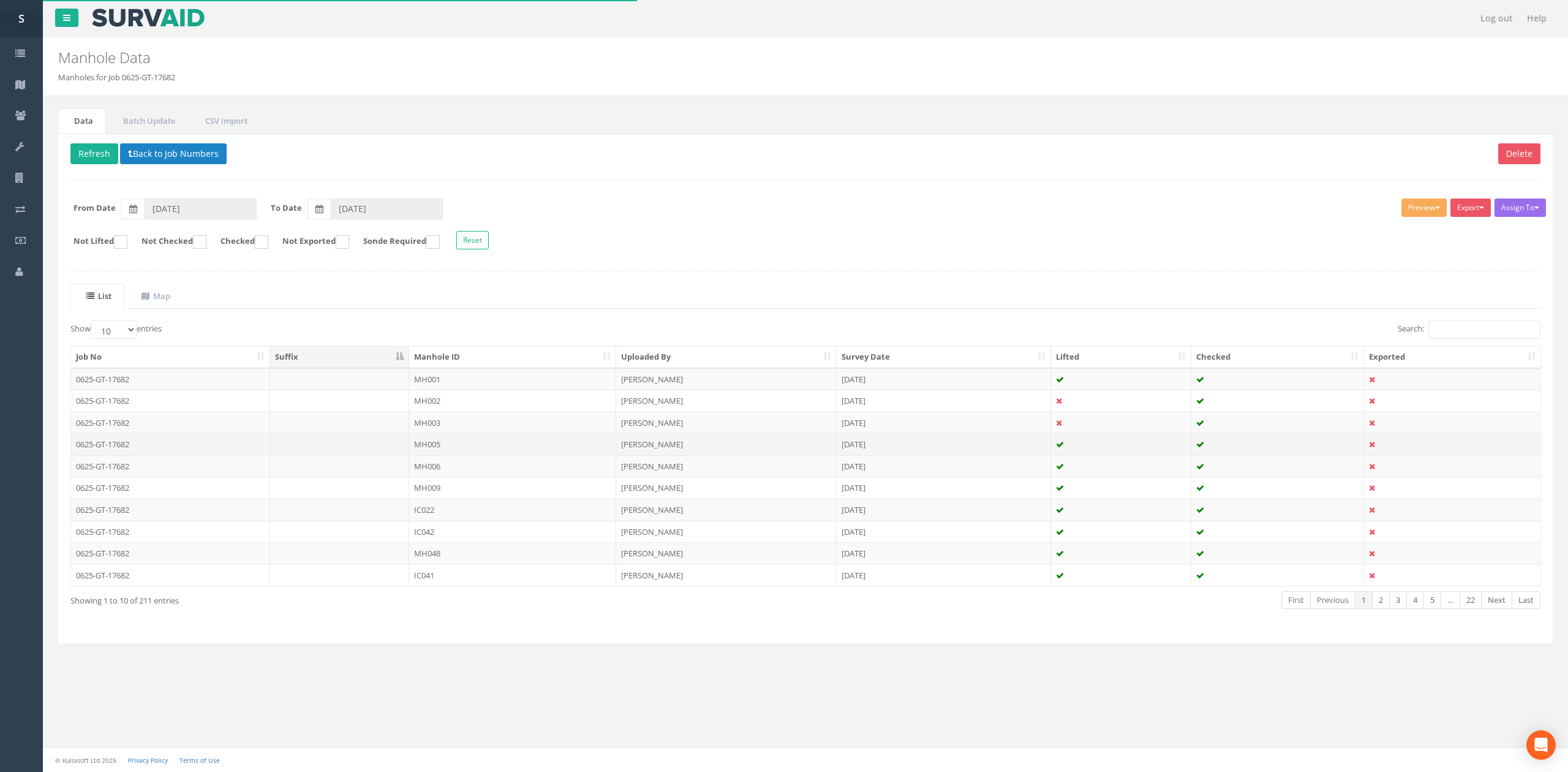
click at [438, 442] on td "MH005" at bounding box center [513, 444] width 207 height 22
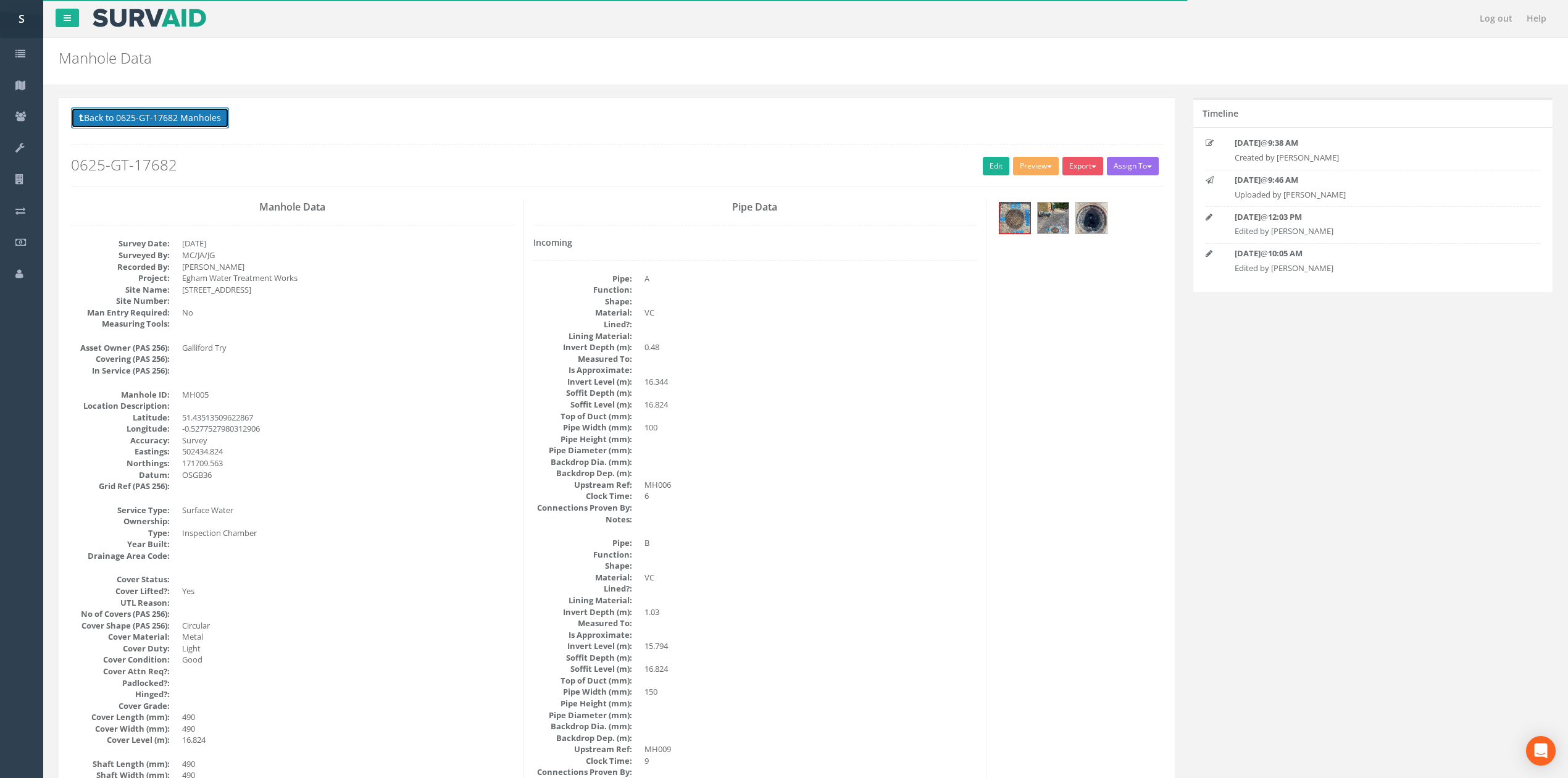
click at [173, 117] on button "Back to 0625-GT-17682 Manholes" at bounding box center [149, 118] width 158 height 21
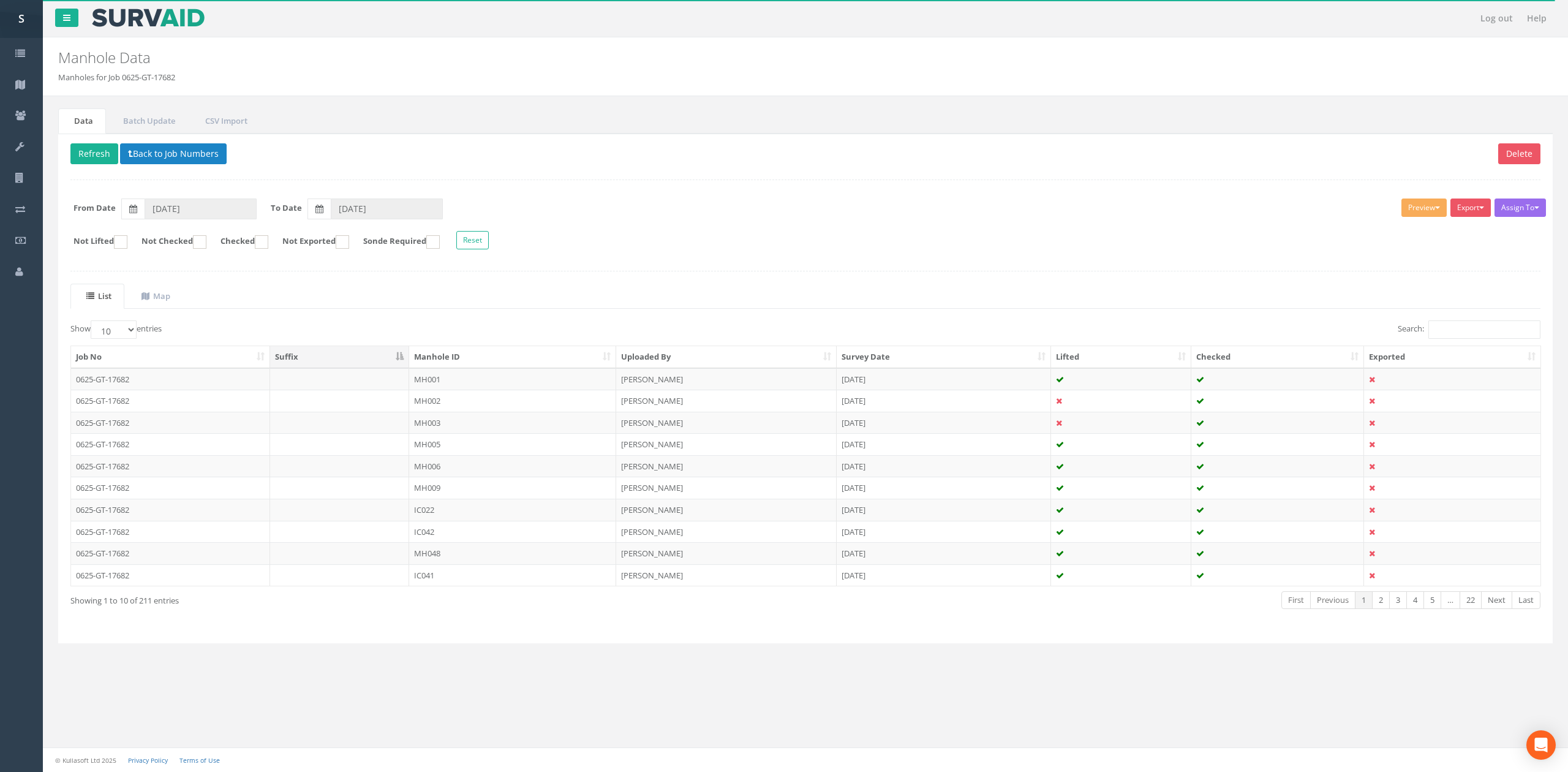
click at [469, 363] on th "Manhole ID" at bounding box center [513, 357] width 207 height 22
click at [858, 338] on input "Search:" at bounding box center [1484, 329] width 112 height 18
click at [858, 209] on button "Export" at bounding box center [1470, 207] width 41 height 18
click at [858, 234] on link "SVS IC" at bounding box center [1440, 233] width 104 height 19
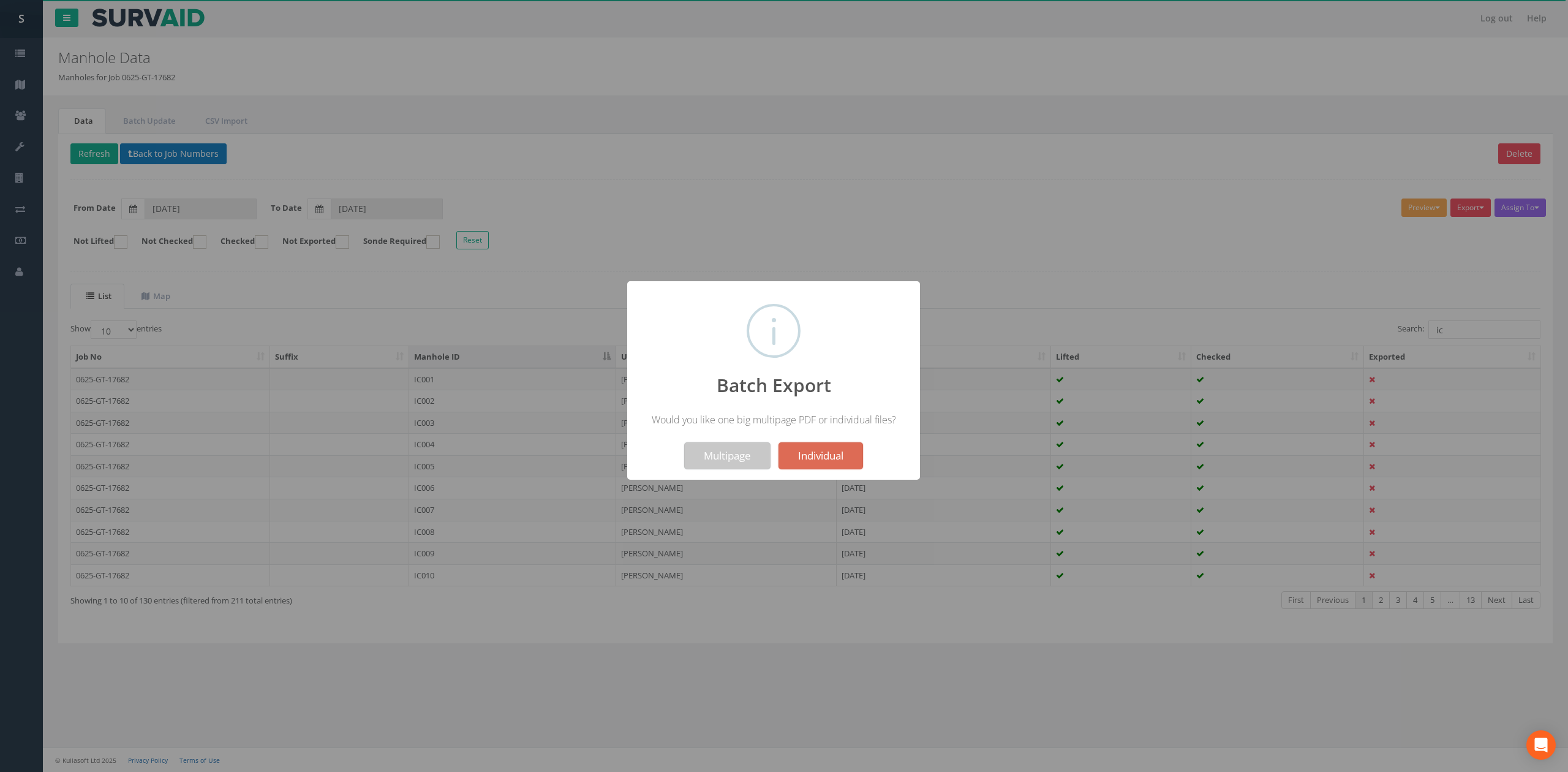
click at [728, 464] on button "Multipage" at bounding box center [727, 456] width 86 height 27
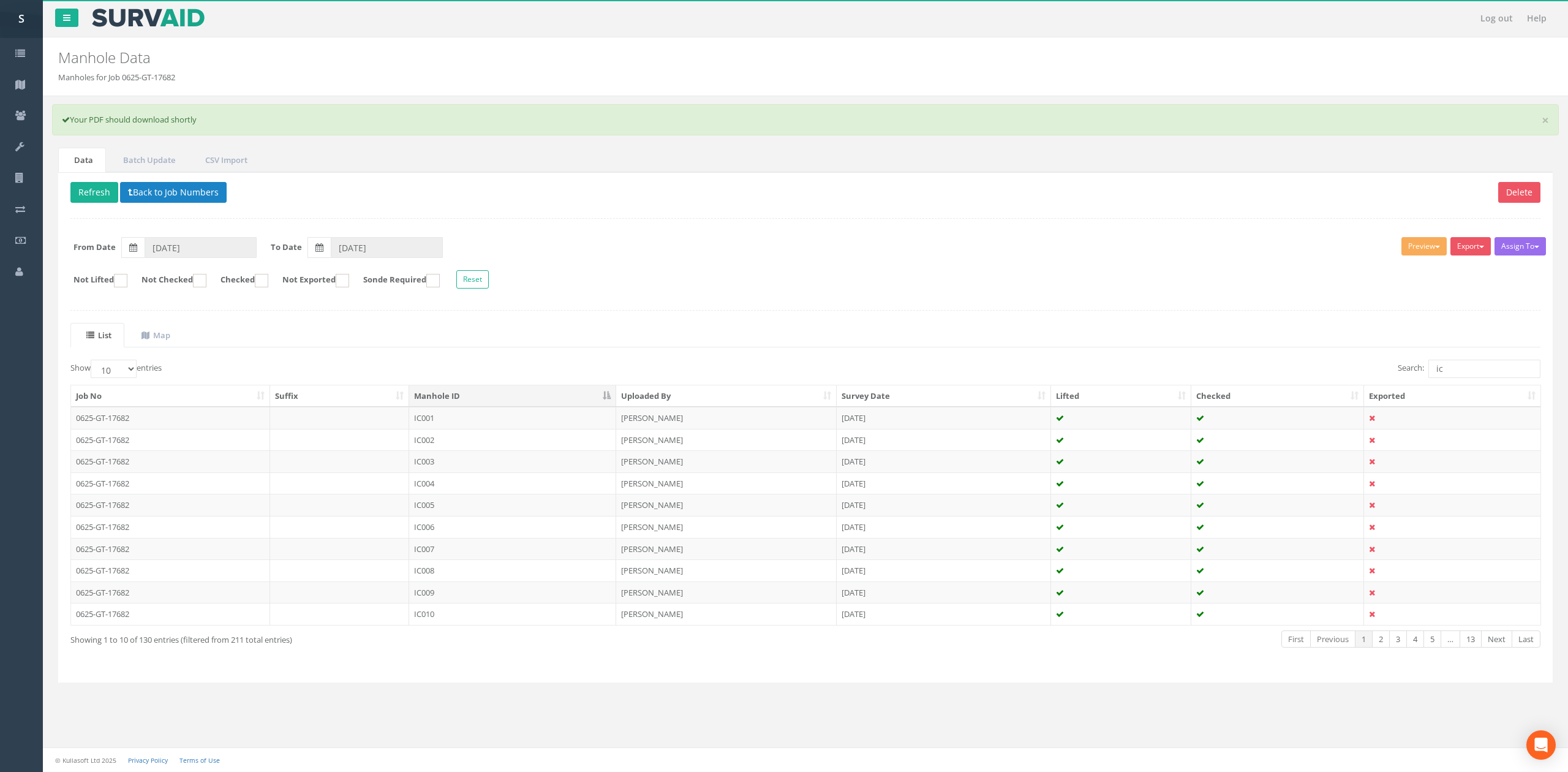
click at [858, 214] on div "Delete Refresh Back to Job Numbers Assign To No Companies Added Export SVS IC S…" at bounding box center [805, 427] width 1494 height 510
drag, startPoint x: 1470, startPoint y: 370, endPoint x: 1387, endPoint y: 351, distance: 85.1
click at [858, 353] on div "List Map Show 10 25 50 100 entries Search: ic Job No Suffix Manhole ID Uploaded…" at bounding box center [805, 497] width 1470 height 348
type input "mh"
click at [858, 253] on button "Export" at bounding box center [1470, 246] width 41 height 18
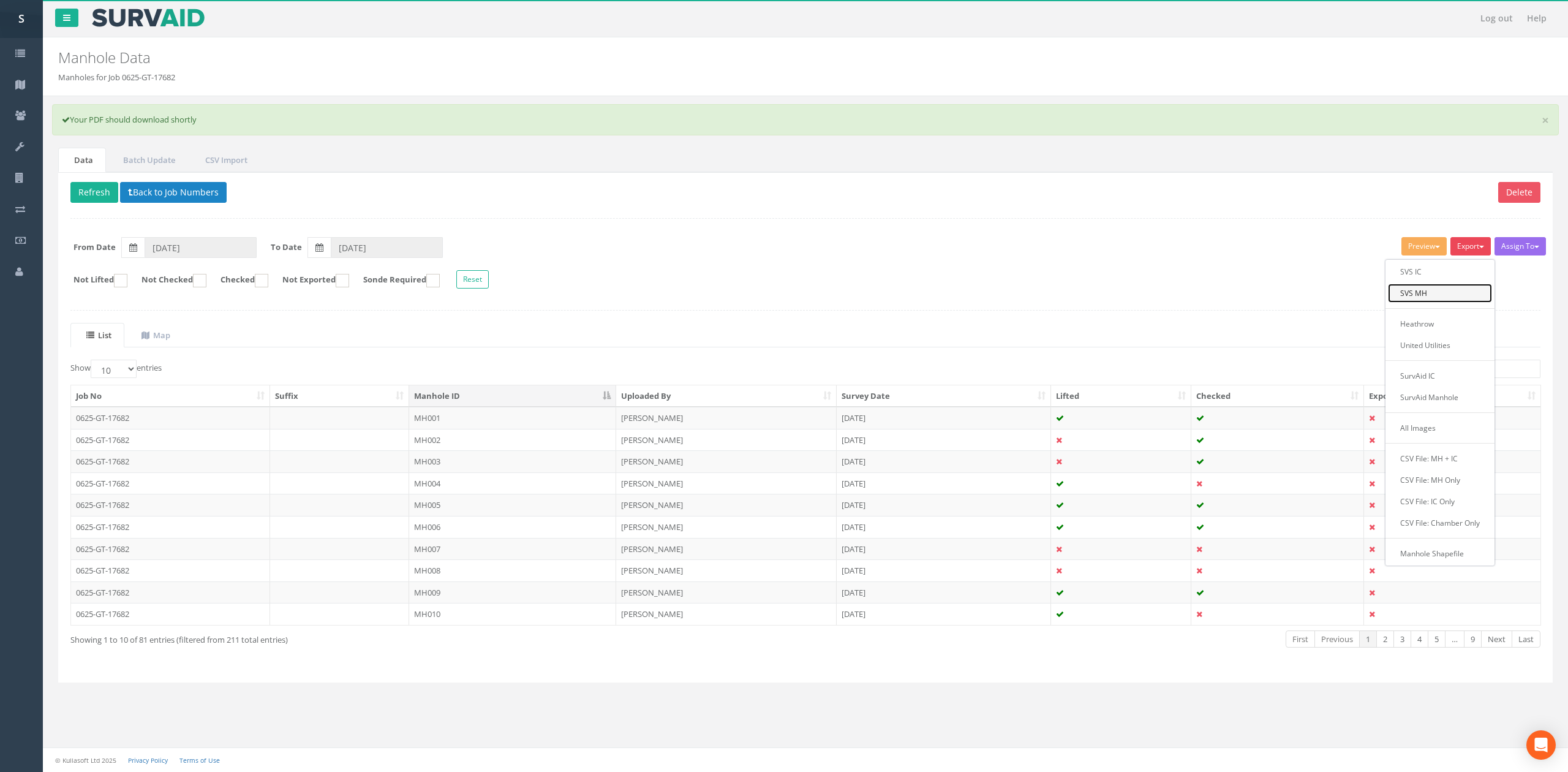
click at [858, 295] on link "SVS MH" at bounding box center [1440, 293] width 104 height 19
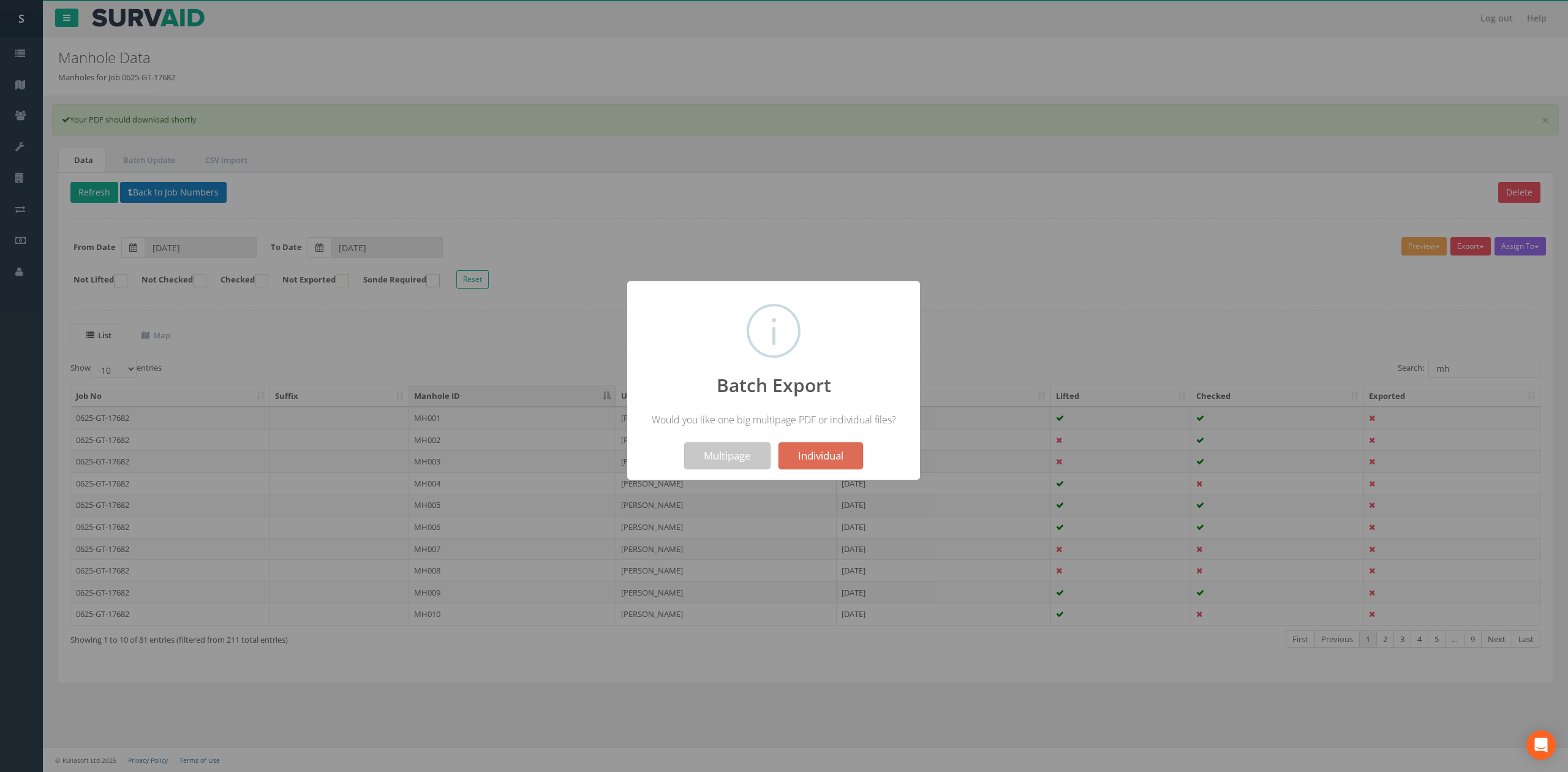
click at [737, 457] on button "Multipage" at bounding box center [727, 456] width 86 height 27
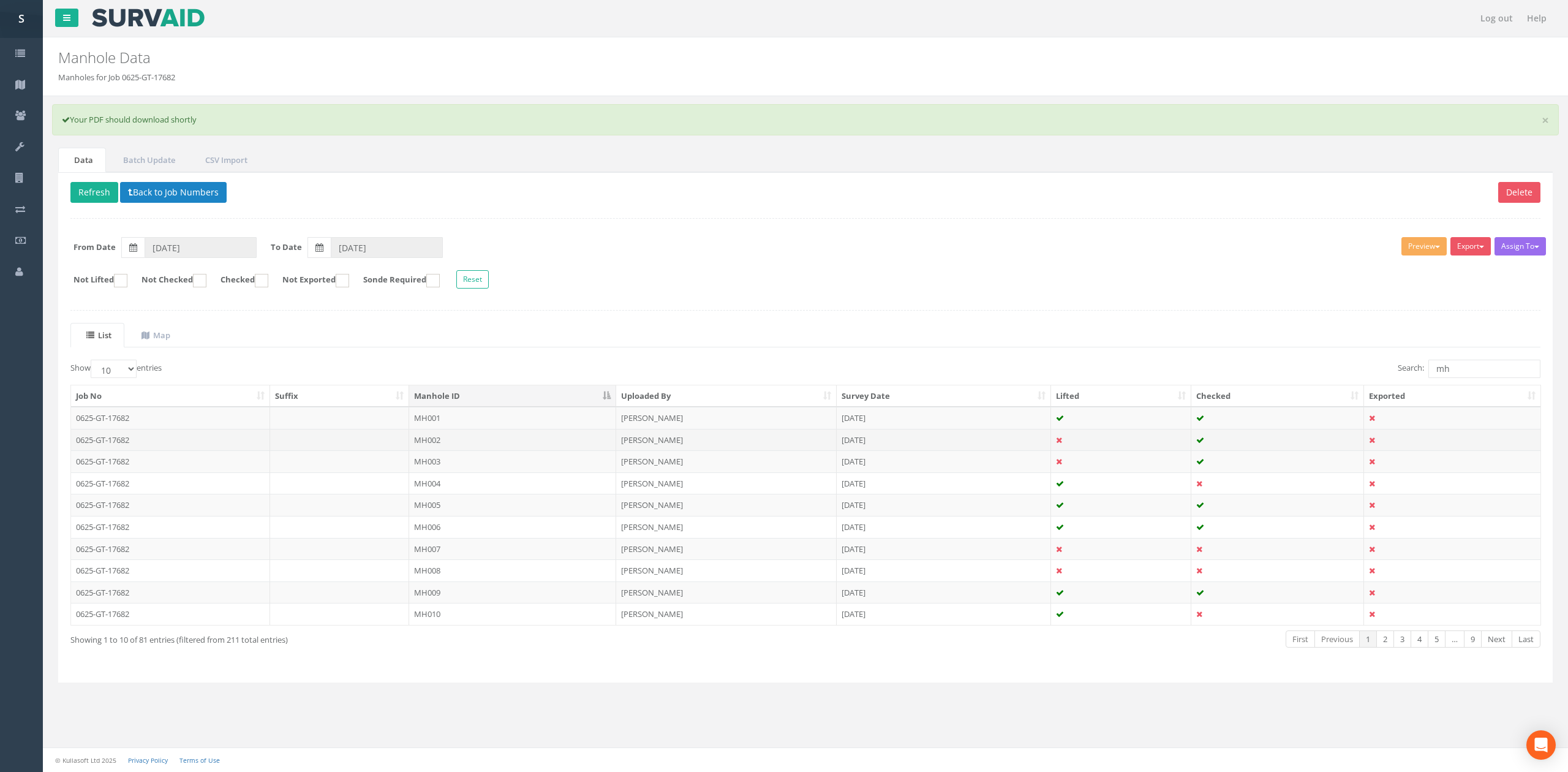
click at [485, 436] on td "MH002" at bounding box center [513, 440] width 207 height 22
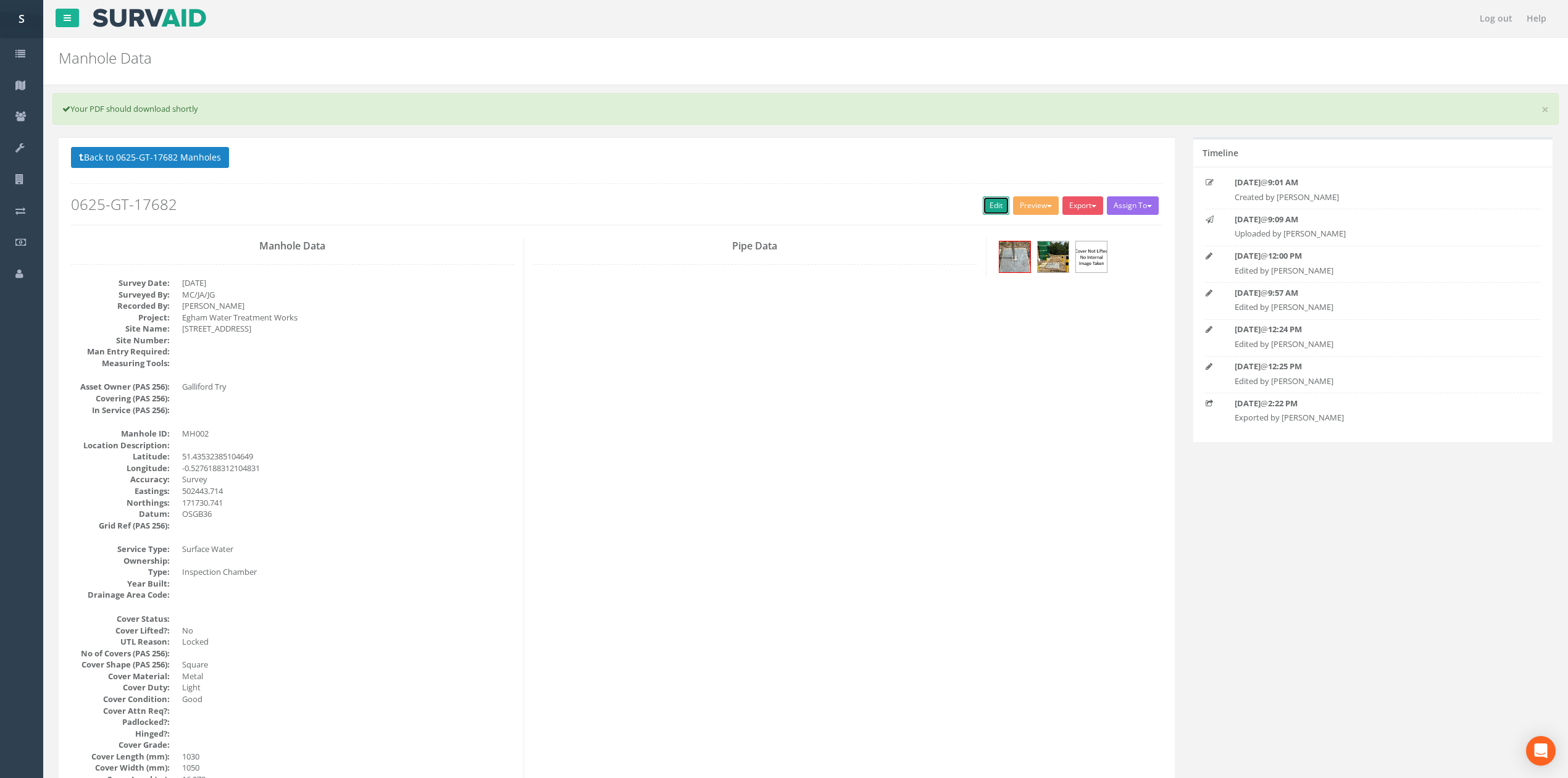
click at [865, 209] on link "Edit" at bounding box center [996, 205] width 27 height 18
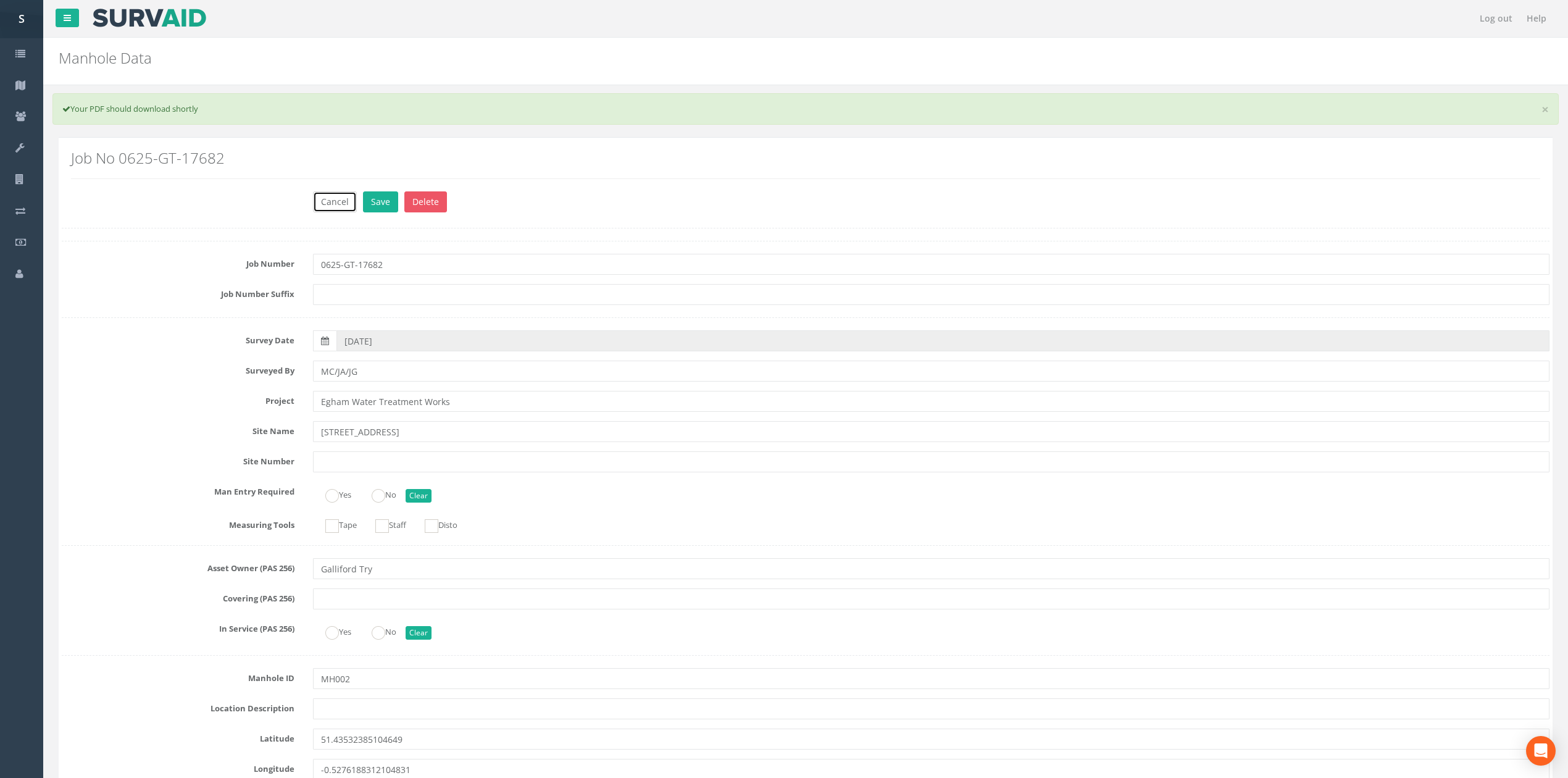
click at [327, 205] on button "Cancel" at bounding box center [334, 202] width 44 height 21
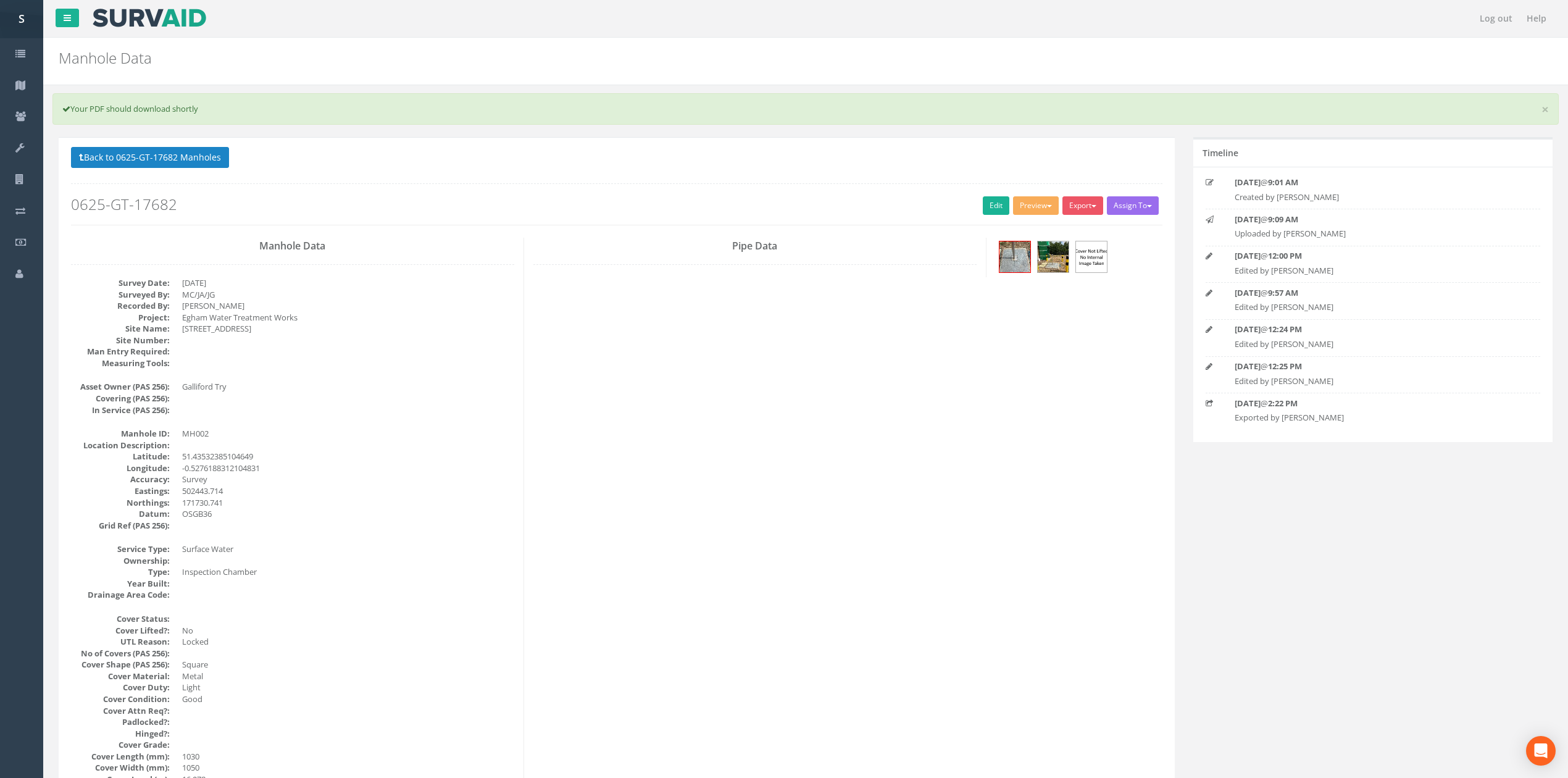
click at [223, 171] on p "Back to 0625-GT-17682 Manholes Back to Map" at bounding box center [616, 159] width 1091 height 24
click at [184, 156] on button "Back to 0625-GT-17682 Manholes" at bounding box center [149, 158] width 158 height 21
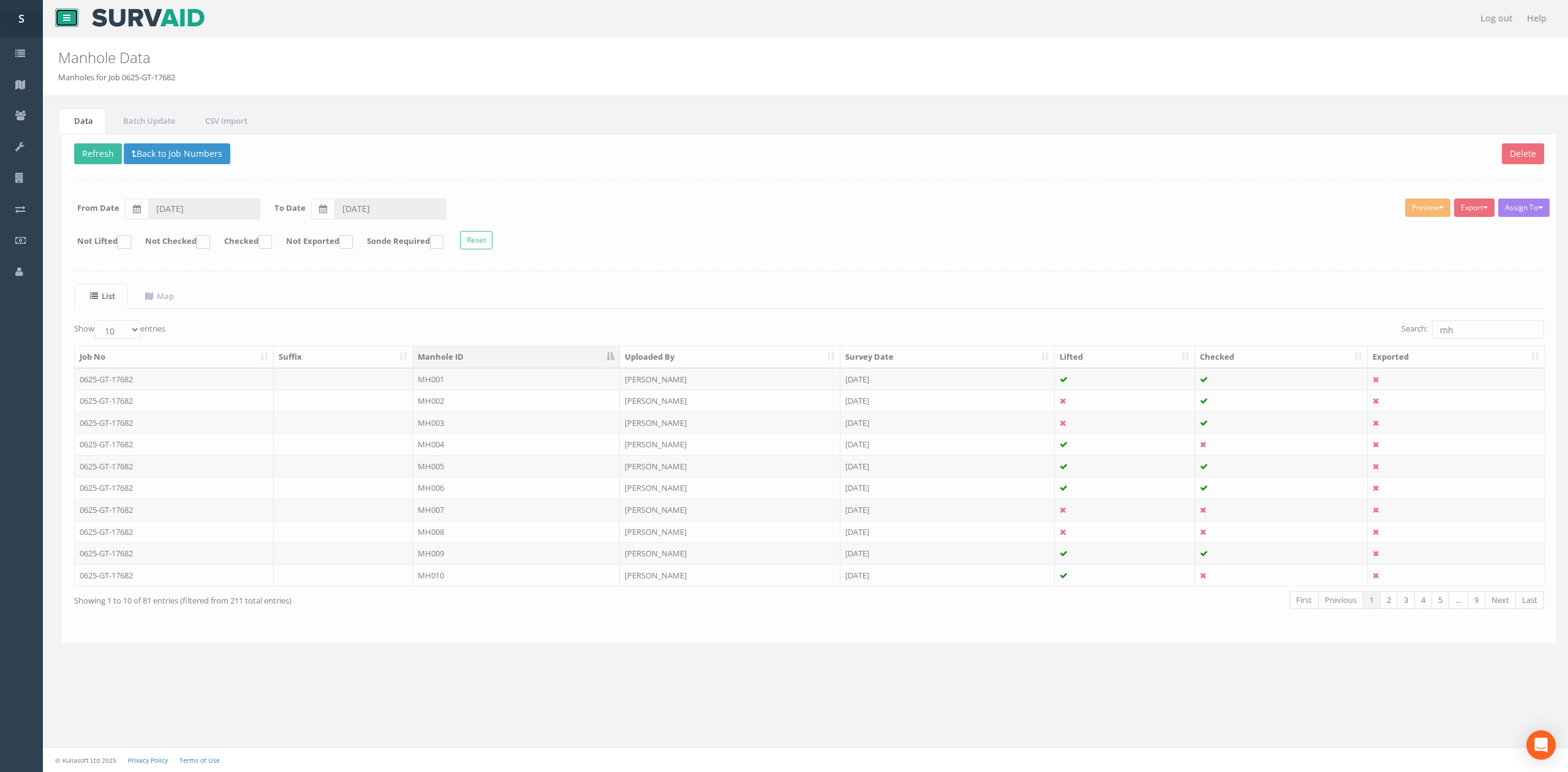
click at [69, 21] on icon at bounding box center [66, 18] width 7 height 9
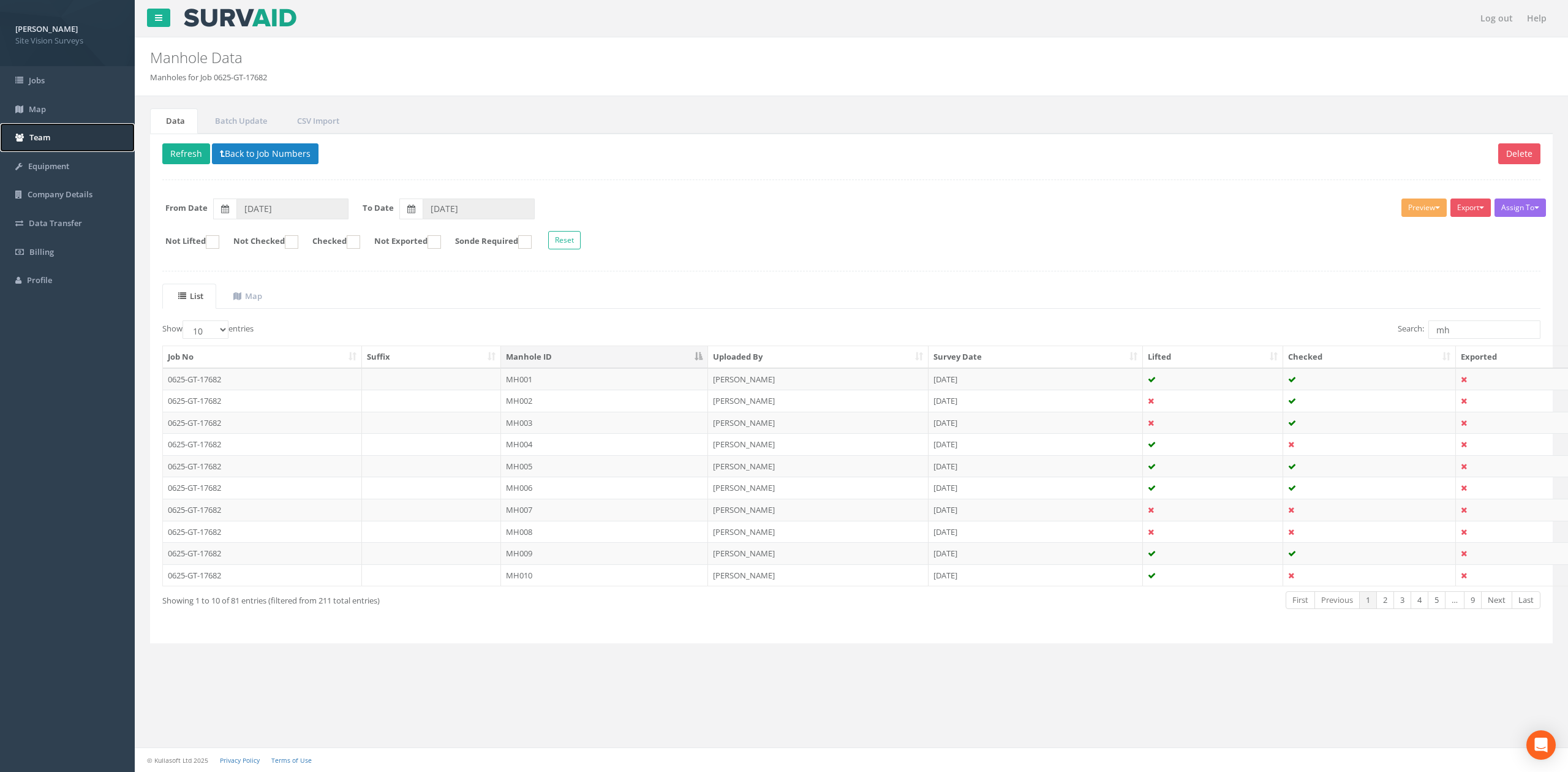
click at [84, 133] on link "Team" at bounding box center [67, 137] width 135 height 29
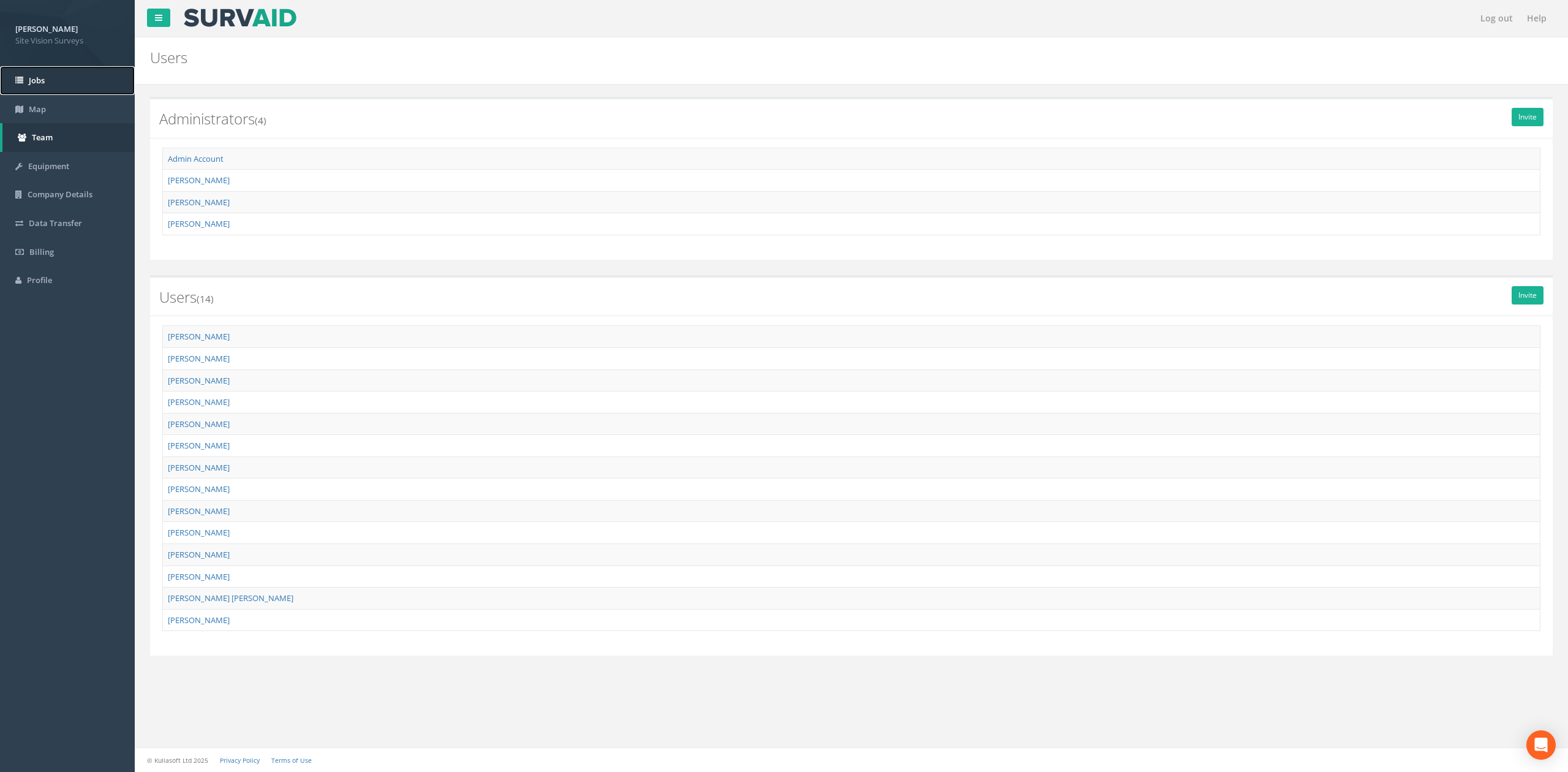
click at [83, 70] on link "Jobs" at bounding box center [67, 81] width 135 height 29
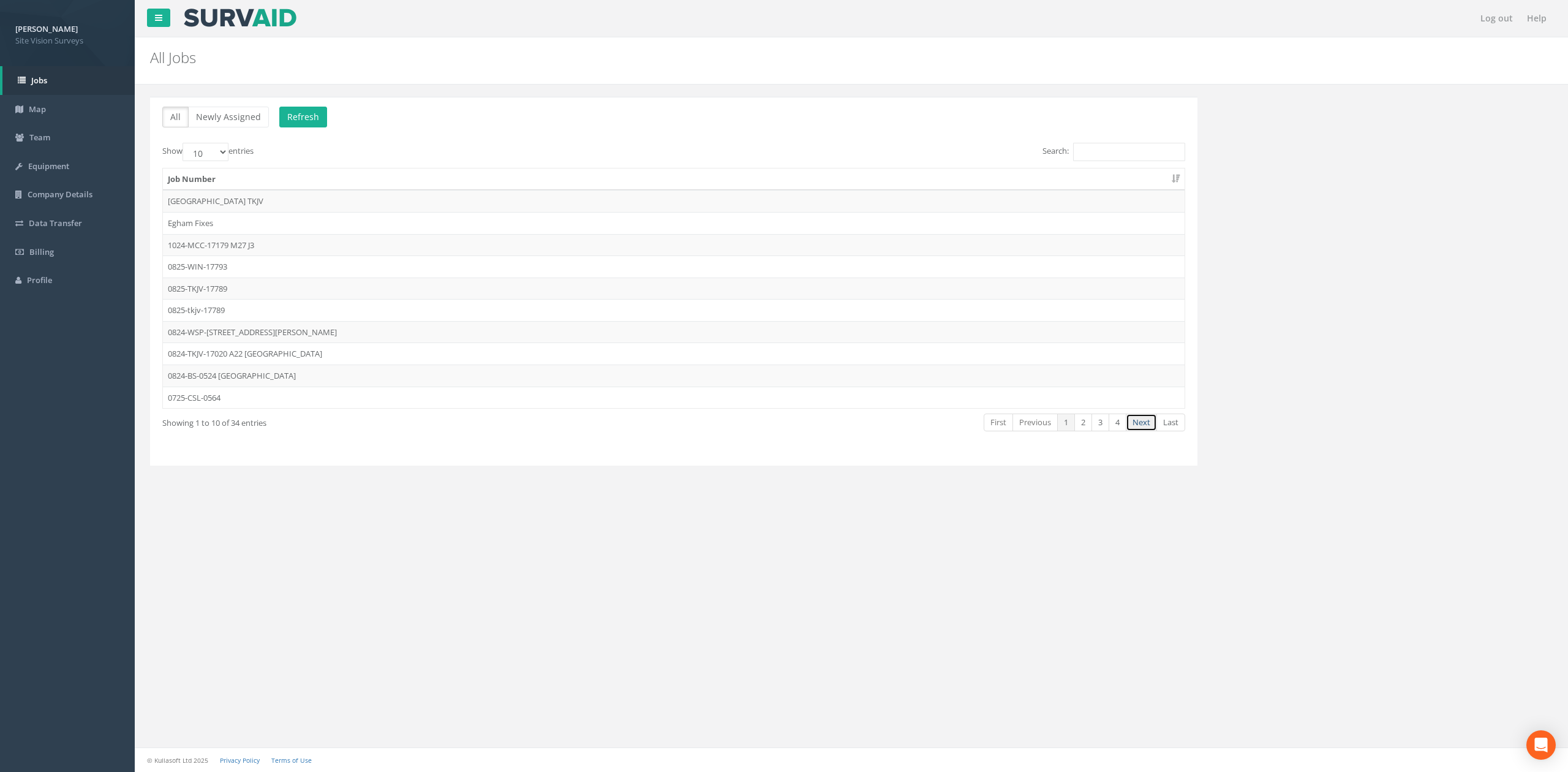
click at [858, 427] on link "Next" at bounding box center [1141, 423] width 31 height 18
click at [275, 341] on td "0625-GT-17682" at bounding box center [673, 333] width 1021 height 22
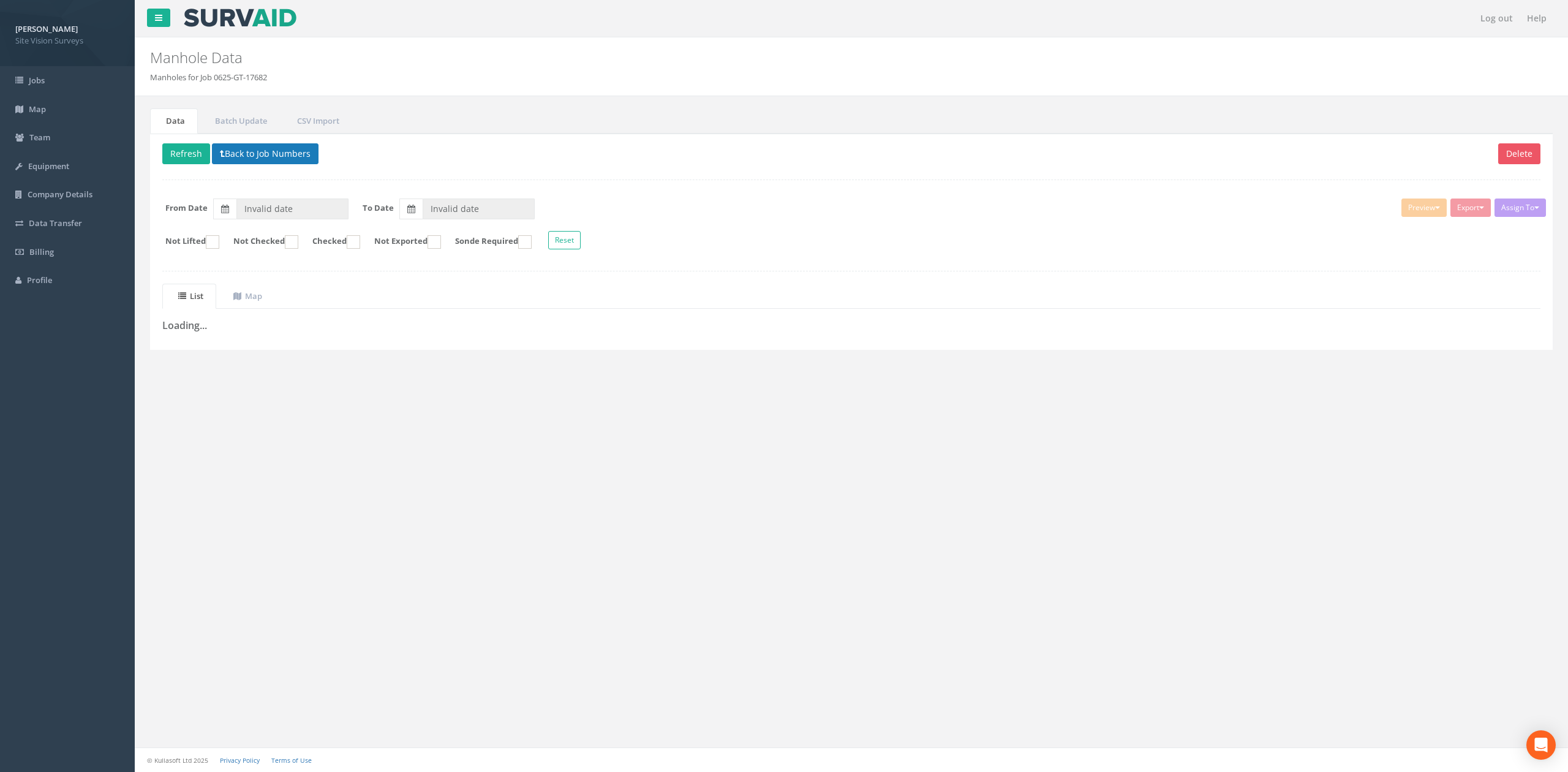
type input "[DATE]"
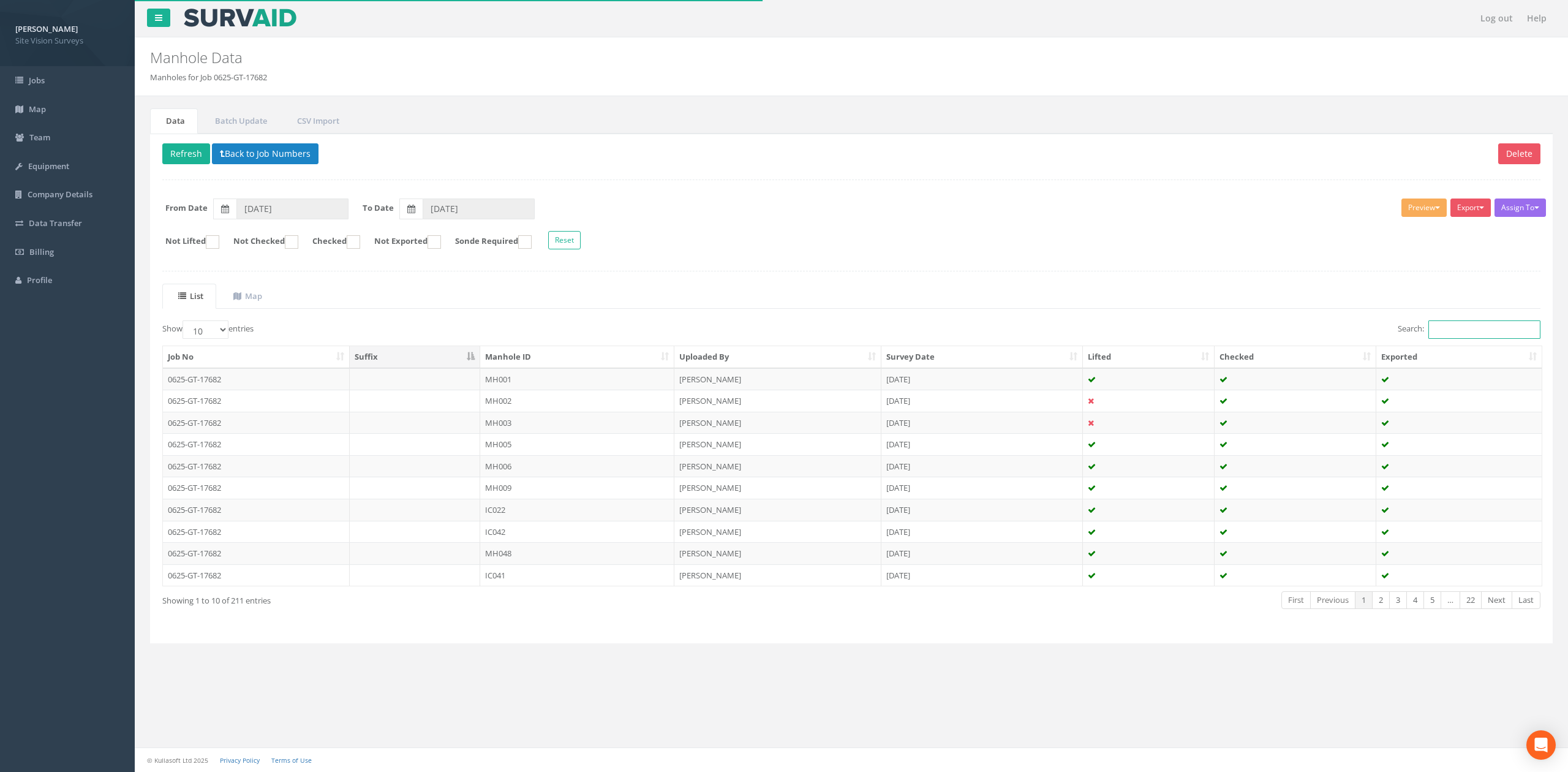
click at [858, 333] on input "Search:" at bounding box center [1484, 329] width 112 height 18
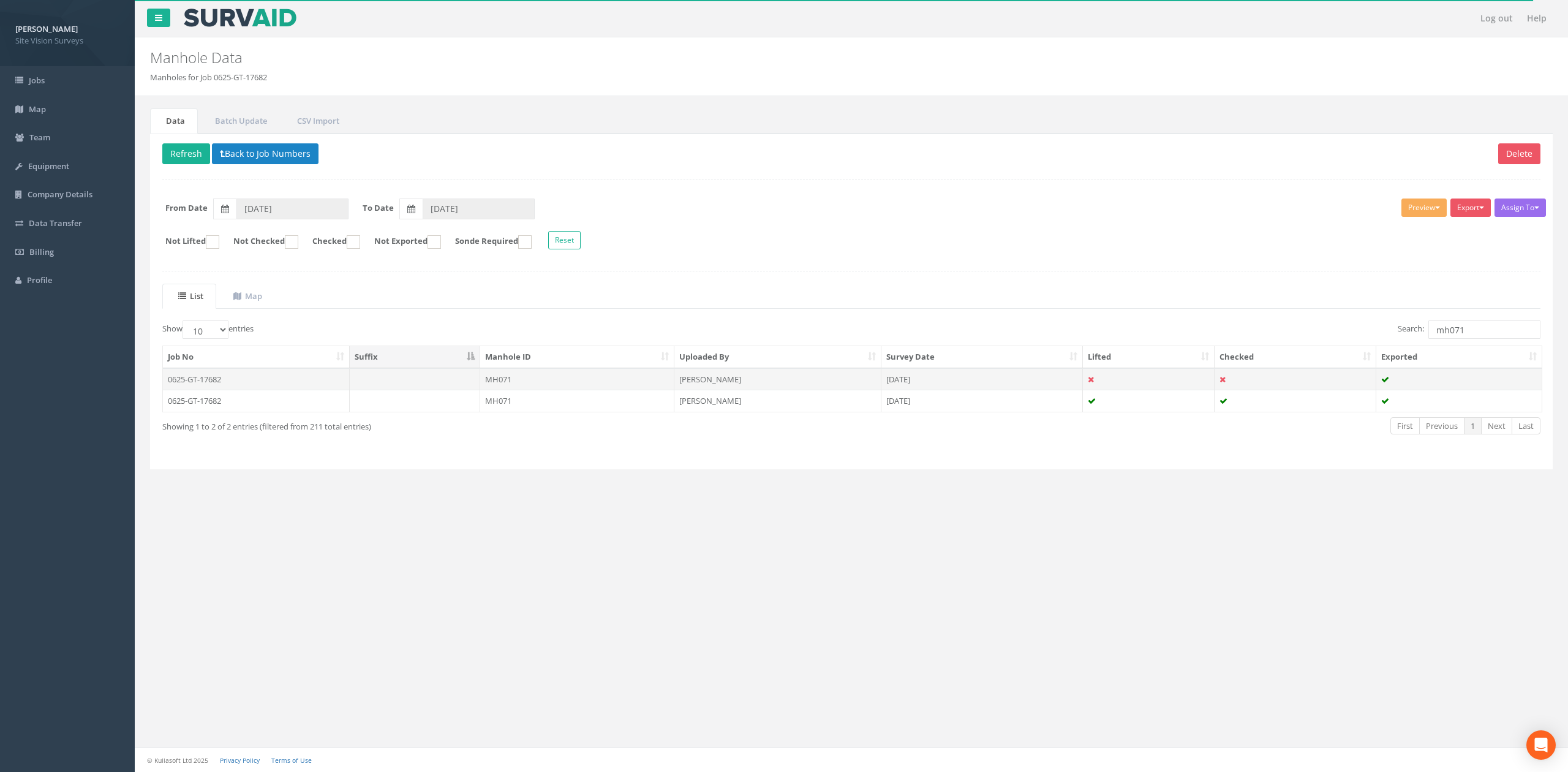
click at [710, 384] on td "[PERSON_NAME]" at bounding box center [778, 380] width 207 height 22
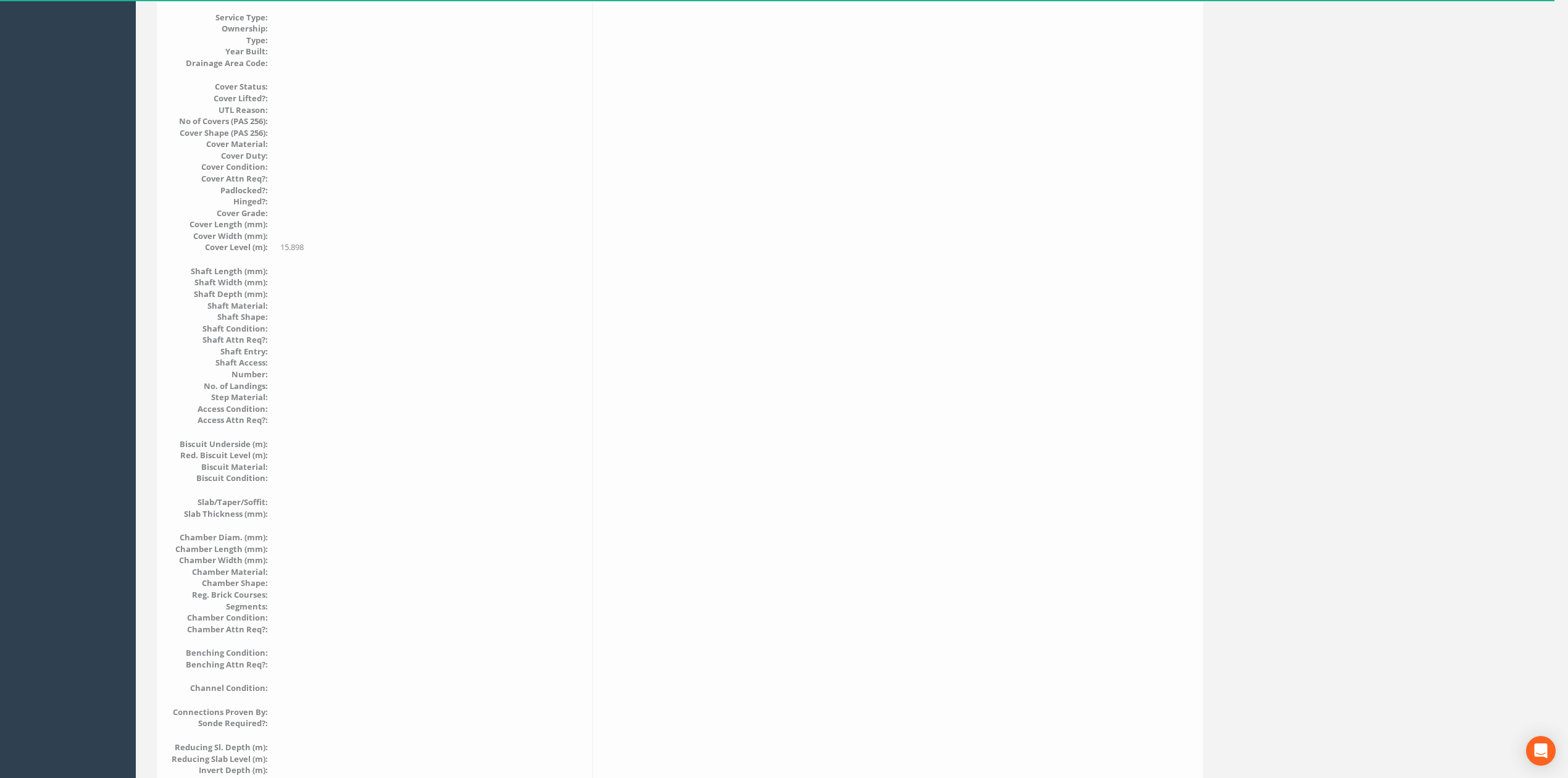
scroll to position [494, 0]
click at [842, 215] on div "Manhole Data Survey Date: [DATE] Surveyed By: MC/JA/JG Recorded By: [PERSON_NAM…" at bounding box center [674, 460] width 1040 height 1509
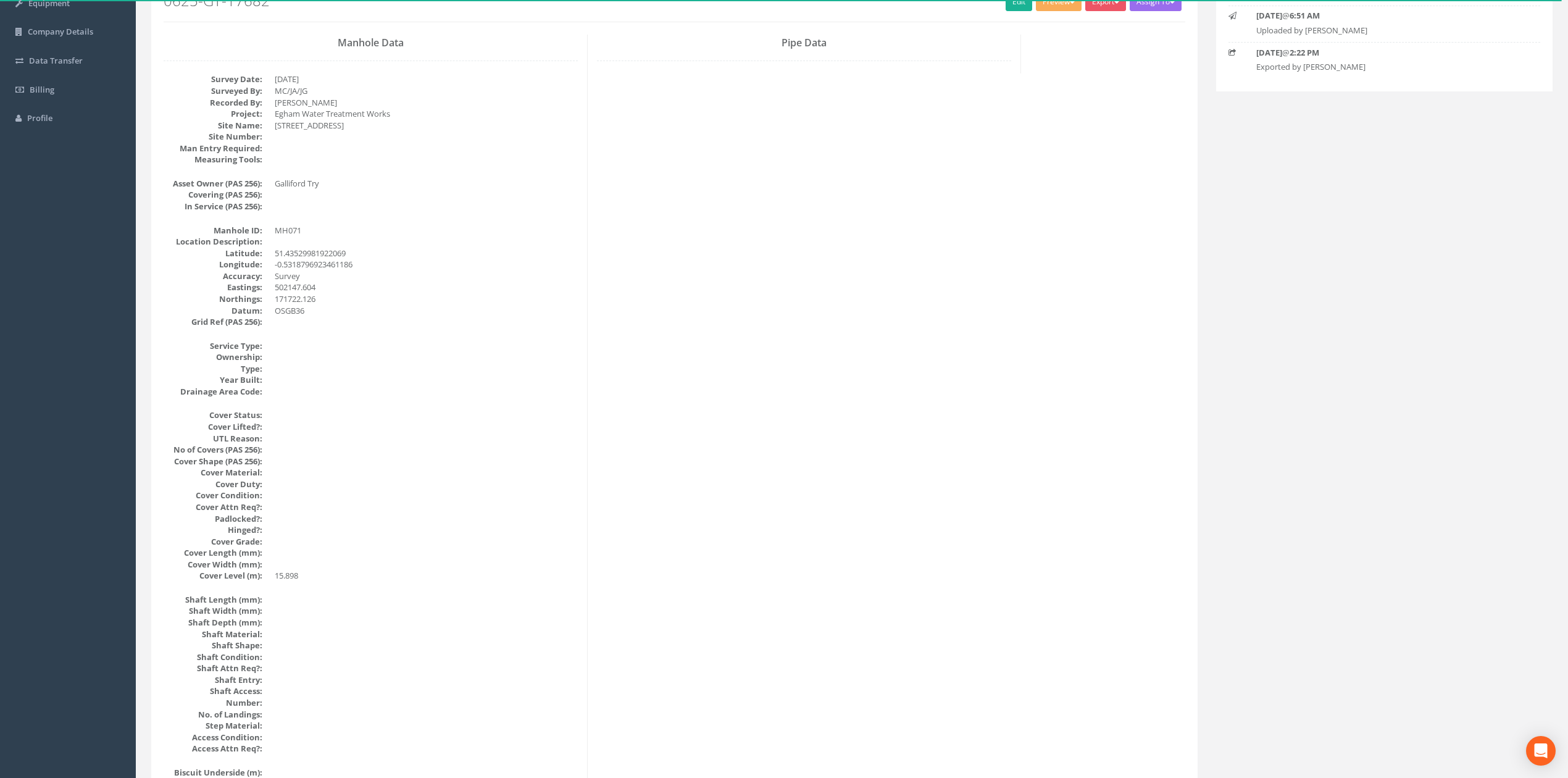
scroll to position [0, 0]
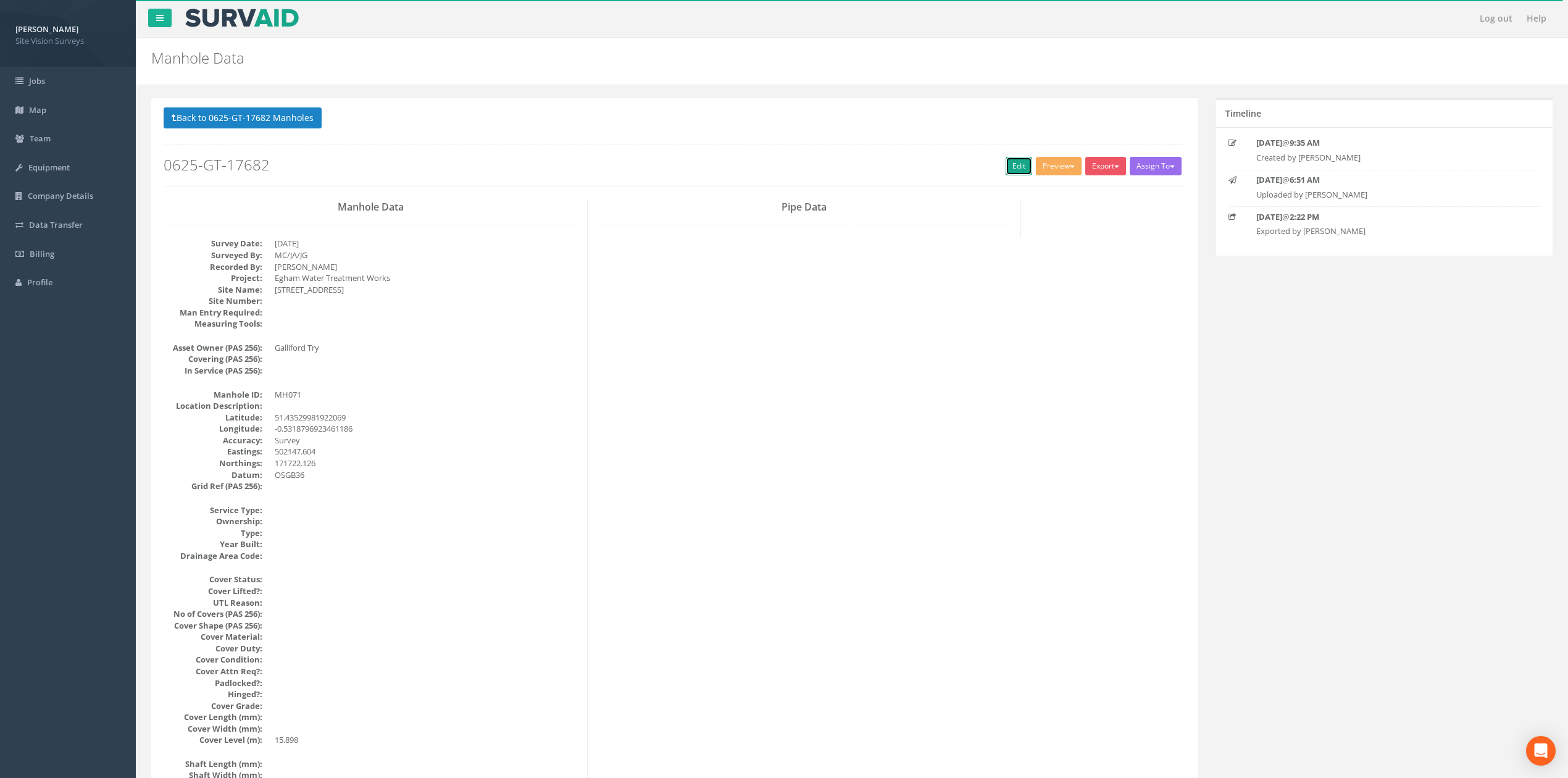
click at [865, 166] on link "Edit" at bounding box center [1018, 166] width 27 height 18
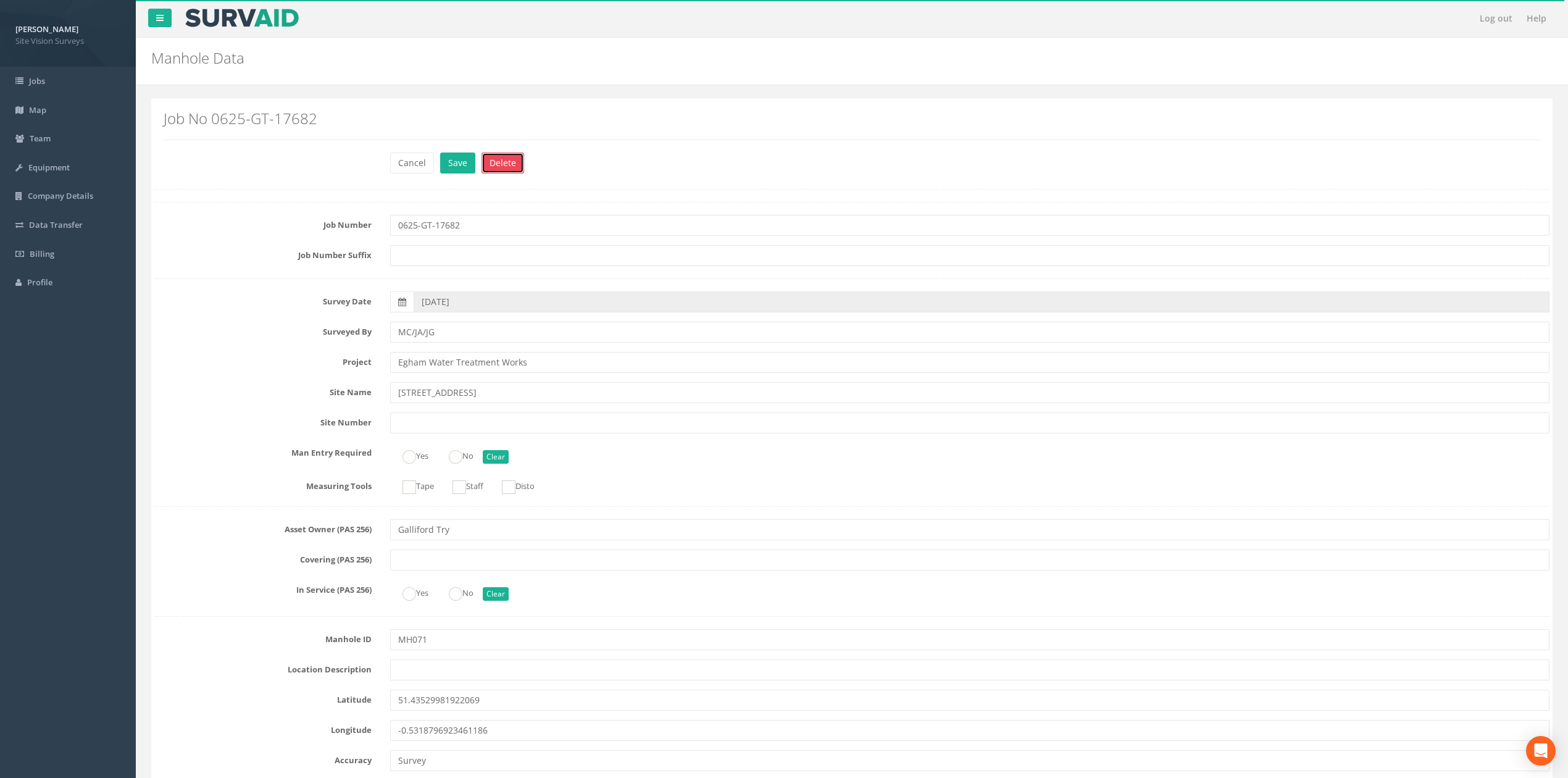
click at [494, 154] on button "Delete" at bounding box center [502, 163] width 43 height 21
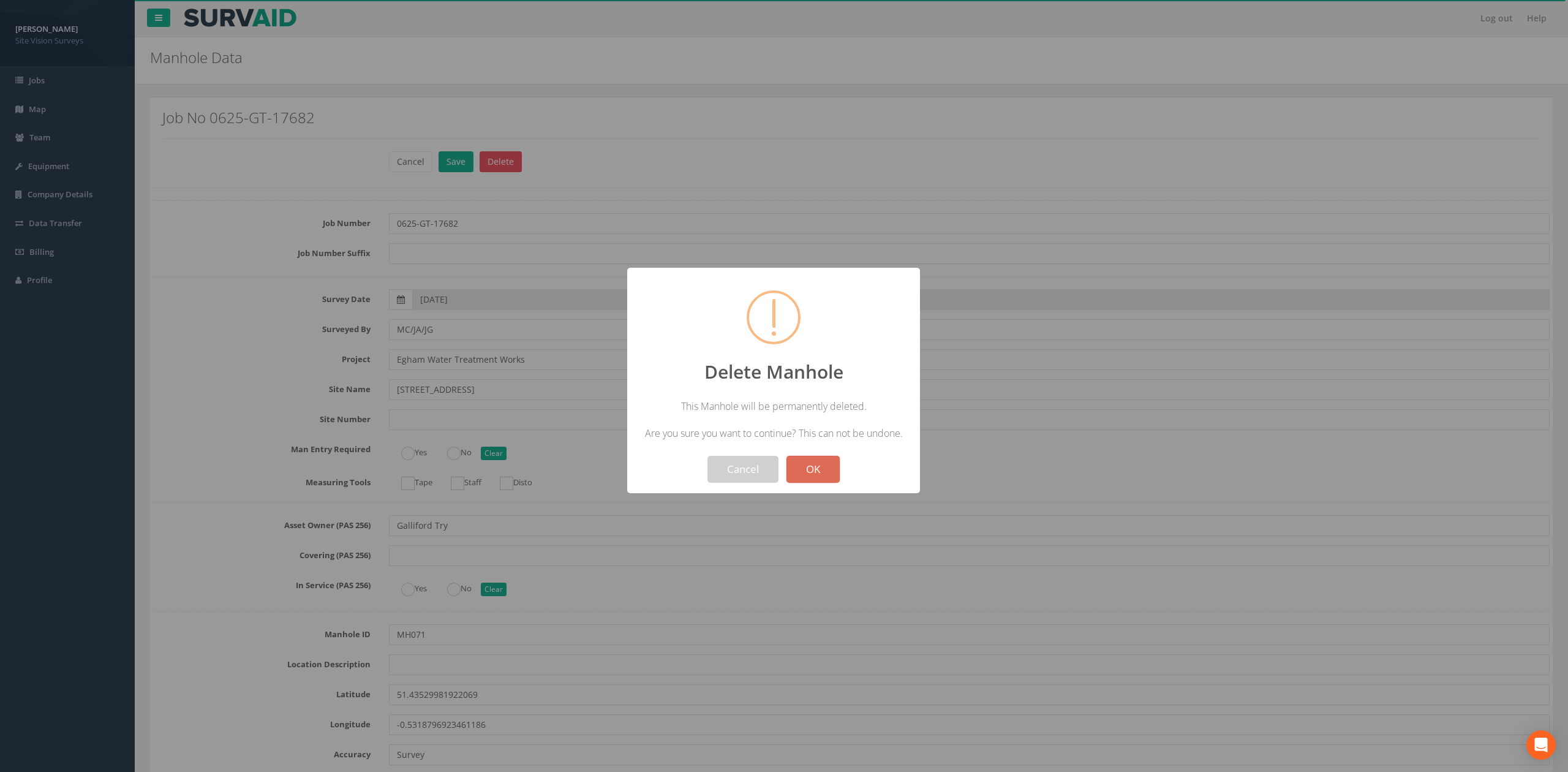
click at [802, 467] on button "OK" at bounding box center [812, 470] width 53 height 27
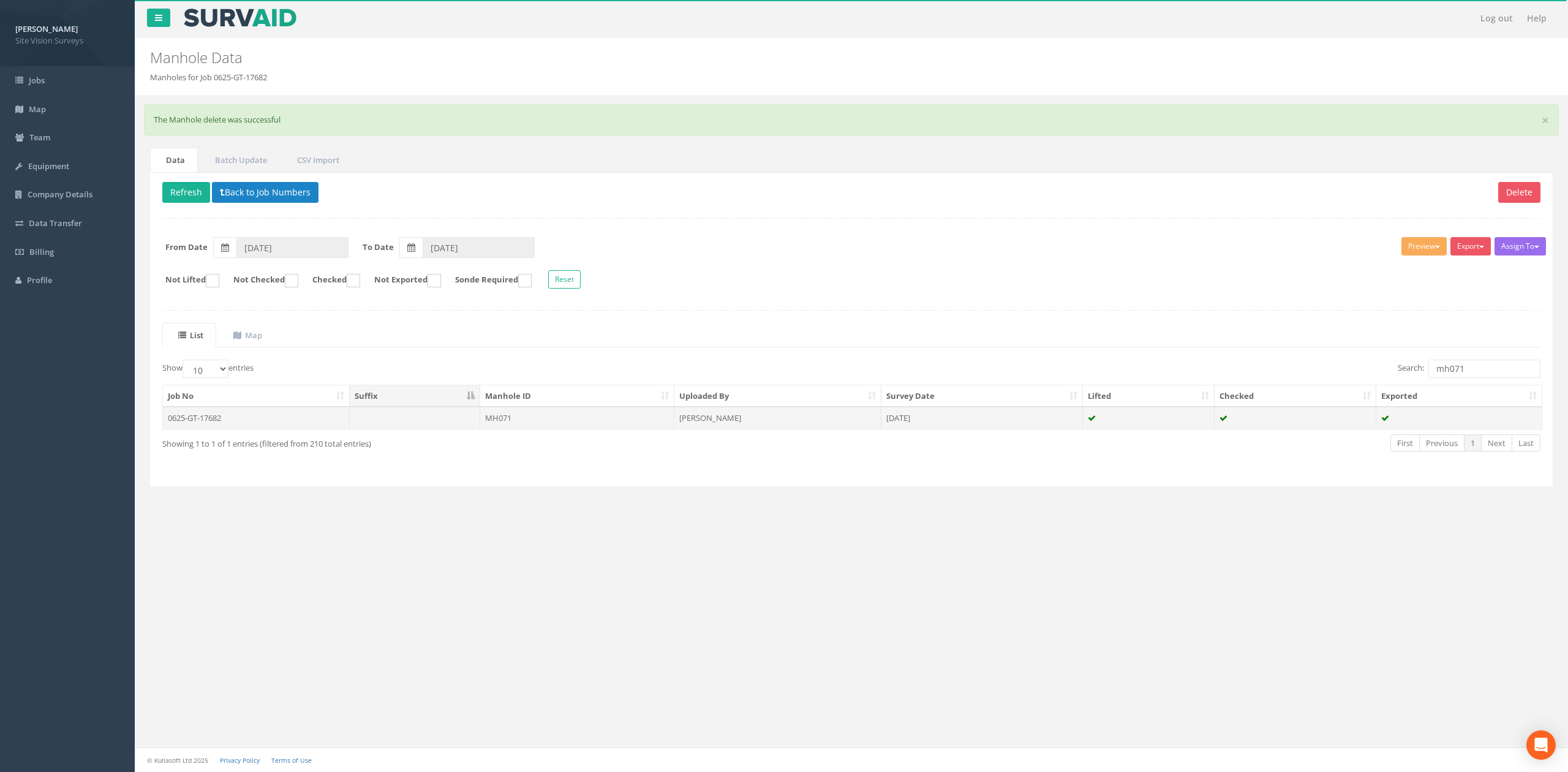
click at [681, 419] on td "[PERSON_NAME]" at bounding box center [778, 418] width 207 height 22
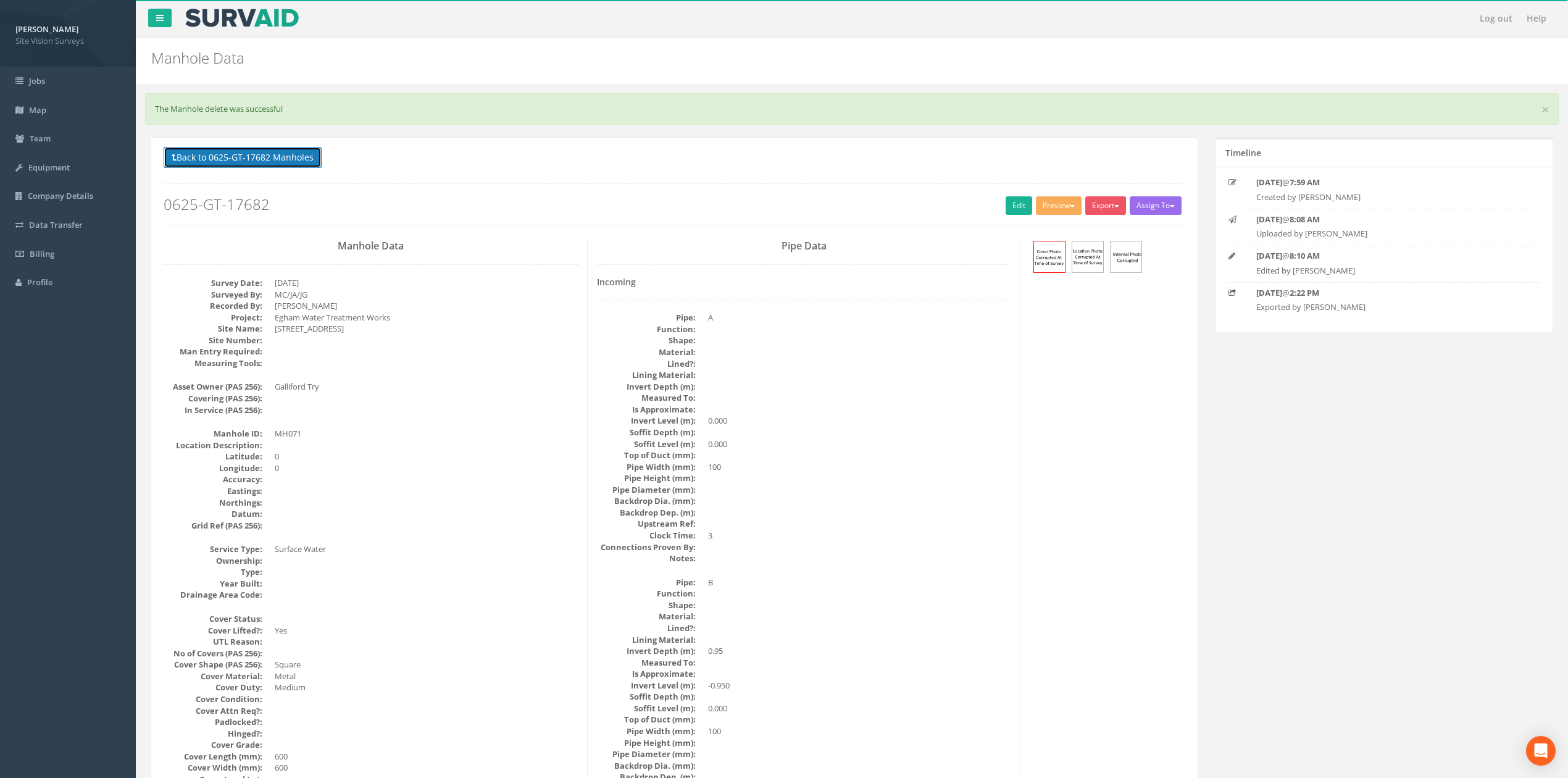
click at [262, 166] on button "Back to 0625-GT-17682 Manholes" at bounding box center [243, 158] width 158 height 21
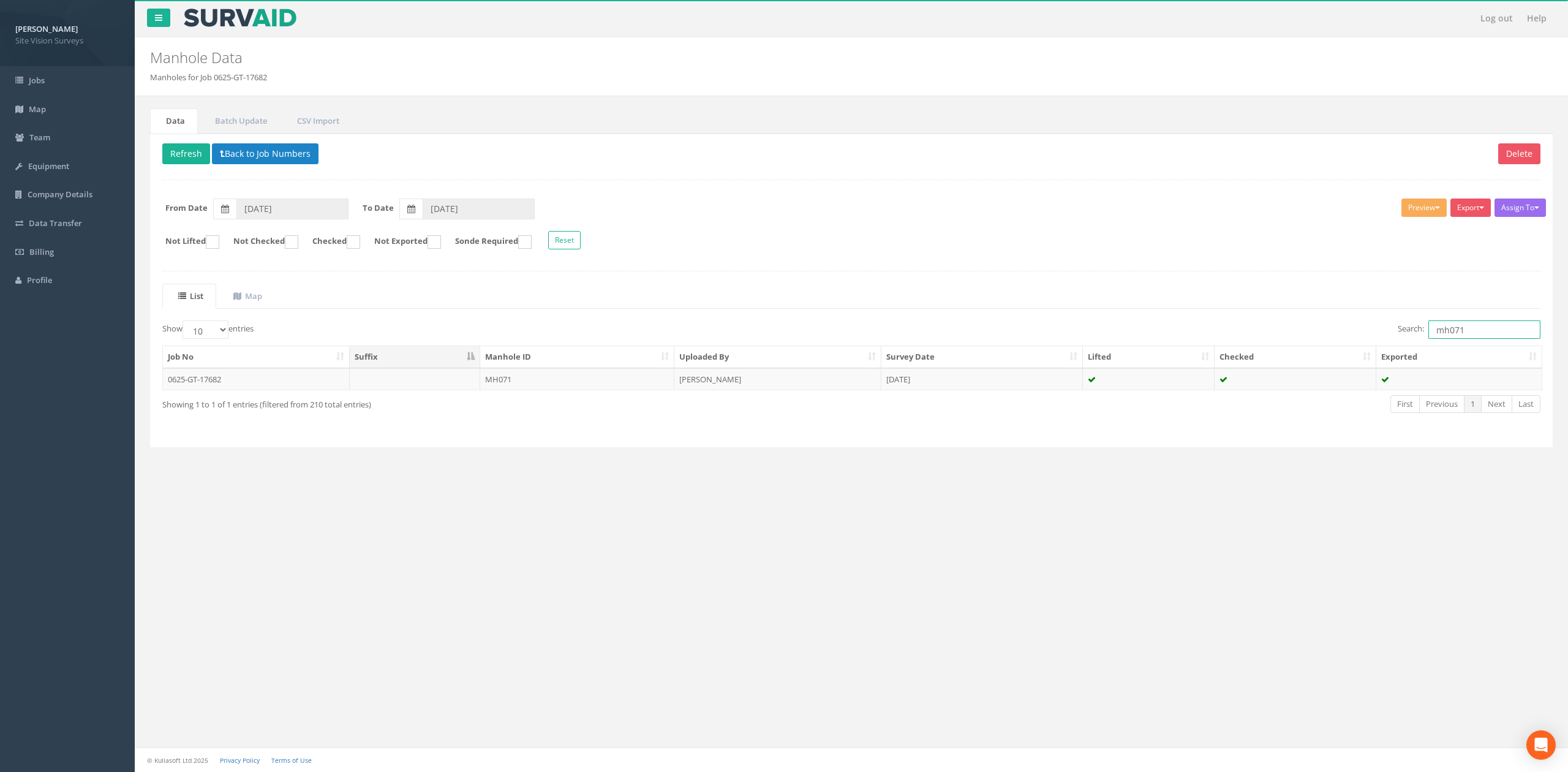
click at [858, 331] on input "mh071" at bounding box center [1484, 329] width 112 height 18
click at [670, 386] on td "MH062" at bounding box center [577, 380] width 195 height 22
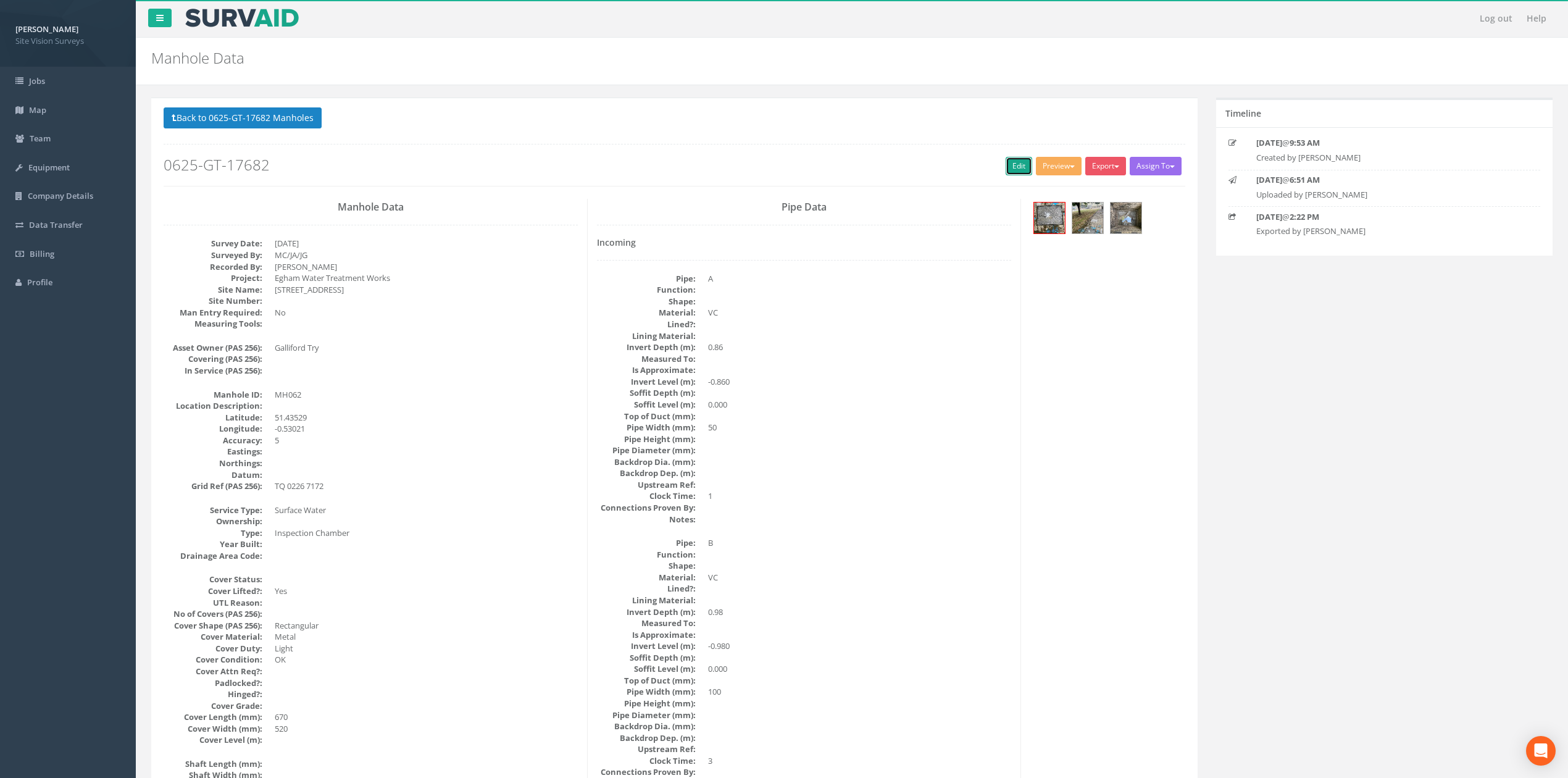
click at [865, 172] on link "Edit" at bounding box center [1018, 166] width 27 height 18
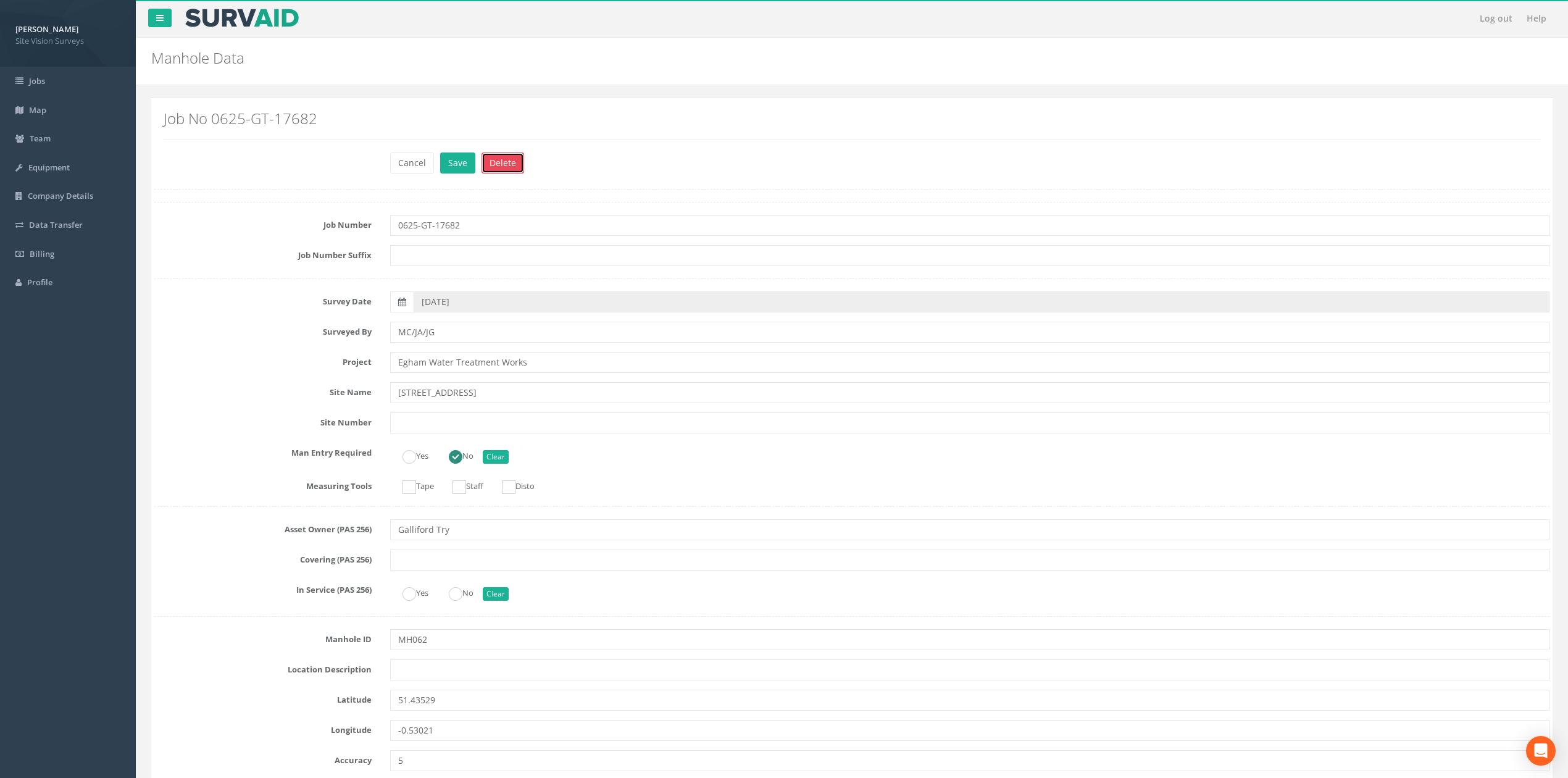
click at [494, 158] on button "Delete" at bounding box center [502, 163] width 43 height 21
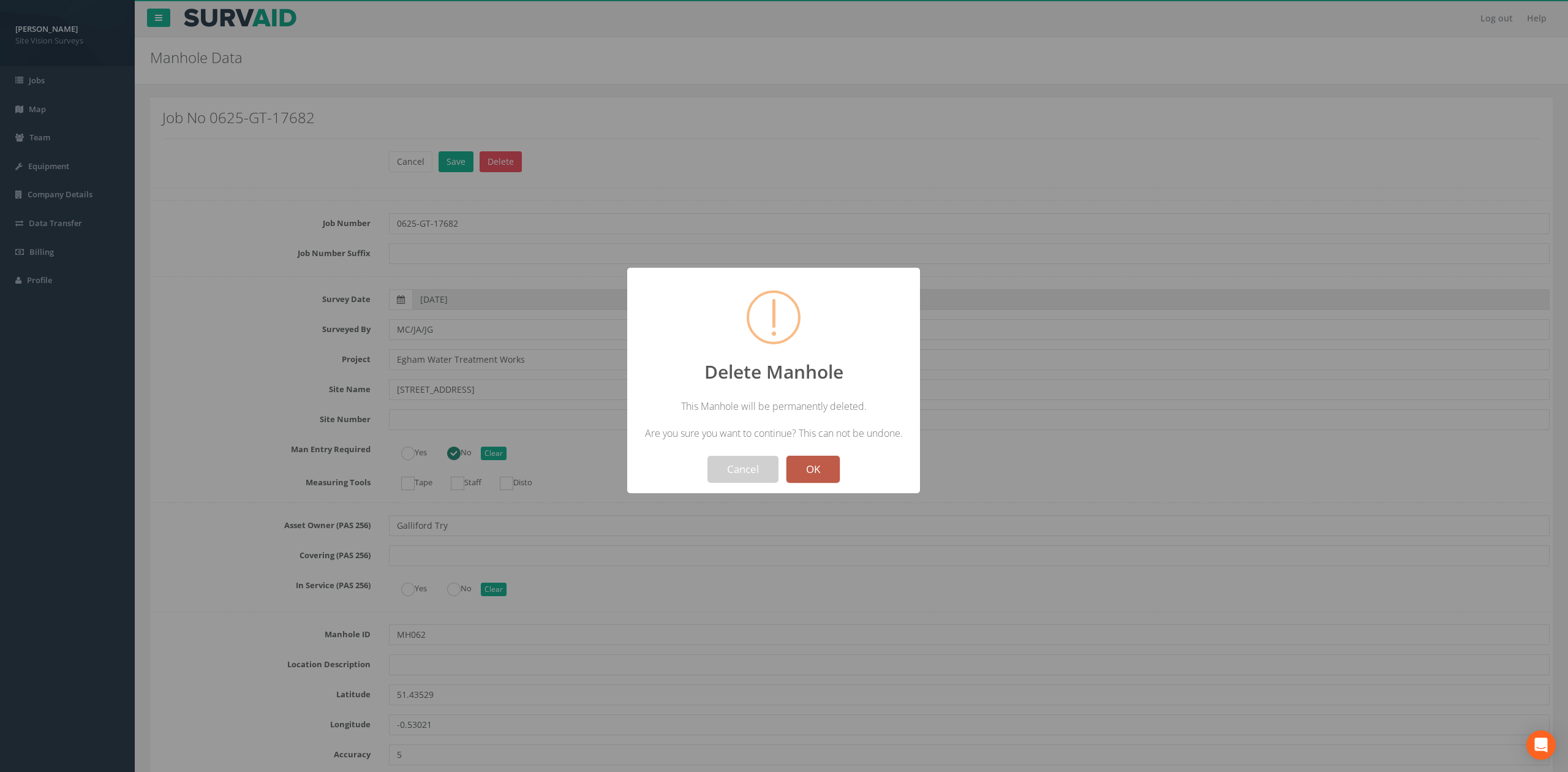
click at [826, 472] on button "OK" at bounding box center [812, 470] width 53 height 27
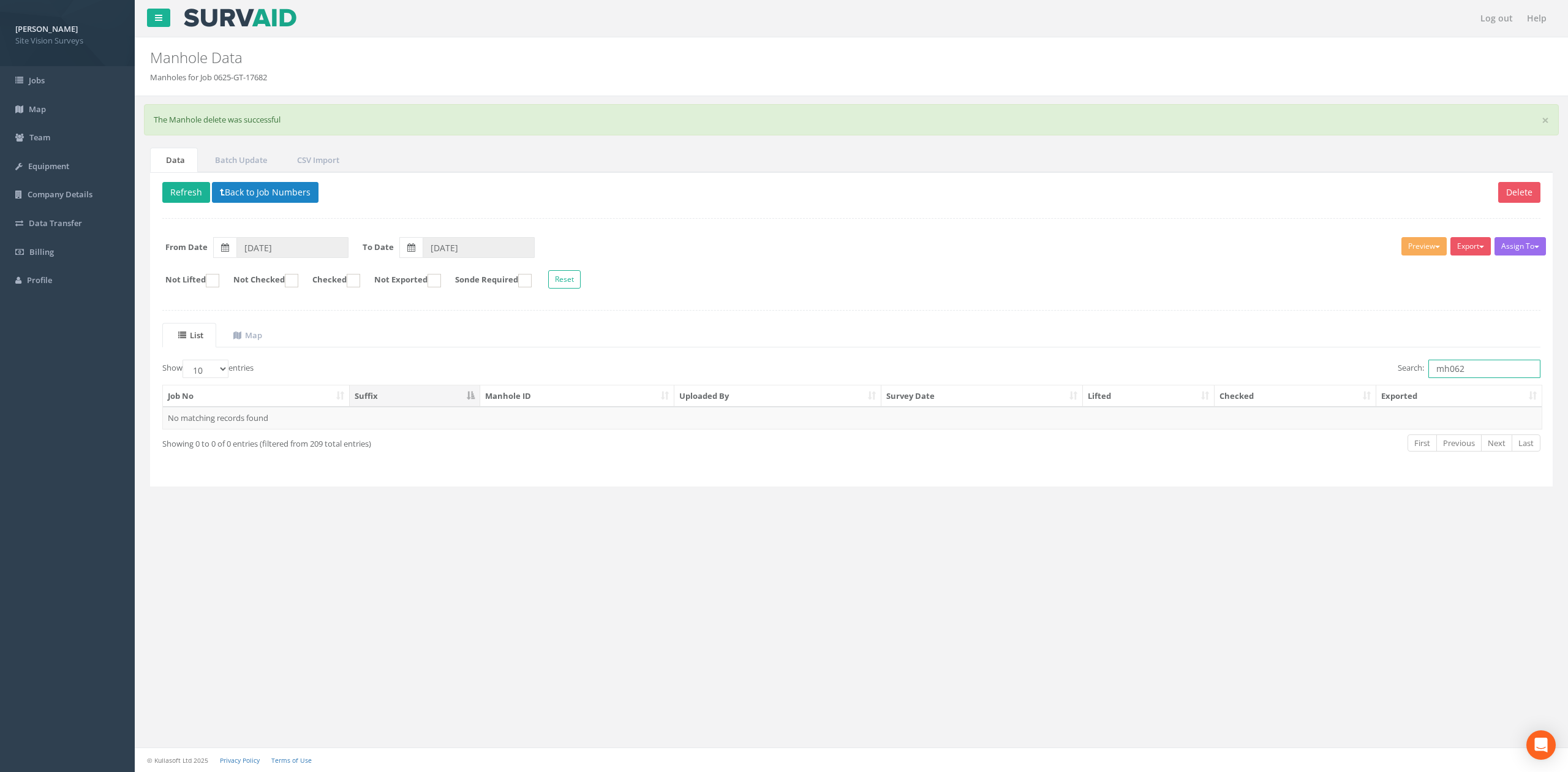
click at [858, 368] on input "mh062" at bounding box center [1484, 368] width 112 height 18
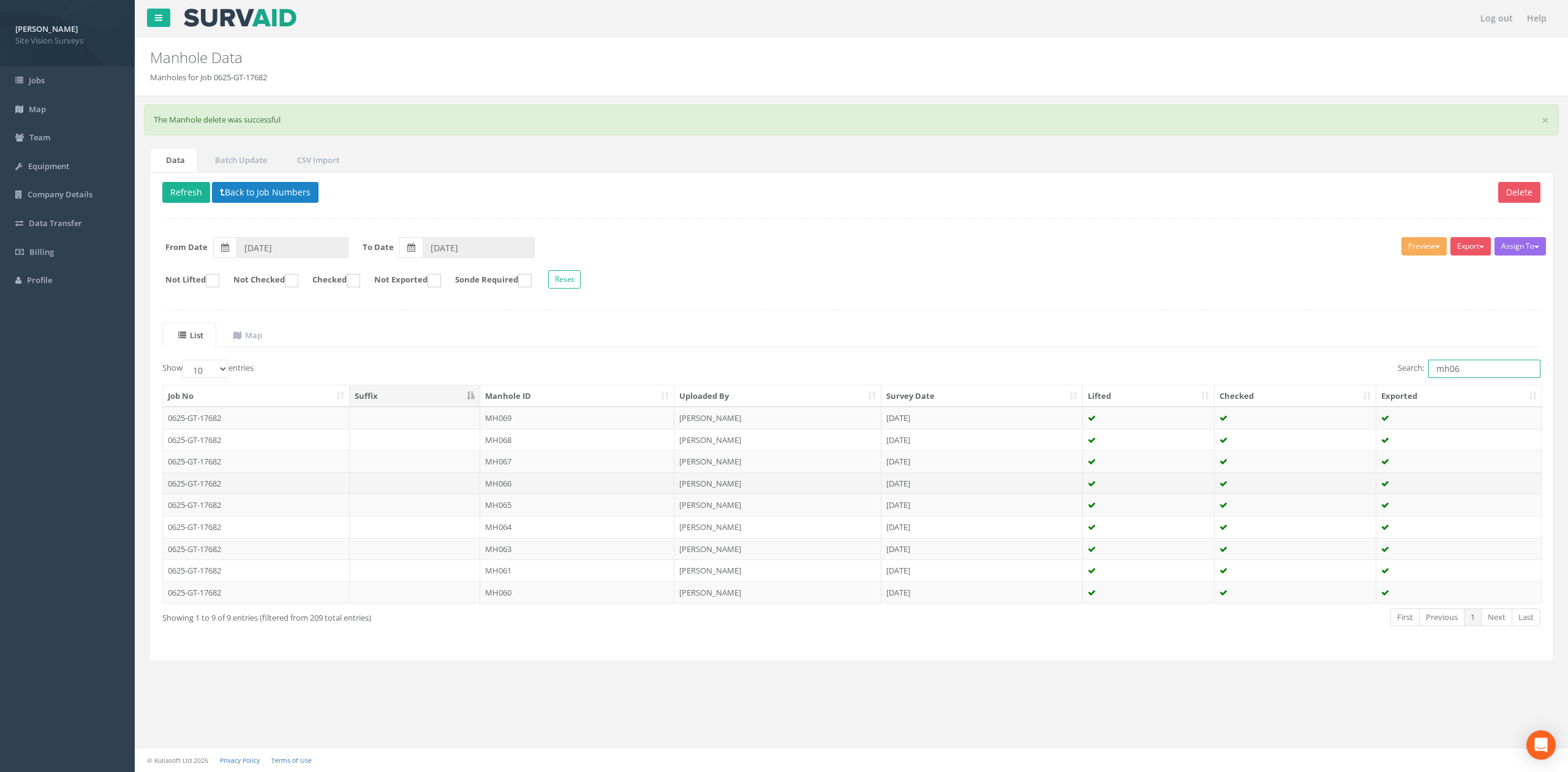
type input "mh06"
click at [834, 484] on td "[PERSON_NAME]" at bounding box center [778, 483] width 207 height 22
